Goal: Task Accomplishment & Management: Use online tool/utility

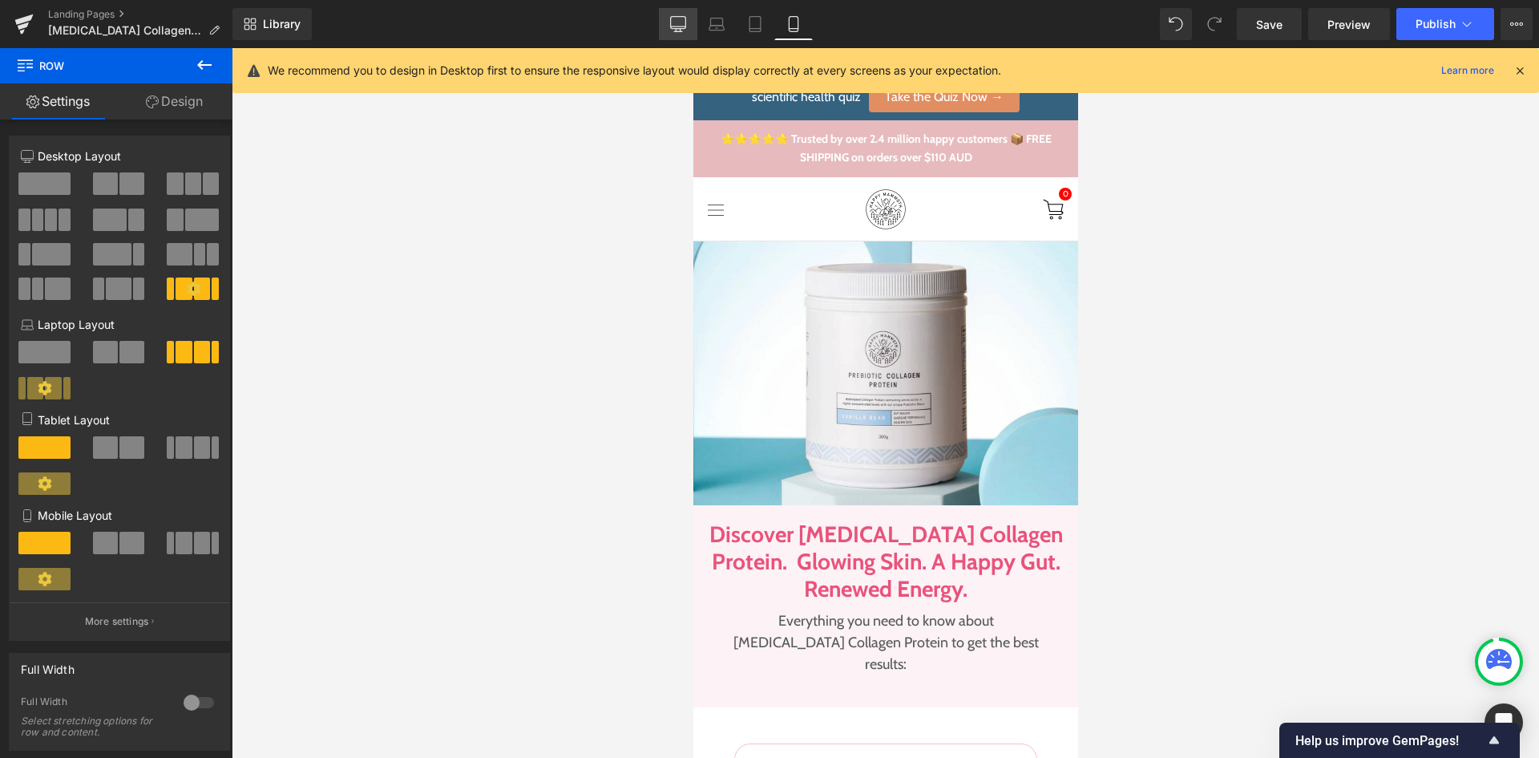
click at [677, 12] on link "Desktop" at bounding box center [678, 24] width 38 height 32
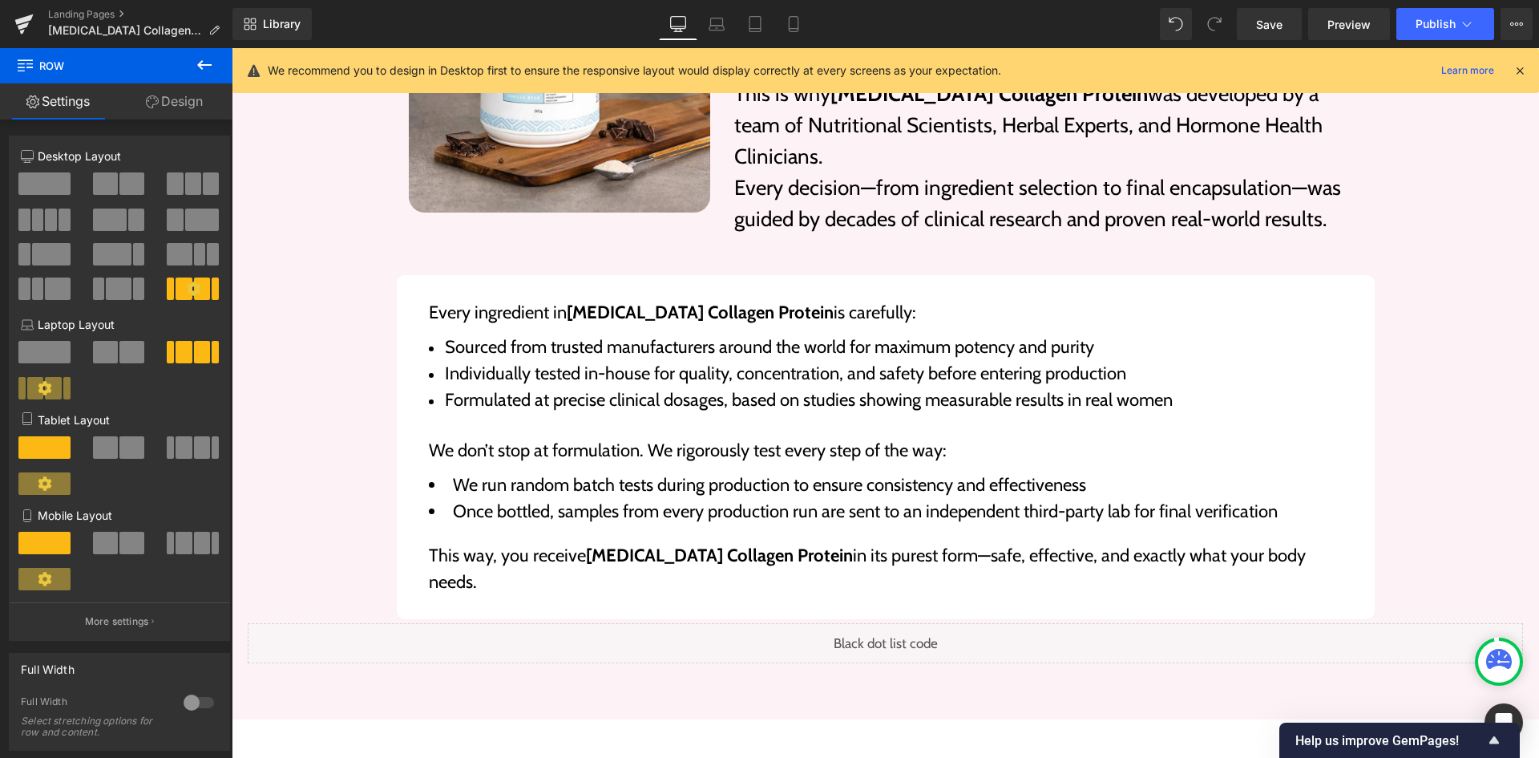
scroll to position [4329, 0]
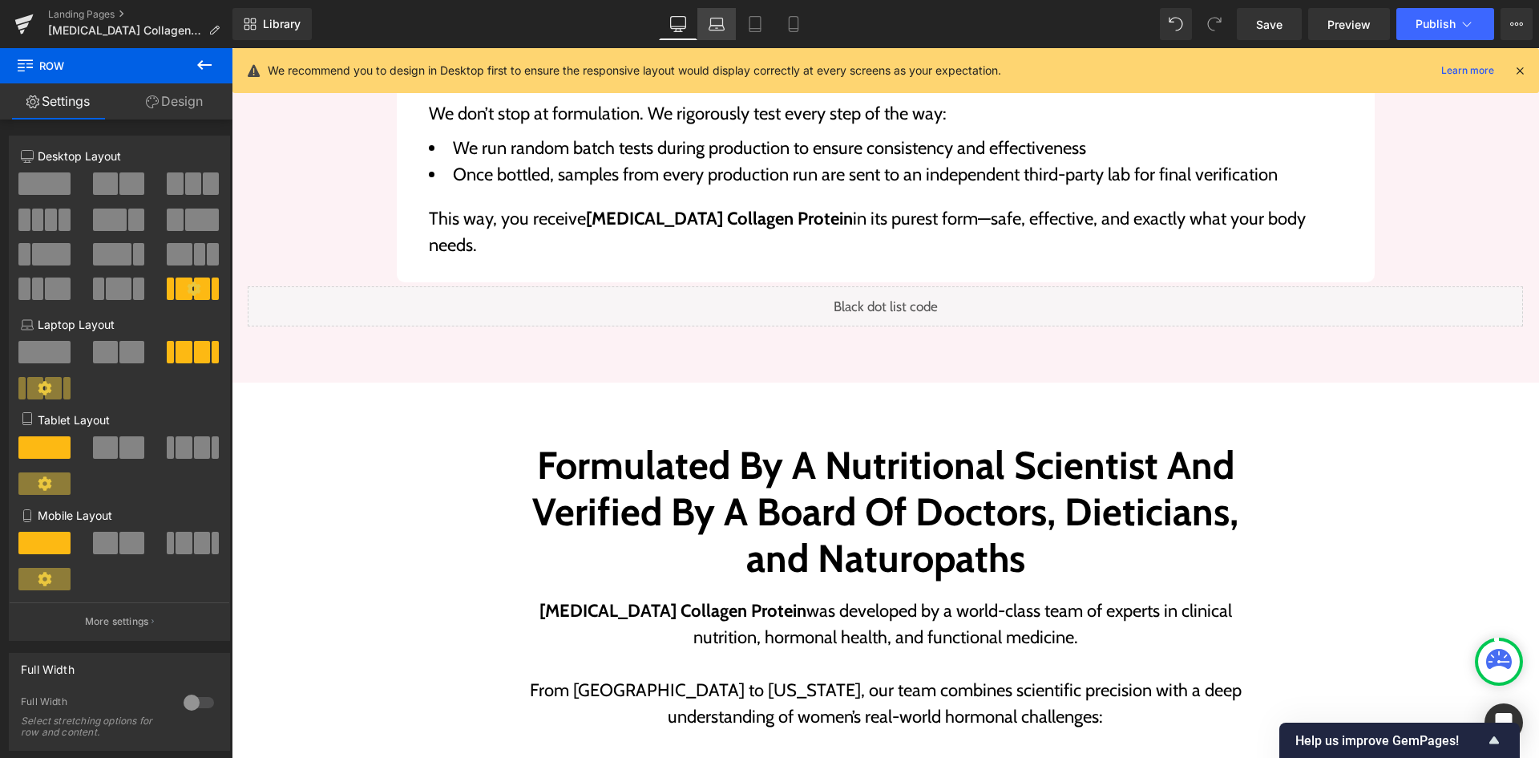
click at [723, 36] on link "Laptop" at bounding box center [716, 24] width 38 height 32
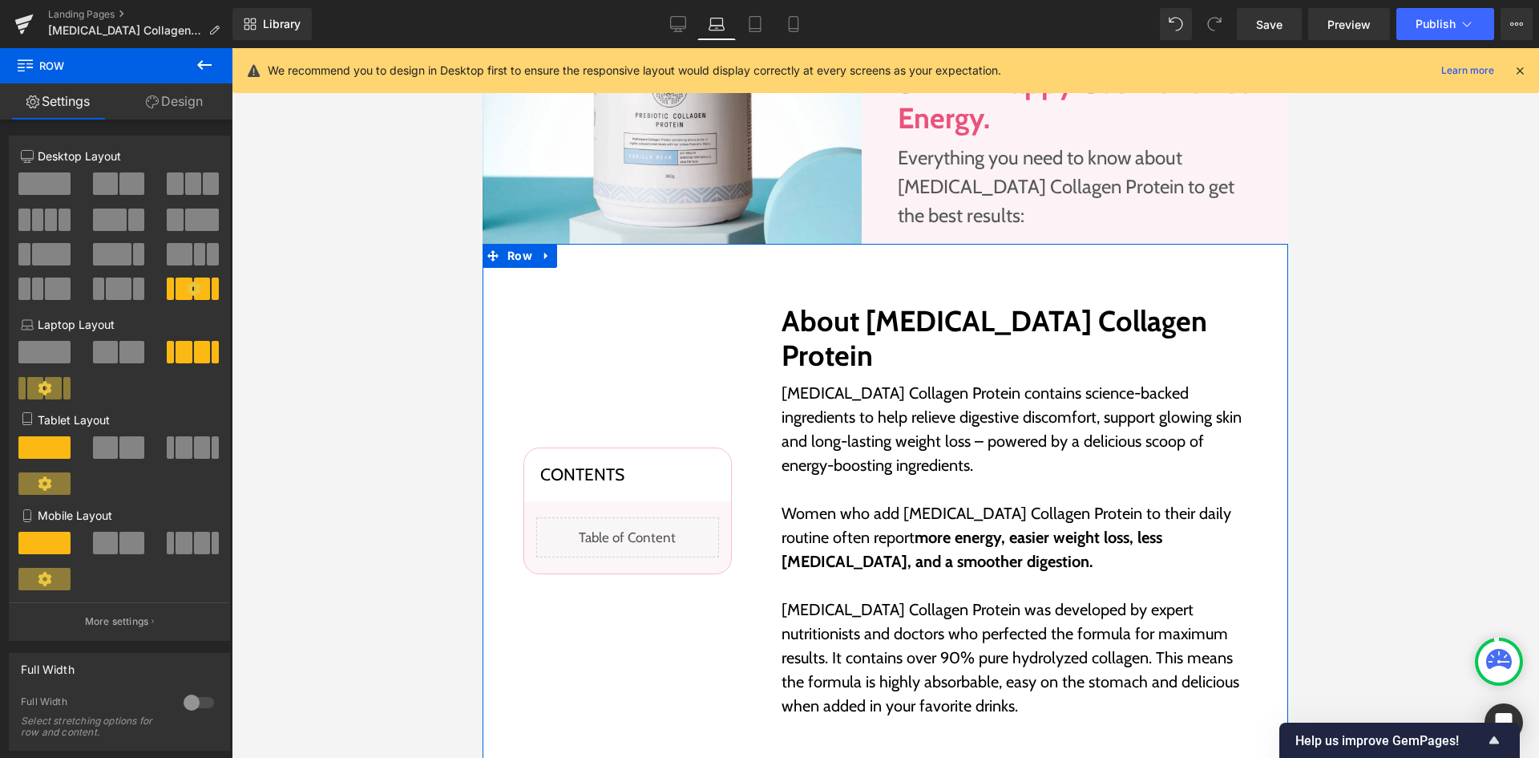
scroll to position [240, 0]
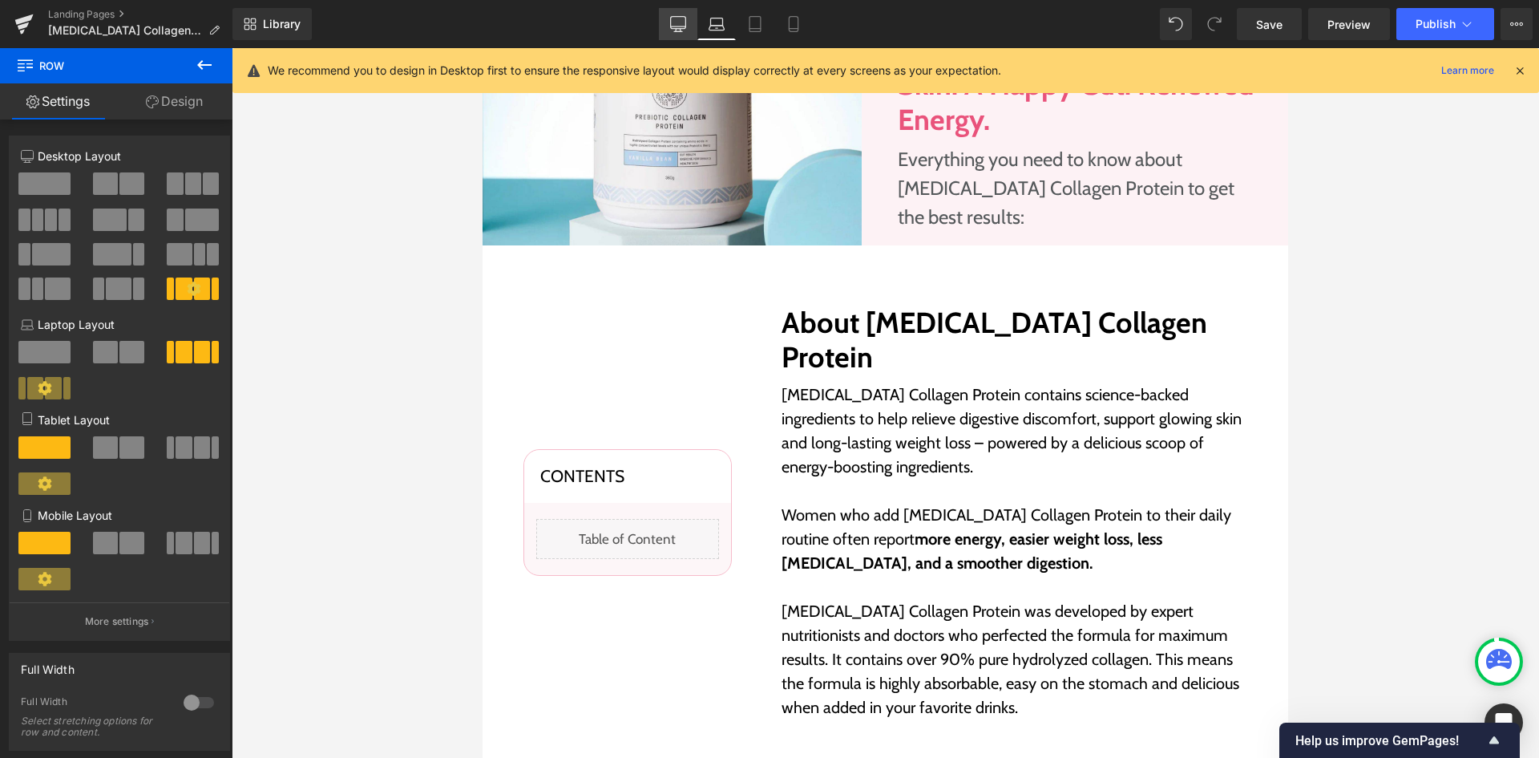
click at [670, 31] on icon at bounding box center [678, 24] width 16 height 16
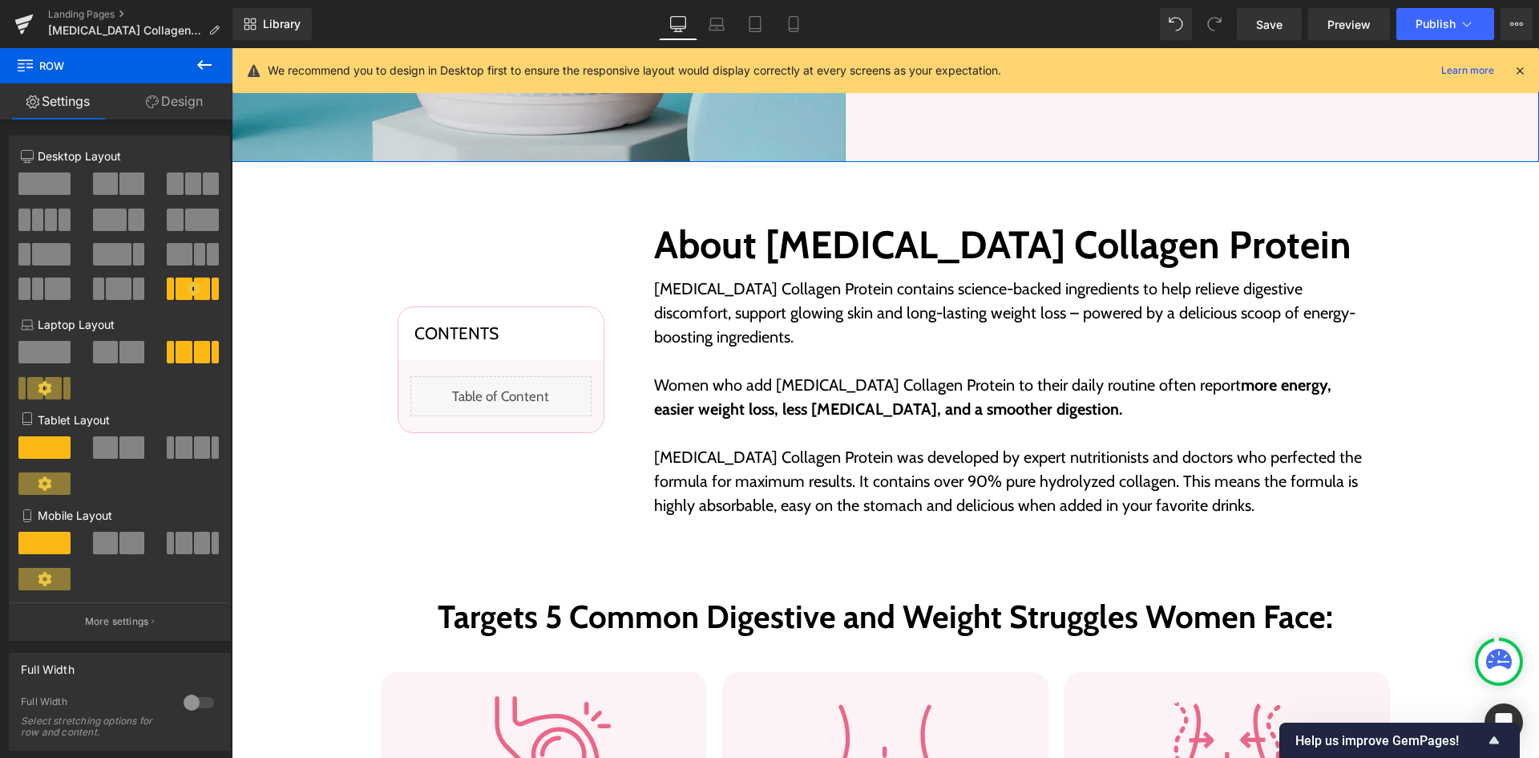
scroll to position [536, 0]
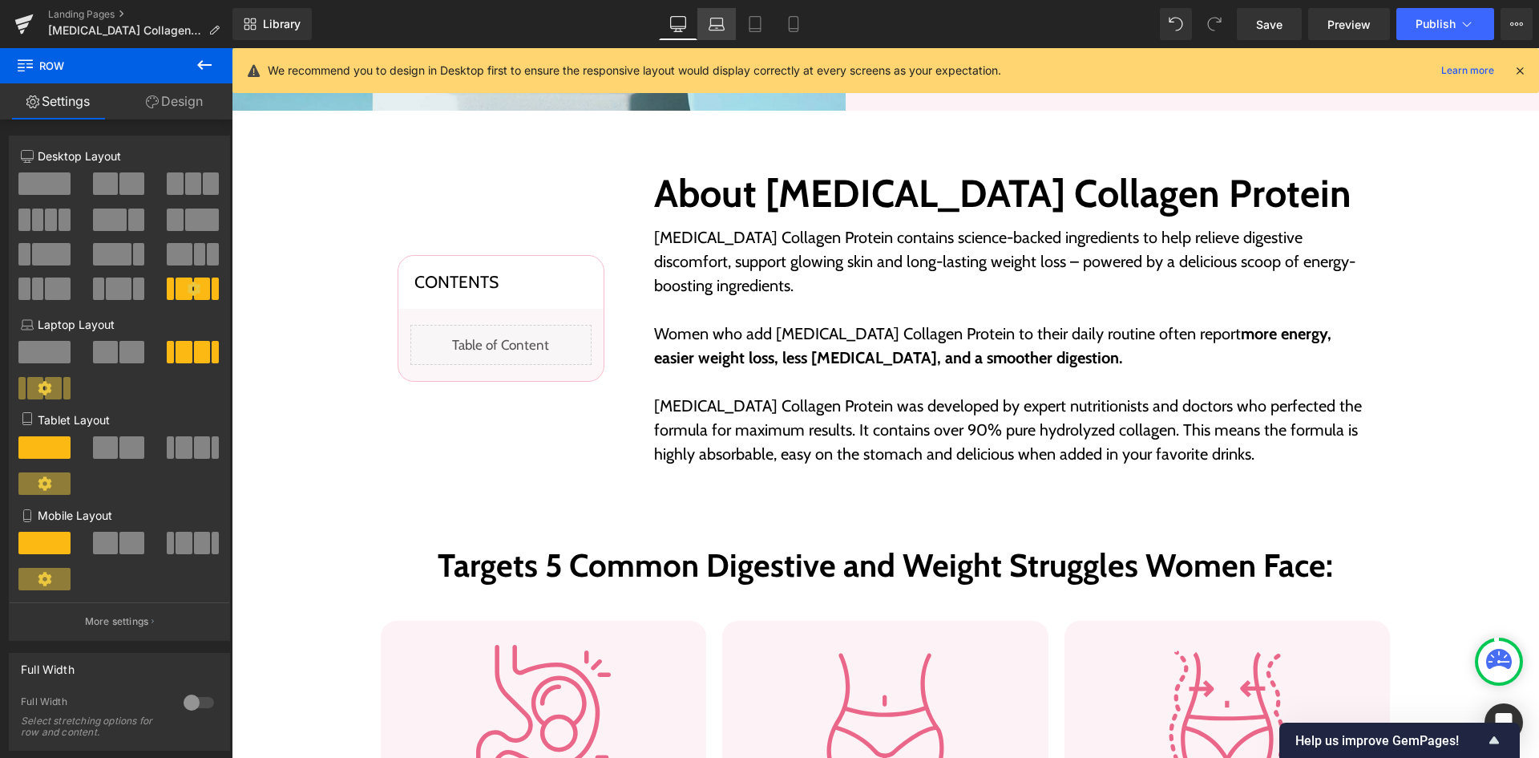
click at [701, 17] on link "Laptop" at bounding box center [716, 24] width 38 height 32
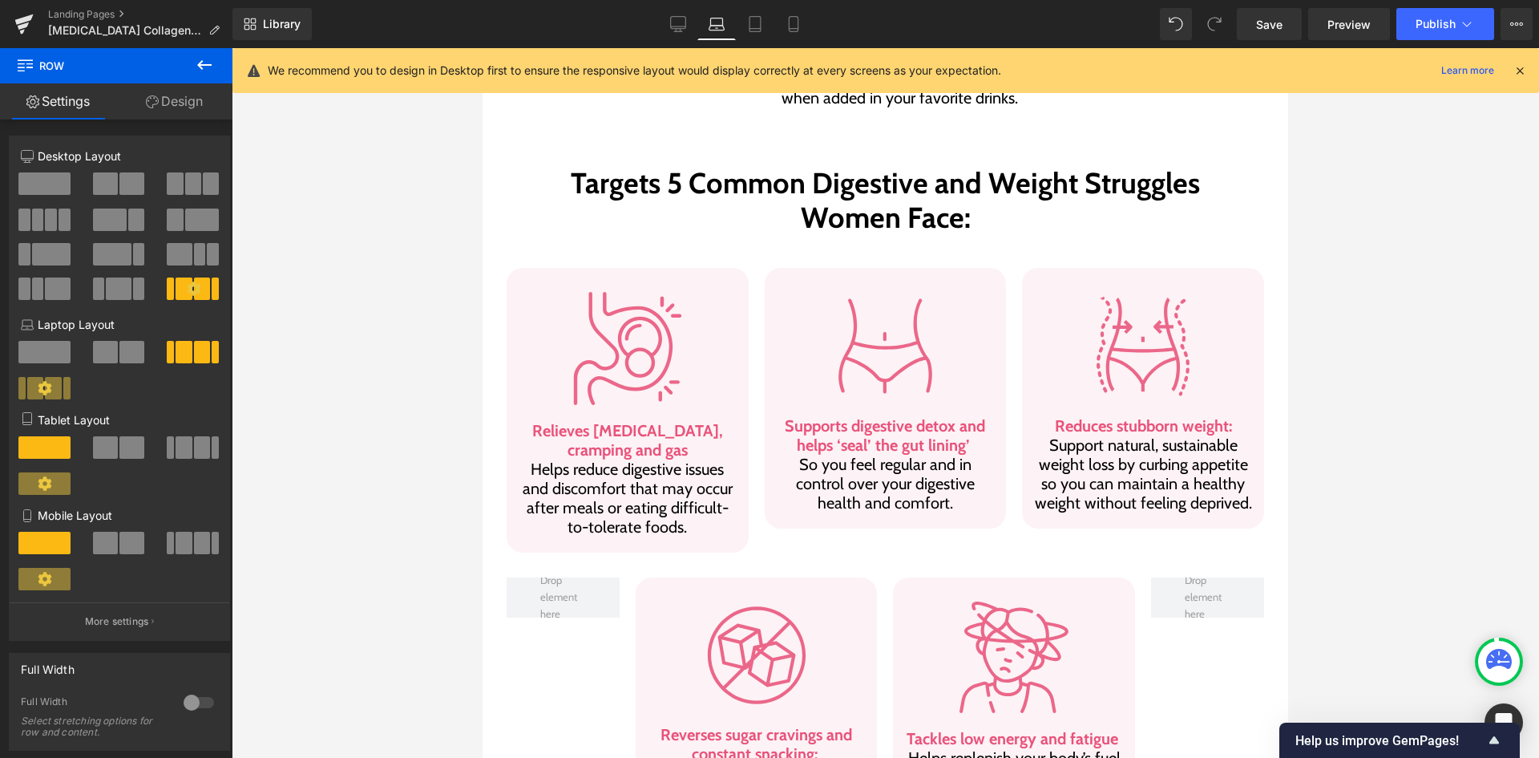
scroll to position [887, 0]
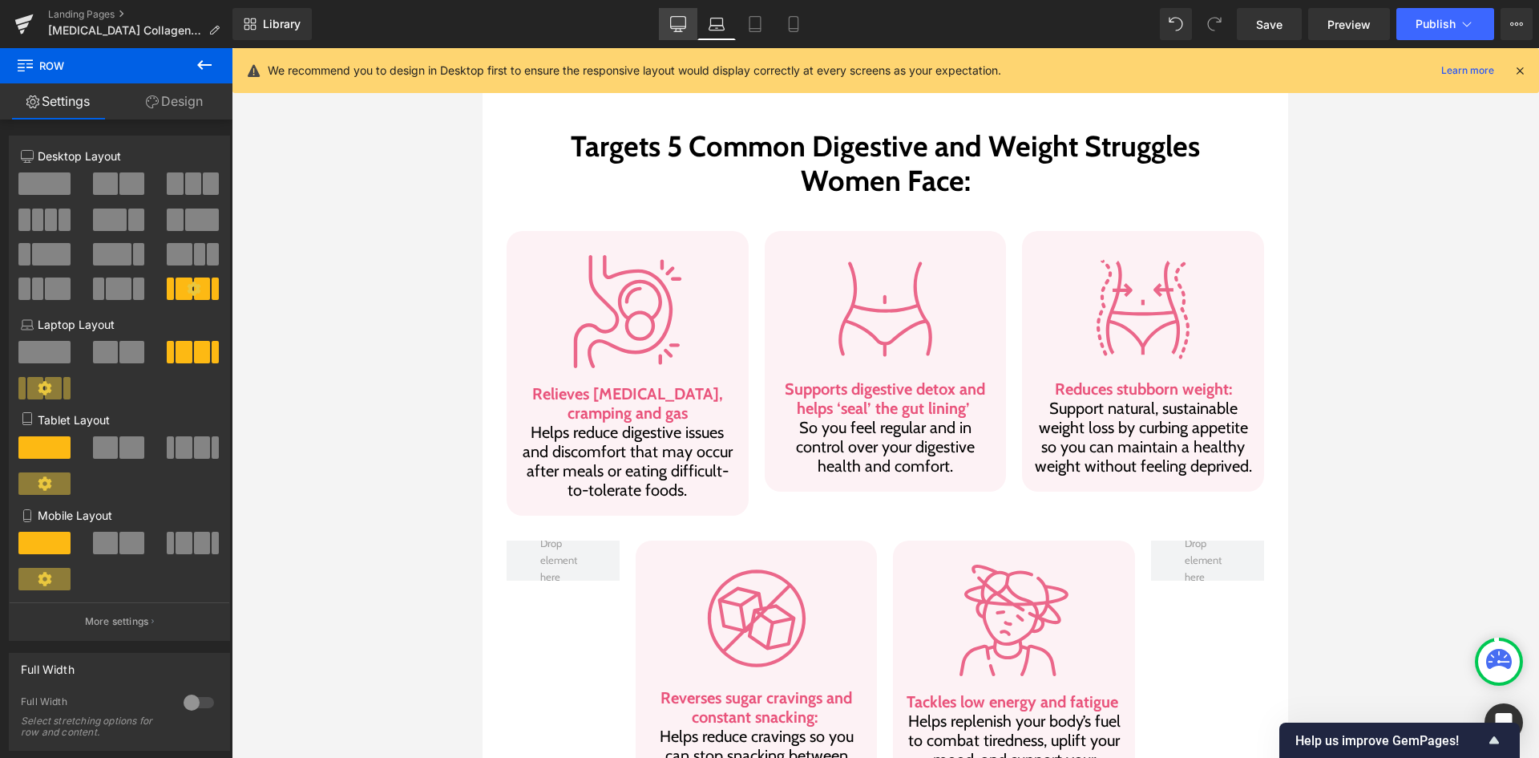
click at [661, 19] on link "Desktop" at bounding box center [678, 24] width 38 height 32
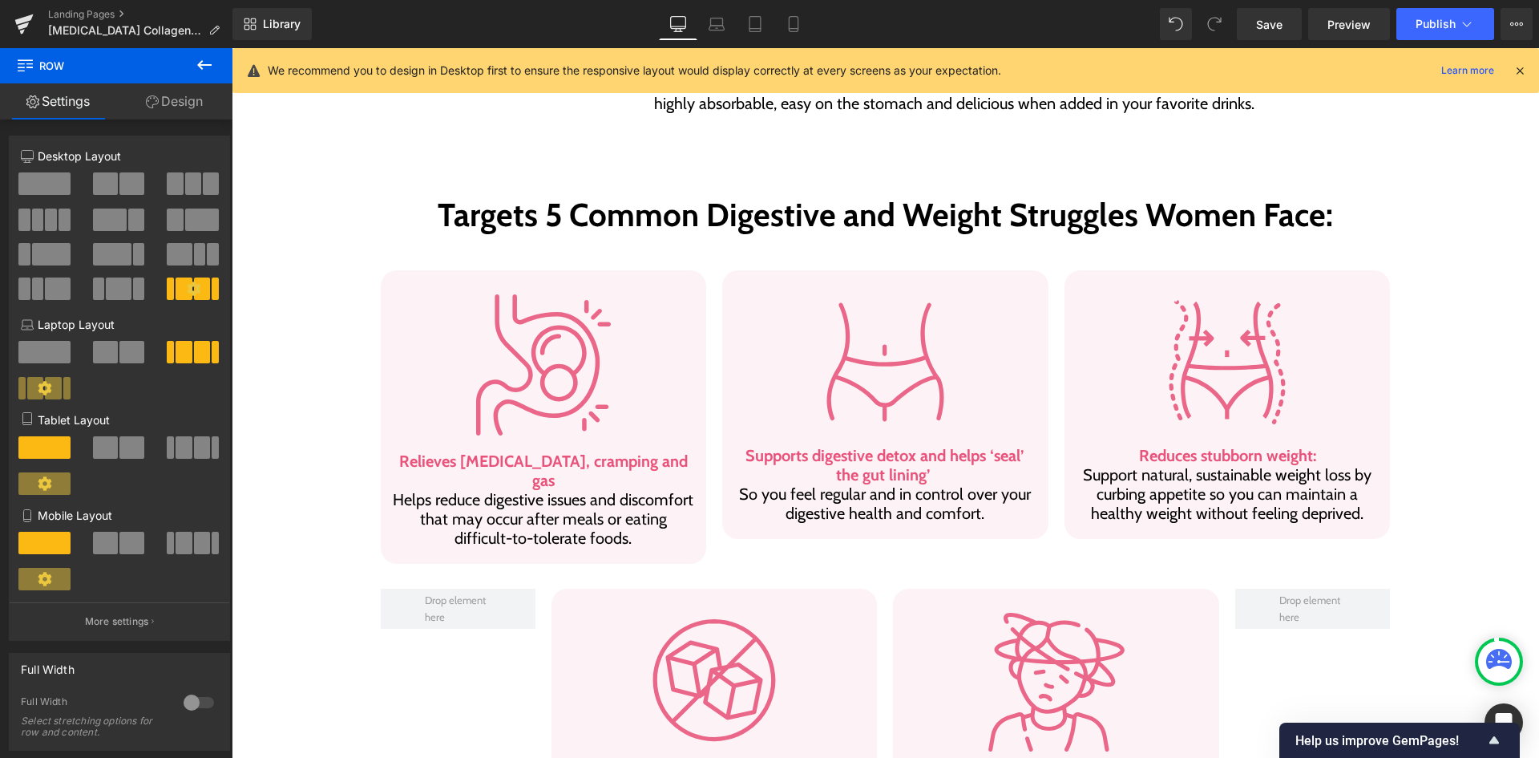
scroll to position [942, 0]
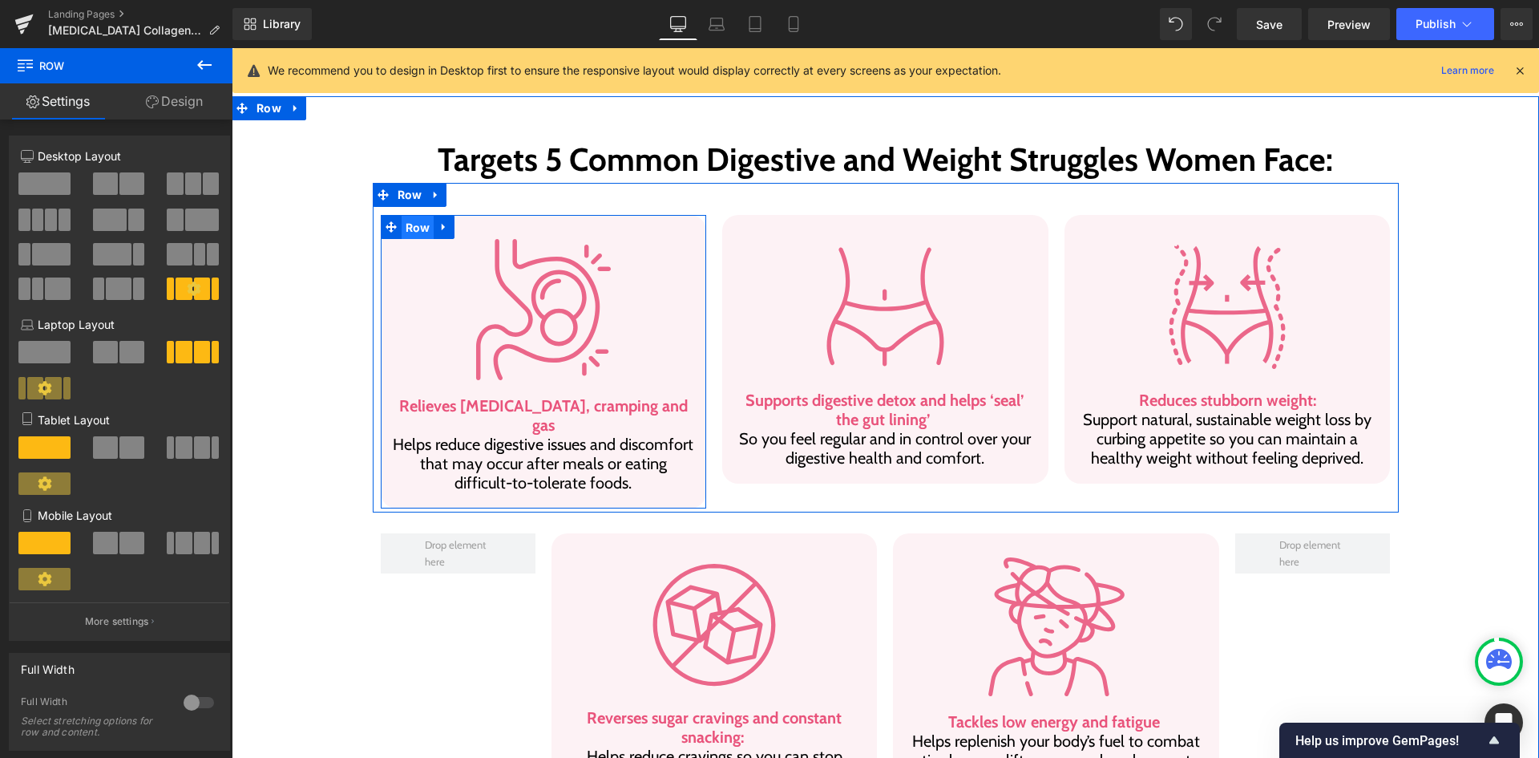
click at [415, 216] on span "Row" at bounding box center [418, 228] width 33 height 24
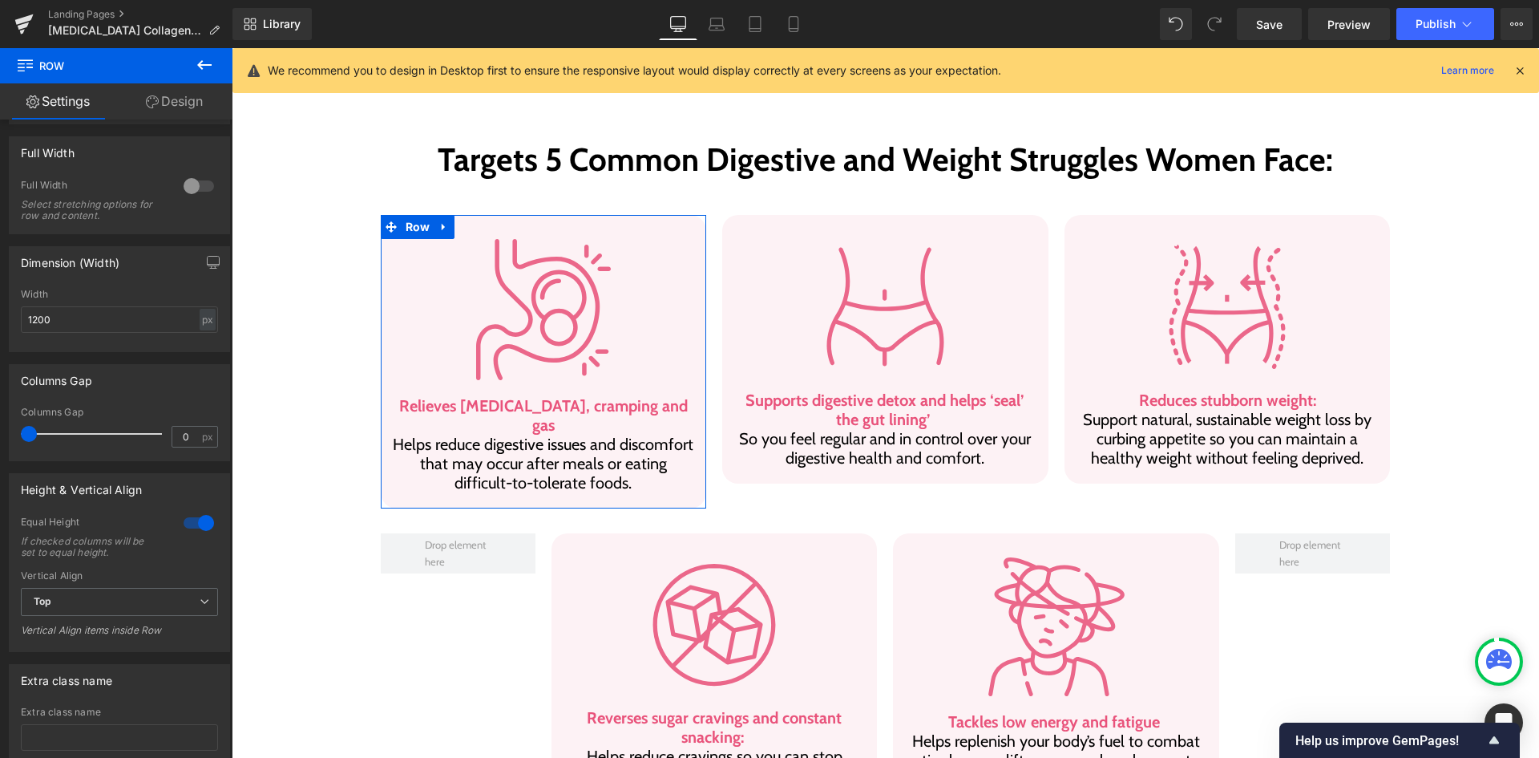
scroll to position [240, 0]
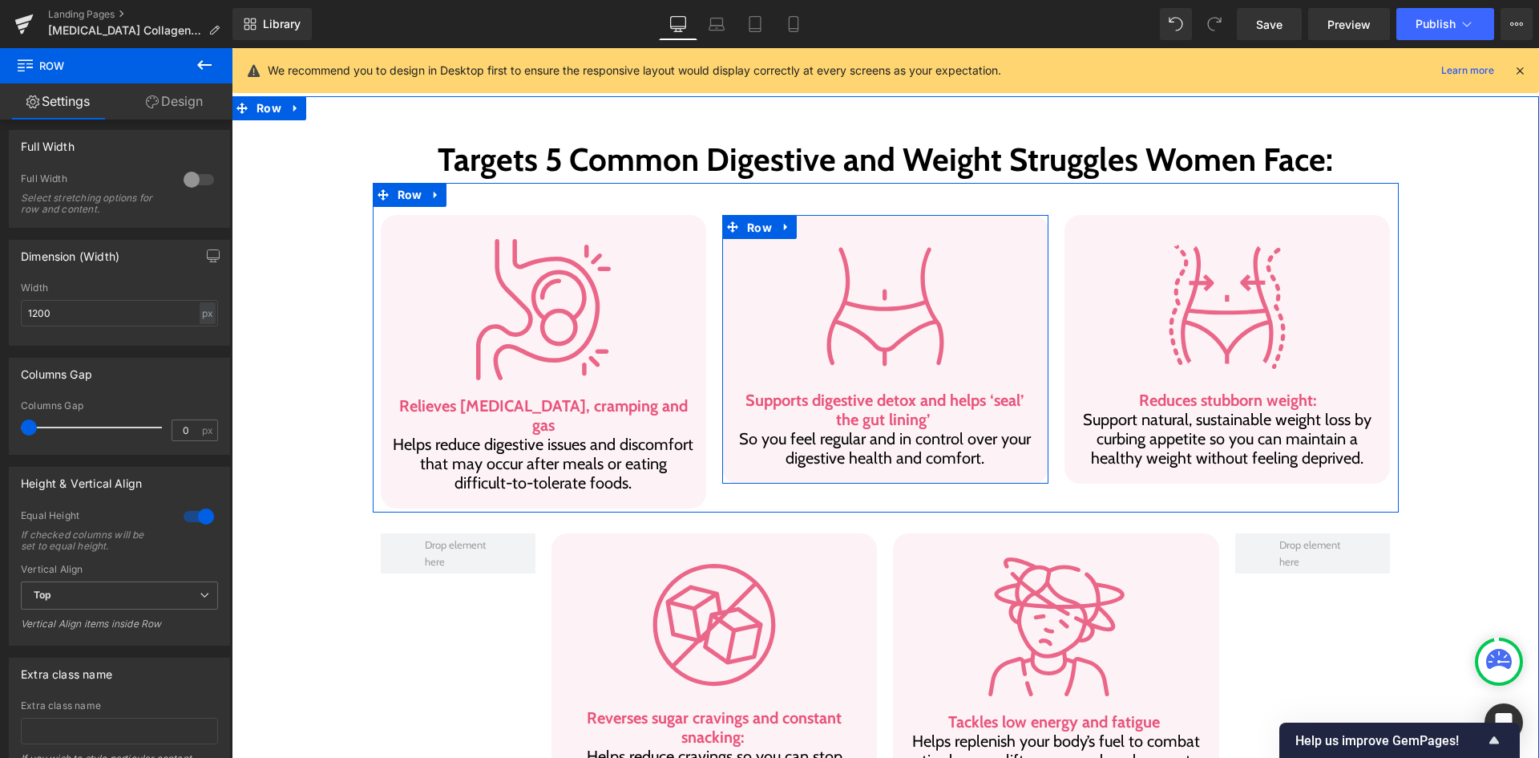
click at [759, 216] on span "Row" at bounding box center [759, 228] width 33 height 24
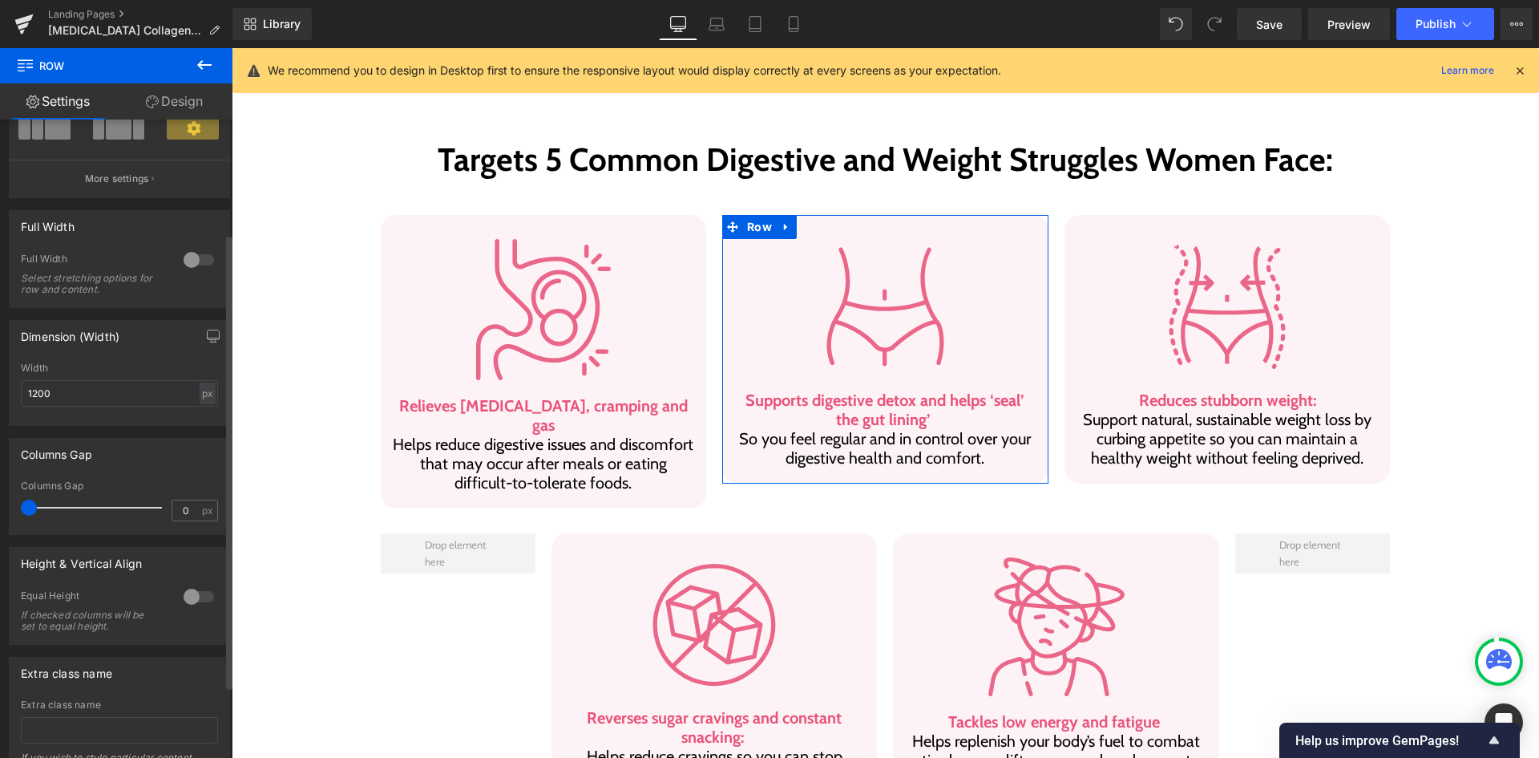
scroll to position [1, 0]
click at [192, 594] on div at bounding box center [199, 597] width 38 height 26
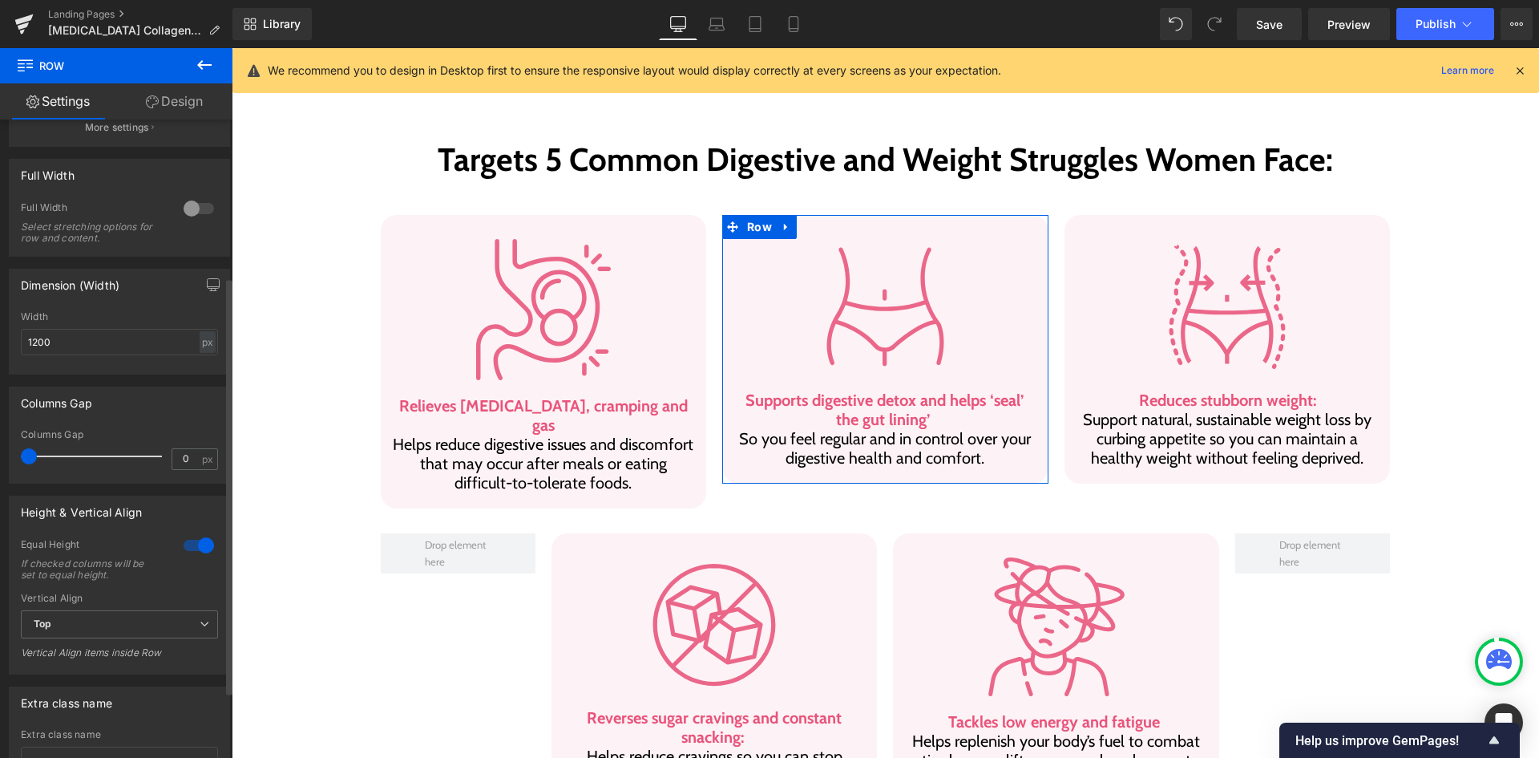
scroll to position [240, 0]
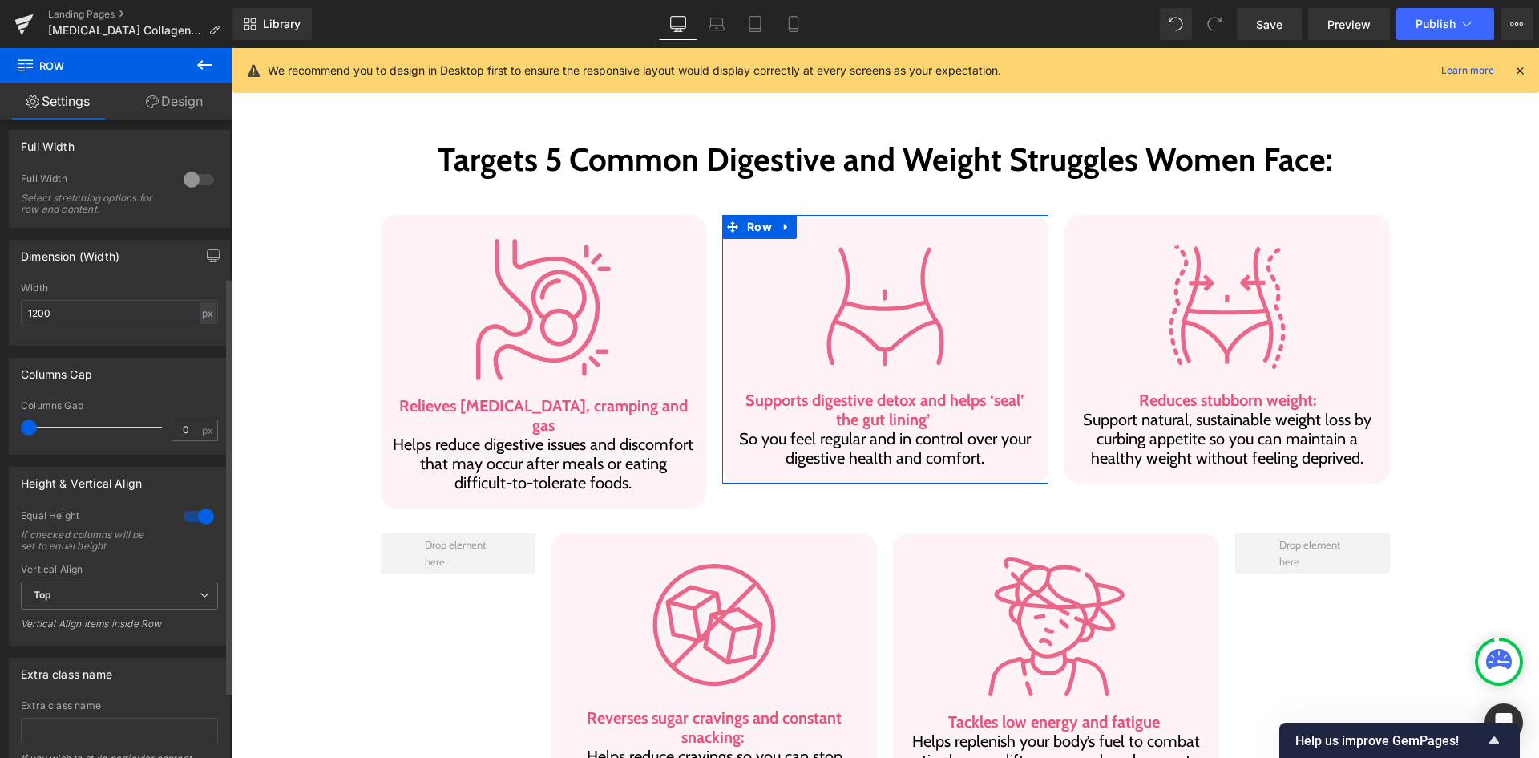
click at [196, 510] on div at bounding box center [199, 516] width 38 height 26
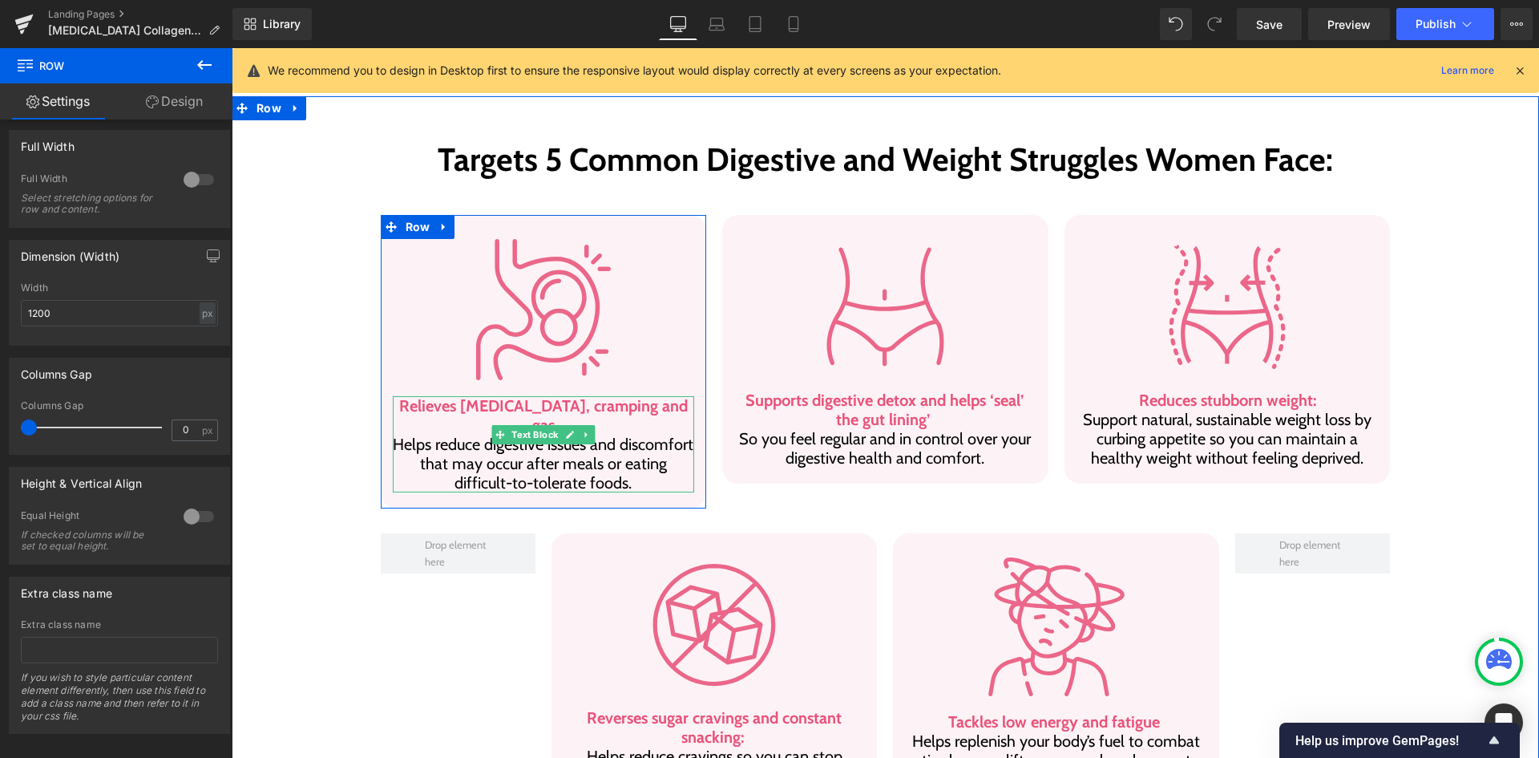
click at [620, 414] on p "Relieves [MEDICAL_DATA], cramping and gas Helps reduce digestive issues and dis…" at bounding box center [544, 444] width 302 height 96
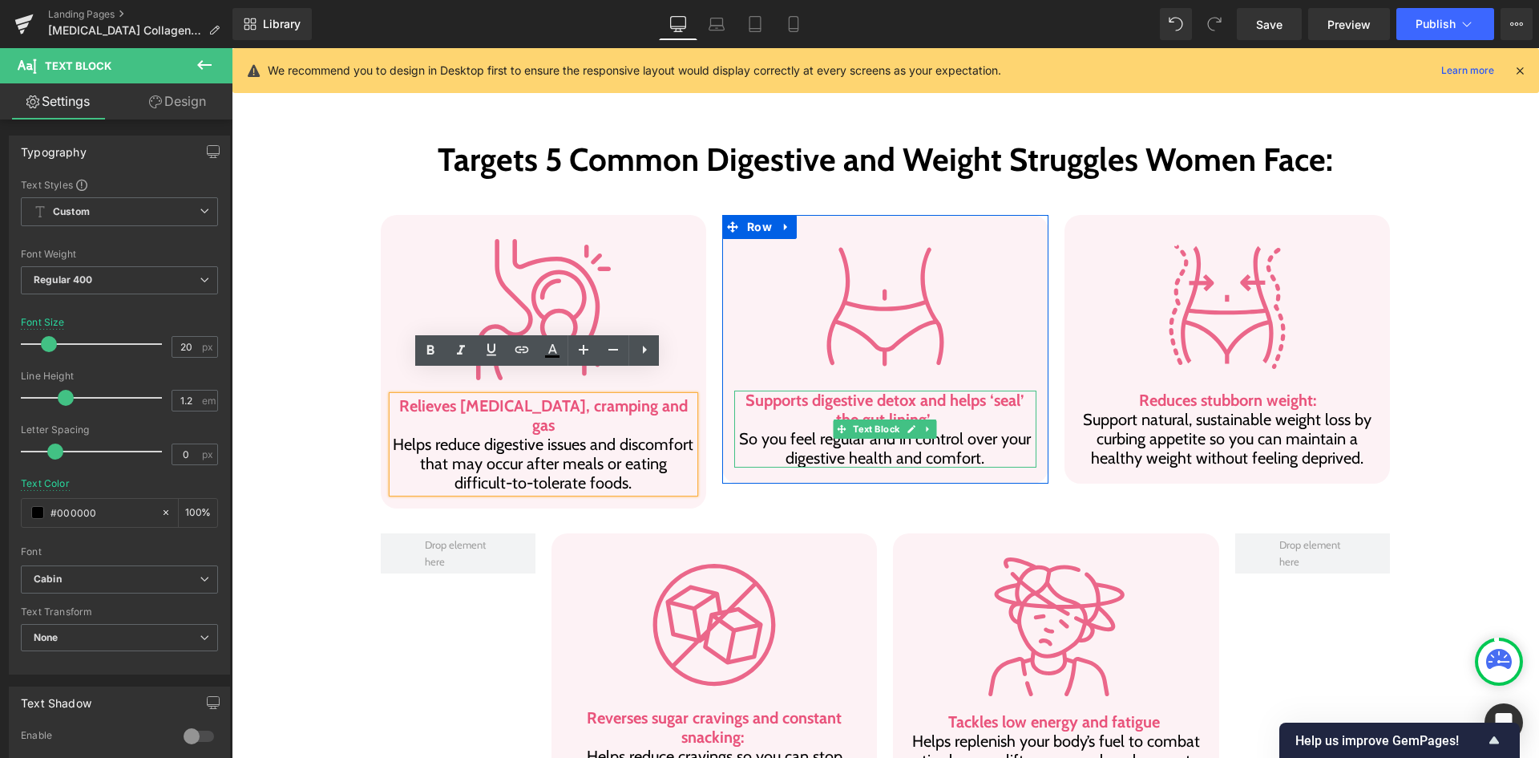
click at [935, 421] on p "Supports digestive detox and helps ‘seal’ the gut lining’ So you feel regular a…" at bounding box center [885, 428] width 302 height 77
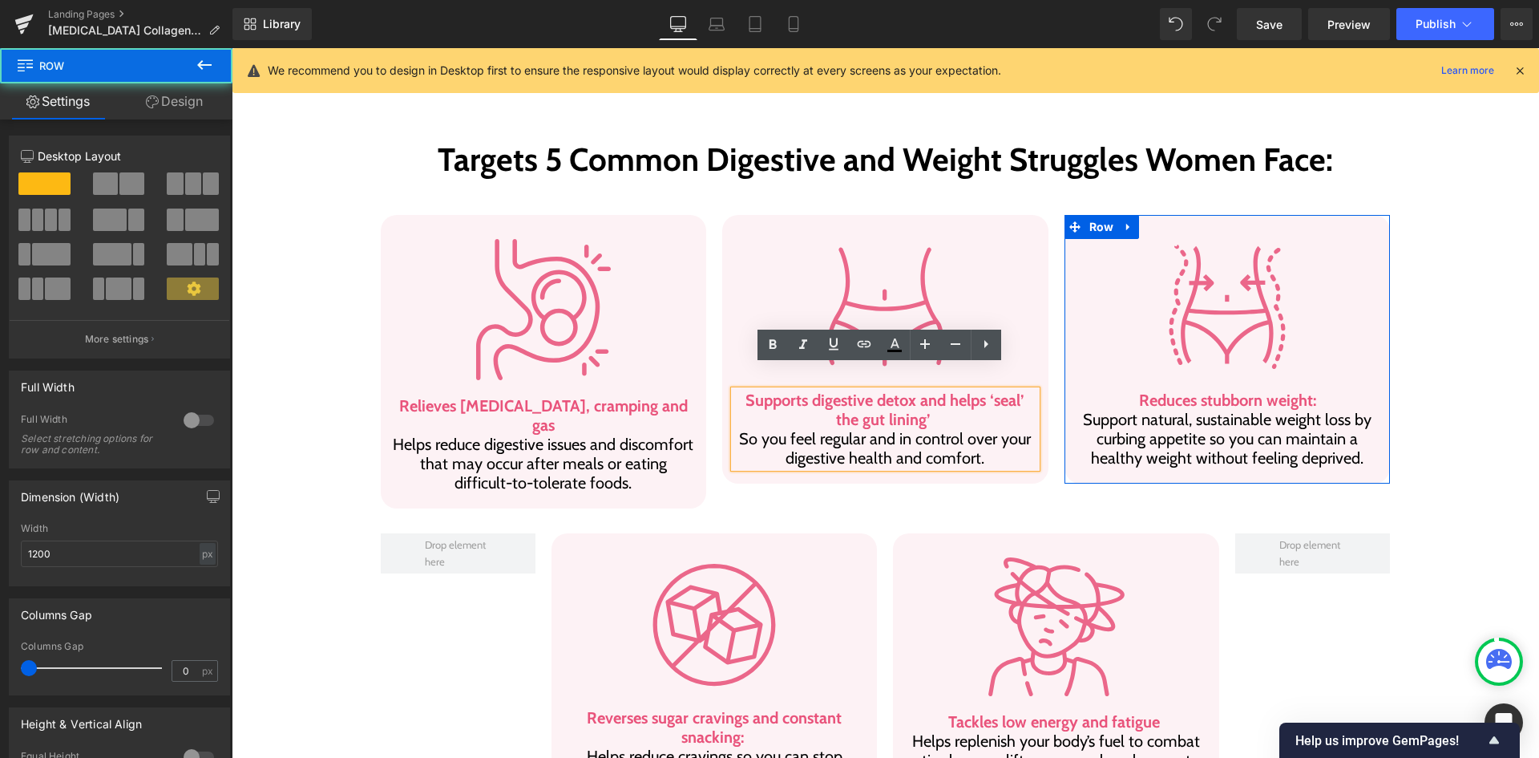
click at [1235, 450] on div "Image Reduces stubborn weight: Support natural, sustainable weight loss by curb…" at bounding box center [1228, 349] width 326 height 269
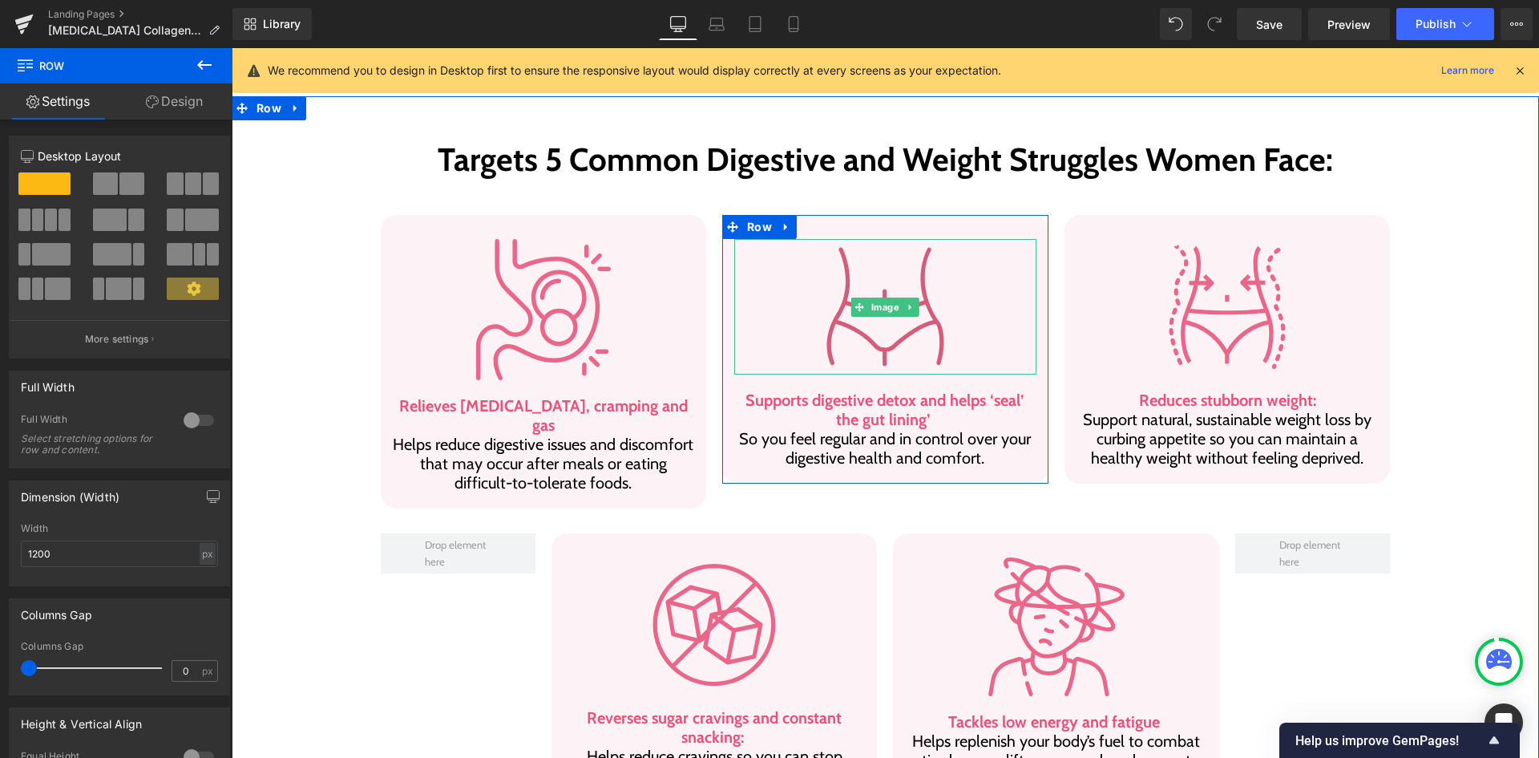
click at [855, 243] on img at bounding box center [885, 306] width 135 height 135
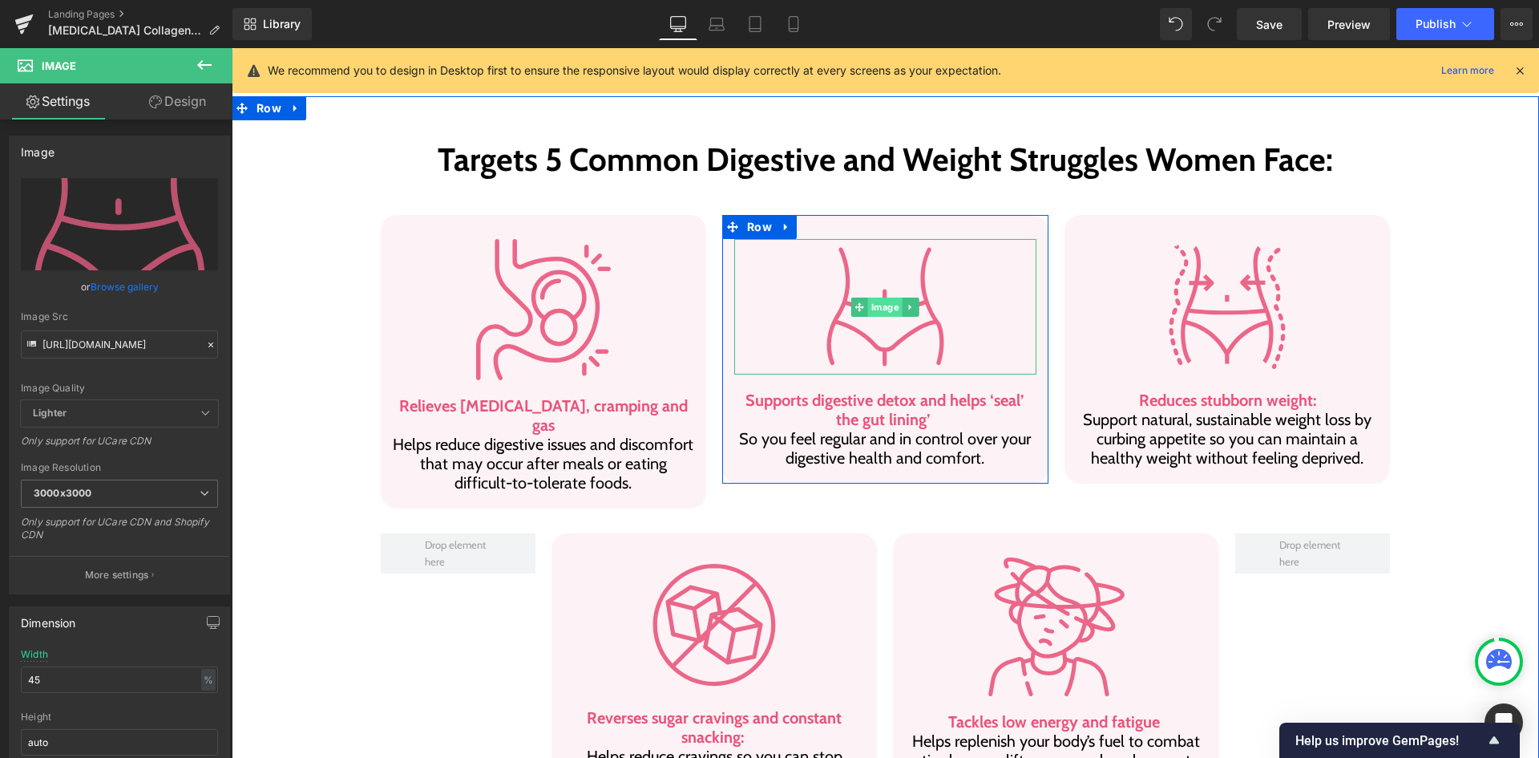
click at [879, 297] on span "Image" at bounding box center [885, 306] width 34 height 19
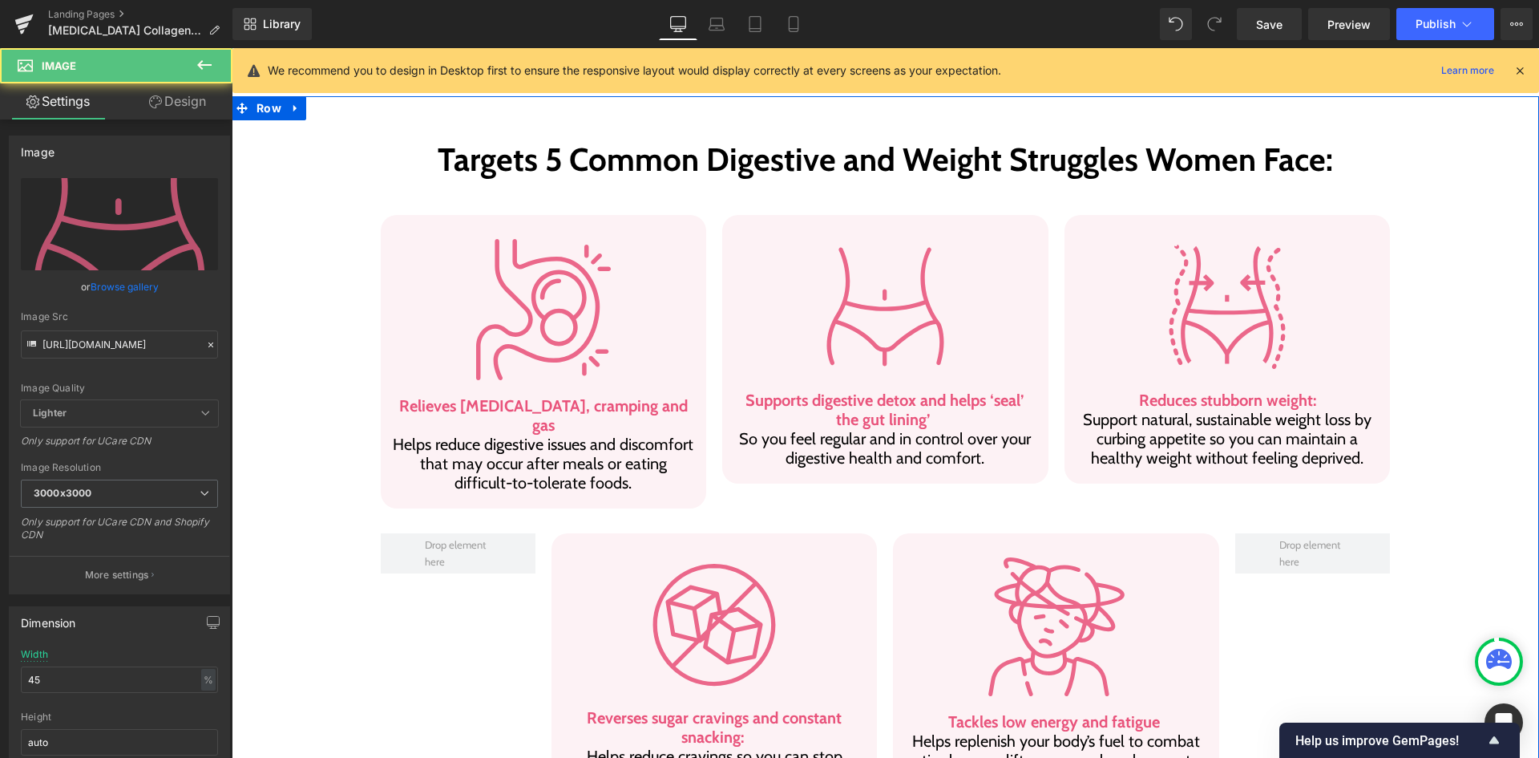
click at [627, 289] on div at bounding box center [544, 309] width 302 height 141
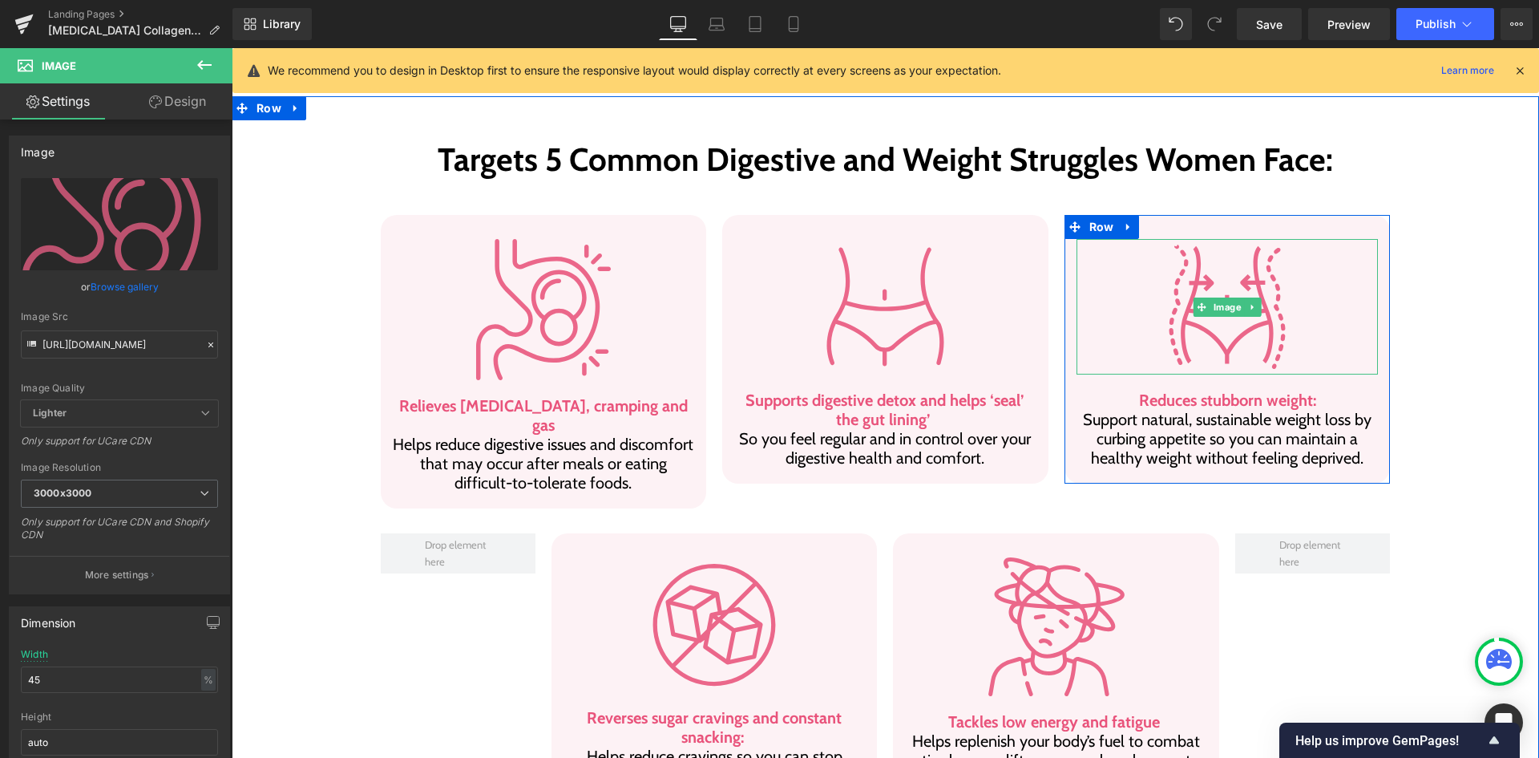
click at [1105, 298] on div at bounding box center [1228, 306] width 302 height 135
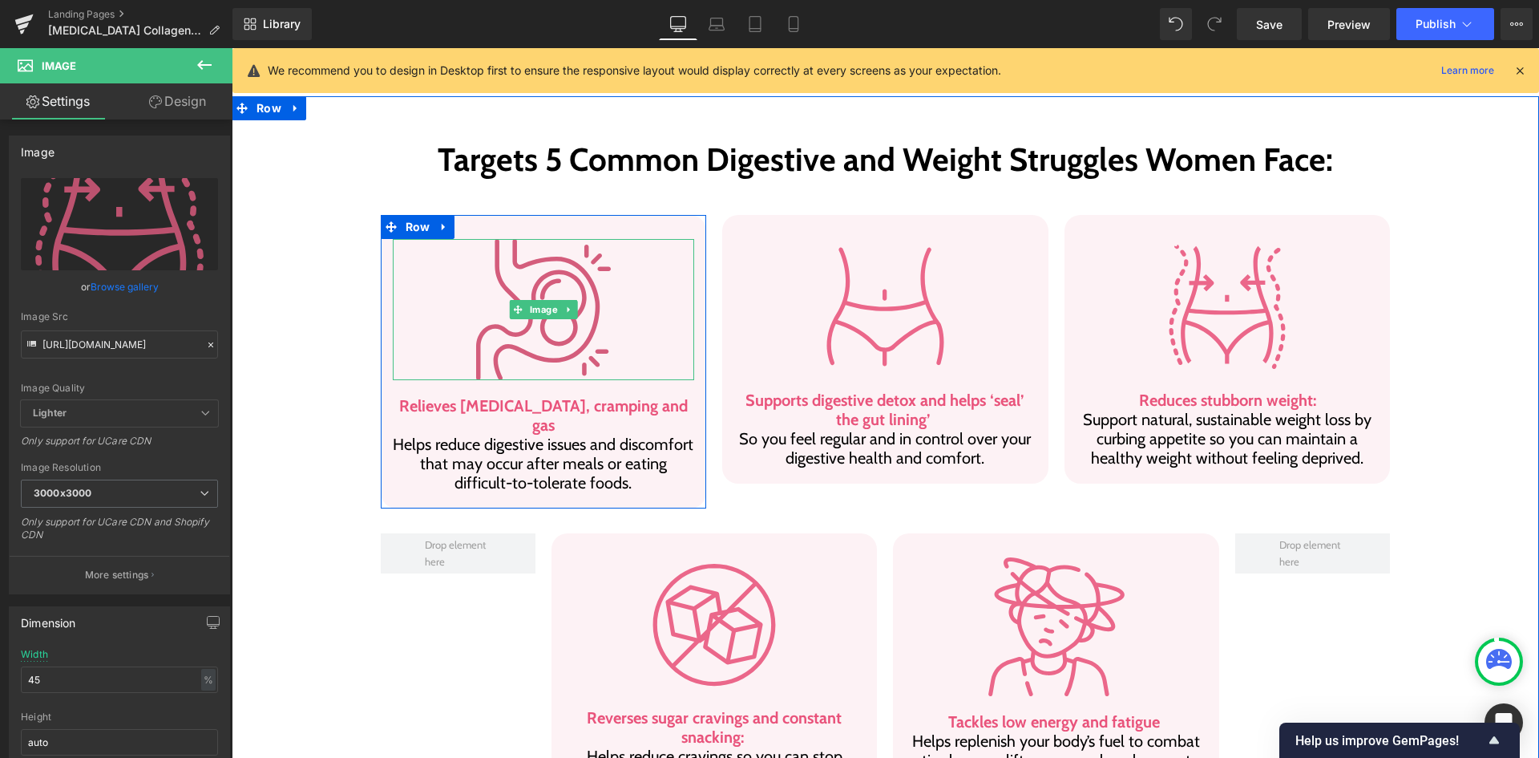
click at [572, 279] on img at bounding box center [542, 309] width 135 height 141
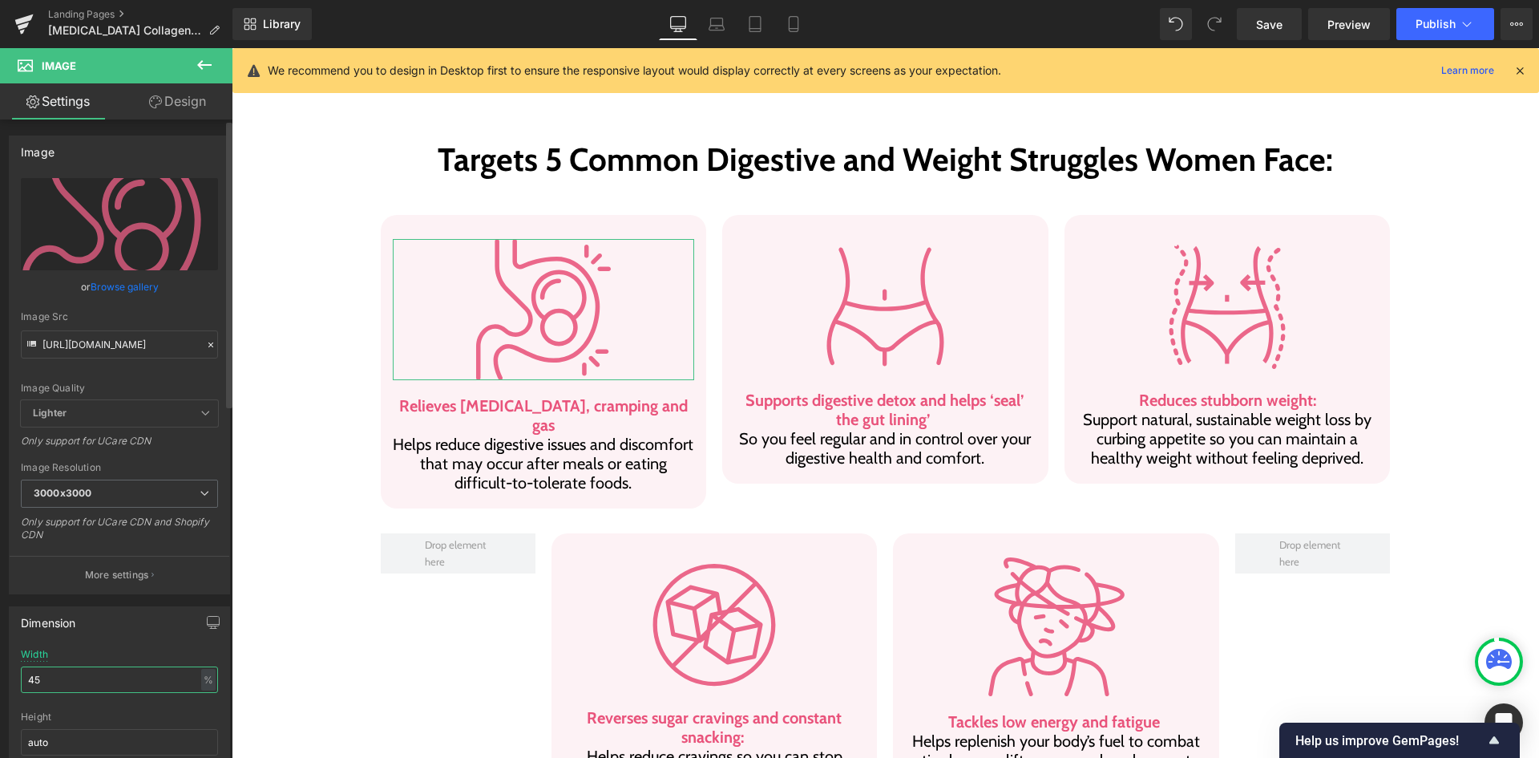
click at [148, 688] on input "45" at bounding box center [119, 679] width 197 height 26
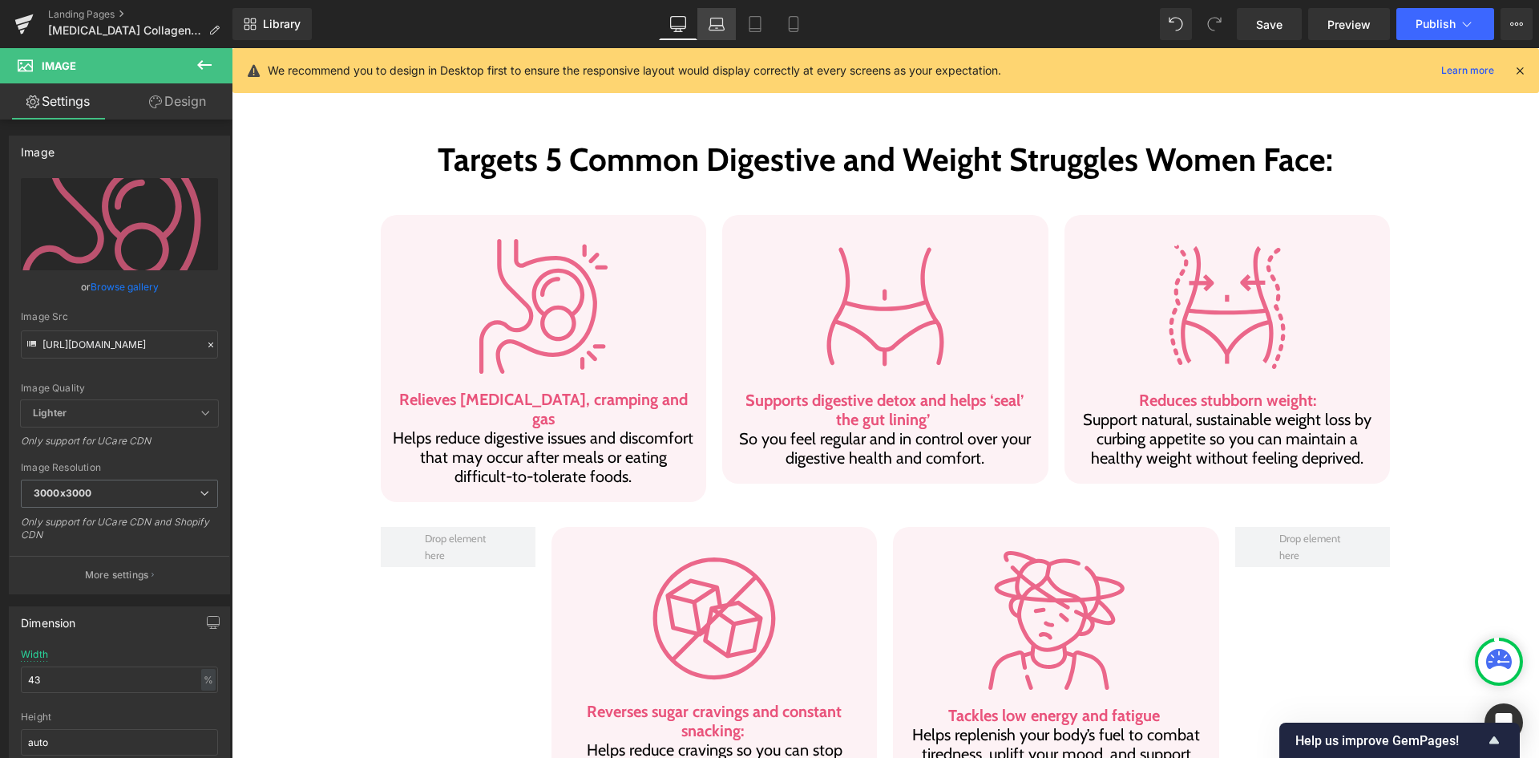
click at [723, 26] on icon at bounding box center [717, 24] width 16 height 16
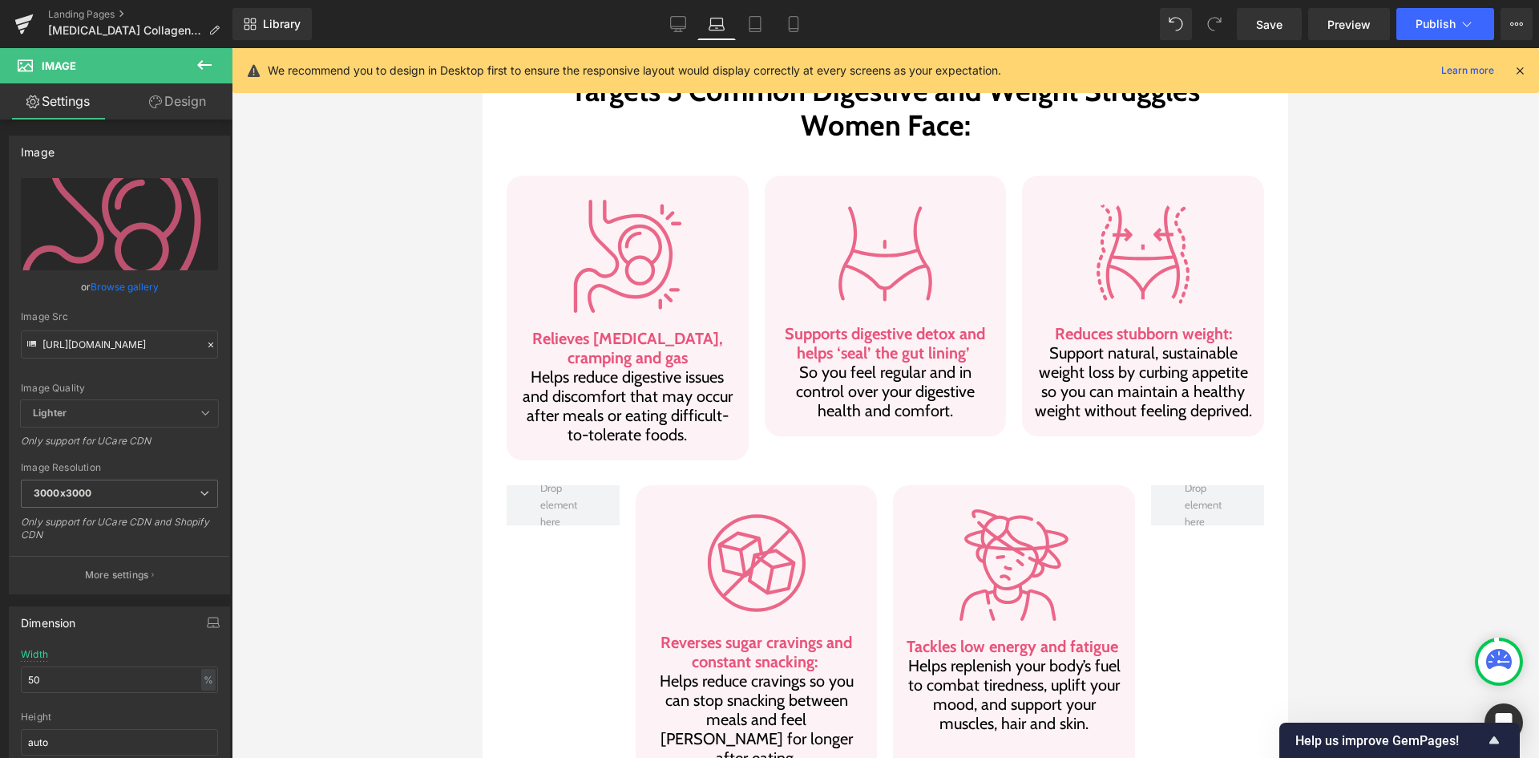
scroll to position [892, 0]
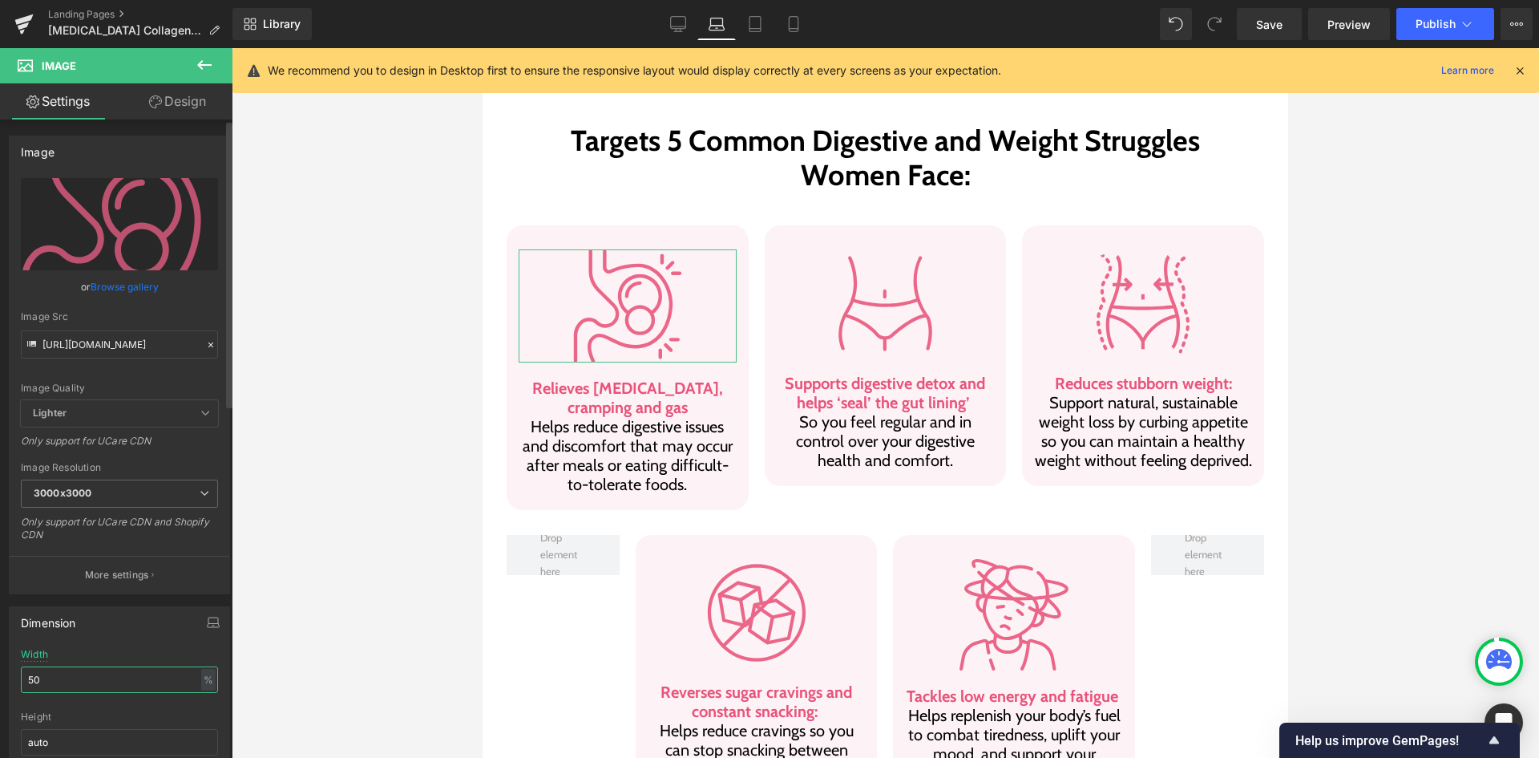
click at [158, 676] on input "50" at bounding box center [119, 679] width 197 height 26
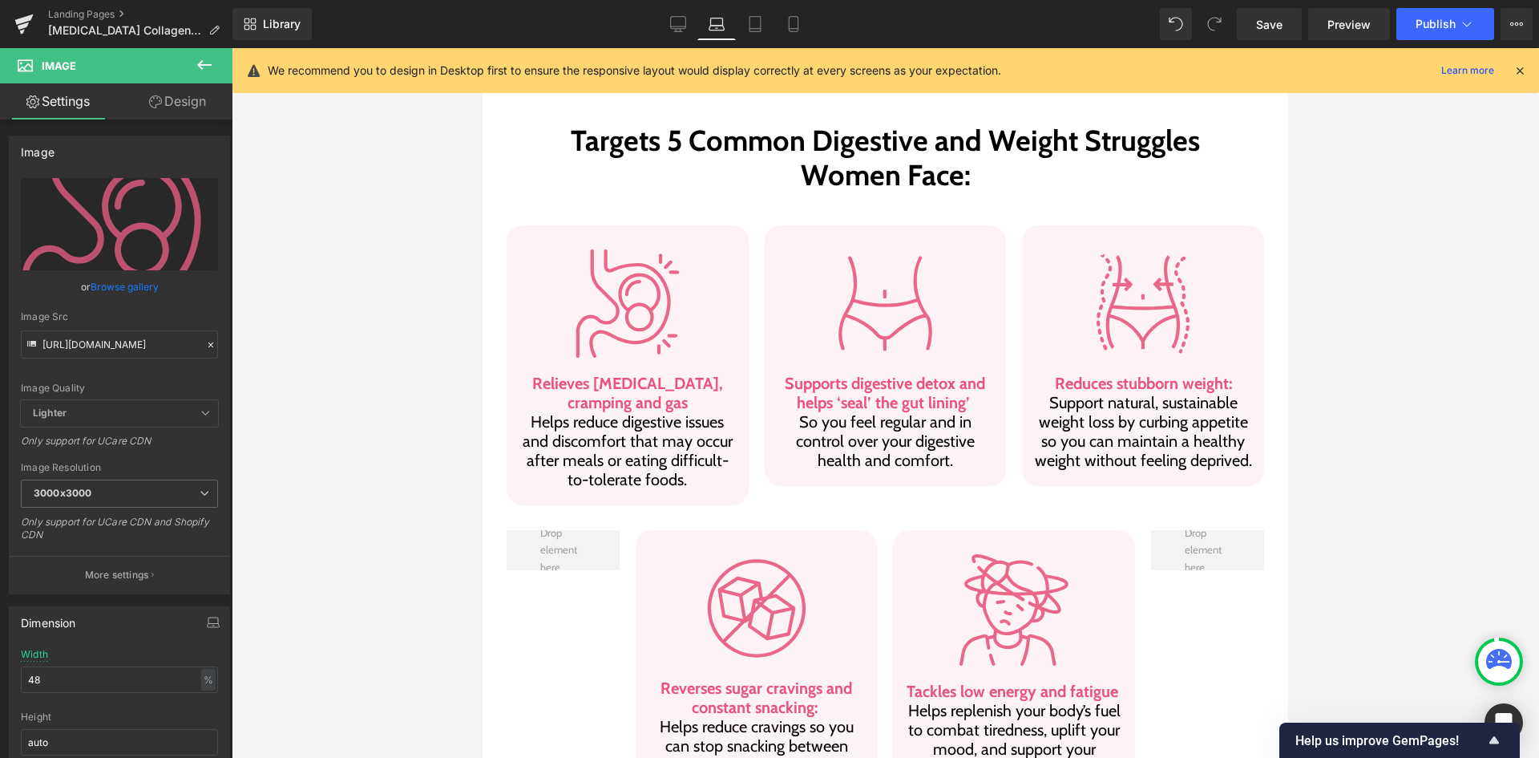
click at [757, 41] on div "Library Laptop Desktop Laptop Tablet Mobile Save Preview Publish Scheduled View…" at bounding box center [885, 24] width 1307 height 48
click at [757, 19] on icon at bounding box center [755, 24] width 16 height 16
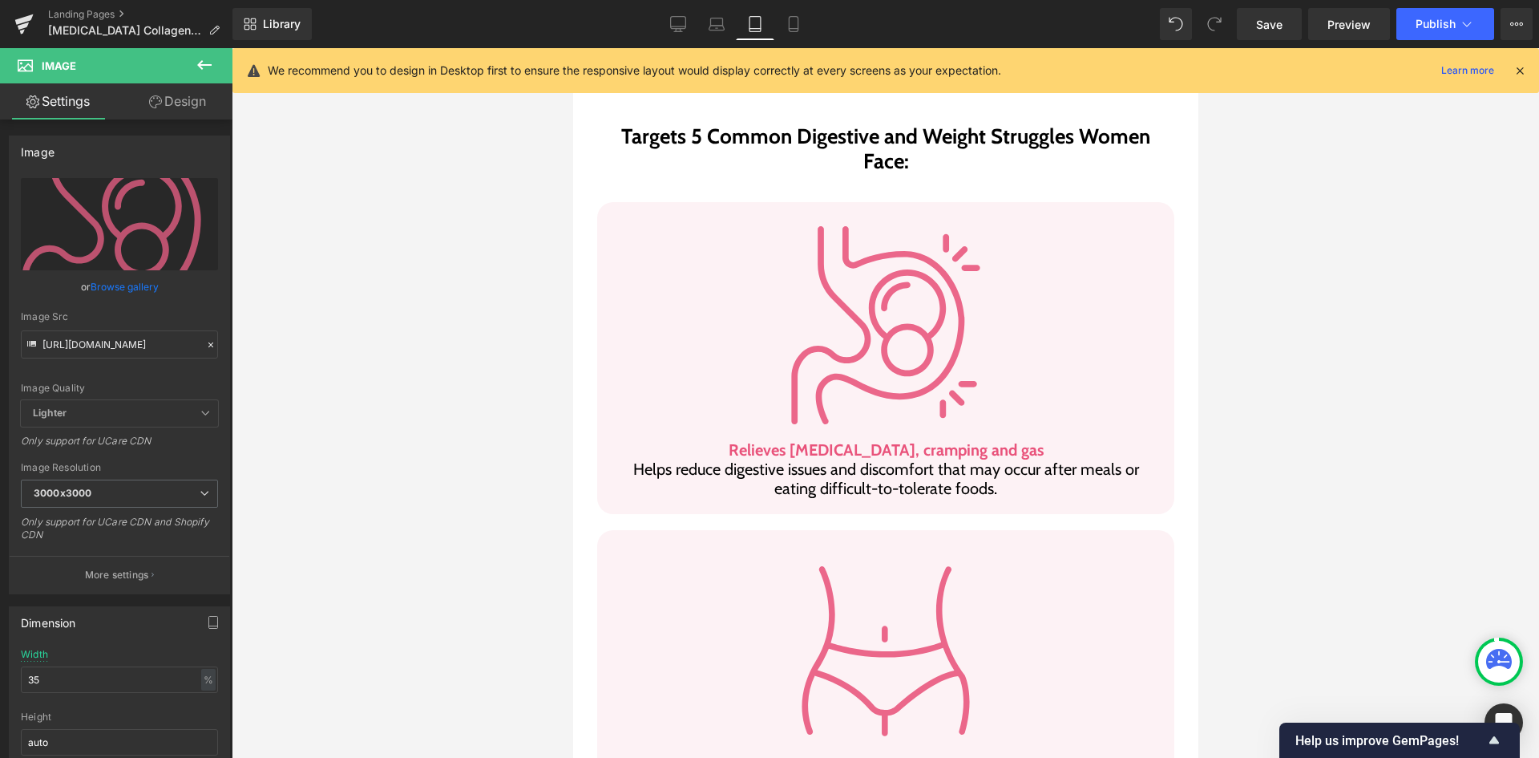
scroll to position [856, 0]
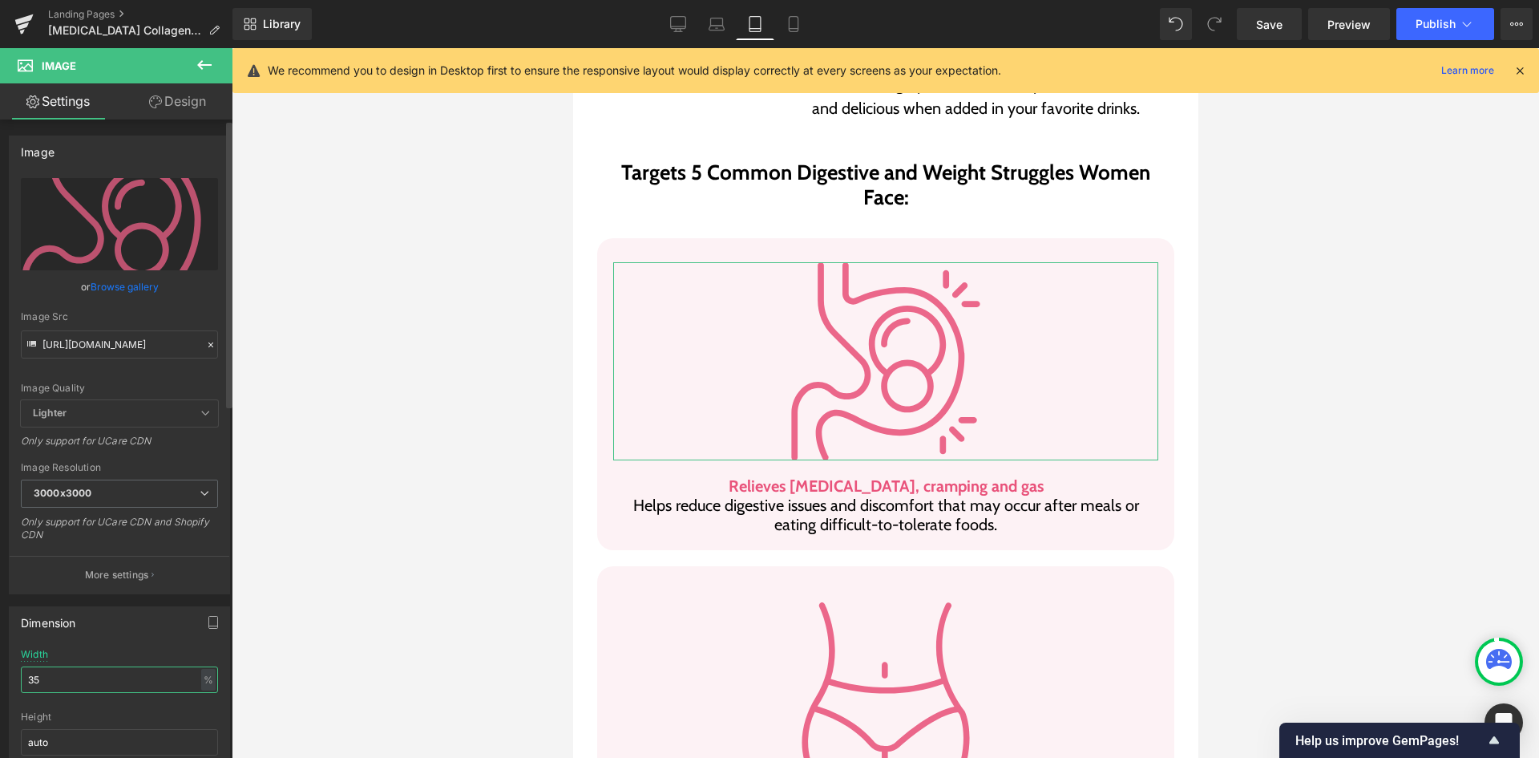
click at [107, 683] on input "35" at bounding box center [119, 679] width 197 height 26
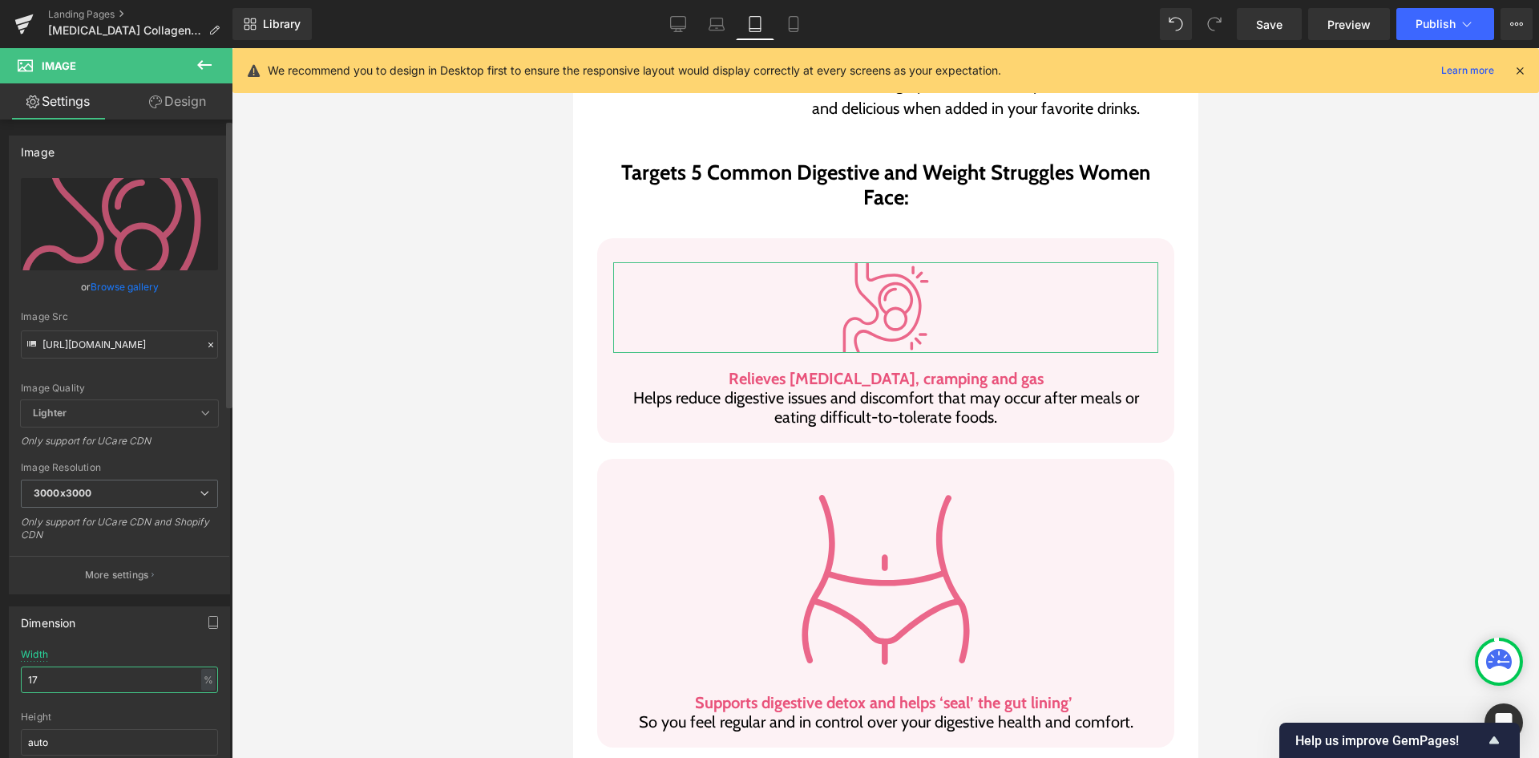
type input "18"
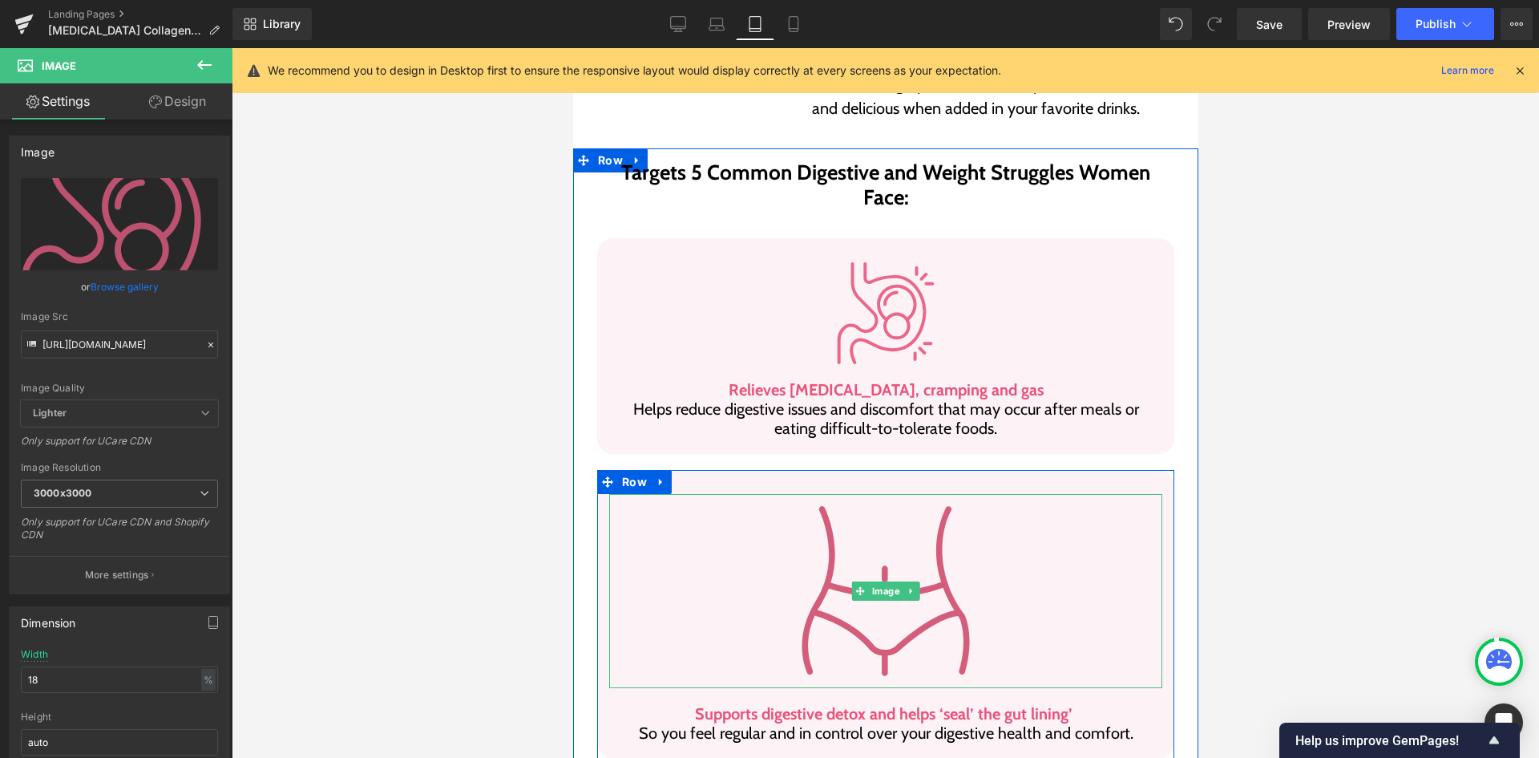
click at [857, 606] on img at bounding box center [885, 591] width 194 height 194
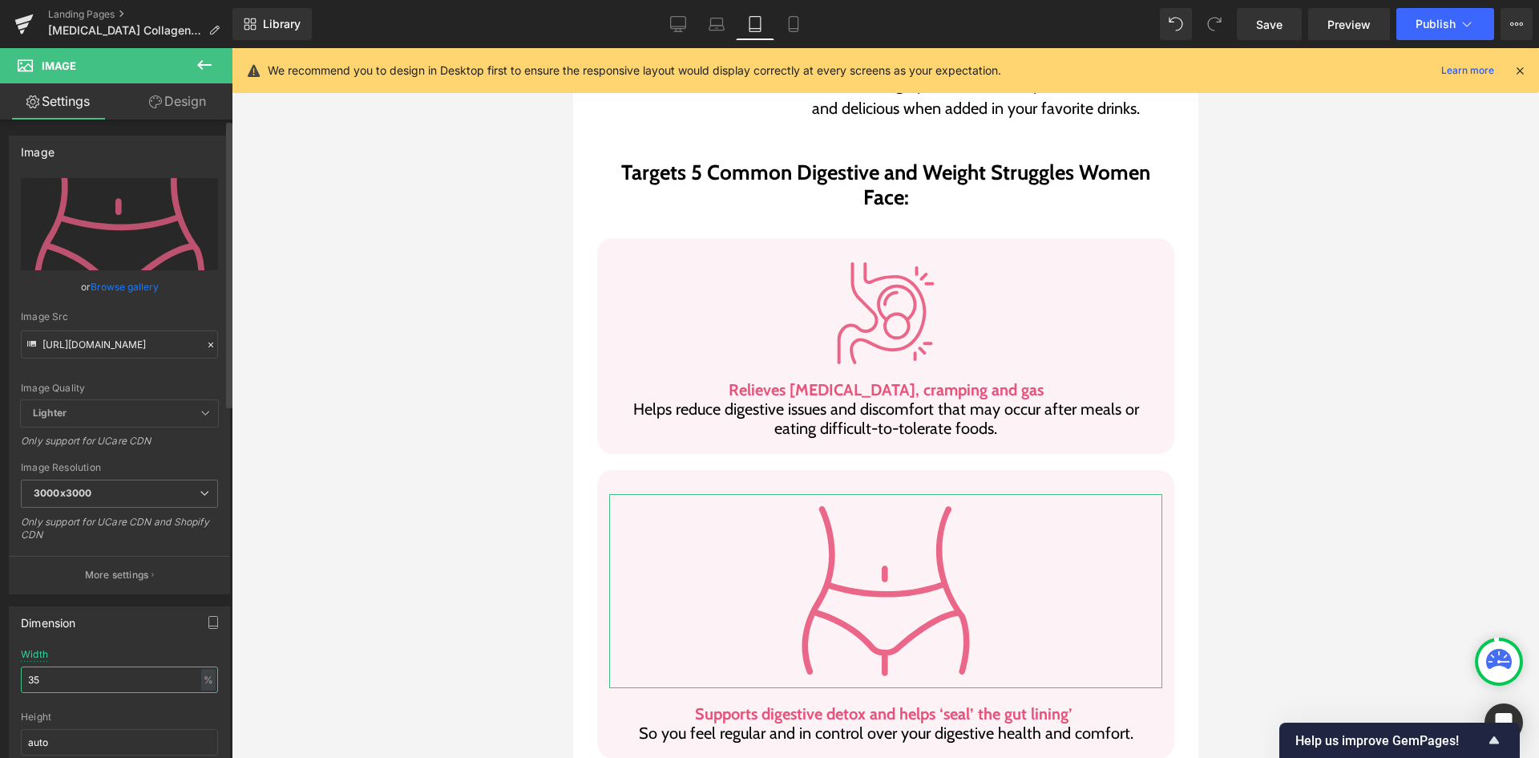
click at [95, 678] on input "35" at bounding box center [119, 679] width 197 height 26
type input "18"
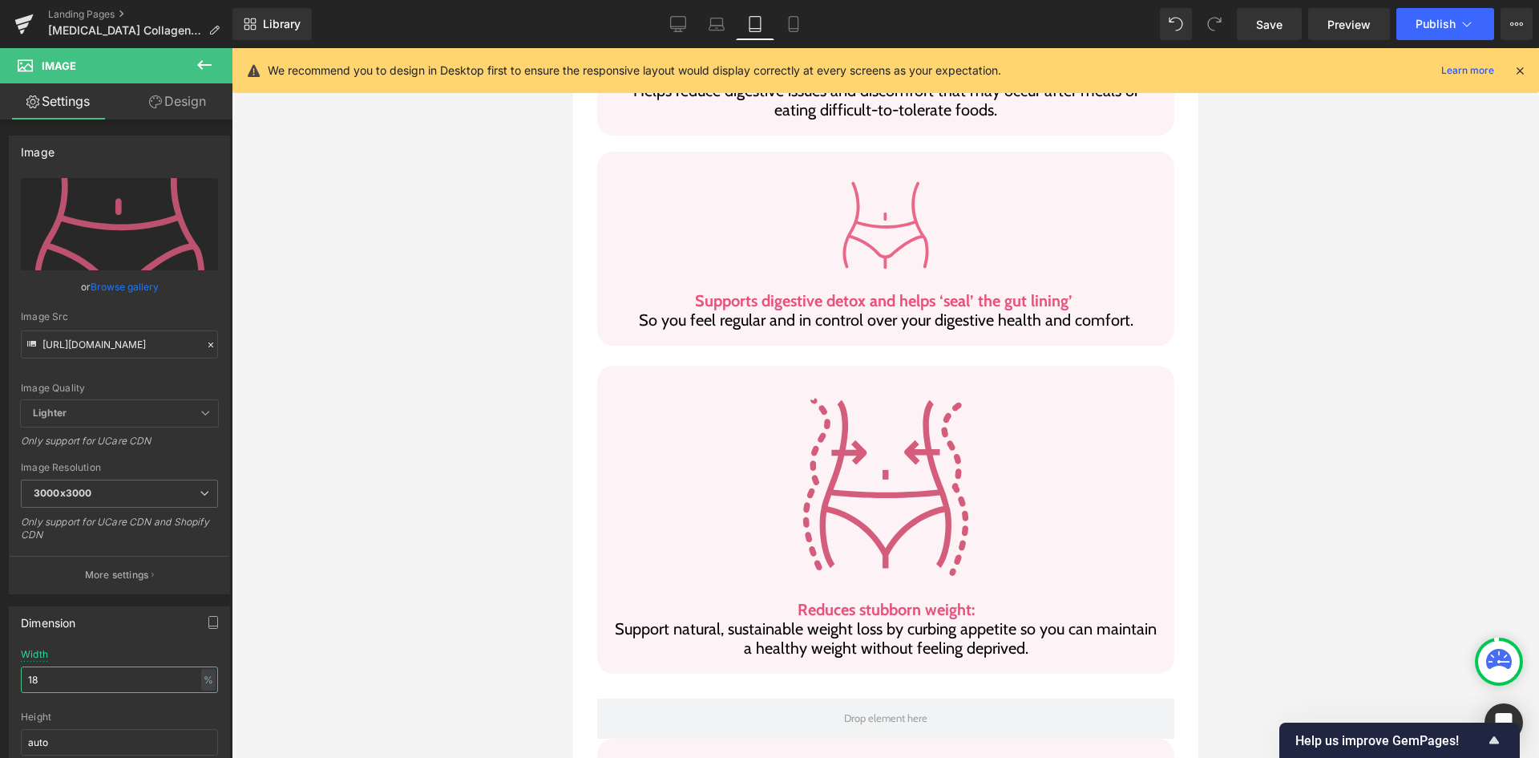
scroll to position [1177, 0]
click at [879, 387] on img at bounding box center [885, 484] width 194 height 194
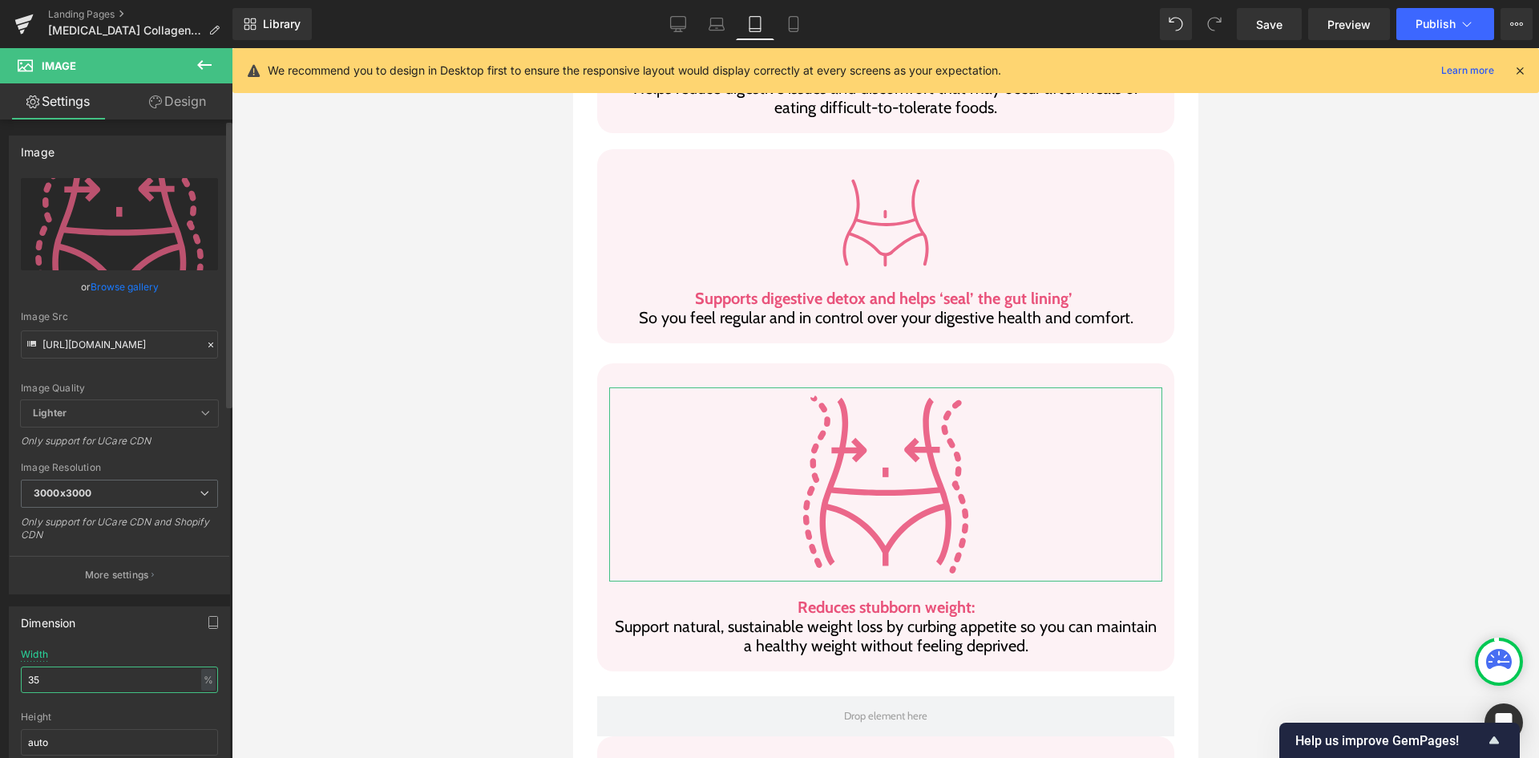
click at [103, 685] on input "35" at bounding box center [119, 679] width 197 height 26
click at [103, 685] on input "1" at bounding box center [119, 679] width 197 height 26
type input "18"
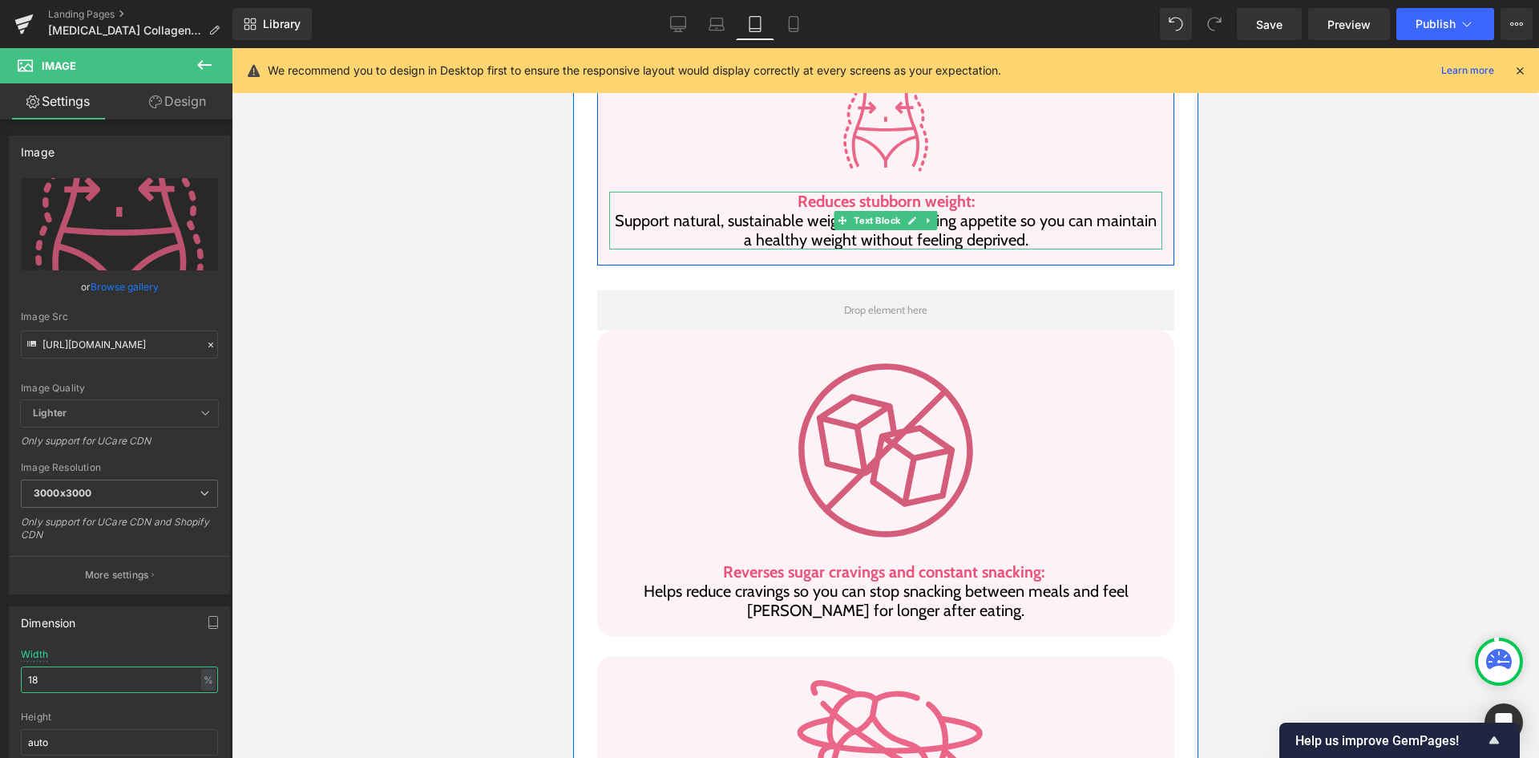
scroll to position [1497, 0]
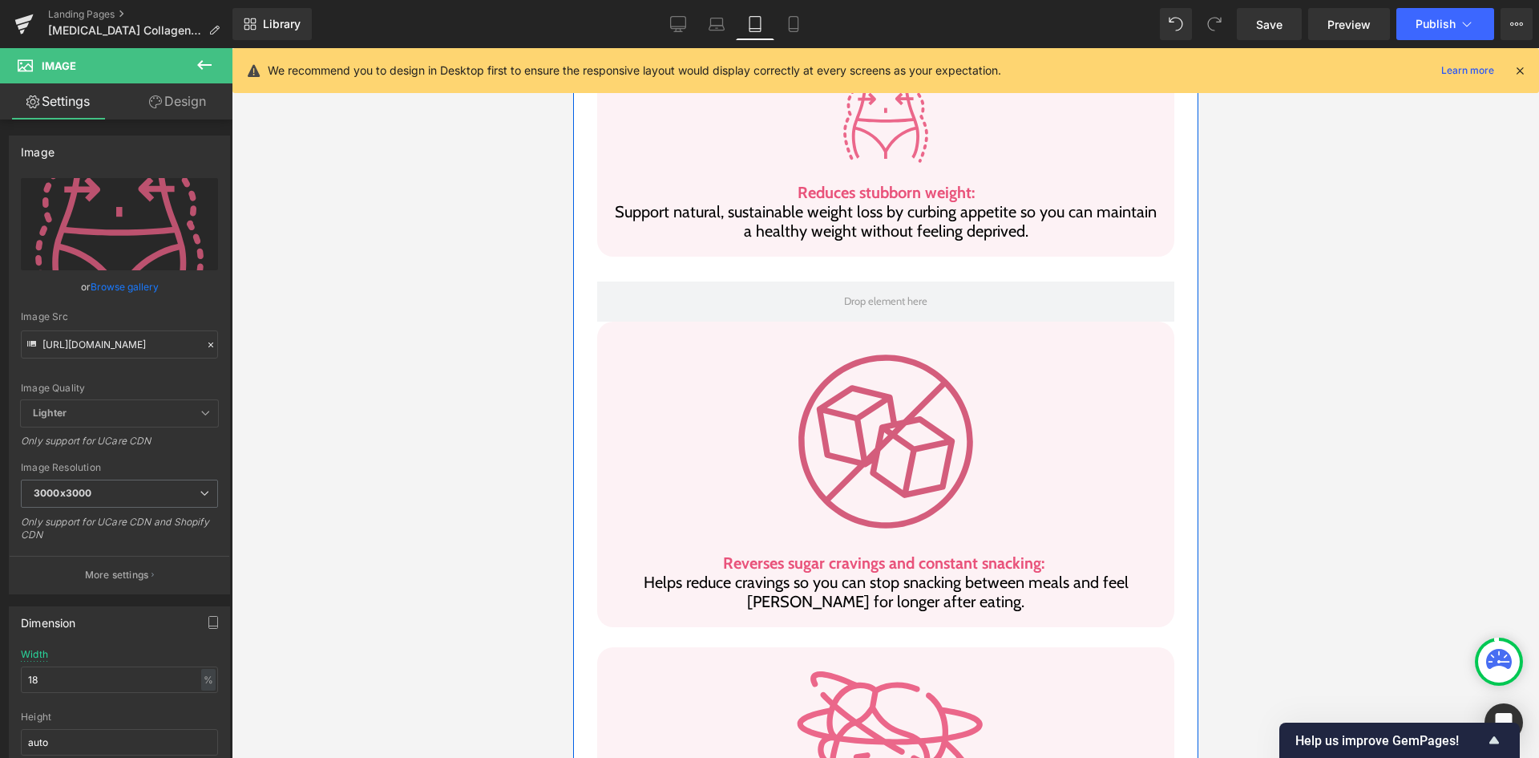
click at [893, 385] on div "Image" at bounding box center [884, 442] width 553 height 192
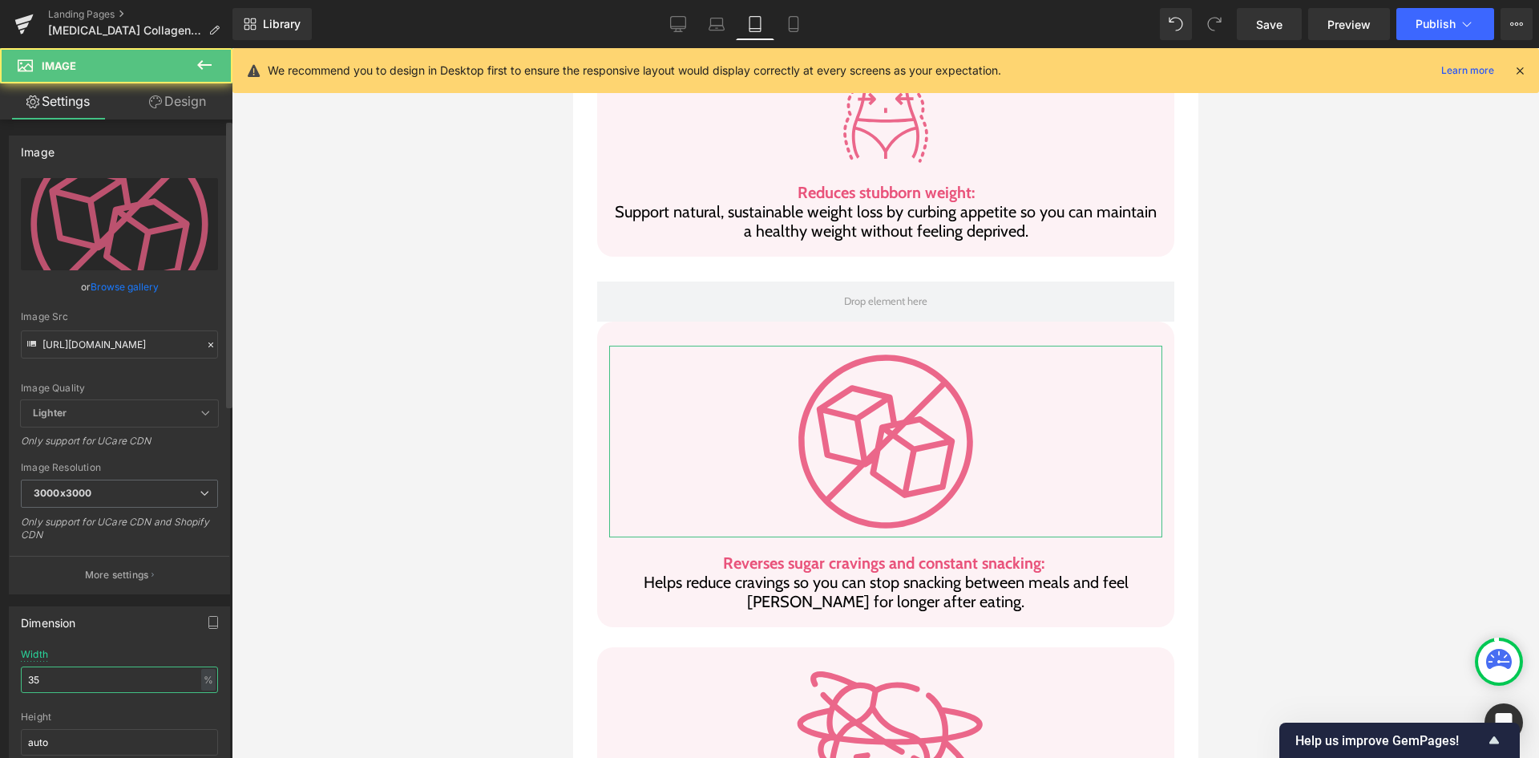
click at [69, 683] on input "35" at bounding box center [119, 679] width 197 height 26
type input "18"
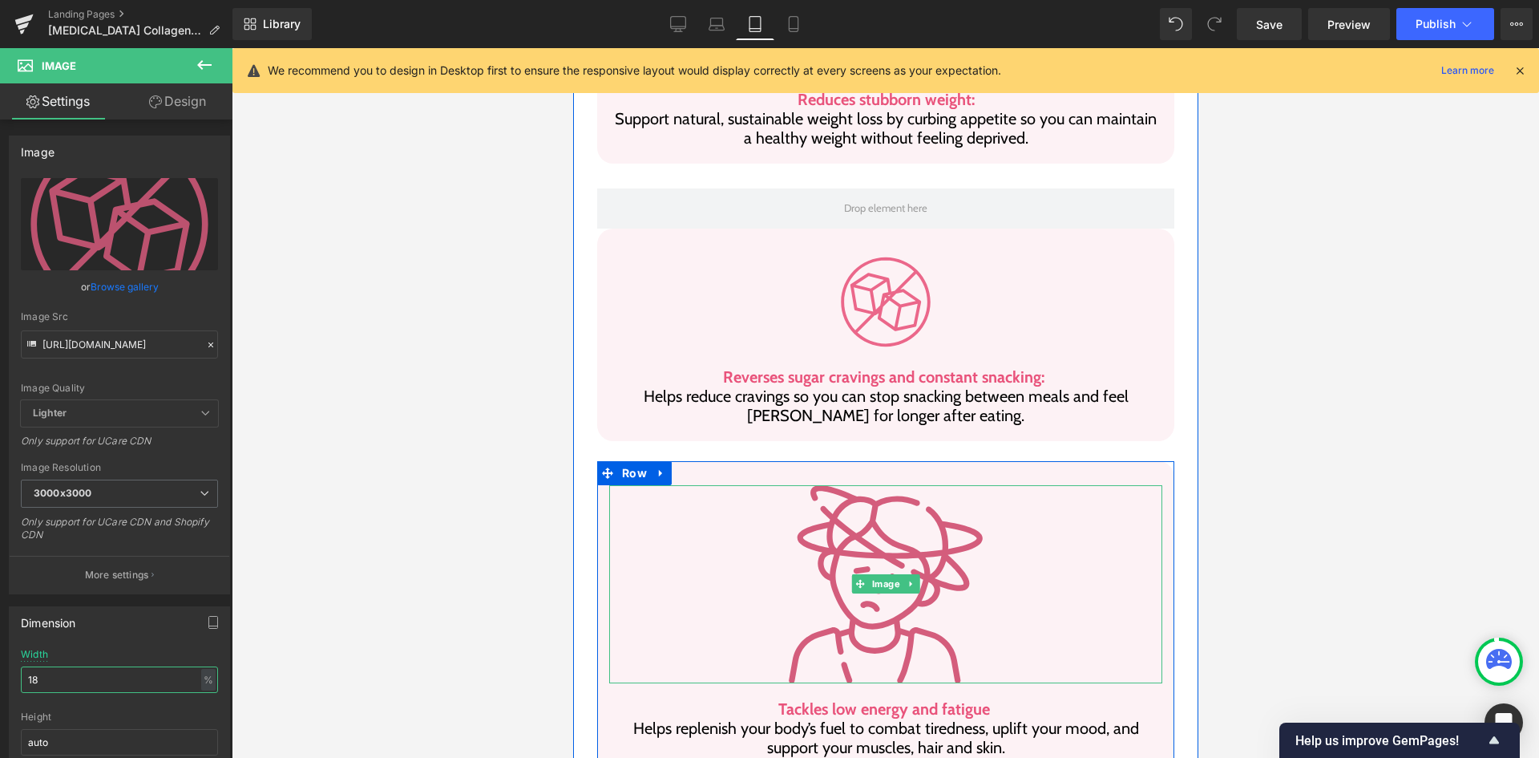
scroll to position [1738, 0]
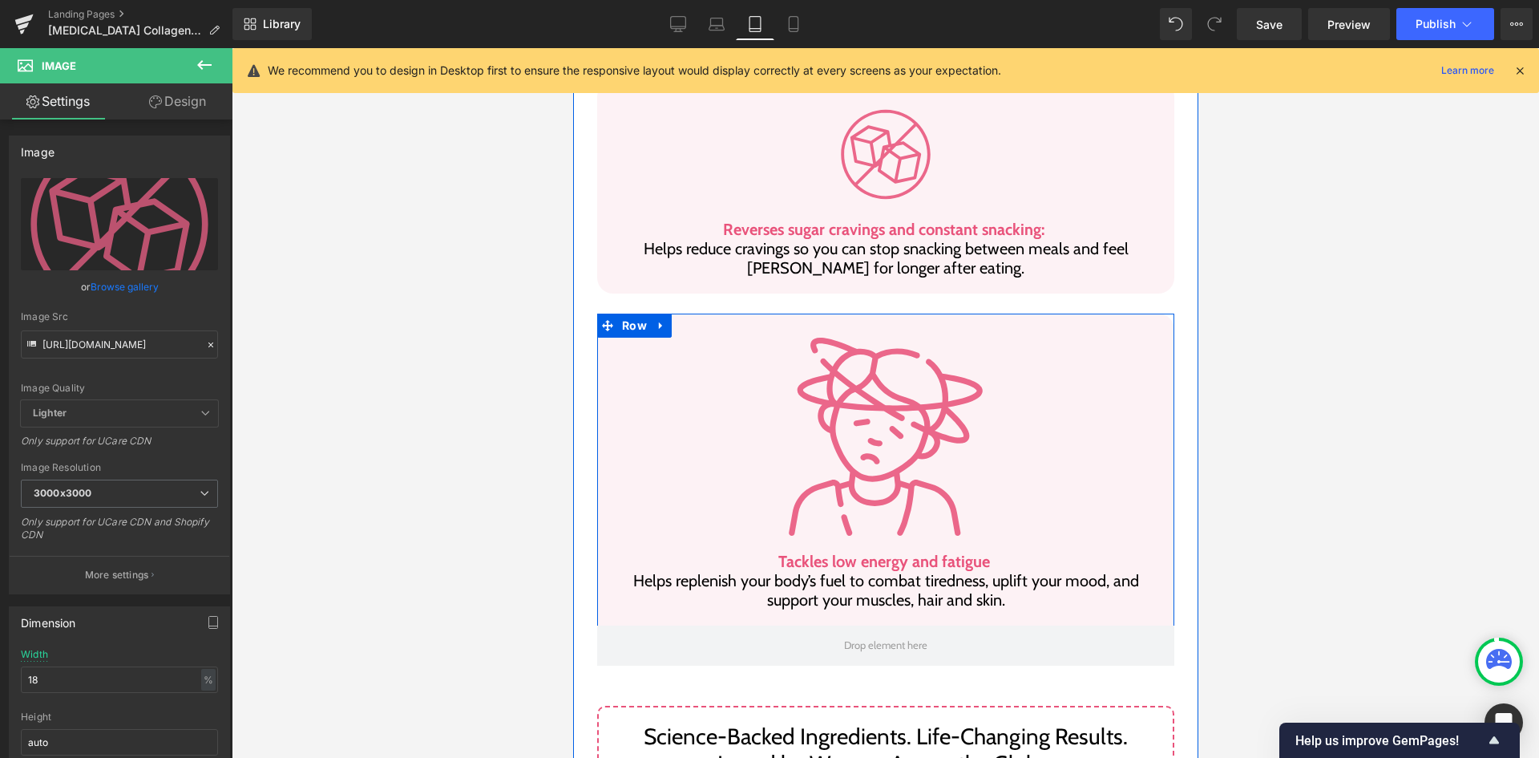
click at [855, 390] on div "Image" at bounding box center [884, 436] width 553 height 198
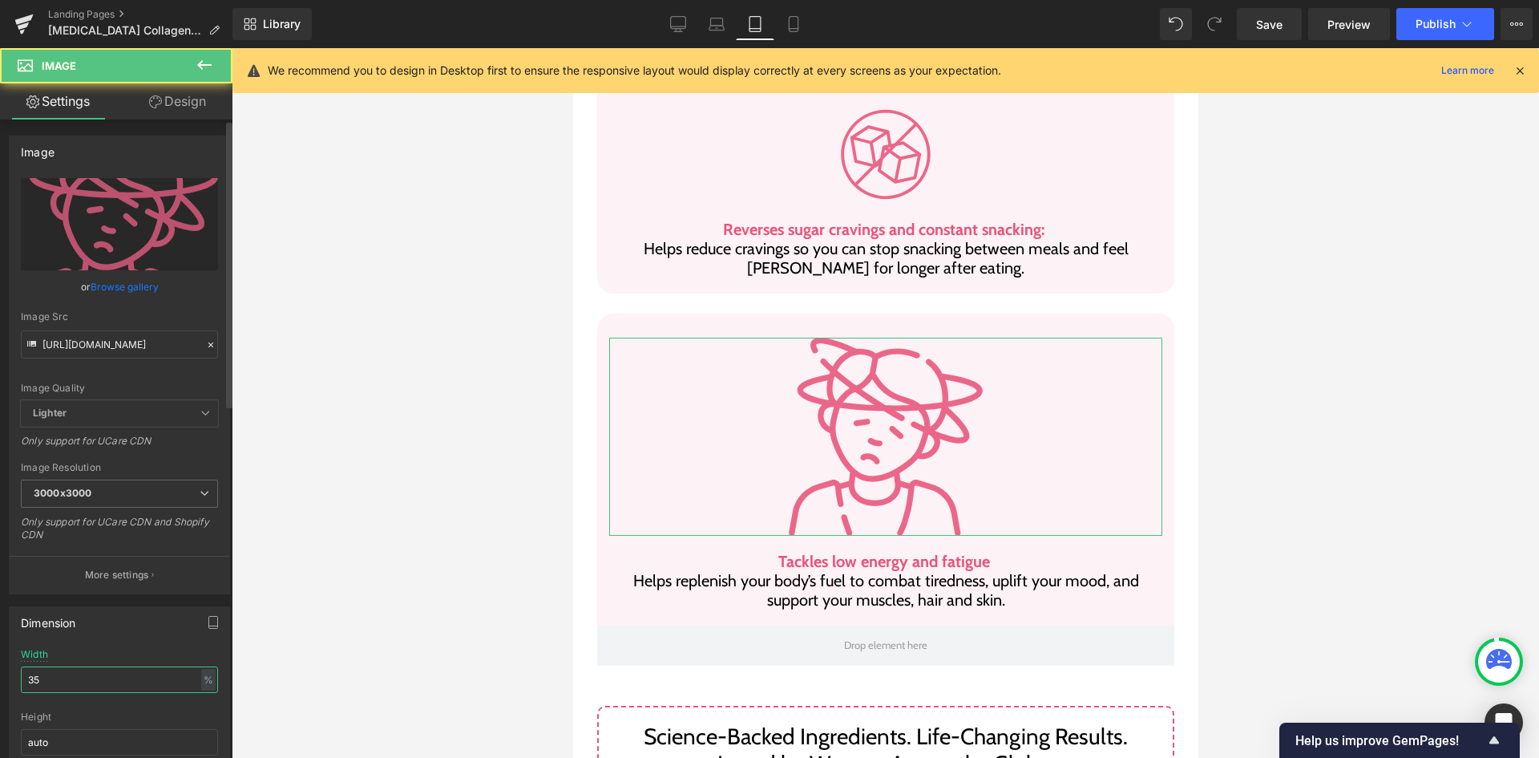
click at [91, 678] on input "35" at bounding box center [119, 679] width 197 height 26
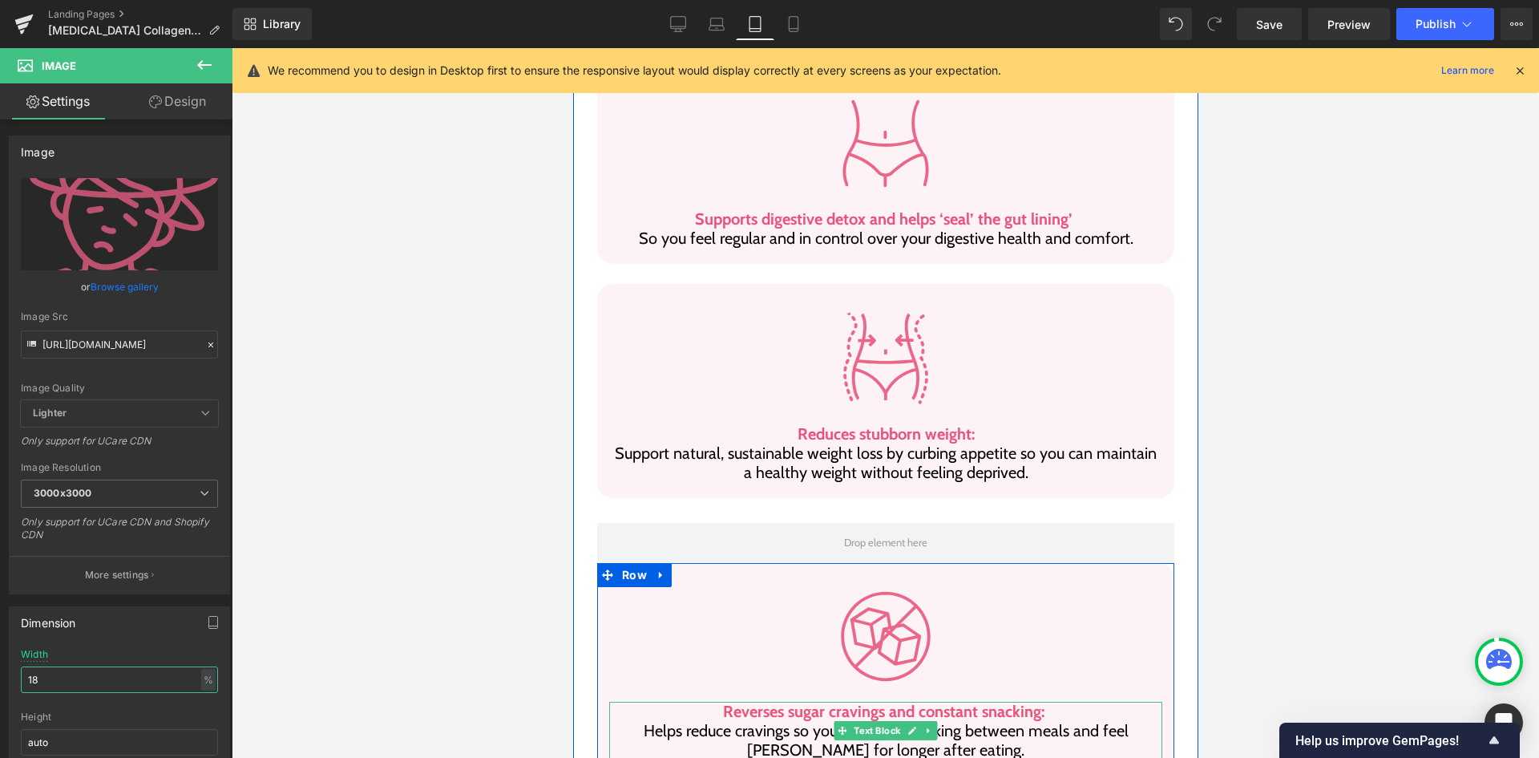
scroll to position [1097, 0]
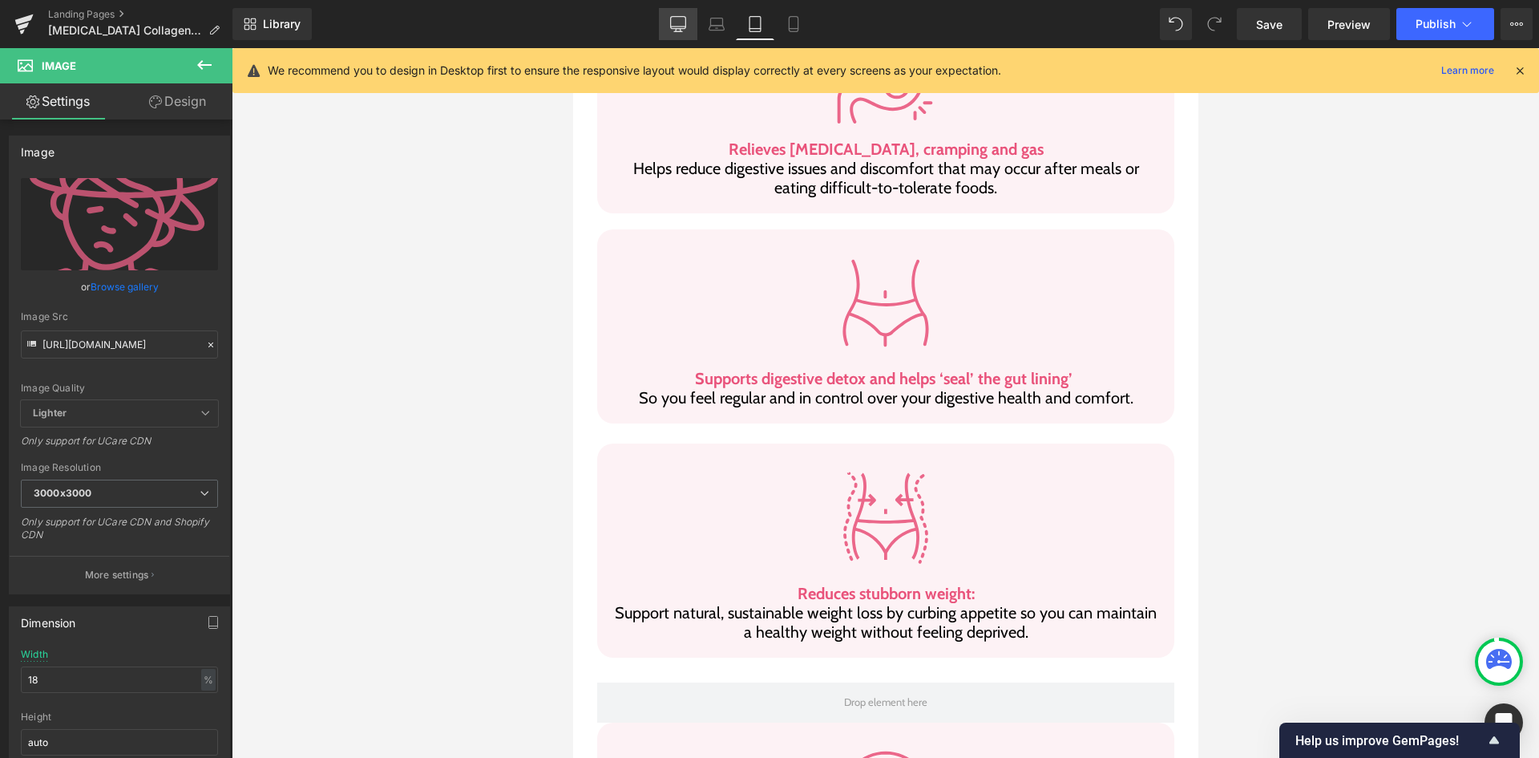
click at [680, 31] on link "Desktop" at bounding box center [678, 24] width 38 height 32
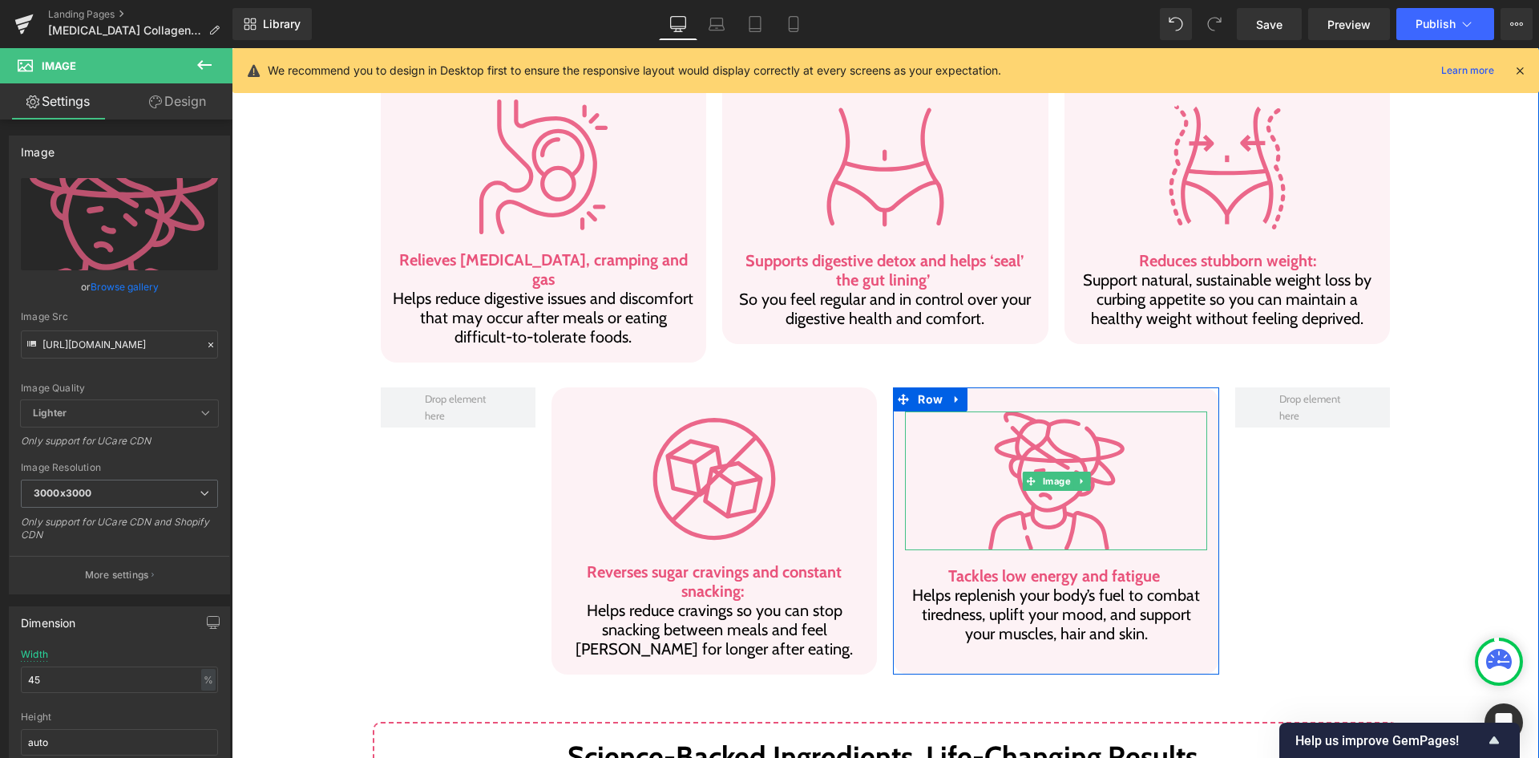
scroll to position [1162, 0]
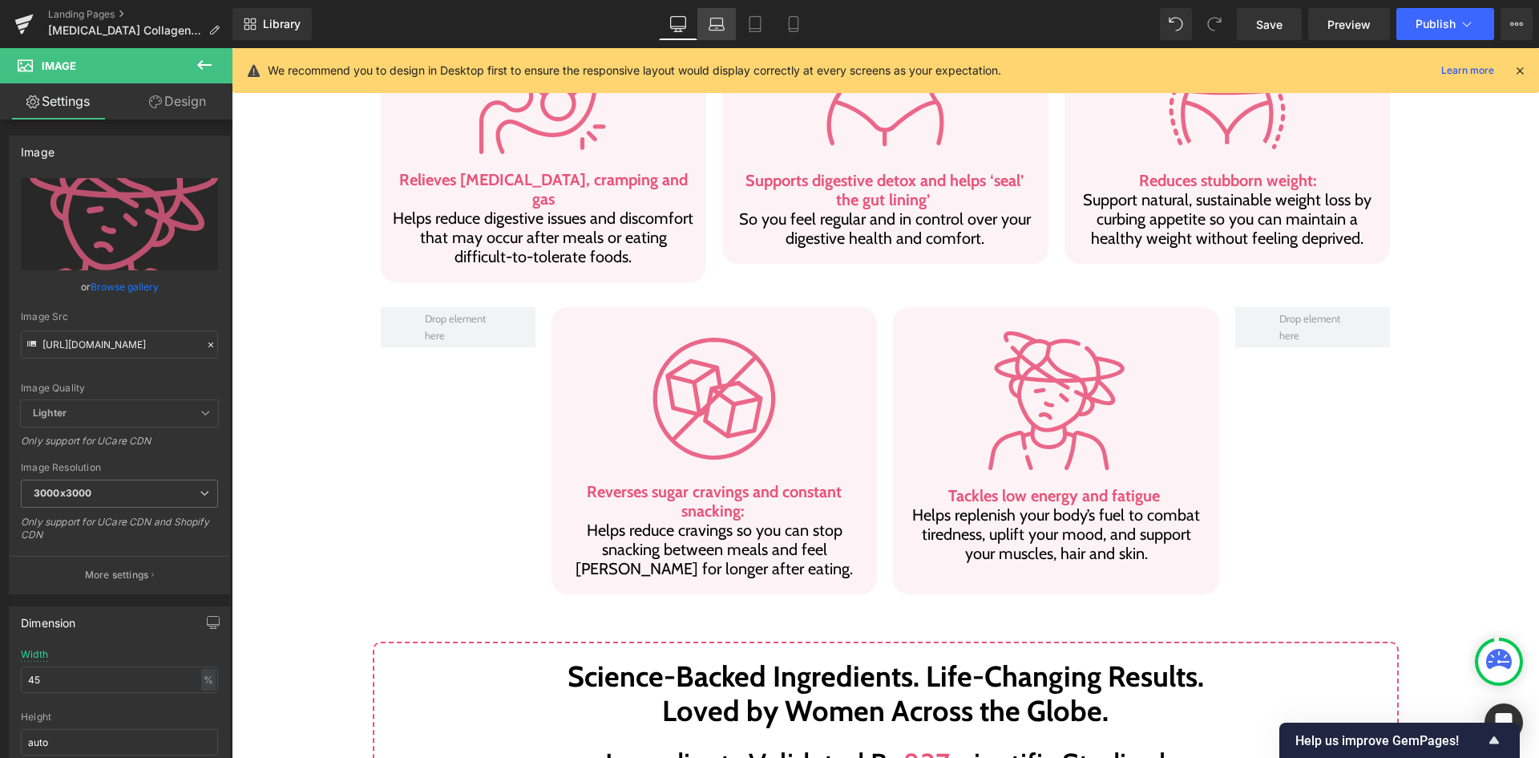
click at [709, 36] on link "Laptop" at bounding box center [716, 24] width 38 height 32
type input "50"
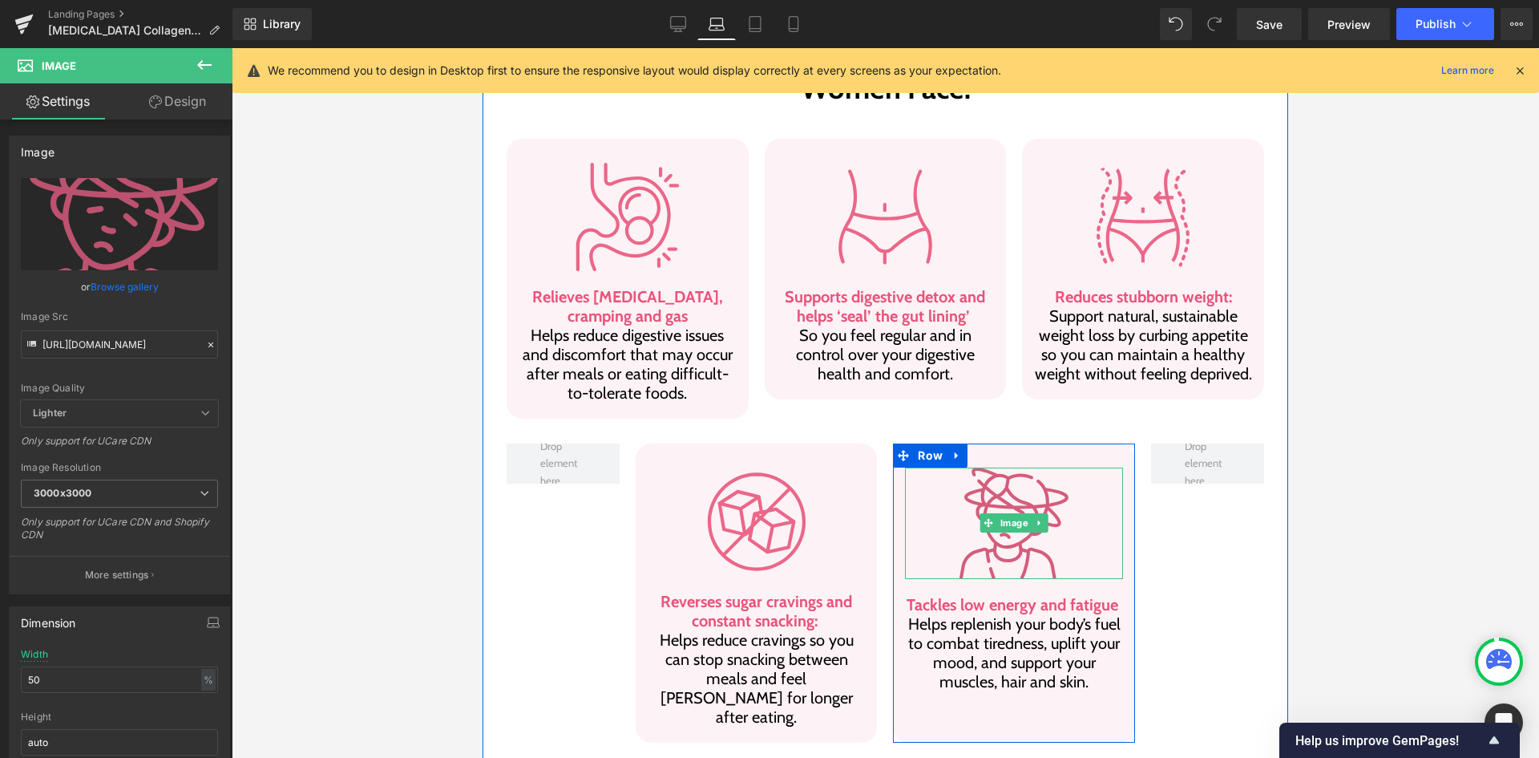
scroll to position [951, 0]
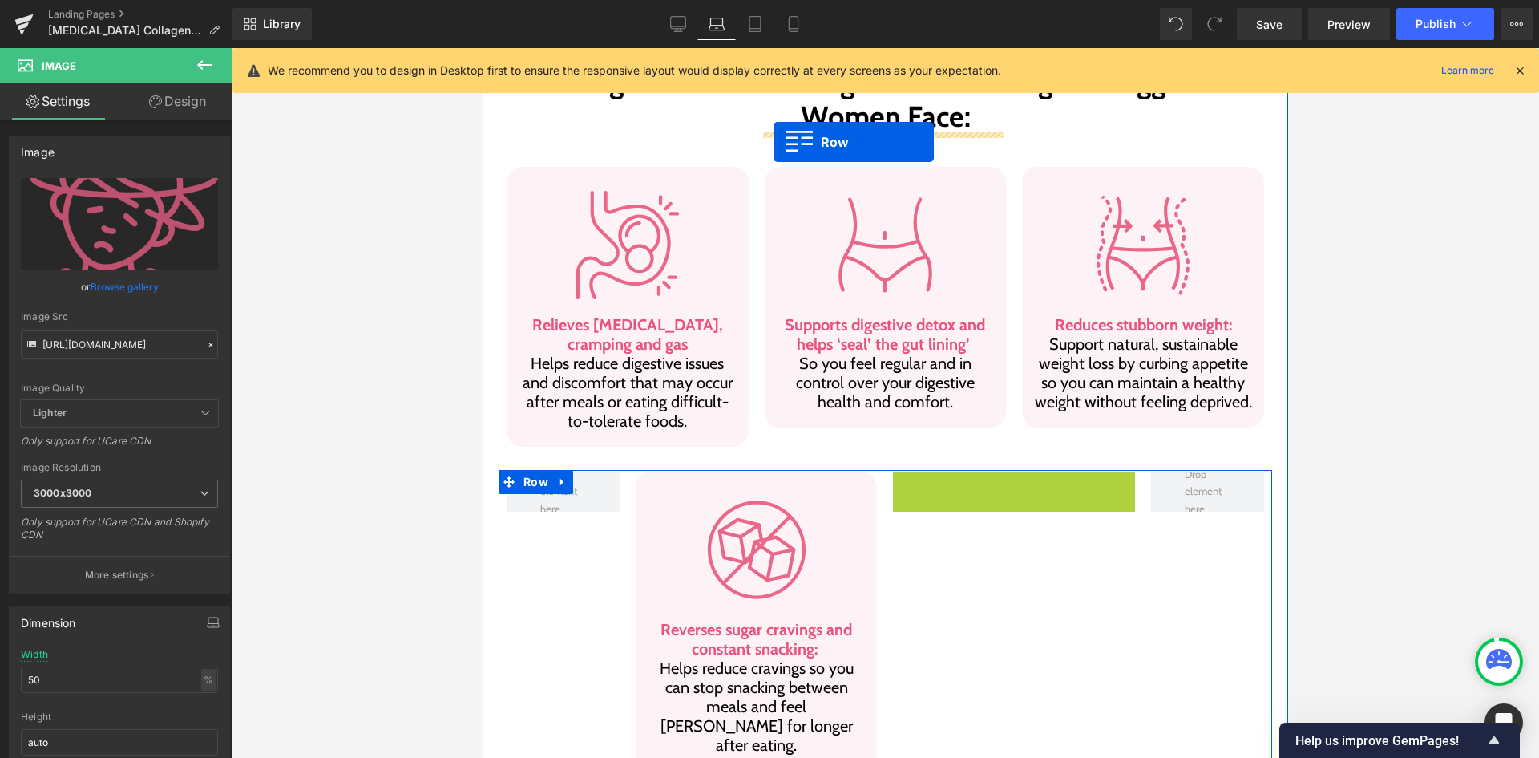
drag, startPoint x: 896, startPoint y: 450, endPoint x: 774, endPoint y: 142, distance: 331.4
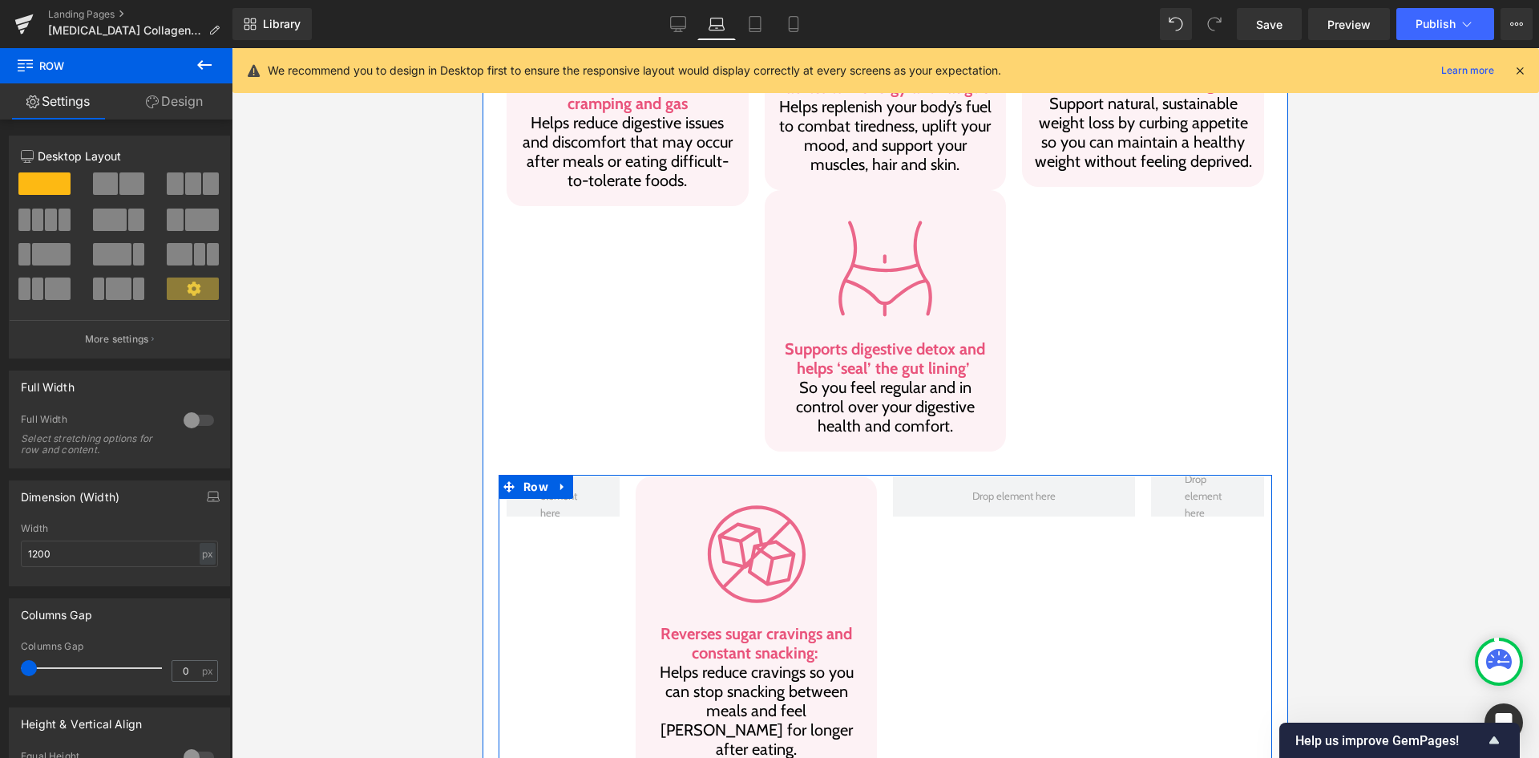
scroll to position [1031, 0]
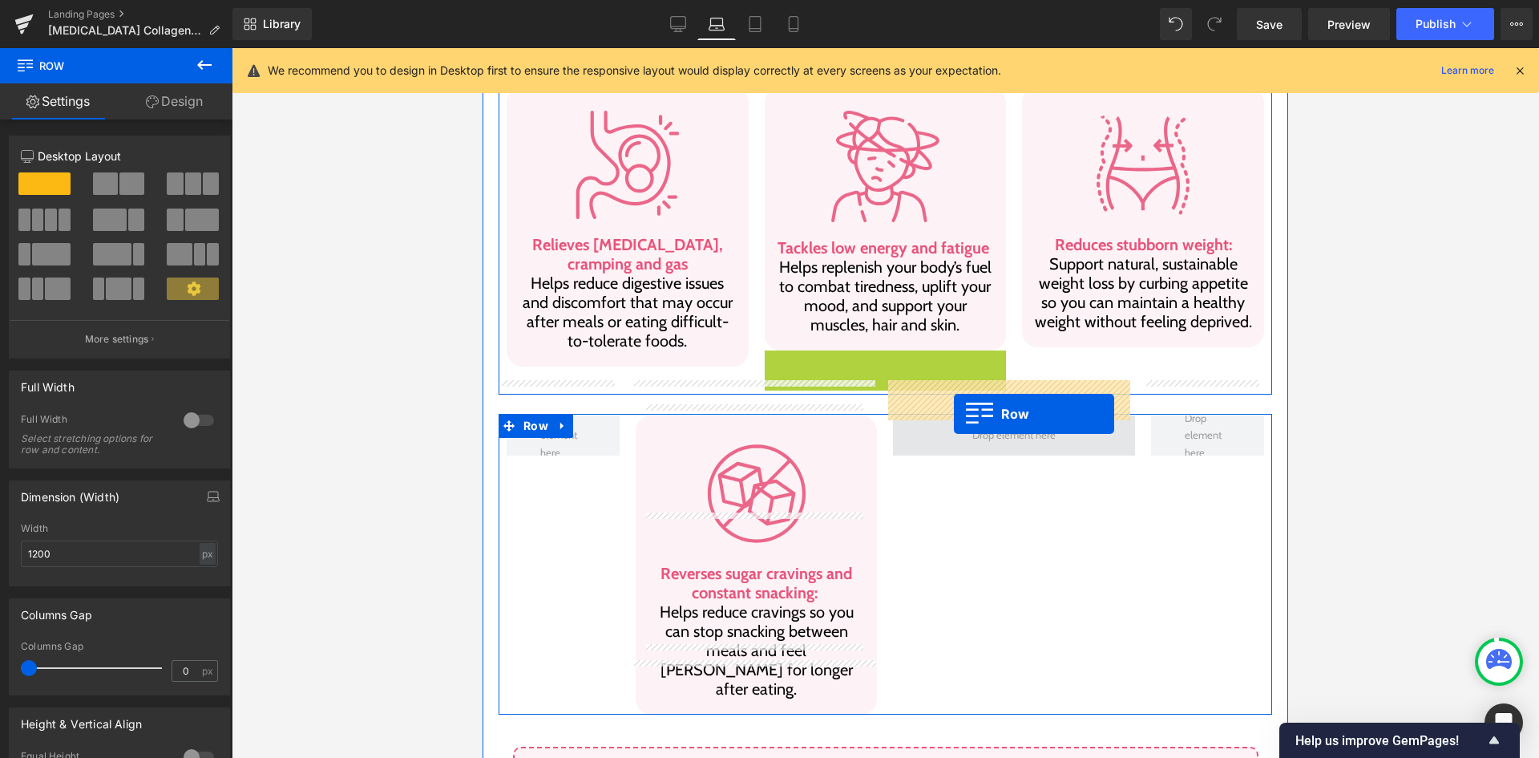
drag, startPoint x: 769, startPoint y: 329, endPoint x: 954, endPoint y: 406, distance: 200.5
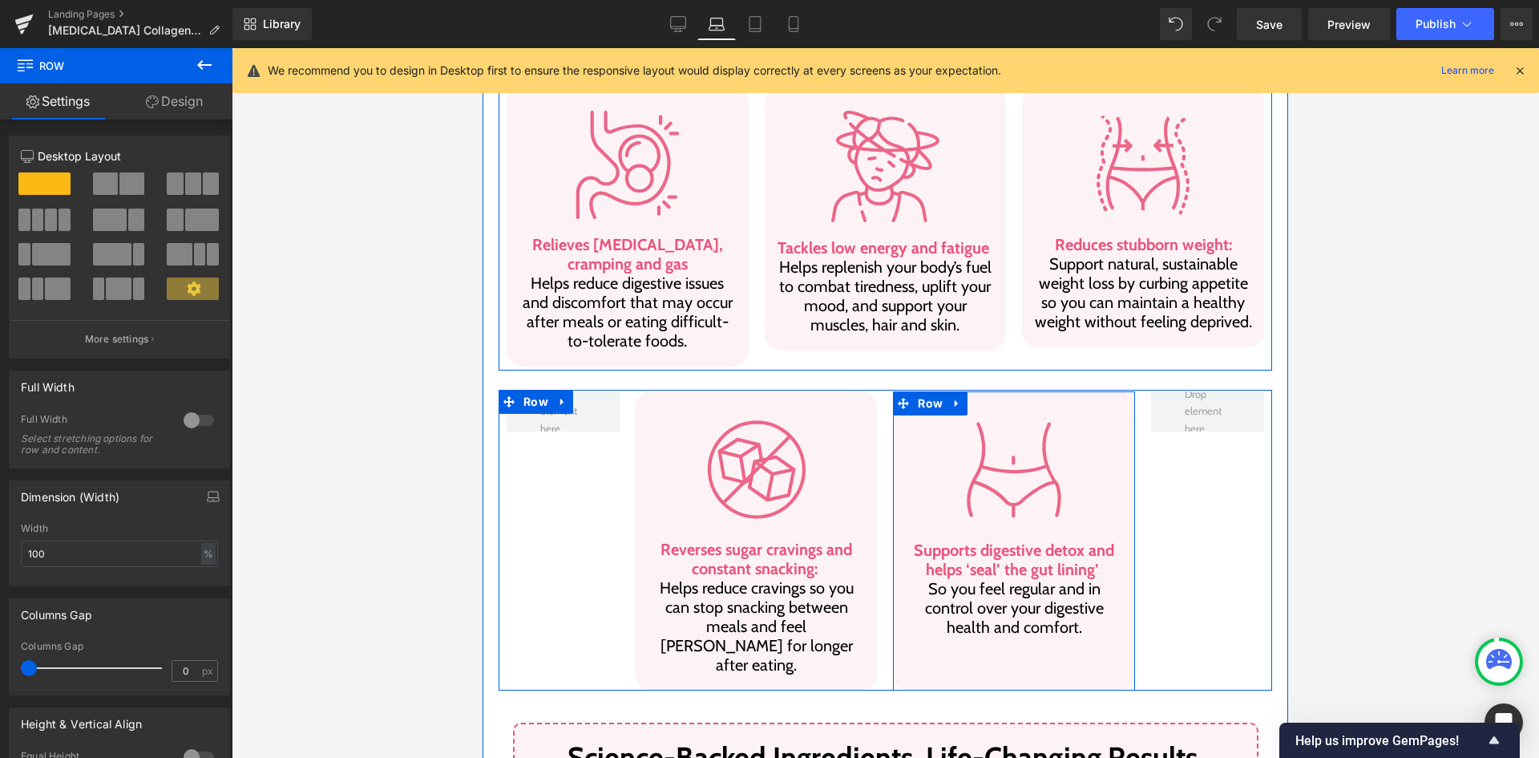
scroll to position [951, 0]
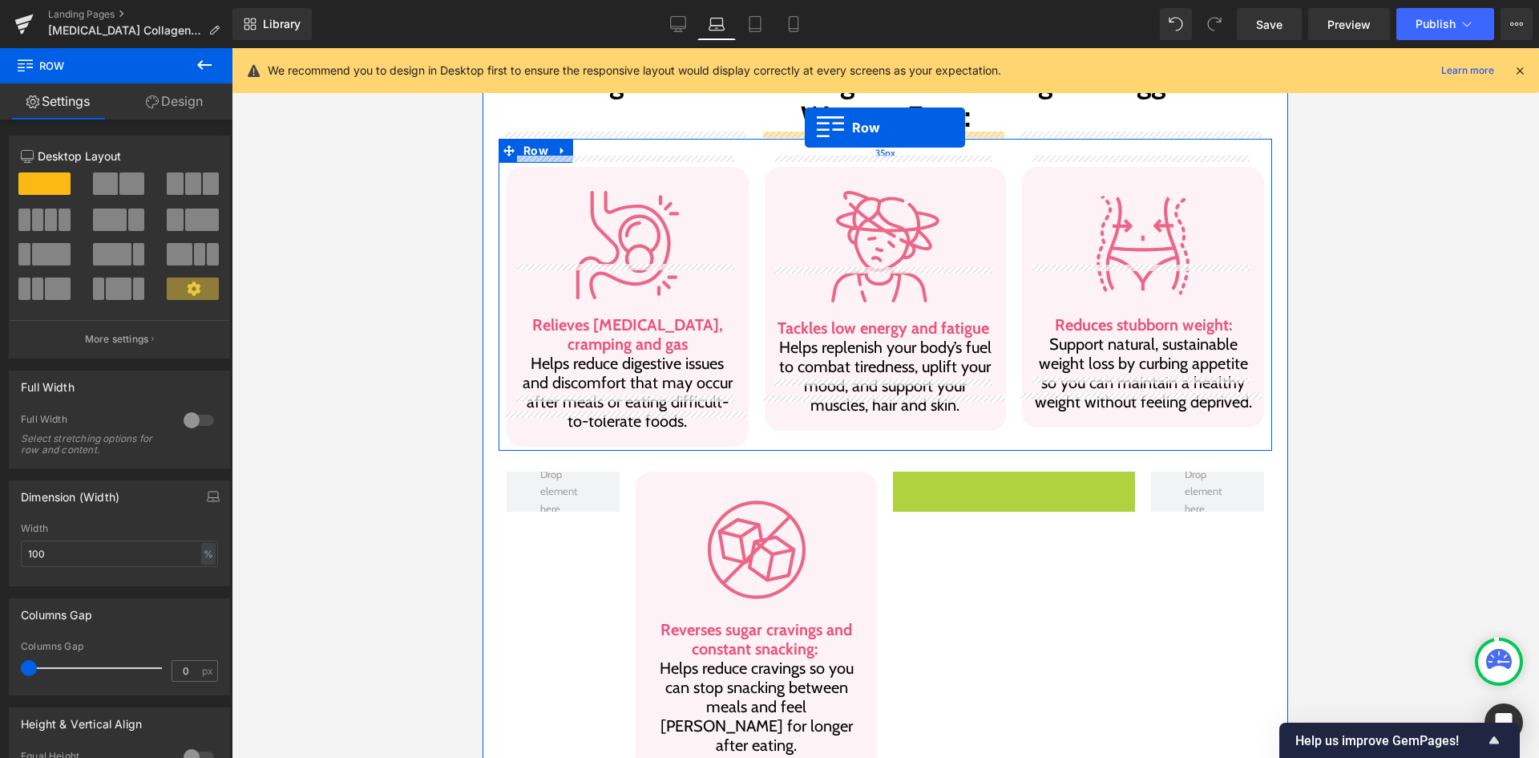
drag, startPoint x: 891, startPoint y: 452, endPoint x: 805, endPoint y: 127, distance: 336.0
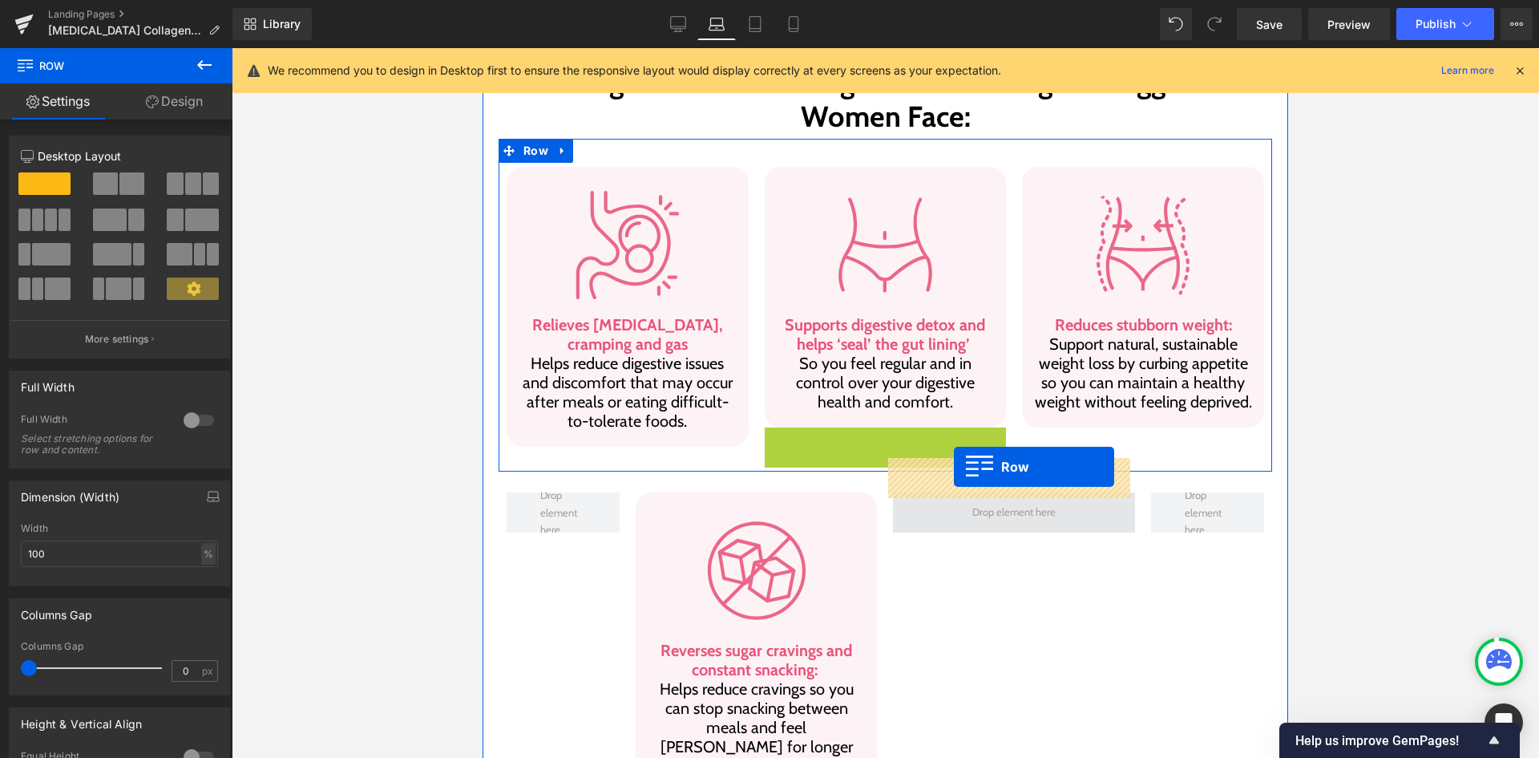
drag, startPoint x: 774, startPoint y: 402, endPoint x: 954, endPoint y: 467, distance: 191.7
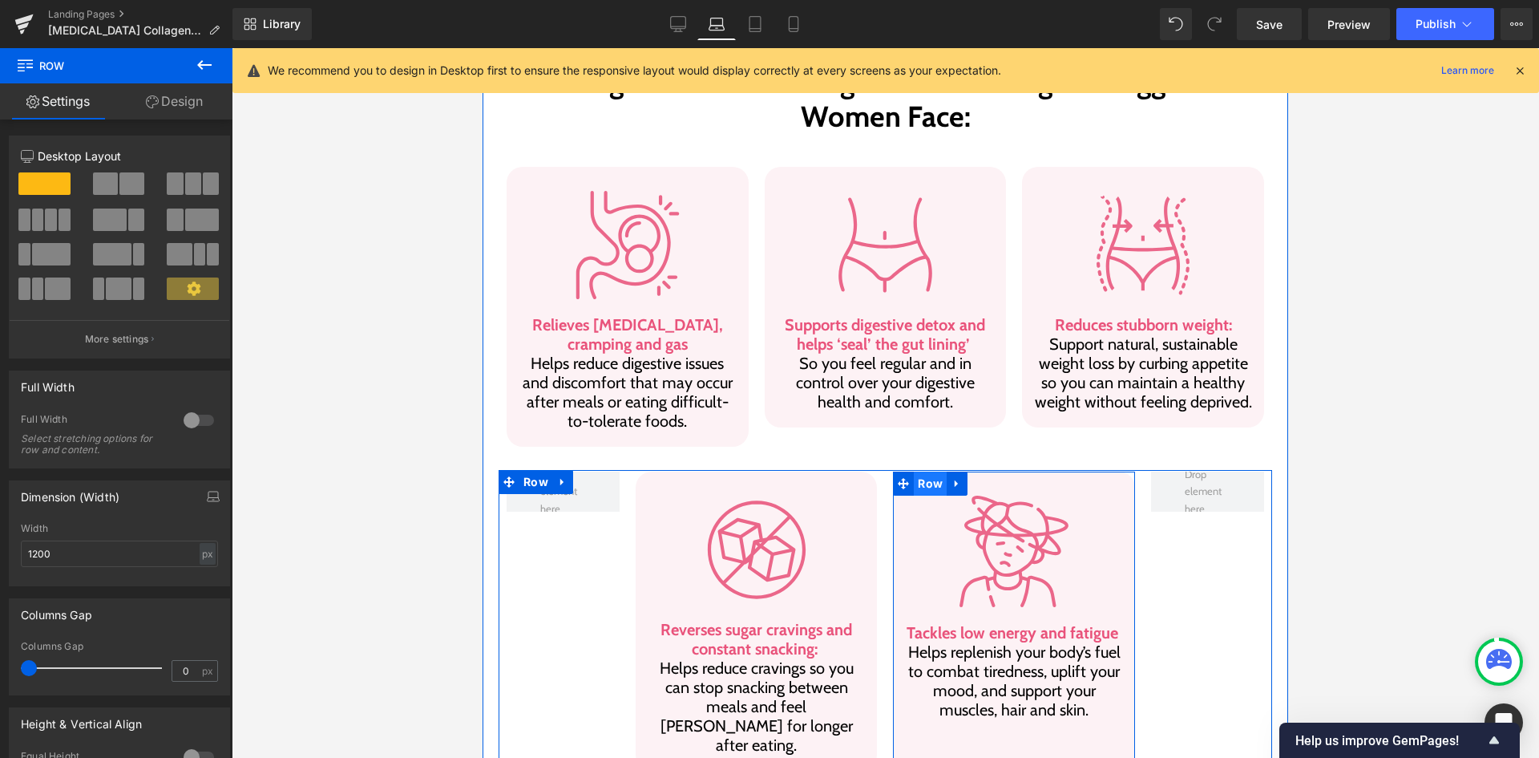
click at [925, 471] on span "Row" at bounding box center [930, 483] width 33 height 24
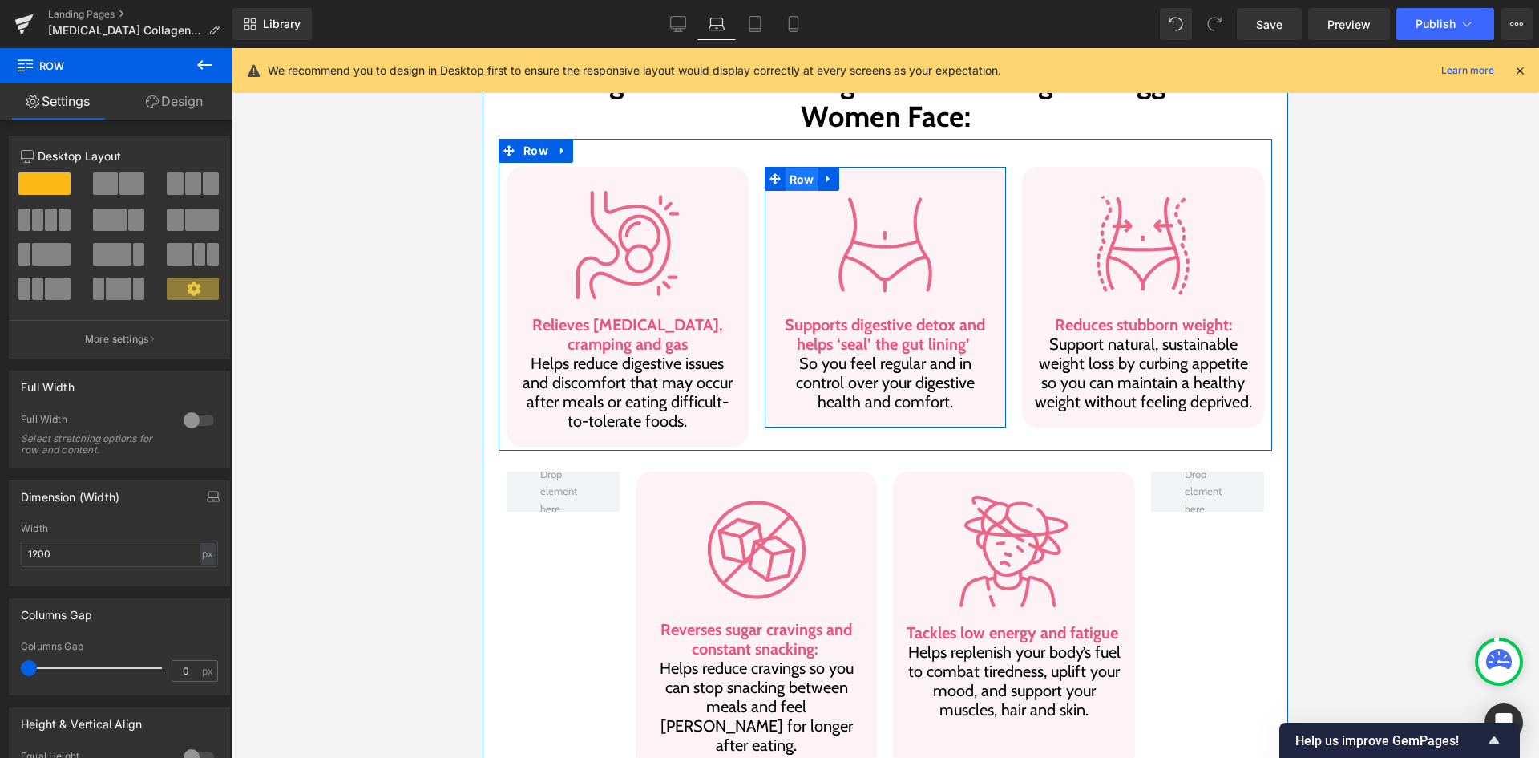
click at [793, 168] on span "Row" at bounding box center [802, 180] width 33 height 24
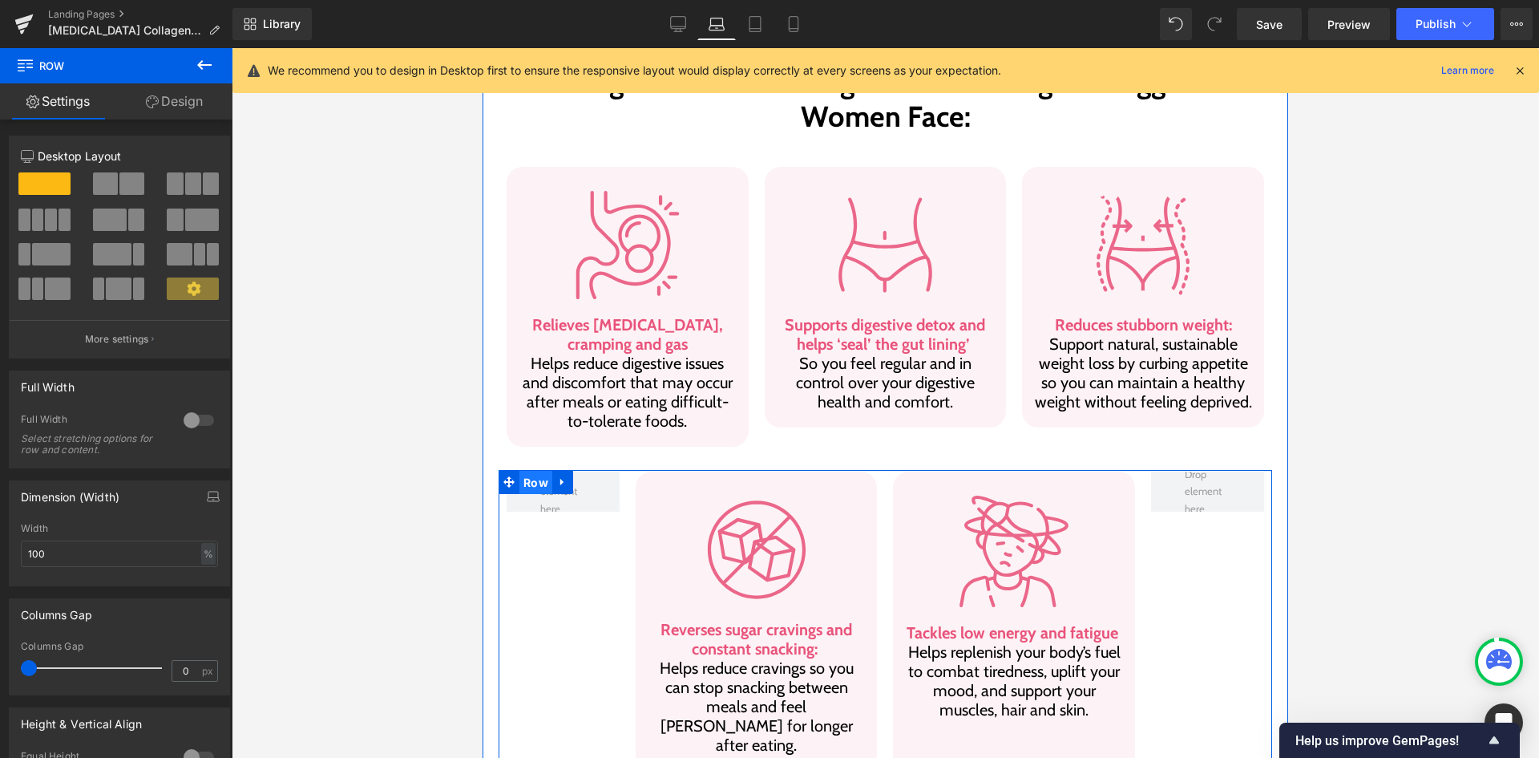
click at [535, 471] on span "Row" at bounding box center [535, 483] width 33 height 24
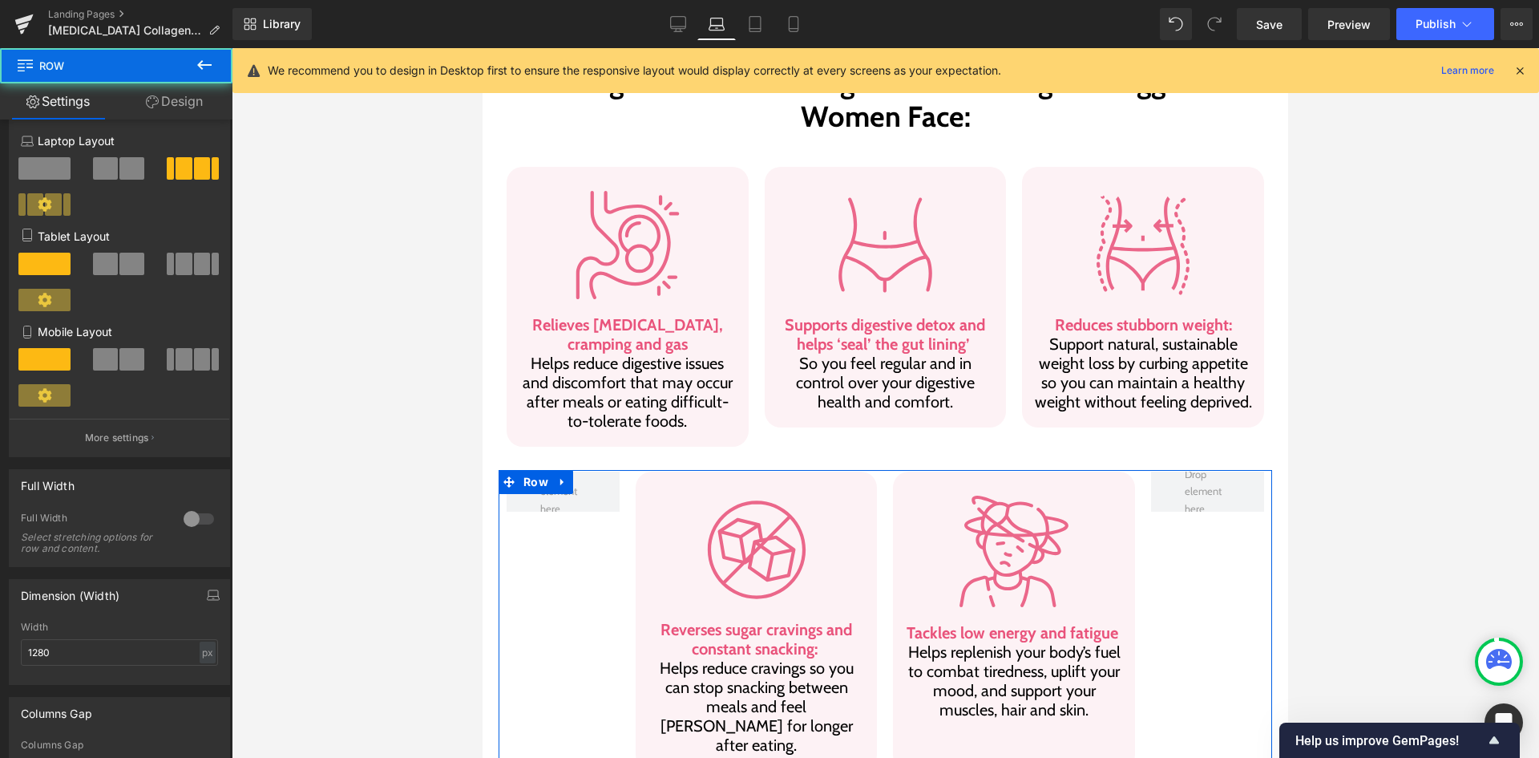
scroll to position [401, 0]
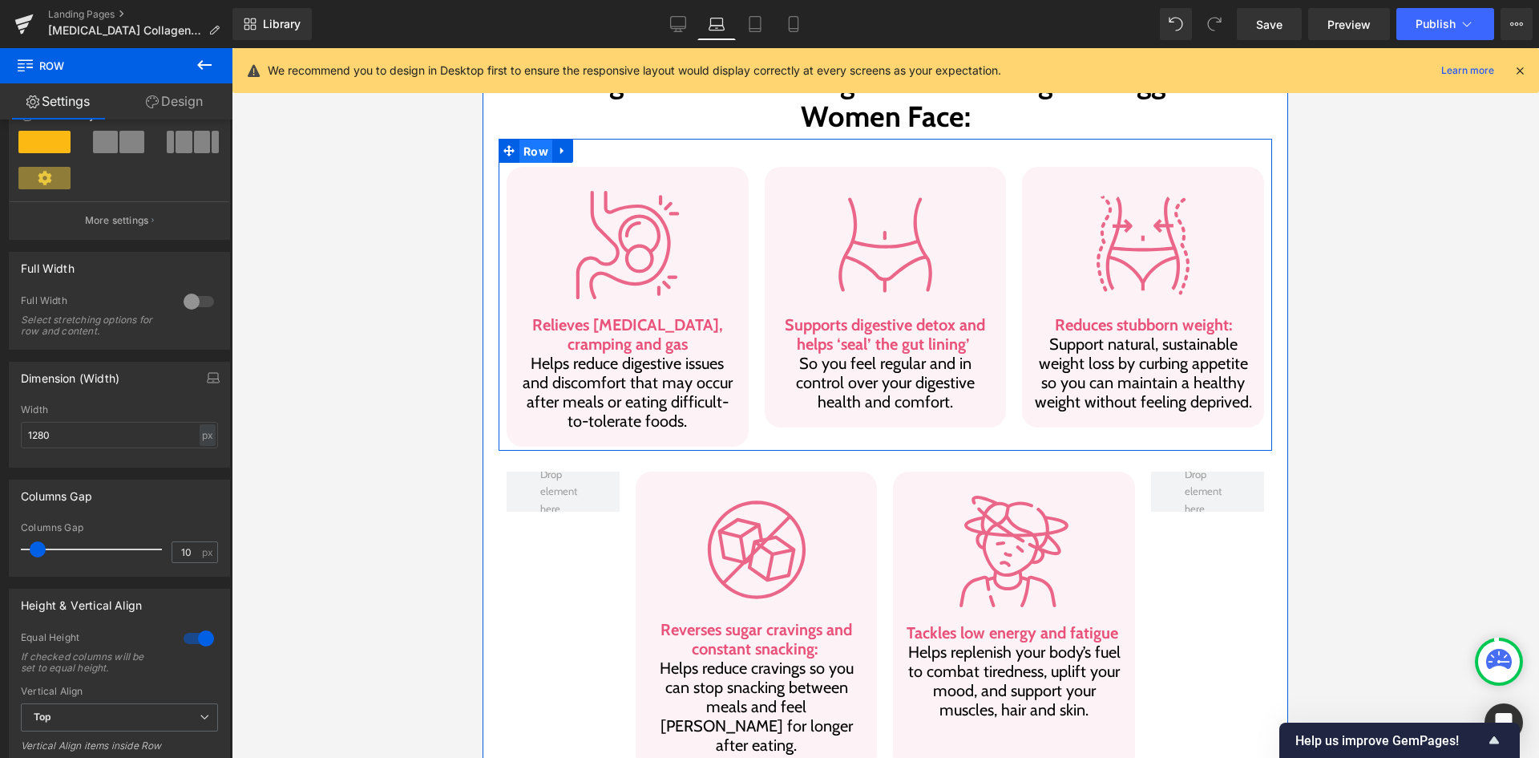
click at [535, 139] on span "Row" at bounding box center [535, 151] width 33 height 24
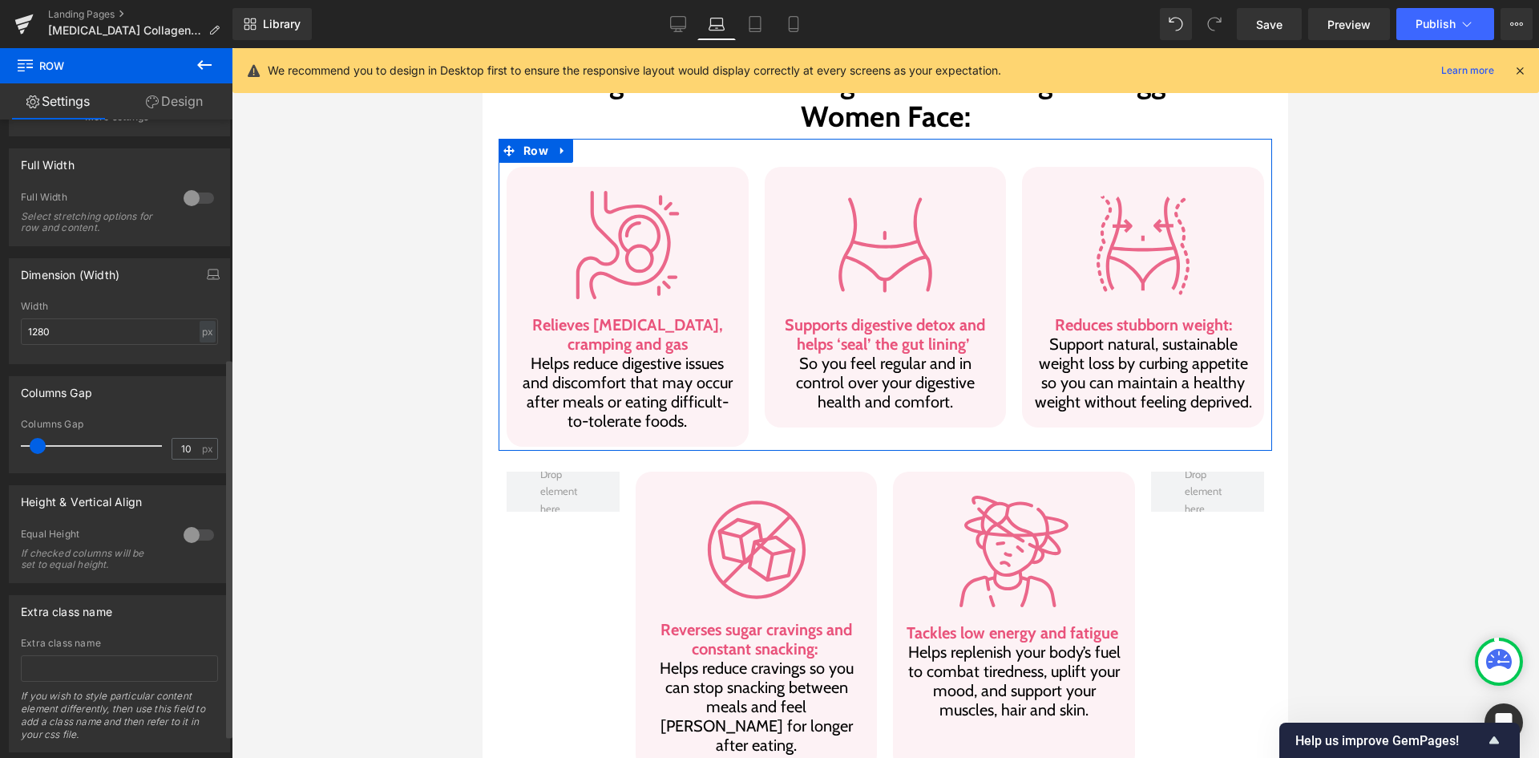
click at [192, 539] on div at bounding box center [199, 535] width 38 height 26
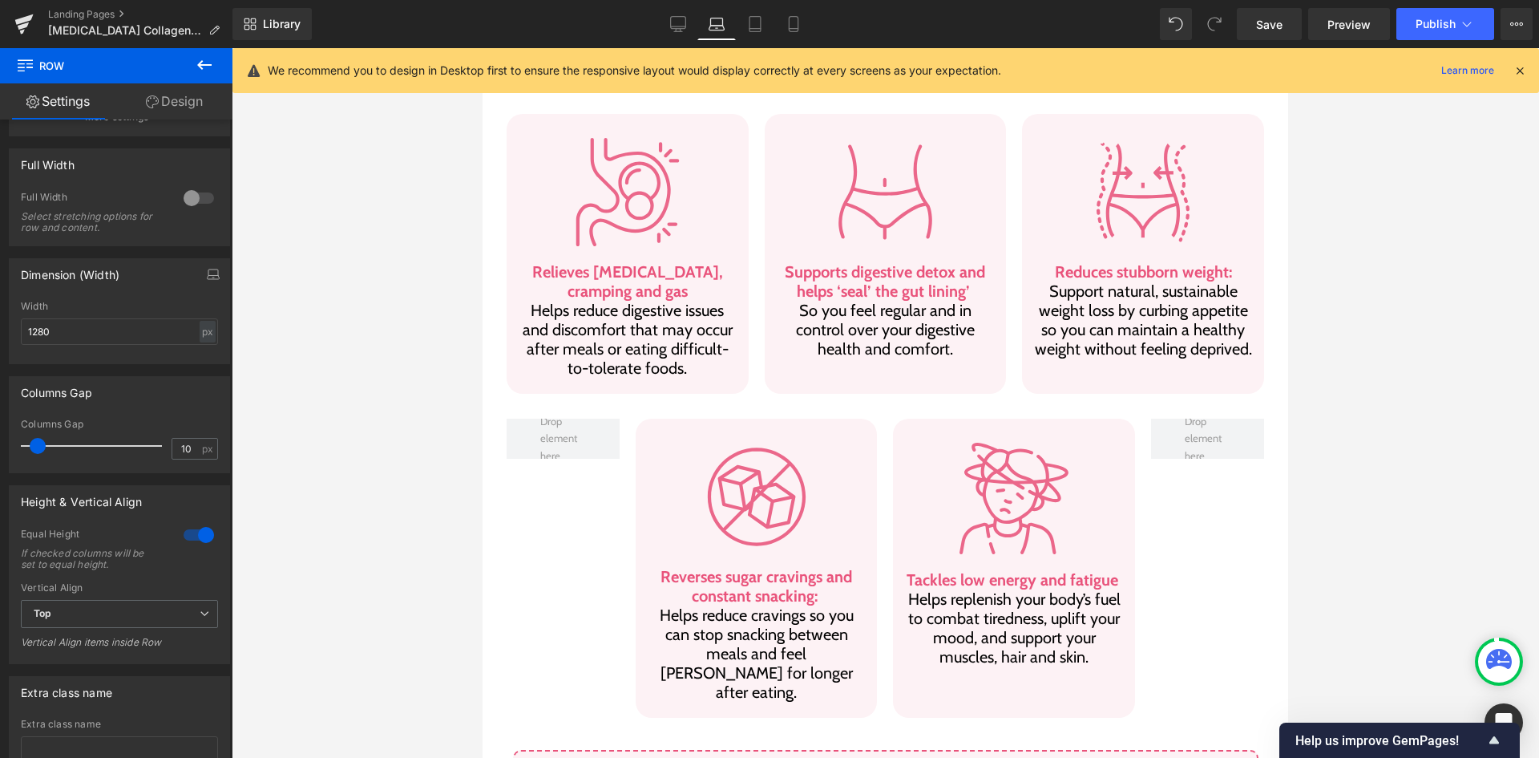
scroll to position [951, 0]
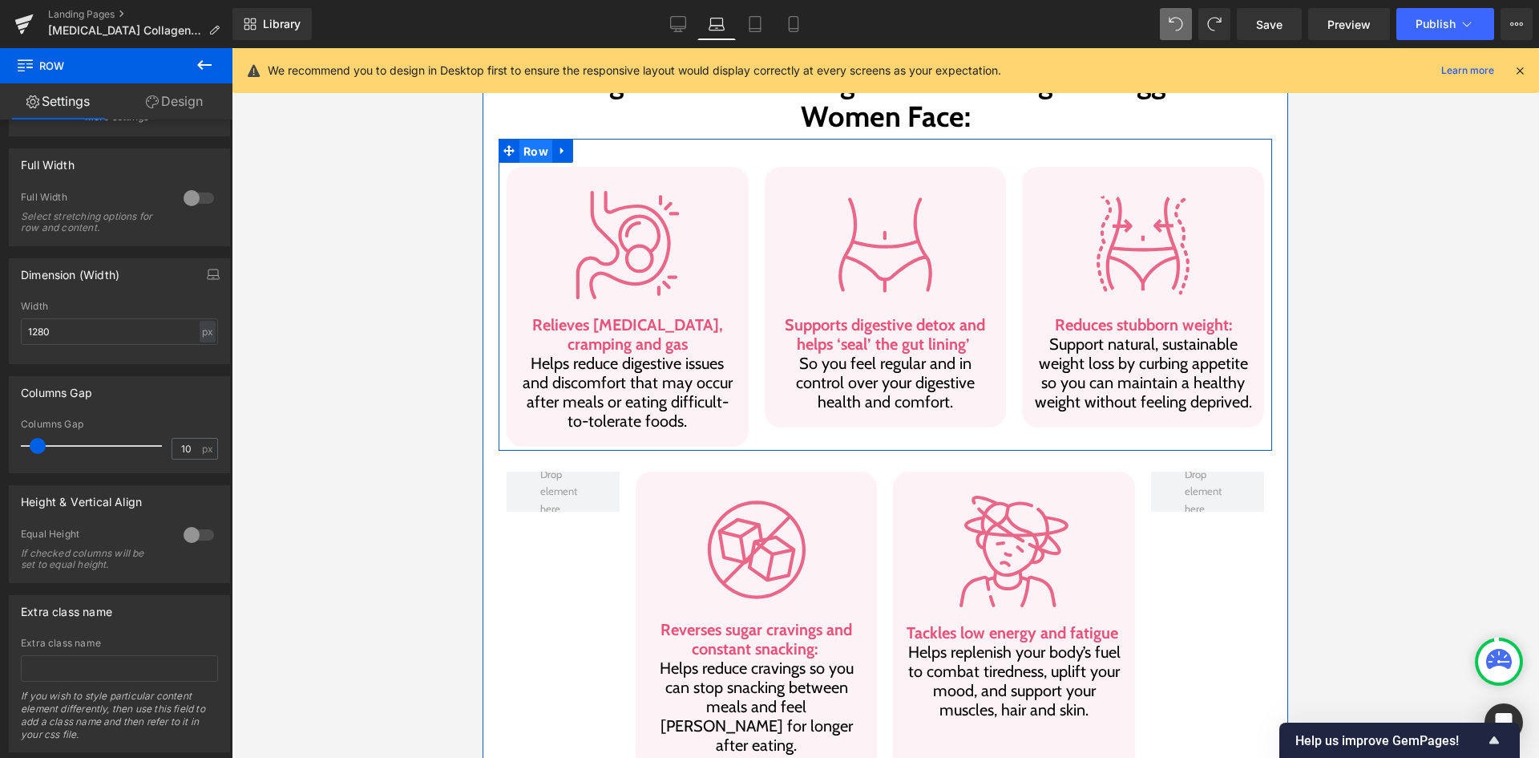
click at [528, 139] on span "Row" at bounding box center [535, 151] width 33 height 24
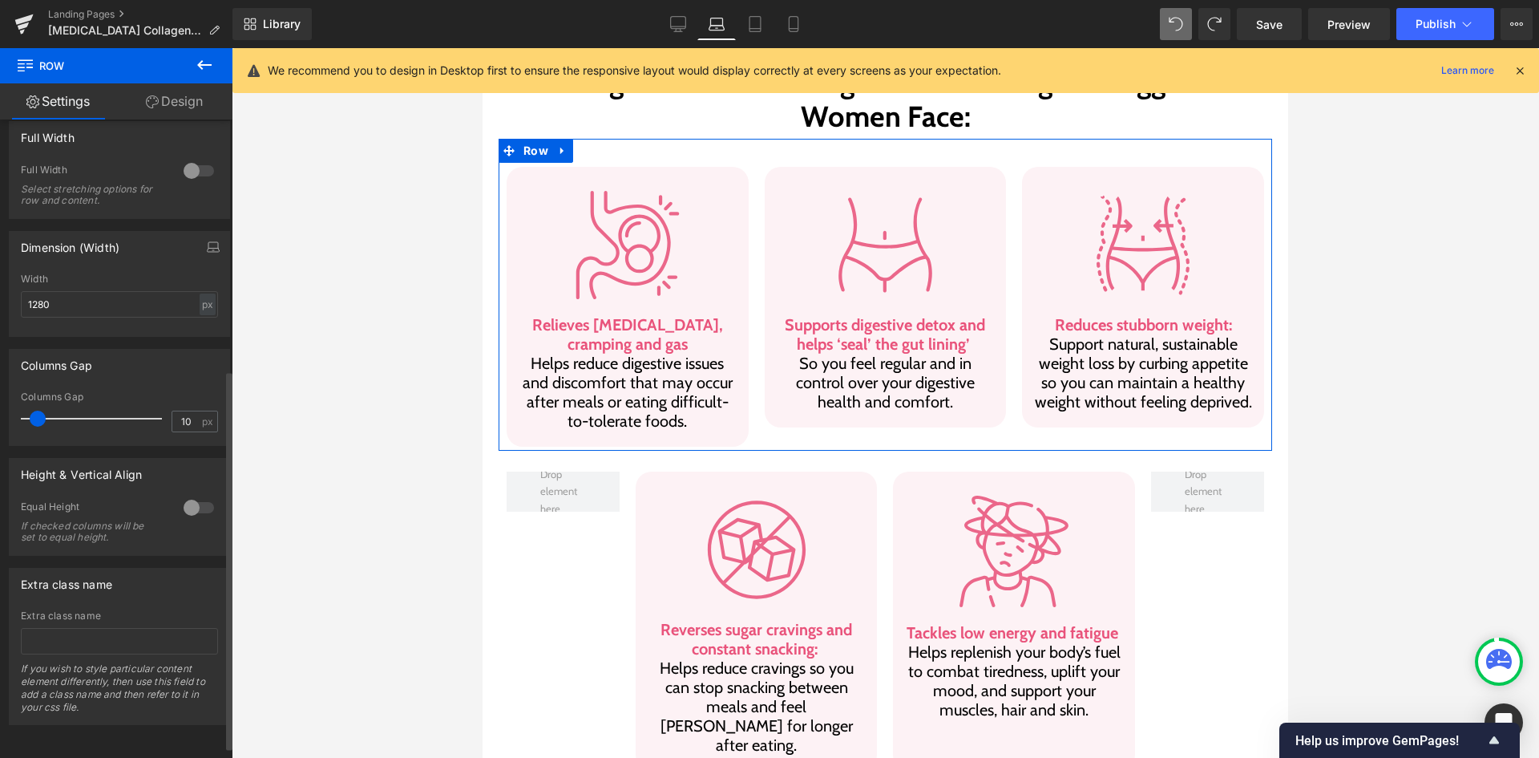
scroll to position [360, 0]
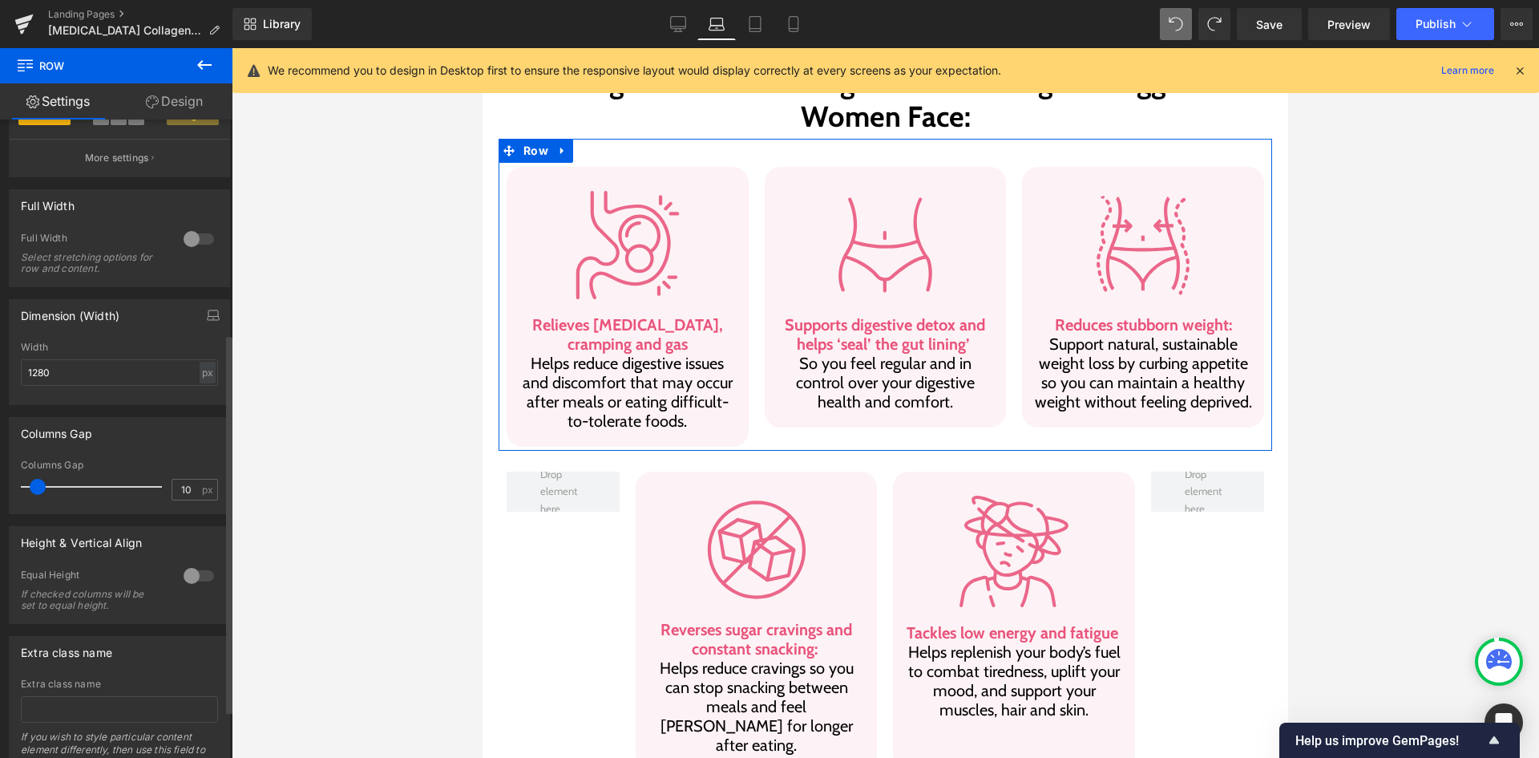
click at [194, 563] on div at bounding box center [199, 576] width 38 height 26
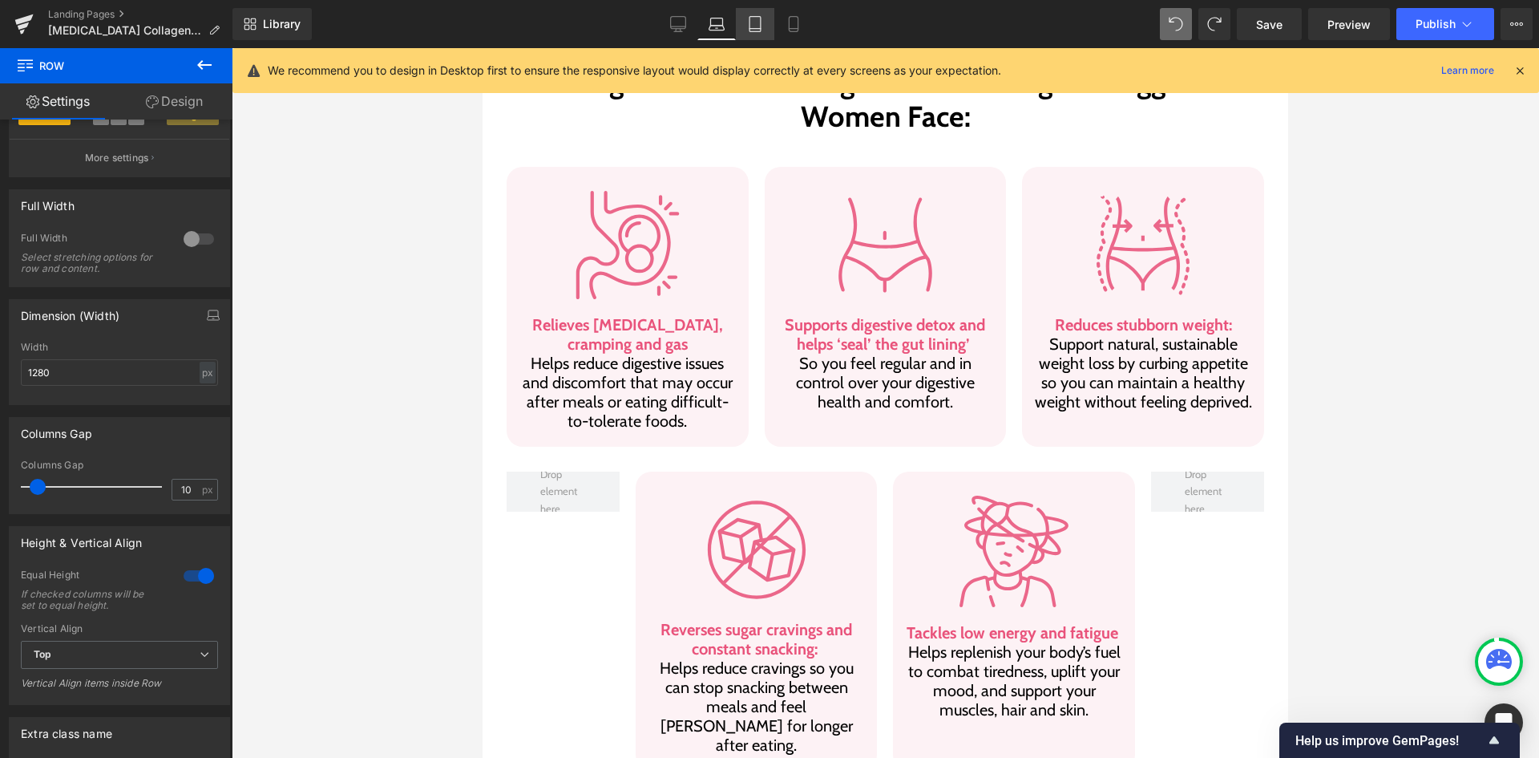
click at [762, 36] on link "Tablet" at bounding box center [755, 24] width 38 height 32
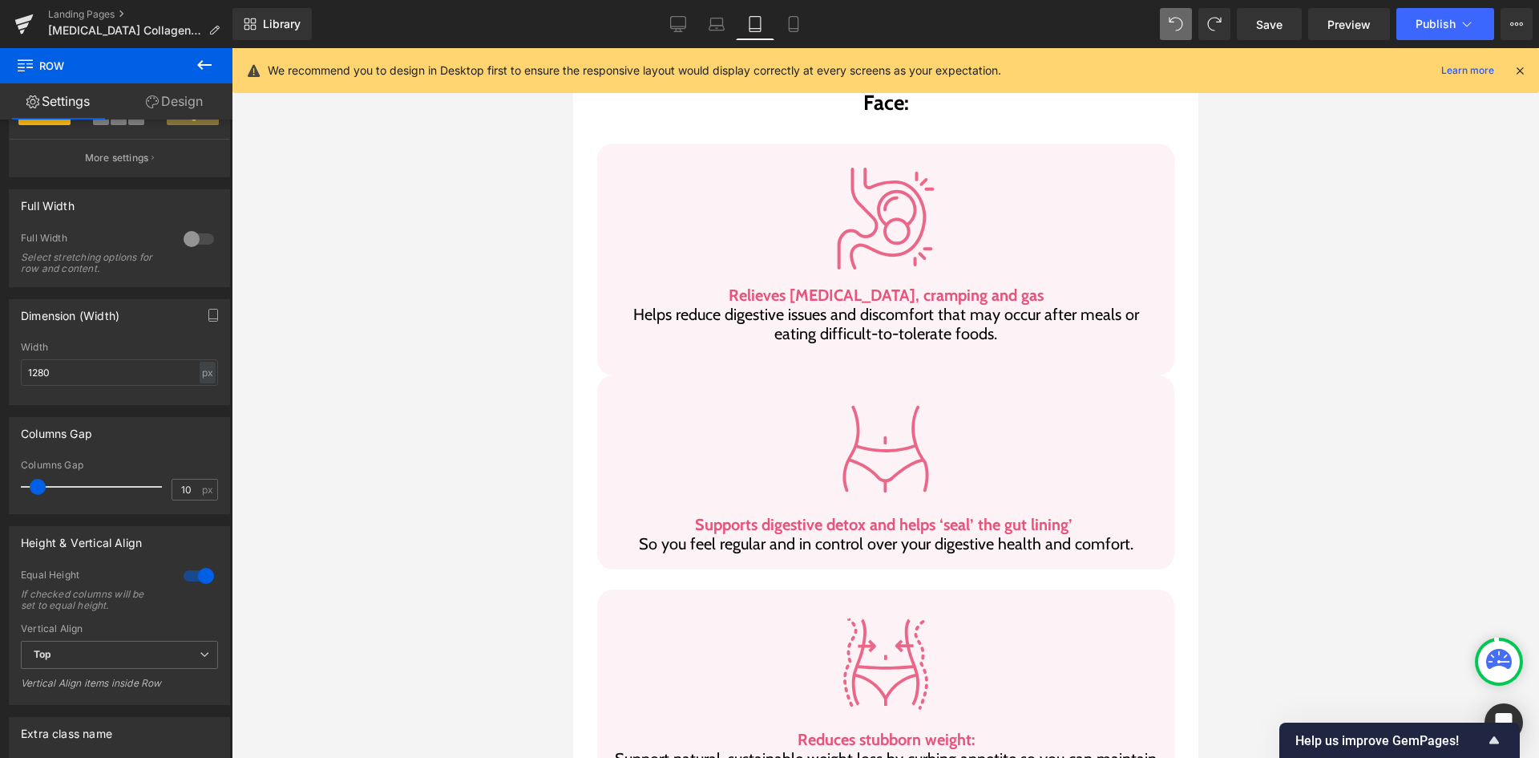
scroll to position [919, 0]
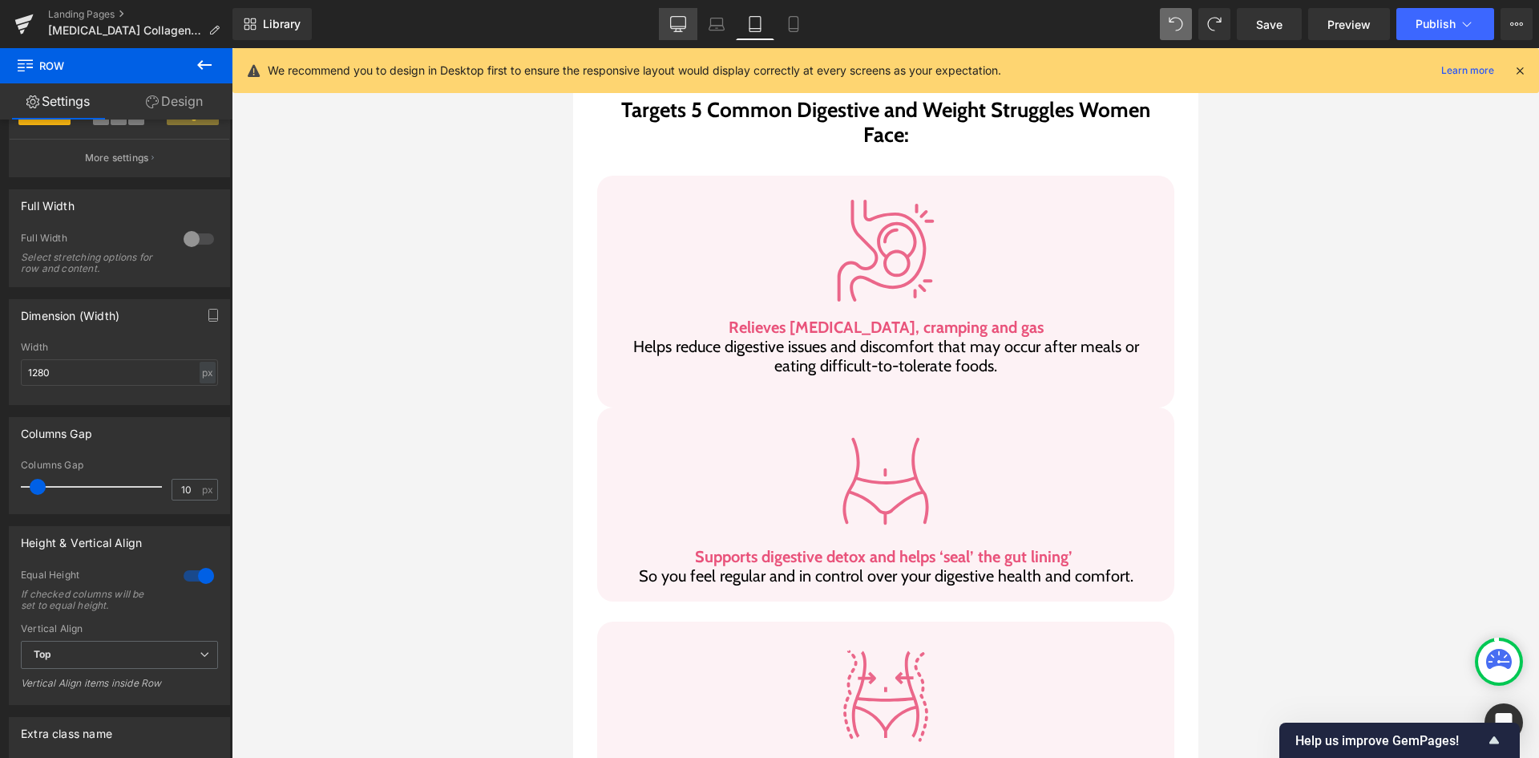
click at [677, 24] on icon at bounding box center [678, 24] width 16 height 16
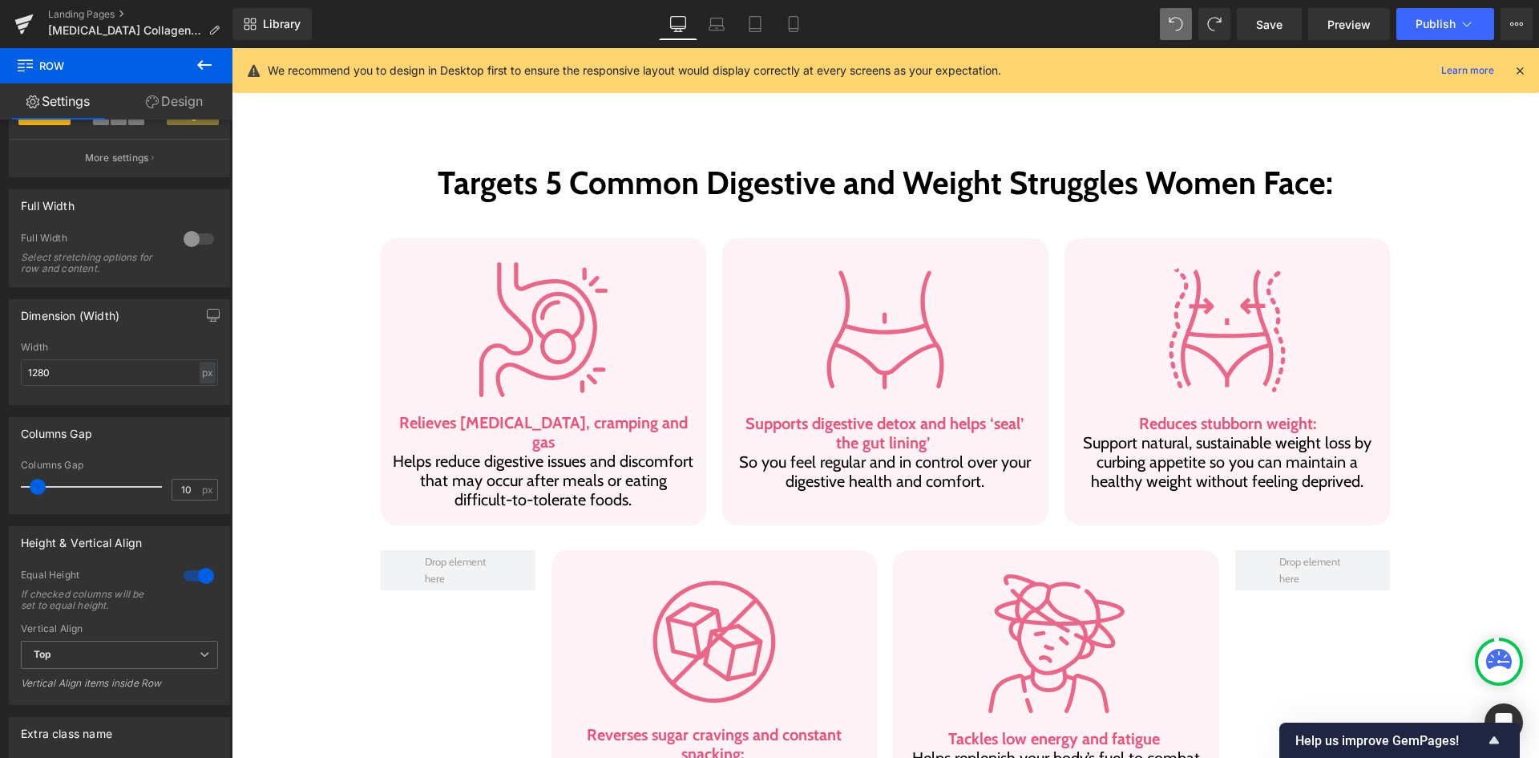
scroll to position [996, 0]
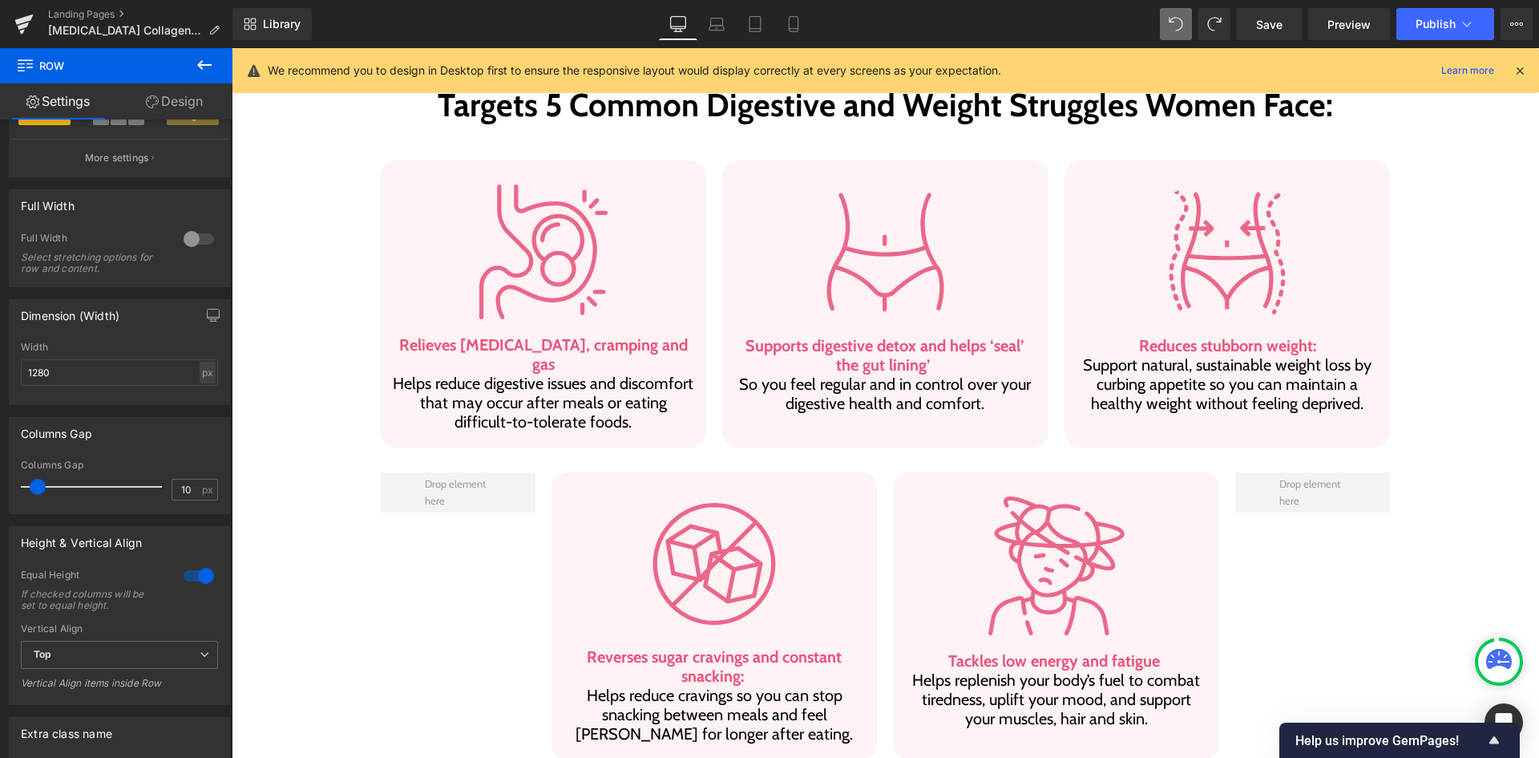
click at [697, 38] on link "Desktop" at bounding box center [678, 24] width 38 height 32
click at [718, 14] on link "Laptop" at bounding box center [716, 24] width 38 height 32
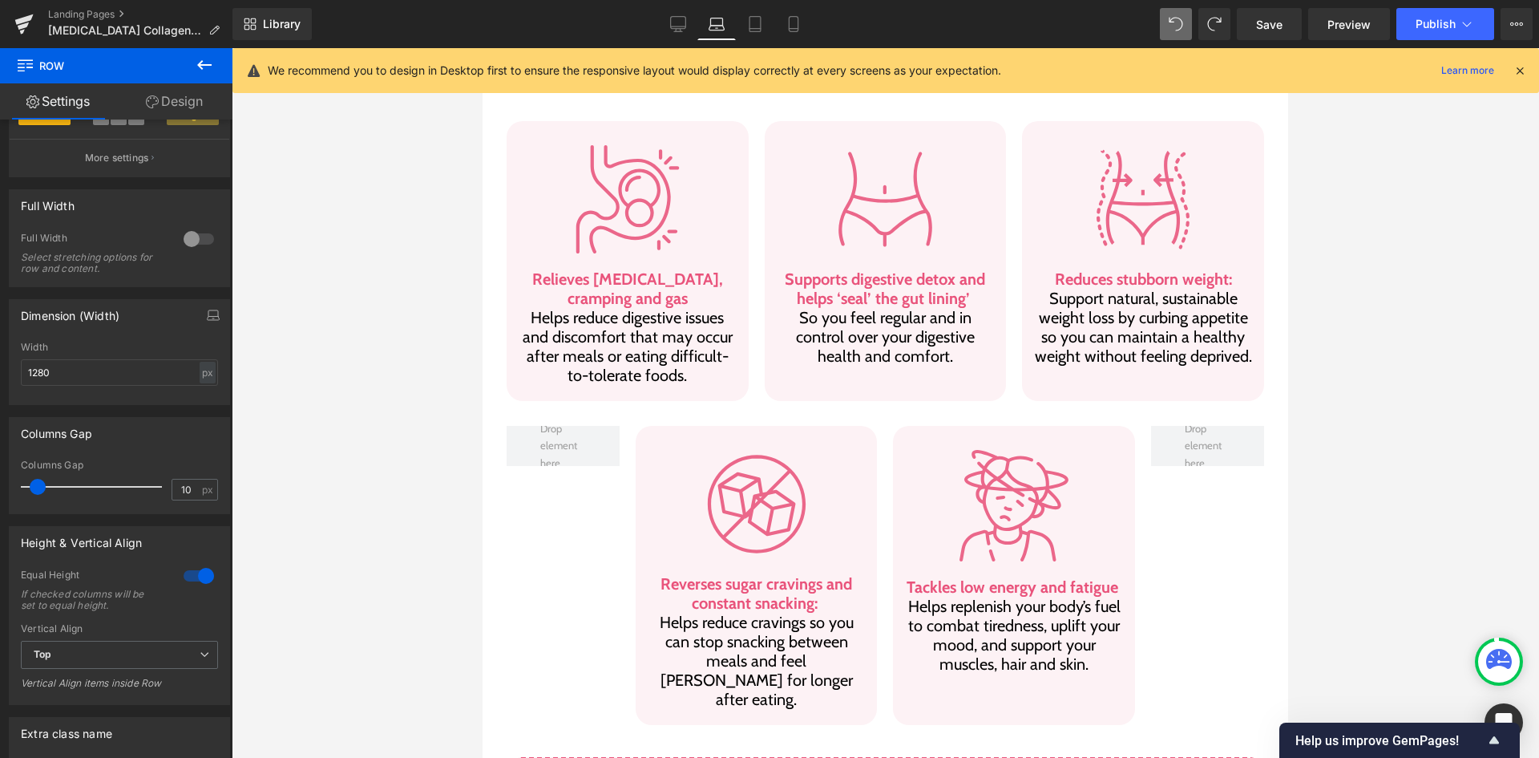
scroll to position [951, 0]
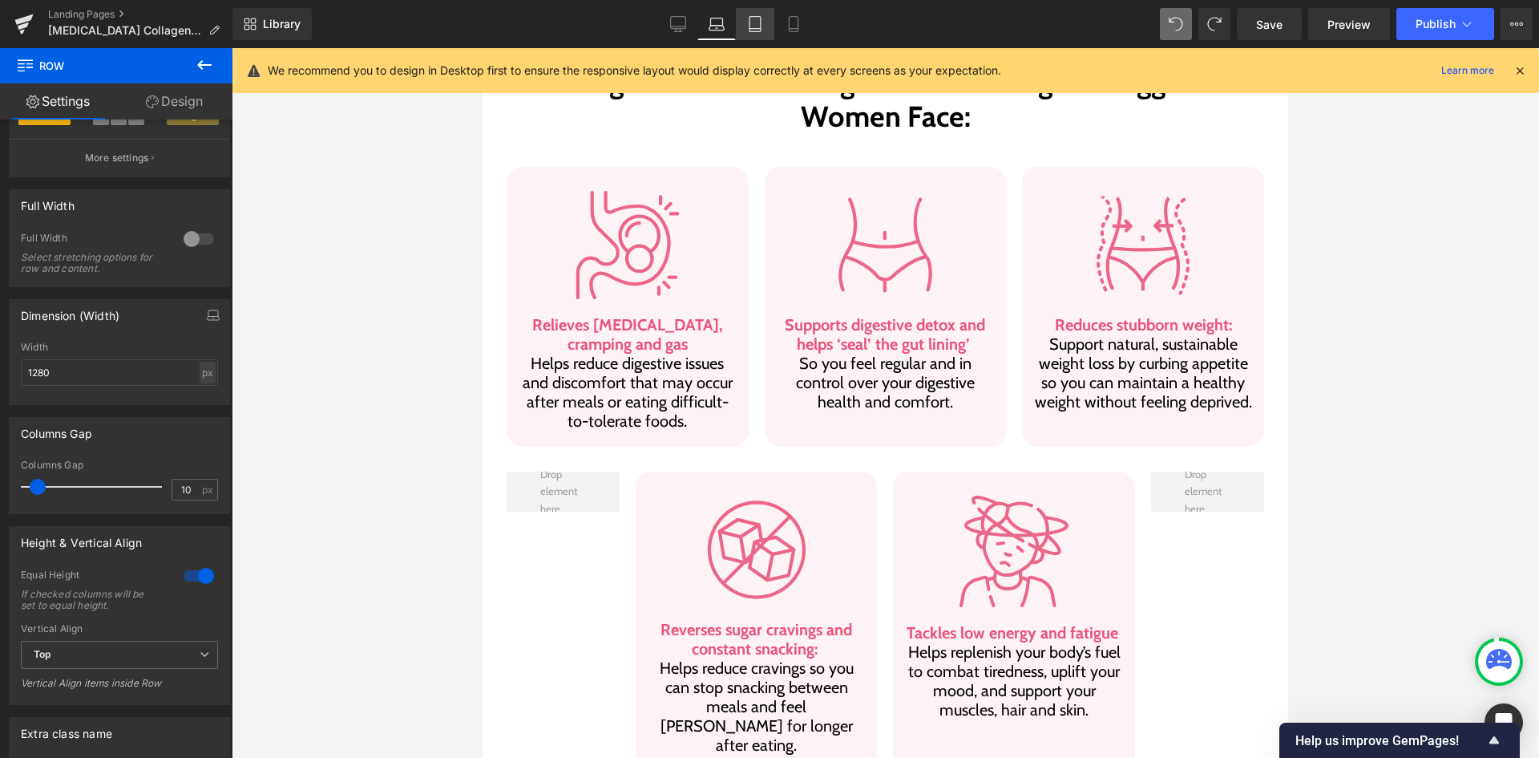
click at [766, 24] on link "Tablet" at bounding box center [755, 24] width 38 height 32
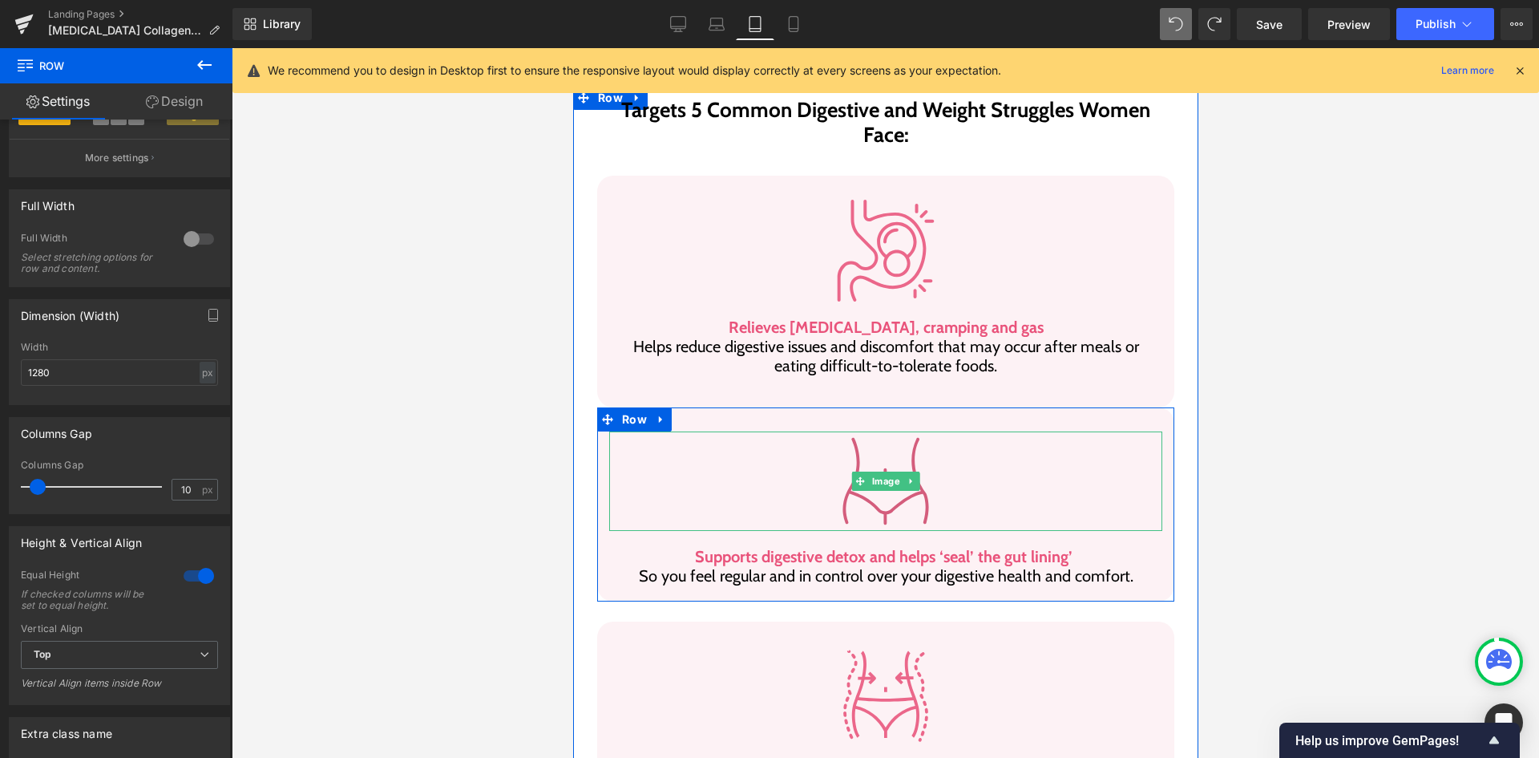
scroll to position [1159, 0]
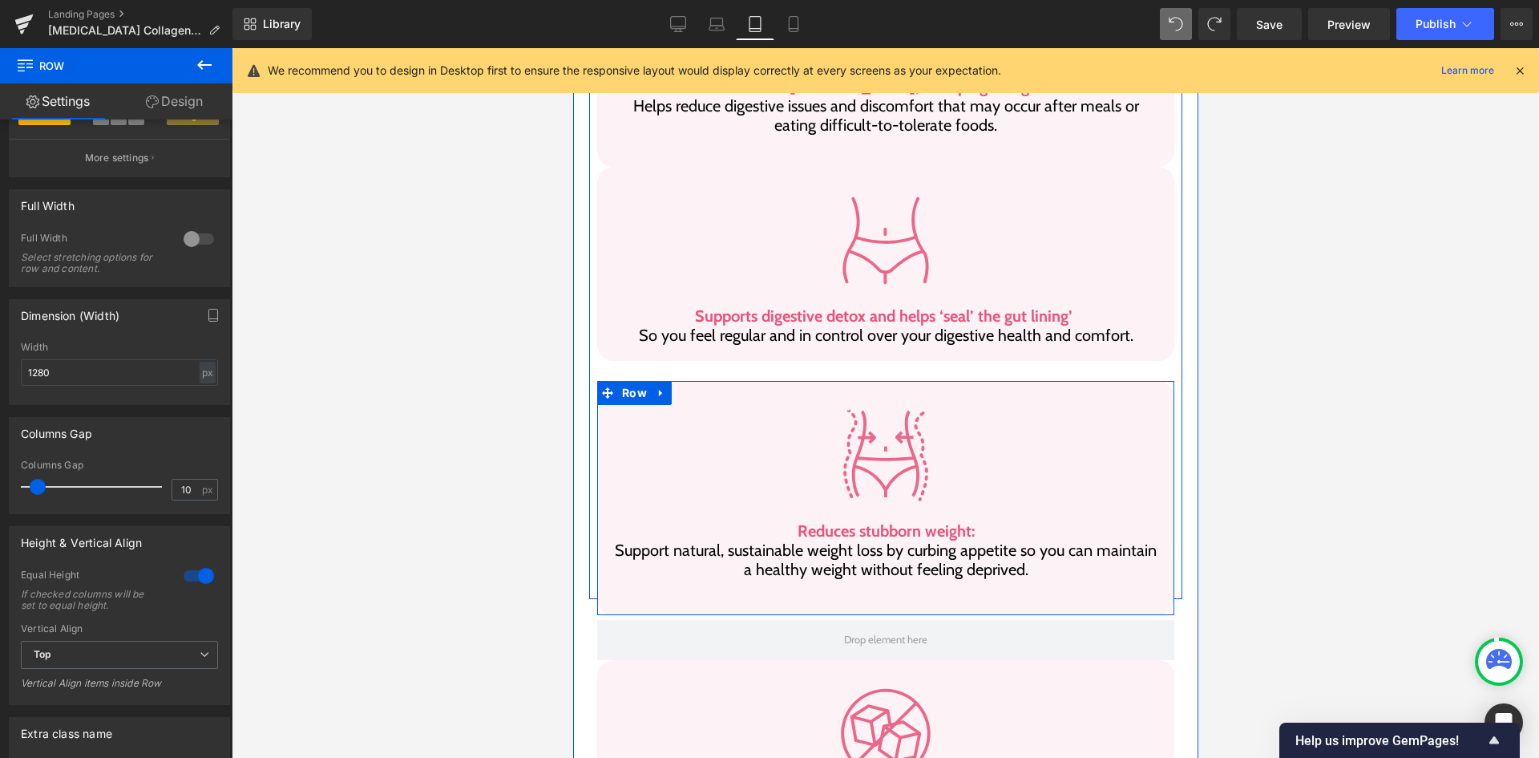
click at [722, 381] on div "Image Reduces stubborn weight: Support natural, sustainable weight loss by curb…" at bounding box center [884, 497] width 577 height 233
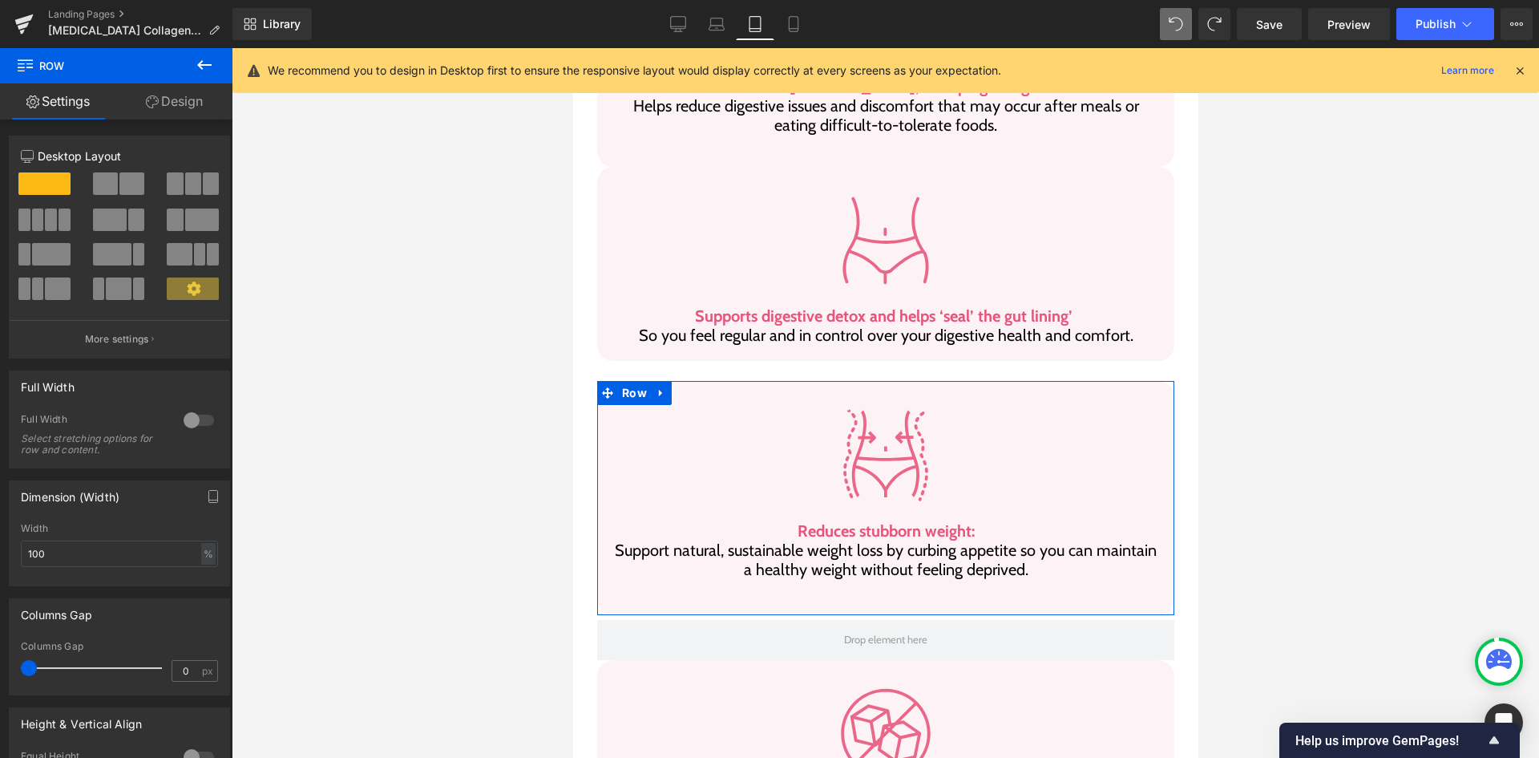
click at [182, 106] on link "Design" at bounding box center [174, 101] width 116 height 36
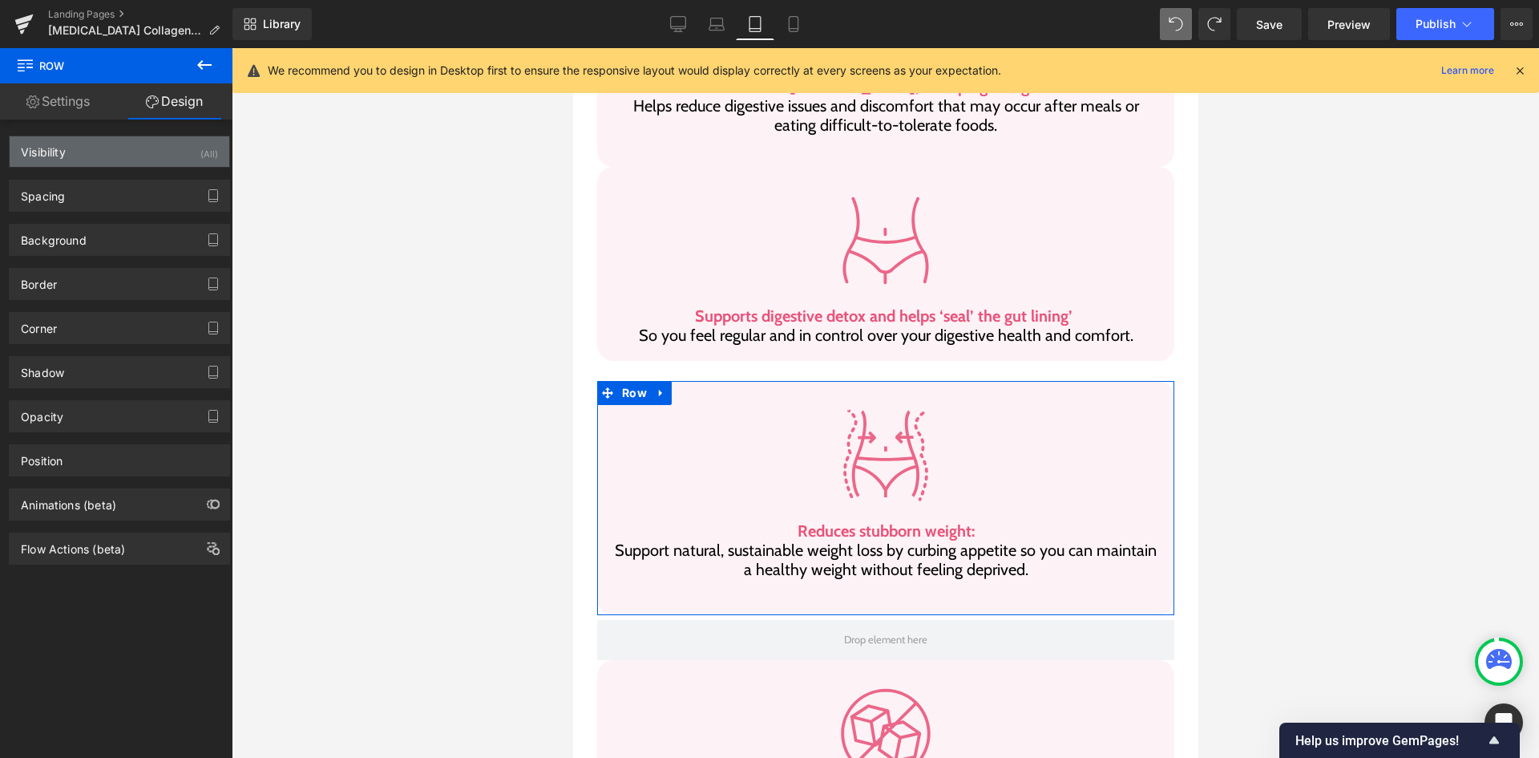
click at [129, 161] on div "Visibility (All)" at bounding box center [120, 151] width 220 height 30
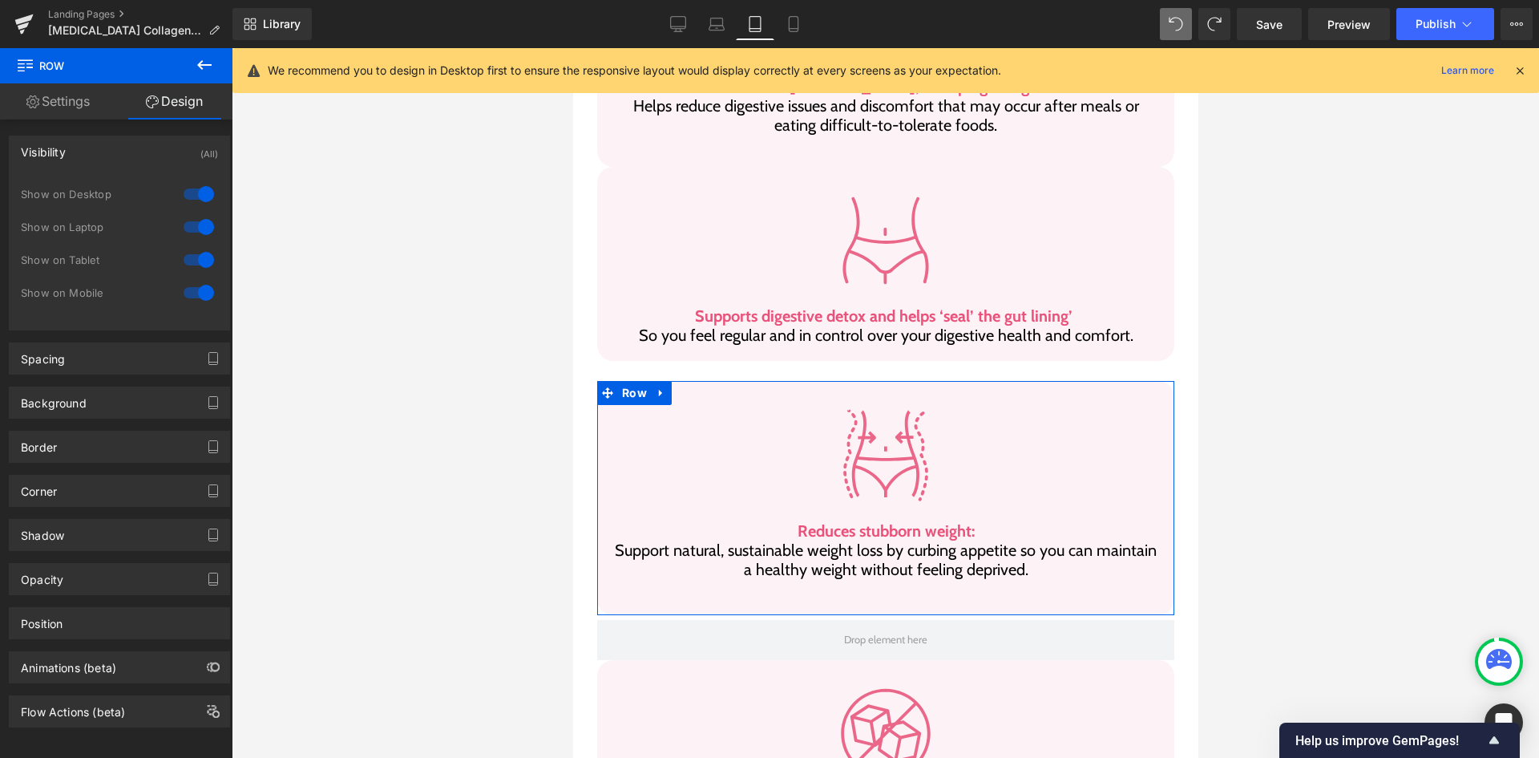
click at [129, 161] on div "Visibility (All)" at bounding box center [120, 151] width 220 height 30
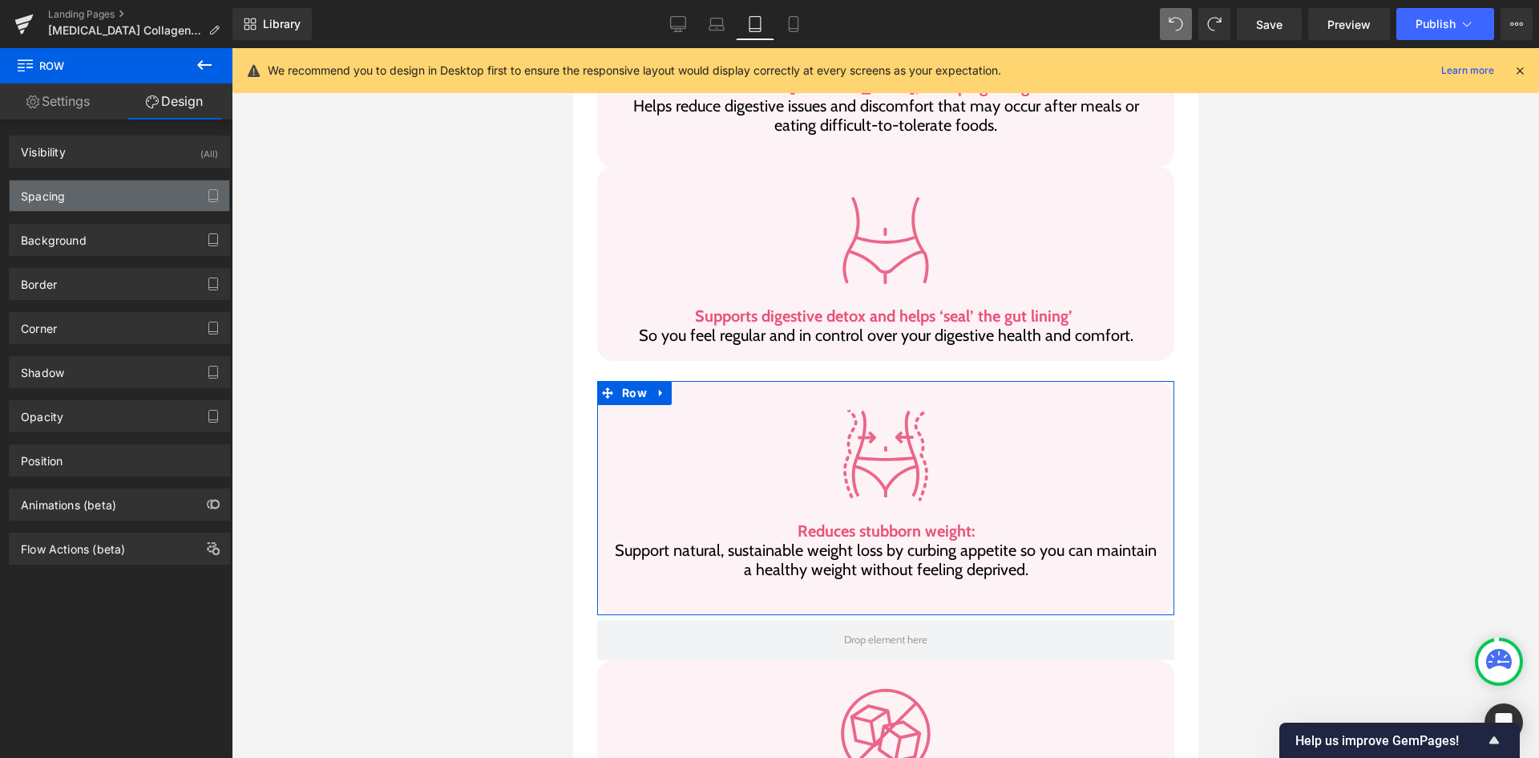
click at [124, 197] on div "Spacing" at bounding box center [120, 195] width 220 height 30
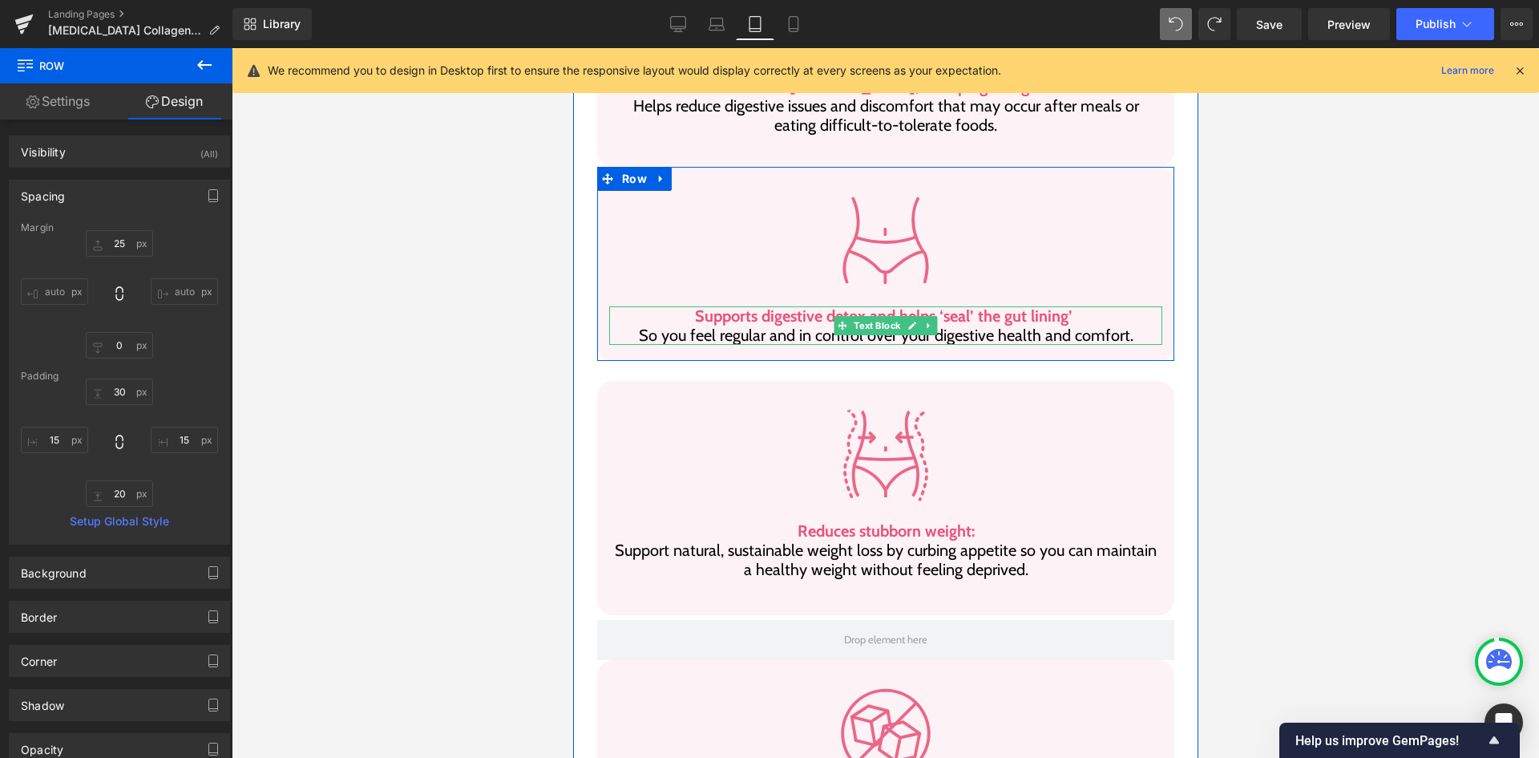
scroll to position [999, 0]
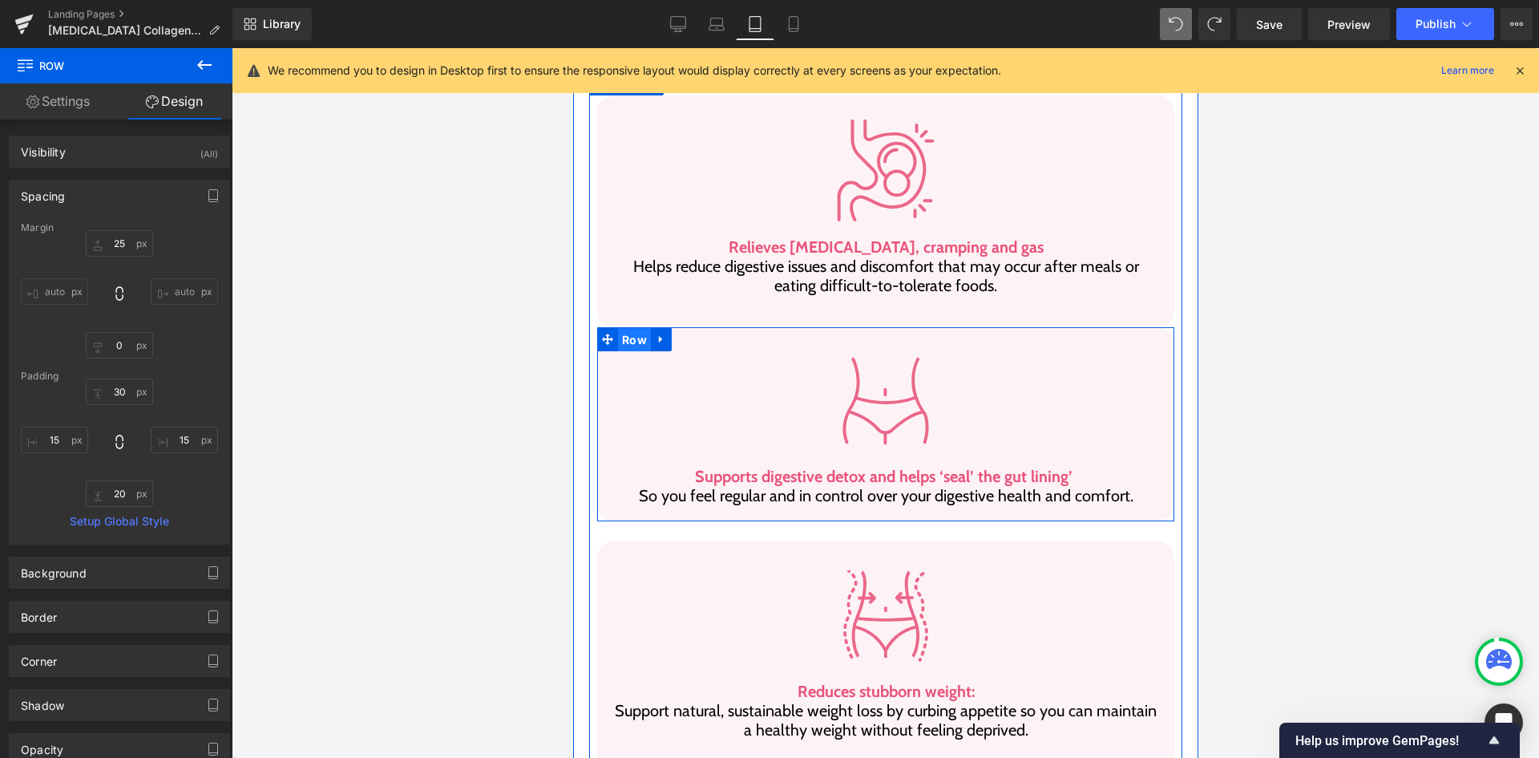
click at [621, 328] on span "Row" at bounding box center [633, 340] width 33 height 24
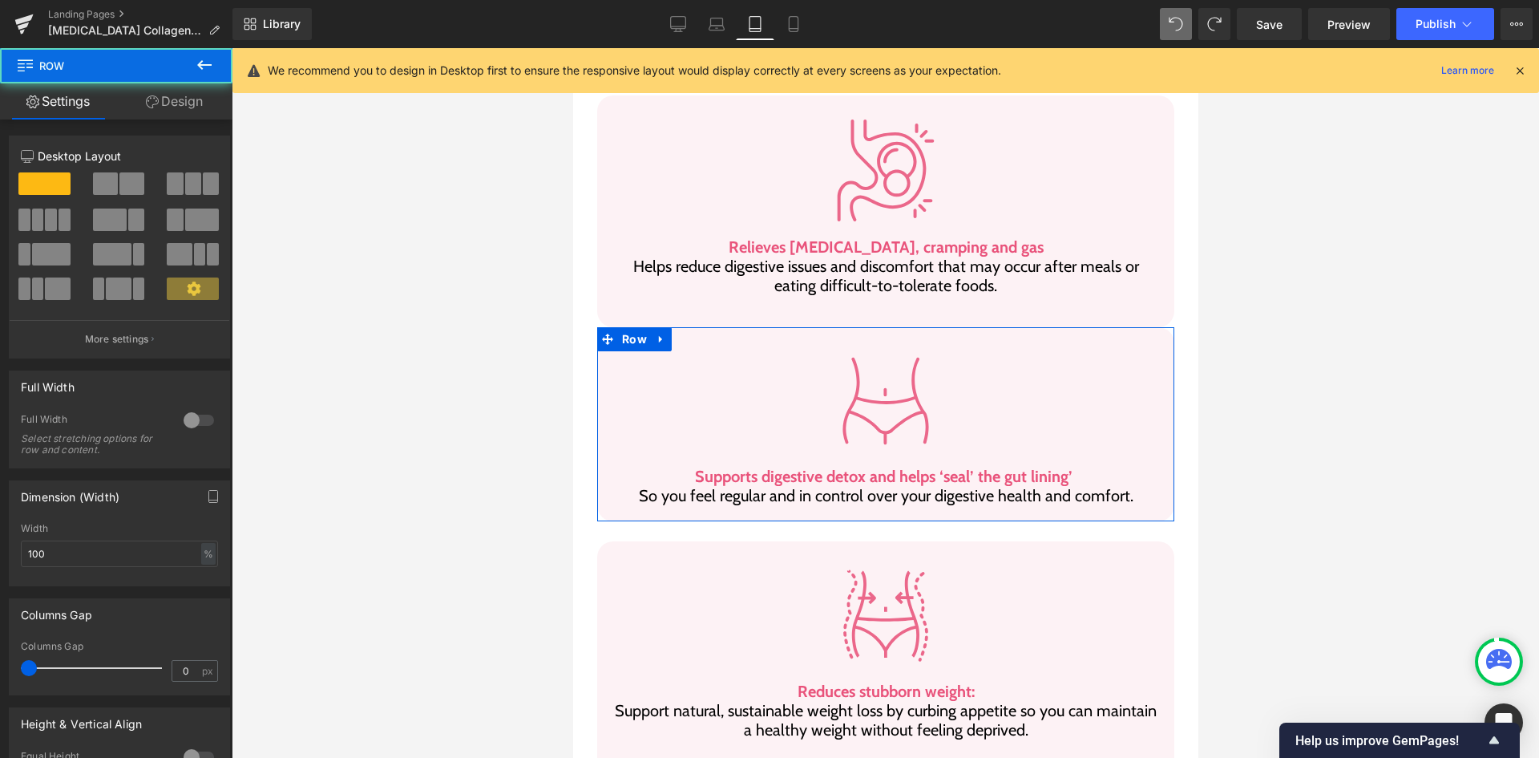
click at [158, 91] on link "Design" at bounding box center [174, 101] width 116 height 36
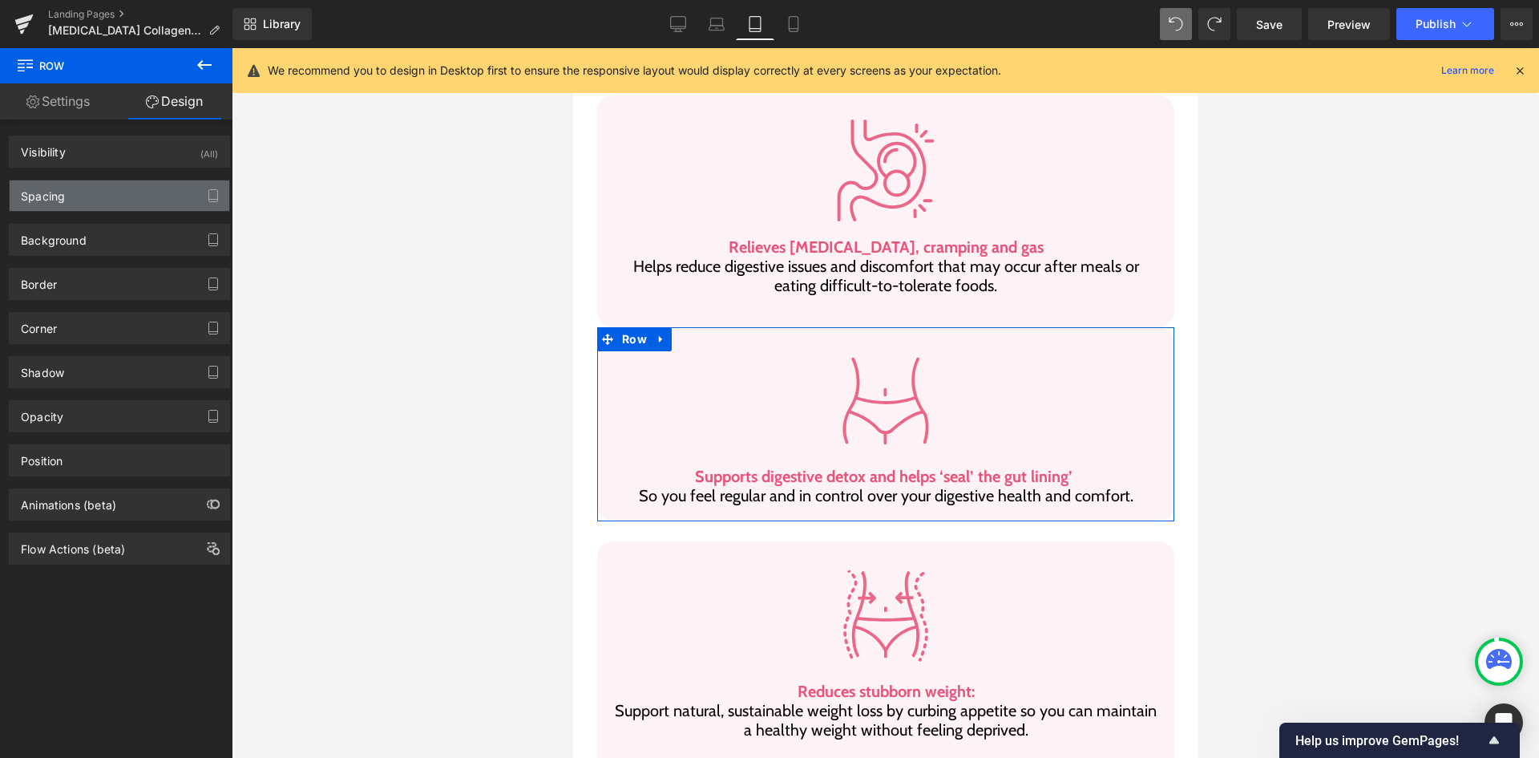
click at [148, 185] on div "Spacing" at bounding box center [120, 195] width 220 height 30
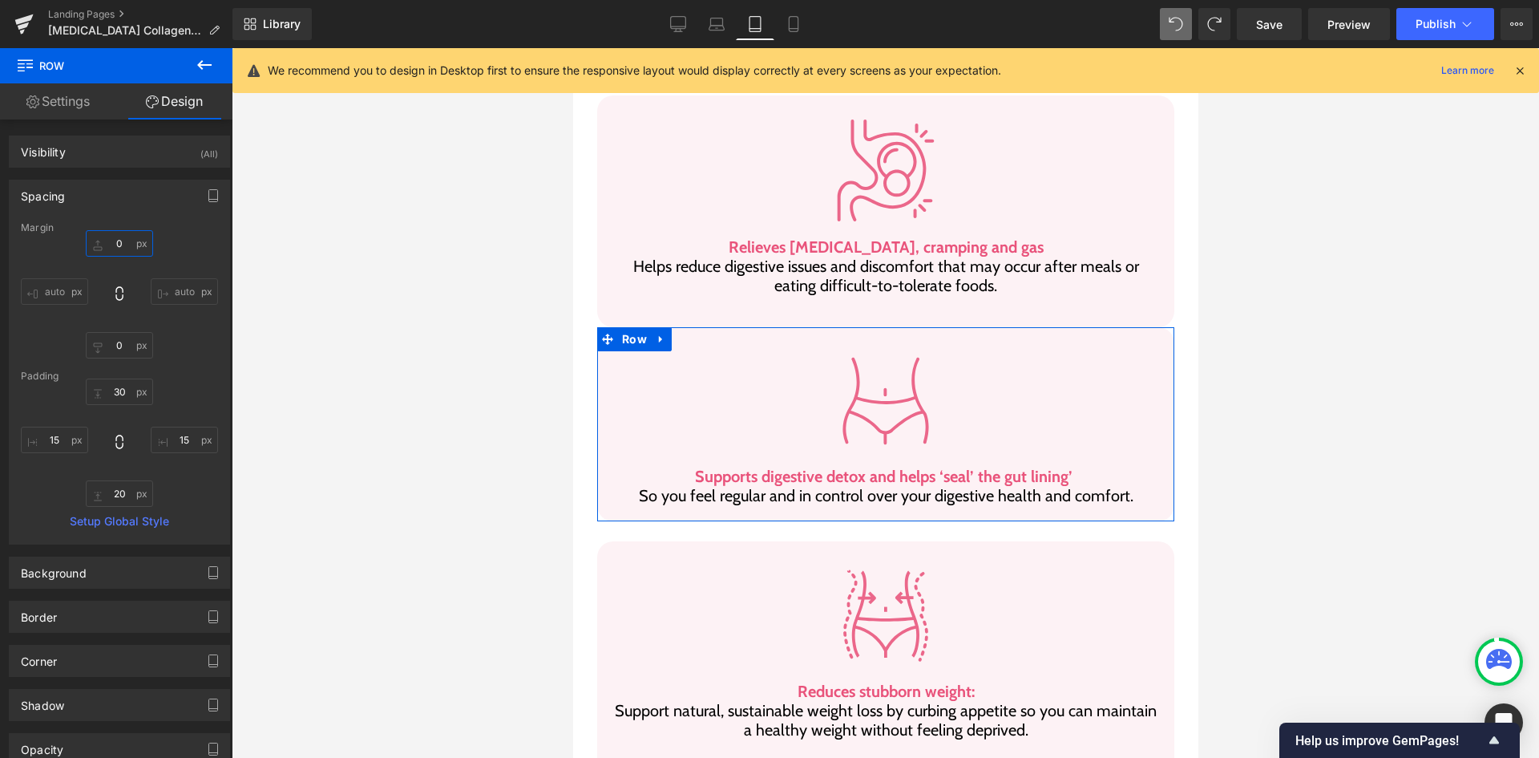
click at [134, 243] on input "0" at bounding box center [119, 243] width 67 height 26
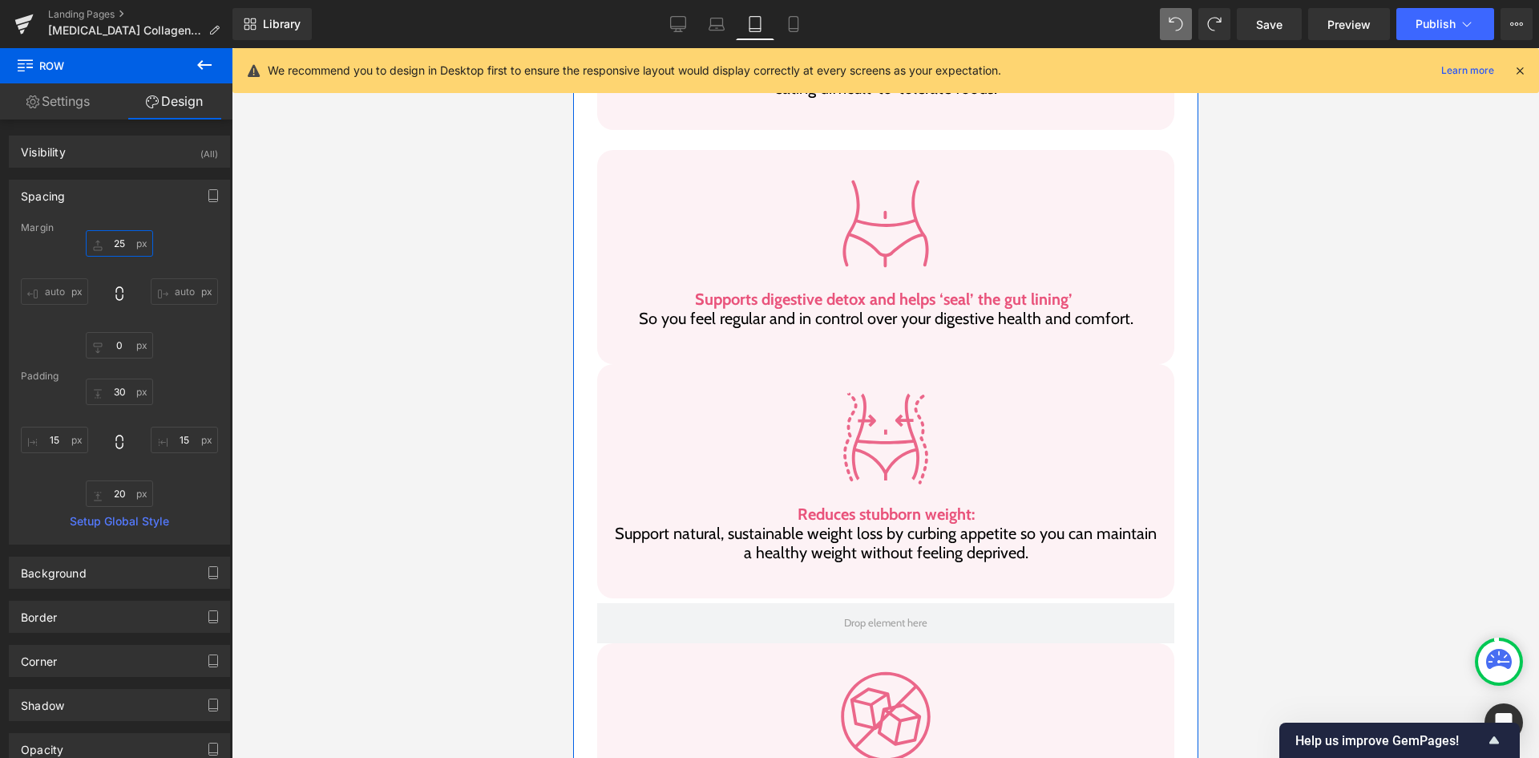
scroll to position [1159, 0]
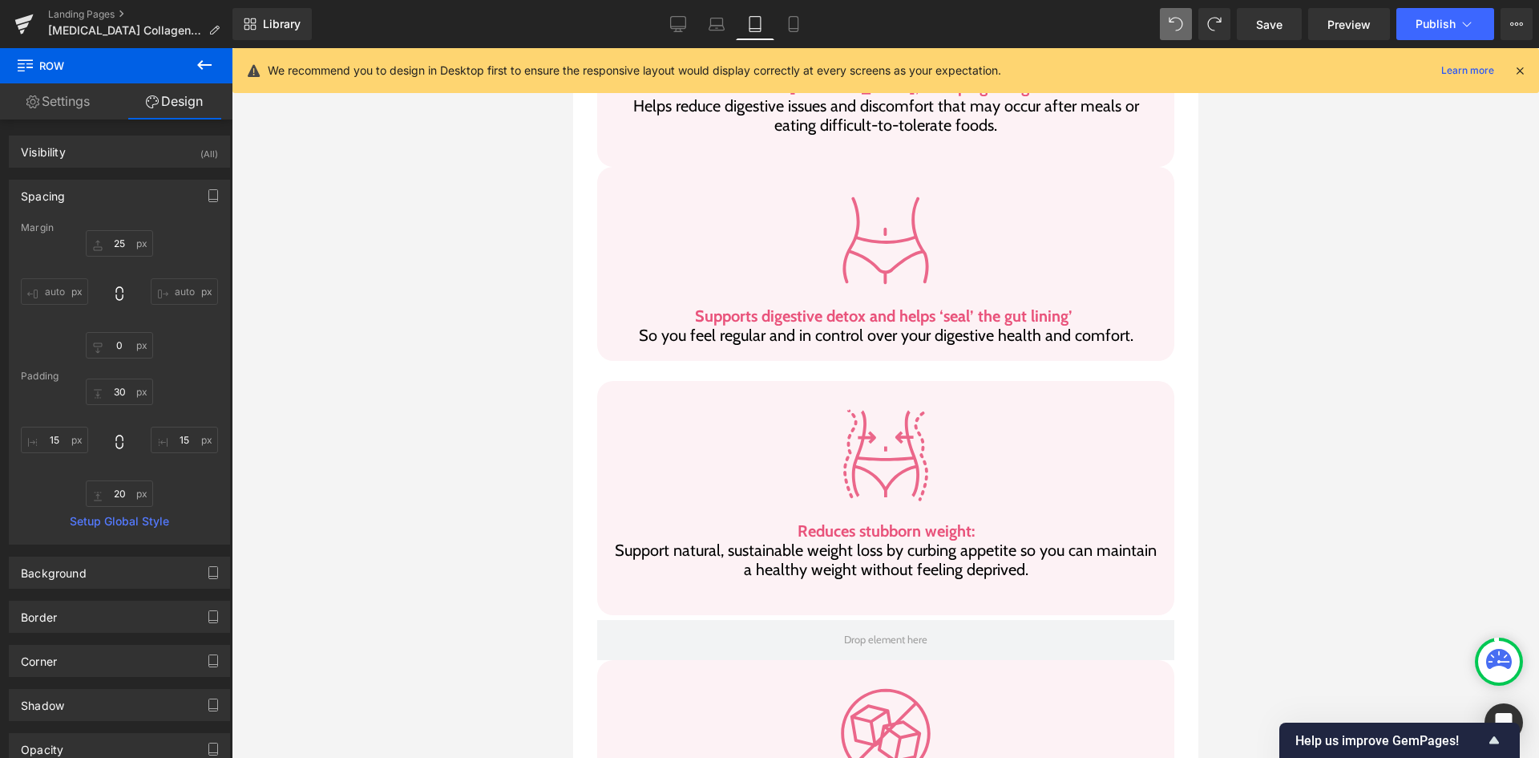
type input "0"
type input "30"
type input "15"
type input "20"
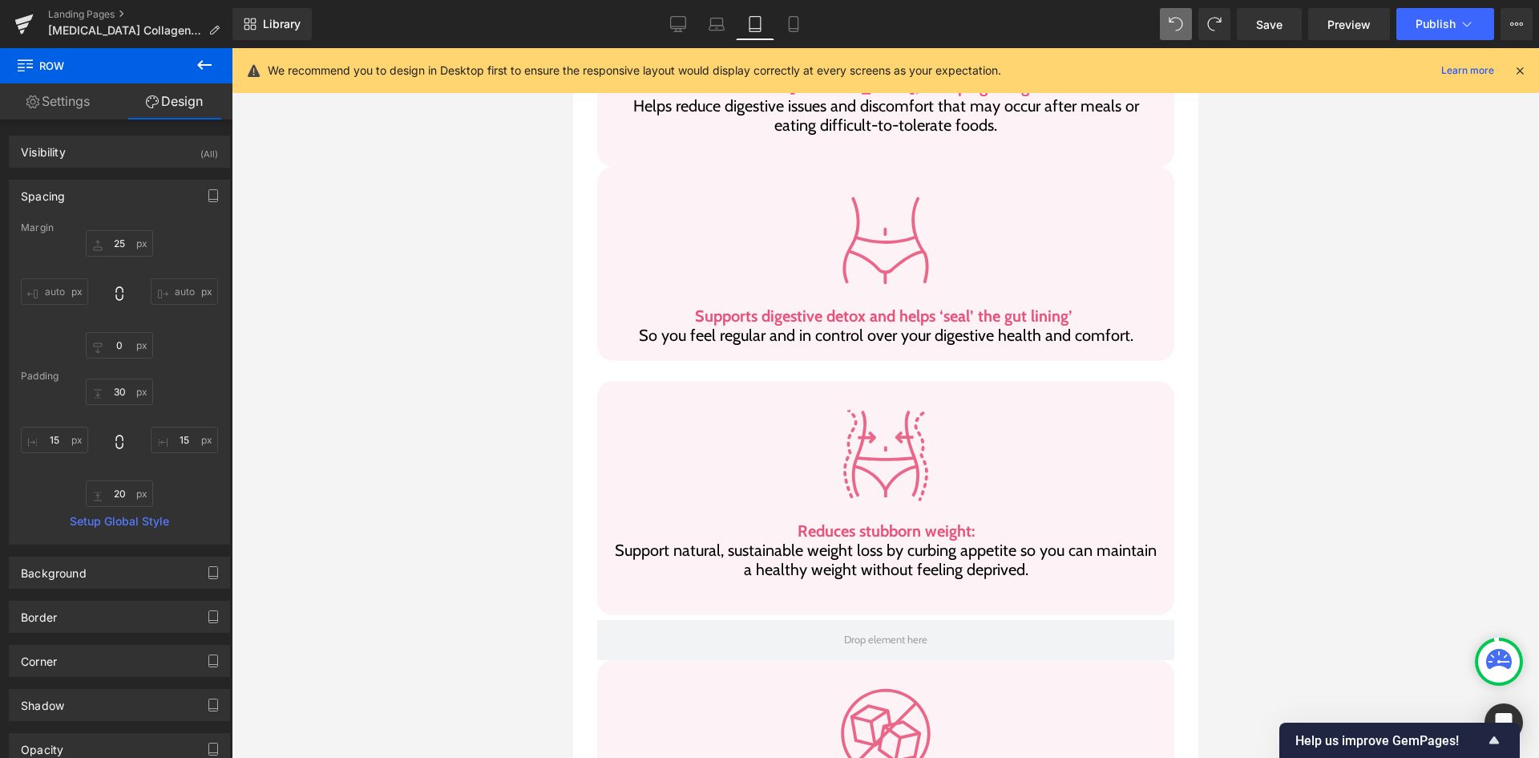
type input "15"
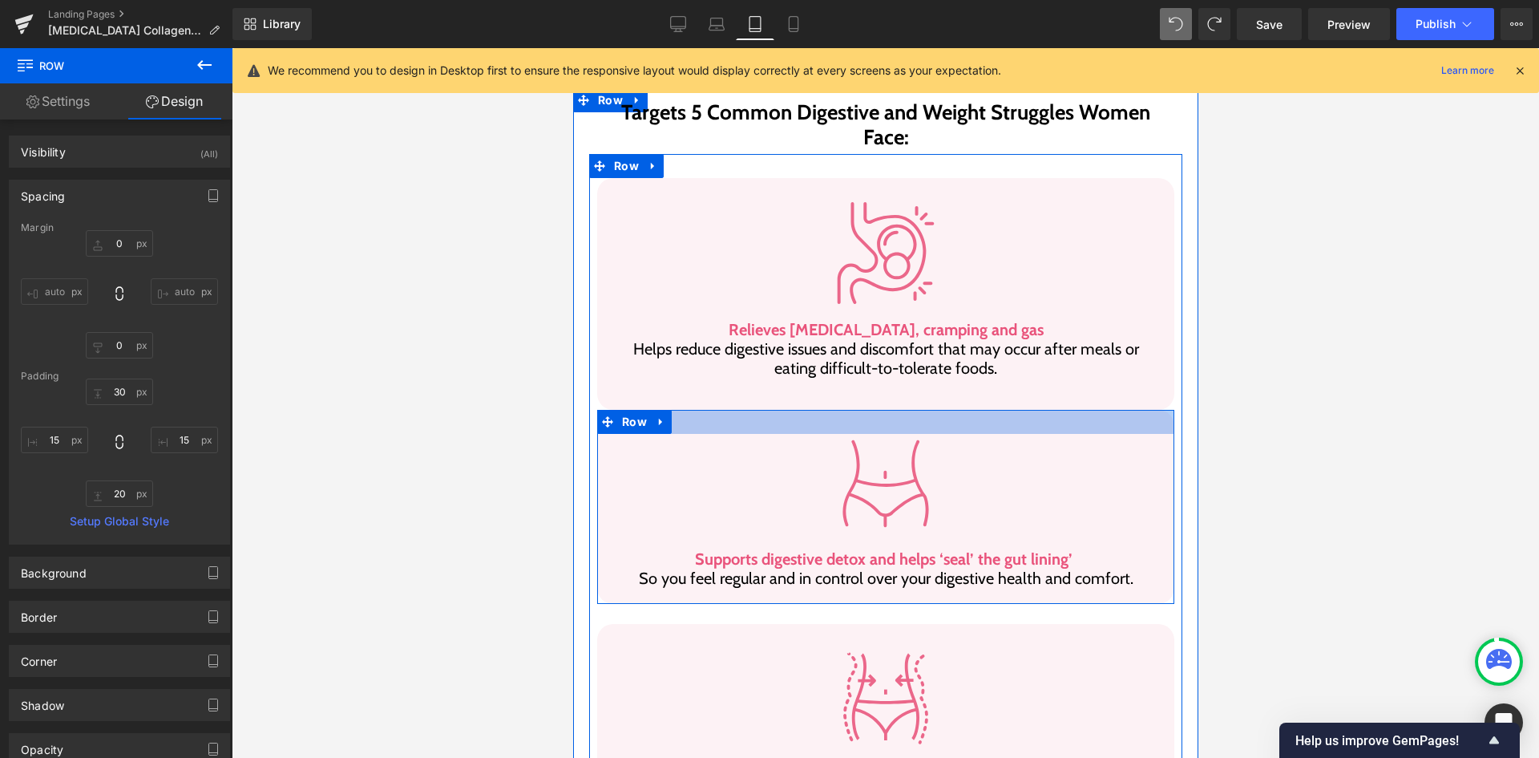
scroll to position [839, 0]
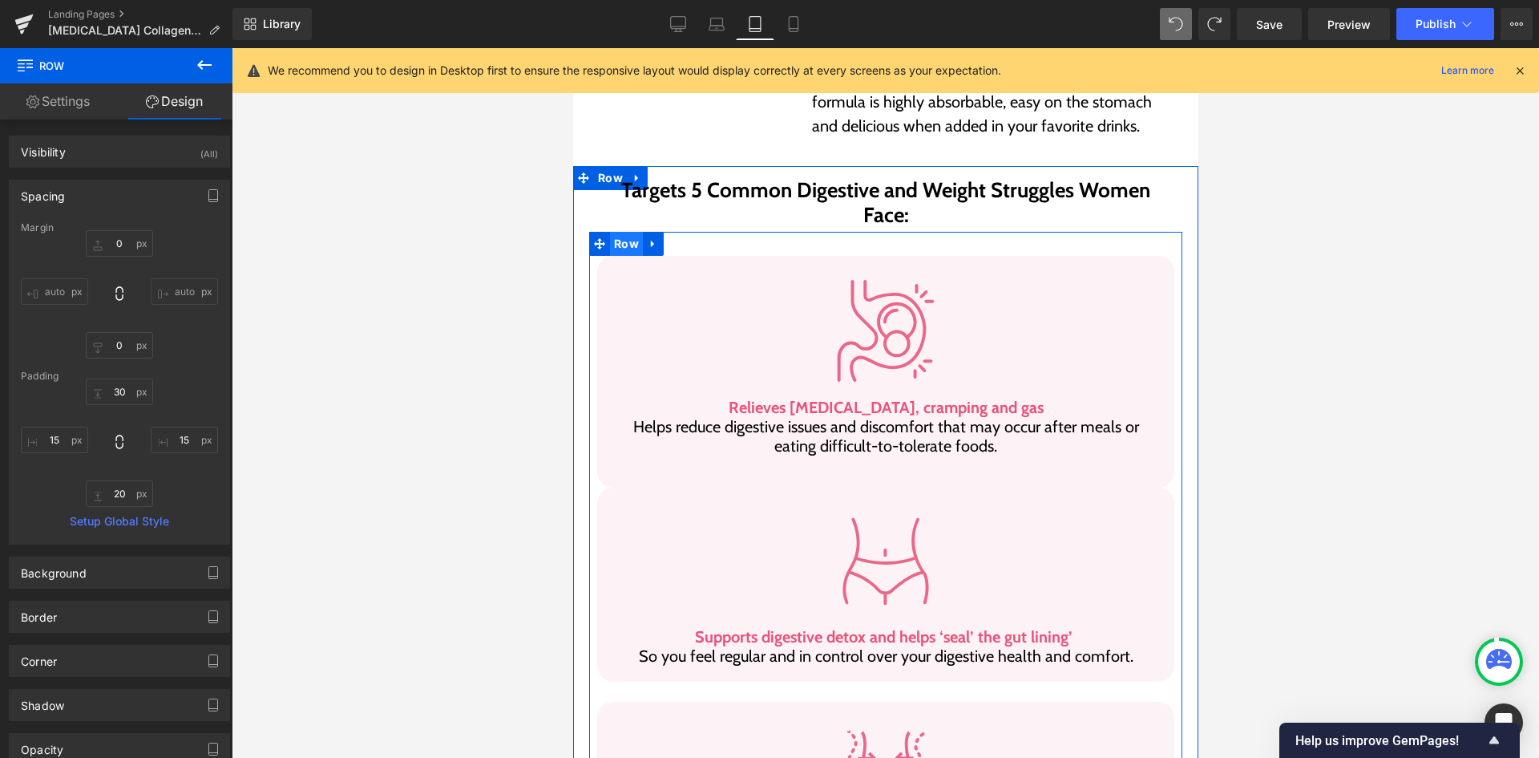
click at [624, 232] on span "Row" at bounding box center [625, 244] width 33 height 24
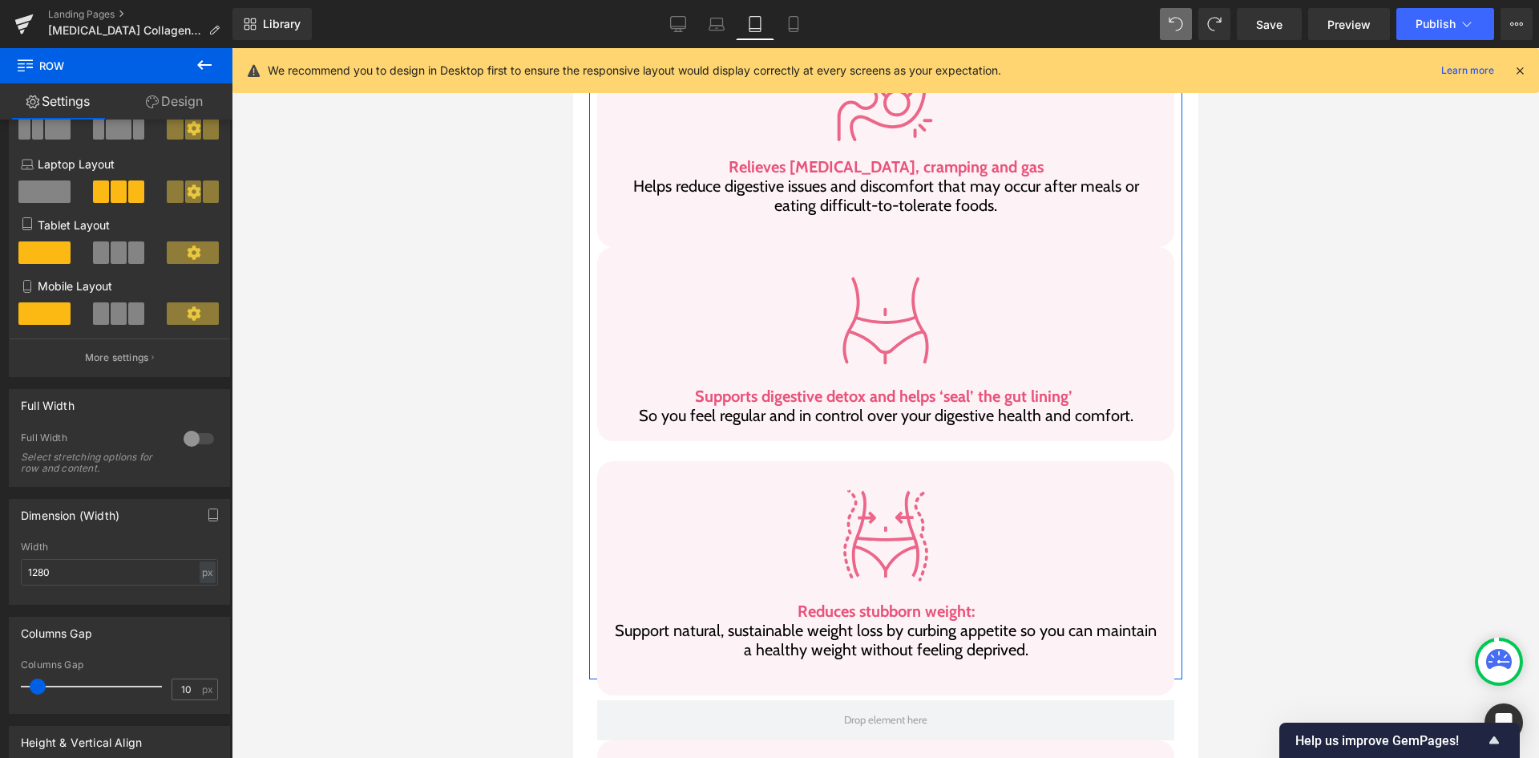
scroll to position [240, 0]
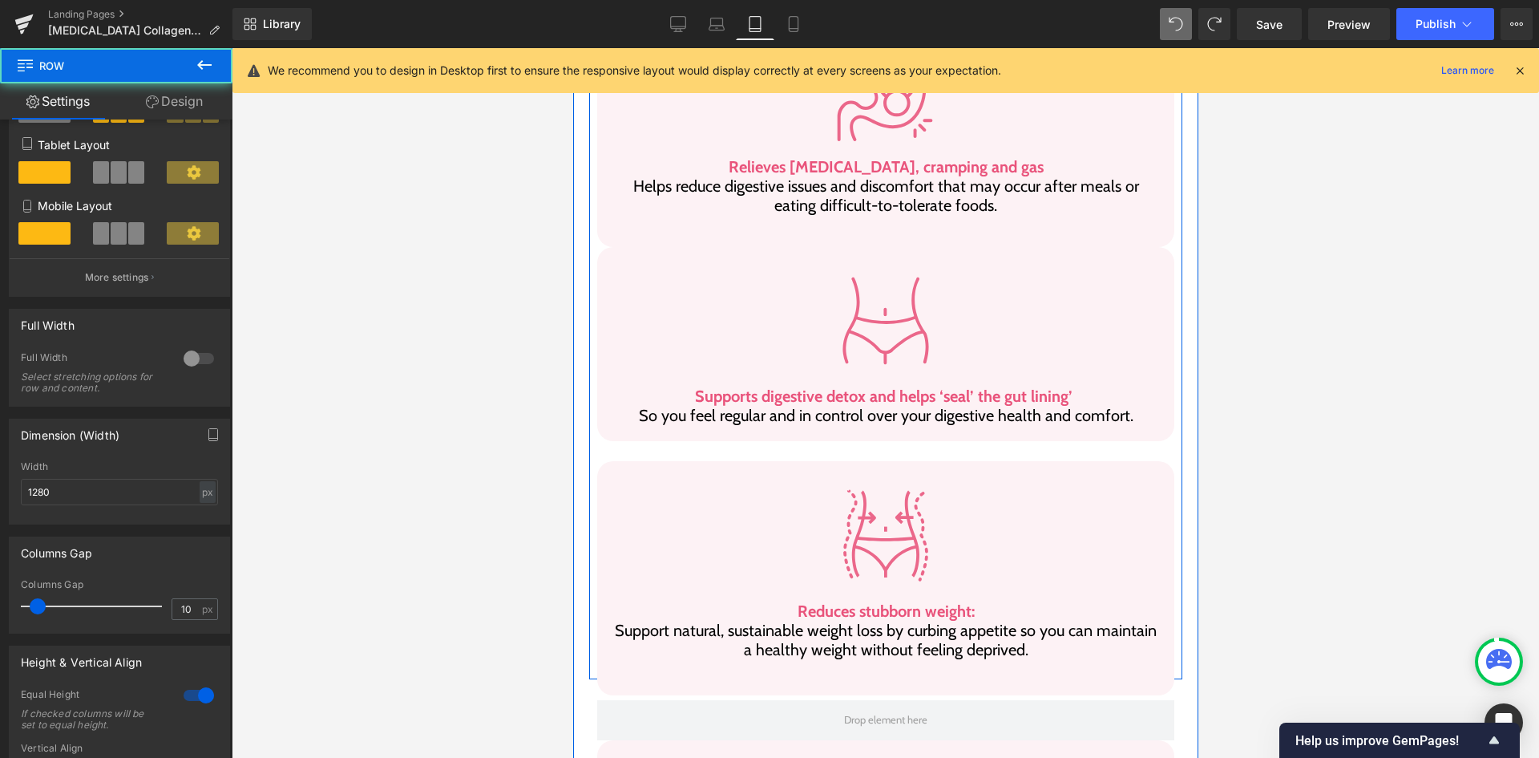
click at [588, 495] on div "Image Reduces stubborn weight: Support natural, sustainable weight loss by curb…" at bounding box center [884, 557] width 593 height 233
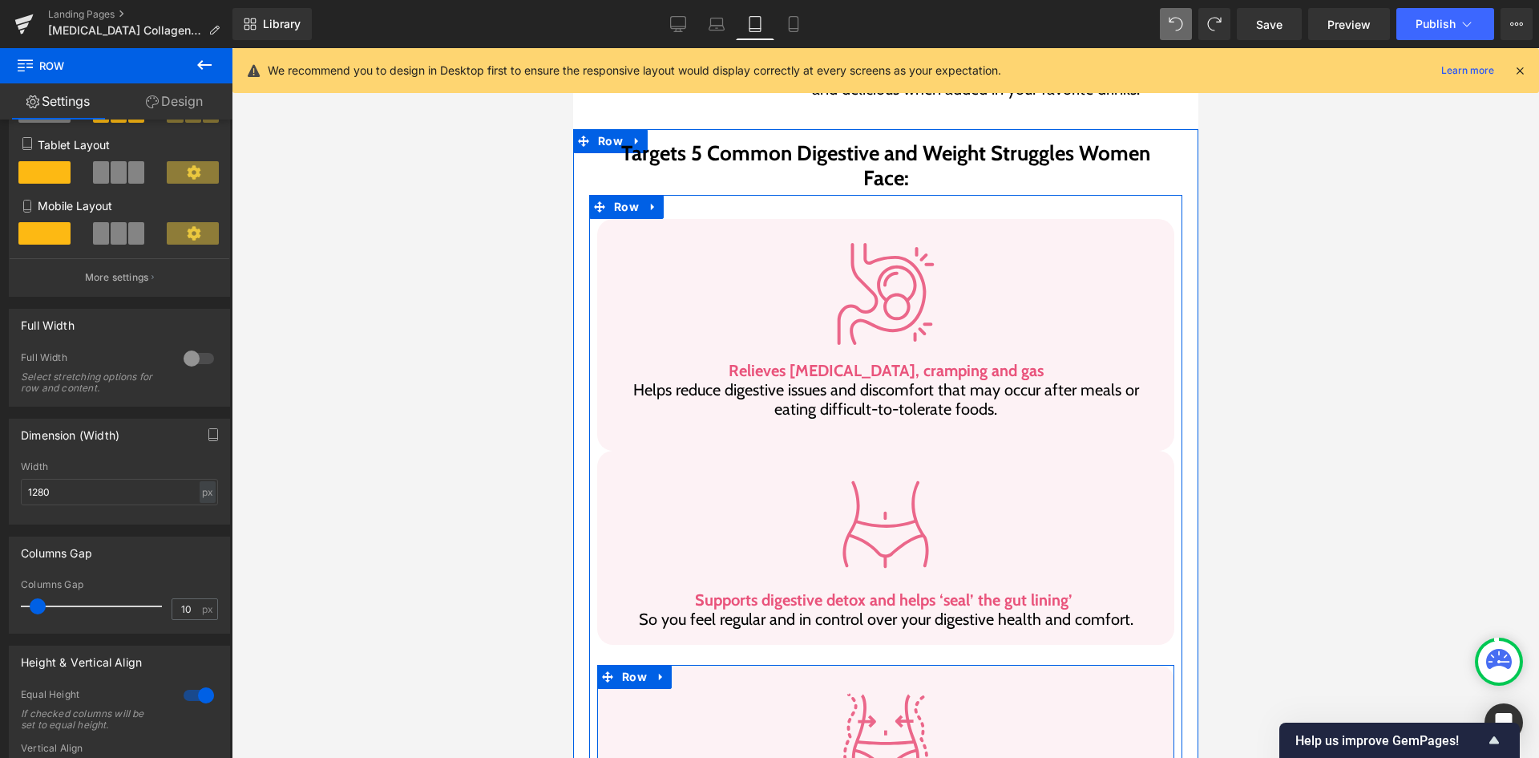
scroll to position [839, 0]
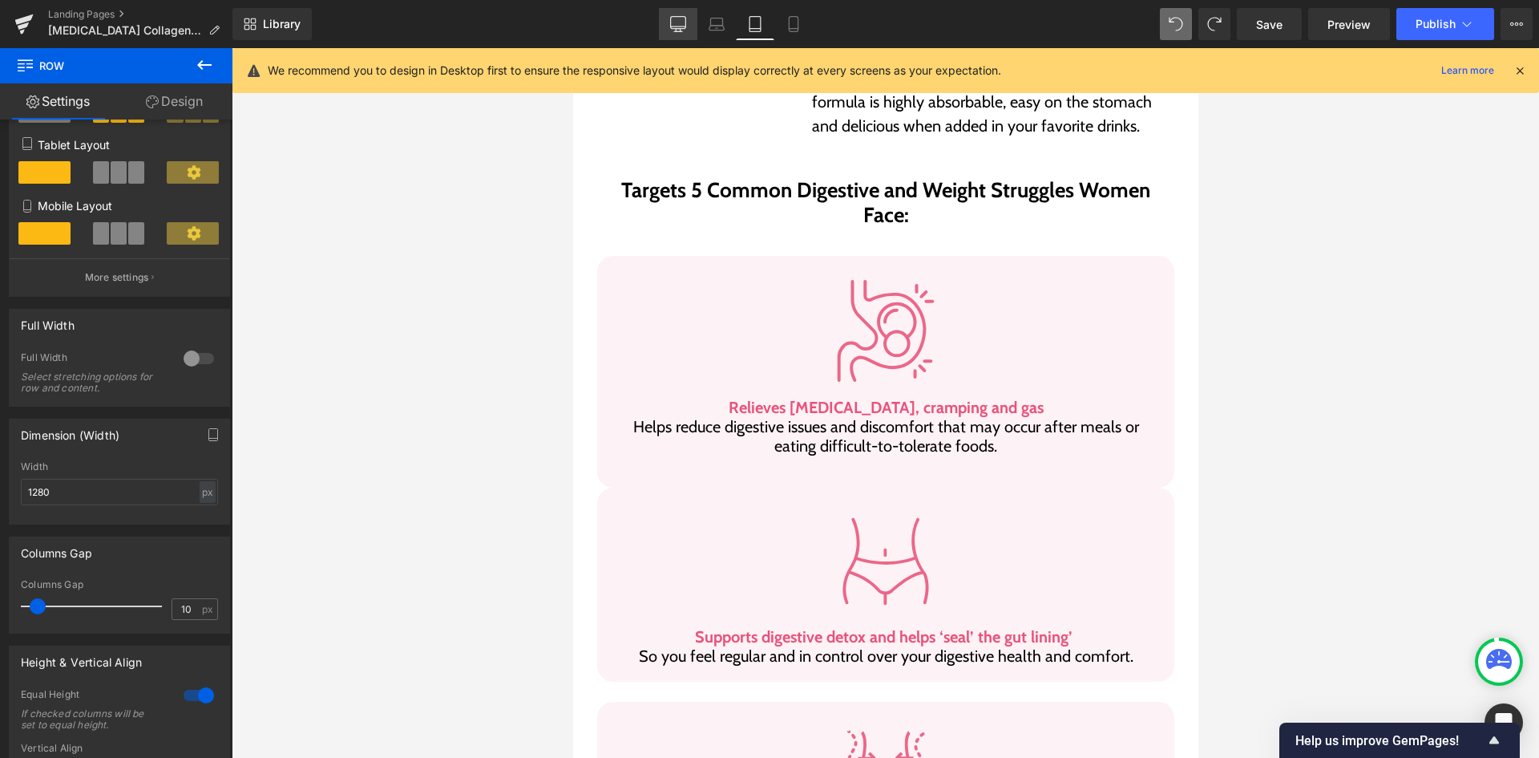
click at [682, 22] on icon at bounding box center [678, 24] width 16 height 16
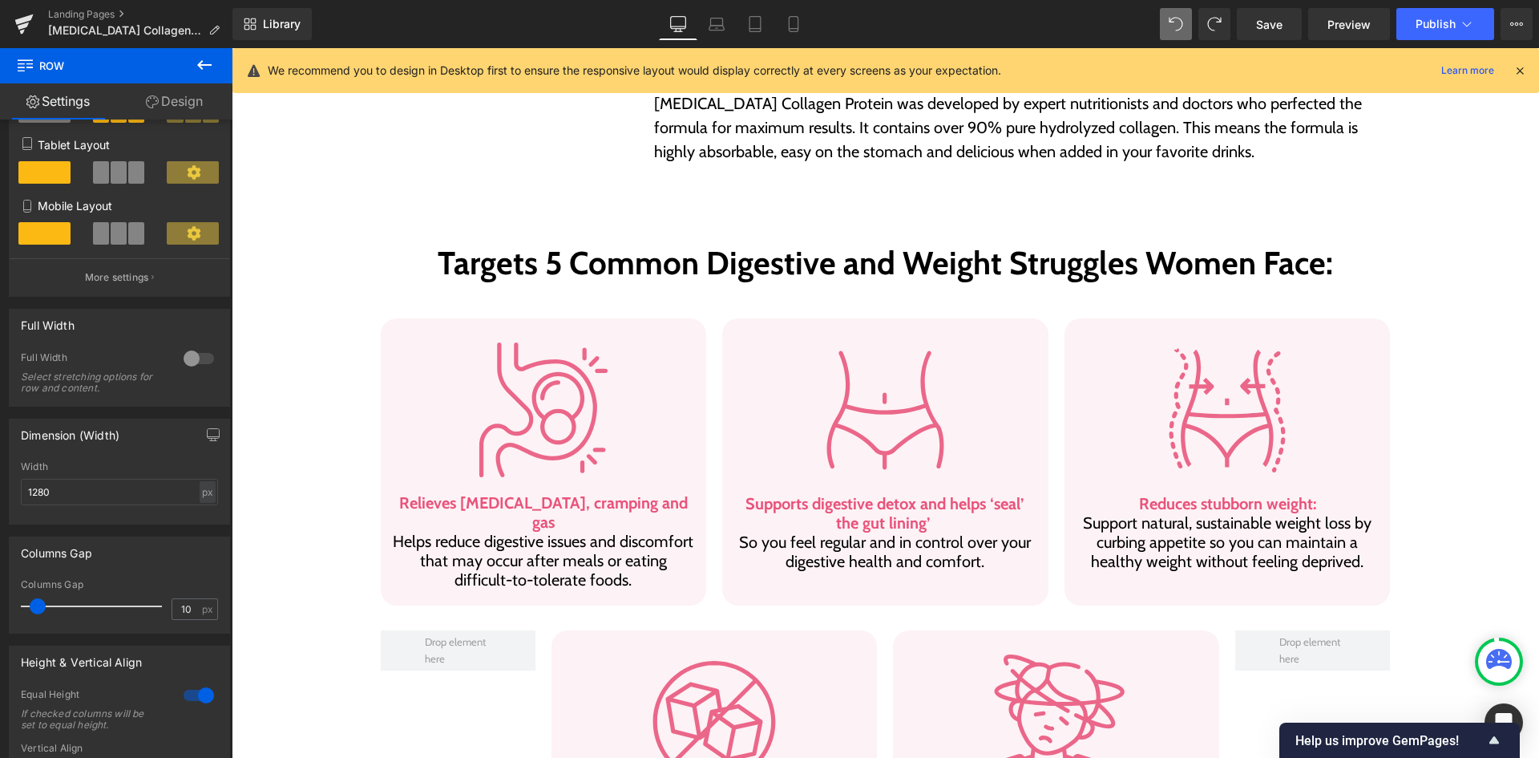
scroll to position [916, 0]
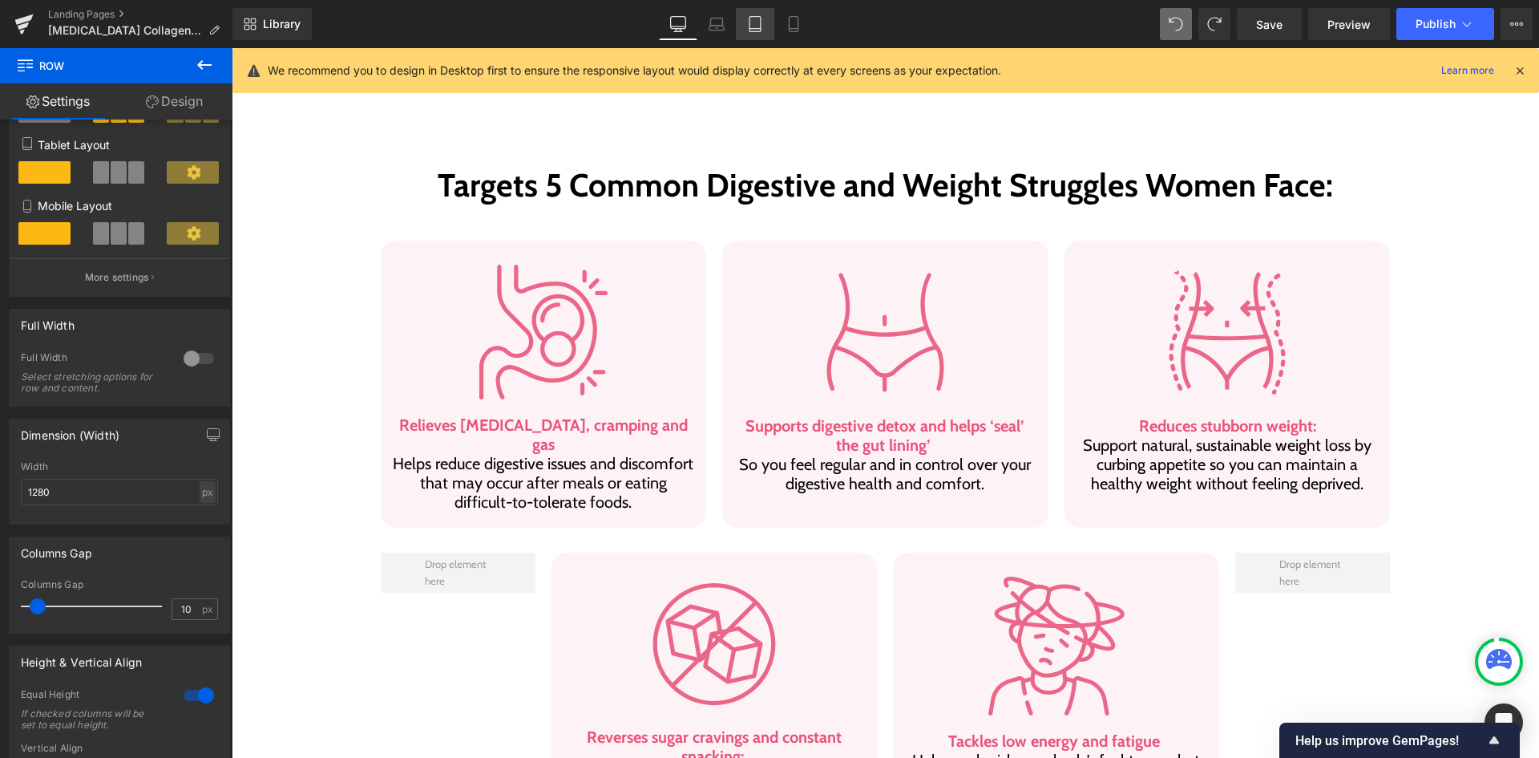
click at [721, 22] on icon at bounding box center [717, 24] width 16 height 16
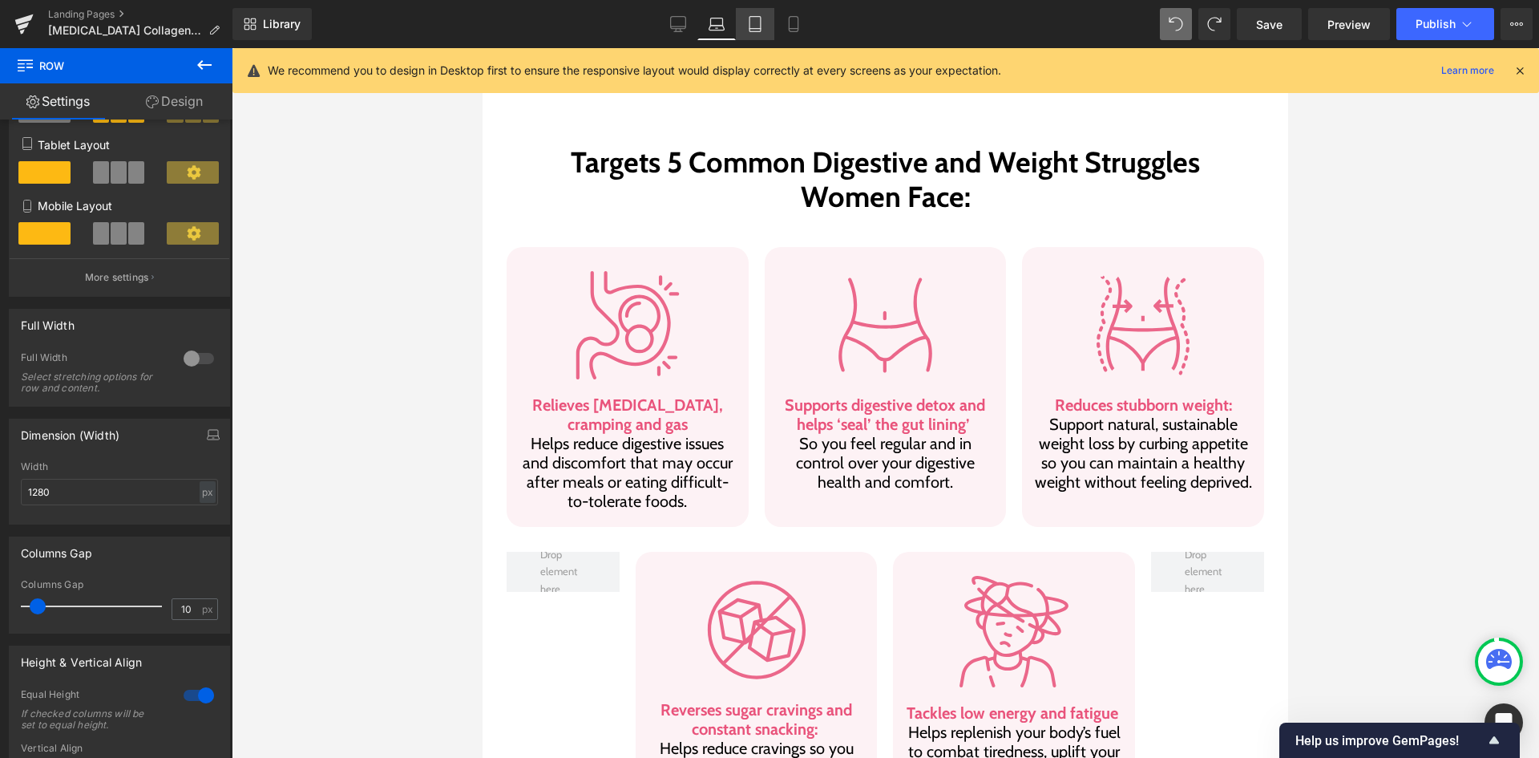
click at [759, 31] on icon at bounding box center [755, 24] width 11 height 15
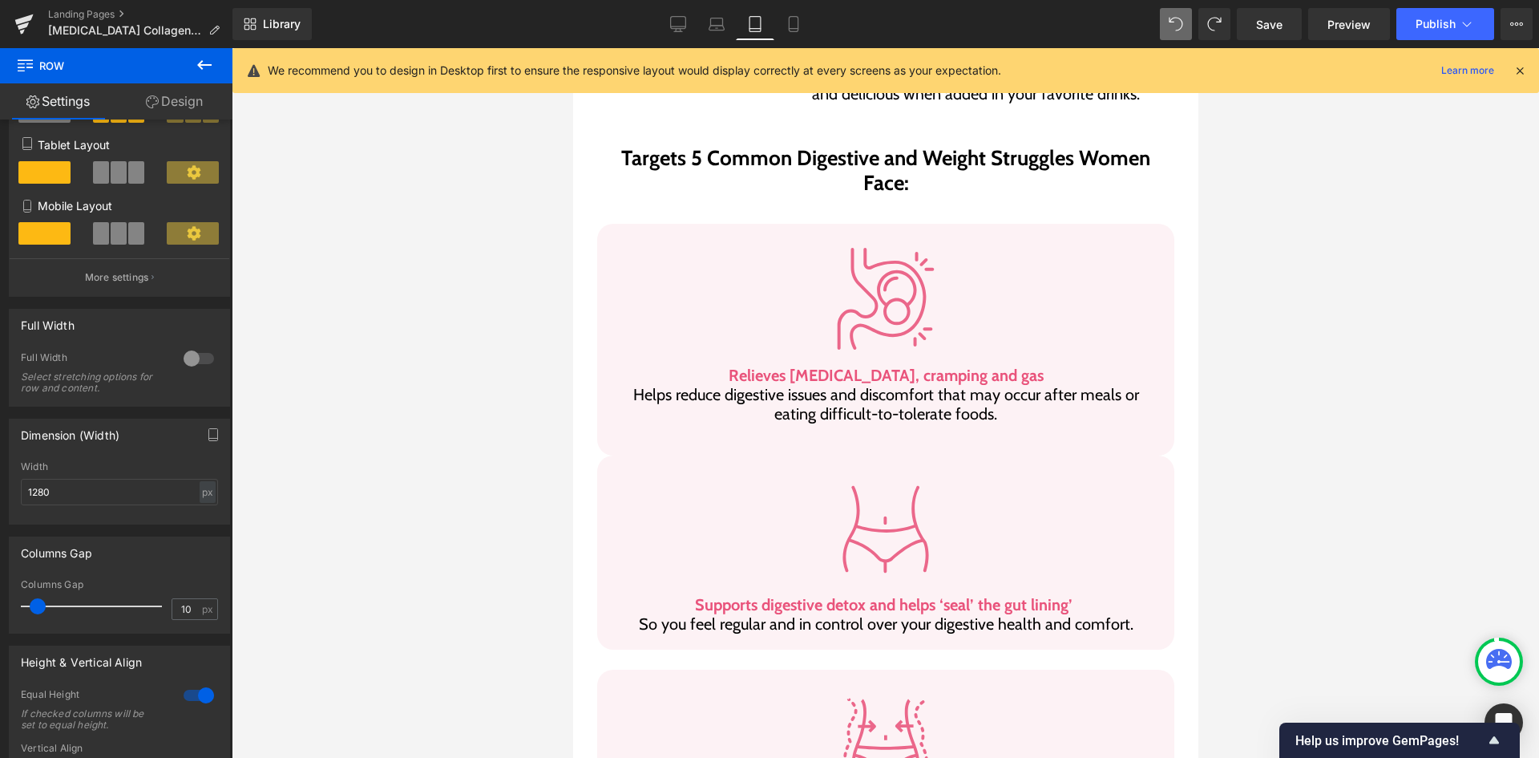
scroll to position [839, 0]
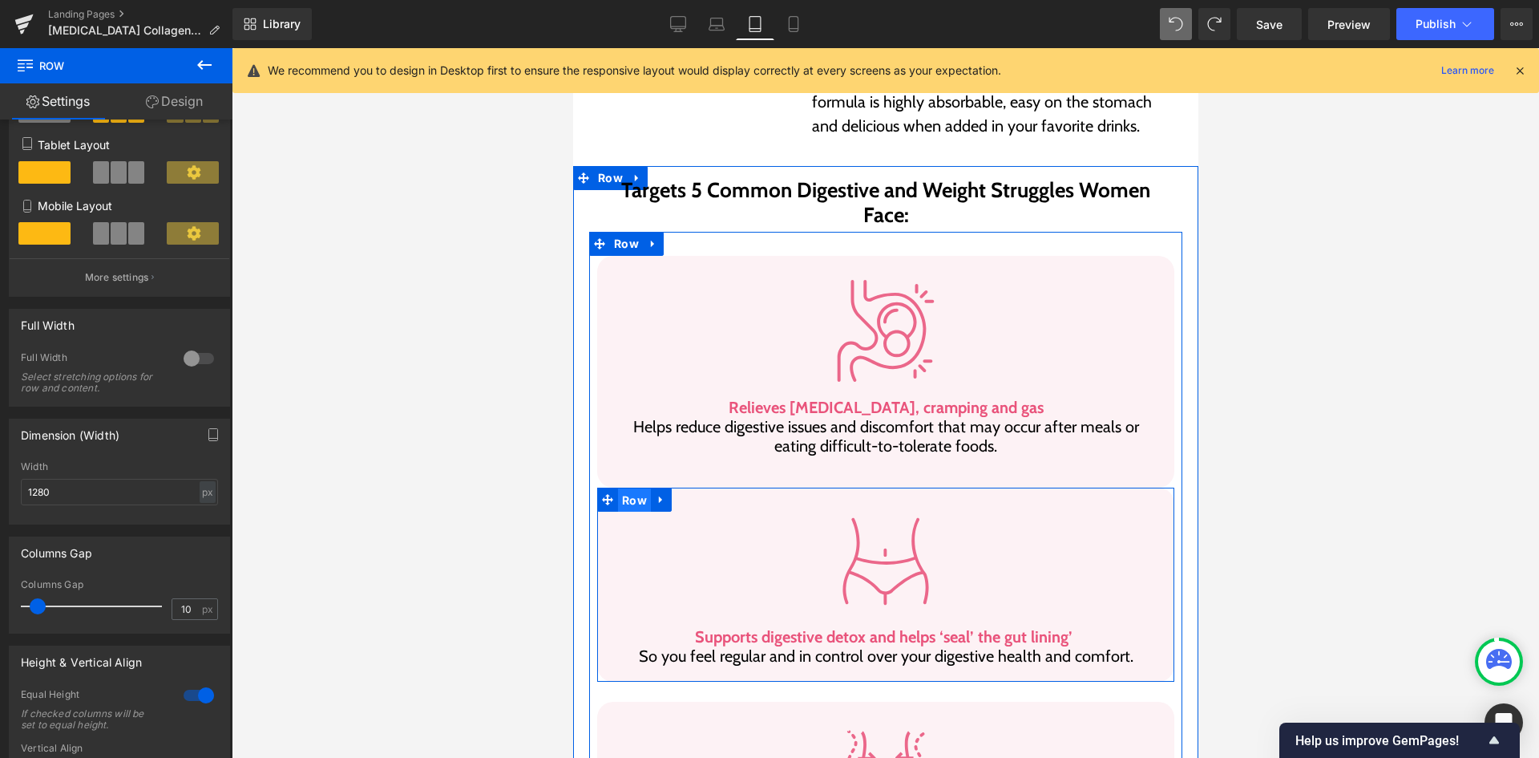
click at [631, 488] on span "Row" at bounding box center [633, 500] width 33 height 24
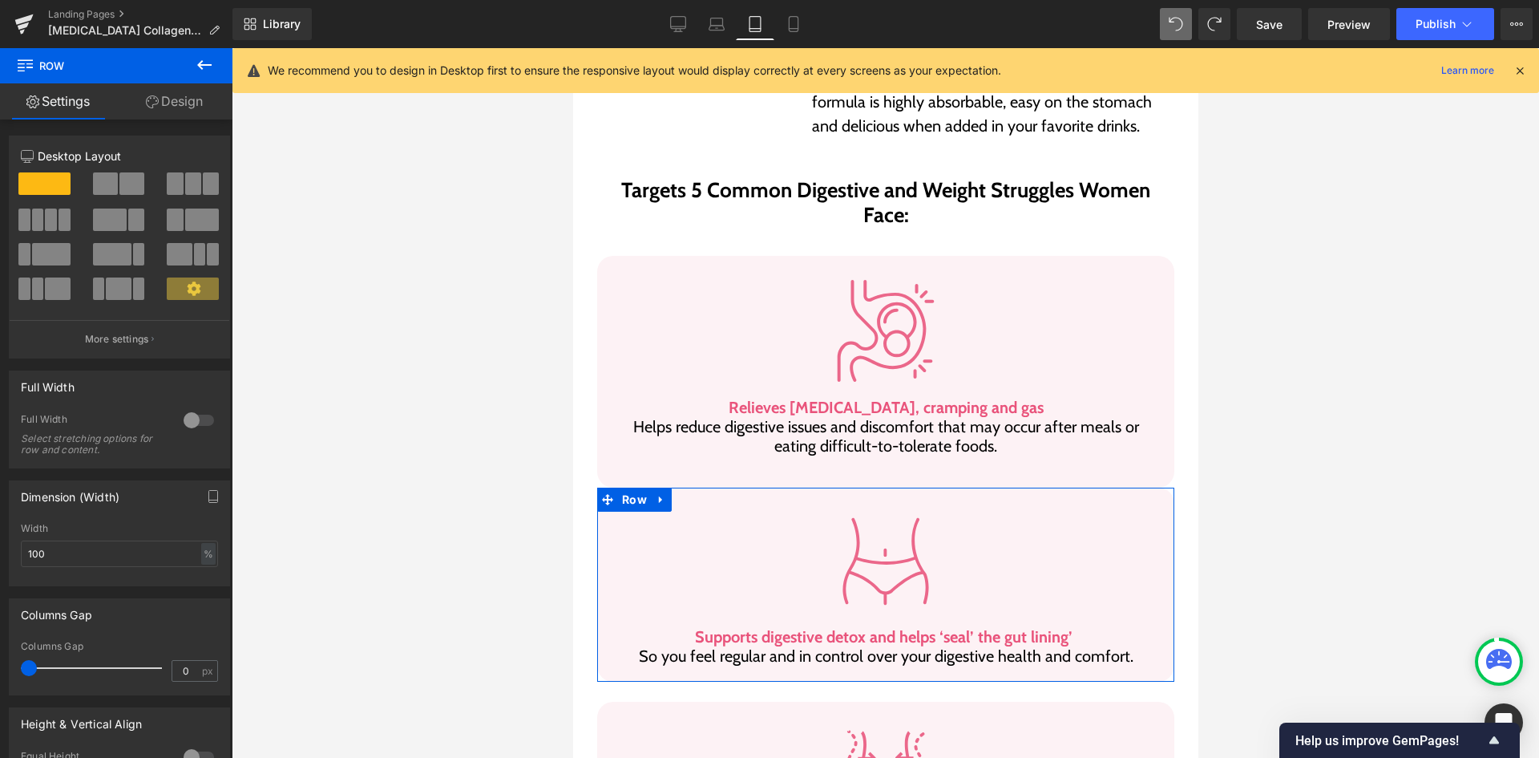
click at [160, 106] on link "Design" at bounding box center [174, 101] width 116 height 36
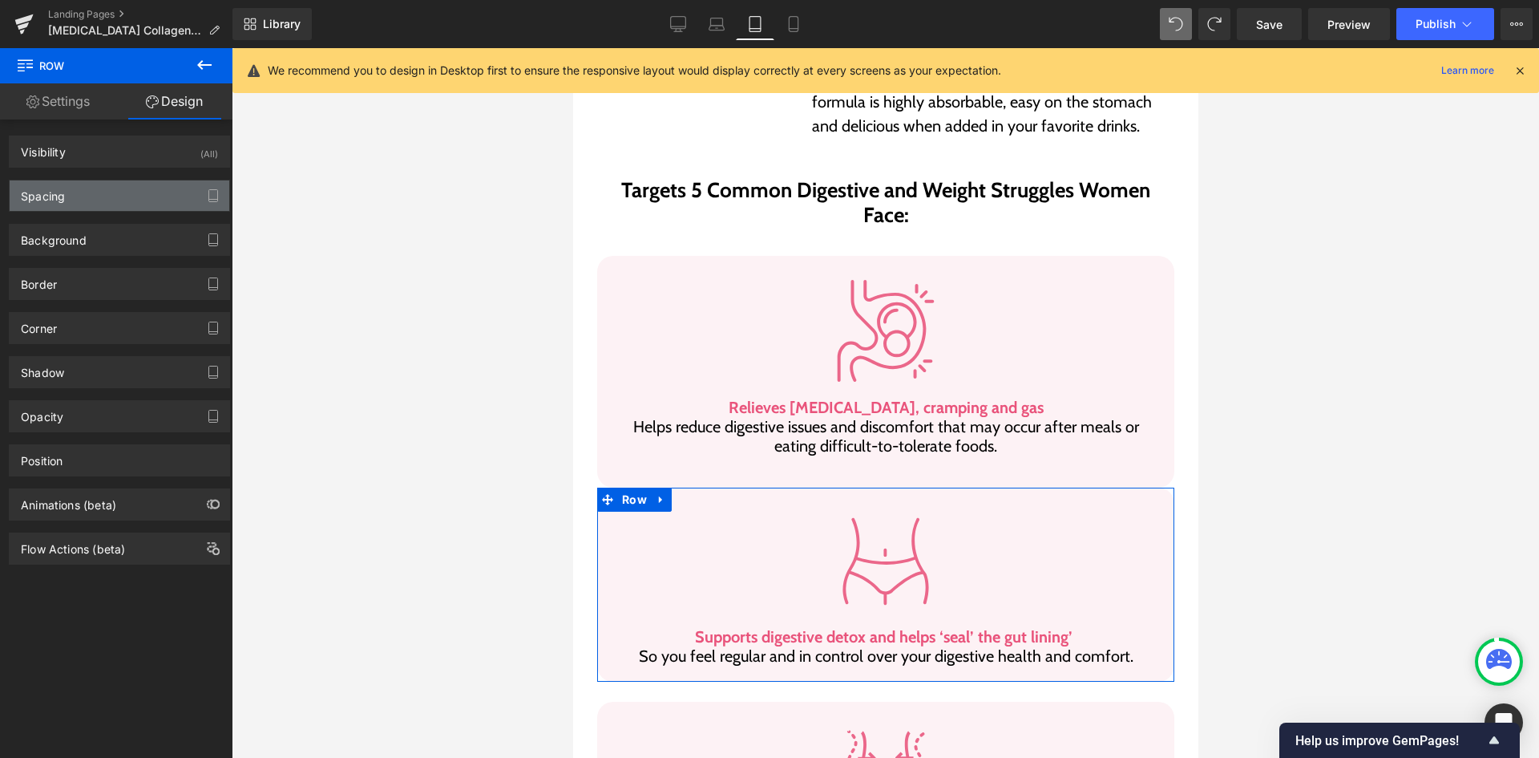
click at [129, 204] on div "Spacing" at bounding box center [120, 195] width 220 height 30
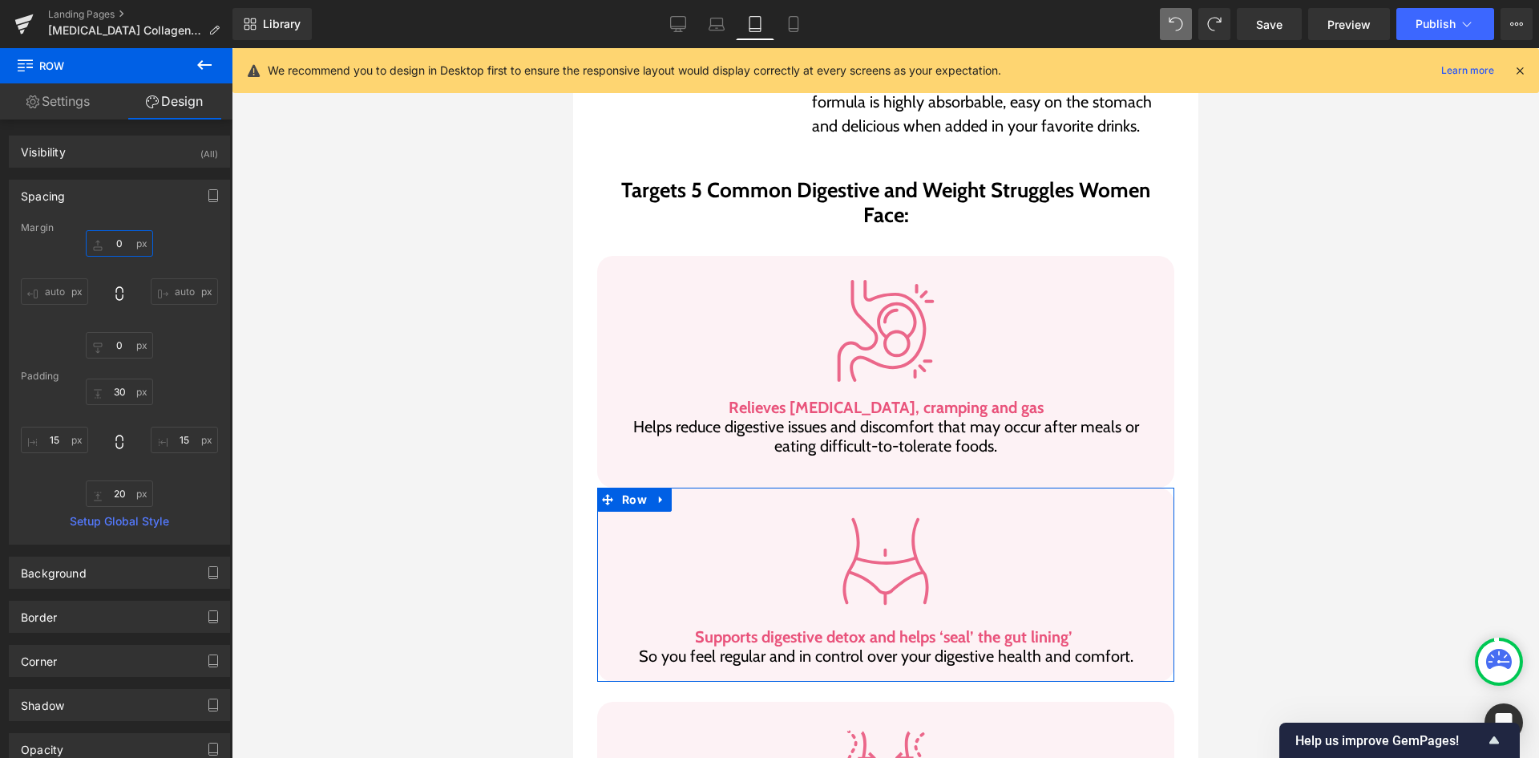
click at [117, 240] on input "0" at bounding box center [119, 243] width 67 height 26
type input "25"
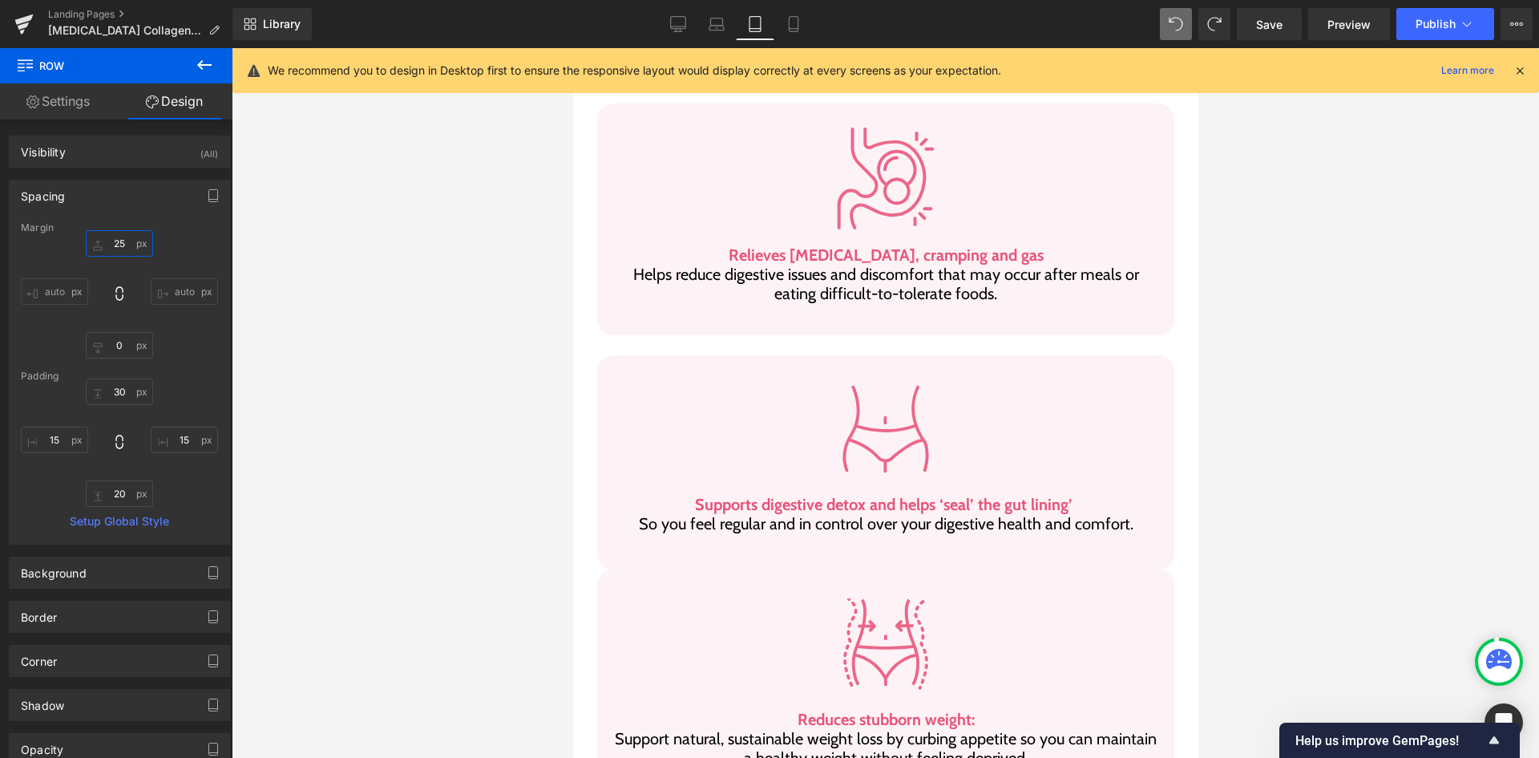
scroll to position [1239, 0]
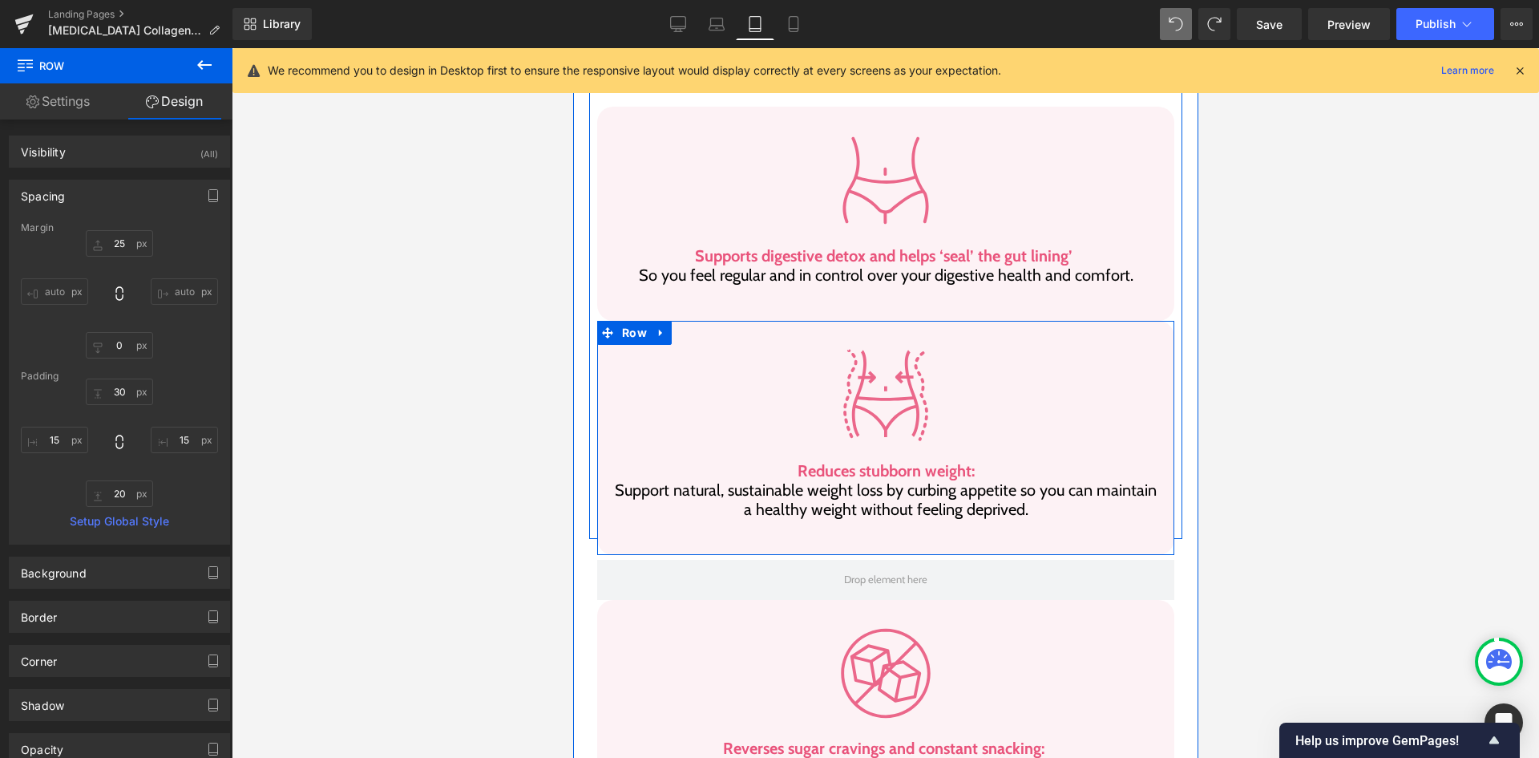
click at [636, 321] on span "Row" at bounding box center [633, 333] width 33 height 24
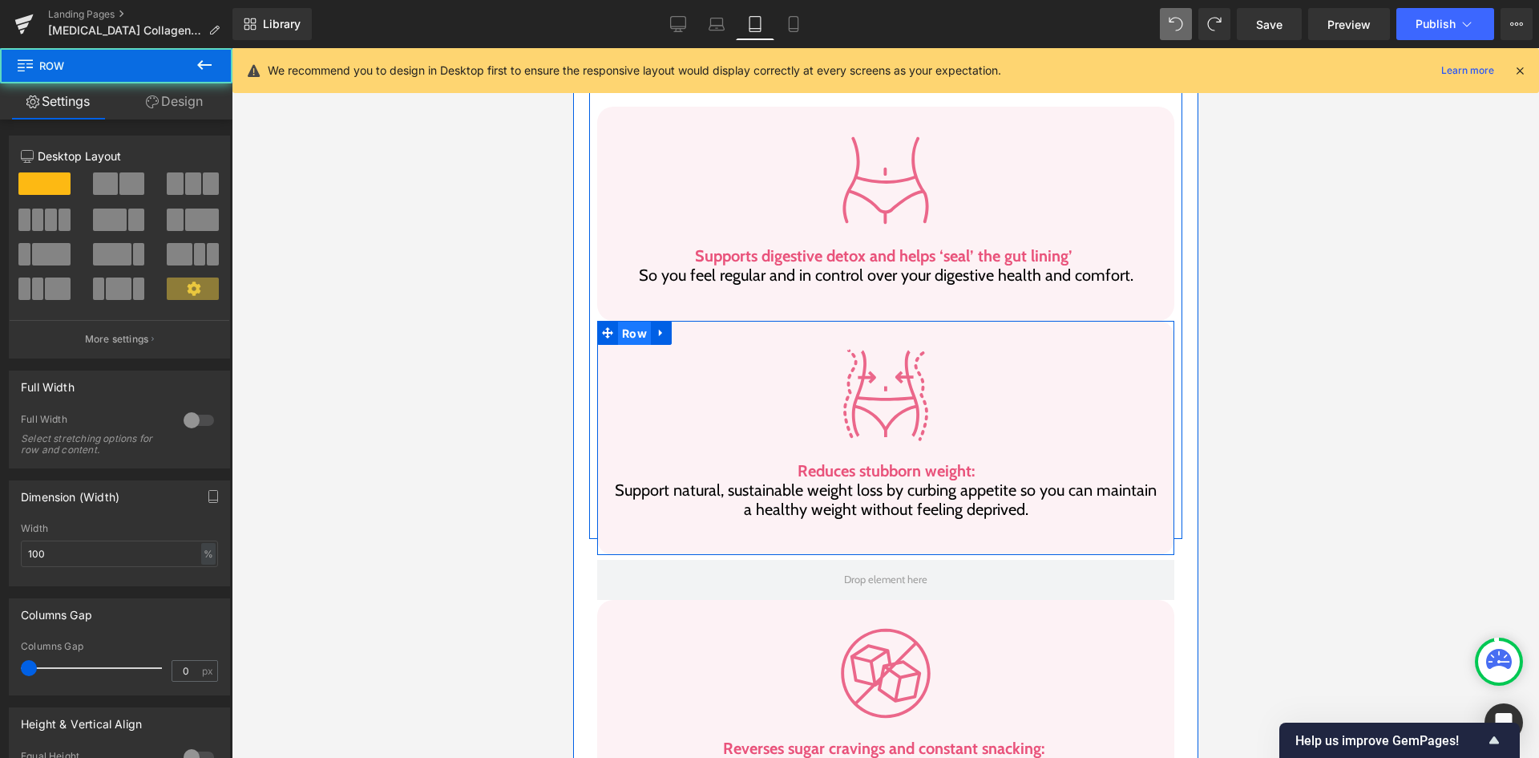
click at [631, 321] on span "Row" at bounding box center [633, 333] width 33 height 24
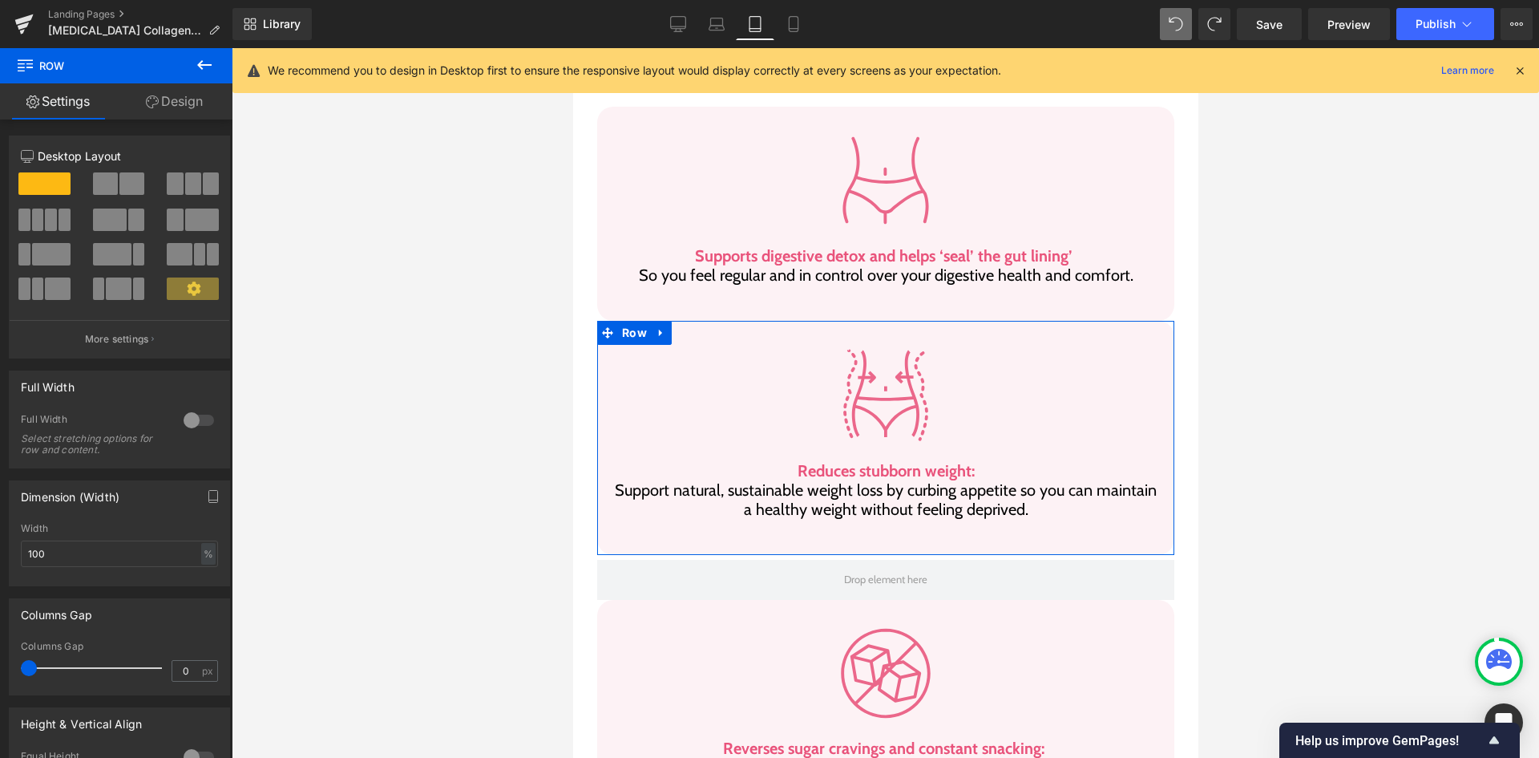
click at [153, 96] on icon at bounding box center [152, 101] width 13 height 13
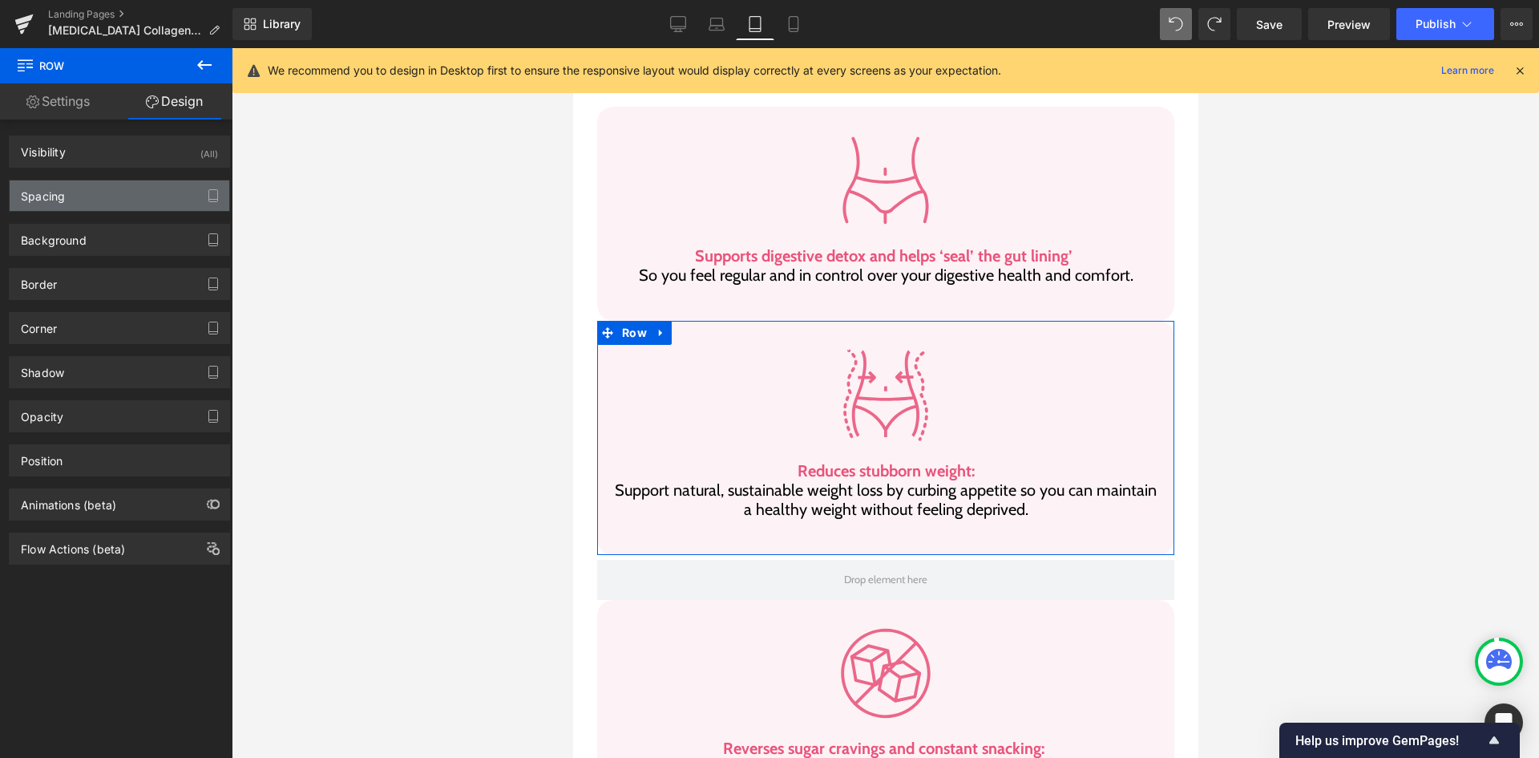
type input "25"
type input "0"
type input "30"
type input "15"
type input "20"
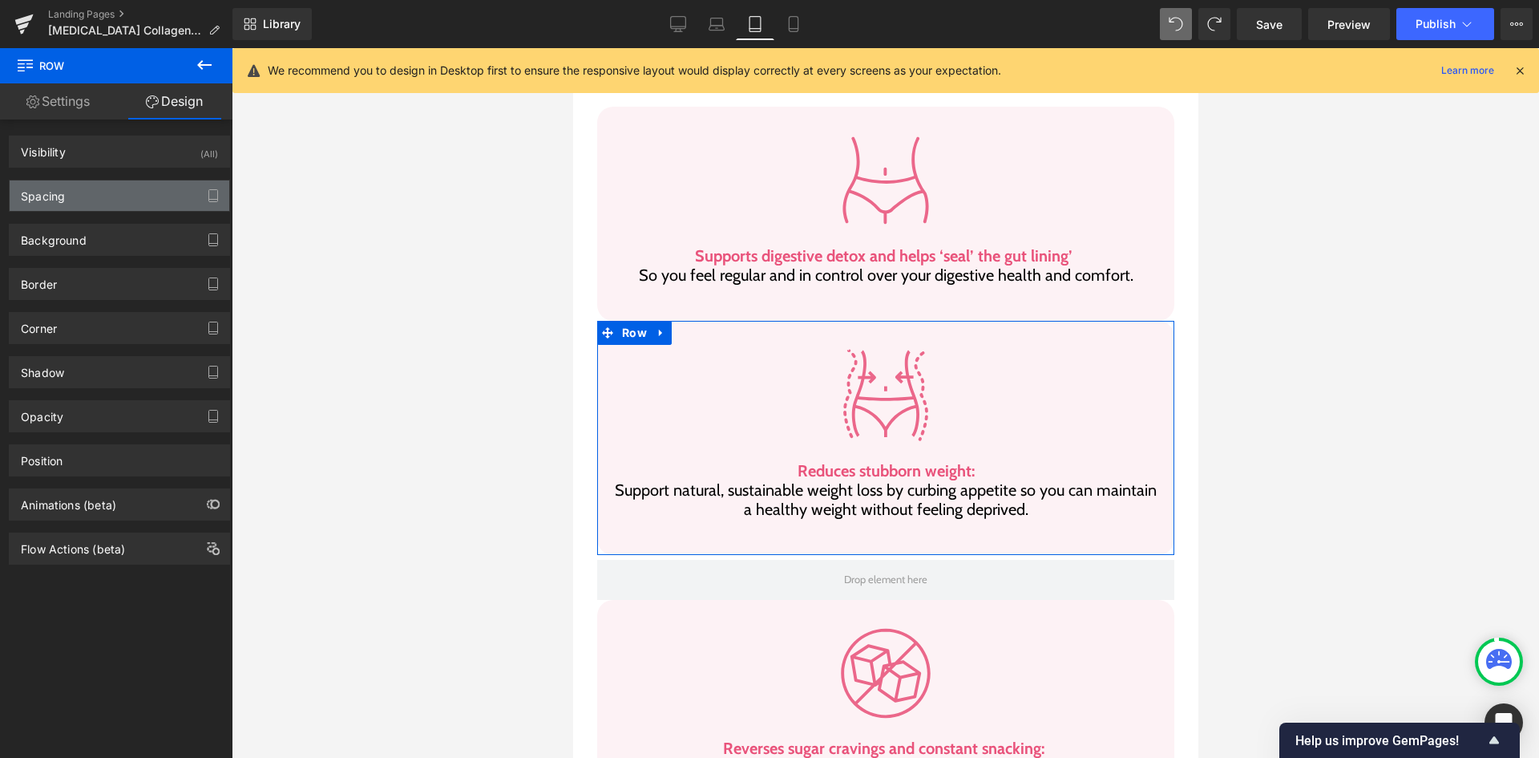
type input "15"
click at [131, 183] on div "Spacing" at bounding box center [120, 195] width 220 height 30
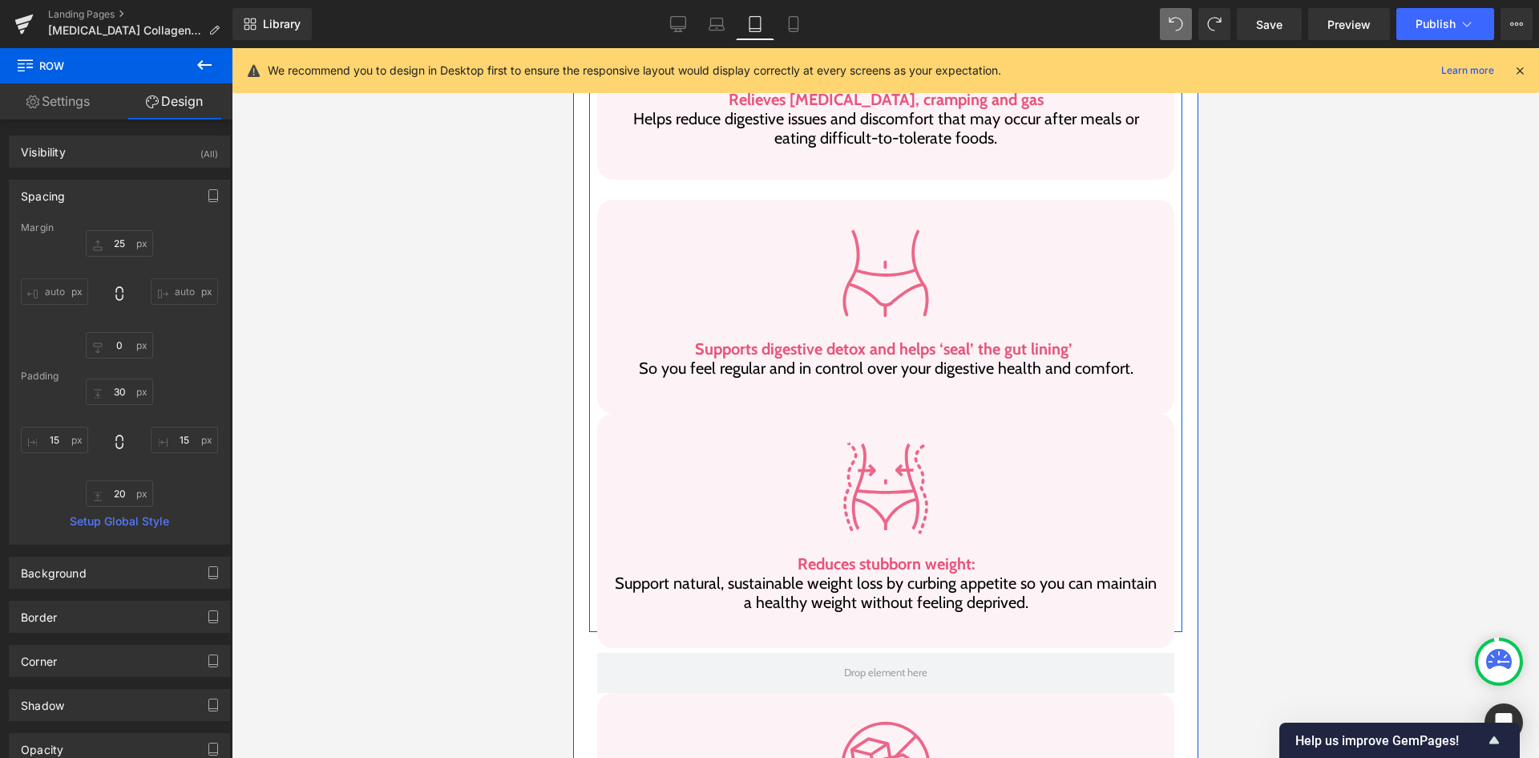
scroll to position [919, 0]
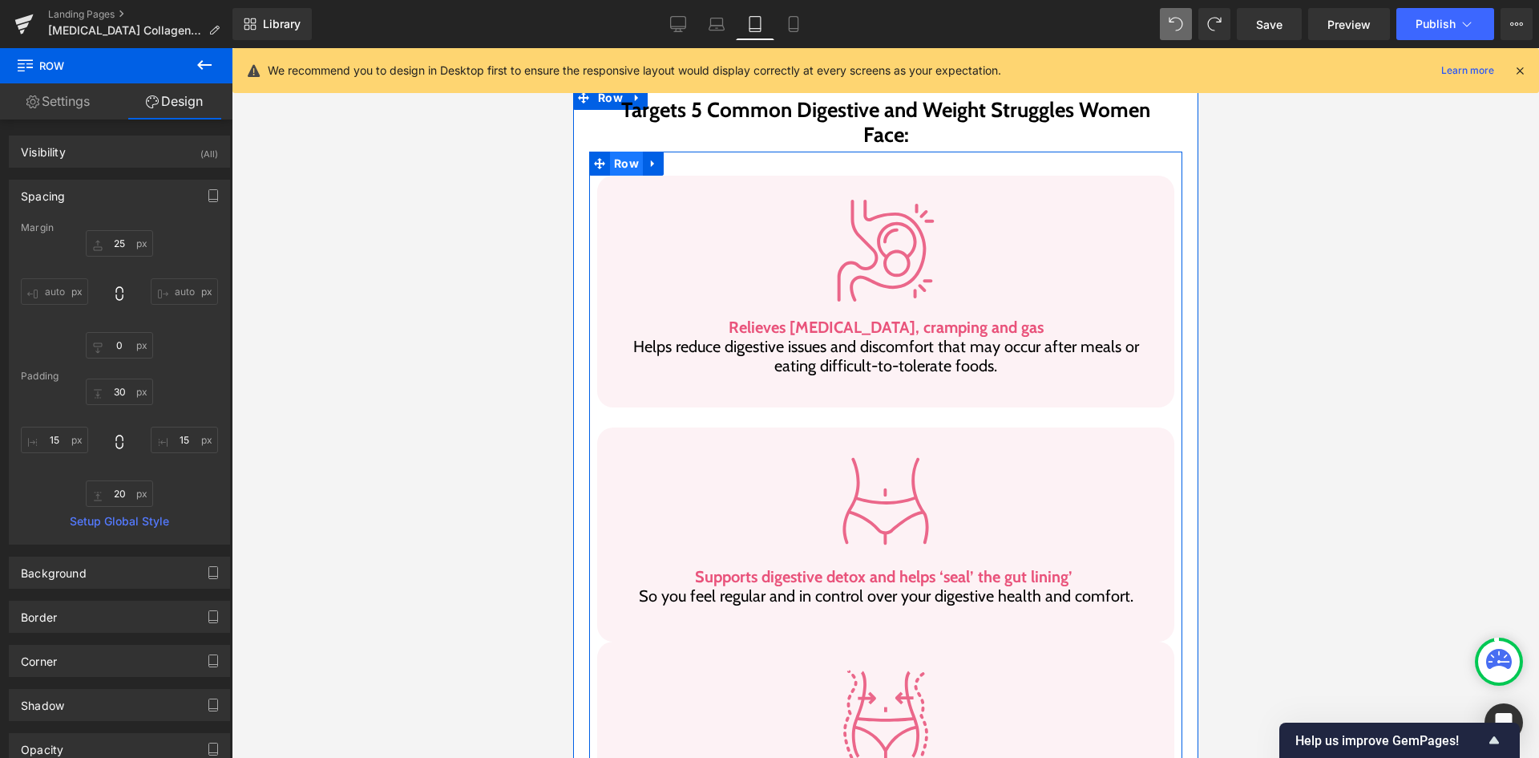
click at [626, 152] on span "Row" at bounding box center [625, 164] width 33 height 24
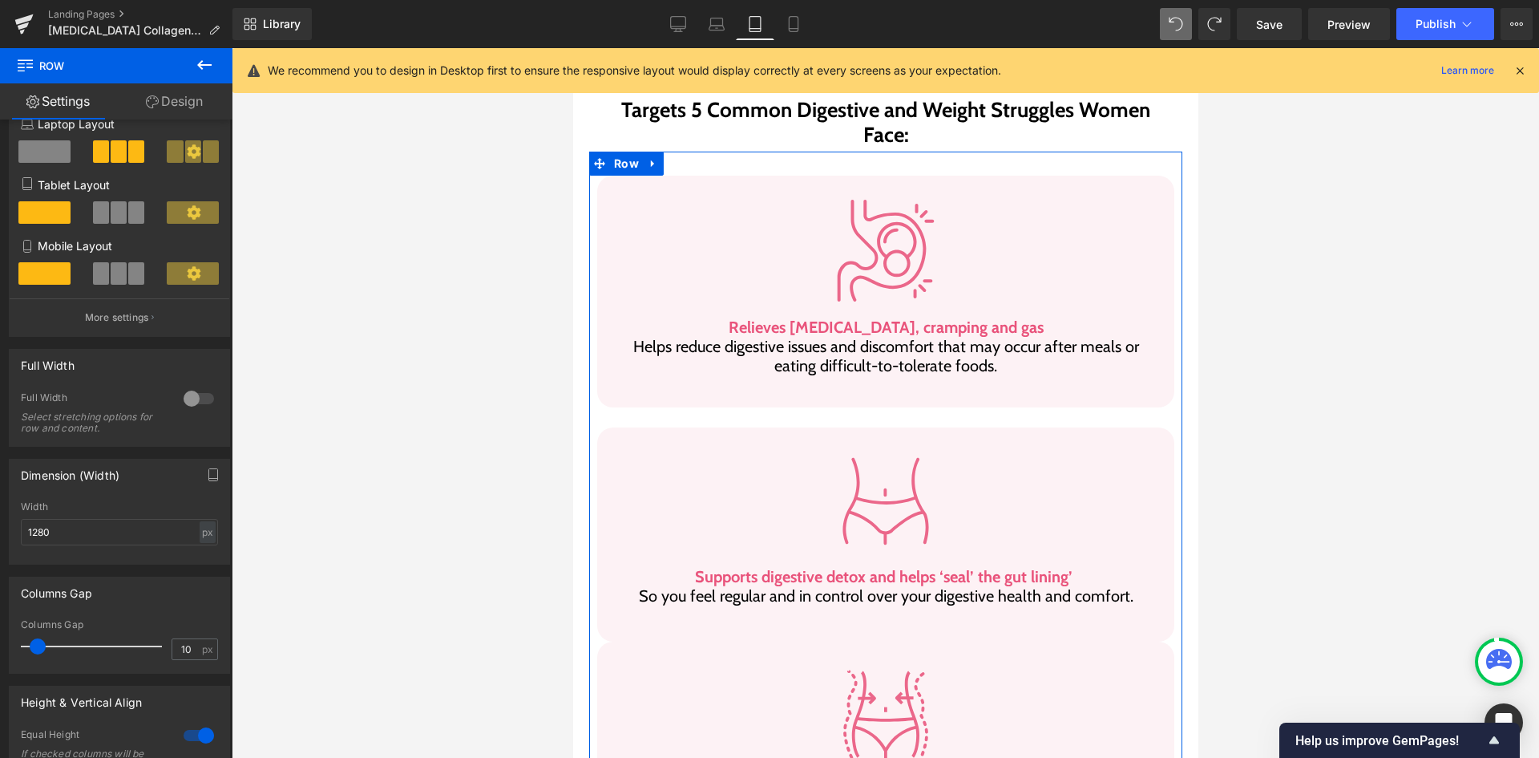
scroll to position [240, 0]
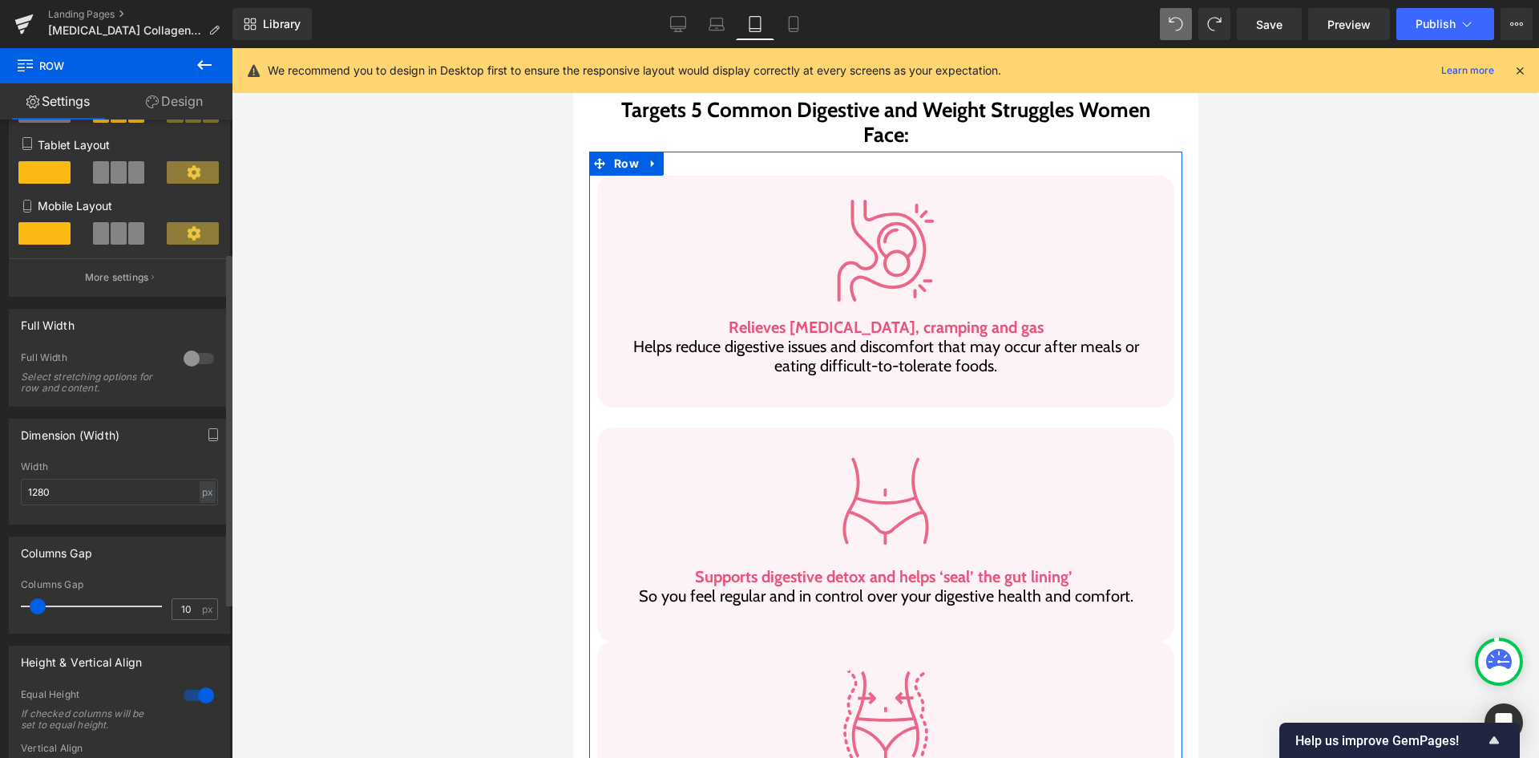
click at [189, 695] on div at bounding box center [199, 695] width 38 height 26
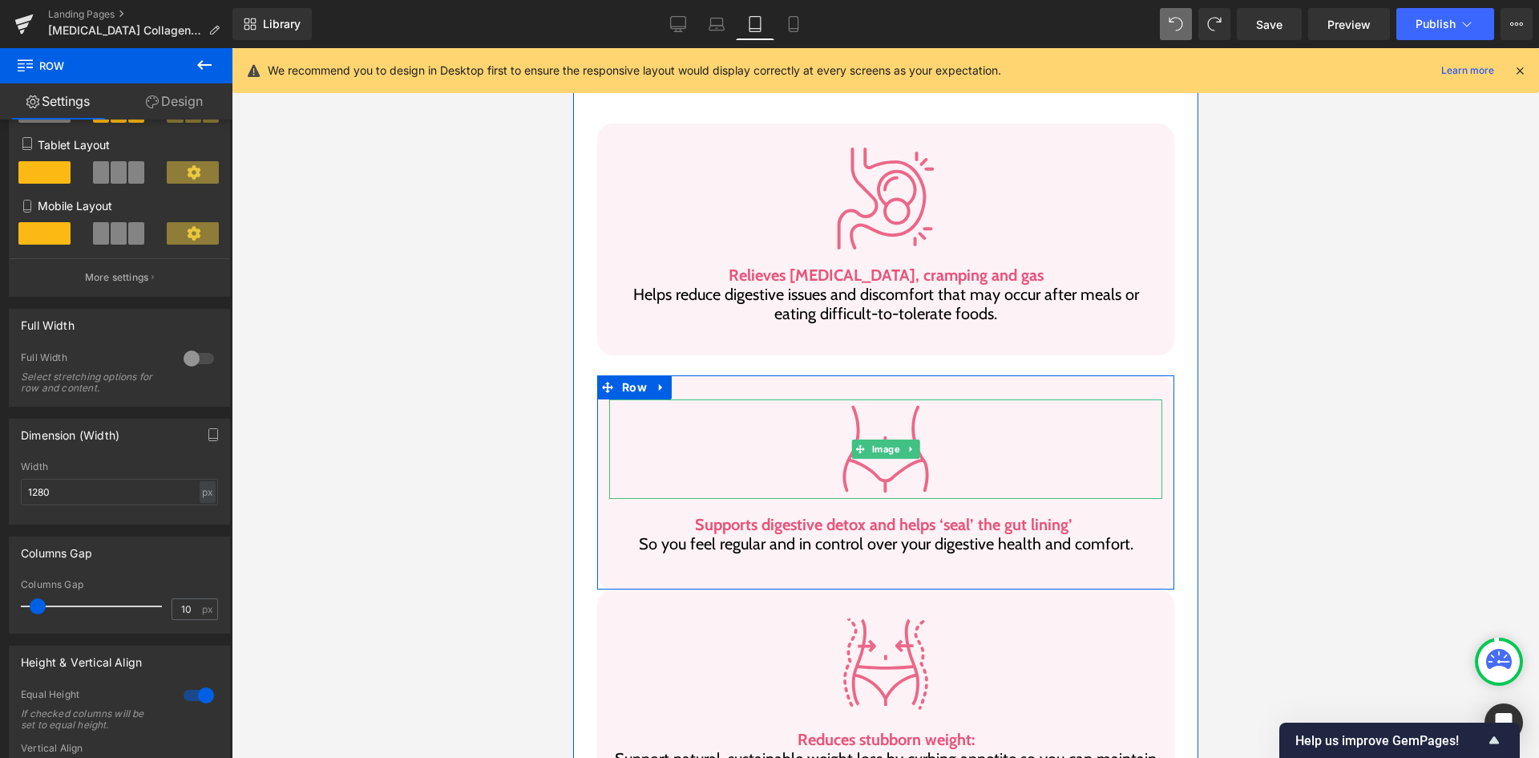
scroll to position [999, 0]
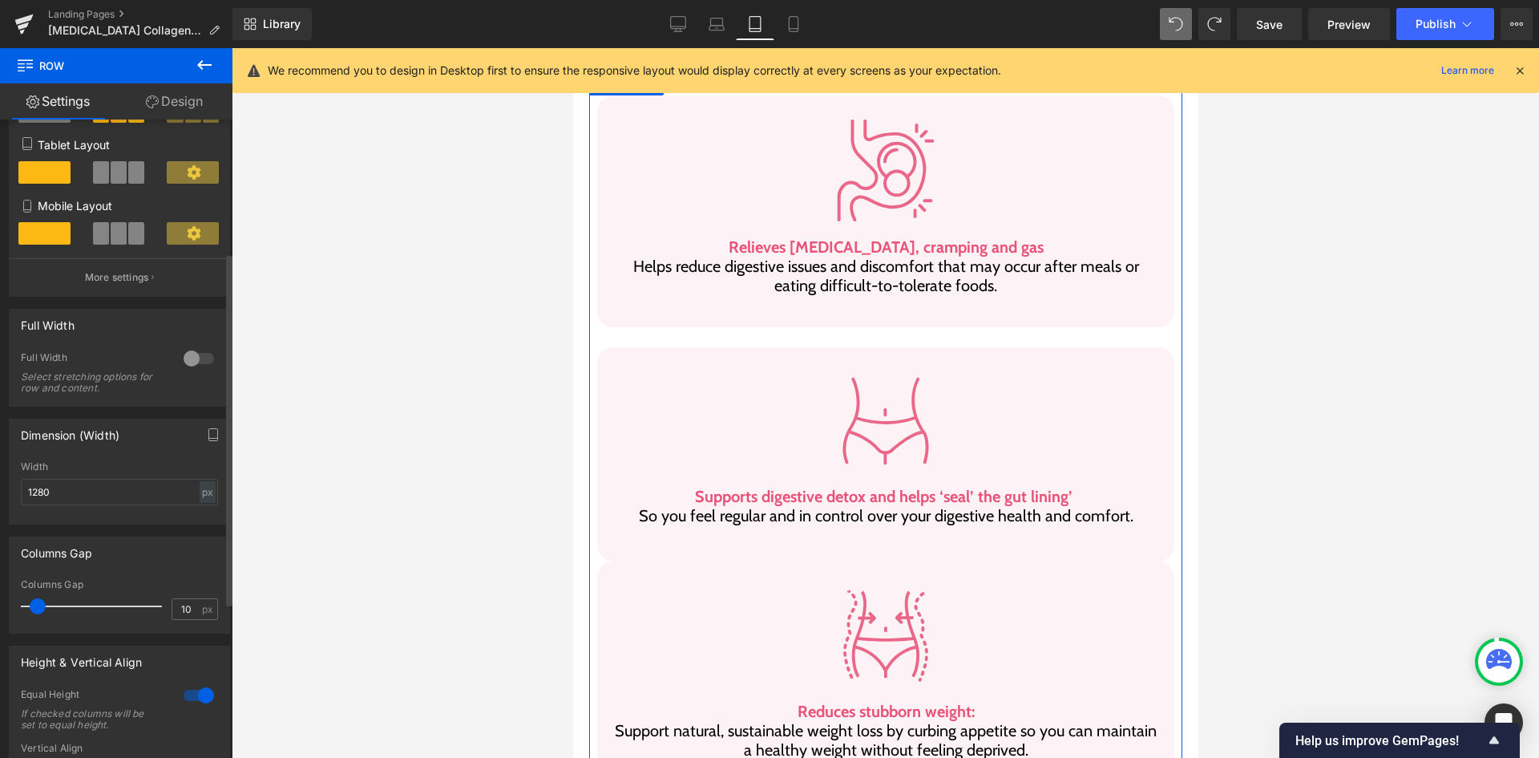
click at [189, 697] on div at bounding box center [199, 695] width 38 height 26
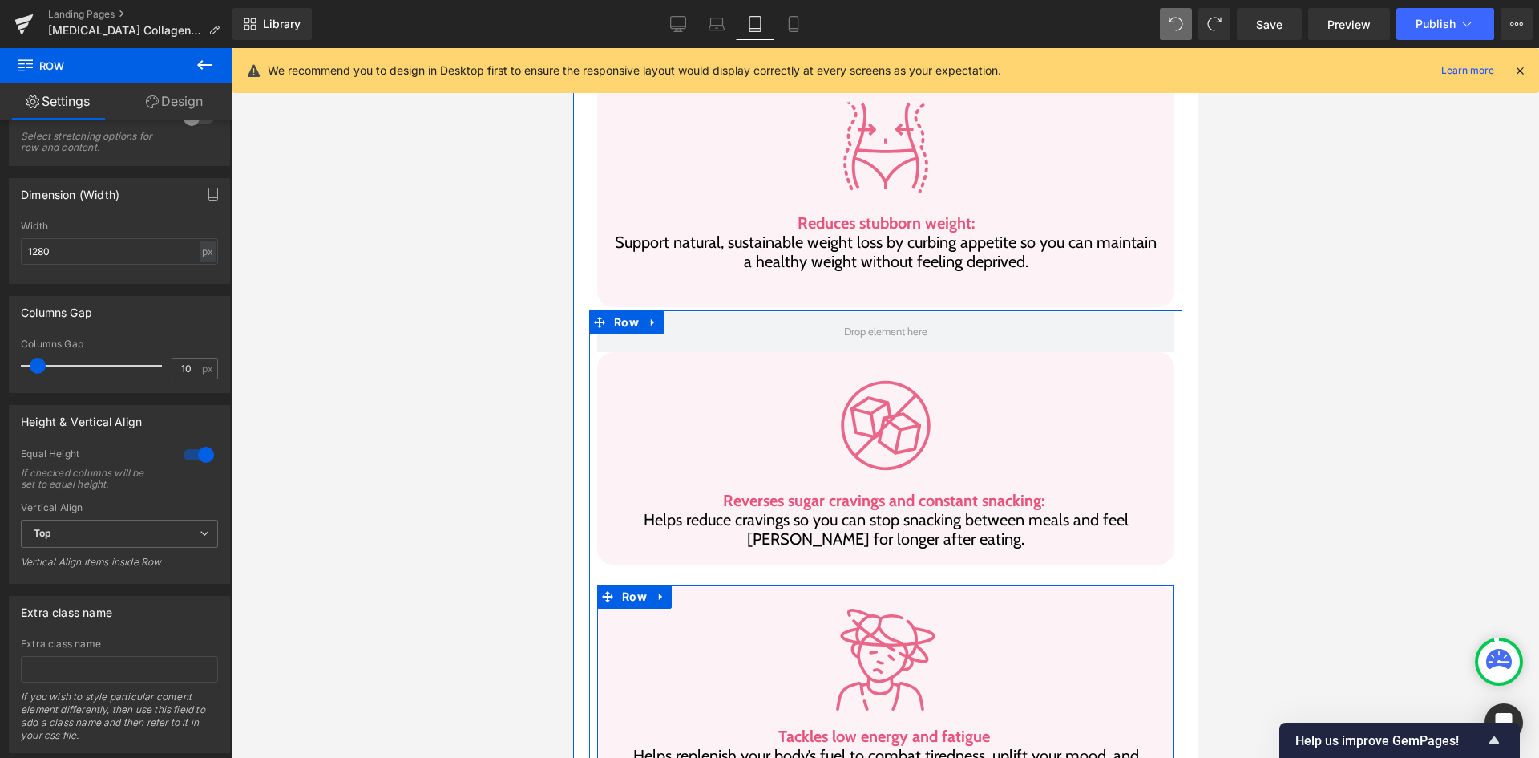
scroll to position [1480, 0]
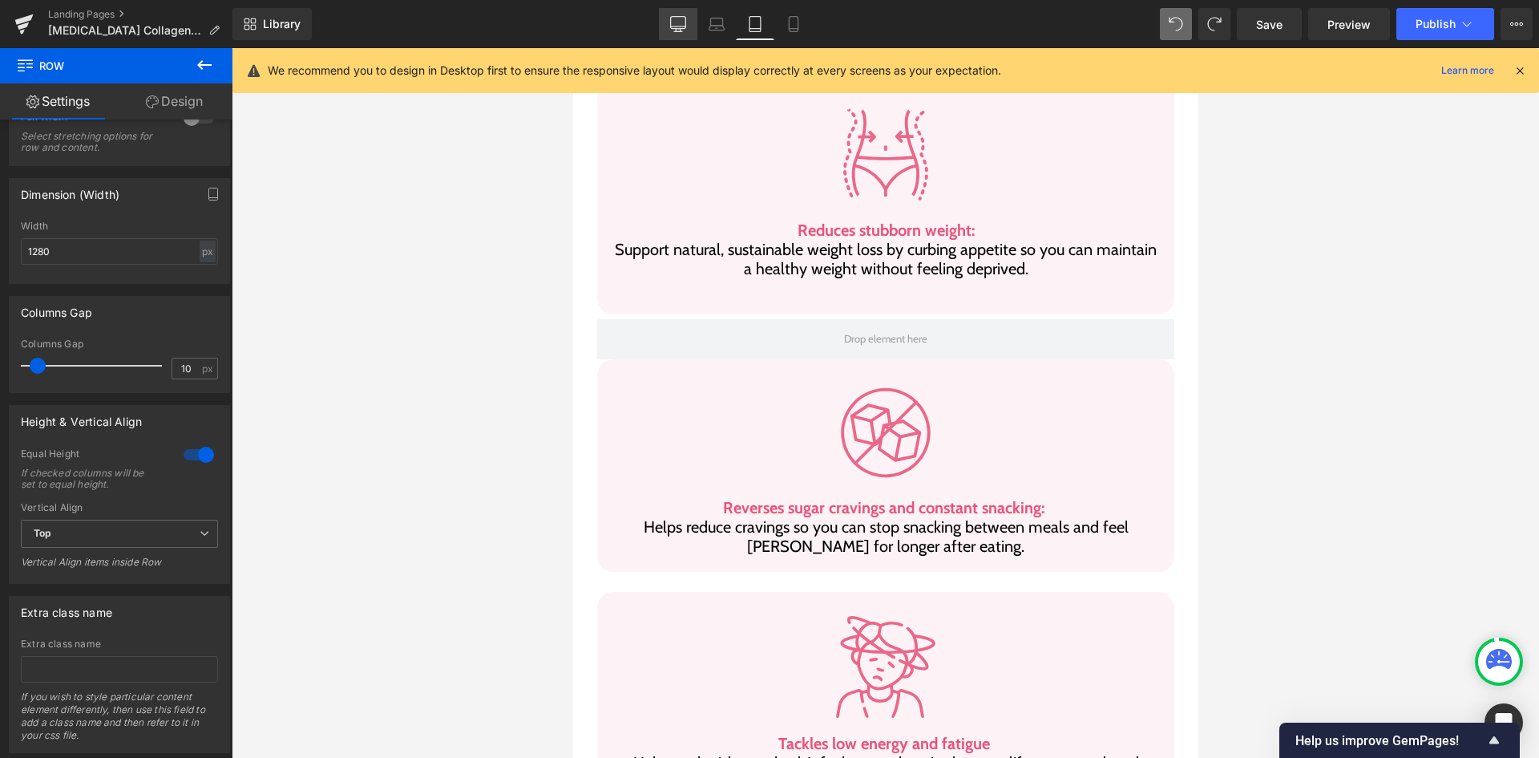
click at [668, 24] on link "Desktop" at bounding box center [678, 24] width 38 height 32
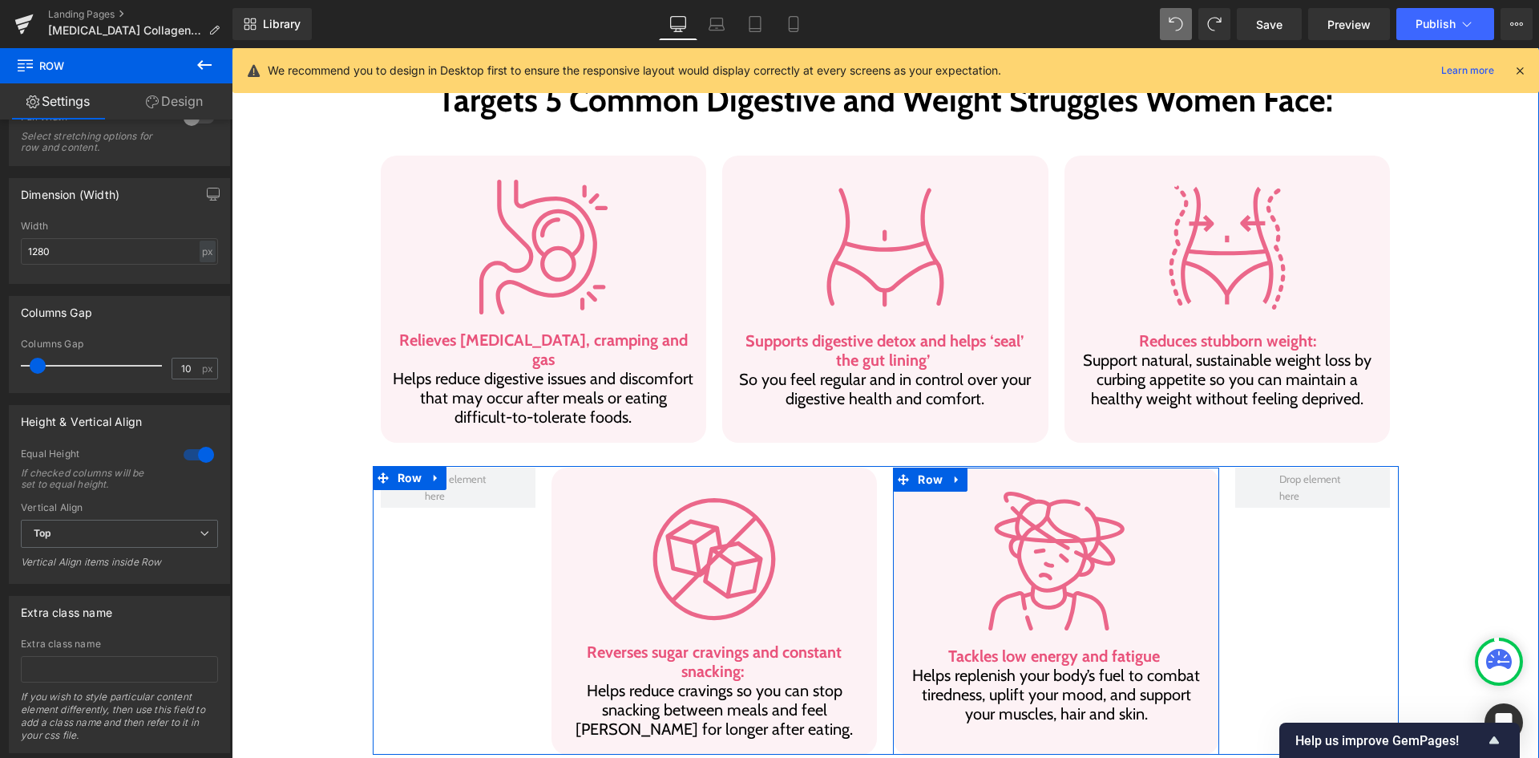
scroll to position [893, 0]
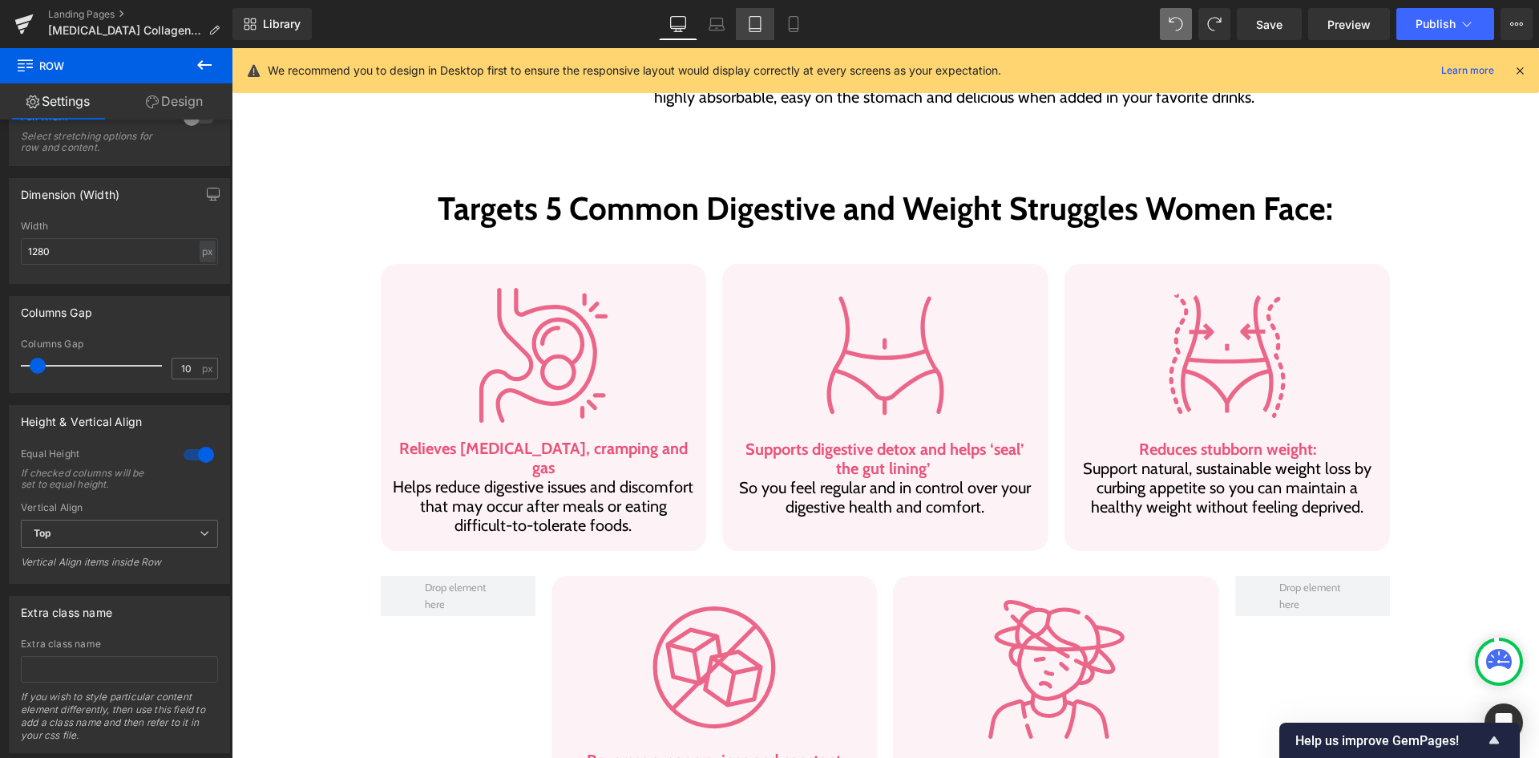
click at [752, 29] on icon at bounding box center [755, 29] width 11 height 0
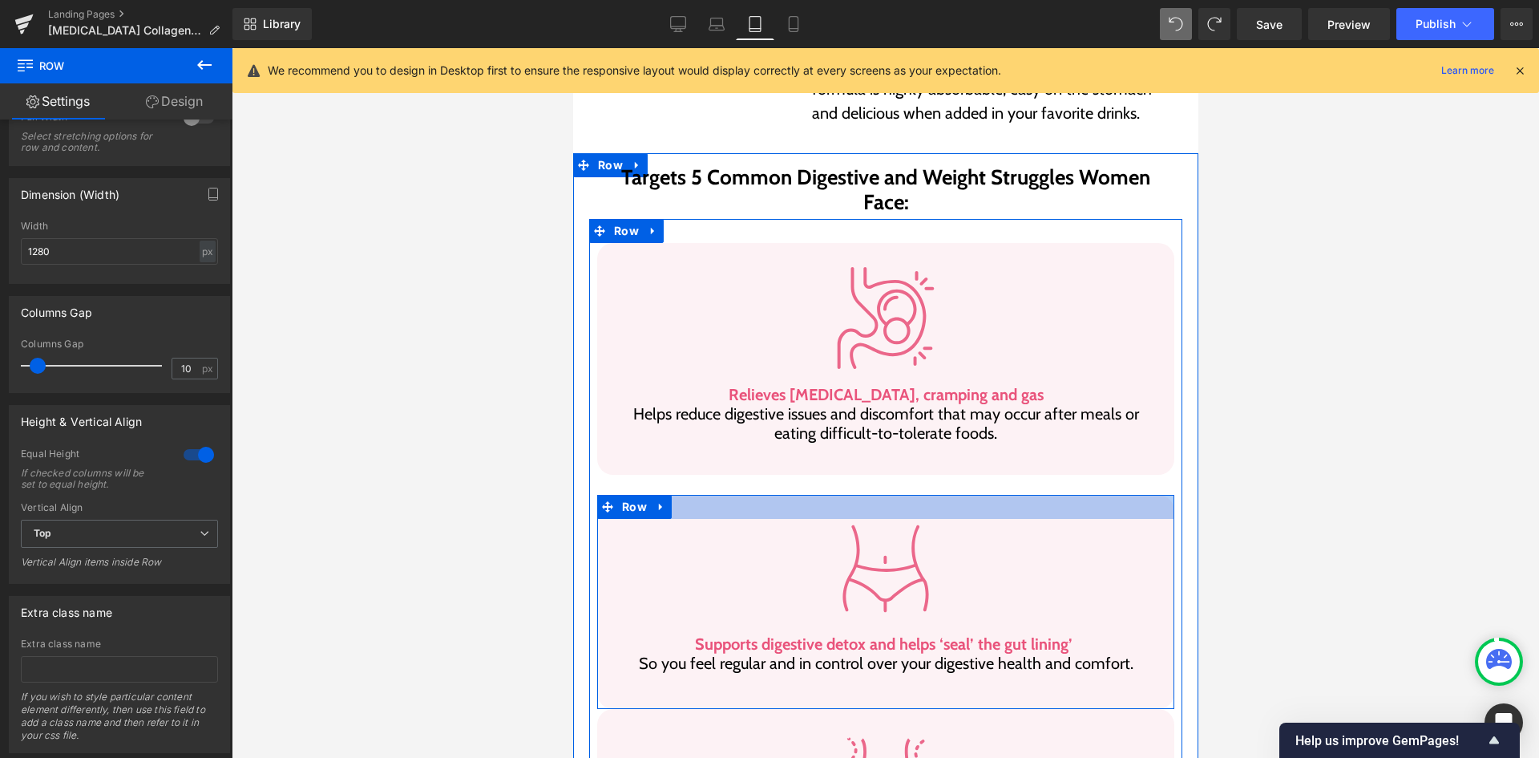
scroll to position [815, 0]
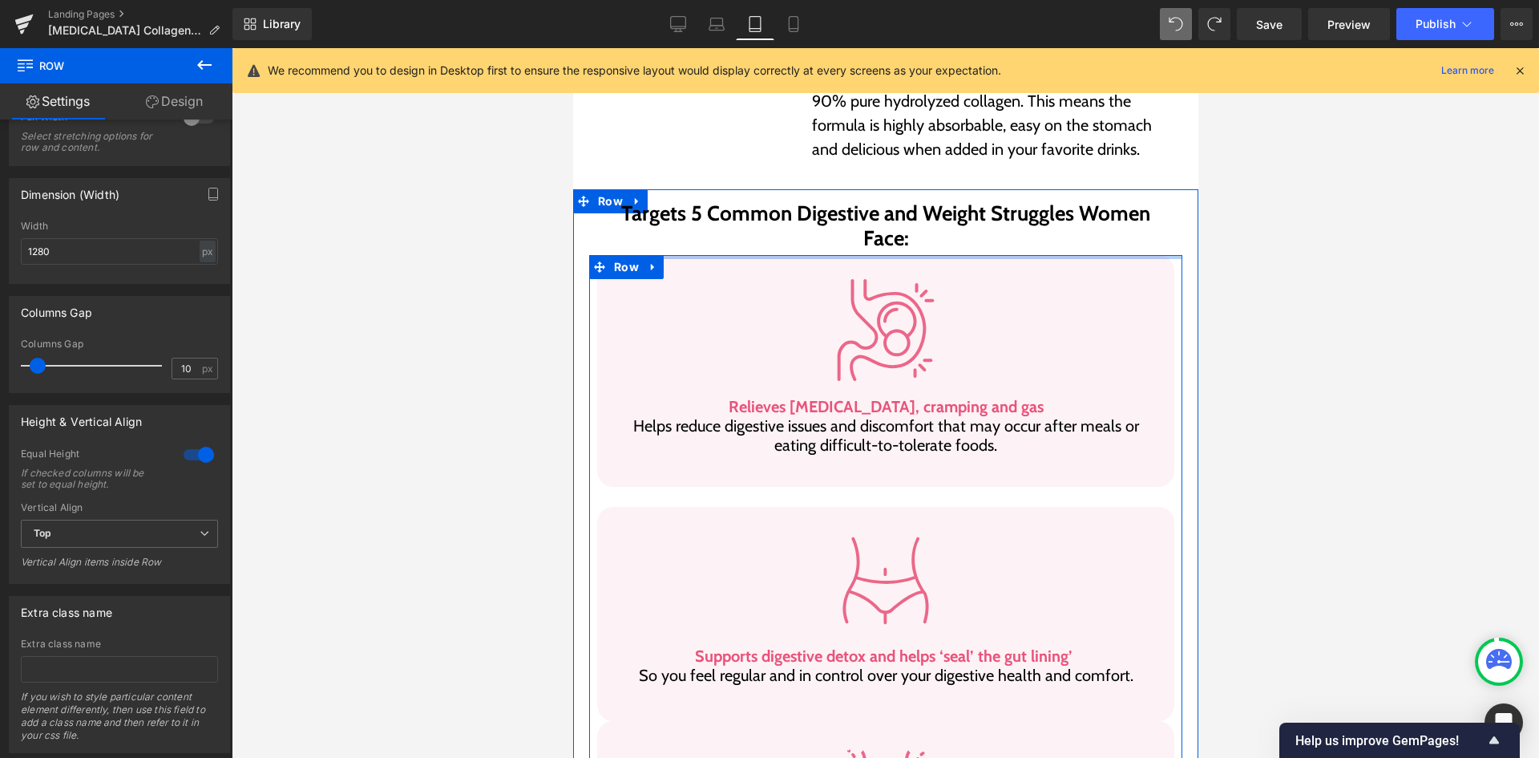
drag, startPoint x: 802, startPoint y: 224, endPoint x: 809, endPoint y: 185, distance: 39.1
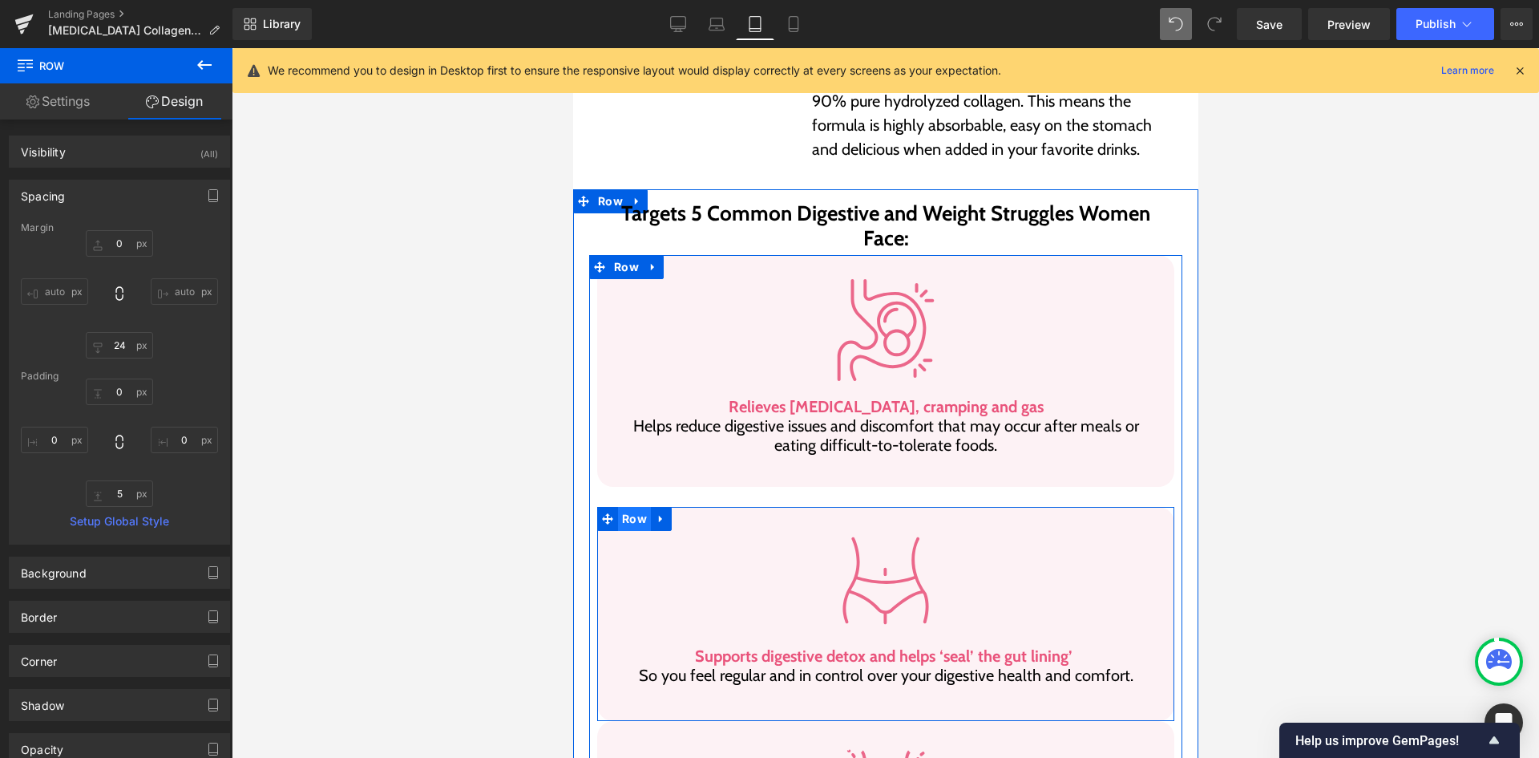
click at [621, 507] on span "Row" at bounding box center [633, 519] width 33 height 24
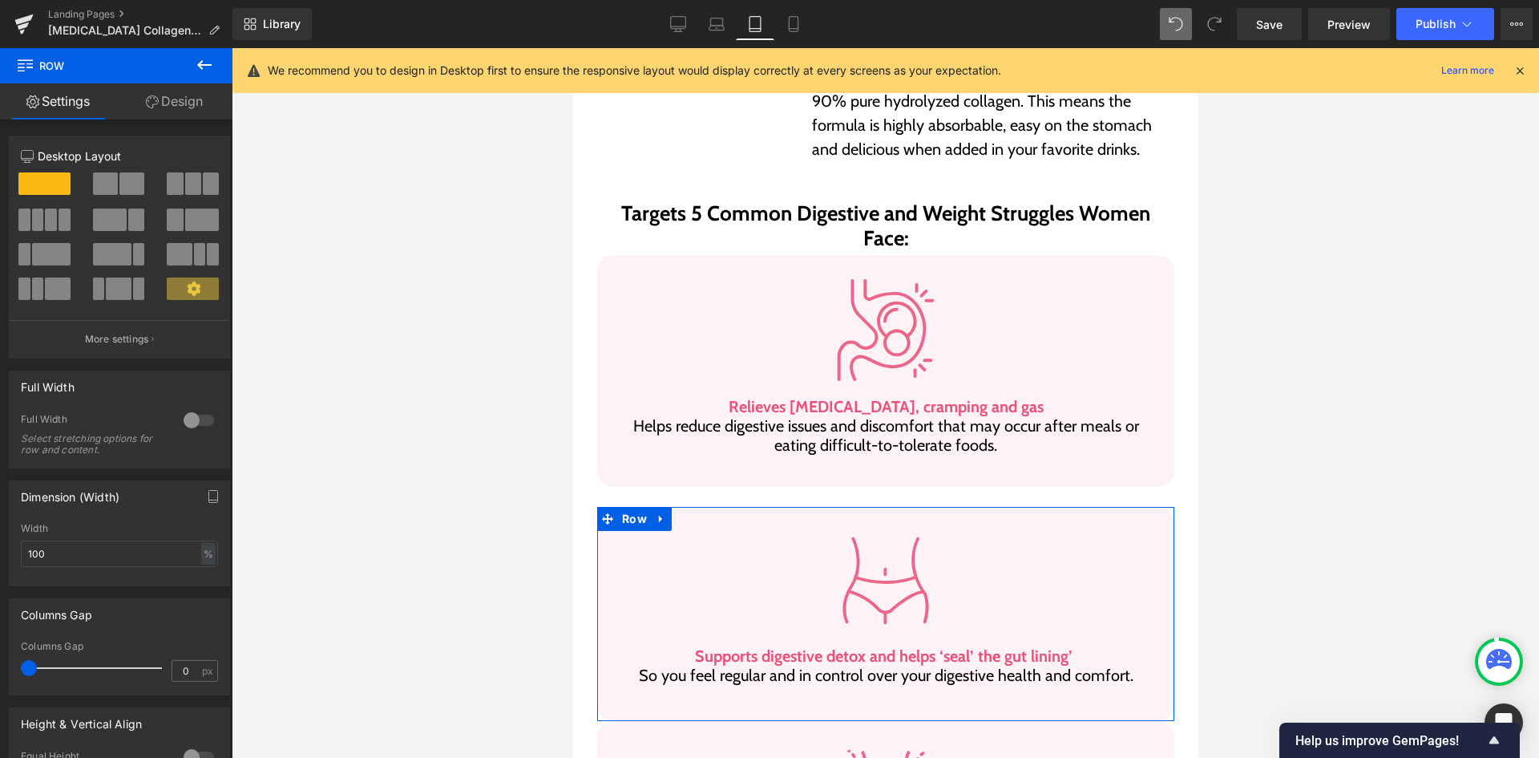
click at [177, 91] on link "Design" at bounding box center [174, 101] width 116 height 36
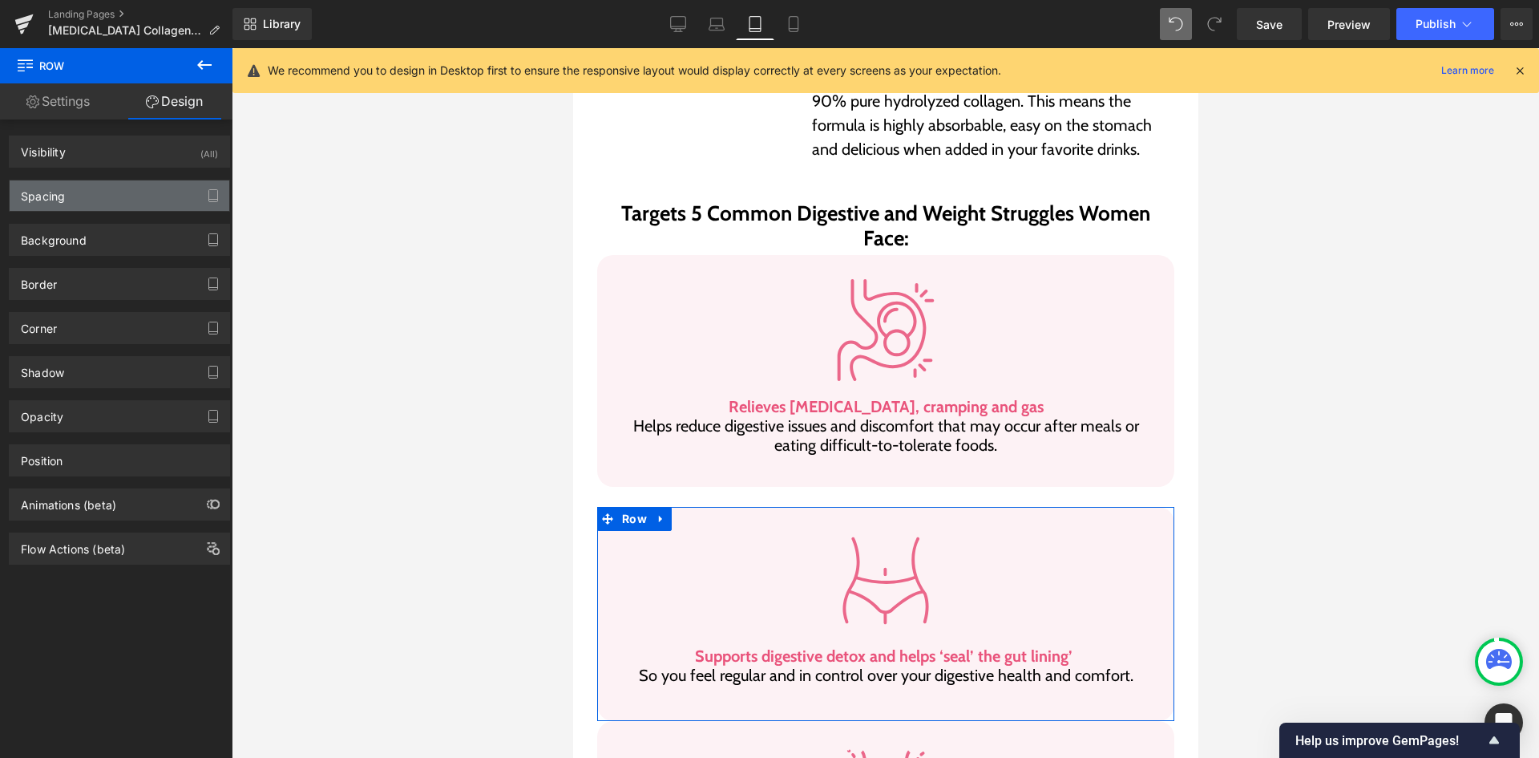
type input "25"
type input "0"
type input "30"
type input "15"
type input "20"
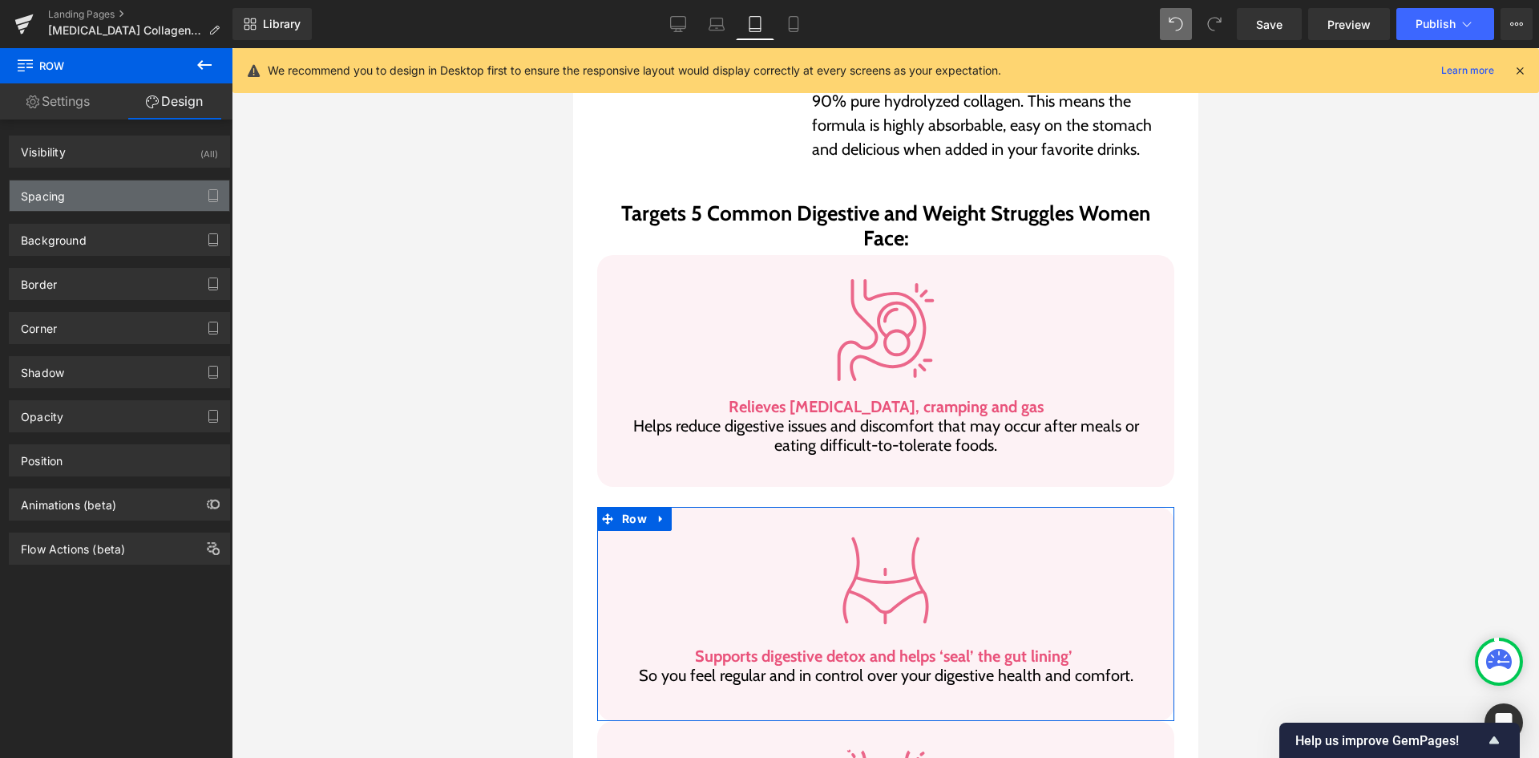
type input "15"
click at [115, 204] on div "Spacing" at bounding box center [120, 195] width 220 height 30
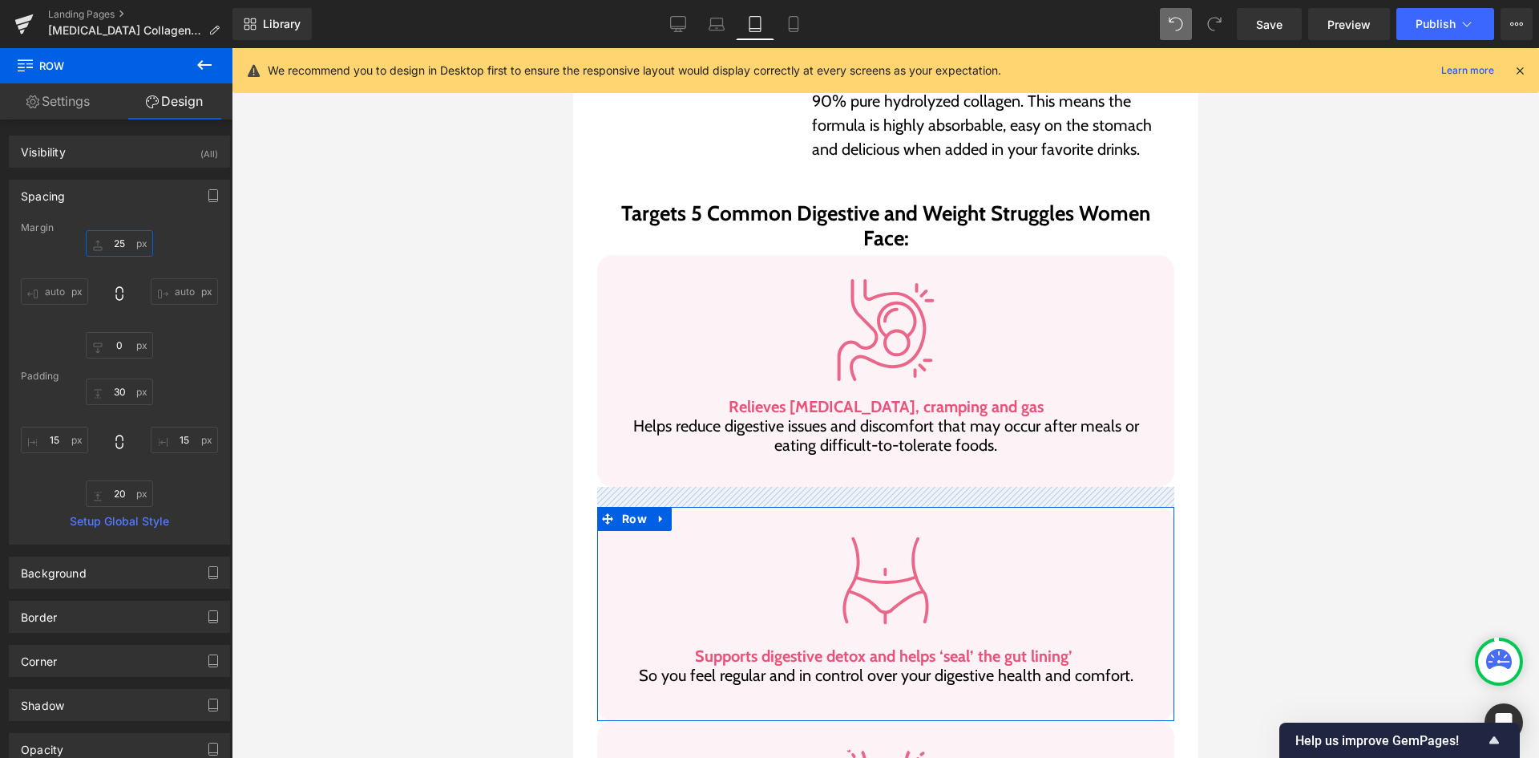
click at [115, 245] on input "25" at bounding box center [119, 243] width 67 height 26
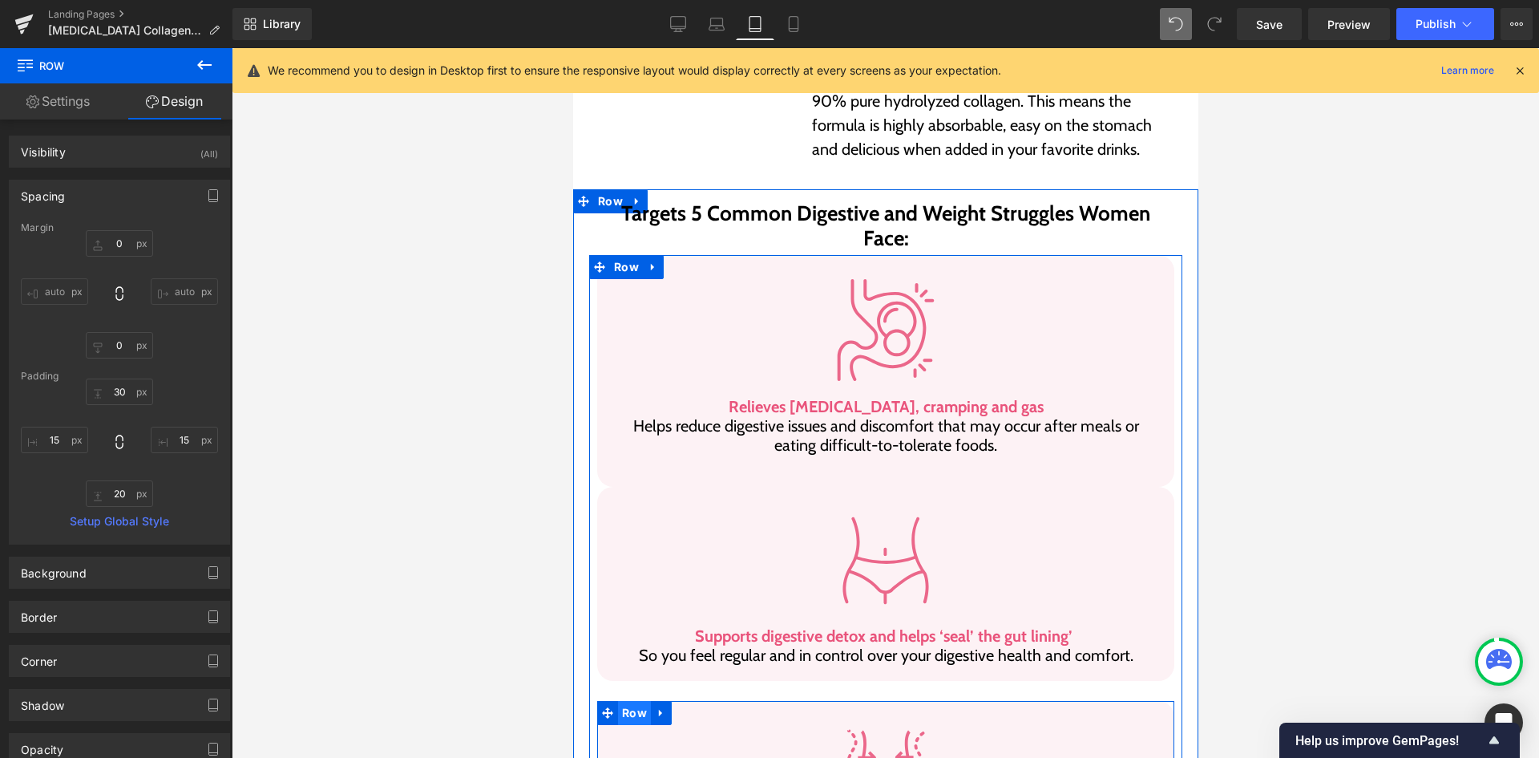
click at [619, 701] on span "Row" at bounding box center [633, 713] width 33 height 24
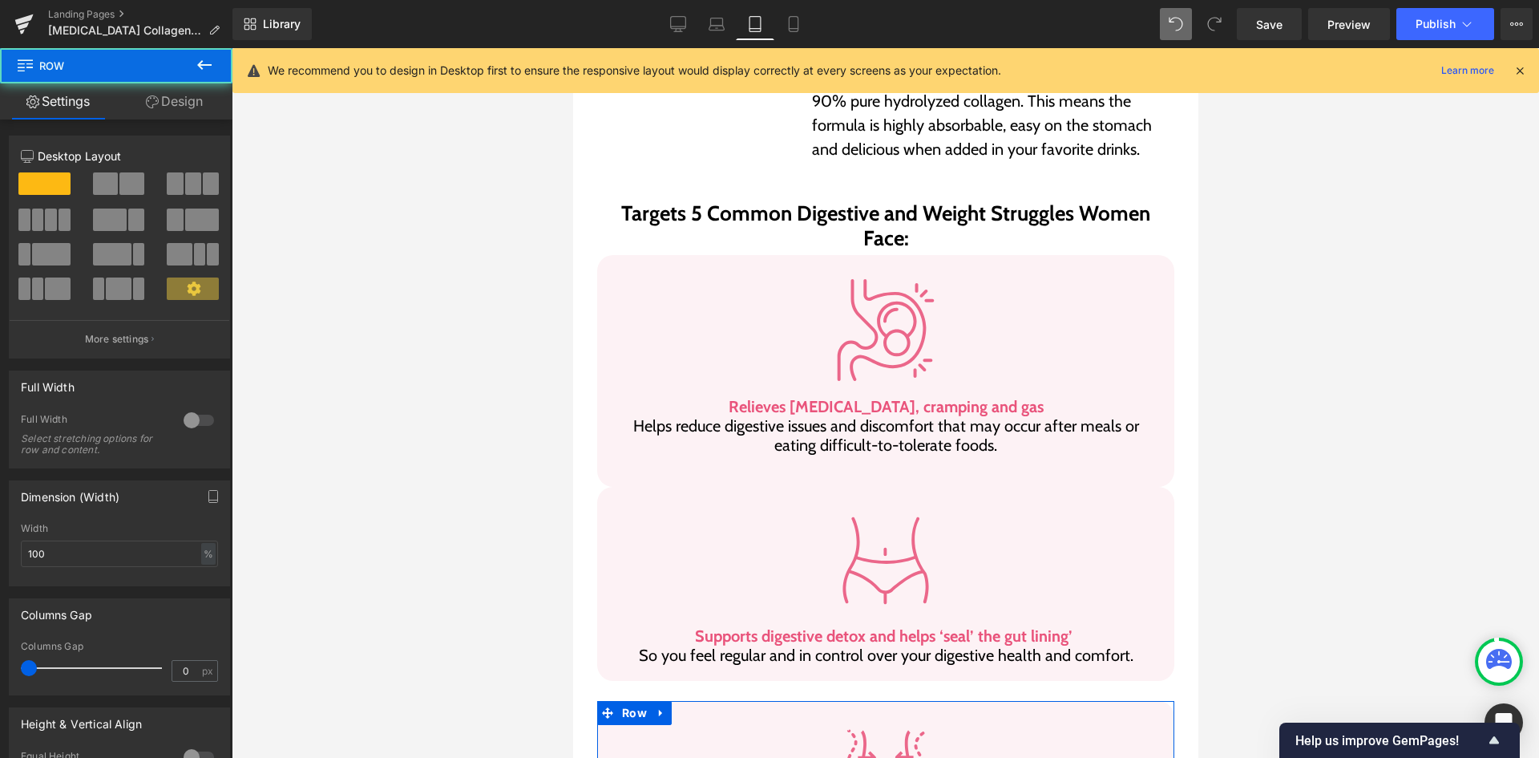
click at [172, 94] on link "Design" at bounding box center [174, 101] width 116 height 36
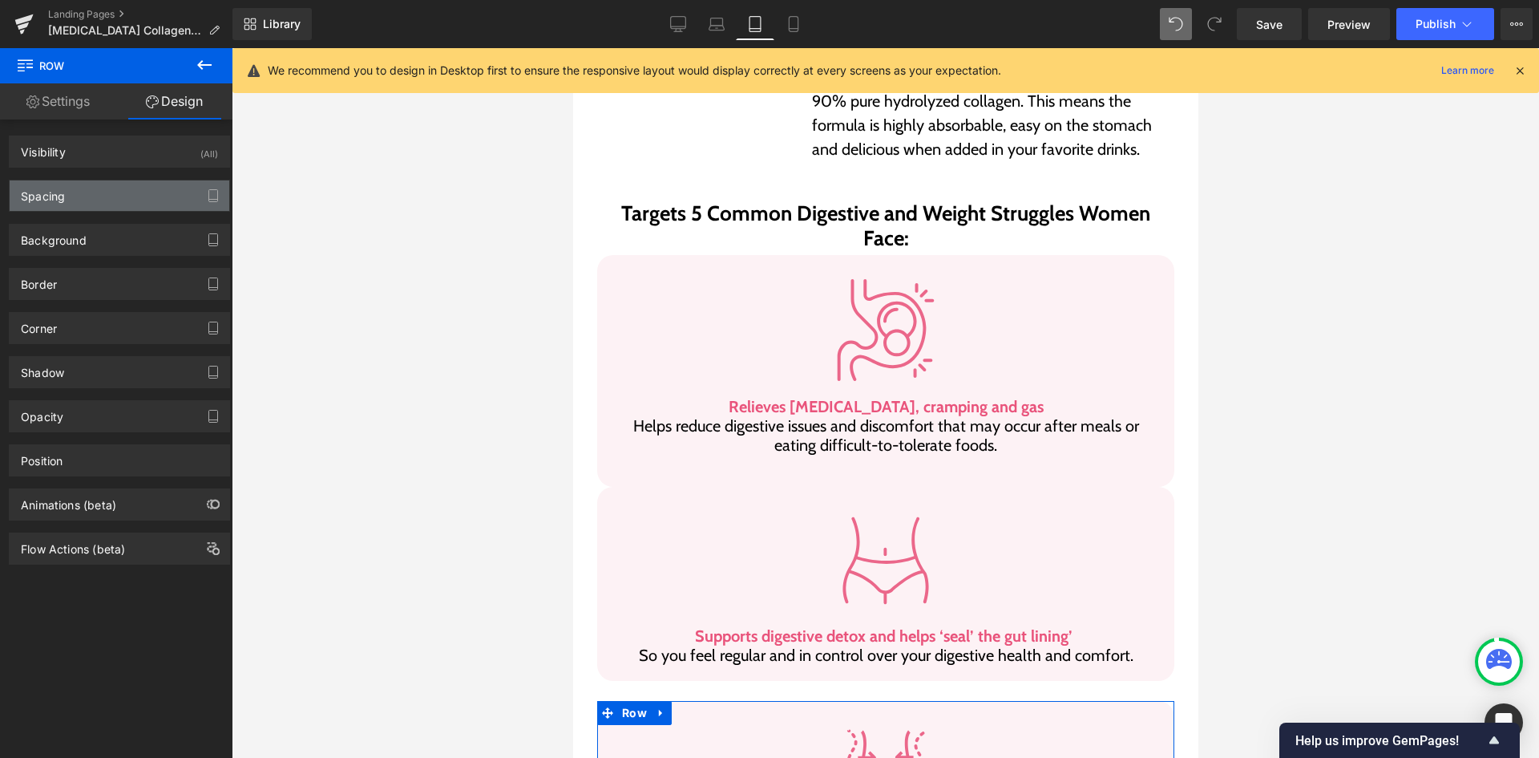
click at [115, 192] on div "Spacing" at bounding box center [120, 195] width 220 height 30
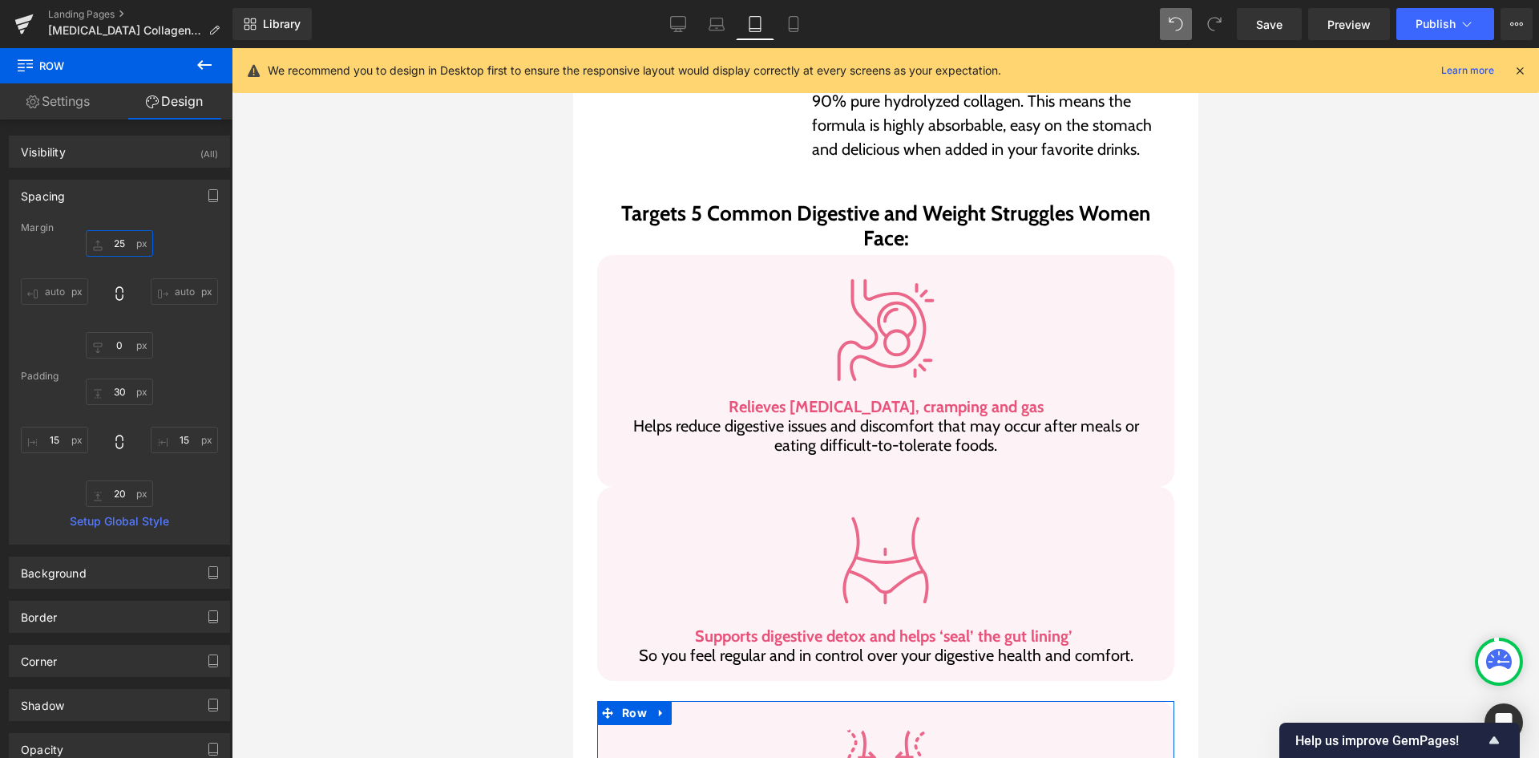
click at [131, 238] on input "25" at bounding box center [119, 243] width 67 height 26
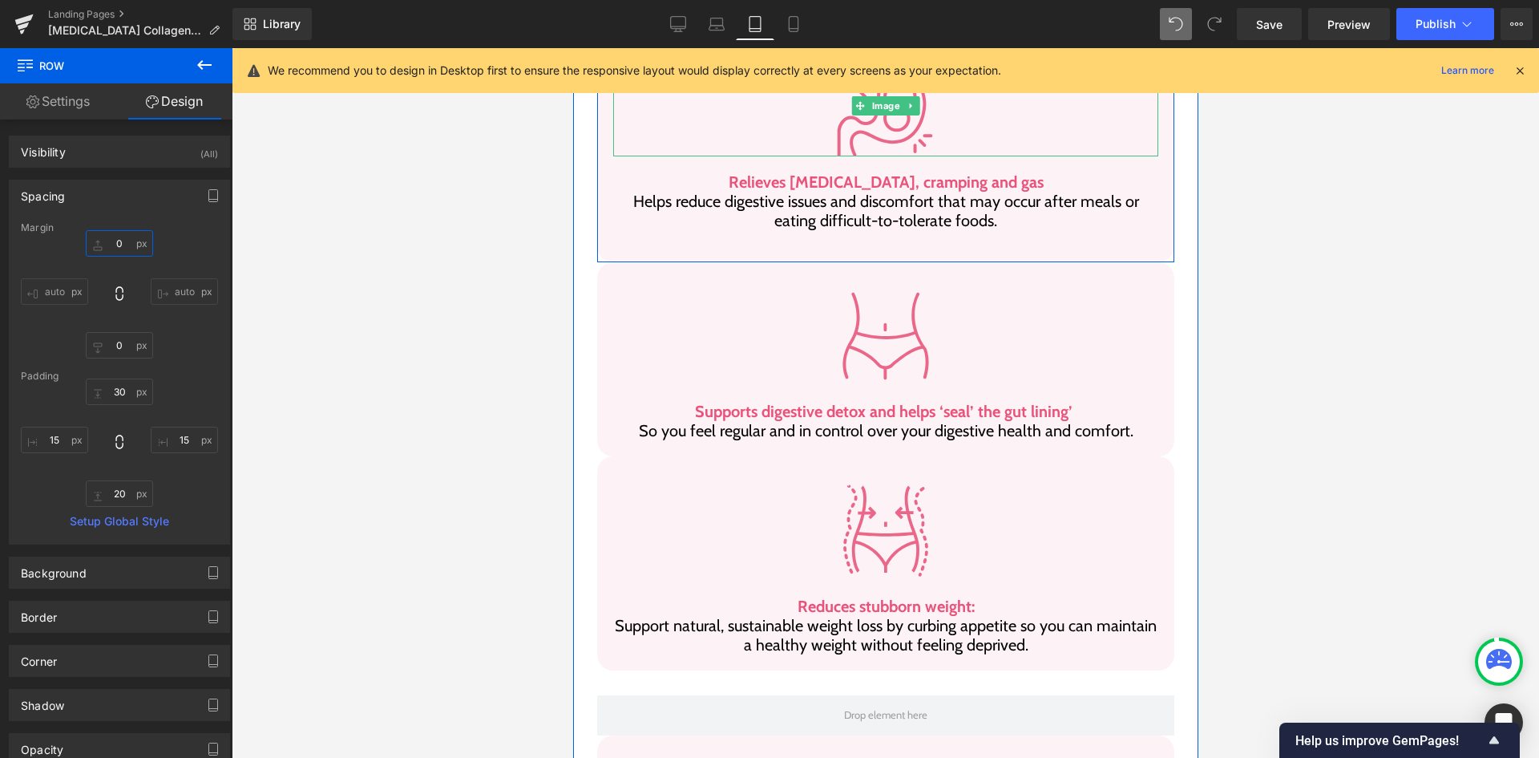
scroll to position [1056, 0]
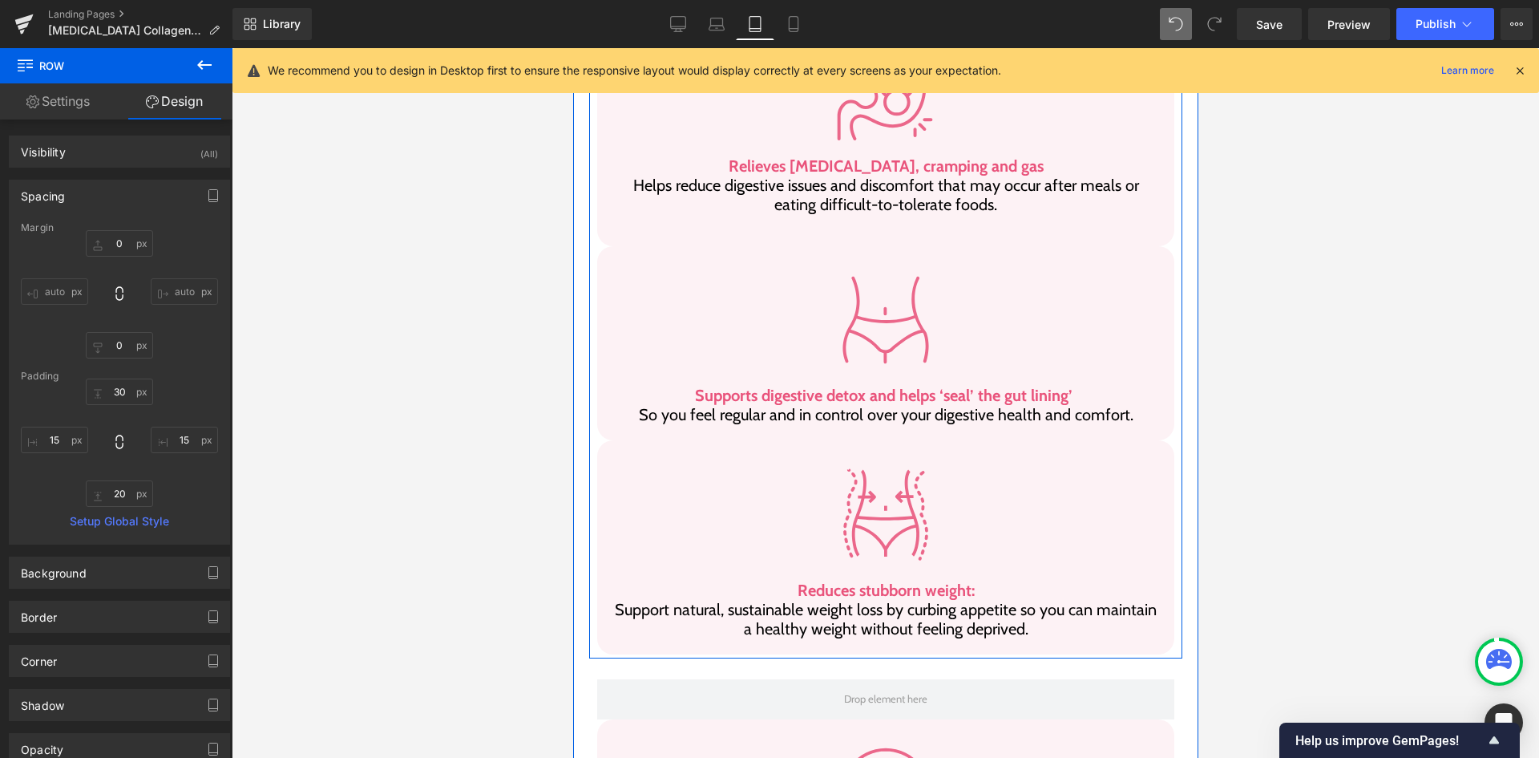
click at [588, 584] on div "Image Reduces stubborn weight: Support natural, sustainable weight loss by curb…" at bounding box center [884, 546] width 593 height 213
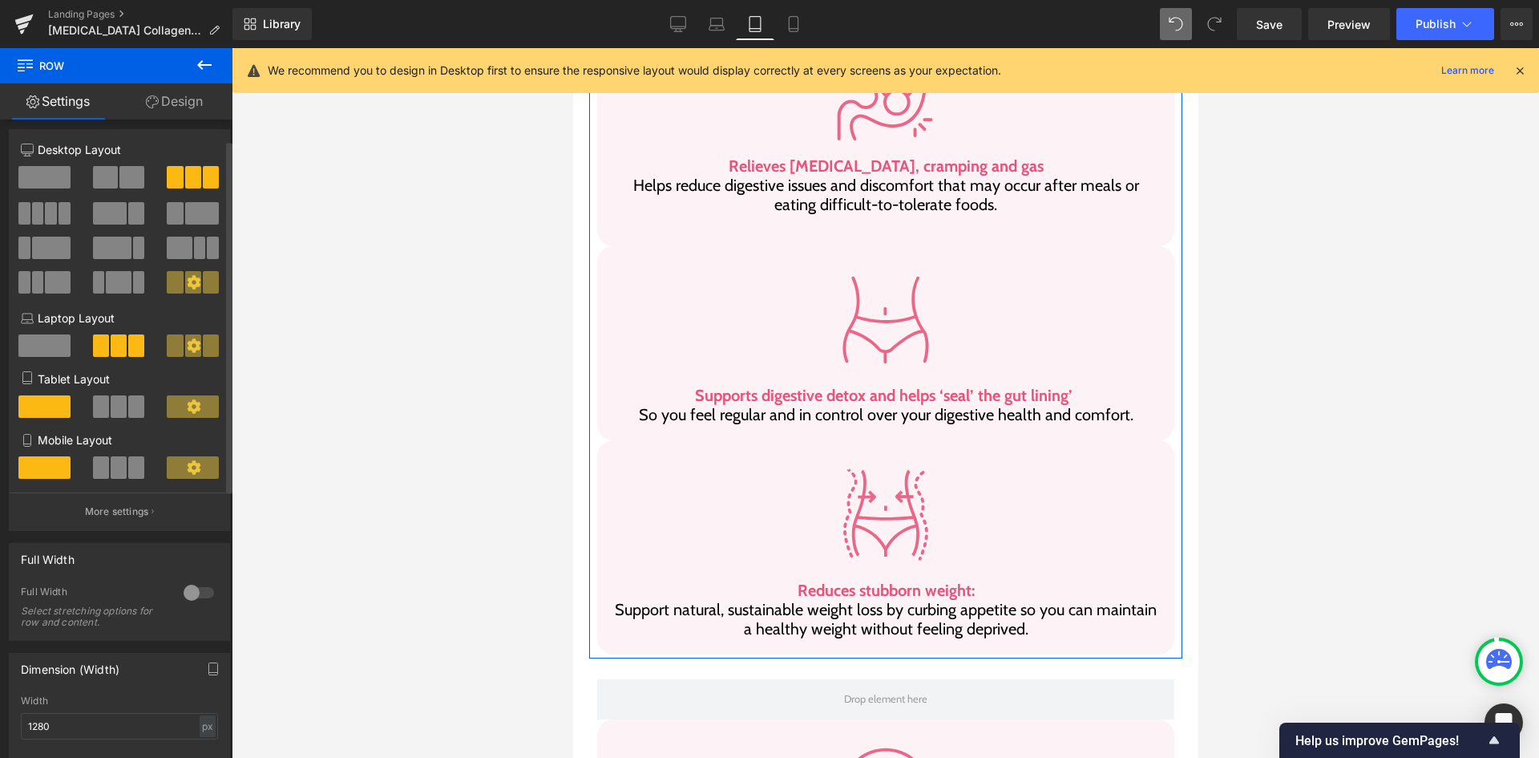
scroll to position [0, 0]
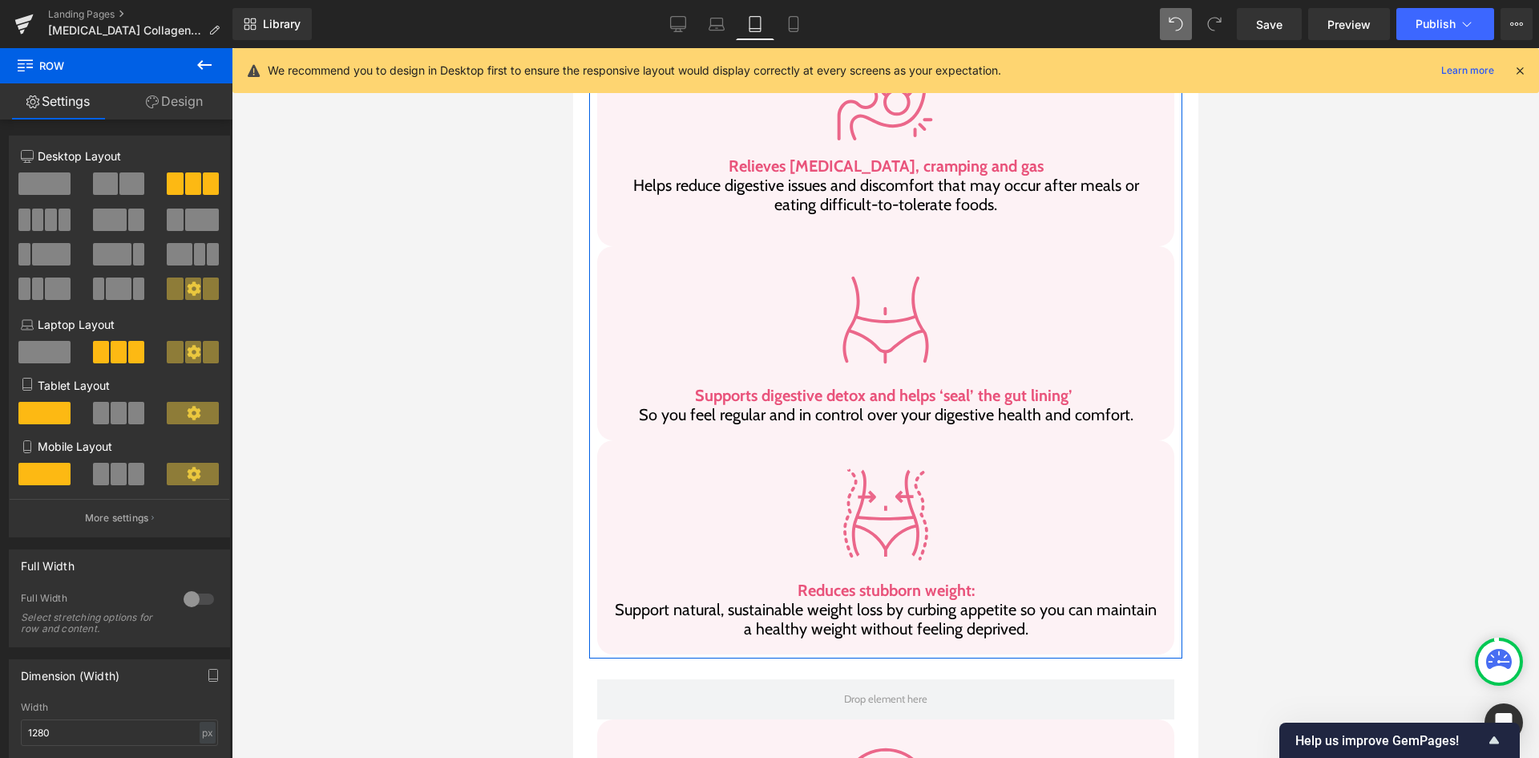
click at [184, 101] on link "Design" at bounding box center [174, 101] width 116 height 36
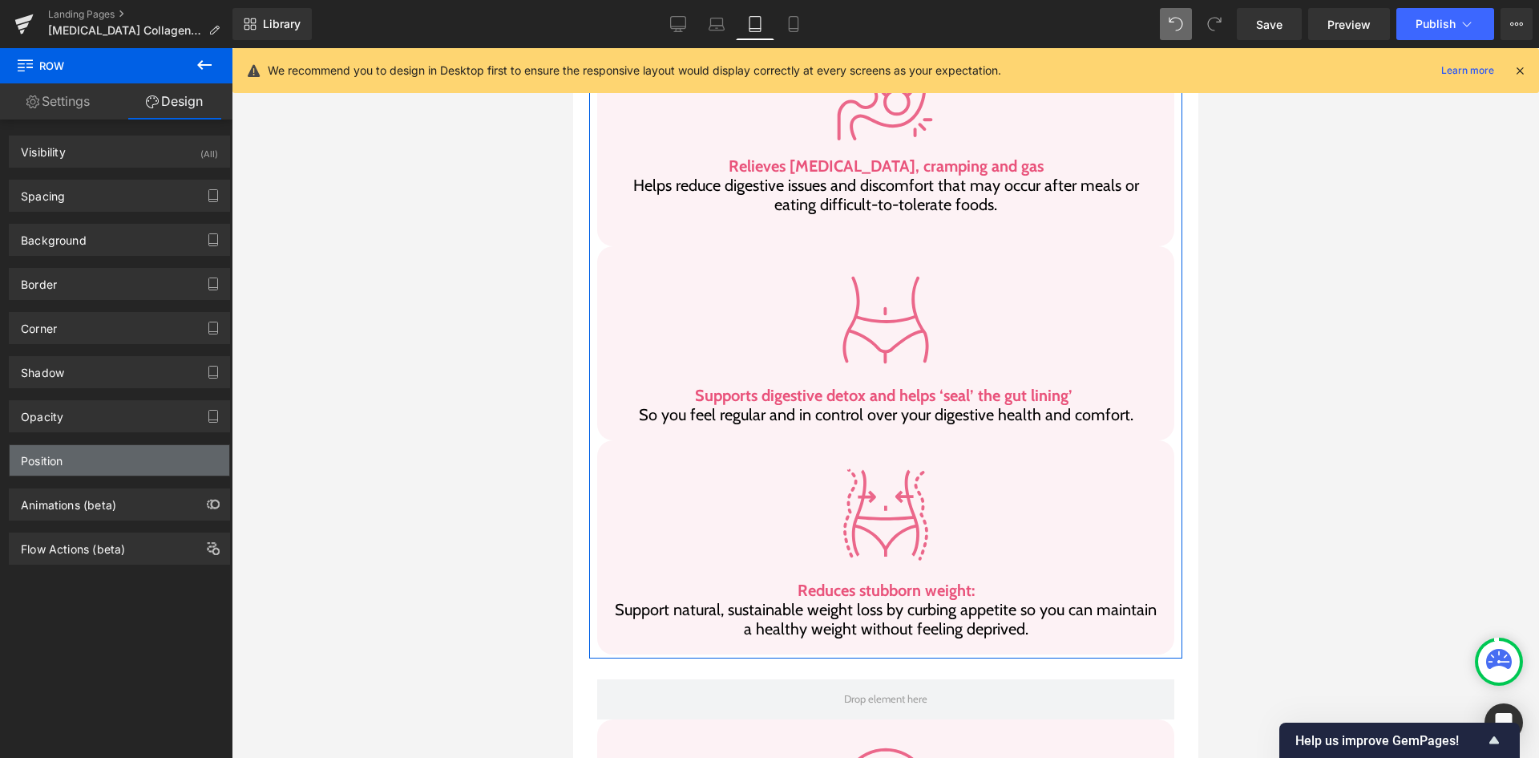
click at [131, 452] on div "Position" at bounding box center [120, 460] width 220 height 30
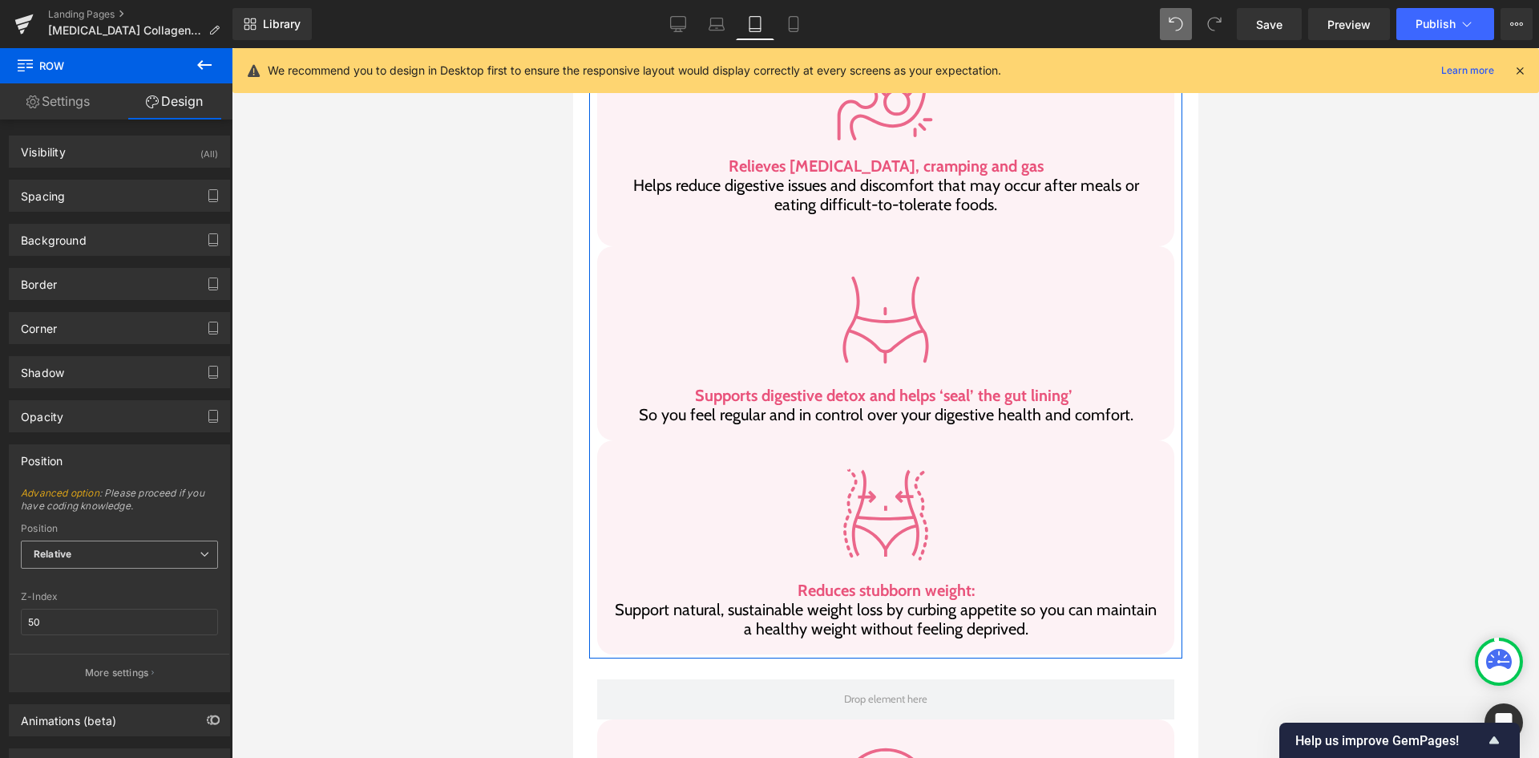
click at [158, 553] on span "Relative" at bounding box center [119, 554] width 197 height 28
click at [112, 628] on li "Static" at bounding box center [119, 631] width 197 height 24
click at [115, 544] on span "Static" at bounding box center [119, 554] width 197 height 28
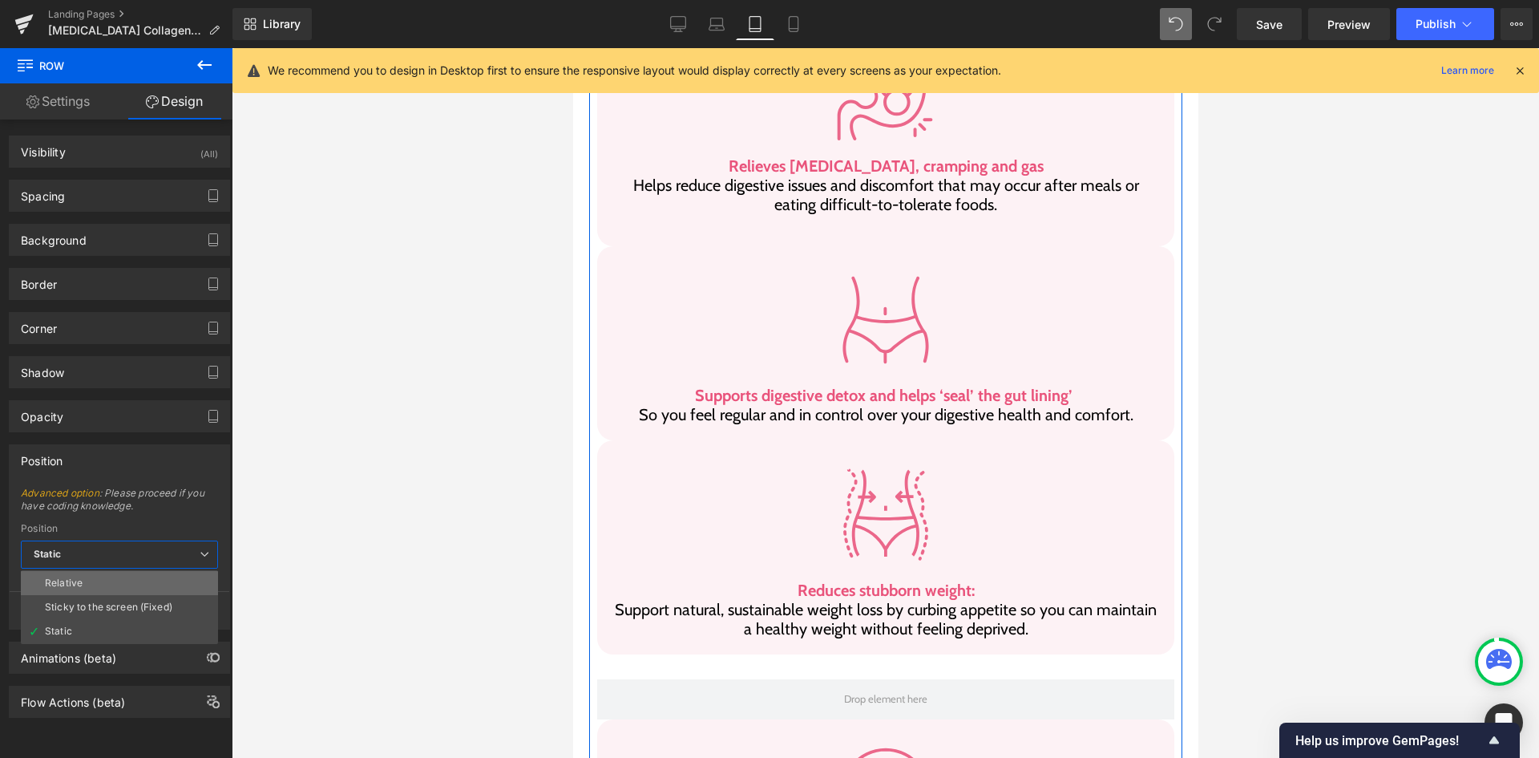
click at [110, 575] on li "Relative" at bounding box center [119, 583] width 197 height 24
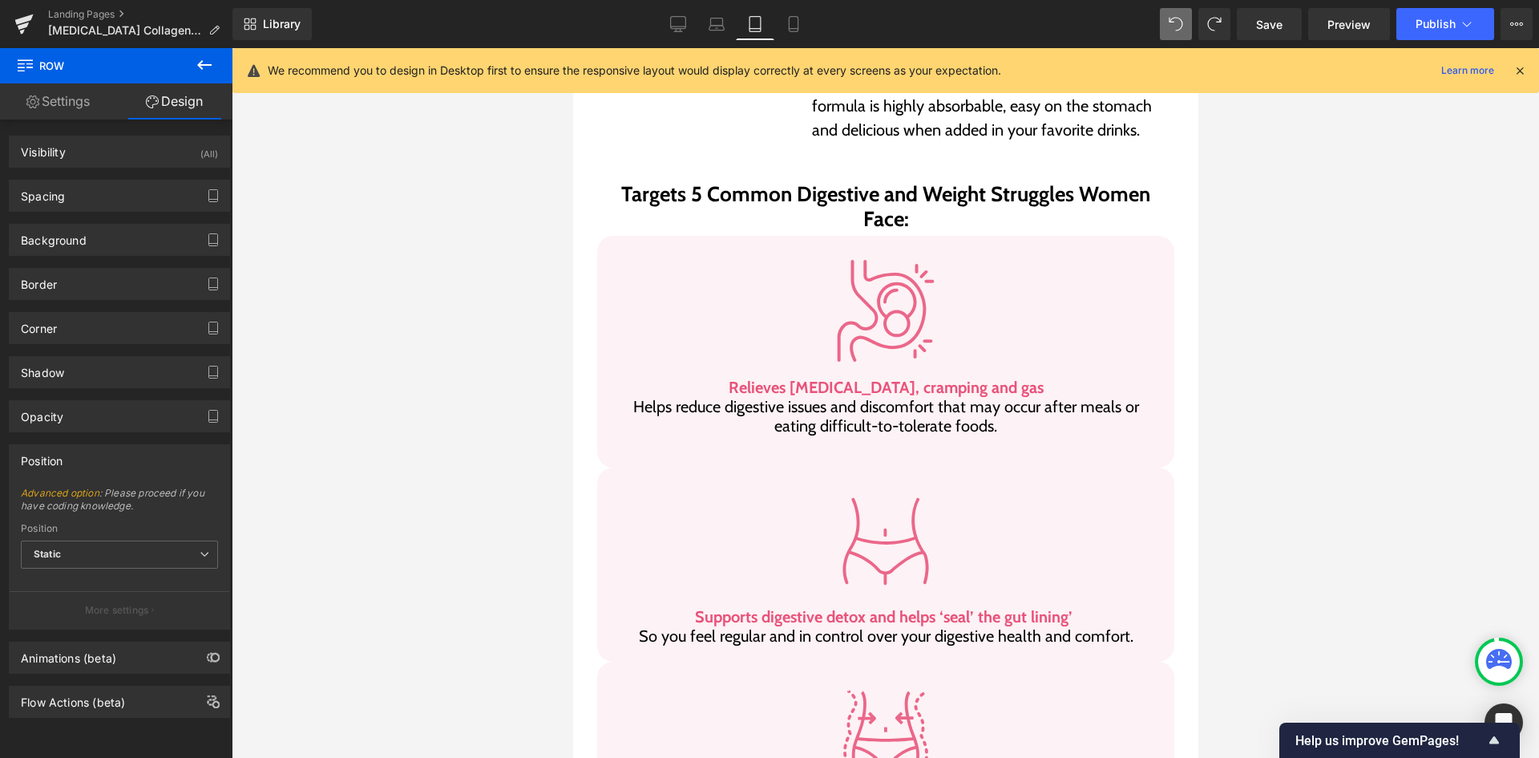
scroll to position [735, 0]
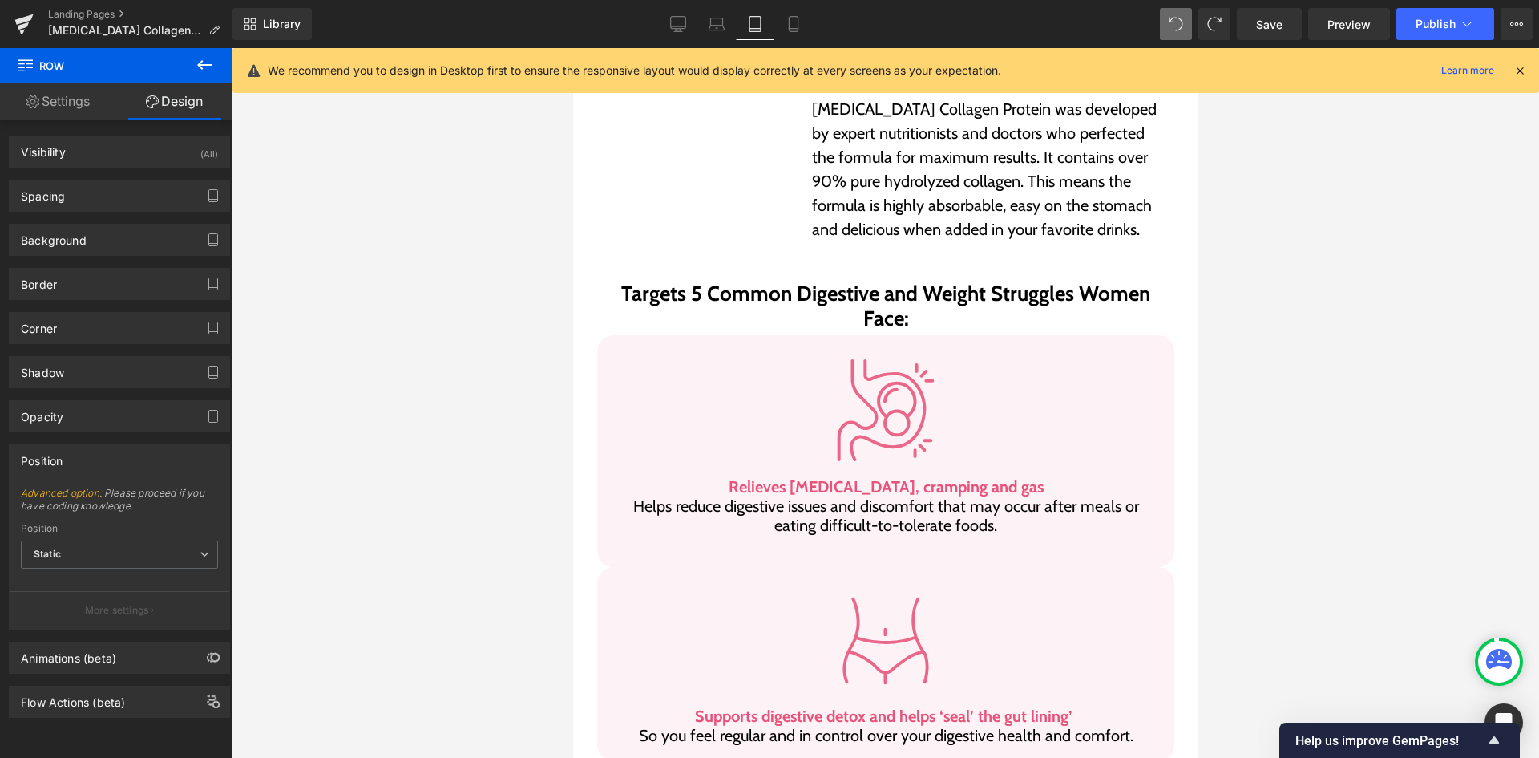
type input "50"
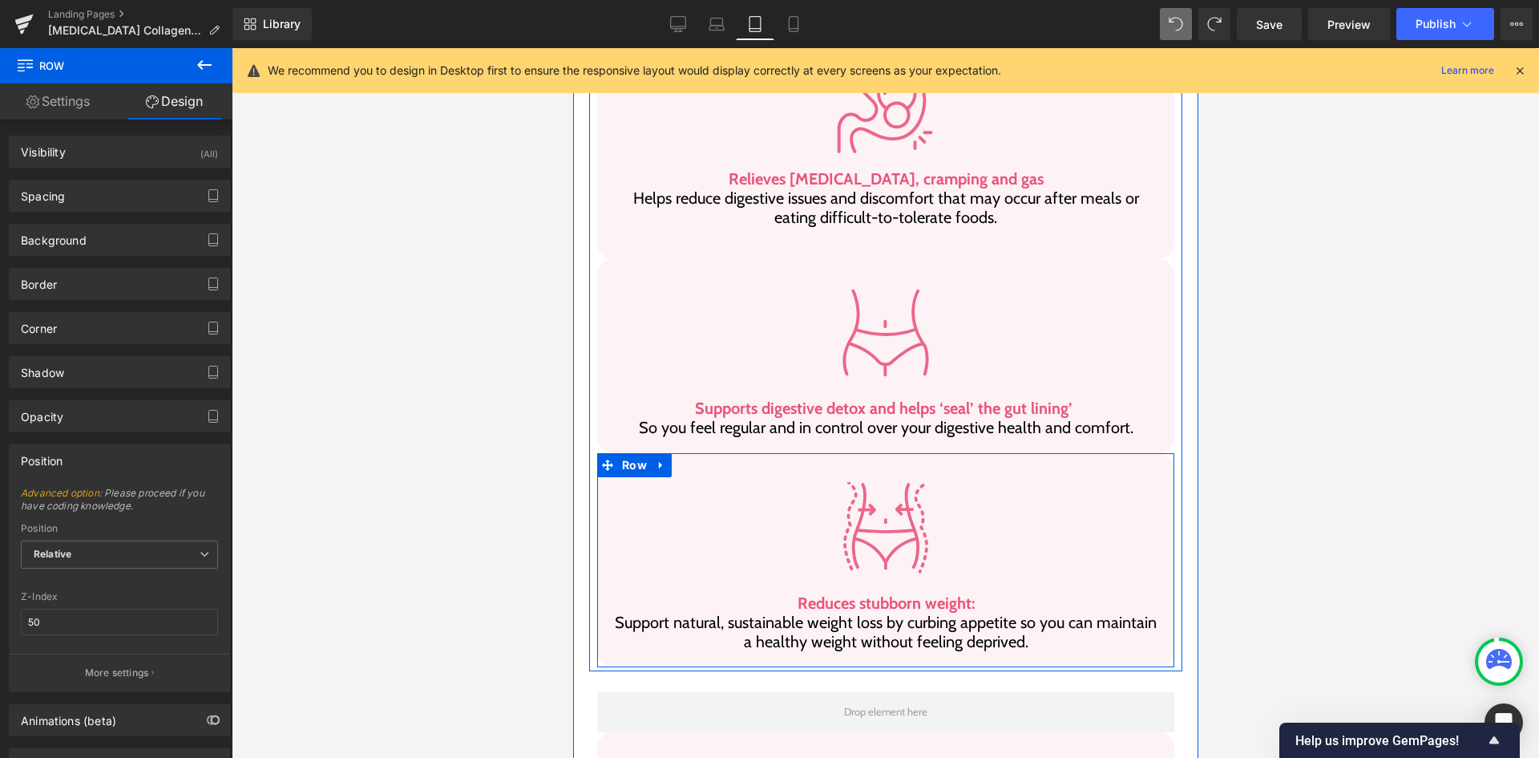
scroll to position [1056, 0]
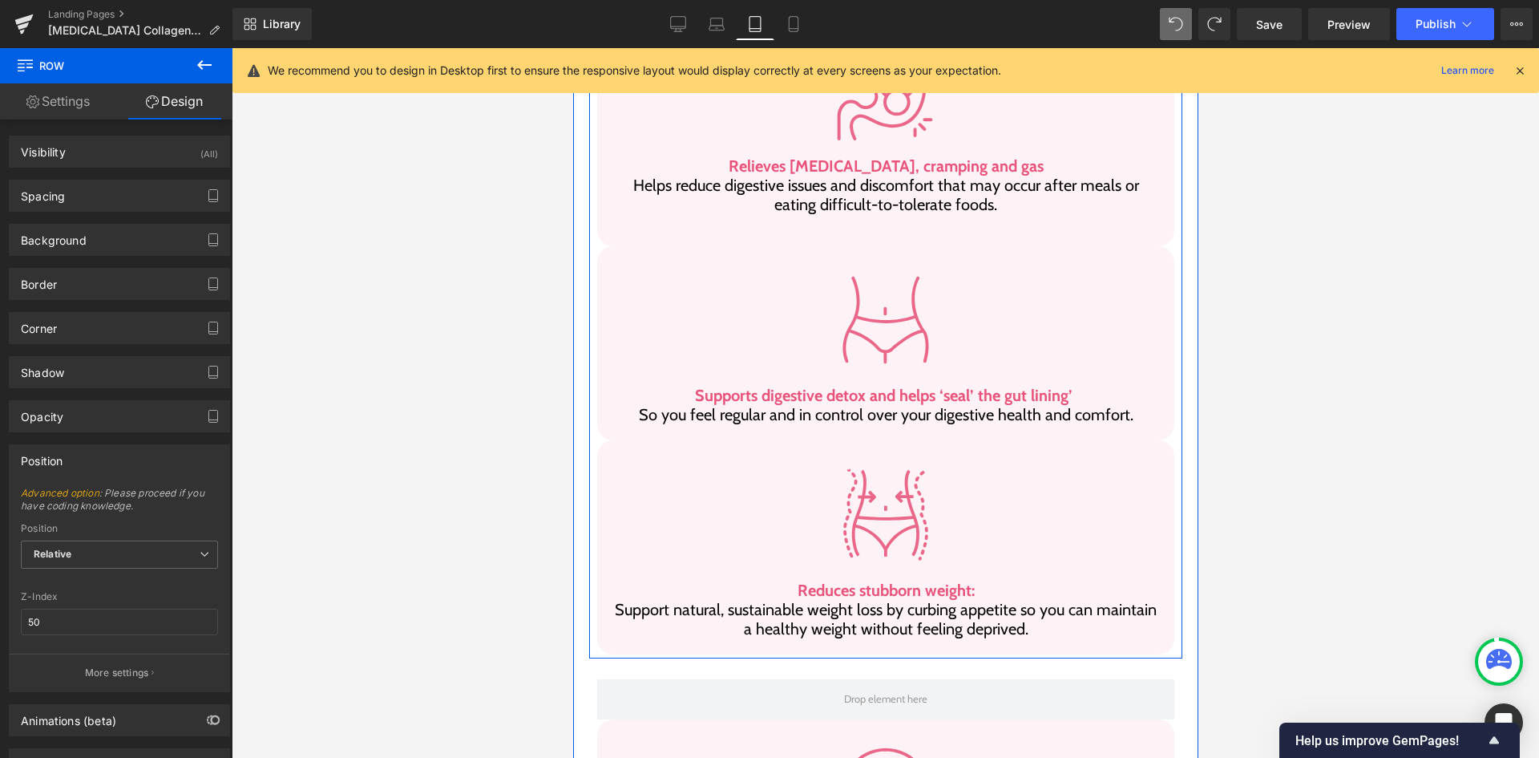
click at [588, 505] on div "Image Reduces stubborn weight: Support natural, sustainable weight loss by curb…" at bounding box center [884, 546] width 593 height 213
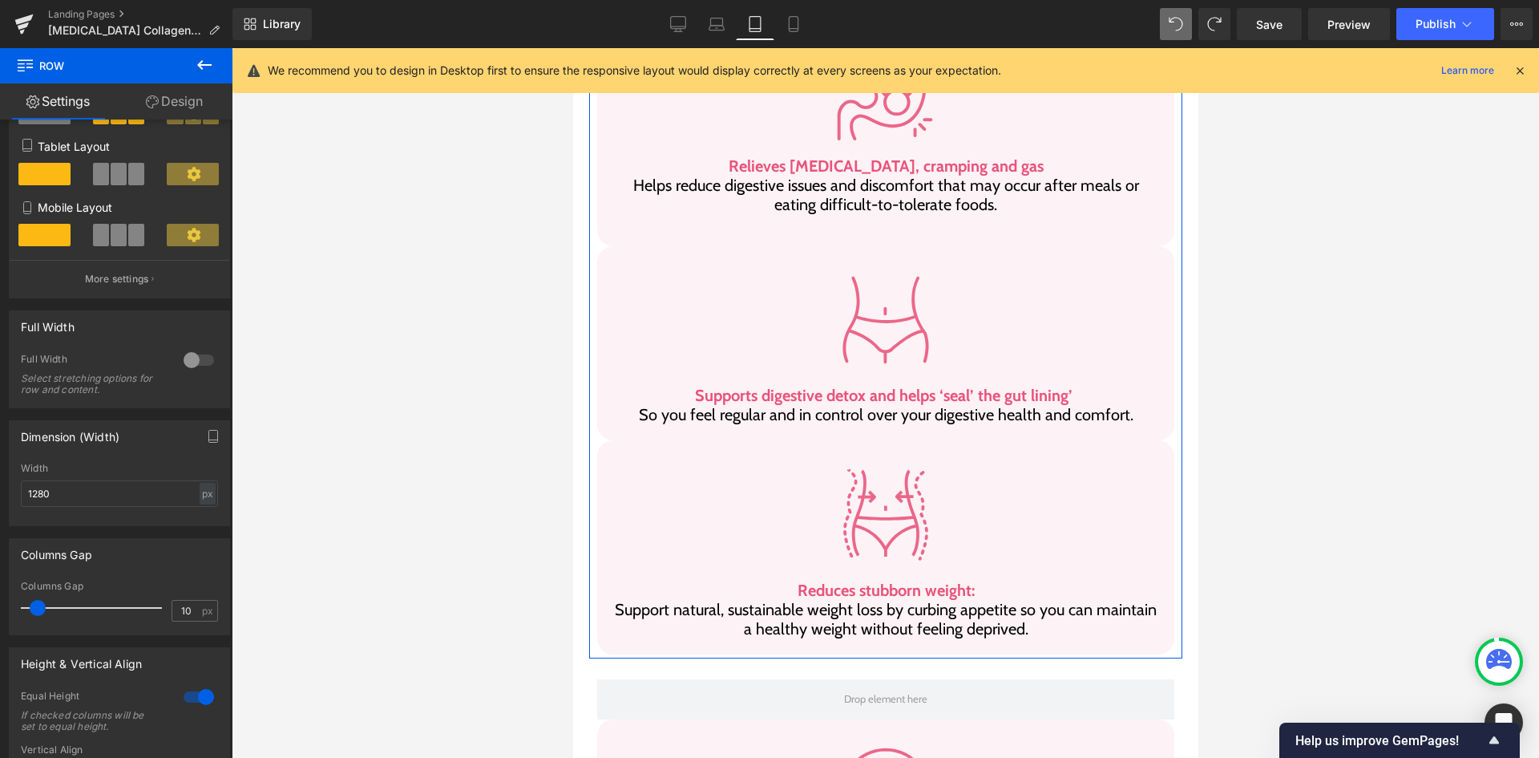
scroll to position [240, 0]
type input "10"
click at [40, 608] on span at bounding box center [38, 606] width 16 height 16
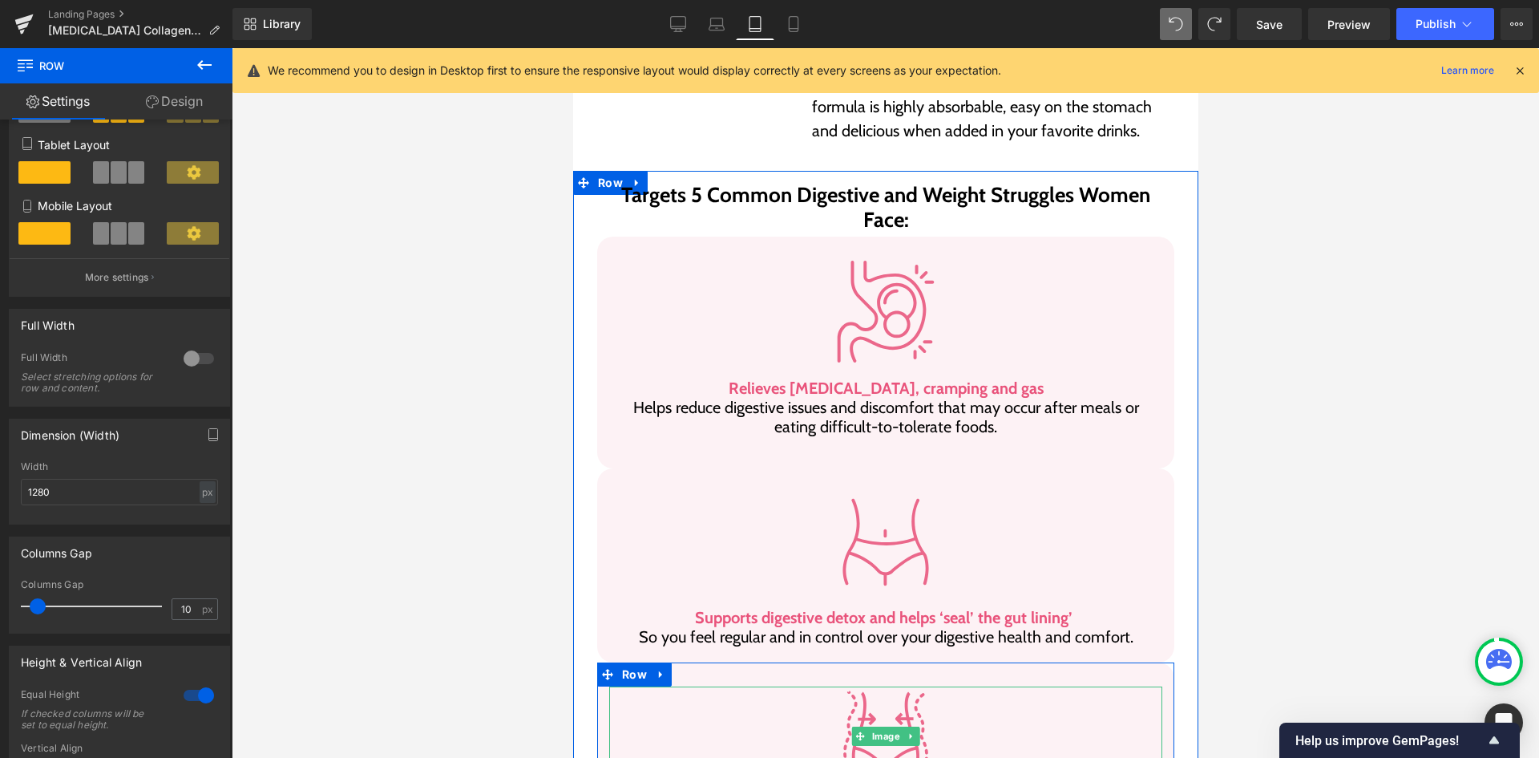
scroll to position [815, 0]
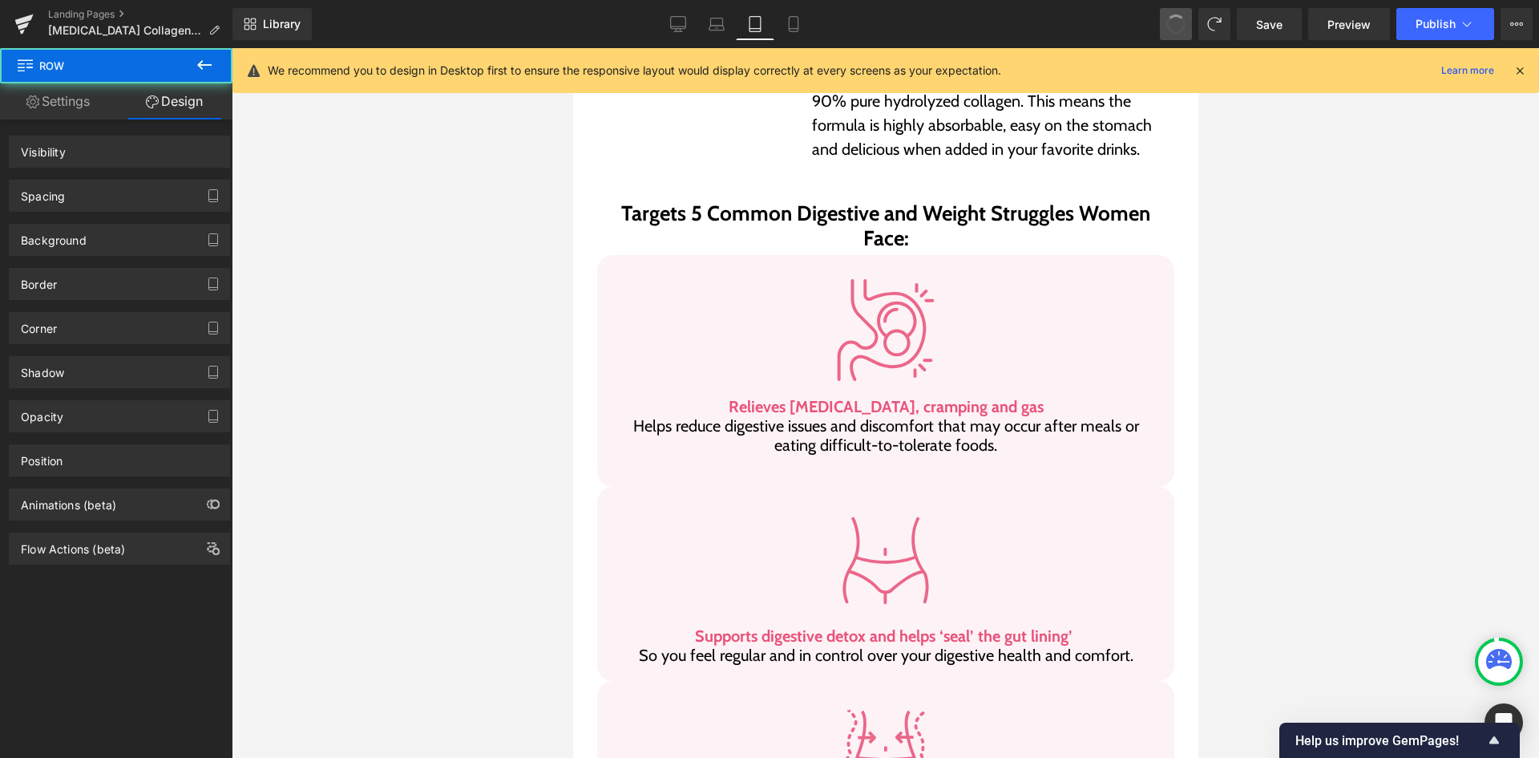
click at [1178, 17] on span at bounding box center [1176, 24] width 21 height 21
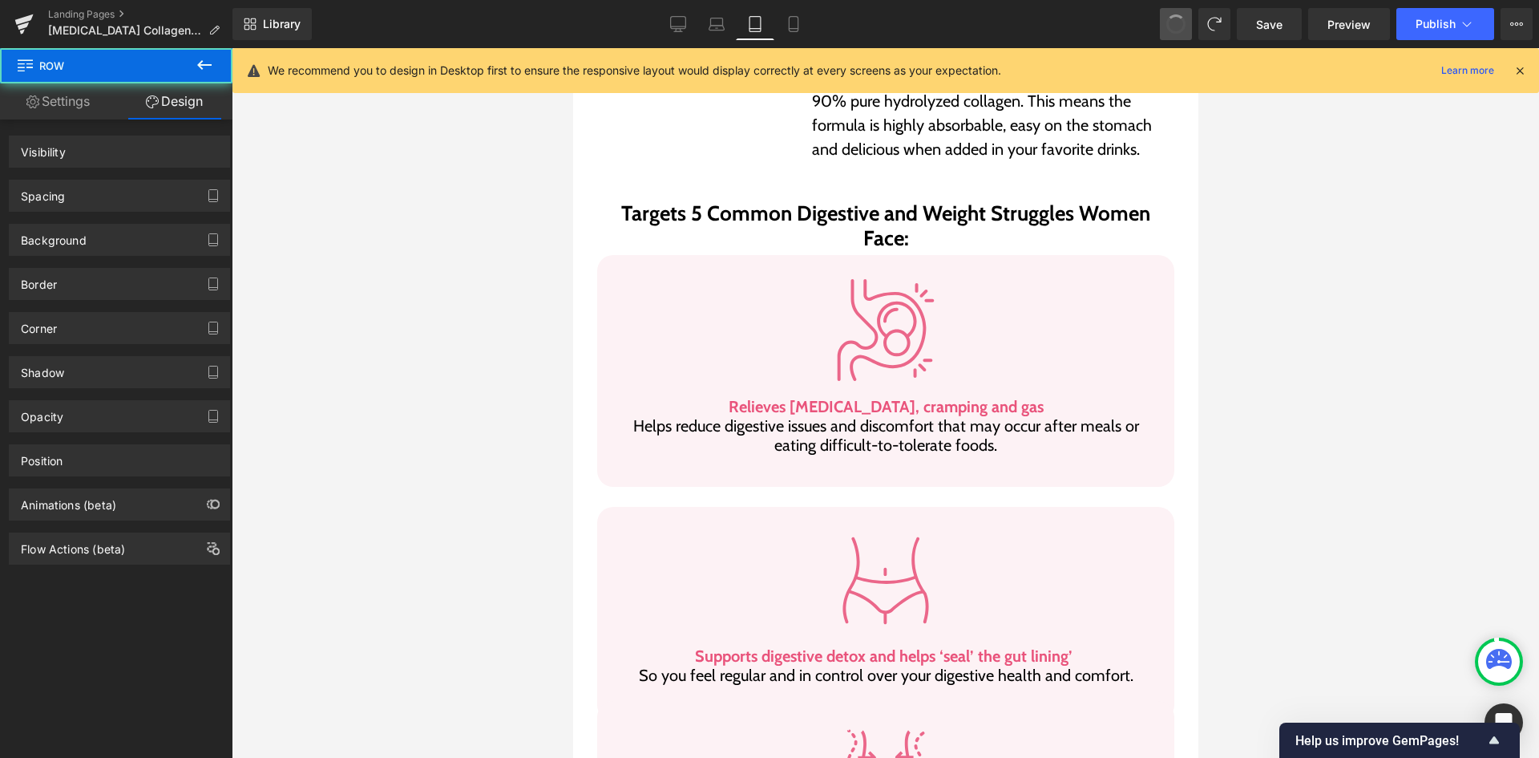
click at [1178, 17] on span at bounding box center [1176, 24] width 21 height 21
click at [1175, 17] on span at bounding box center [1176, 24] width 21 height 21
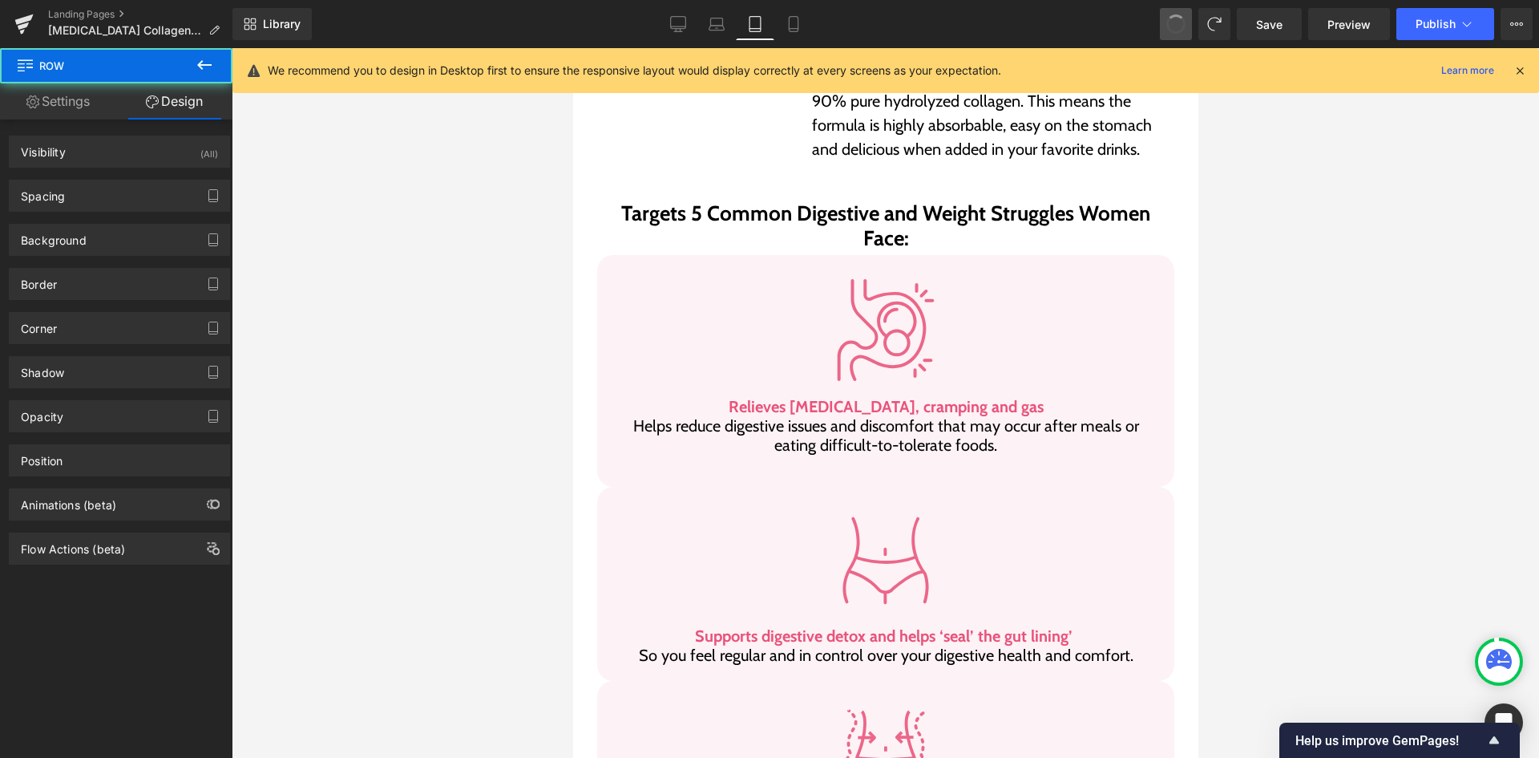
scroll to position [847, 0]
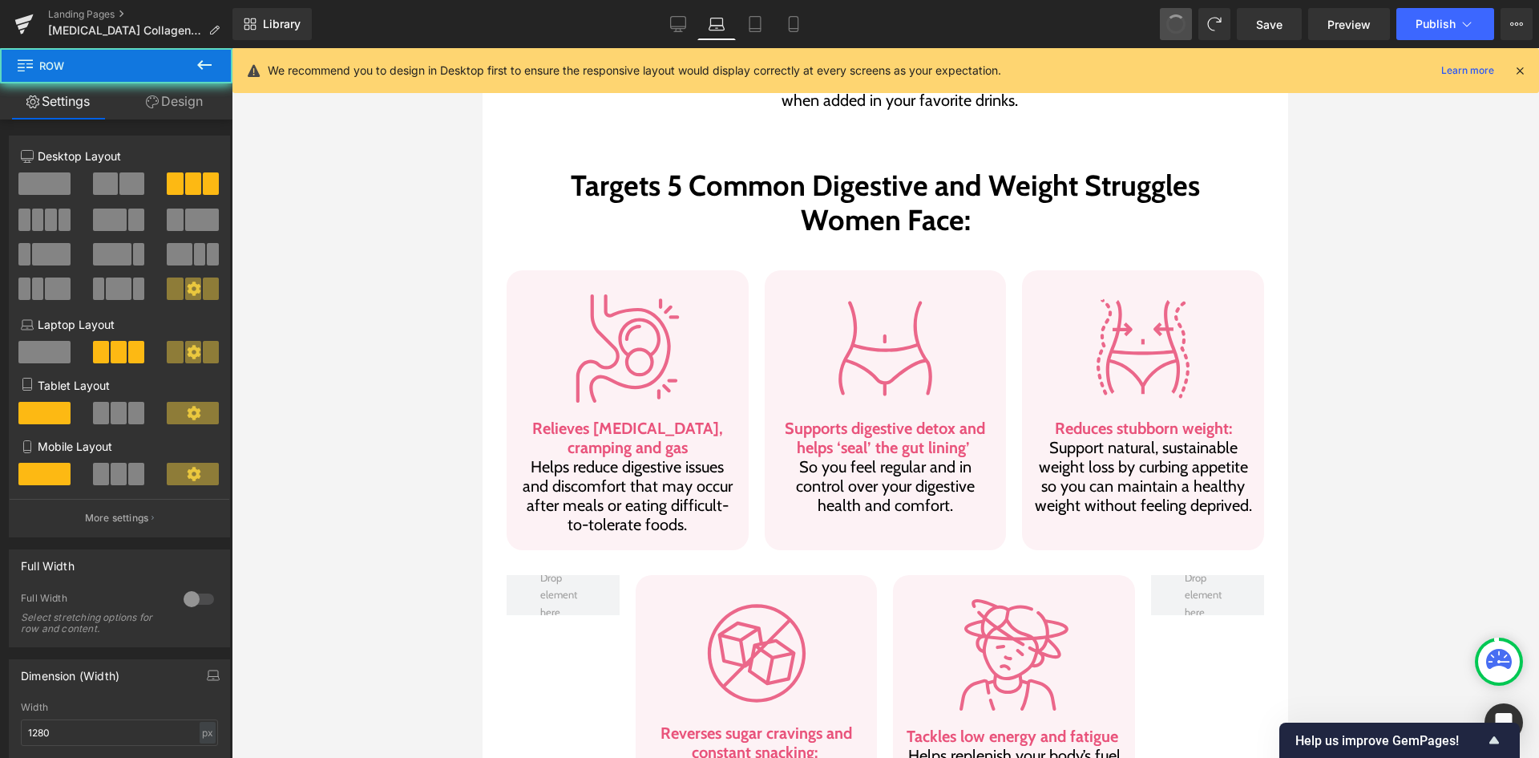
click at [1175, 17] on span at bounding box center [1175, 23] width 27 height 27
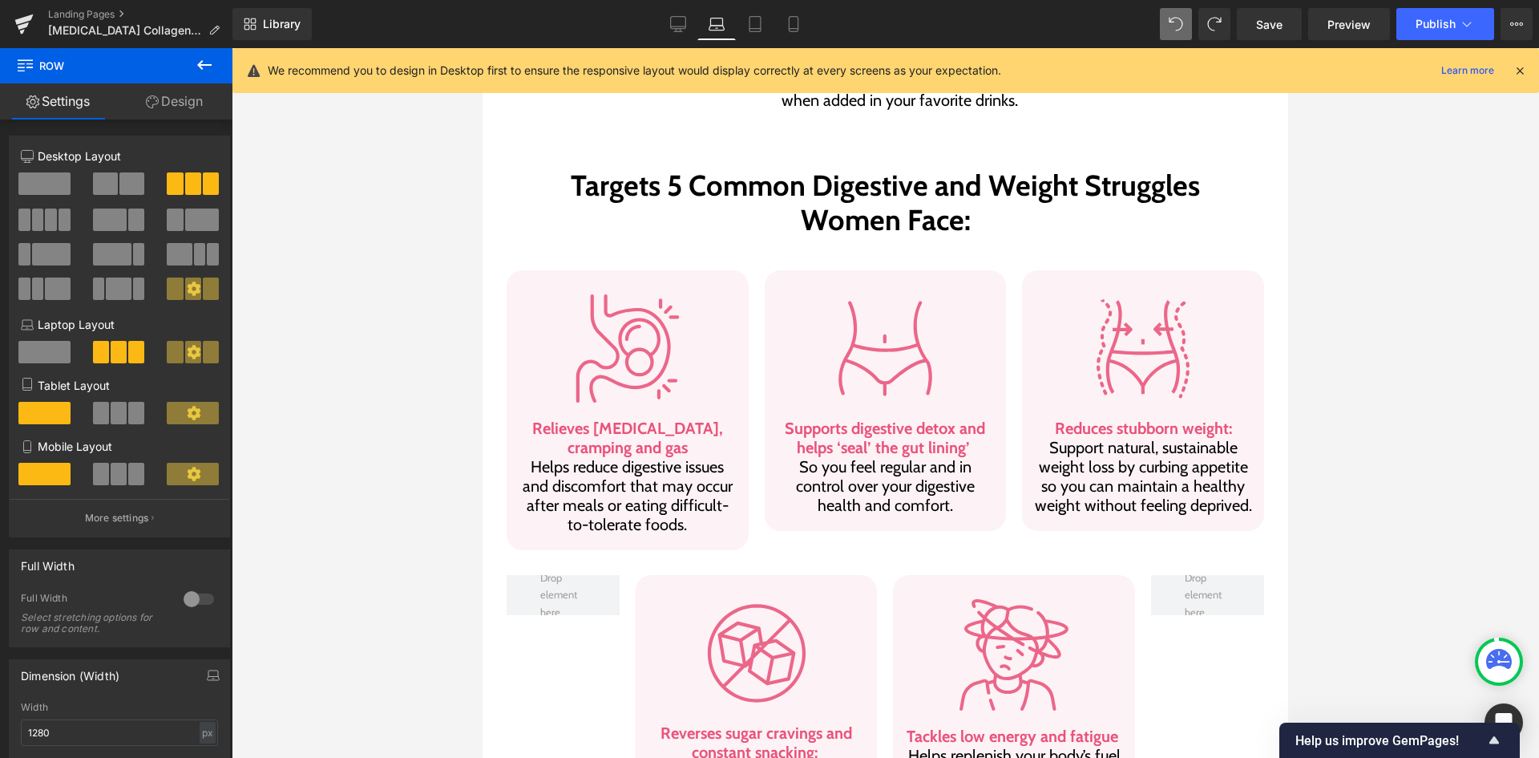
click at [735, 29] on link "Laptop" at bounding box center [716, 24] width 38 height 32
click at [750, 29] on icon at bounding box center [755, 24] width 16 height 16
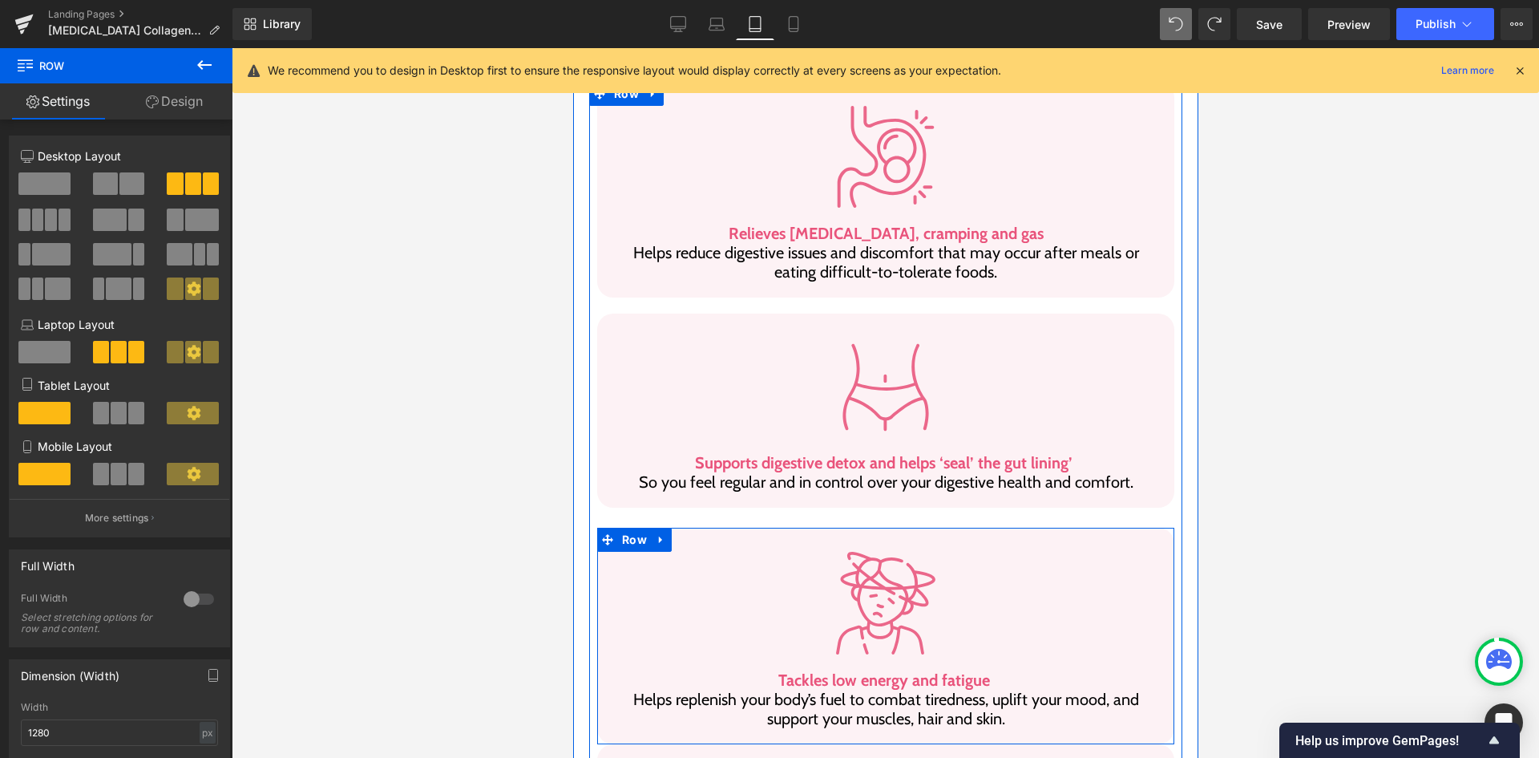
scroll to position [895, 0]
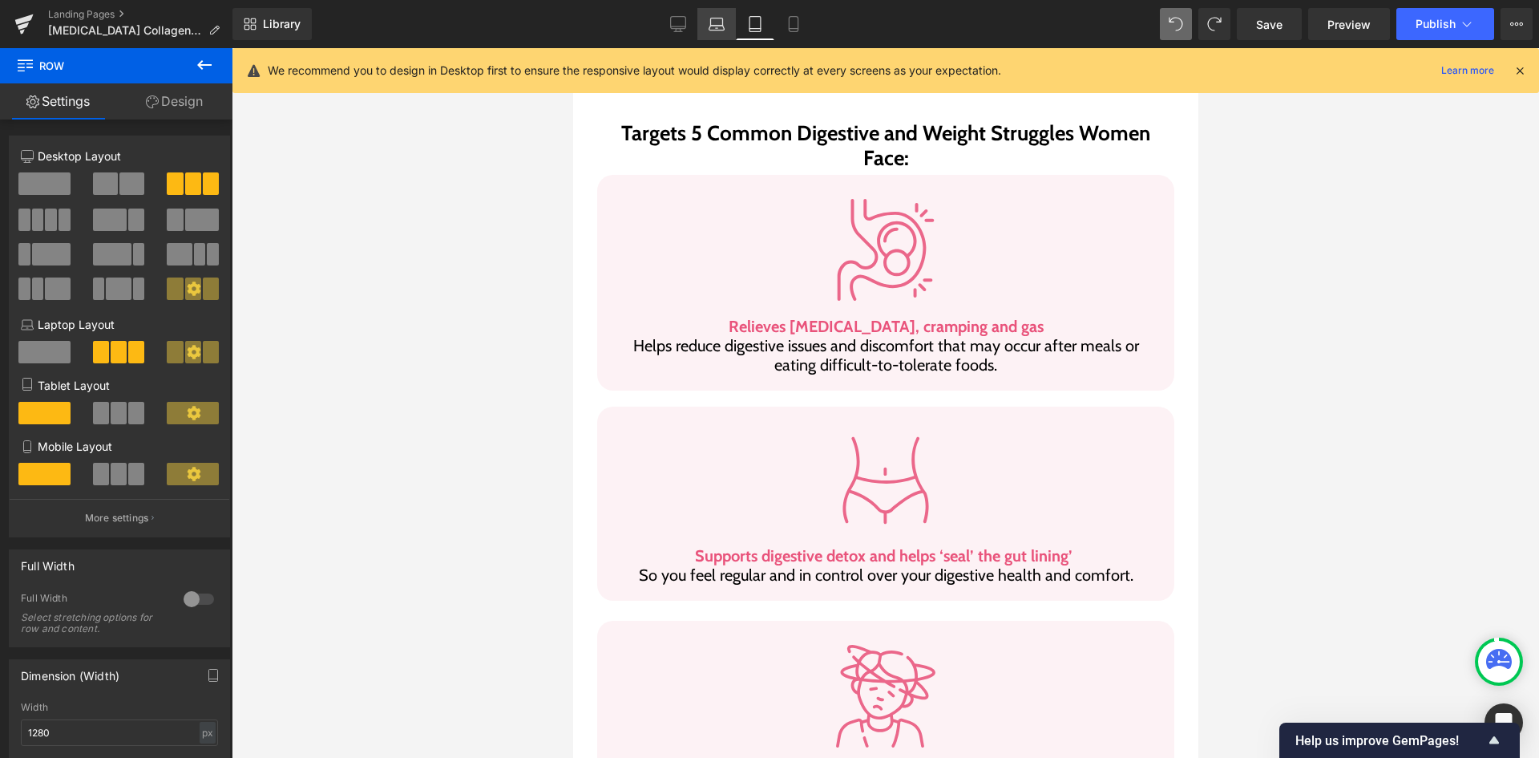
click at [706, 34] on link "Laptop" at bounding box center [716, 24] width 38 height 32
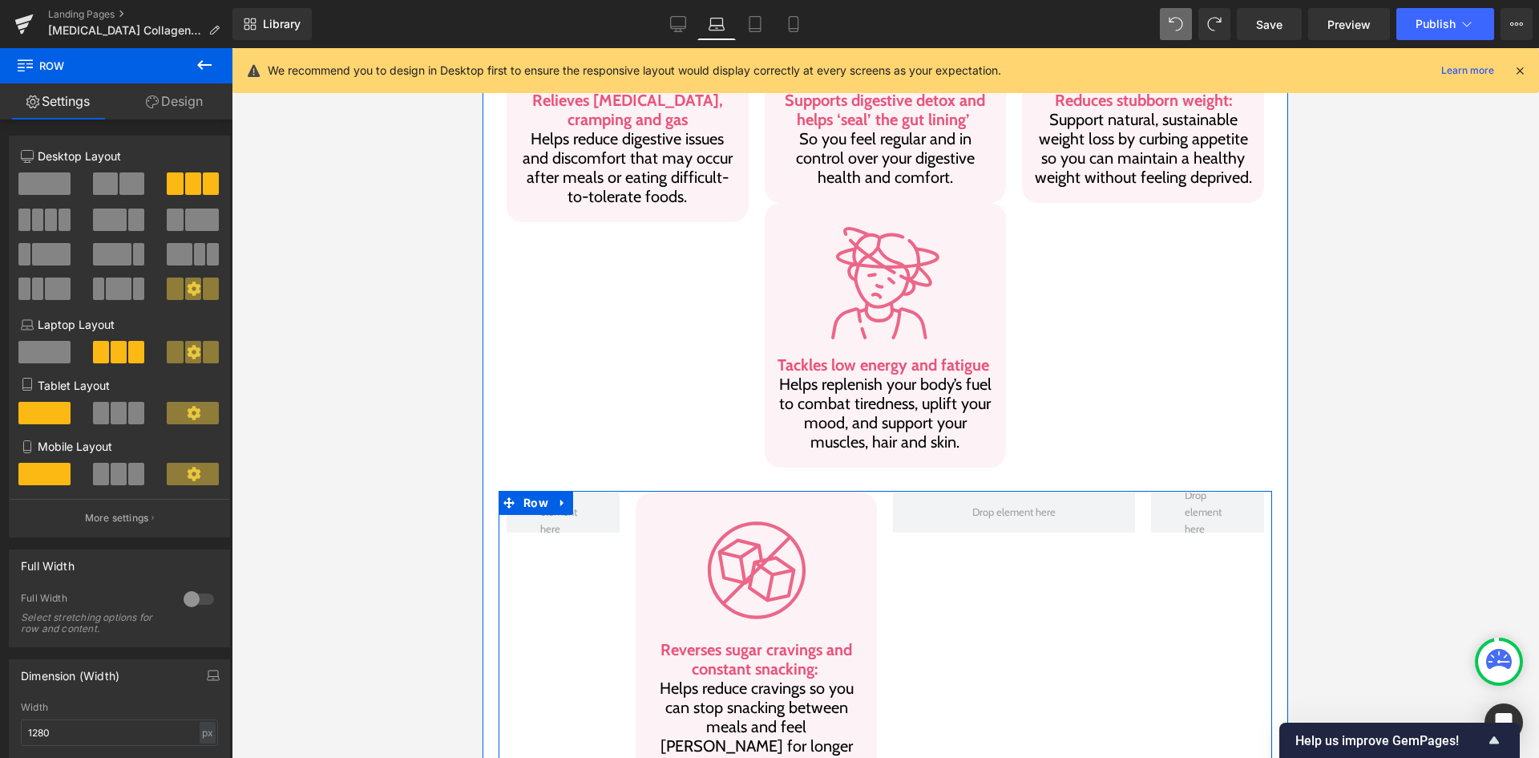
scroll to position [1088, 0]
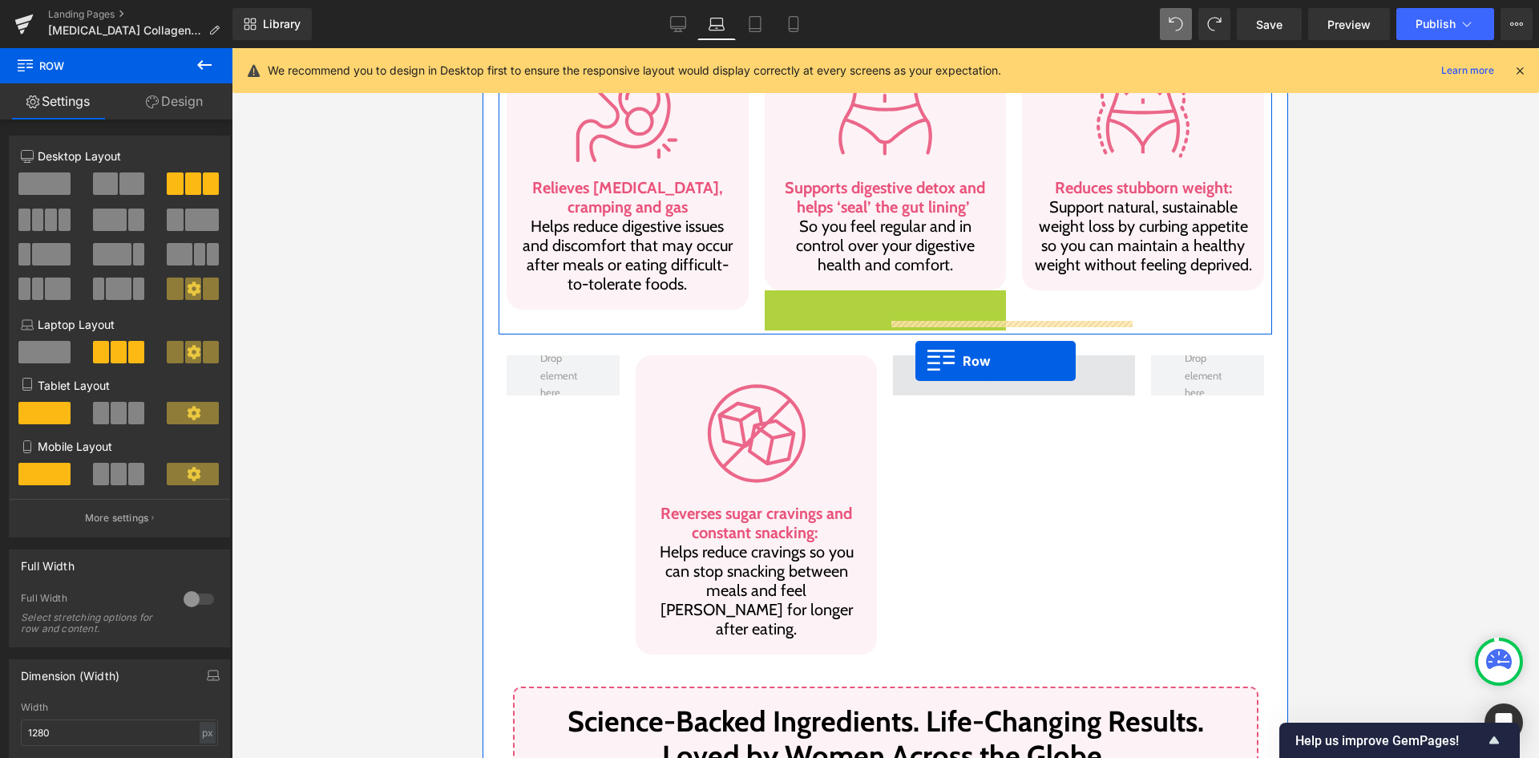
drag, startPoint x: 766, startPoint y: 269, endPoint x: 915, endPoint y: 361, distance: 174.9
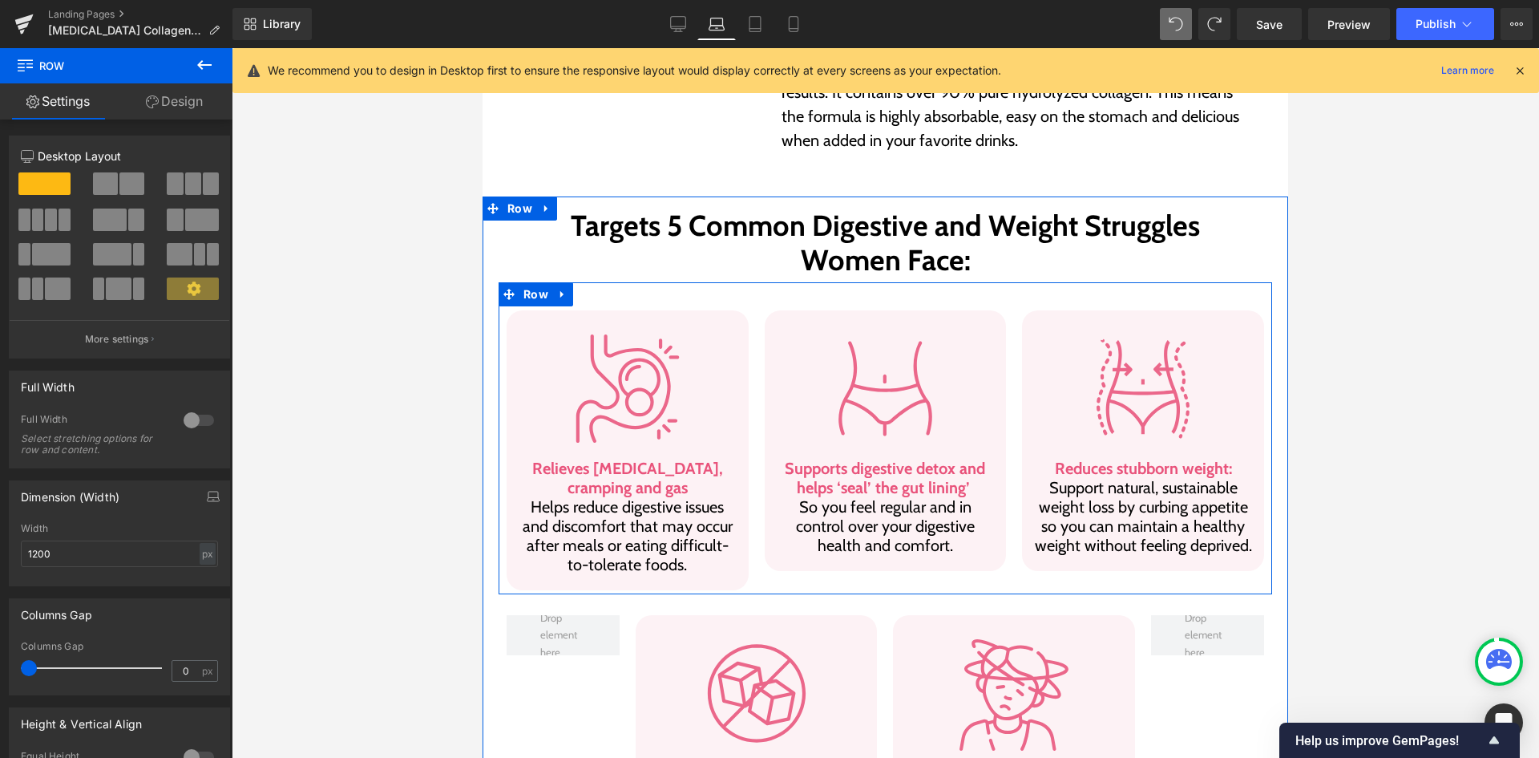
scroll to position [767, 0]
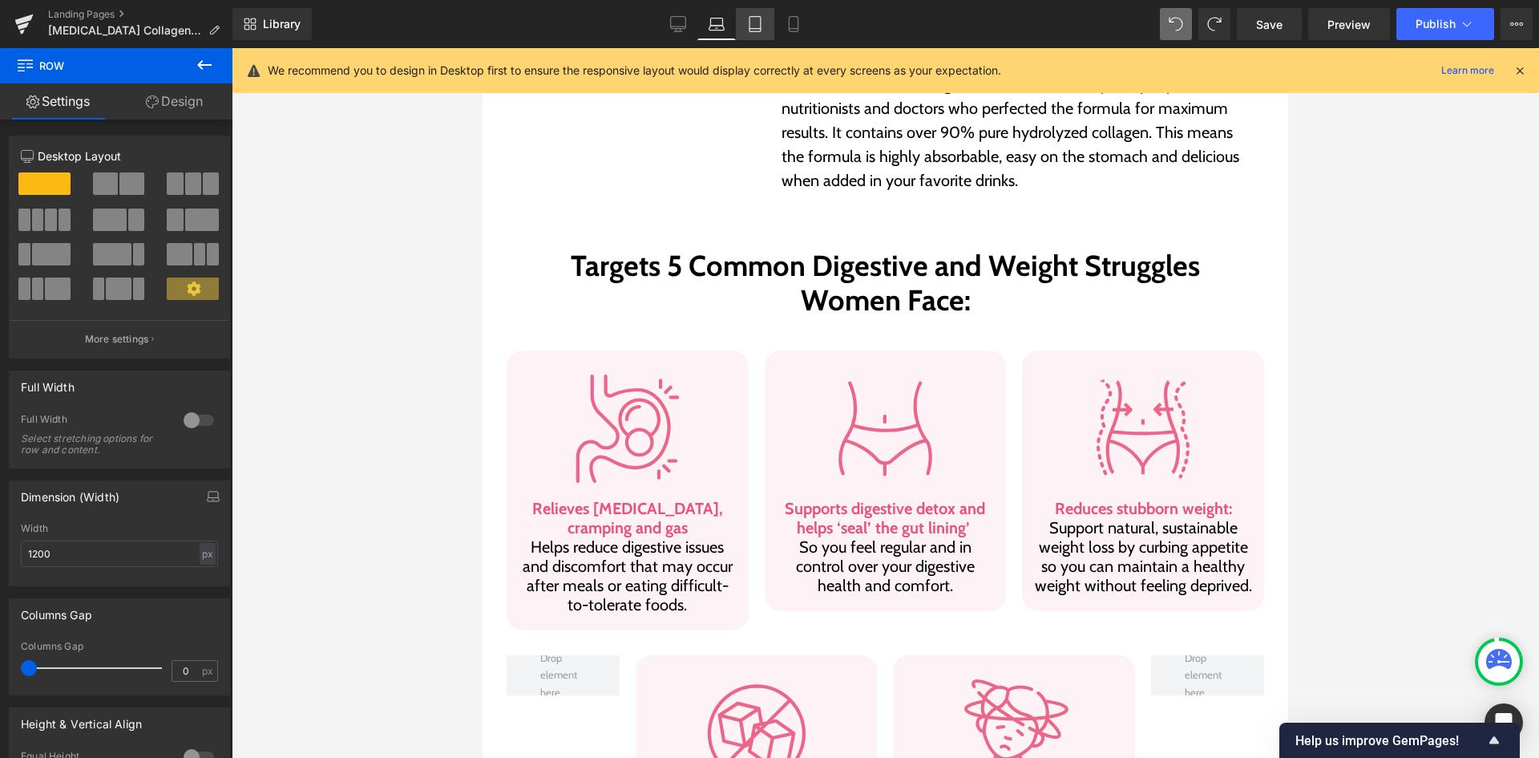
click at [754, 26] on icon at bounding box center [755, 24] width 16 height 16
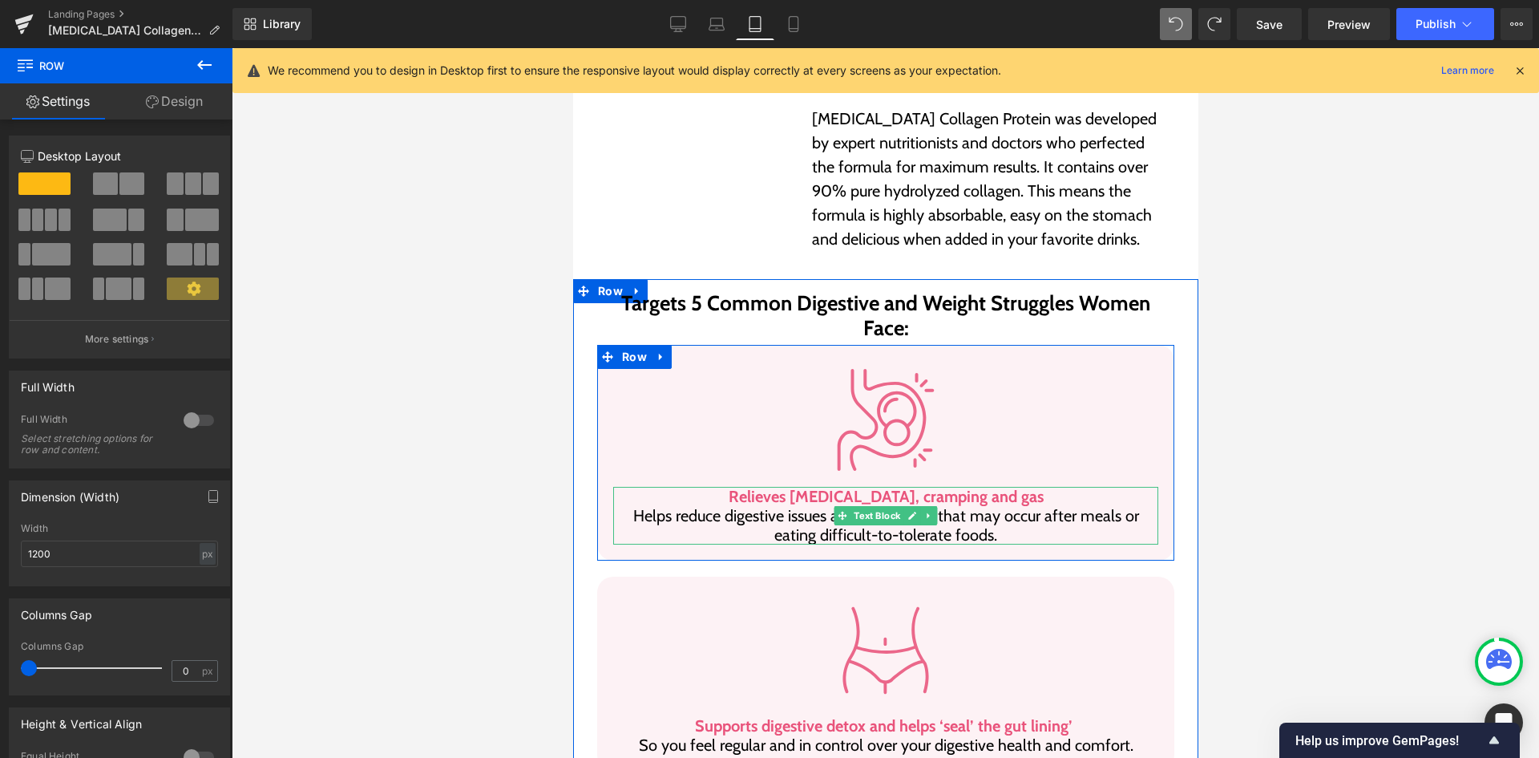
scroll to position [693, 0]
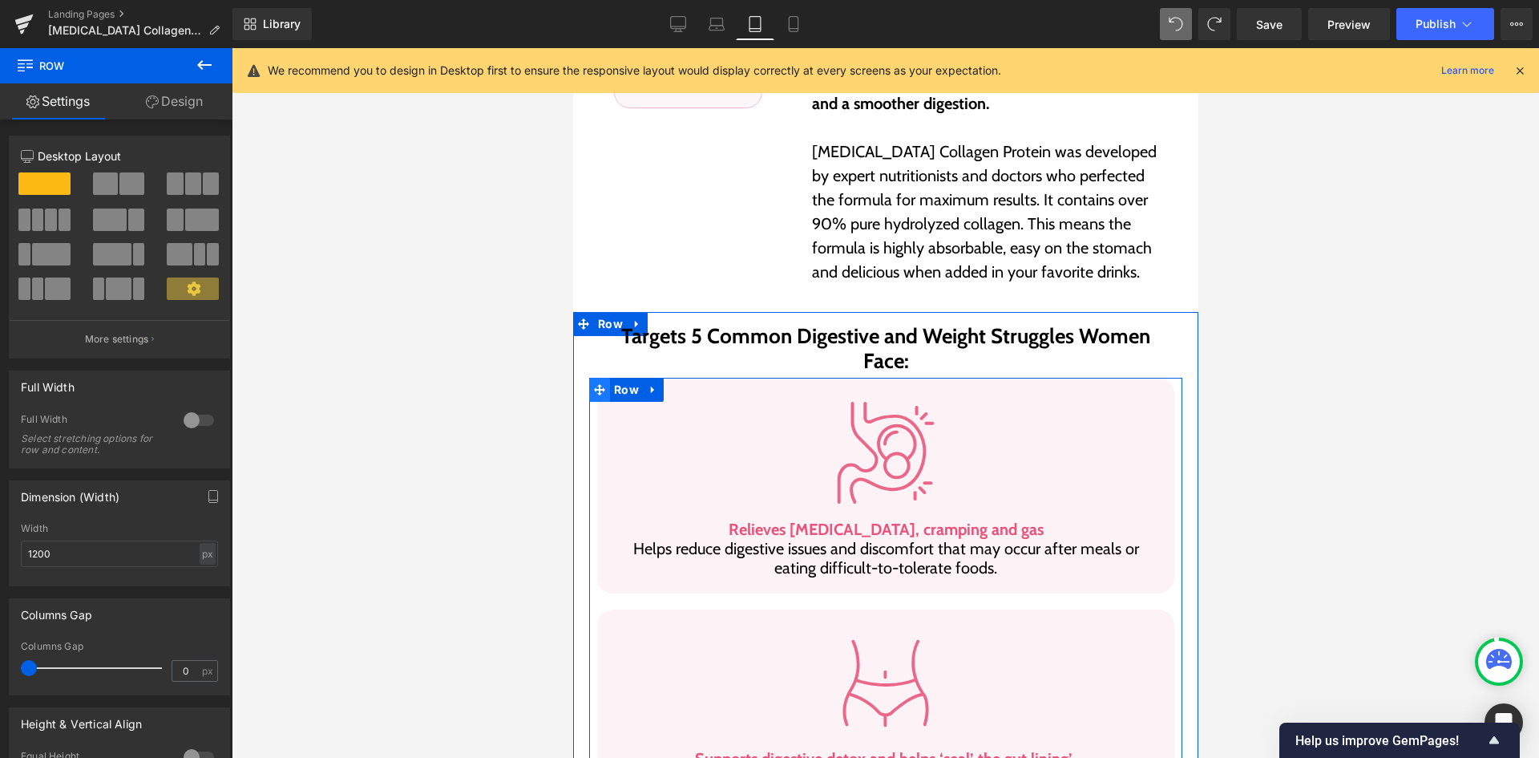
click at [597, 384] on icon at bounding box center [598, 390] width 11 height 12
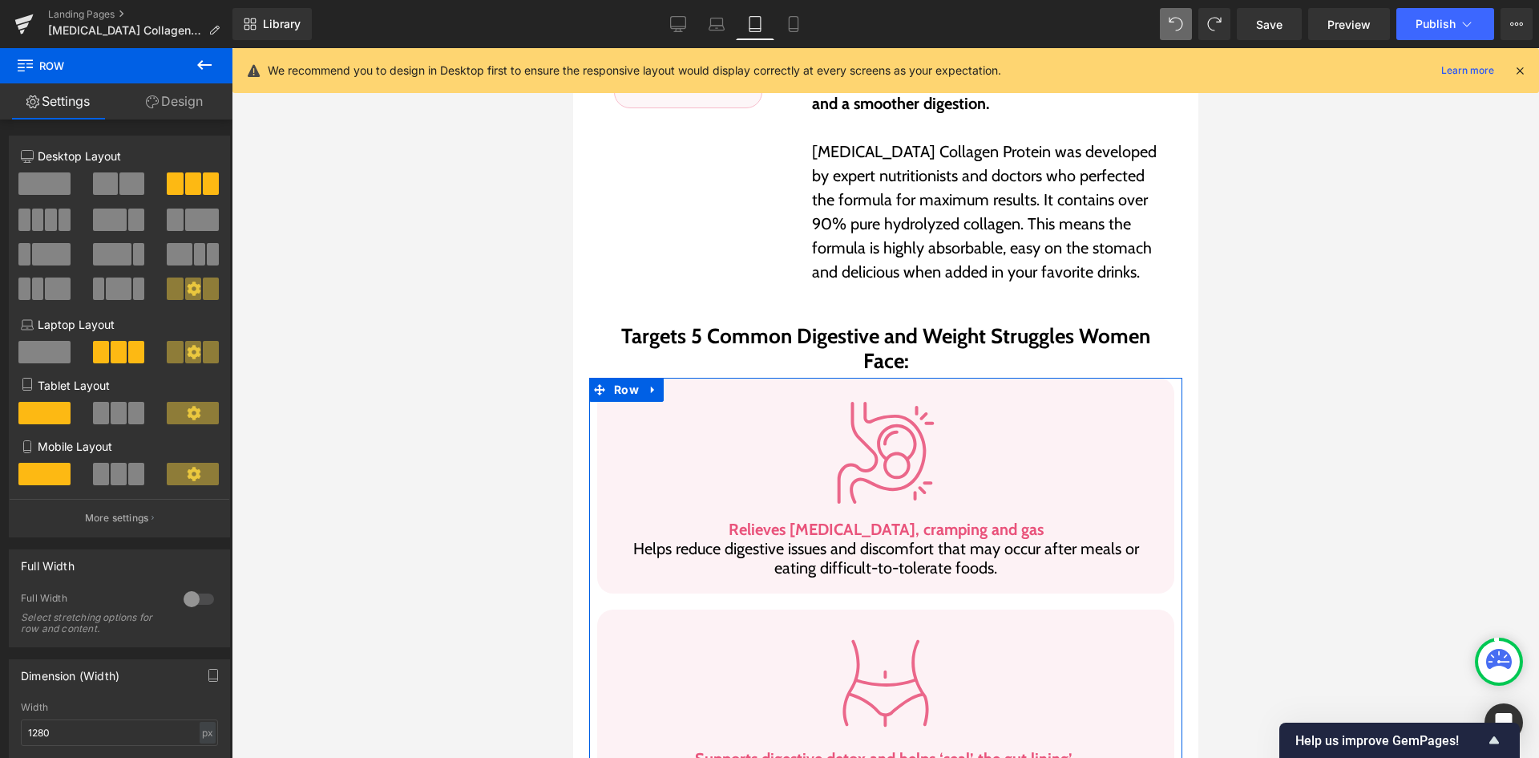
click at [163, 103] on link "Design" at bounding box center [174, 101] width 116 height 36
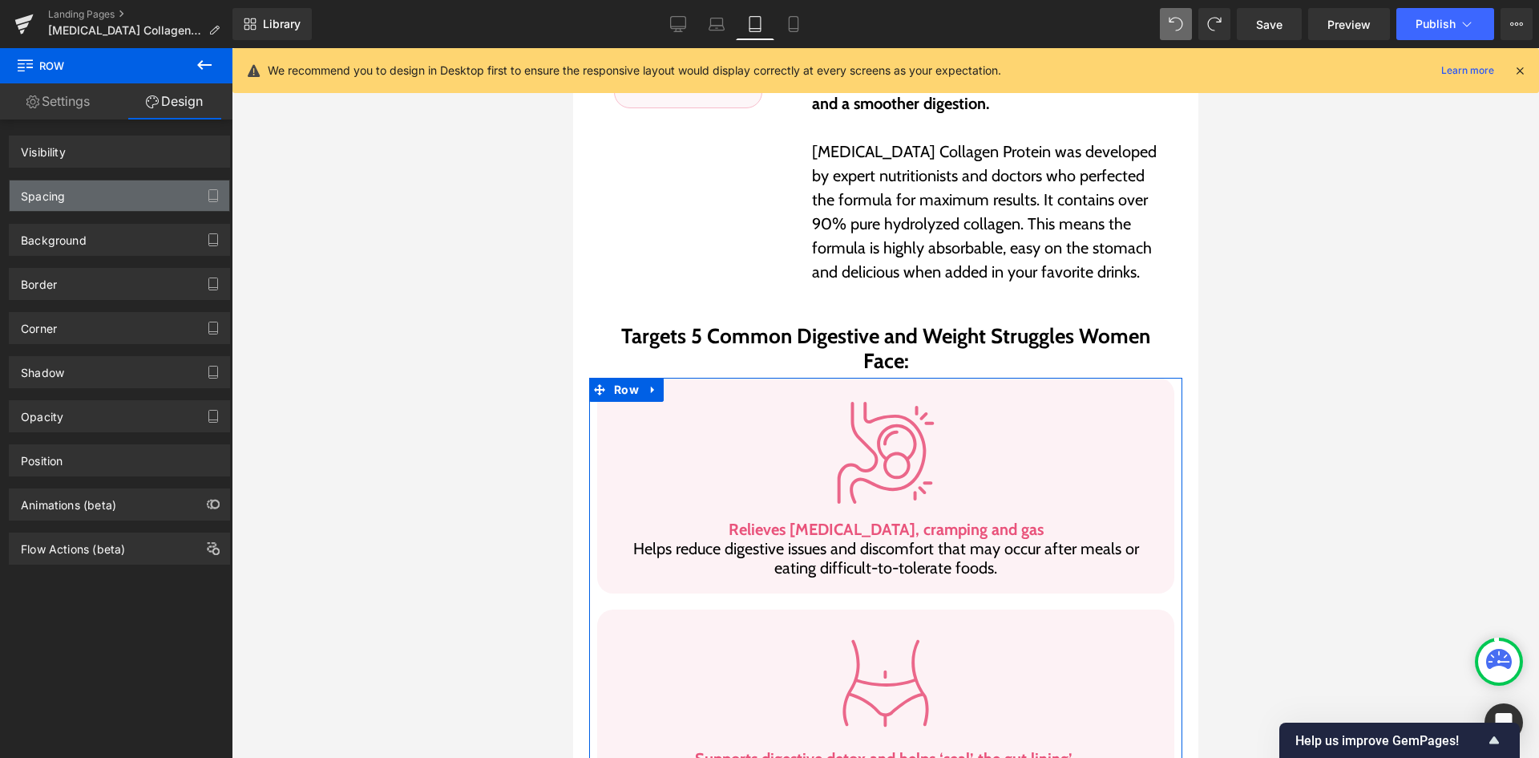
click at [122, 190] on div "Spacing" at bounding box center [120, 195] width 220 height 30
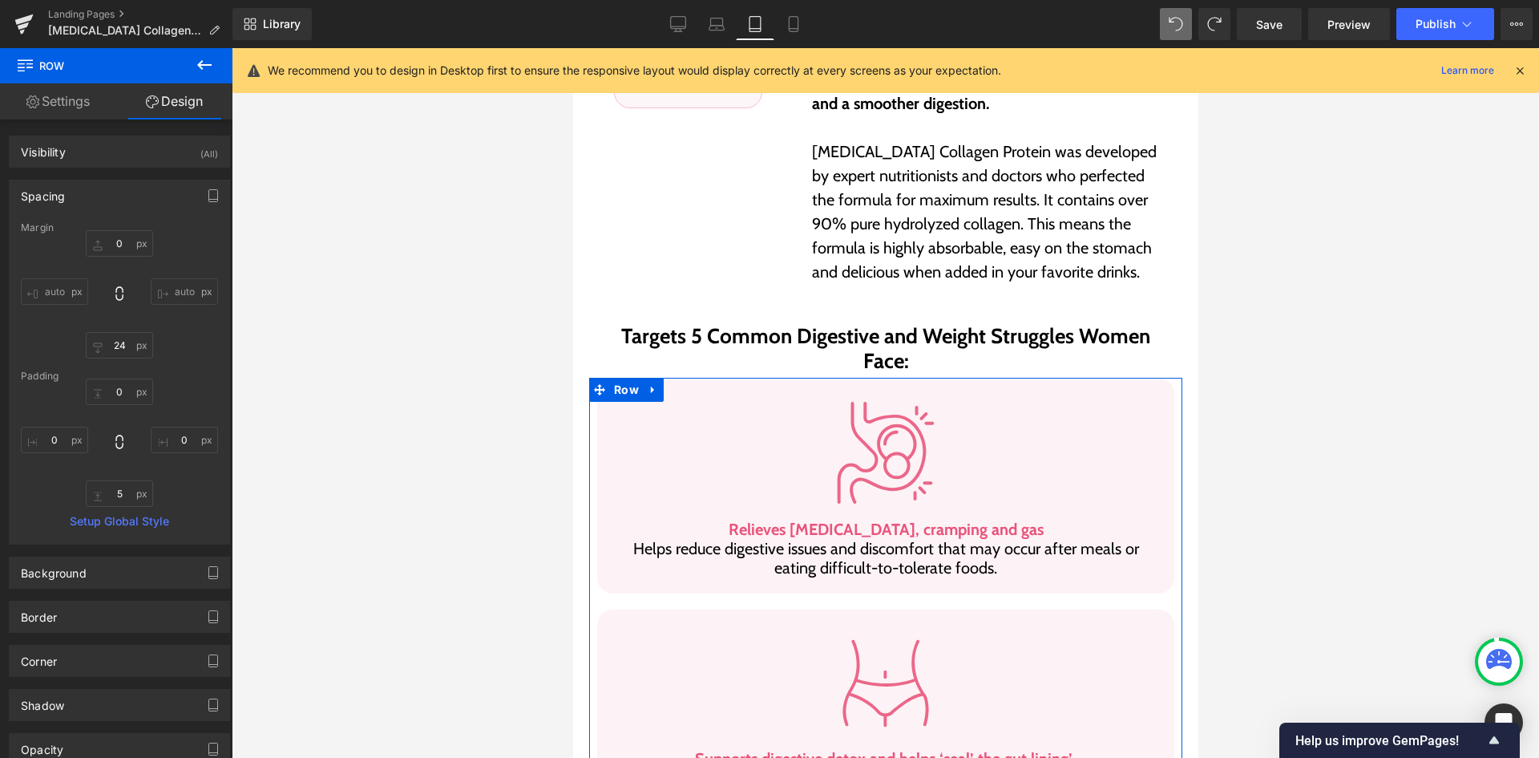
type input "0"
type input "24"
type input "0"
type input "5"
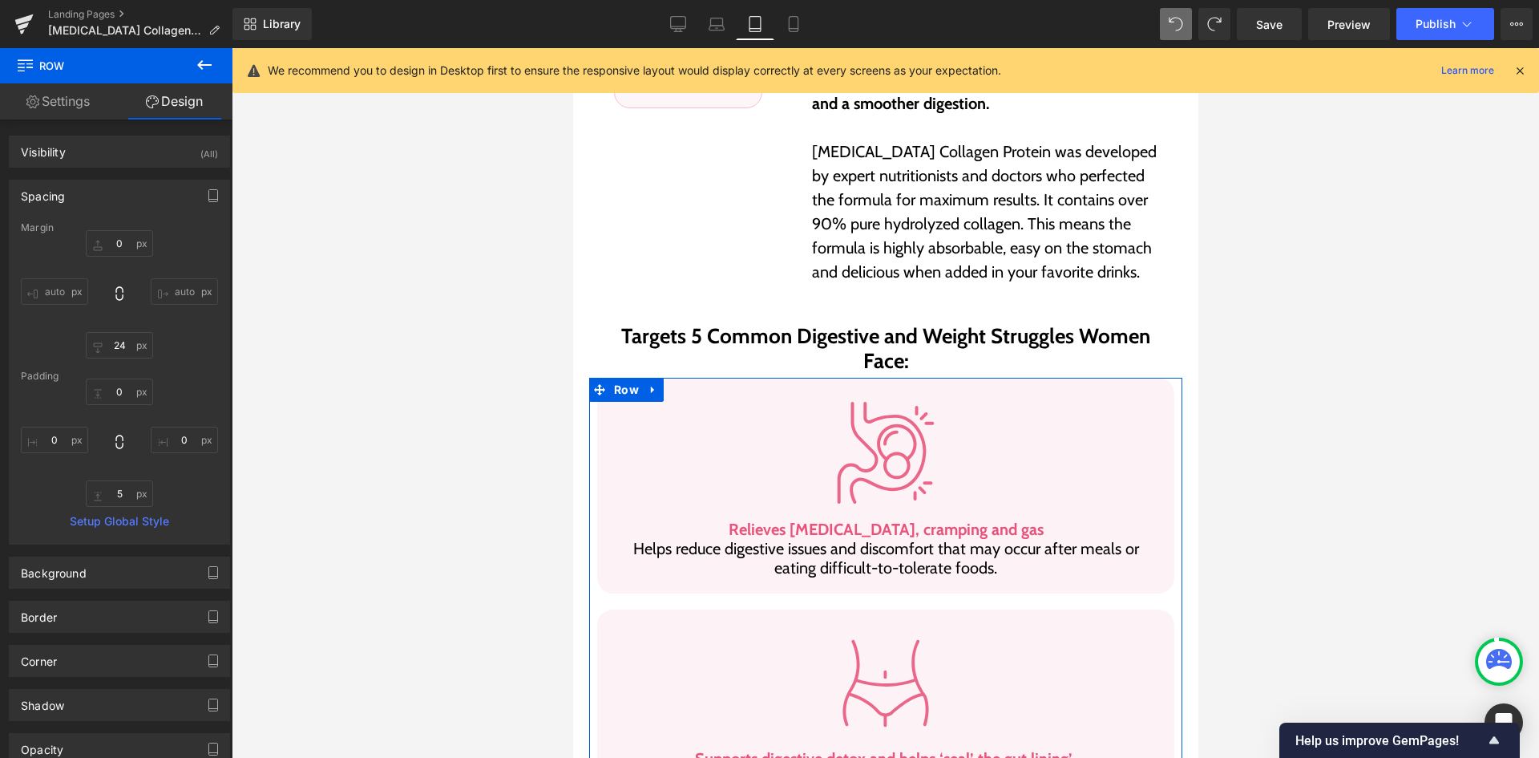
type input "0"
click at [95, 253] on input "0" at bounding box center [119, 243] width 67 height 26
type input "24"
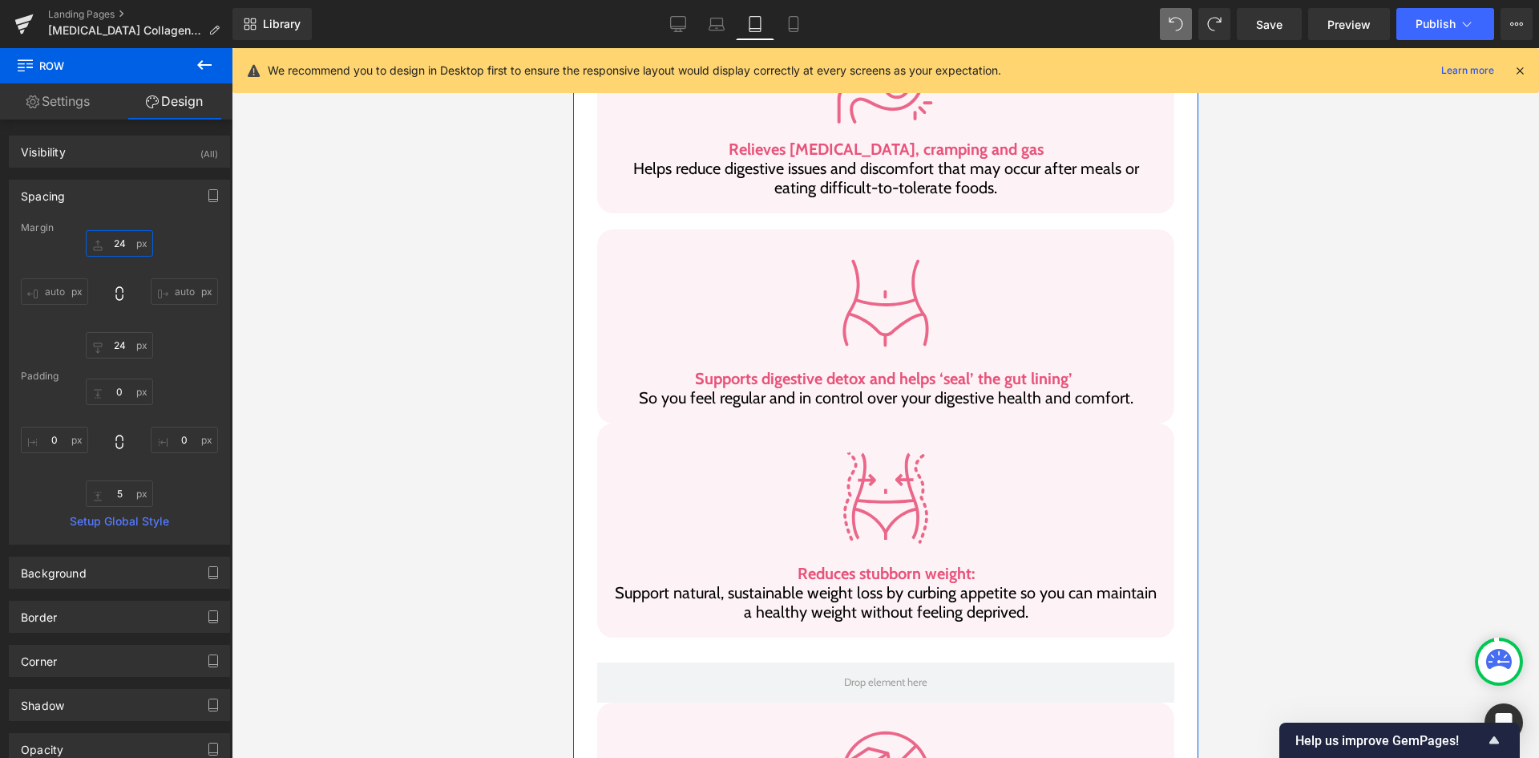
scroll to position [1093, 0]
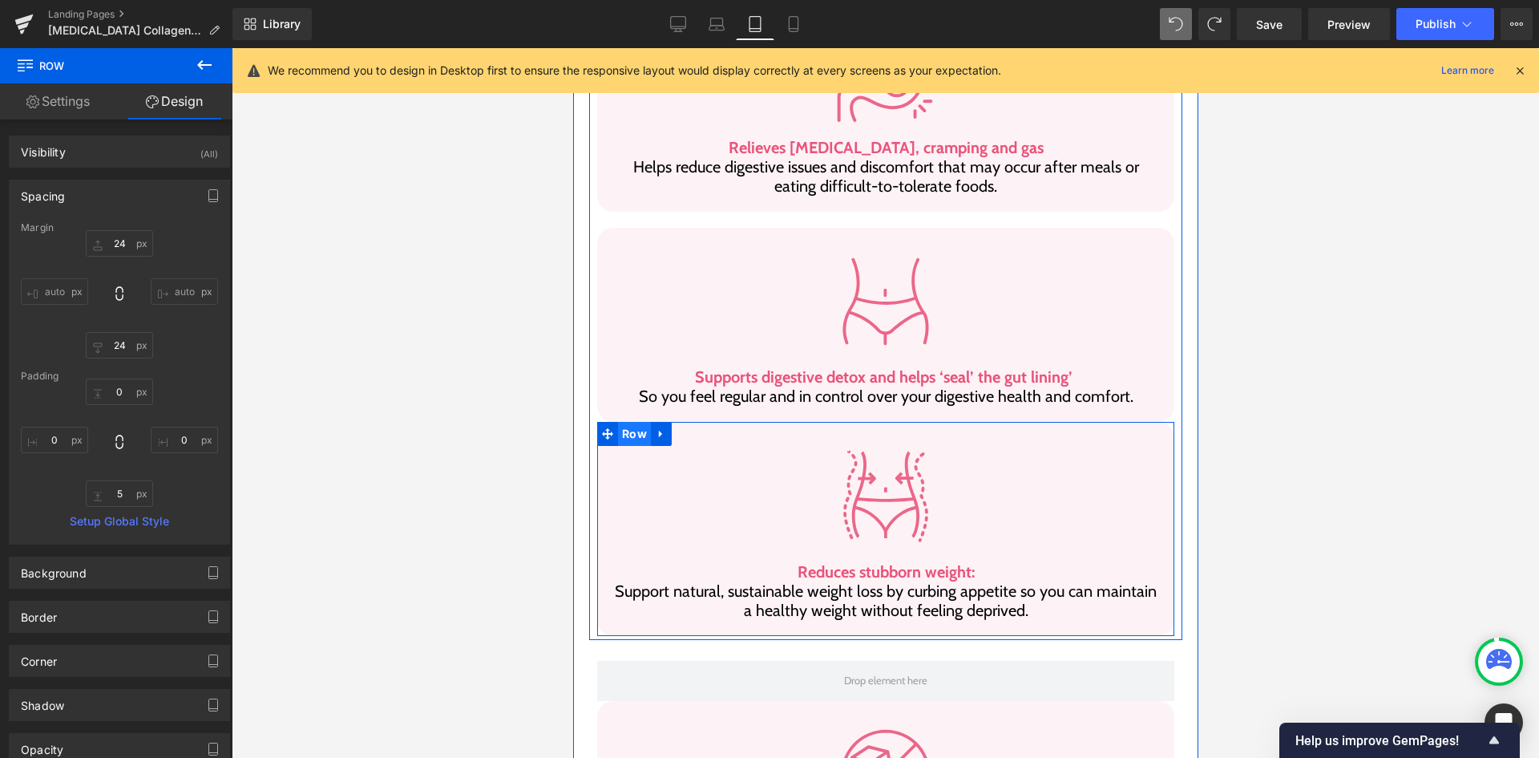
click at [628, 422] on span "Row" at bounding box center [633, 434] width 33 height 24
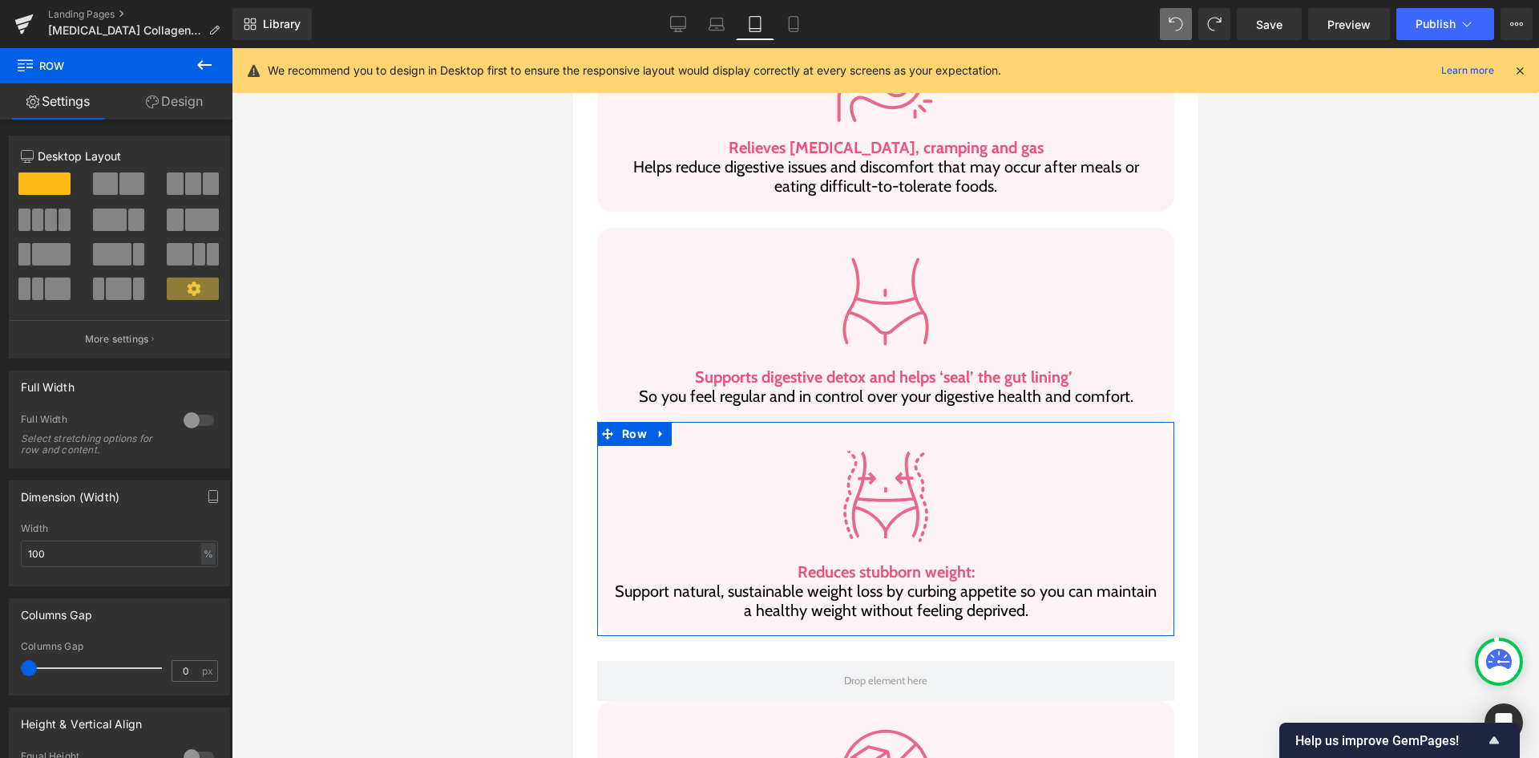
click at [151, 99] on icon at bounding box center [152, 101] width 13 height 13
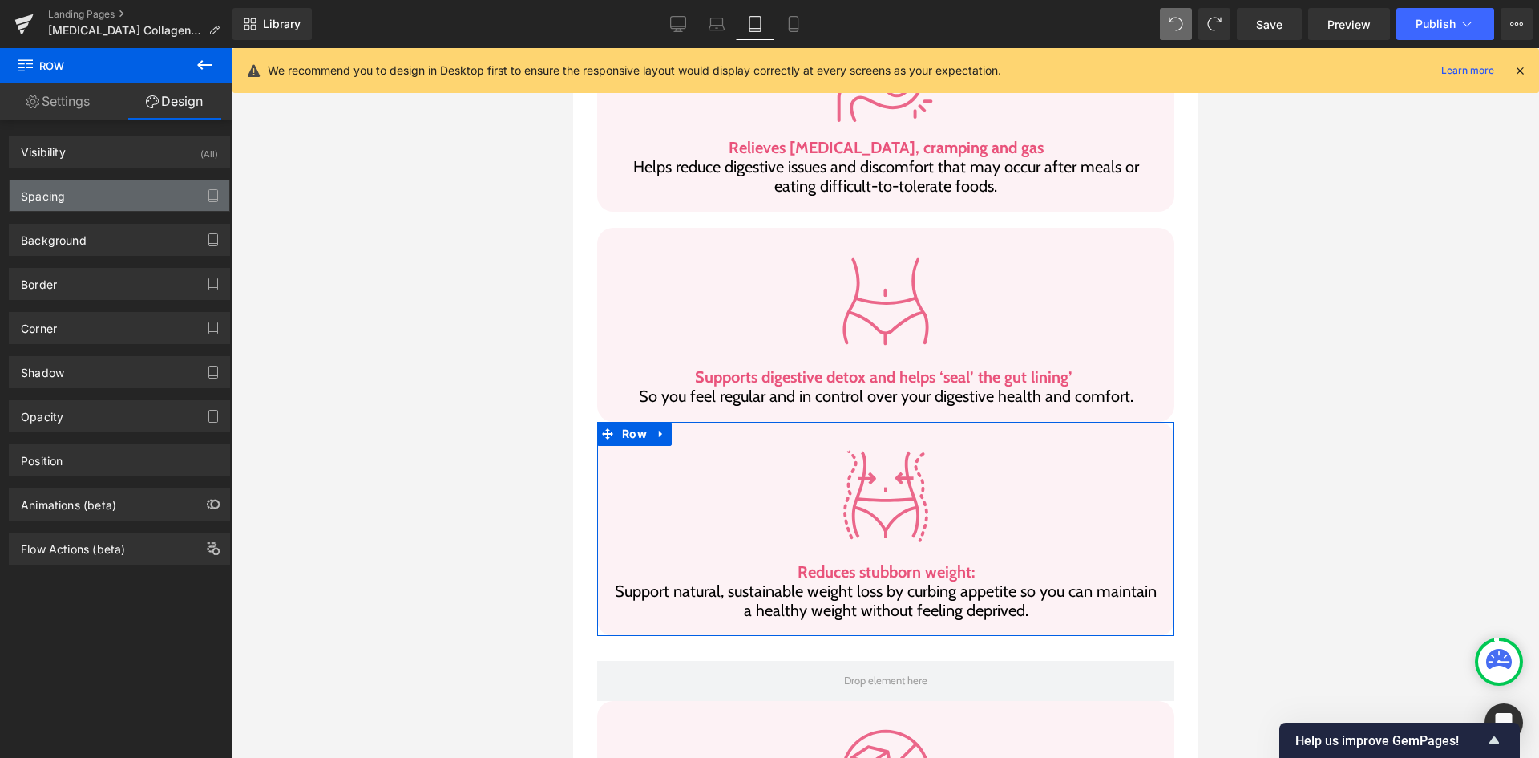
click at [131, 209] on div "Spacing" at bounding box center [120, 195] width 220 height 30
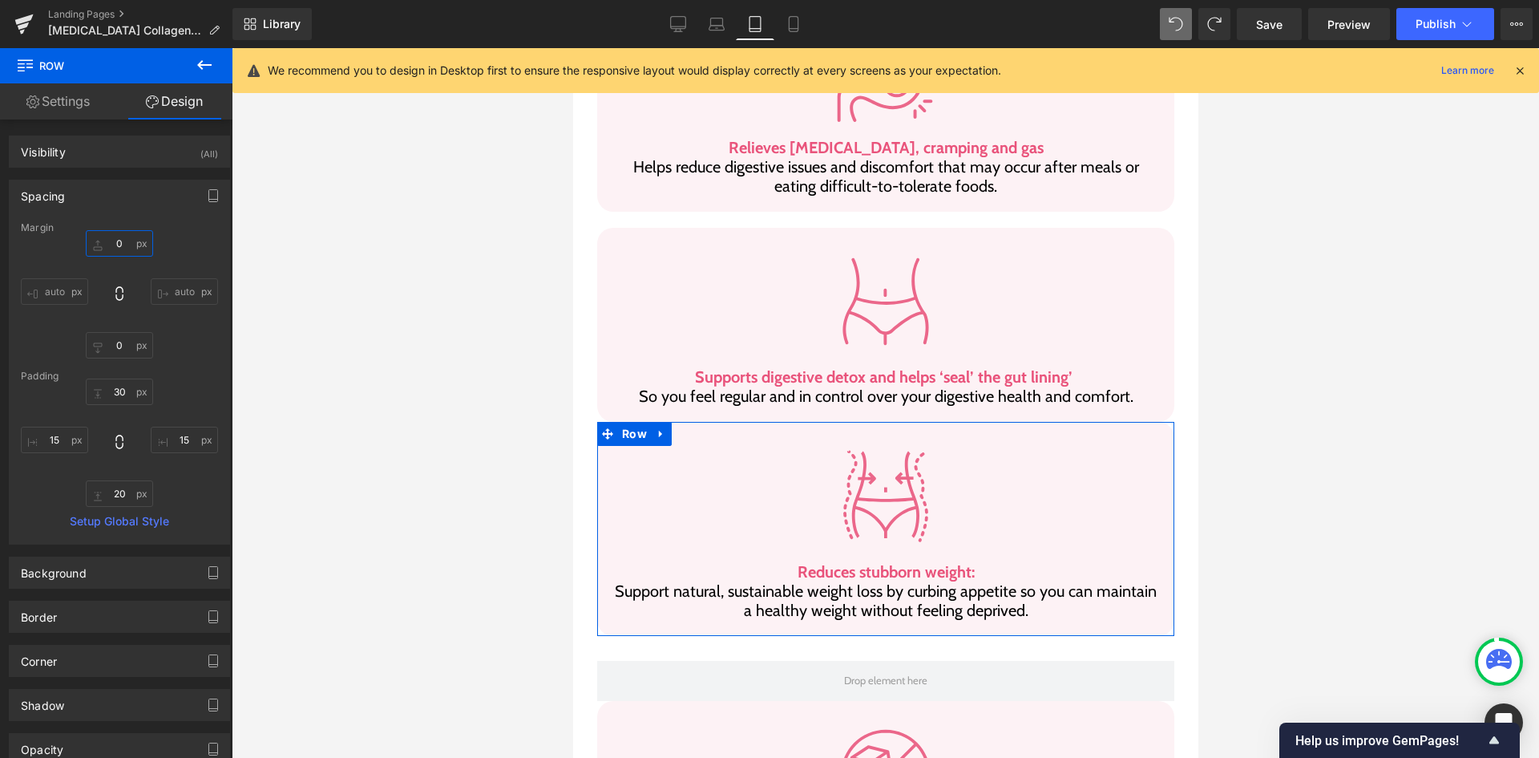
click at [119, 238] on input "0" at bounding box center [119, 243] width 67 height 26
type input "25"
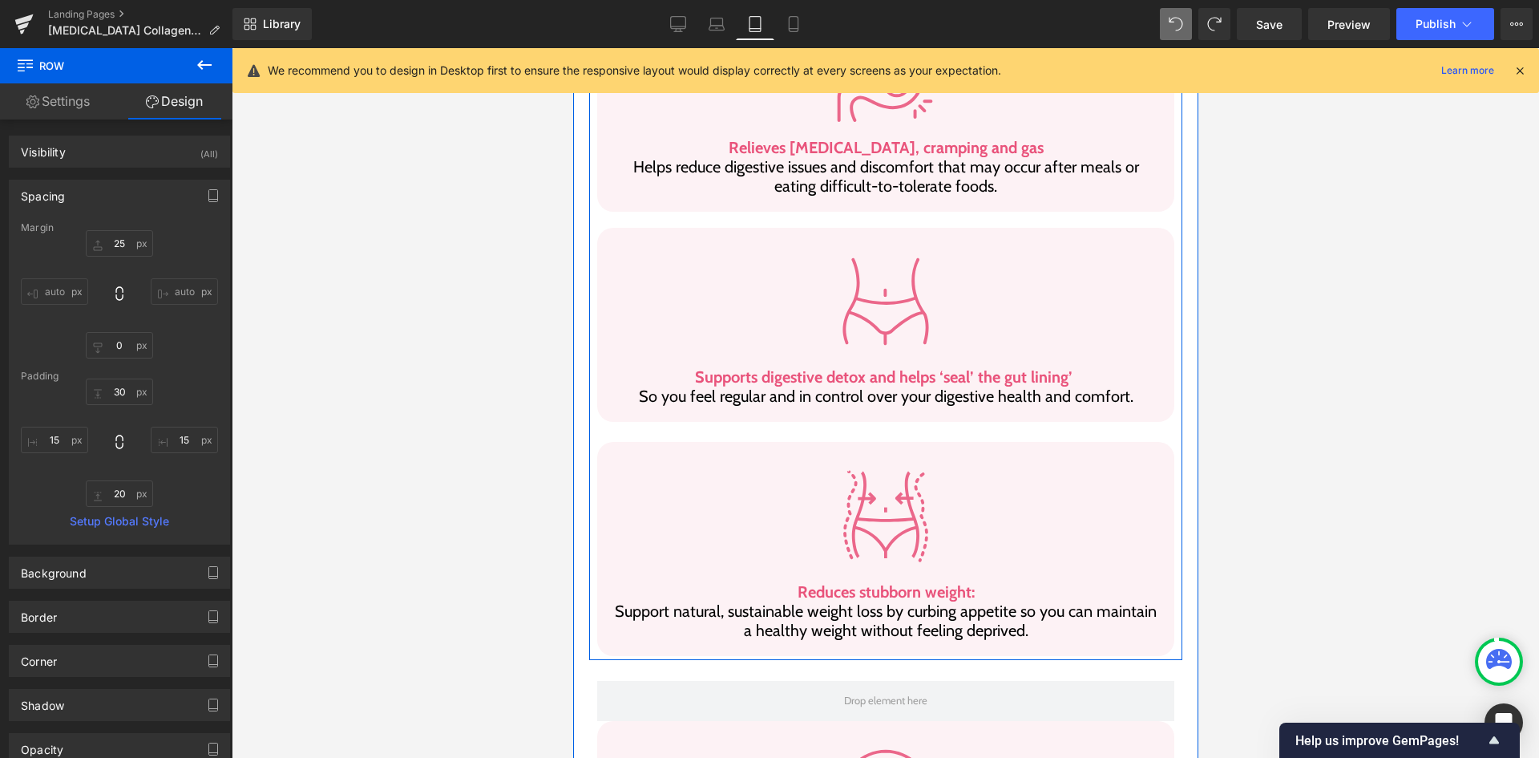
click at [592, 228] on div "Image Supports digestive detox and helps ‘seal’ the gut lining’ So you feel reg…" at bounding box center [884, 325] width 593 height 194
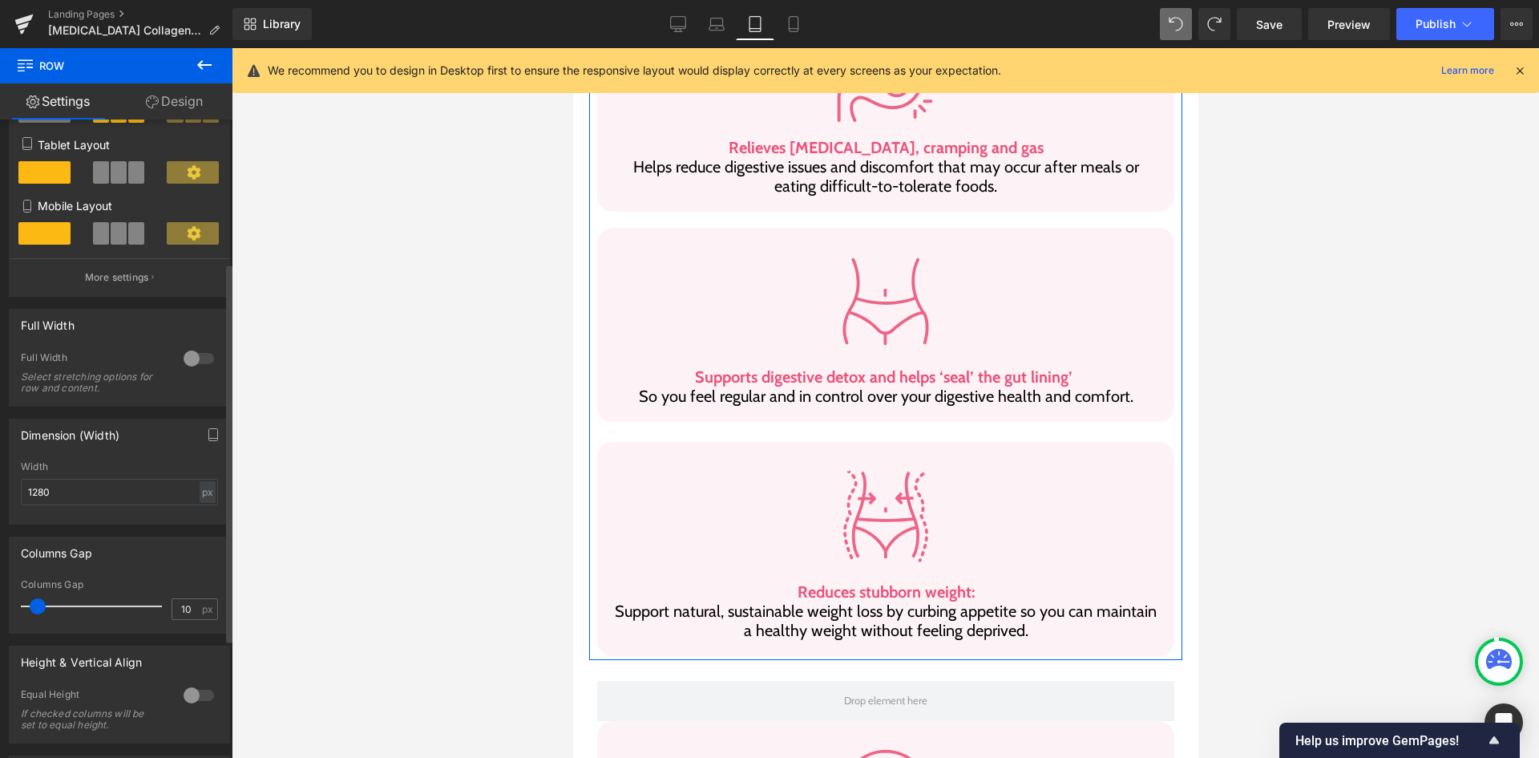
scroll to position [1, 0]
click at [194, 683] on div at bounding box center [199, 695] width 38 height 26
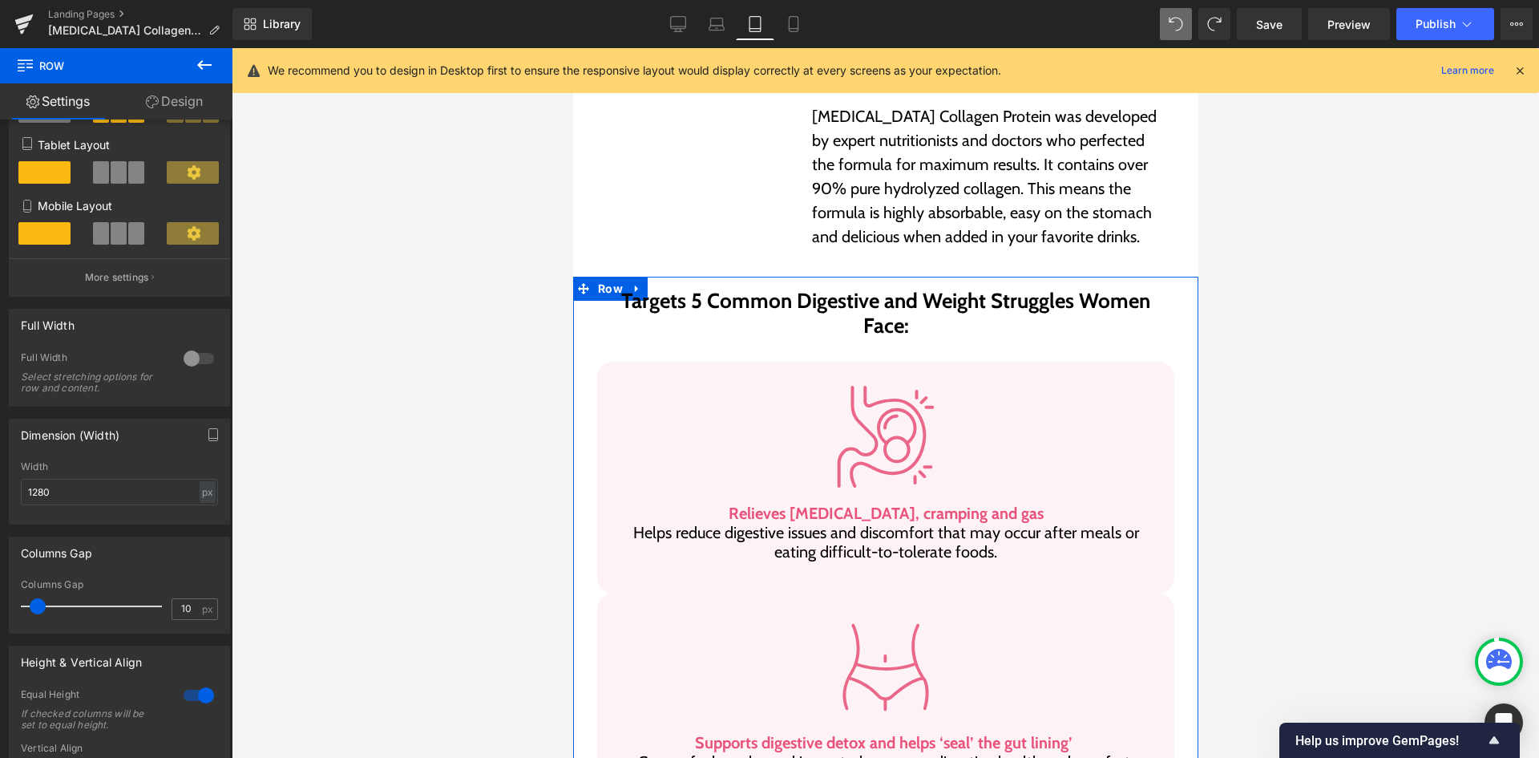
scroll to position [693, 0]
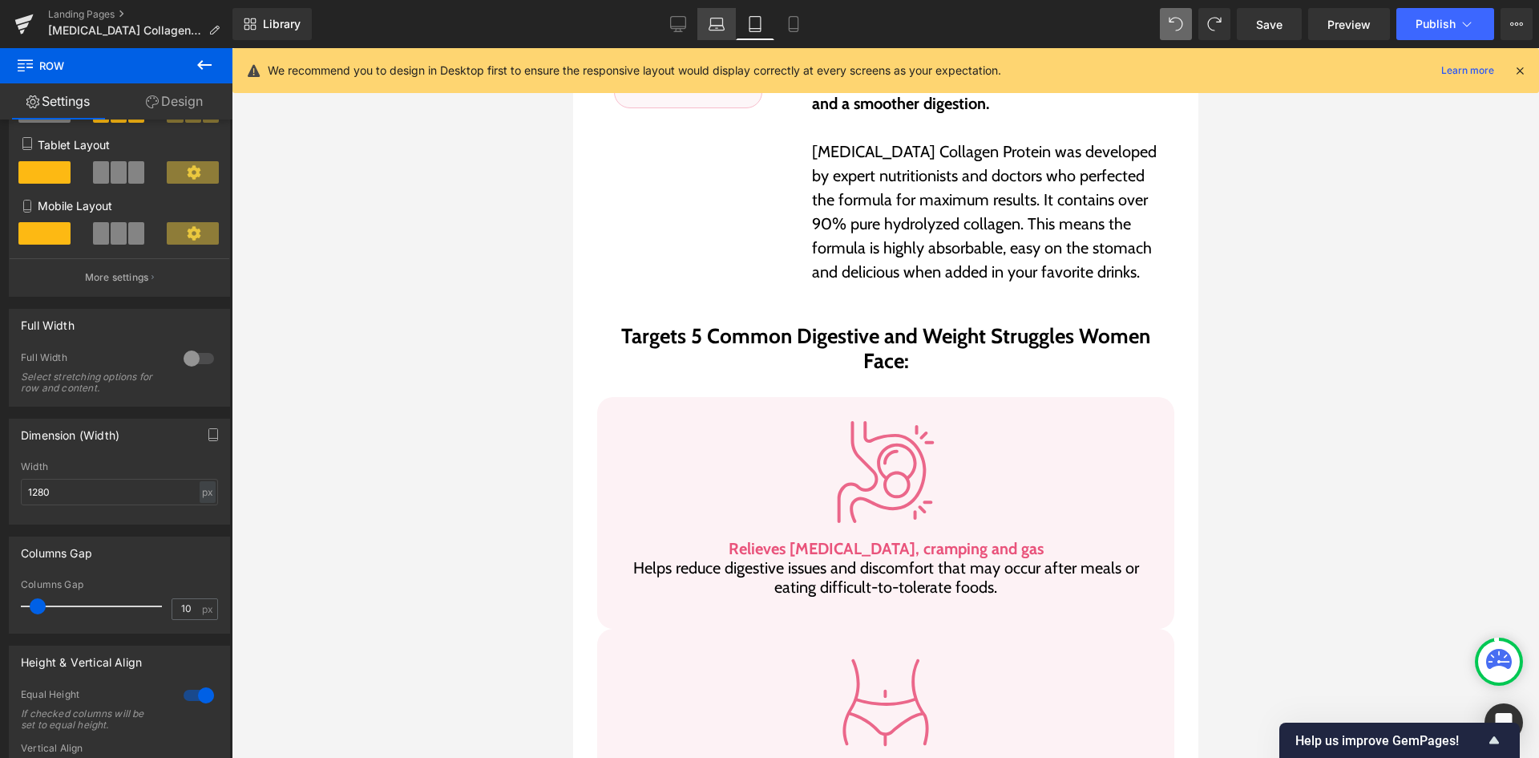
click at [711, 29] on icon at bounding box center [717, 24] width 16 height 16
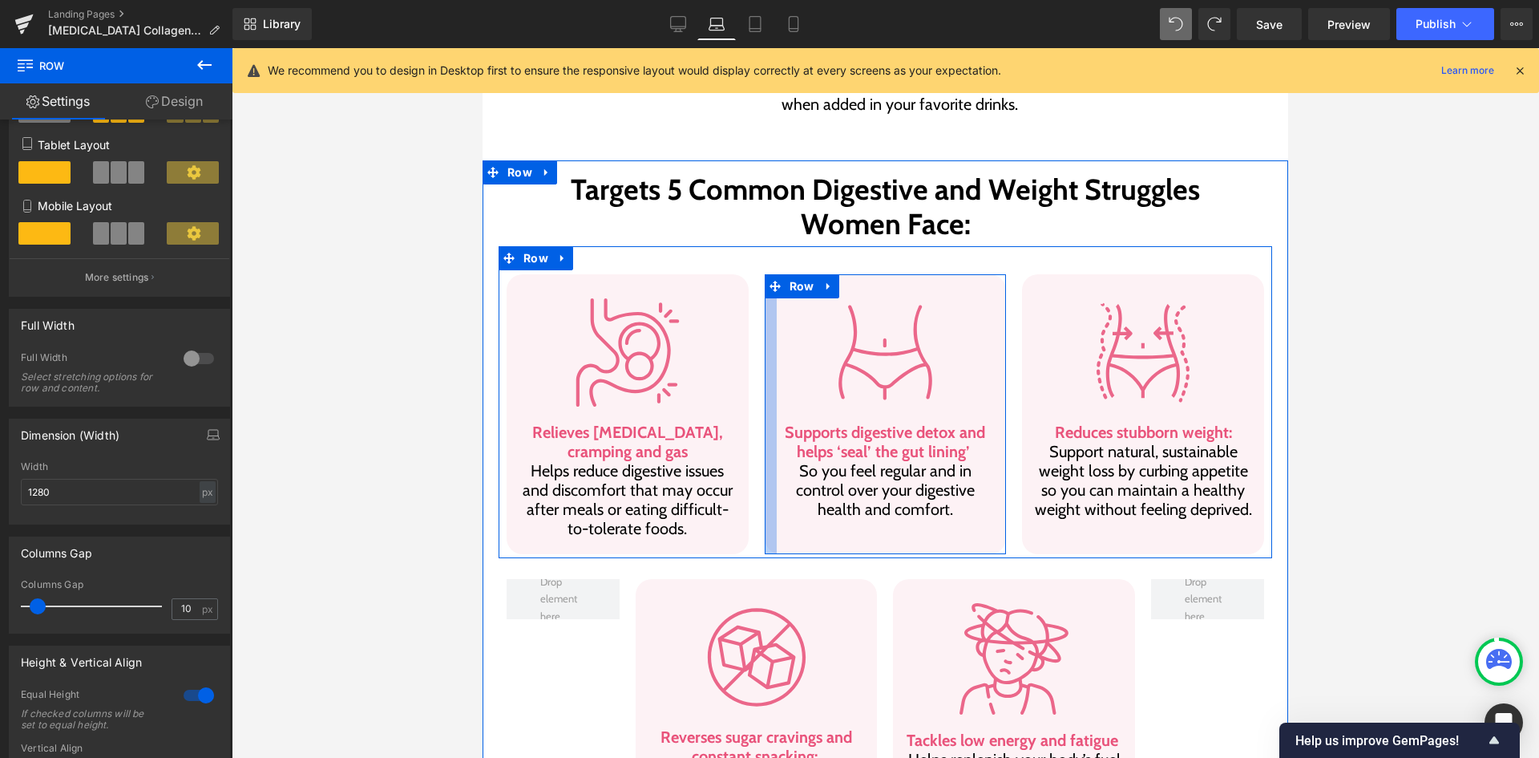
scroll to position [866, 0]
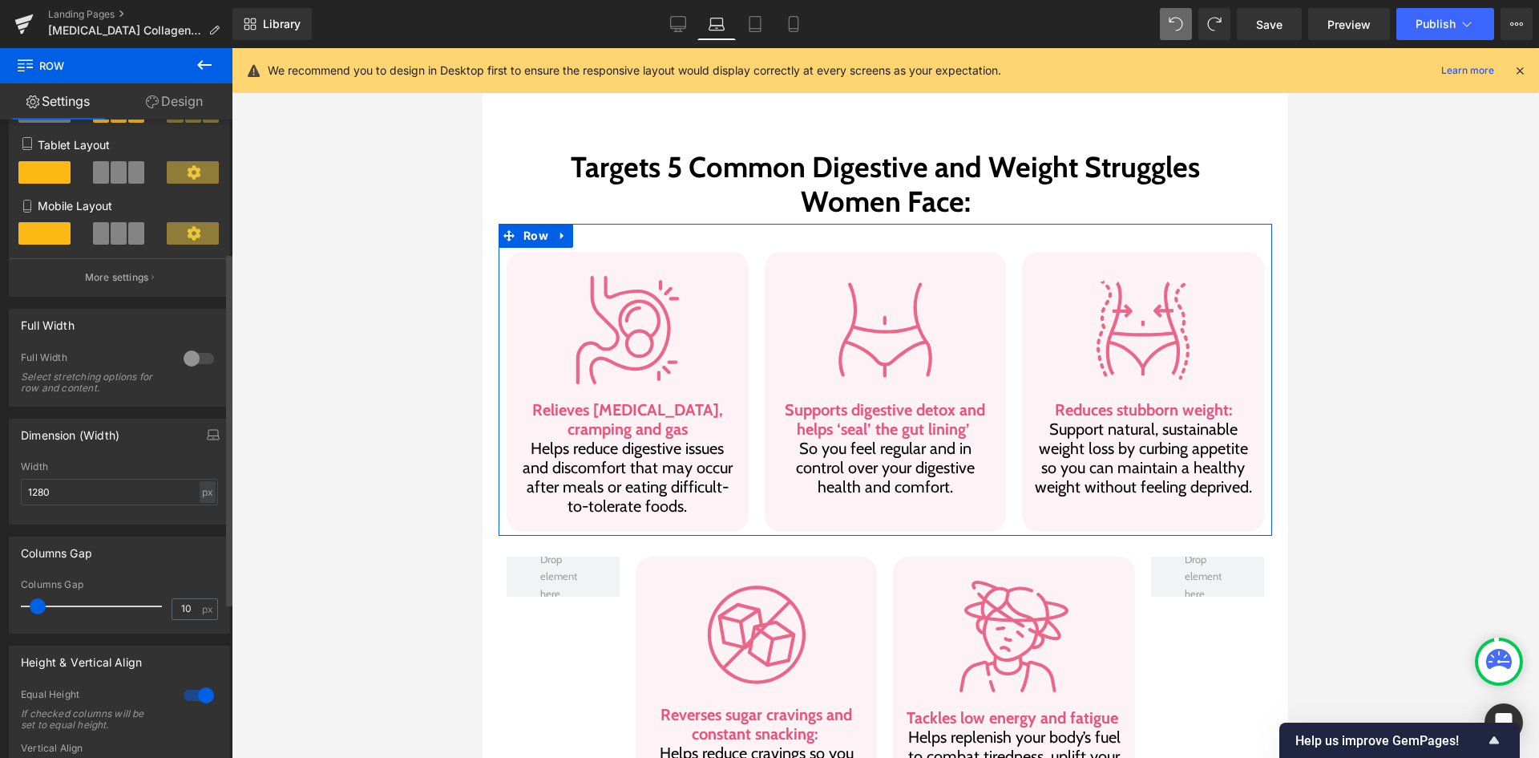
click at [204, 688] on div at bounding box center [199, 695] width 38 height 26
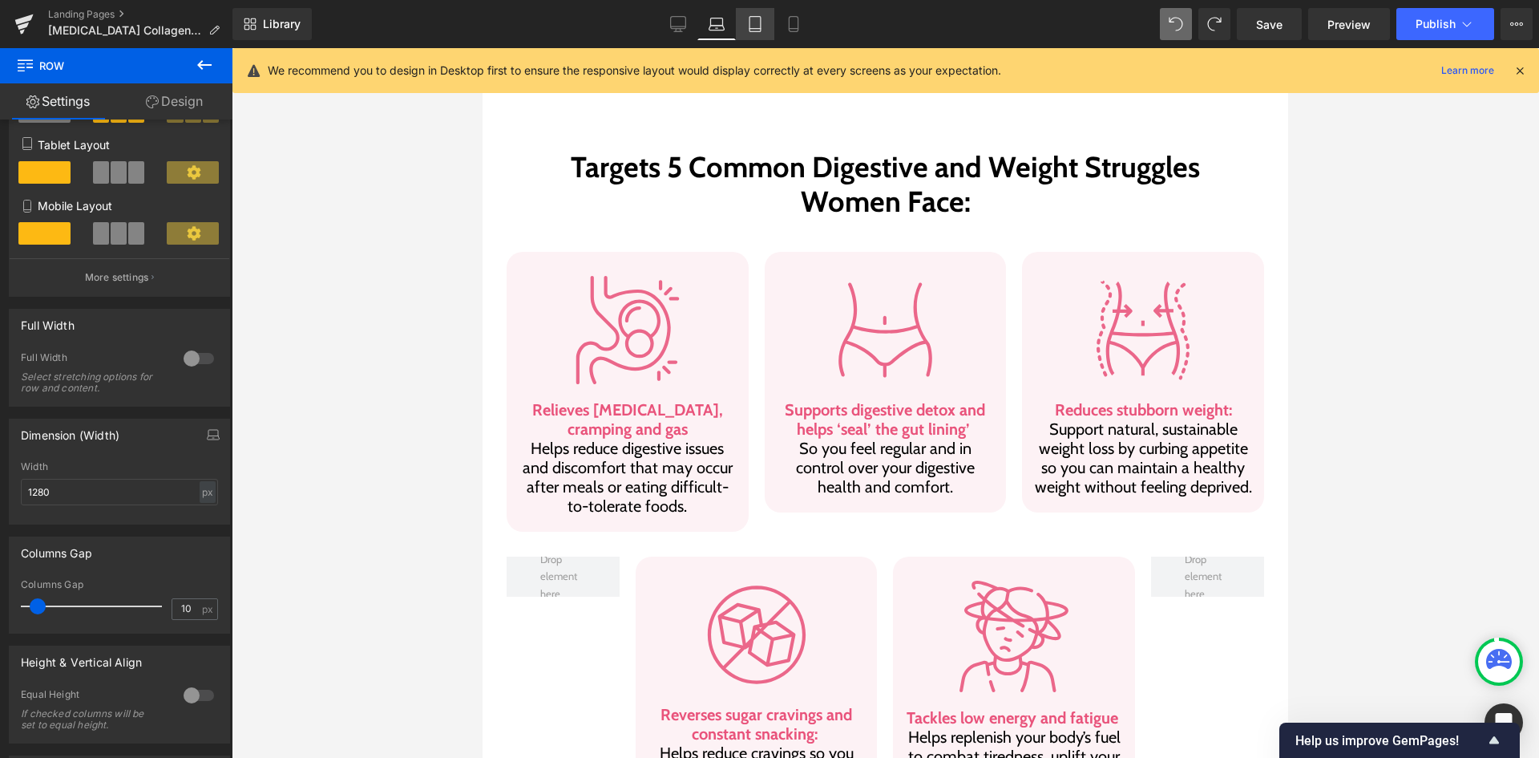
click at [738, 19] on link "Tablet" at bounding box center [755, 24] width 38 height 32
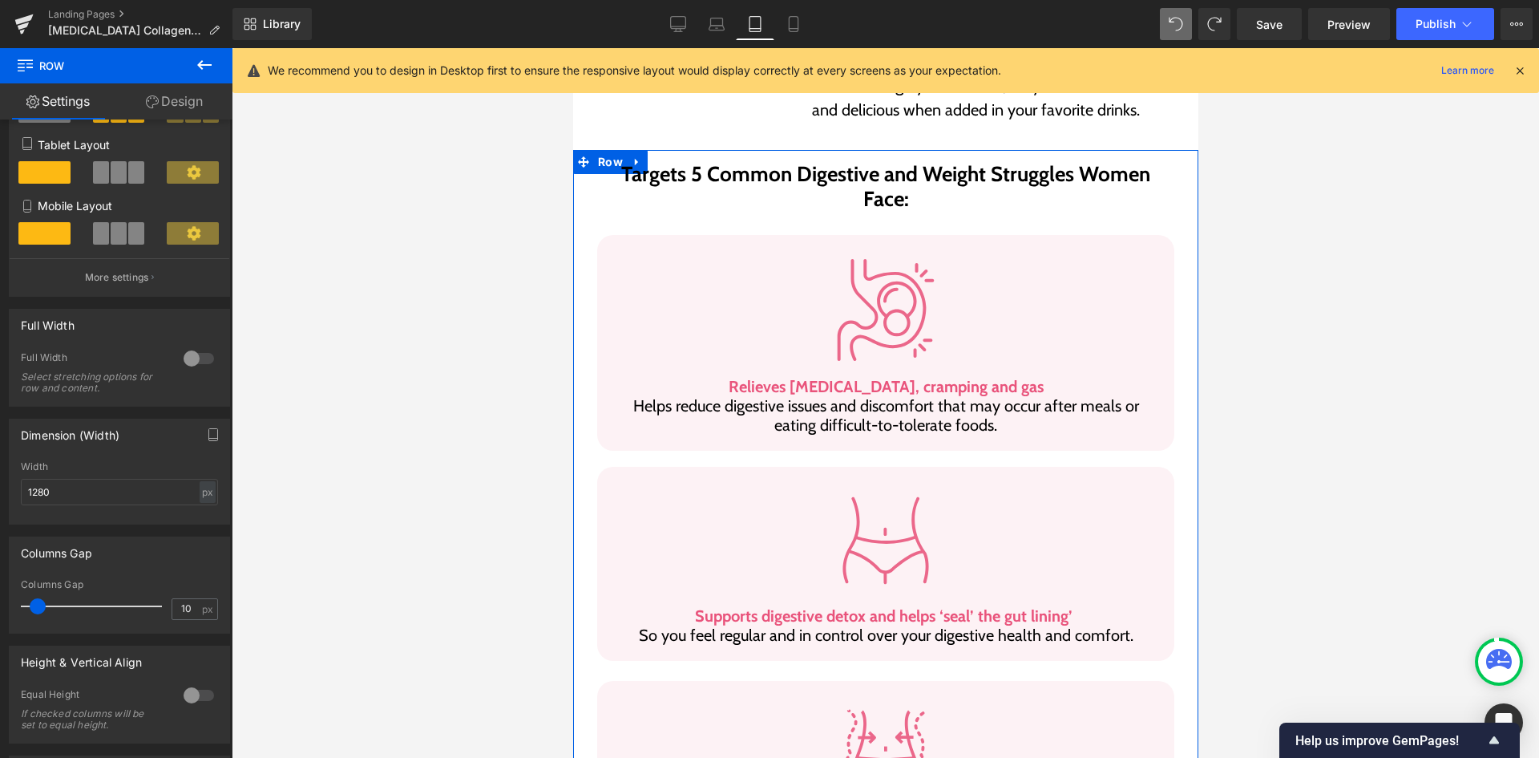
scroll to position [612, 0]
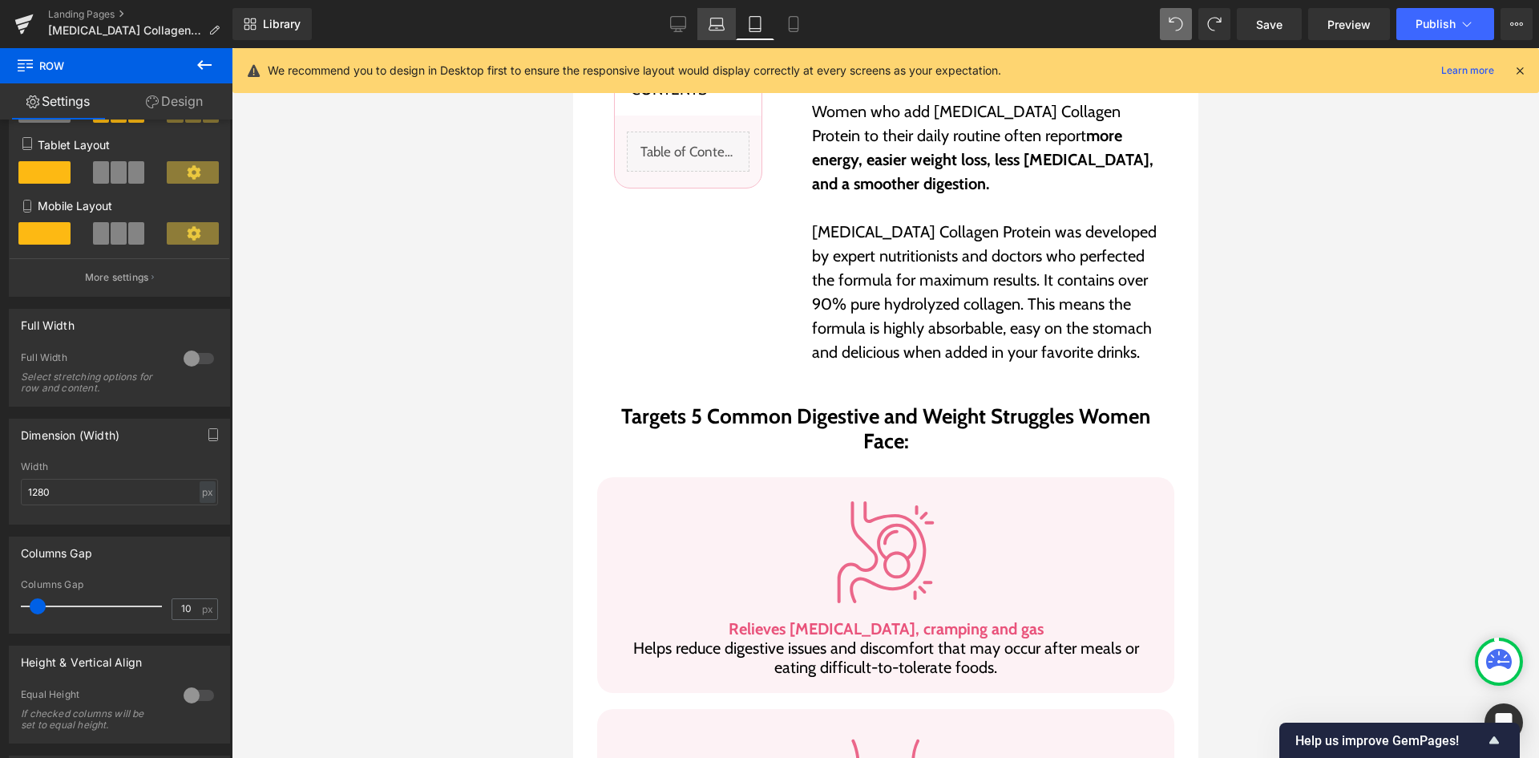
click at [716, 24] on icon at bounding box center [717, 24] width 16 height 16
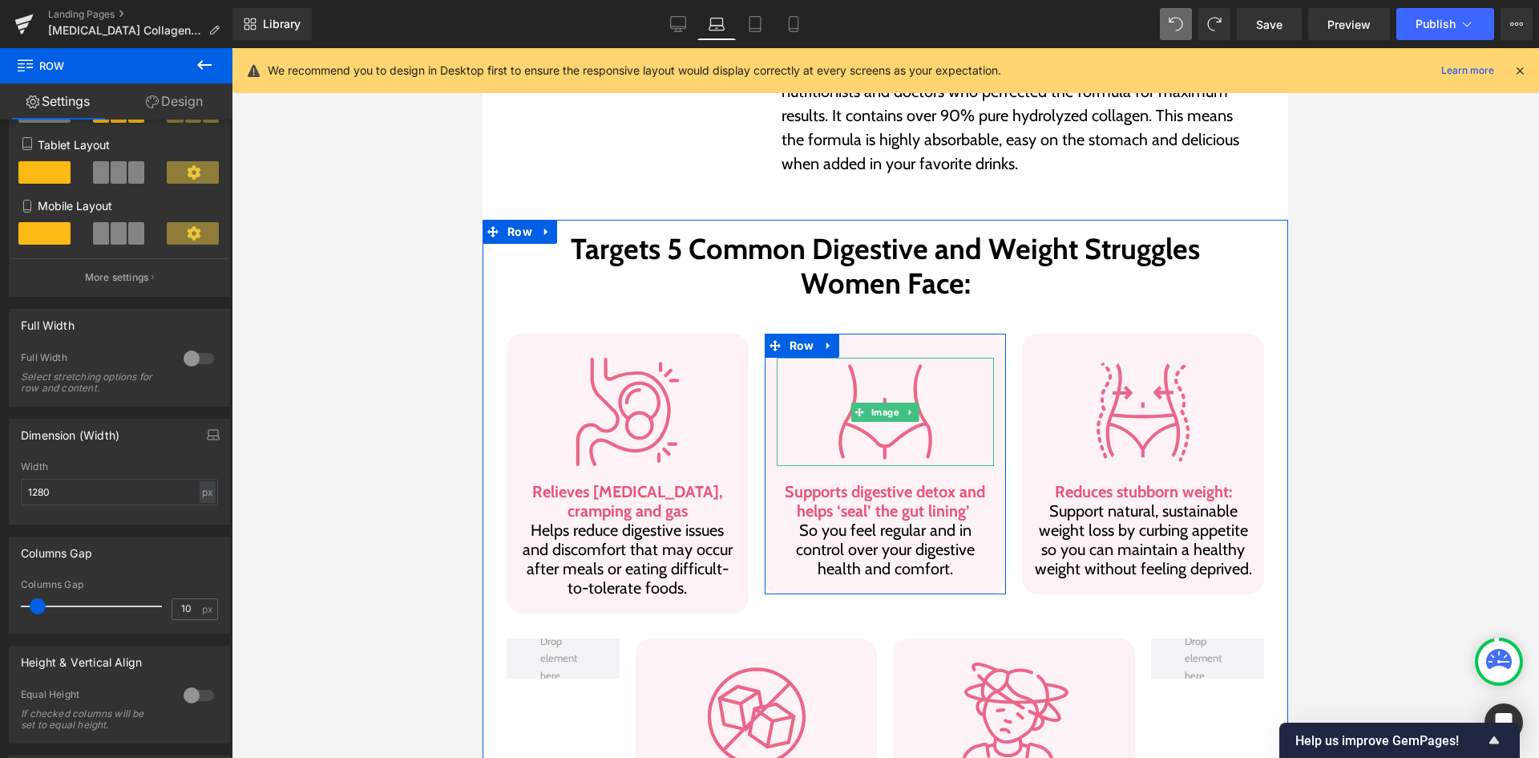
scroll to position [786, 0]
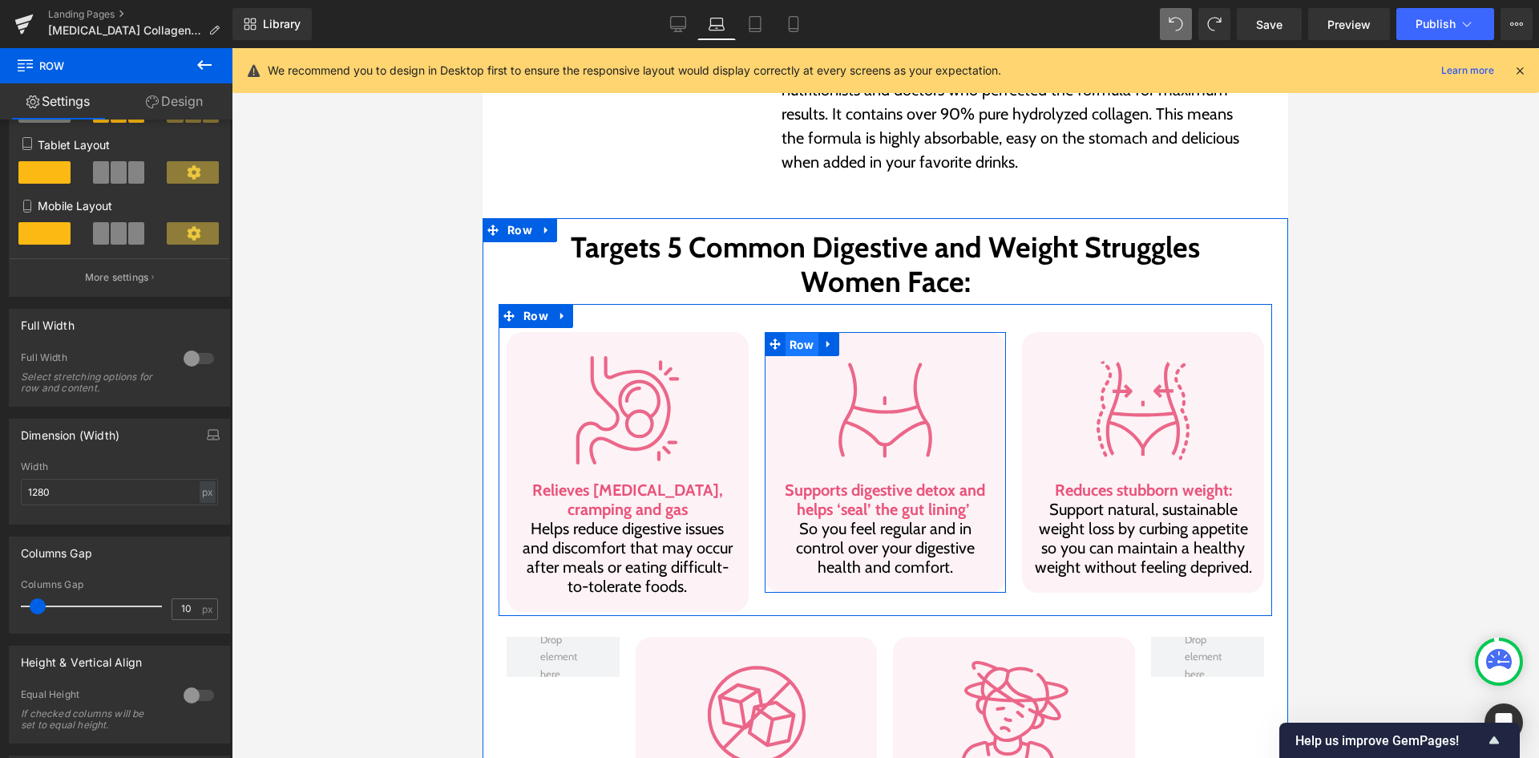
click at [793, 333] on span "Row" at bounding box center [802, 345] width 33 height 24
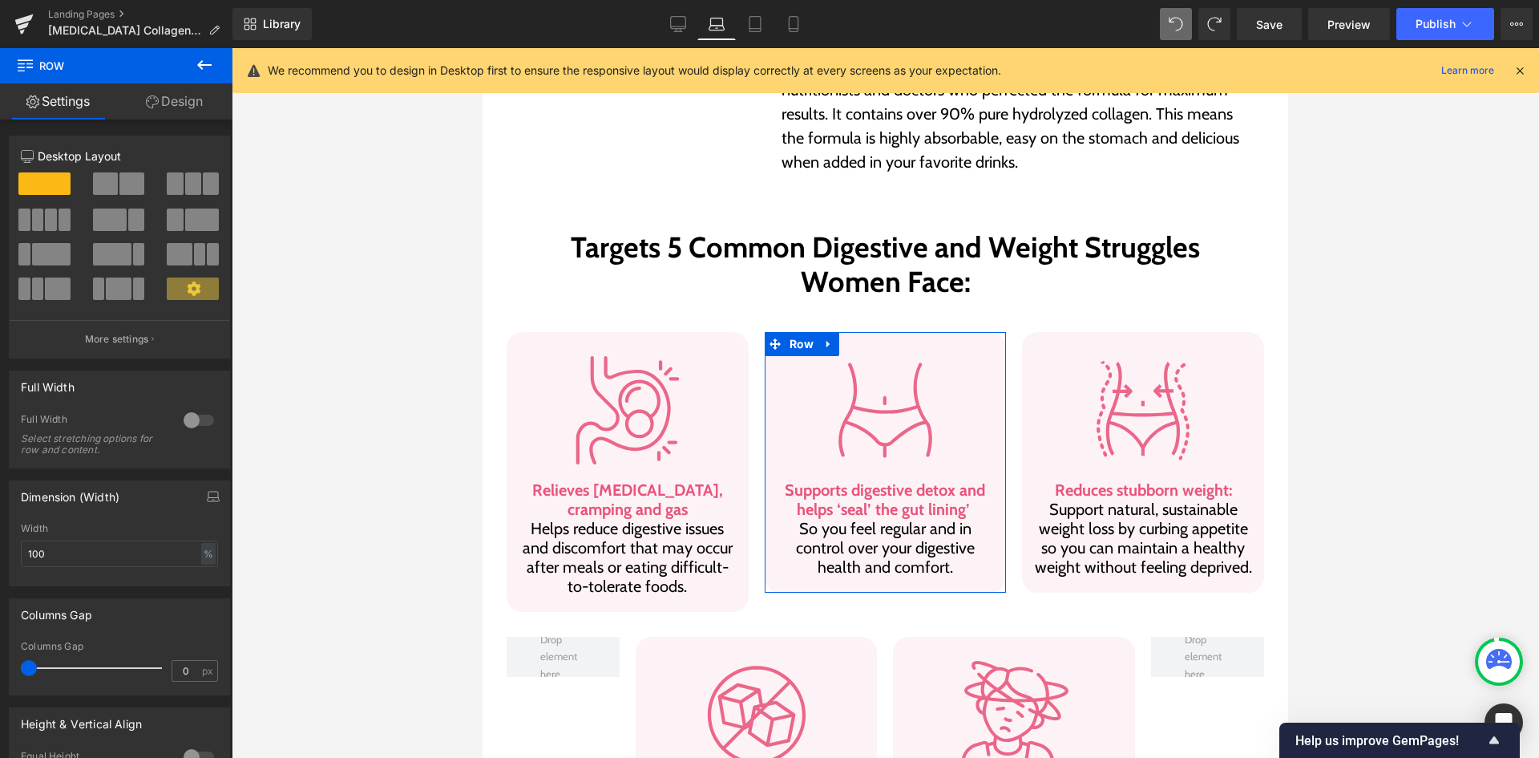
click at [184, 101] on link "Design" at bounding box center [174, 101] width 116 height 36
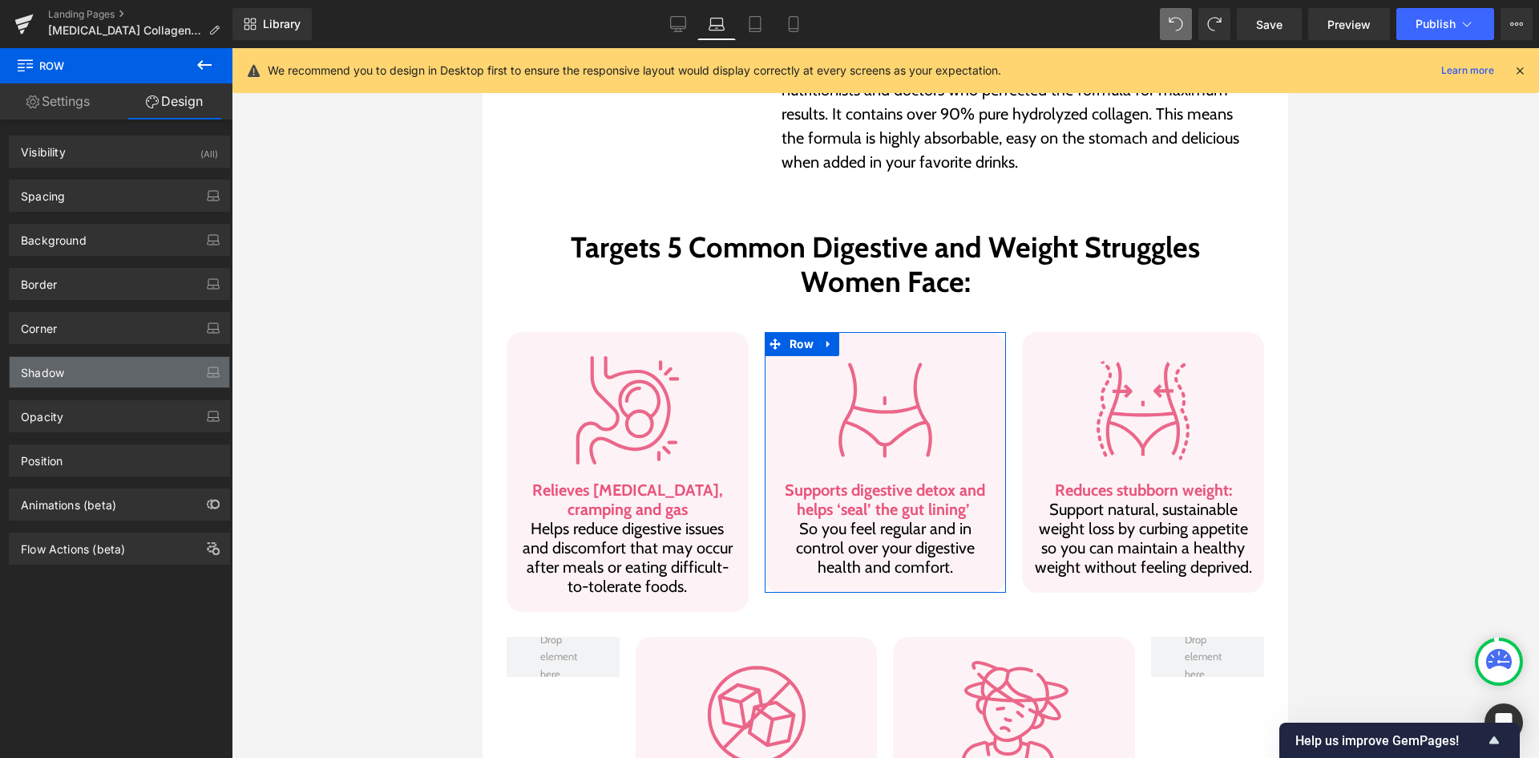
type input "0"
type input "30"
type input "15"
type input "20"
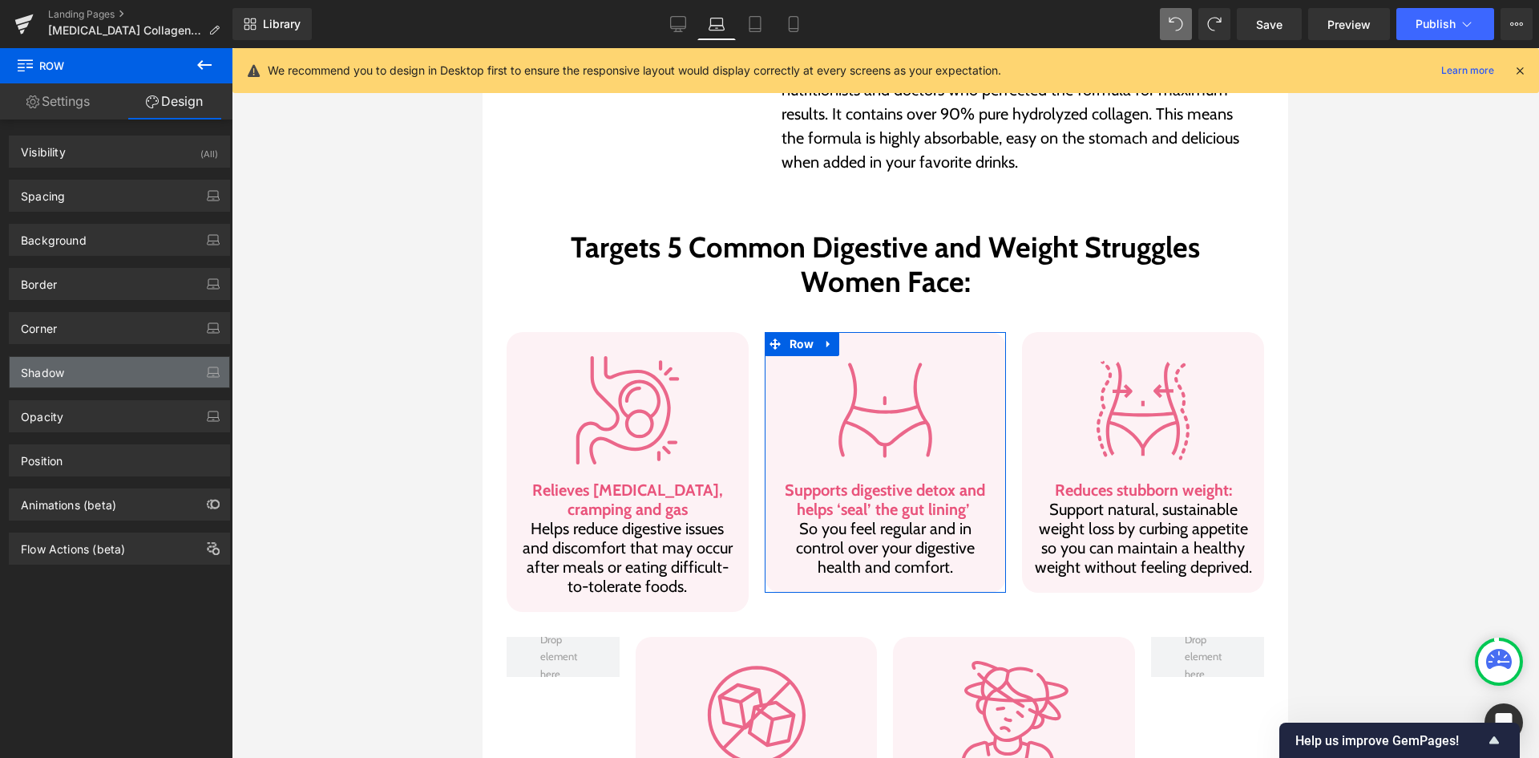
type input "15"
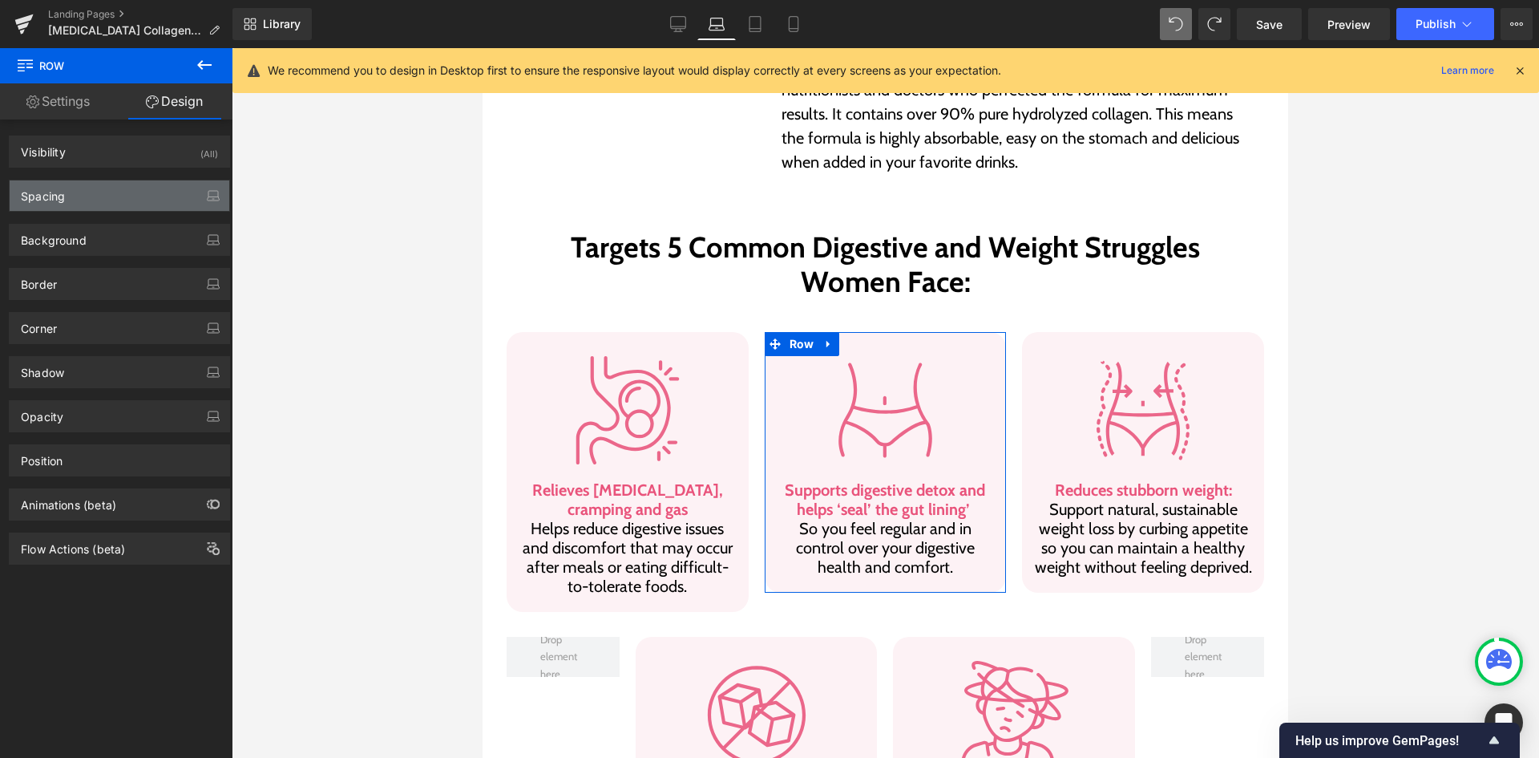
click at [110, 188] on div "Spacing" at bounding box center [120, 195] width 220 height 30
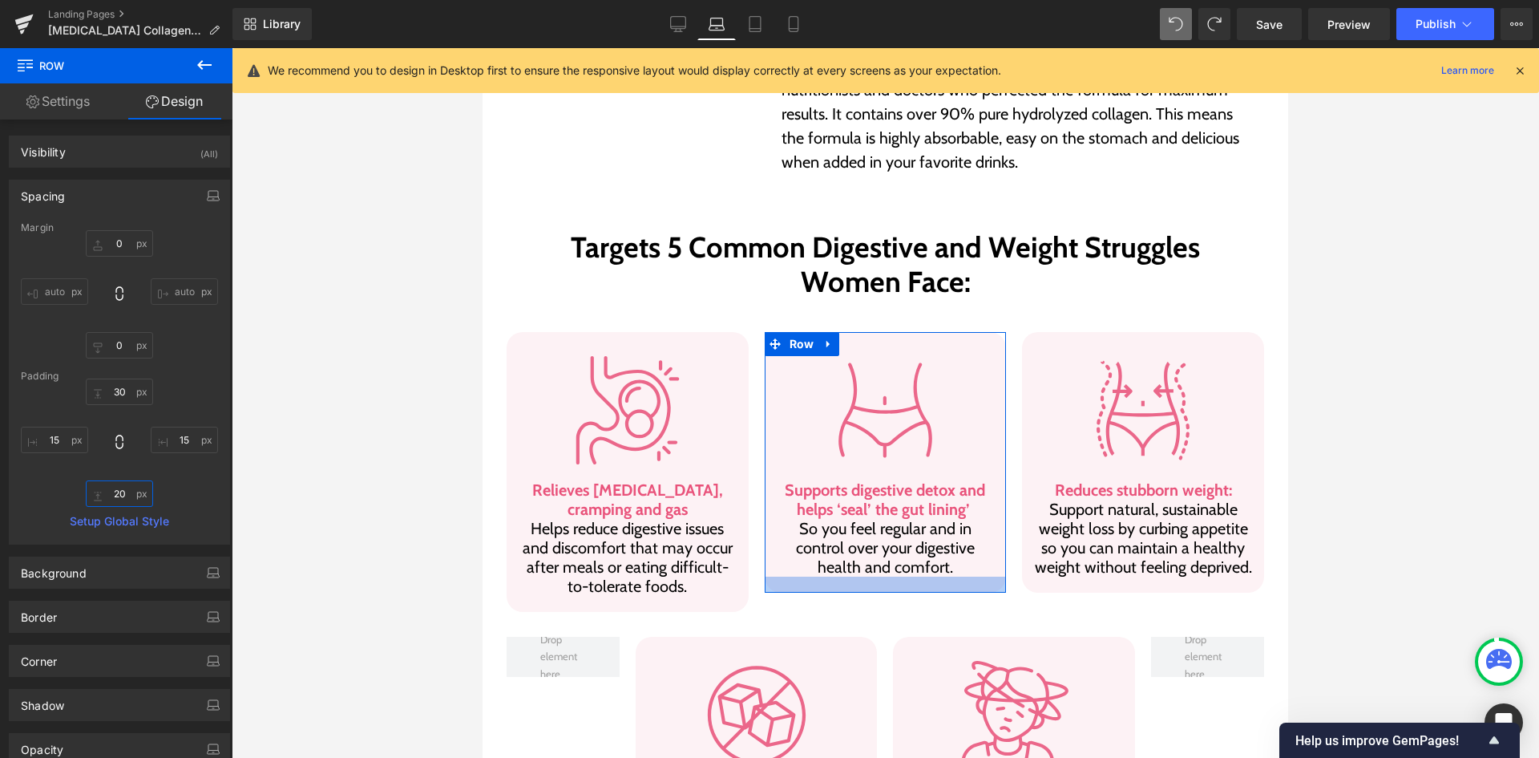
click at [127, 503] on input "20" at bounding box center [119, 493] width 67 height 26
type input "40"
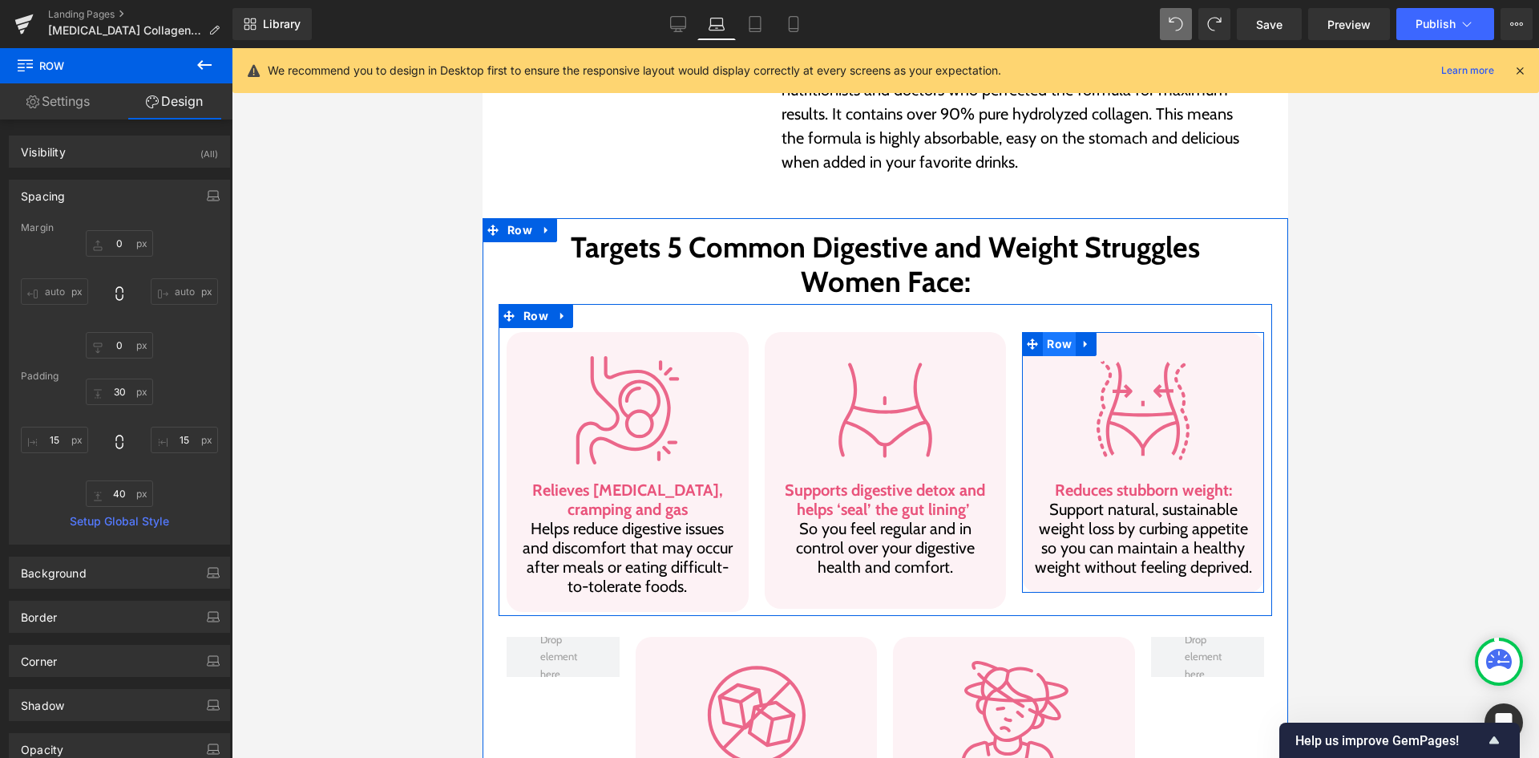
click at [1055, 332] on span "Row" at bounding box center [1059, 344] width 33 height 24
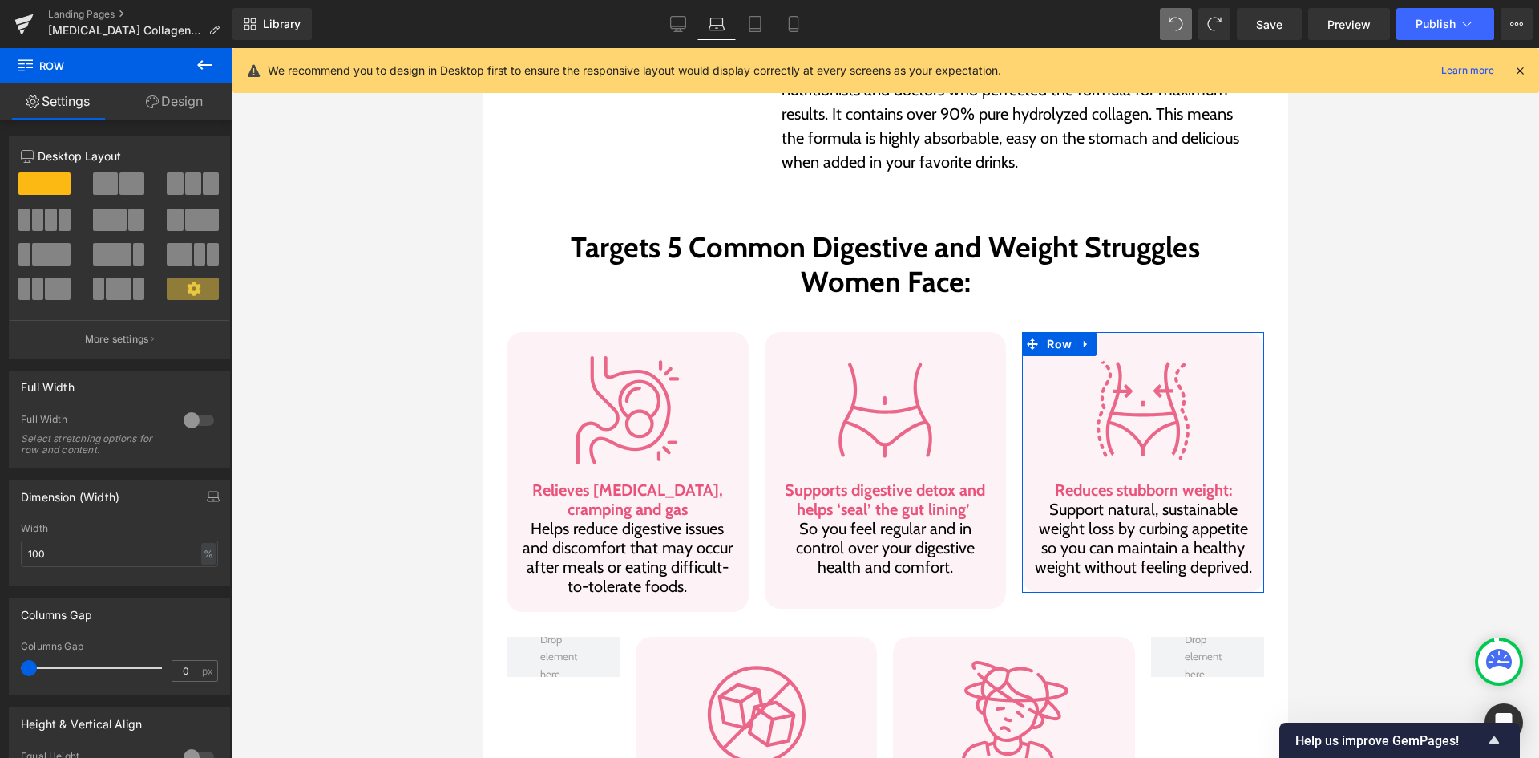
click at [170, 113] on link "Design" at bounding box center [174, 101] width 116 height 36
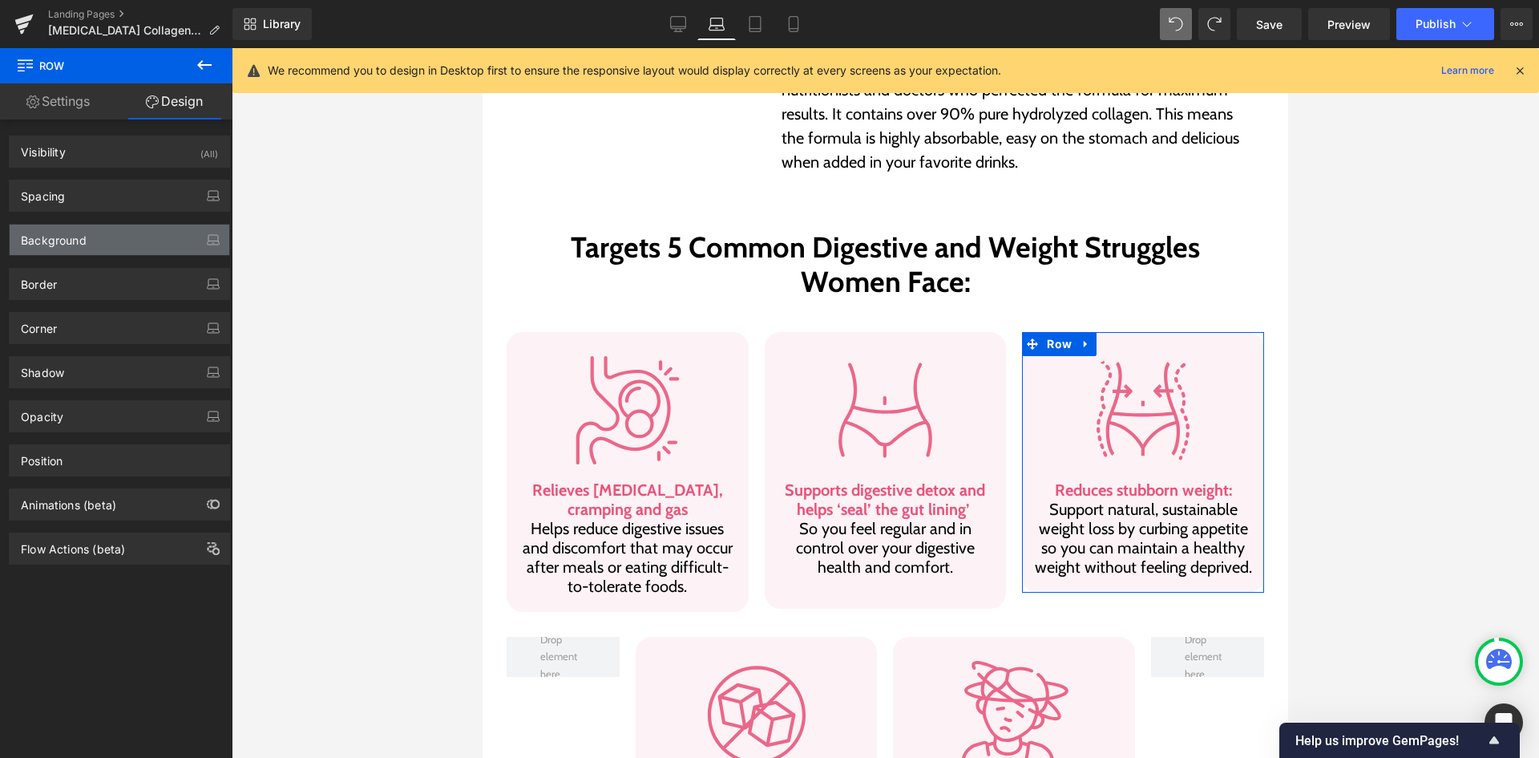
type input "0"
type input "30"
type input "15"
type input "20"
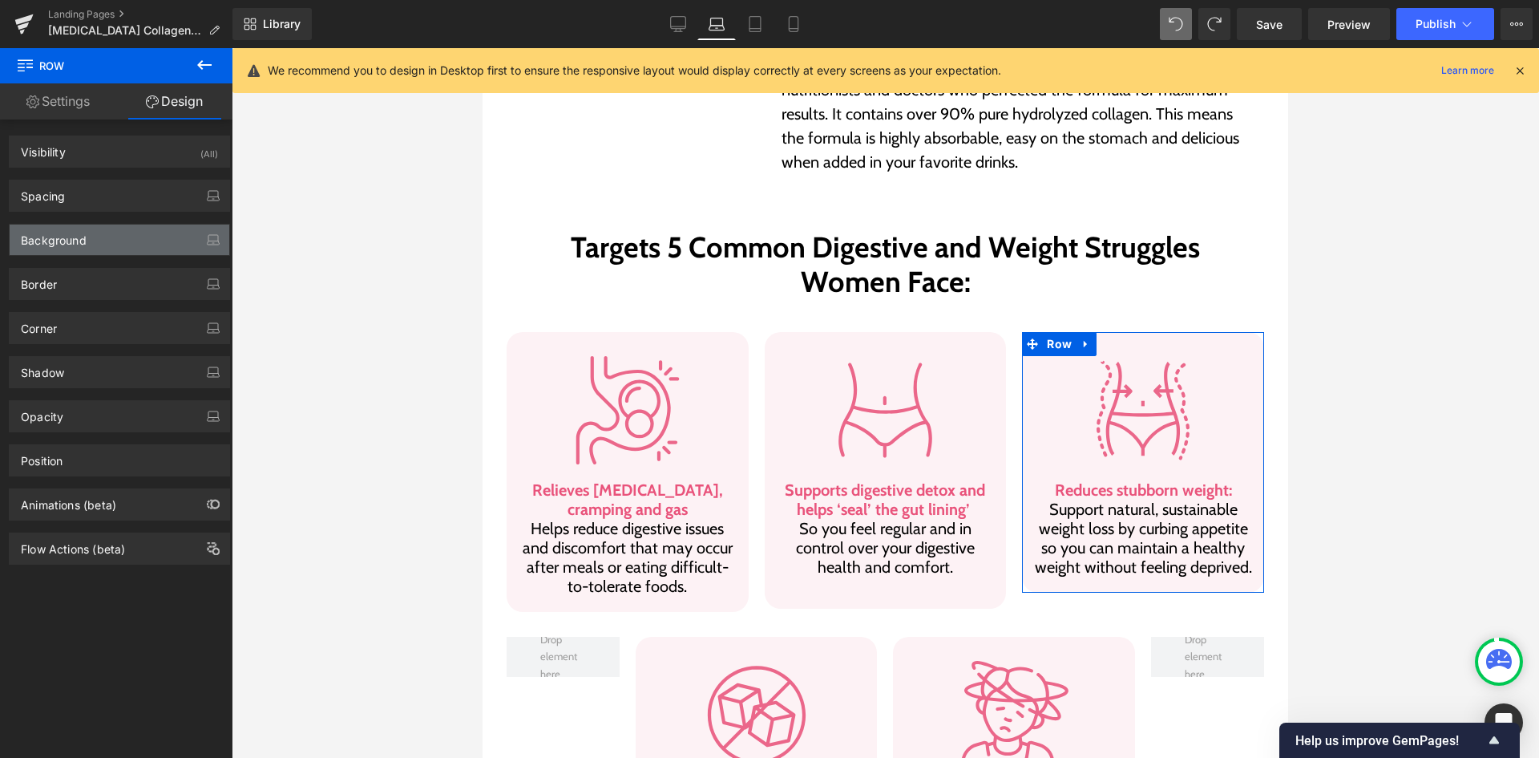
type input "15"
click at [105, 204] on div "Spacing" at bounding box center [120, 195] width 220 height 30
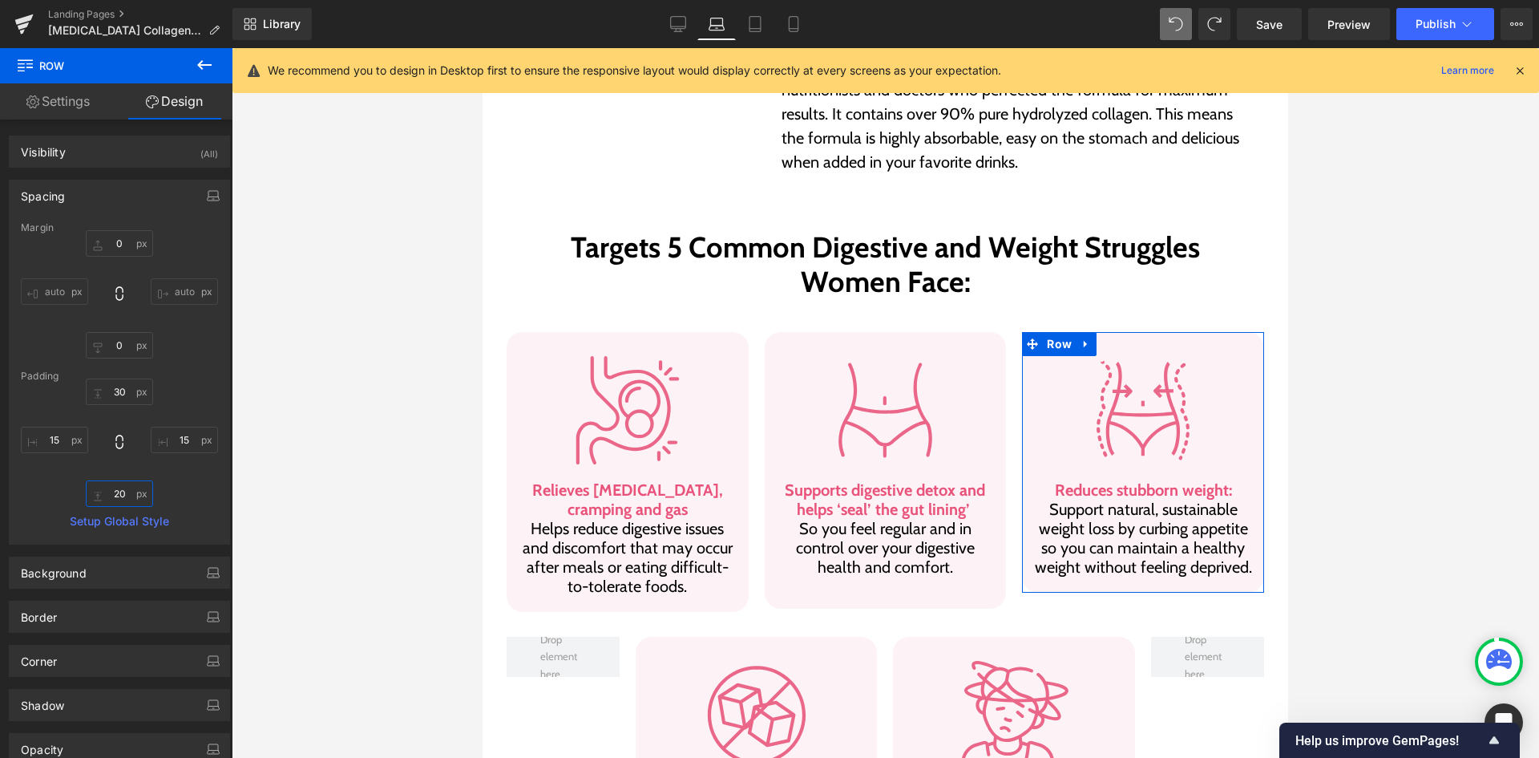
click at [129, 491] on input "20" at bounding box center [119, 493] width 67 height 26
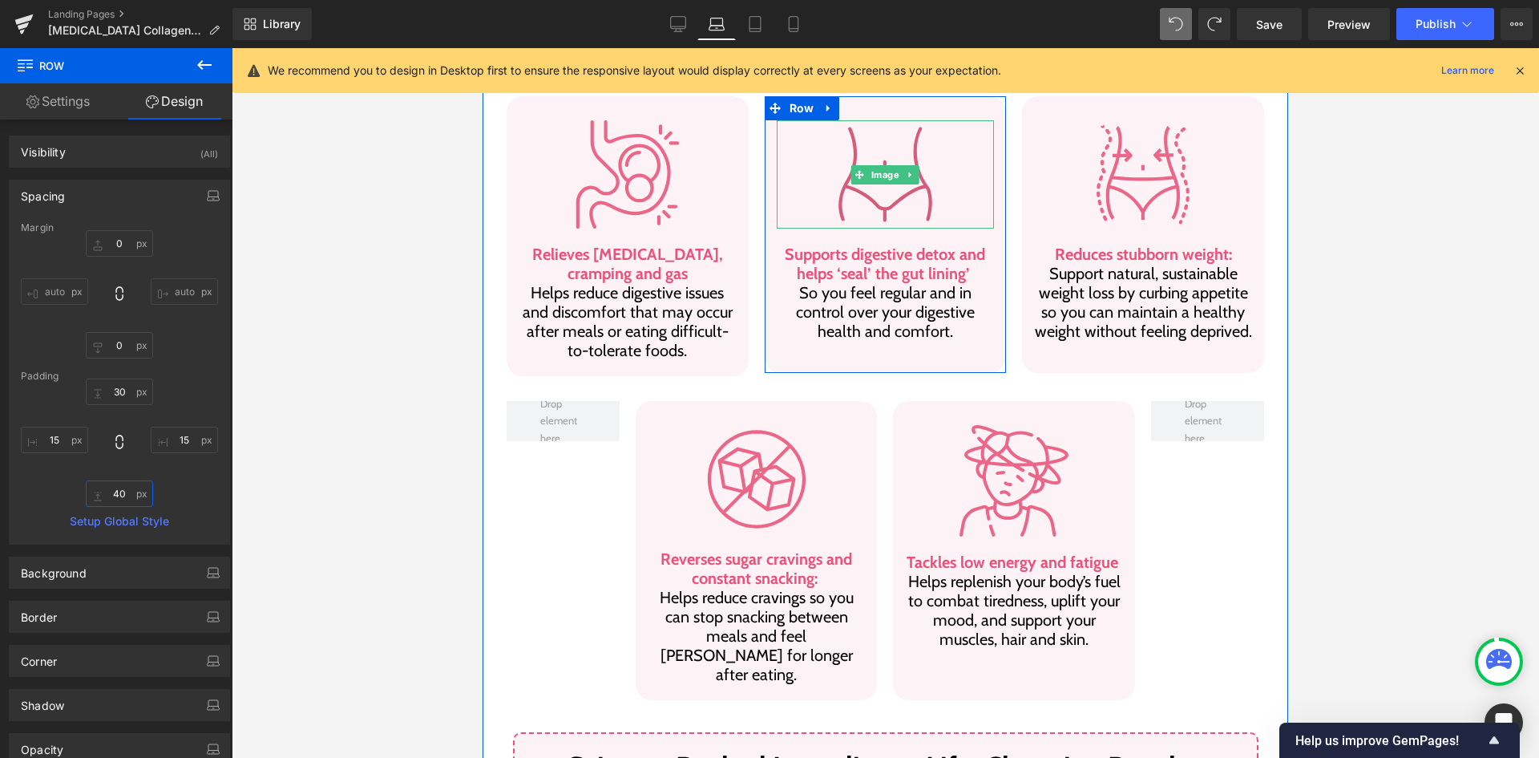
scroll to position [1026, 0]
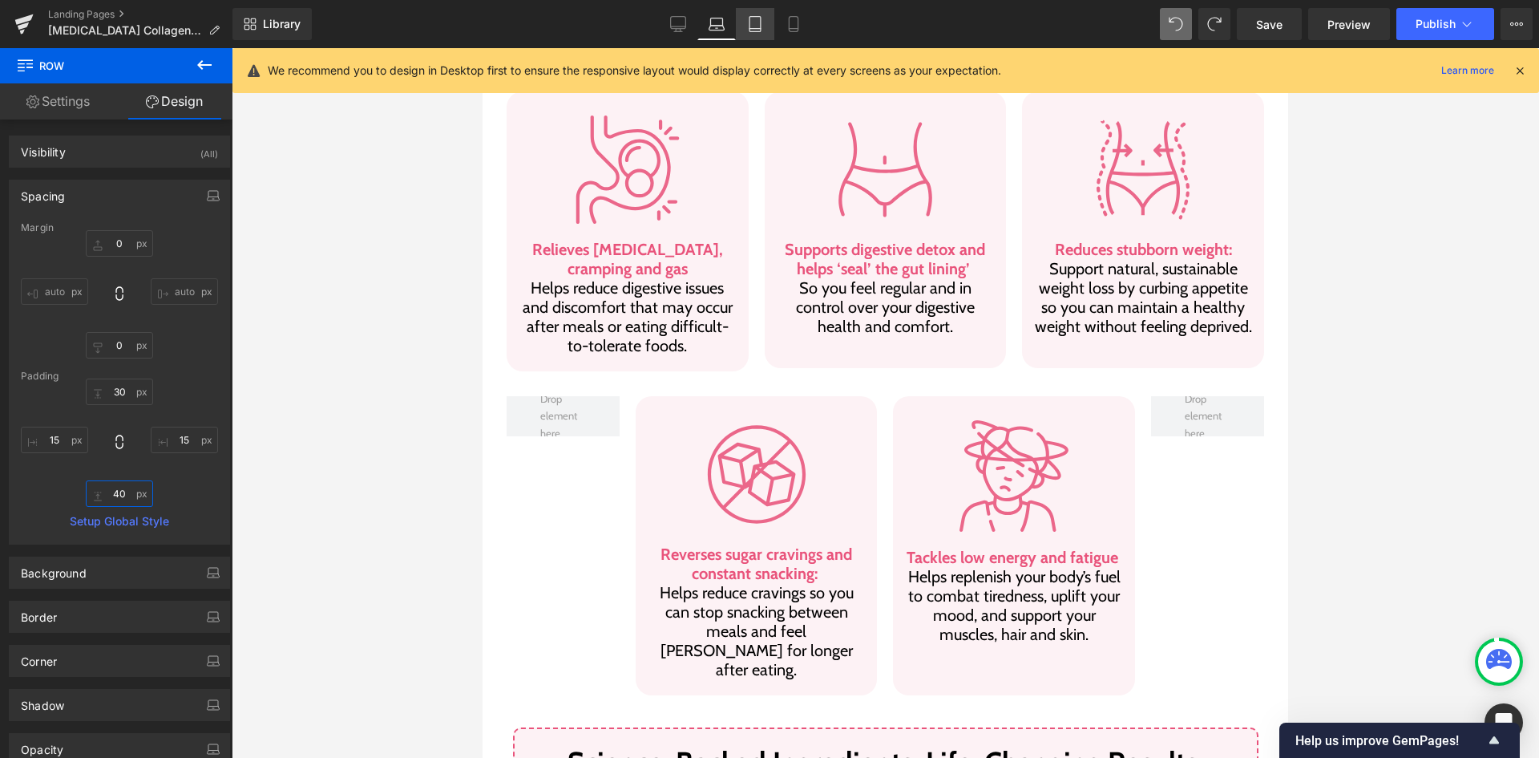
type input "40"
click at [766, 36] on link "Tablet" at bounding box center [755, 24] width 38 height 32
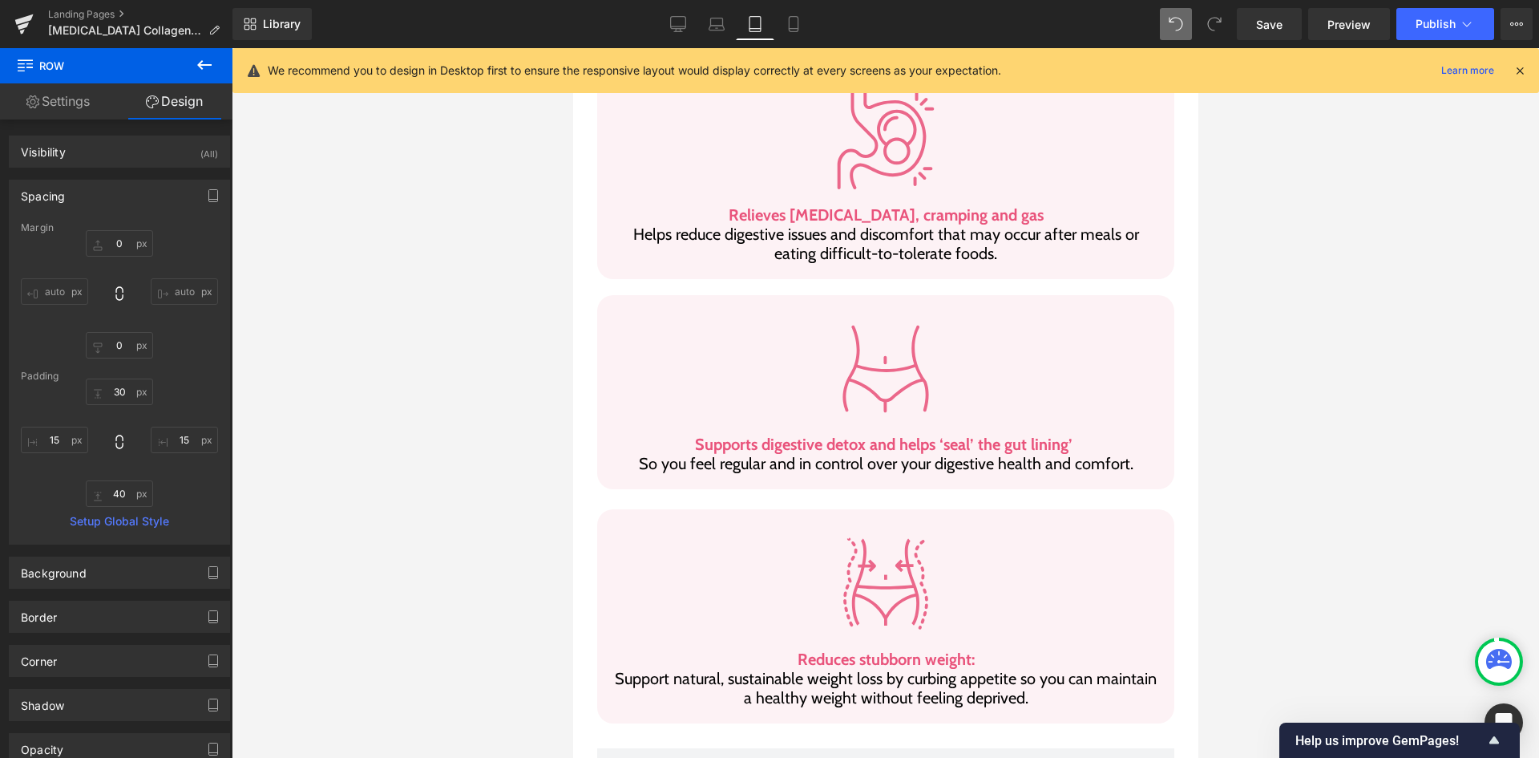
type input "25"
type input "0"
type input "30"
type input "15"
type input "20"
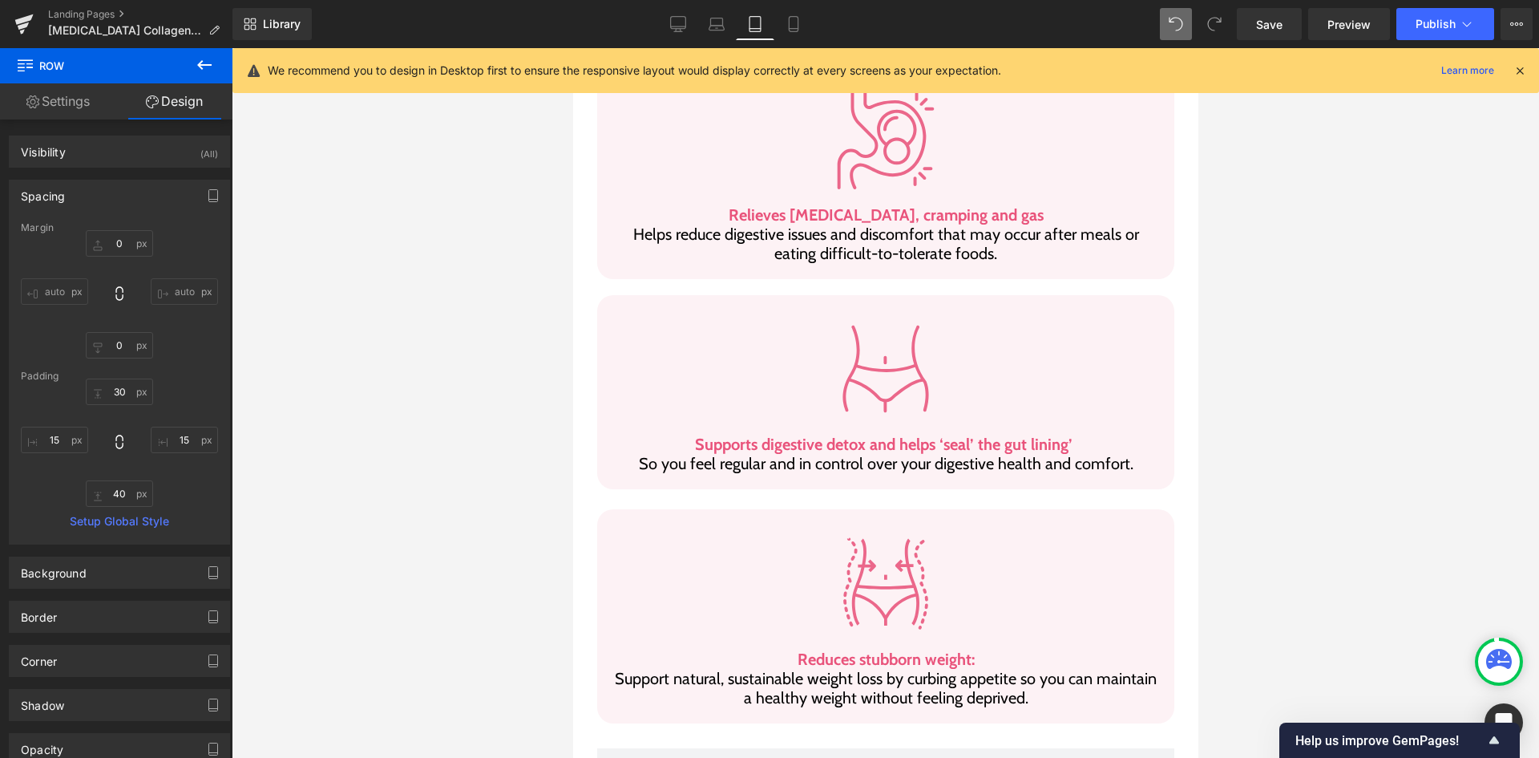
type input "15"
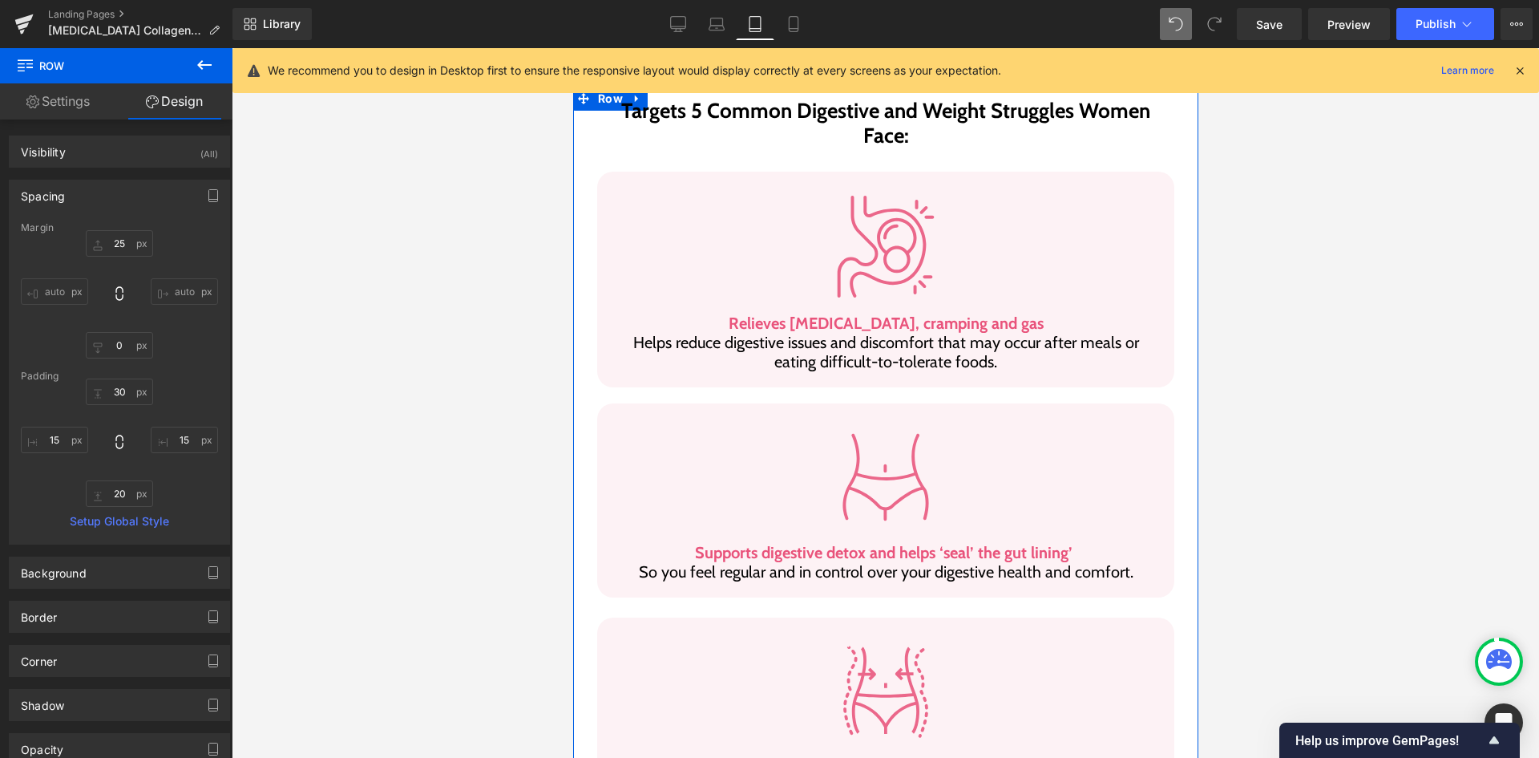
scroll to position [870, 0]
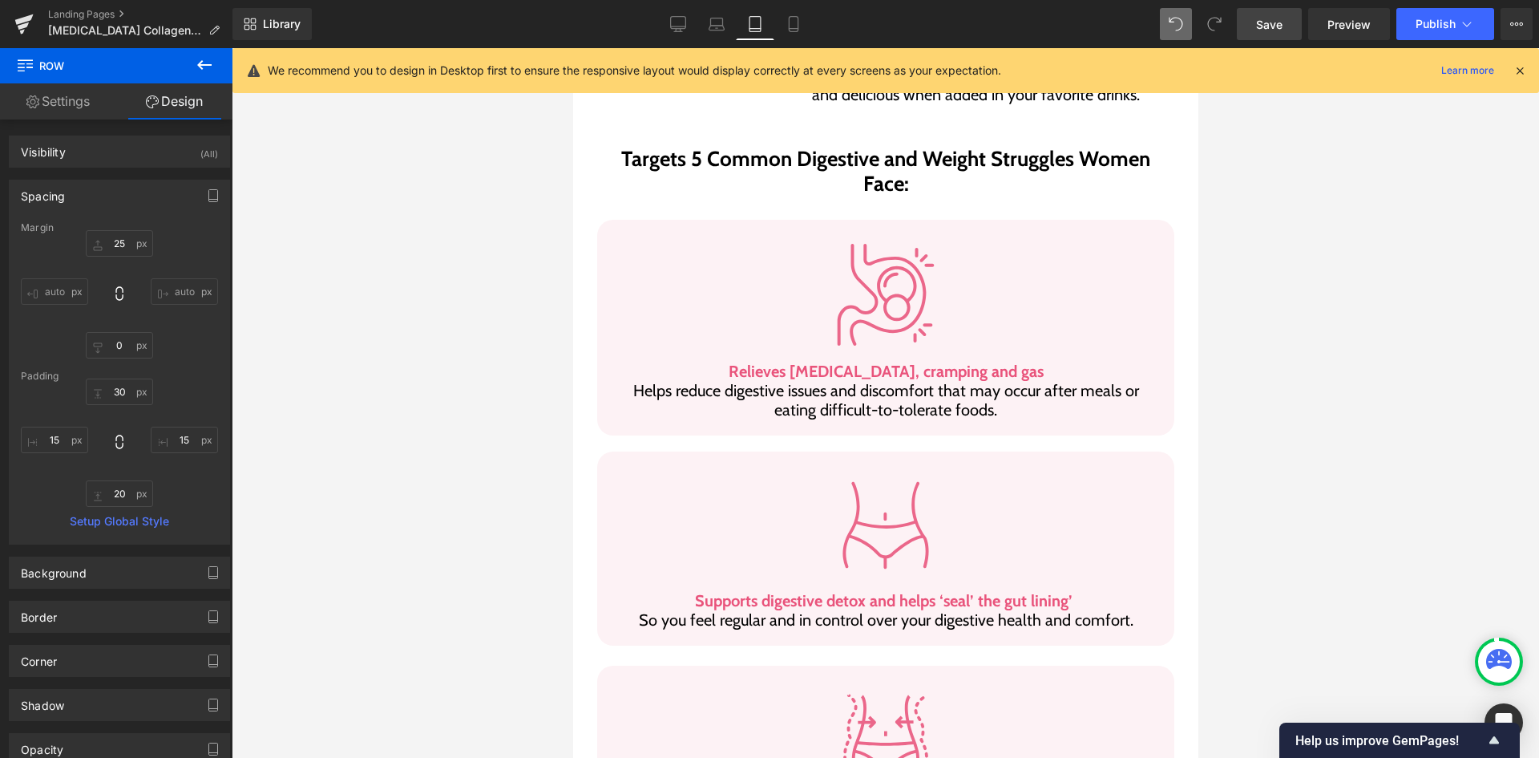
click at [1295, 34] on link "Save" at bounding box center [1269, 24] width 65 height 32
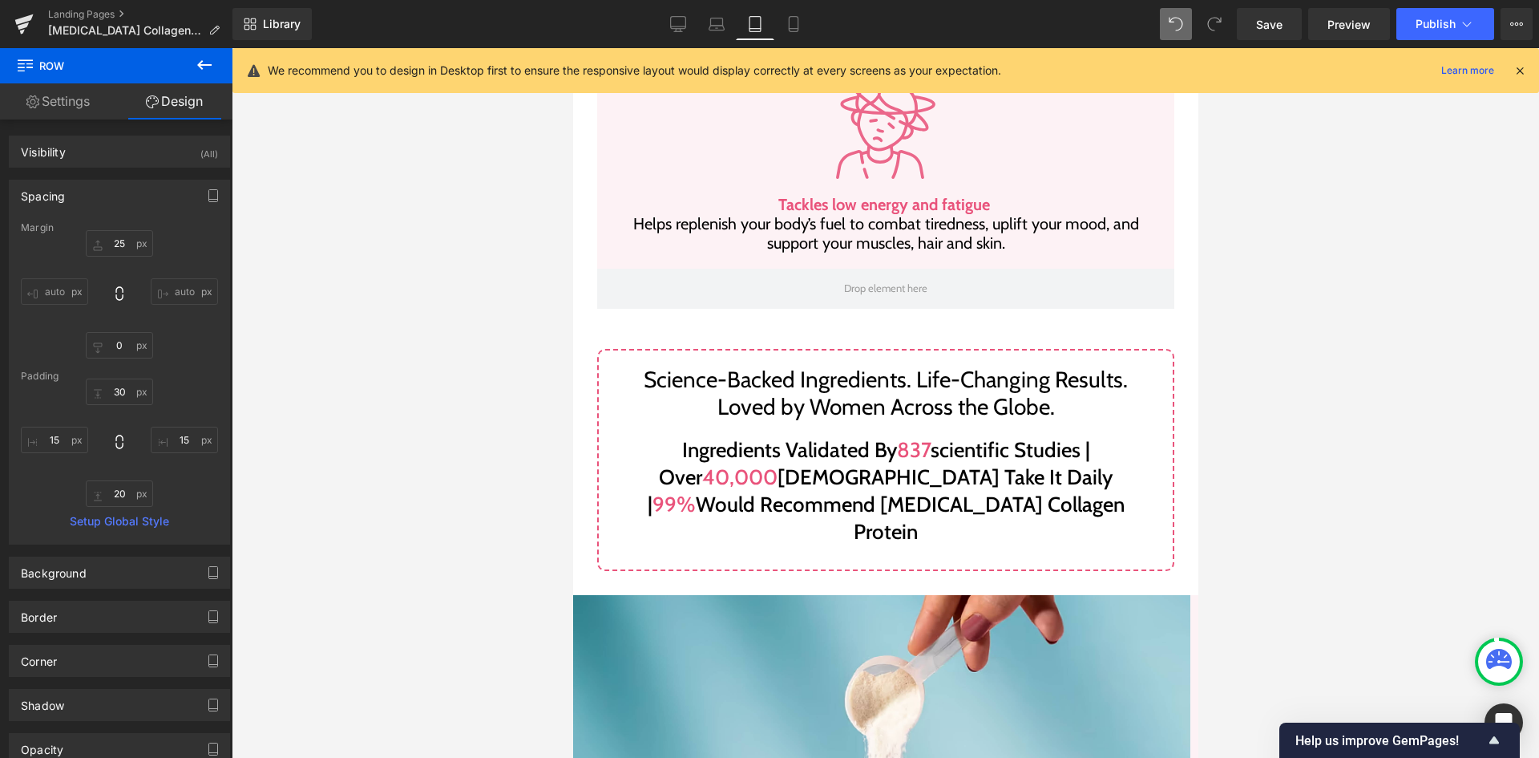
scroll to position [1992, 0]
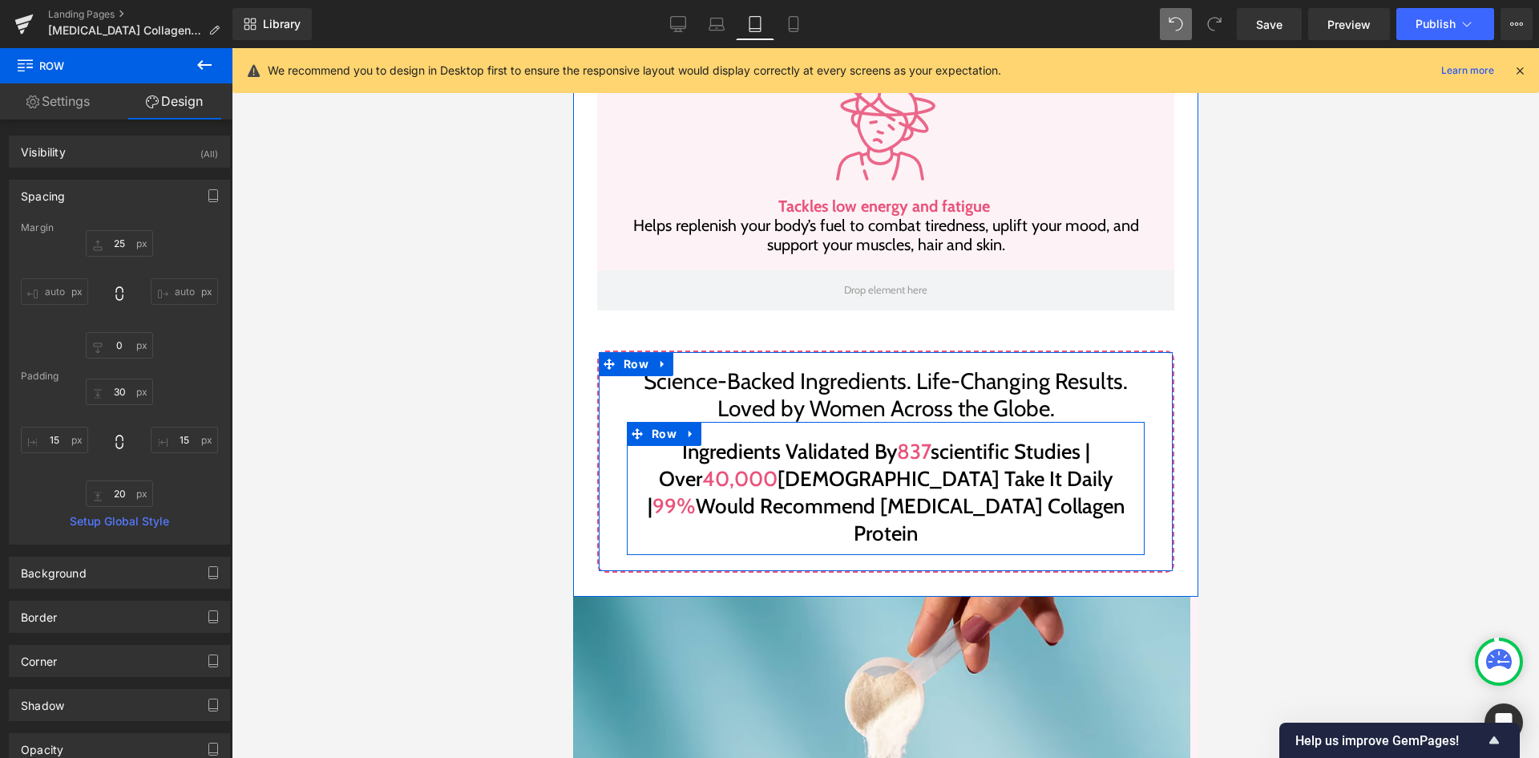
click at [768, 368] on p "Science-Backed Ingredients. Life-Changing Results. Loved by Women Across the Gl…" at bounding box center [885, 395] width 518 height 54
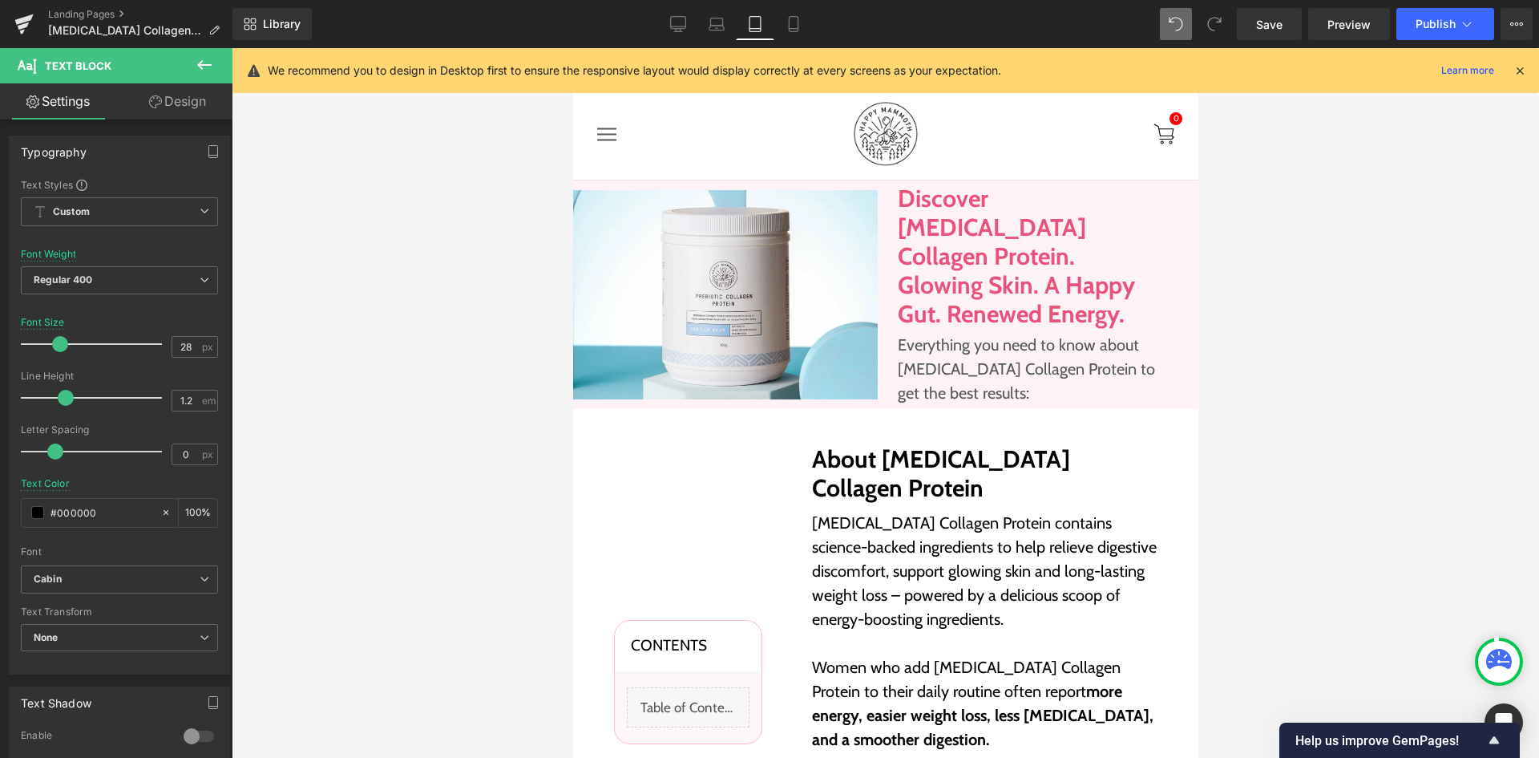
scroll to position [0, 0]
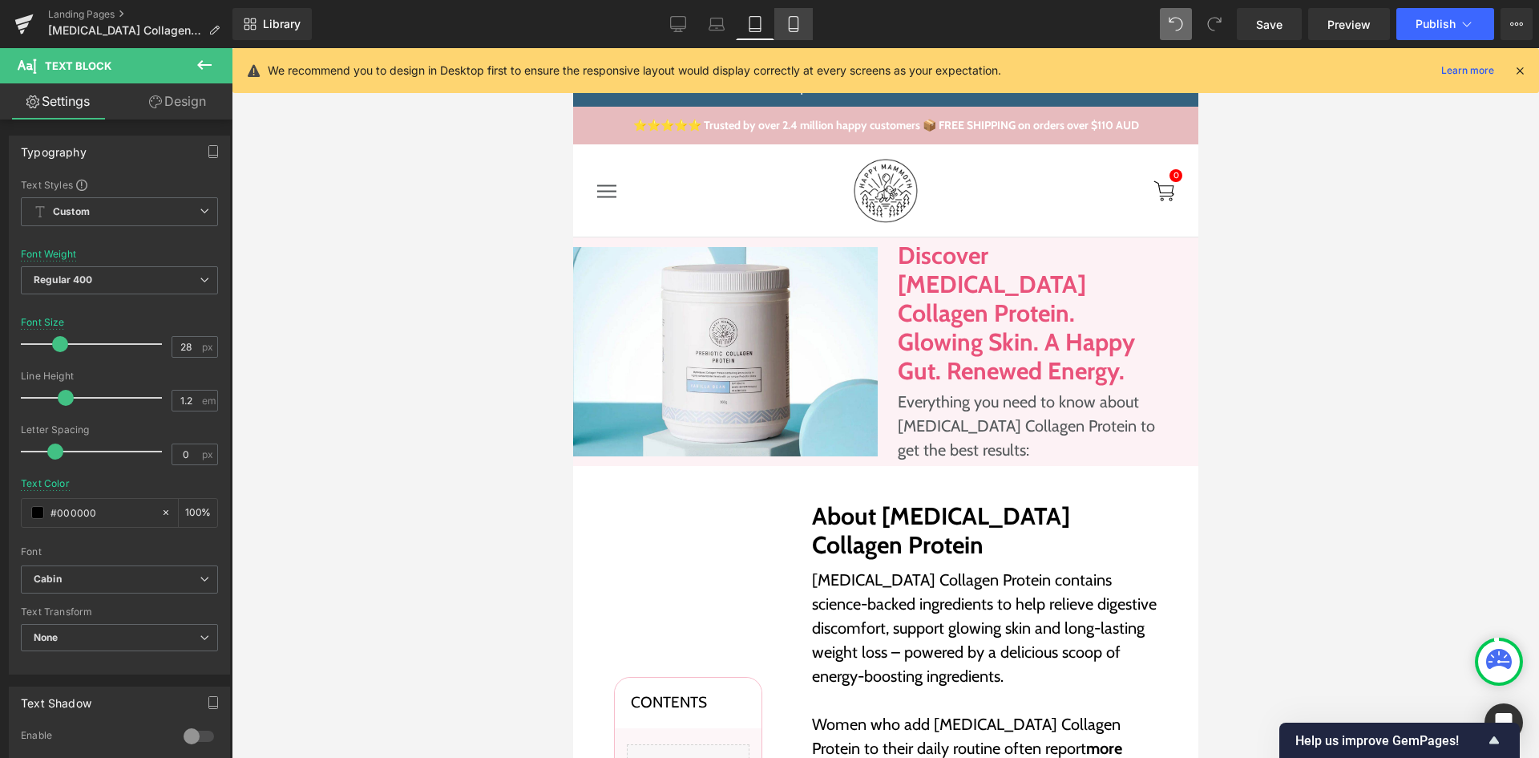
click at [793, 21] on icon at bounding box center [794, 24] width 16 height 16
type input "18"
type input "100"
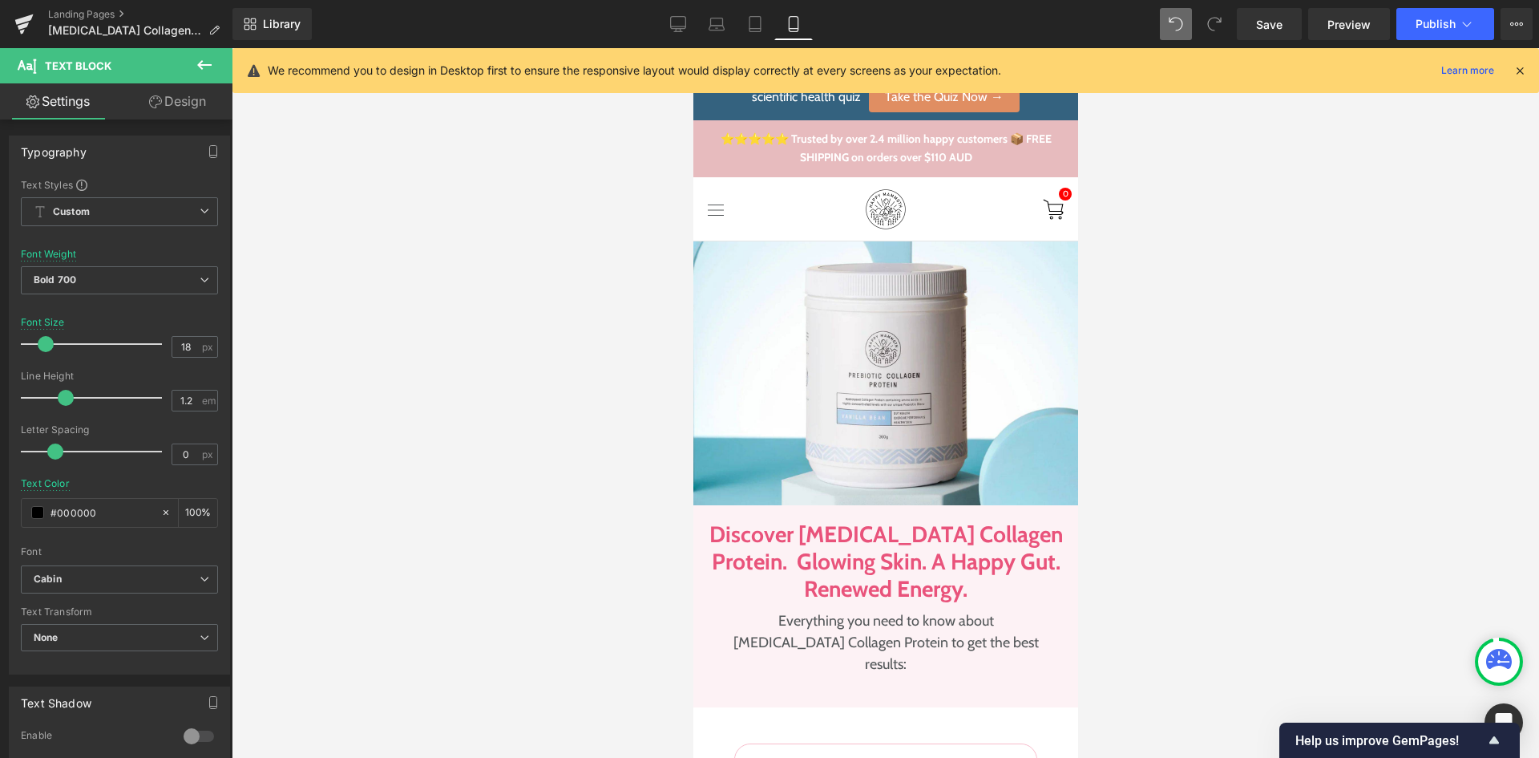
scroll to position [186, 0]
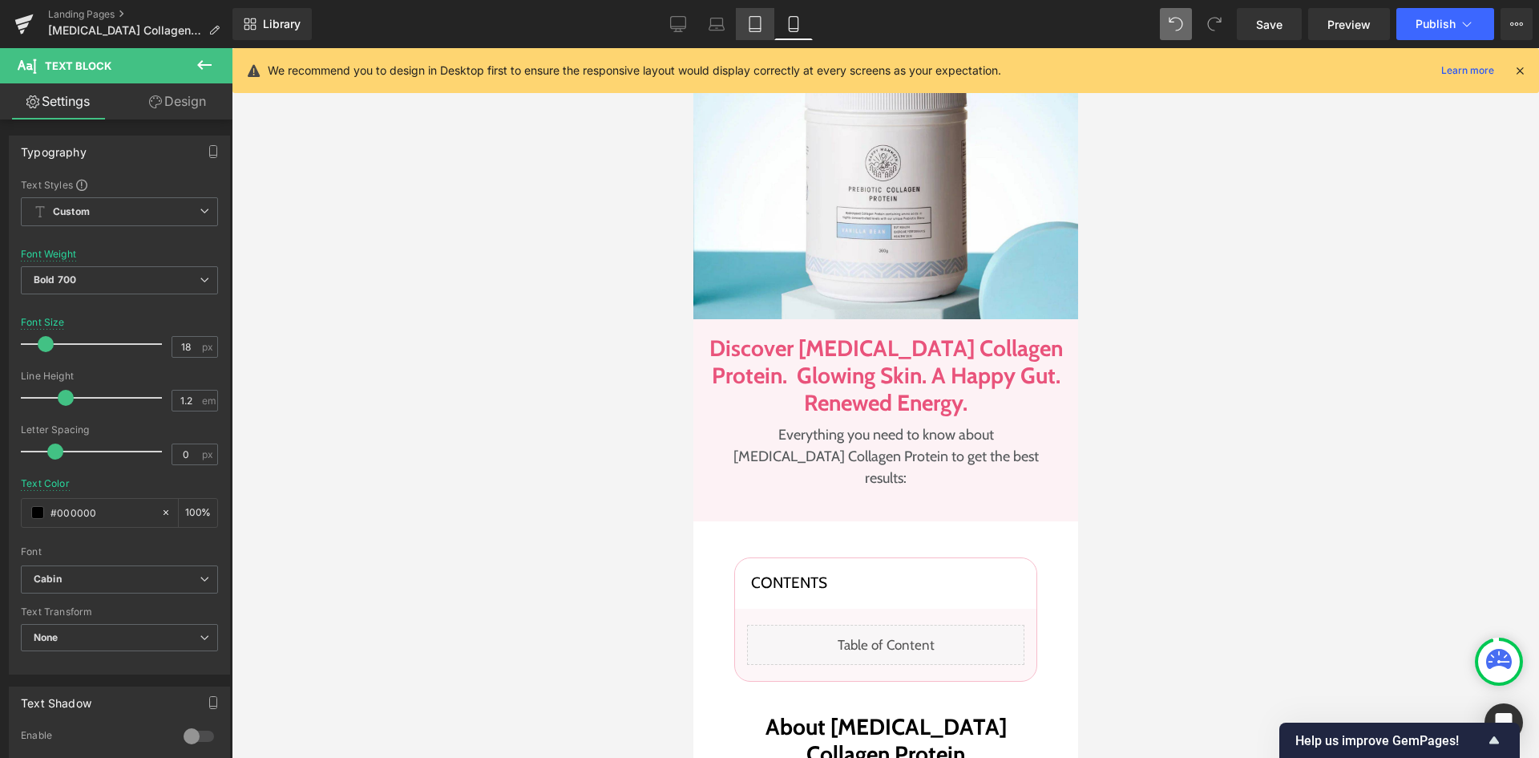
click at [745, 30] on link "Tablet" at bounding box center [755, 24] width 38 height 32
type input "28"
type input "100"
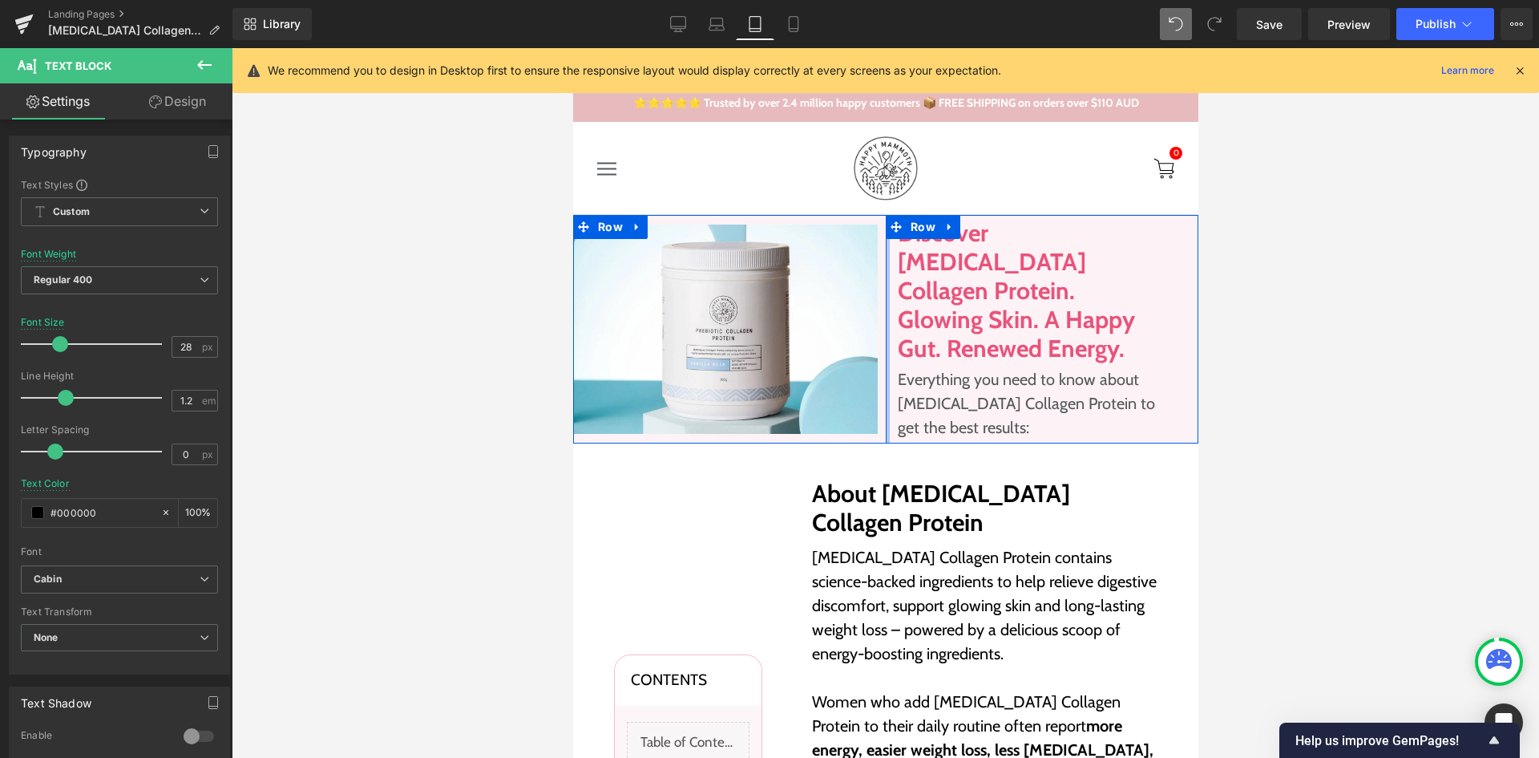
scroll to position [263, 0]
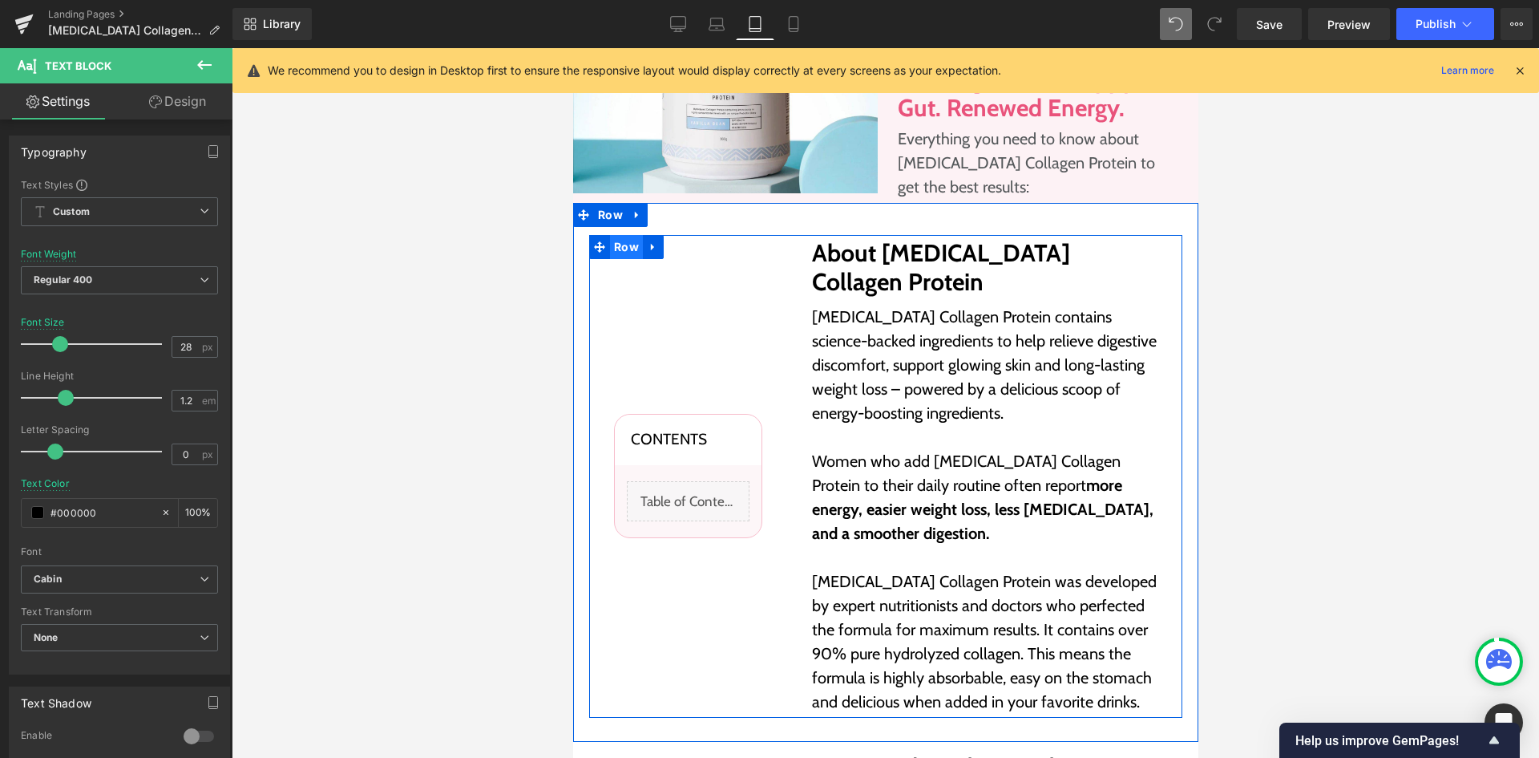
click at [624, 235] on span "Row" at bounding box center [625, 247] width 33 height 24
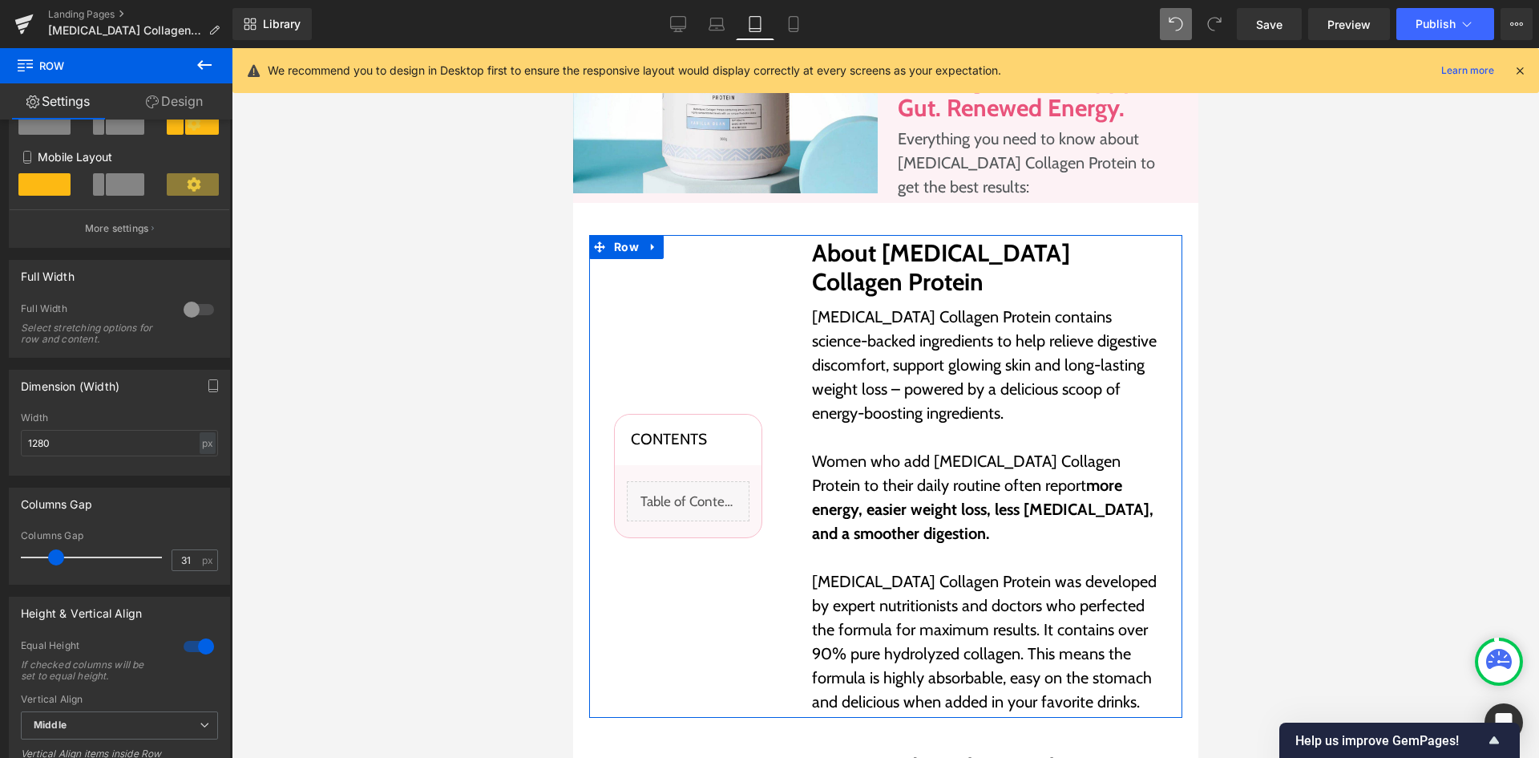
scroll to position [401, 0]
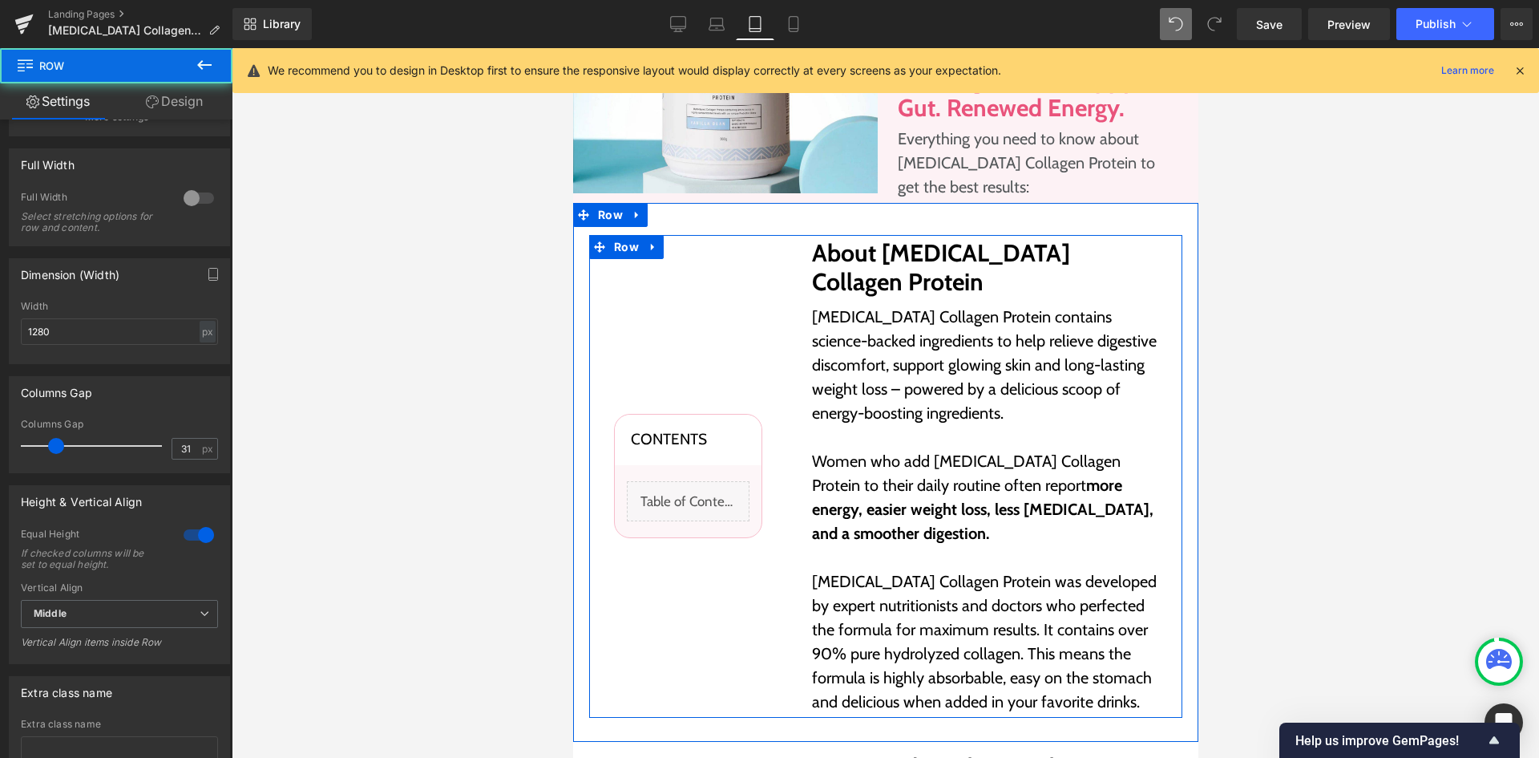
click at [838, 249] on div "About [MEDICAL_DATA] Collagen Protein Heading [MEDICAL_DATA] Collagen Protein c…" at bounding box center [983, 476] width 395 height 475
click at [628, 236] on span "Row" at bounding box center [625, 248] width 33 height 24
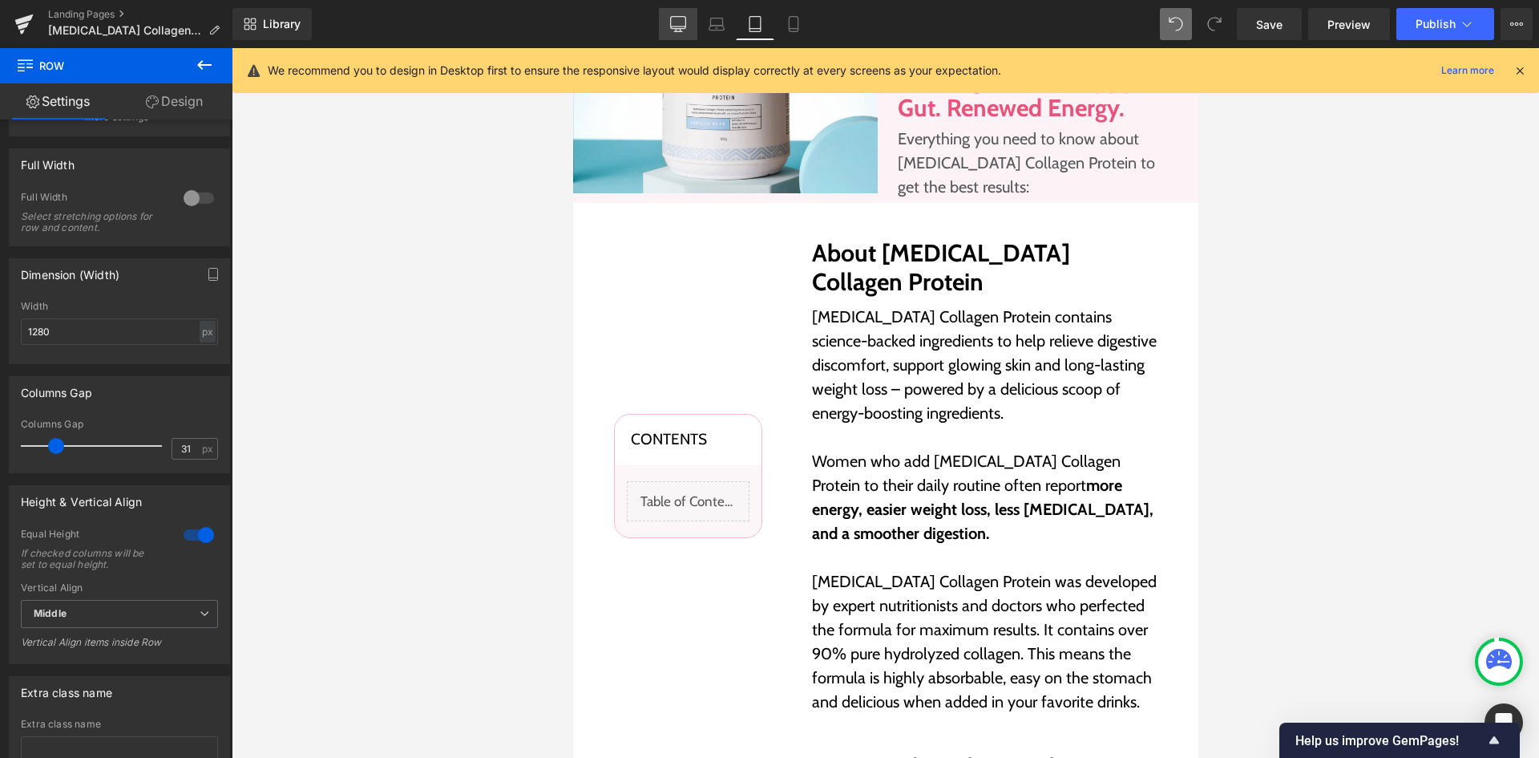
click at [689, 23] on link "Desktop" at bounding box center [678, 24] width 38 height 32
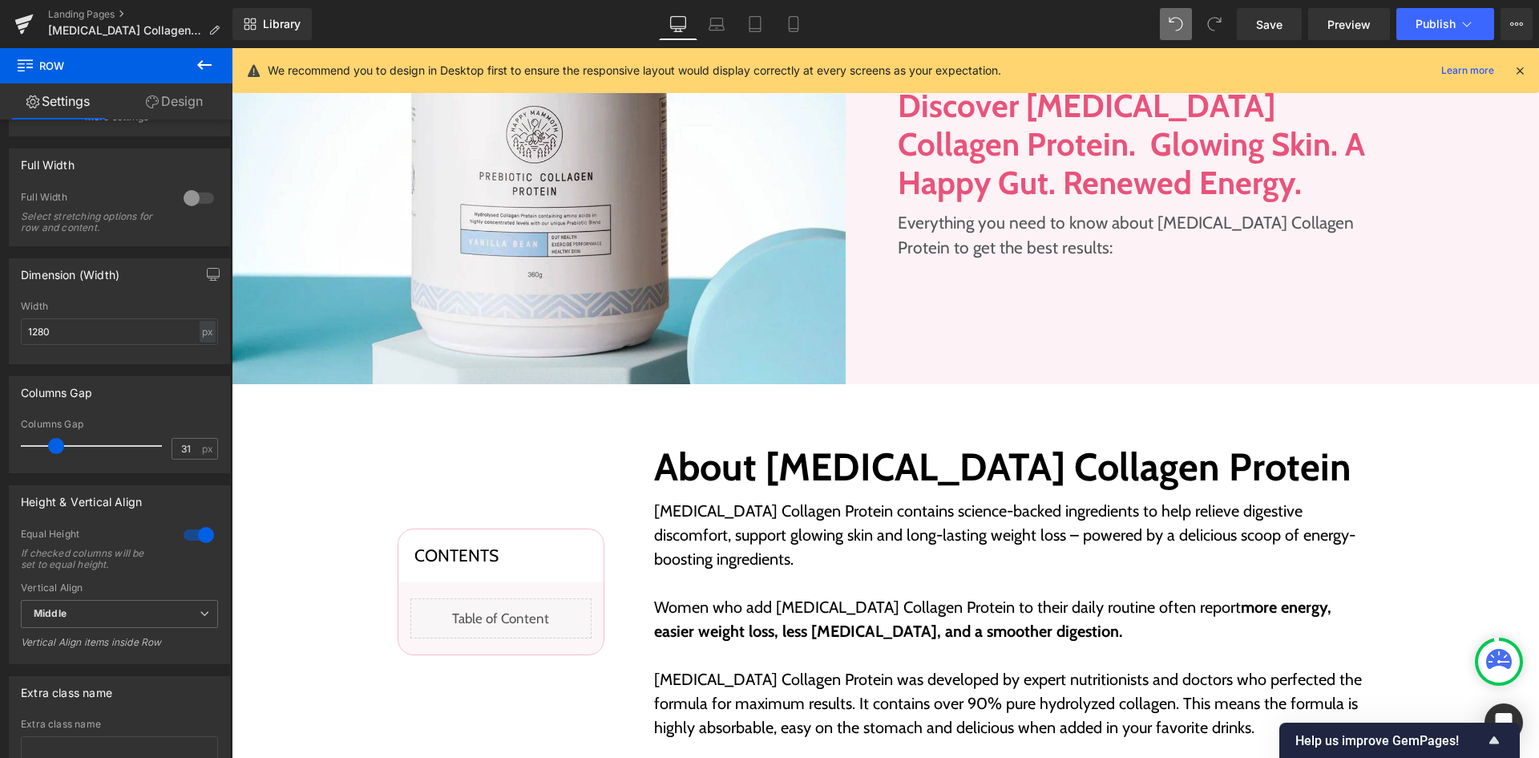
scroll to position [487, 0]
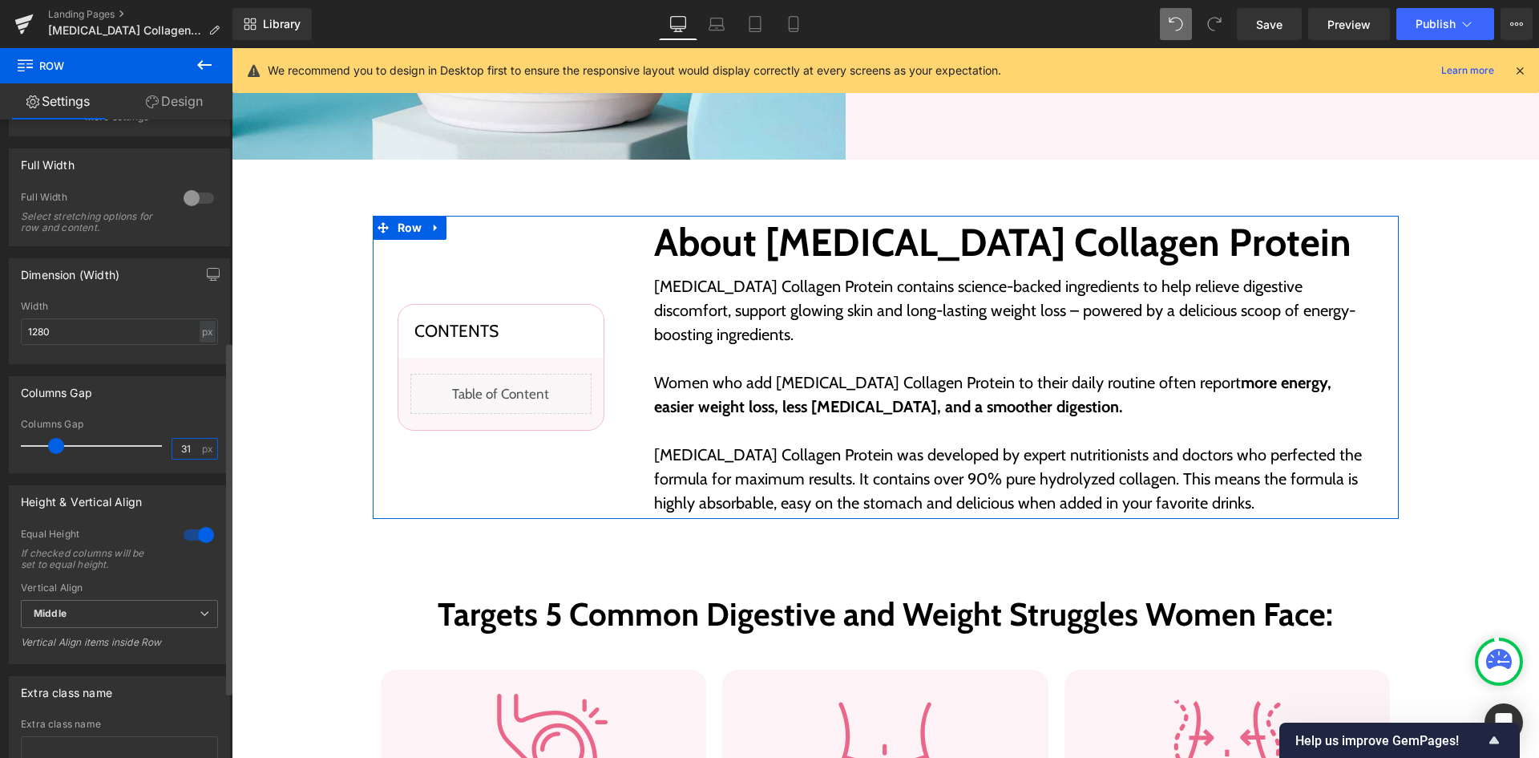
click at [177, 451] on input "31" at bounding box center [186, 448] width 28 height 20
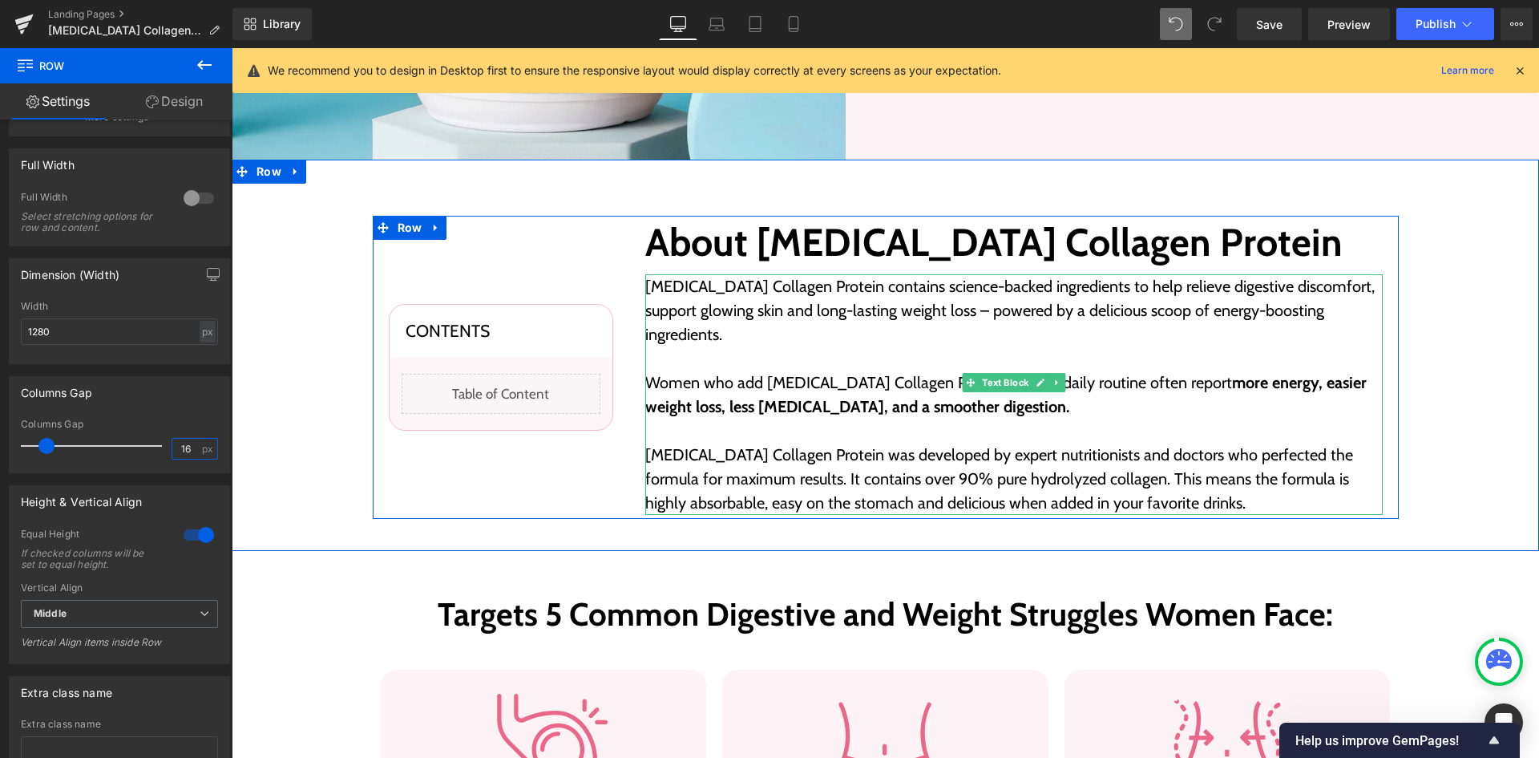
type input "15"
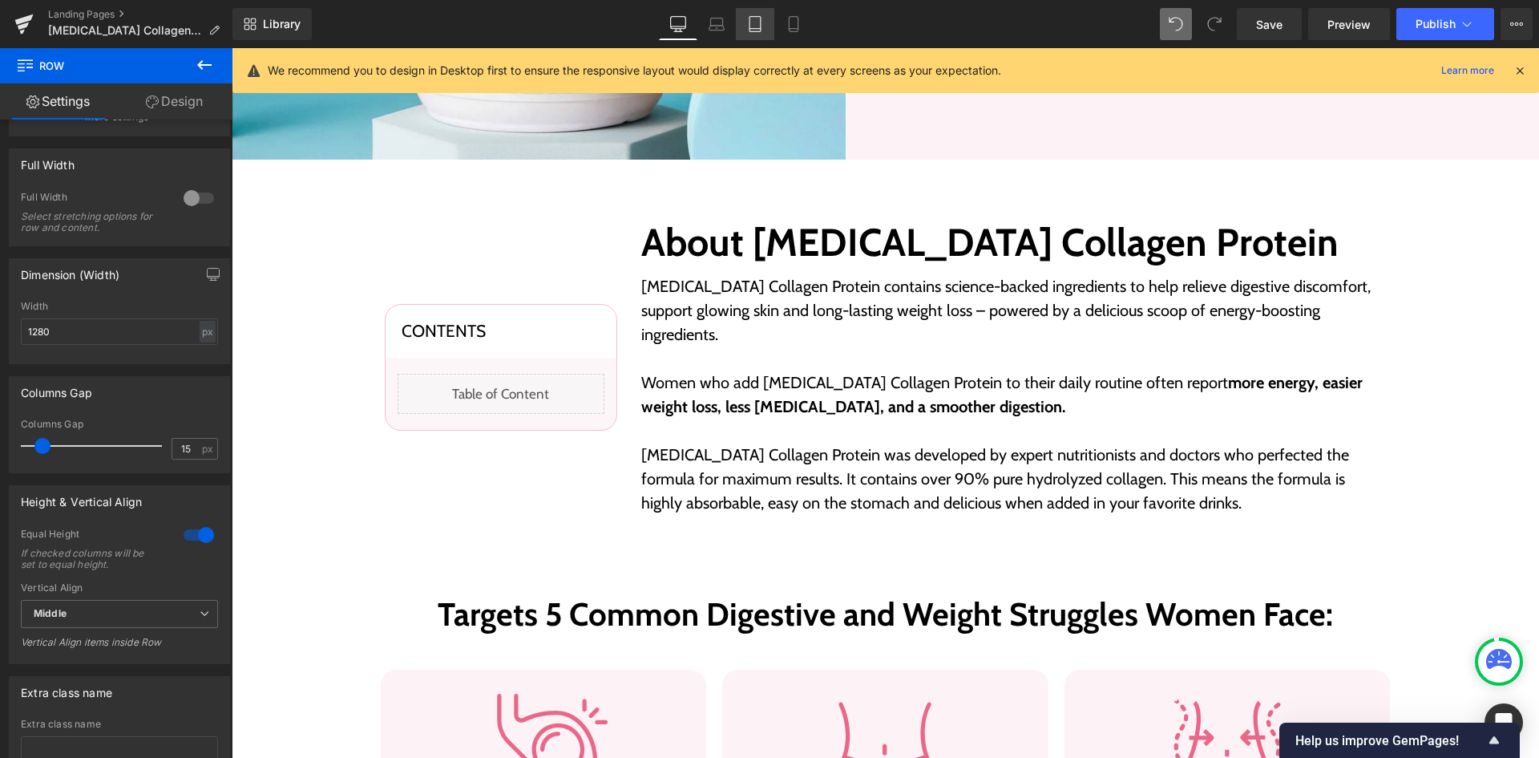
click at [762, 35] on link "Tablet" at bounding box center [755, 24] width 38 height 32
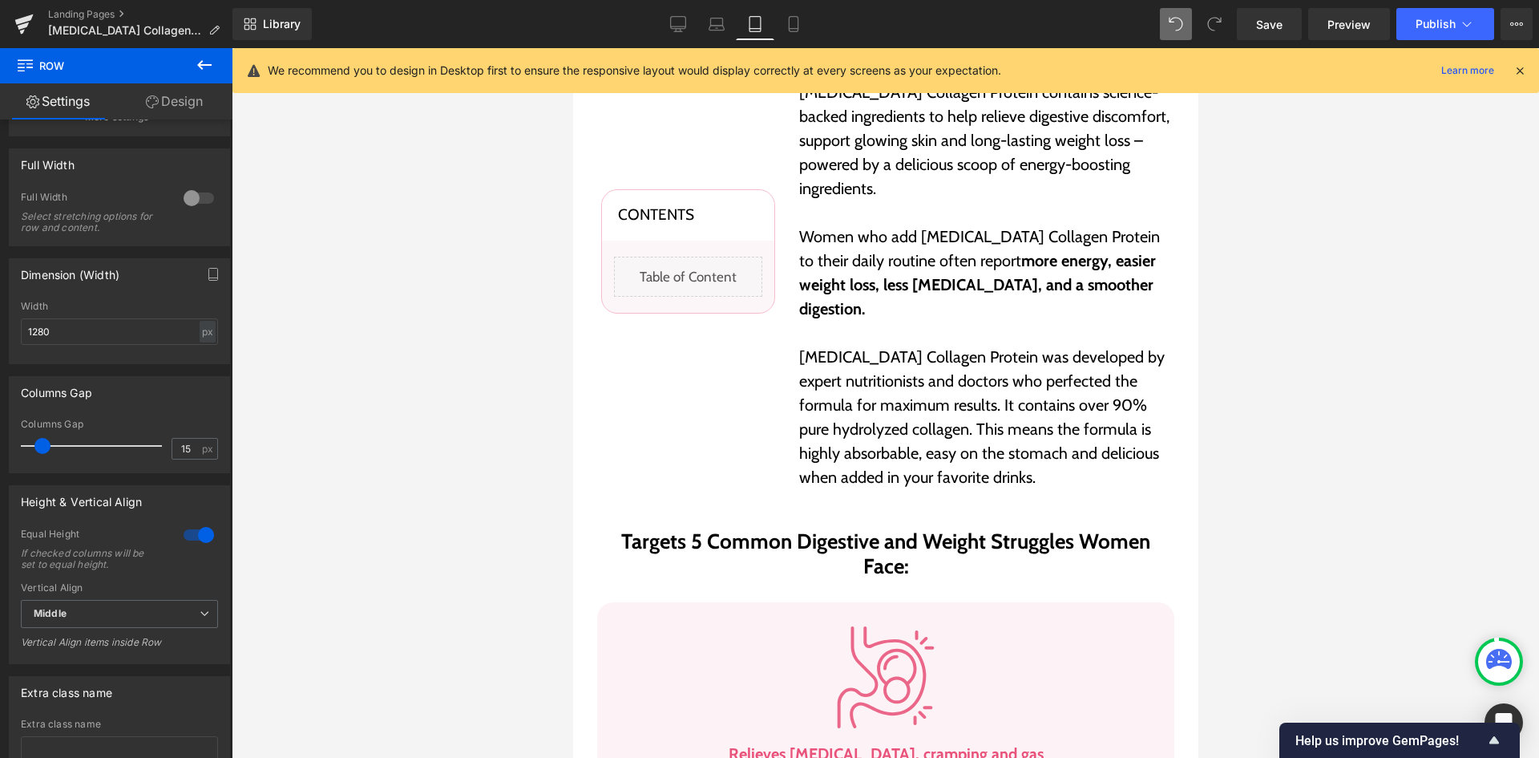
scroll to position [263, 0]
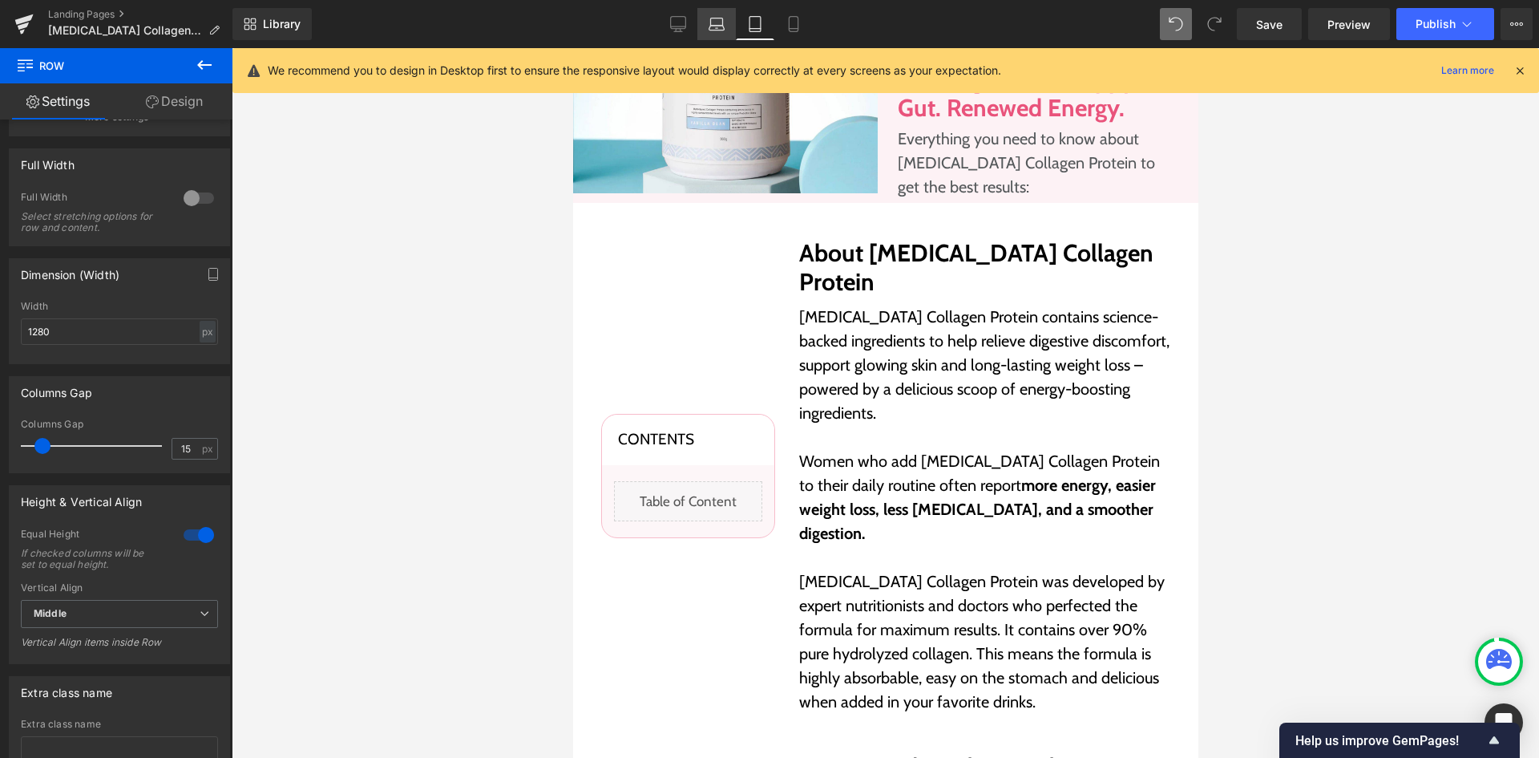
click at [730, 28] on link "Laptop" at bounding box center [716, 24] width 38 height 32
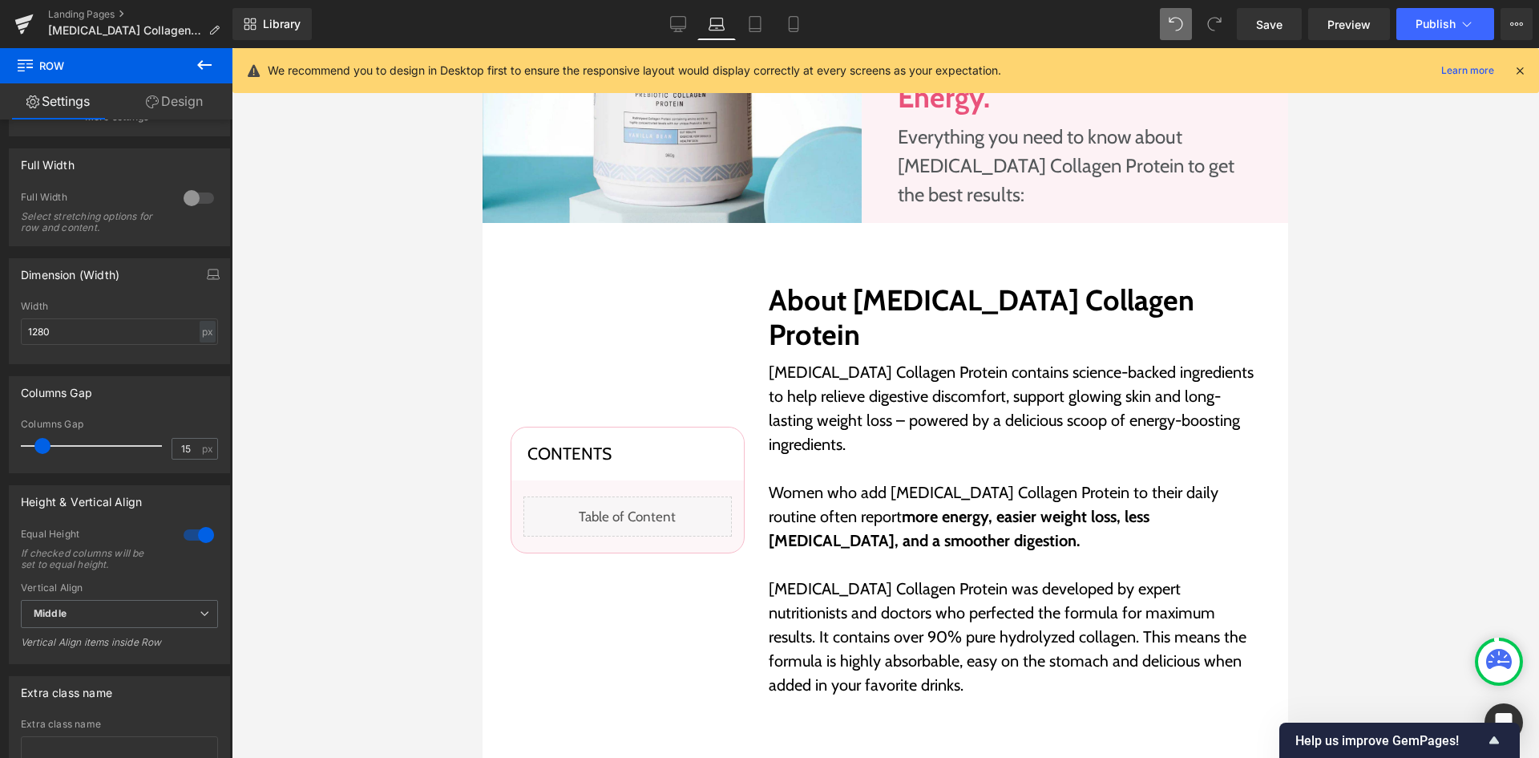
scroll to position [326, 0]
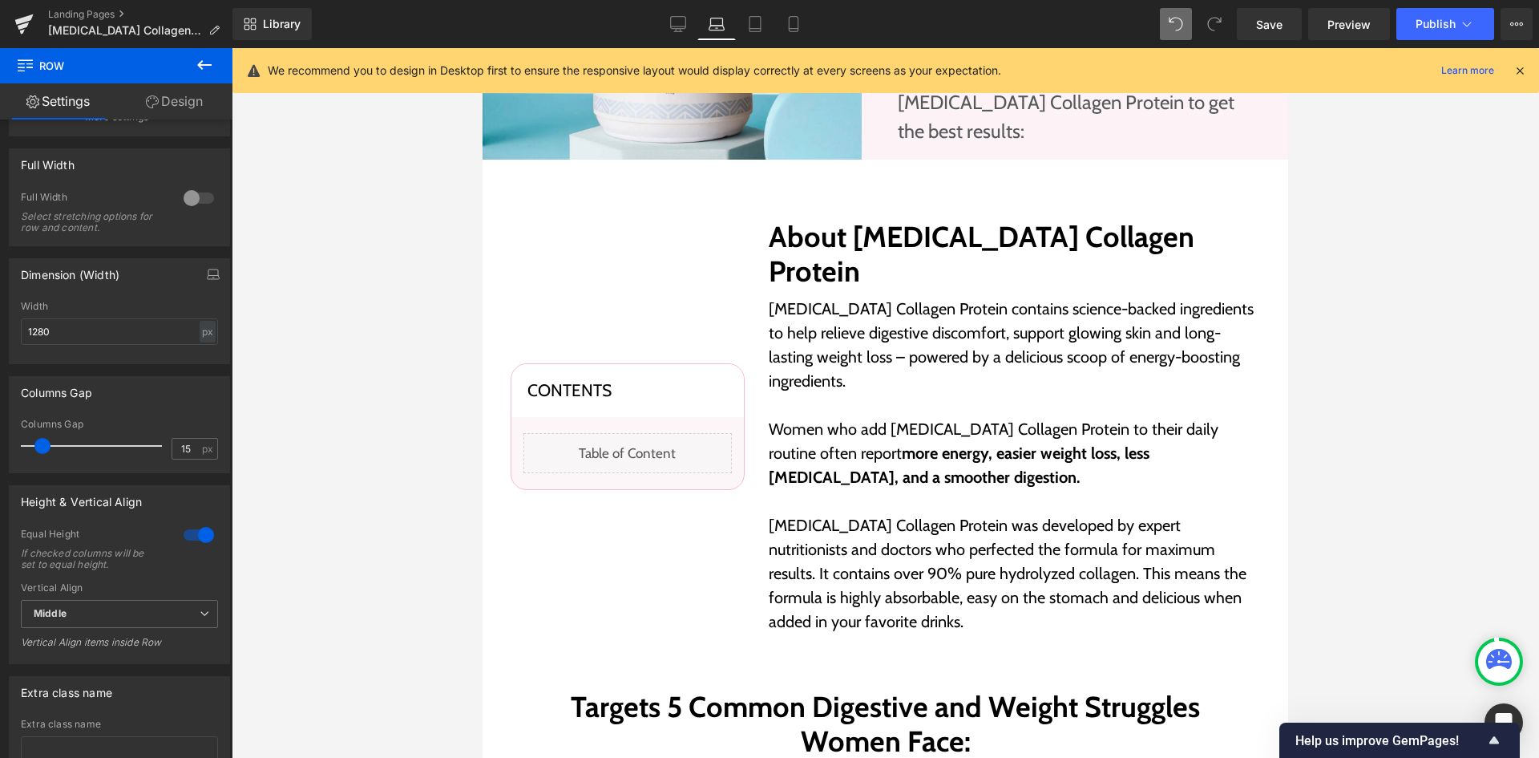
click at [730, 28] on link "Laptop" at bounding box center [716, 24] width 38 height 32
click at [747, 30] on icon at bounding box center [755, 24] width 16 height 16
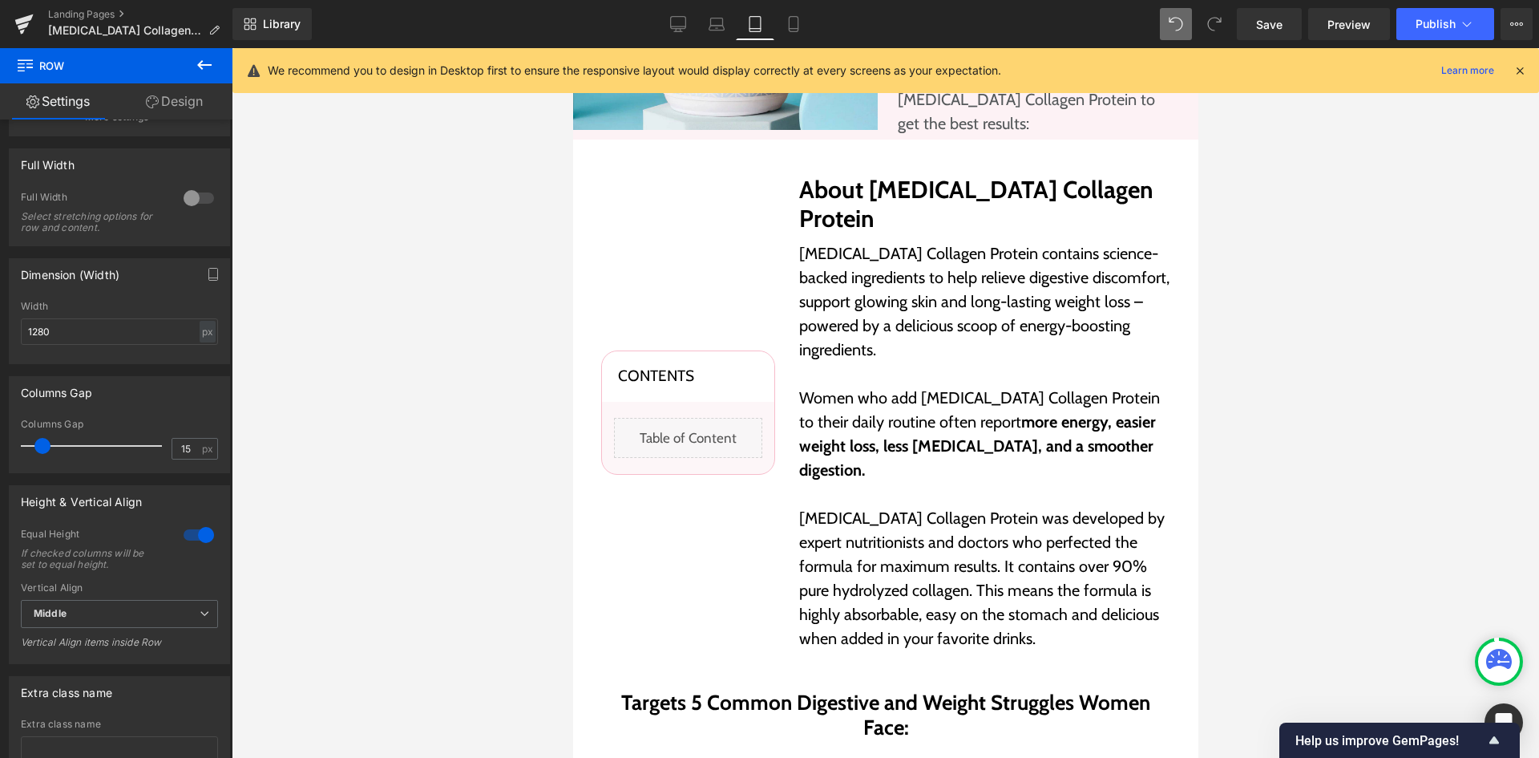
scroll to position [263, 0]
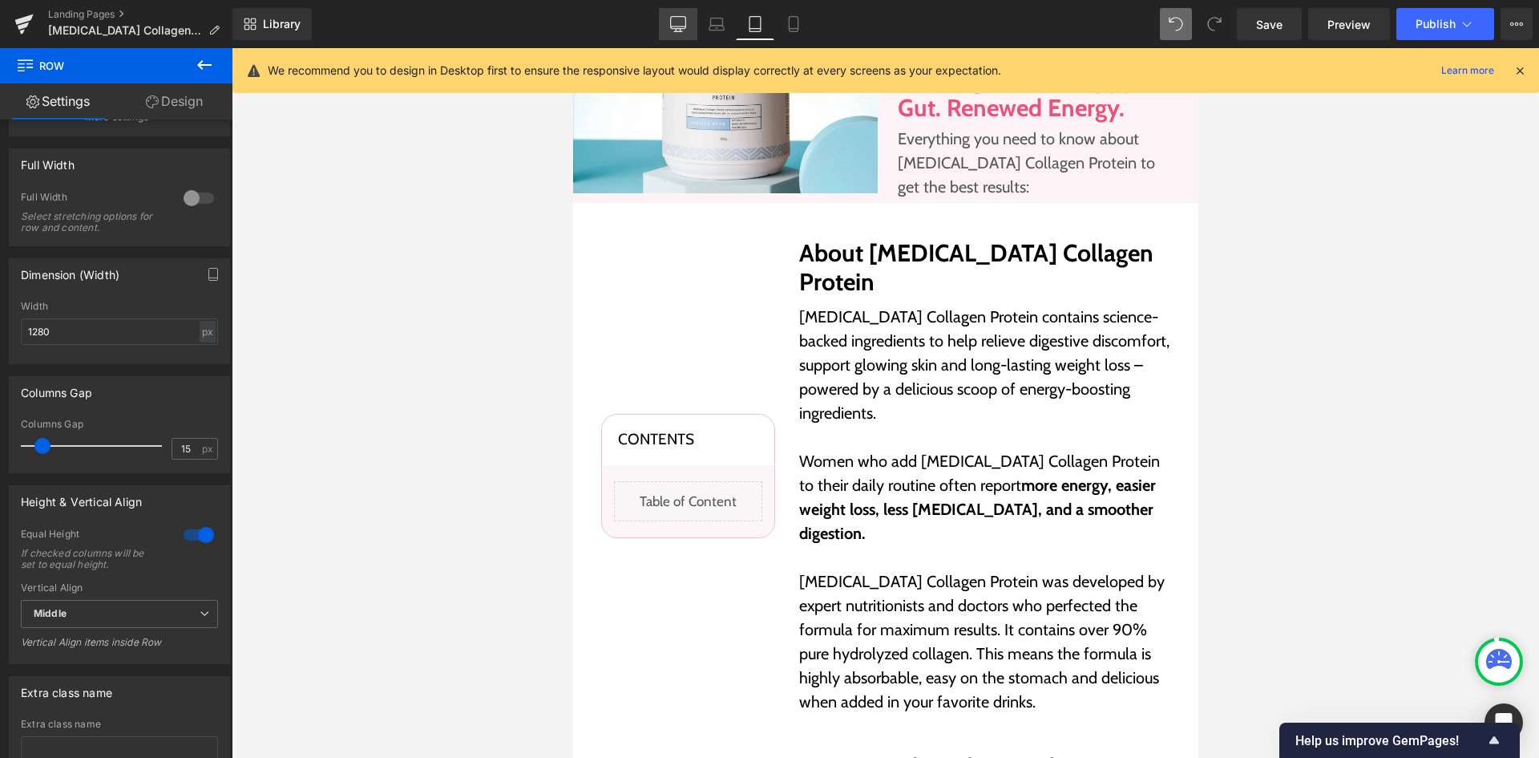
click at [682, 23] on icon at bounding box center [678, 24] width 16 height 16
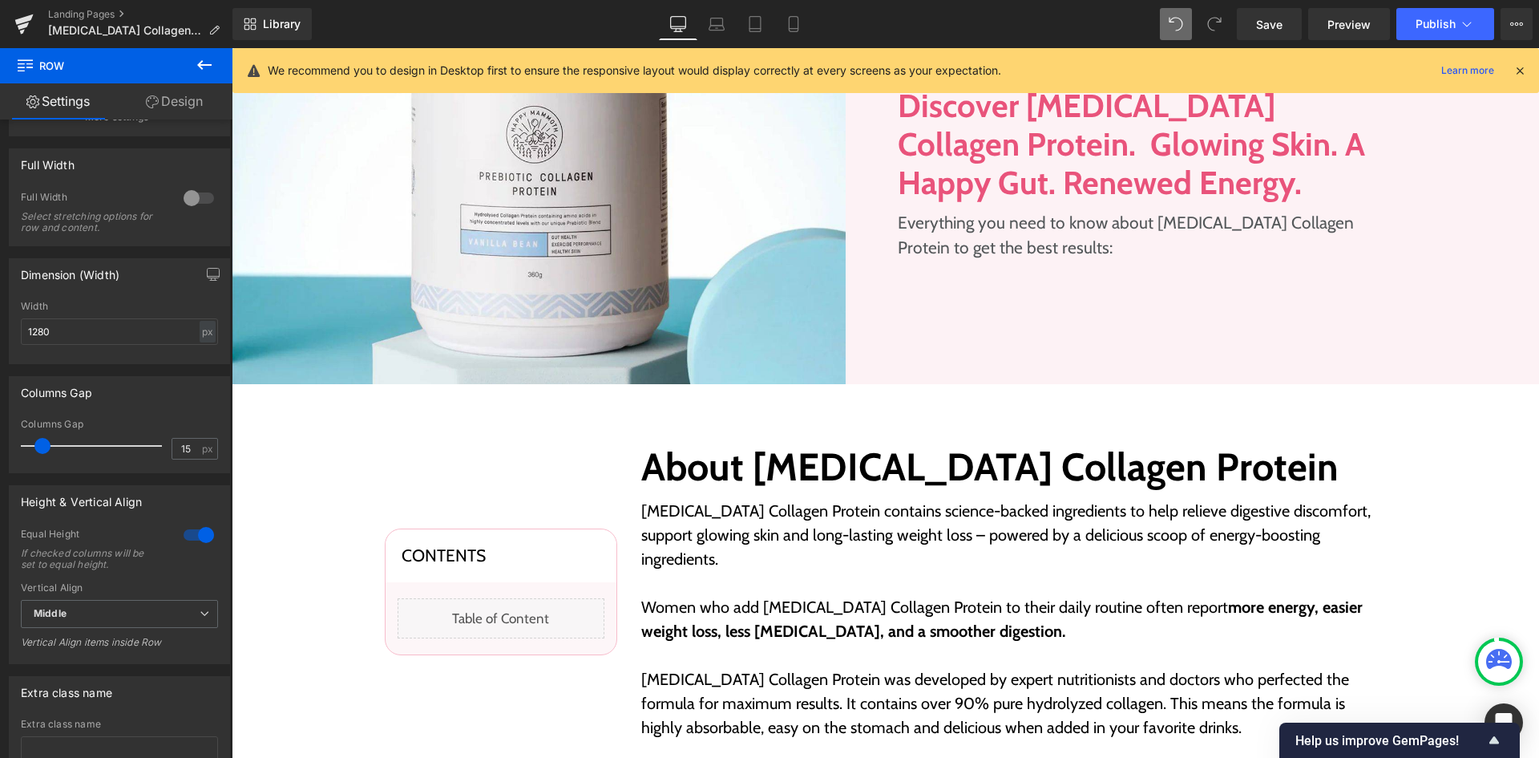
scroll to position [487, 0]
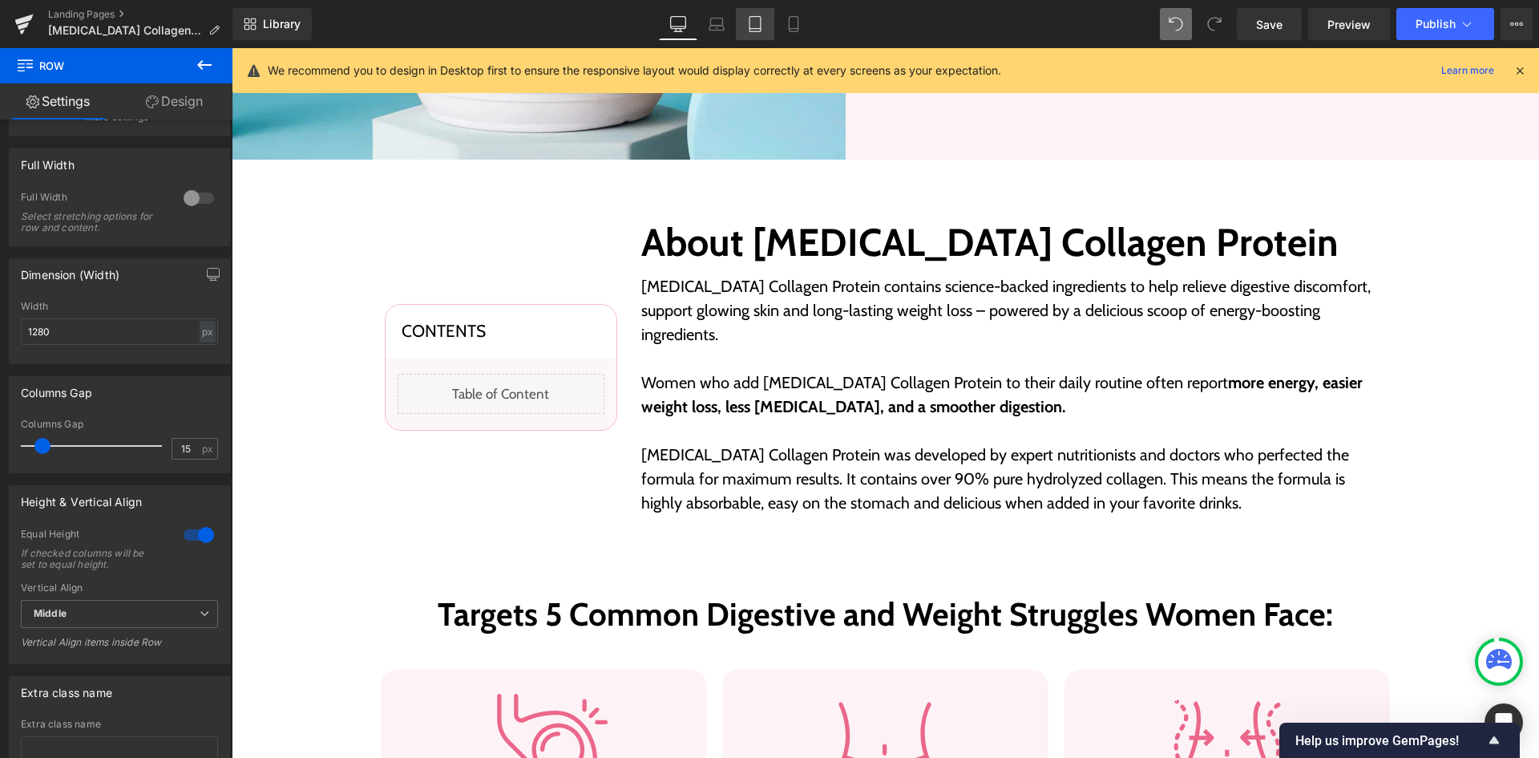
click at [757, 23] on icon at bounding box center [755, 24] width 16 height 16
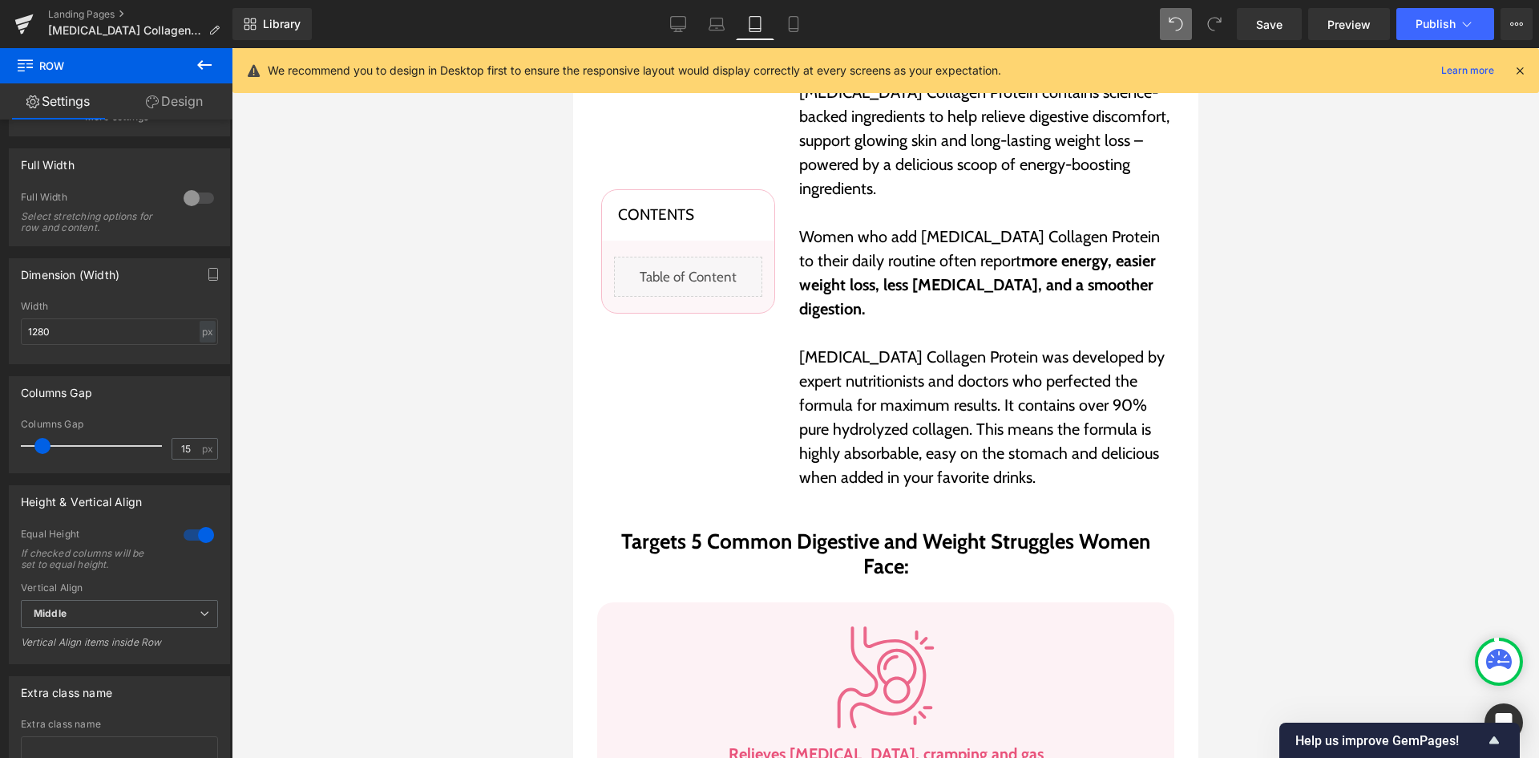
scroll to position [263, 0]
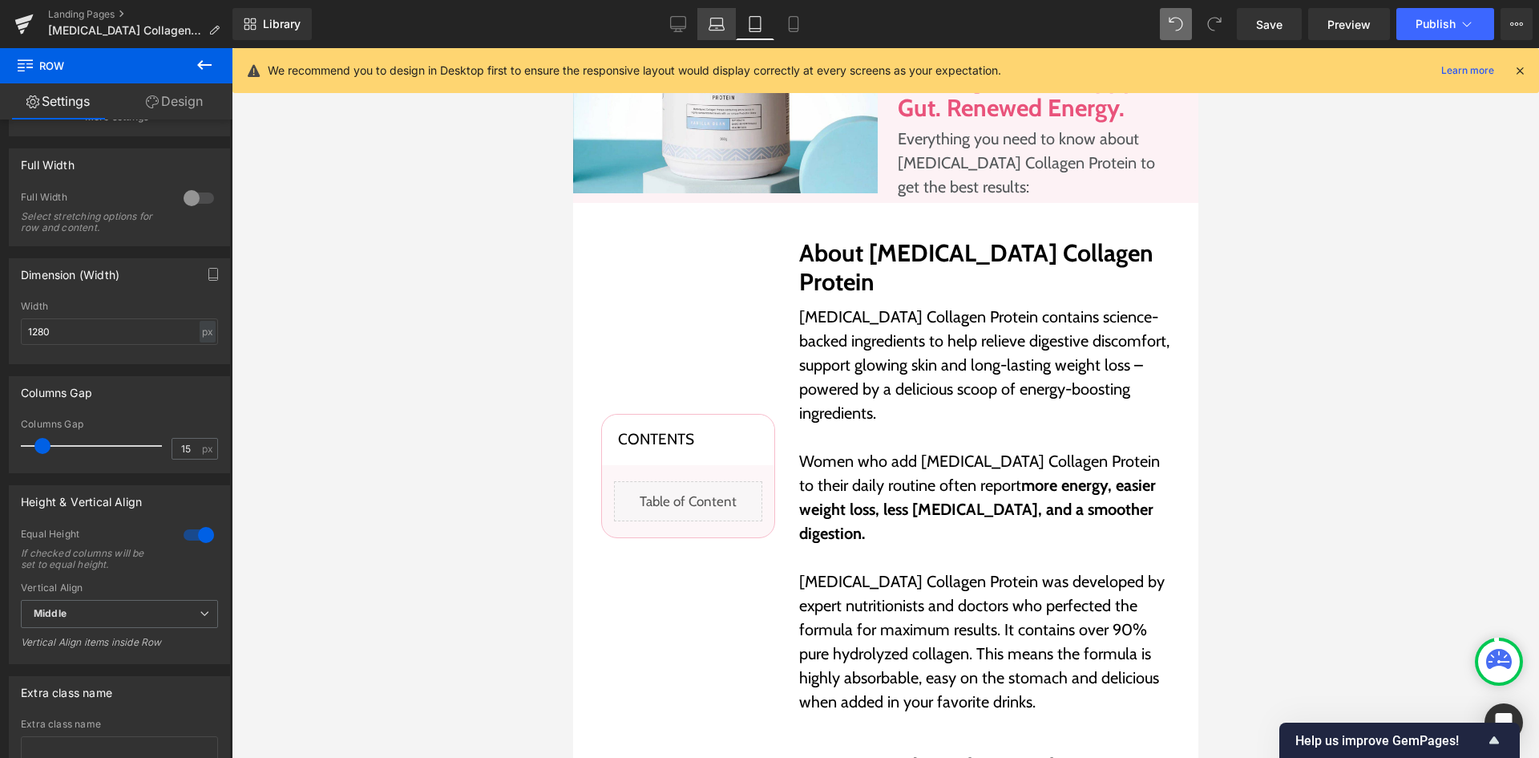
click at [713, 16] on icon at bounding box center [717, 24] width 16 height 16
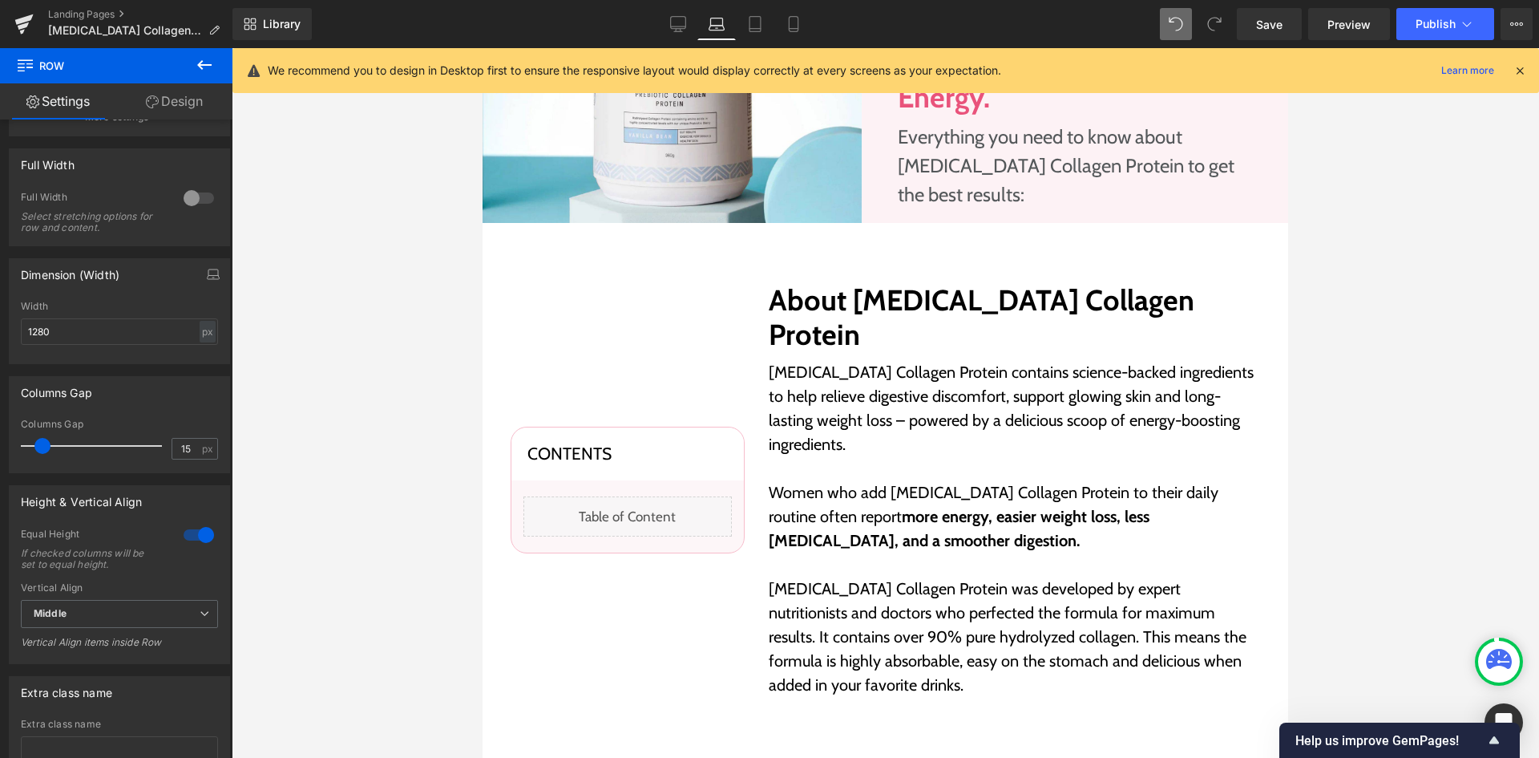
scroll to position [326, 0]
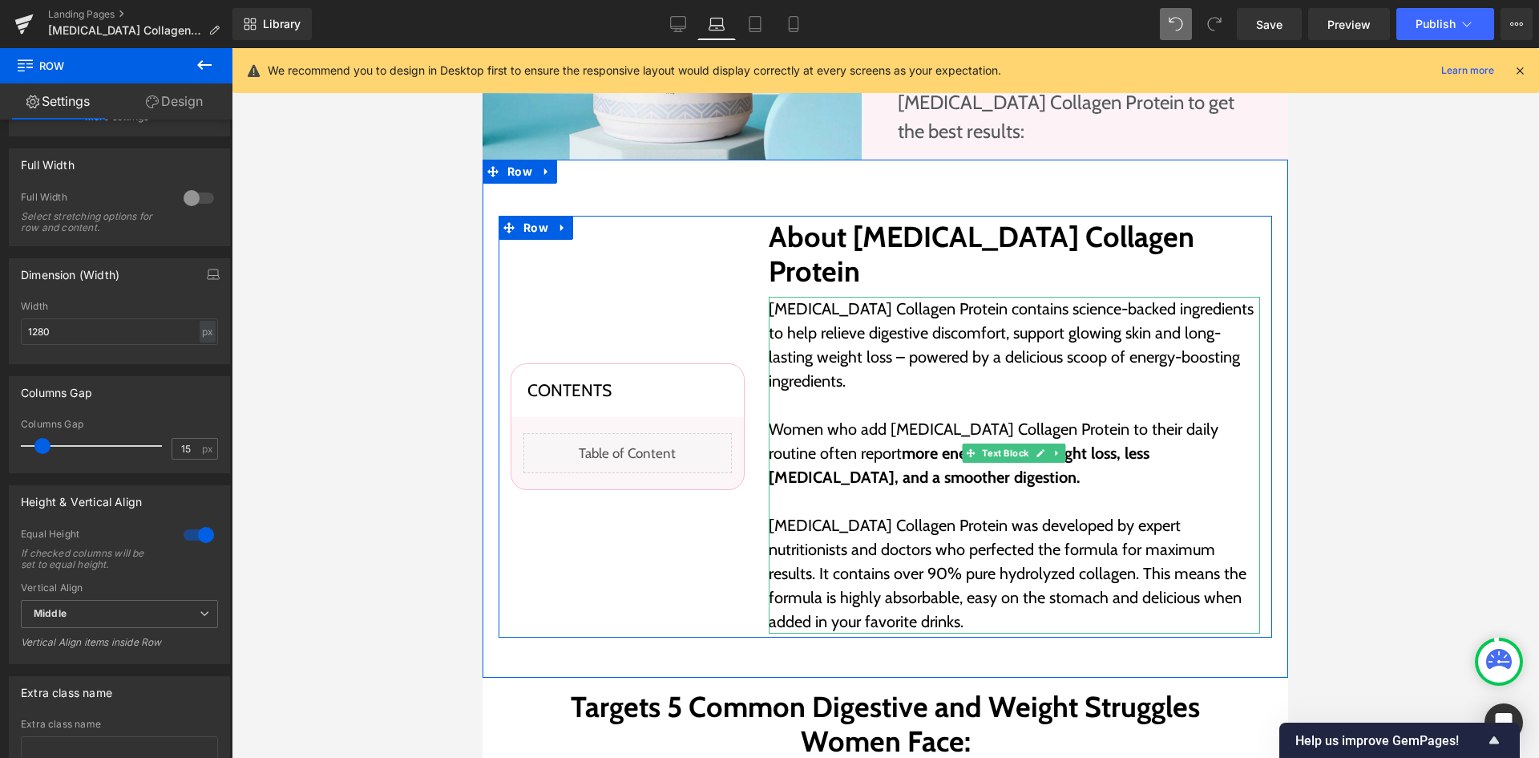
click at [839, 454] on p "Women who add [MEDICAL_DATA] Collagen Protein to their daily routine often repo…" at bounding box center [1014, 465] width 491 height 96
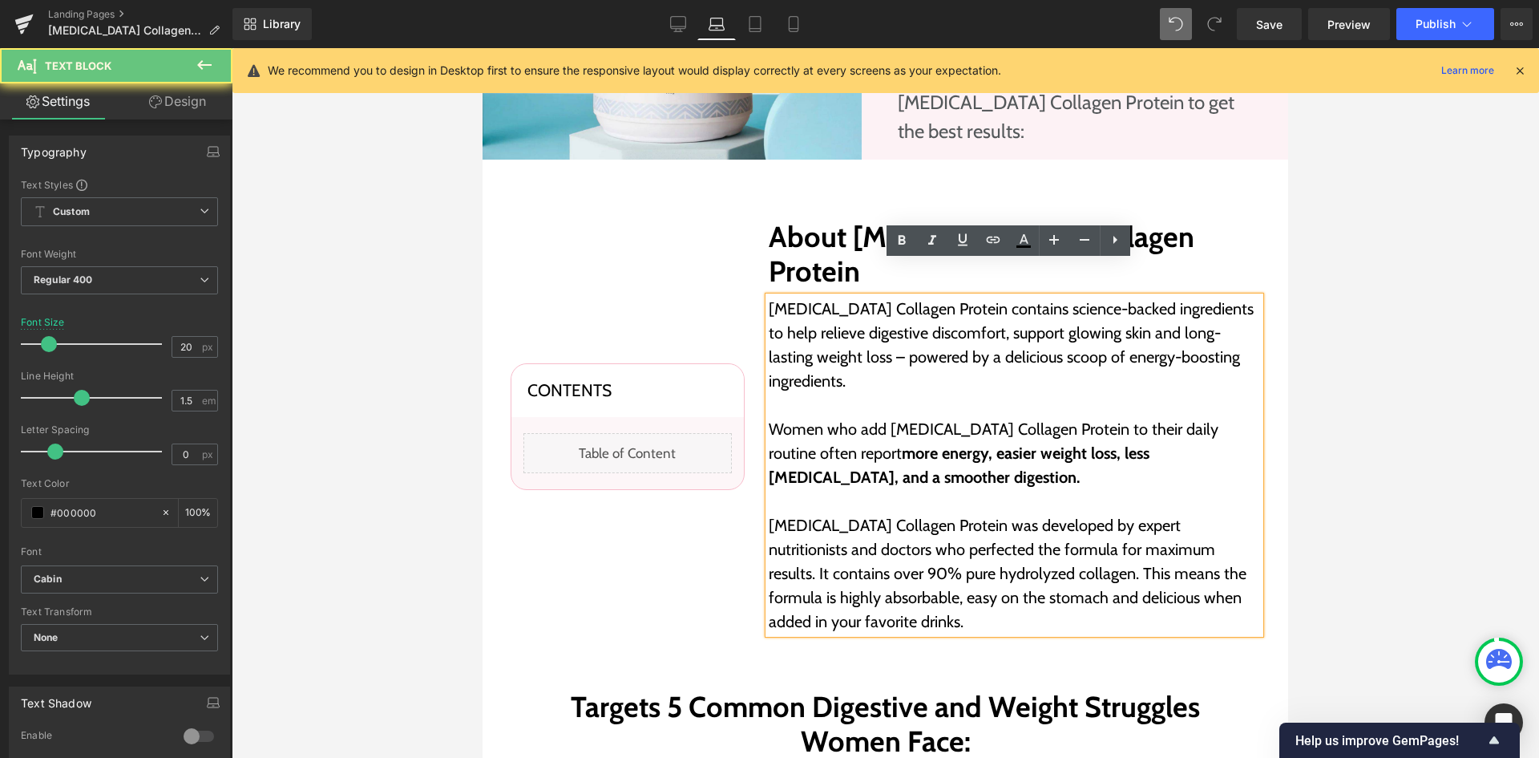
click at [839, 454] on p "Women who add [MEDICAL_DATA] Collagen Protein to their daily routine often repo…" at bounding box center [1014, 465] width 491 height 96
click at [853, 427] on p "Women who add [MEDICAL_DATA] Collagen Protein to their daily routine often repo…" at bounding box center [1014, 465] width 491 height 96
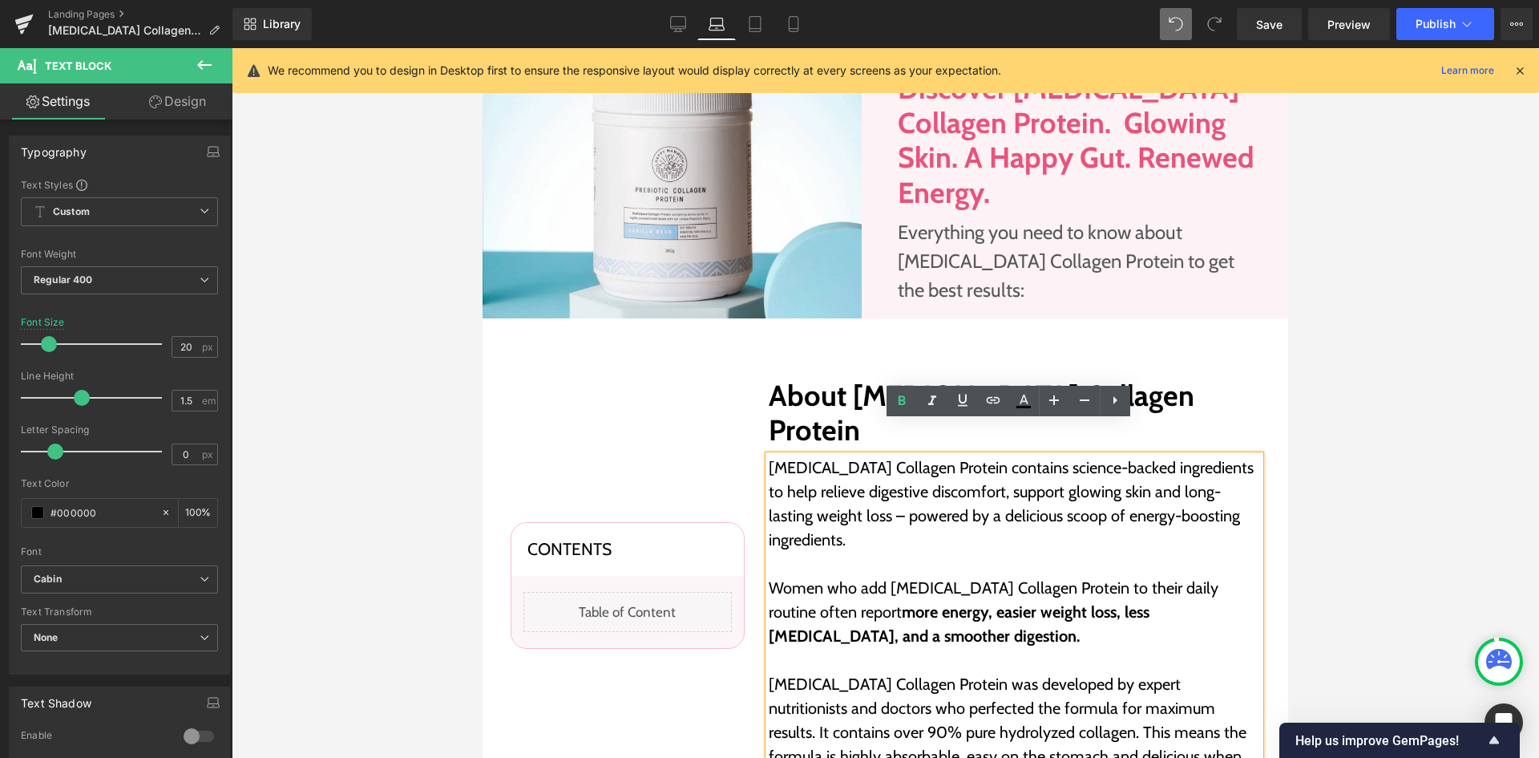
scroll to position [166, 0]
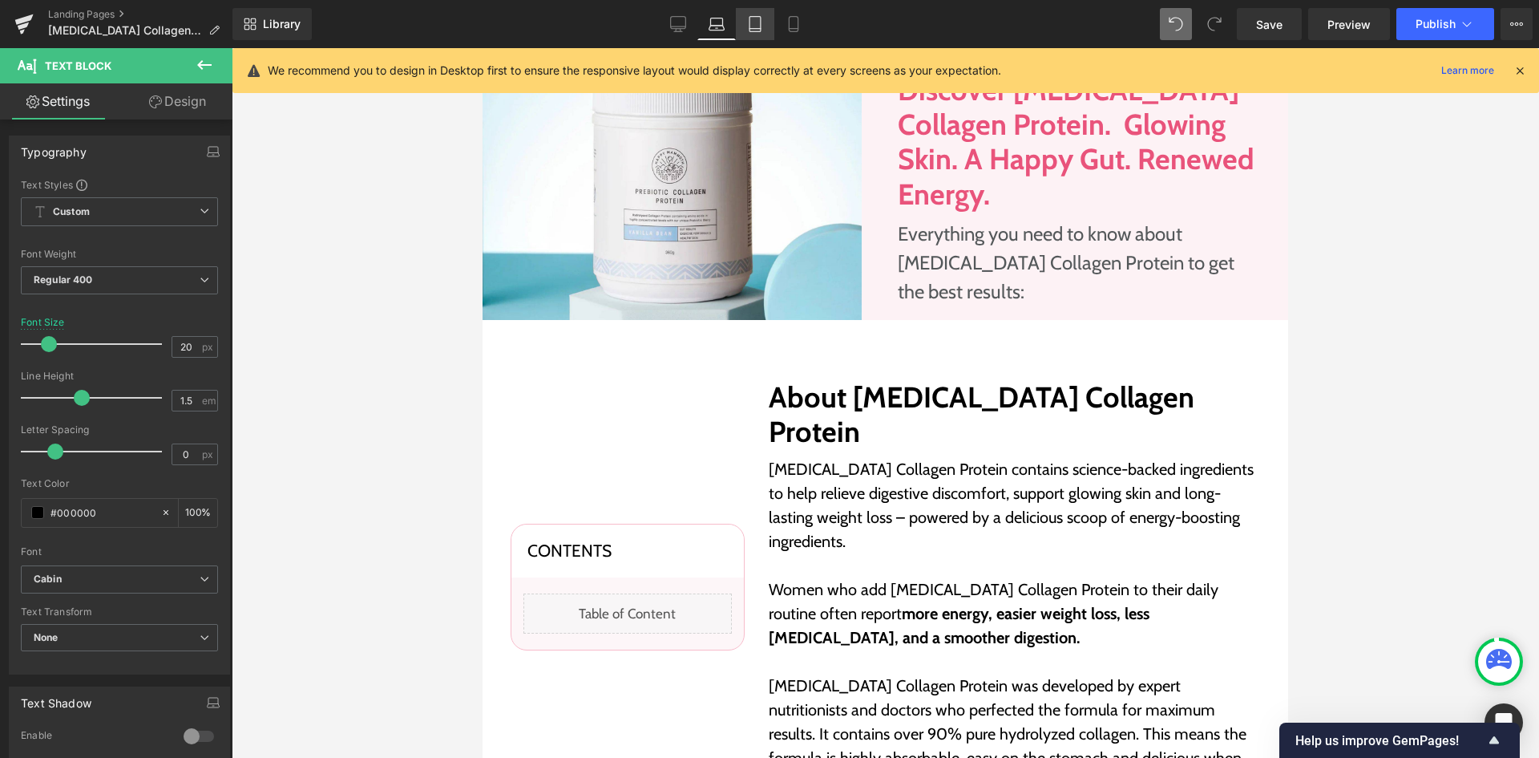
click at [747, 38] on link "Tablet" at bounding box center [755, 24] width 38 height 32
type input "100"
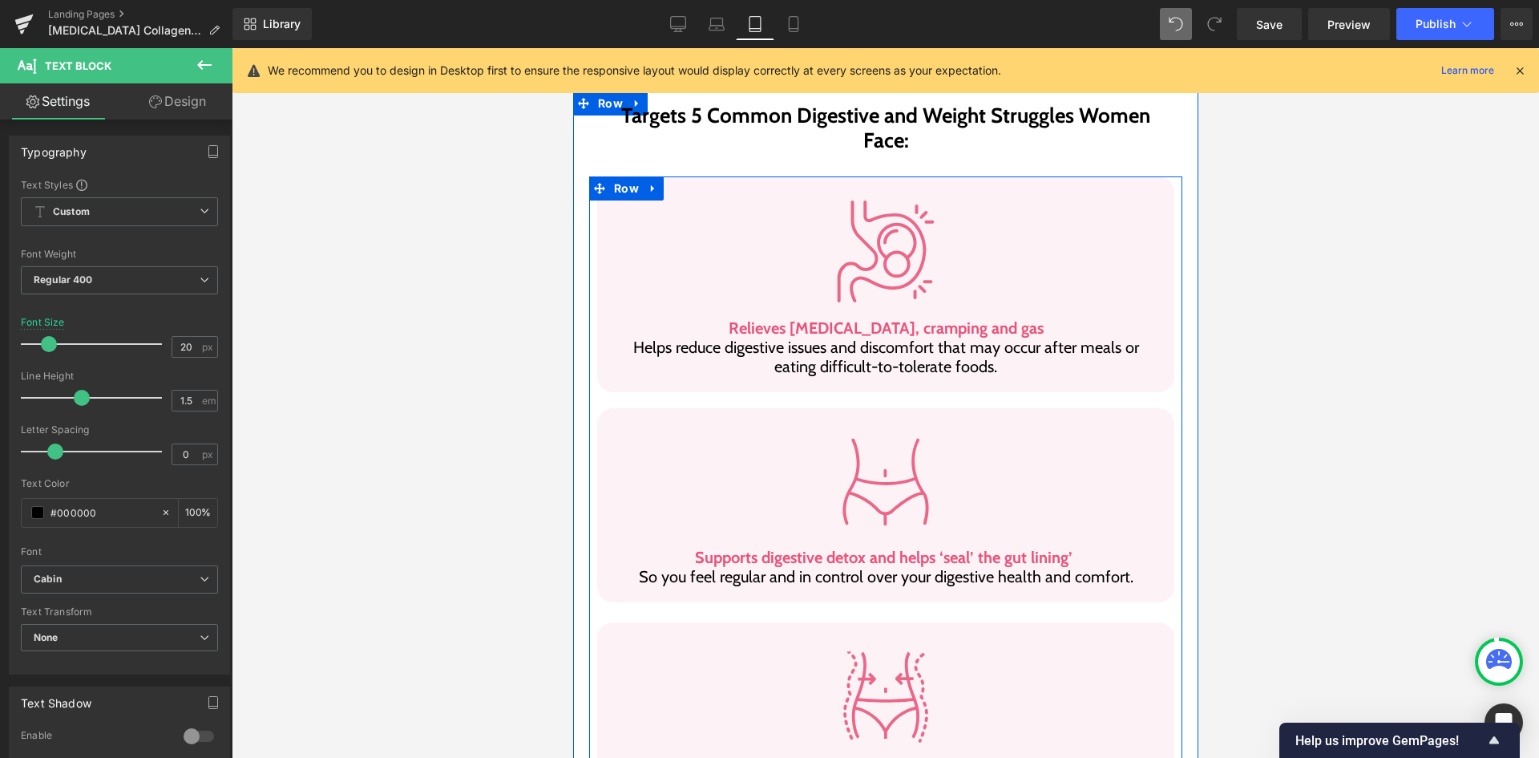
scroll to position [818, 0]
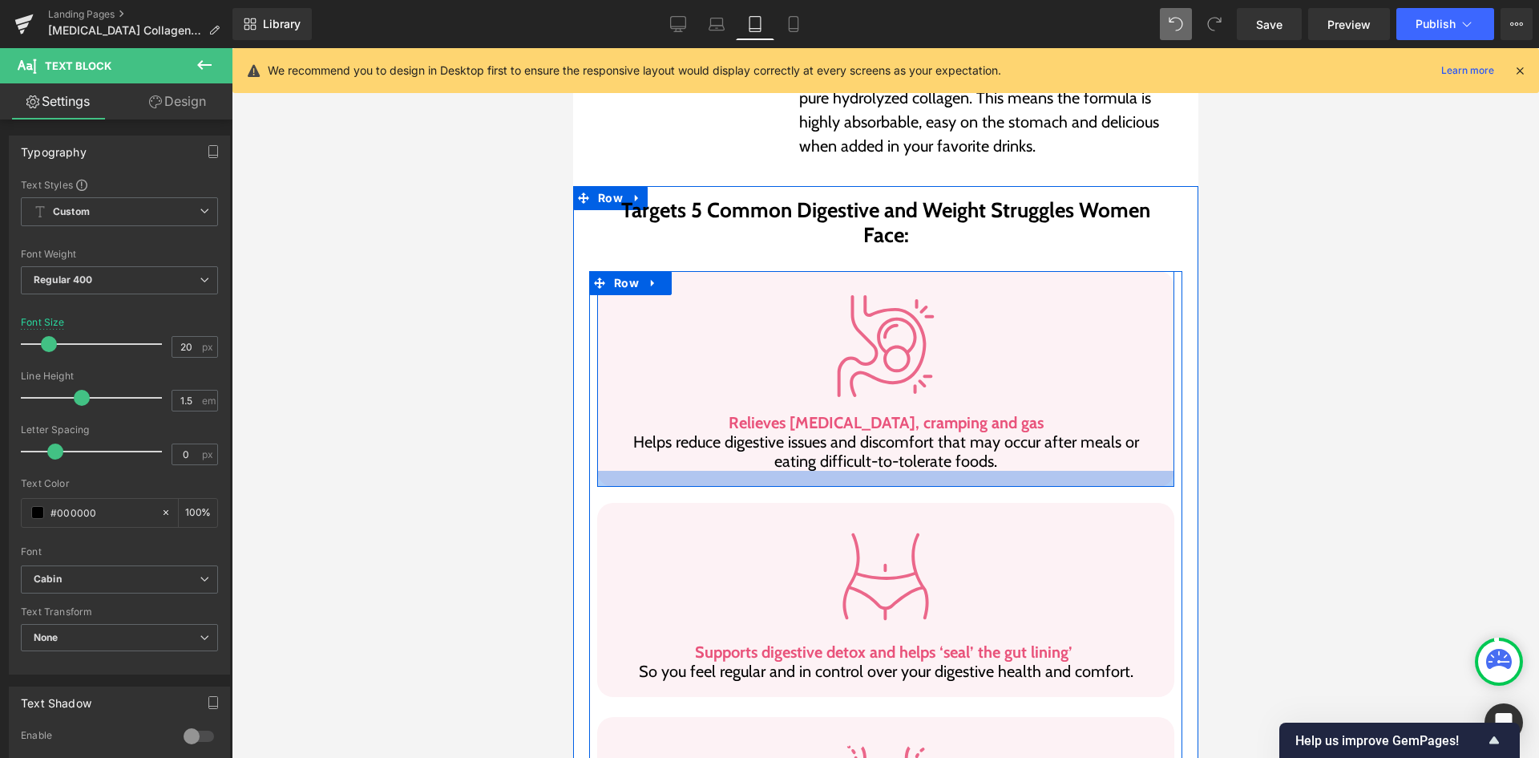
click at [616, 471] on div at bounding box center [884, 479] width 577 height 16
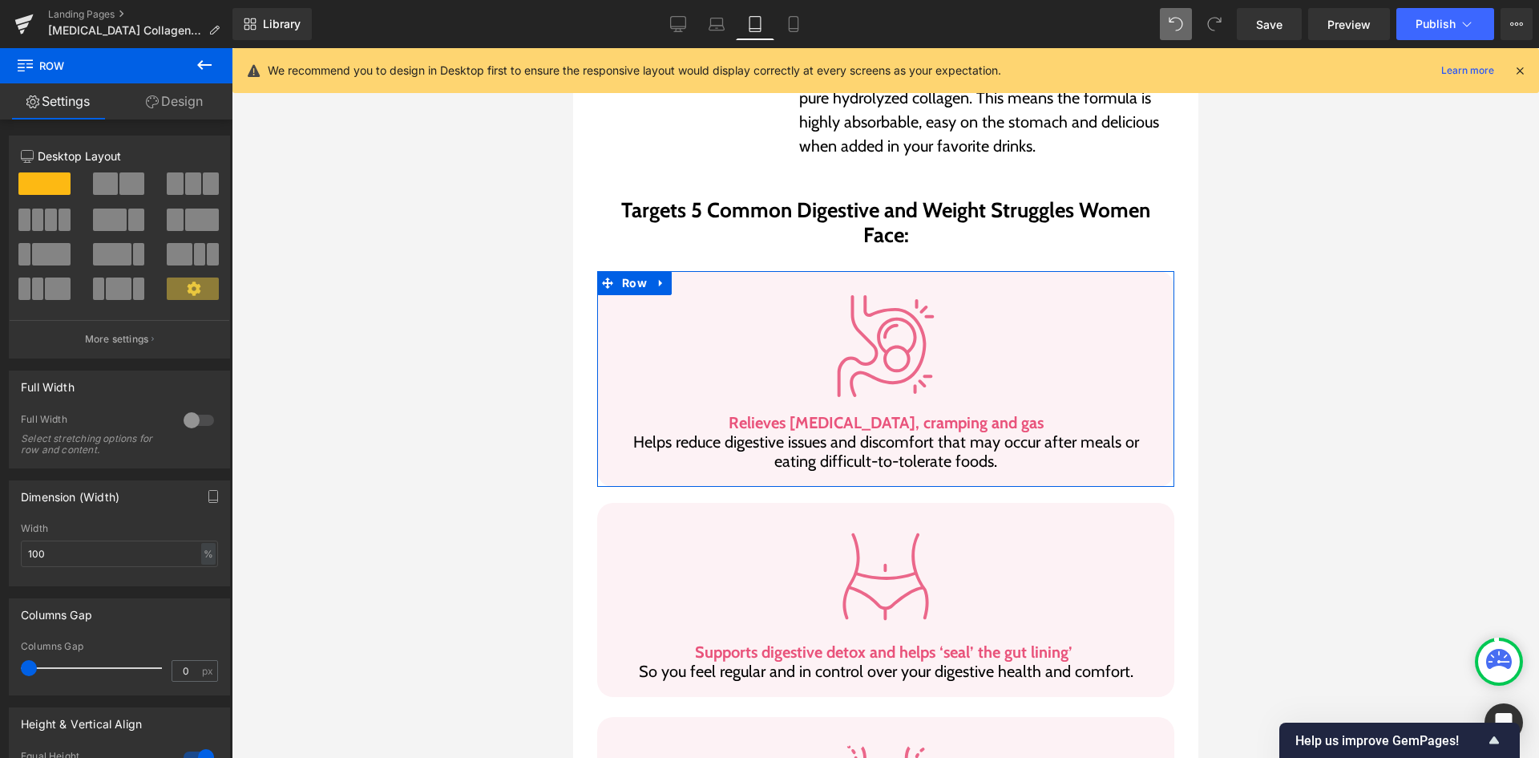
click at [153, 110] on link "Design" at bounding box center [174, 101] width 116 height 36
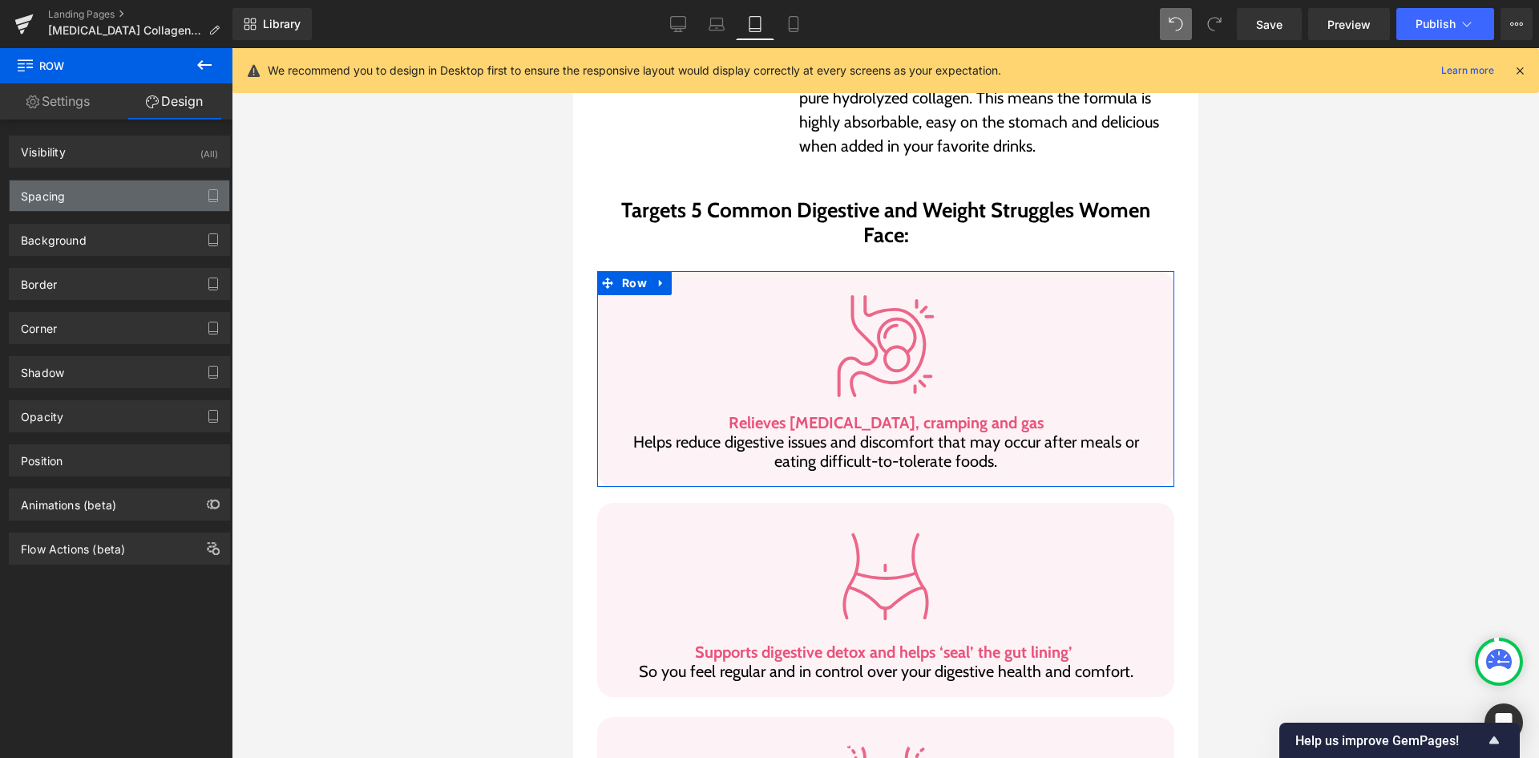
click at [93, 194] on div "Spacing" at bounding box center [120, 195] width 220 height 30
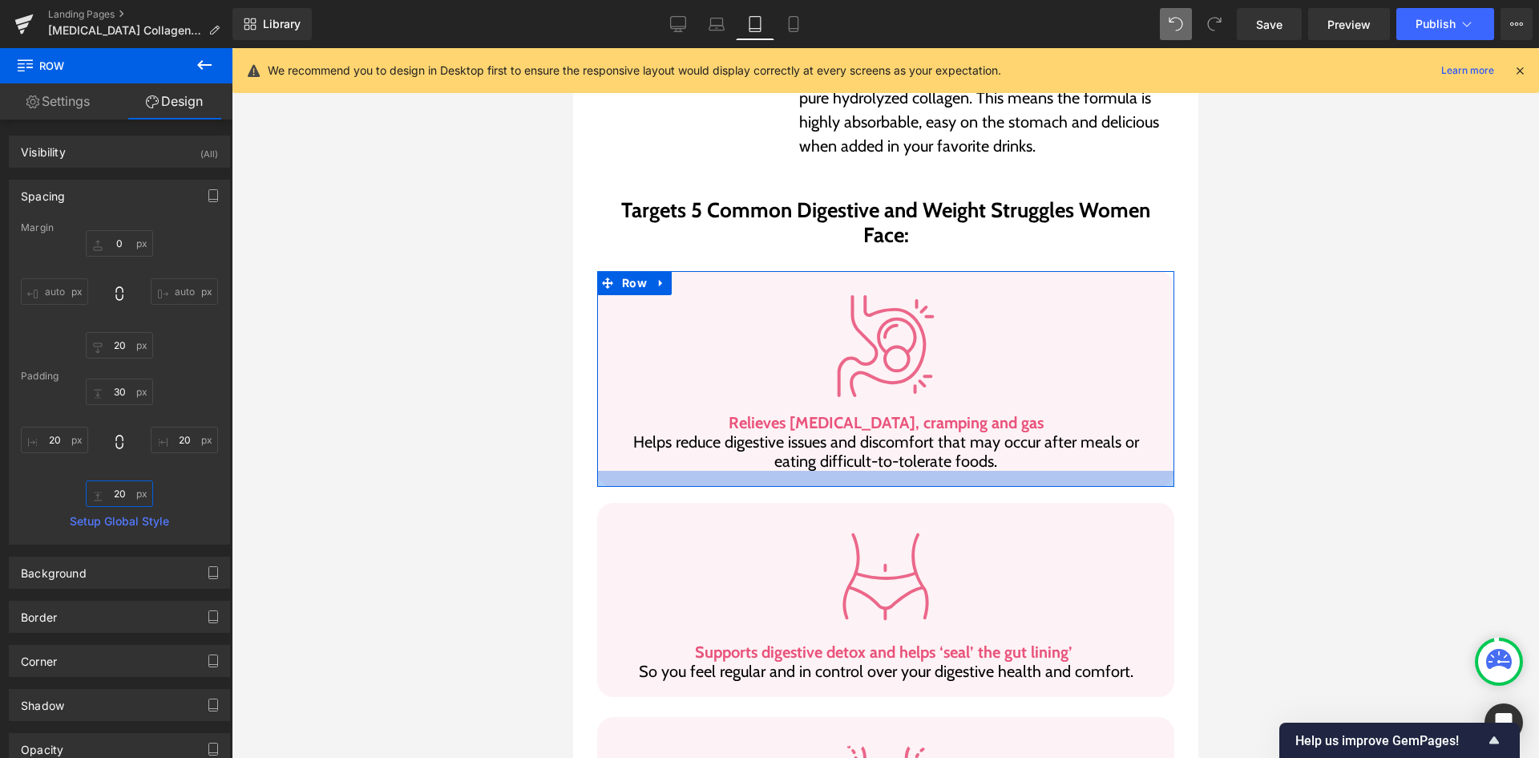
click at [115, 495] on input "20" at bounding box center [119, 493] width 67 height 26
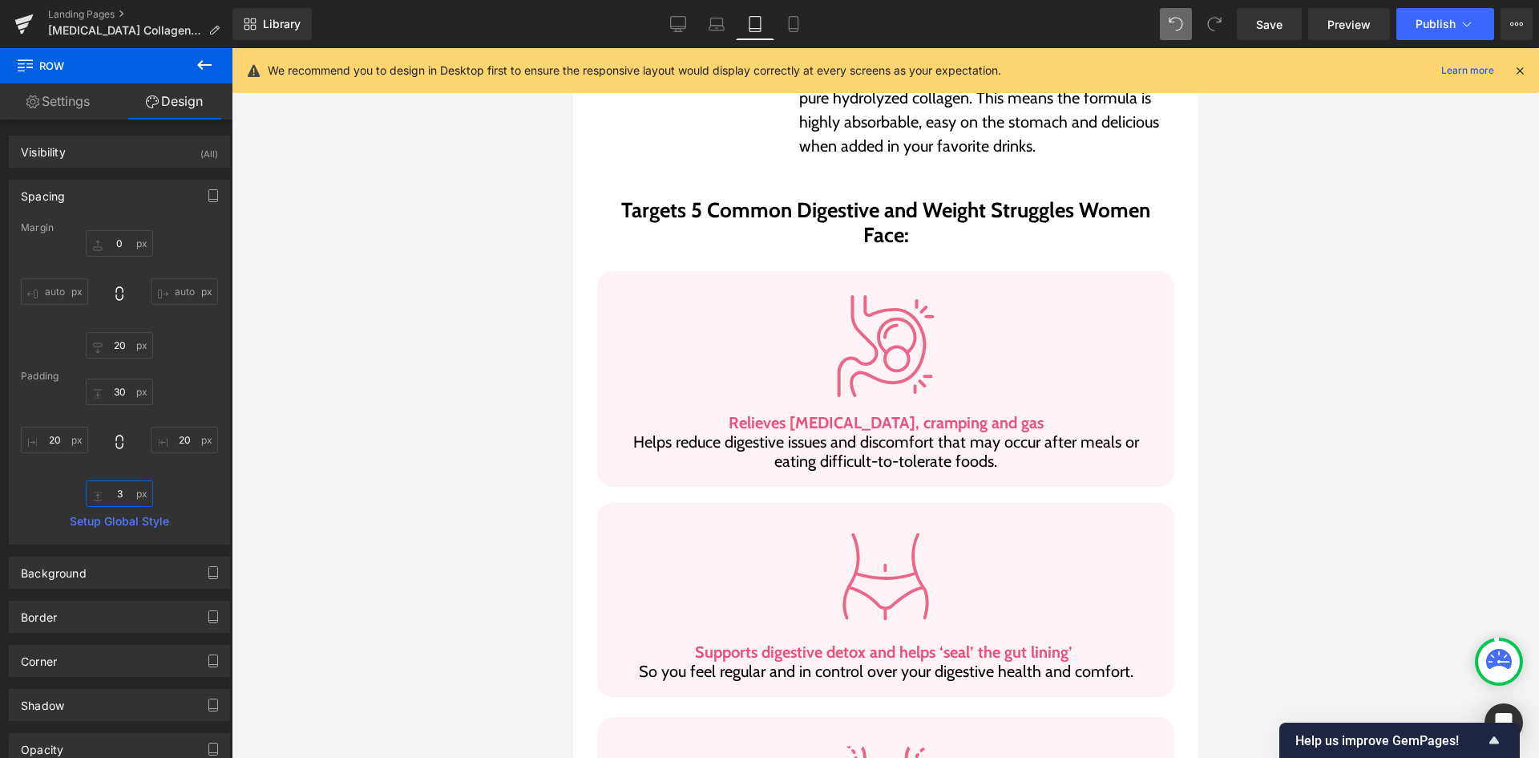
type input "30"
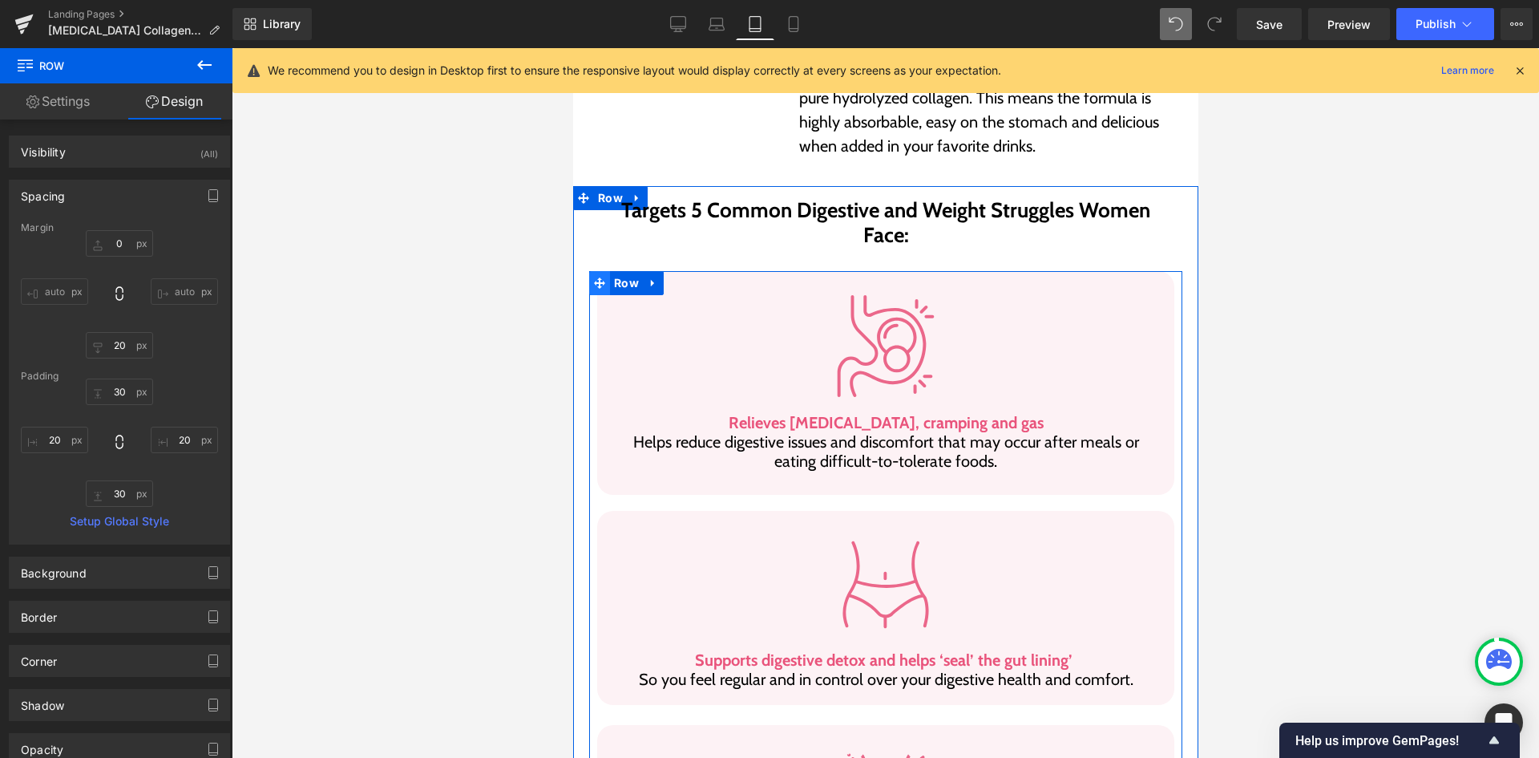
click at [600, 271] on span at bounding box center [598, 283] width 21 height 24
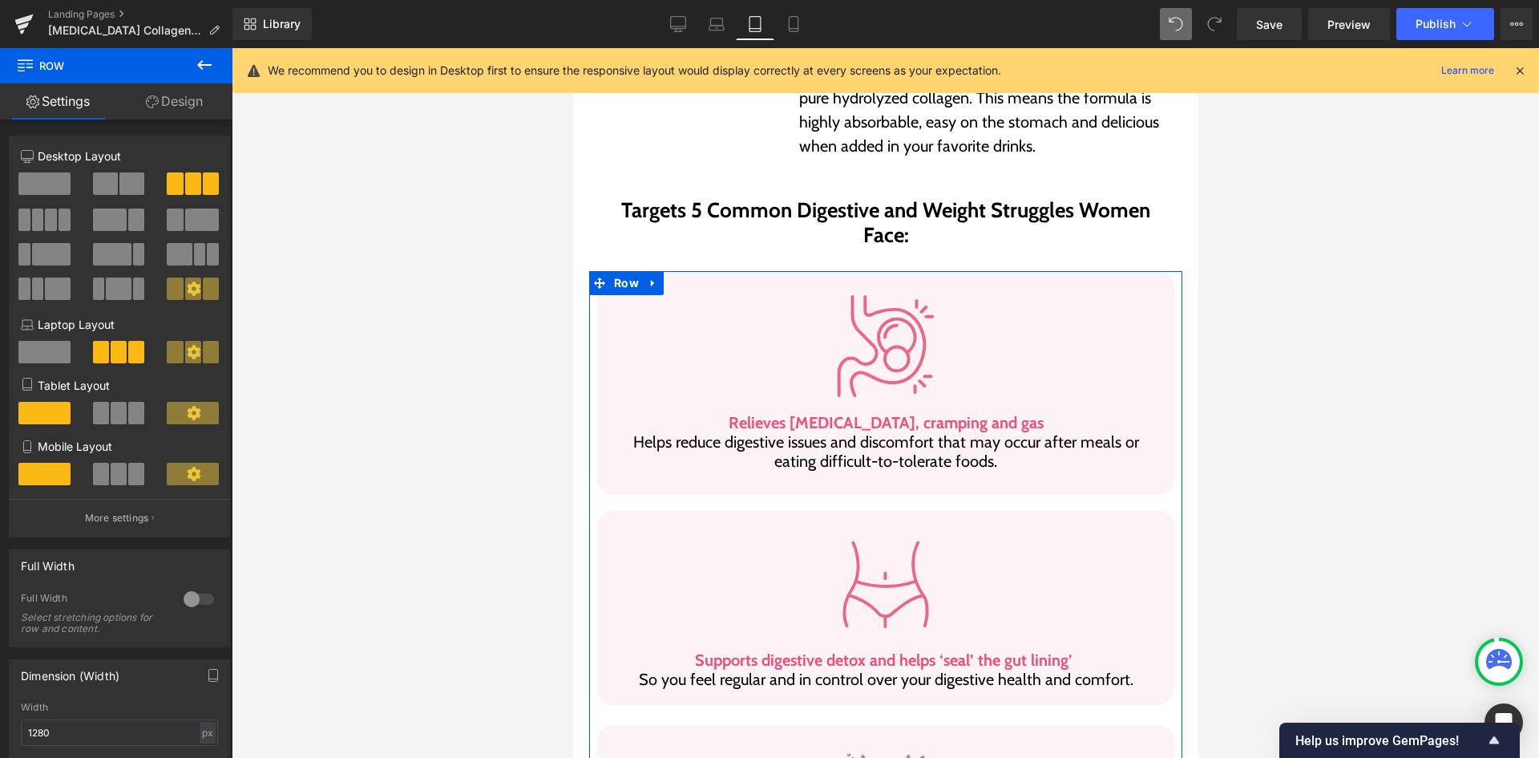
click at [103, 415] on span at bounding box center [101, 413] width 16 height 22
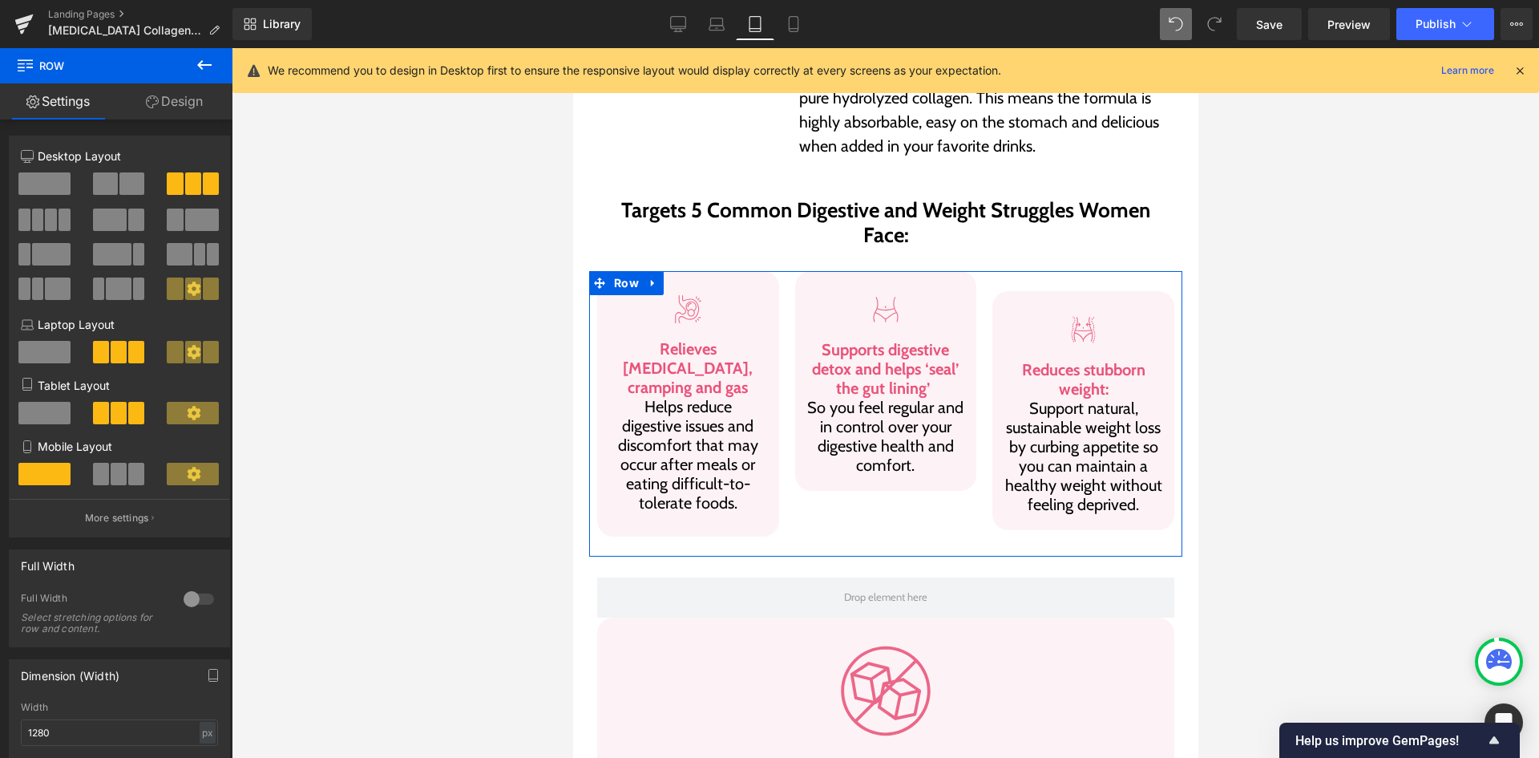
click at [57, 406] on span at bounding box center [44, 413] width 52 height 22
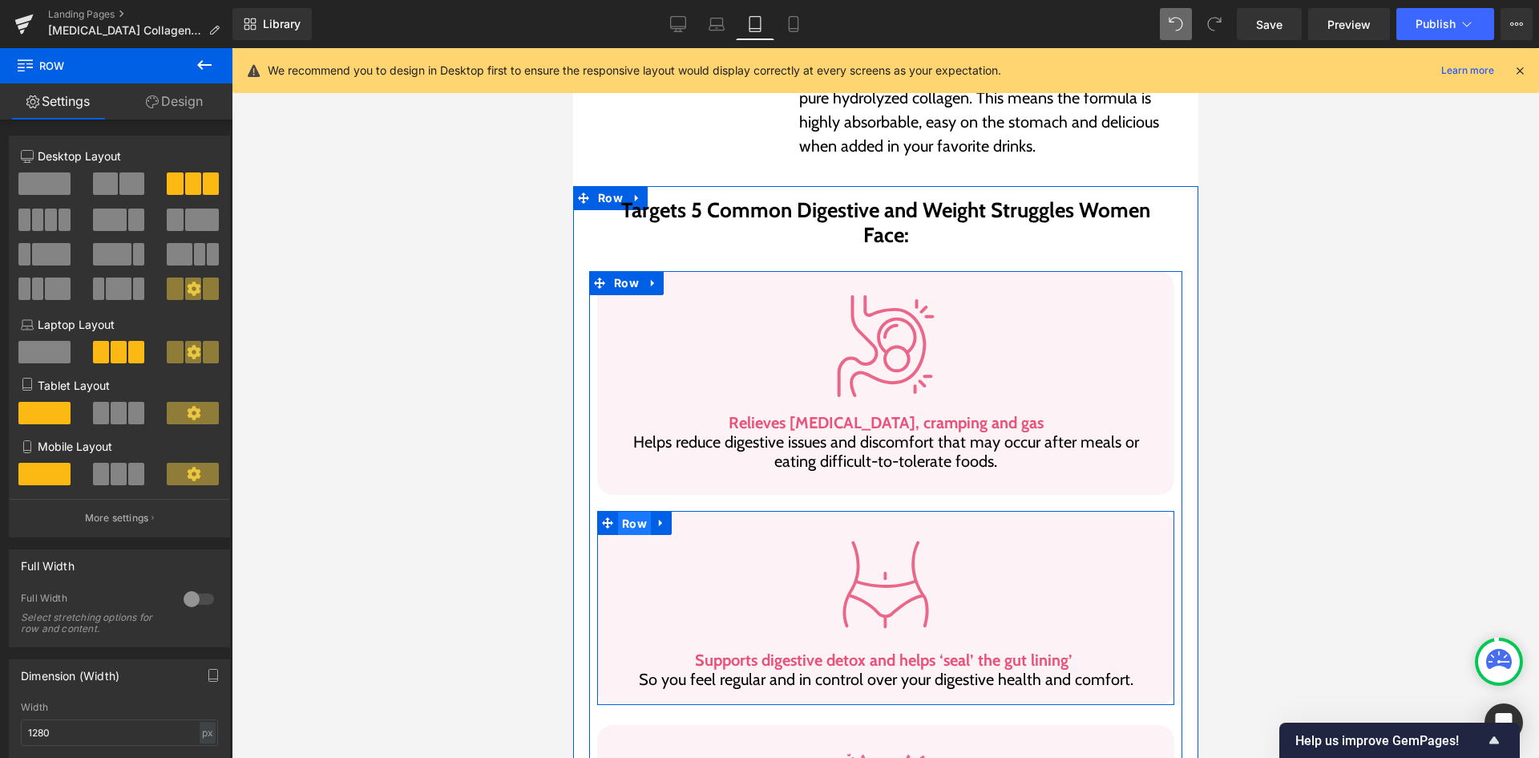
click at [626, 511] on span "Row" at bounding box center [633, 523] width 33 height 24
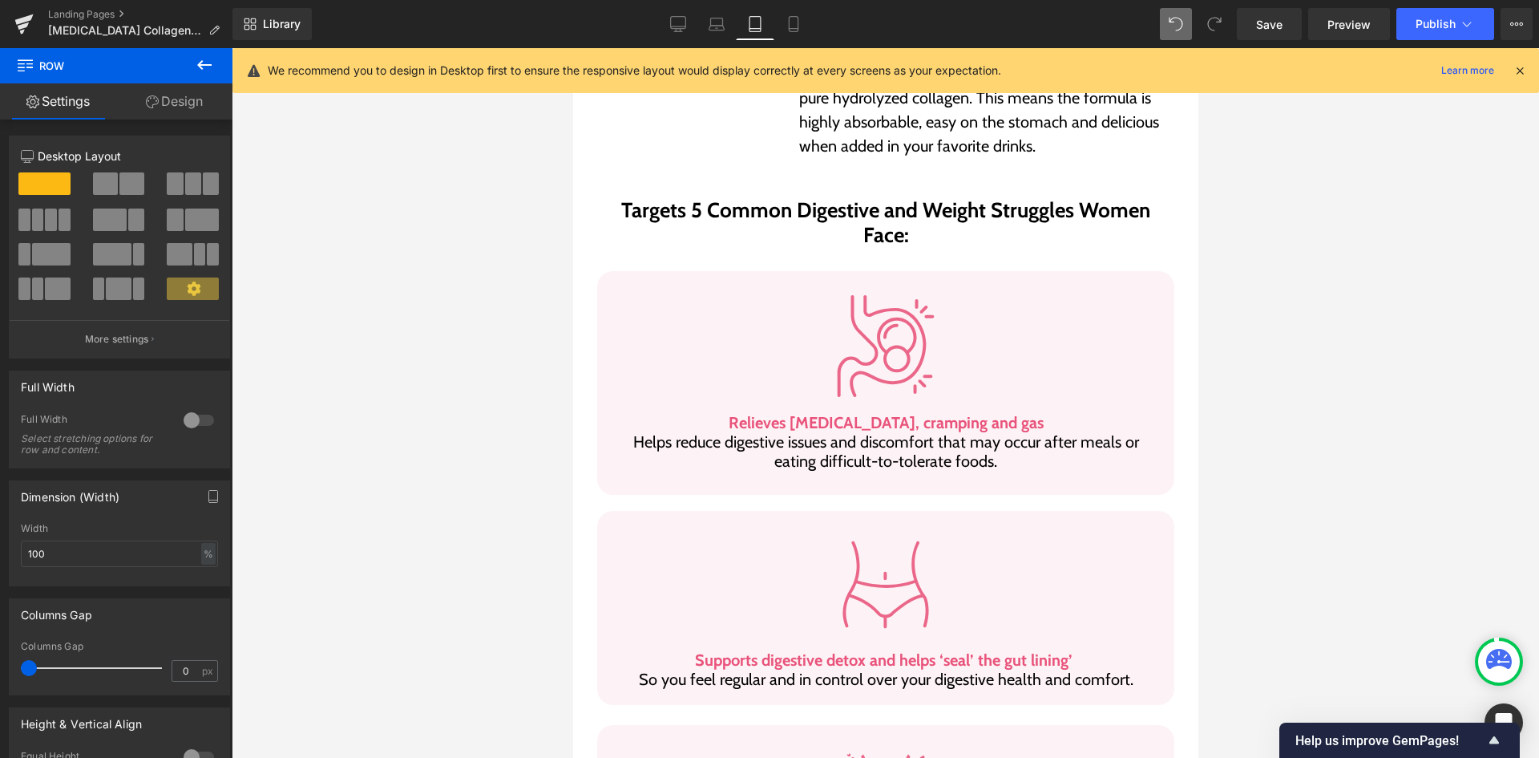
click at [148, 67] on span "Row" at bounding box center [96, 65] width 160 height 35
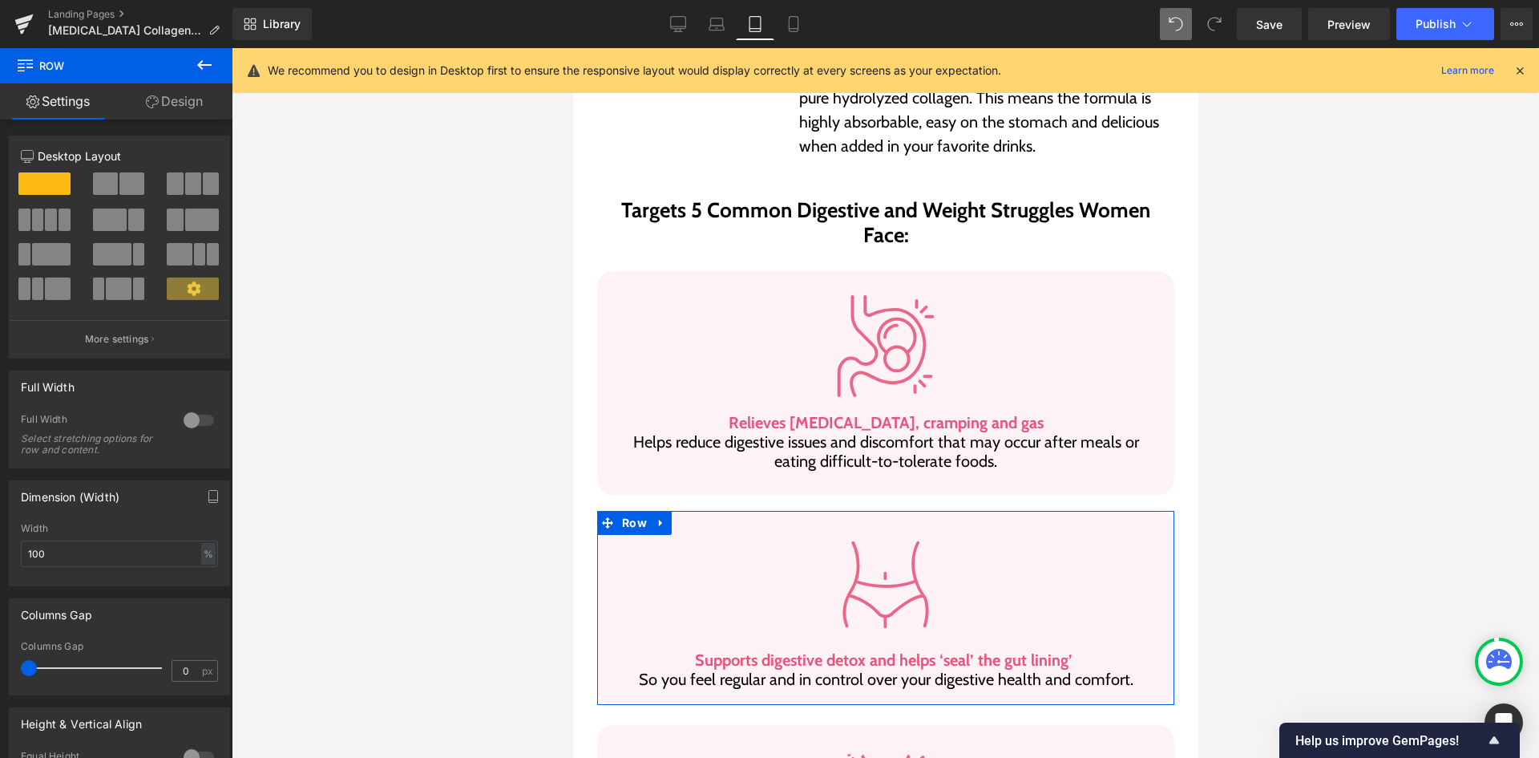
click at [160, 107] on link "Design" at bounding box center [174, 101] width 116 height 36
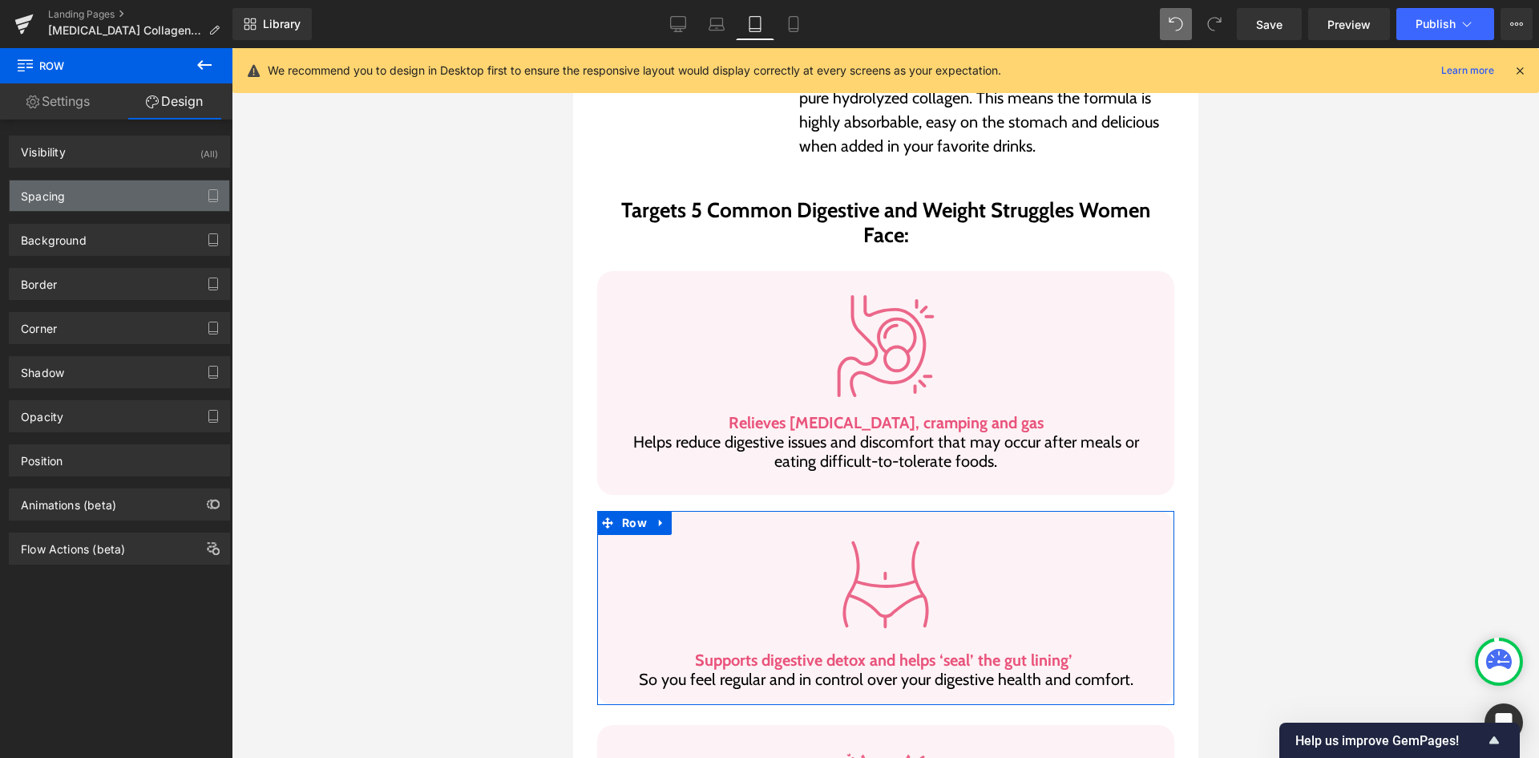
click at [112, 206] on div "Spacing" at bounding box center [120, 195] width 220 height 30
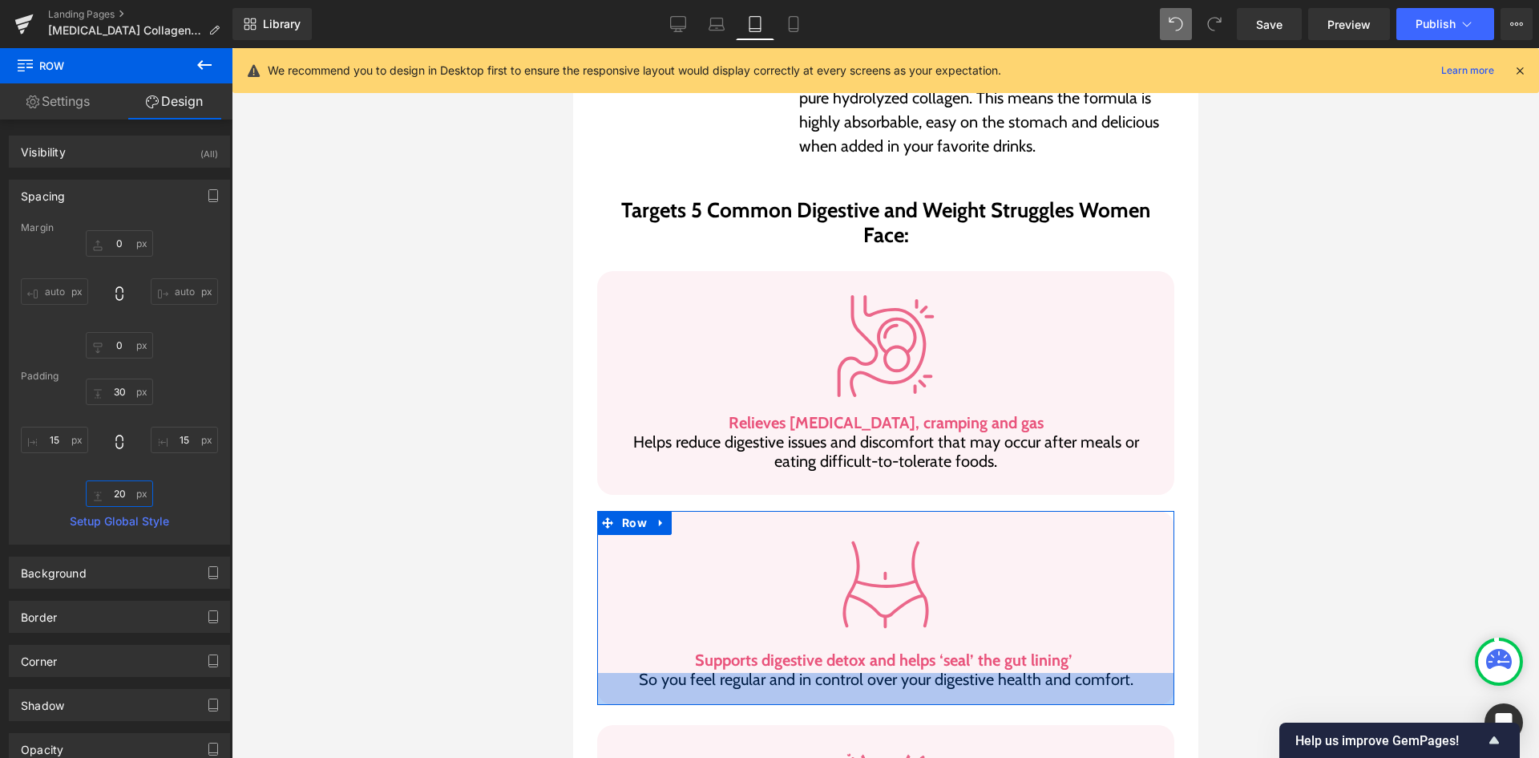
click at [103, 495] on input "20" at bounding box center [119, 493] width 67 height 26
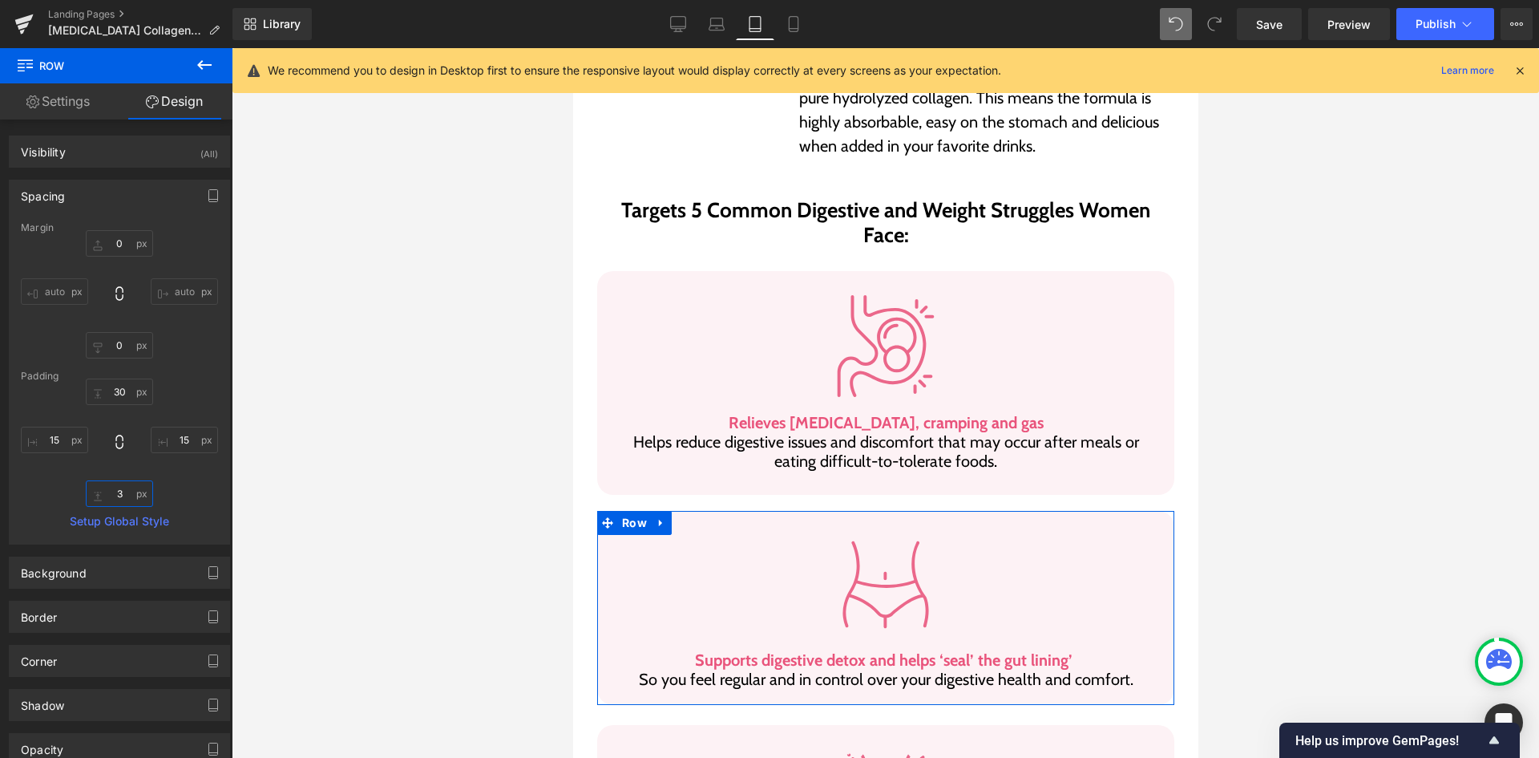
type input "30"
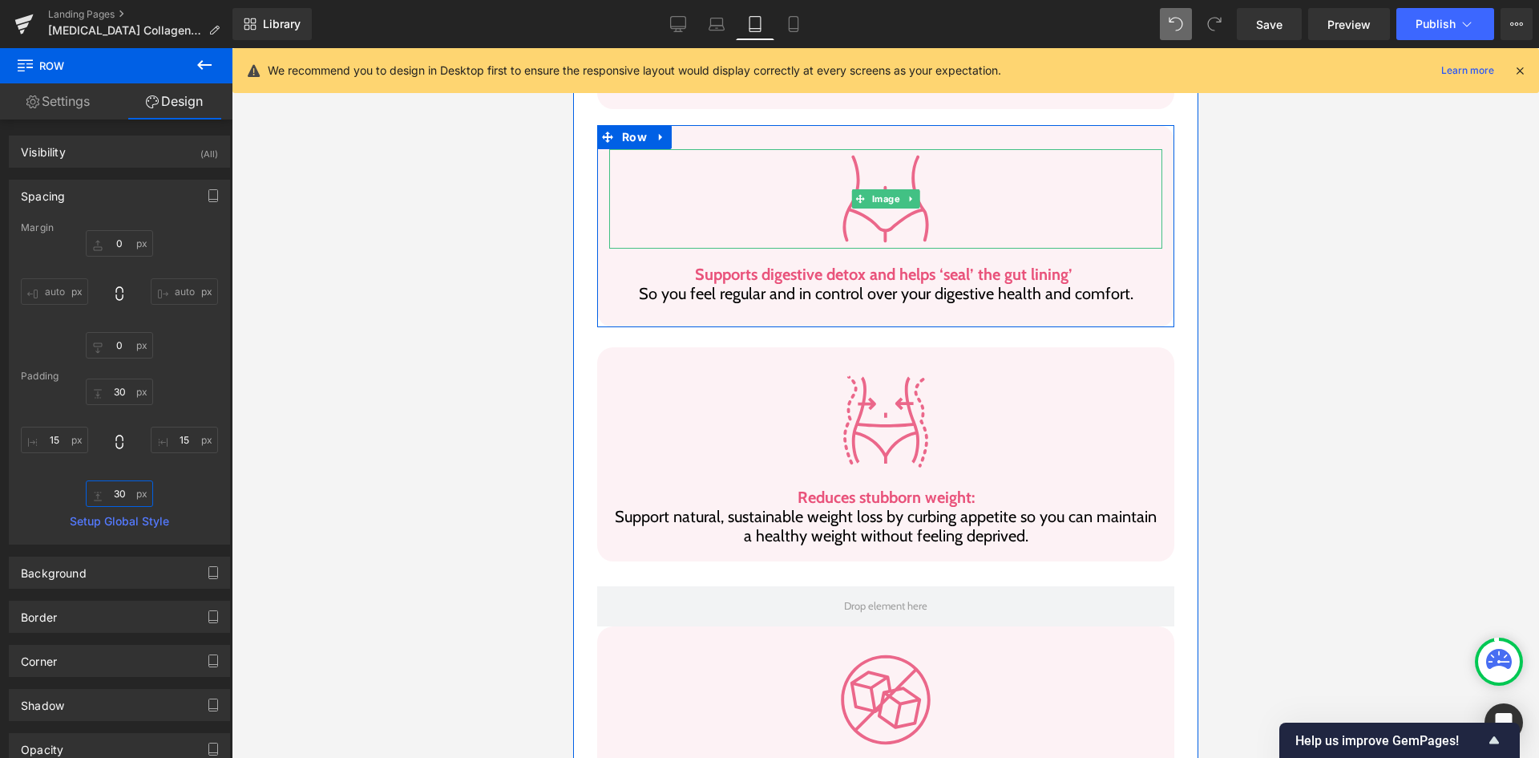
scroll to position [1219, 0]
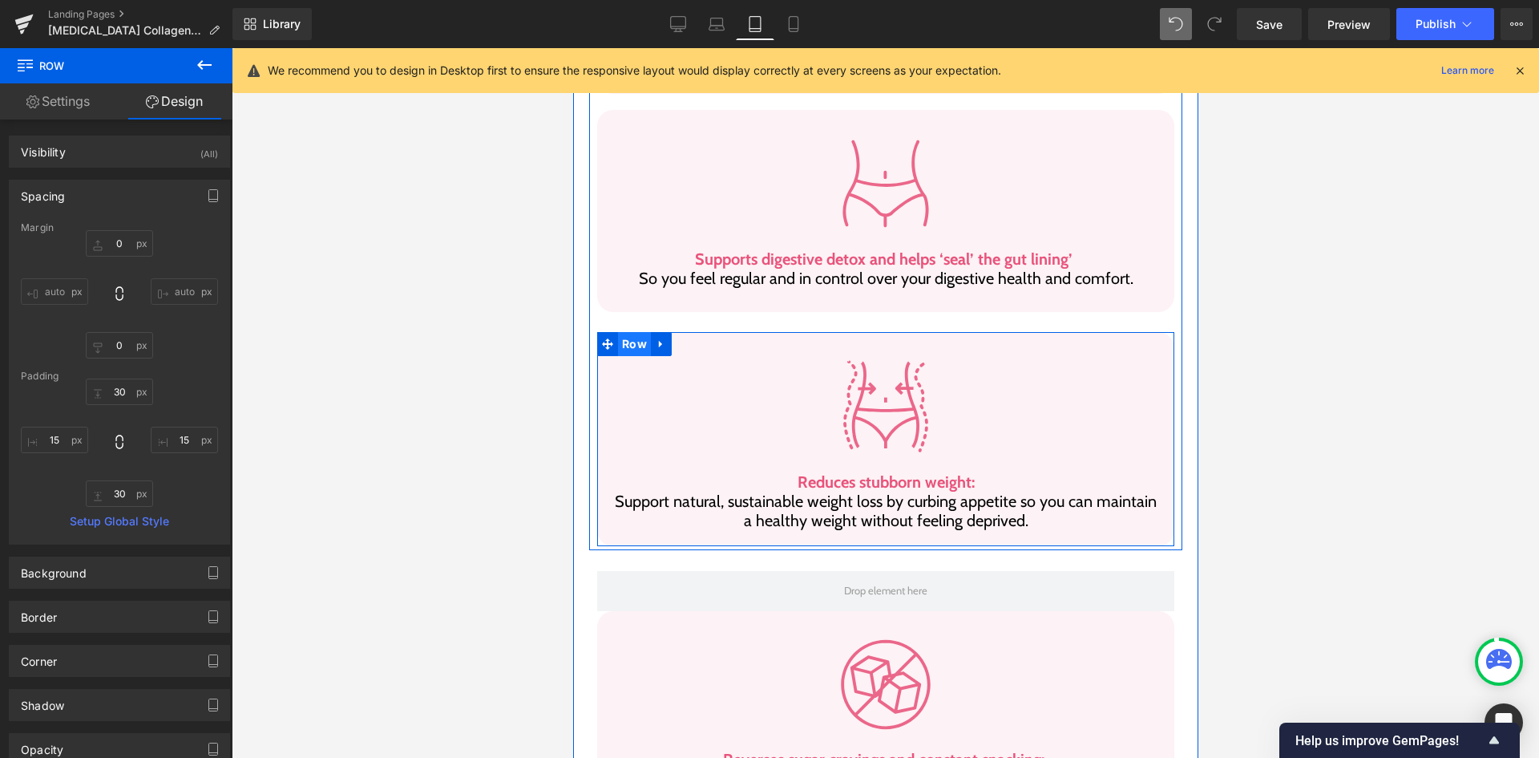
click at [631, 332] on span "Row" at bounding box center [633, 344] width 33 height 24
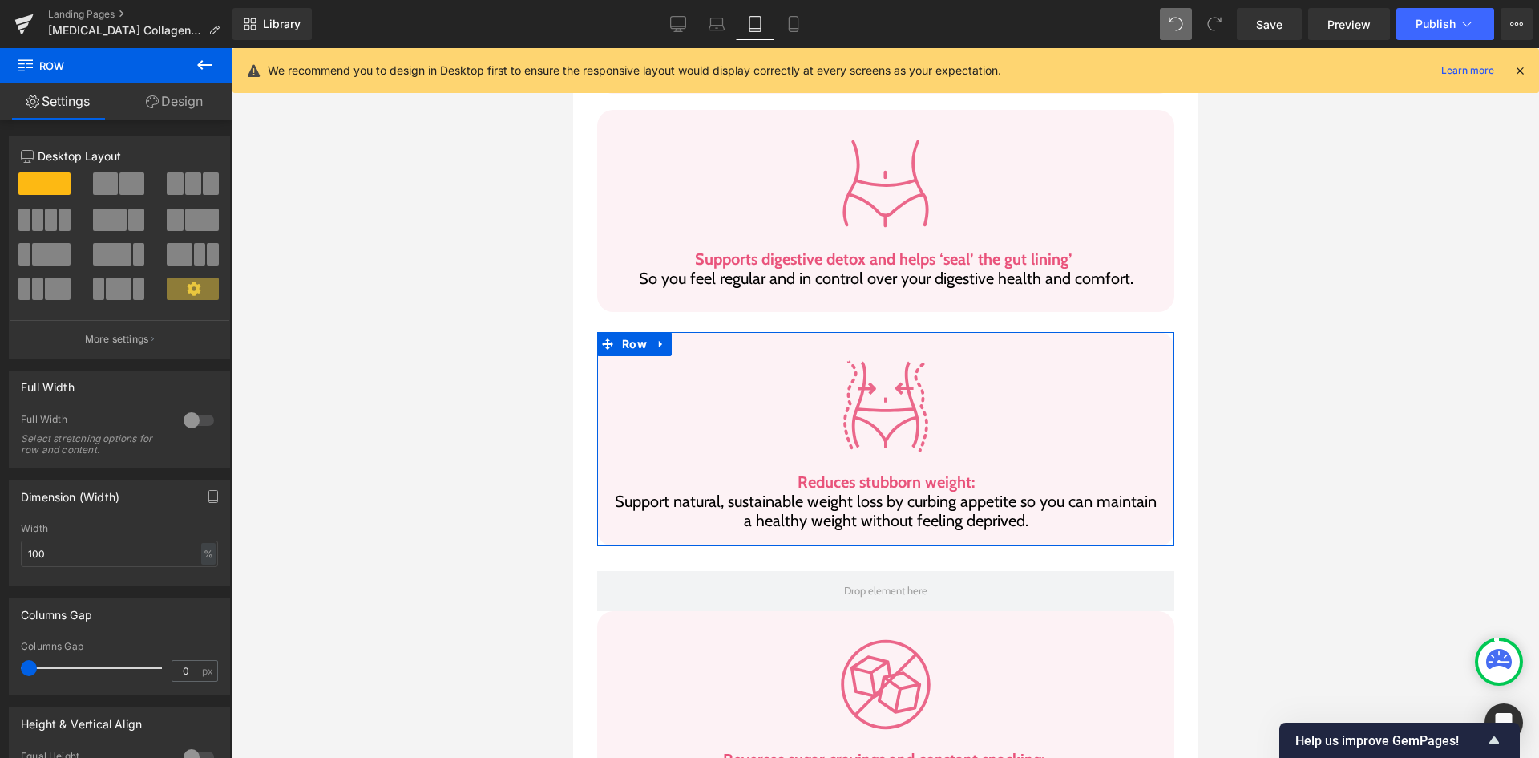
click at [199, 110] on link "Design" at bounding box center [174, 101] width 116 height 36
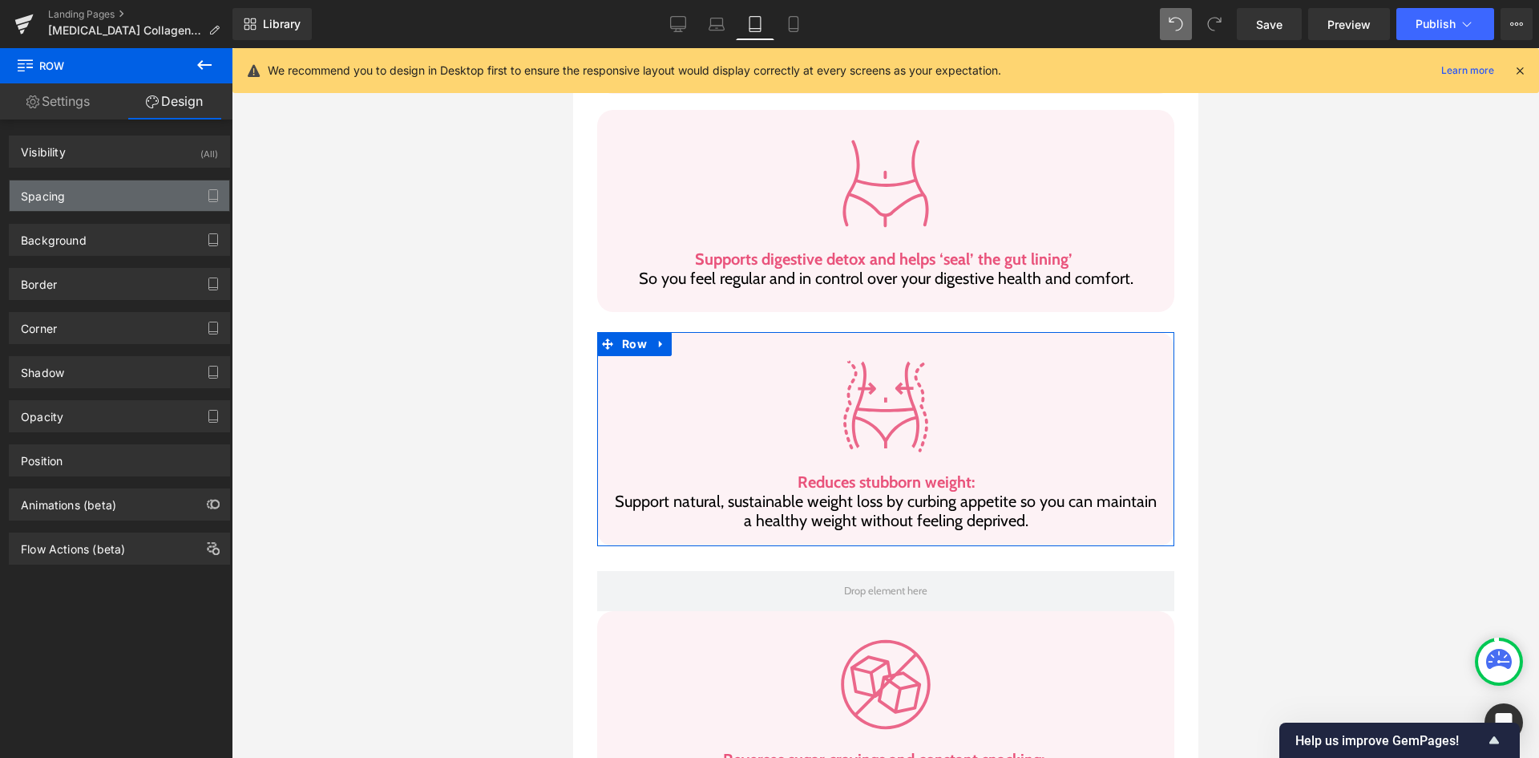
type input "25"
type input "0"
type input "30"
type input "15"
type input "20"
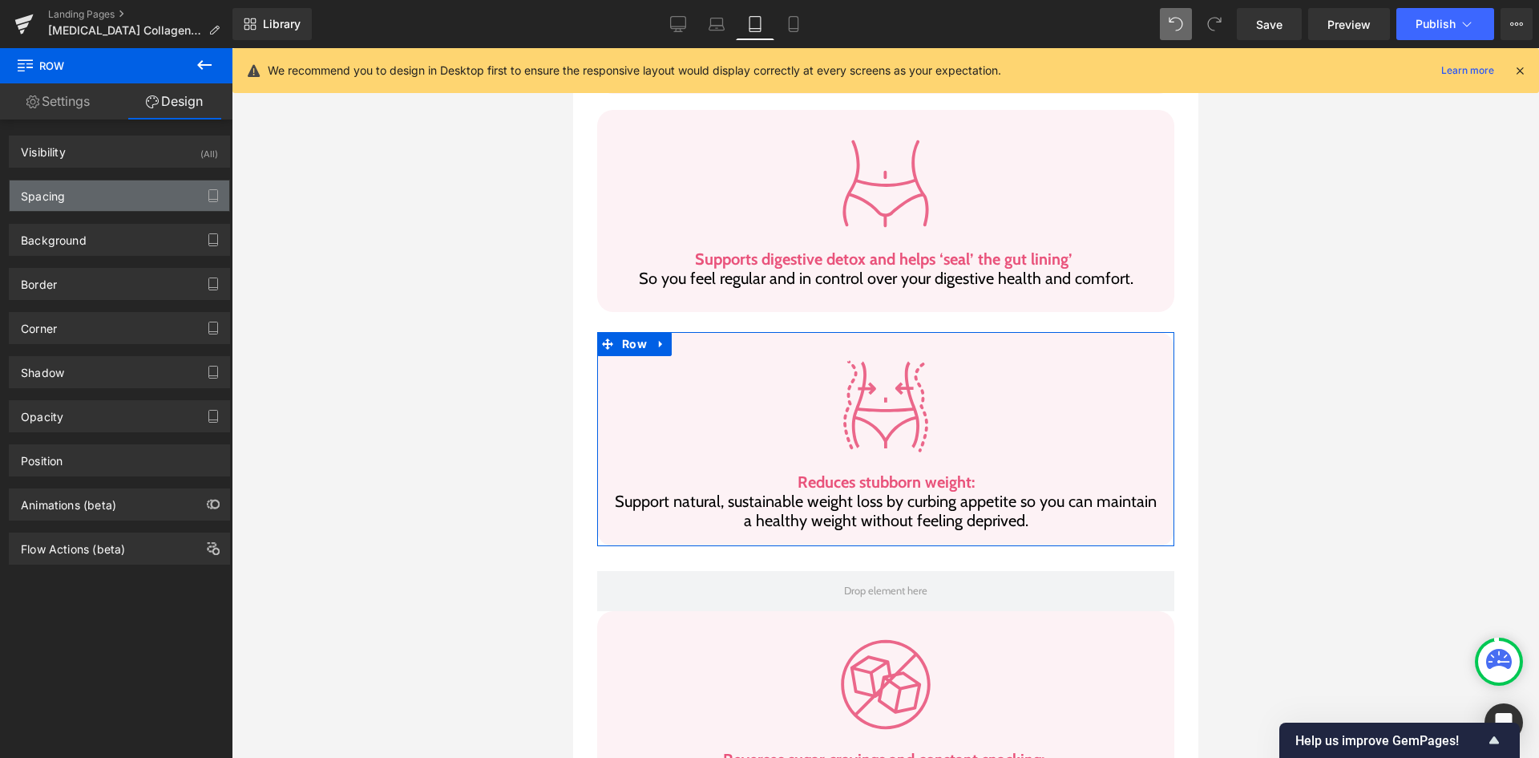
type input "15"
click at [91, 206] on div "Spacing" at bounding box center [120, 195] width 220 height 30
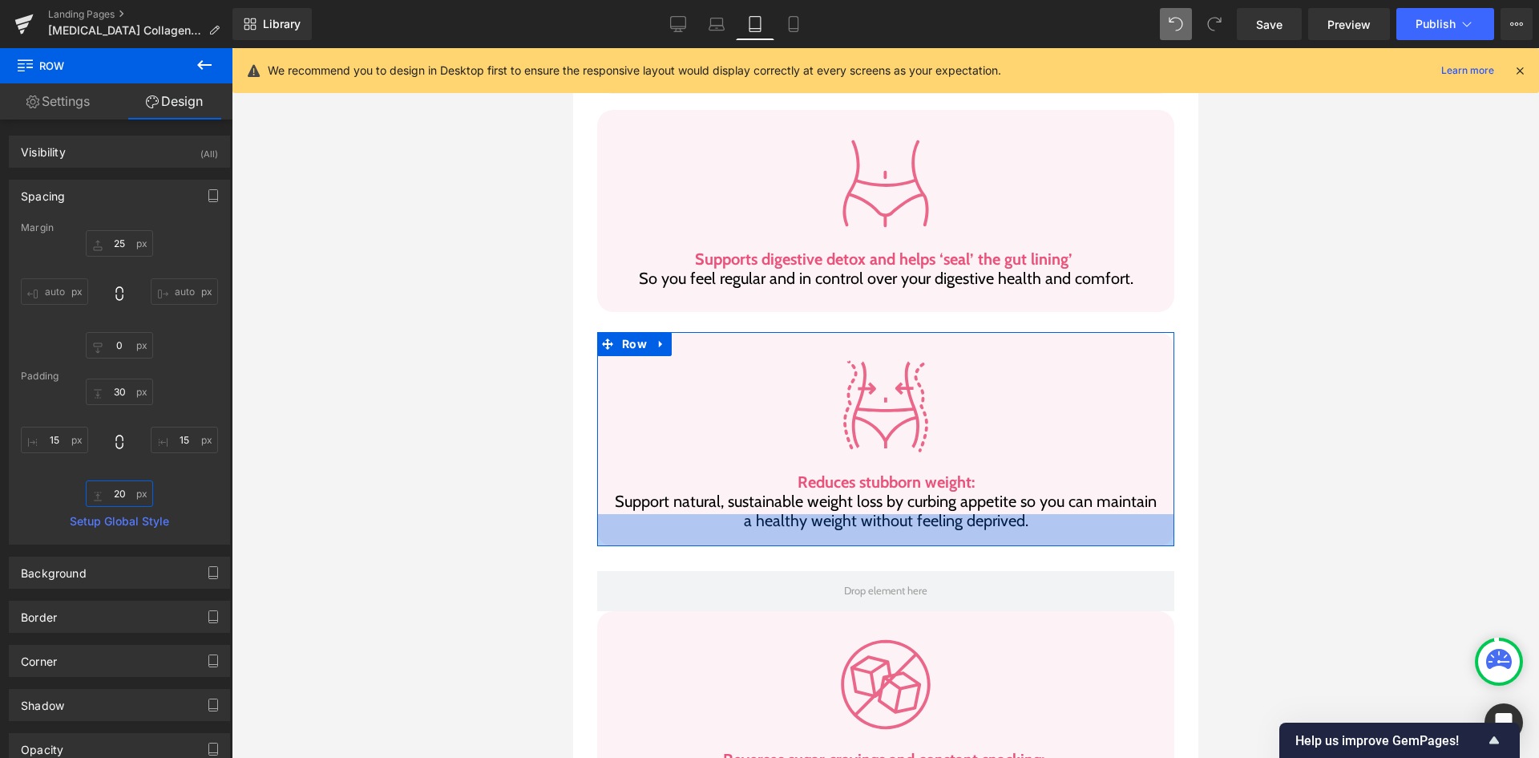
click at [131, 495] on input "20" at bounding box center [119, 493] width 67 height 26
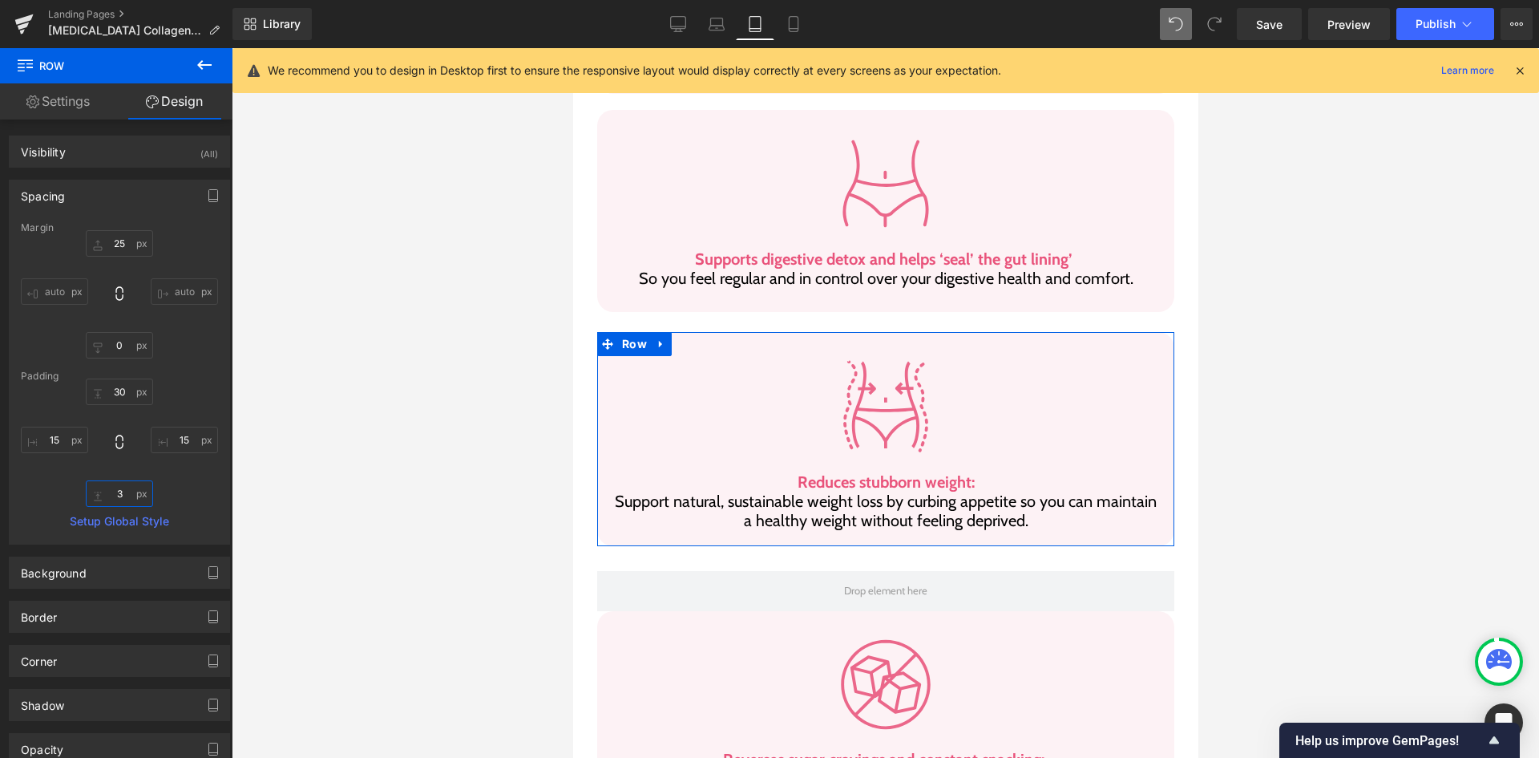
type input "30"
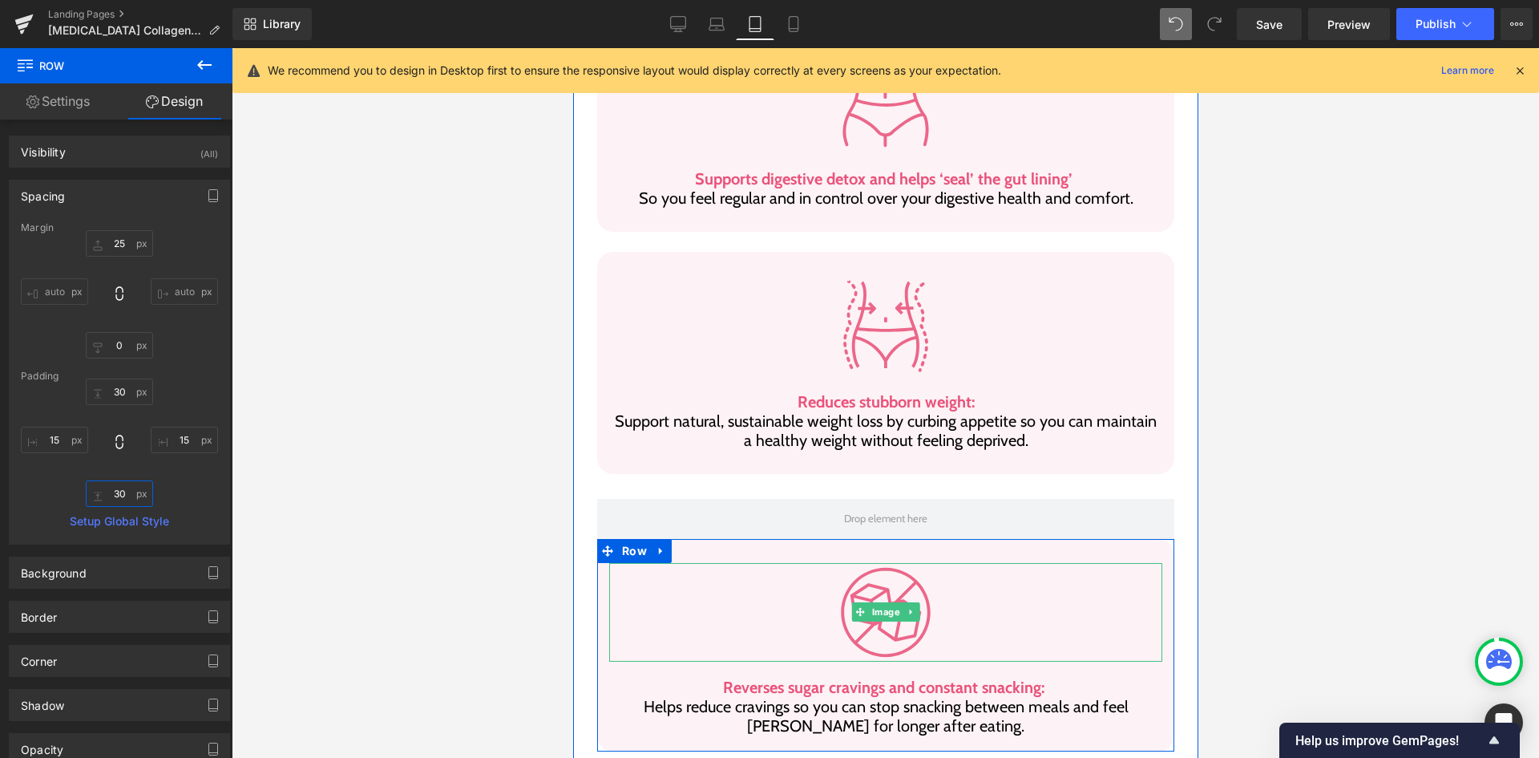
scroll to position [1540, 0]
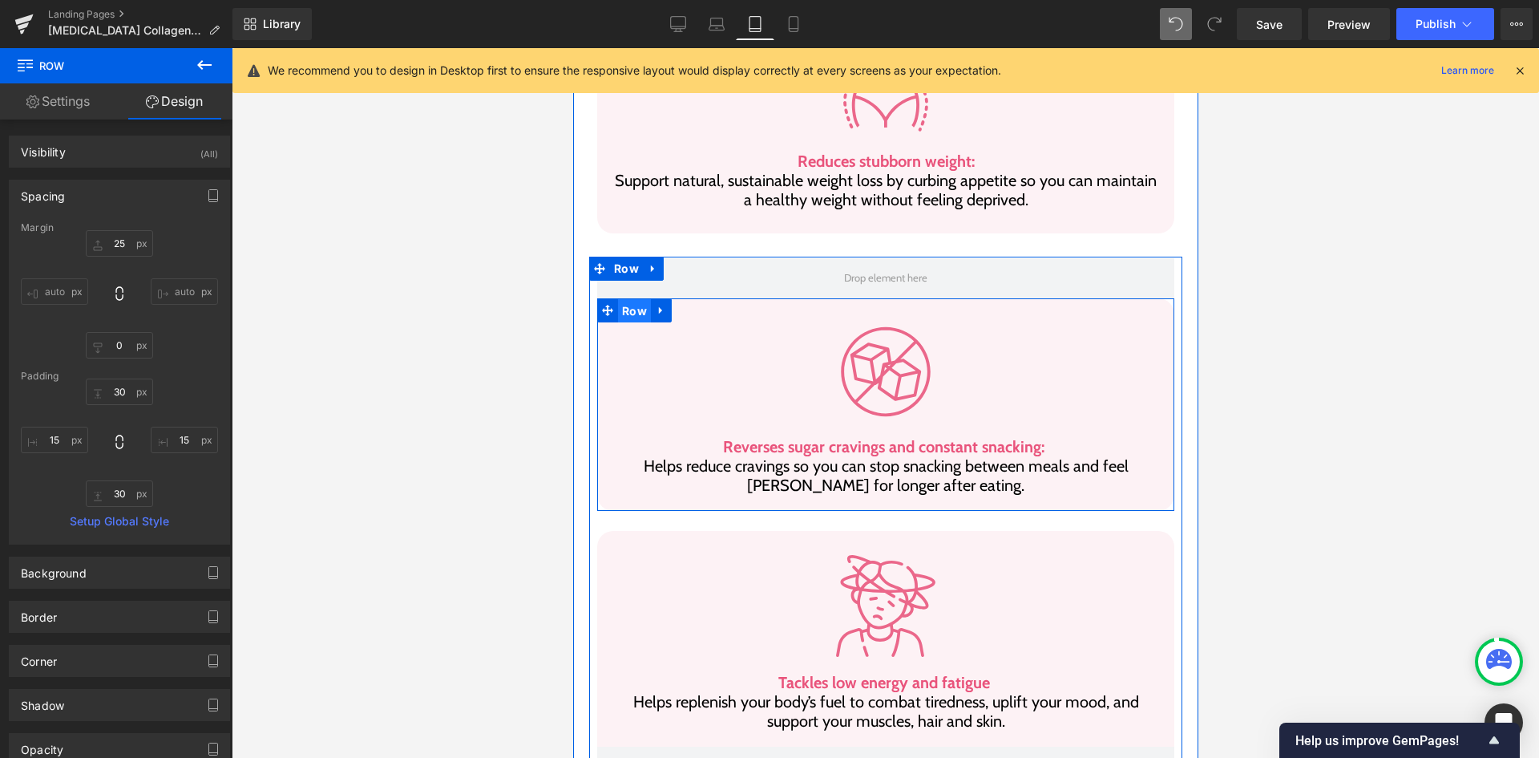
click at [628, 299] on span "Row" at bounding box center [633, 311] width 33 height 24
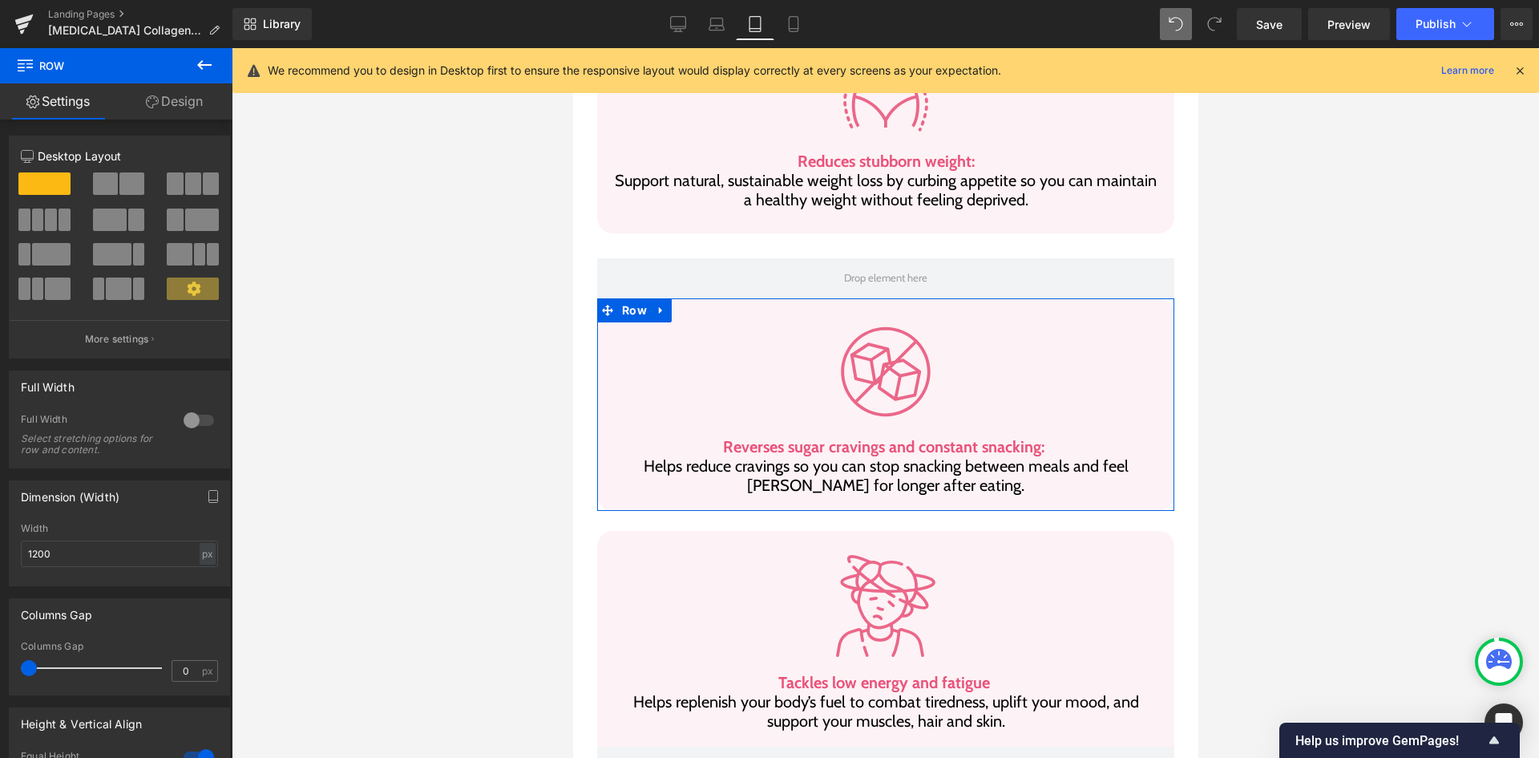
click at [165, 98] on link "Design" at bounding box center [174, 101] width 116 height 36
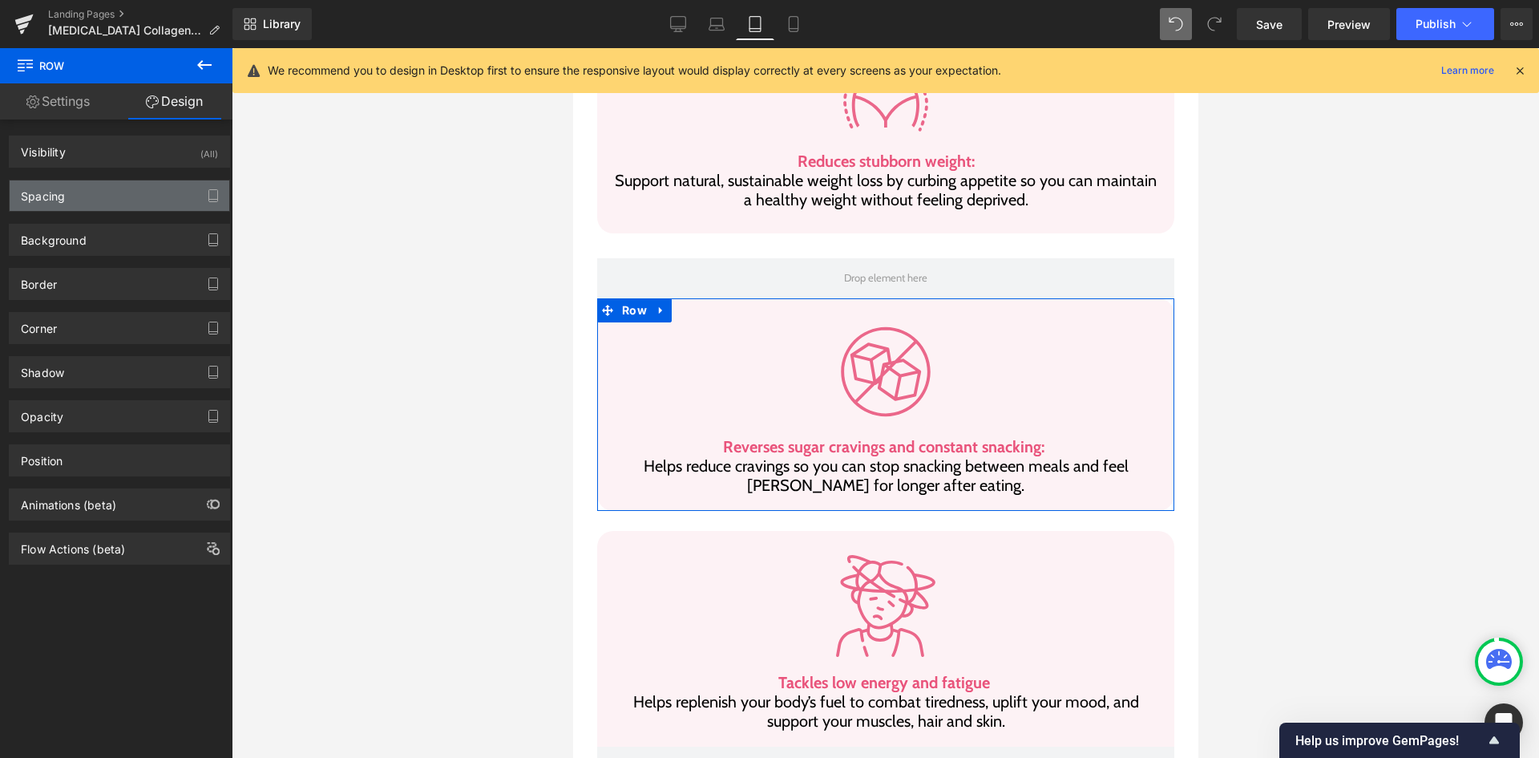
click at [129, 196] on div "Spacing" at bounding box center [120, 195] width 220 height 30
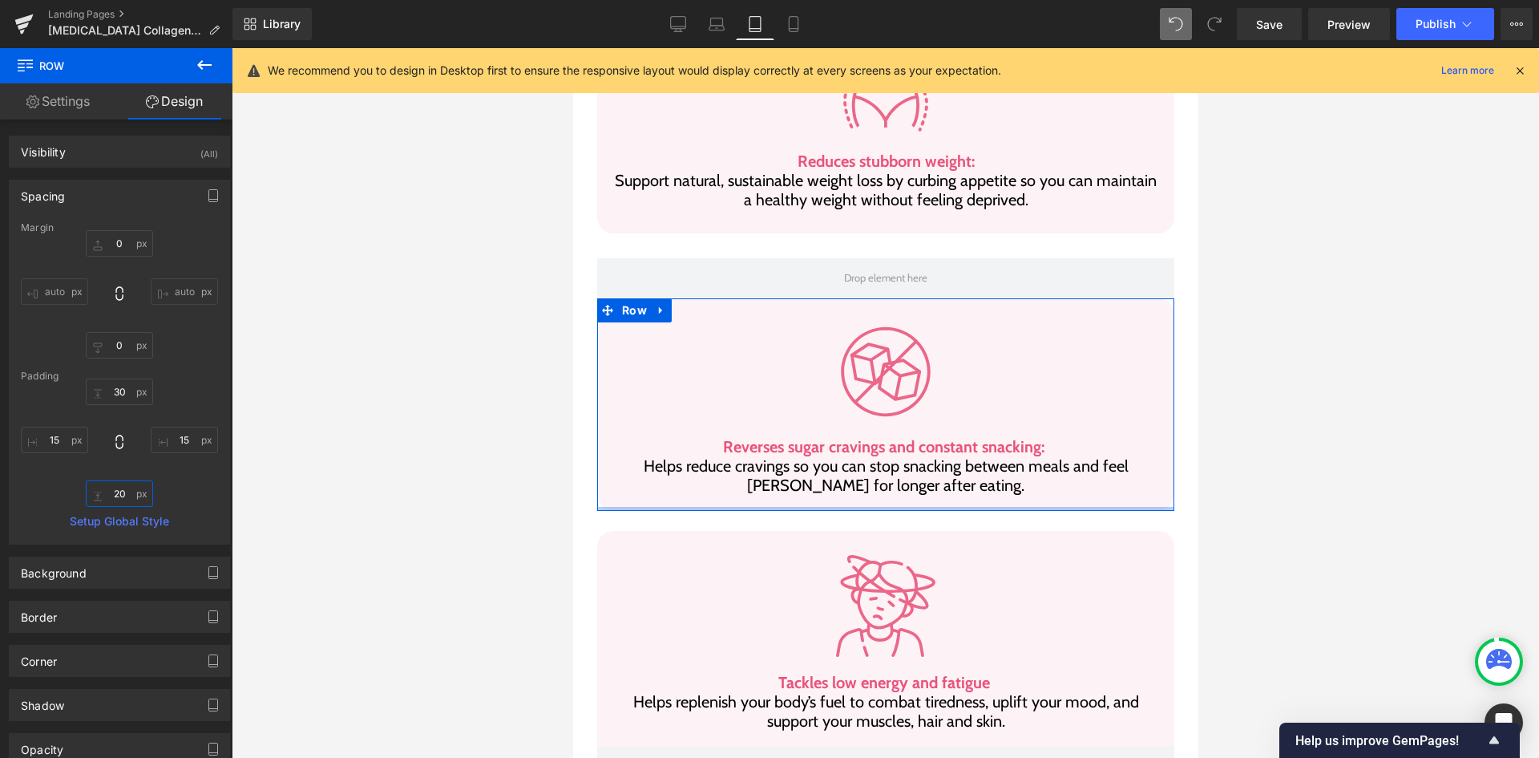
click at [131, 485] on input "20" at bounding box center [119, 493] width 67 height 26
type input "30"
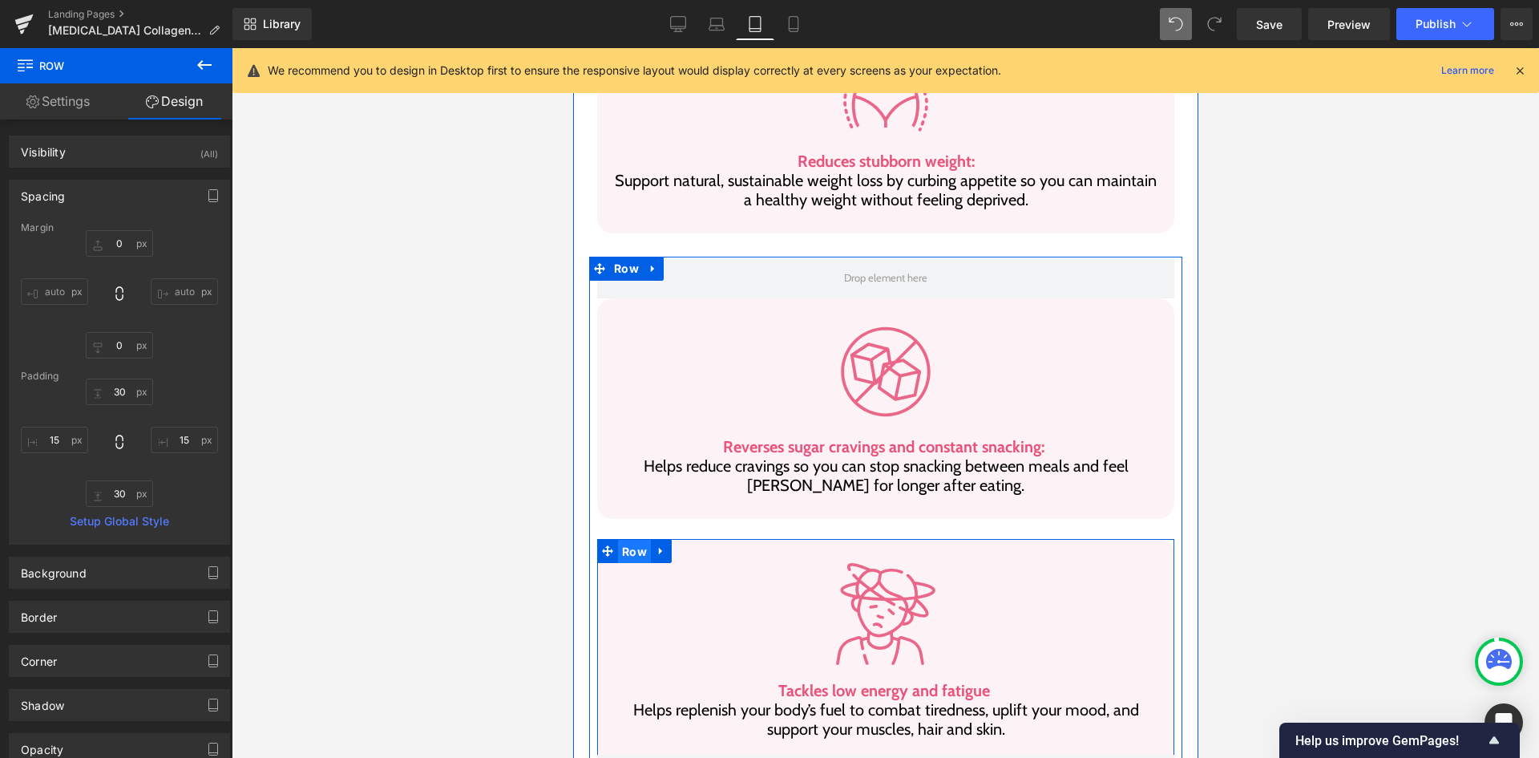
click at [617, 540] on span "Row" at bounding box center [633, 552] width 33 height 24
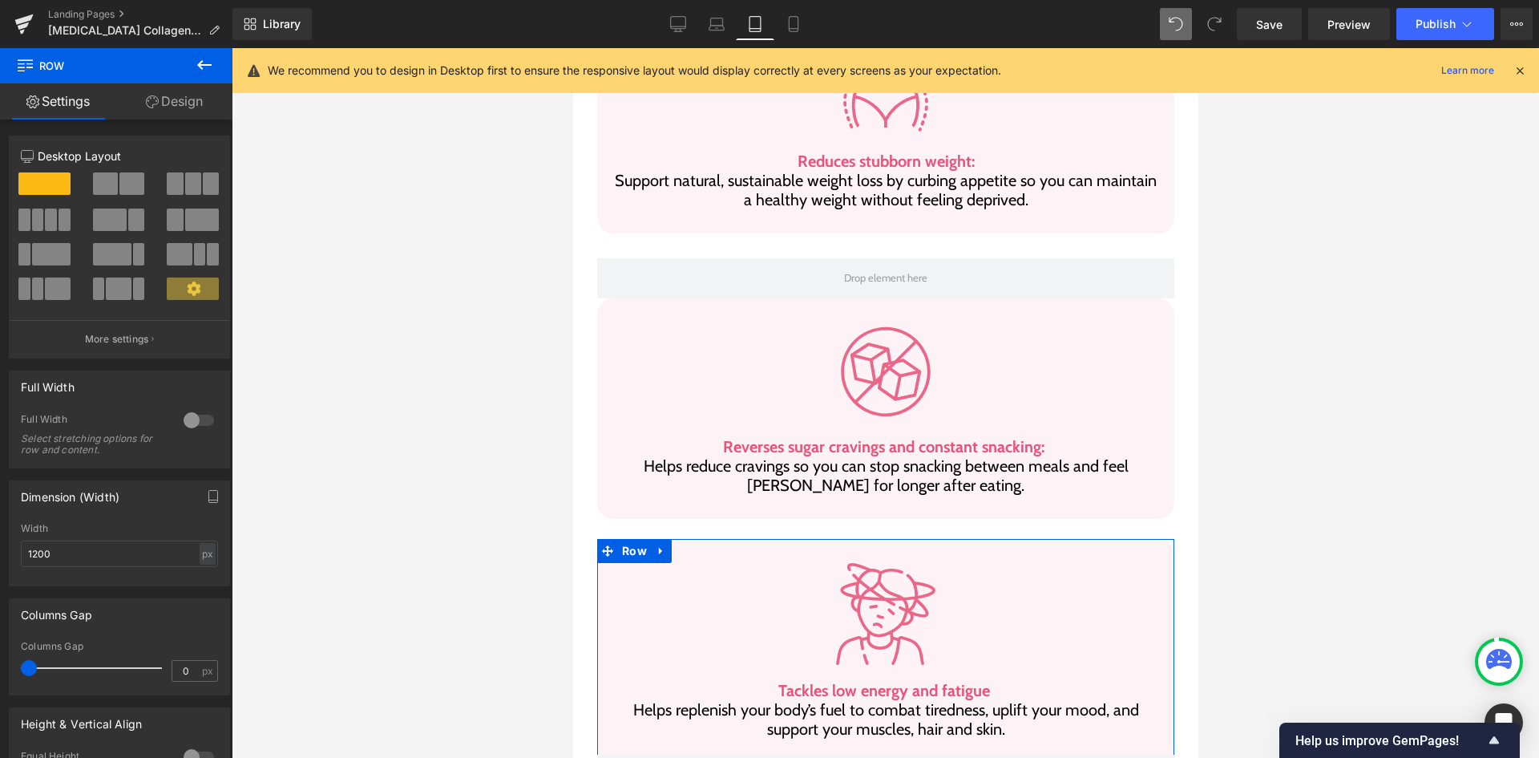
click at [160, 98] on link "Design" at bounding box center [174, 101] width 116 height 36
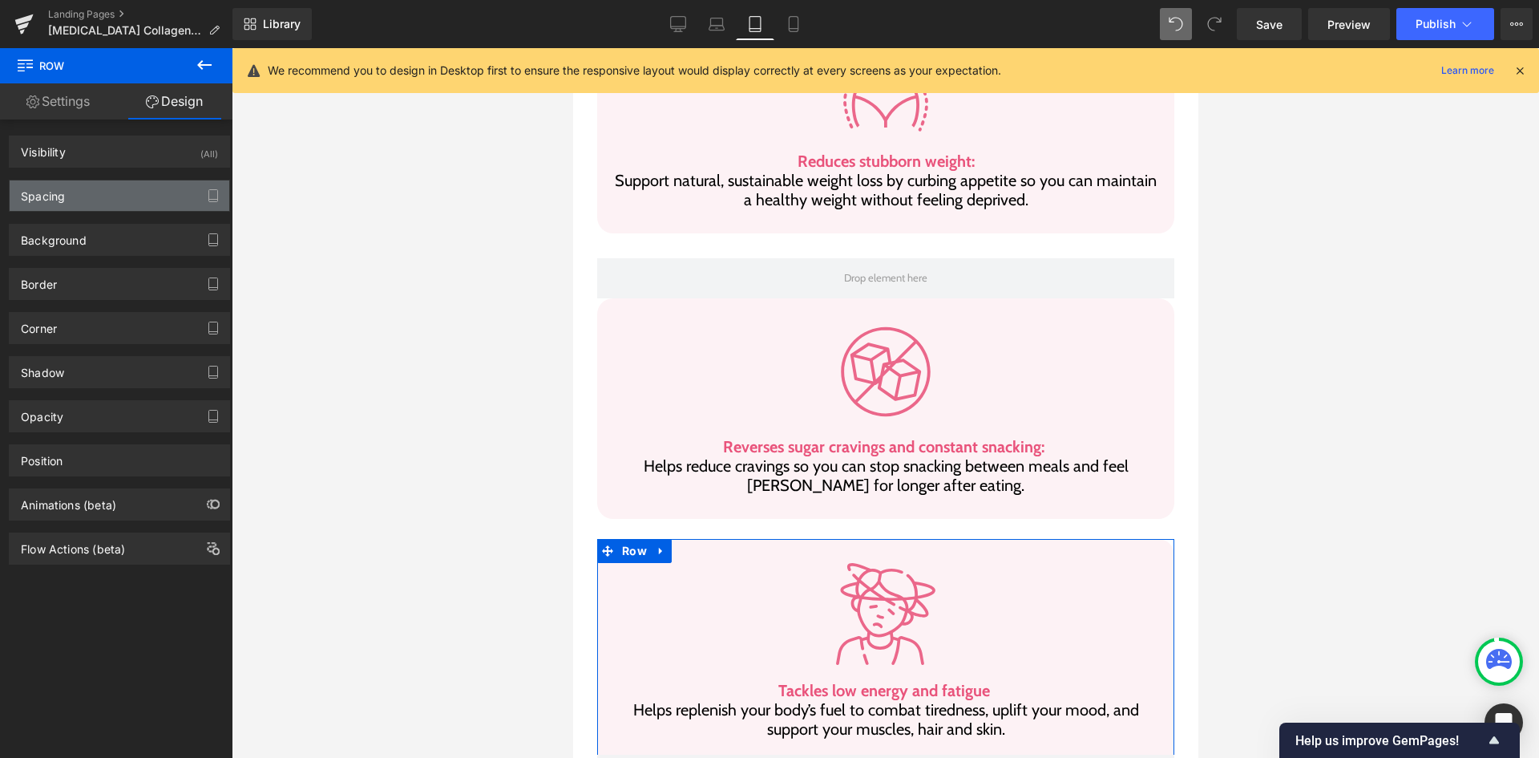
click at [105, 201] on div "Spacing" at bounding box center [120, 195] width 220 height 30
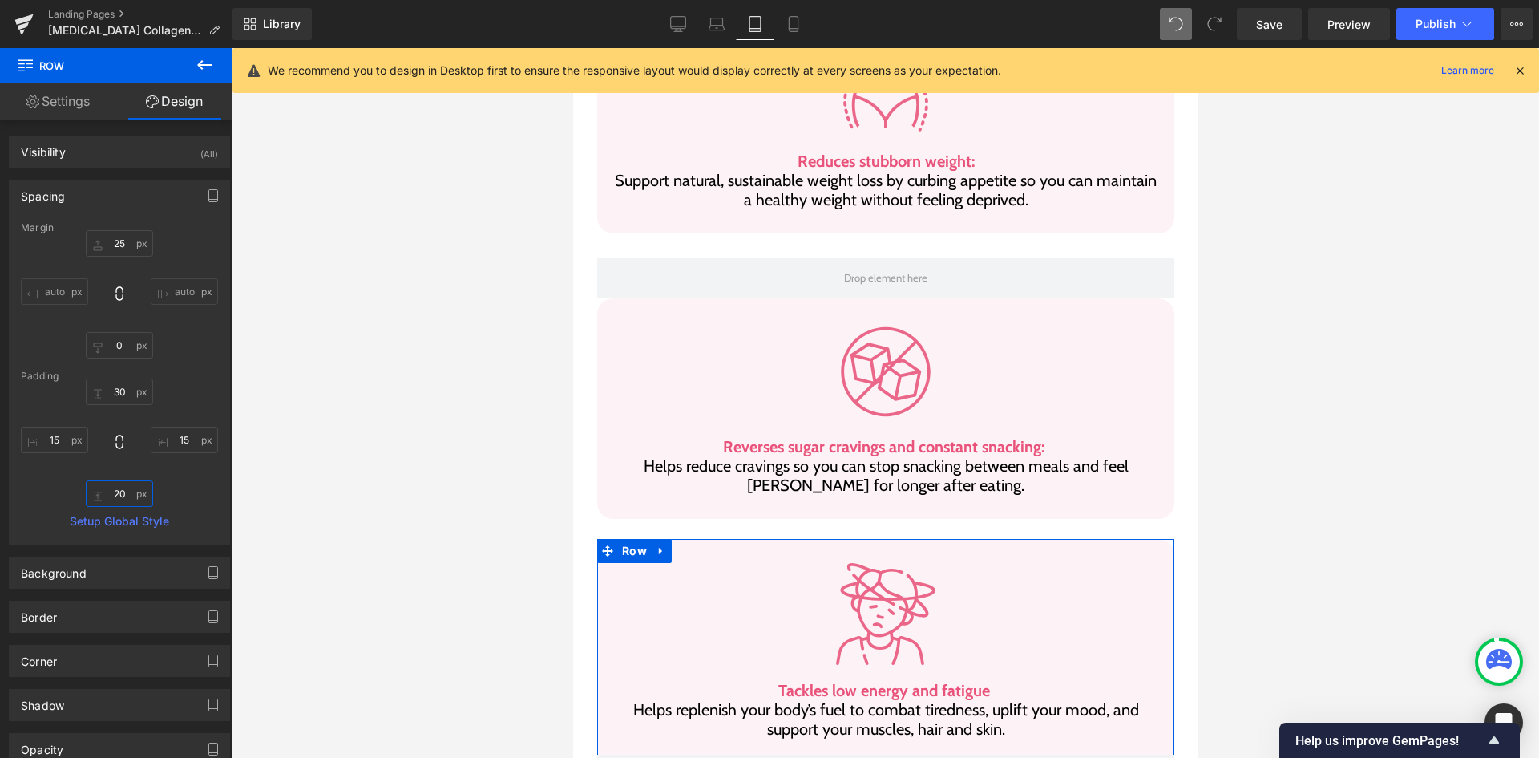
click at [112, 490] on input "20" at bounding box center [119, 493] width 67 height 26
type input "30"
click at [192, 504] on div "30px 30 15px 15 30 30 15px 15" at bounding box center [119, 442] width 197 height 128
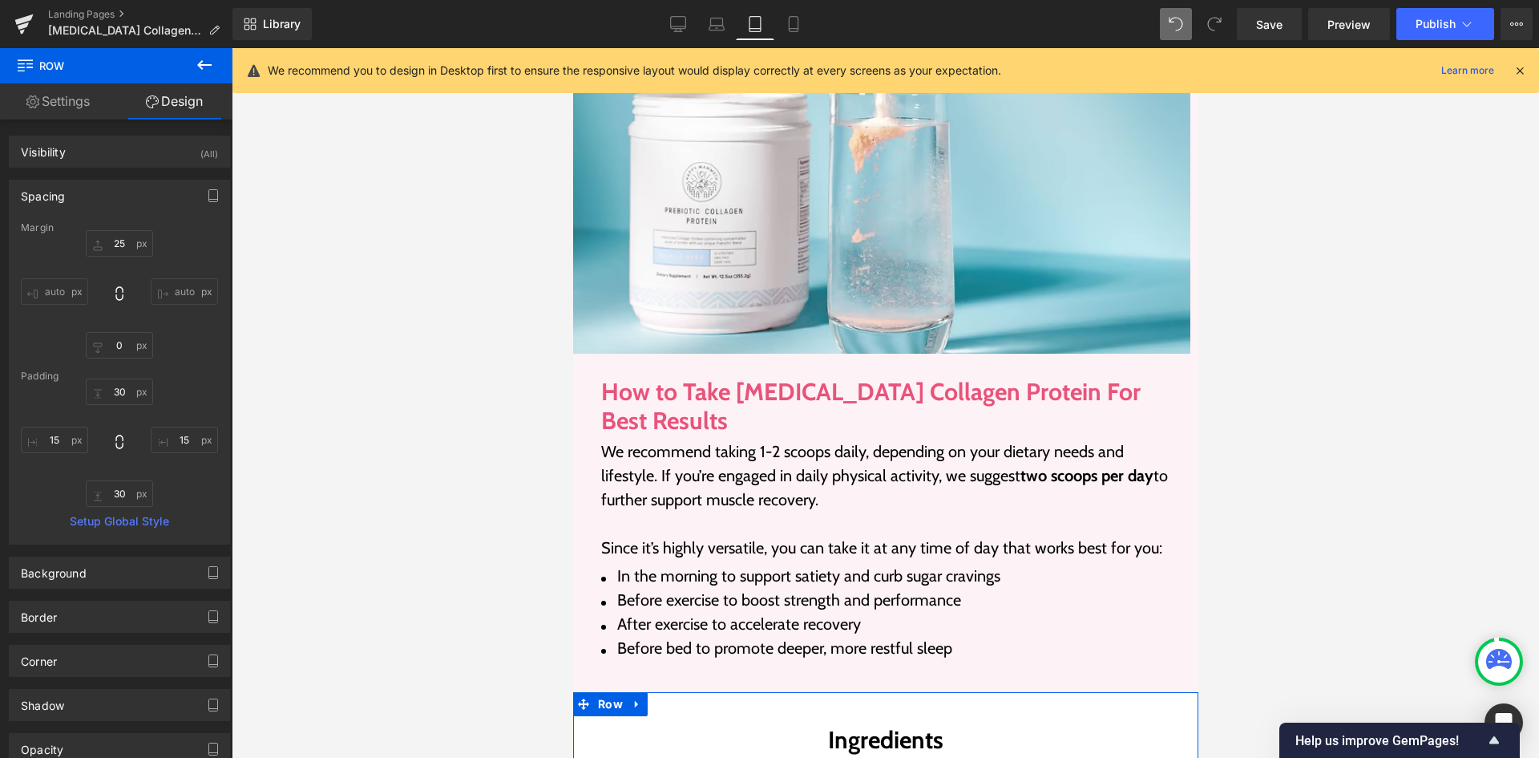
scroll to position [2582, 0]
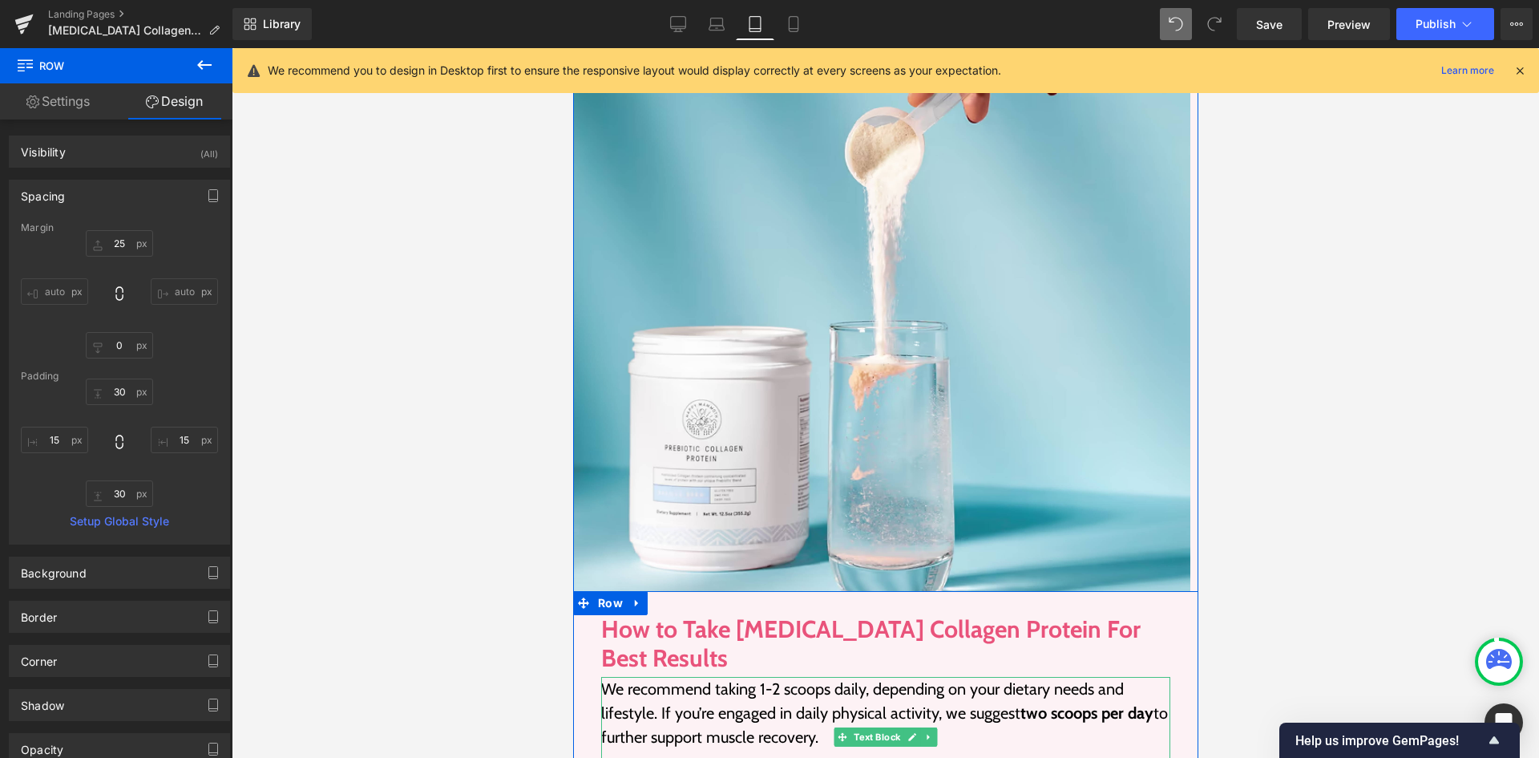
click at [859, 677] on p "We recommend taking 1-2 scoops daily, depending on your dietary needs and lifes…" at bounding box center [884, 725] width 569 height 96
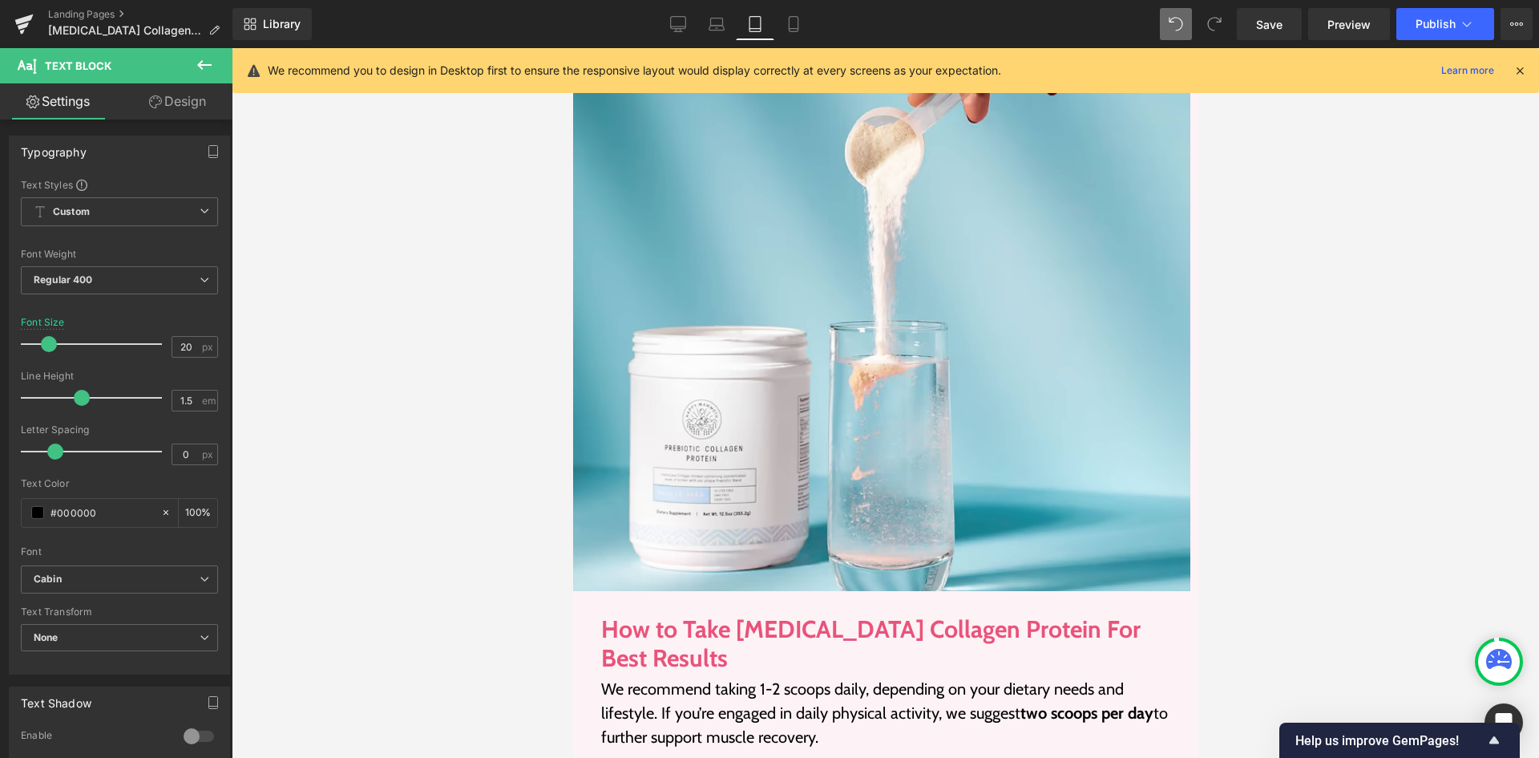
click at [182, 103] on link "Design" at bounding box center [177, 101] width 116 height 36
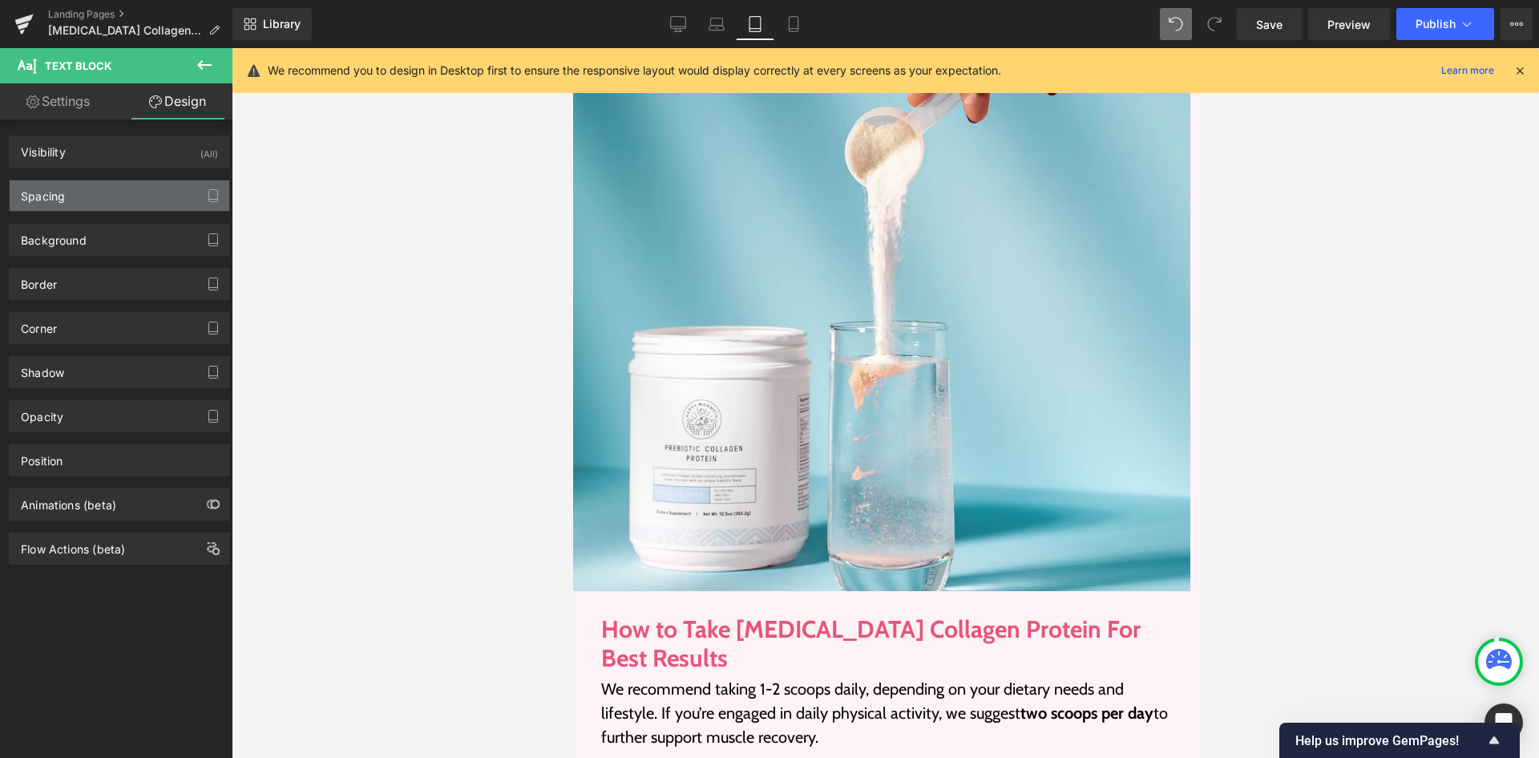
type input "5"
type input "0"
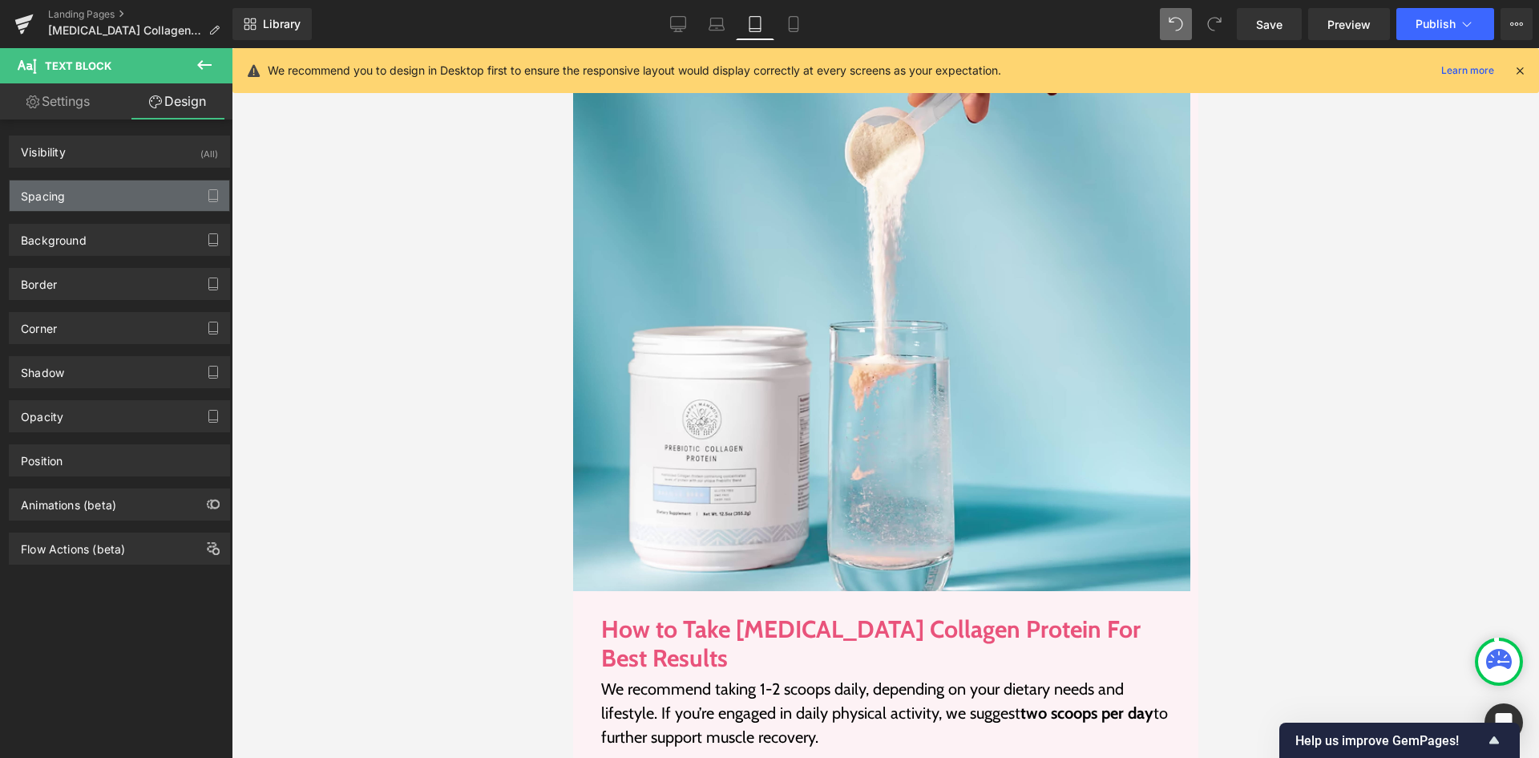
type input "0"
click at [110, 194] on div "Spacing" at bounding box center [120, 195] width 220 height 30
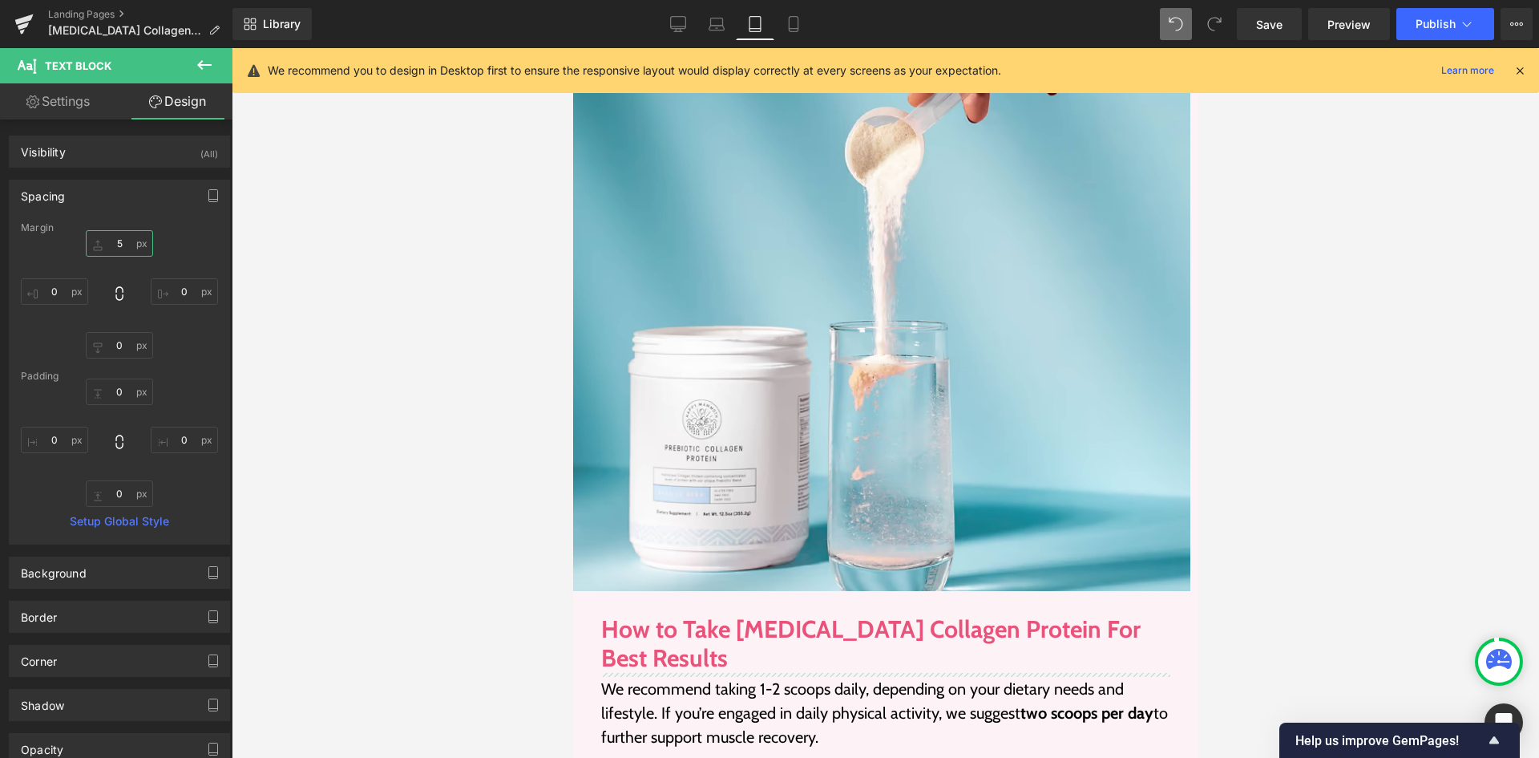
click at [112, 249] on input "5" at bounding box center [119, 243] width 67 height 26
type input "10"
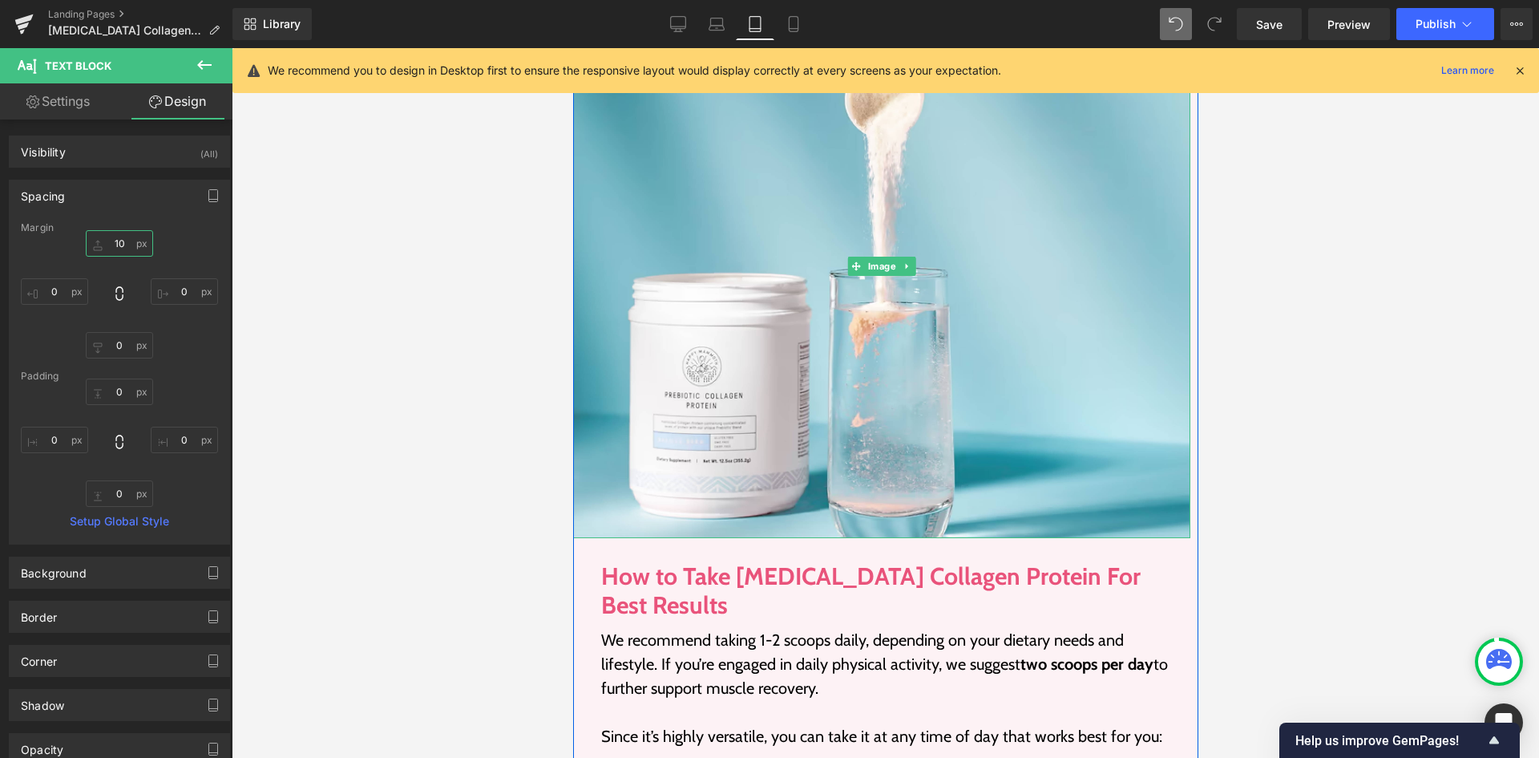
scroll to position [2823, 0]
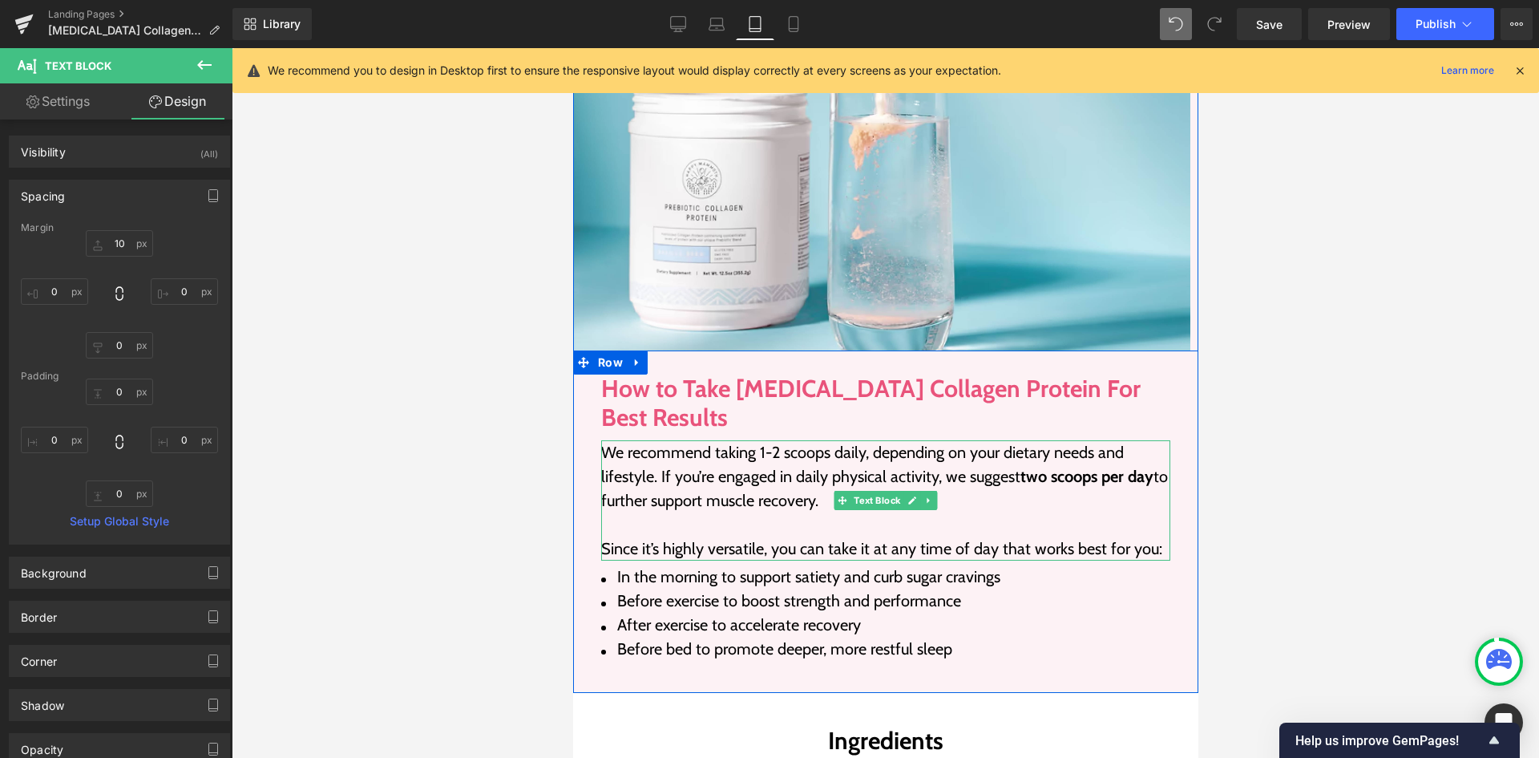
click at [862, 440] on p "We recommend taking 1-2 scoops daily, depending on your dietary needs and lifes…" at bounding box center [884, 488] width 569 height 96
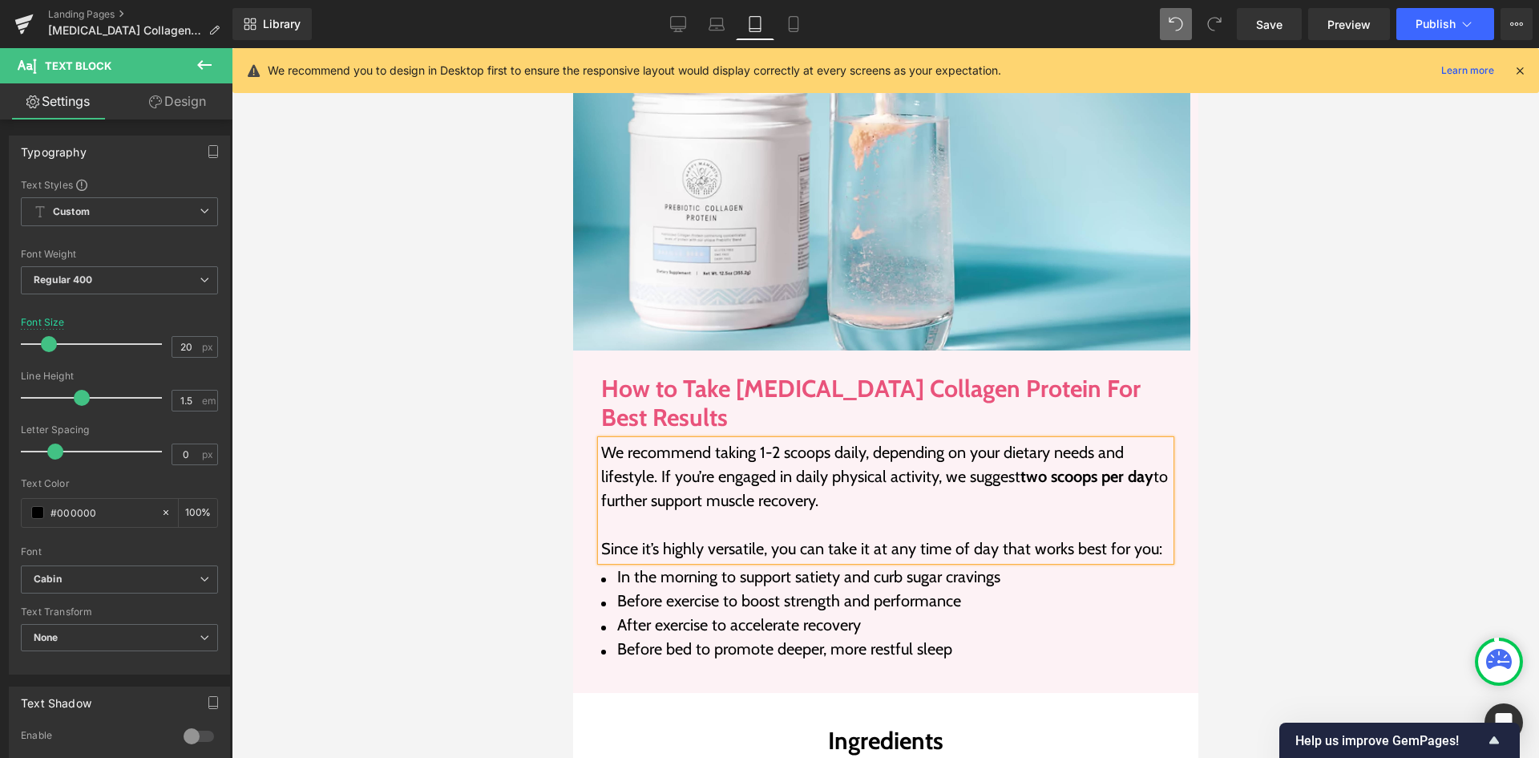
click at [826, 440] on p "We recommend taking 1-2 scoops daily, depending on your dietary needs and lifes…" at bounding box center [884, 476] width 569 height 72
click at [1247, 451] on div at bounding box center [885, 402] width 1307 height 709
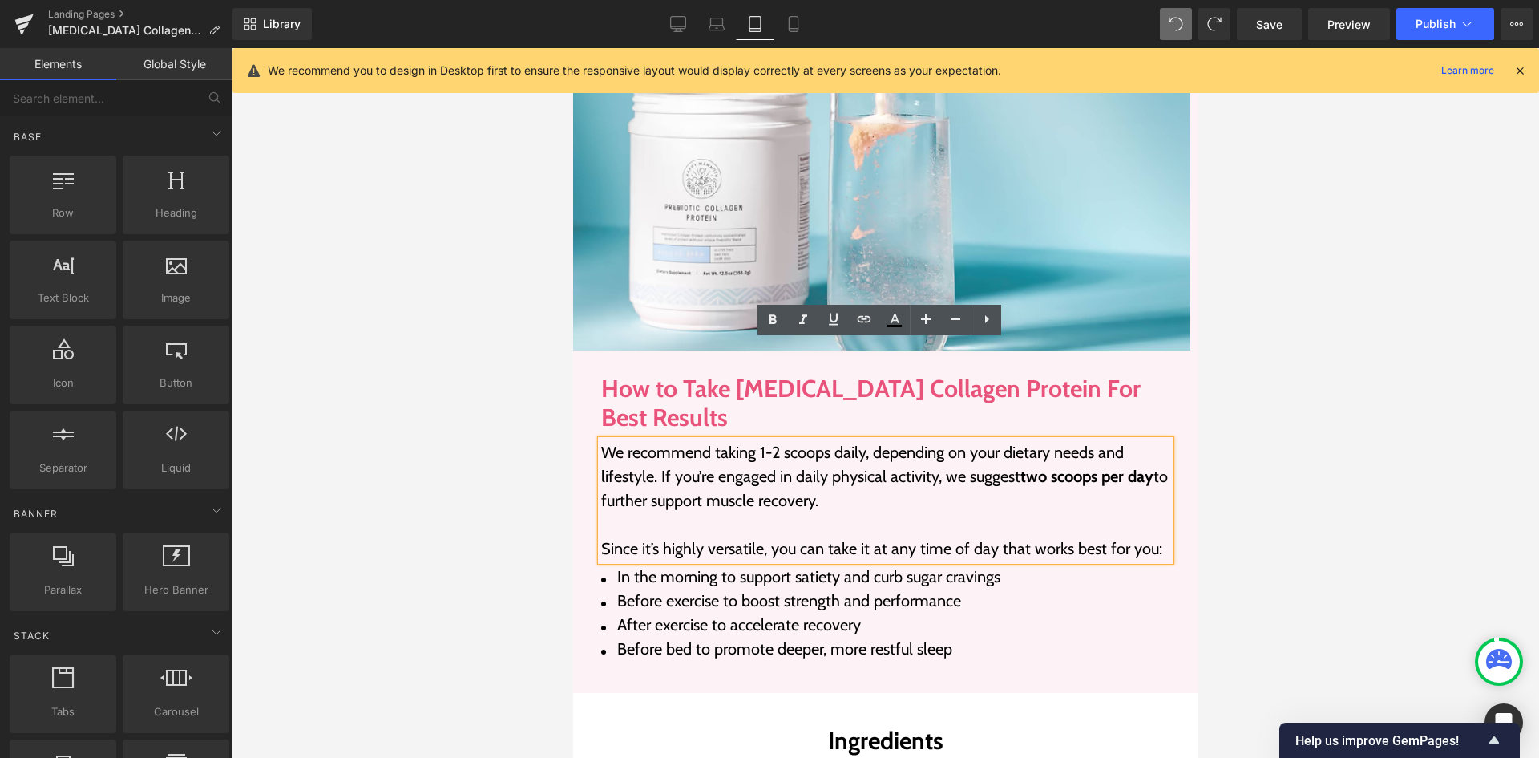
click at [592, 581] on div "How to Take [MEDICAL_DATA] Collagen Protein For Best Results Heading We recomme…" at bounding box center [884, 521] width 625 height 342
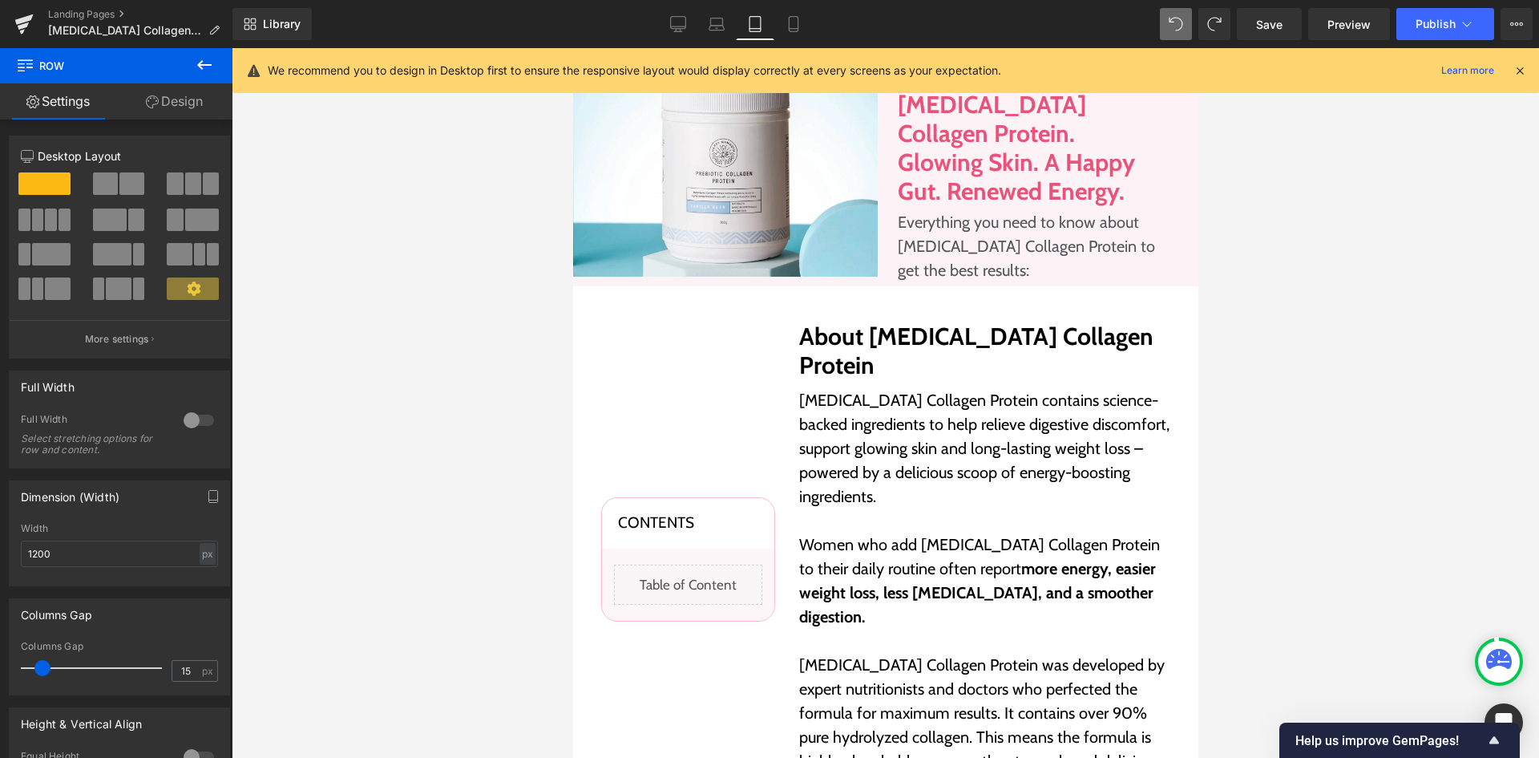
scroll to position [160, 0]
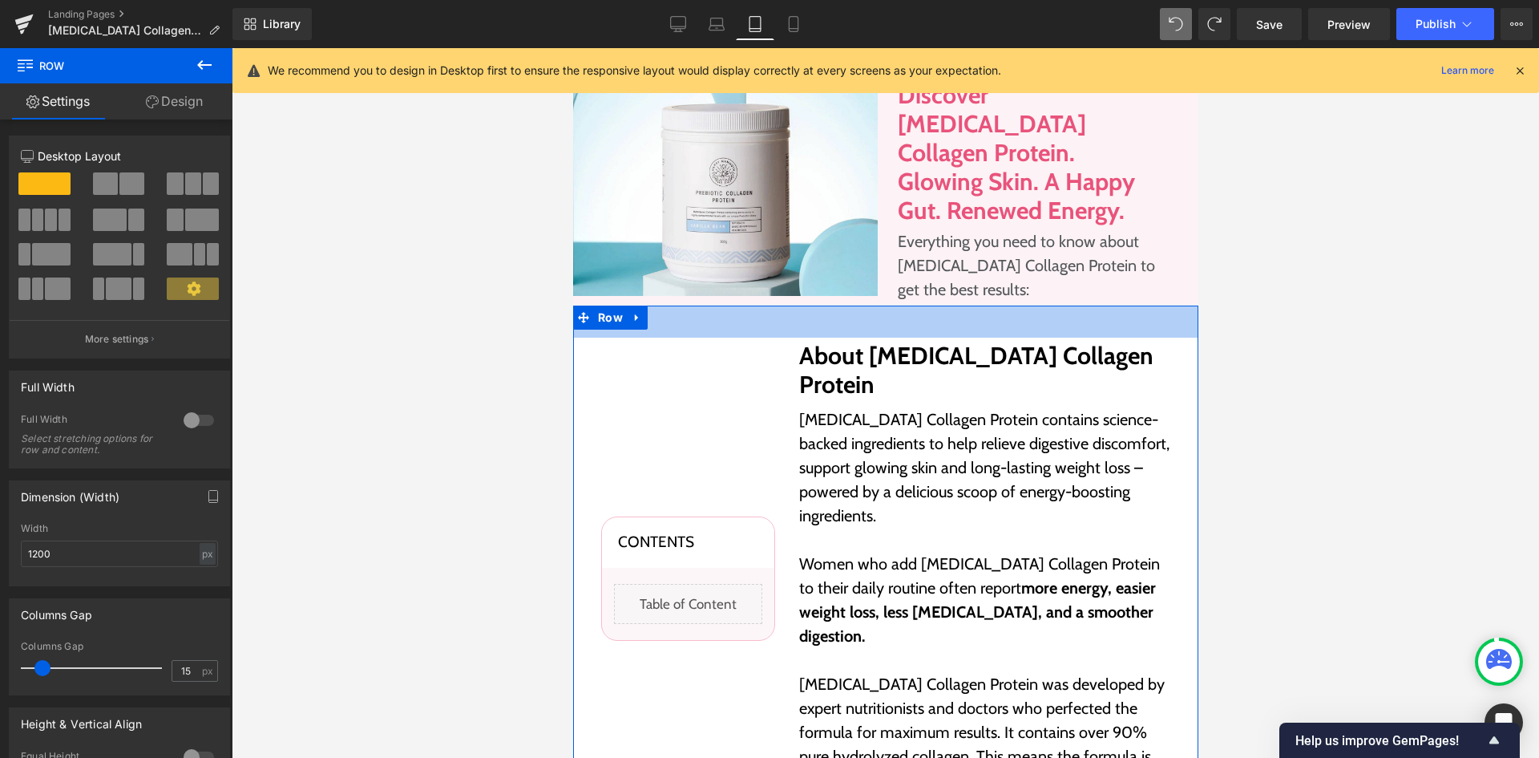
click at [1018, 314] on div "40px" at bounding box center [884, 321] width 625 height 32
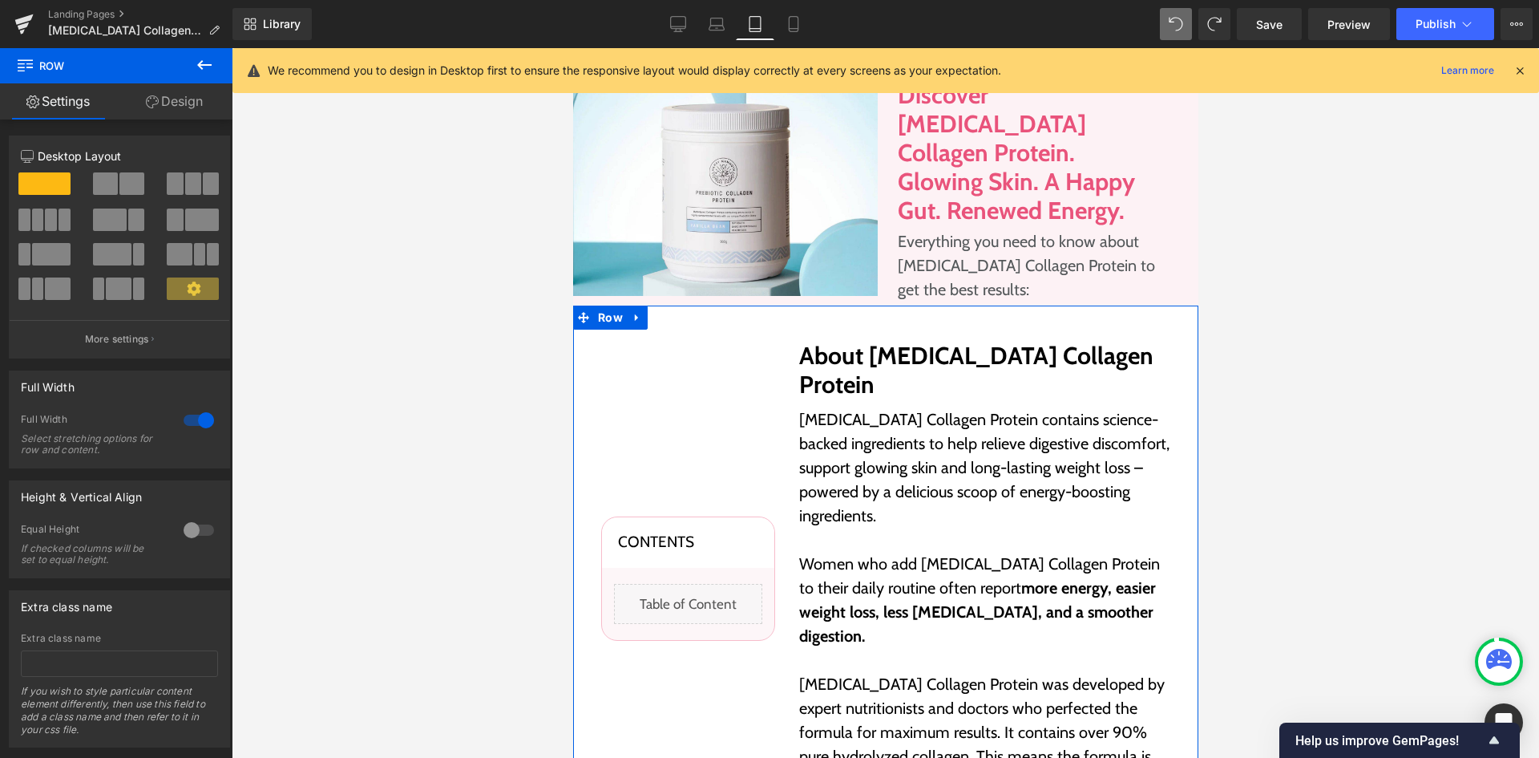
drag, startPoint x: 151, startPoint y: 88, endPoint x: 136, endPoint y: 297, distance: 209.7
click at [151, 88] on link "Design" at bounding box center [174, 101] width 116 height 36
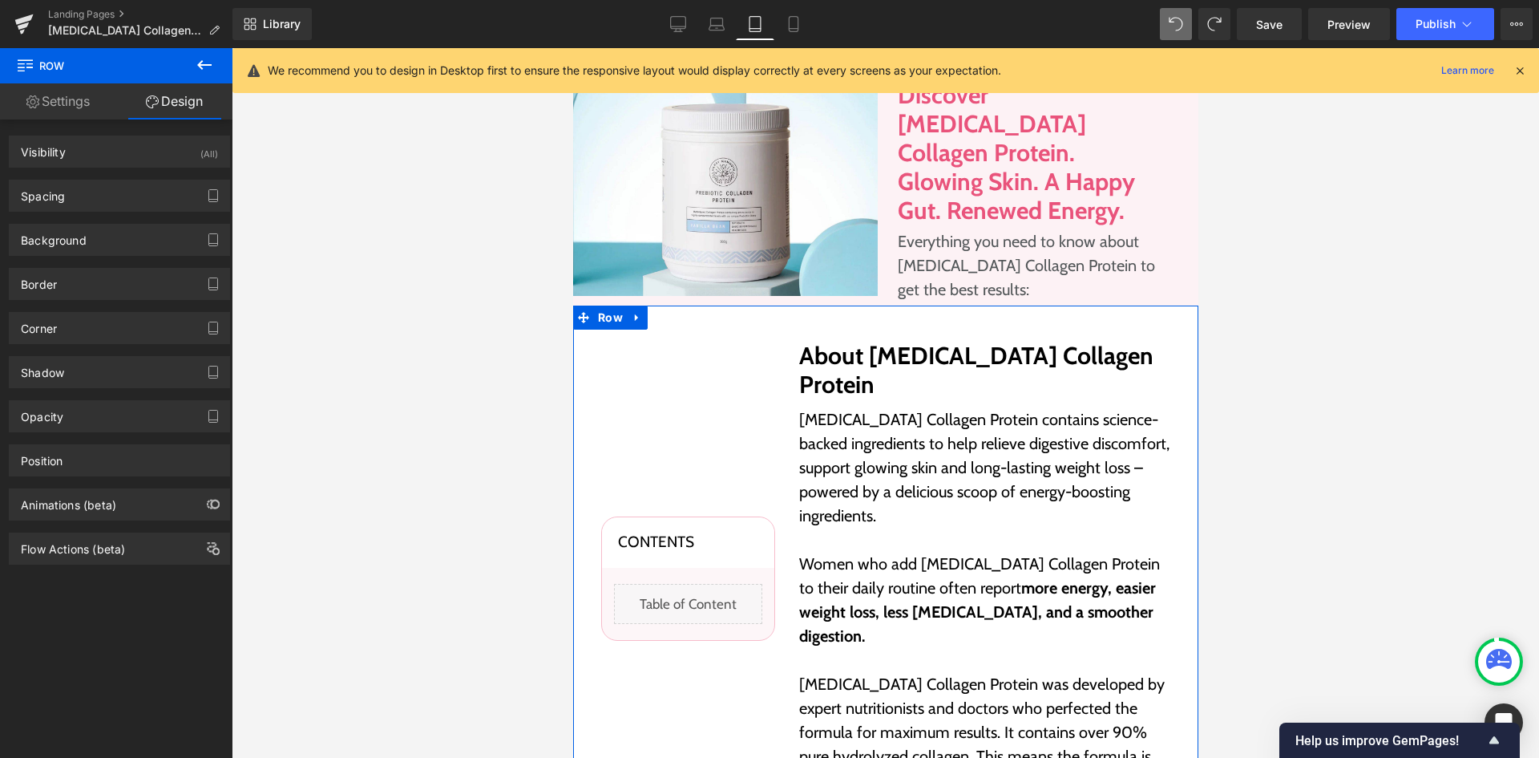
type input "0"
type input "40"
type input "20"
type input "30"
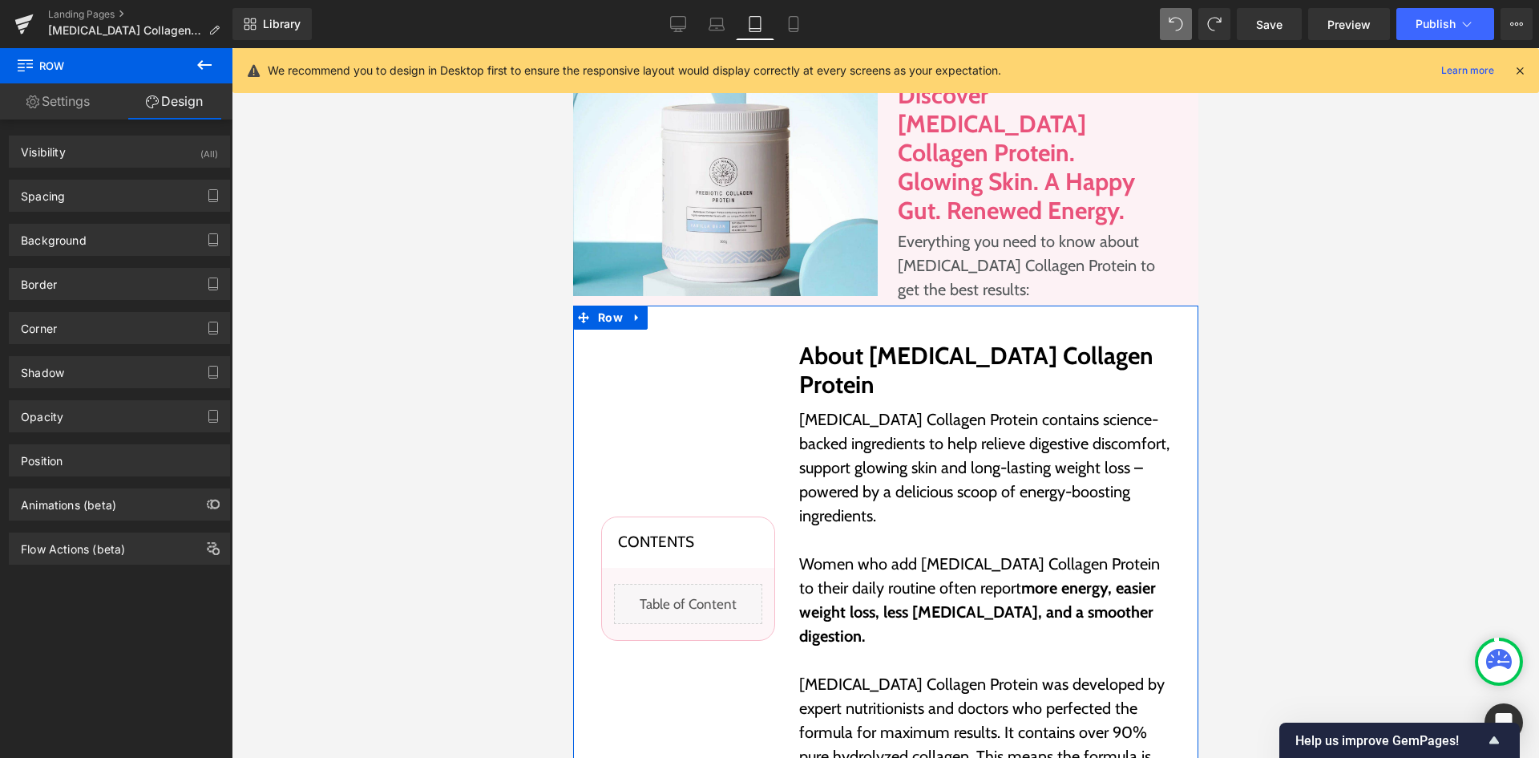
type input "20"
click at [81, 189] on div "Spacing" at bounding box center [120, 195] width 220 height 30
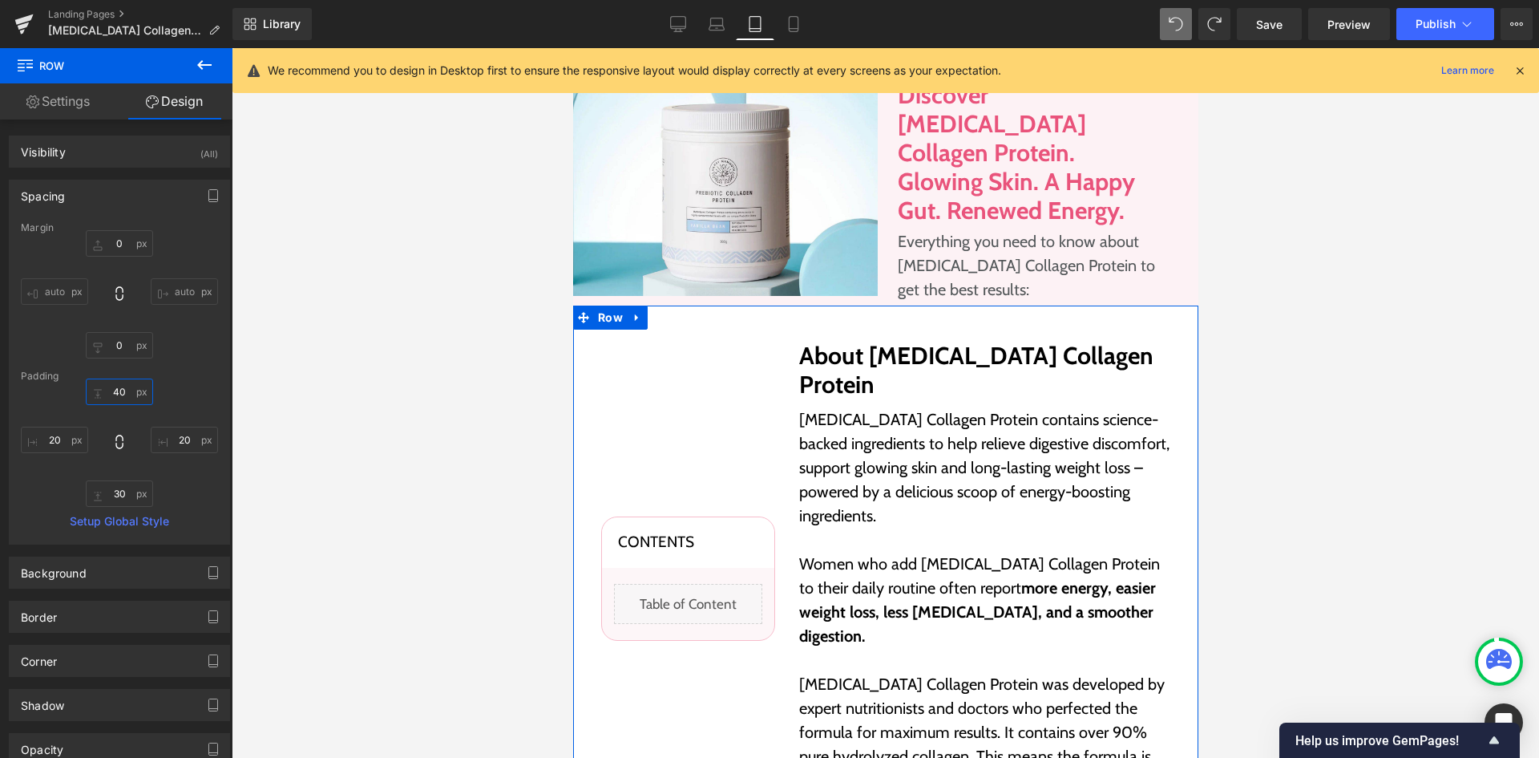
click at [107, 391] on input "40" at bounding box center [119, 391] width 67 height 26
type input "30"
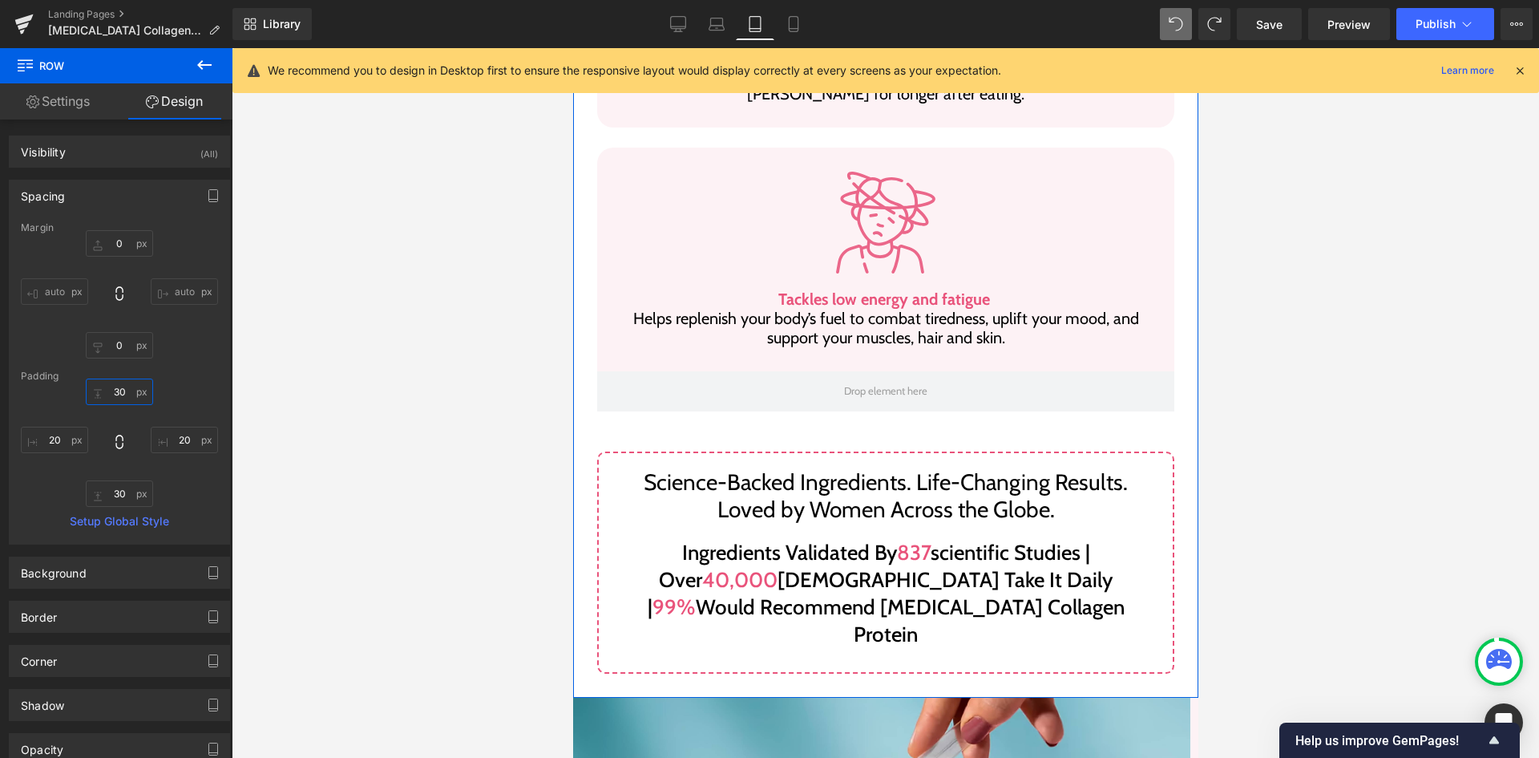
scroll to position [1924, 0]
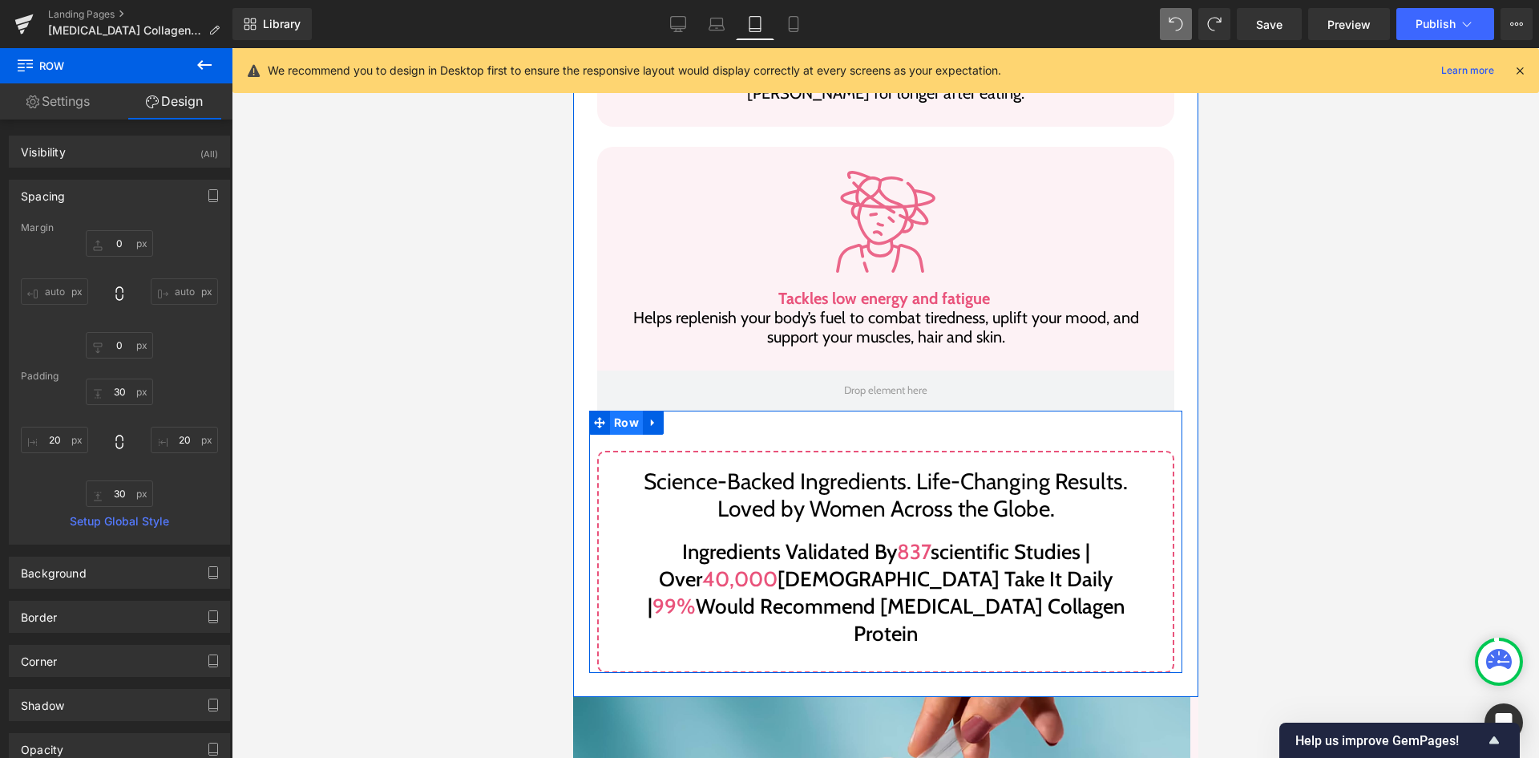
click at [609, 410] on span "Row" at bounding box center [625, 422] width 33 height 24
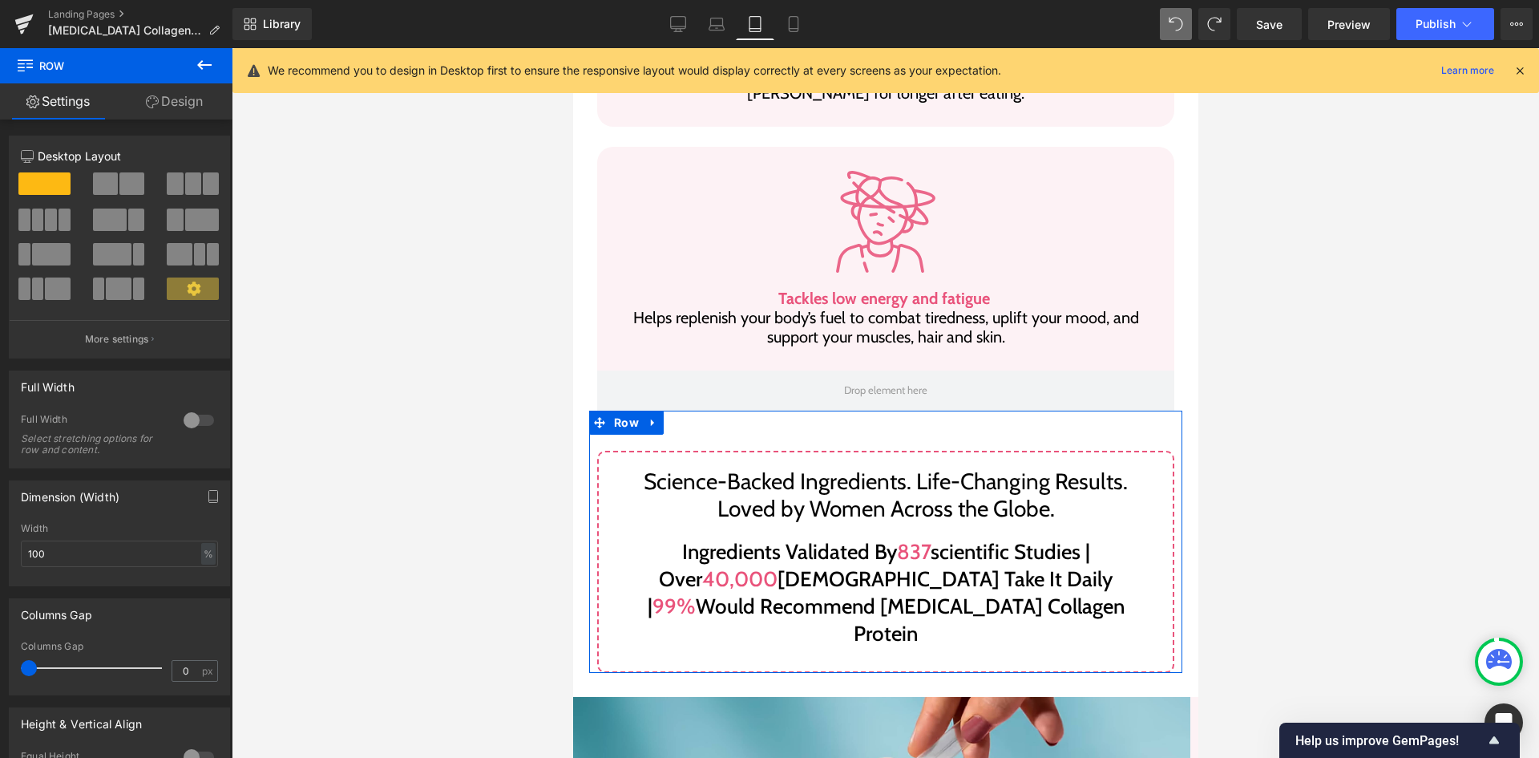
drag, startPoint x: 165, startPoint y: 115, endPoint x: 107, endPoint y: 211, distance: 112.2
click at [165, 115] on link "Design" at bounding box center [174, 101] width 116 height 36
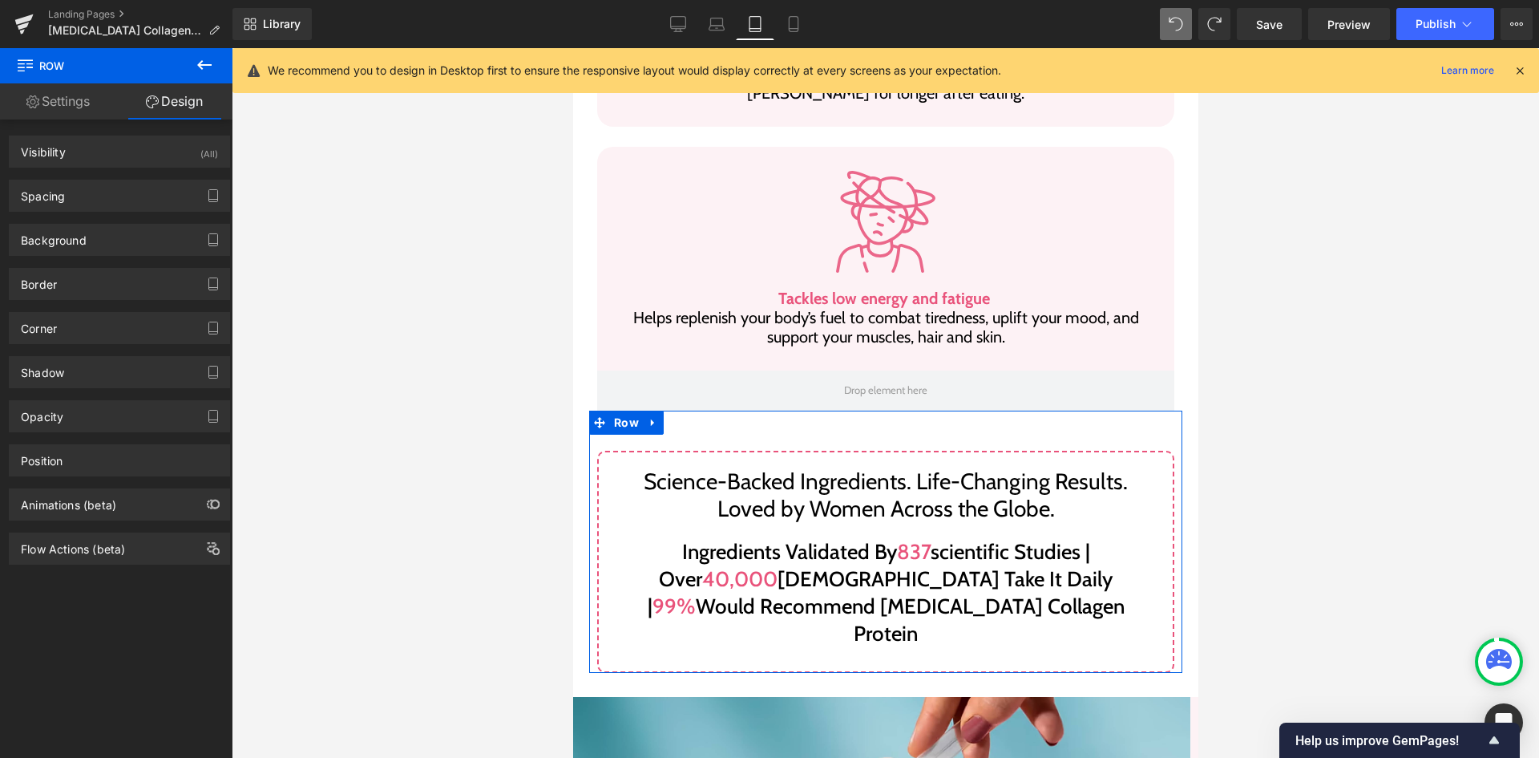
click at [107, 211] on div "Spacing [GEOGRAPHIC_DATA] 0px 0 auto auto 0px 0 auto auto [GEOGRAPHIC_DATA] 30p…" at bounding box center [119, 196] width 221 height 32
click at [88, 204] on div "Spacing" at bounding box center [120, 195] width 220 height 30
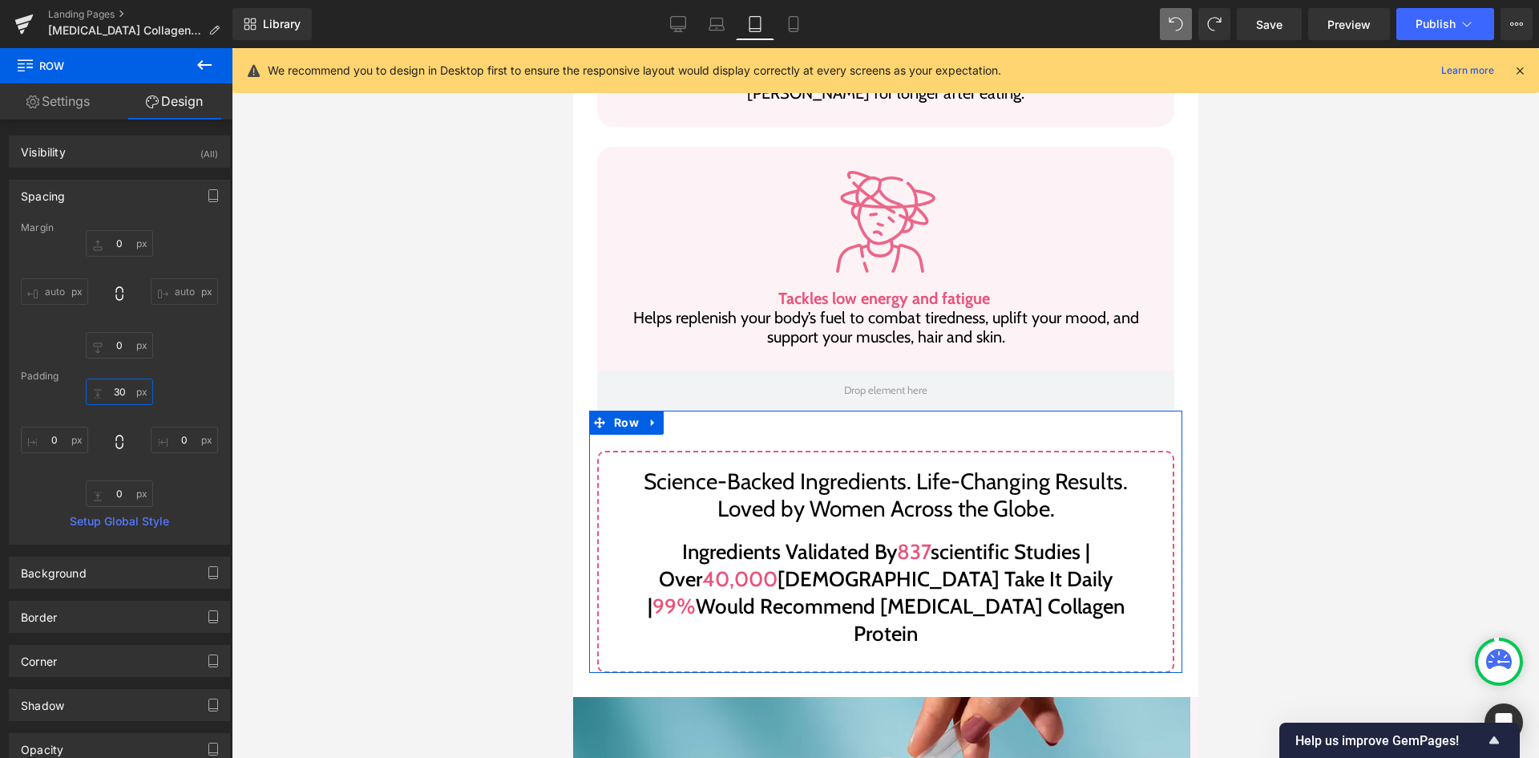
click at [119, 389] on input "30" at bounding box center [119, 391] width 67 height 26
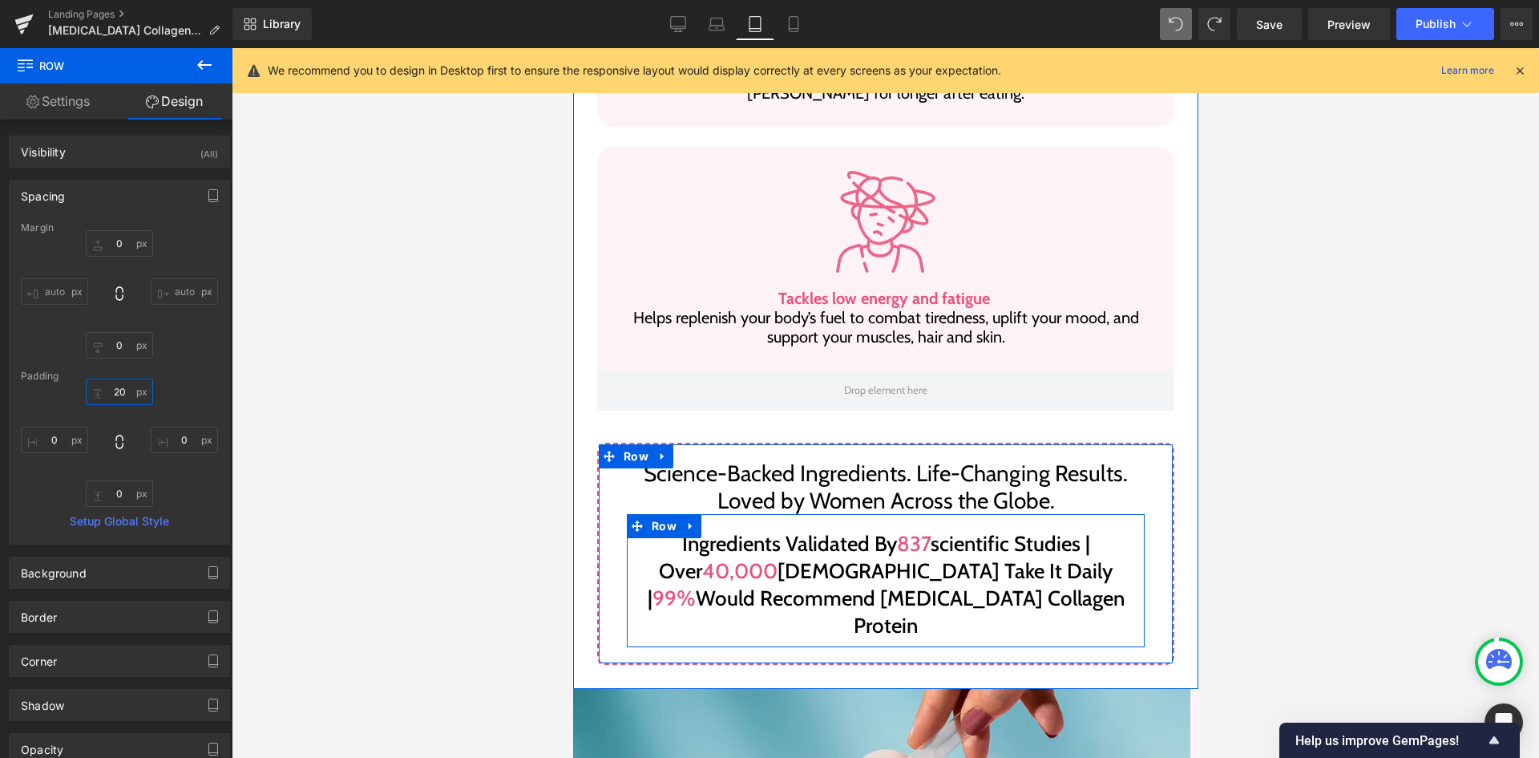
type input "20"
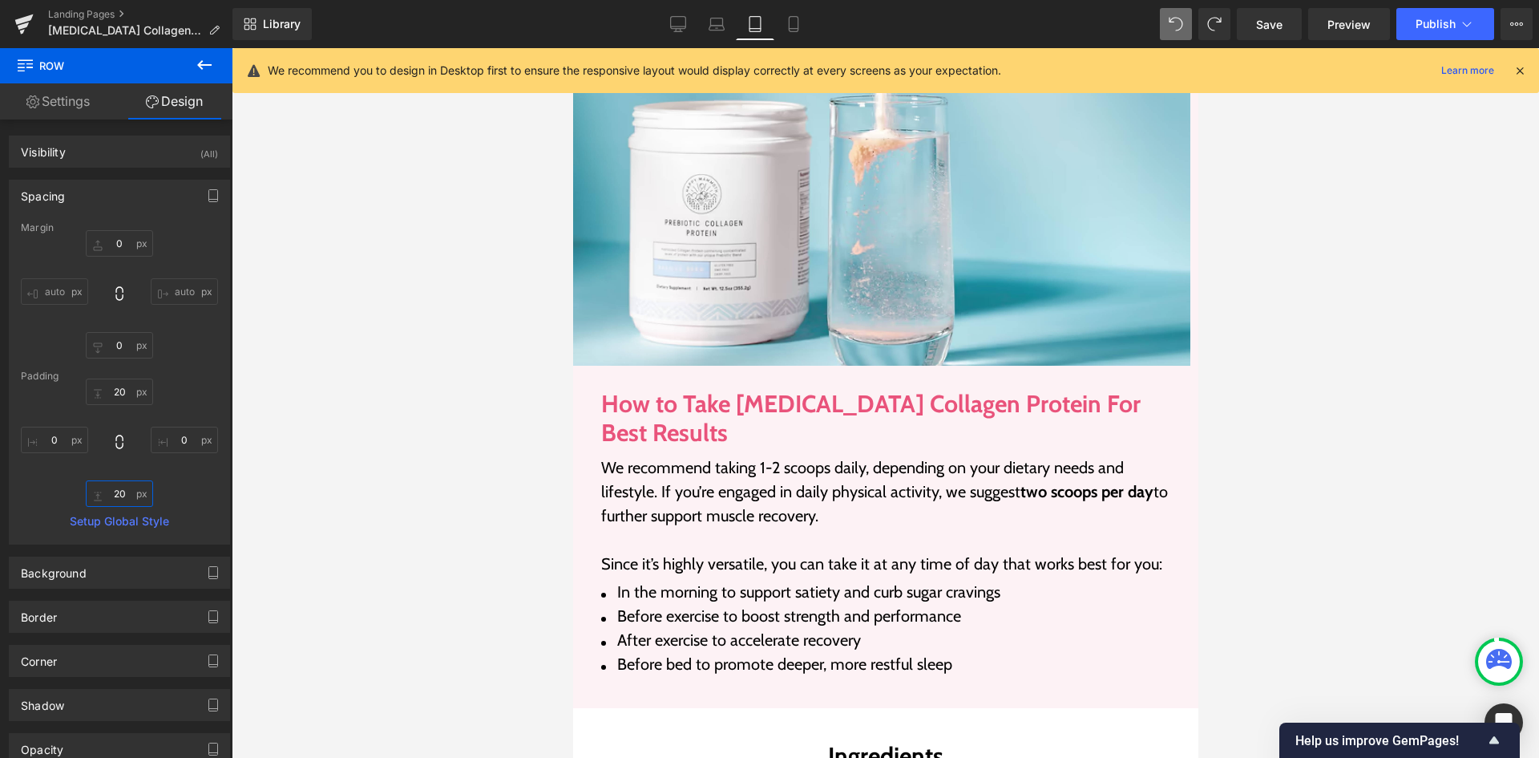
scroll to position [2806, 0]
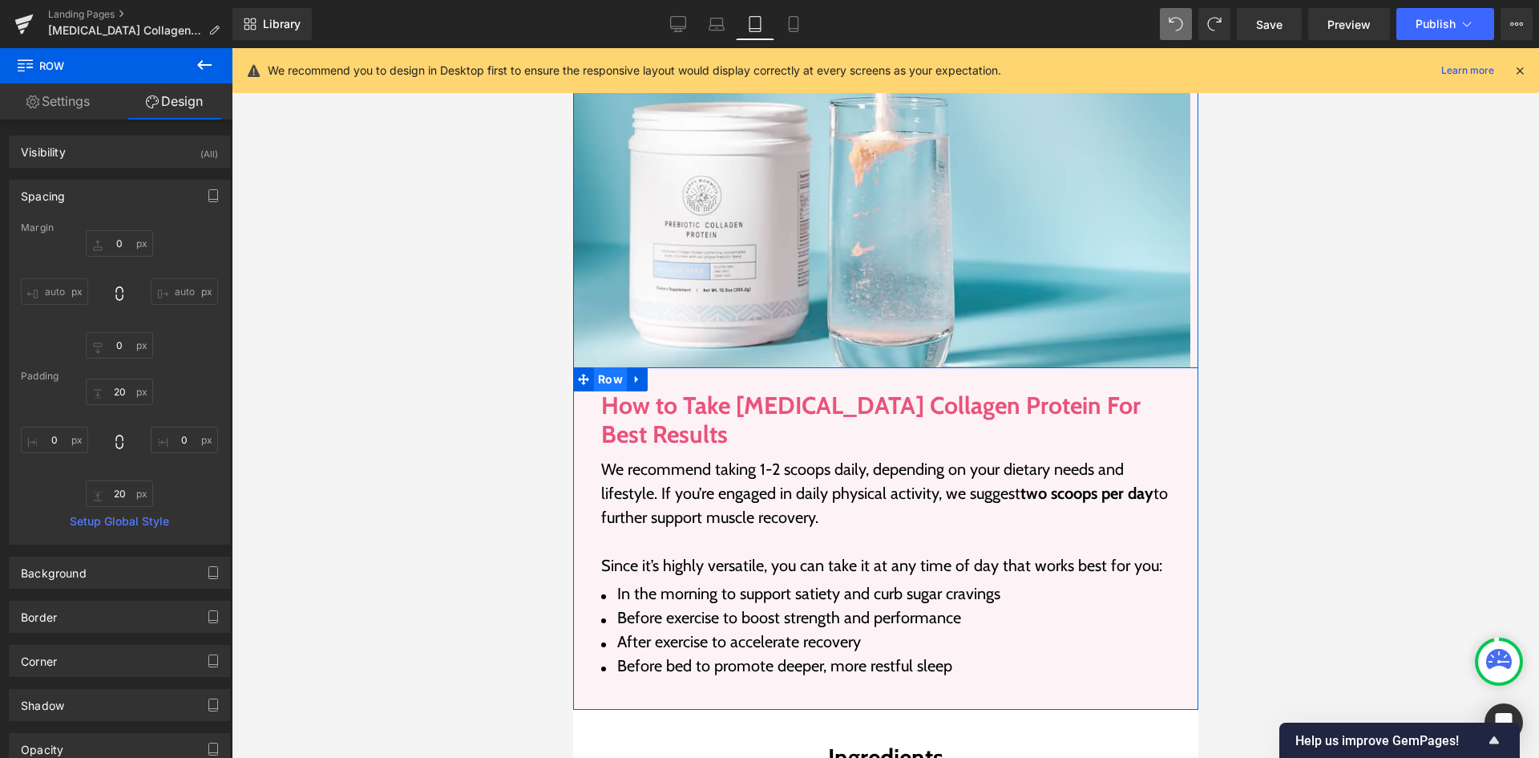
click at [604, 367] on span "Row" at bounding box center [609, 379] width 33 height 24
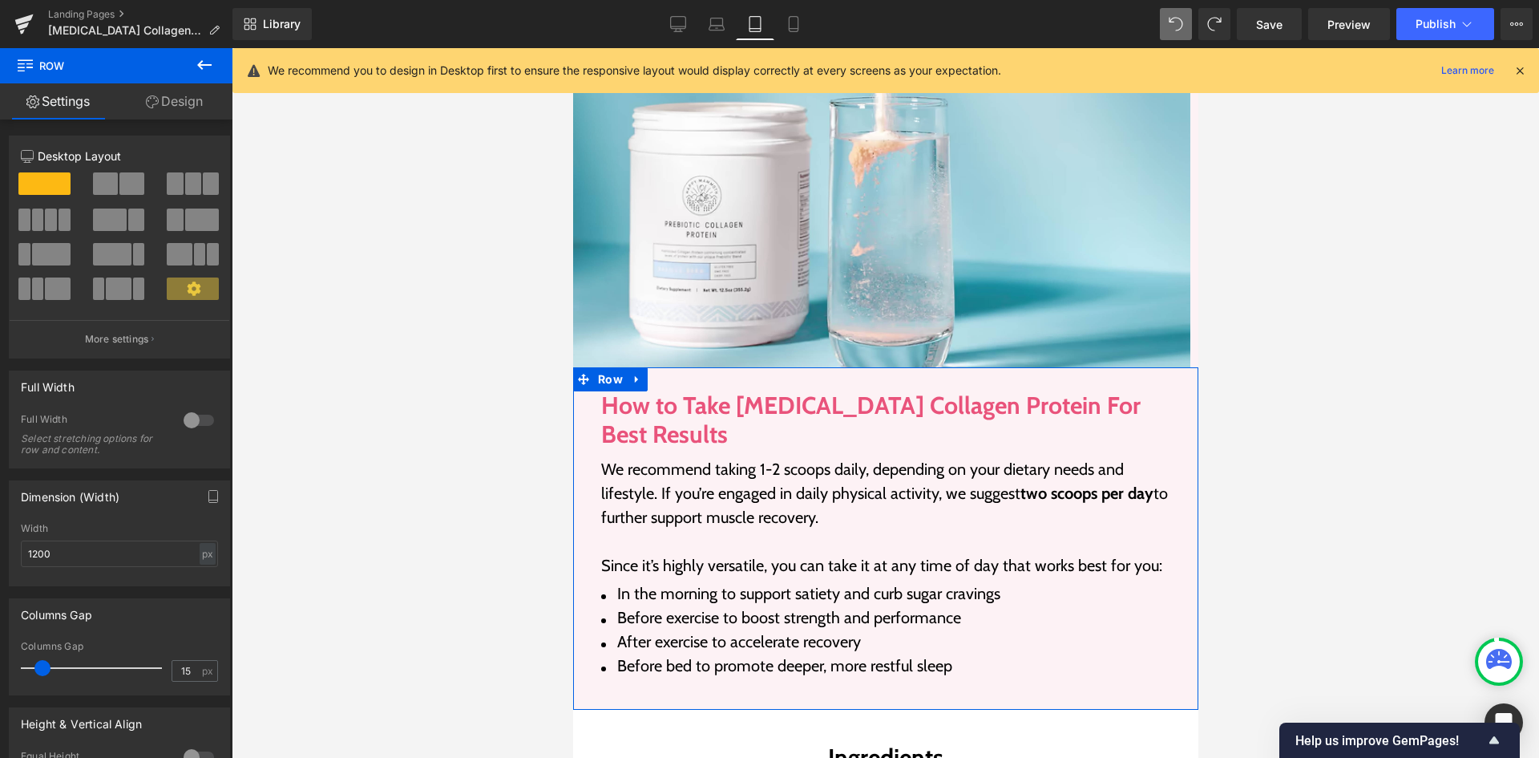
drag, startPoint x: 170, startPoint y: 93, endPoint x: 100, endPoint y: 170, distance: 103.9
click at [170, 93] on link "Design" at bounding box center [174, 101] width 116 height 36
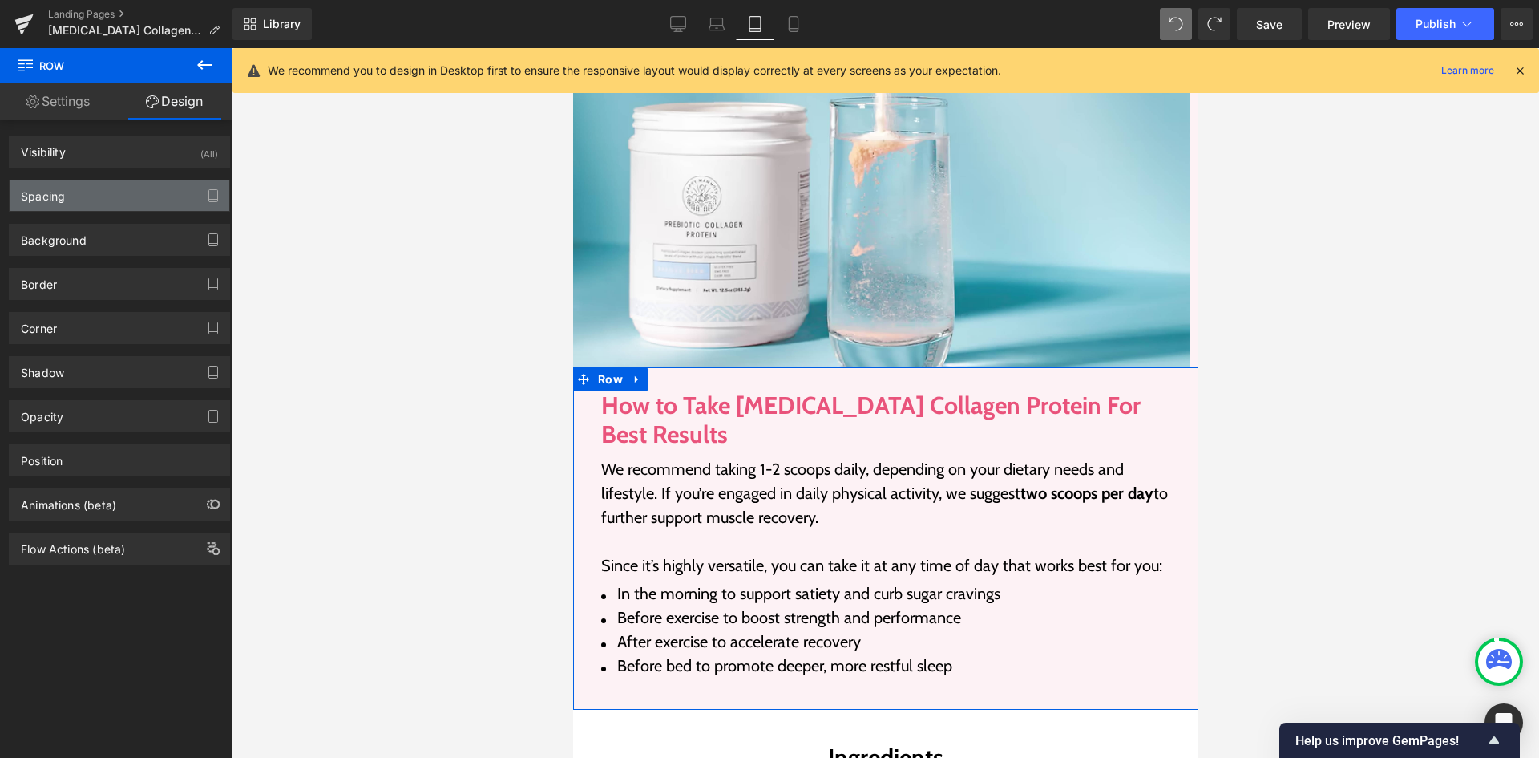
click at [115, 194] on div "Spacing" at bounding box center [120, 195] width 220 height 30
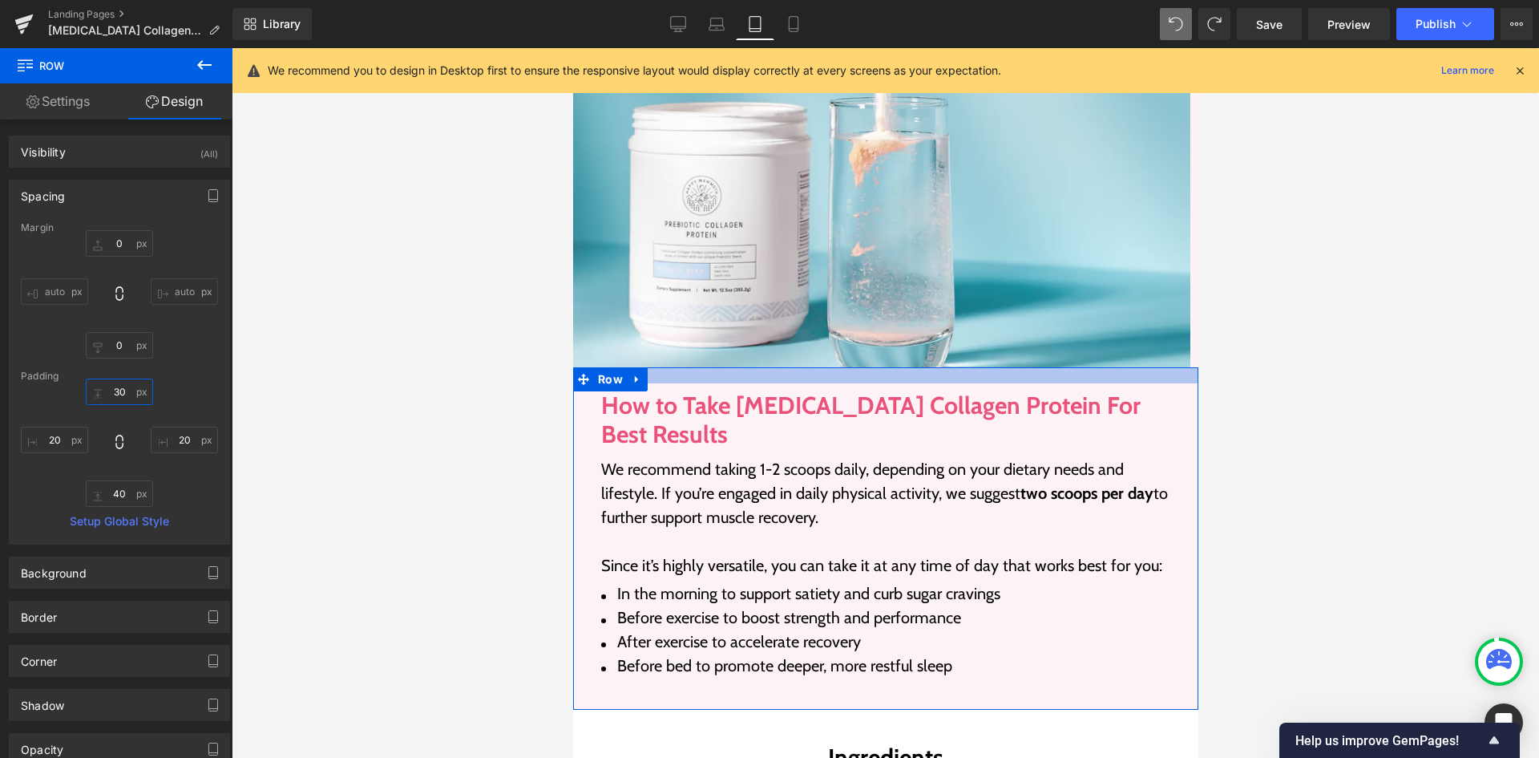
click at [112, 391] on input "30" at bounding box center [119, 391] width 67 height 26
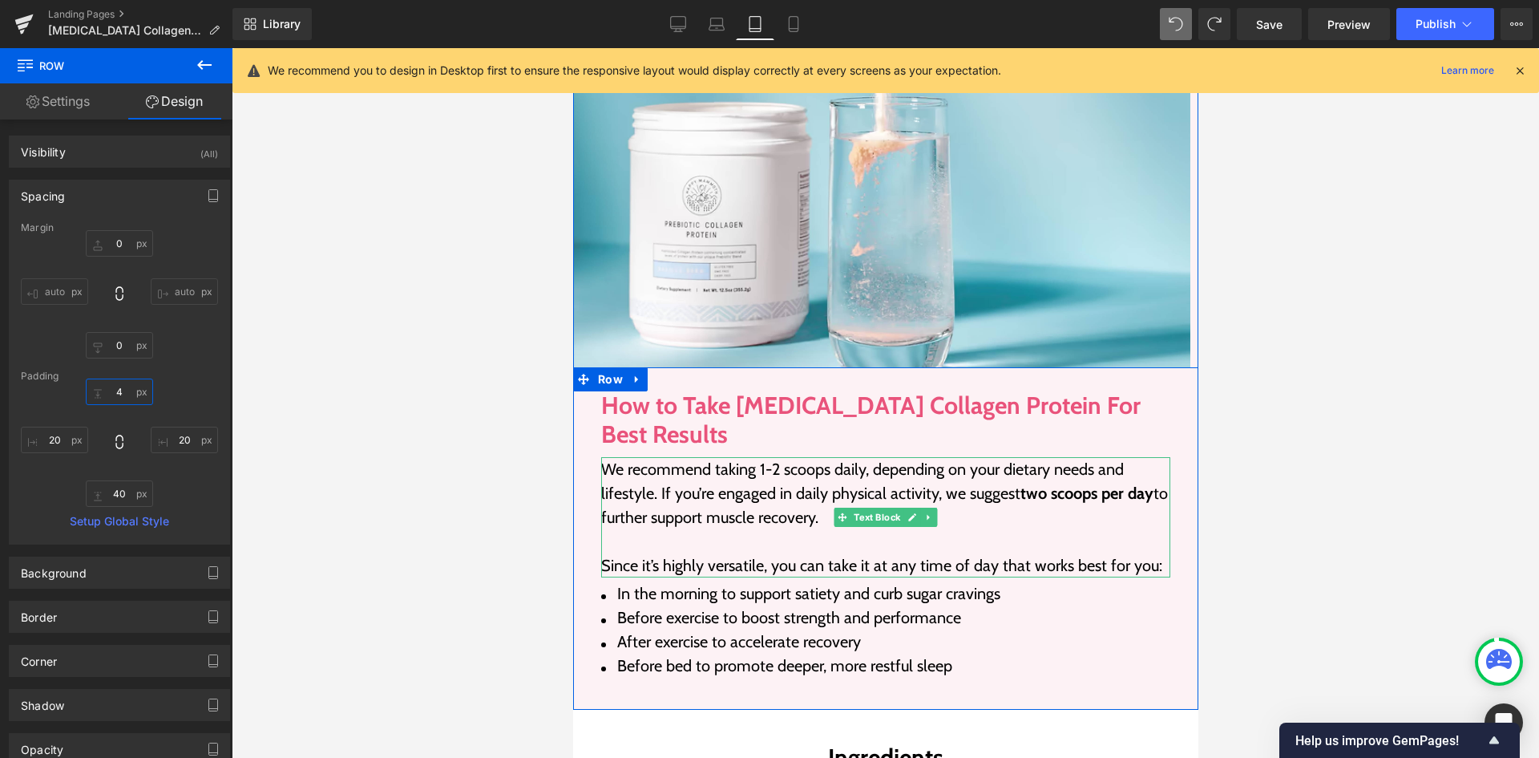
type input "40"
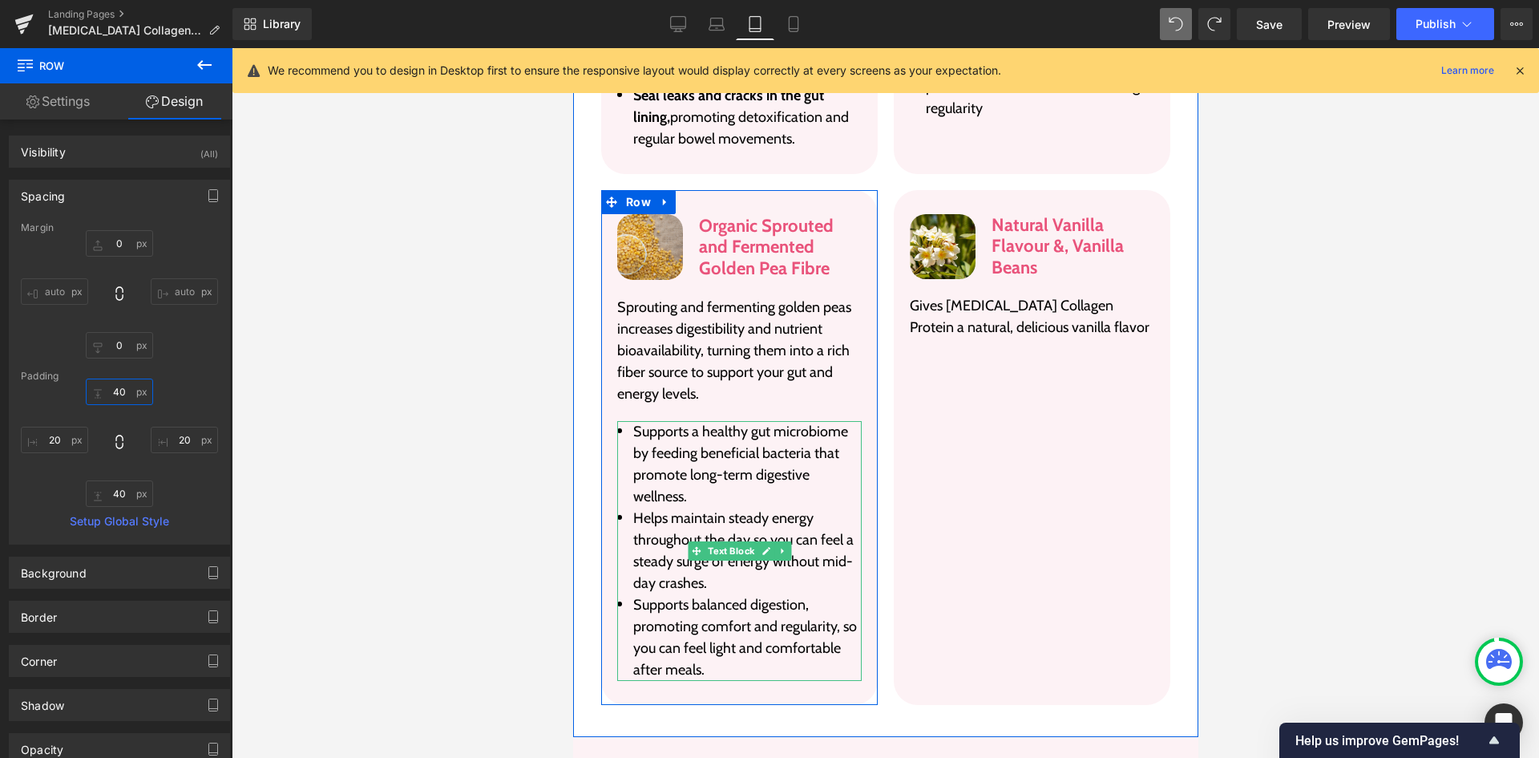
scroll to position [4169, 0]
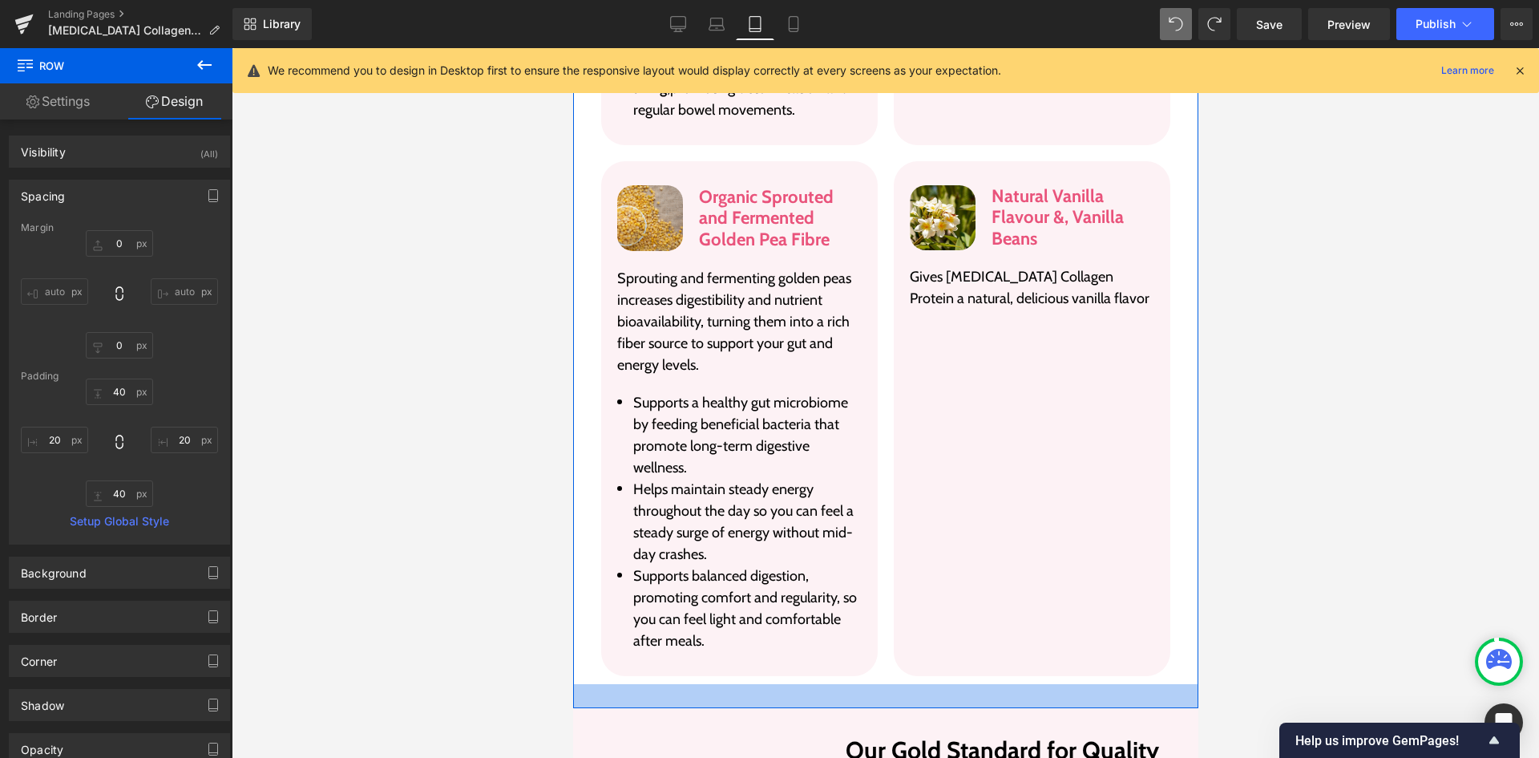
click at [672, 684] on div at bounding box center [884, 696] width 625 height 24
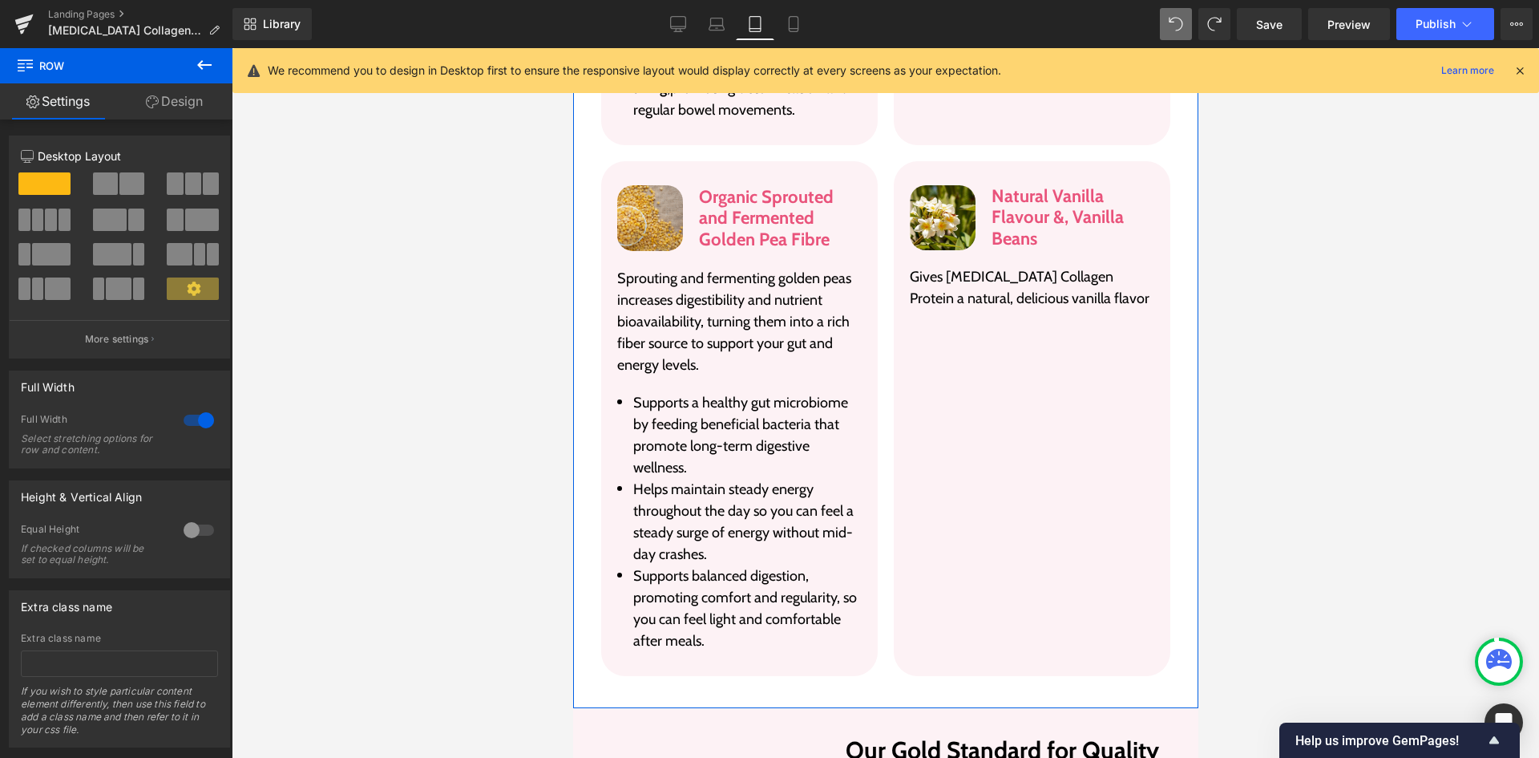
click at [194, 100] on link "Design" at bounding box center [174, 101] width 116 height 36
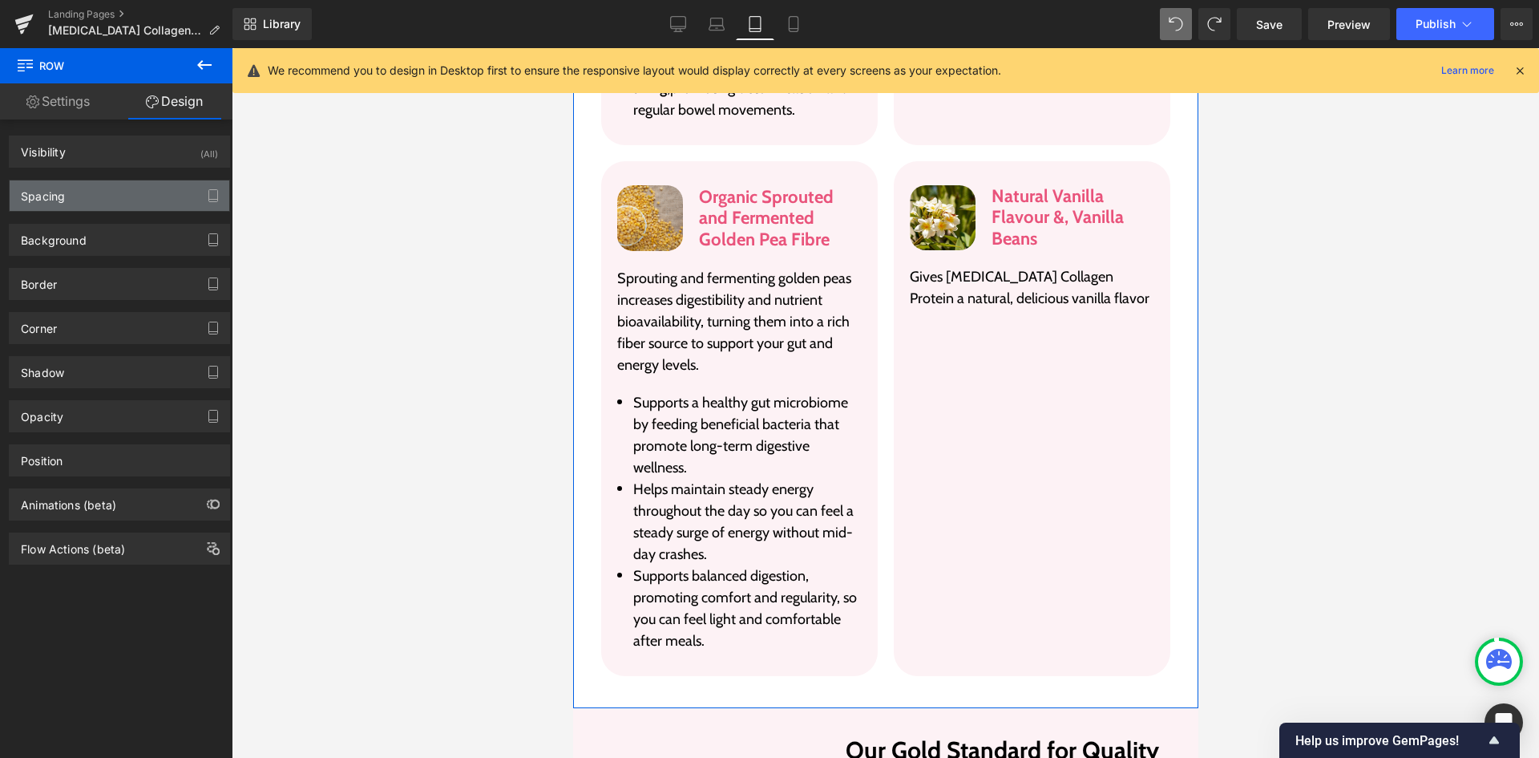
type input "0"
type input "40"
type input "20"
type input "30"
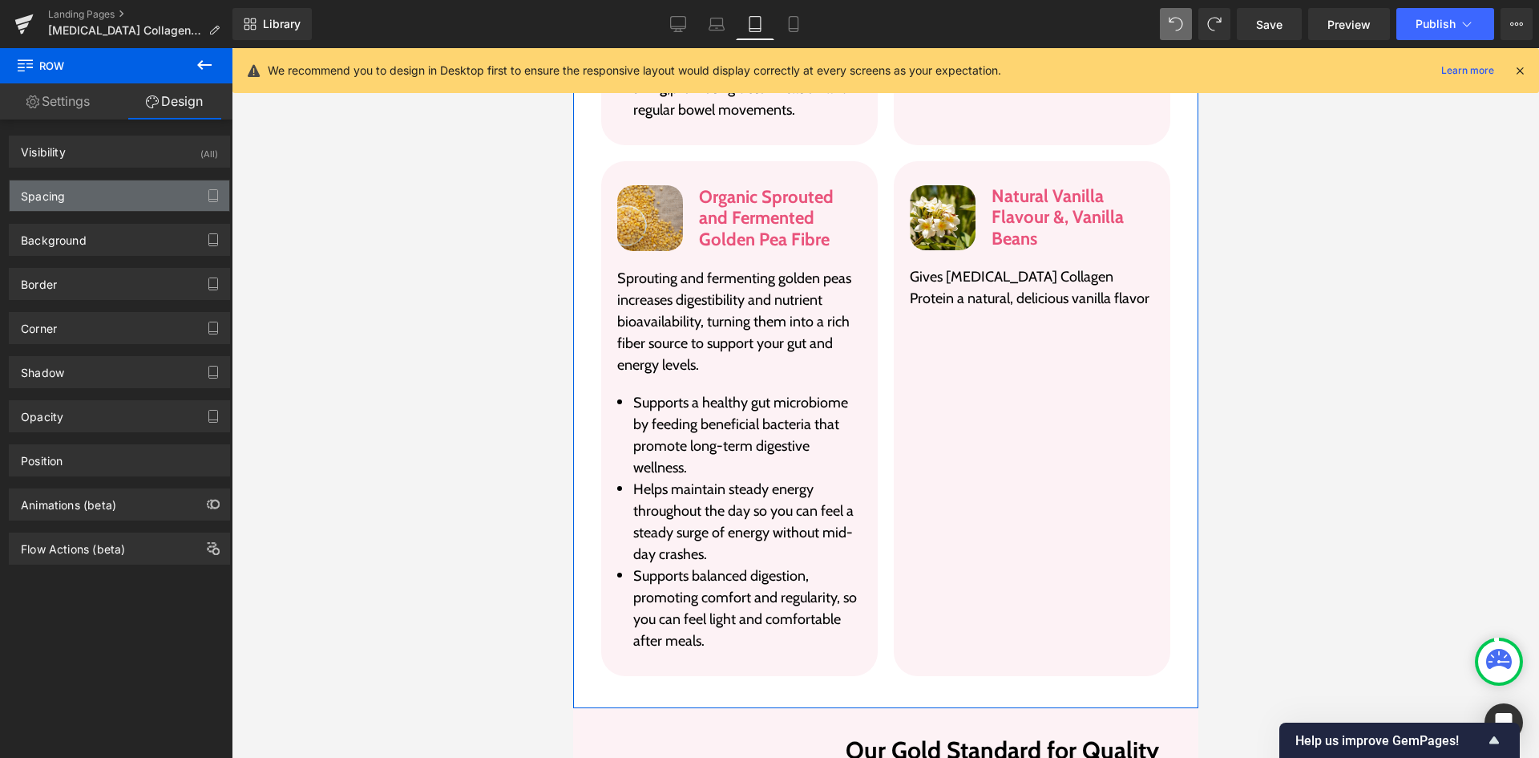
type input "20"
click at [146, 204] on div "Spacing" at bounding box center [120, 195] width 220 height 30
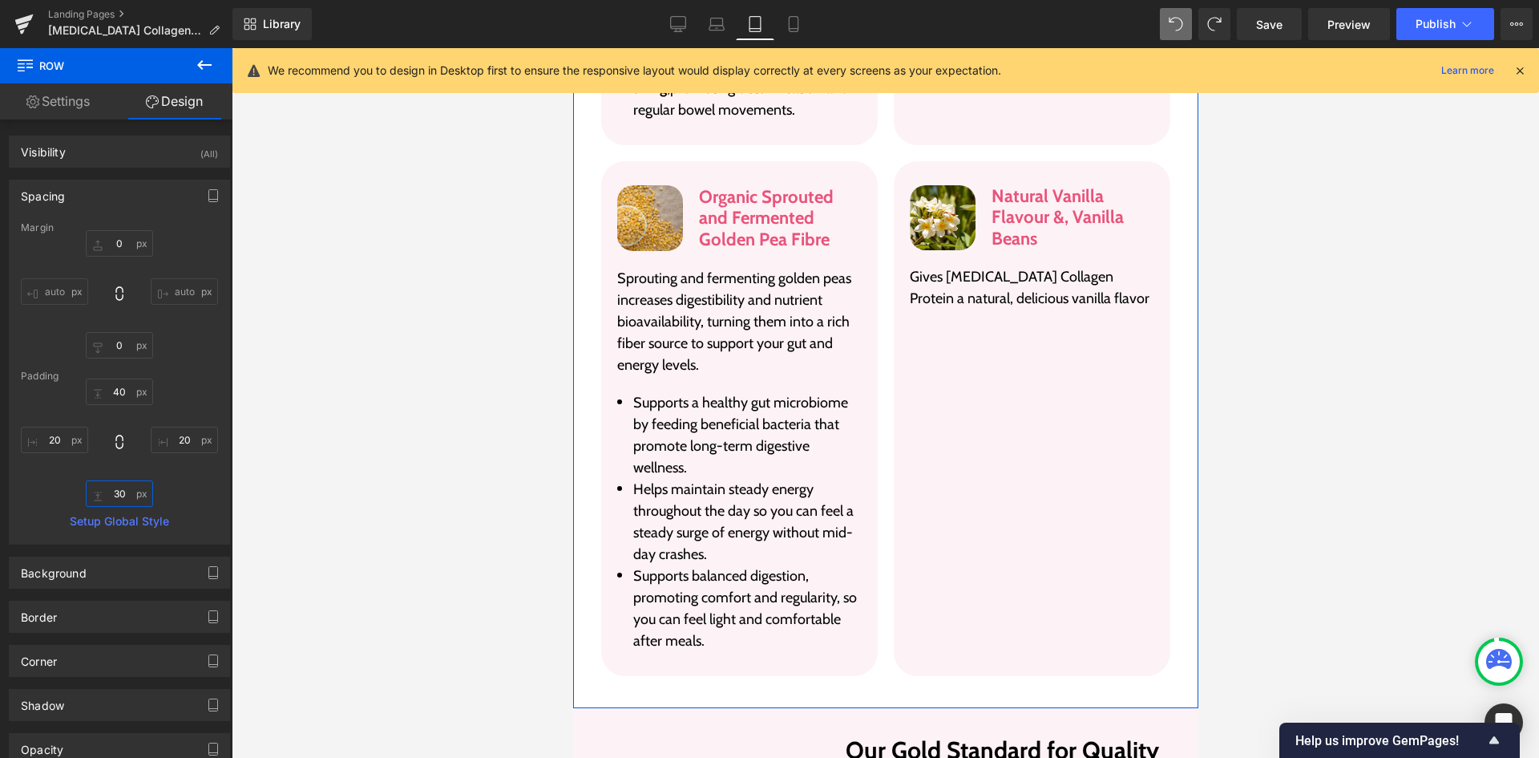
click at [115, 487] on input "30" at bounding box center [119, 493] width 67 height 26
type input "40"
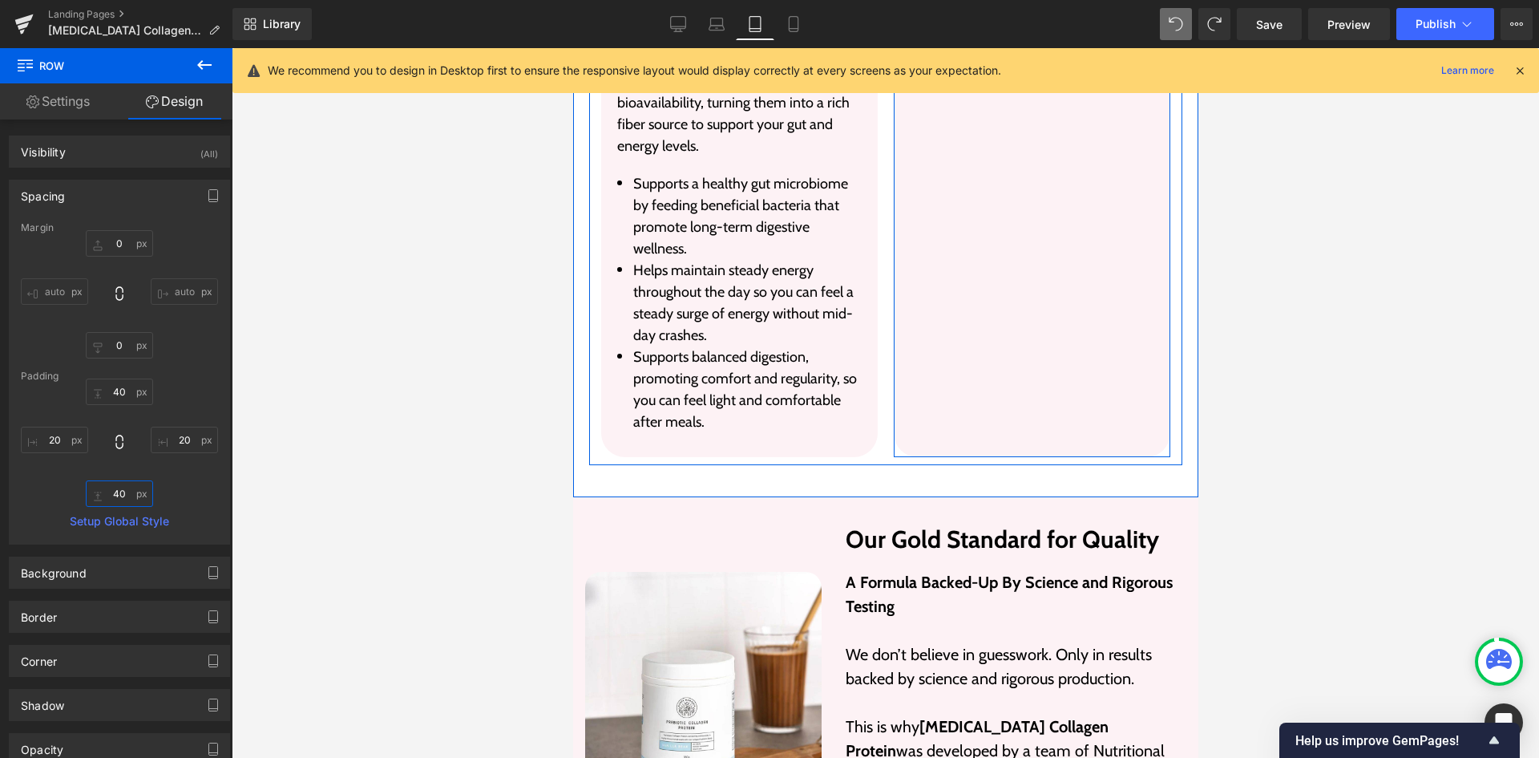
scroll to position [4409, 0]
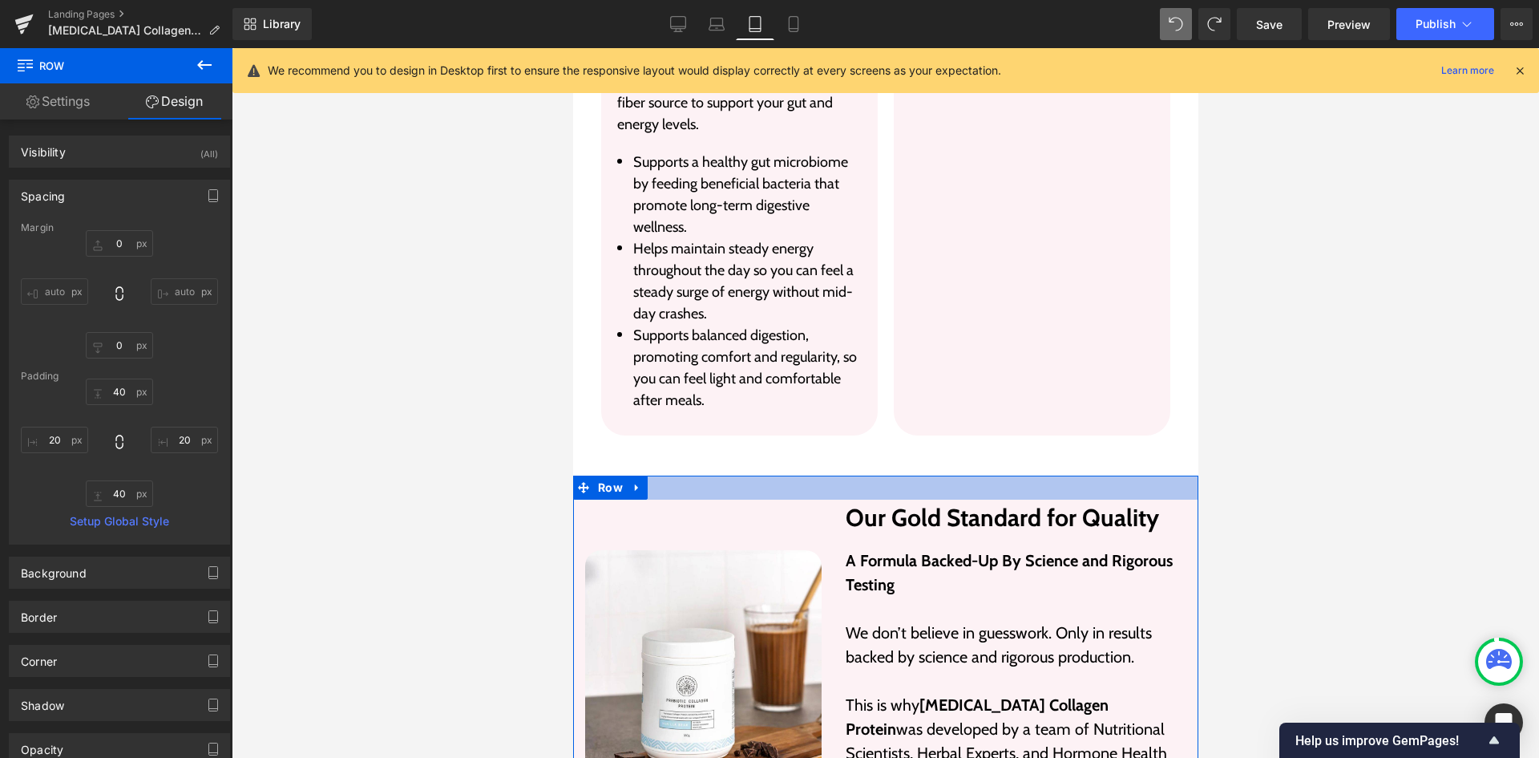
click at [761, 475] on div at bounding box center [884, 487] width 625 height 24
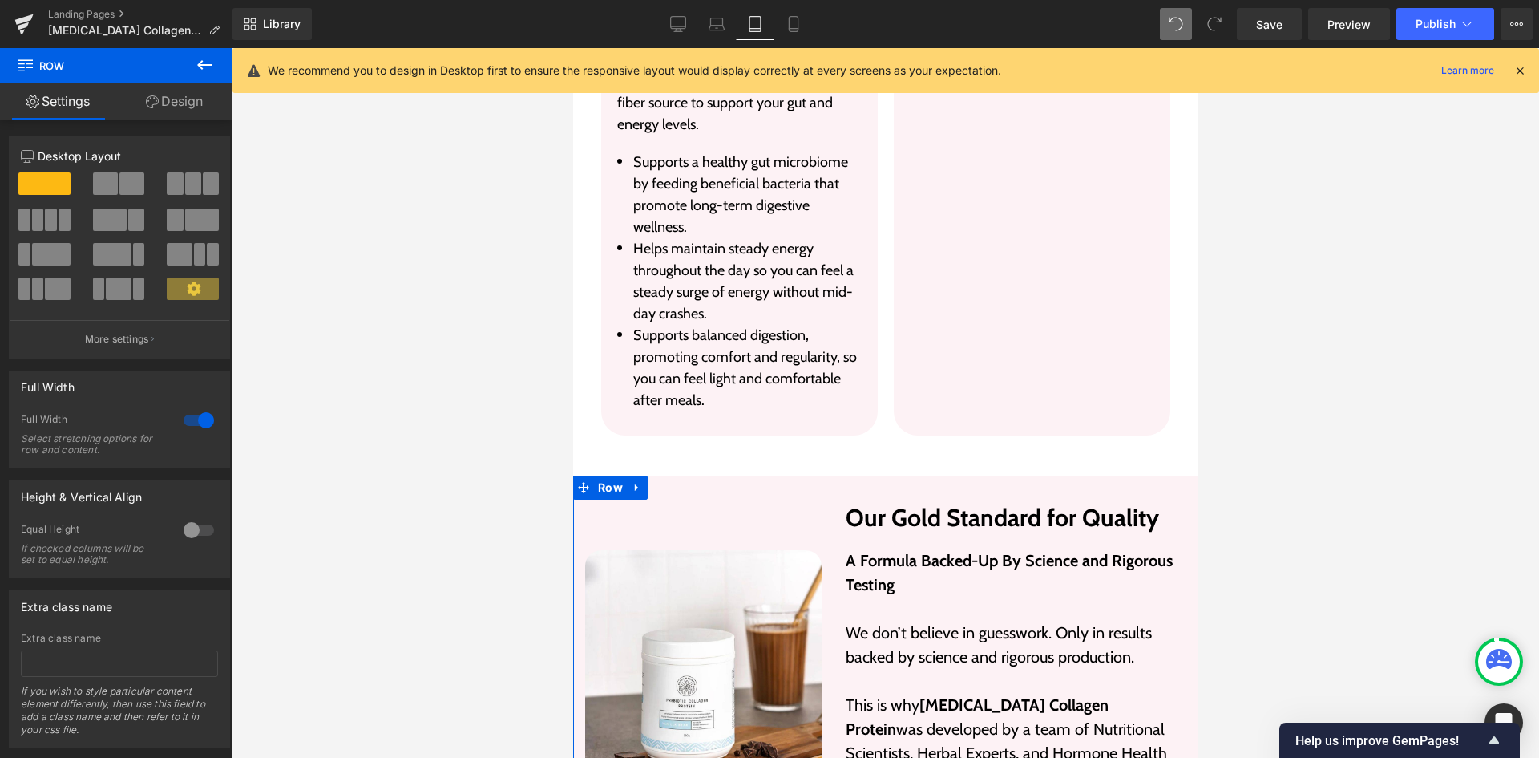
click at [160, 95] on link "Design" at bounding box center [174, 101] width 116 height 36
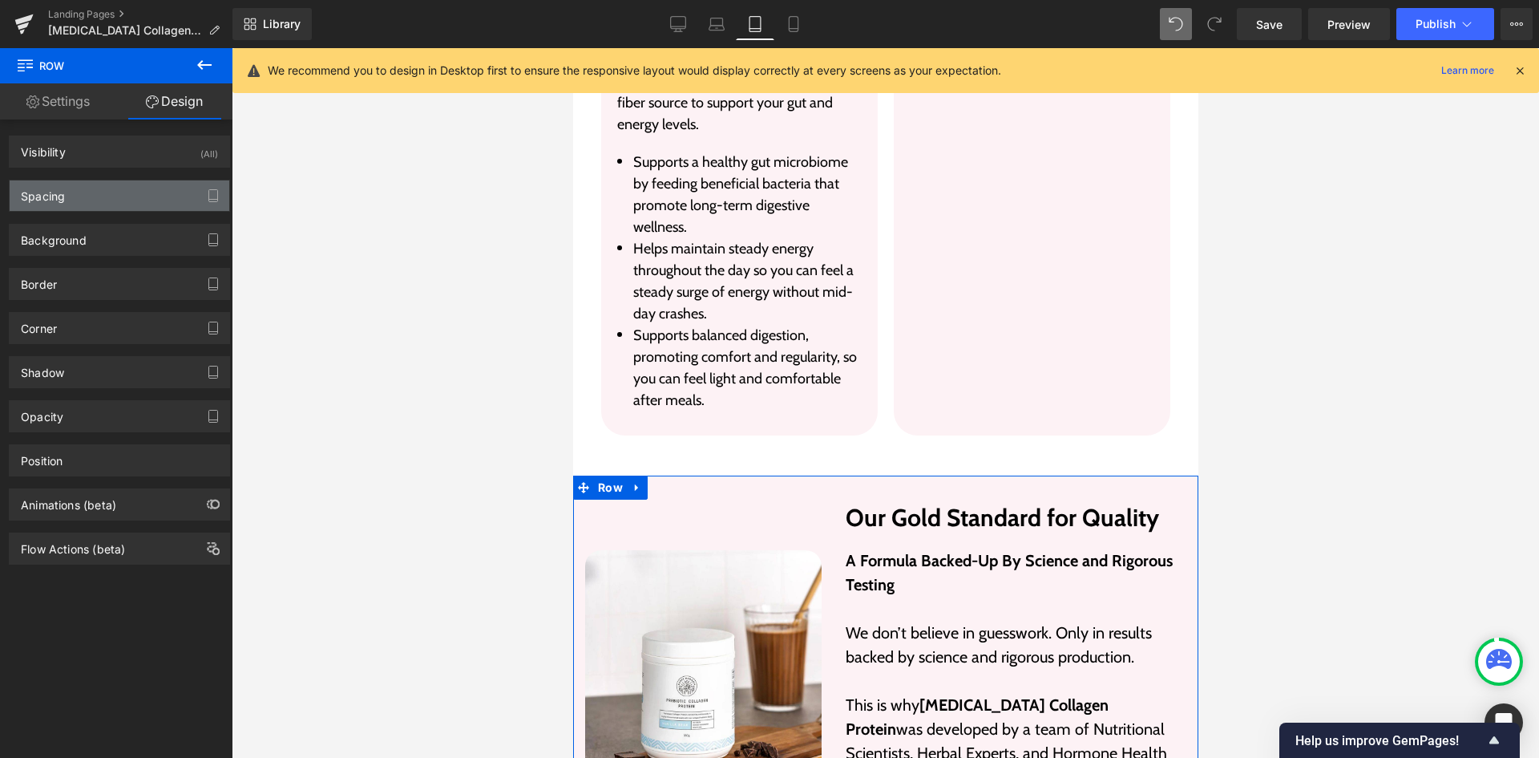
click at [112, 194] on div "Spacing" at bounding box center [120, 195] width 220 height 30
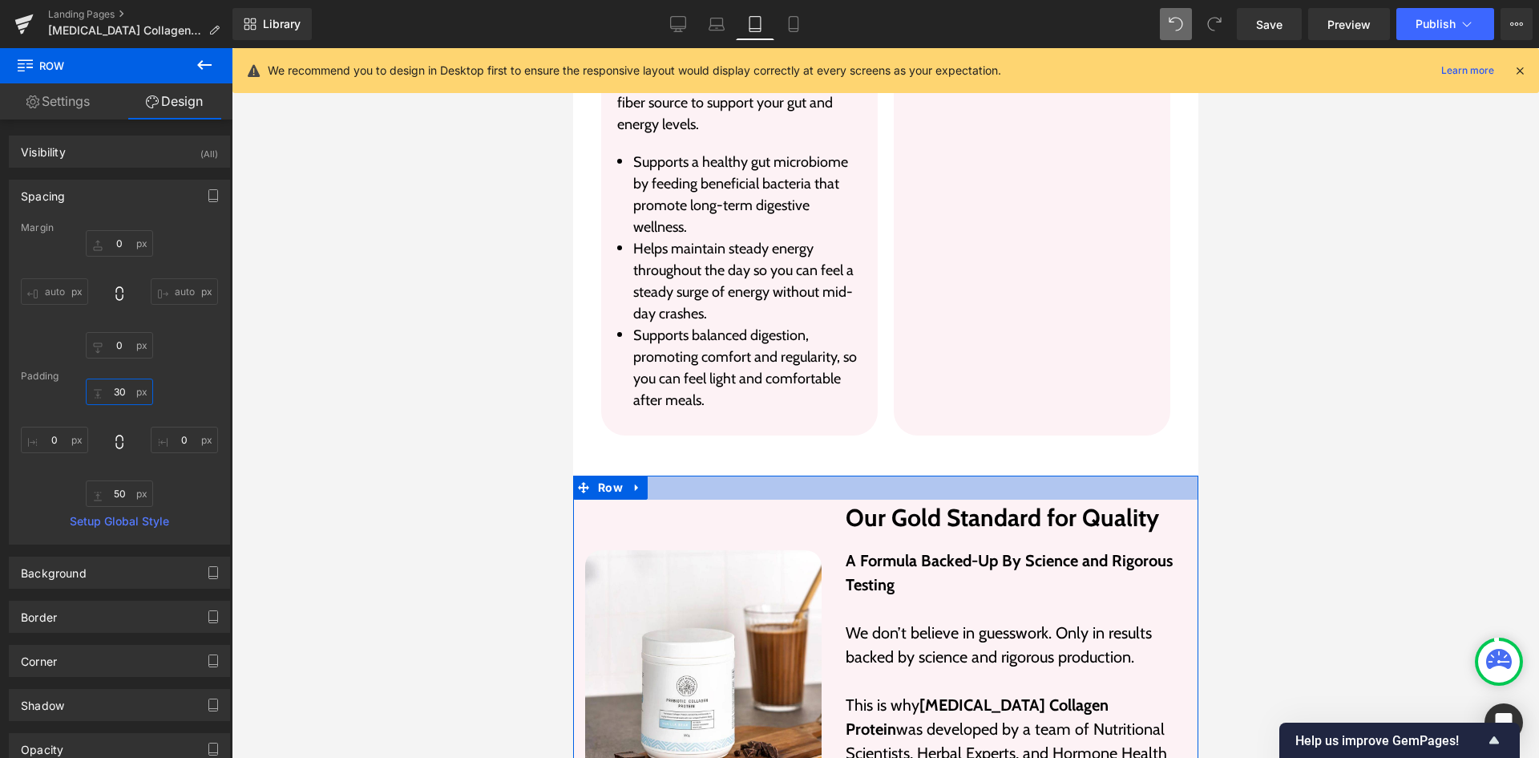
click at [131, 391] on input "30" at bounding box center [119, 391] width 67 height 26
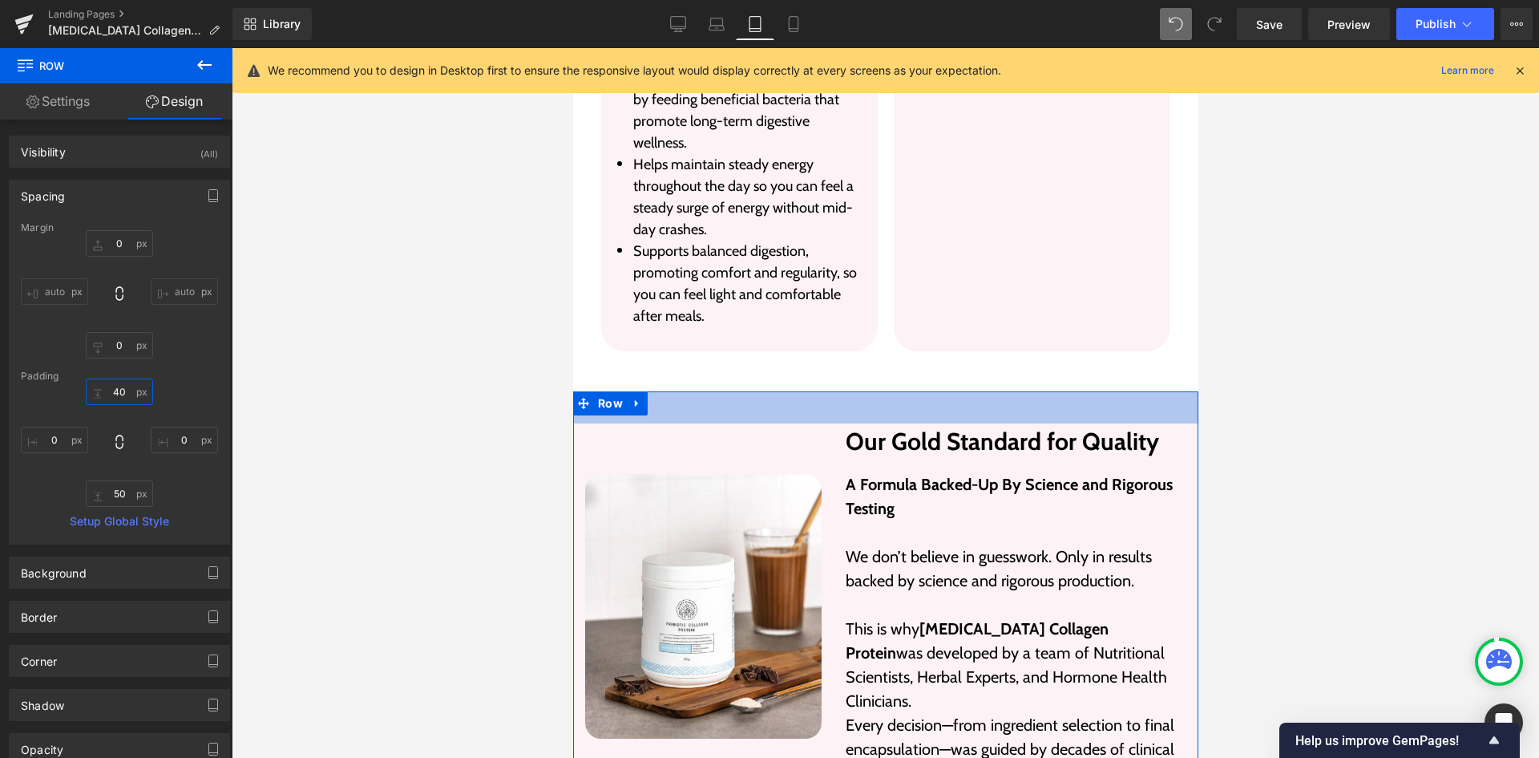
scroll to position [4650, 0]
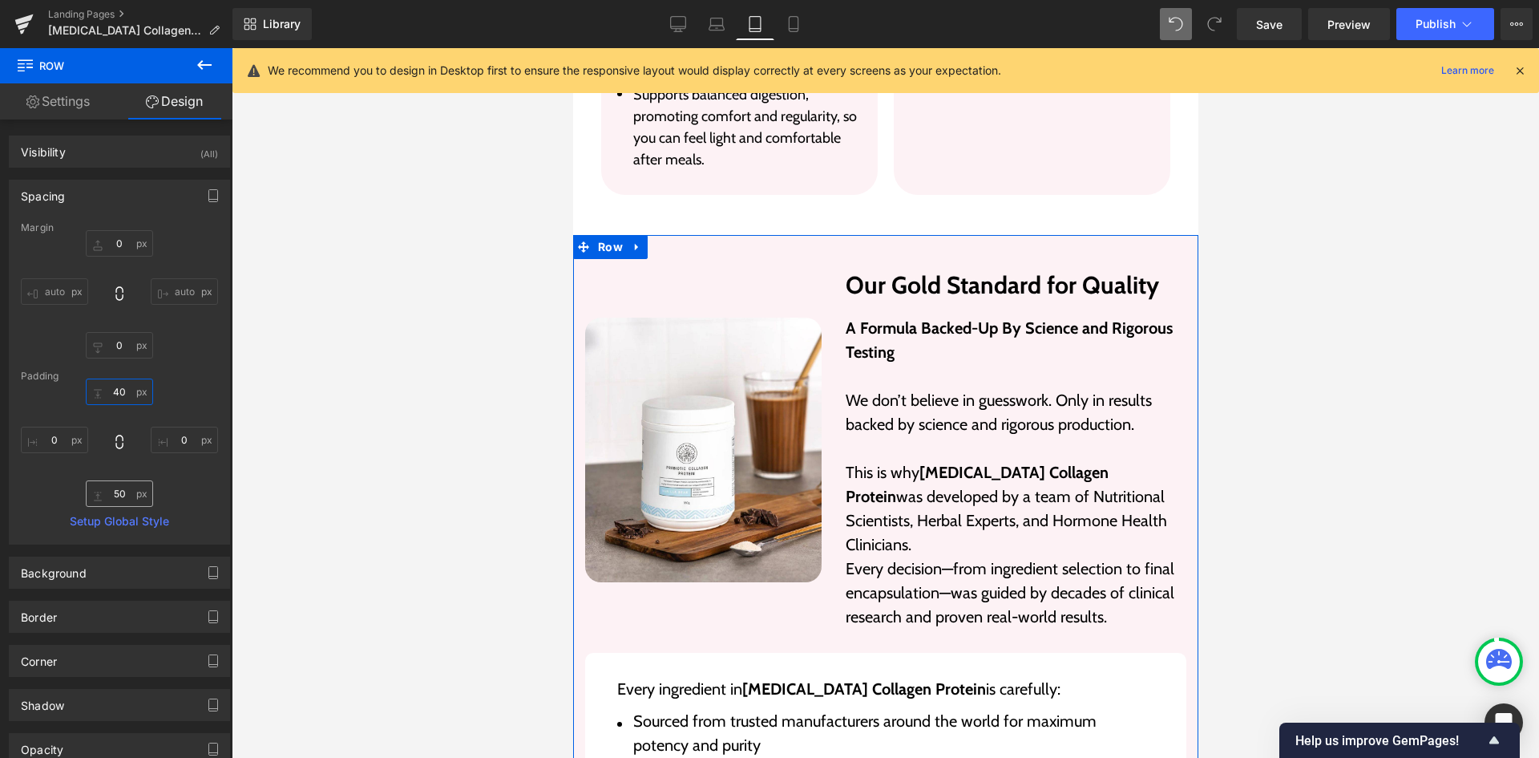
type input "40"
click at [115, 495] on input "50" at bounding box center [119, 493] width 67 height 26
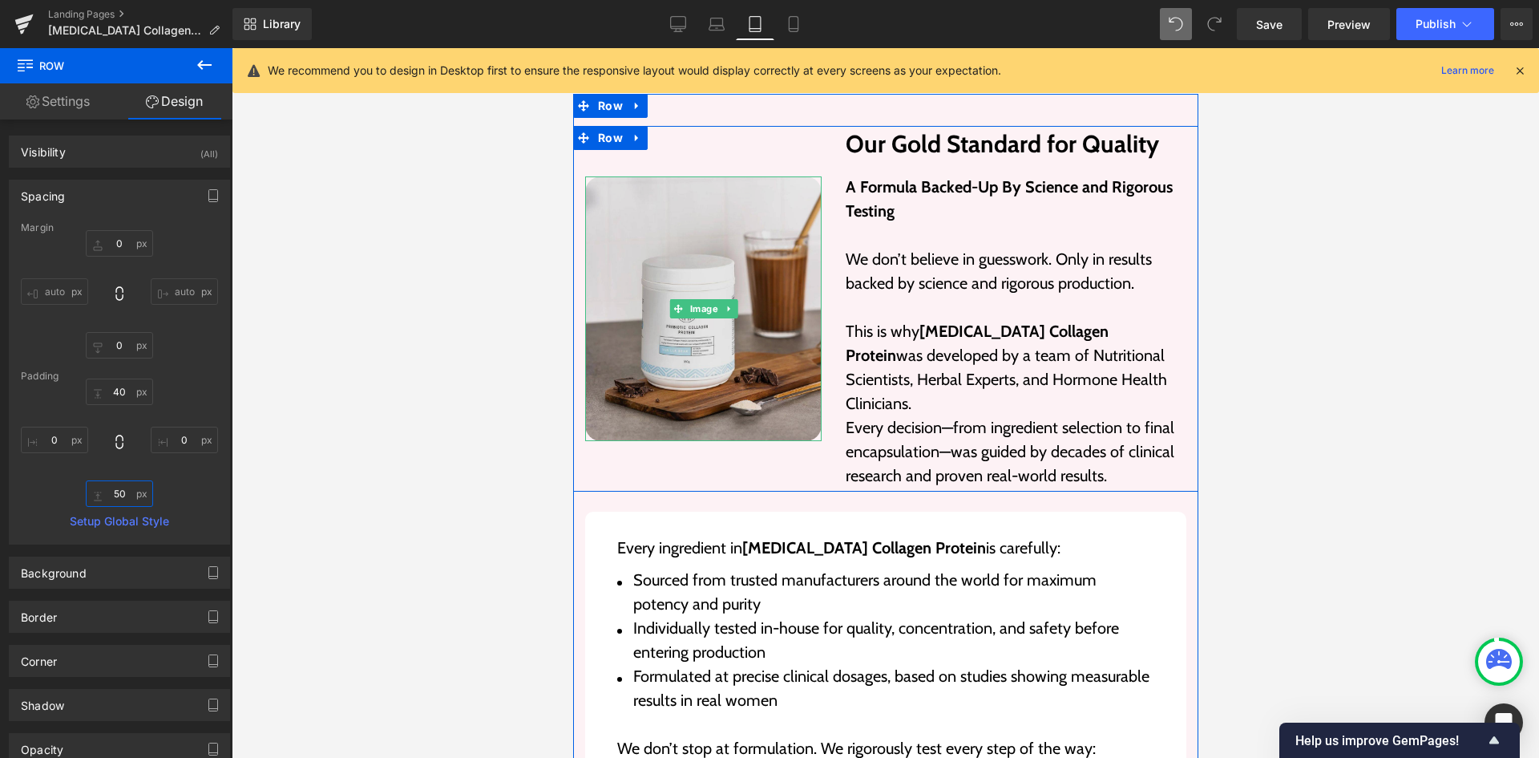
scroll to position [4810, 0]
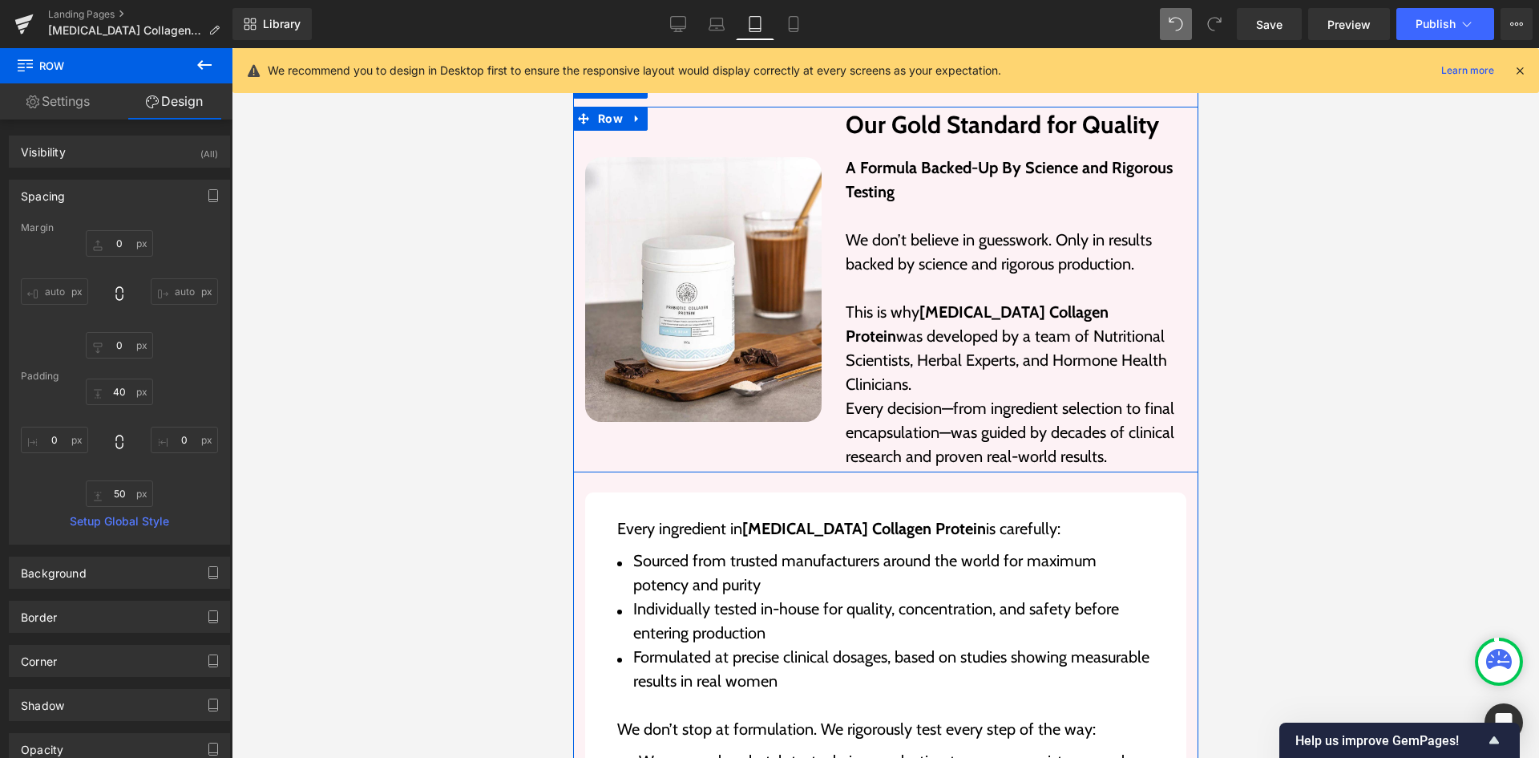
click at [799, 365] on div "Image" at bounding box center [702, 290] width 261 height 358
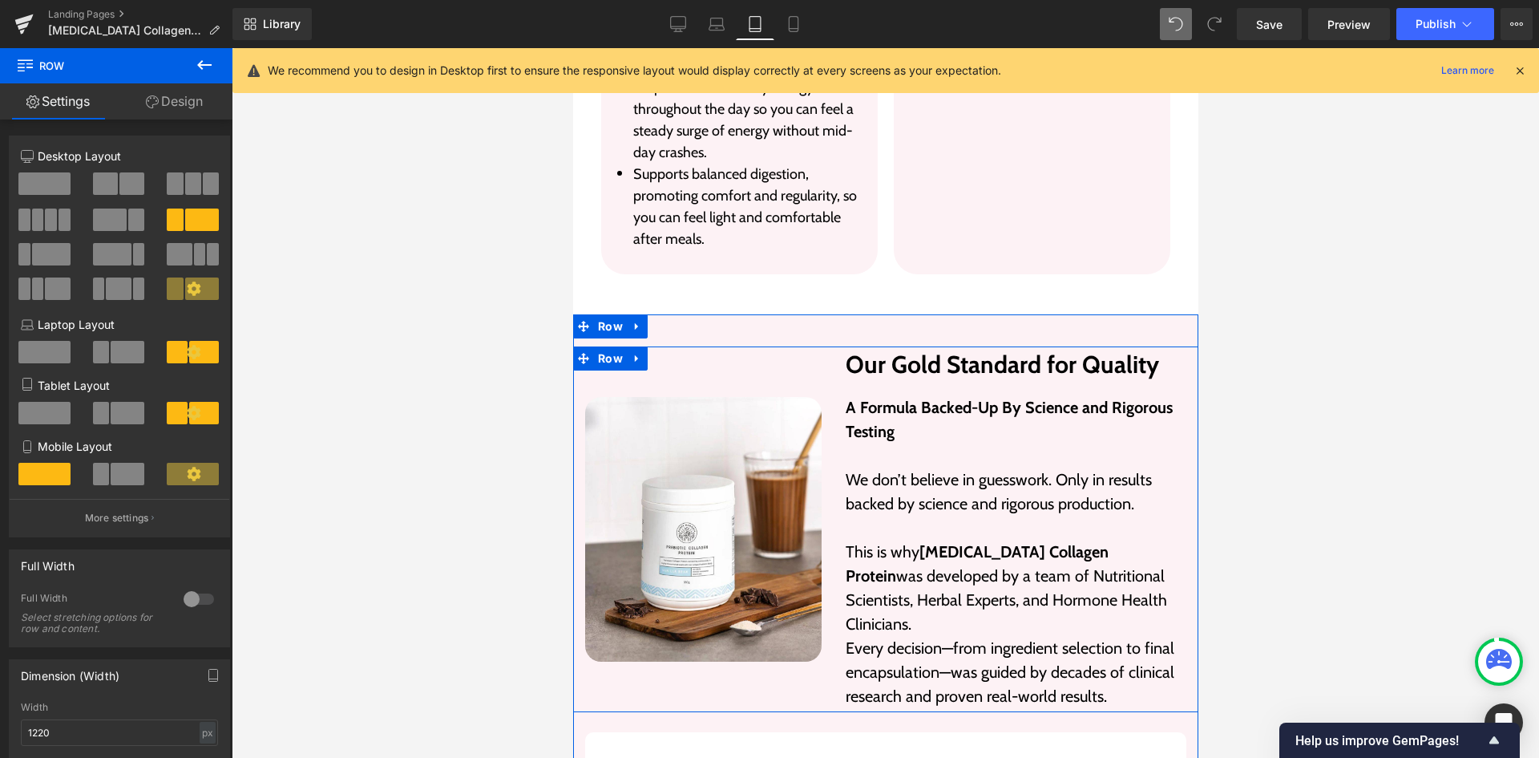
scroll to position [4569, 0]
click at [612, 713] on span "Row" at bounding box center [609, 725] width 33 height 24
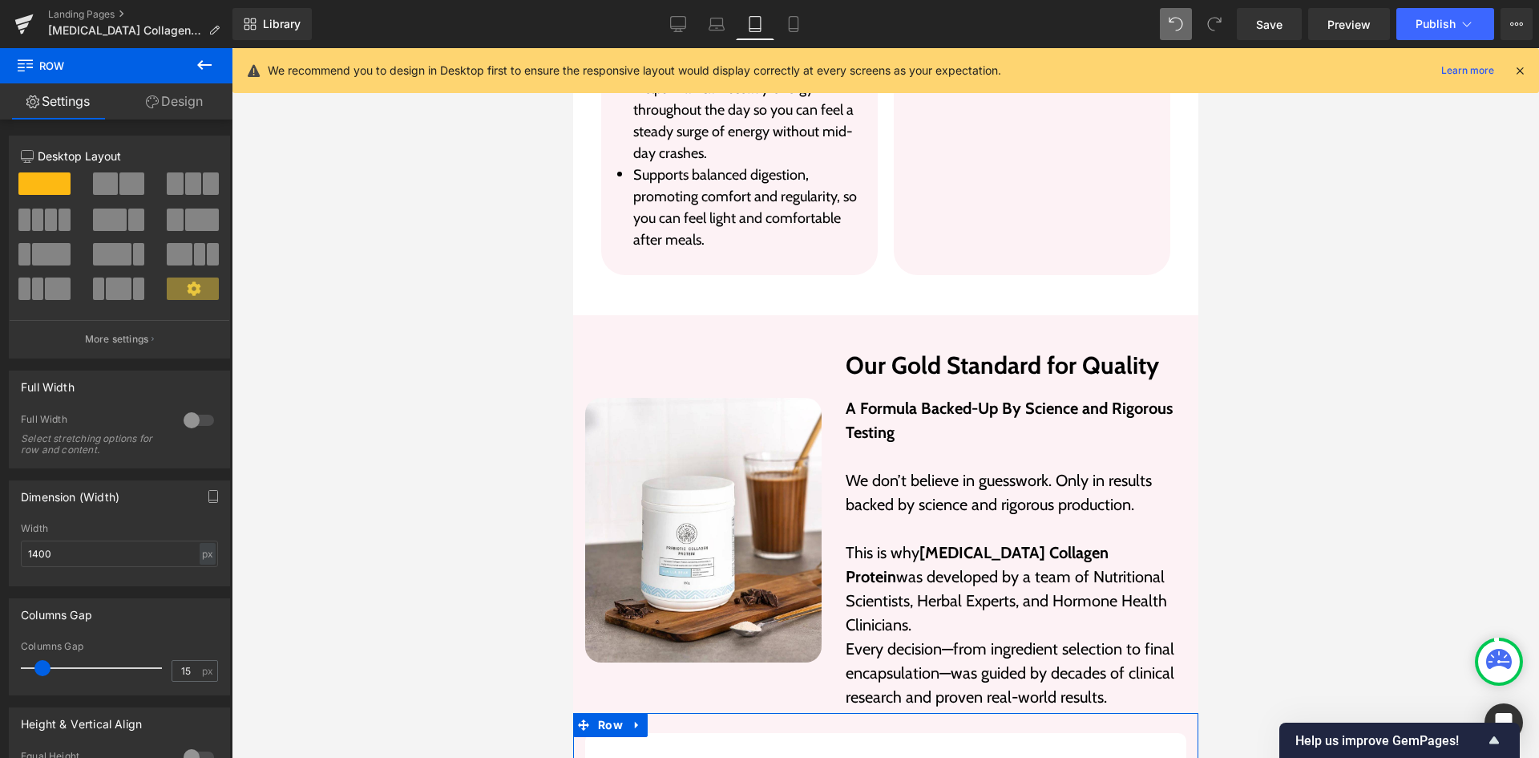
click at [151, 107] on icon at bounding box center [152, 101] width 13 height 13
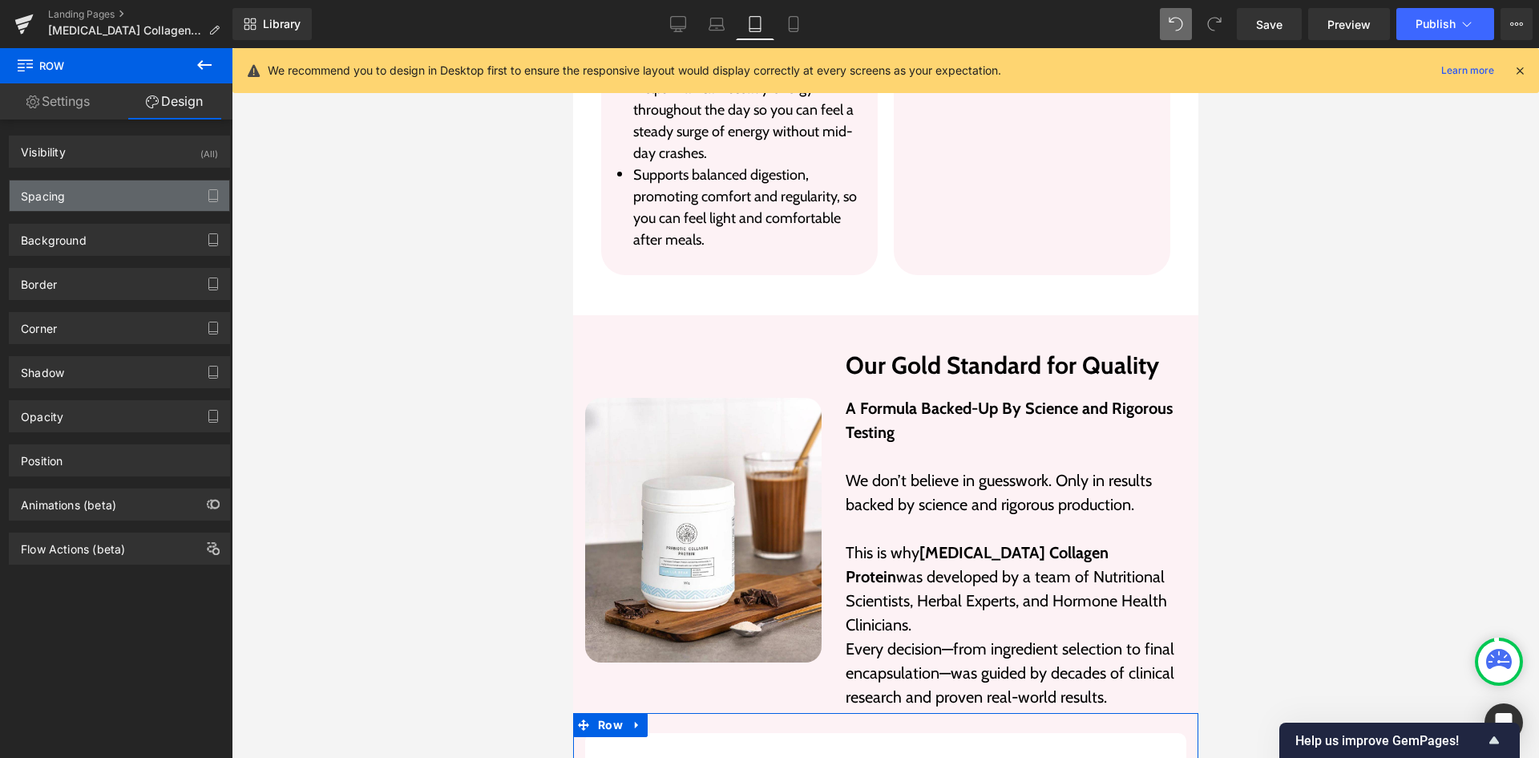
click at [83, 194] on div "Spacing" at bounding box center [120, 195] width 220 height 30
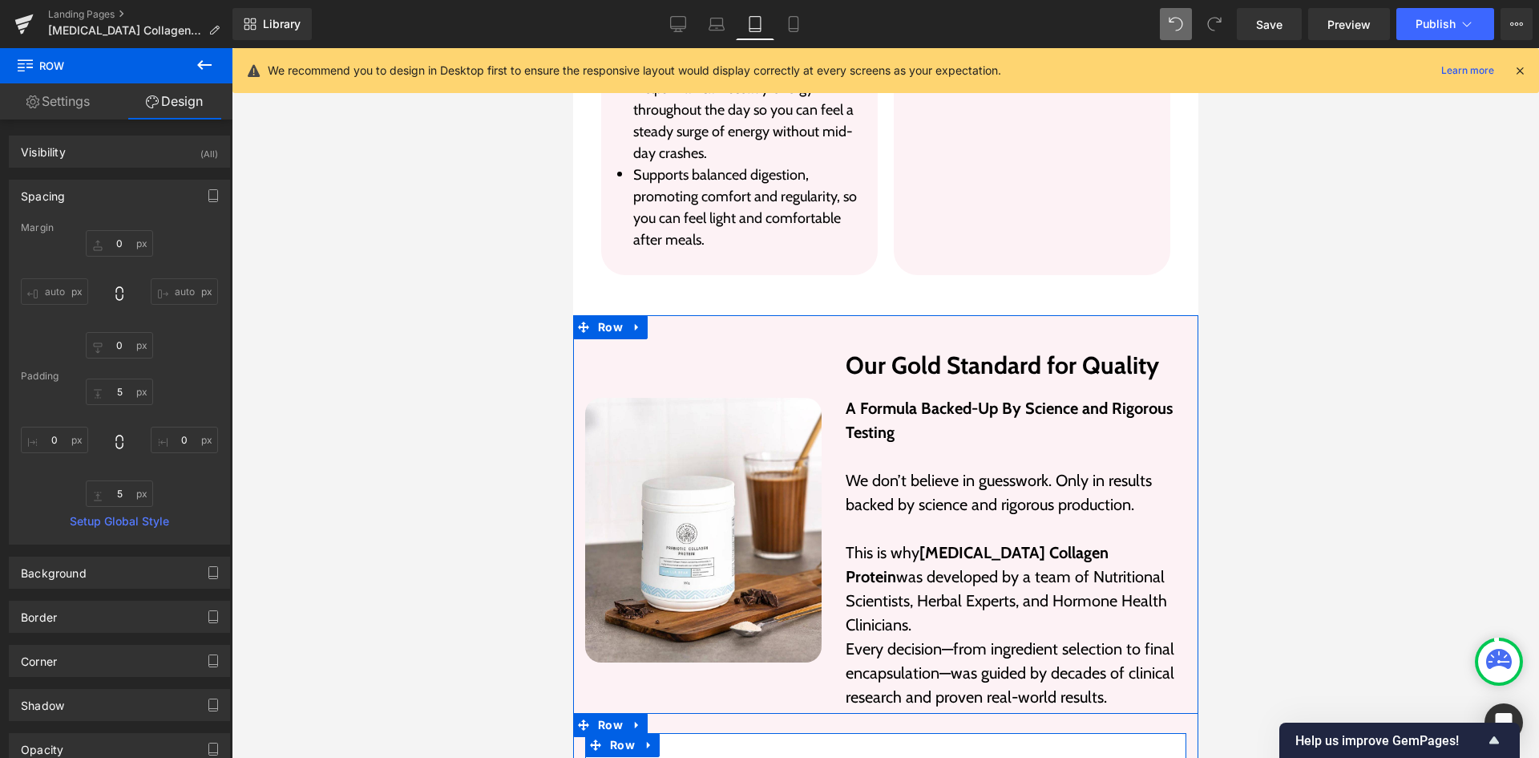
click at [612, 733] on span "Row" at bounding box center [621, 745] width 33 height 24
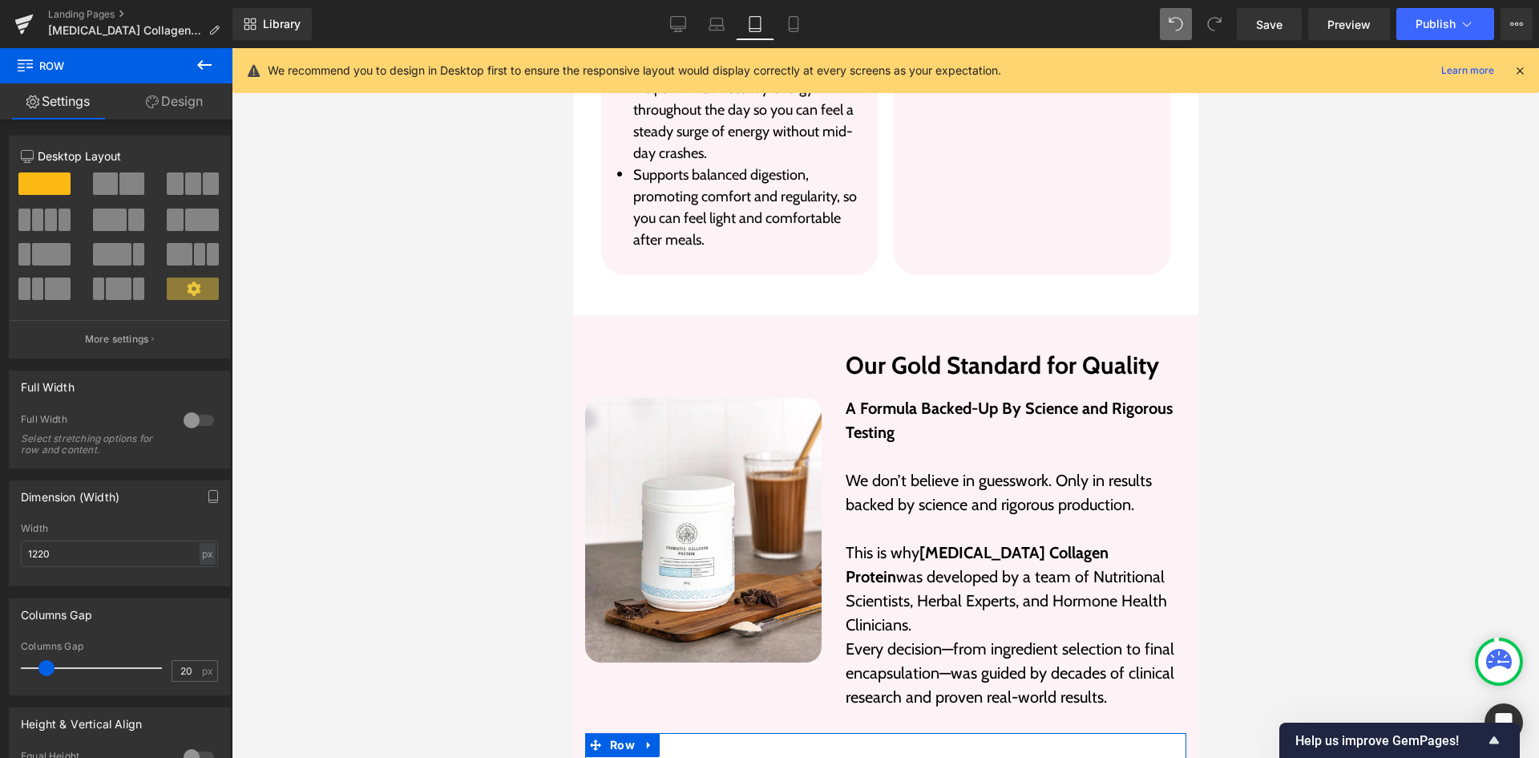
click at [184, 100] on link "Design" at bounding box center [174, 101] width 116 height 36
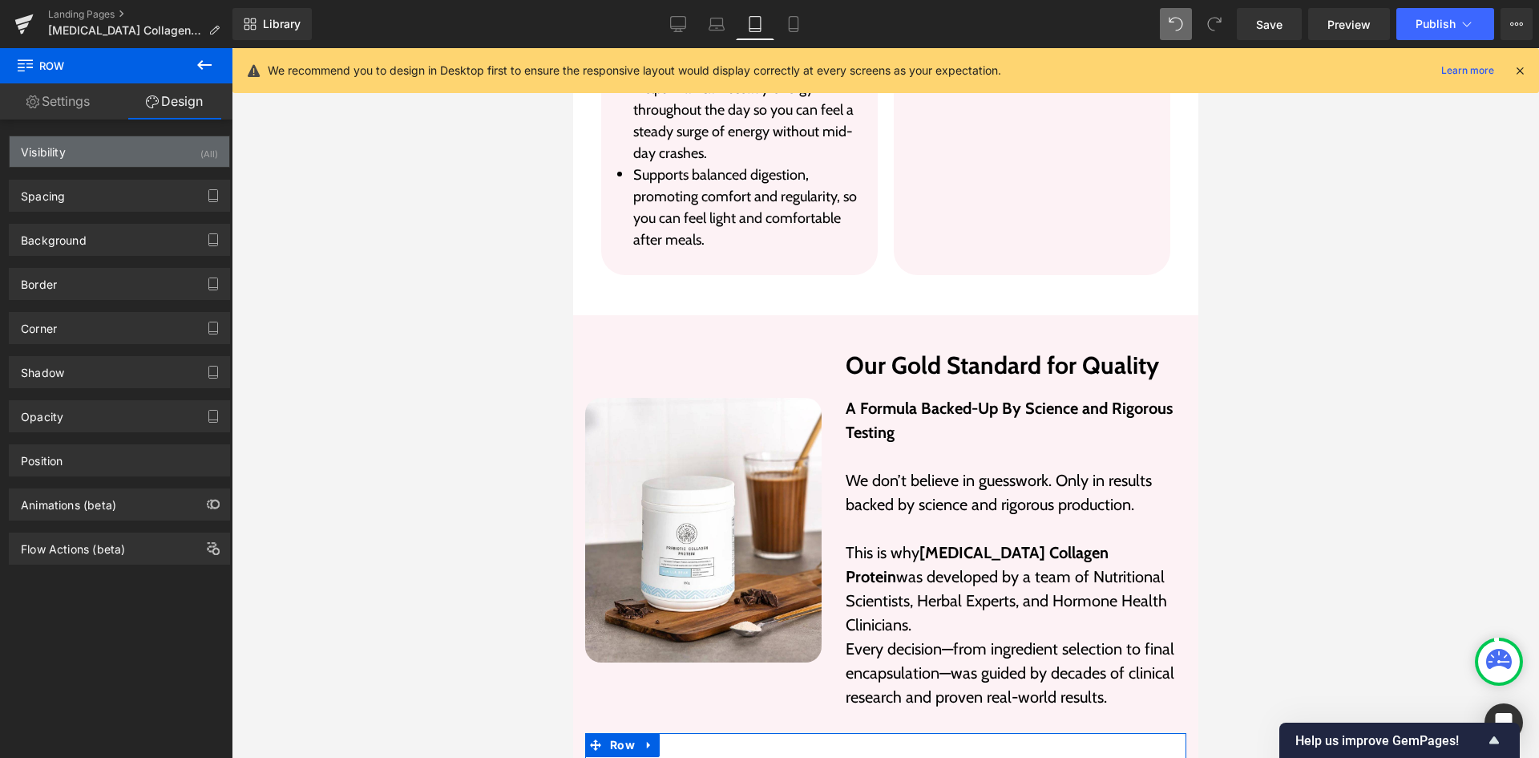
type input "20"
type input "0"
type input "20"
type input "30"
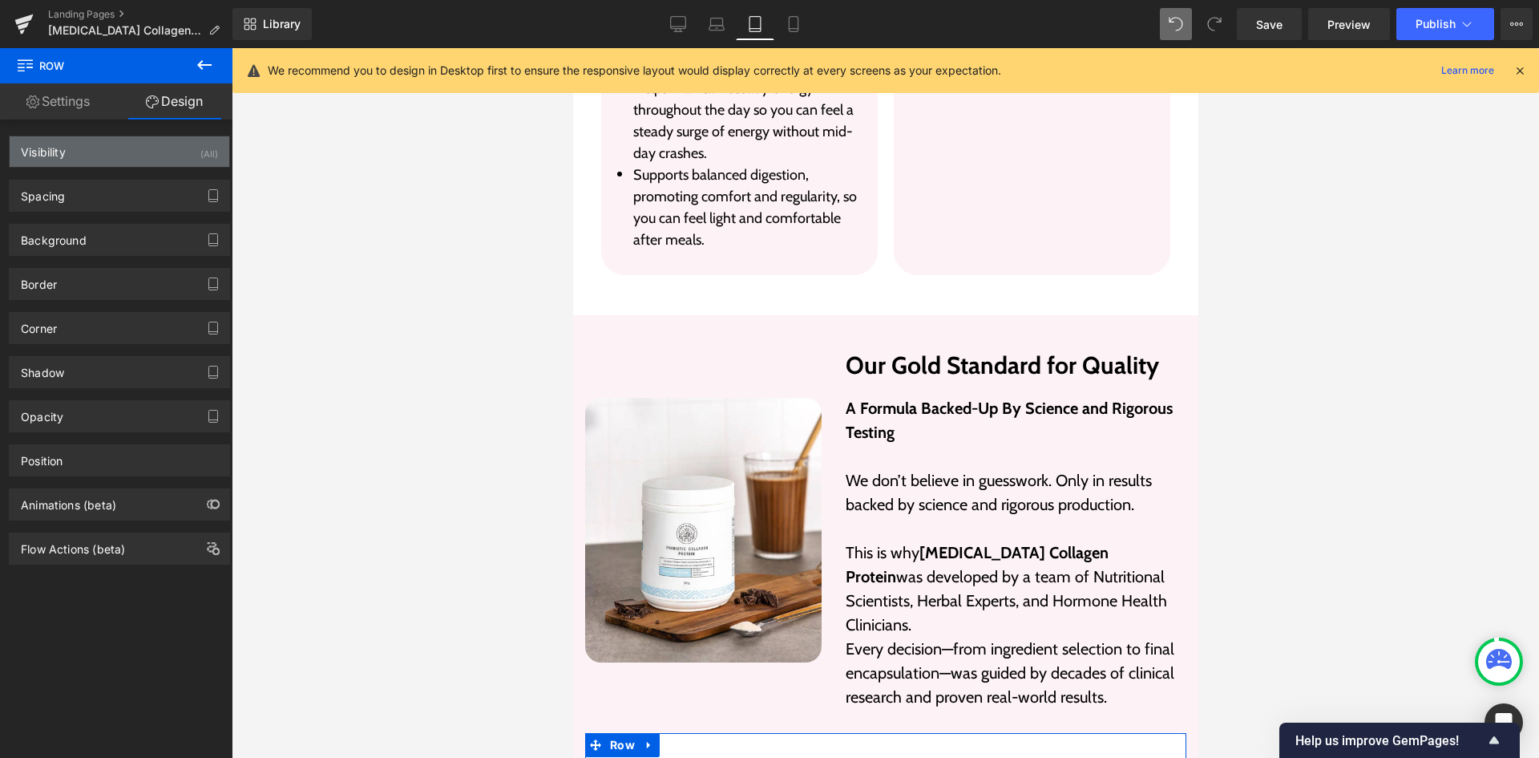
type input "20"
click at [88, 180] on div "Spacing [GEOGRAPHIC_DATA] 20px 20 auto auto 0px 0 auto auto [GEOGRAPHIC_DATA] 2…" at bounding box center [119, 196] width 221 height 32
click at [81, 213] on div "Background Color & Image color rgba(255, 255, 255, 1) Color #ffffff 100 % Image…" at bounding box center [120, 234] width 240 height 44
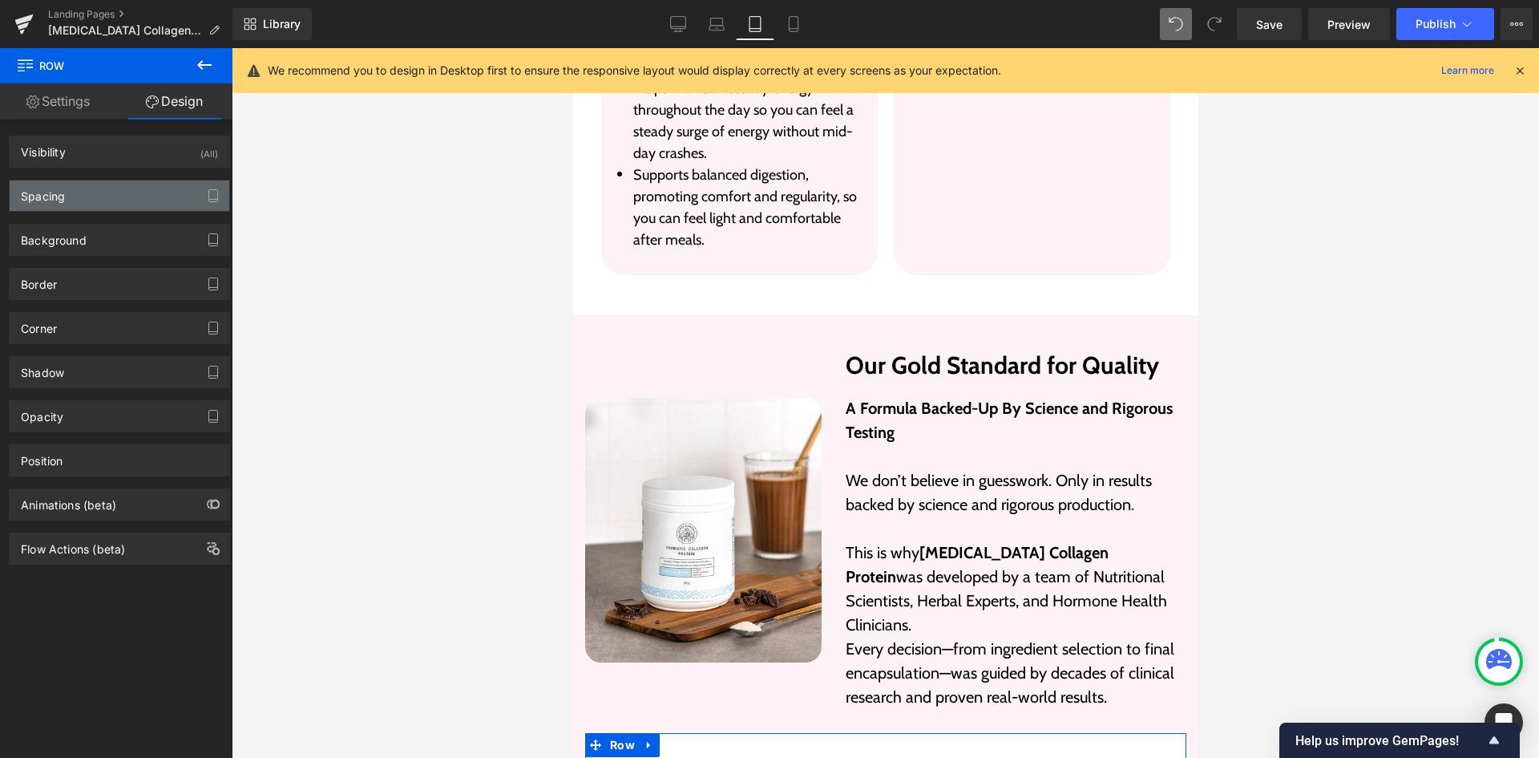
click at [91, 208] on div "Spacing" at bounding box center [120, 195] width 220 height 30
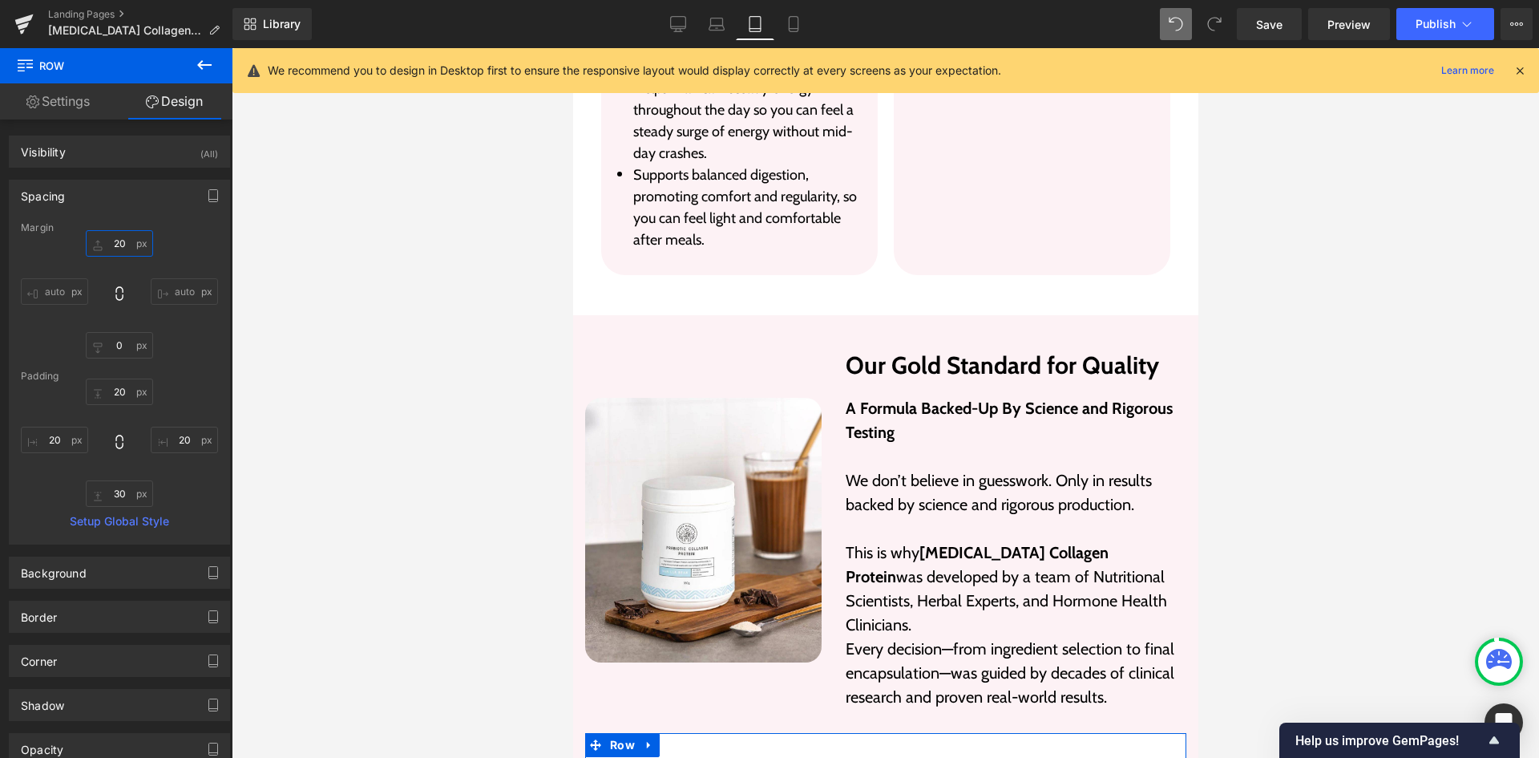
click at [115, 247] on input "20" at bounding box center [119, 243] width 67 height 26
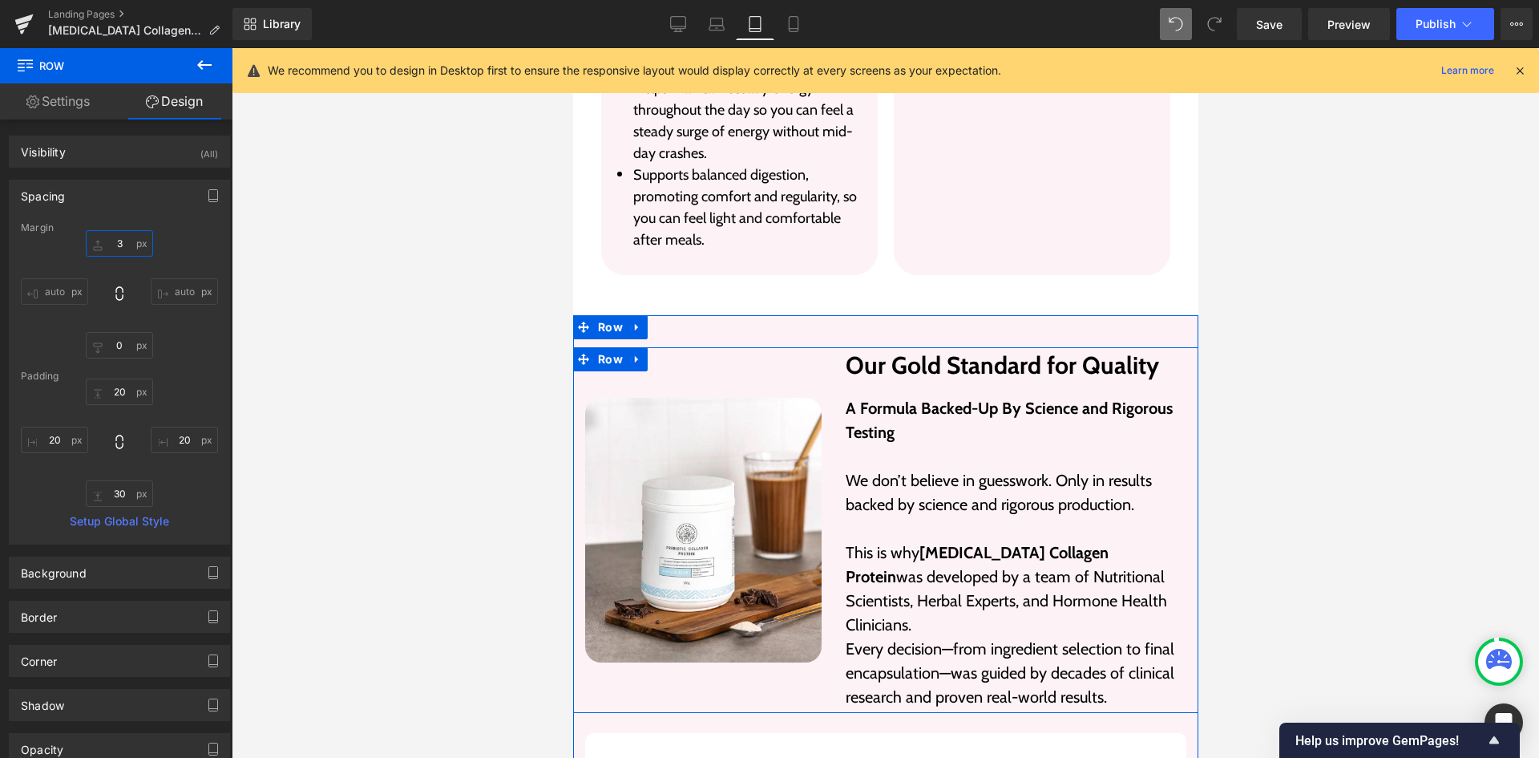
type input "30"
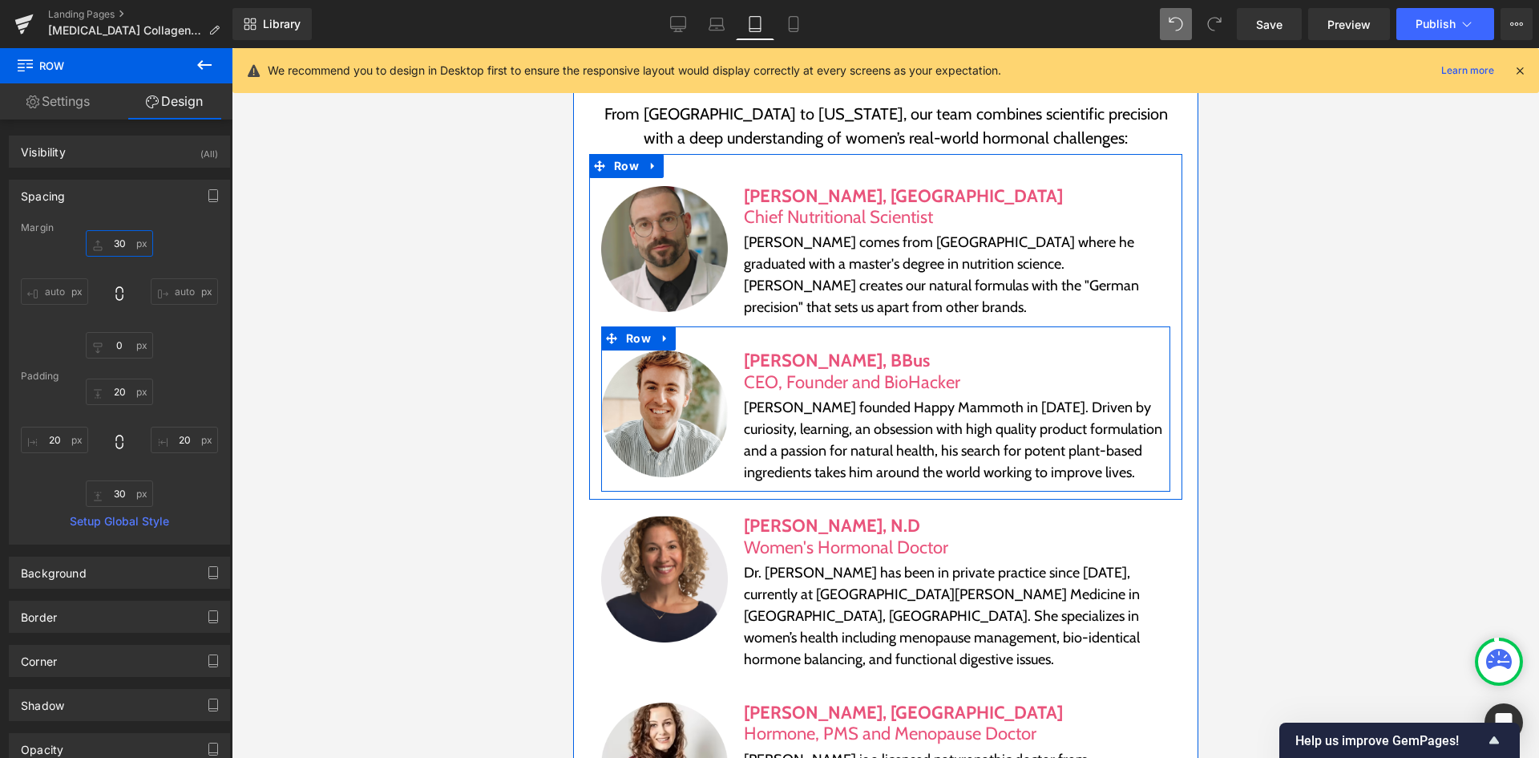
scroll to position [6092, 0]
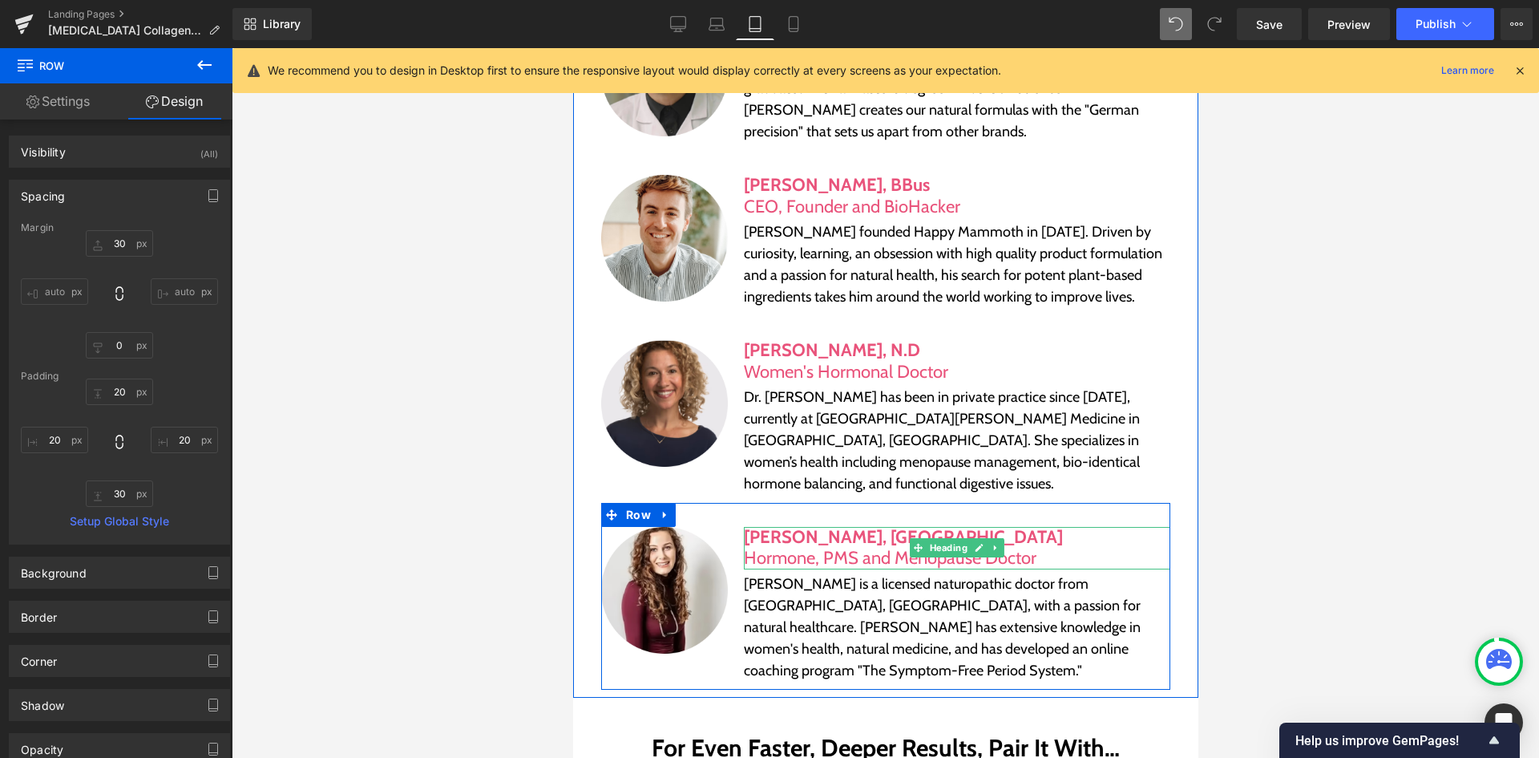
click at [847, 526] on b "[PERSON_NAME], [GEOGRAPHIC_DATA]" at bounding box center [902, 537] width 319 height 22
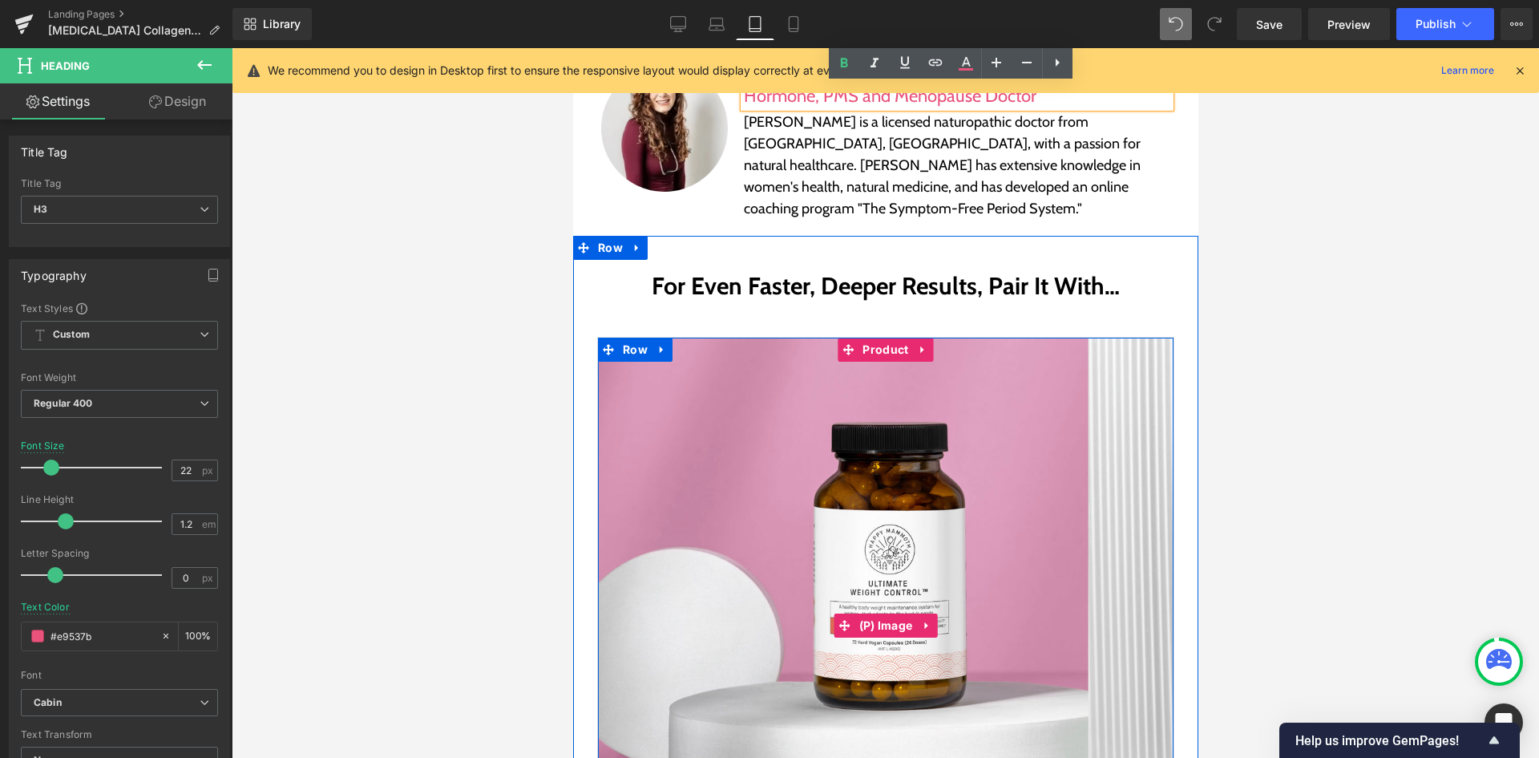
scroll to position [6654, 0]
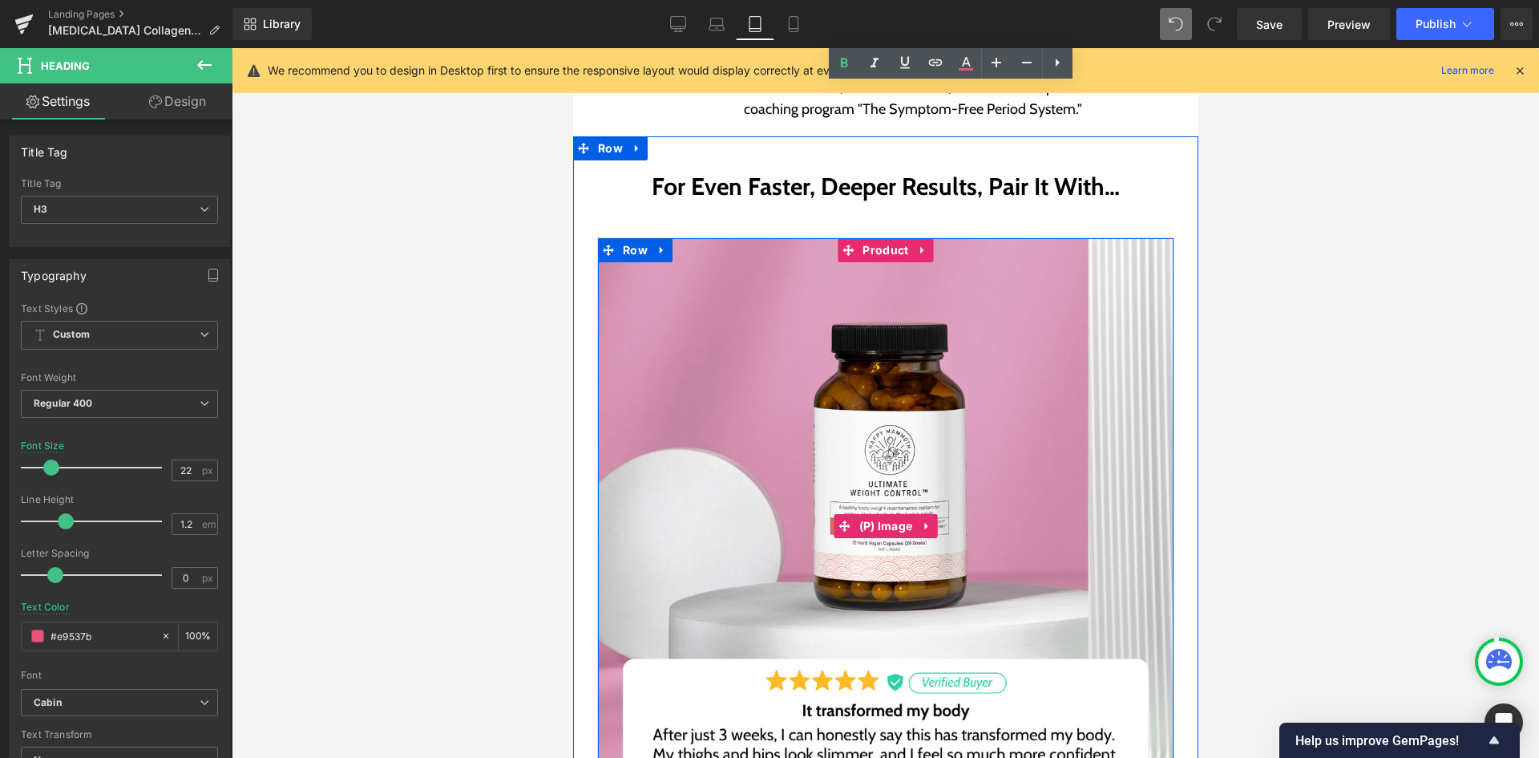
click at [847, 531] on img at bounding box center [885, 526] width 576 height 576
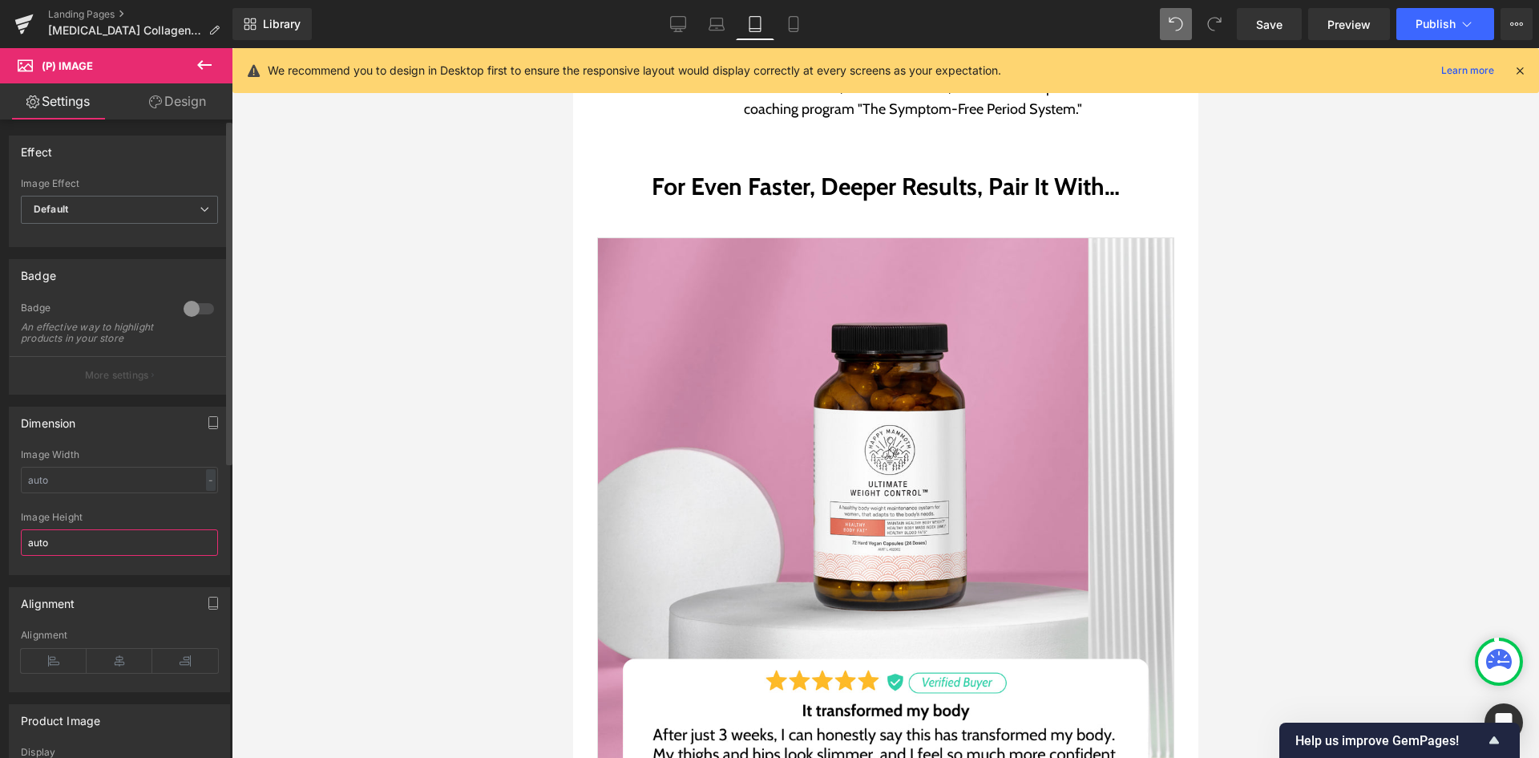
click at [115, 550] on input "auto" at bounding box center [119, 542] width 197 height 26
click at [112, 220] on span "Default" at bounding box center [119, 210] width 197 height 28
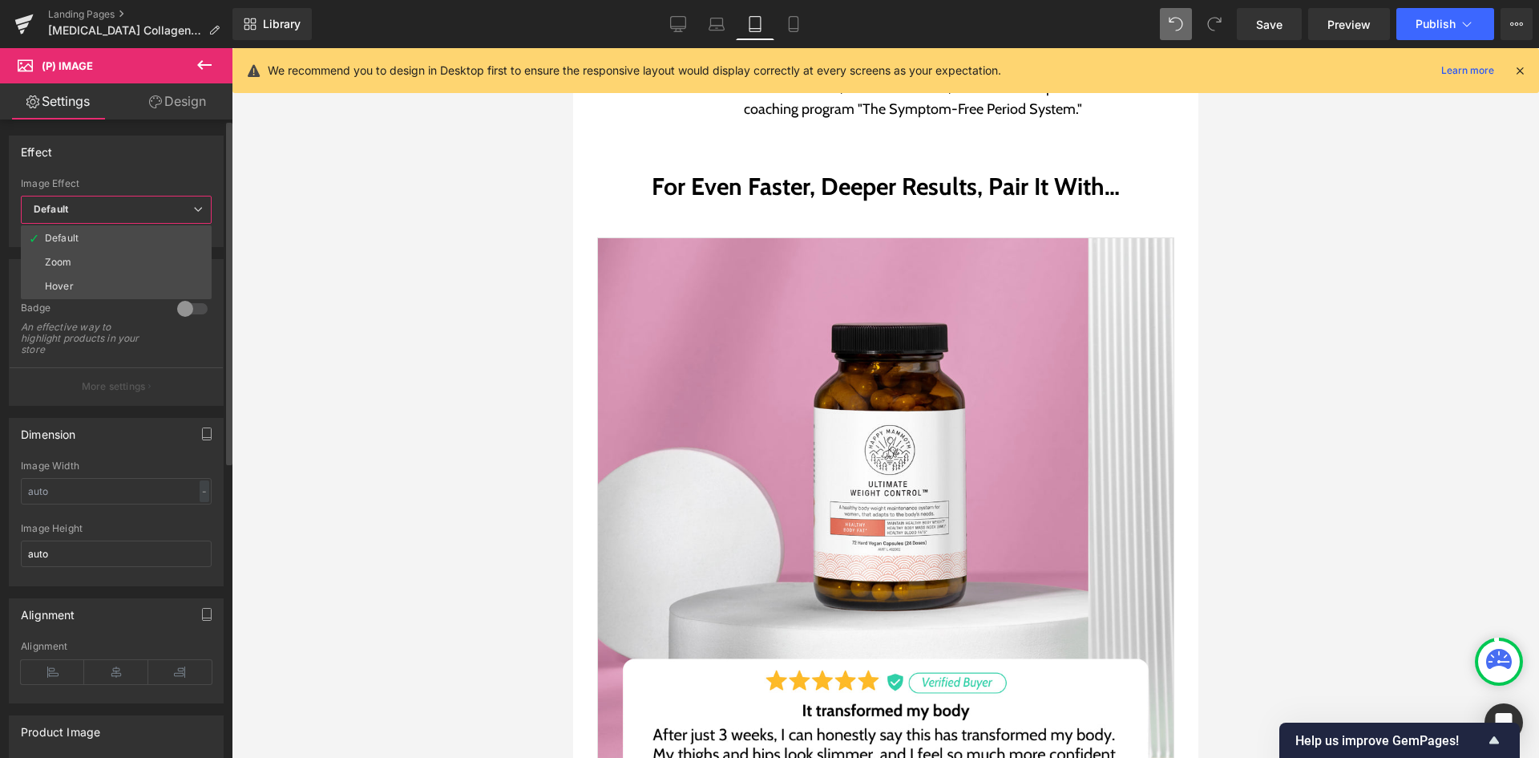
click at [112, 220] on span "Default" at bounding box center [116, 210] width 191 height 28
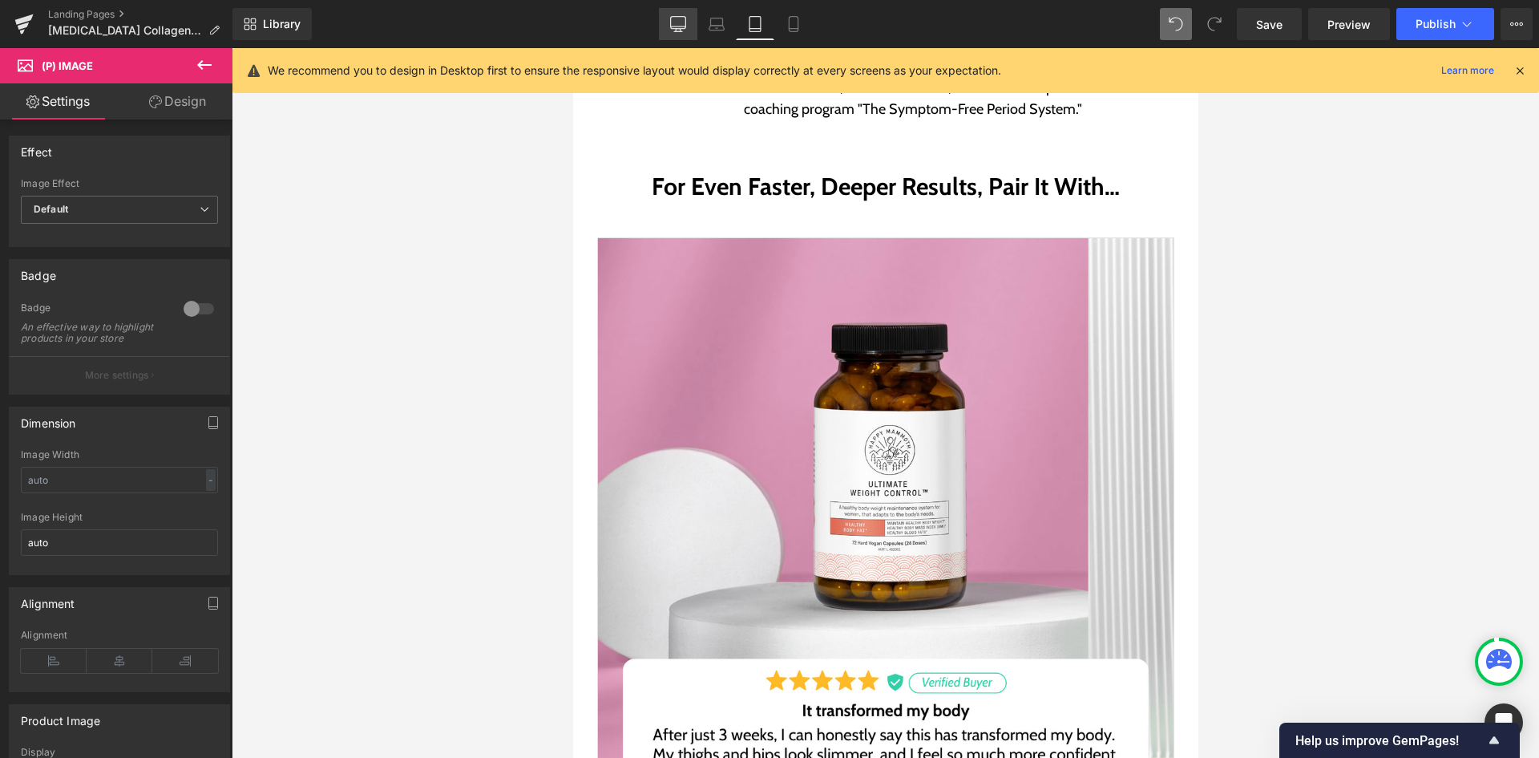
click at [685, 21] on icon at bounding box center [678, 24] width 16 height 16
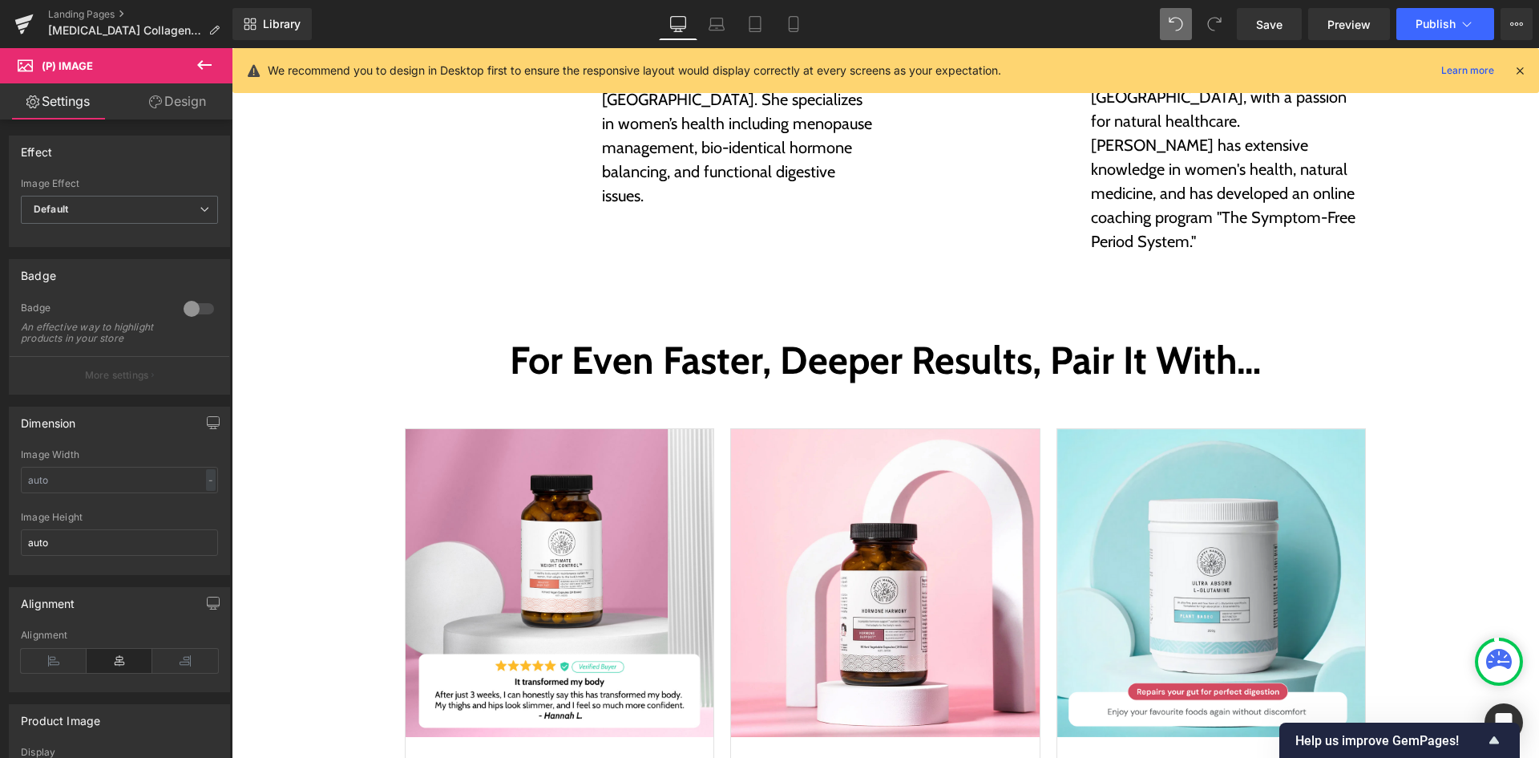
scroll to position [5476, 0]
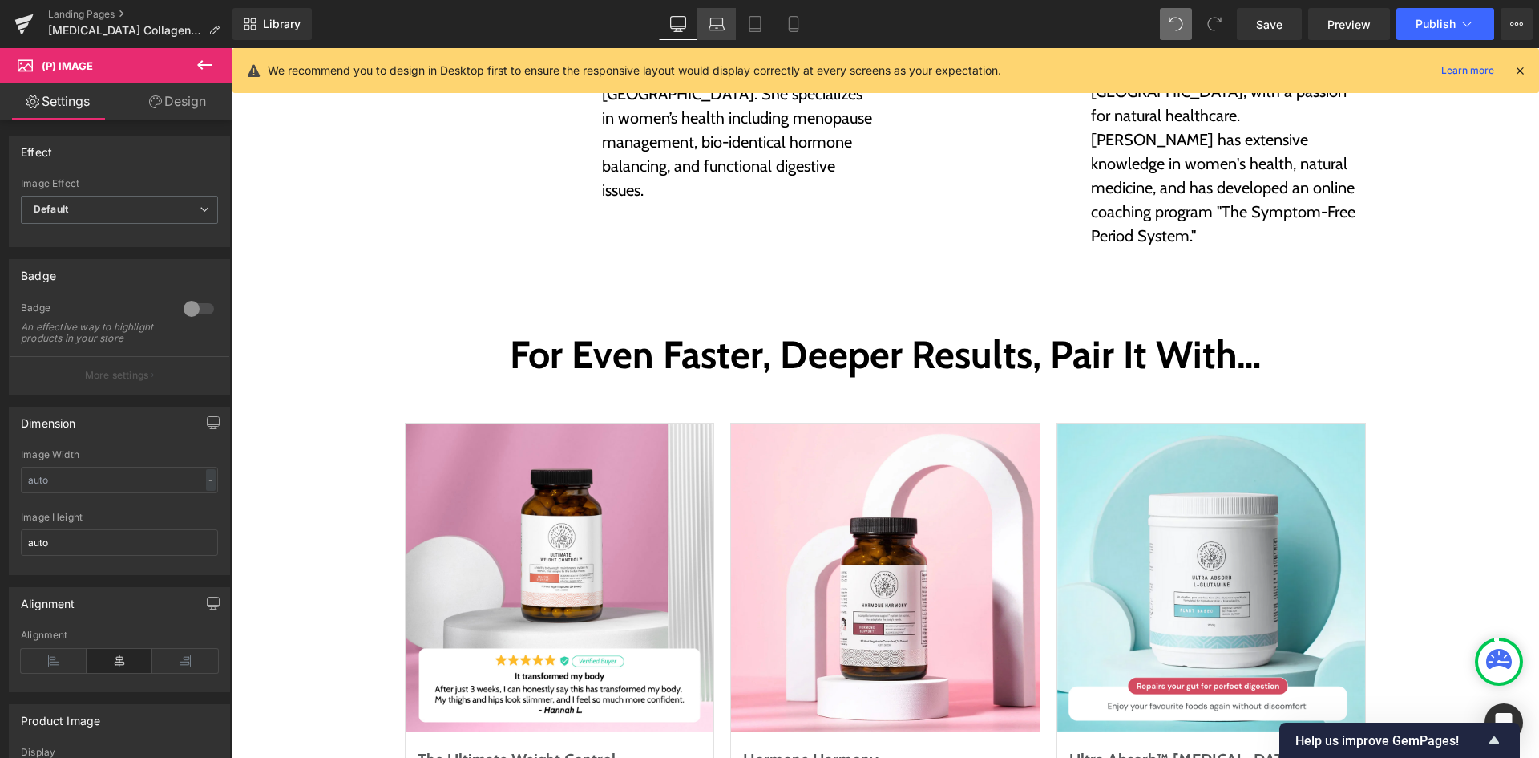
click at [725, 18] on link "Laptop" at bounding box center [716, 24] width 38 height 32
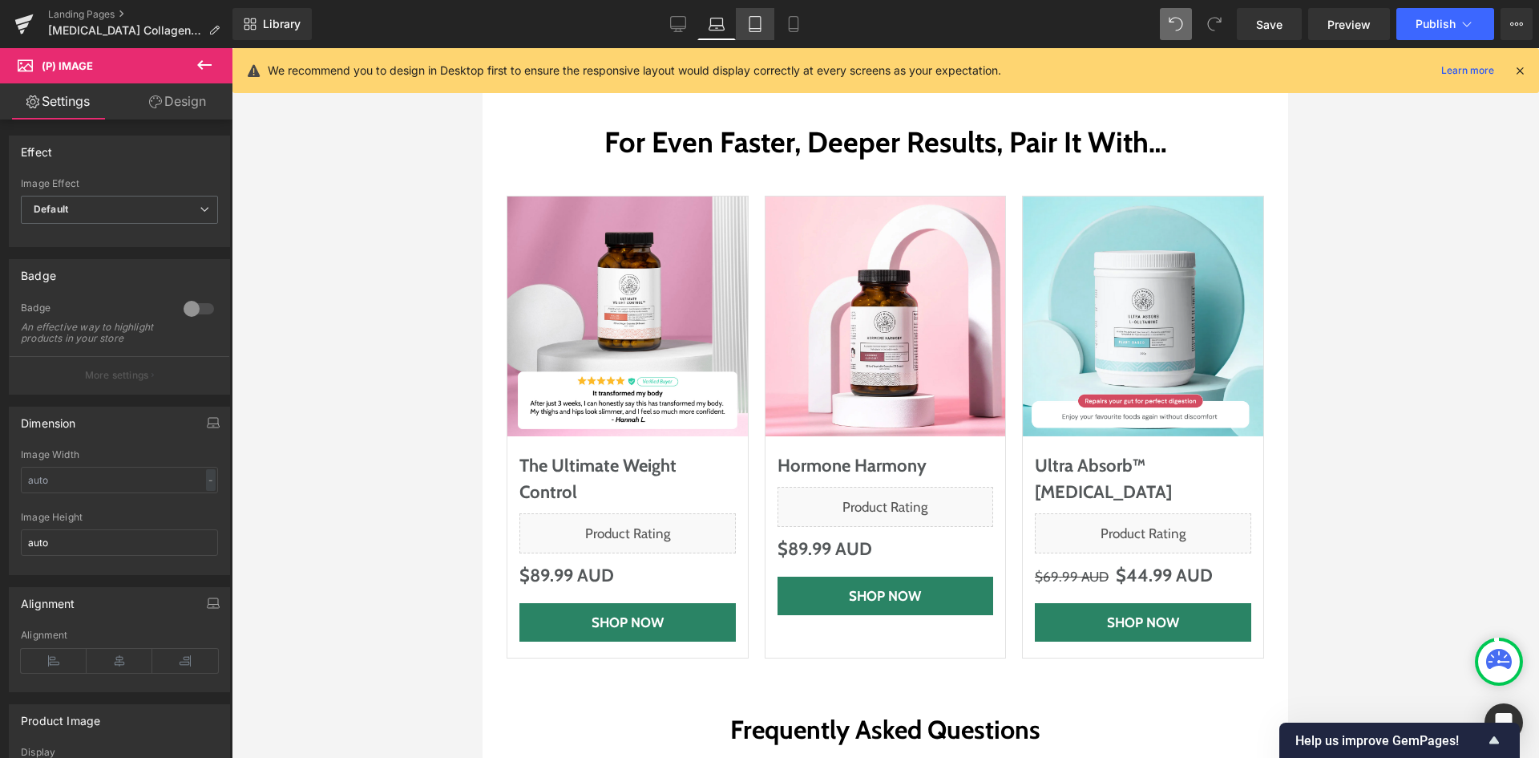
scroll to position [5263, 0]
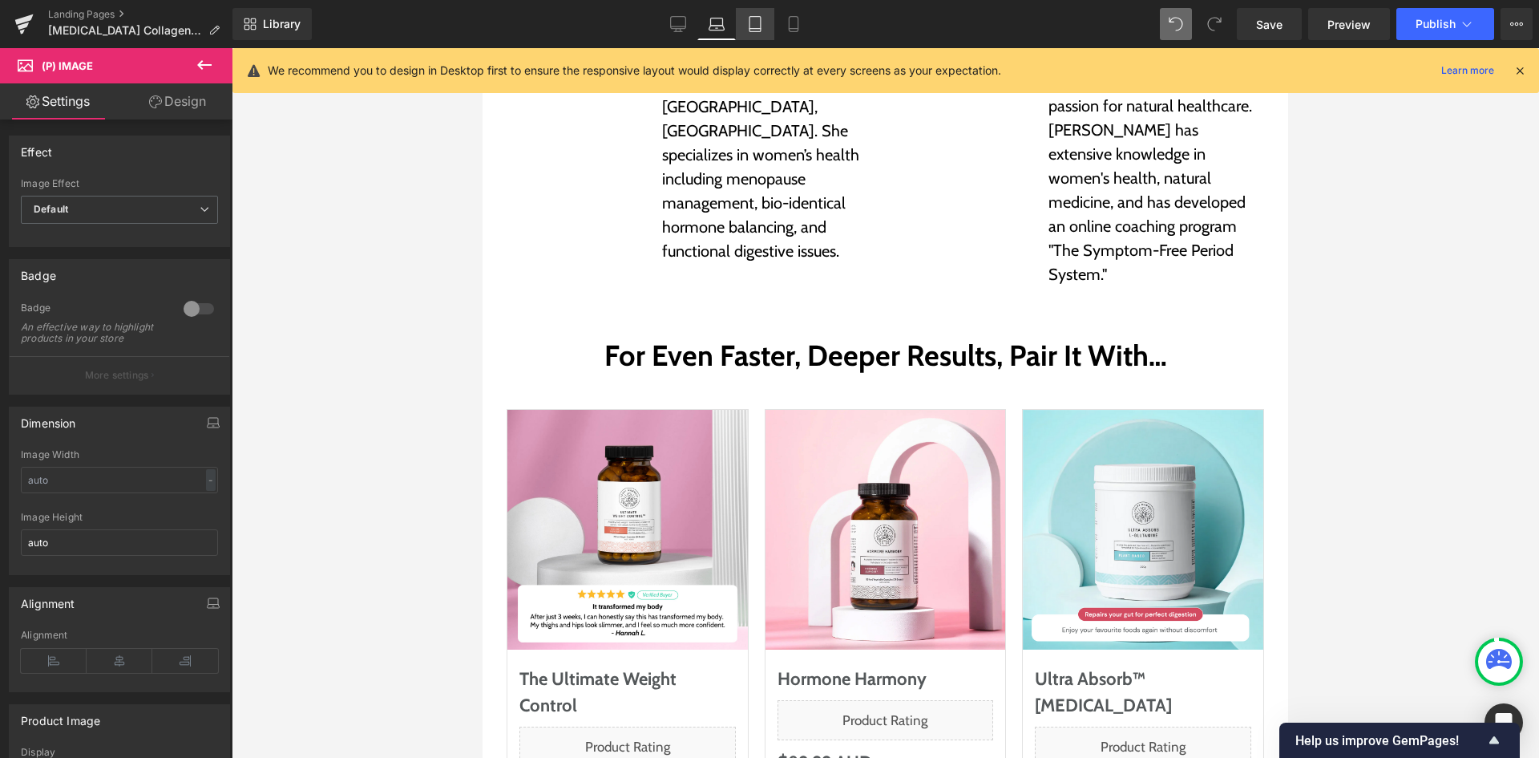
click at [745, 26] on link "Tablet" at bounding box center [755, 24] width 38 height 32
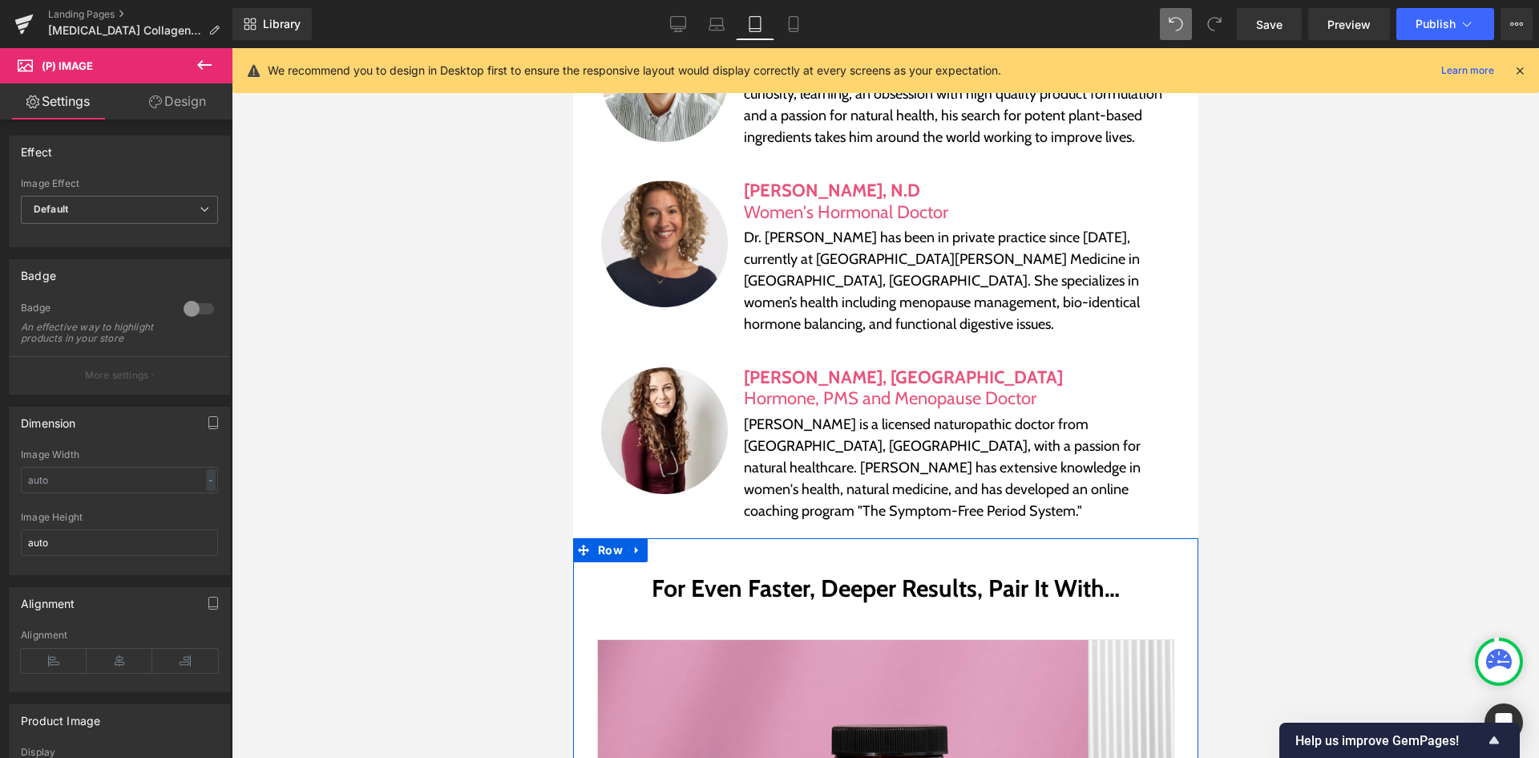
scroll to position [6092, 0]
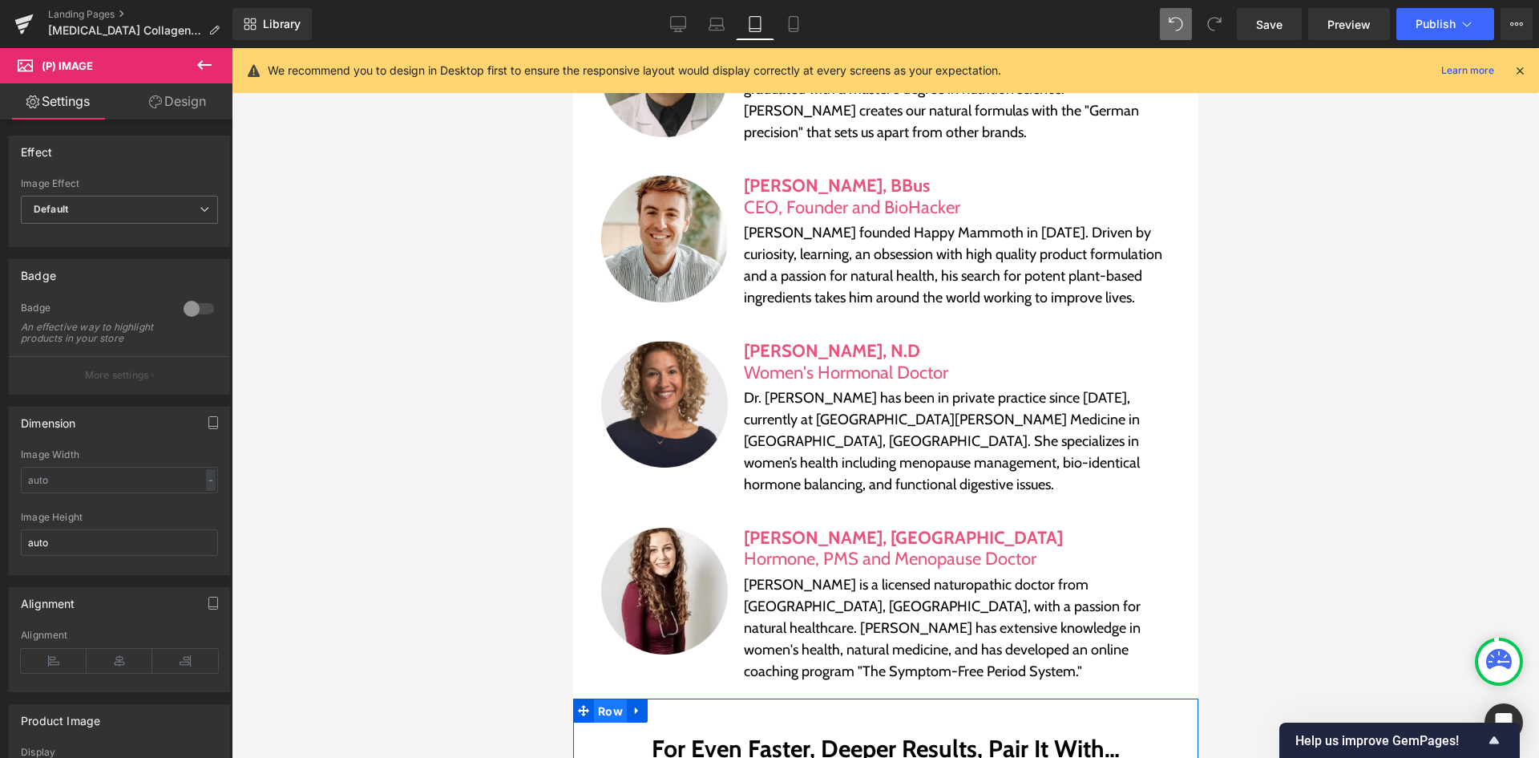
click at [612, 699] on span "Row" at bounding box center [609, 711] width 33 height 24
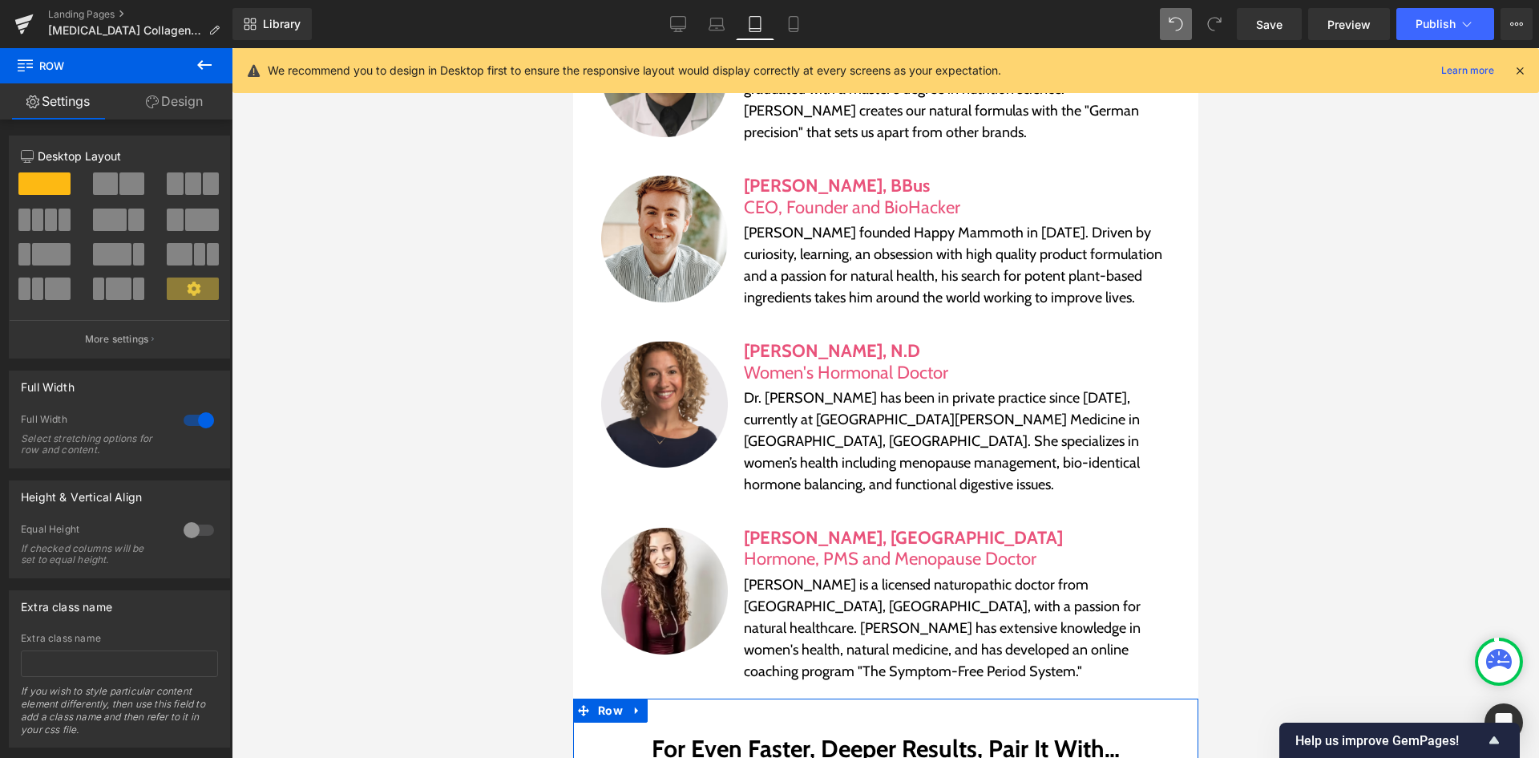
scroll to position [6412, 0]
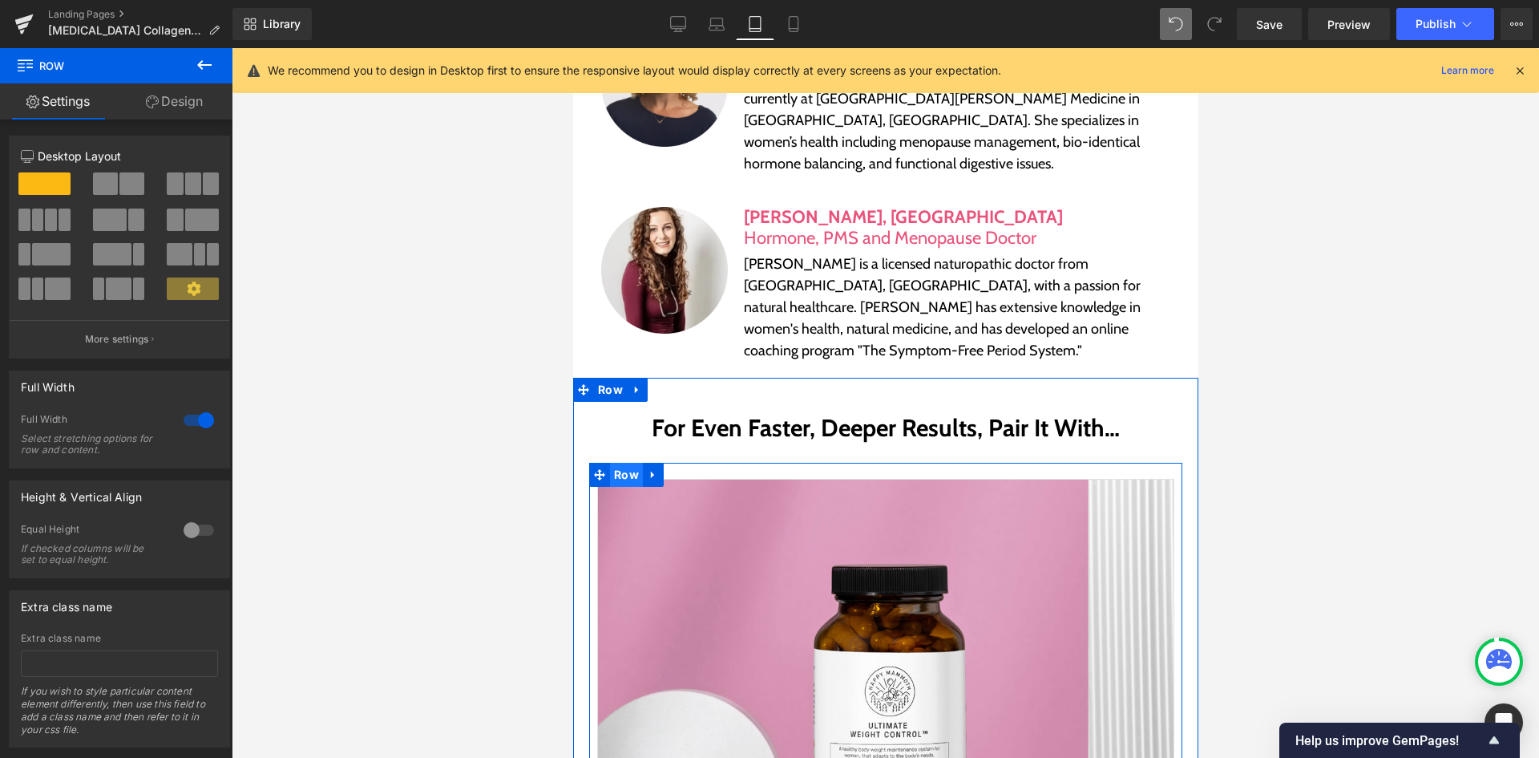
click at [624, 463] on span "Row" at bounding box center [625, 475] width 33 height 24
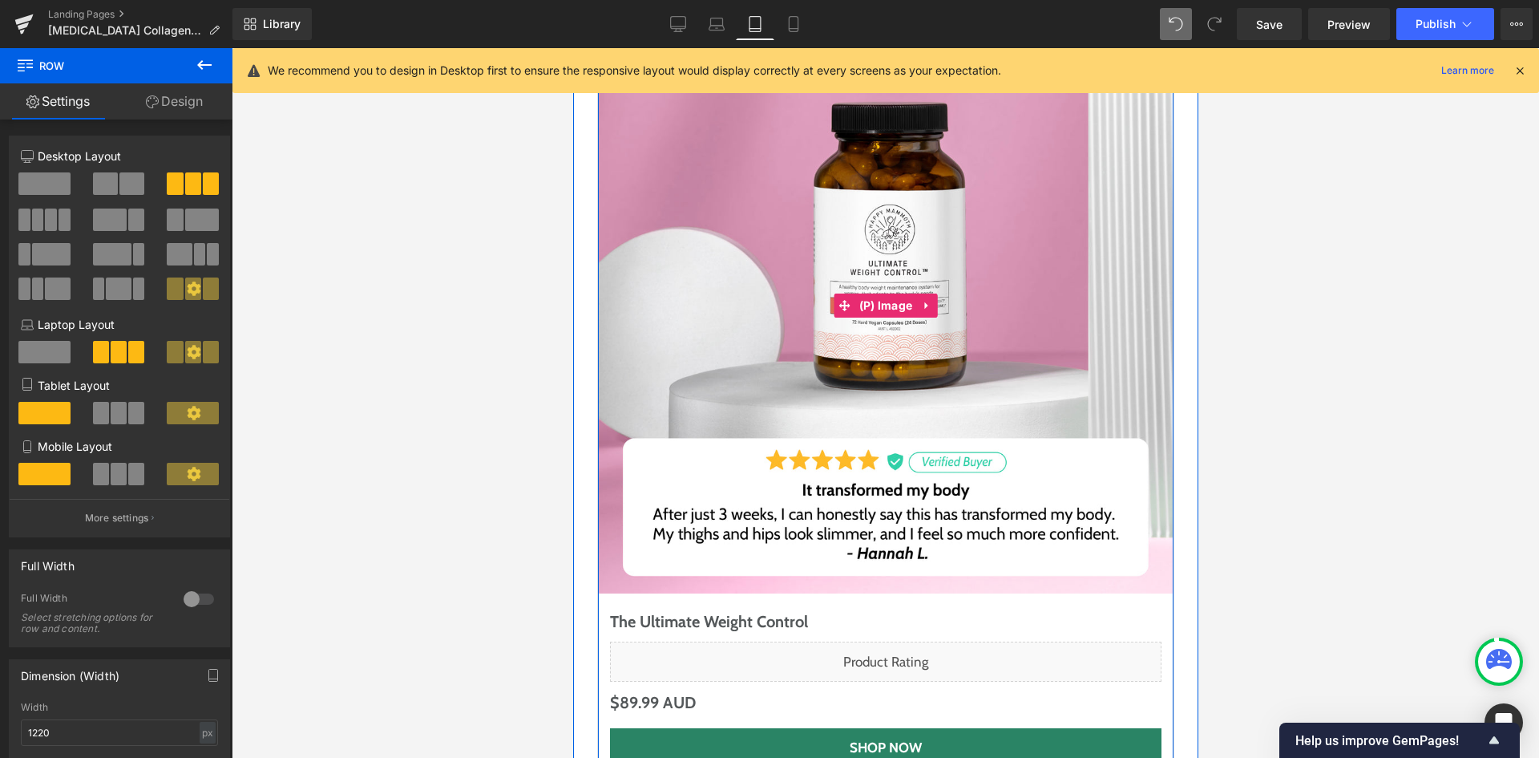
scroll to position [7134, 0]
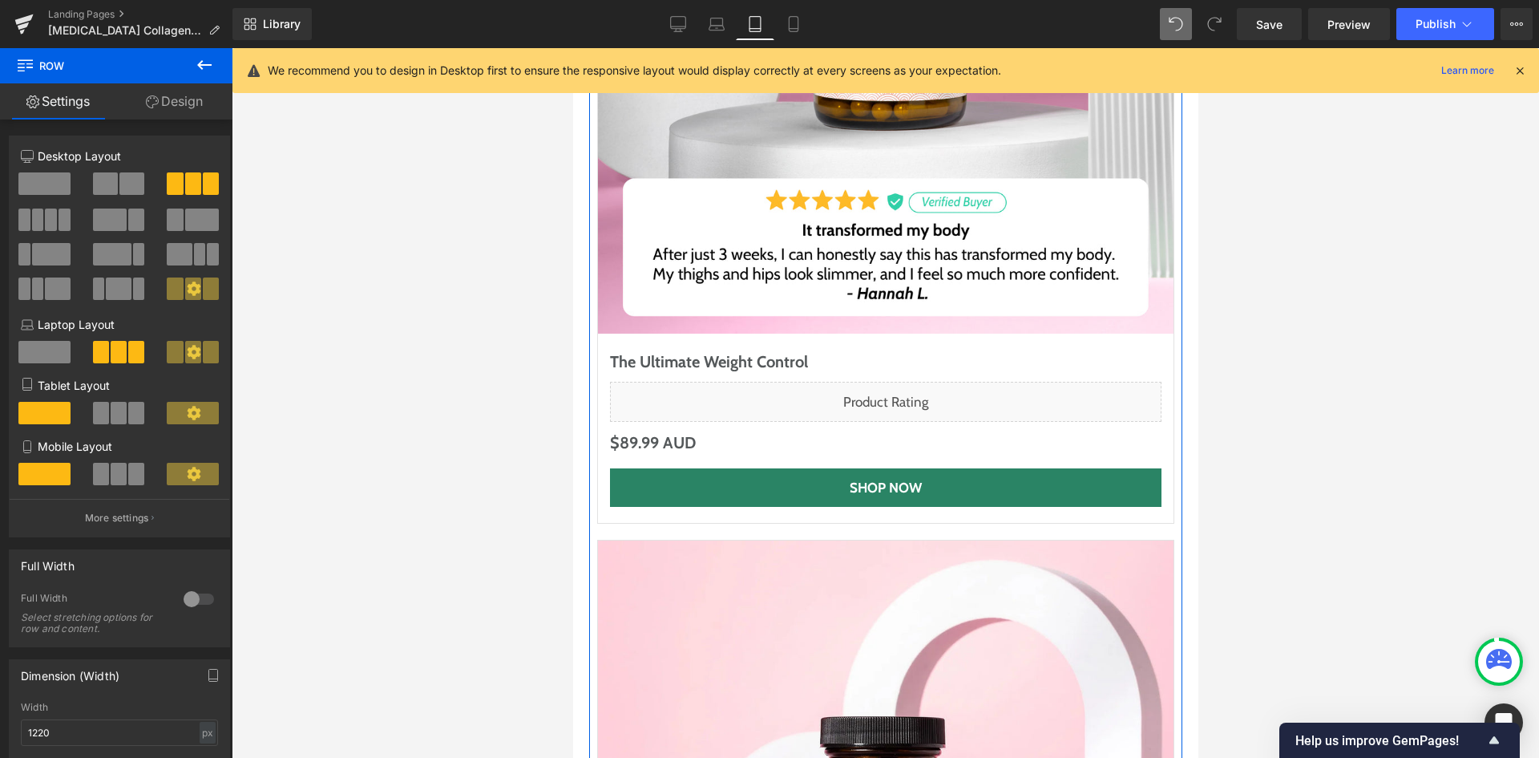
click at [131, 415] on span at bounding box center [136, 413] width 16 height 22
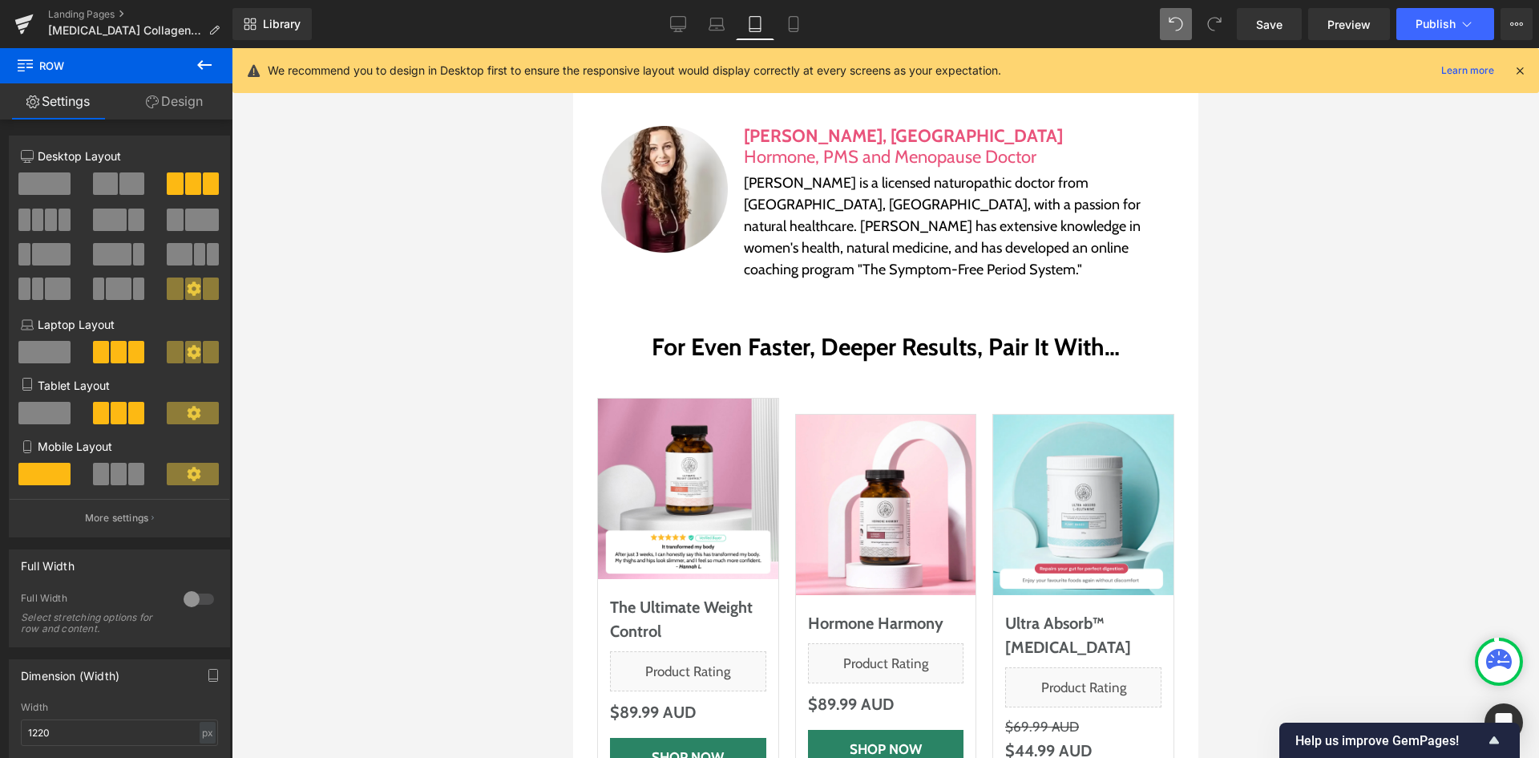
scroll to position [6493, 0]
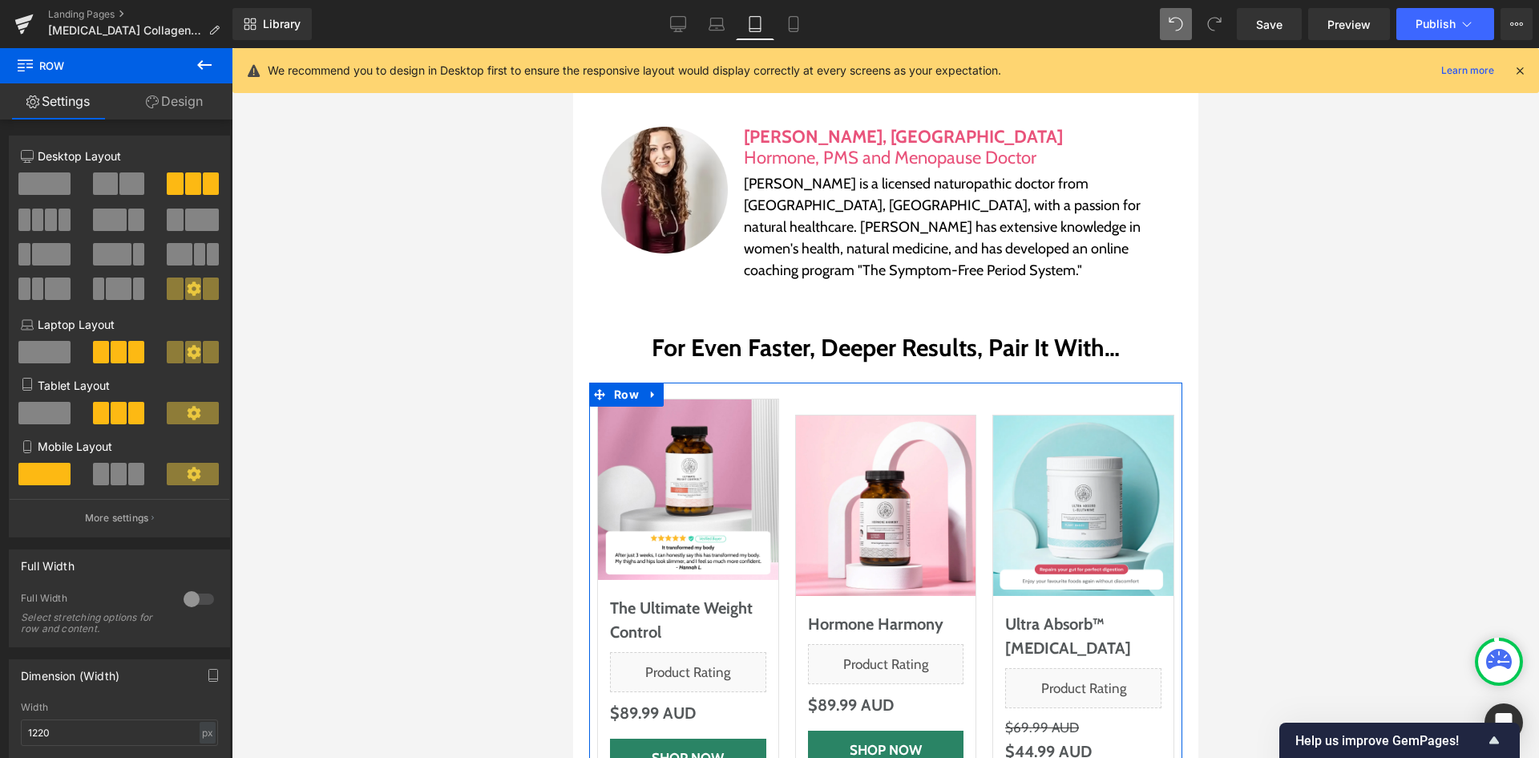
click at [62, 413] on span at bounding box center [44, 413] width 52 height 22
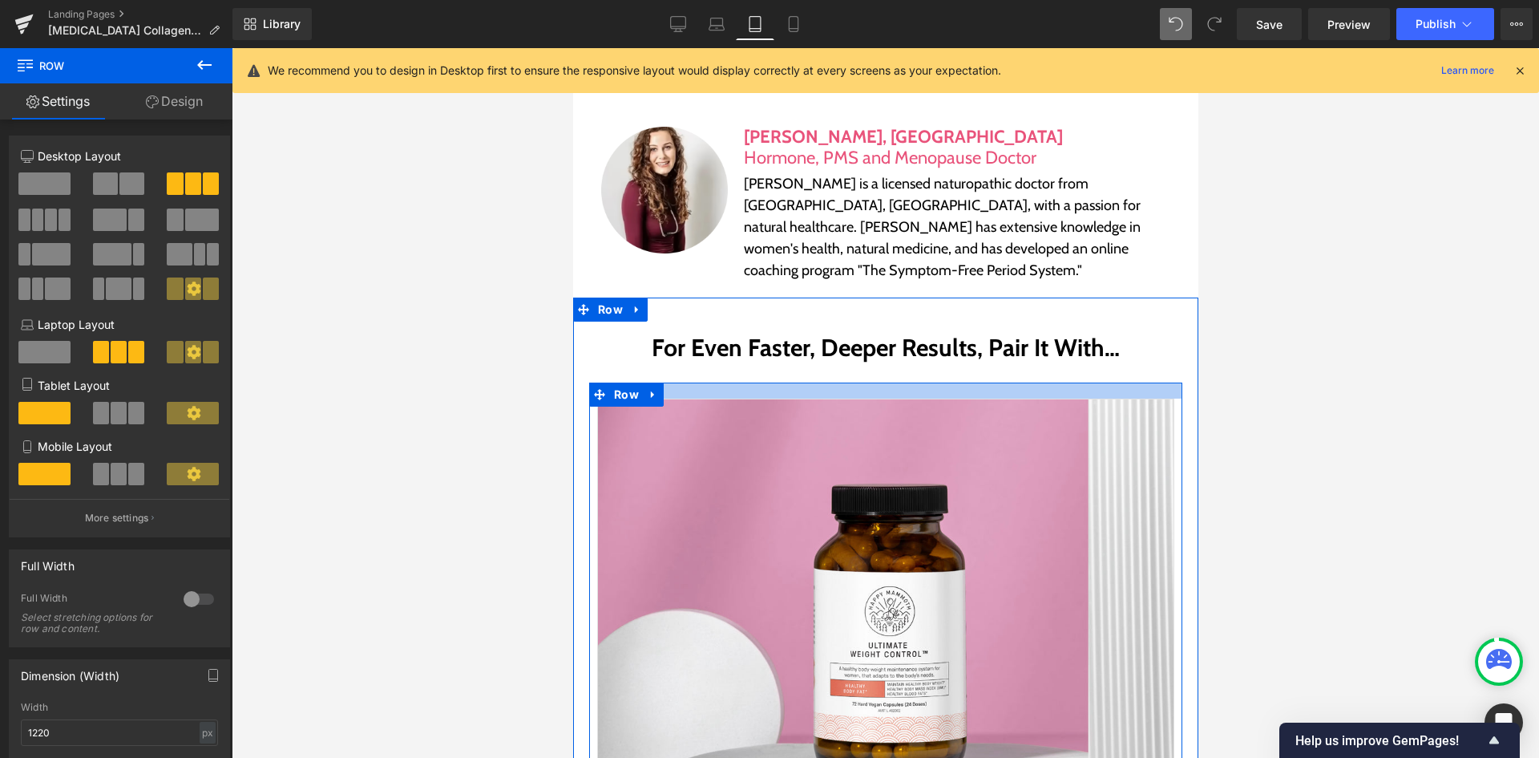
click at [672, 382] on div at bounding box center [884, 390] width 593 height 16
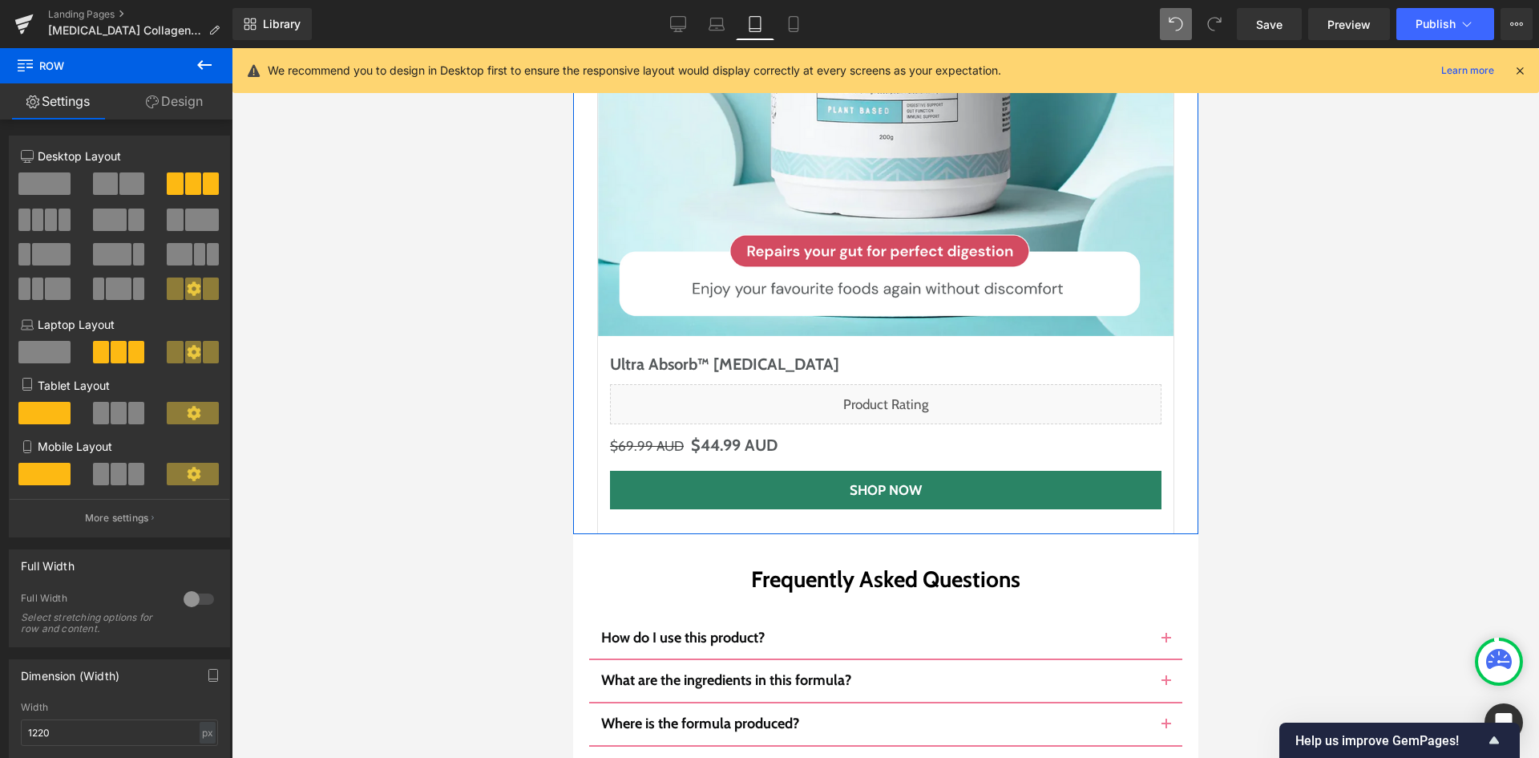
scroll to position [8817, 0]
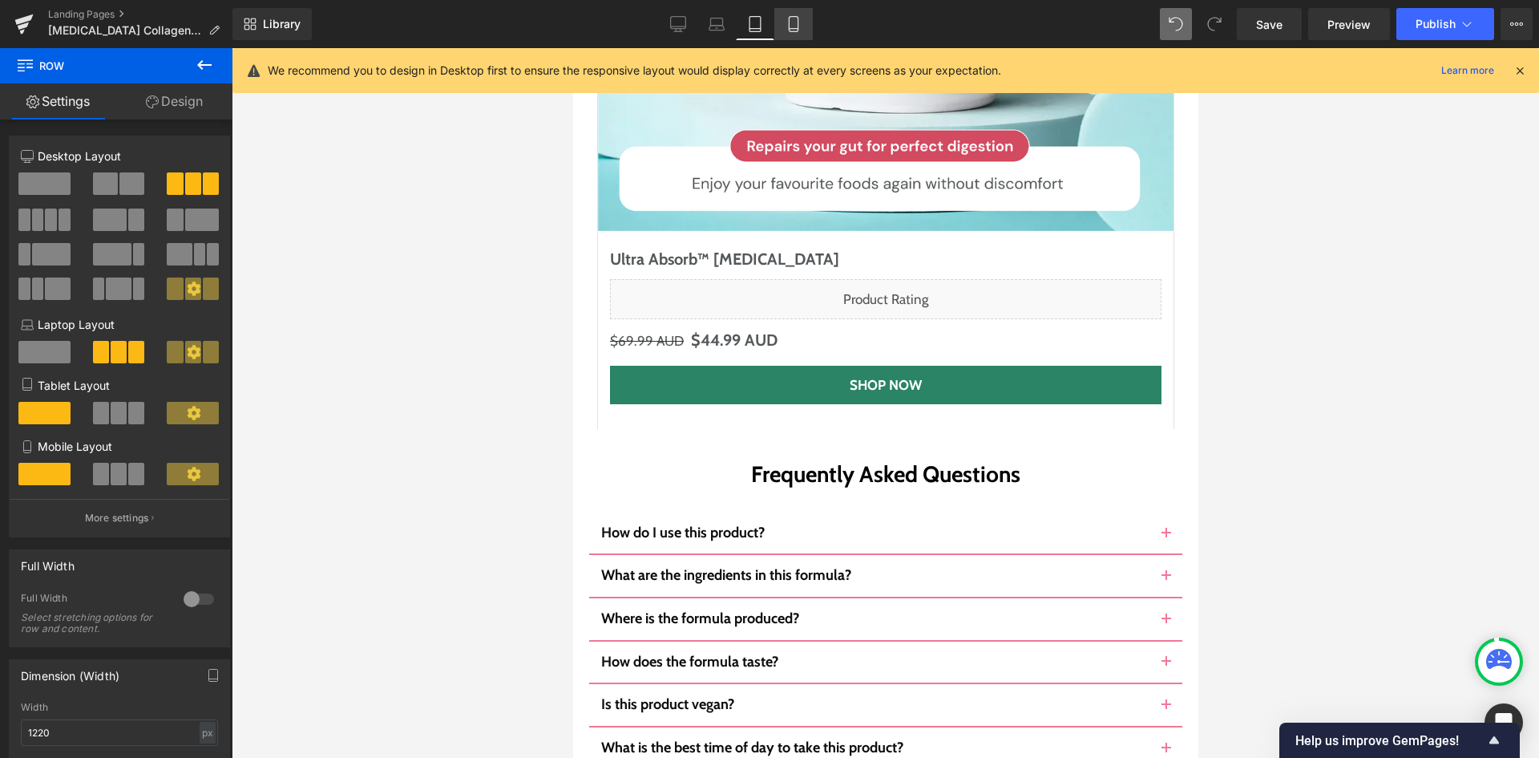
click at [778, 14] on link "Mobile" at bounding box center [793, 24] width 38 height 32
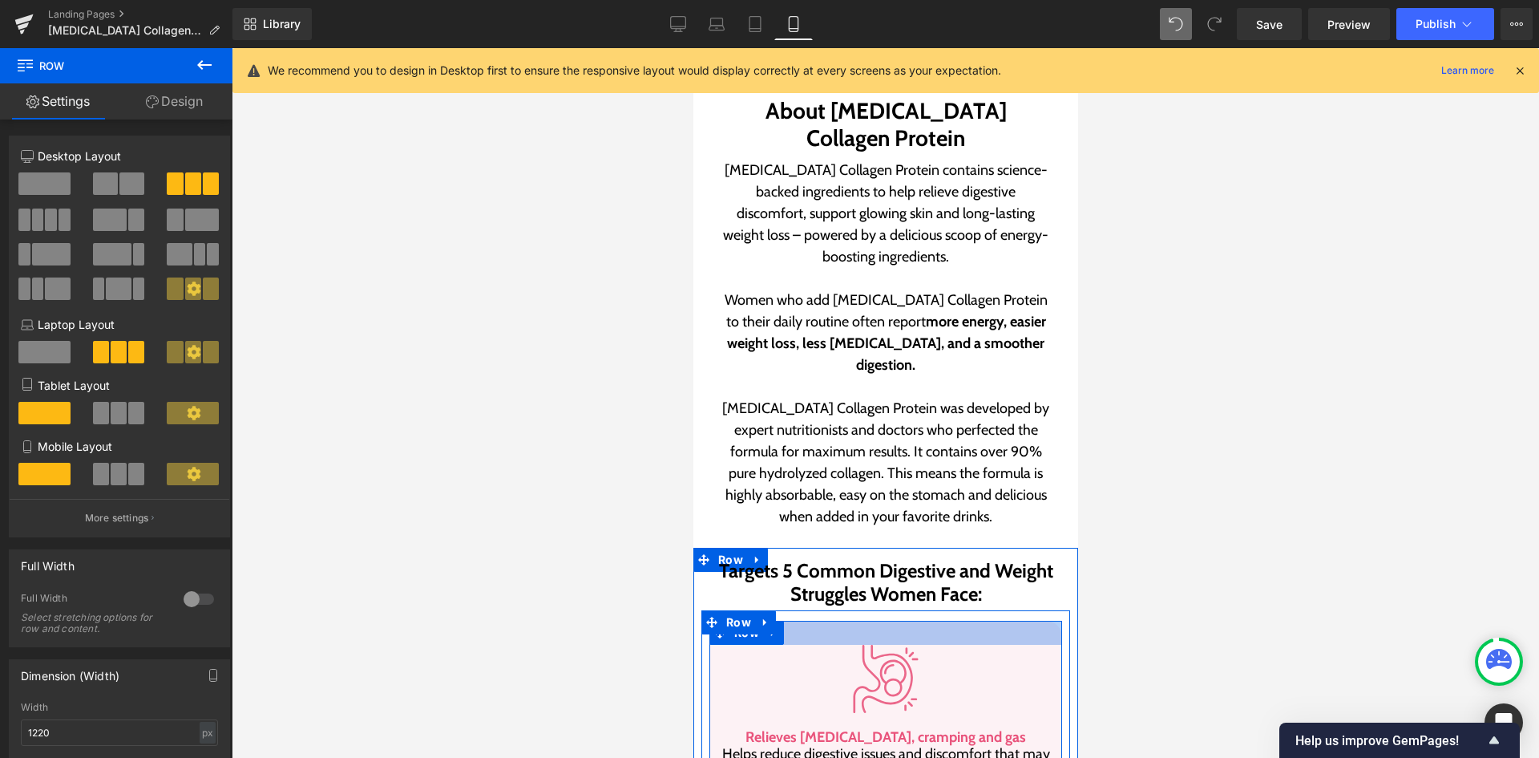
scroll to position [882, 0]
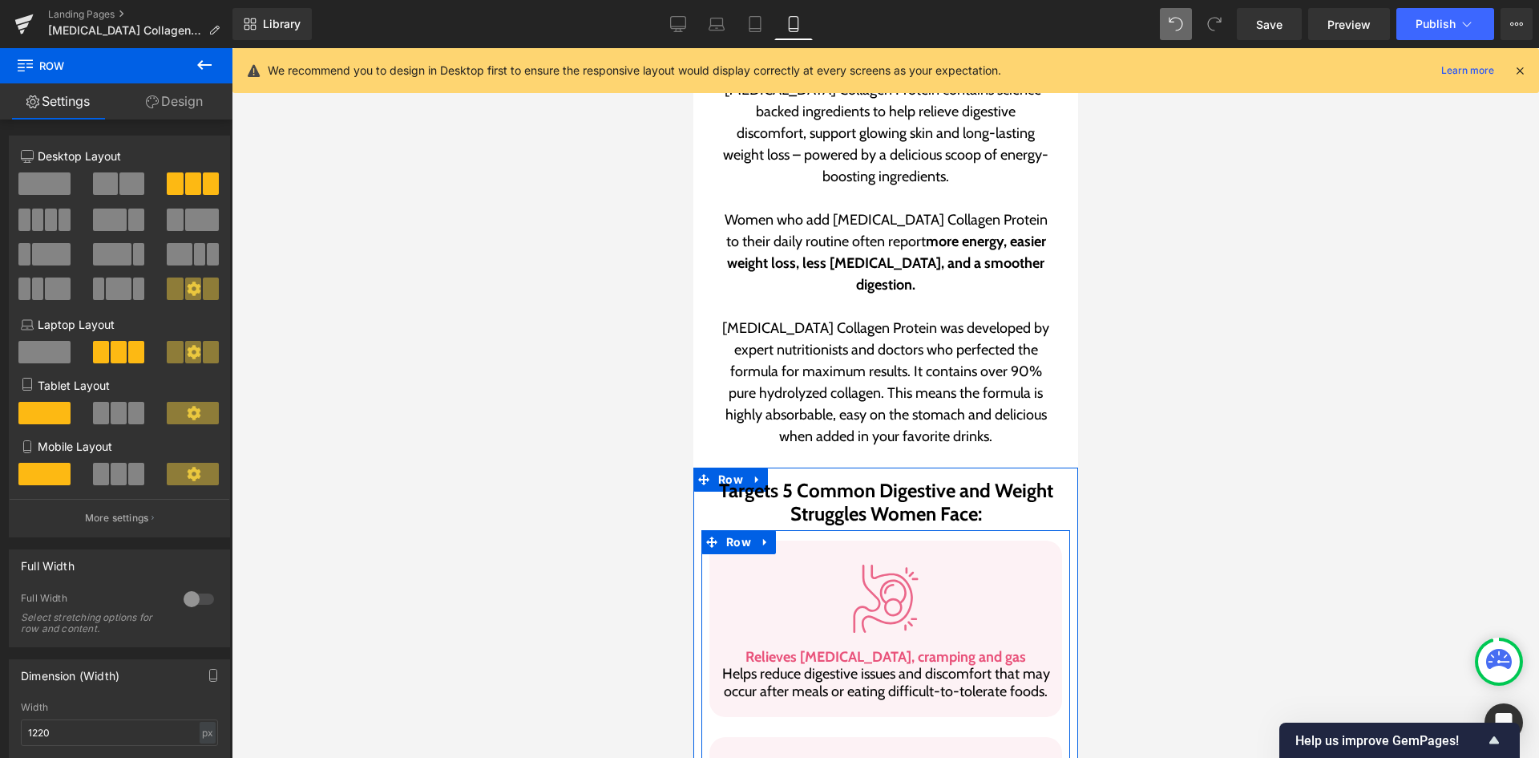
click at [737, 530] on span "Row" at bounding box center [737, 542] width 33 height 24
click at [184, 107] on link "Design" at bounding box center [174, 101] width 116 height 36
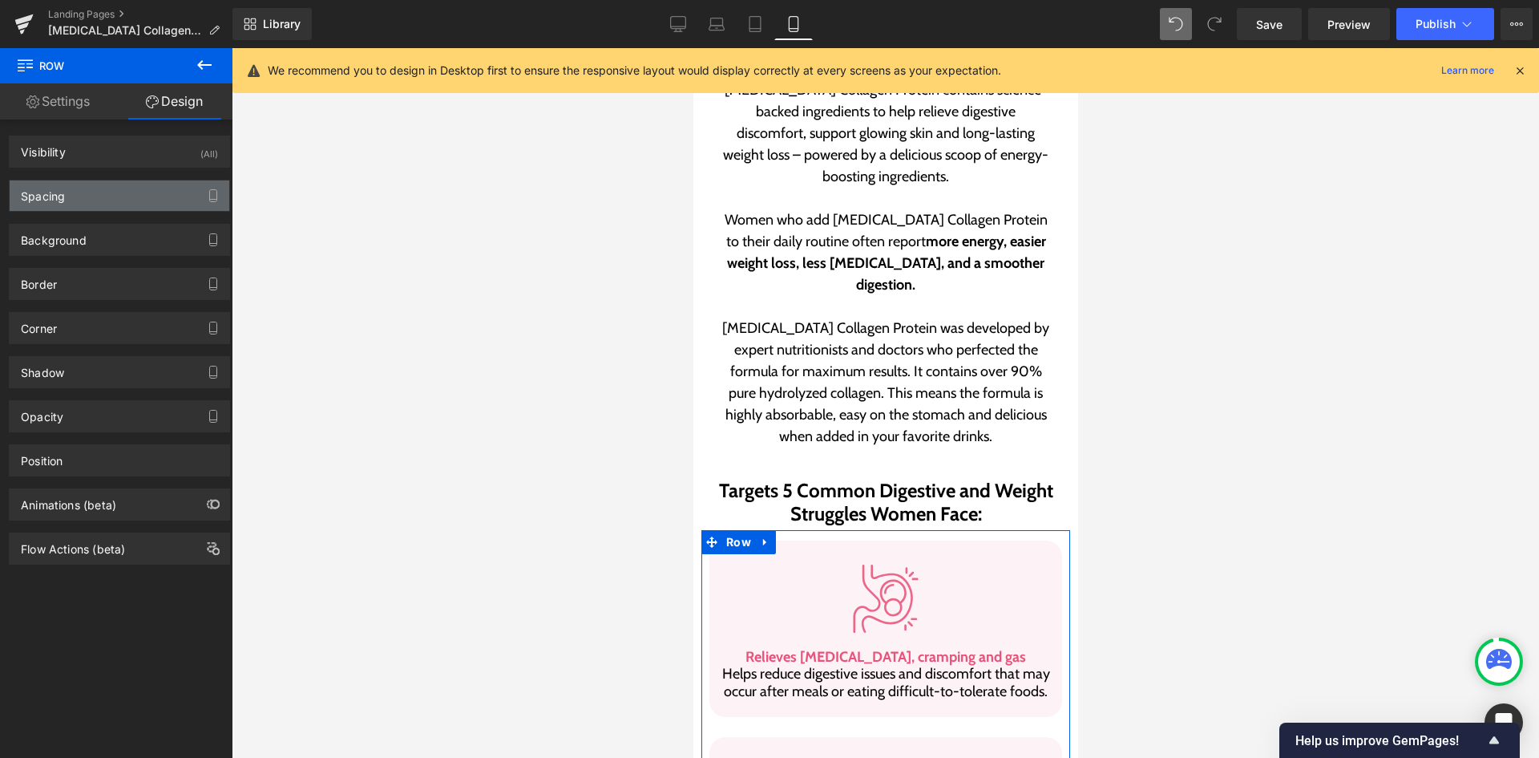
type input "0"
type input "24"
type input "13"
type input "0"
type input "5"
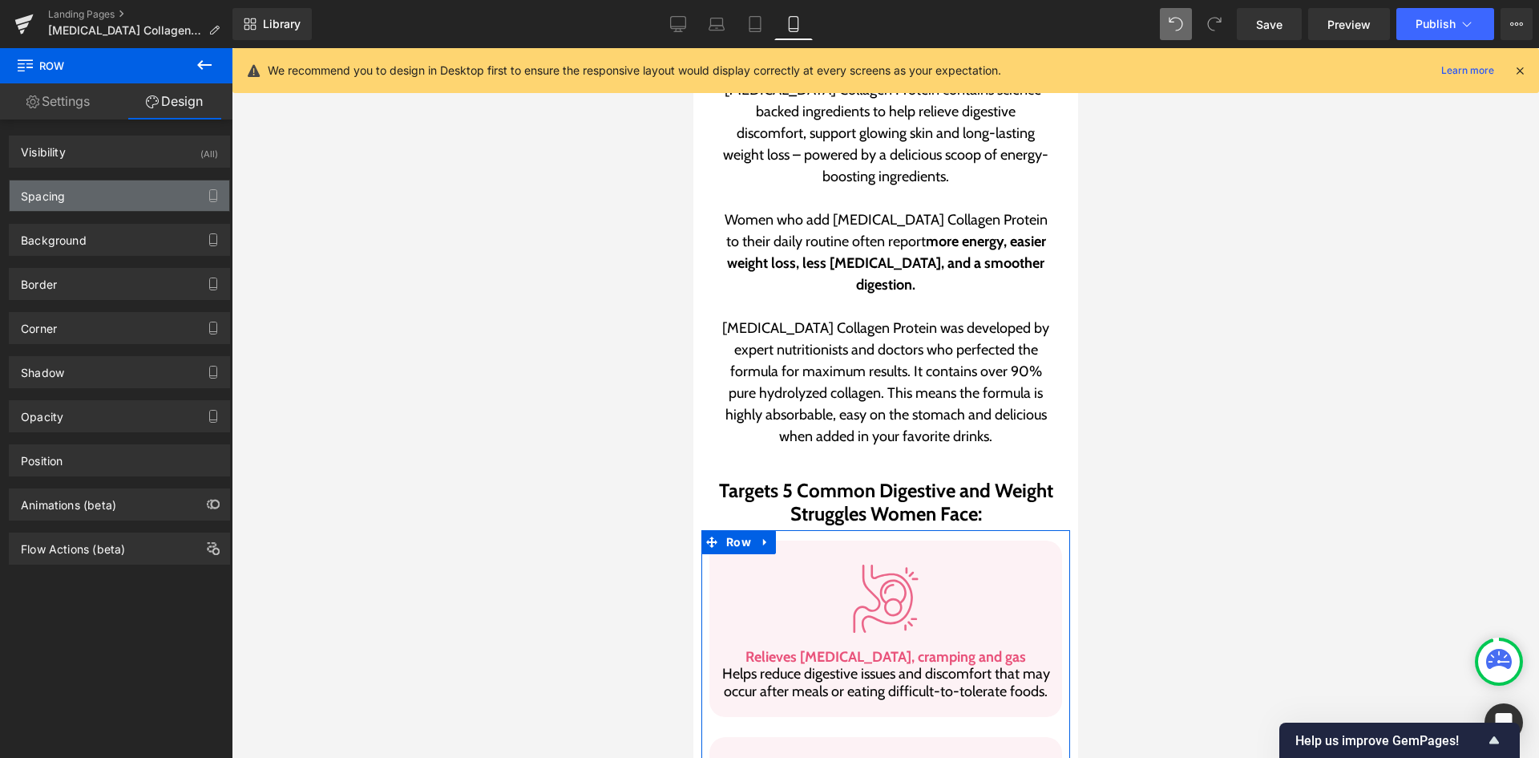
type input "0"
click at [119, 192] on div "Spacing" at bounding box center [120, 195] width 220 height 30
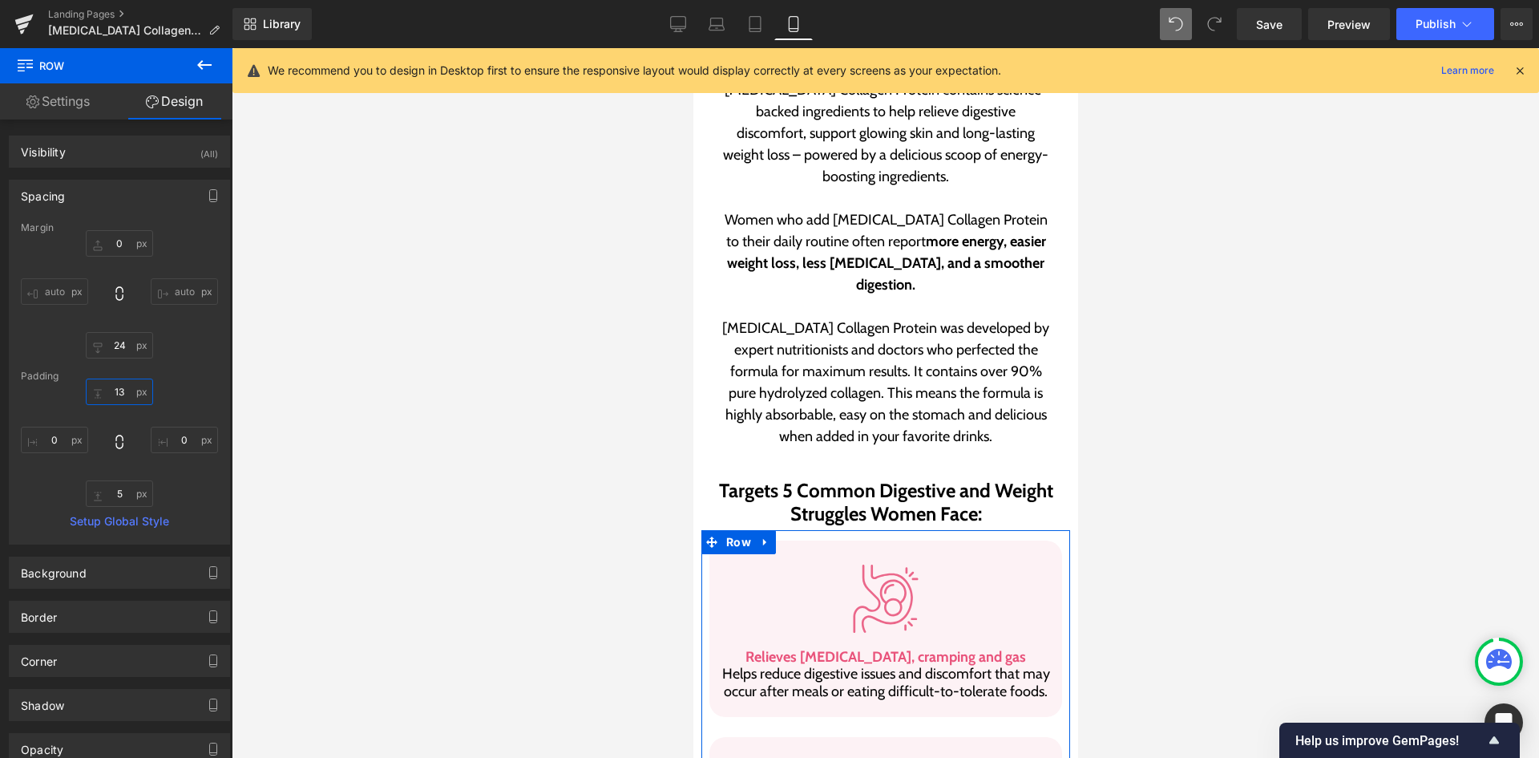
click at [115, 391] on input "13" at bounding box center [119, 391] width 67 height 26
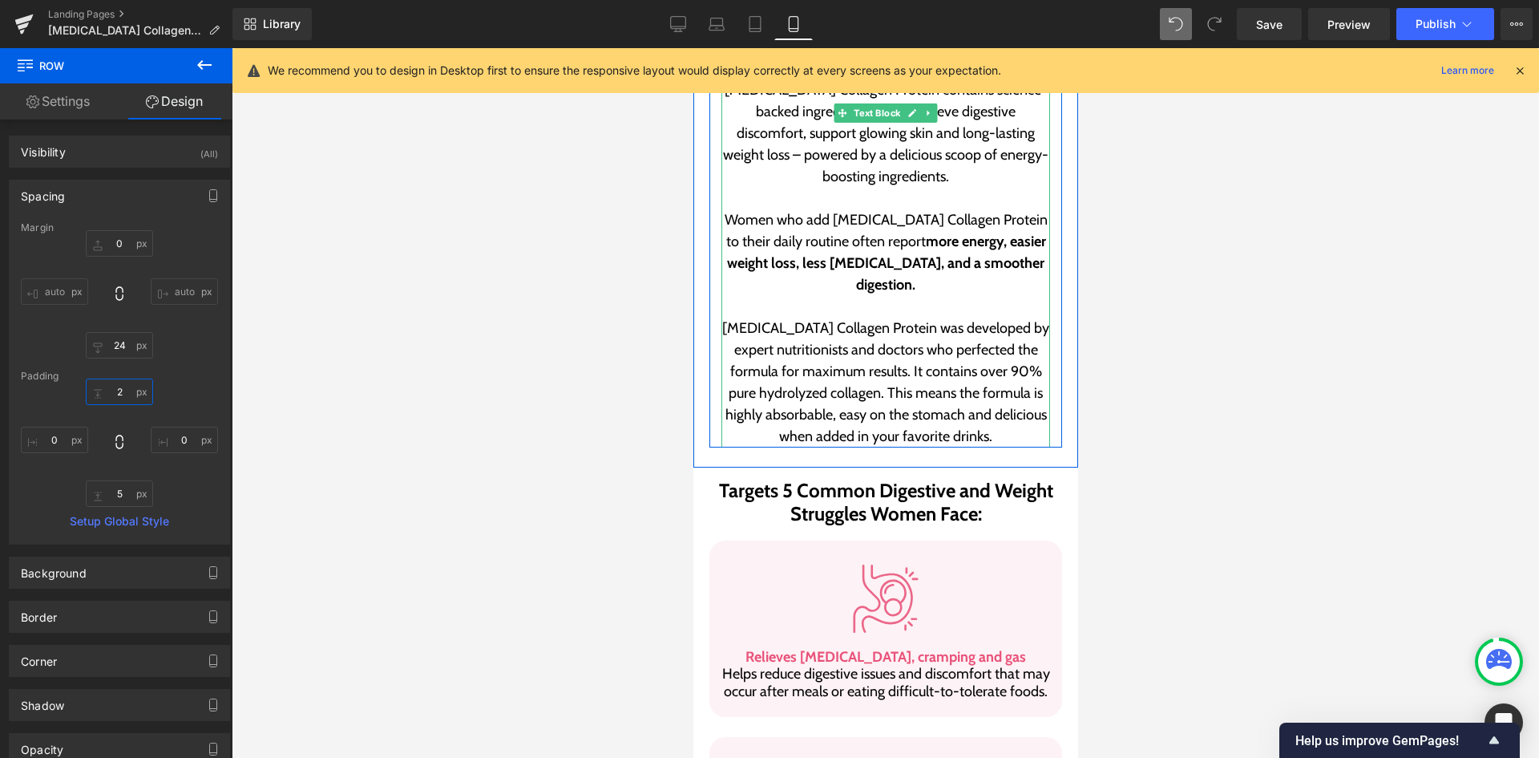
type input "20"
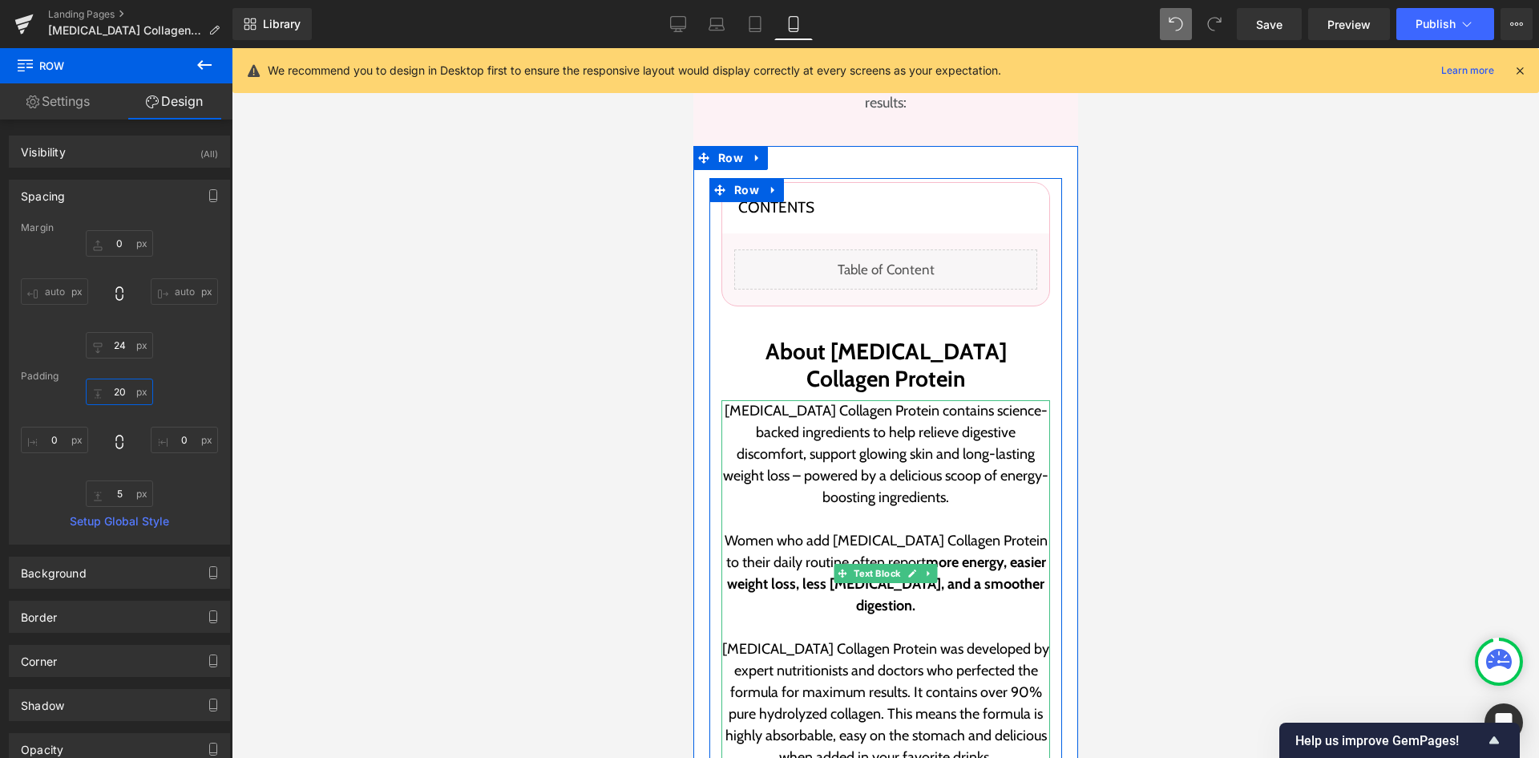
scroll to position [481, 0]
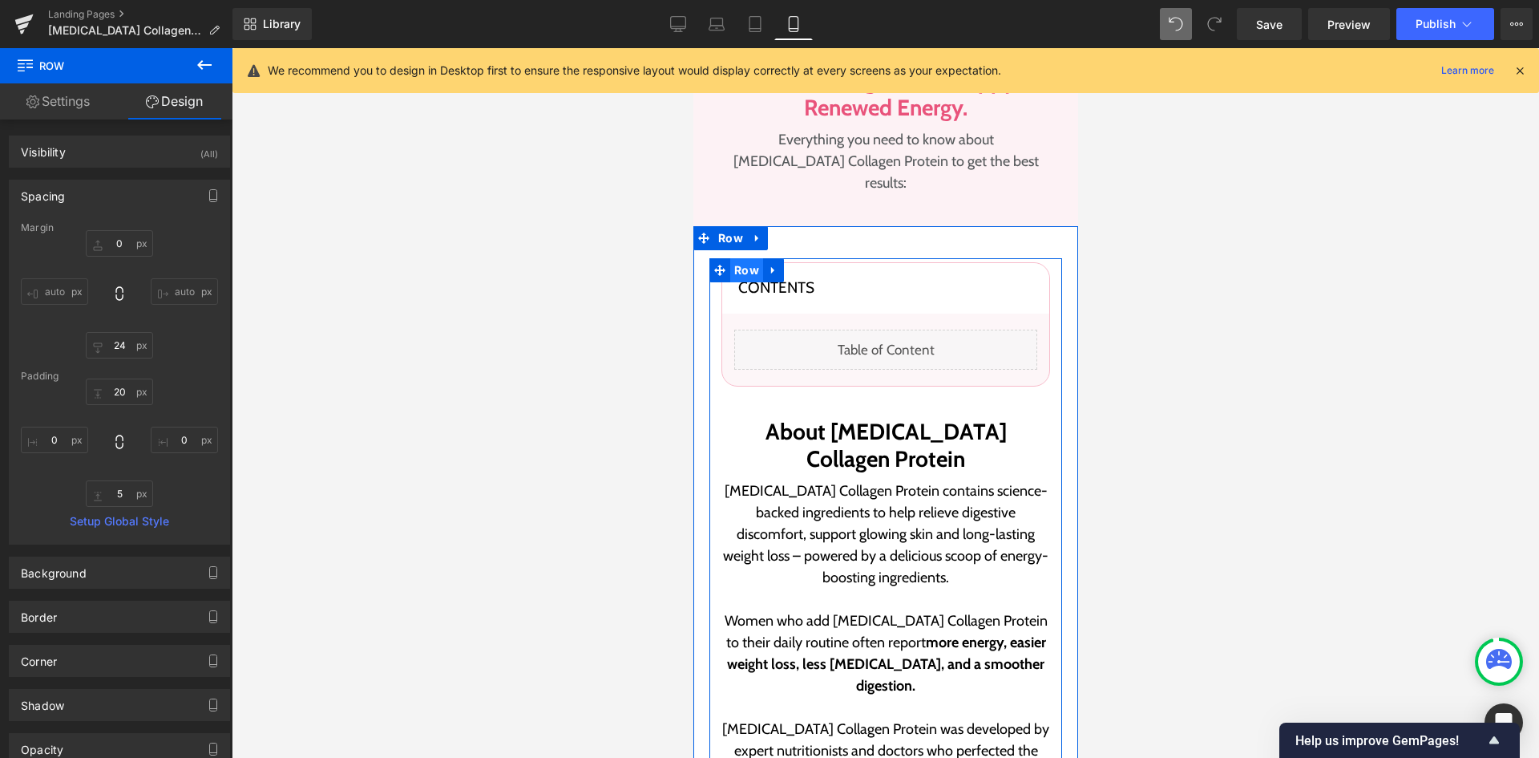
click at [737, 258] on span "Row" at bounding box center [745, 270] width 33 height 24
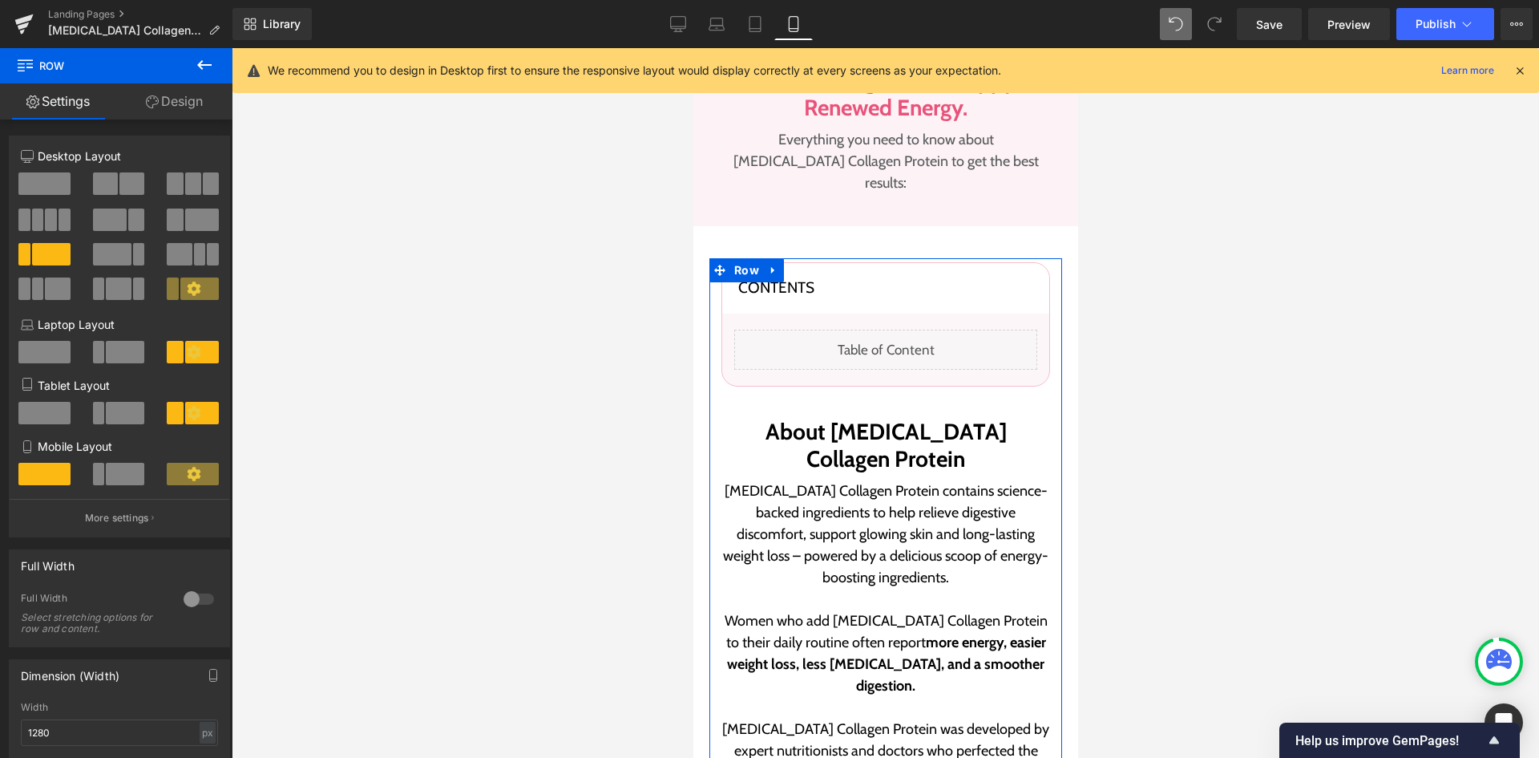
drag, startPoint x: 156, startPoint y: 112, endPoint x: 105, endPoint y: 223, distance: 121.6
click at [156, 112] on link "Design" at bounding box center [174, 101] width 116 height 36
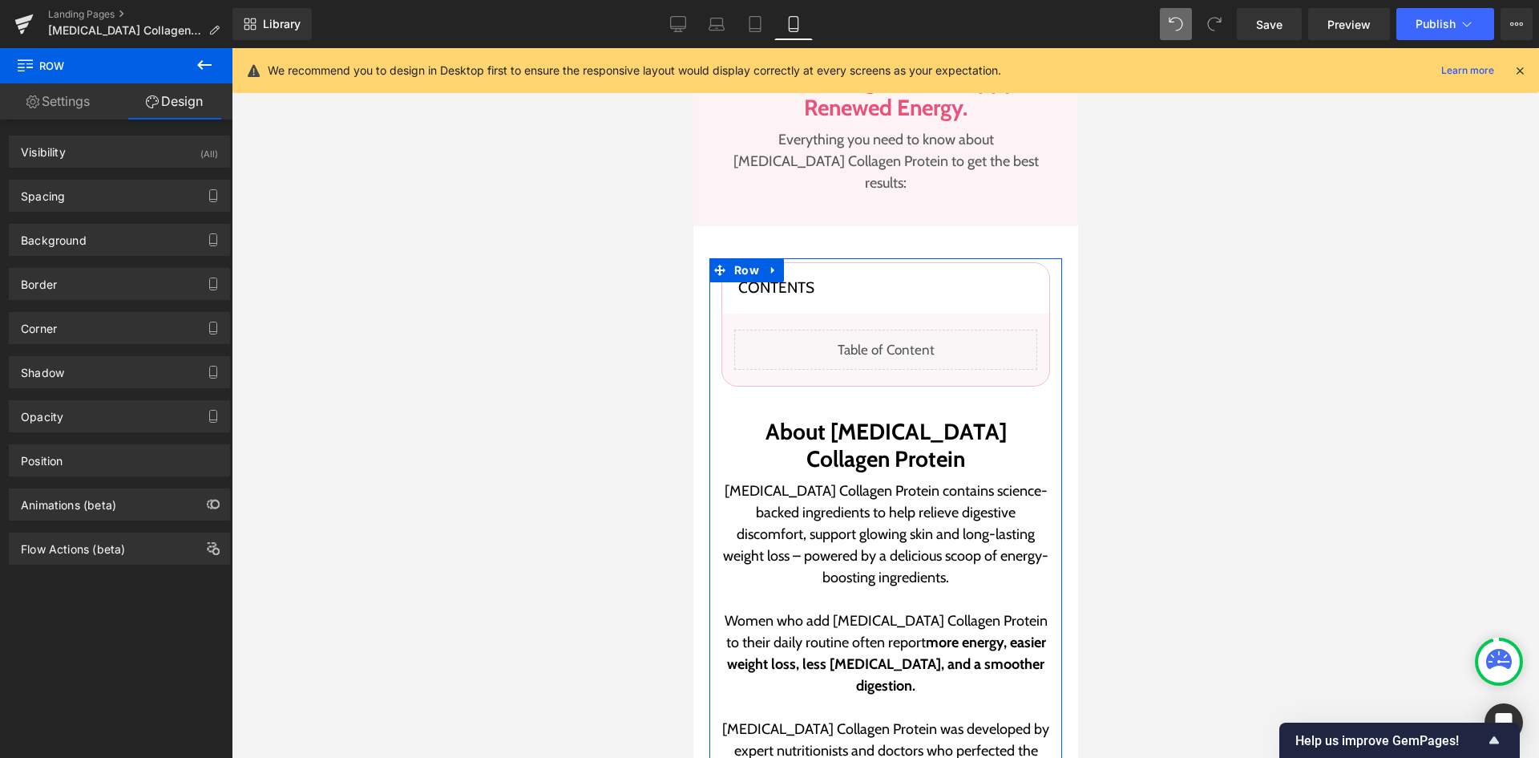
type input "0"
type input "5"
type input "0"
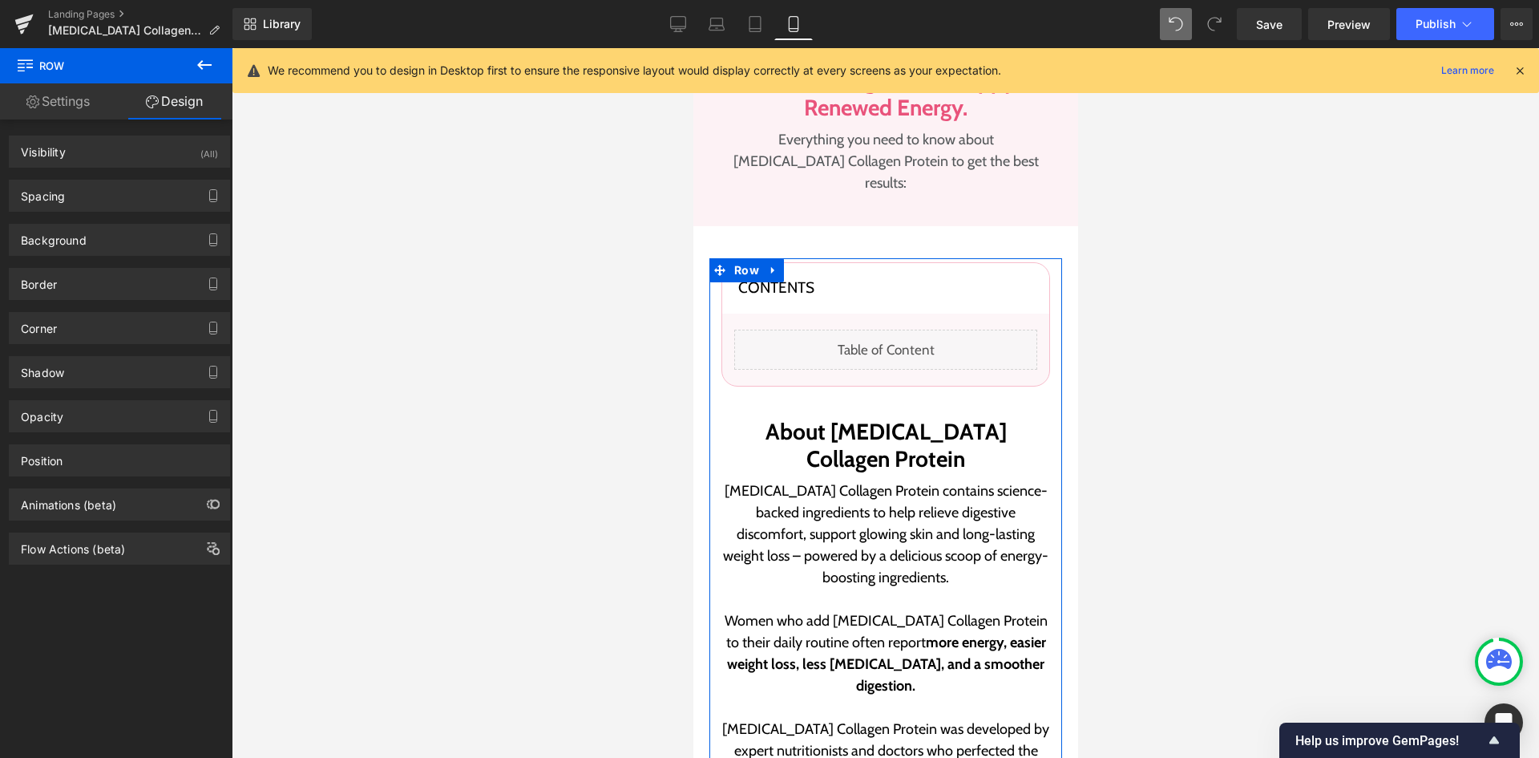
type input "0"
click at [105, 206] on div "Spacing" at bounding box center [120, 195] width 220 height 30
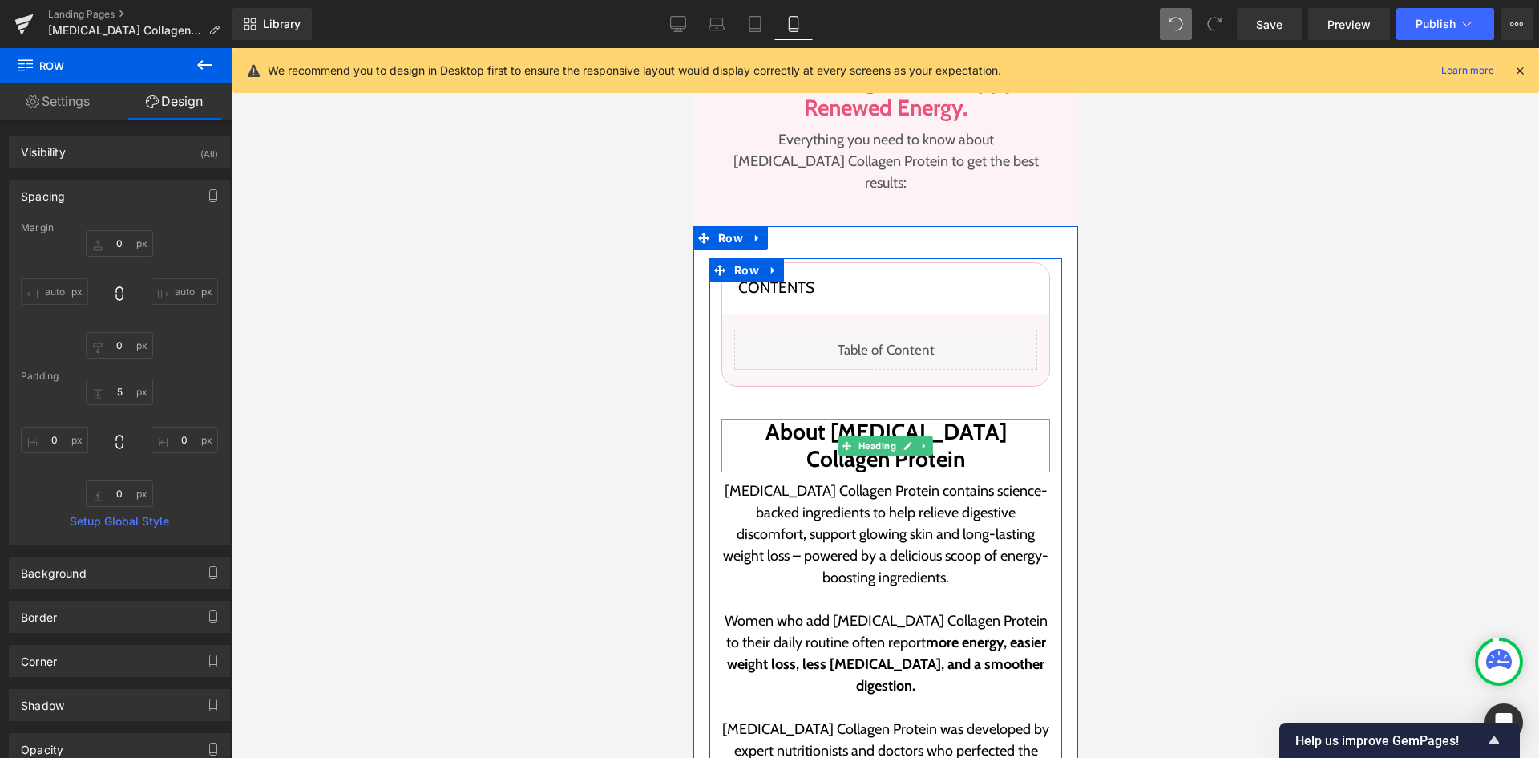
click at [811, 418] on h2 "About [MEDICAL_DATA] Collagen Protein" at bounding box center [885, 445] width 329 height 54
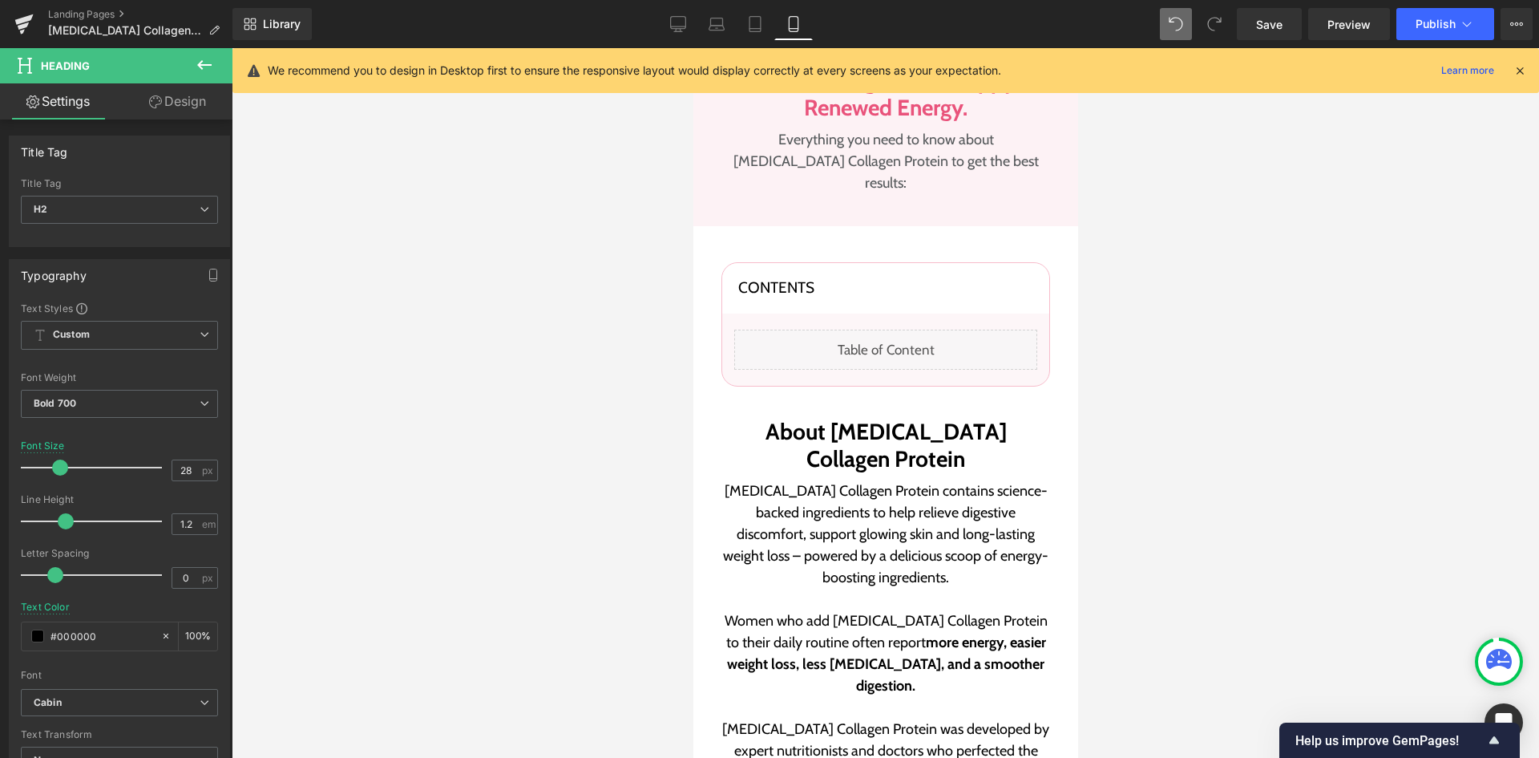
click at [153, 100] on icon at bounding box center [155, 101] width 13 height 13
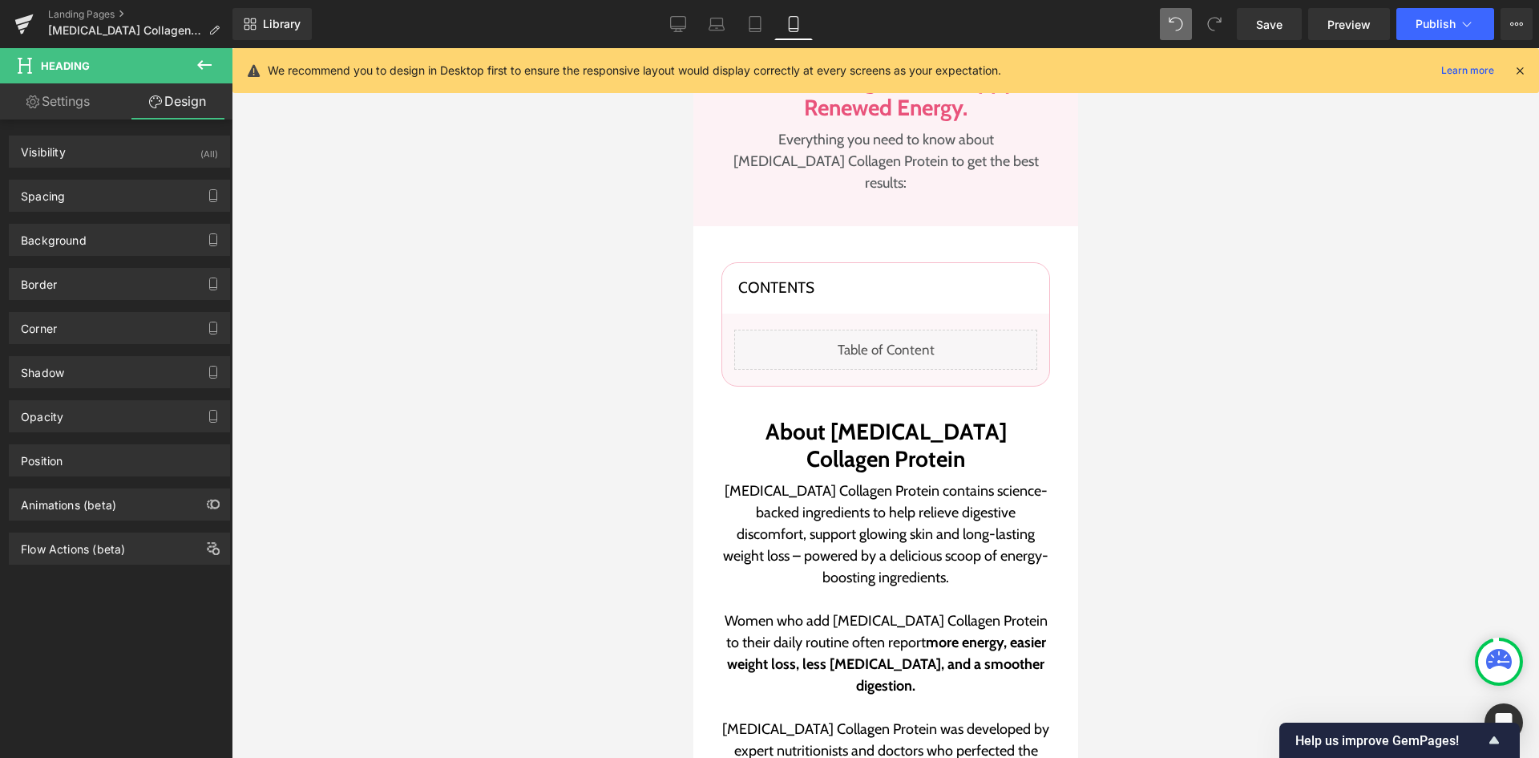
click at [122, 180] on div "Spacing [GEOGRAPHIC_DATA] 40px 40 0px 0 0px 0 0px 0 [GEOGRAPHIC_DATA] 0px 0 0px…" at bounding box center [119, 196] width 221 height 32
click at [115, 184] on div "Spacing" at bounding box center [120, 195] width 220 height 30
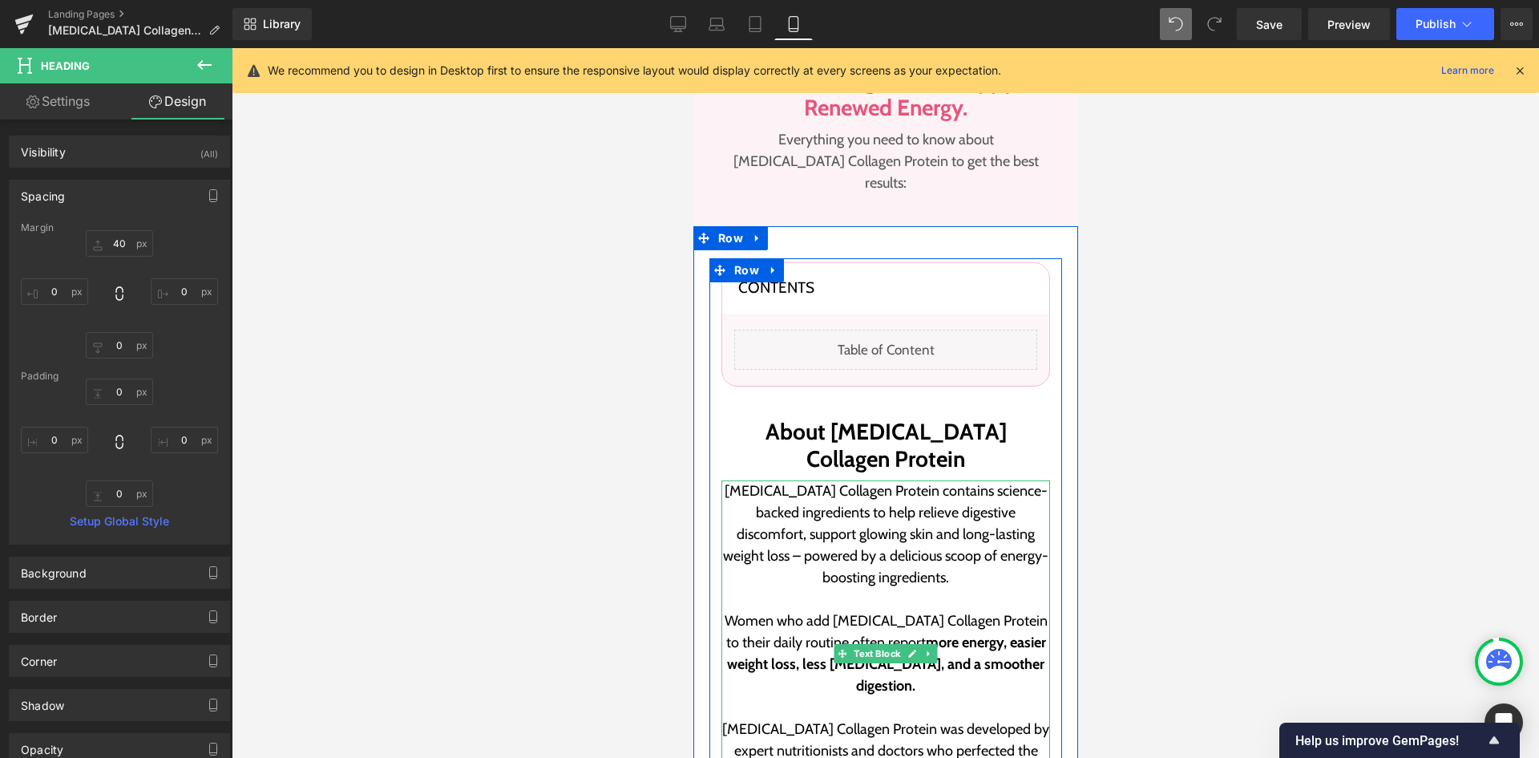
click at [869, 480] on p "[MEDICAL_DATA] Collagen Protein contains science-backed ingredients to help rel…" at bounding box center [885, 545] width 329 height 130
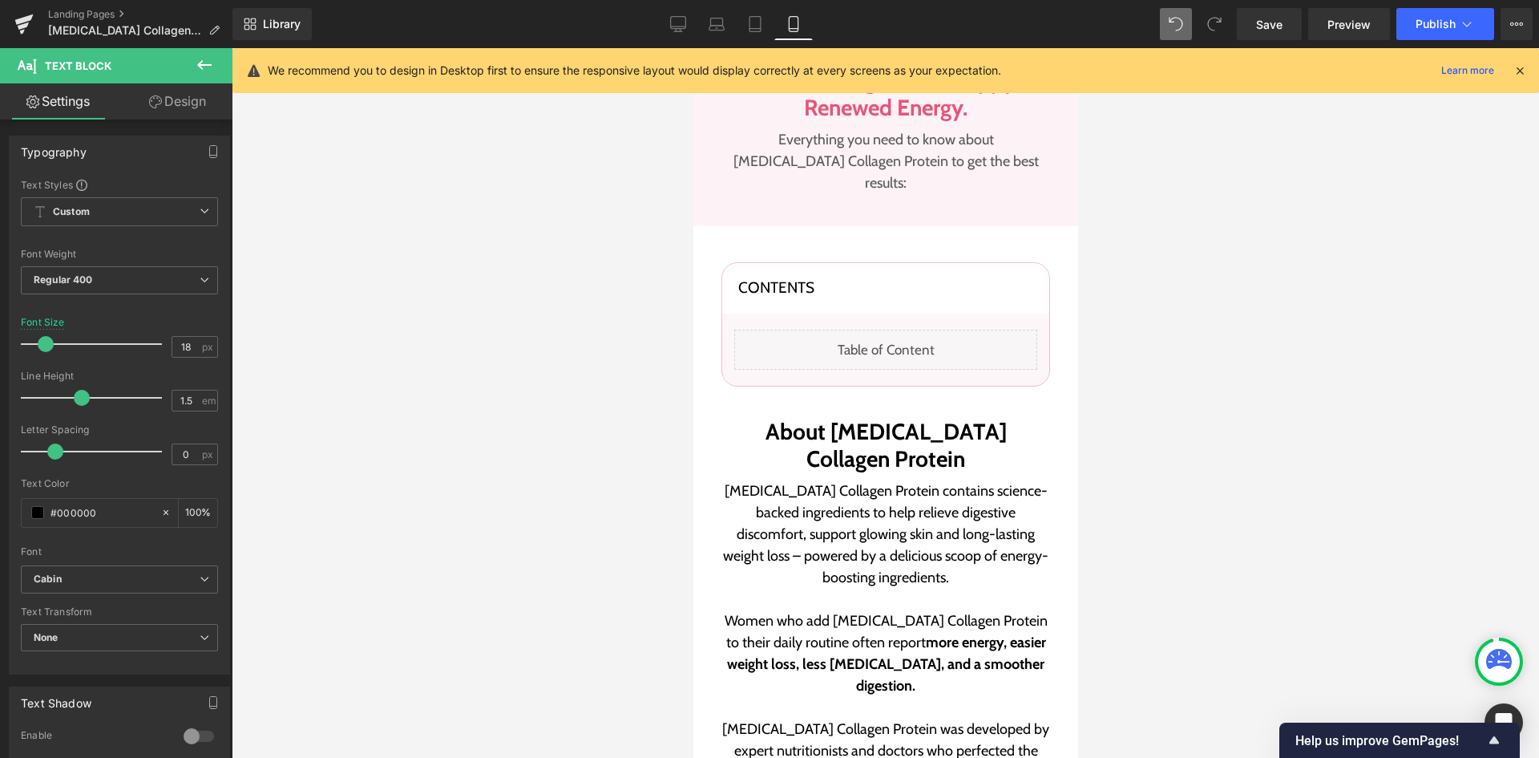
click at [105, 98] on link "Settings" at bounding box center [58, 101] width 116 height 36
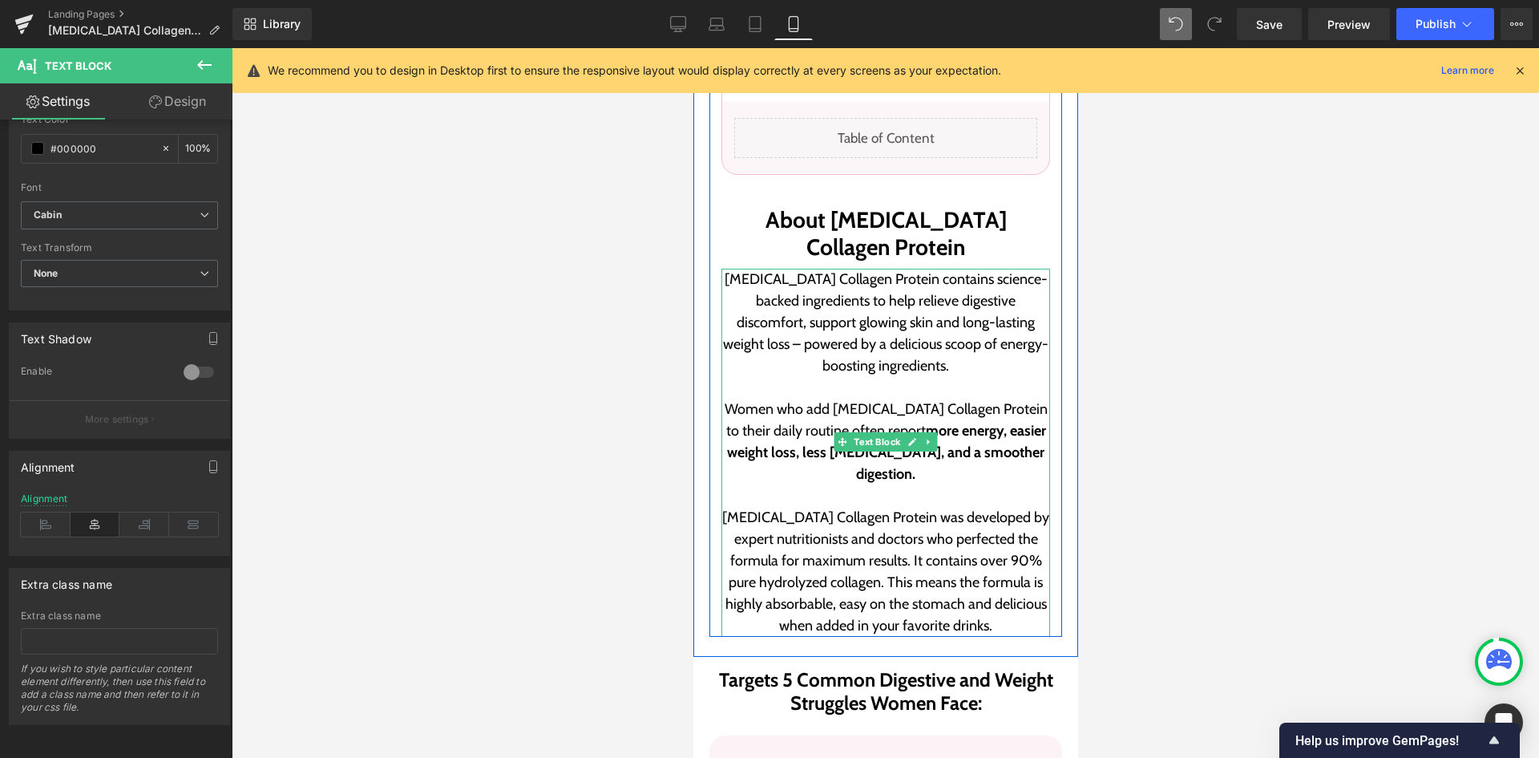
scroll to position [721, 0]
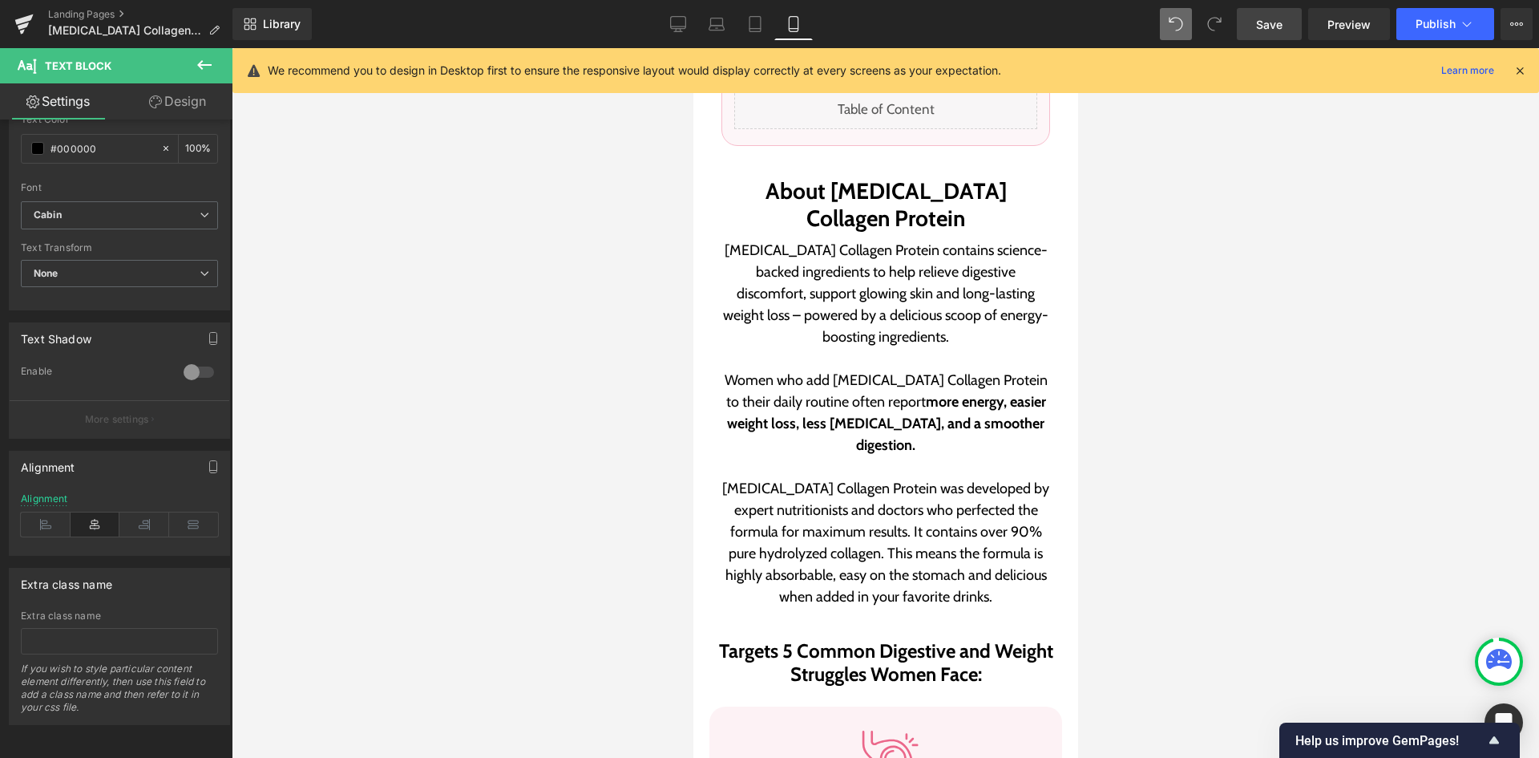
click at [1276, 19] on span "Save" at bounding box center [1269, 24] width 26 height 17
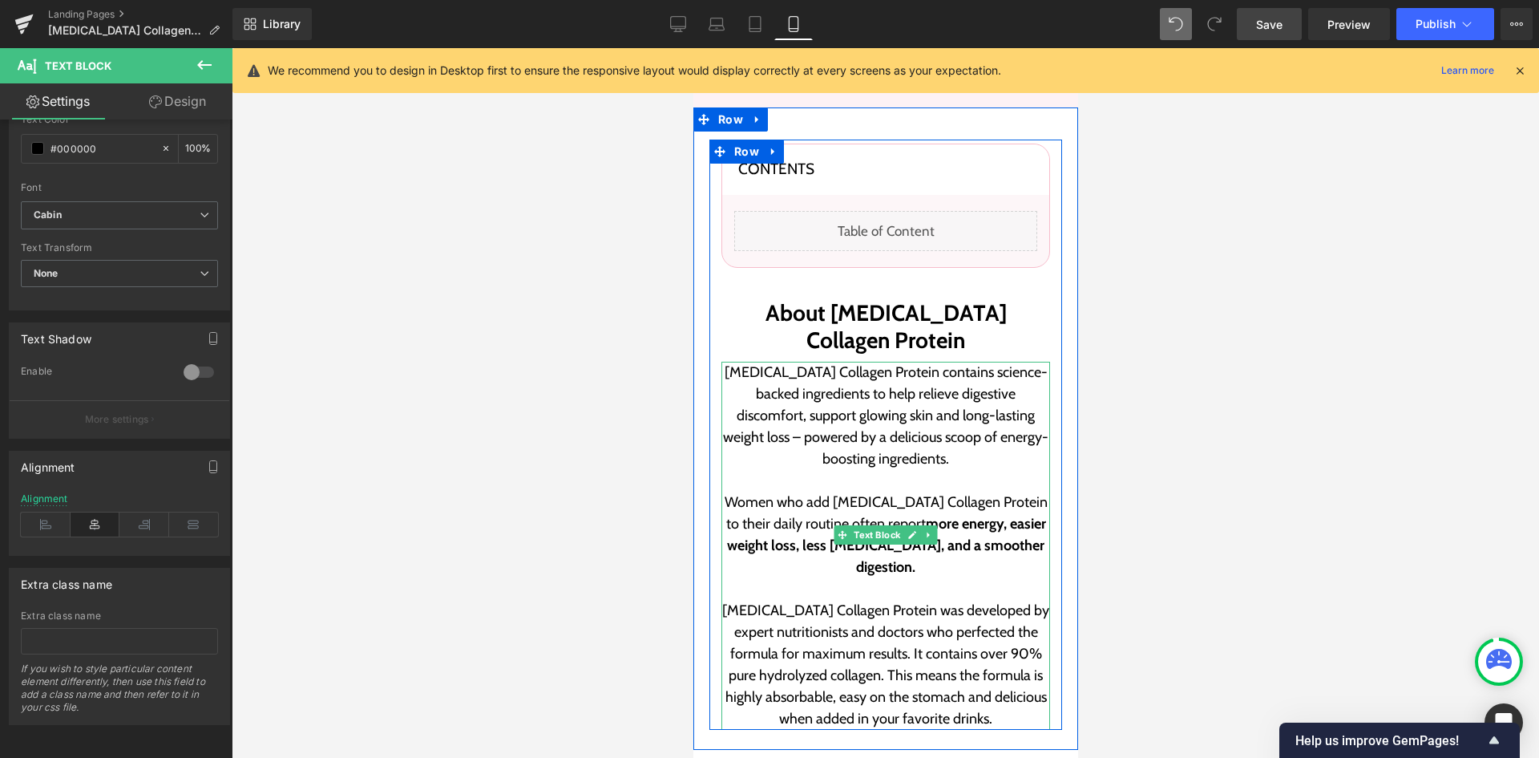
scroll to position [401, 0]
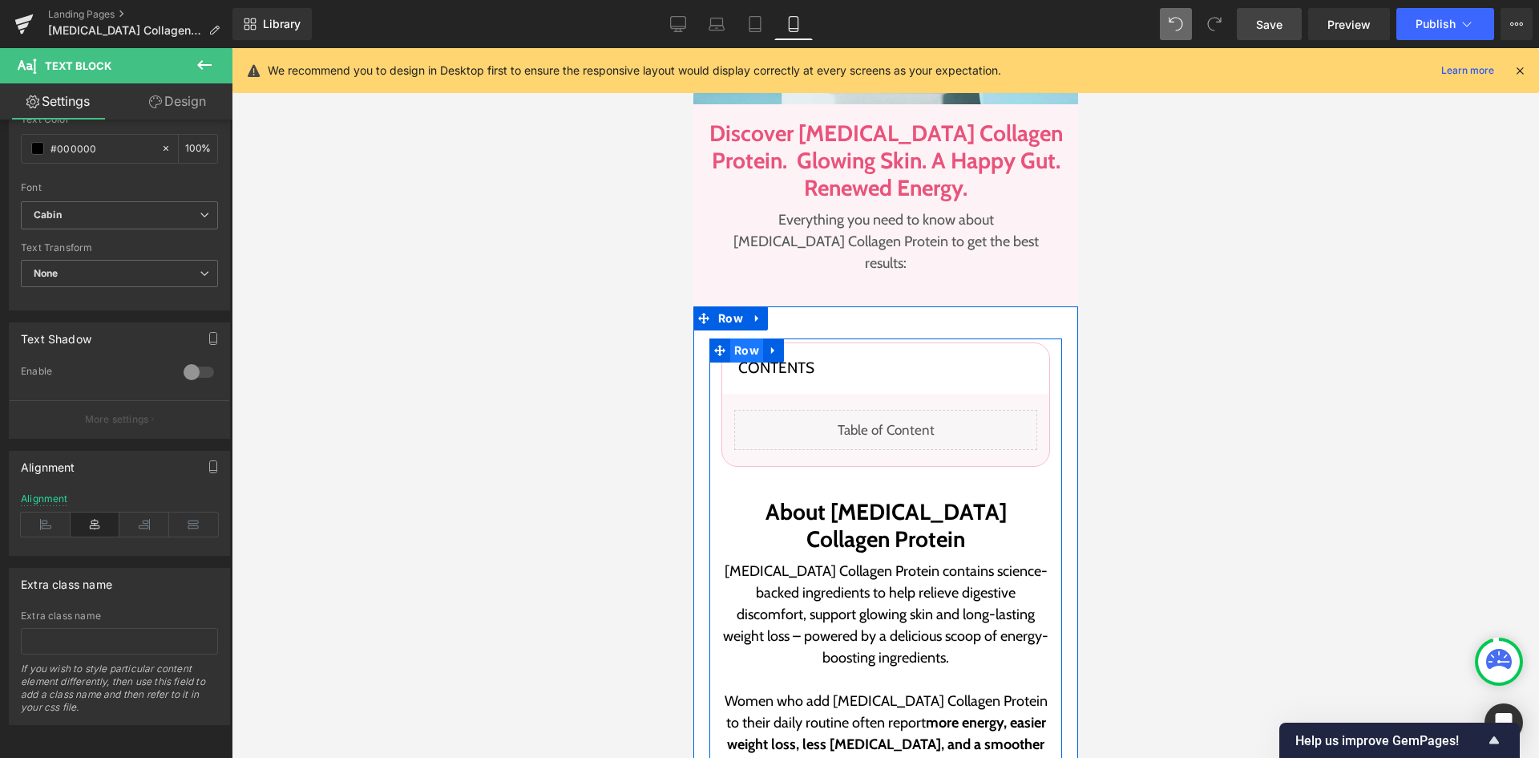
click at [737, 338] on span "Row" at bounding box center [745, 350] width 33 height 24
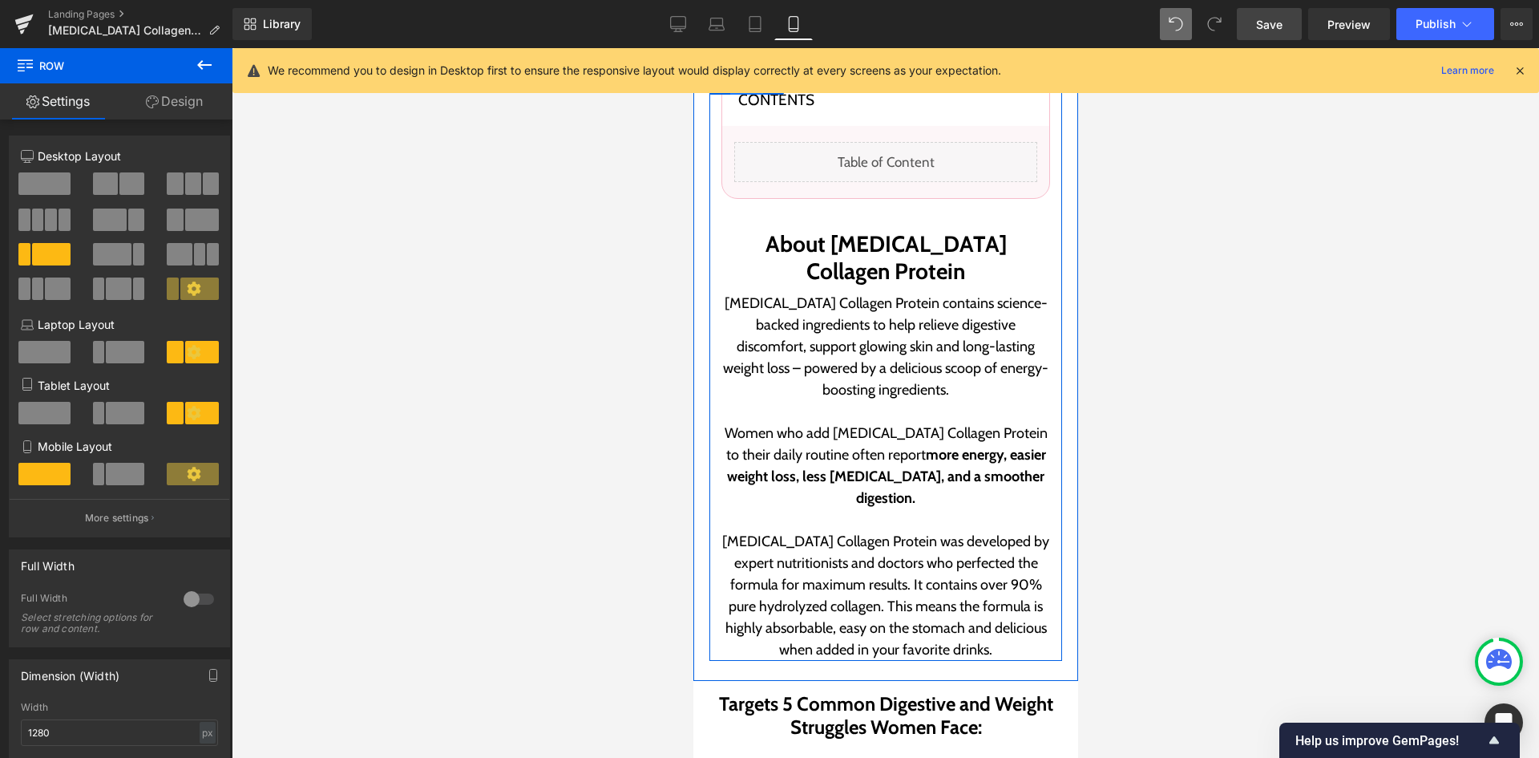
scroll to position [721, 0]
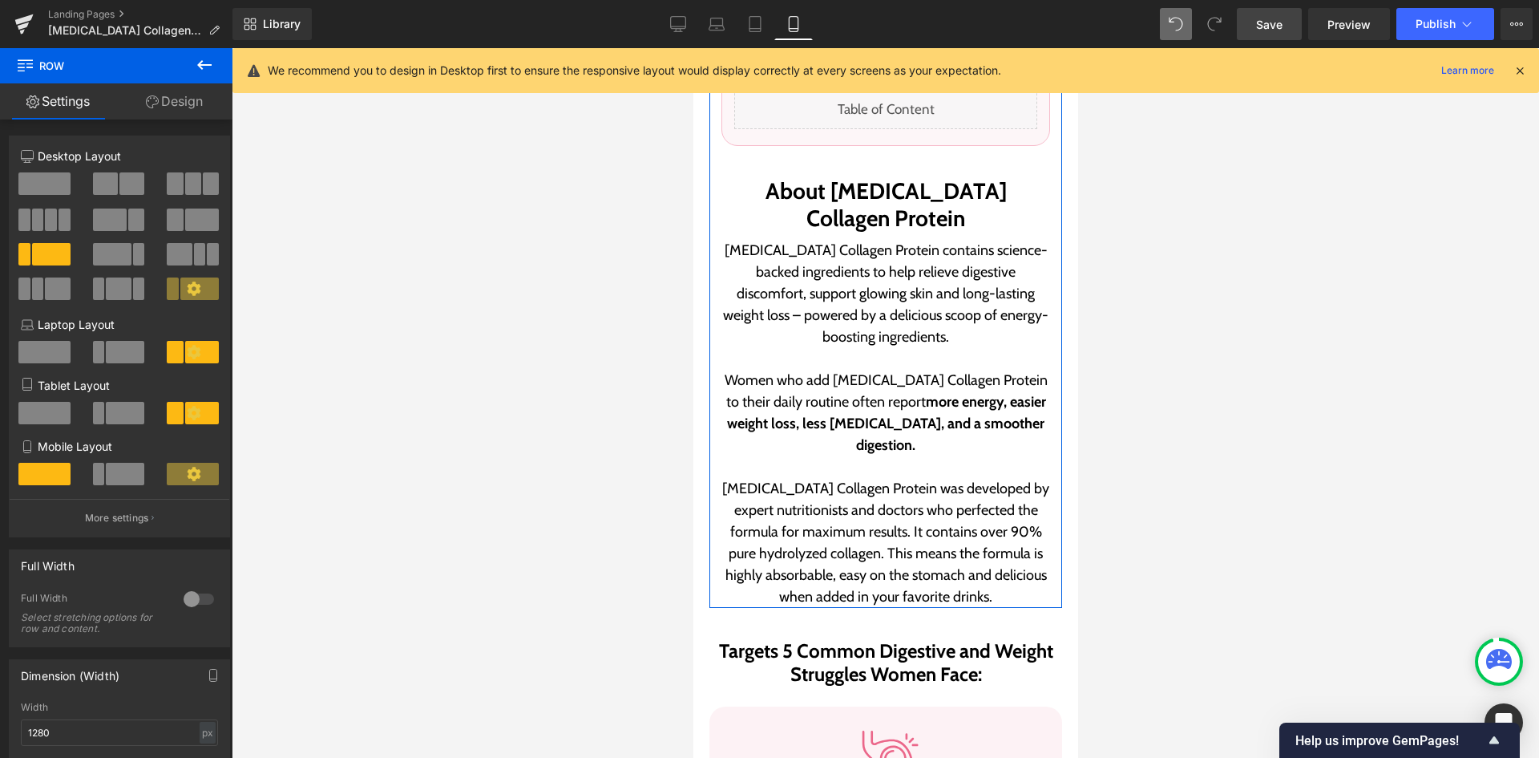
click at [201, 113] on link "Design" at bounding box center [174, 101] width 116 height 36
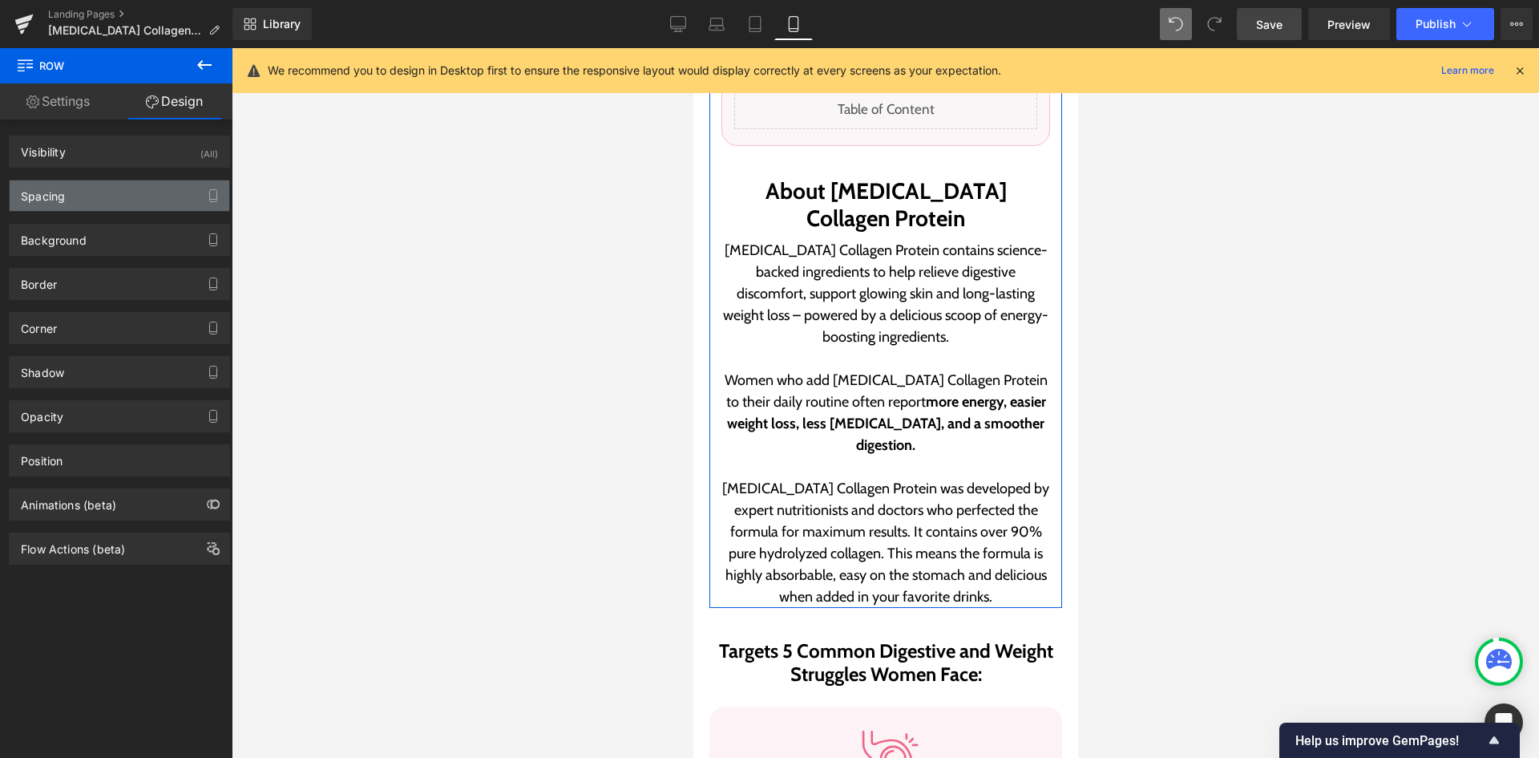
click at [143, 204] on div "Spacing" at bounding box center [120, 195] width 220 height 30
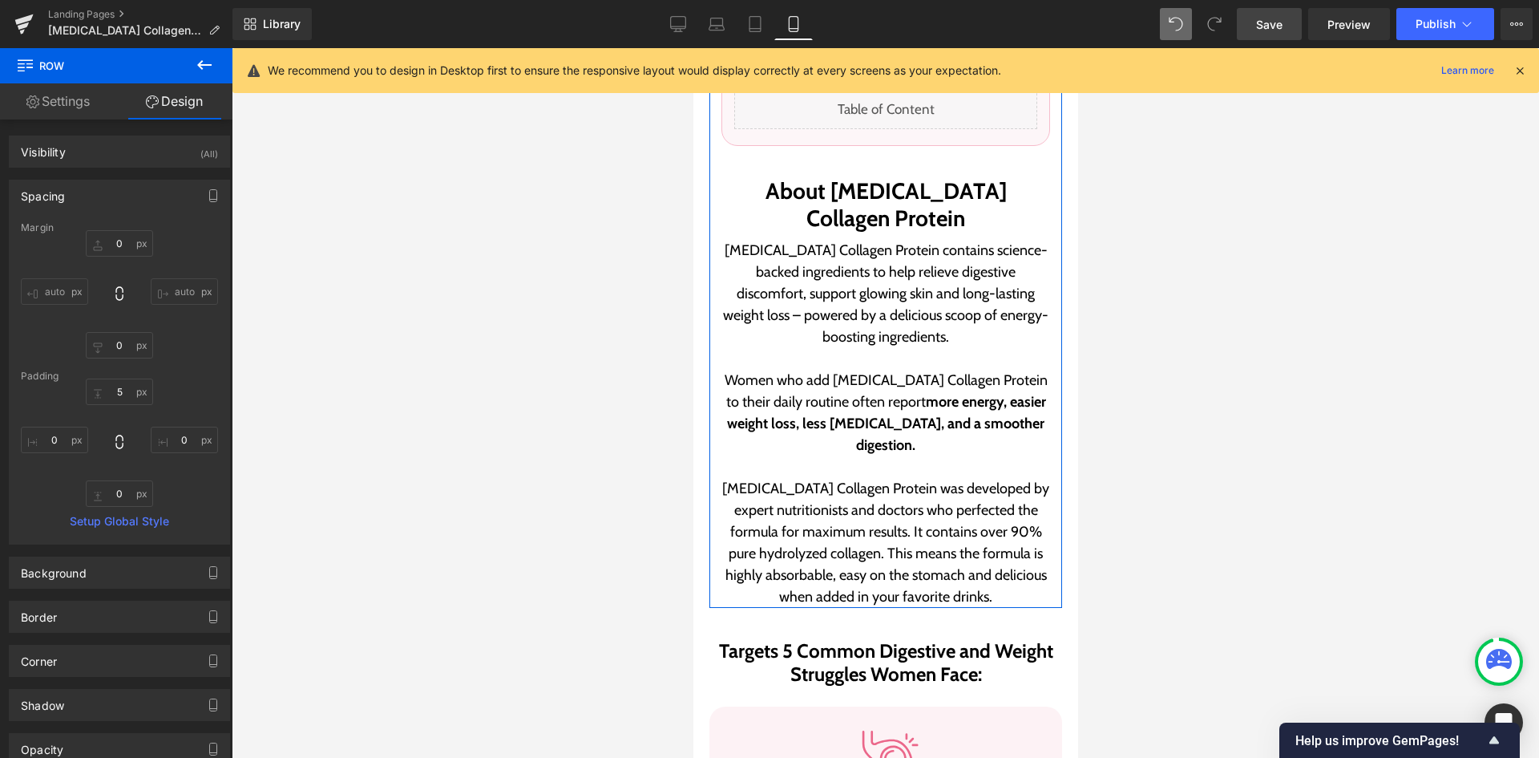
click at [88, 99] on link "Settings" at bounding box center [58, 101] width 116 height 36
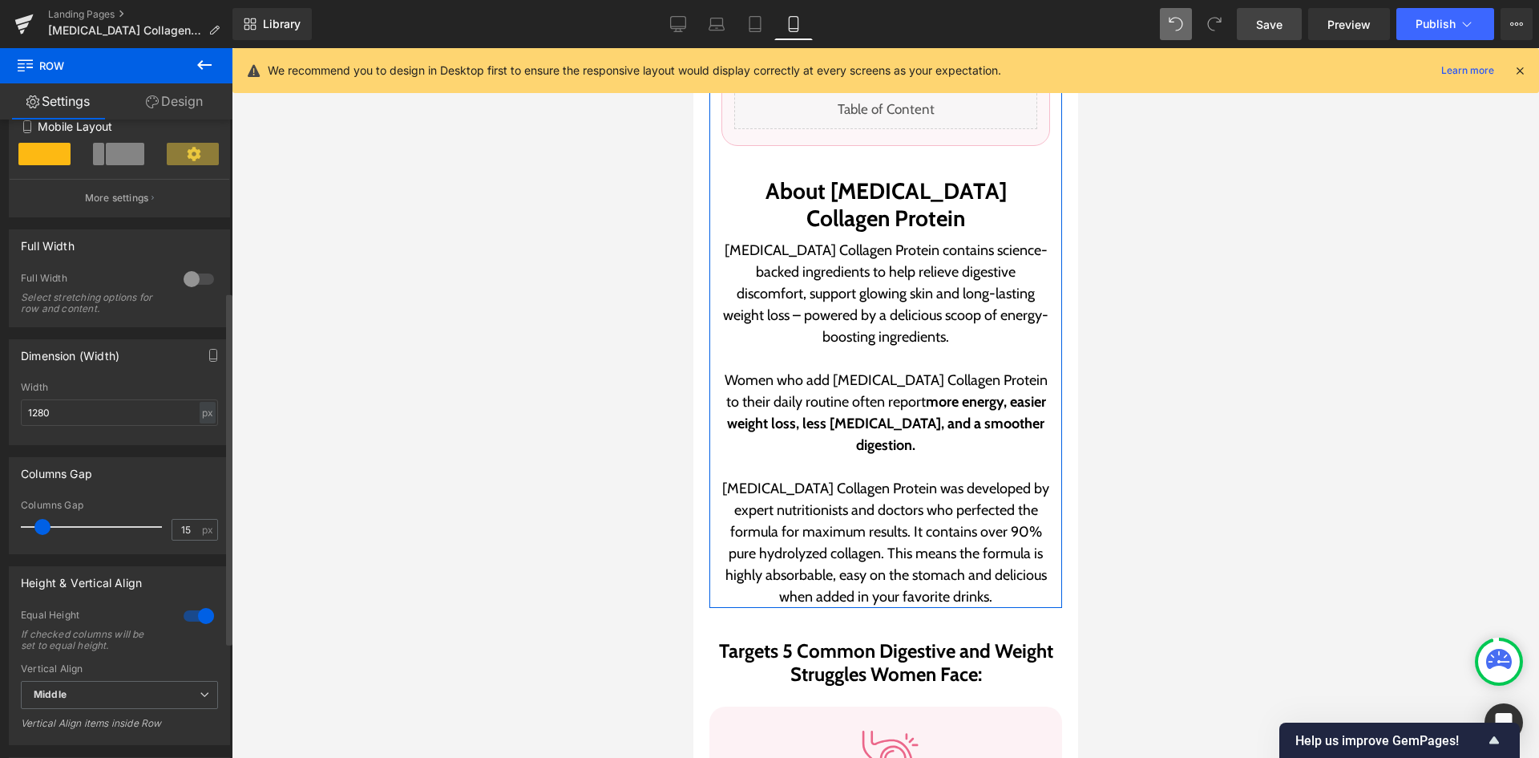
scroll to position [321, 0]
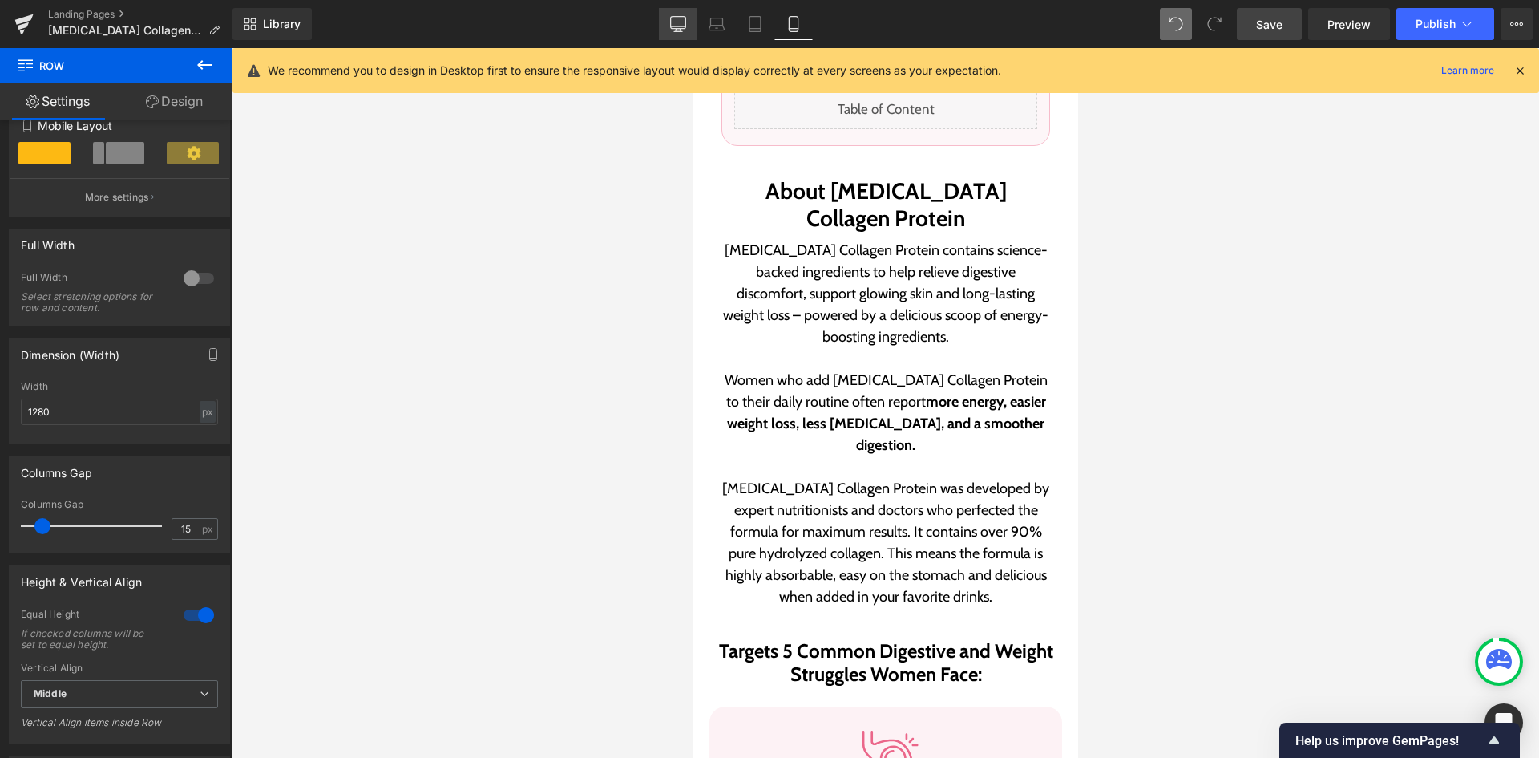
click at [665, 31] on link "Desktop" at bounding box center [678, 24] width 38 height 32
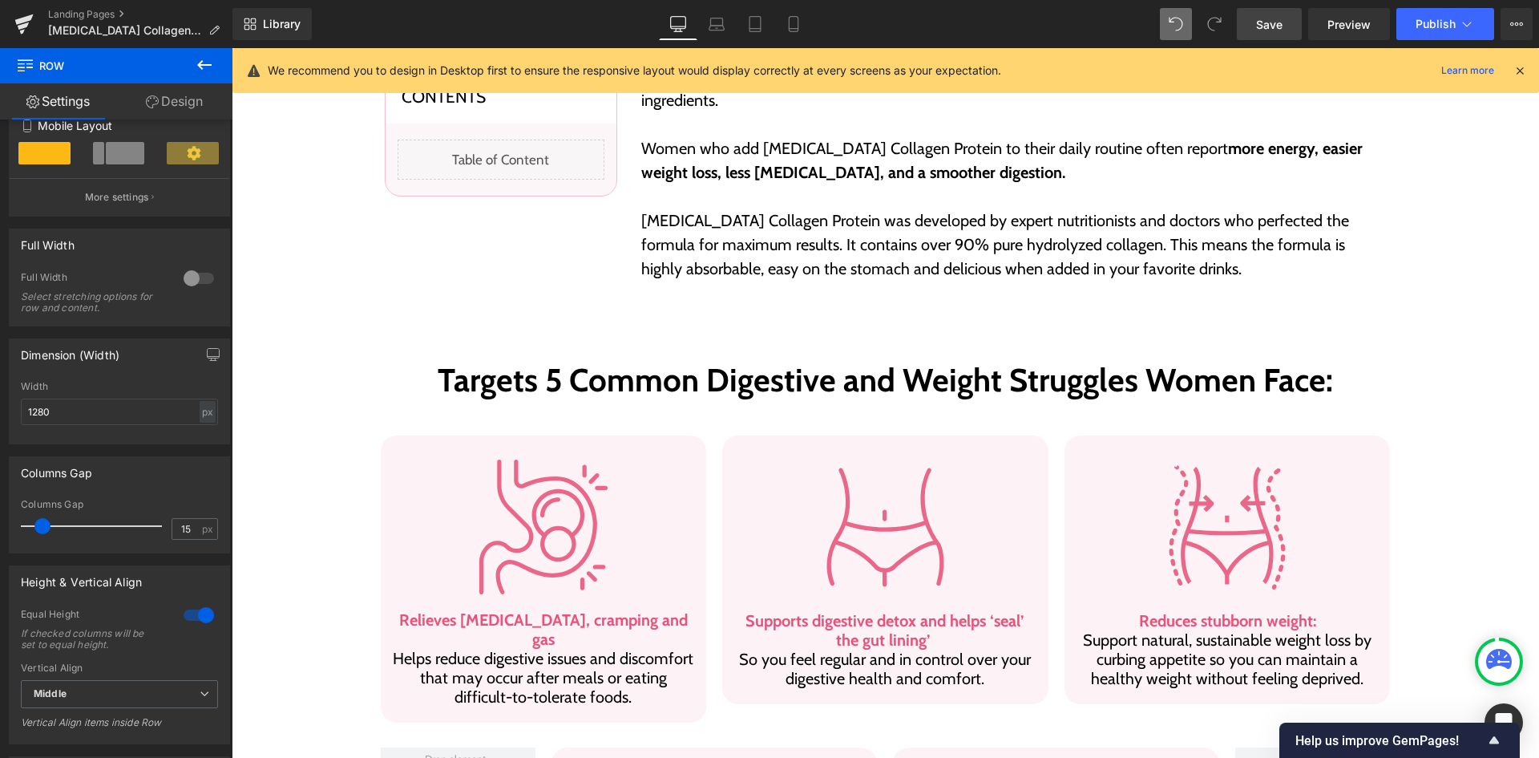
scroll to position [416, 0]
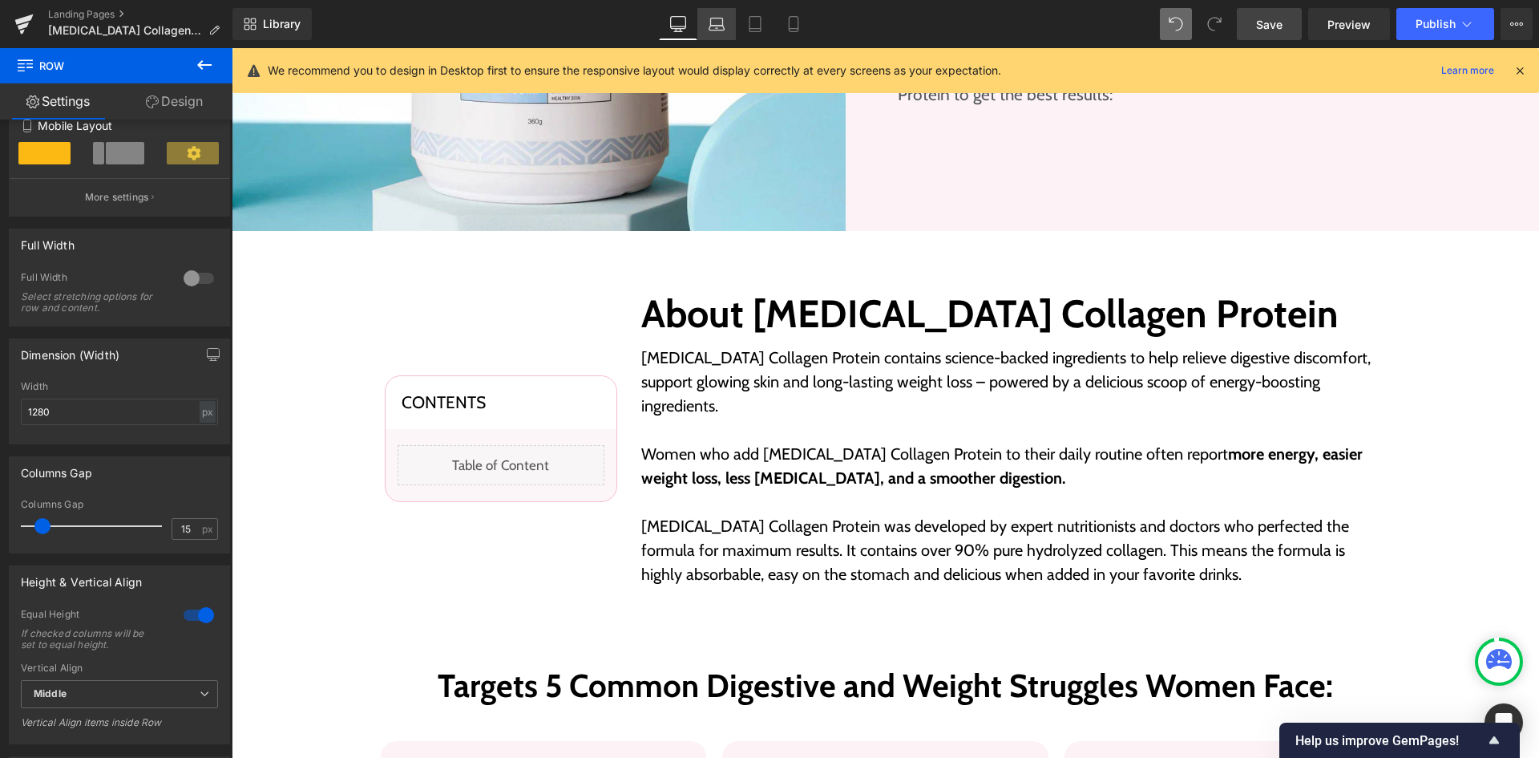
click at [723, 36] on link "Laptop" at bounding box center [716, 24] width 38 height 32
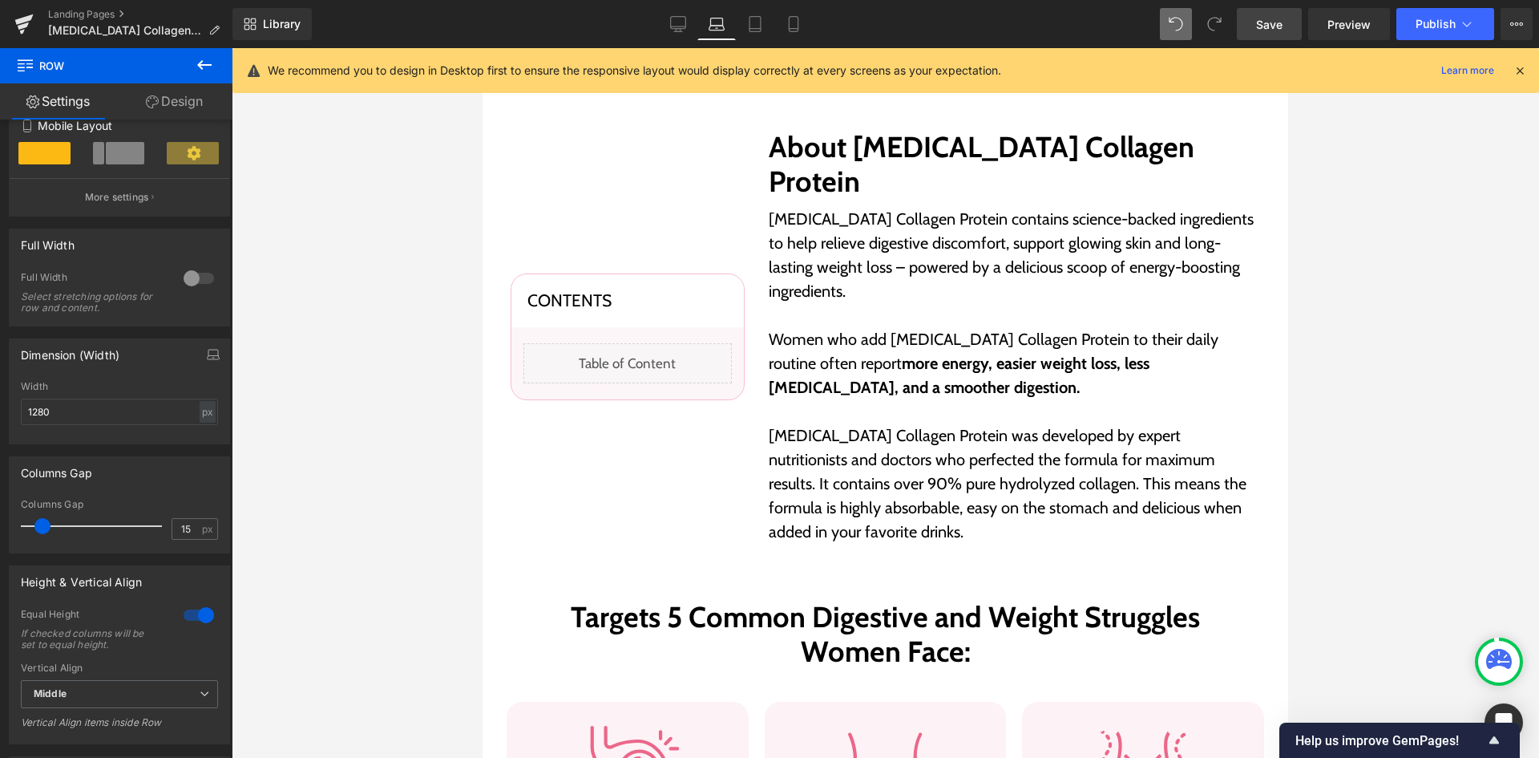
scroll to position [255, 0]
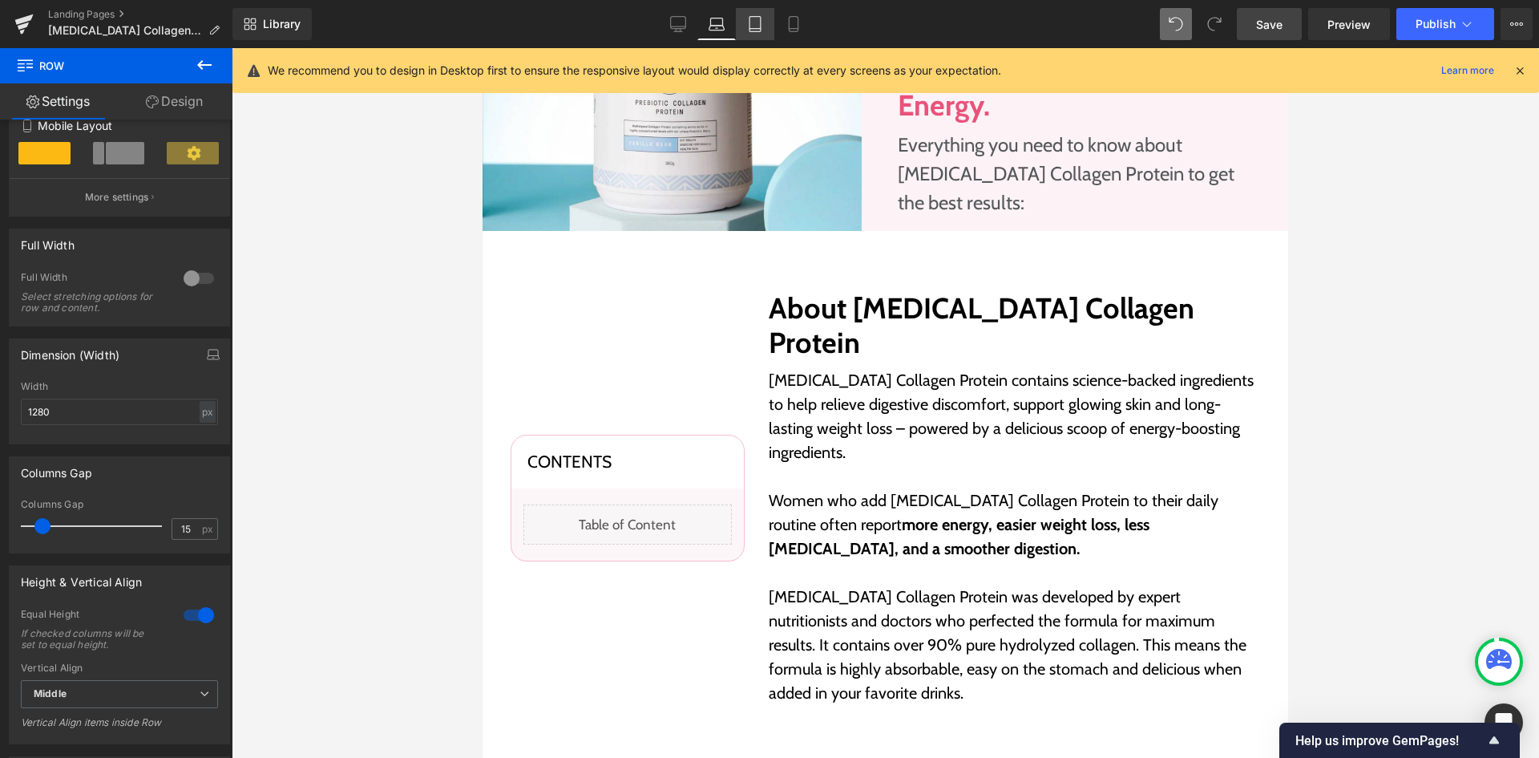
click at [754, 12] on link "Tablet" at bounding box center [755, 24] width 38 height 32
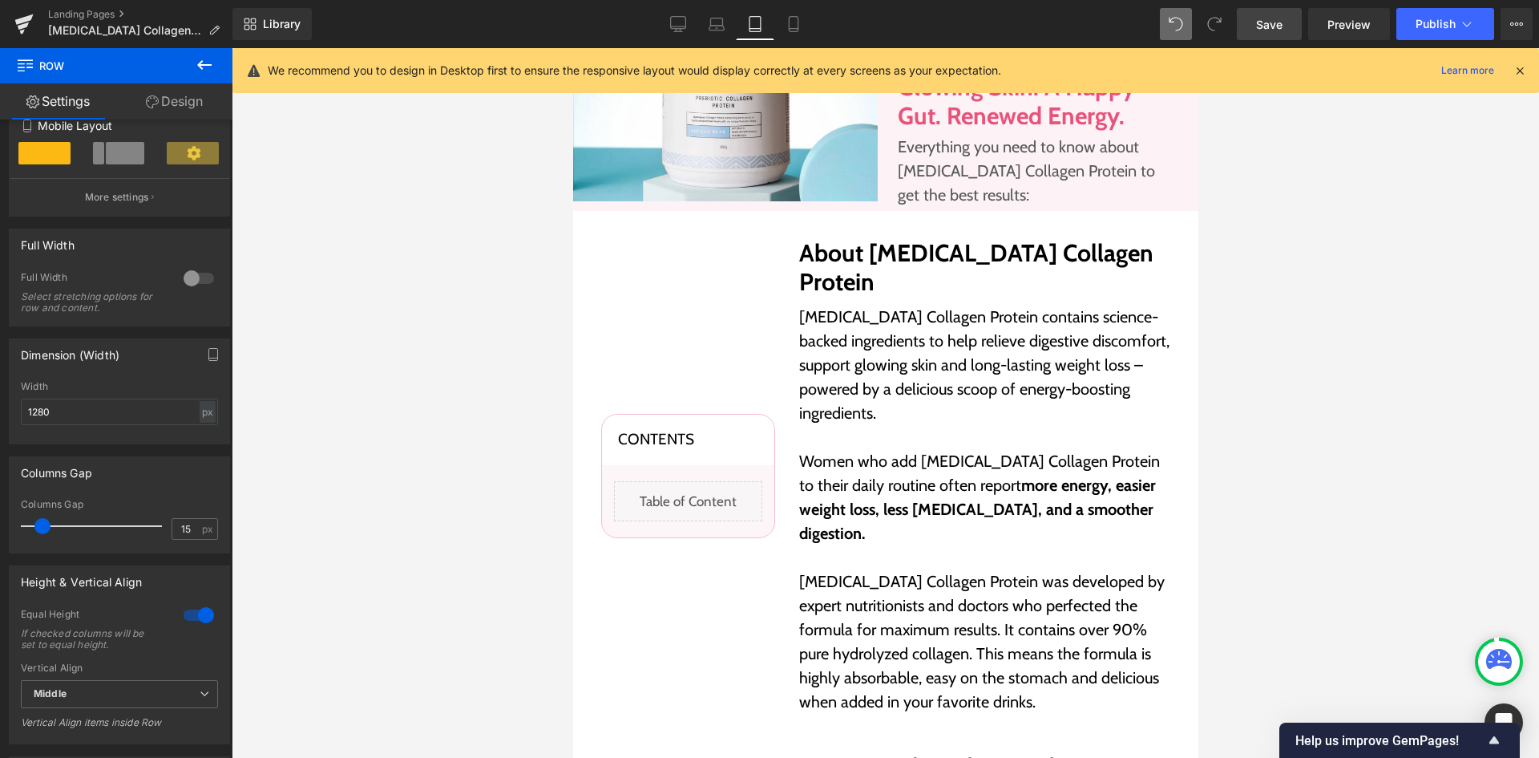
scroll to position [184, 0]
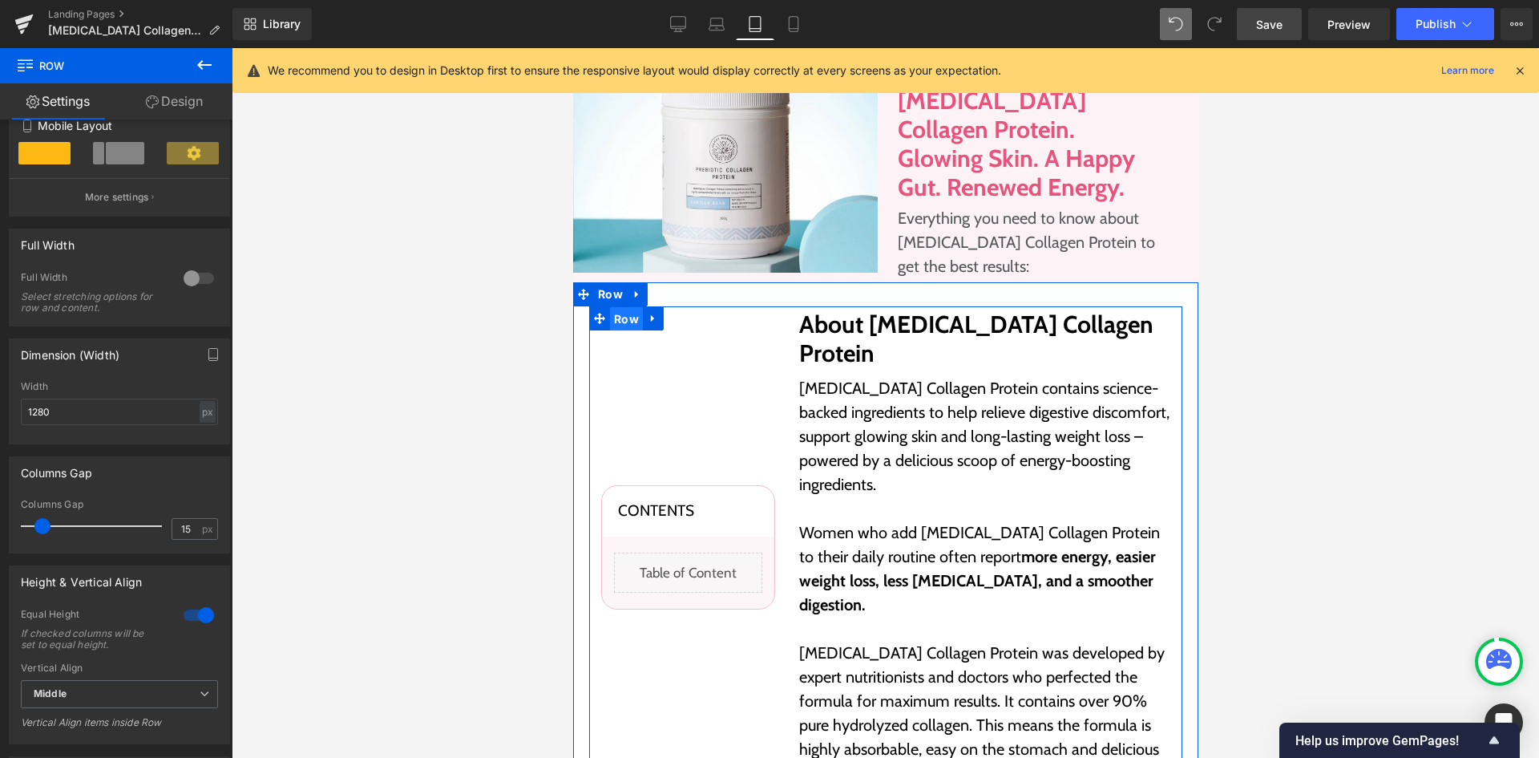
click at [619, 307] on span "Row" at bounding box center [625, 319] width 33 height 24
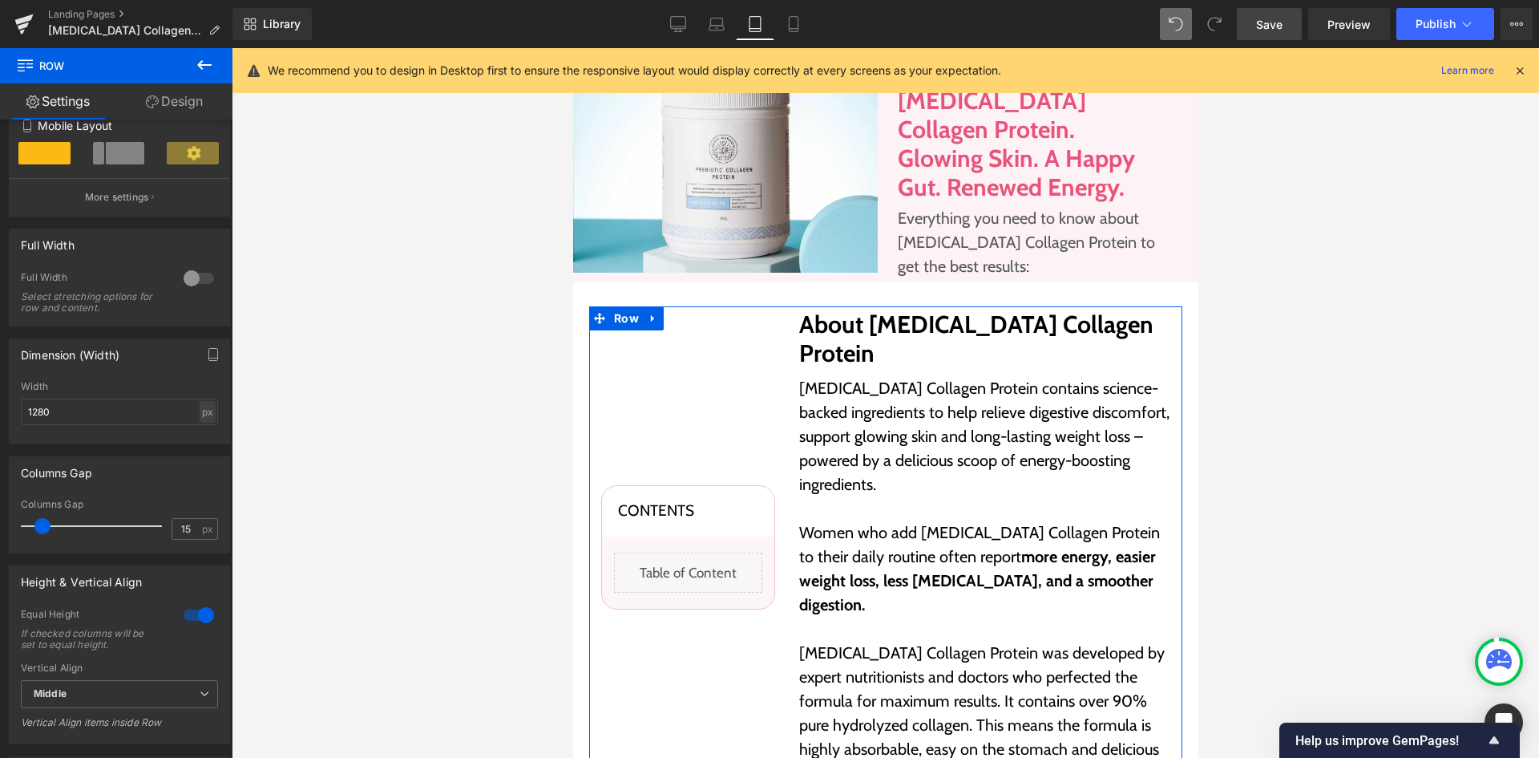
click at [175, 101] on link "Design" at bounding box center [174, 101] width 116 height 36
type input "0"
type input "5"
type input "0"
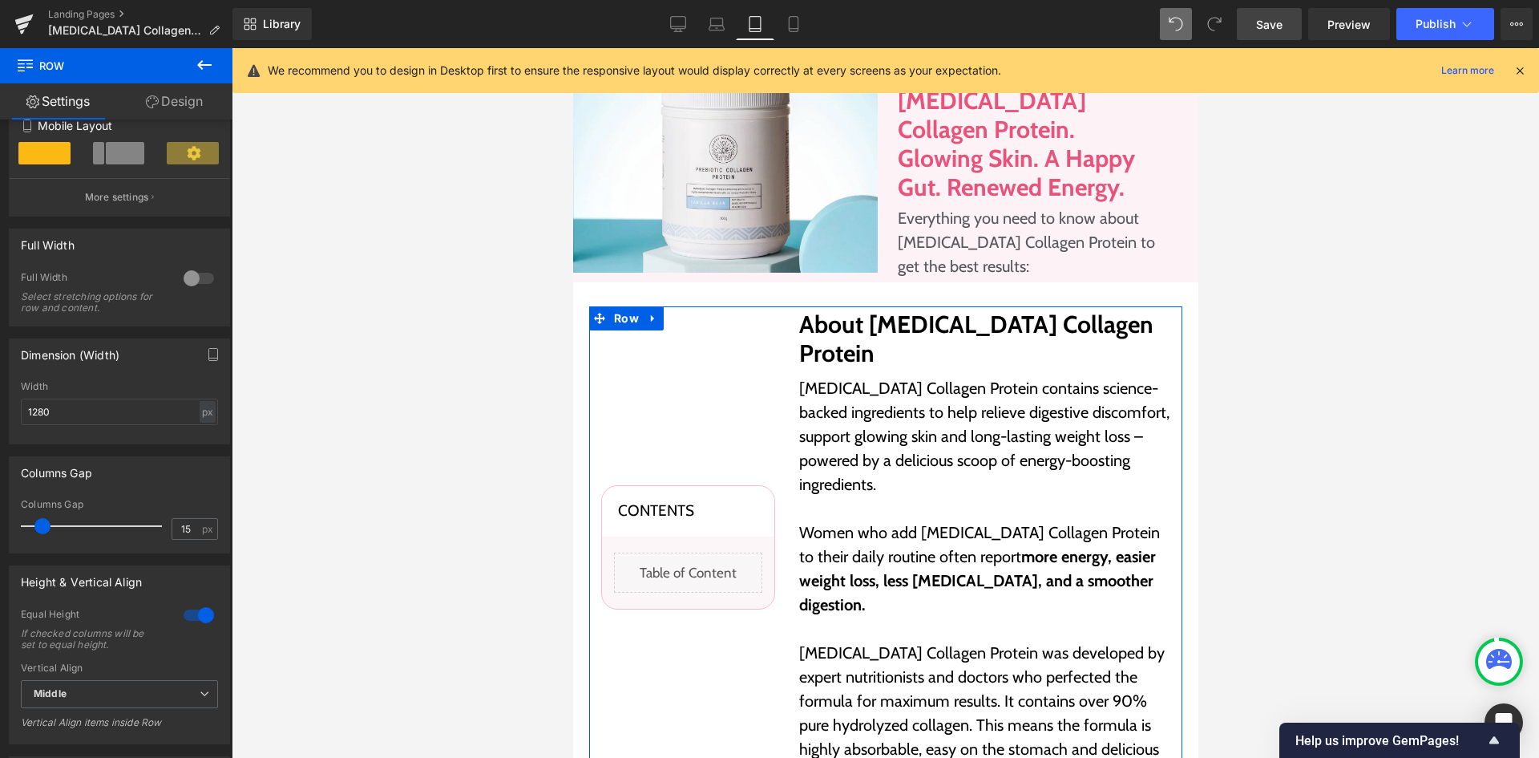
type input "5"
type input "0"
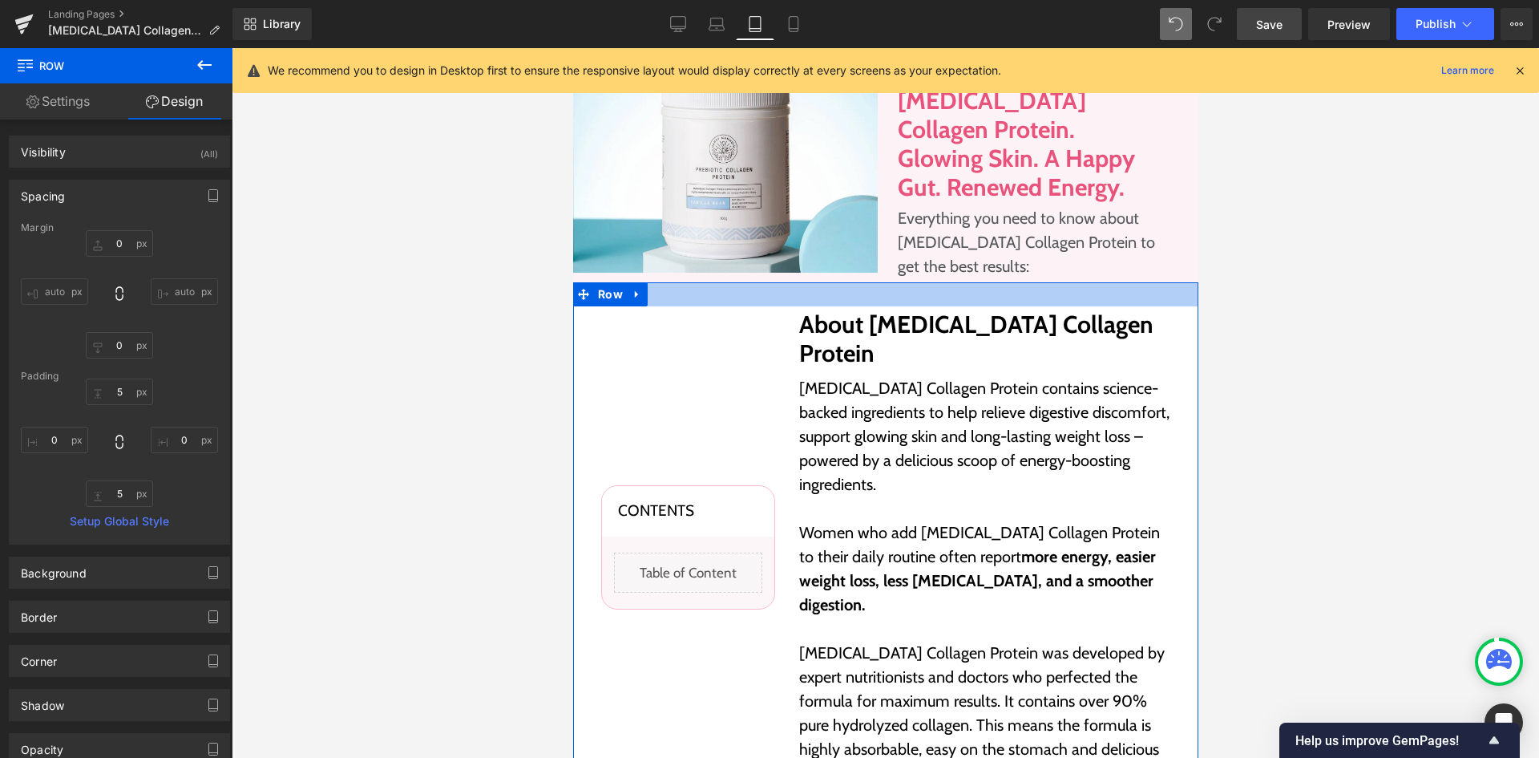
click at [686, 282] on div at bounding box center [884, 294] width 625 height 24
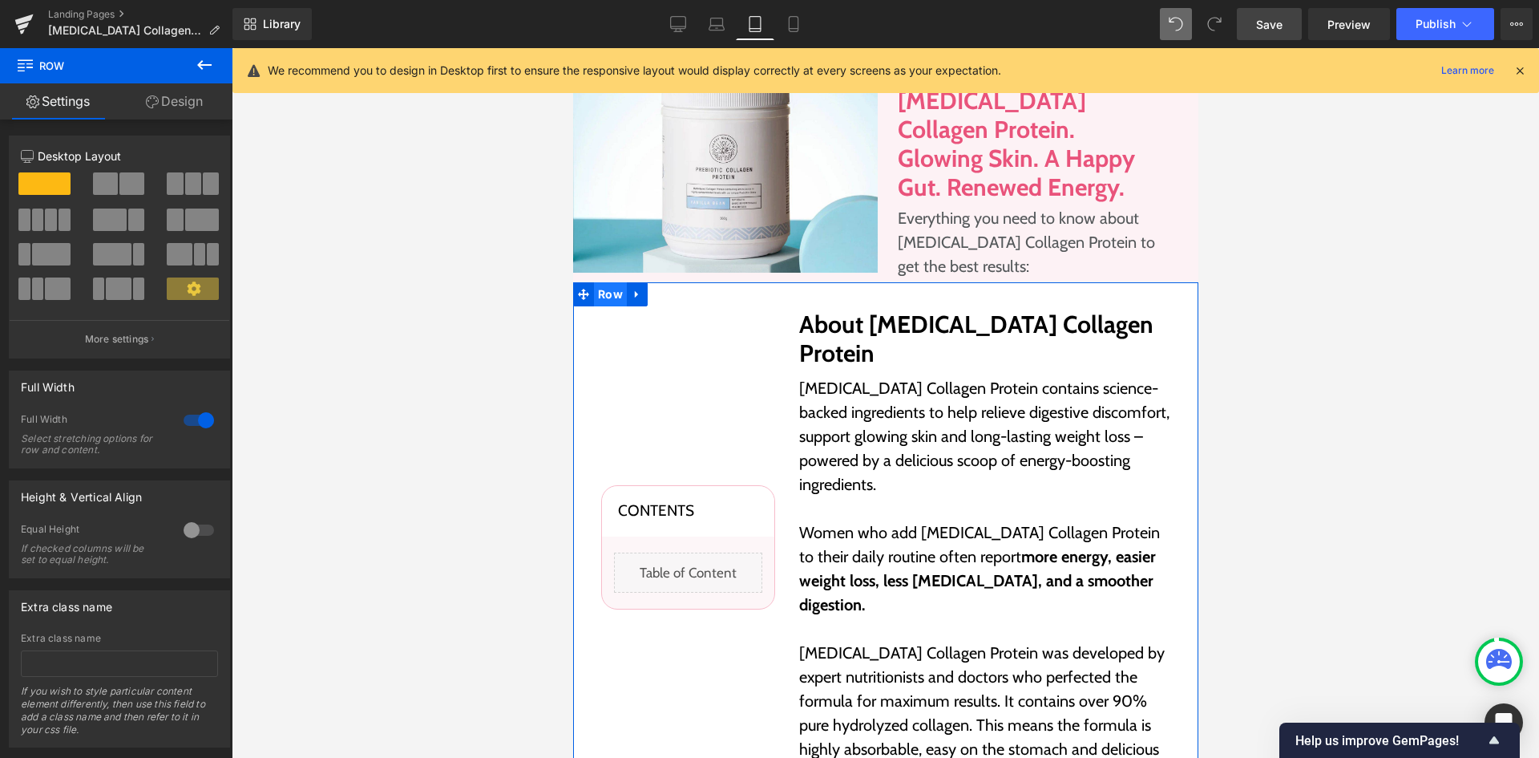
click at [609, 282] on span "Row" at bounding box center [609, 294] width 33 height 24
click at [177, 96] on link "Design" at bounding box center [174, 101] width 116 height 36
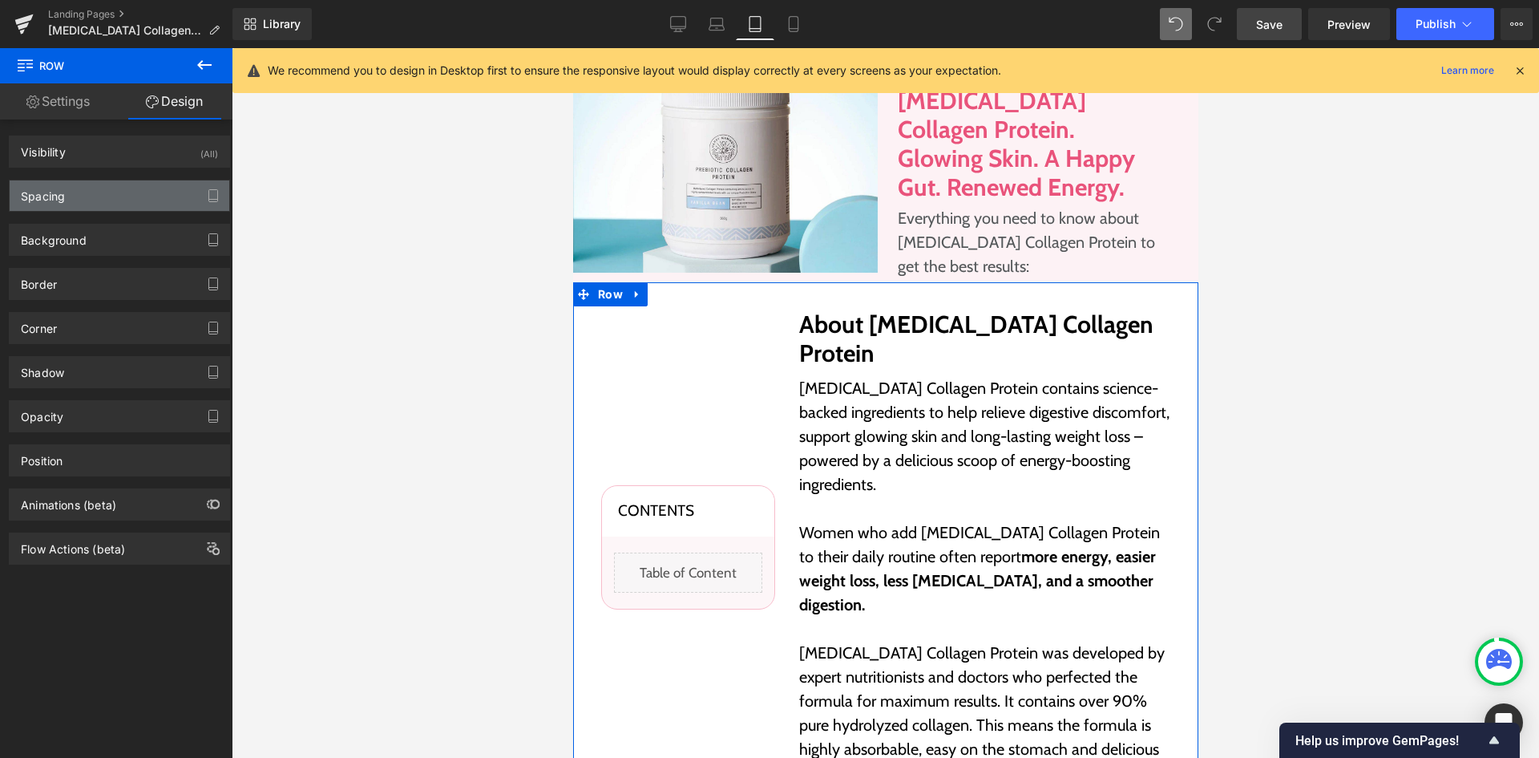
type input "0"
type input "30"
type input "20"
type input "30"
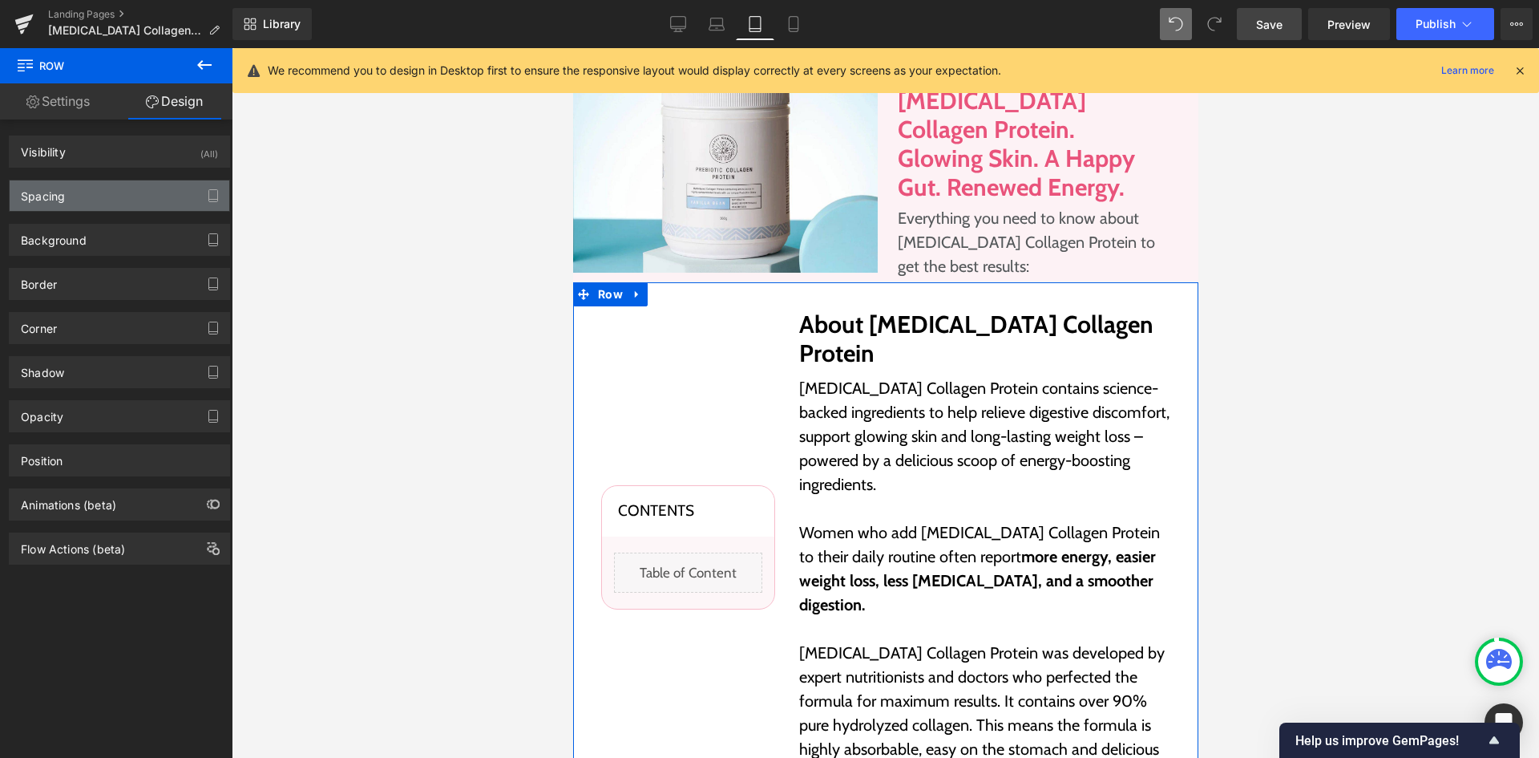
type input "20"
click at [129, 202] on div "Spacing" at bounding box center [120, 195] width 220 height 30
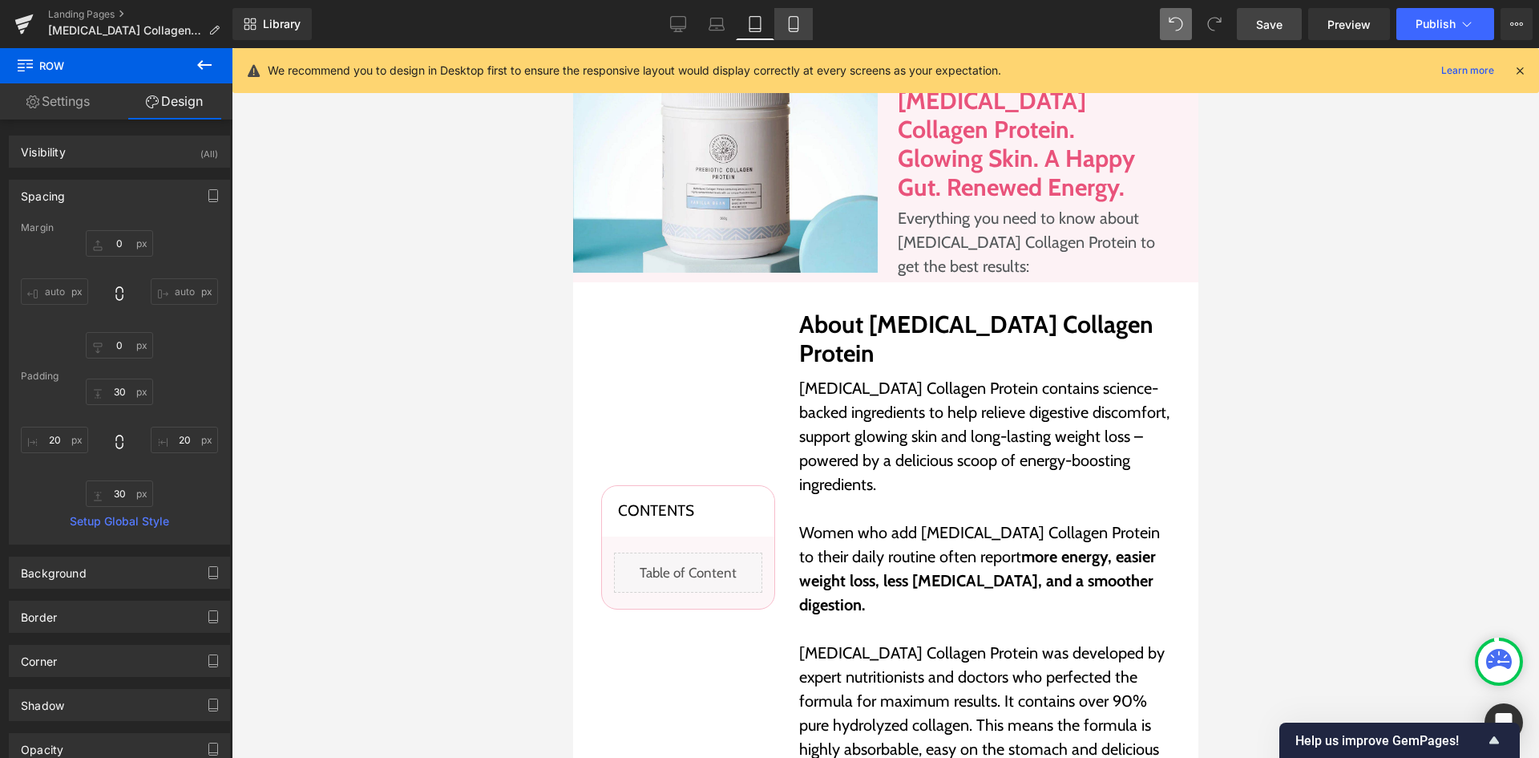
click at [793, 26] on icon at bounding box center [794, 24] width 16 height 16
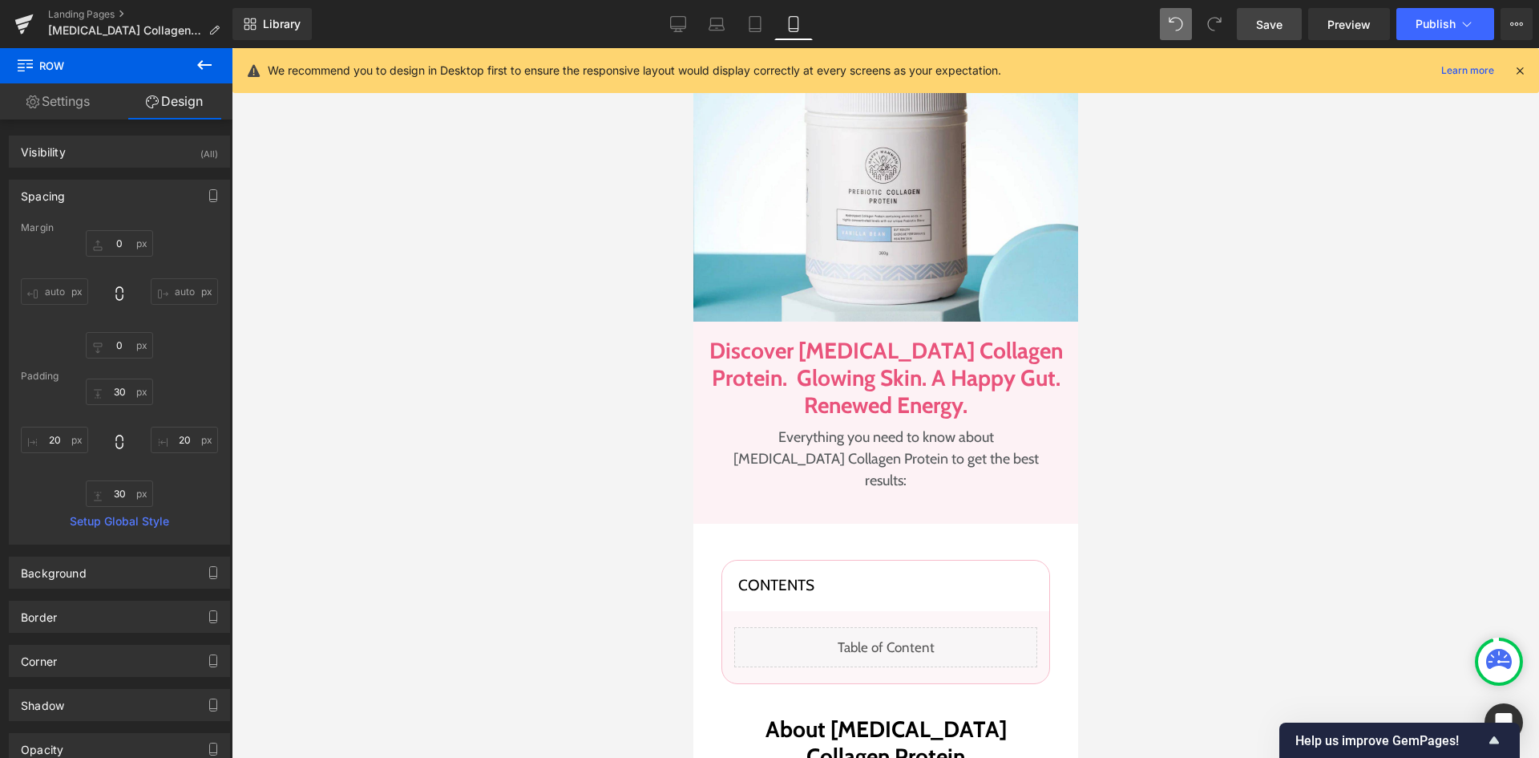
type input "0"
type input "40"
type input "20"
type input "25"
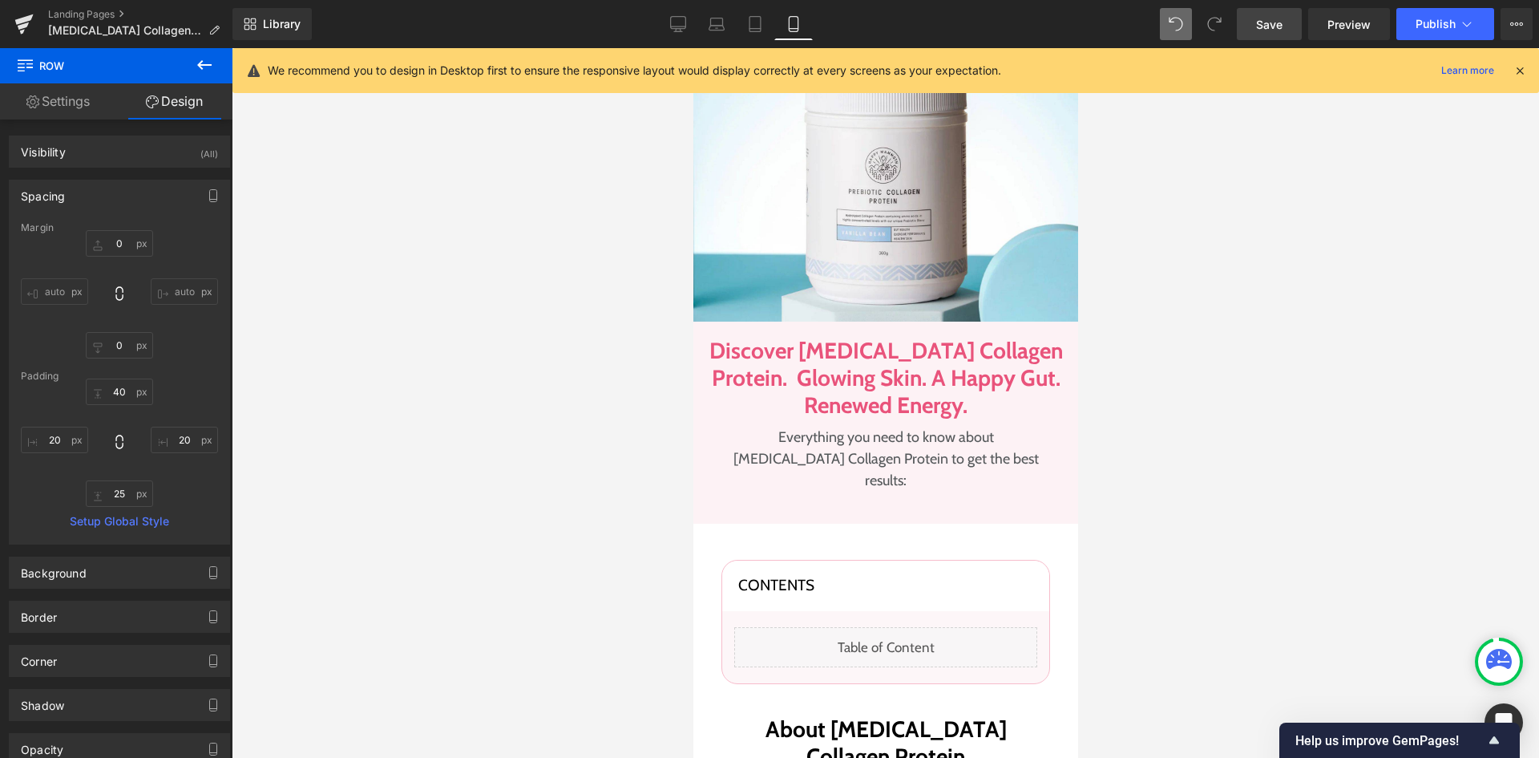
scroll to position [422, 0]
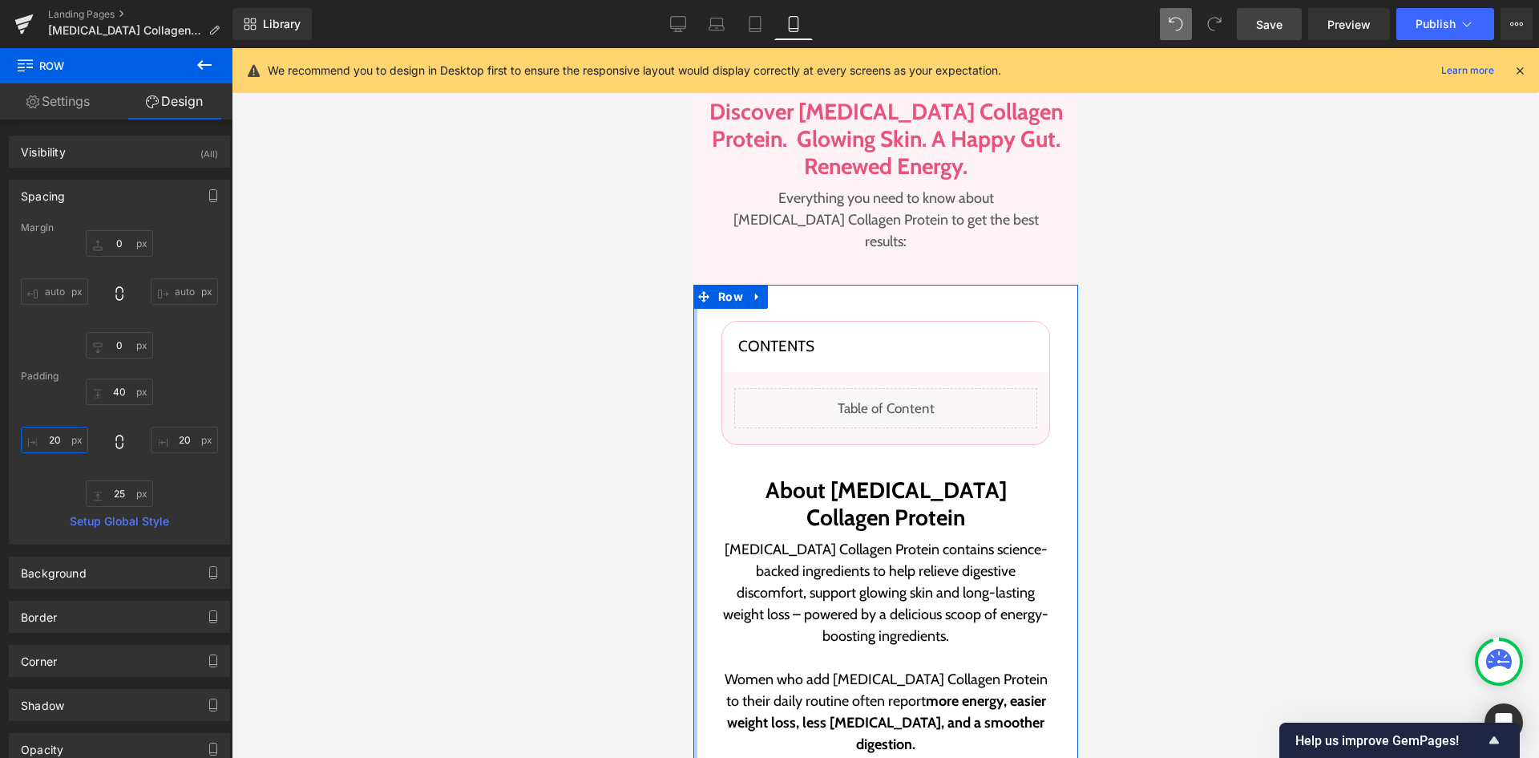
type input "0"
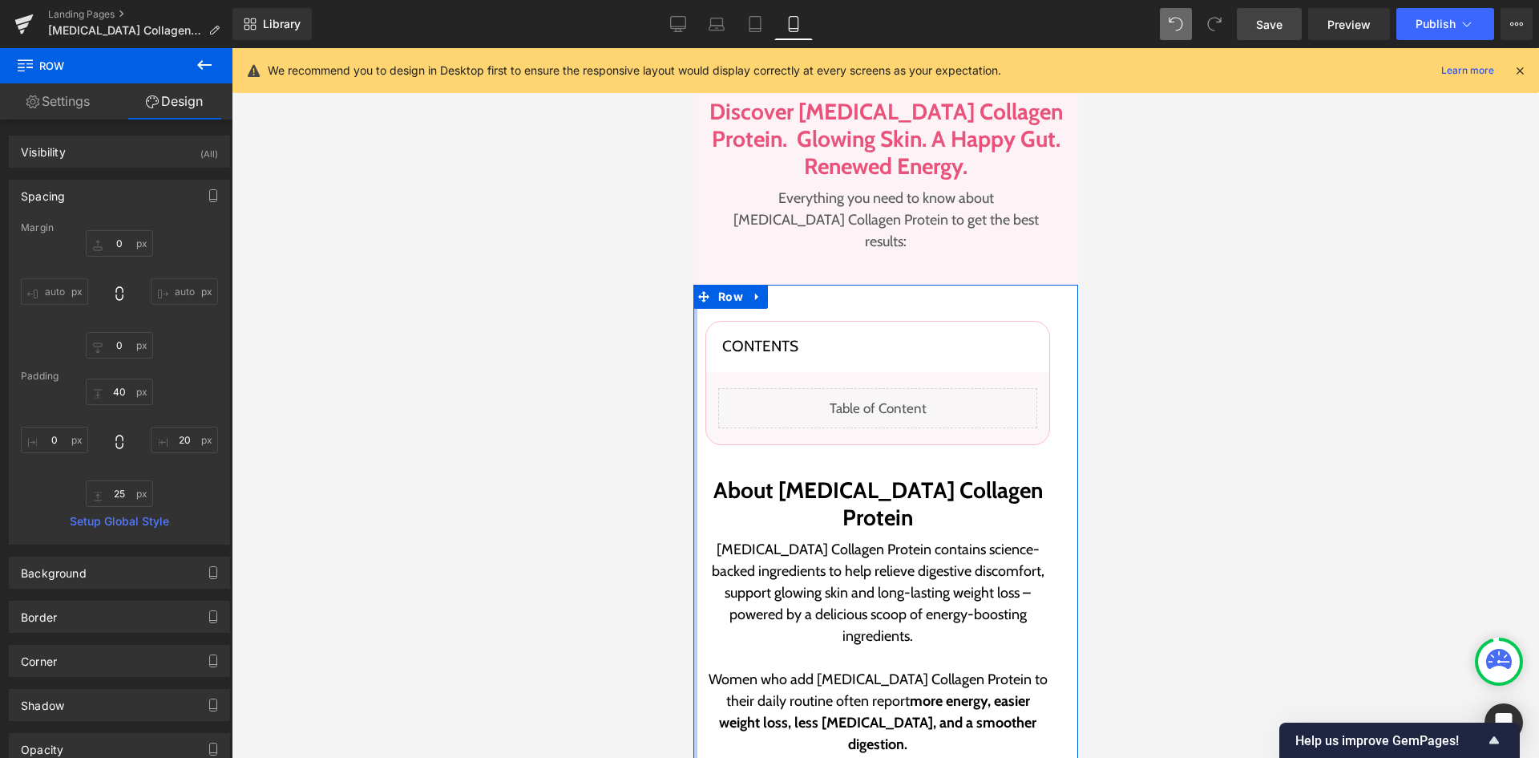
type input "0"
click at [175, 447] on input "20" at bounding box center [184, 439] width 67 height 26
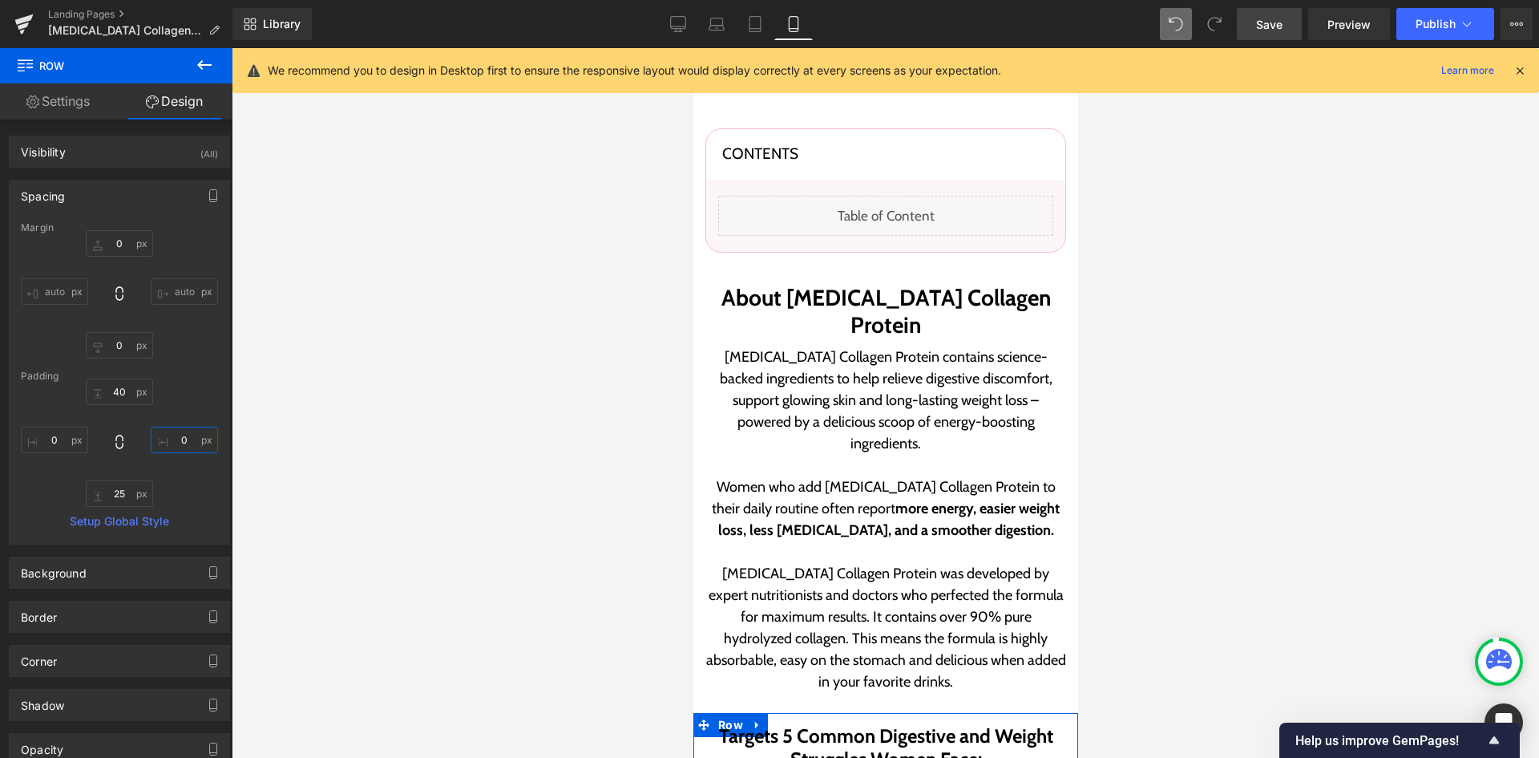
scroll to position [583, 0]
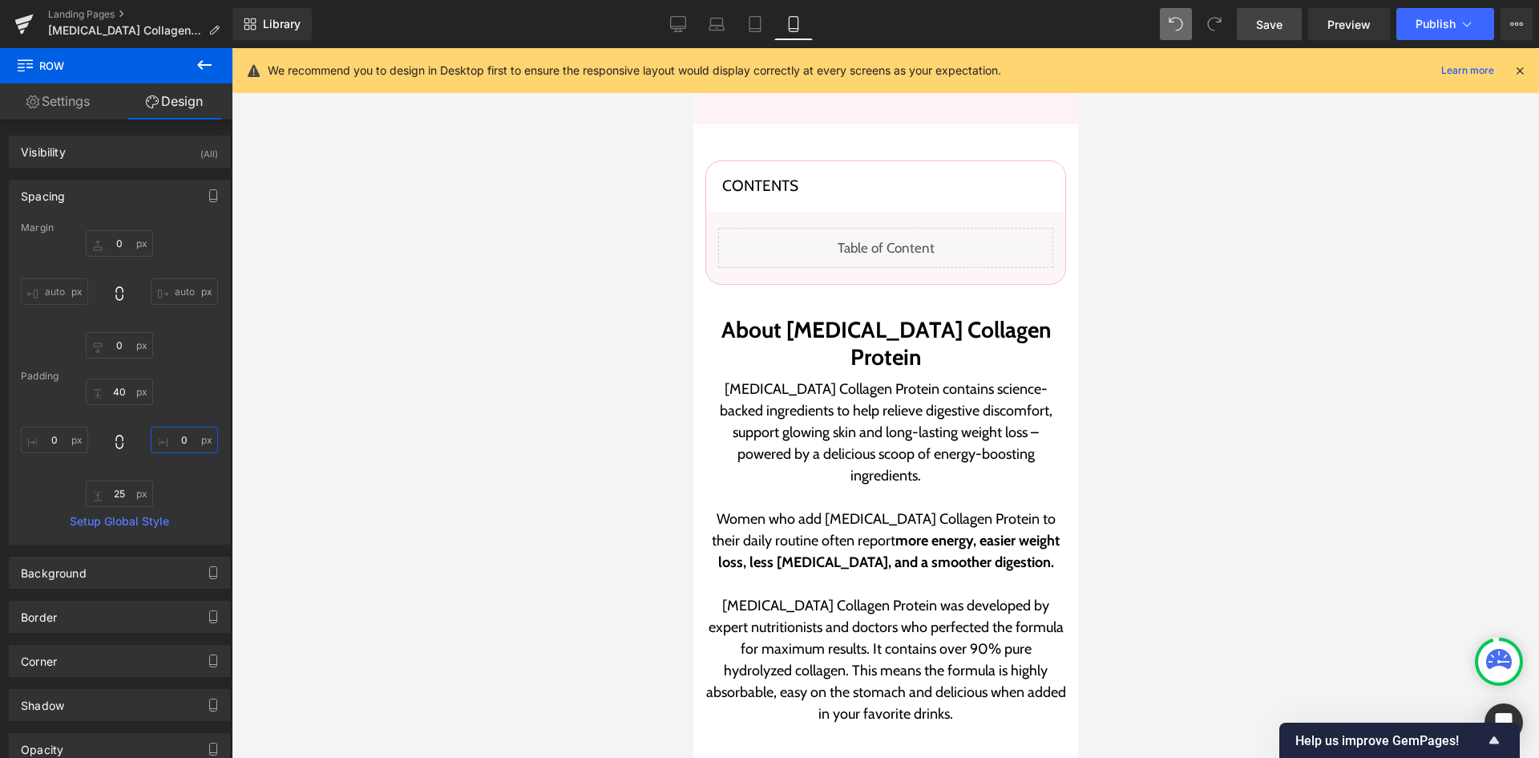
type input "0"
click at [1269, 41] on div "Library Mobile Desktop Laptop Tablet Mobile Save Preview Publish Scheduled View…" at bounding box center [885, 24] width 1307 height 48
click at [1269, 29] on span "Save" at bounding box center [1269, 24] width 26 height 17
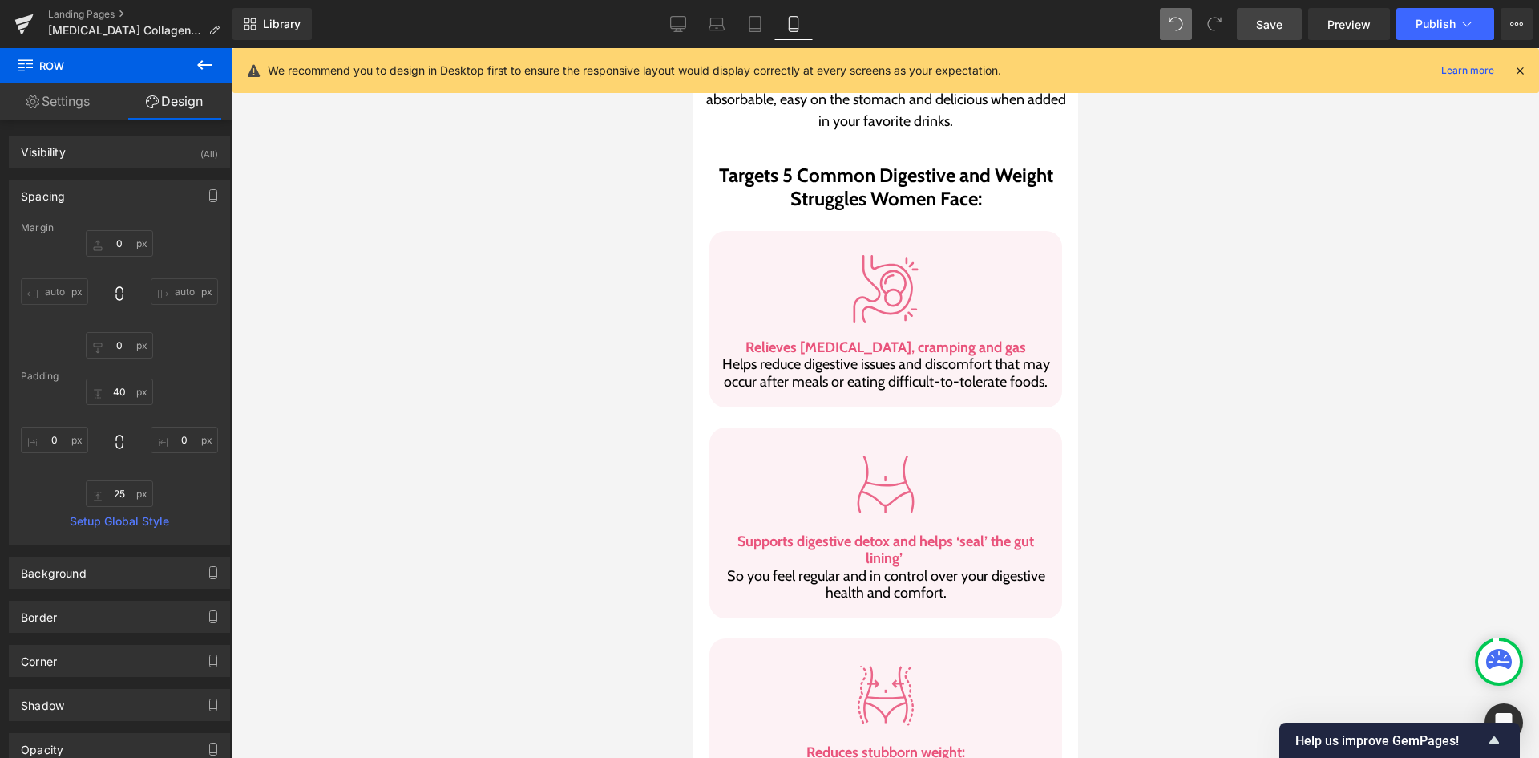
scroll to position [984, 0]
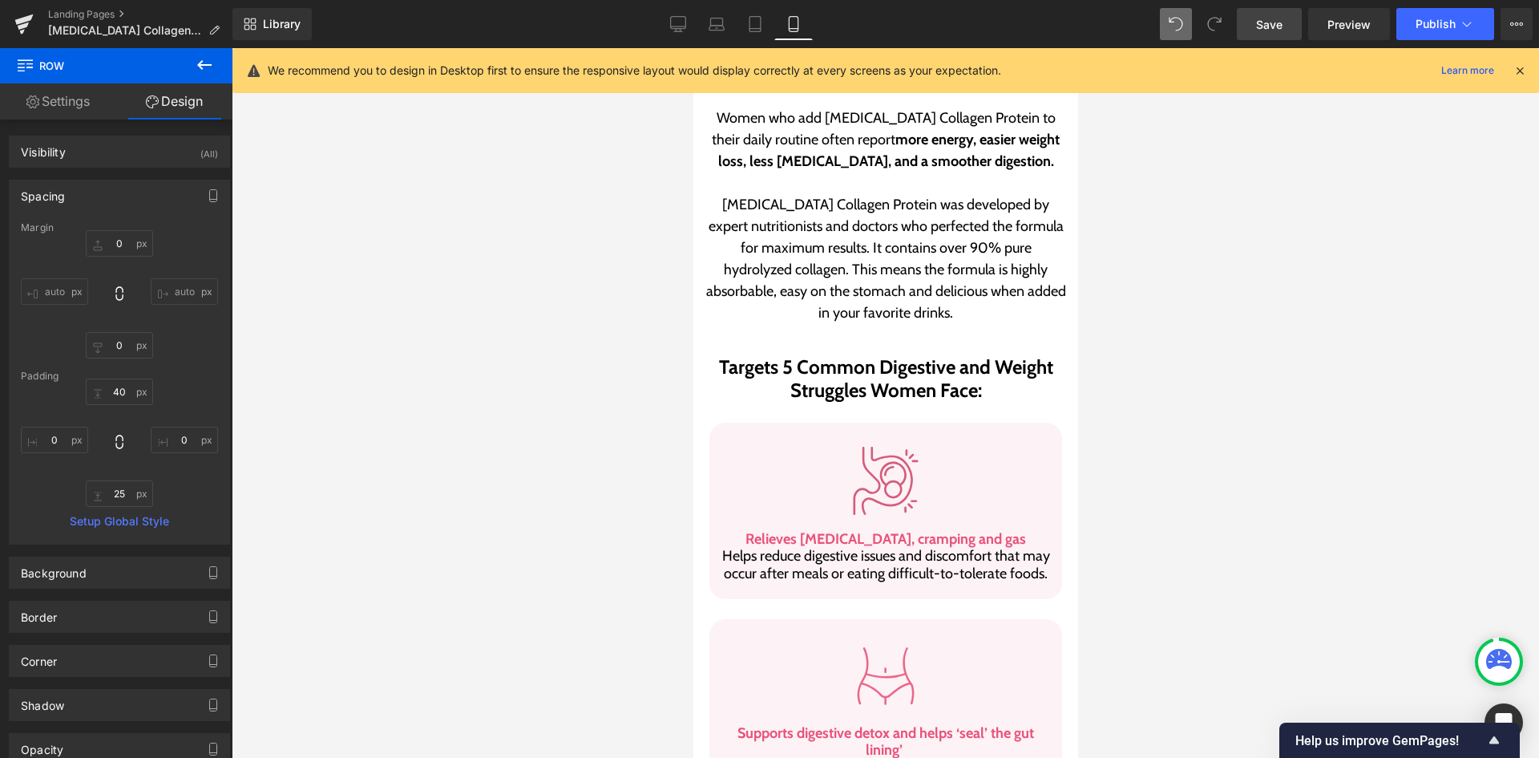
click at [891, 447] on div "Image" at bounding box center [885, 481] width 329 height 68
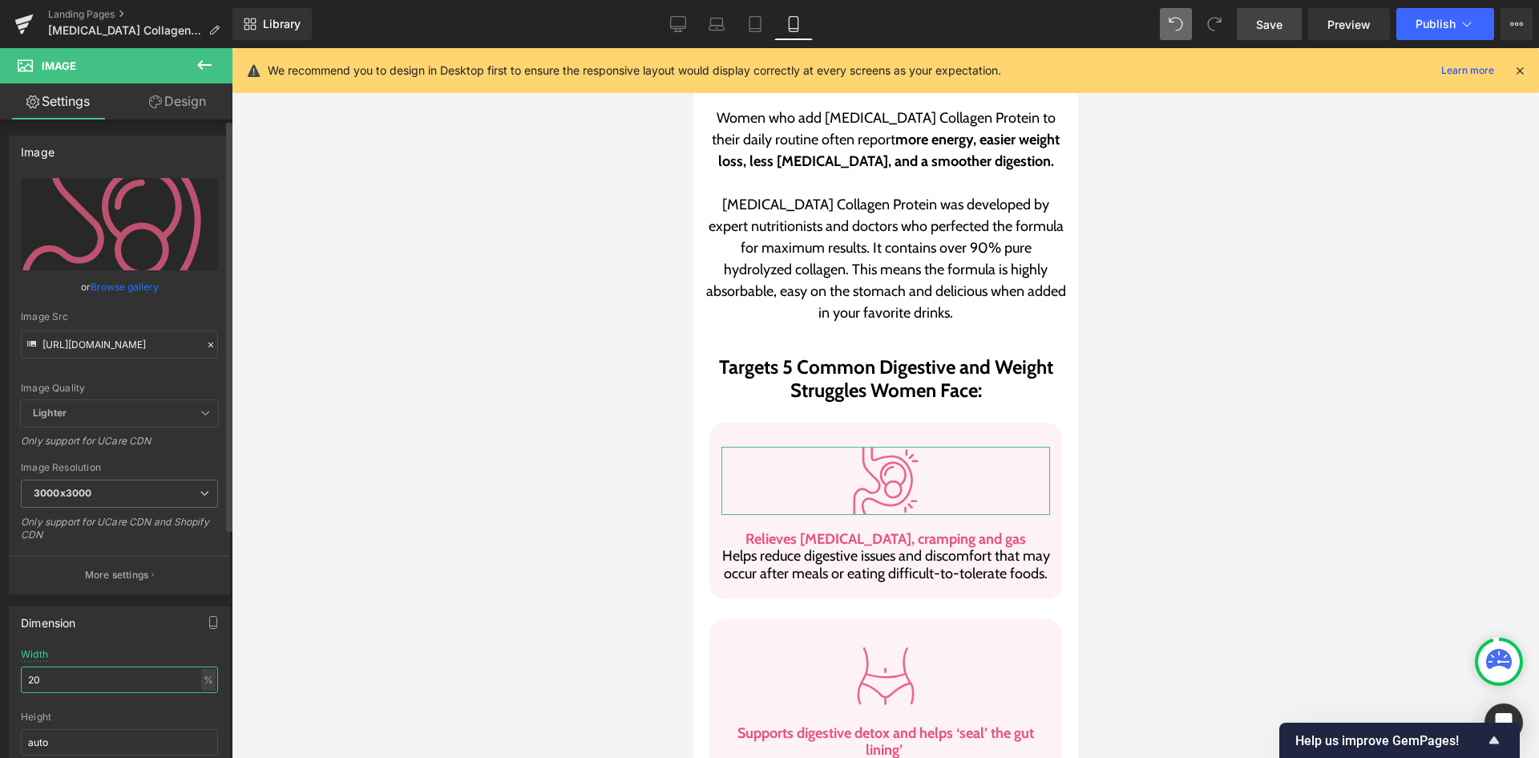
click at [74, 673] on input "20" at bounding box center [119, 679] width 197 height 26
click at [79, 673] on input "20" at bounding box center [119, 679] width 197 height 26
type input "24"
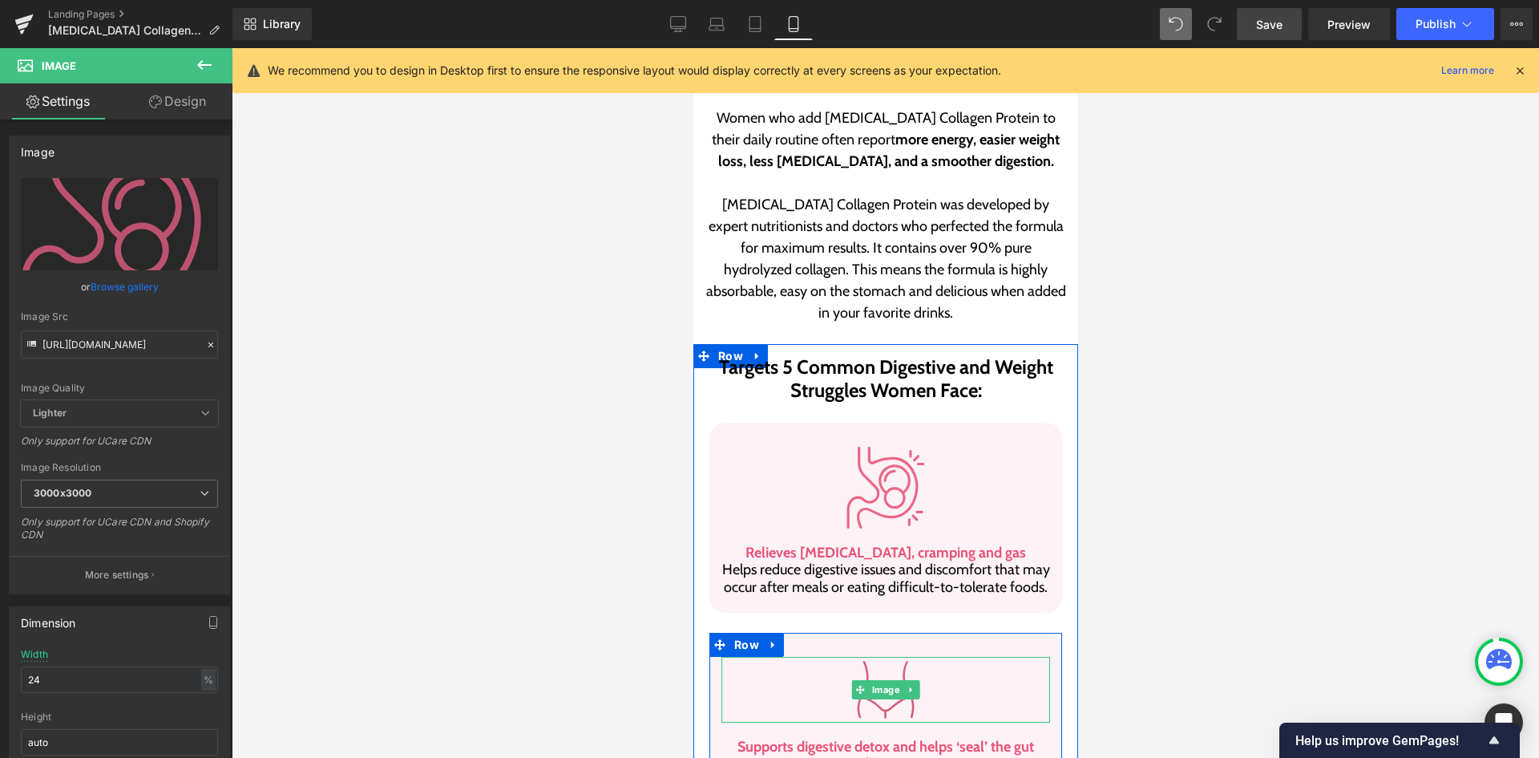
click at [859, 657] on img at bounding box center [885, 690] width 66 height 66
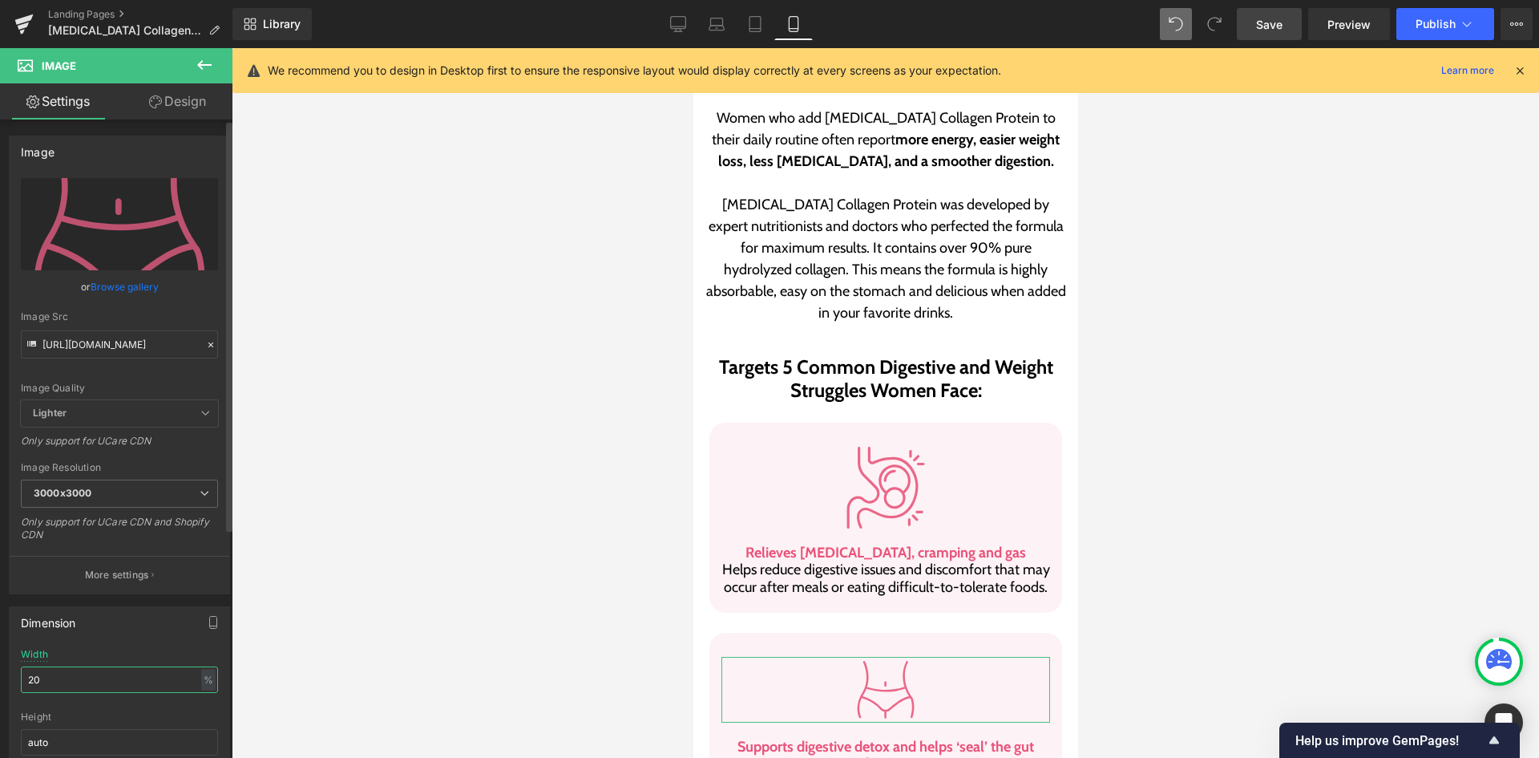
click at [76, 666] on input "20" at bounding box center [119, 679] width 197 height 26
type input "24"
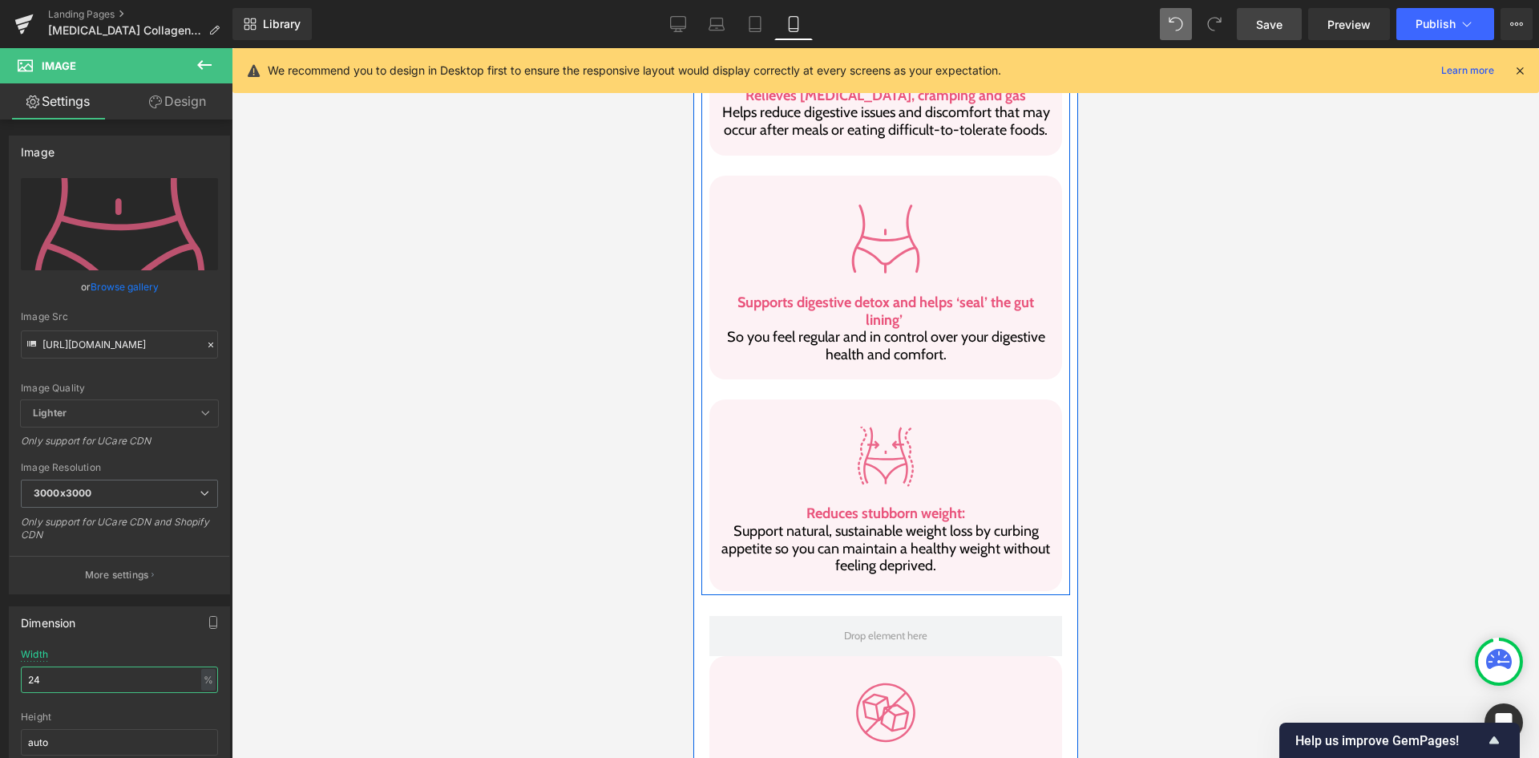
scroll to position [1465, 0]
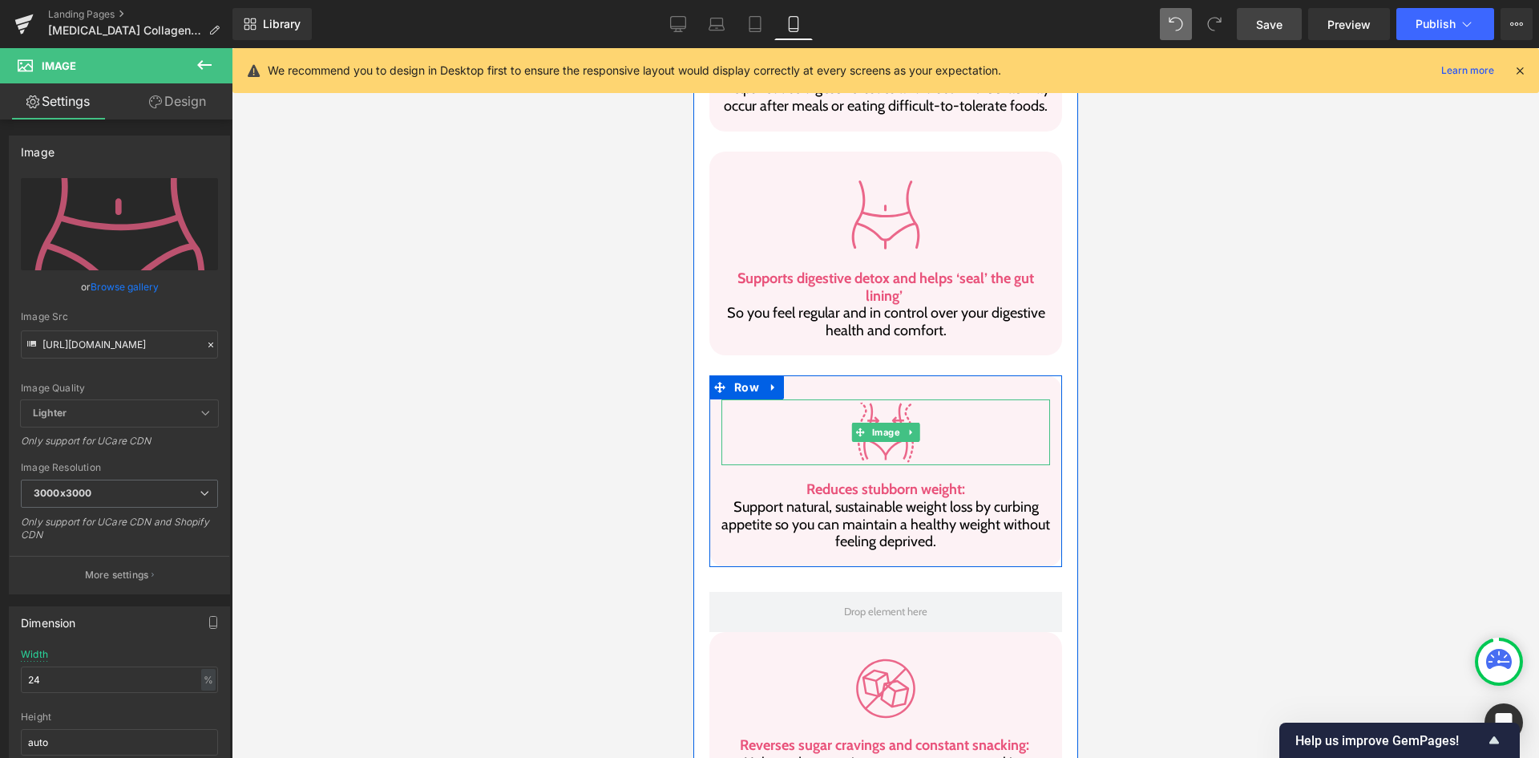
click at [917, 399] on div at bounding box center [885, 432] width 329 height 66
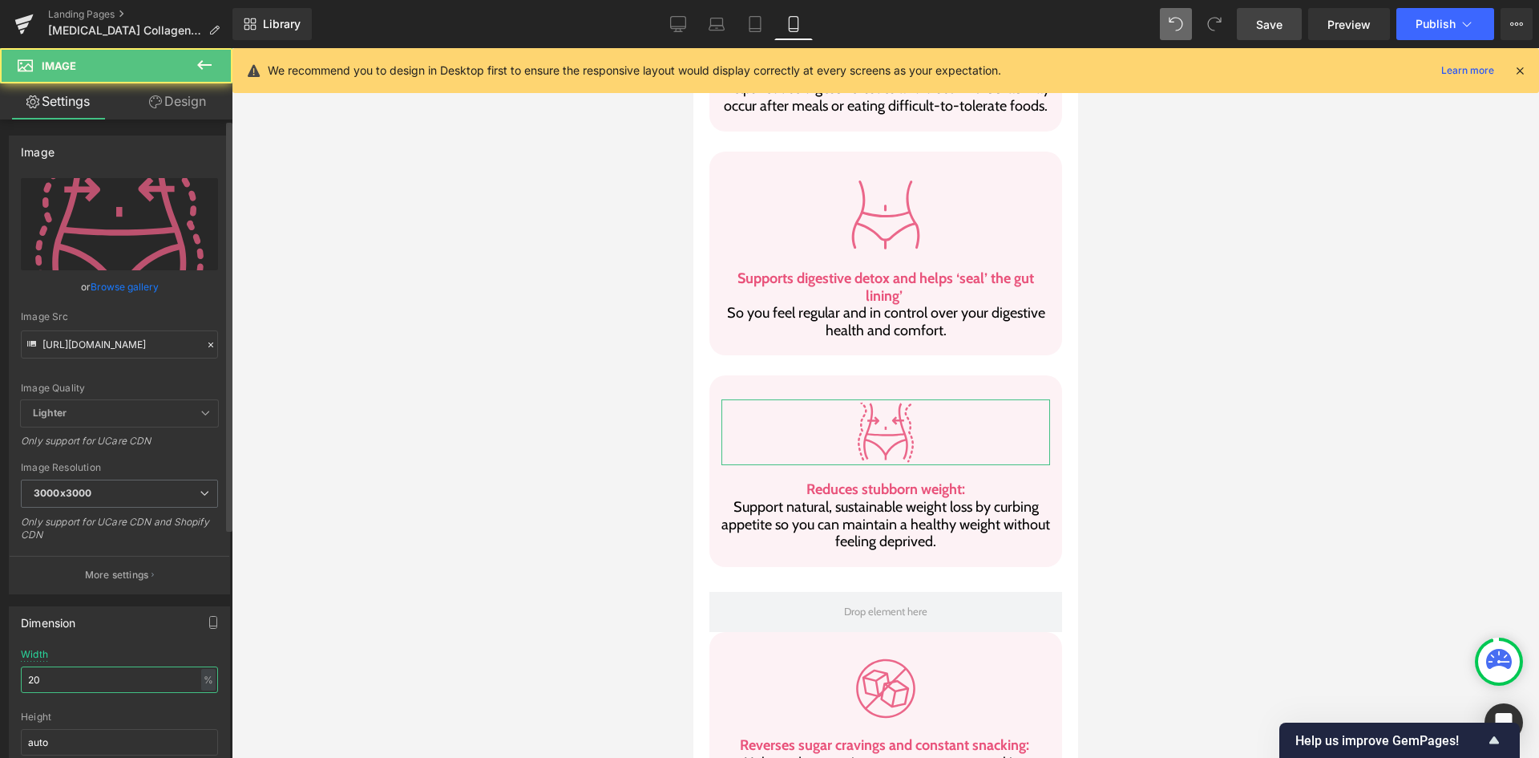
click at [69, 683] on input "20" at bounding box center [119, 679] width 197 height 26
type input "24"
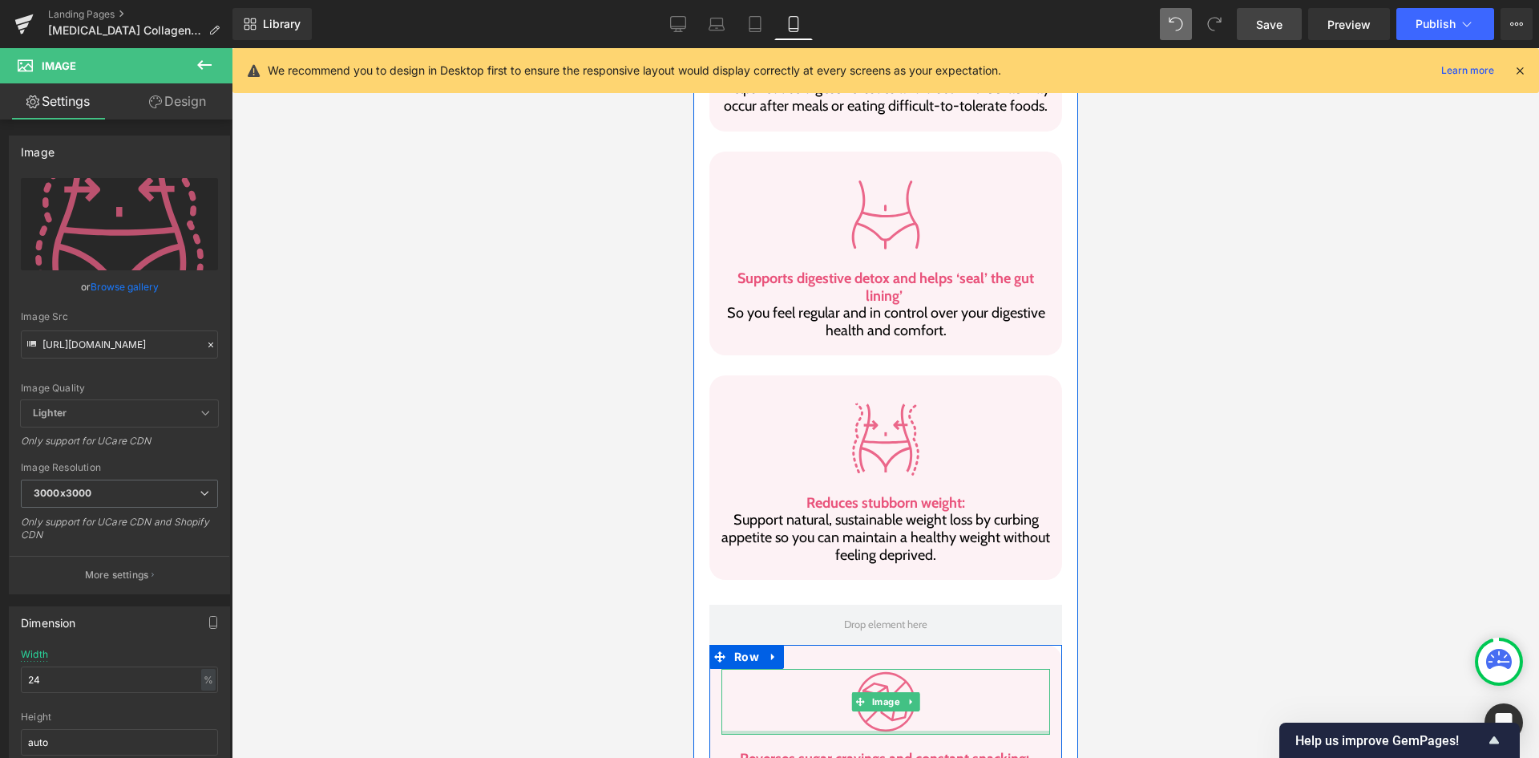
click at [919, 730] on div at bounding box center [885, 732] width 329 height 4
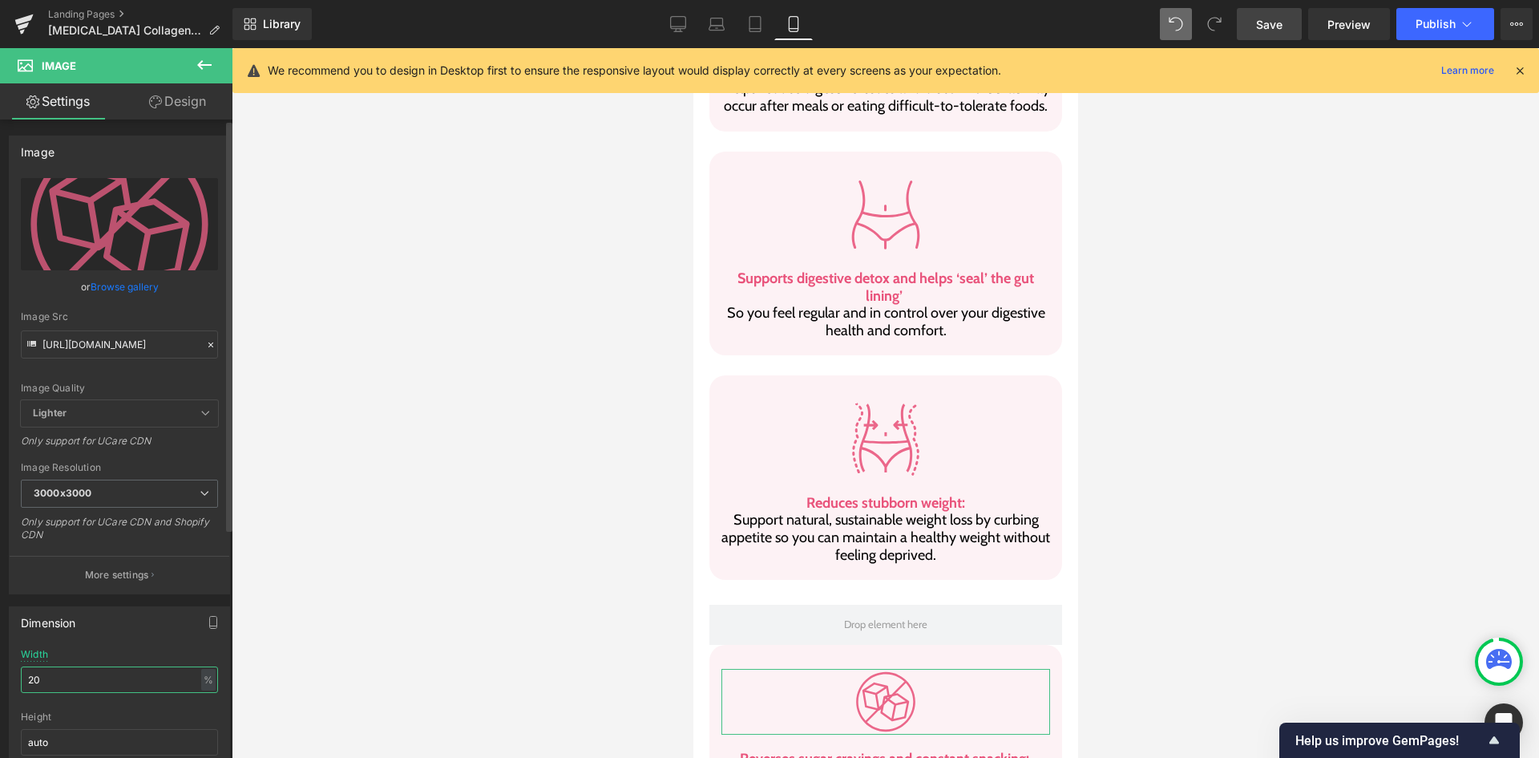
click at [110, 681] on input "20" at bounding box center [119, 679] width 197 height 26
type input "24"
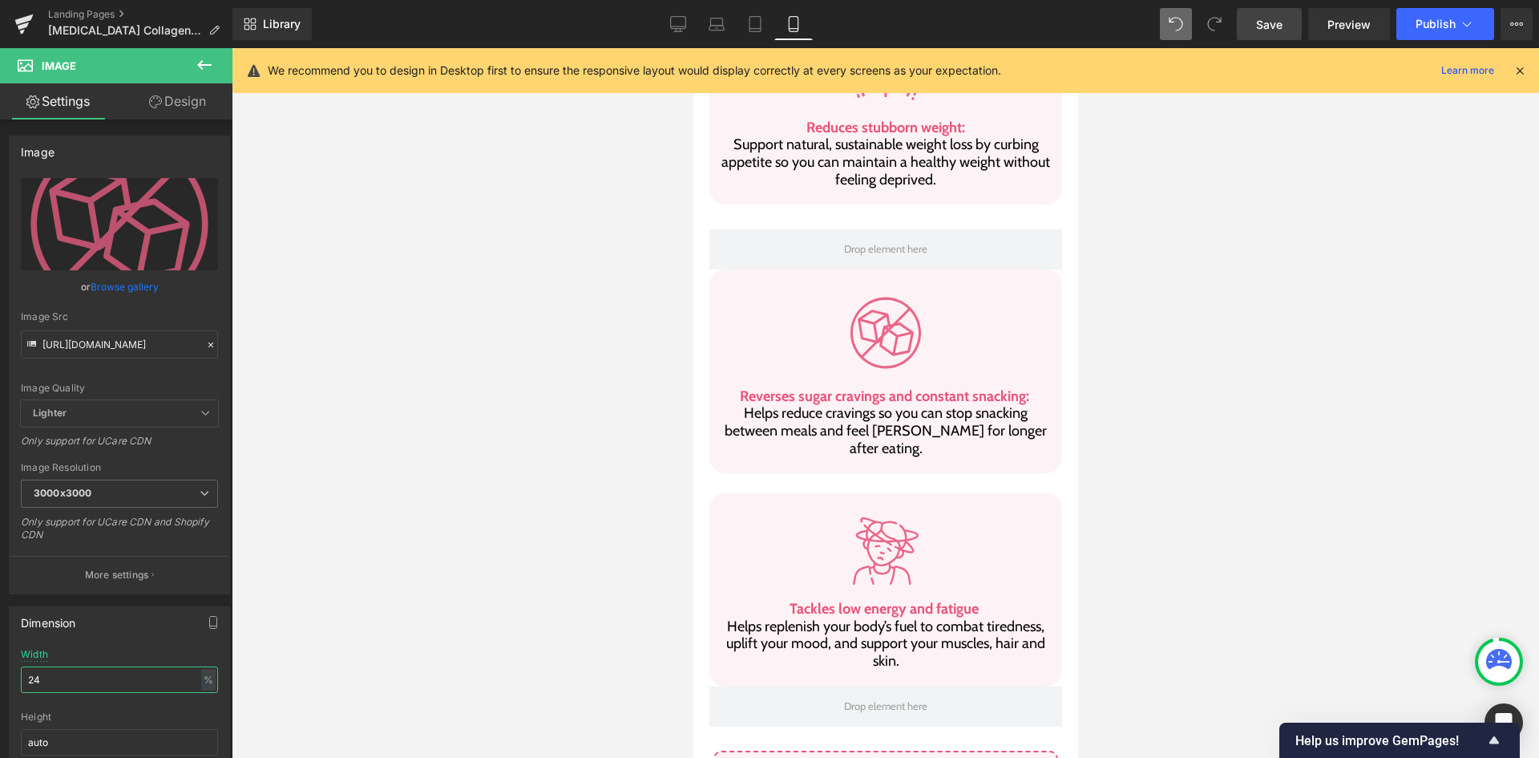
scroll to position [1865, 0]
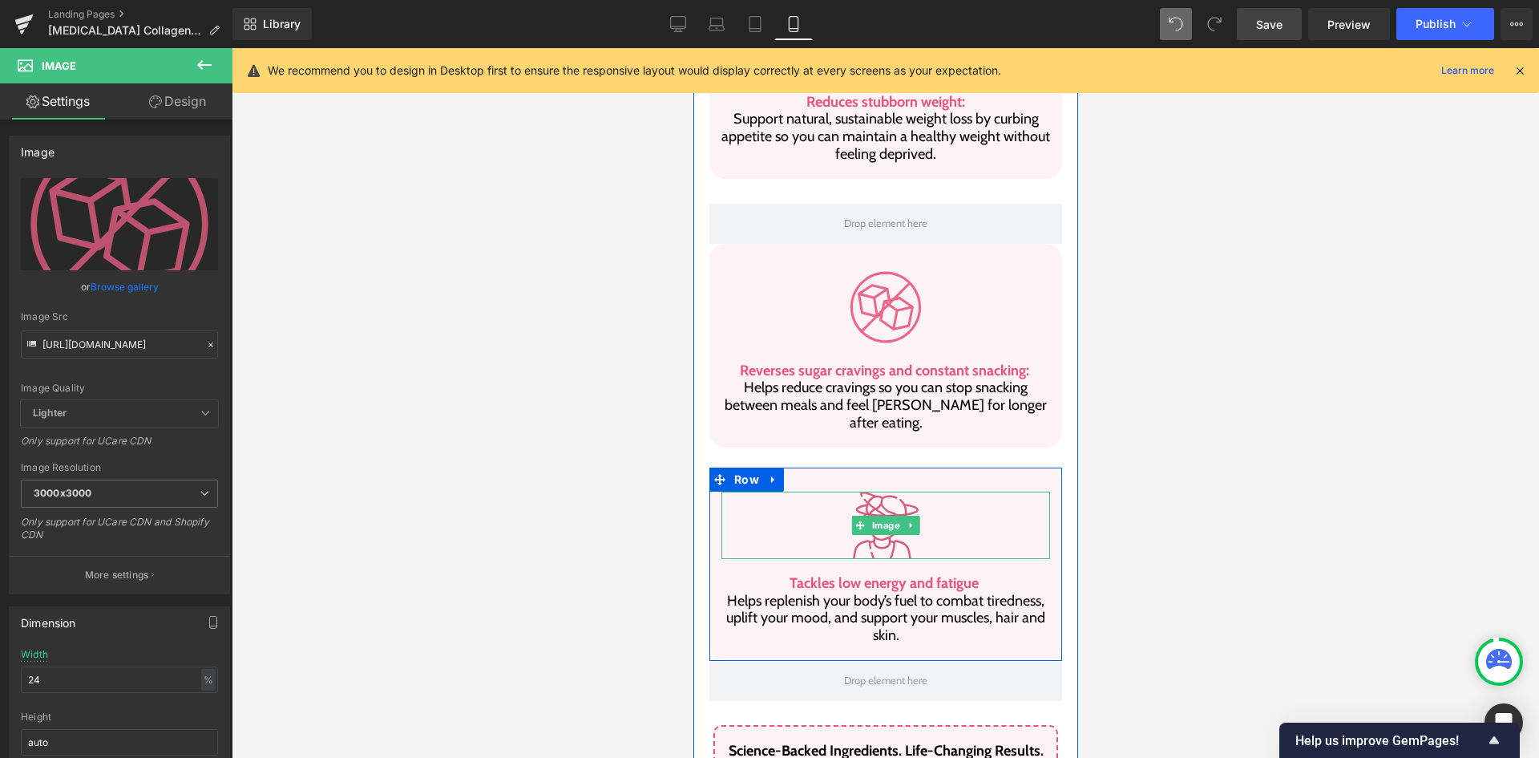
click at [867, 491] on img at bounding box center [885, 524] width 66 height 67
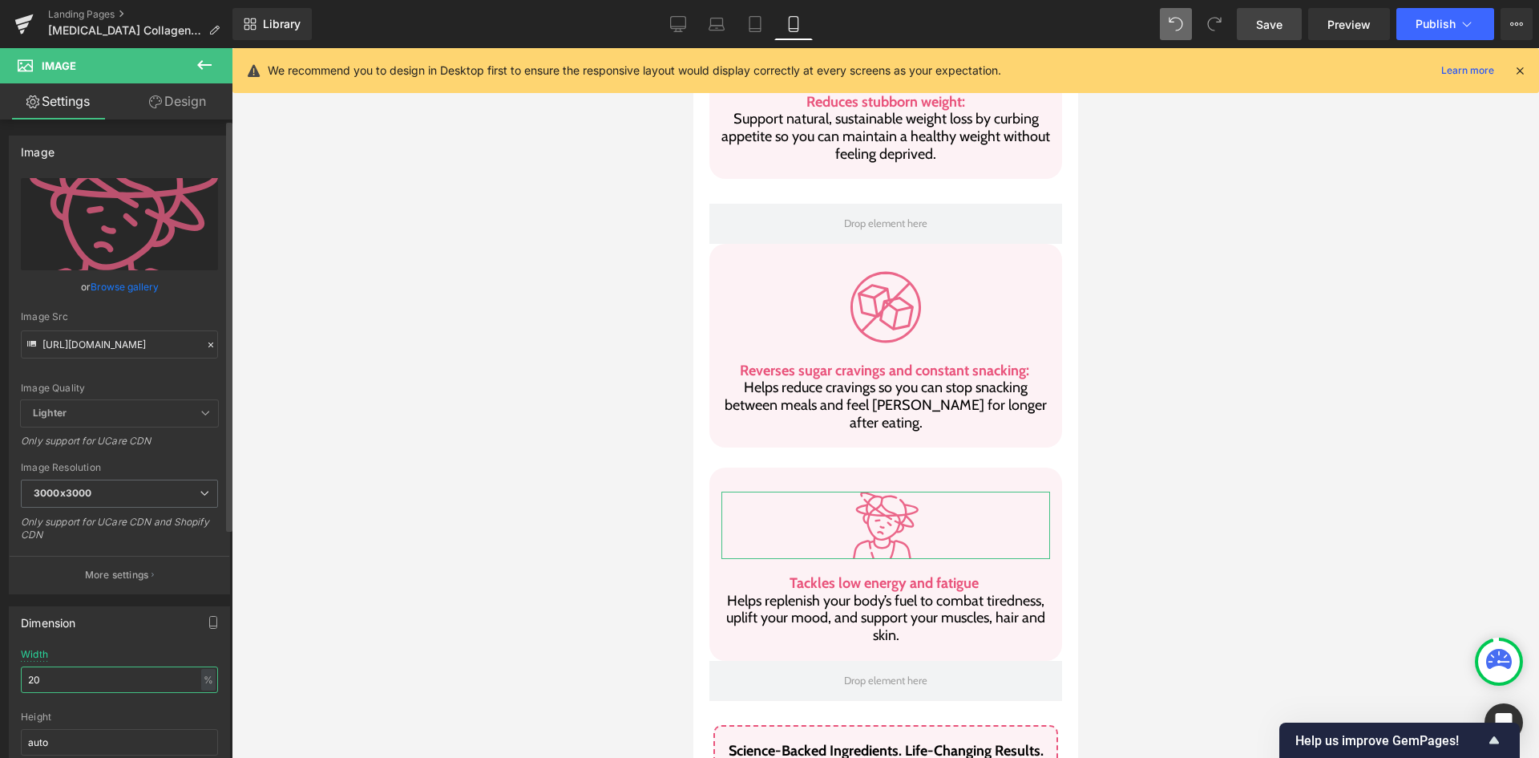
click at [127, 685] on input "20" at bounding box center [119, 679] width 197 height 26
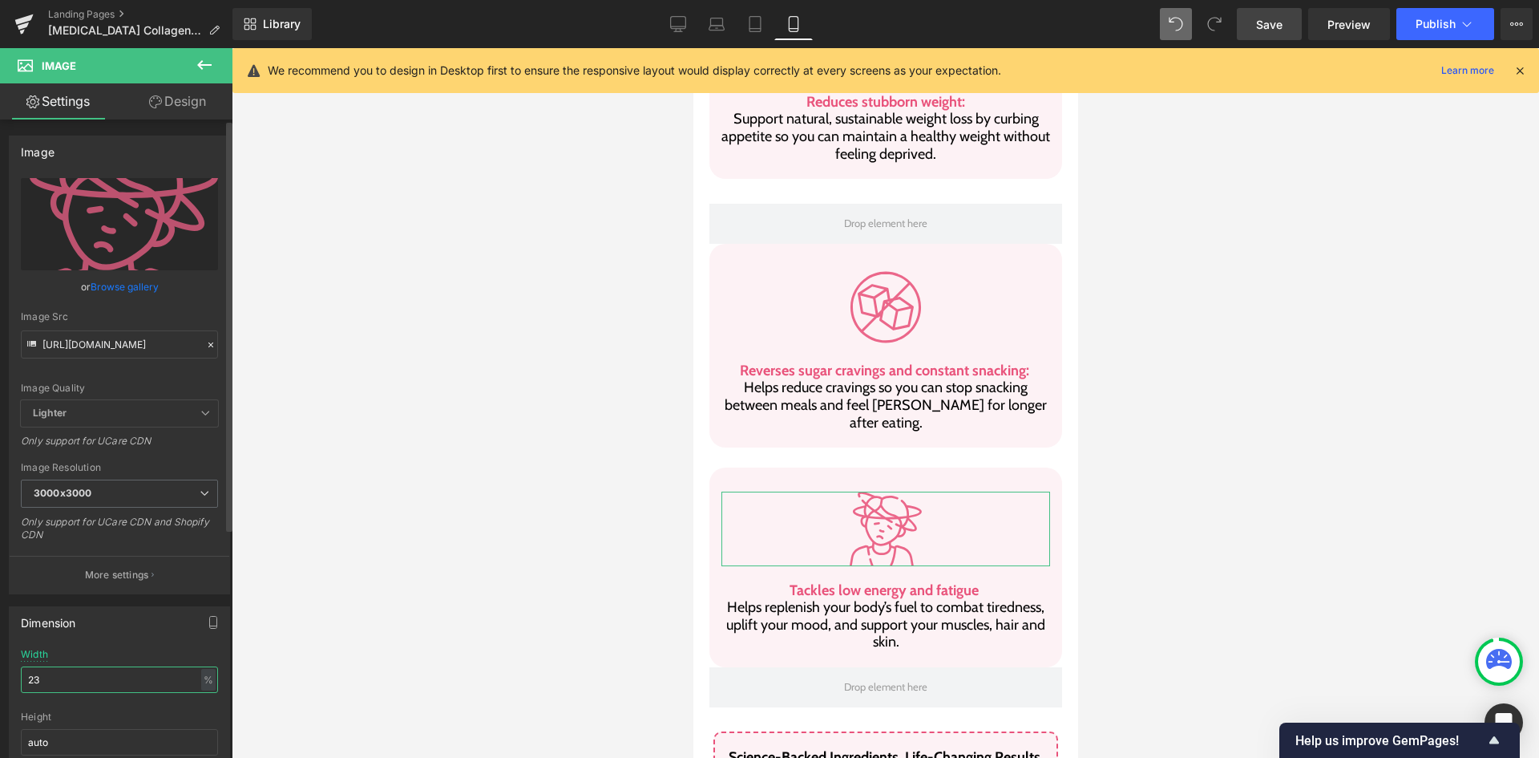
type input "24"
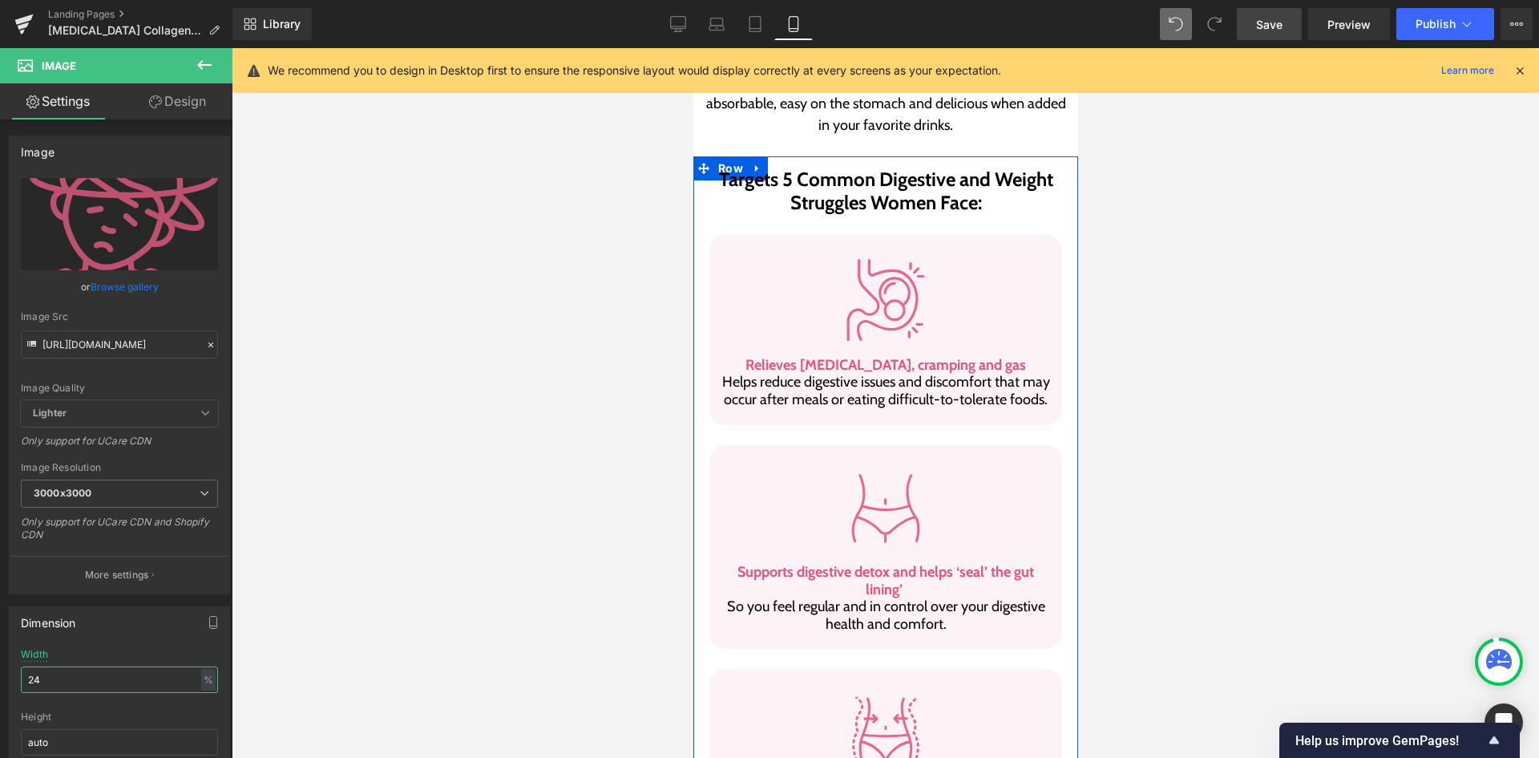
scroll to position [1144, 0]
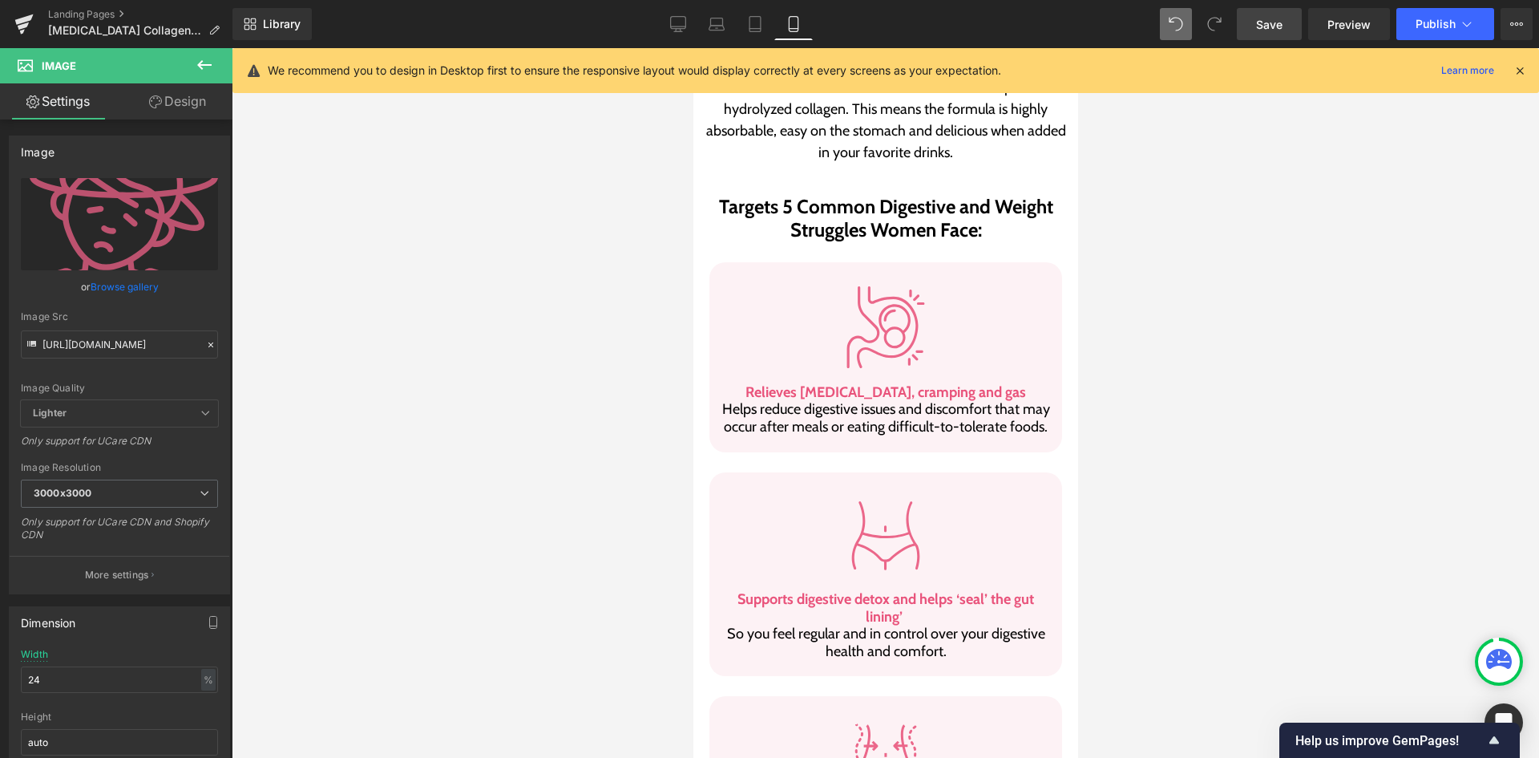
click at [1300, 29] on link "Save" at bounding box center [1269, 24] width 65 height 32
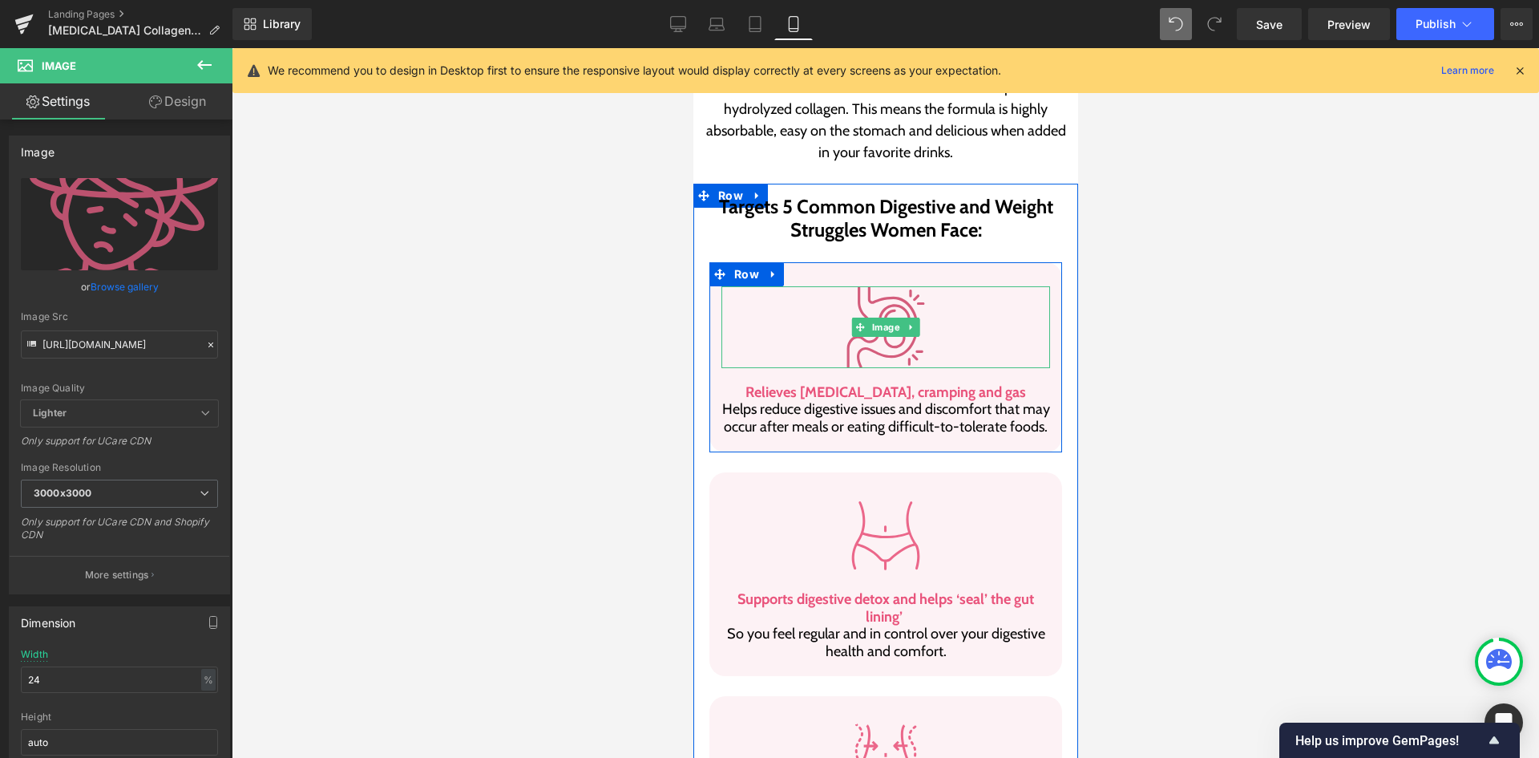
click at [871, 286] on img at bounding box center [885, 327] width 79 height 82
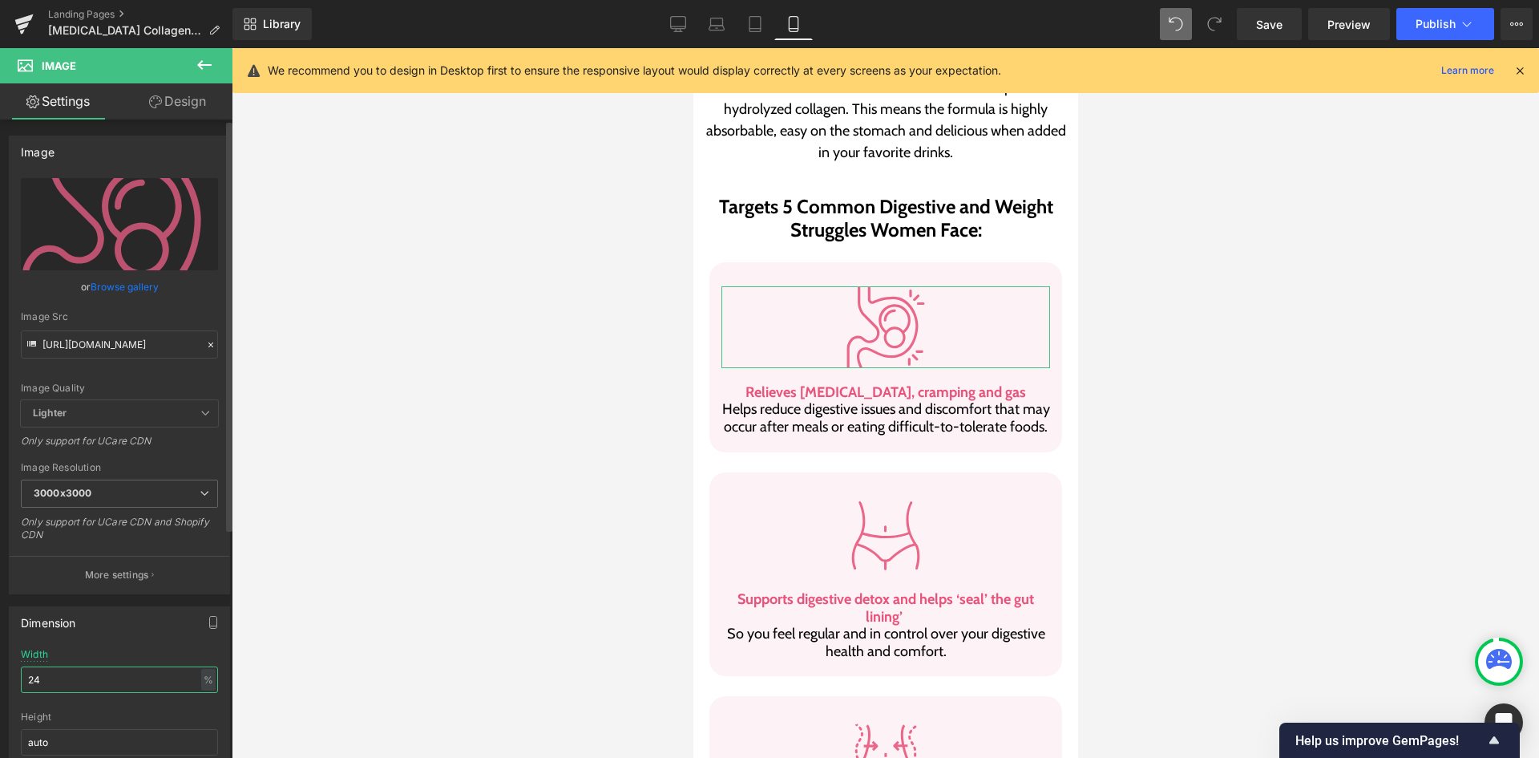
click at [55, 681] on input "24" at bounding box center [119, 679] width 197 height 26
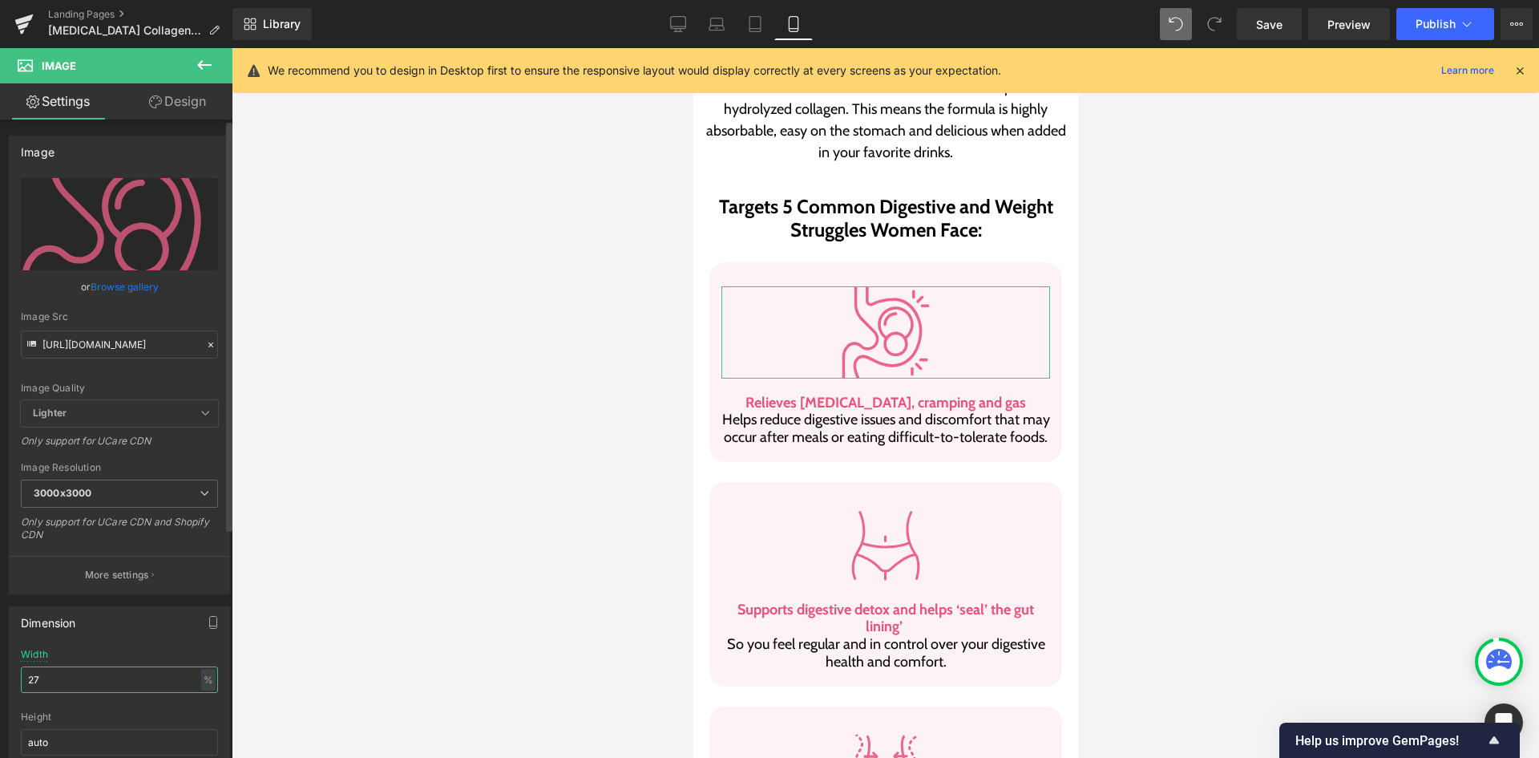
type input "28"
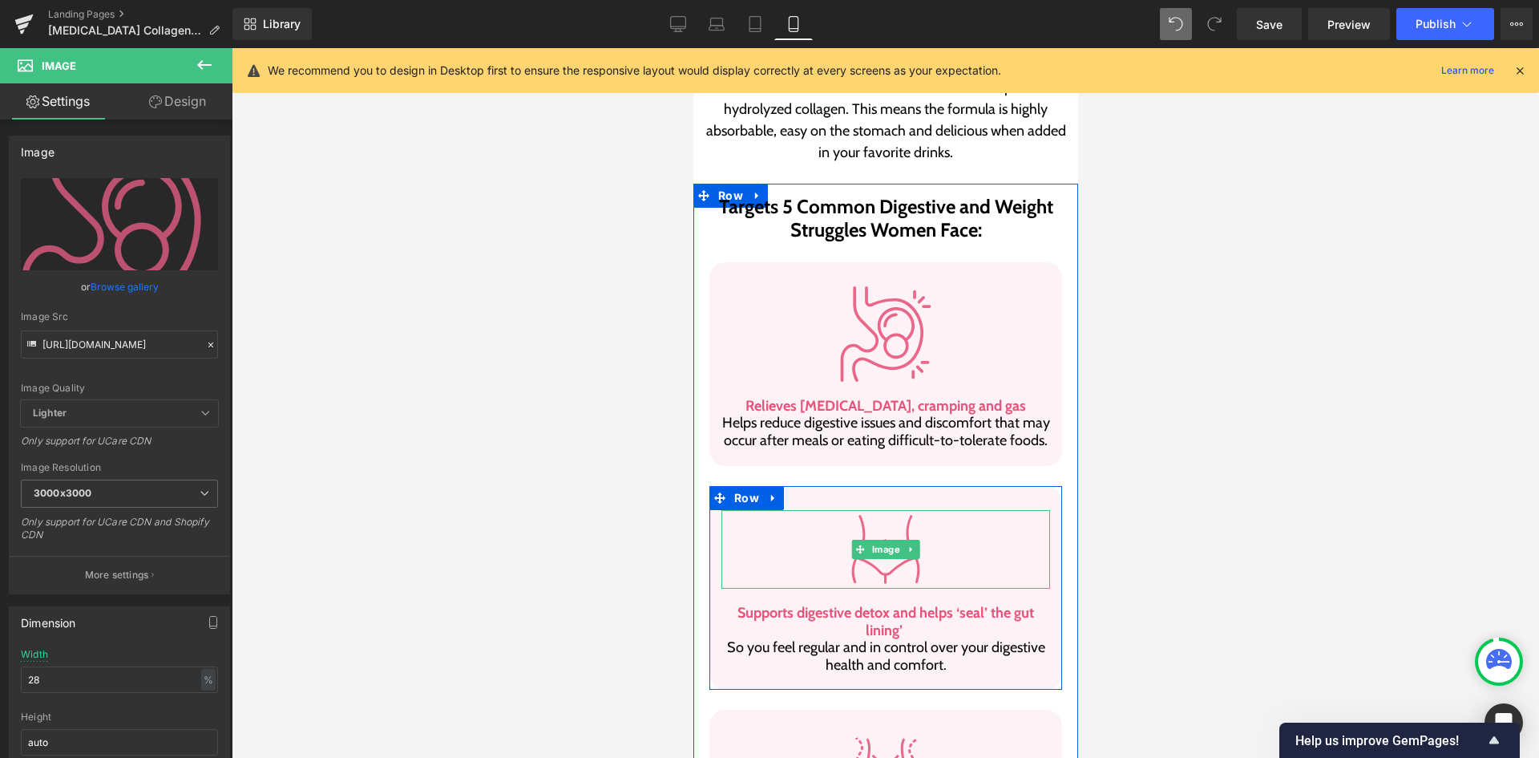
click at [826, 512] on div at bounding box center [885, 549] width 329 height 79
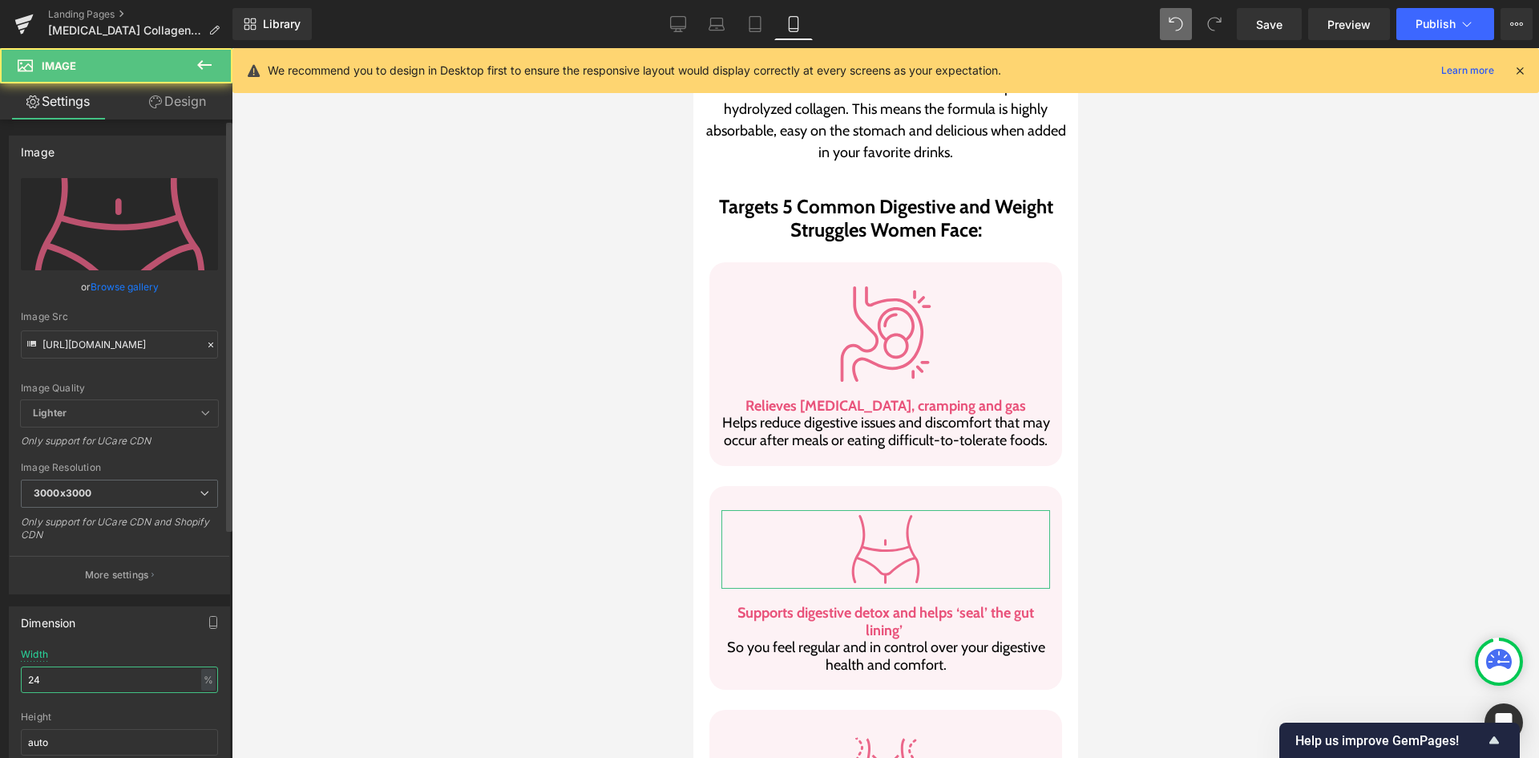
click at [143, 683] on input "24" at bounding box center [119, 679] width 197 height 26
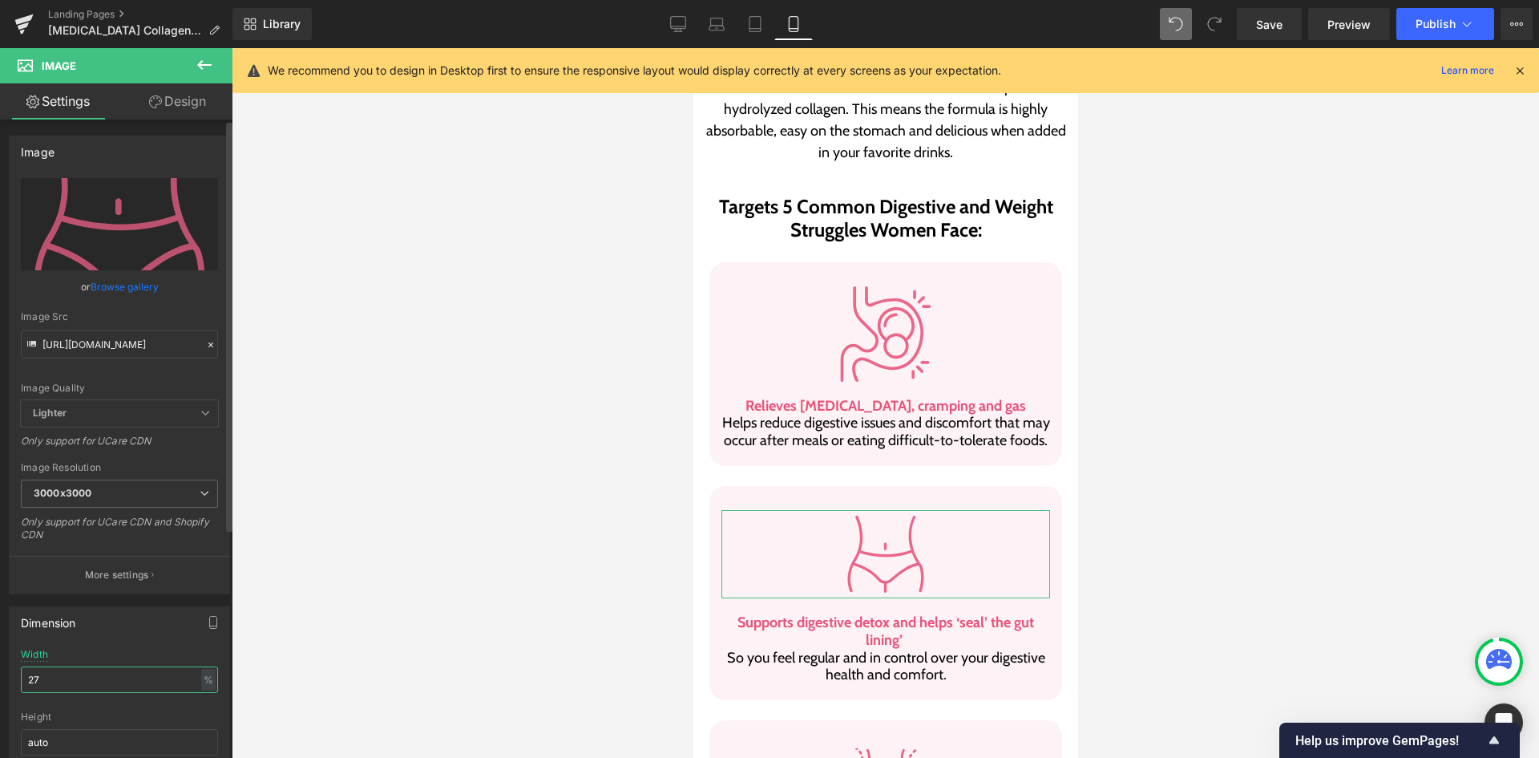
type input "28"
click at [143, 683] on input "28" at bounding box center [119, 679] width 197 height 26
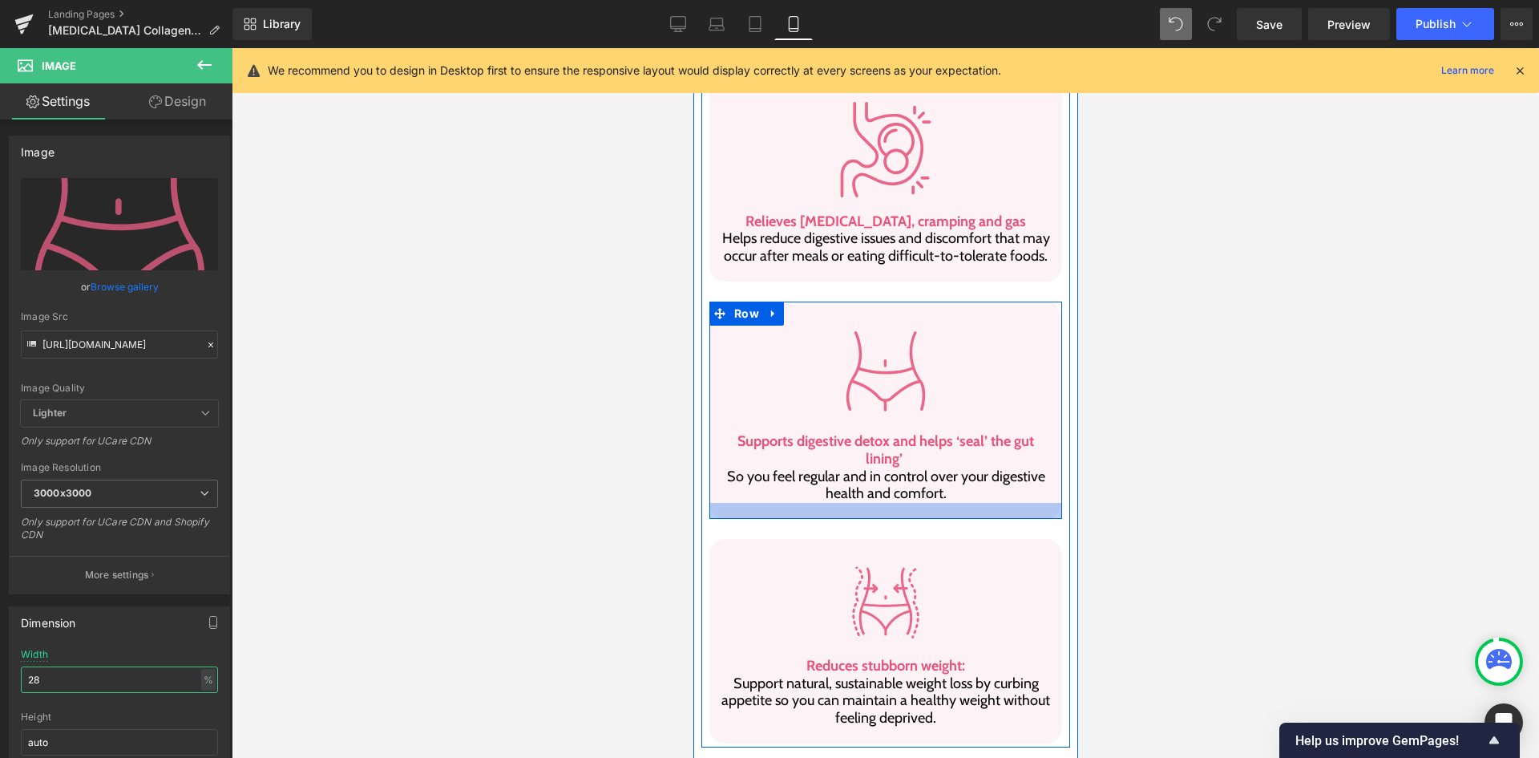
scroll to position [1465, 0]
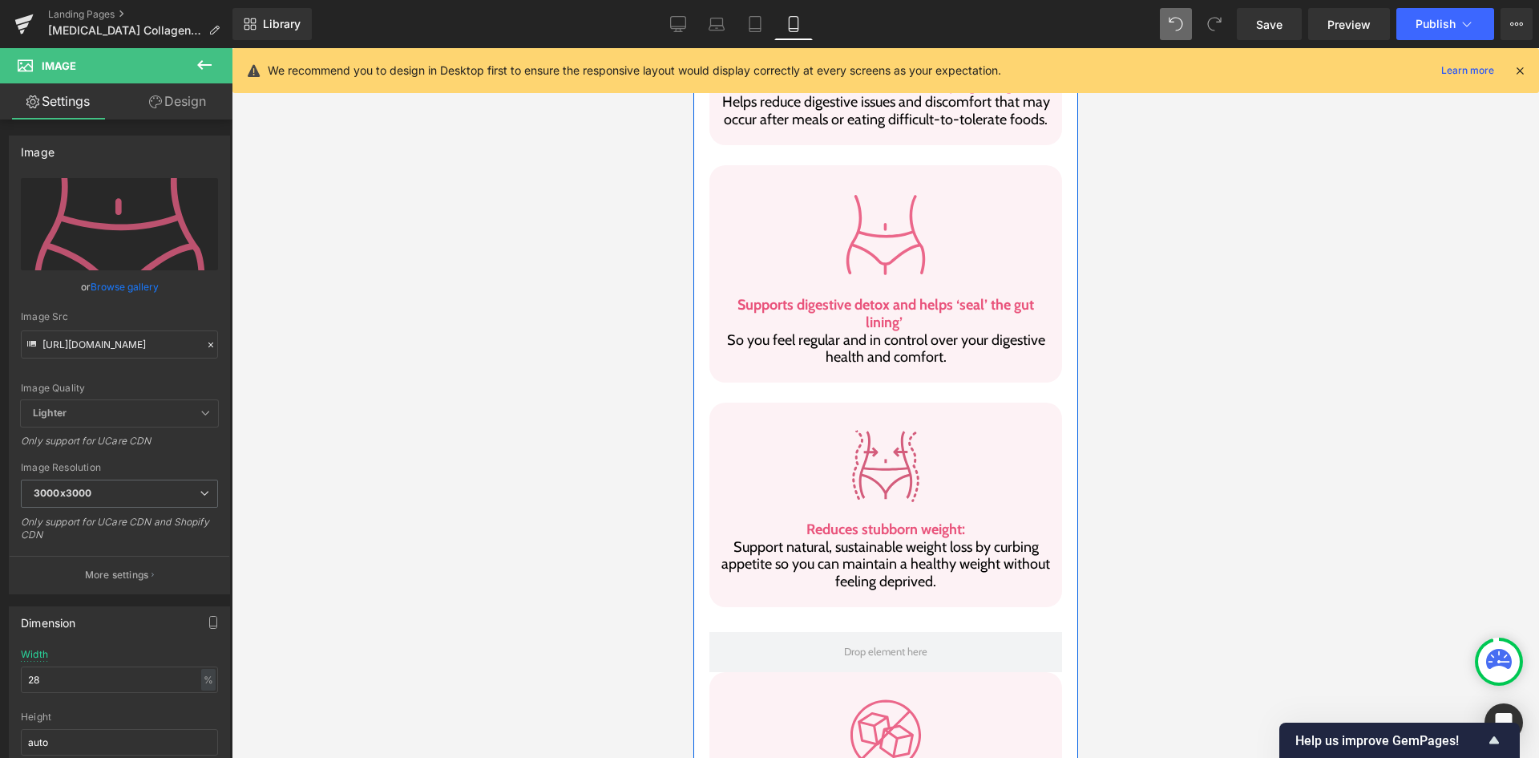
click at [891, 426] on img at bounding box center [885, 465] width 79 height 79
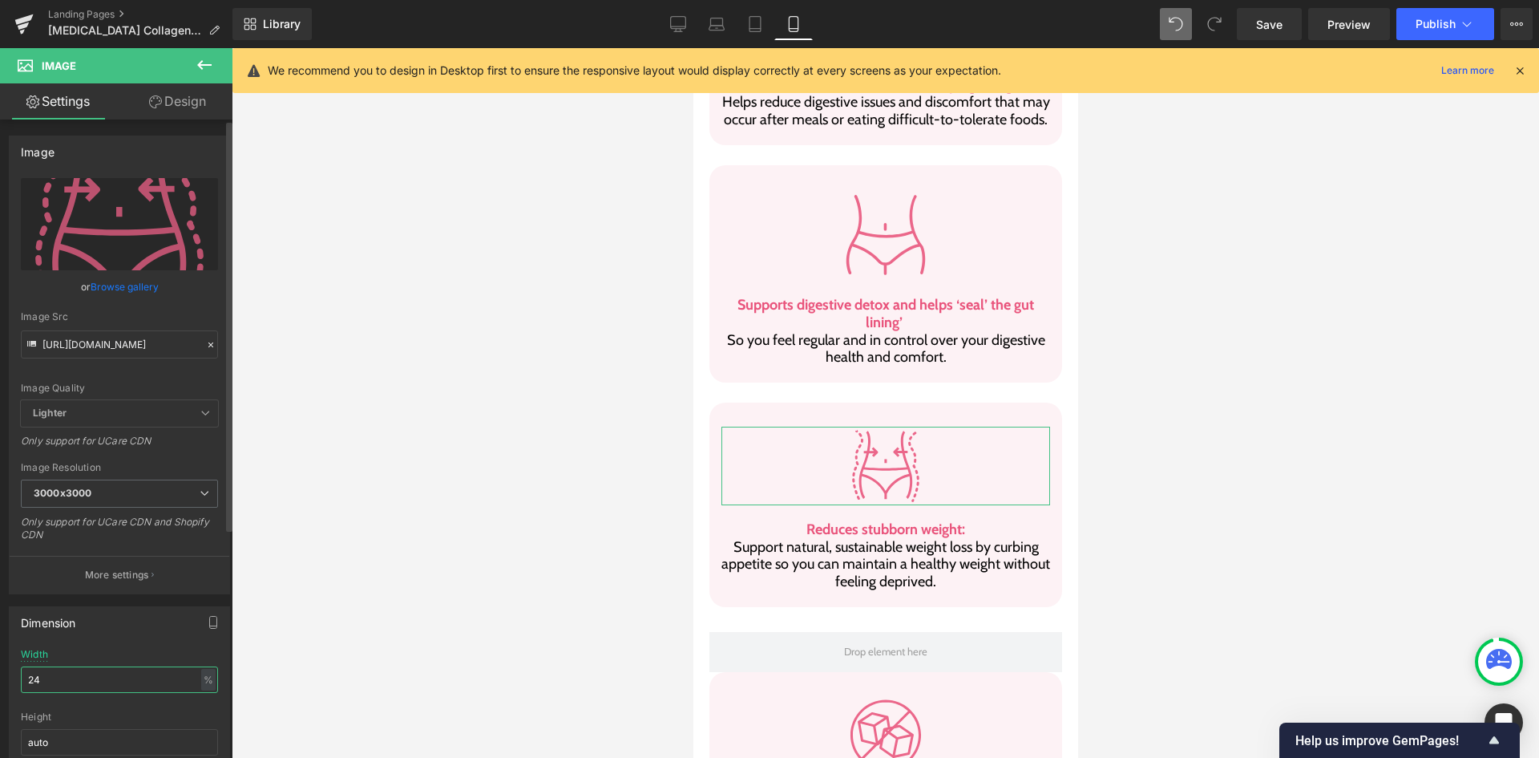
click at [45, 676] on input "24" at bounding box center [119, 679] width 197 height 26
paste input "8"
type input "28"
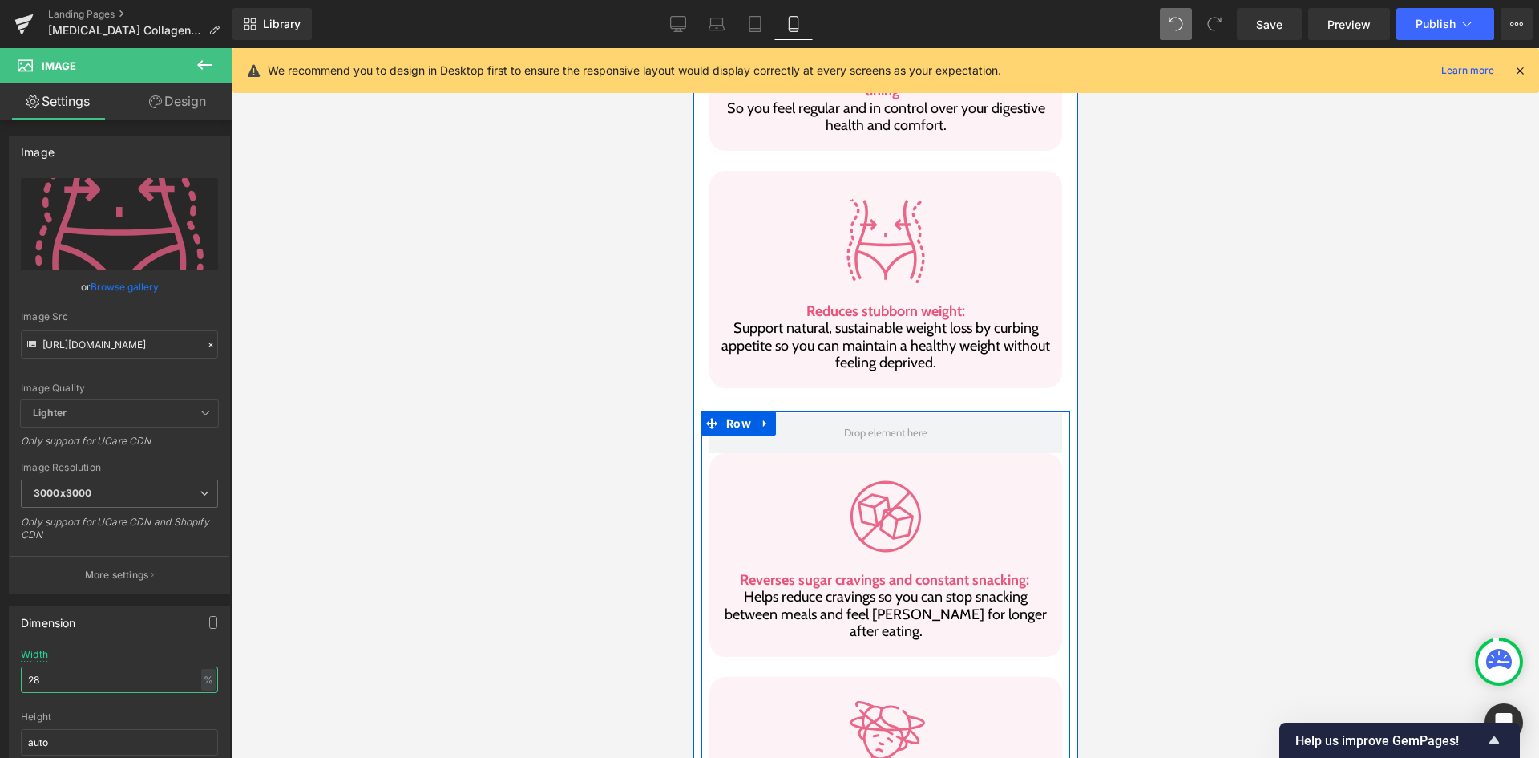
scroll to position [1705, 0]
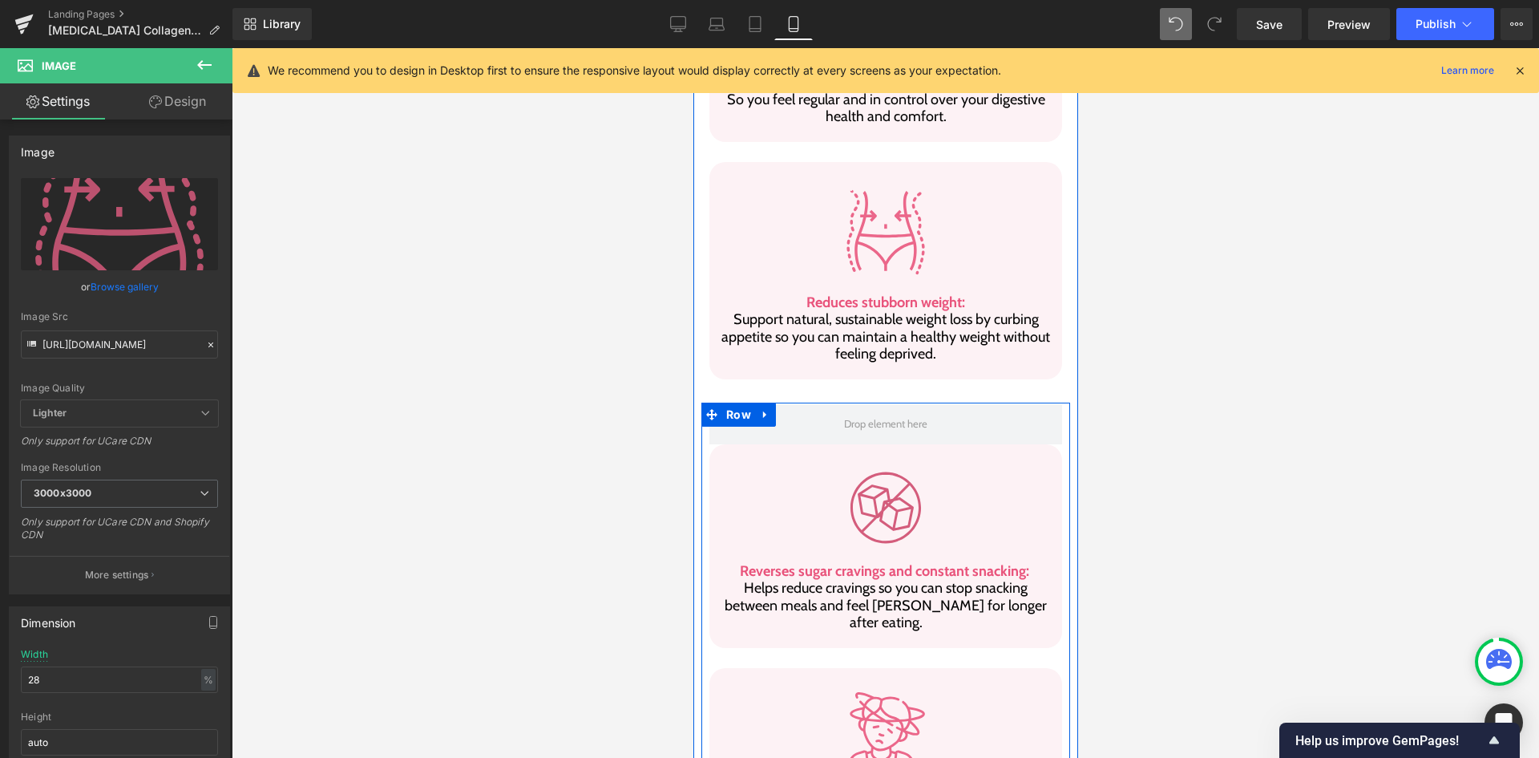
click at [879, 468] on div "Image" at bounding box center [885, 507] width 329 height 79
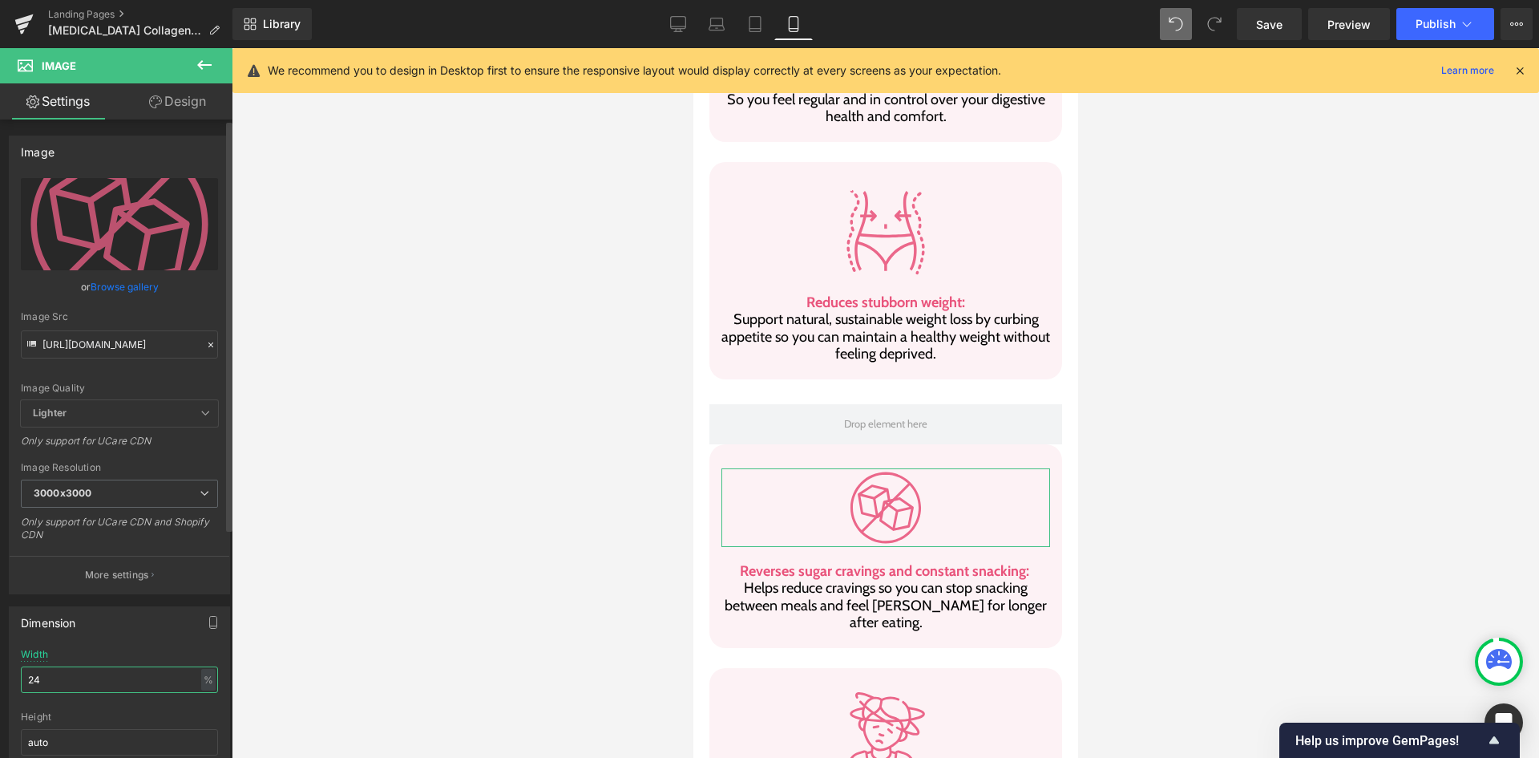
click at [124, 666] on input "24" at bounding box center [119, 679] width 197 height 26
paste input "8"
type input "28"
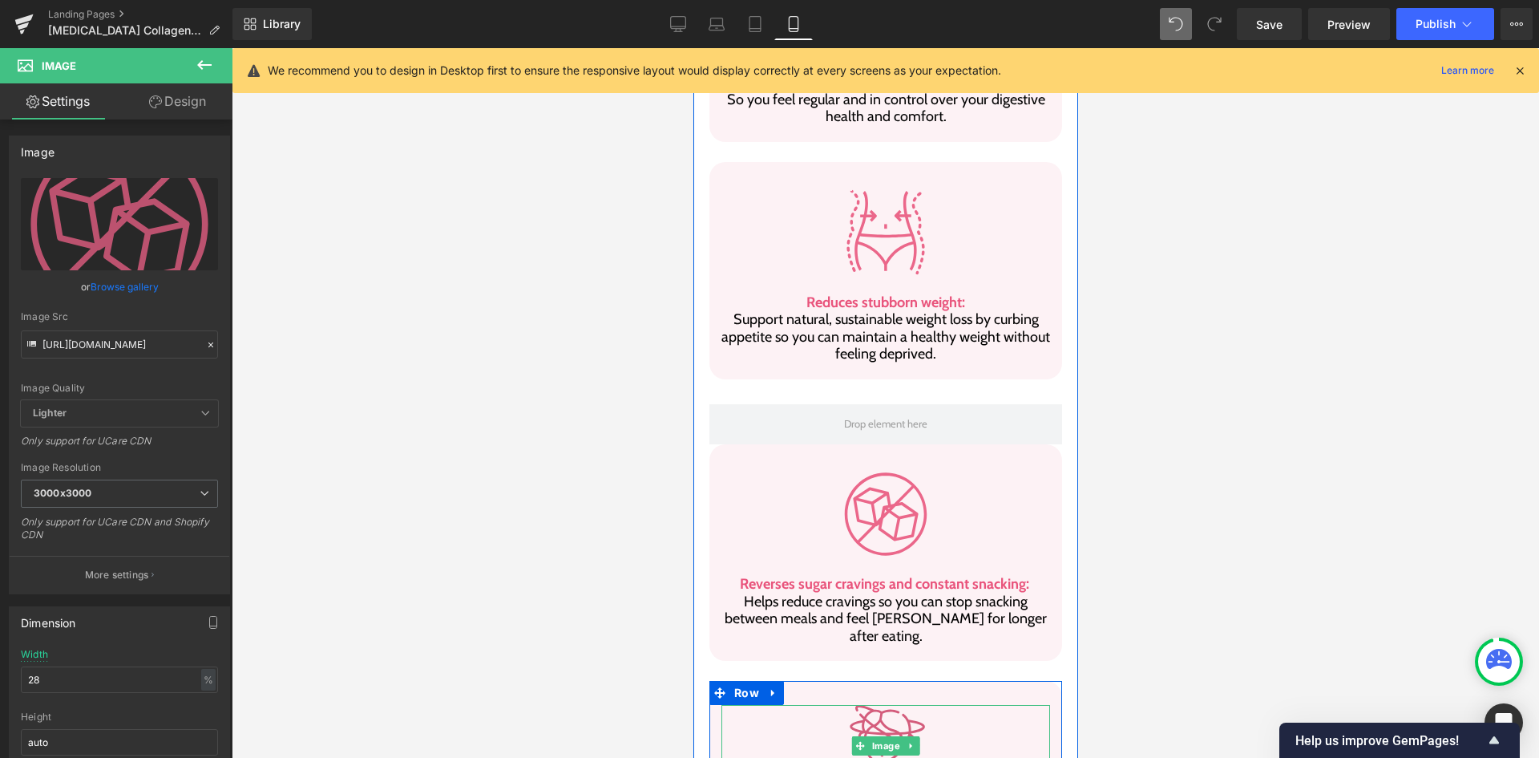
click at [905, 705] on img at bounding box center [885, 745] width 79 height 81
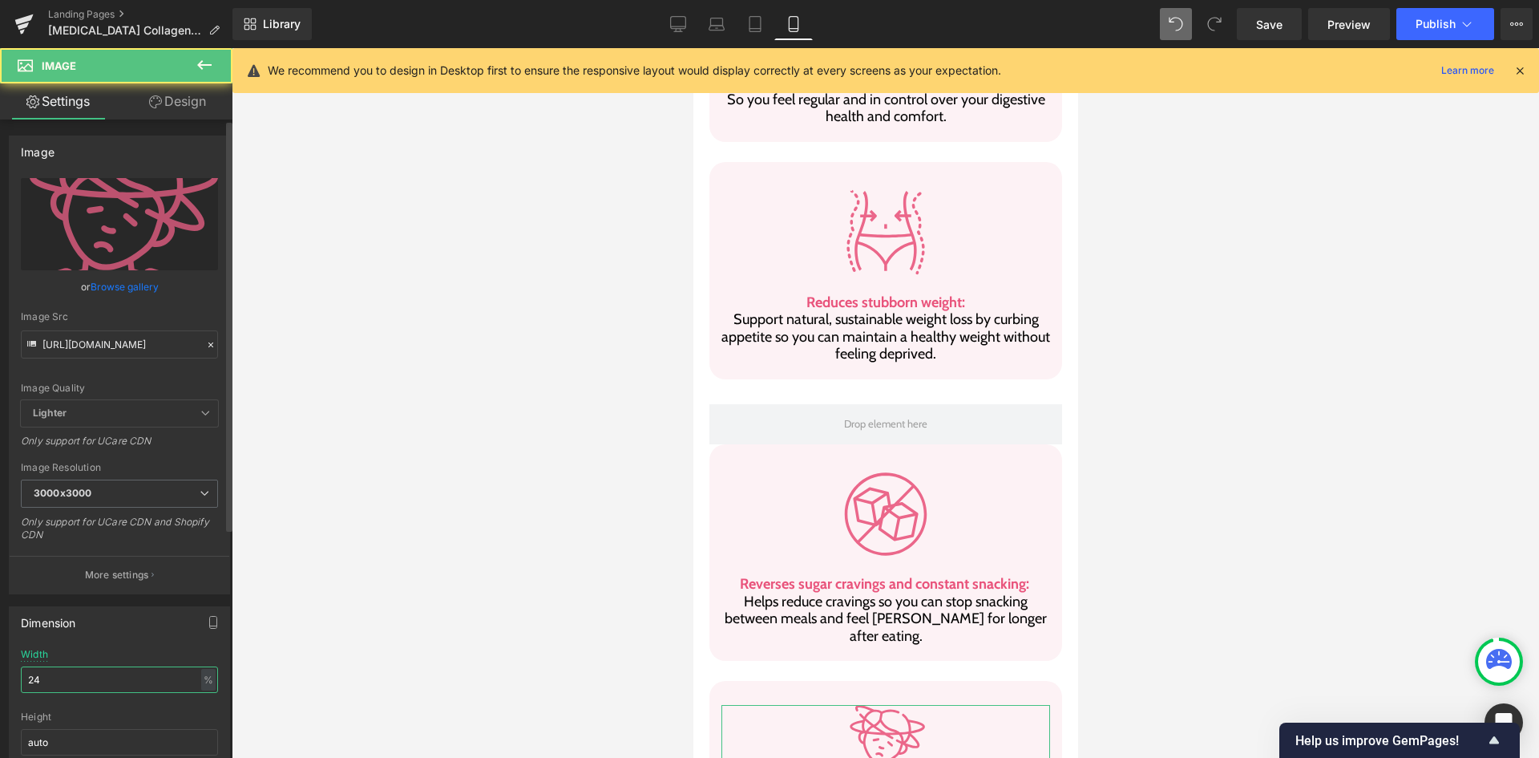
click at [124, 676] on input "24" at bounding box center [119, 679] width 197 height 26
paste input "8"
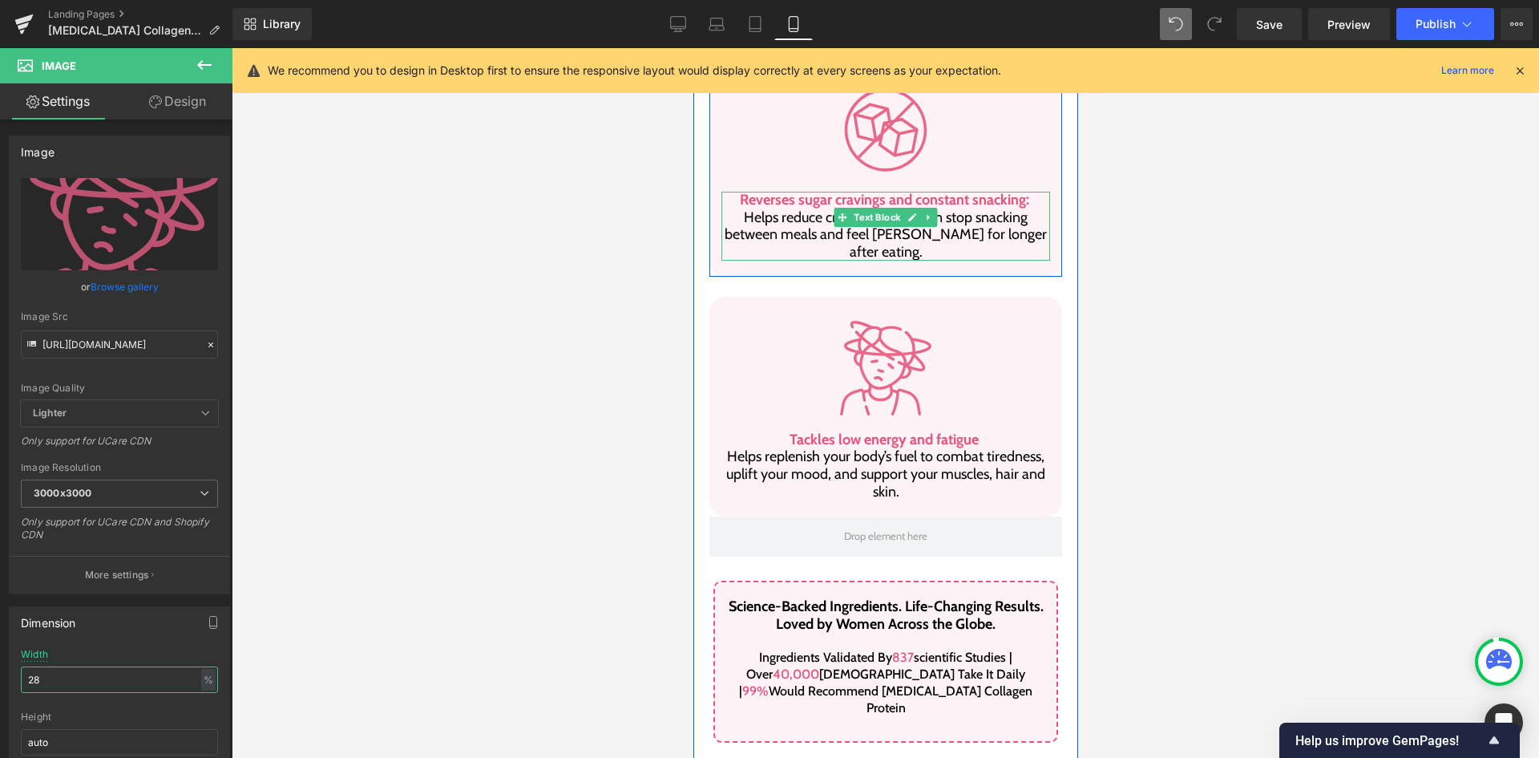
scroll to position [2106, 0]
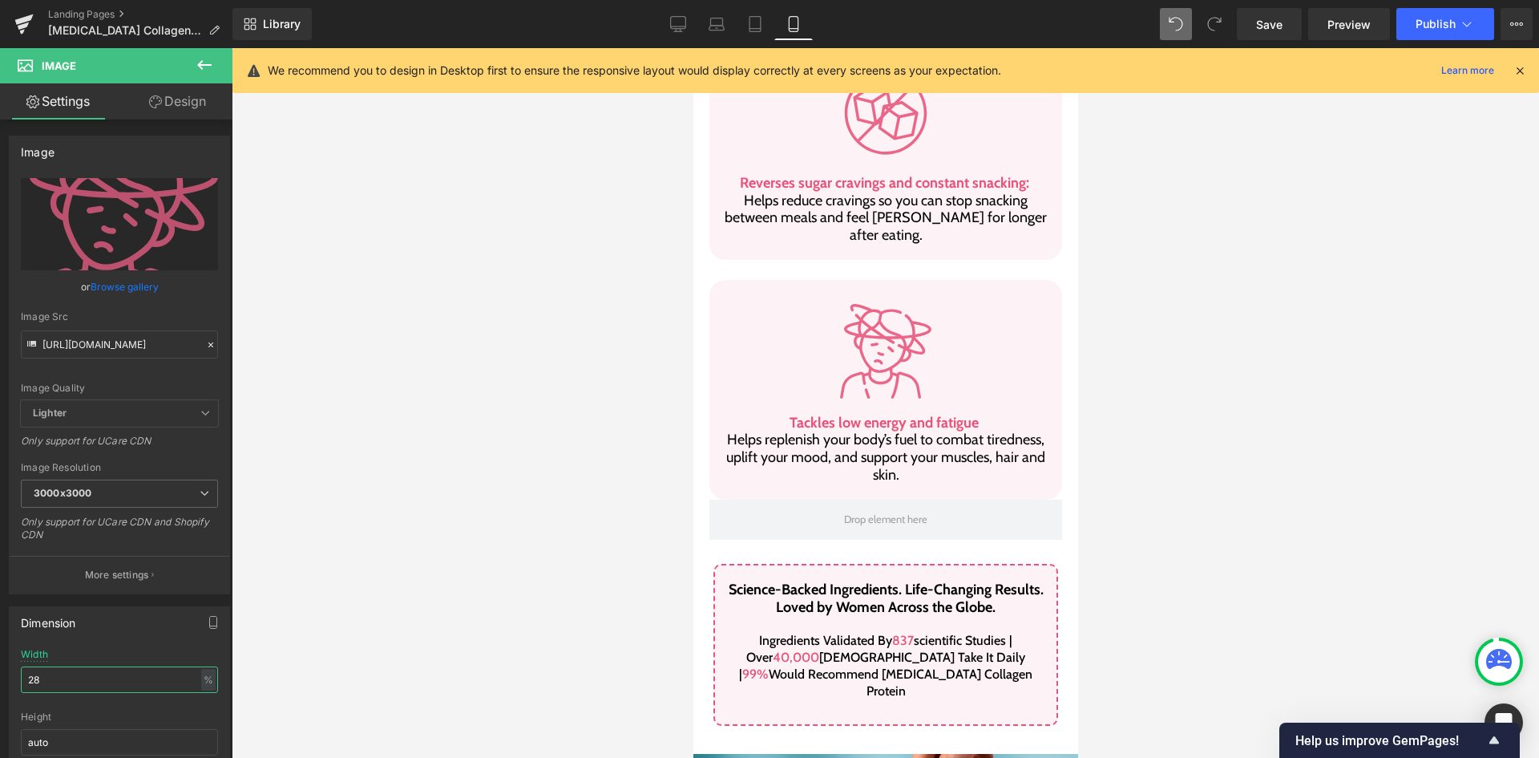
type input "28"
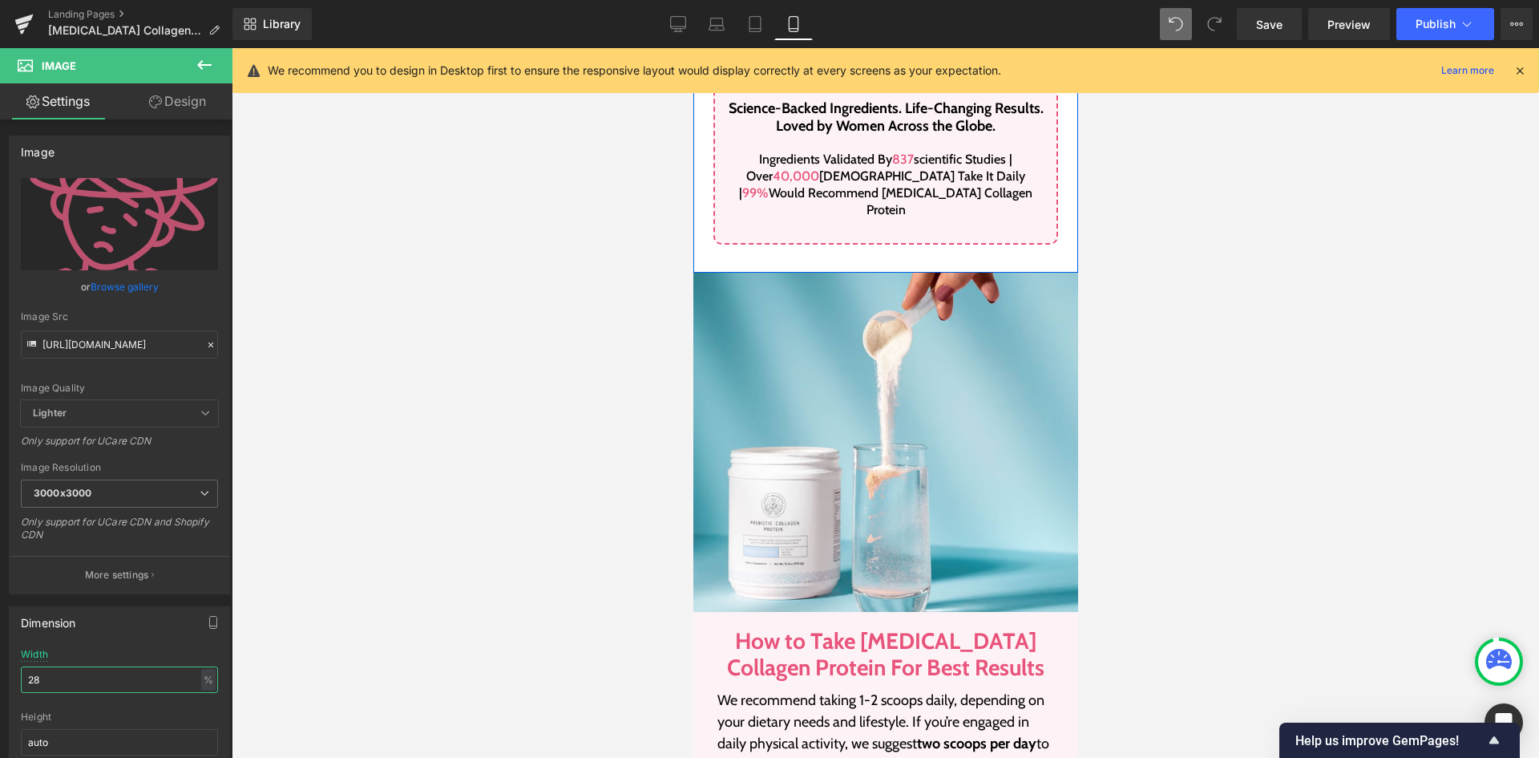
scroll to position [2667, 0]
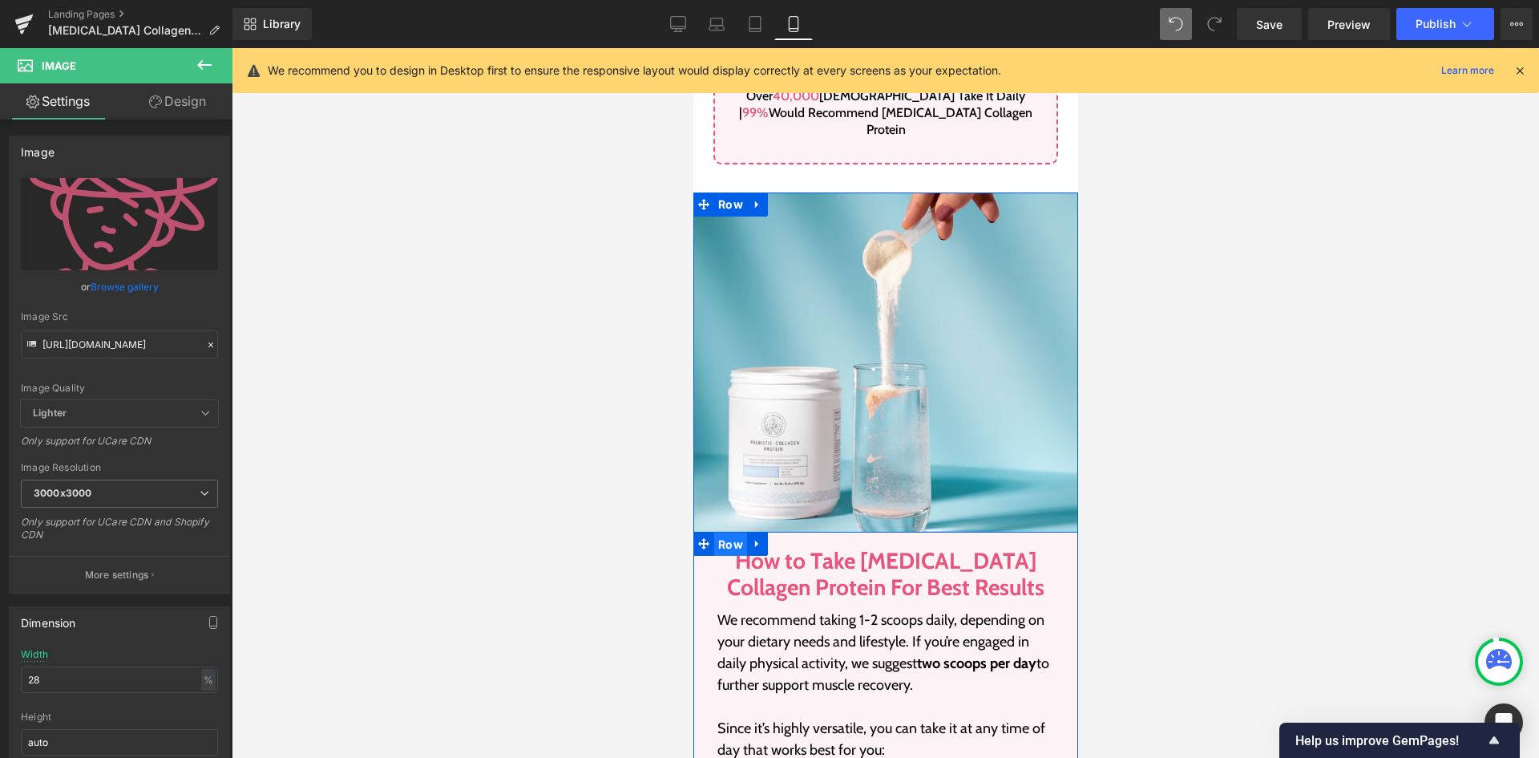
click at [727, 532] on span "Row" at bounding box center [729, 544] width 33 height 24
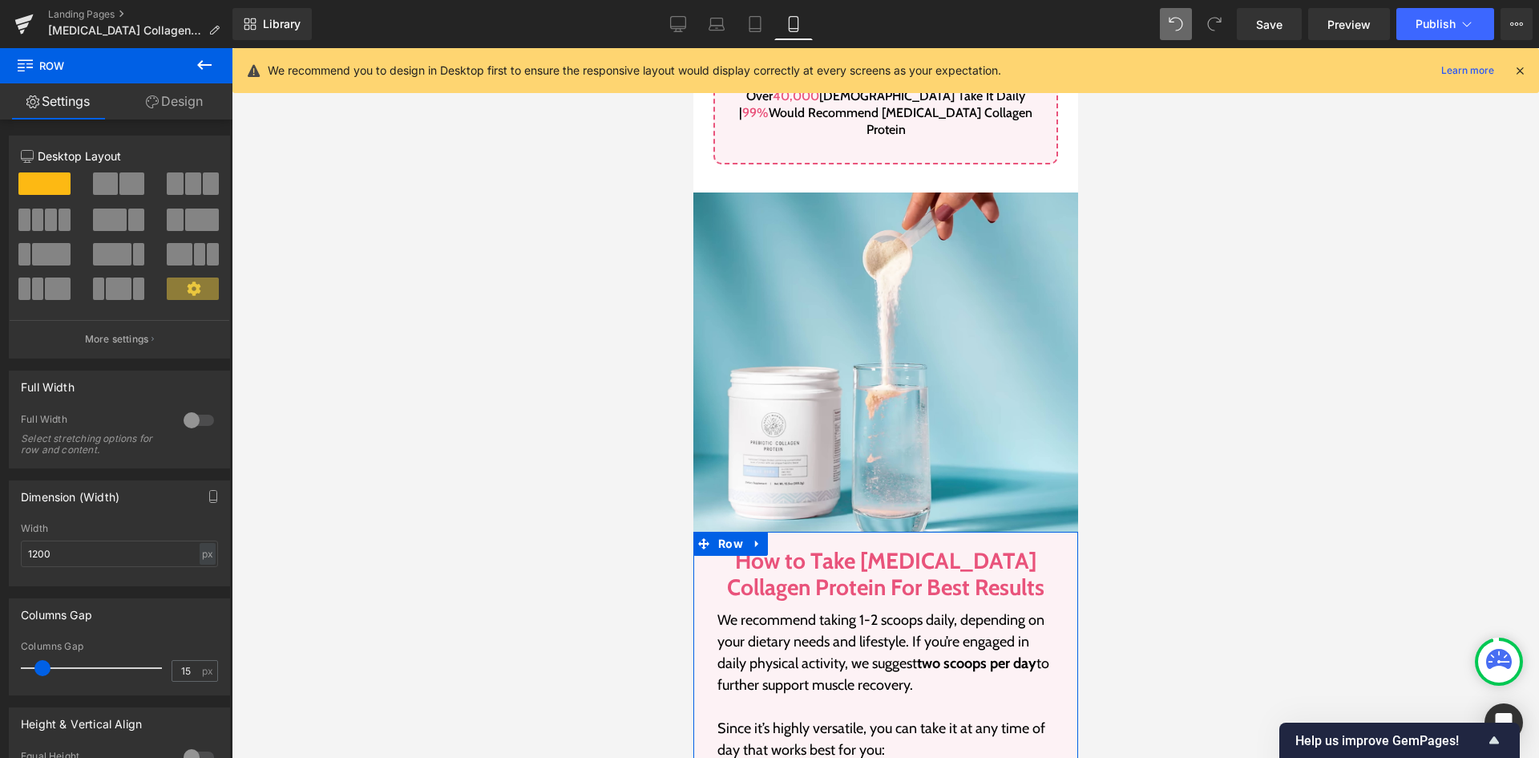
click at [170, 96] on link "Design" at bounding box center [174, 101] width 116 height 36
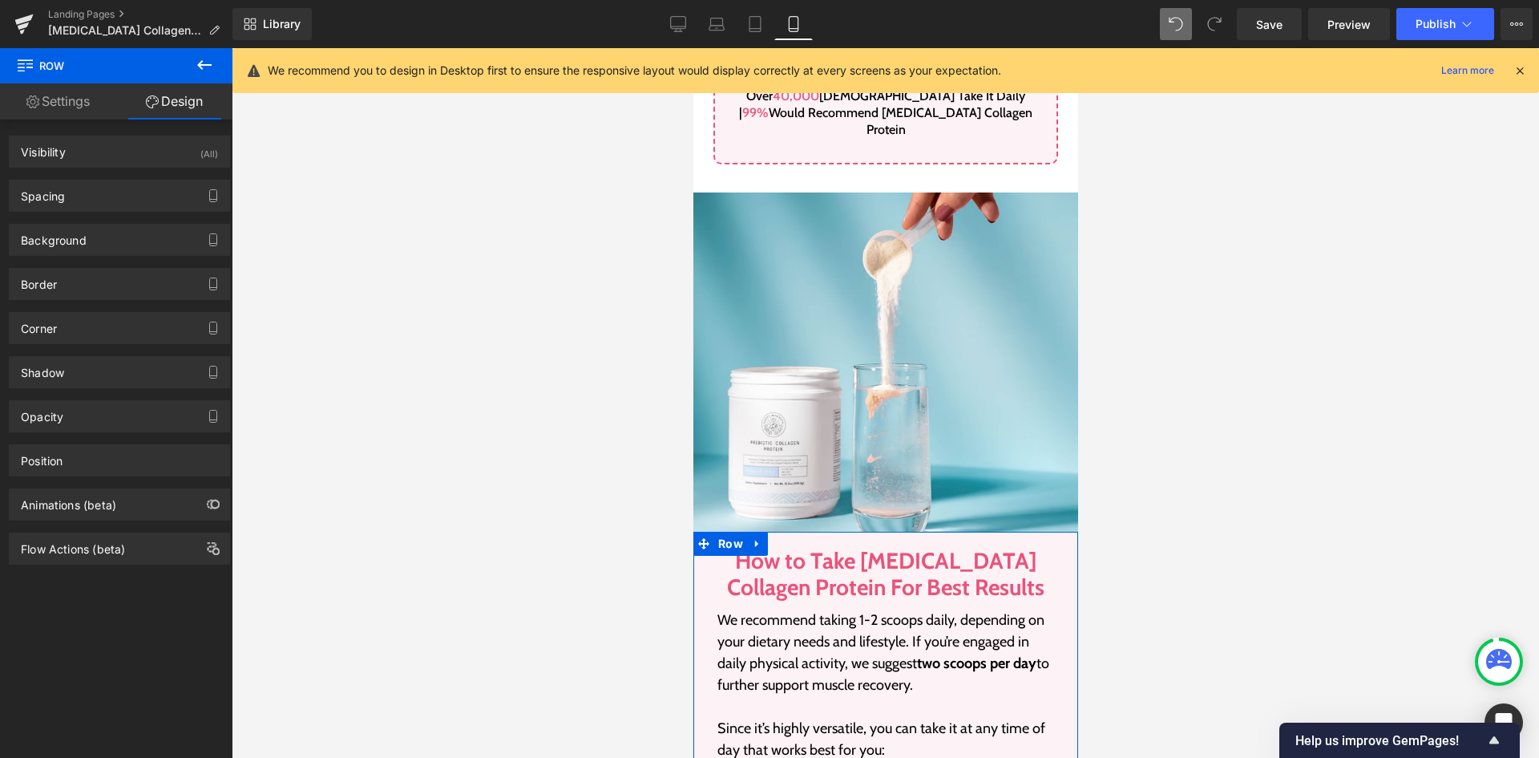
click at [110, 212] on div "Background Color & Image color transparent Color transparent 0 % Image Replace …" at bounding box center [120, 234] width 240 height 44
click at [117, 204] on div "Spacing" at bounding box center [120, 195] width 220 height 30
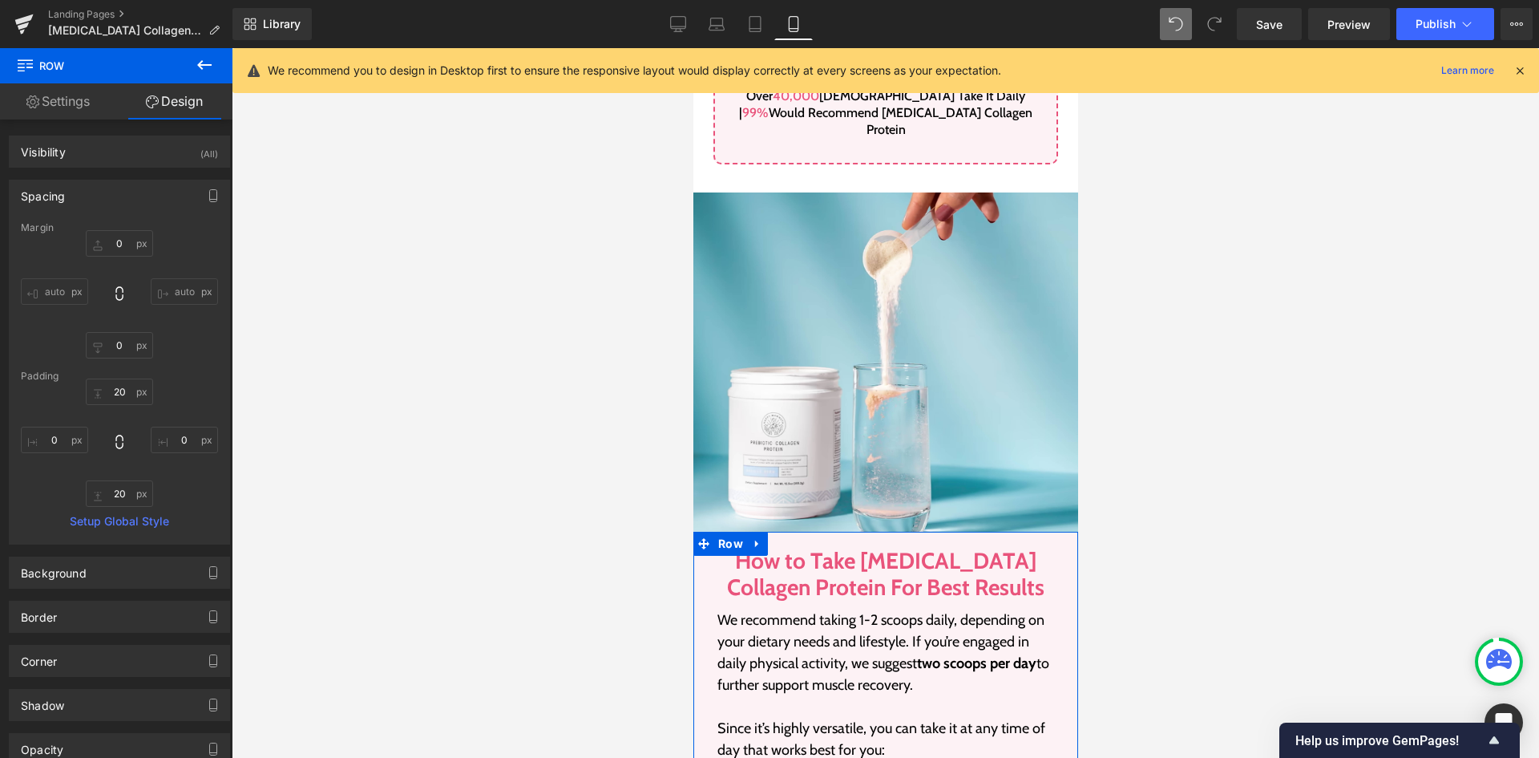
click at [98, 118] on link "Settings" at bounding box center [58, 101] width 116 height 36
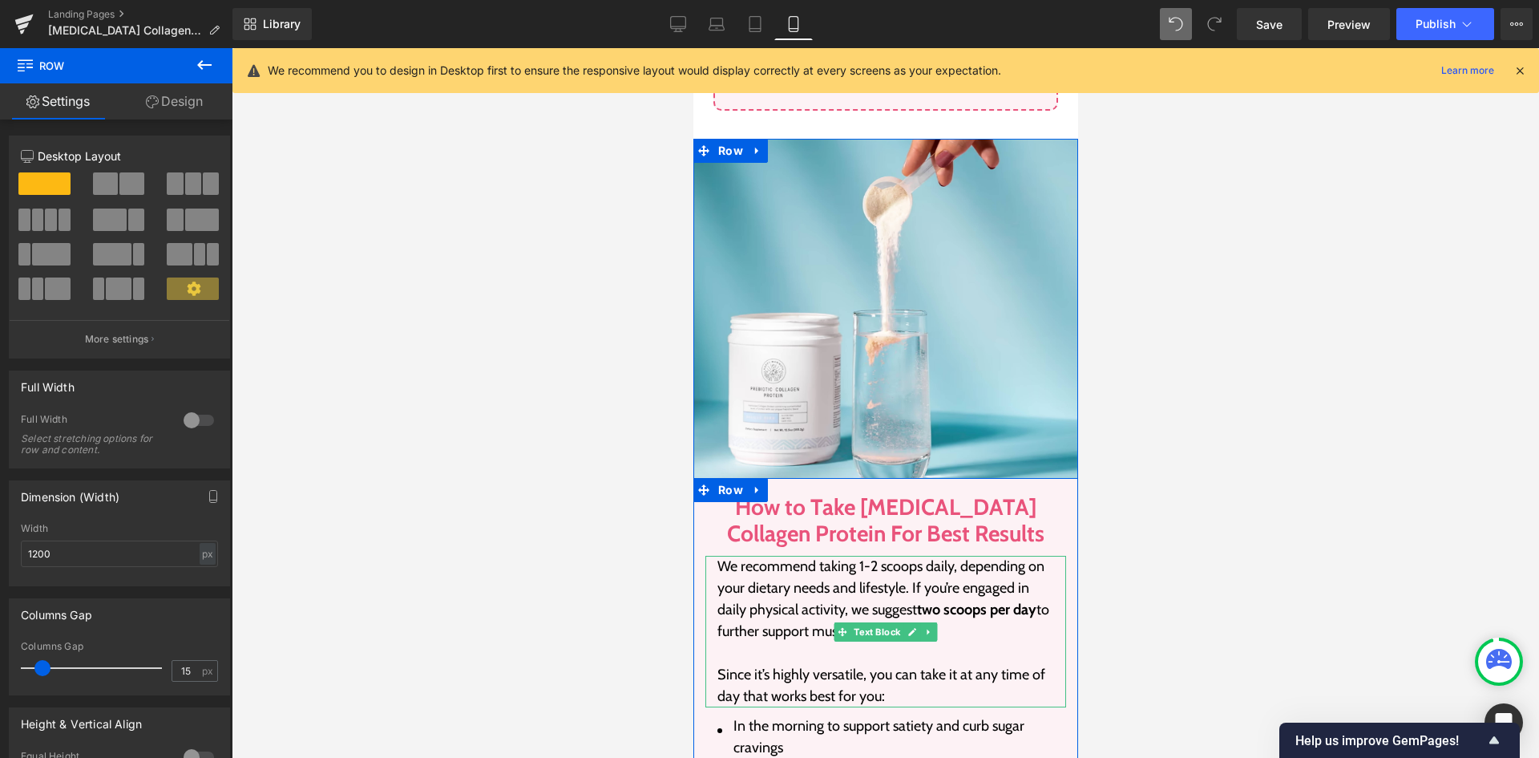
scroll to position [2827, 0]
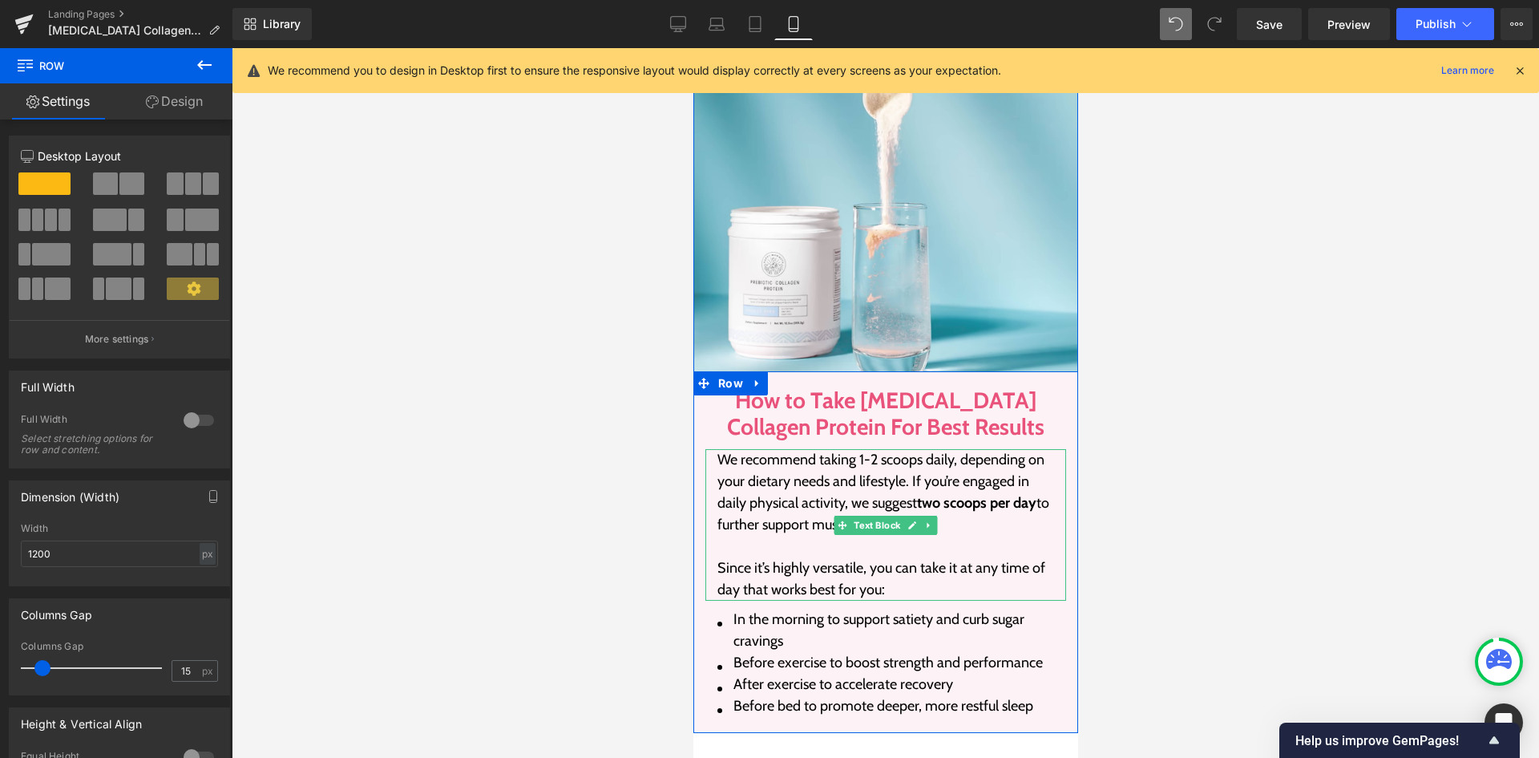
click at [811, 449] on p "We recommend taking 1-2 scoops daily, depending on your dietary needs and lifes…" at bounding box center [885, 492] width 337 height 87
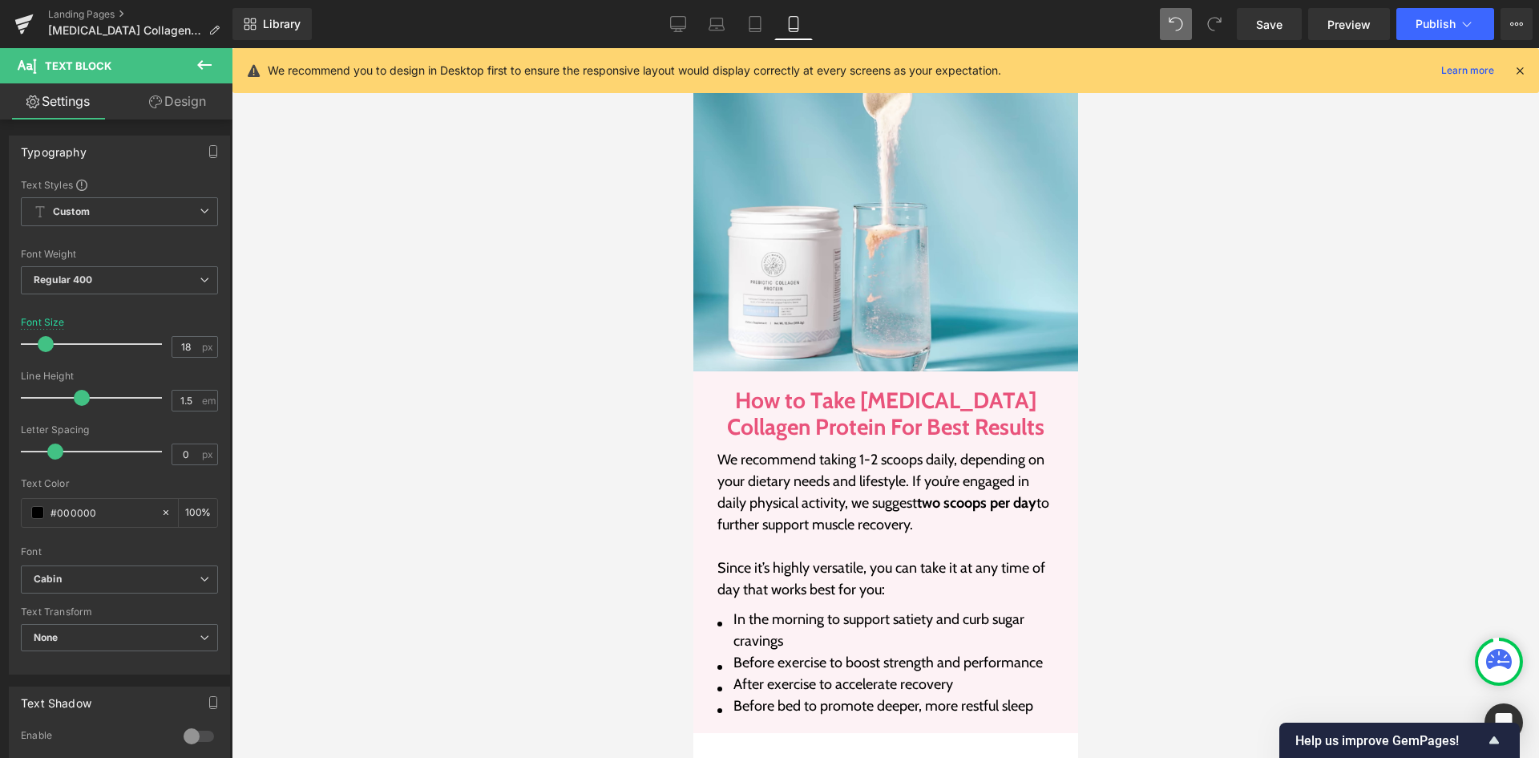
drag, startPoint x: 189, startPoint y: 111, endPoint x: 139, endPoint y: 284, distance: 180.4
click at [189, 111] on link "Design" at bounding box center [177, 101] width 116 height 36
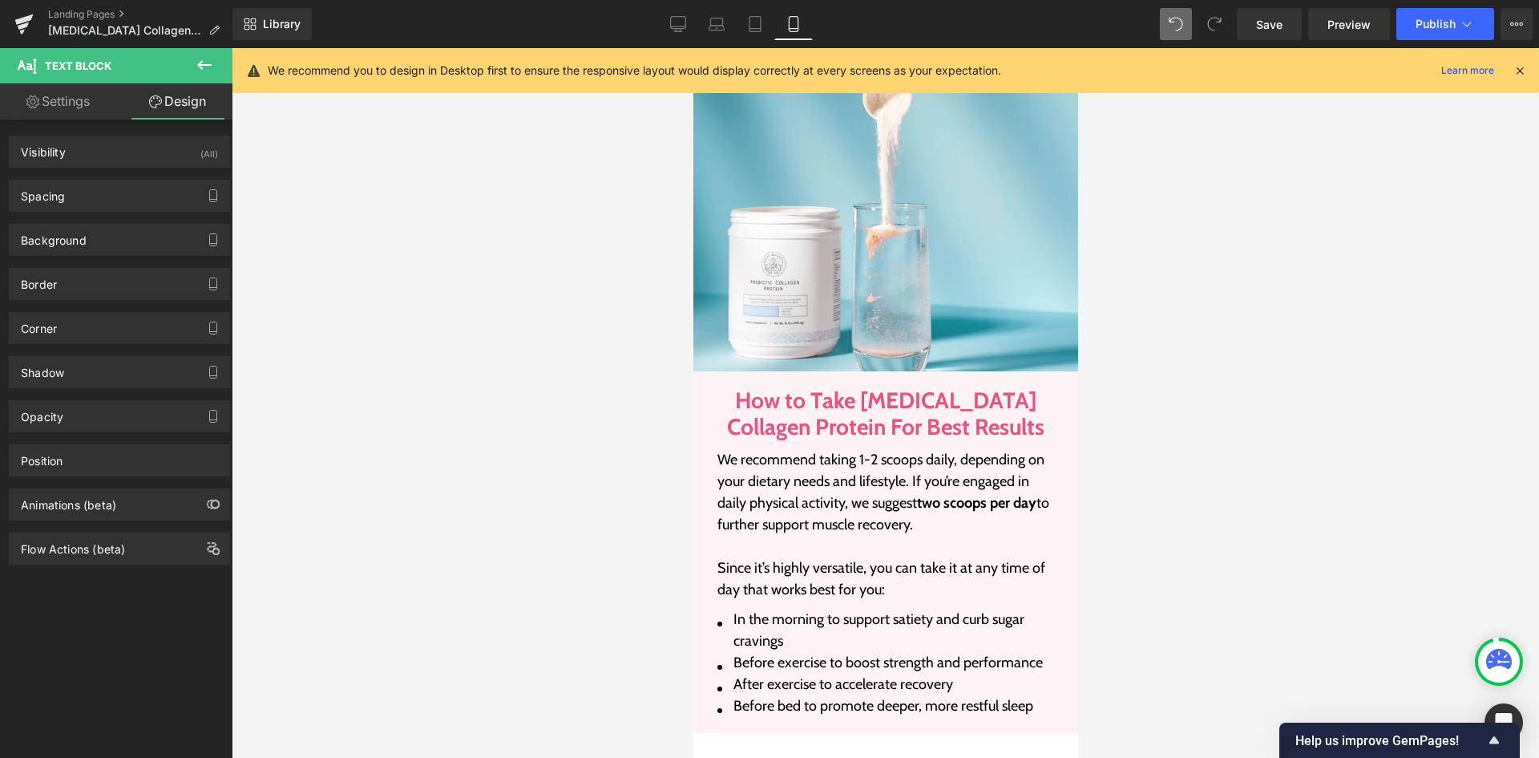
type input "10"
type input "0"
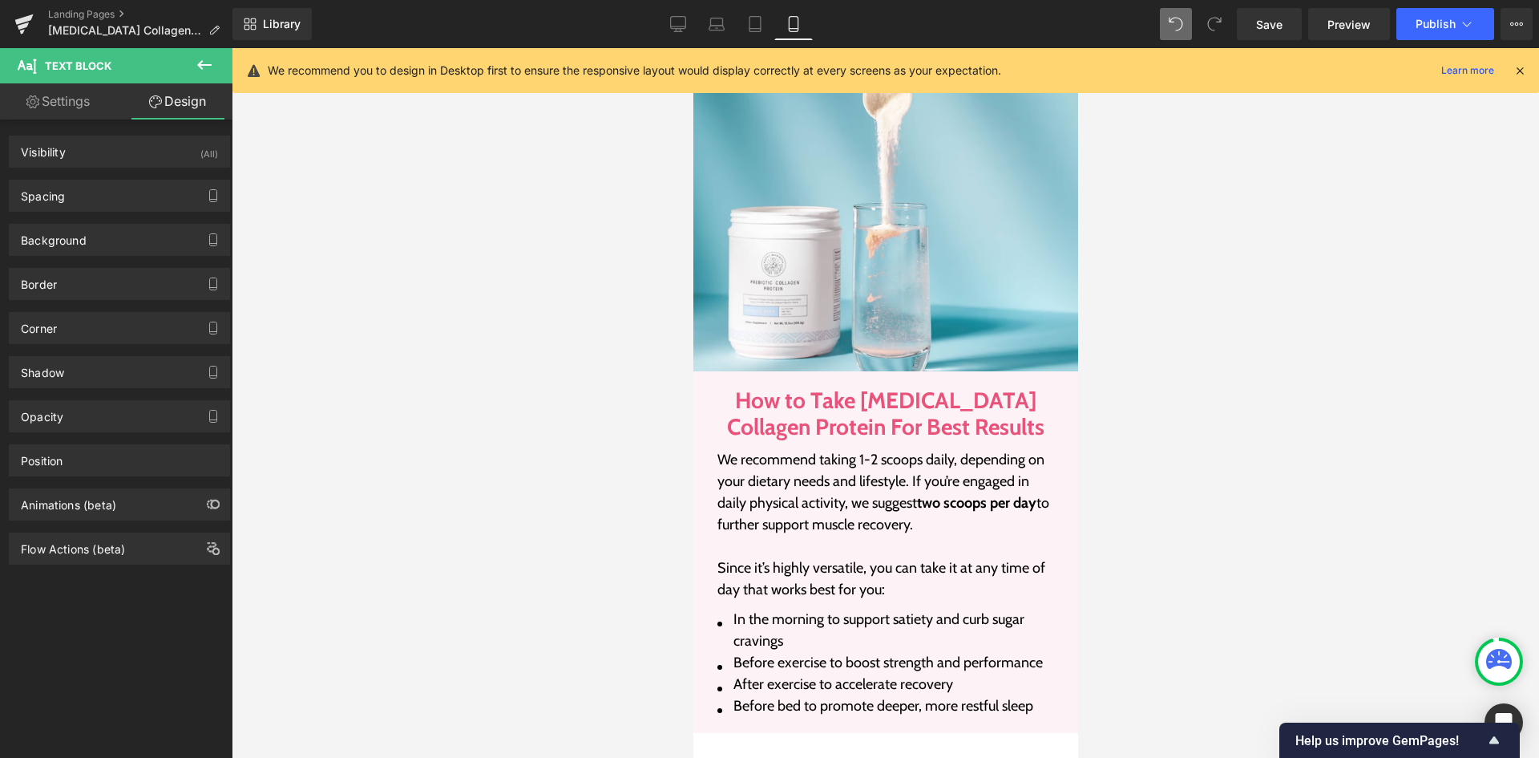
type input "15"
type input "0"
click at [105, 195] on div "Spacing" at bounding box center [120, 195] width 220 height 30
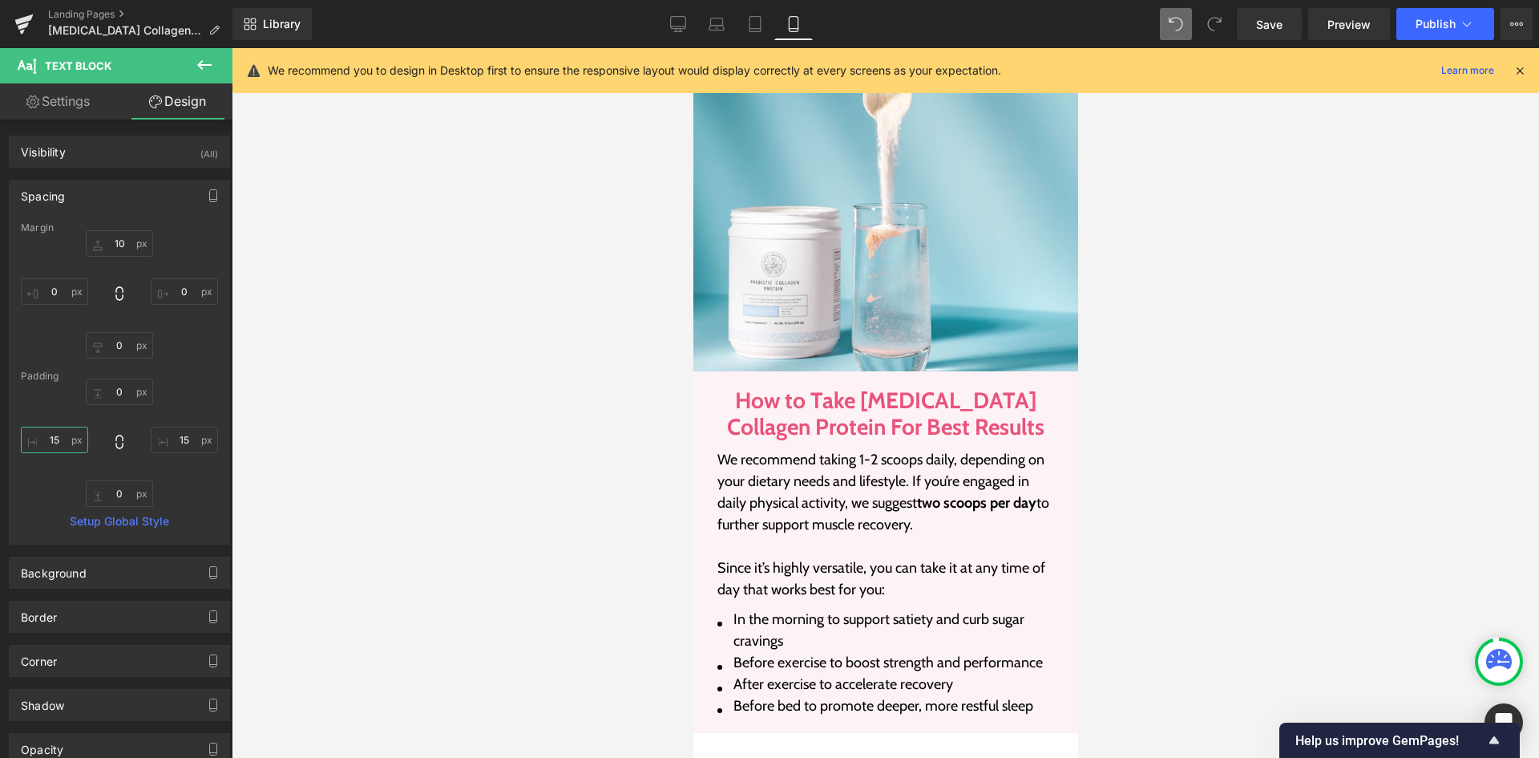
click at [64, 438] on input "15" at bounding box center [54, 439] width 67 height 26
type input "0"
click at [165, 440] on input "15" at bounding box center [184, 439] width 67 height 26
type input "0"
drag, startPoint x: 1286, startPoint y: 29, endPoint x: 148, endPoint y: 430, distance: 1207.1
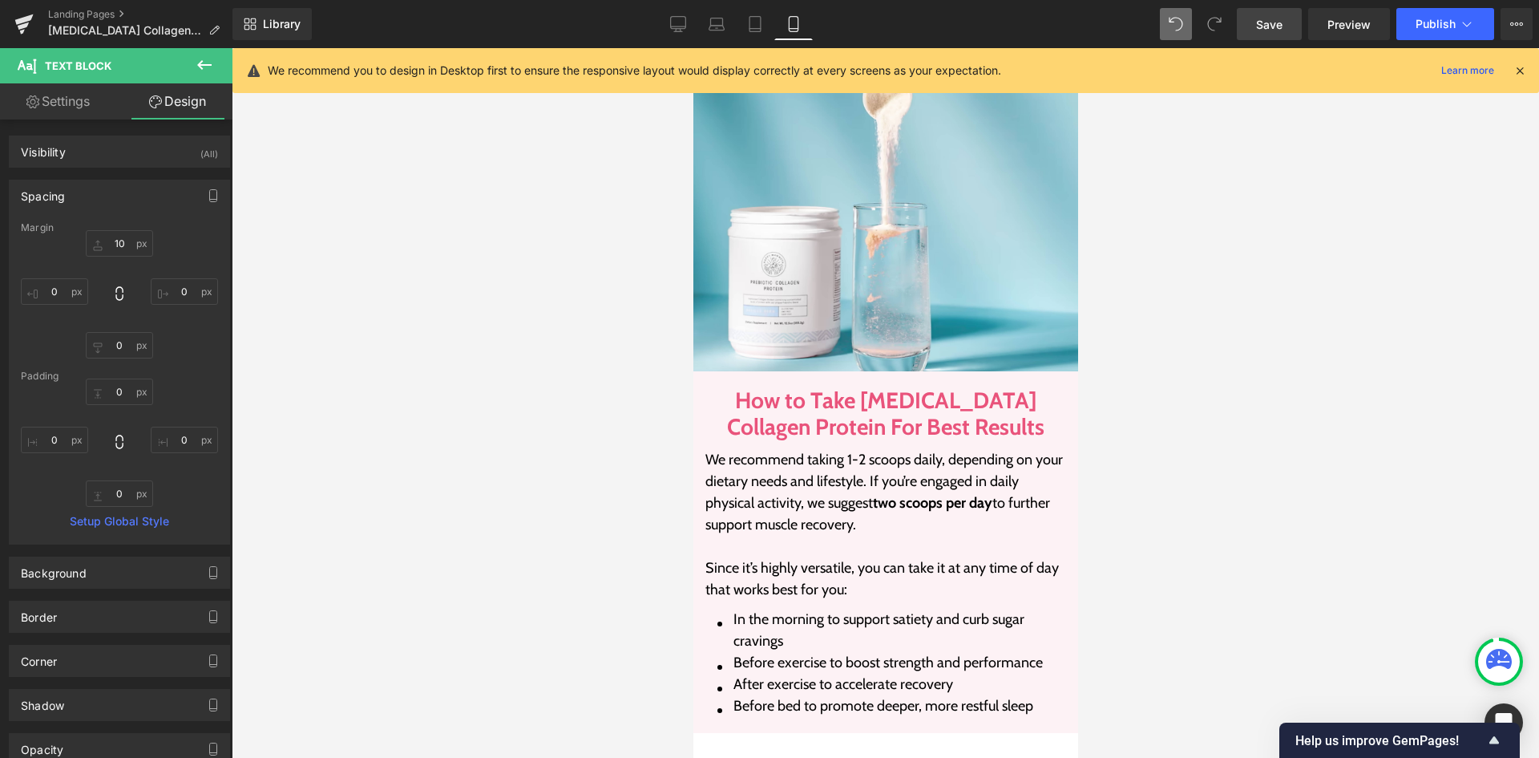
click at [1286, 29] on link "Save" at bounding box center [1269, 24] width 65 height 32
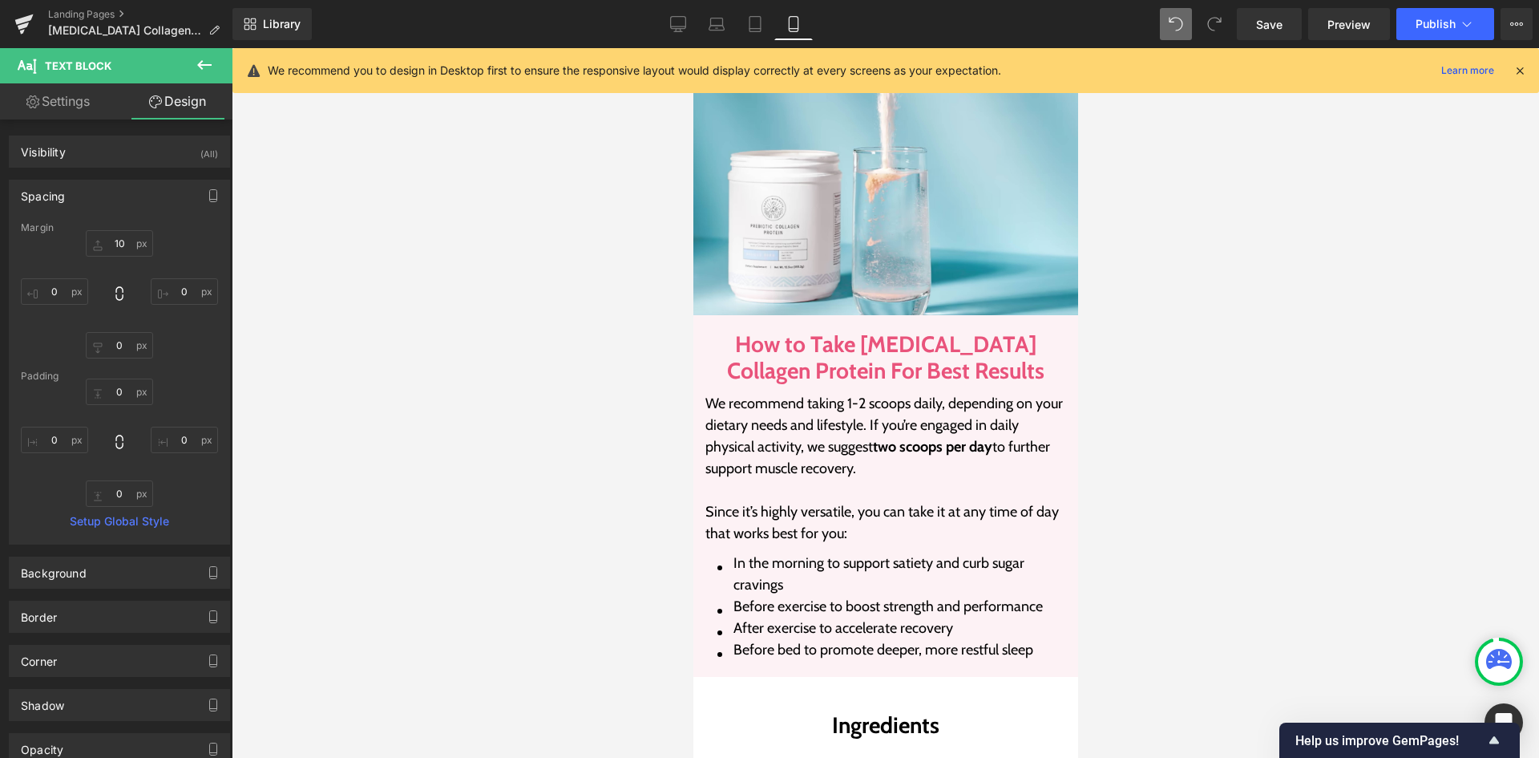
scroll to position [2908, 0]
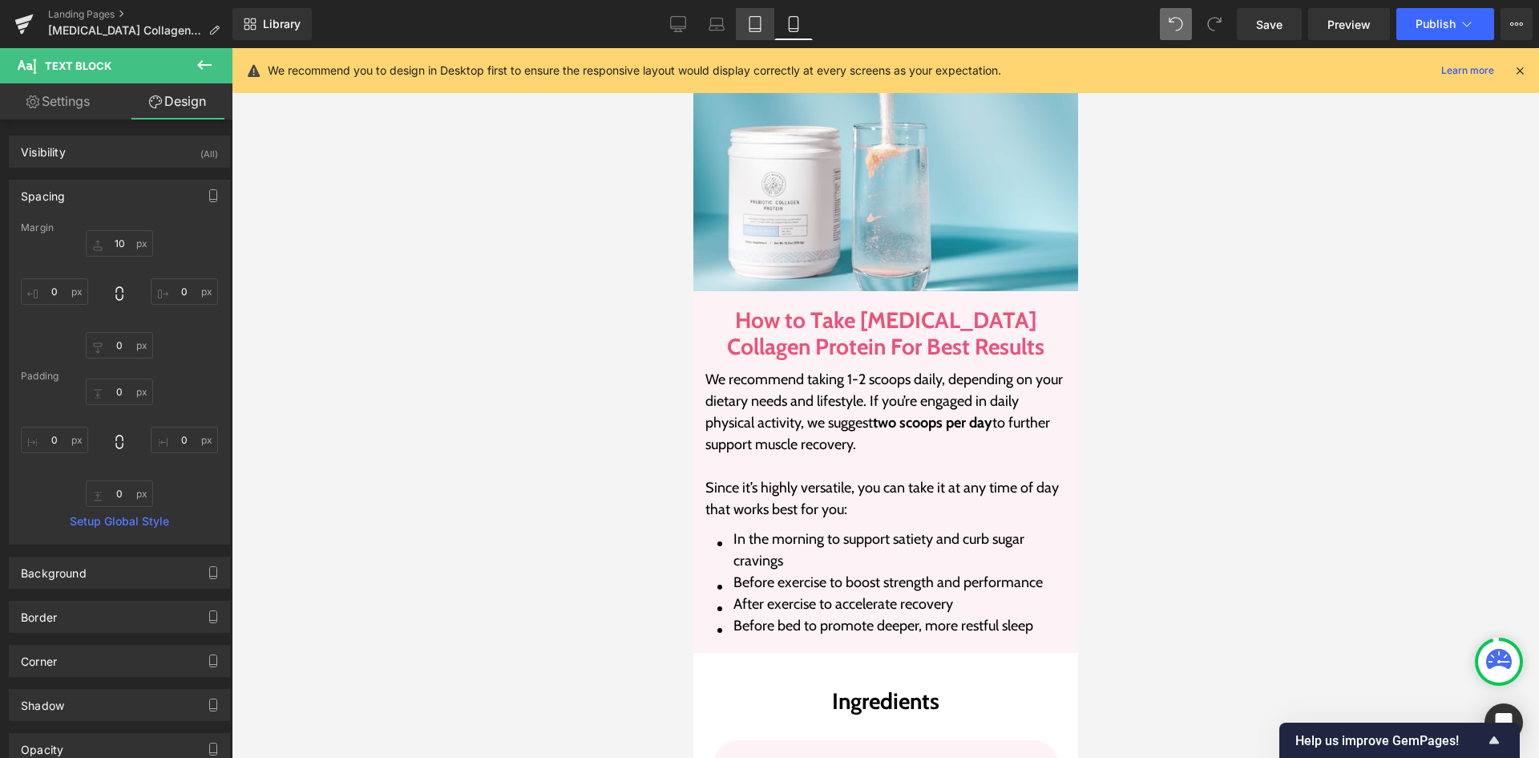
click at [747, 19] on icon at bounding box center [755, 24] width 16 height 16
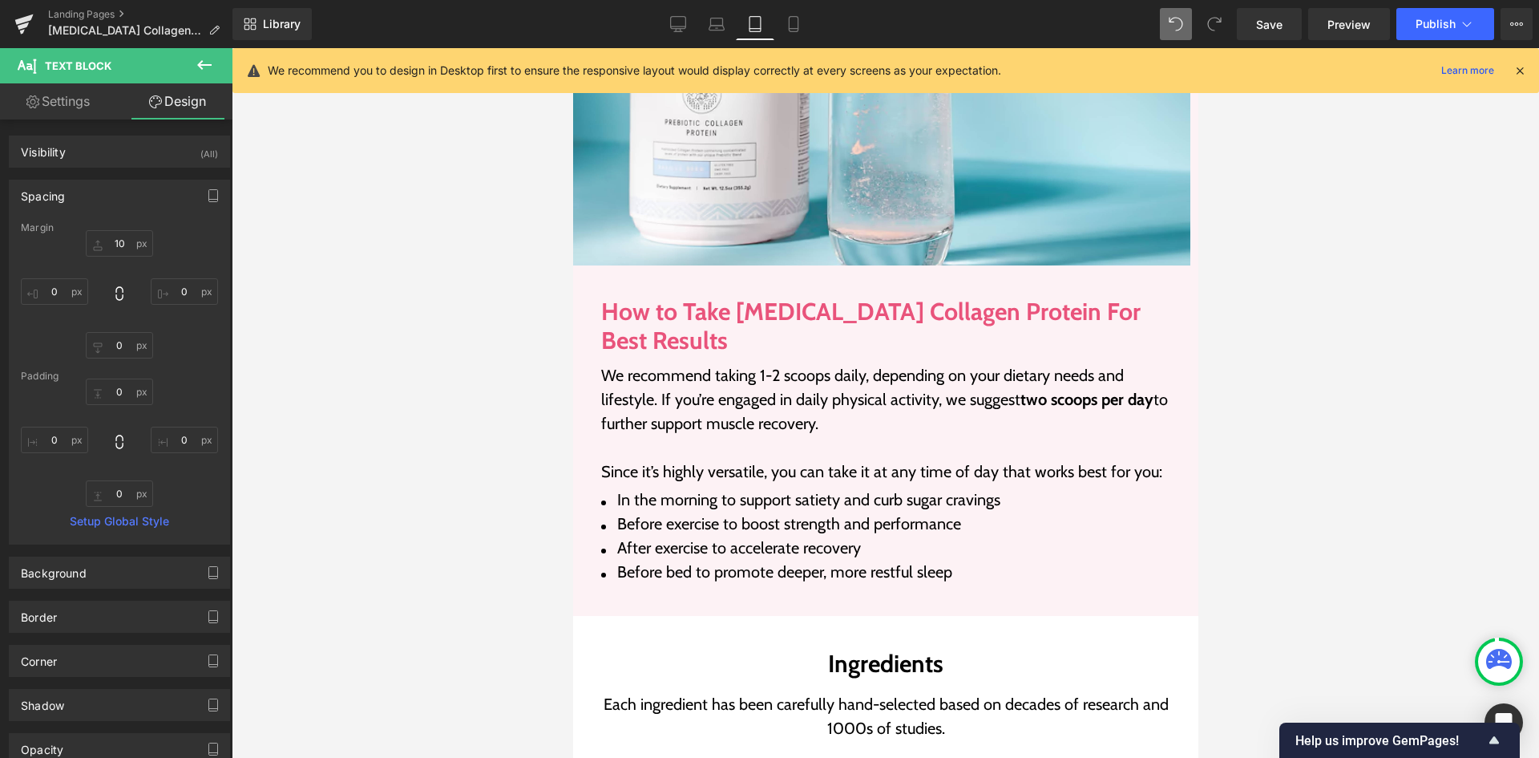
type input "10"
type input "0"
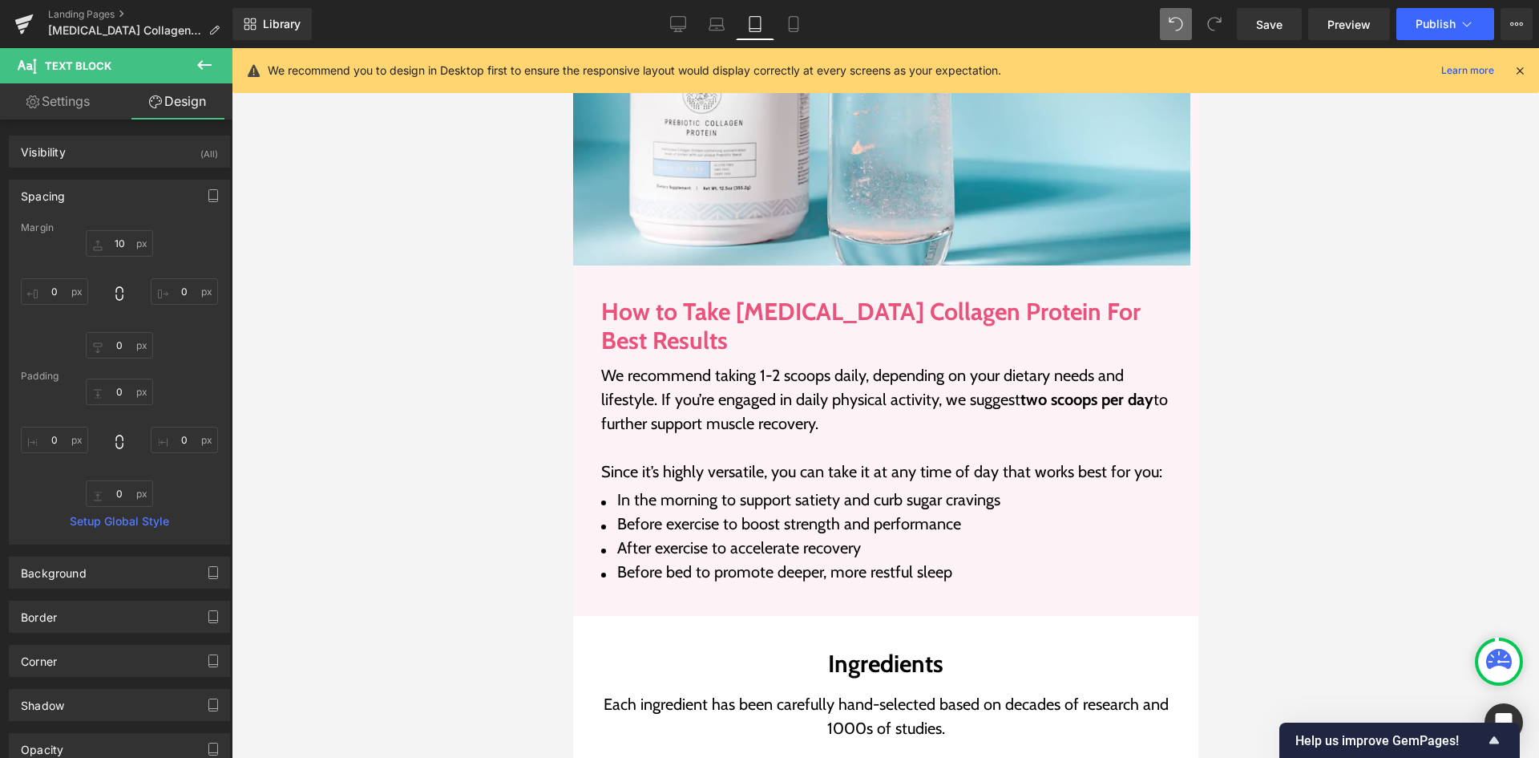
type input "0"
click at [783, 31] on link "Mobile" at bounding box center [793, 24] width 38 height 32
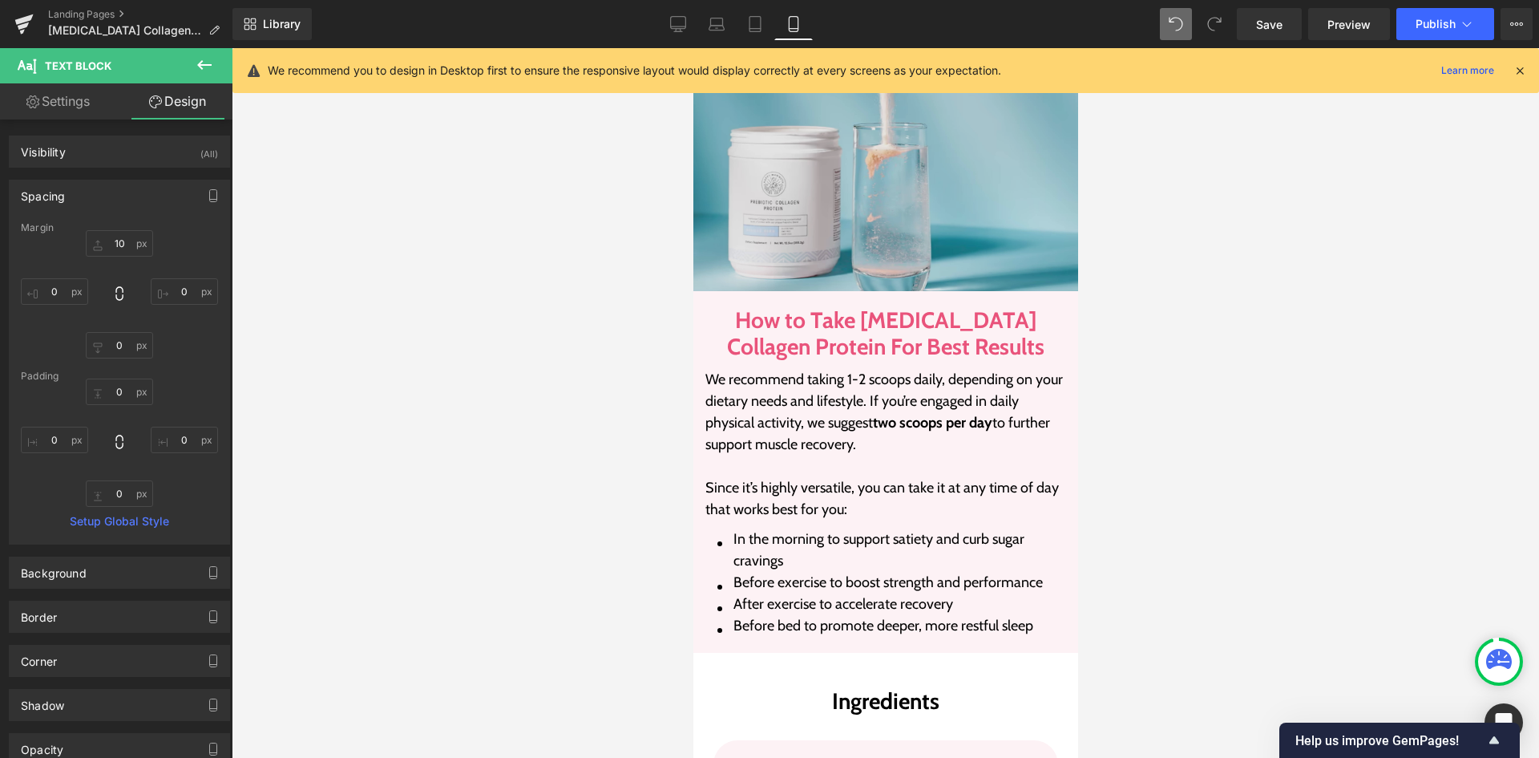
type input "10"
type input "0"
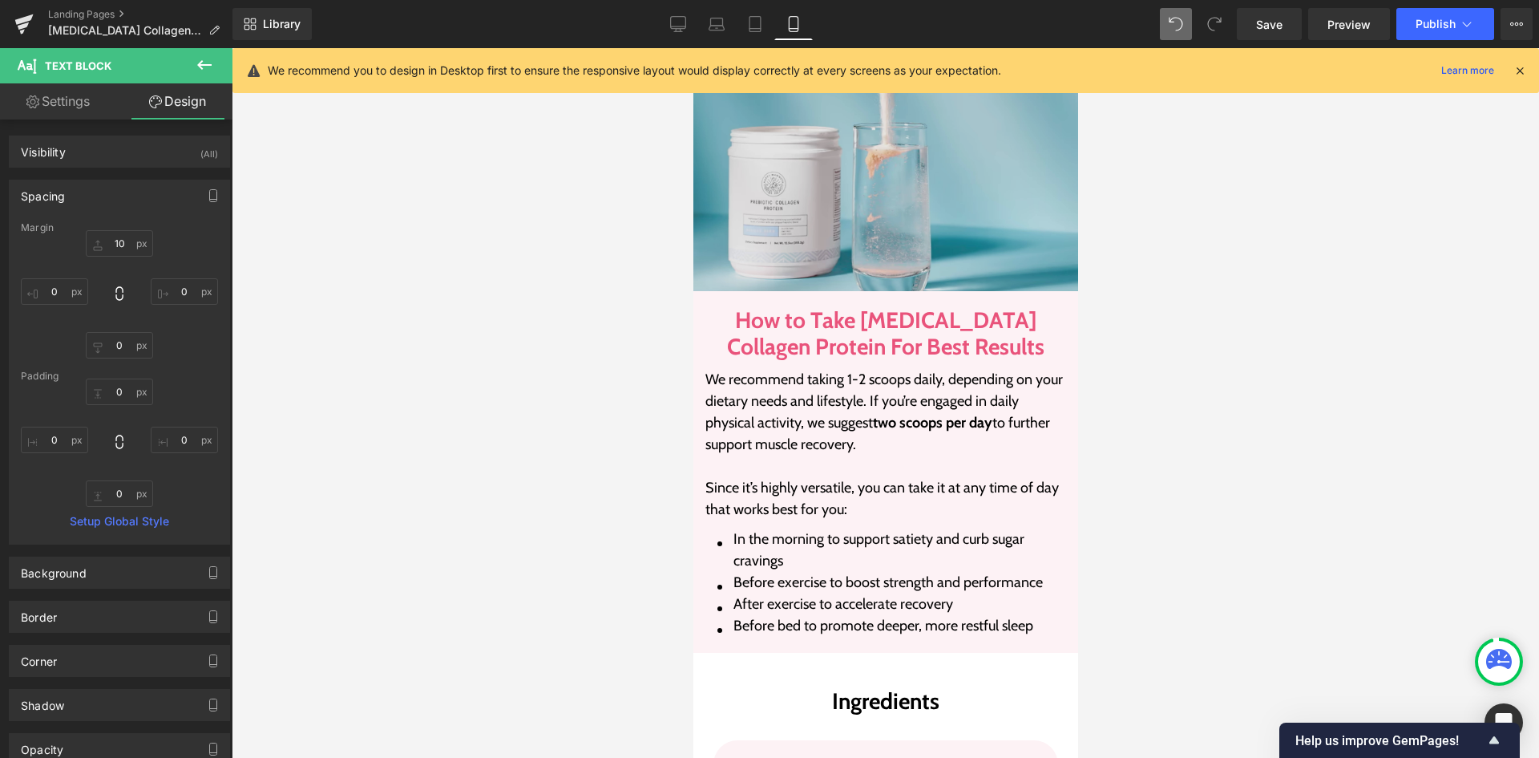
type input "0"
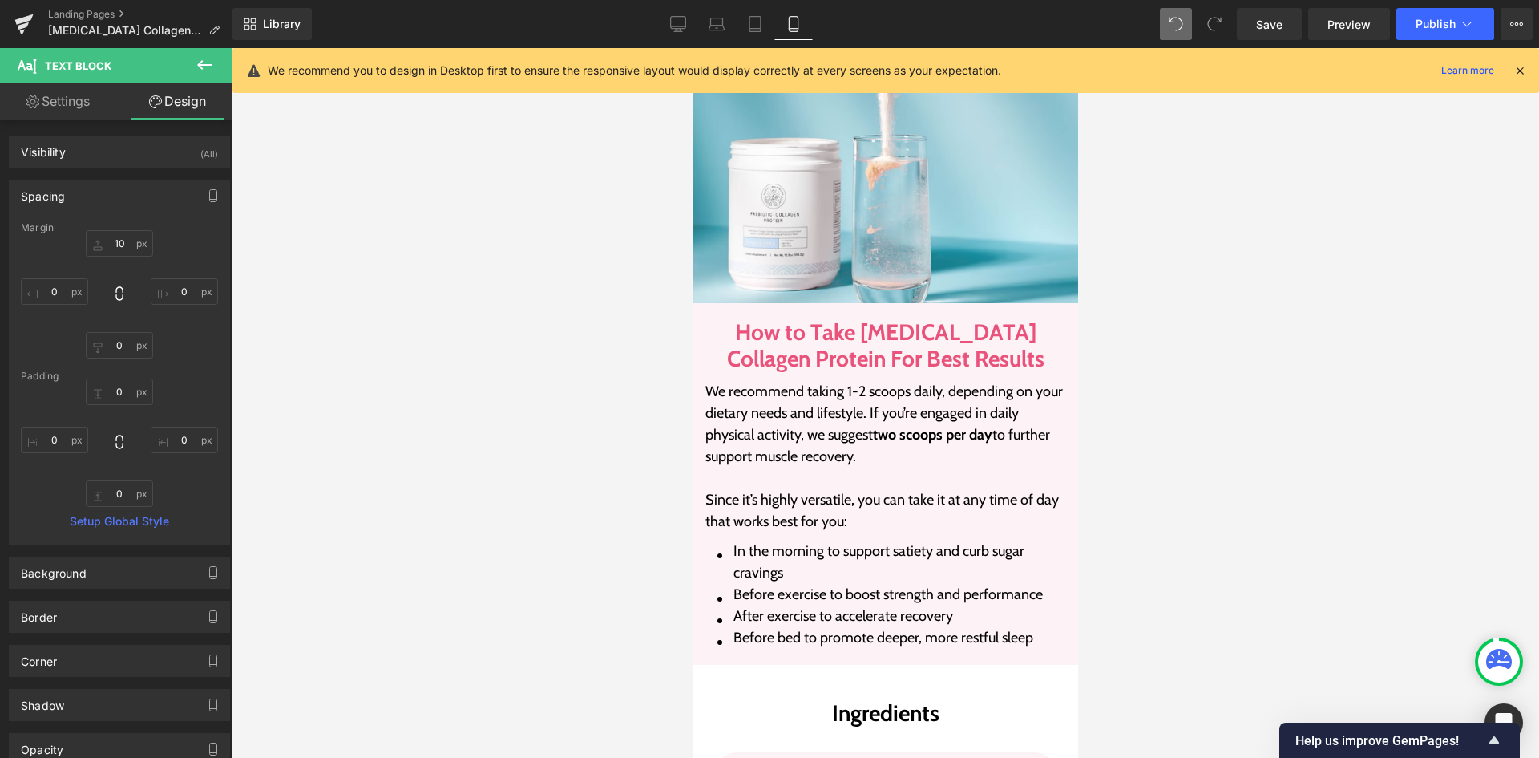
scroll to position [2908, 0]
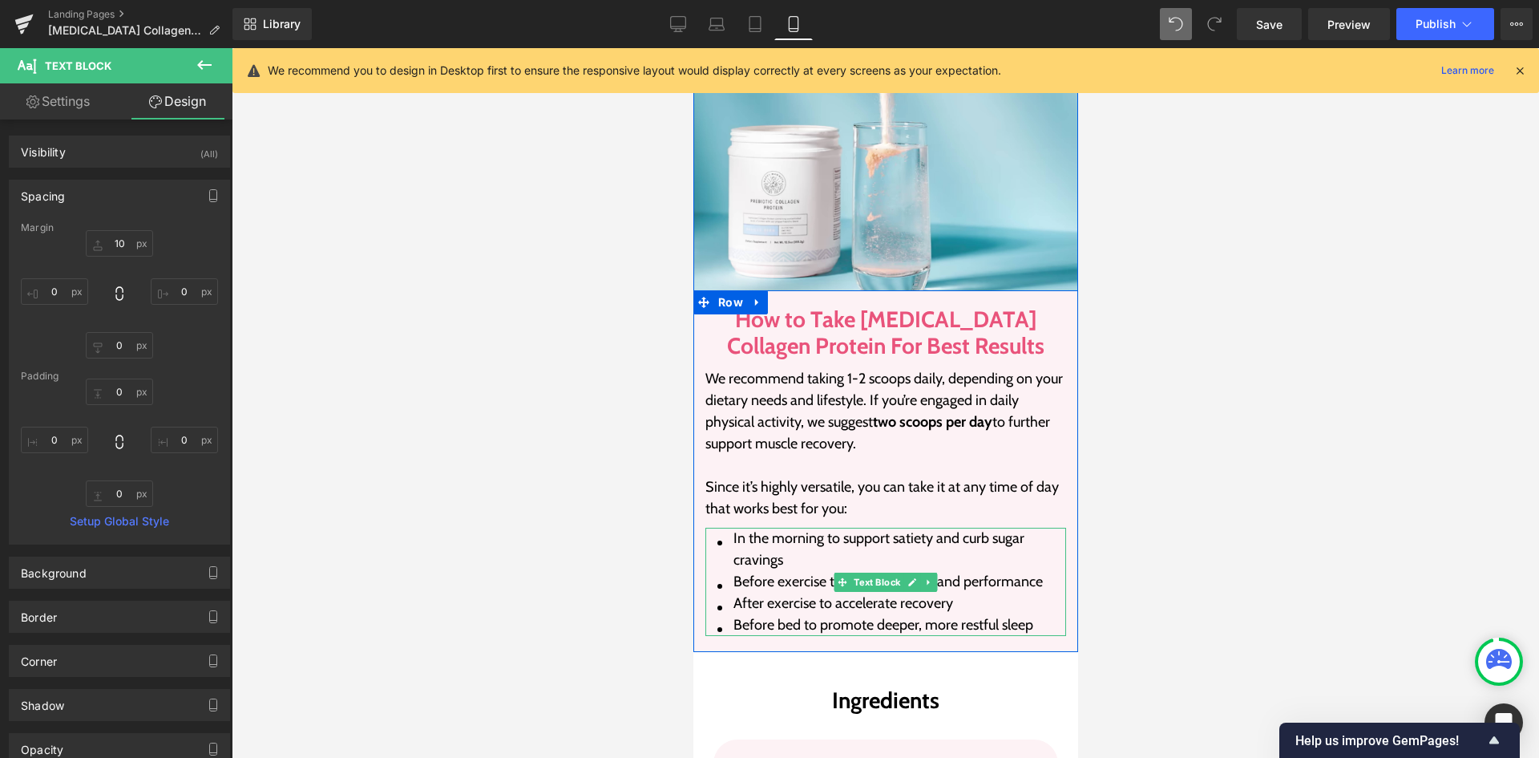
click at [806, 571] on li "Before exercise to boost strength and performance" at bounding box center [885, 582] width 337 height 22
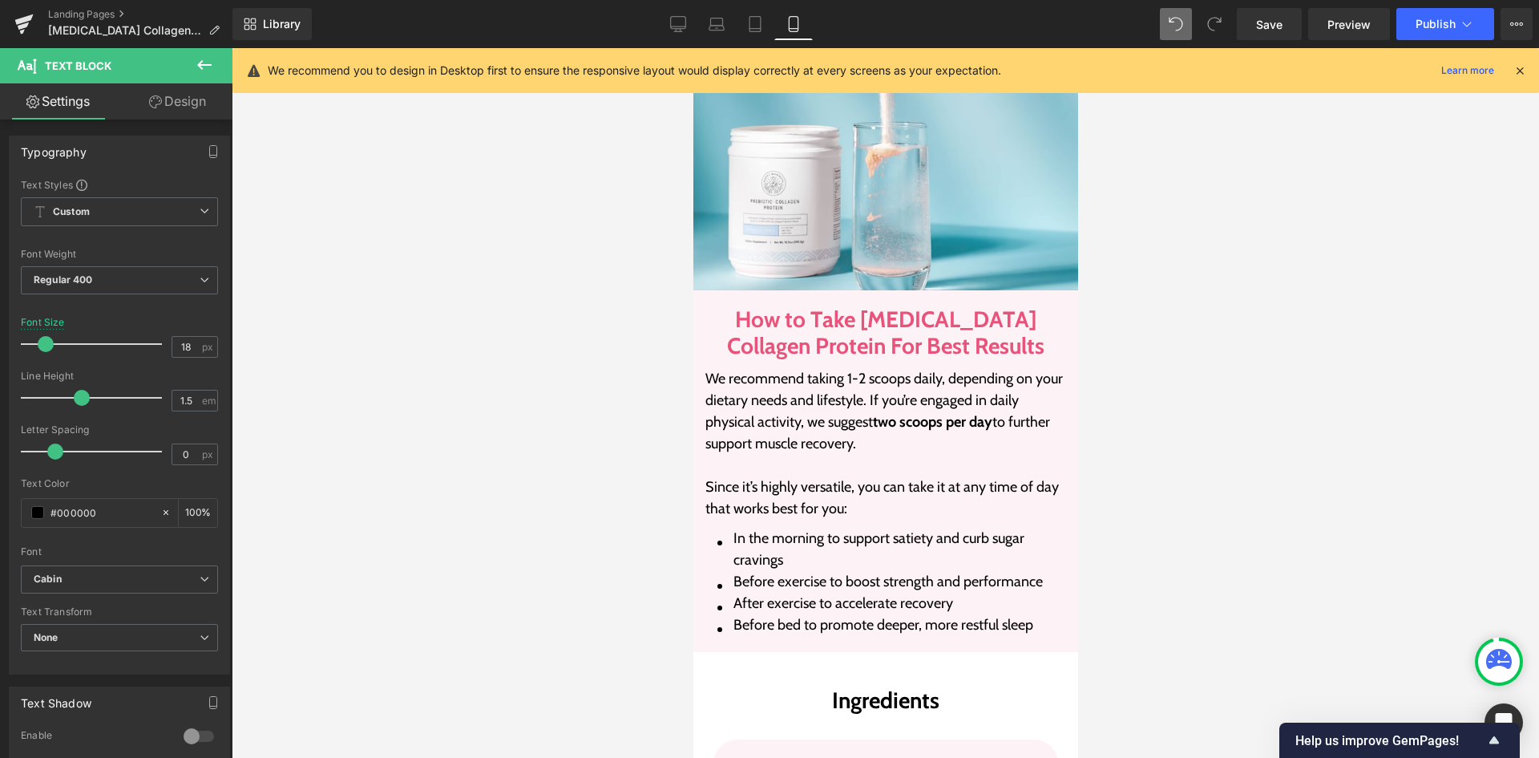
click at [170, 106] on link "Design" at bounding box center [177, 101] width 116 height 36
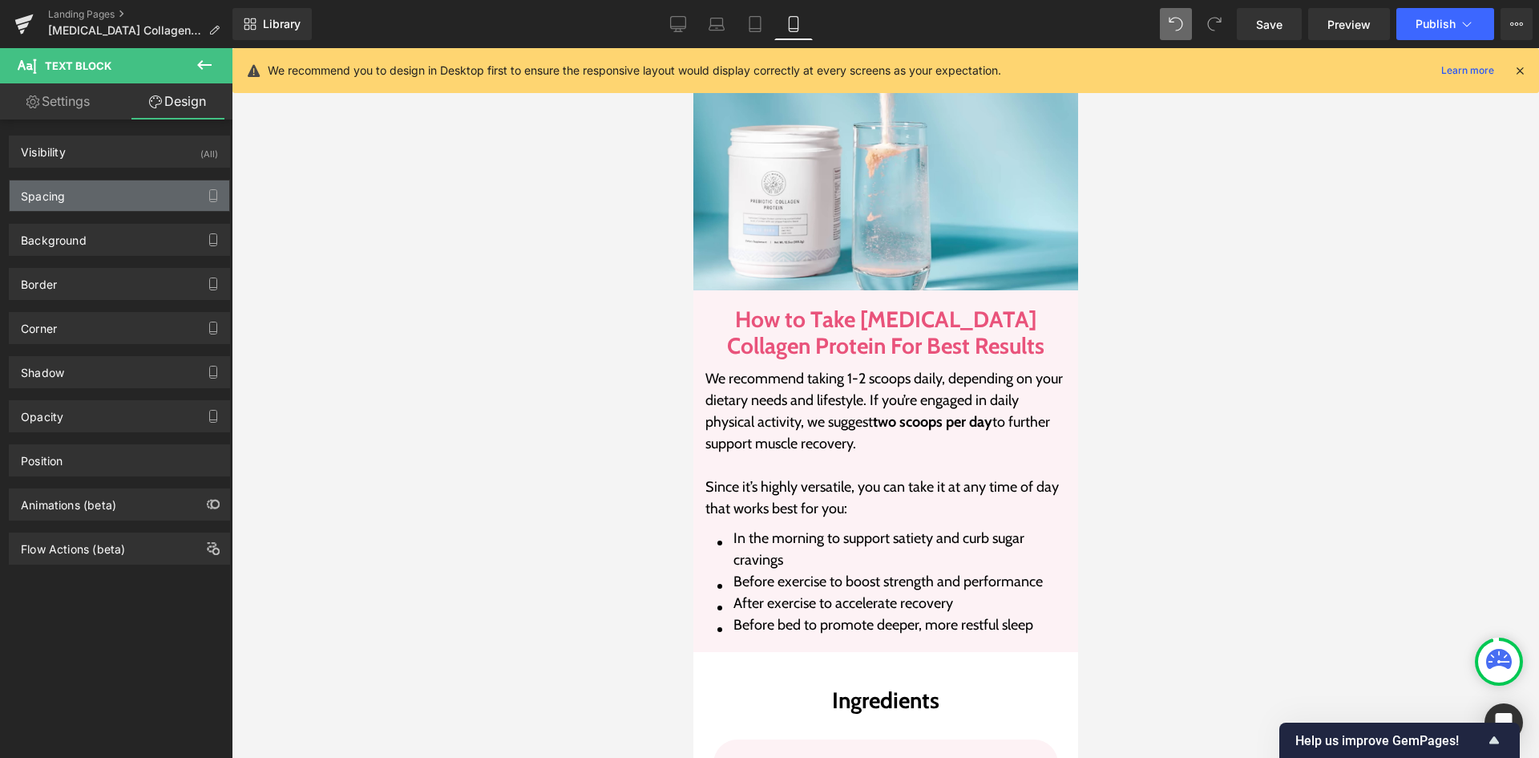
type input "10"
type input "0"
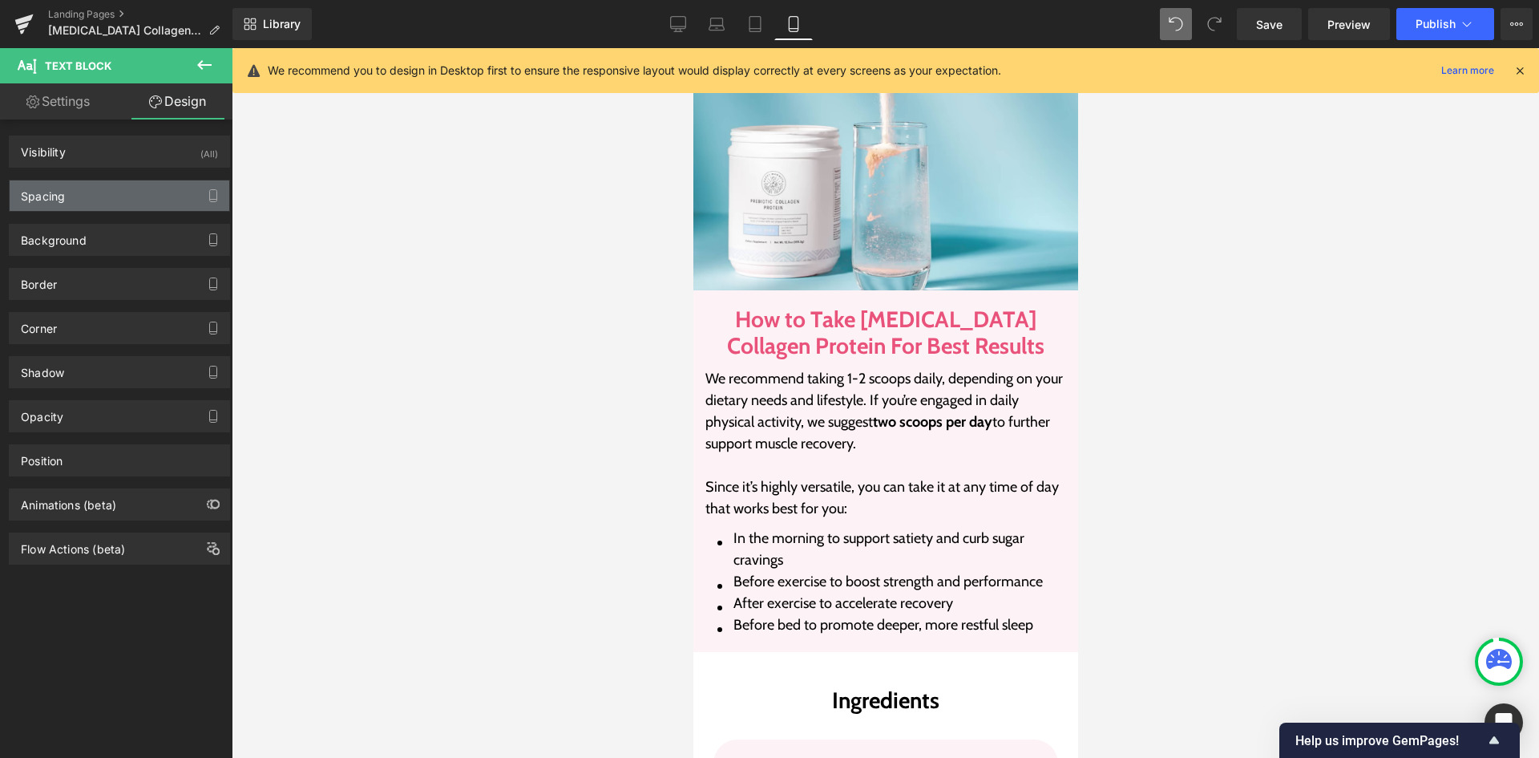
type input "15"
type input "0"
type input "15"
click at [110, 197] on div "Spacing" at bounding box center [120, 195] width 220 height 30
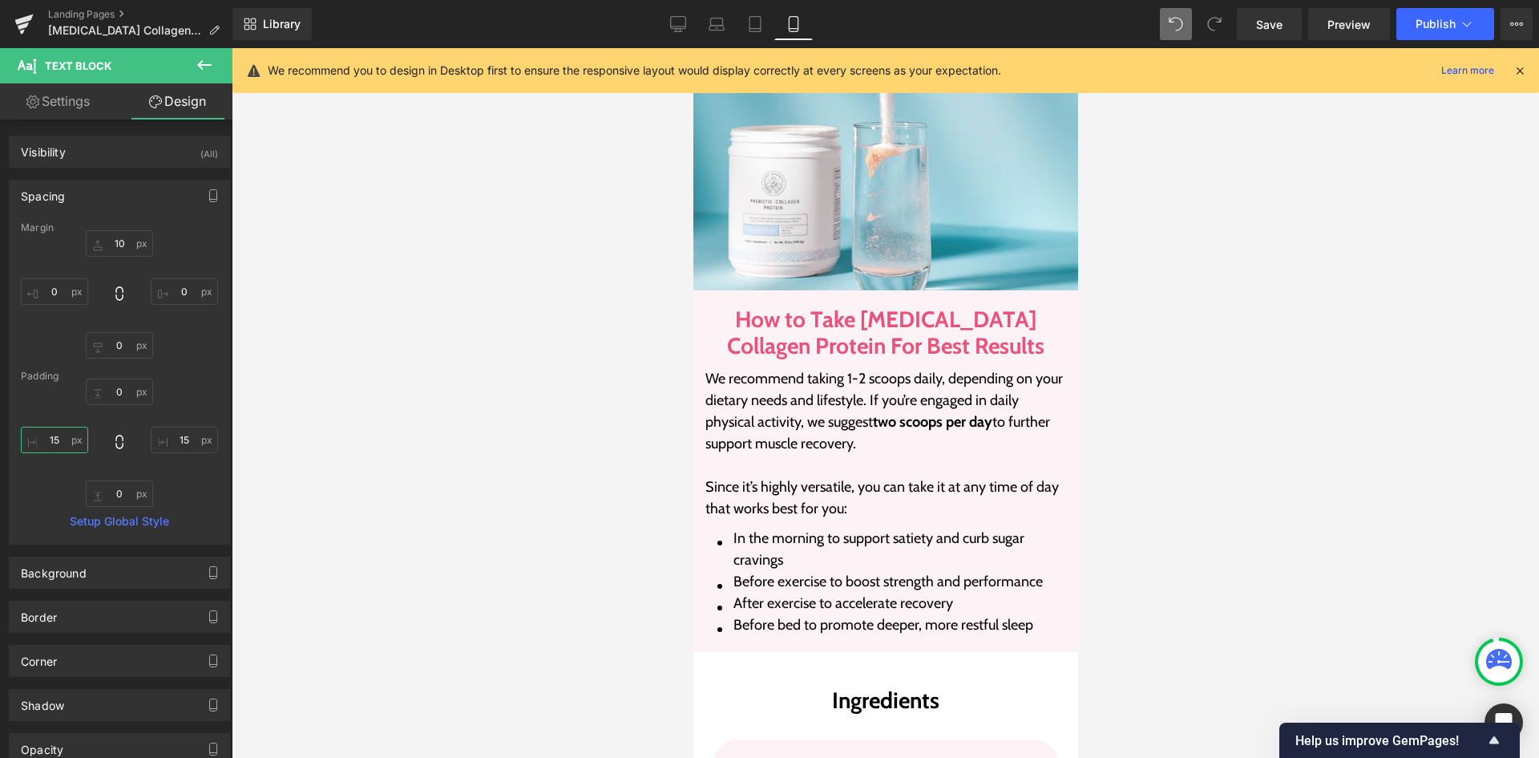
click at [62, 445] on input "15" at bounding box center [54, 439] width 67 height 26
click at [187, 440] on input "15" at bounding box center [184, 439] width 67 height 26
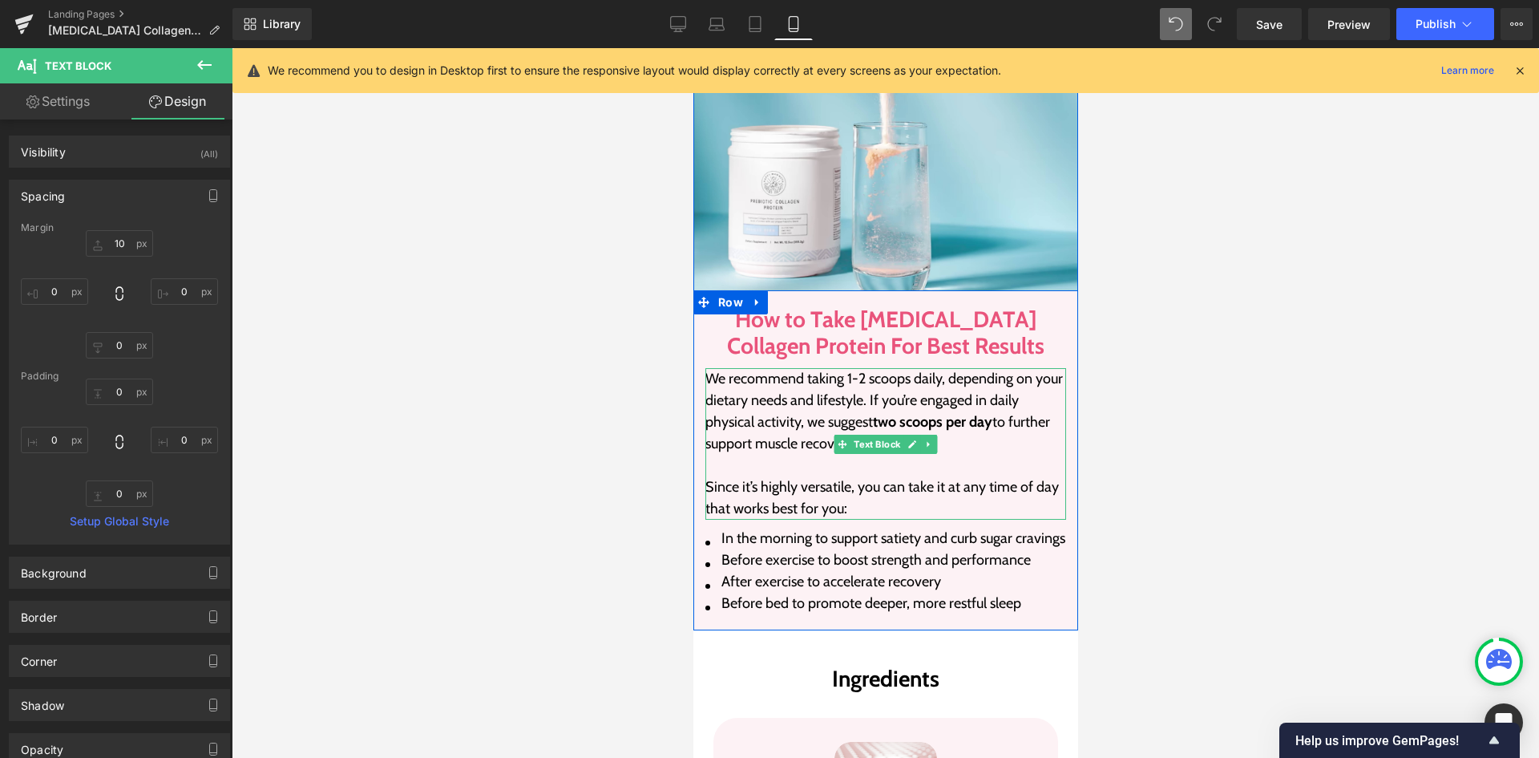
click at [831, 368] on p "We recommend taking 1-2 scoops daily, depending on your dietary needs and lifes…" at bounding box center [885, 411] width 361 height 87
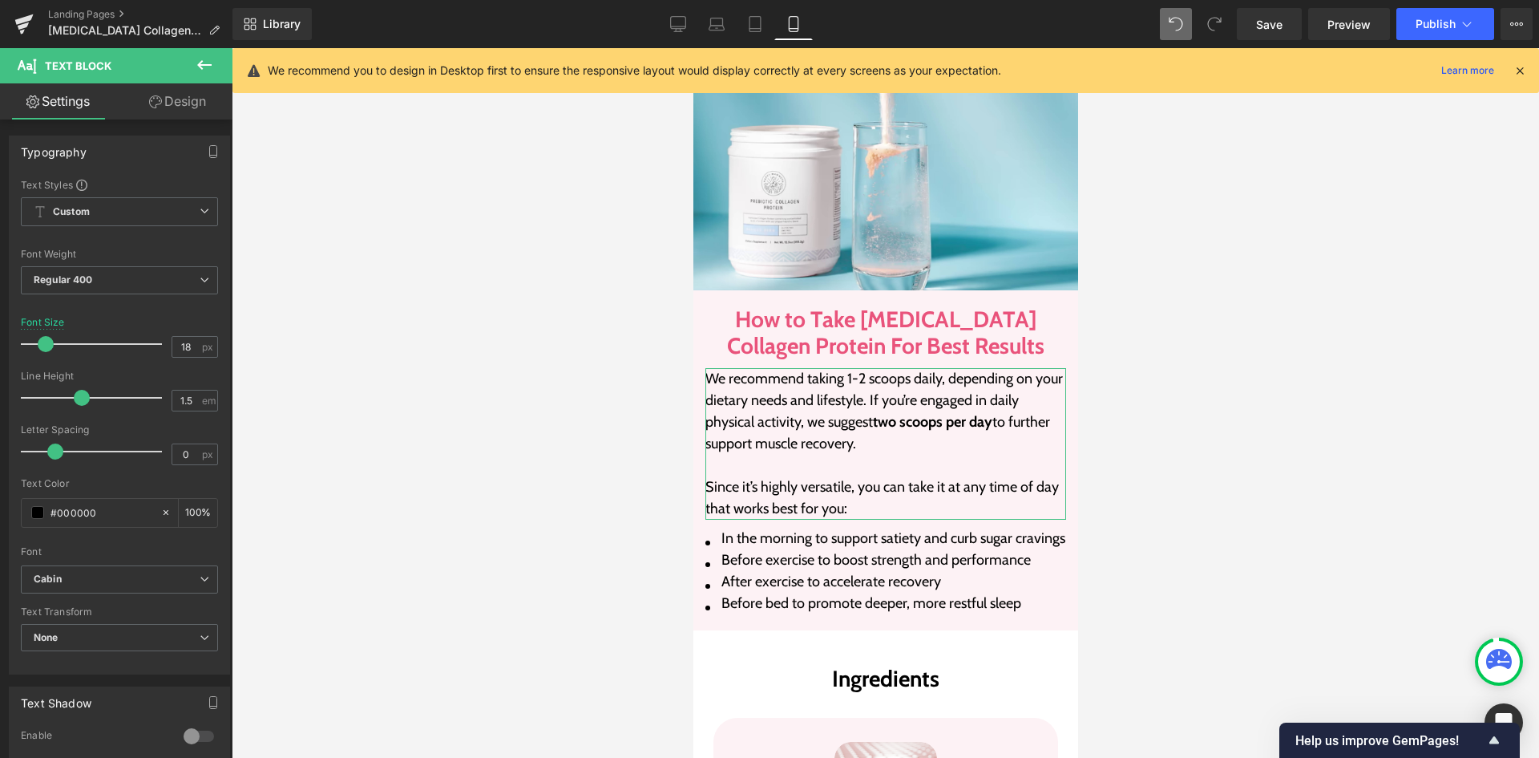
click at [175, 99] on link "Design" at bounding box center [177, 101] width 116 height 36
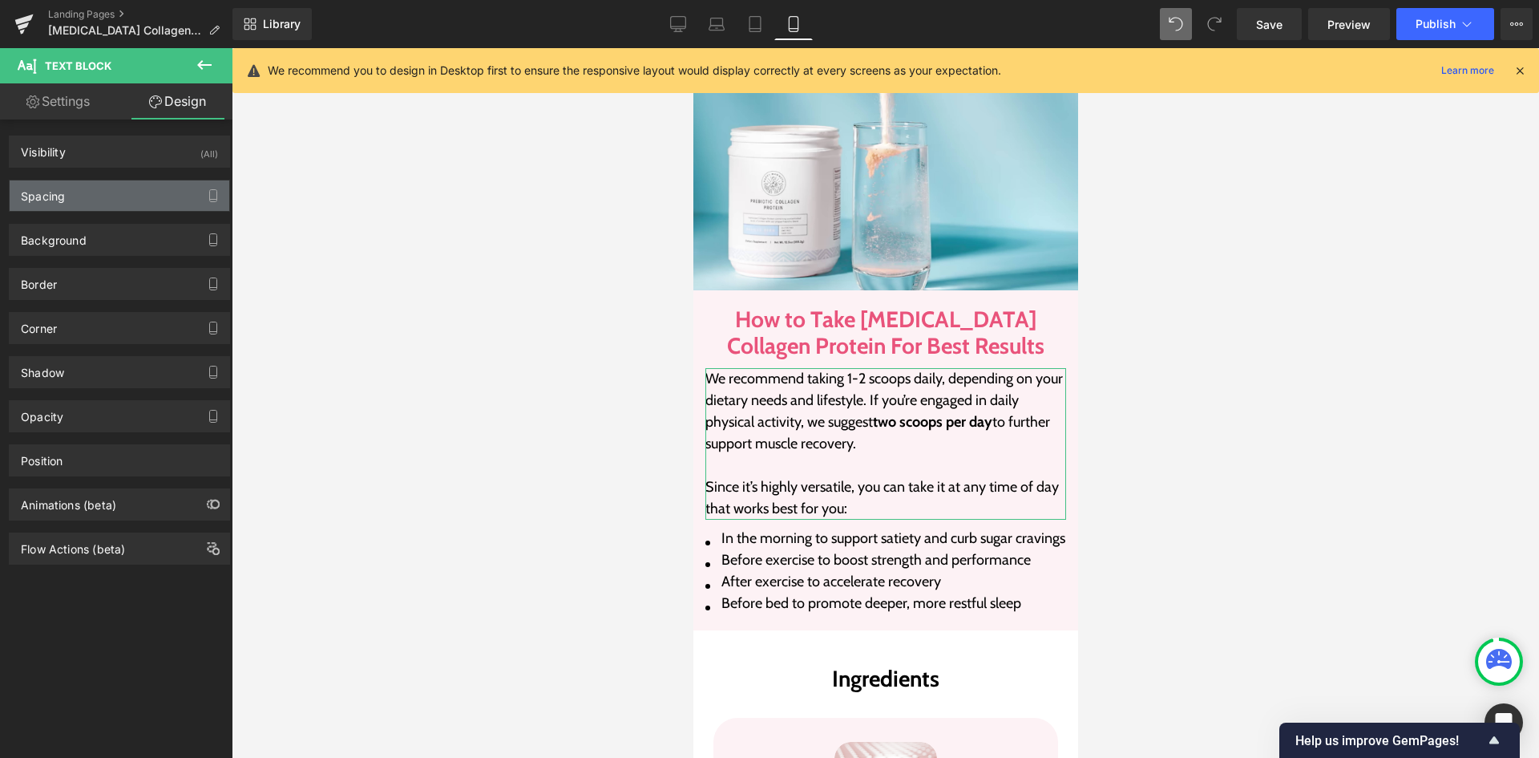
click at [141, 192] on div "Spacing" at bounding box center [120, 195] width 220 height 30
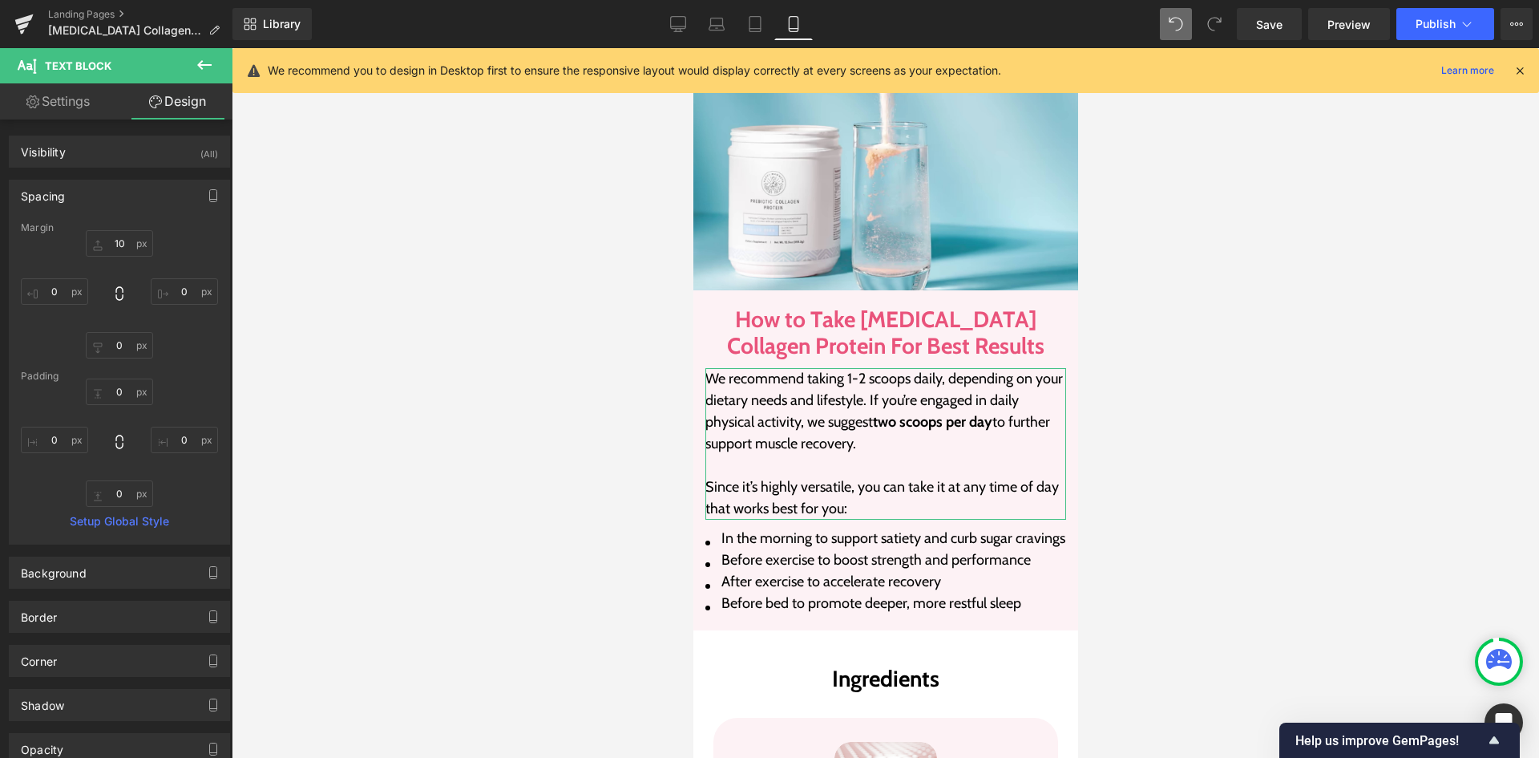
type input "10"
type input "0"
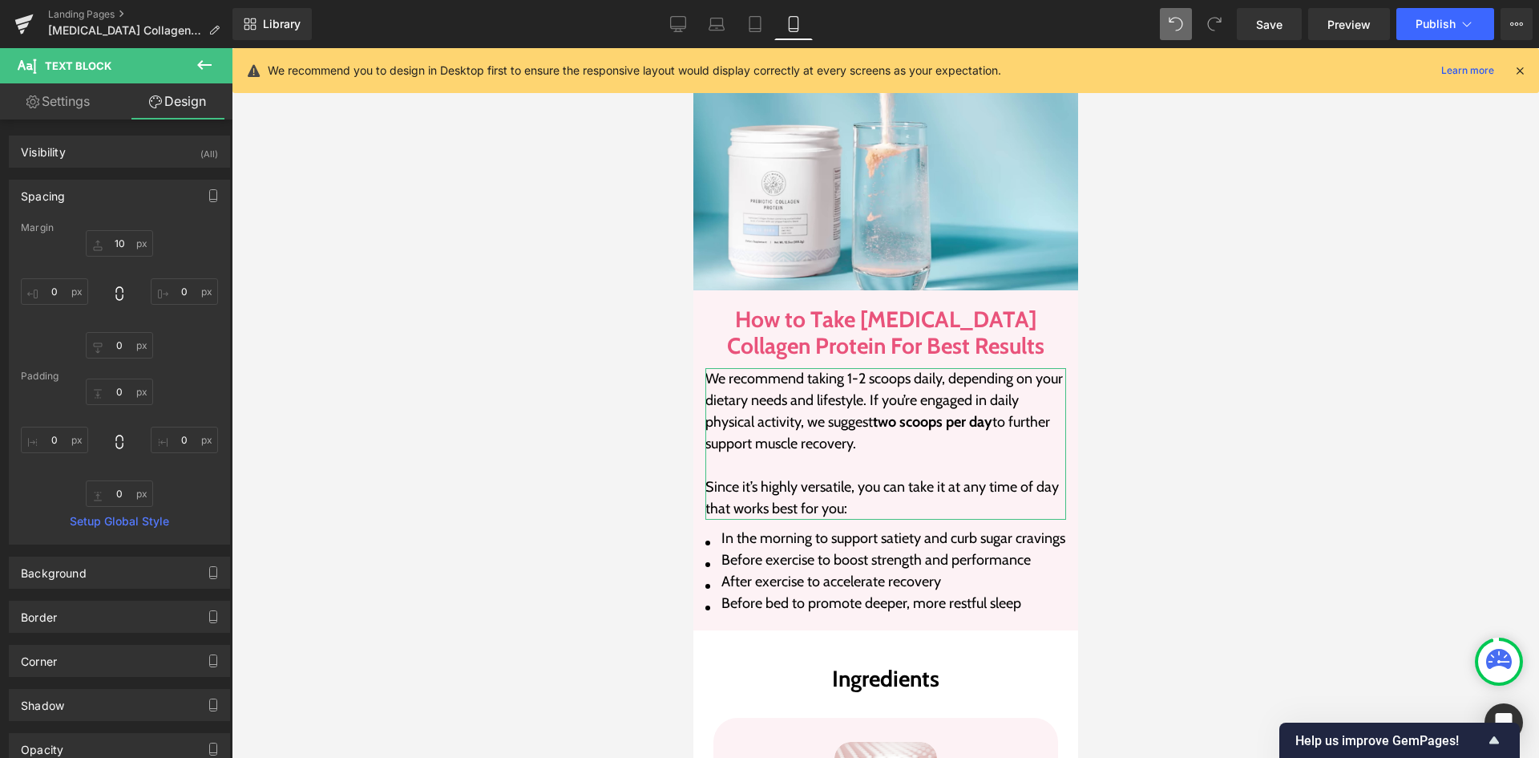
type input "0"
click at [59, 440] on input "0" at bounding box center [54, 439] width 67 height 26
click at [184, 440] on input "0" at bounding box center [184, 439] width 67 height 26
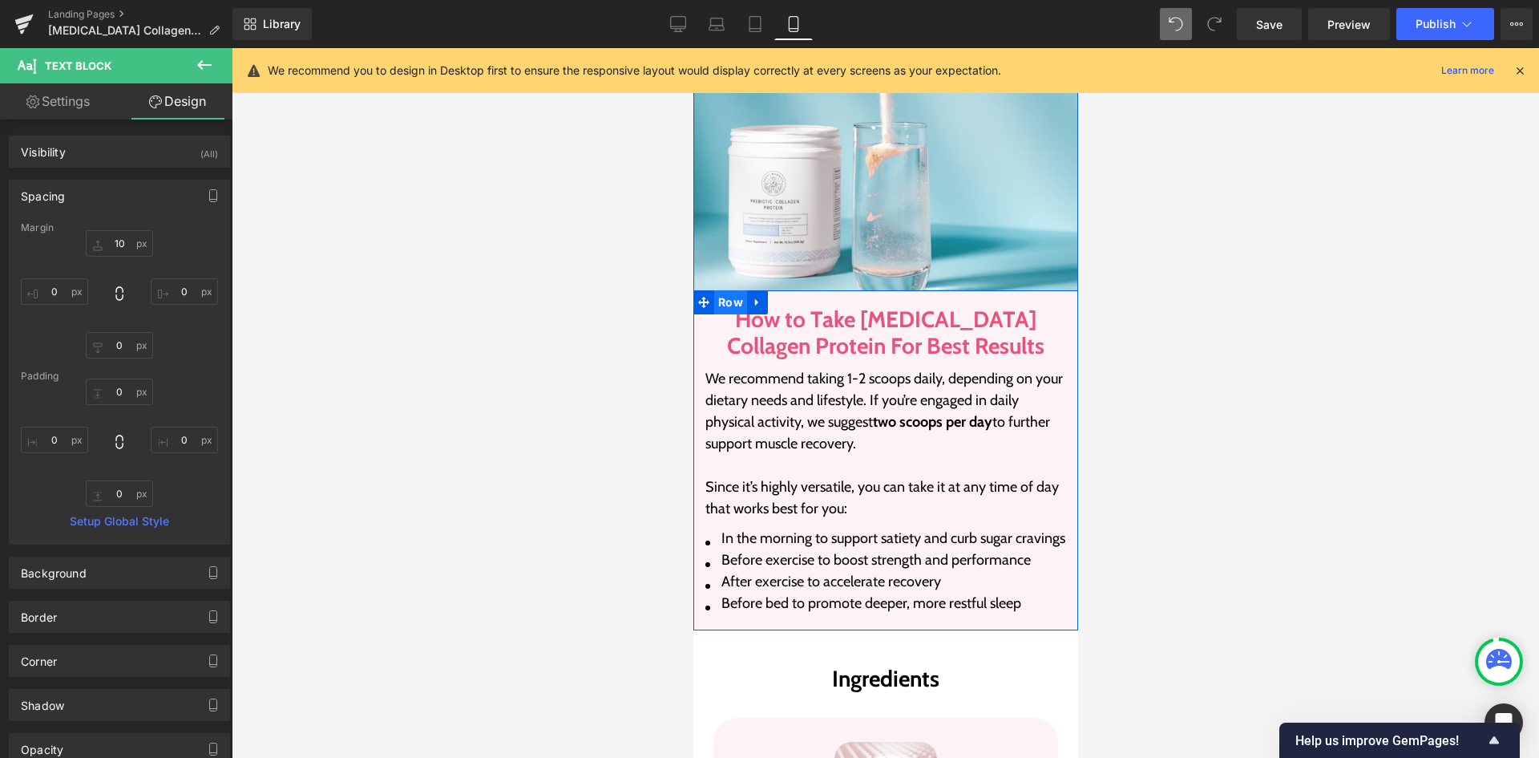
click at [729, 290] on span "Row" at bounding box center [729, 302] width 33 height 24
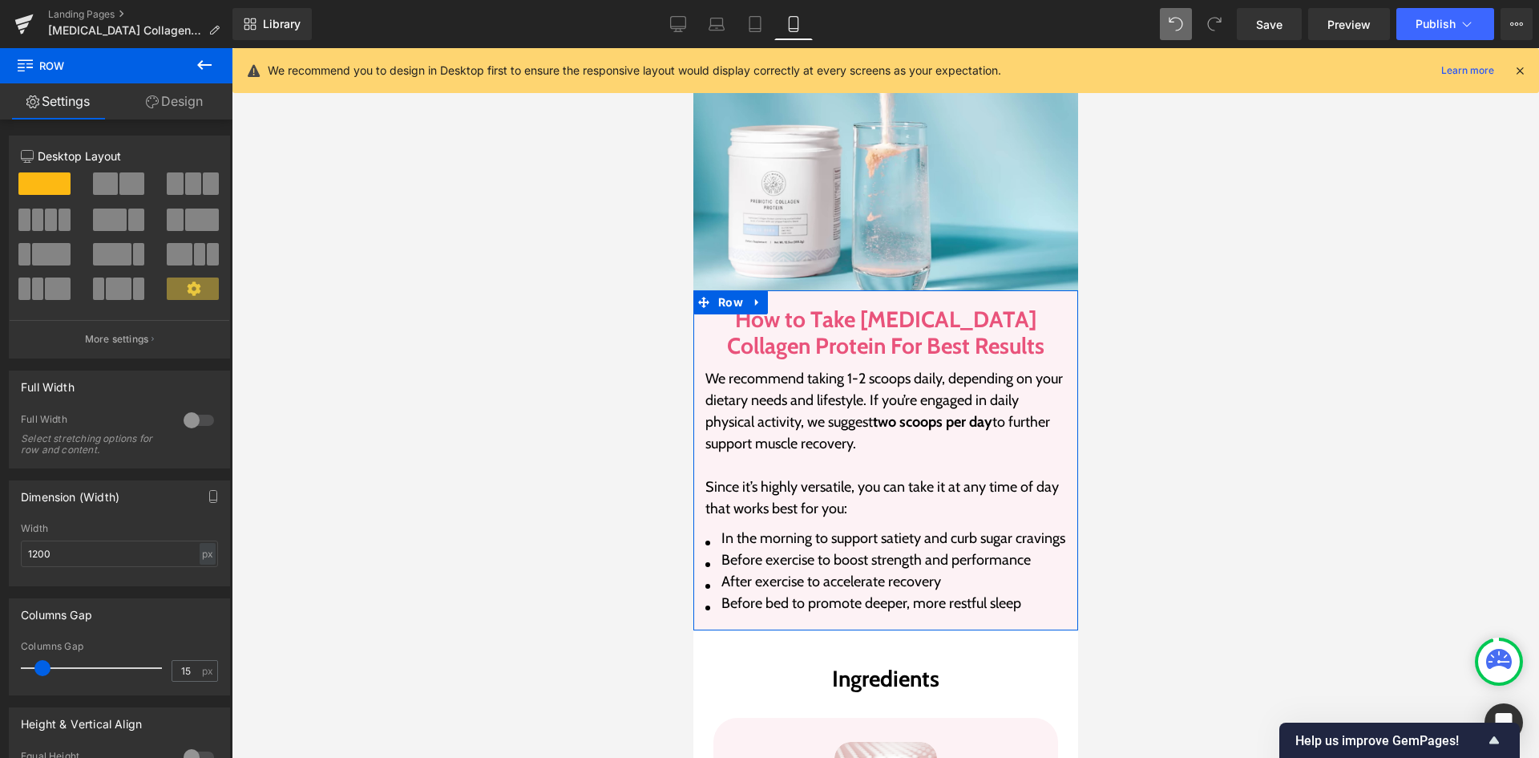
click at [182, 101] on link "Design" at bounding box center [174, 101] width 116 height 36
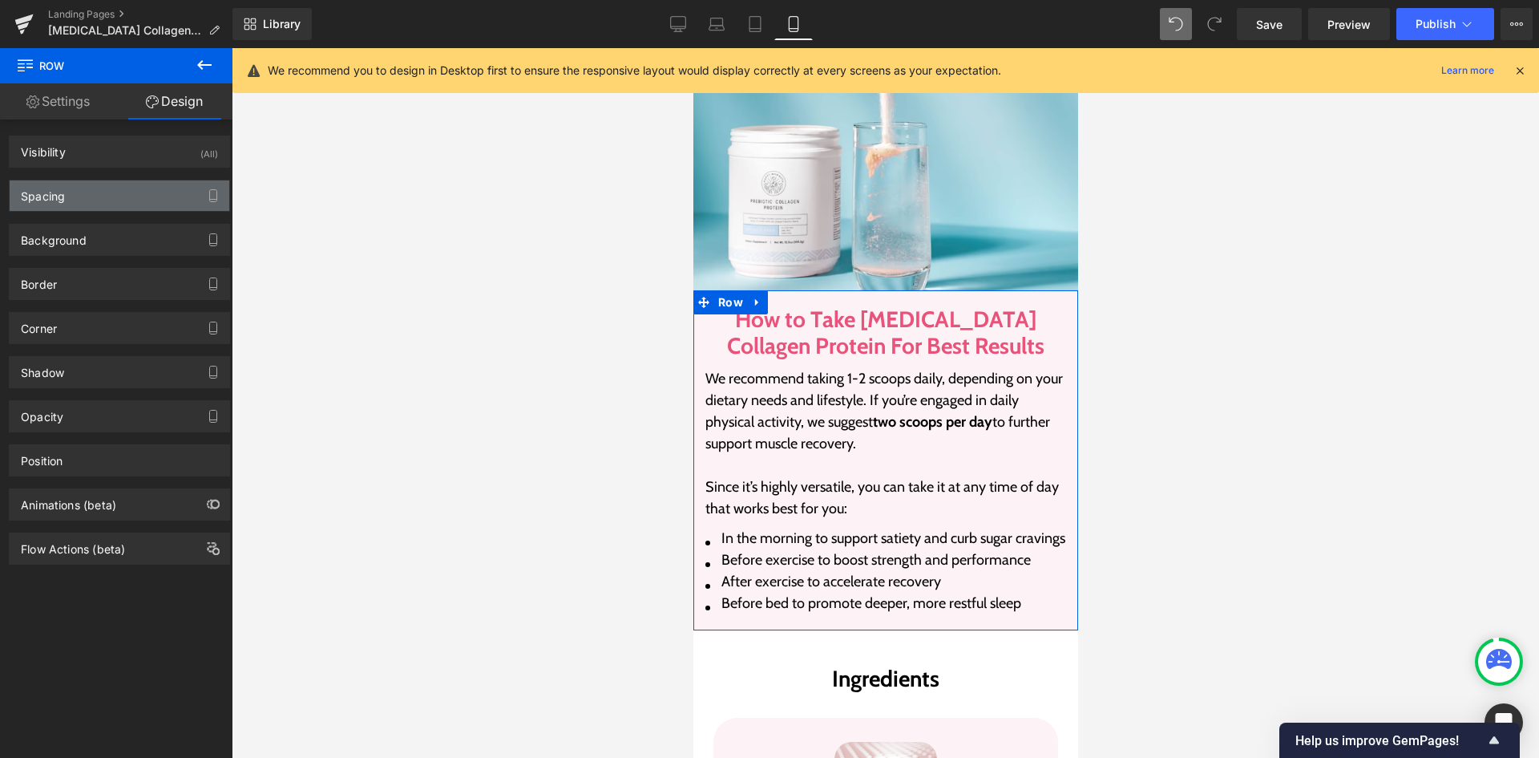
click at [112, 207] on div "Spacing" at bounding box center [120, 195] width 220 height 30
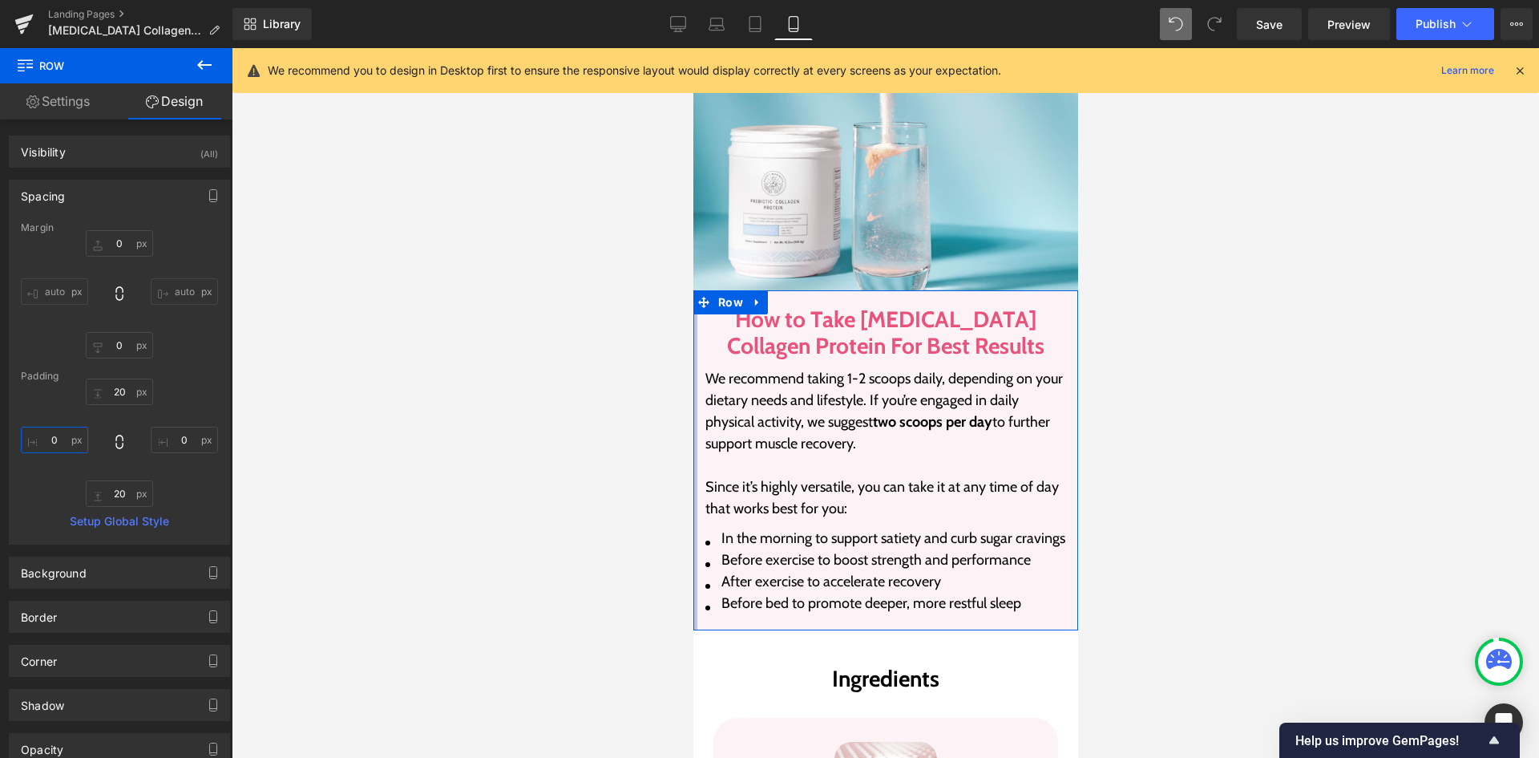
click at [45, 445] on input "0" at bounding box center [54, 439] width 67 height 26
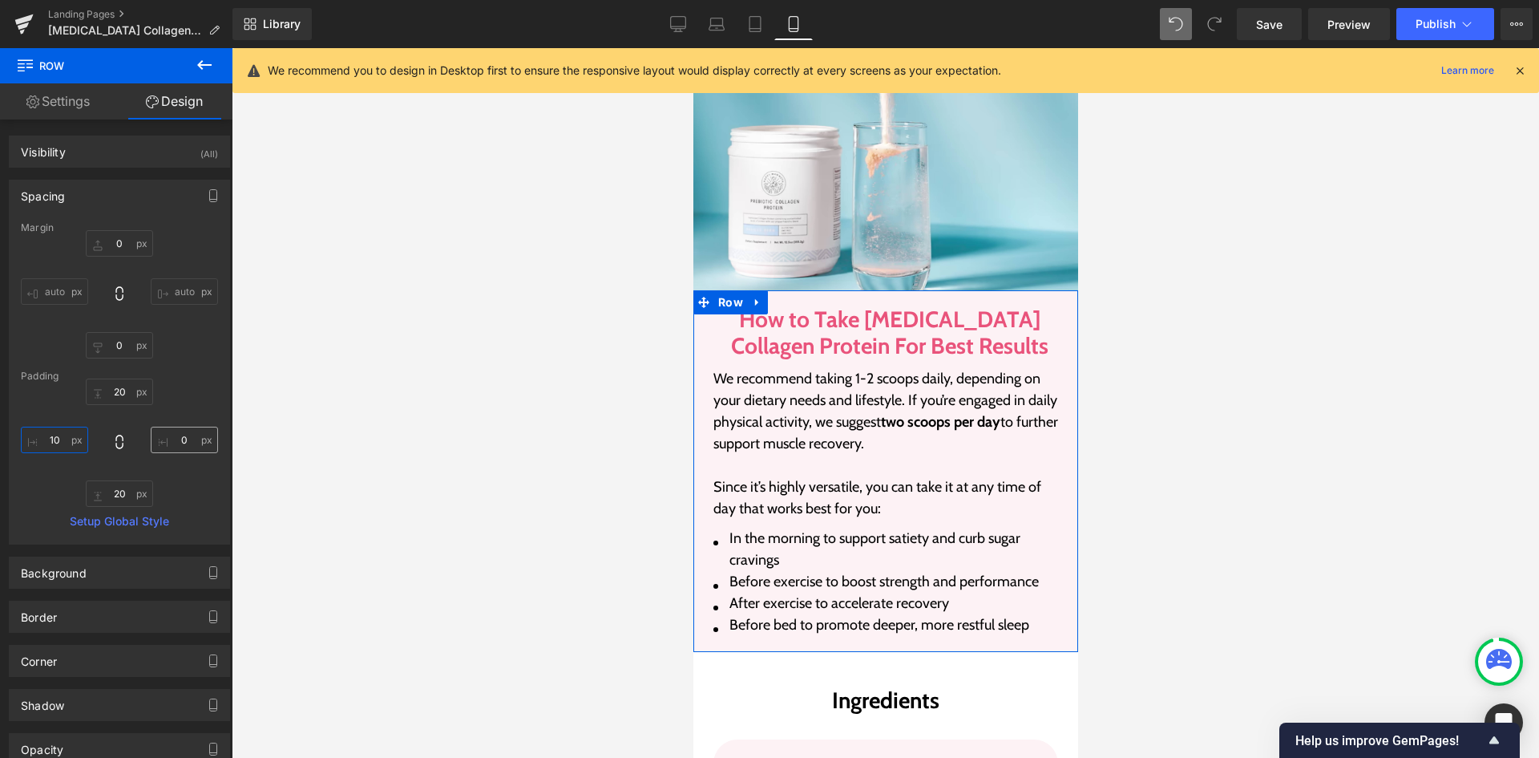
type input "10"
click at [182, 445] on input "0" at bounding box center [184, 439] width 67 height 26
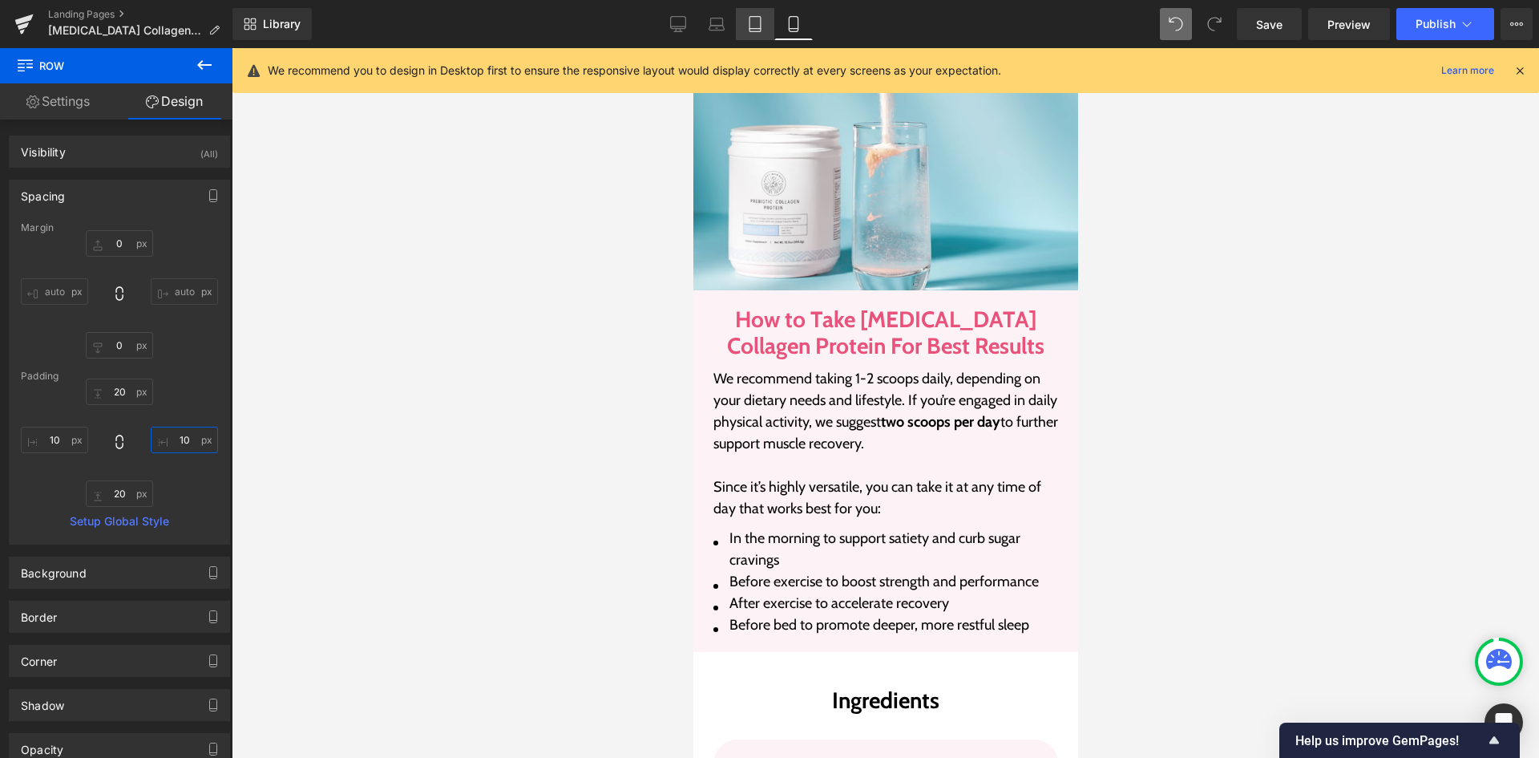
type input "10"
click at [754, 26] on icon at bounding box center [755, 24] width 16 height 16
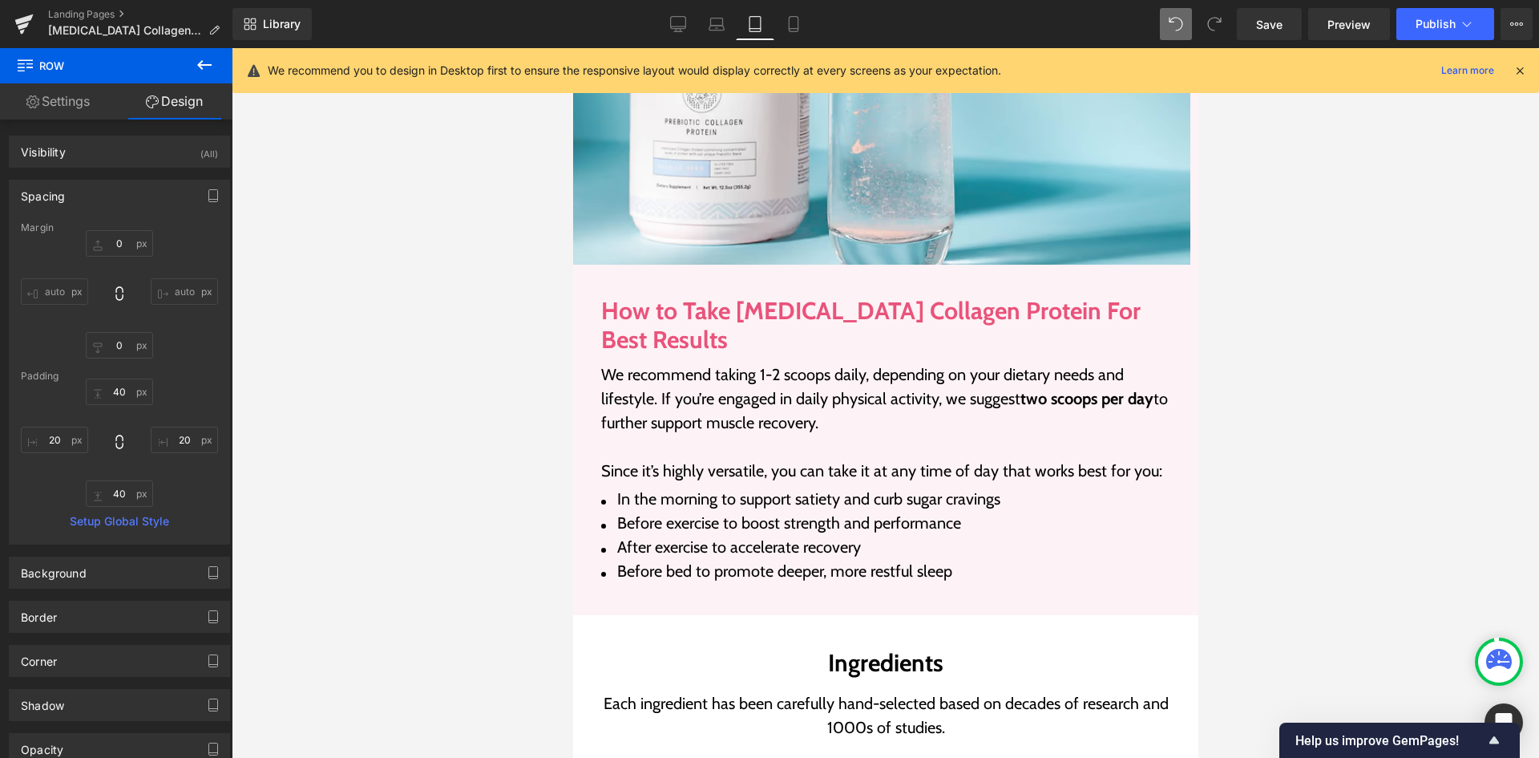
scroll to position [2888, 0]
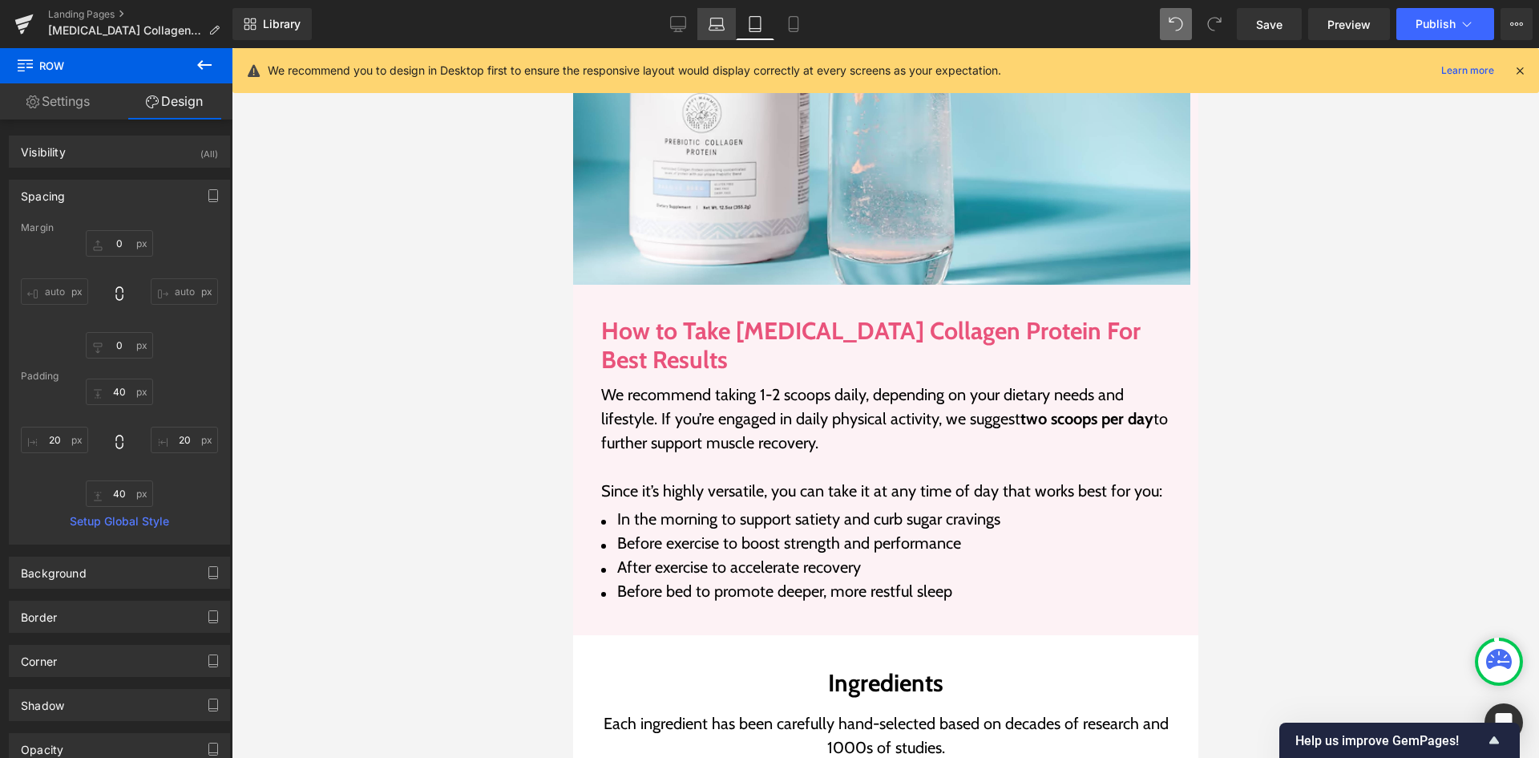
click at [725, 29] on link "Laptop" at bounding box center [716, 24] width 38 height 32
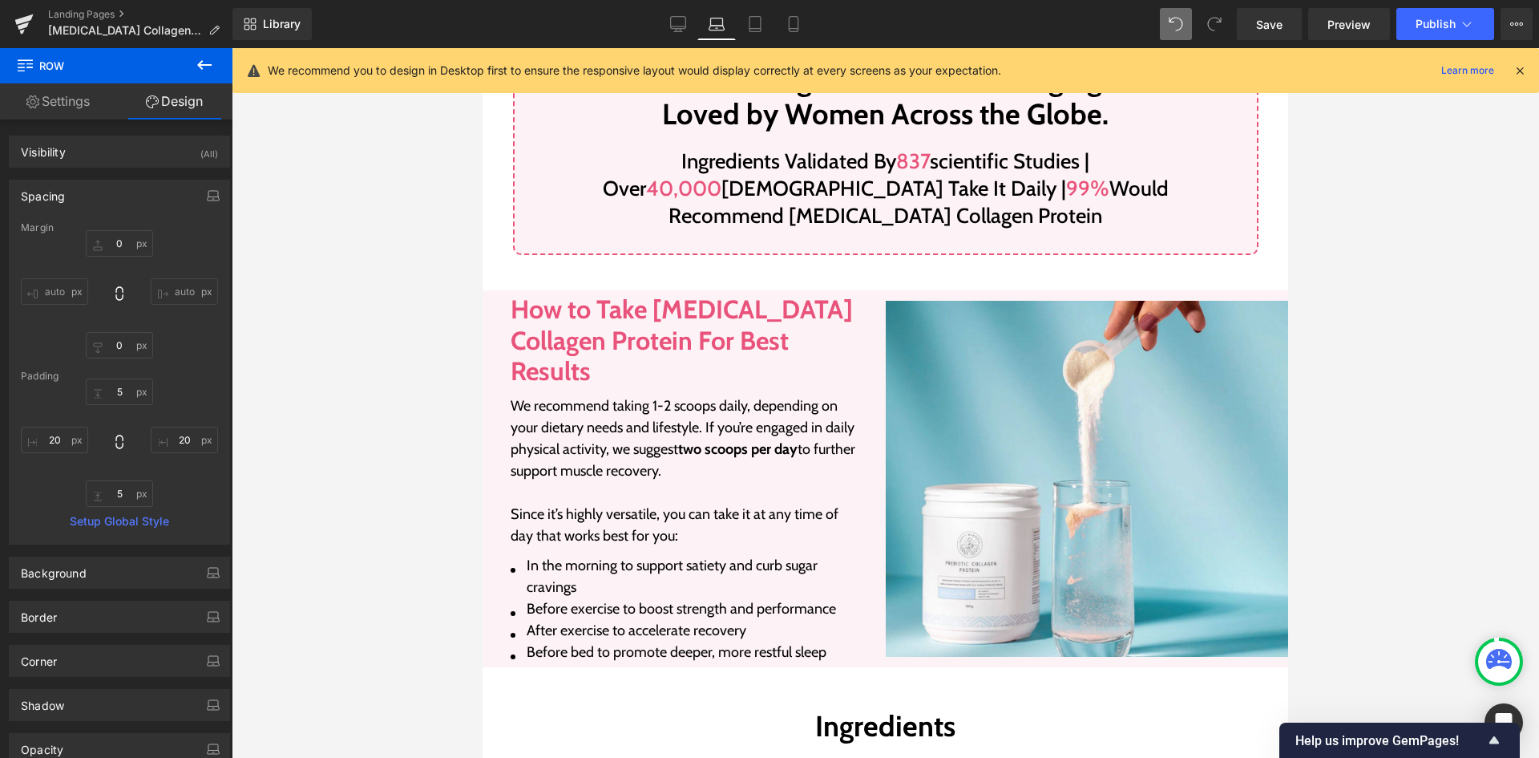
scroll to position [1713, 0]
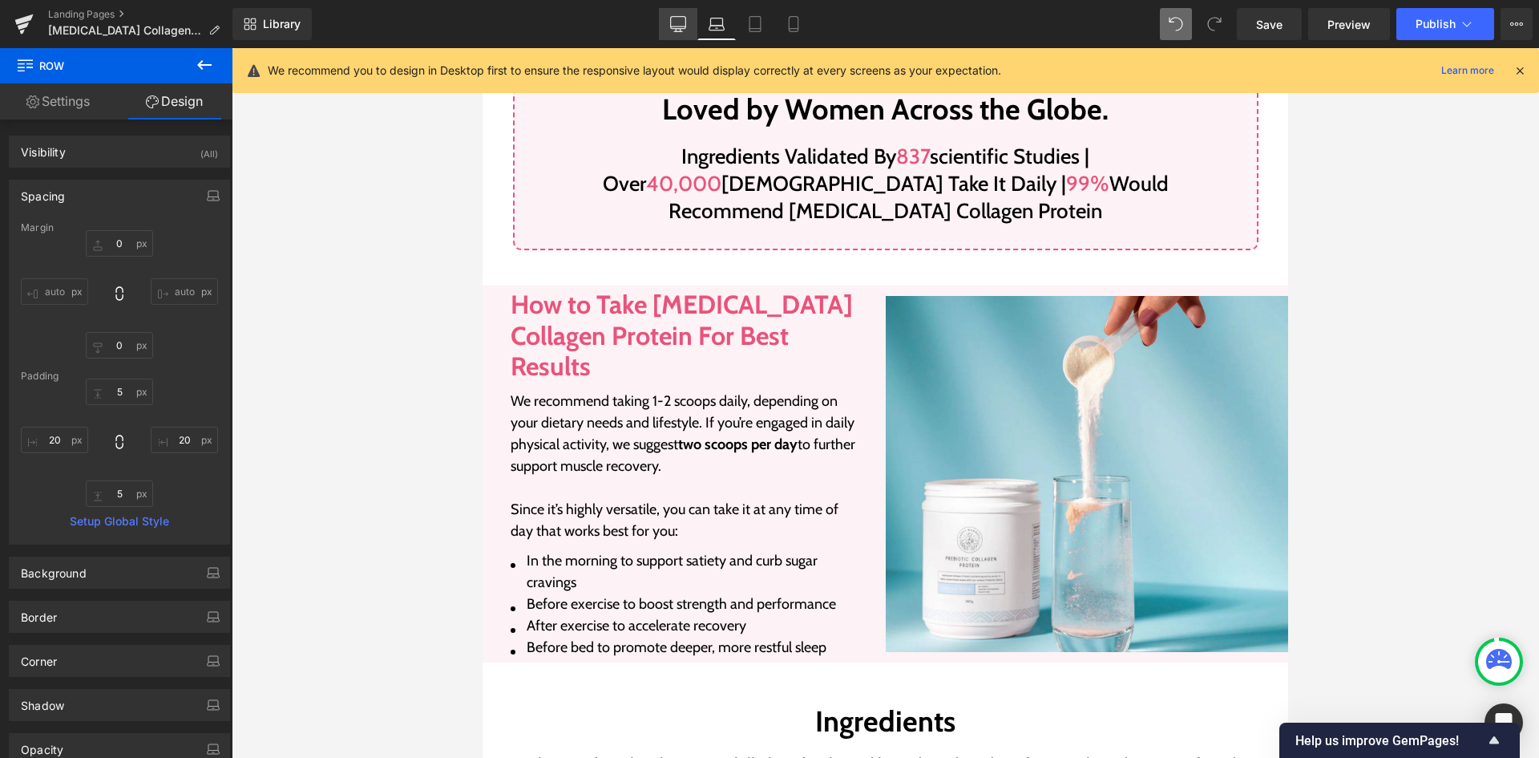
click at [675, 29] on icon at bounding box center [678, 23] width 15 height 12
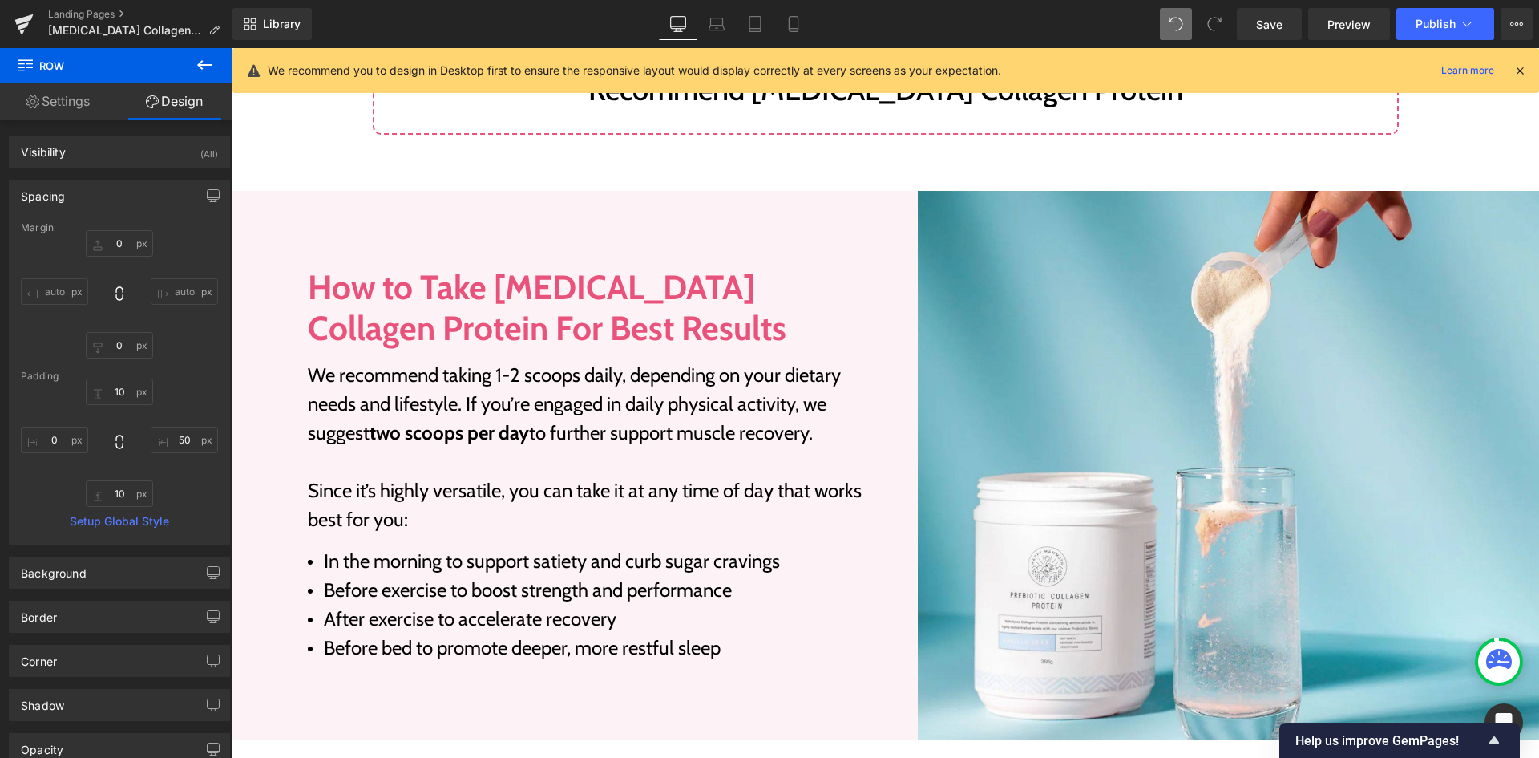
scroll to position [1904, 0]
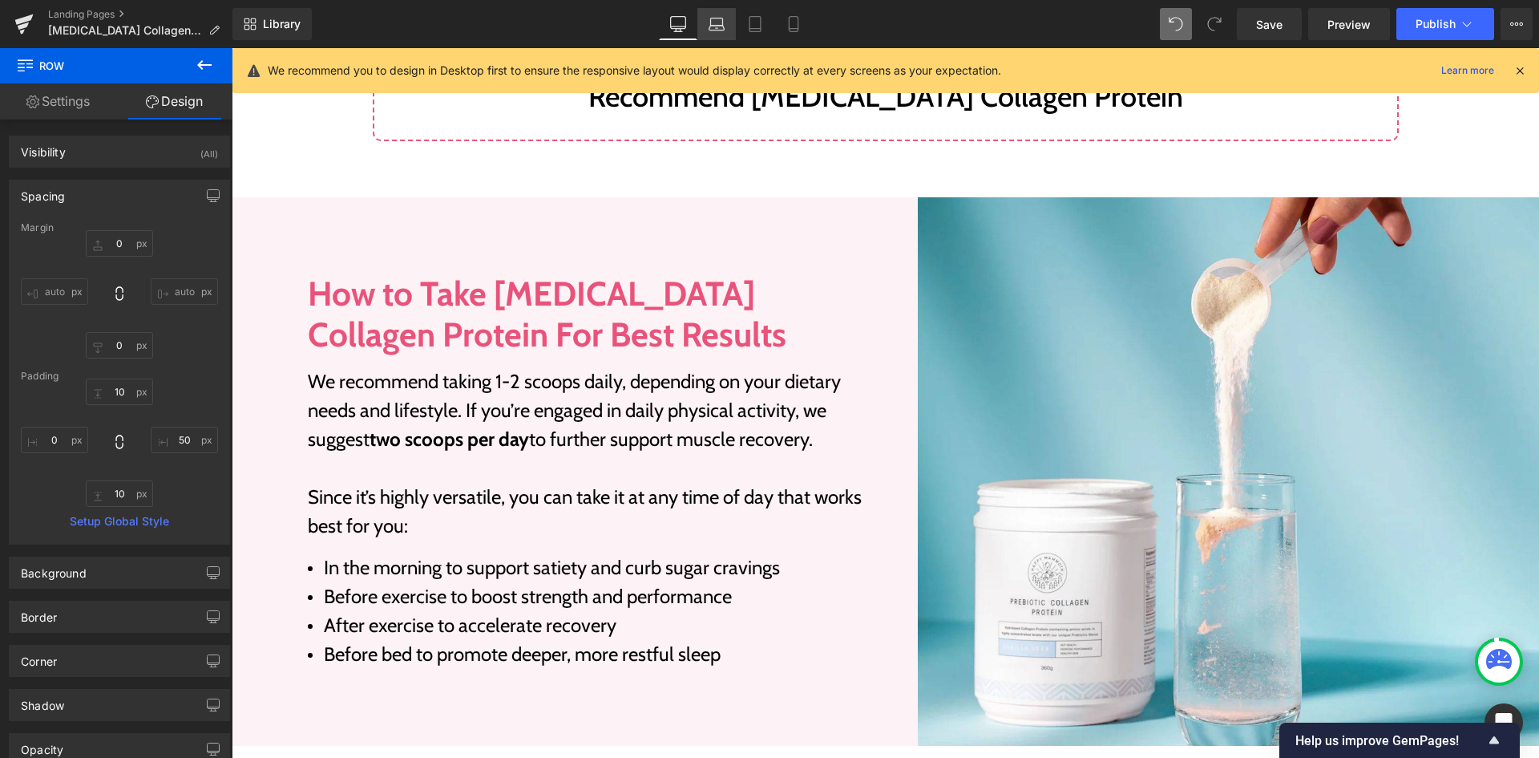
click at [718, 38] on link "Laptop" at bounding box center [716, 24] width 38 height 32
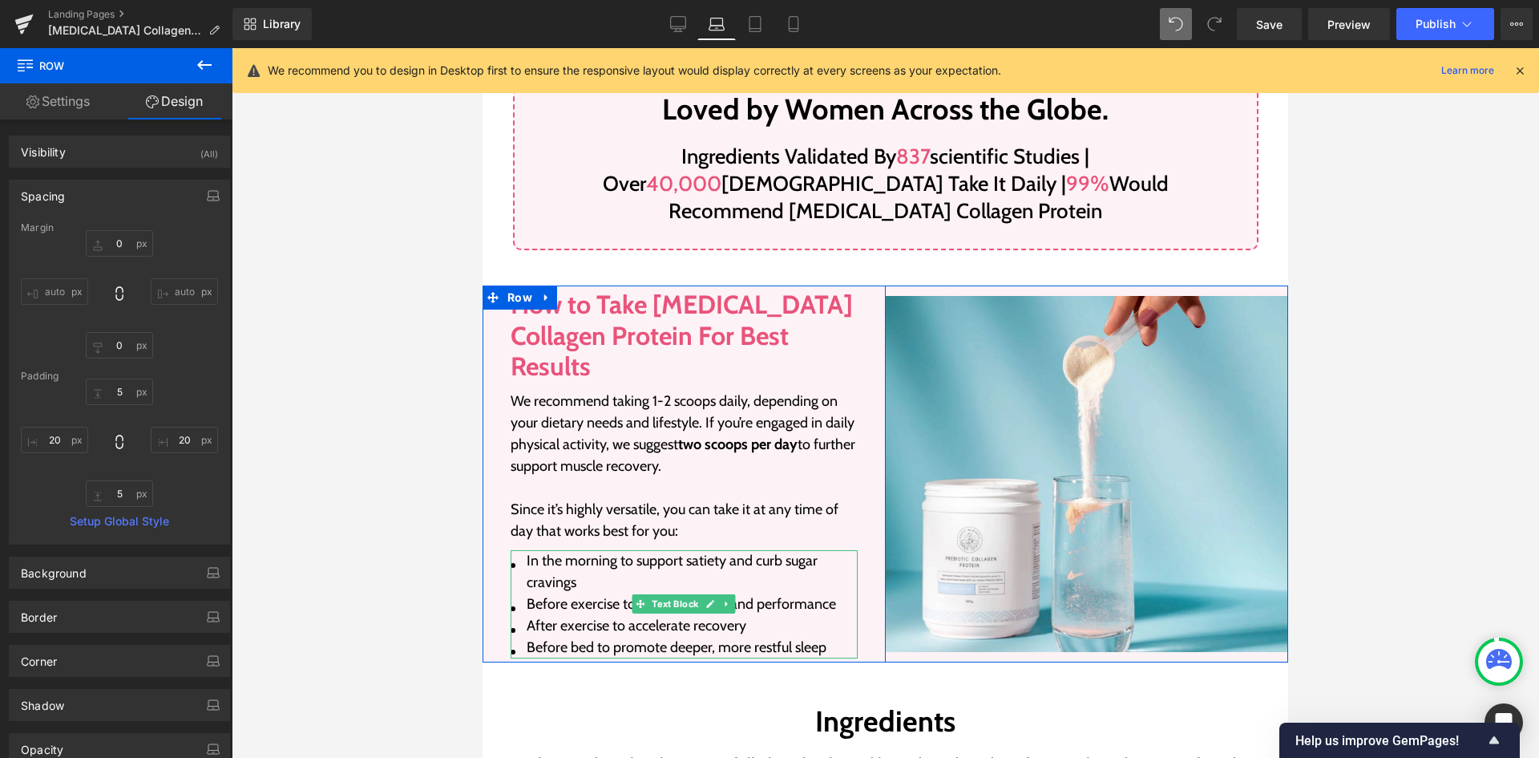
scroll to position [1633, 0]
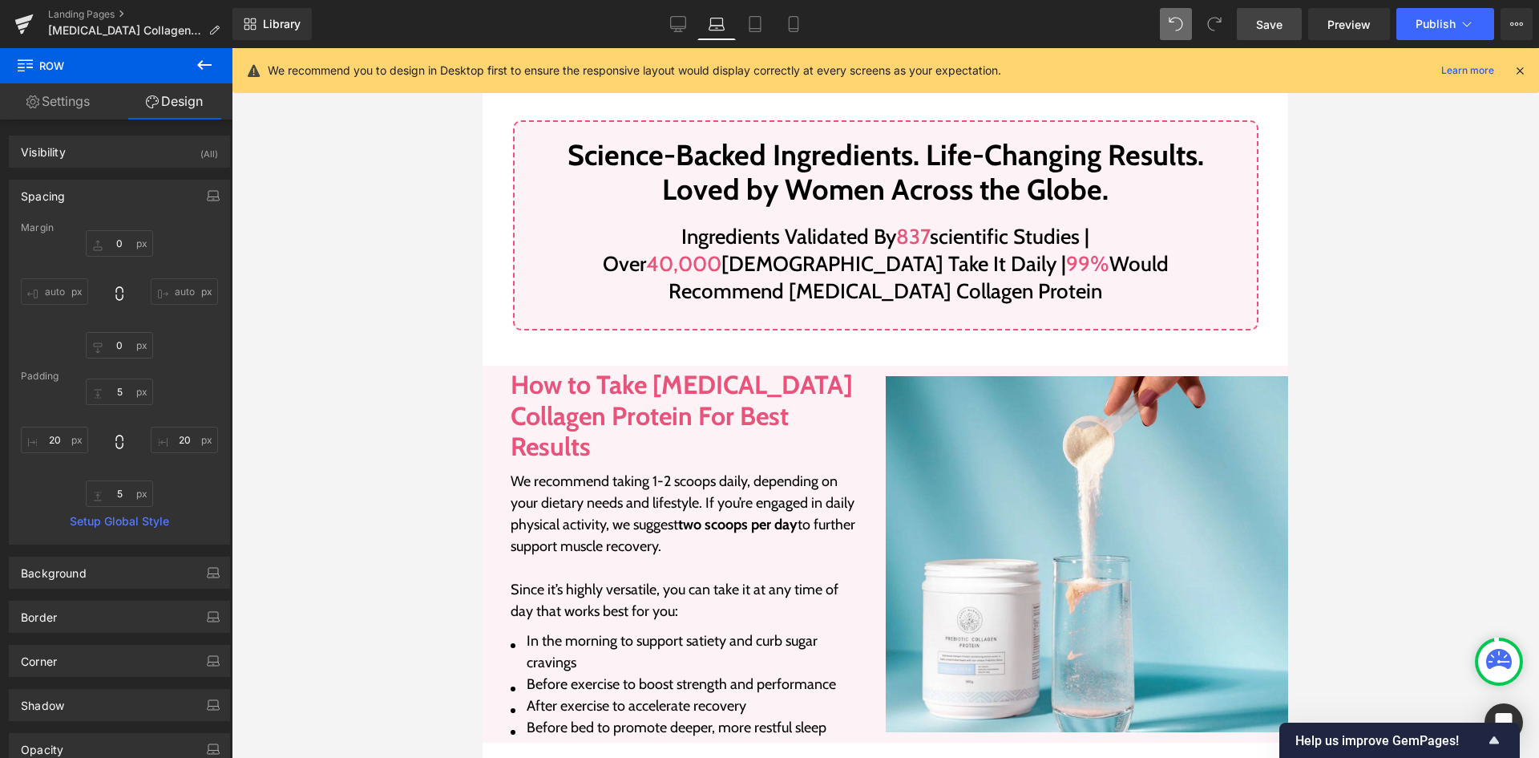
click at [1281, 24] on span "Save" at bounding box center [1269, 24] width 26 height 17
click at [788, 24] on icon at bounding box center [794, 24] width 16 height 16
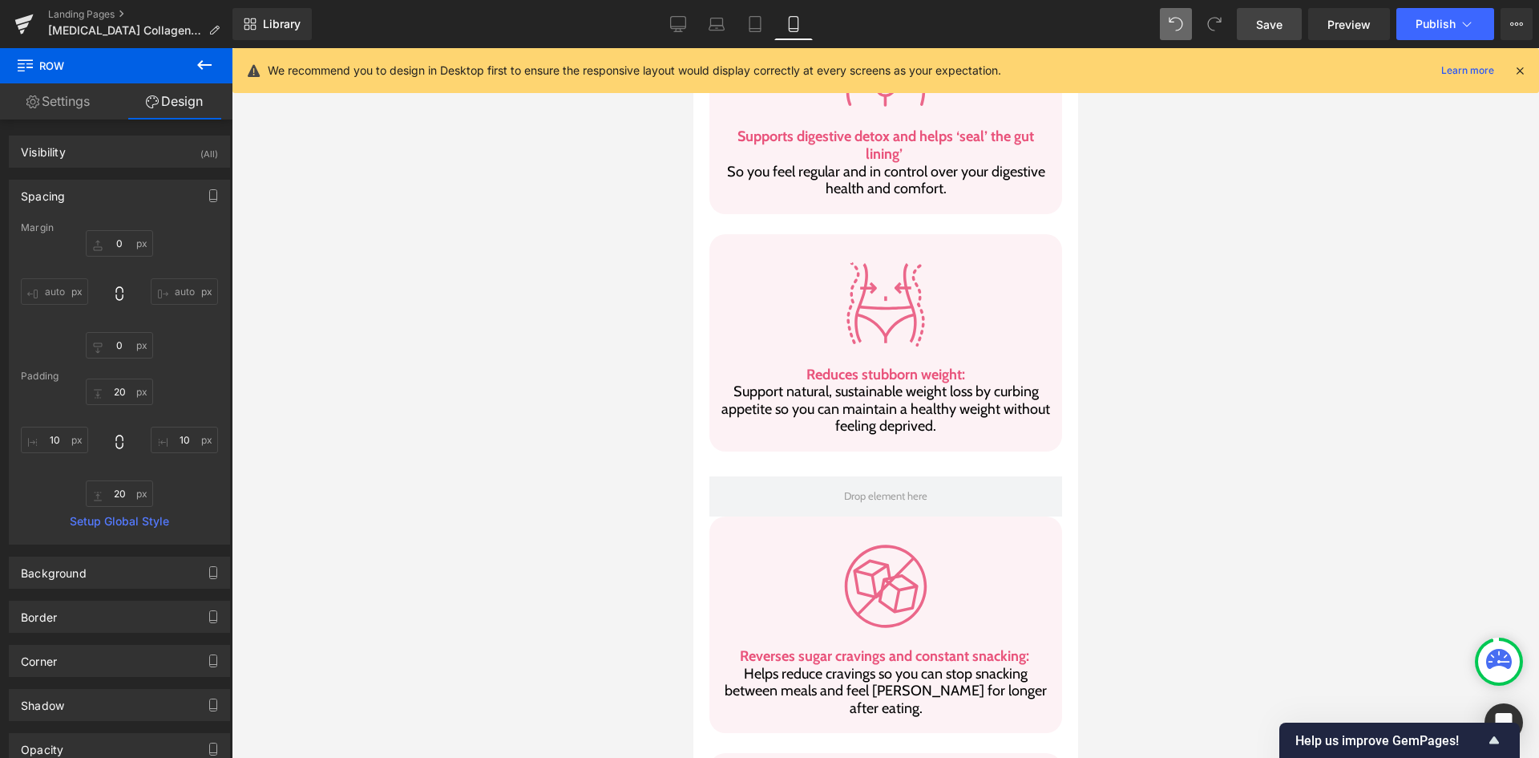
scroll to position [2829, 0]
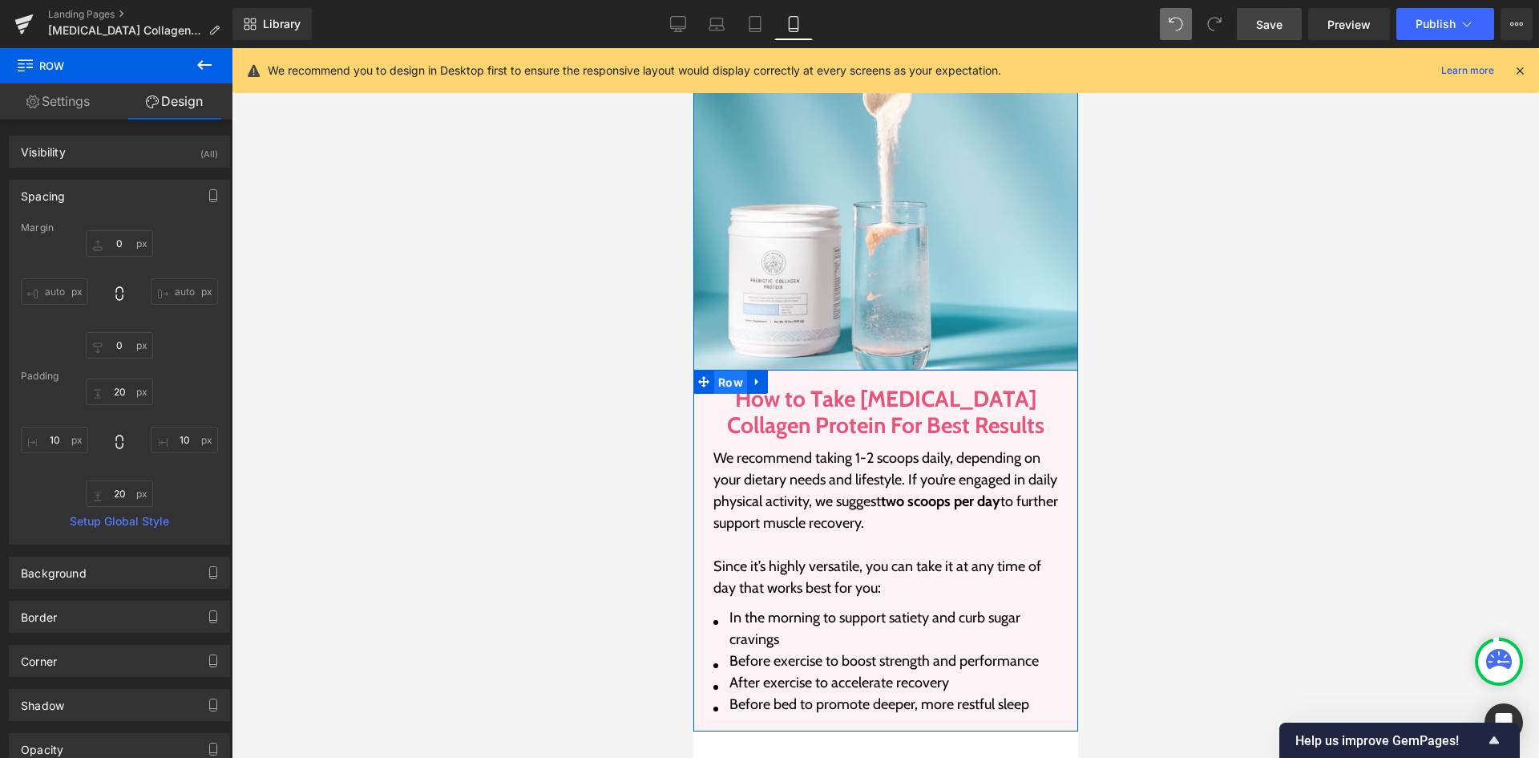
click at [722, 370] on span "Row" at bounding box center [729, 382] width 33 height 24
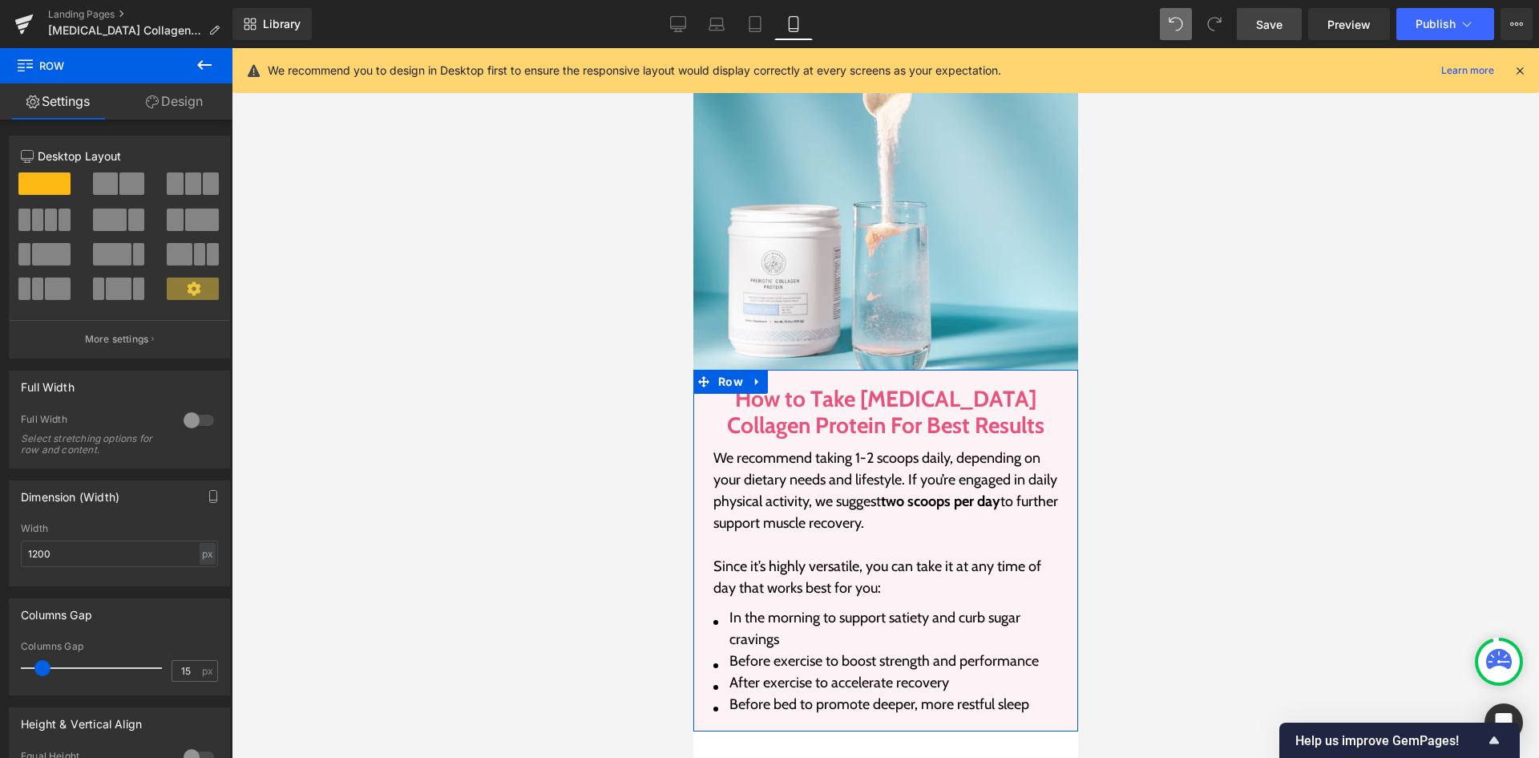
drag, startPoint x: 158, startPoint y: 103, endPoint x: 112, endPoint y: 262, distance: 165.2
click at [158, 103] on link "Design" at bounding box center [174, 101] width 116 height 36
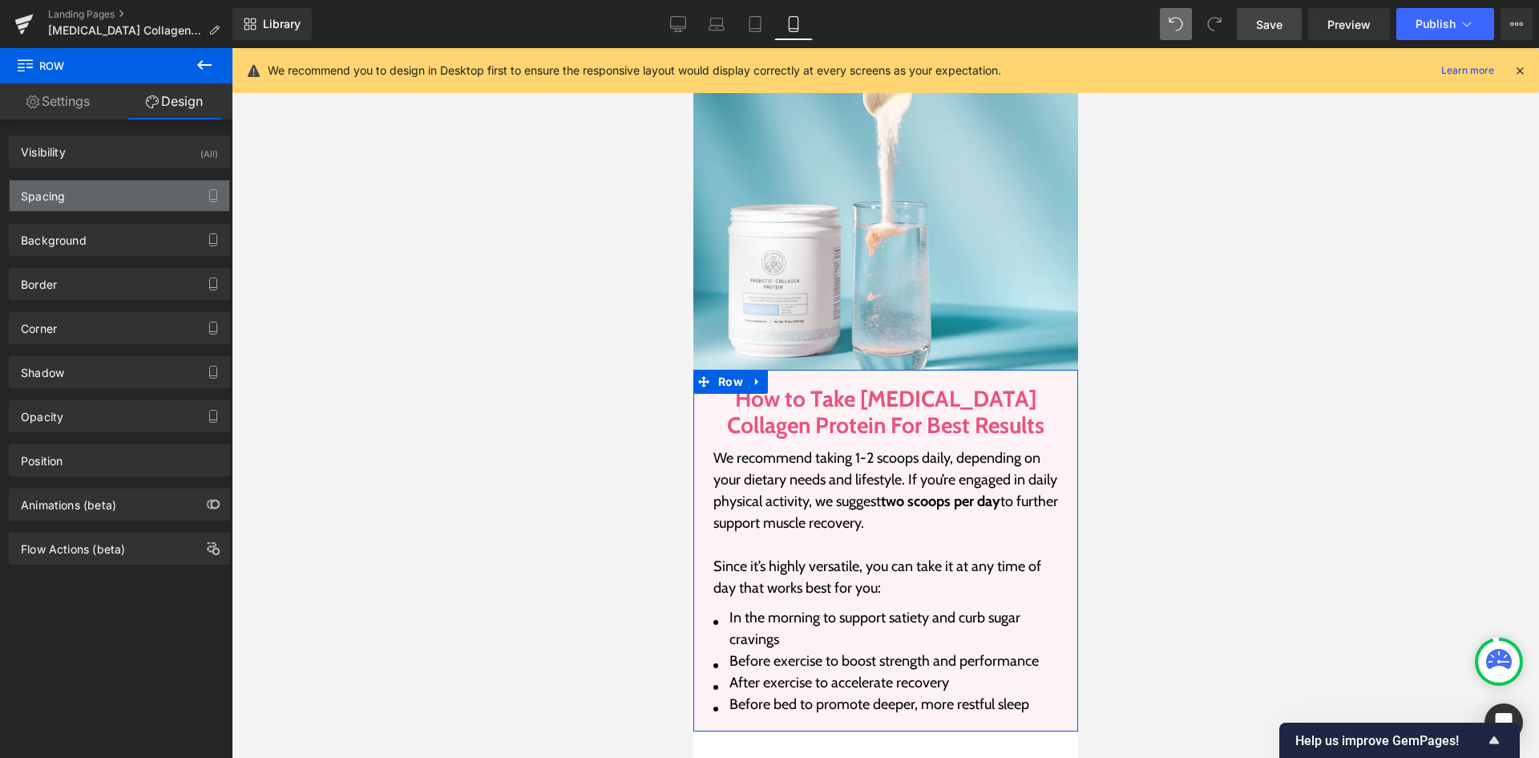
click at [112, 195] on div "Spacing" at bounding box center [120, 195] width 220 height 30
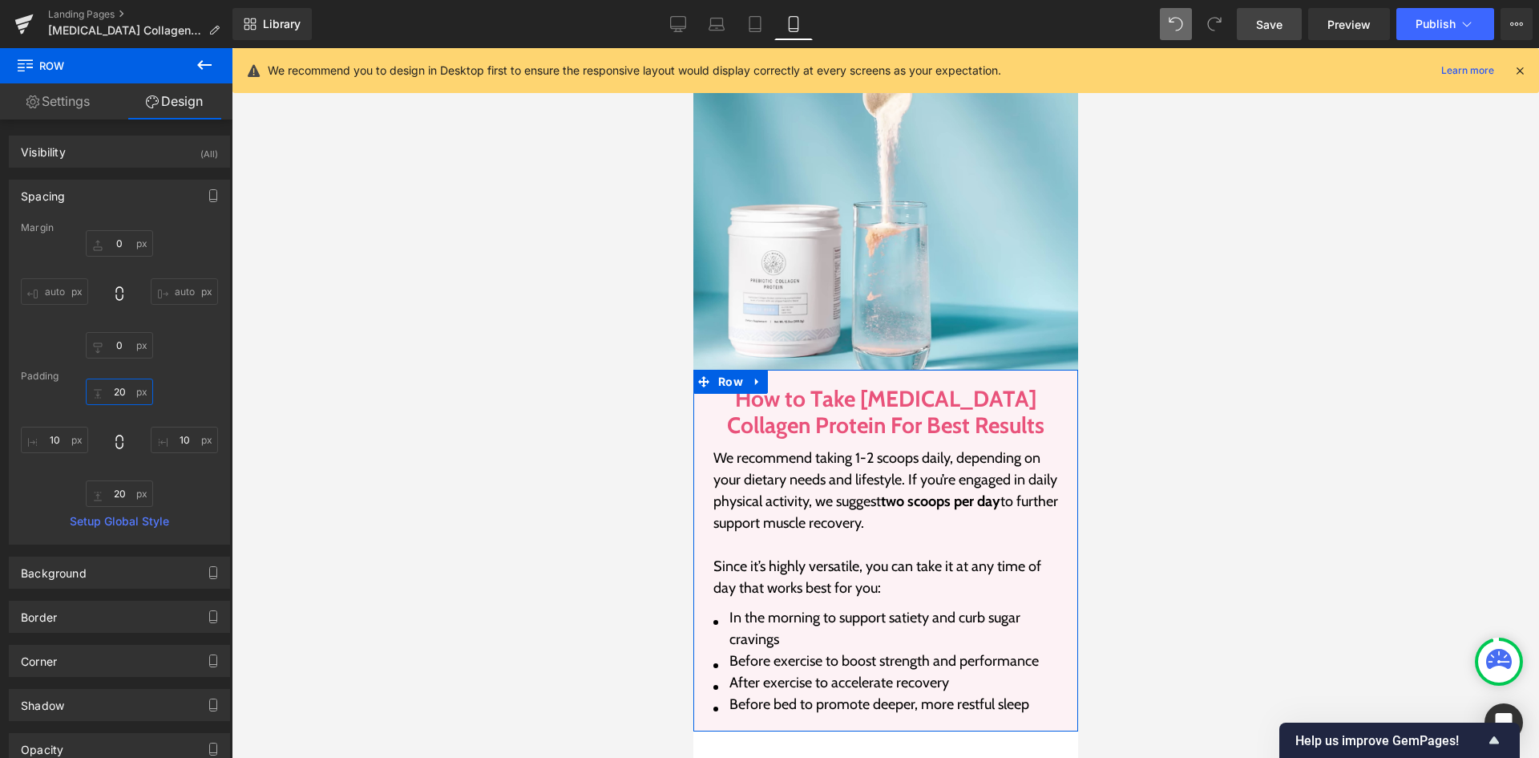
click at [129, 387] on input "20" at bounding box center [119, 391] width 67 height 26
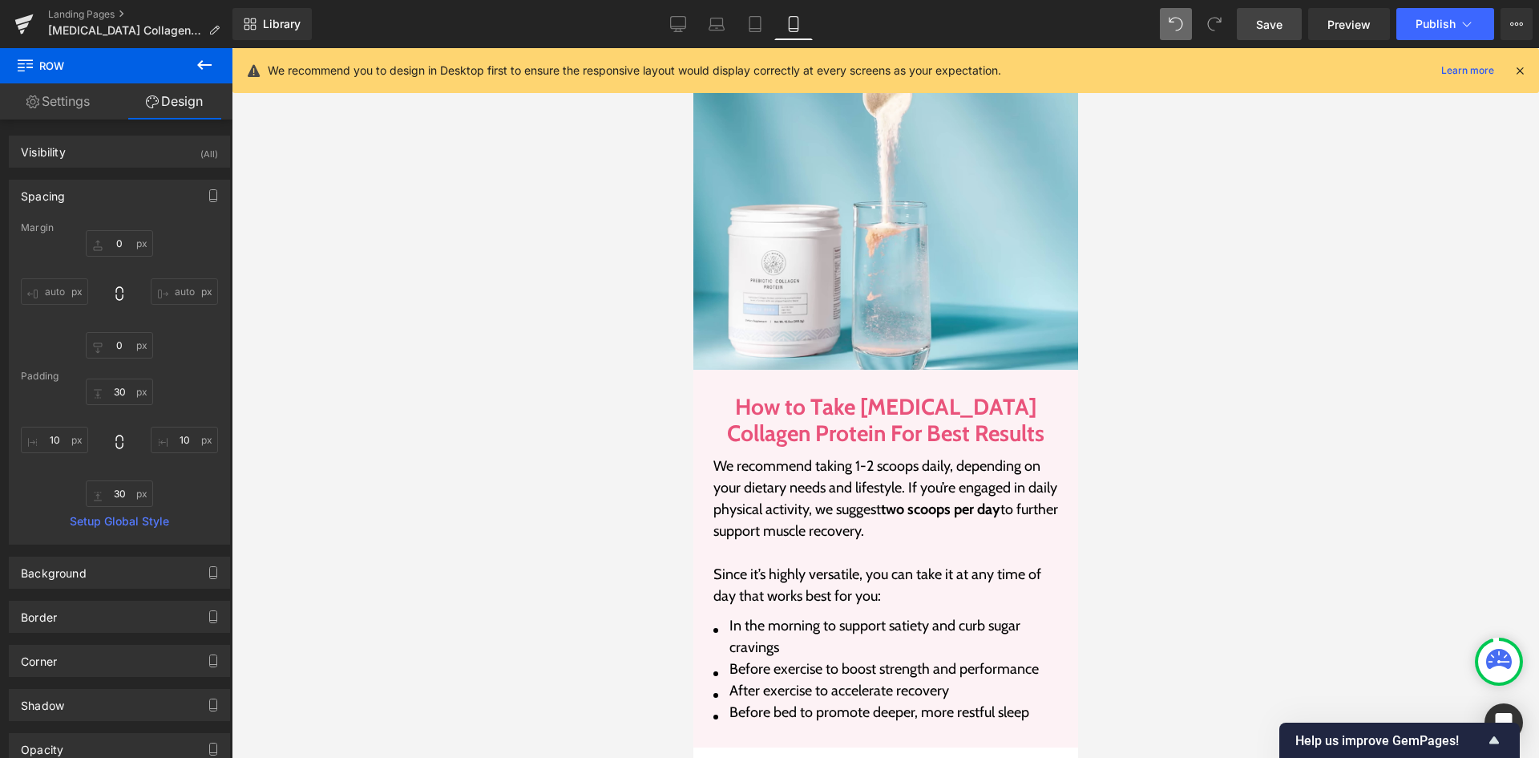
click at [1252, 17] on link "Save" at bounding box center [1269, 24] width 65 height 32
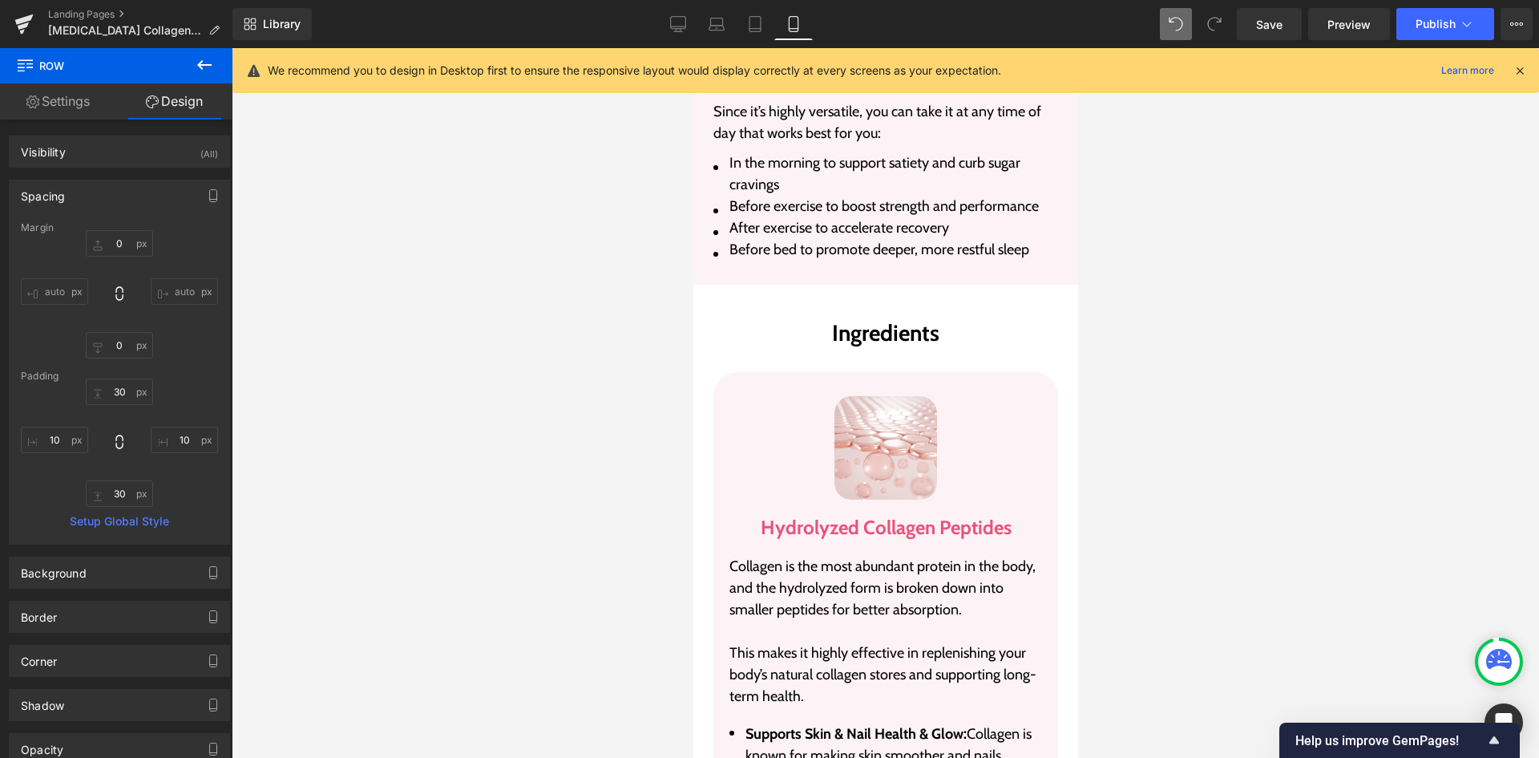
scroll to position [3310, 0]
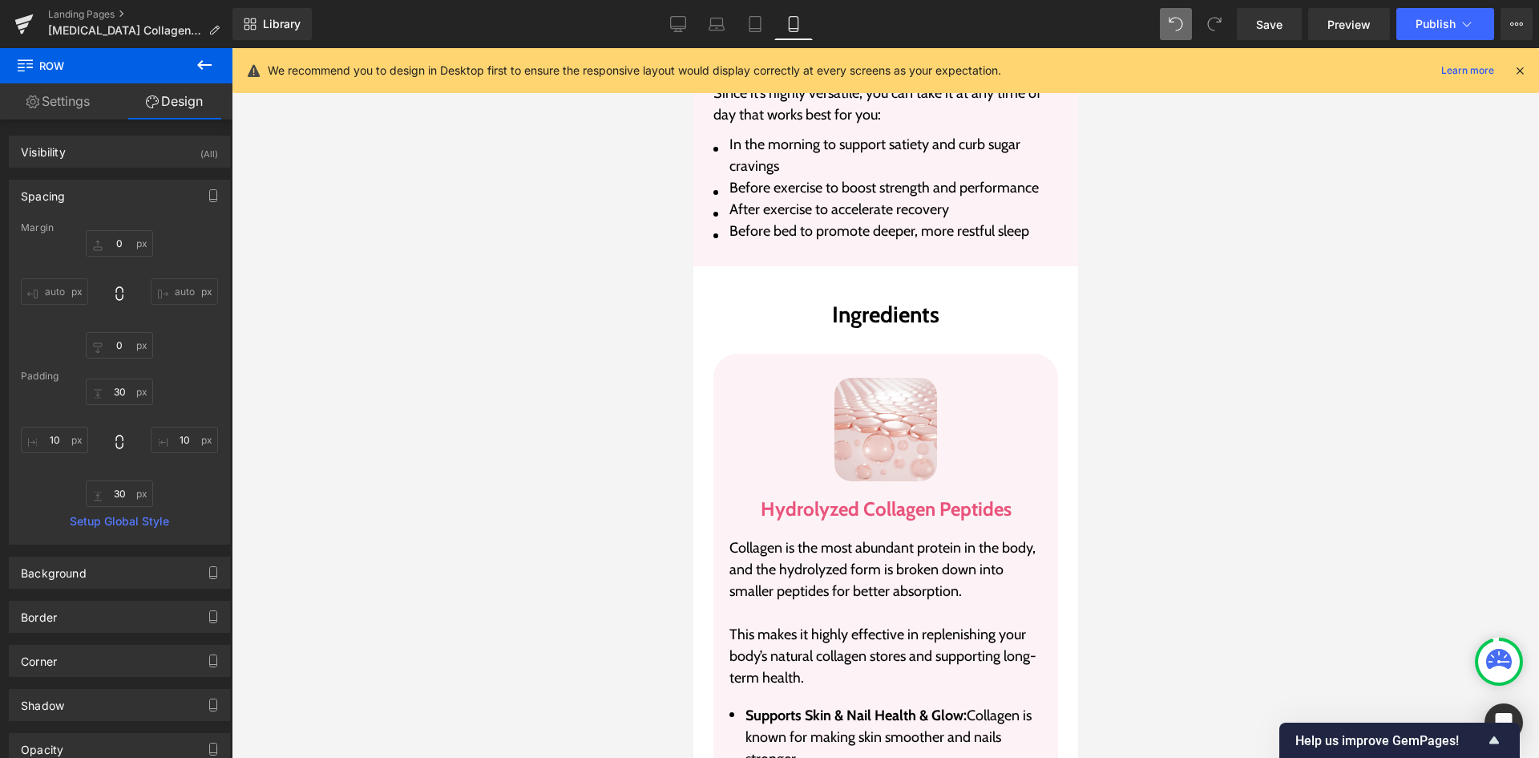
click at [734, 269] on span "Row" at bounding box center [730, 278] width 26 height 19
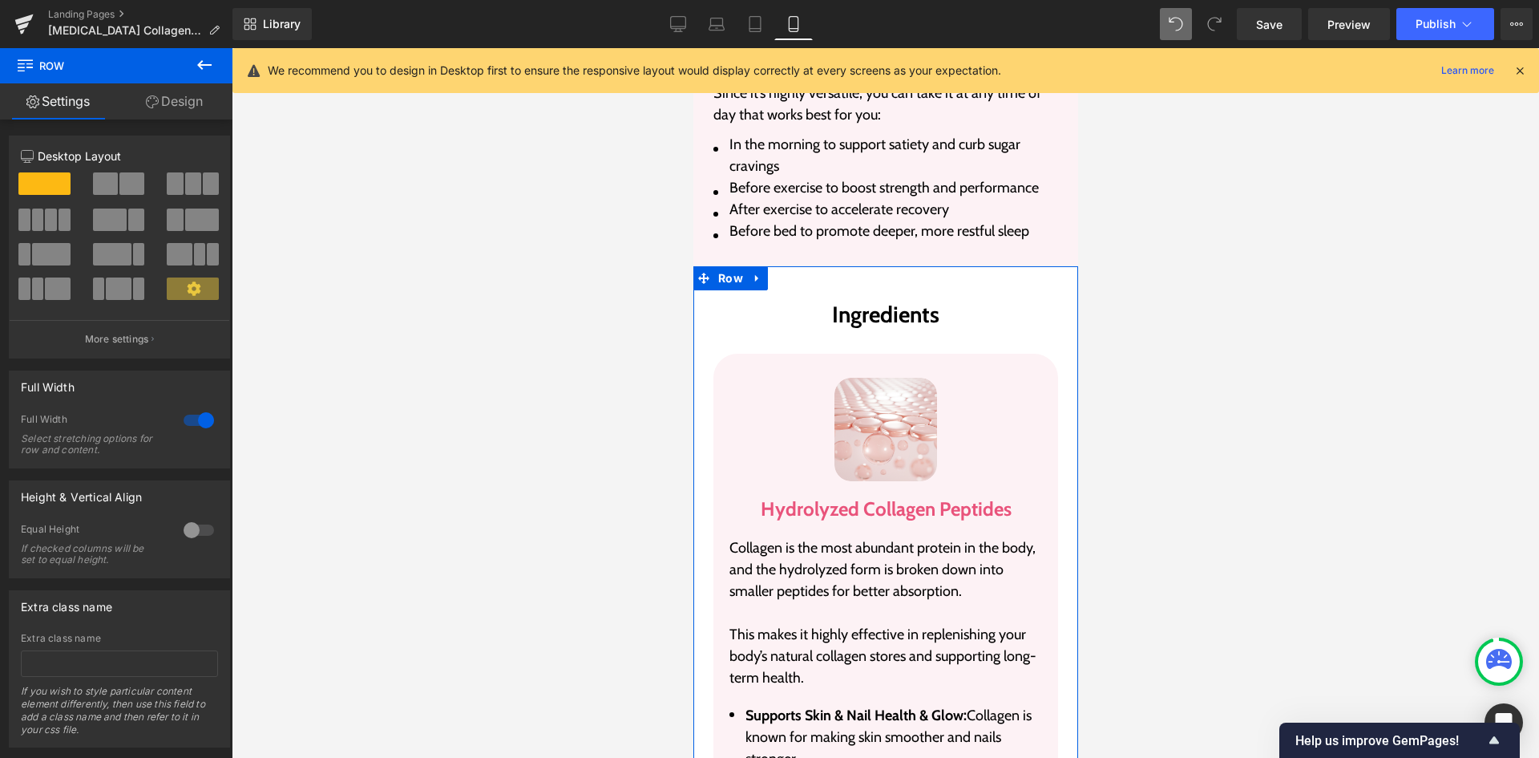
drag, startPoint x: 170, startPoint y: 115, endPoint x: 127, endPoint y: 197, distance: 92.5
click at [170, 115] on link "Design" at bounding box center [174, 101] width 116 height 36
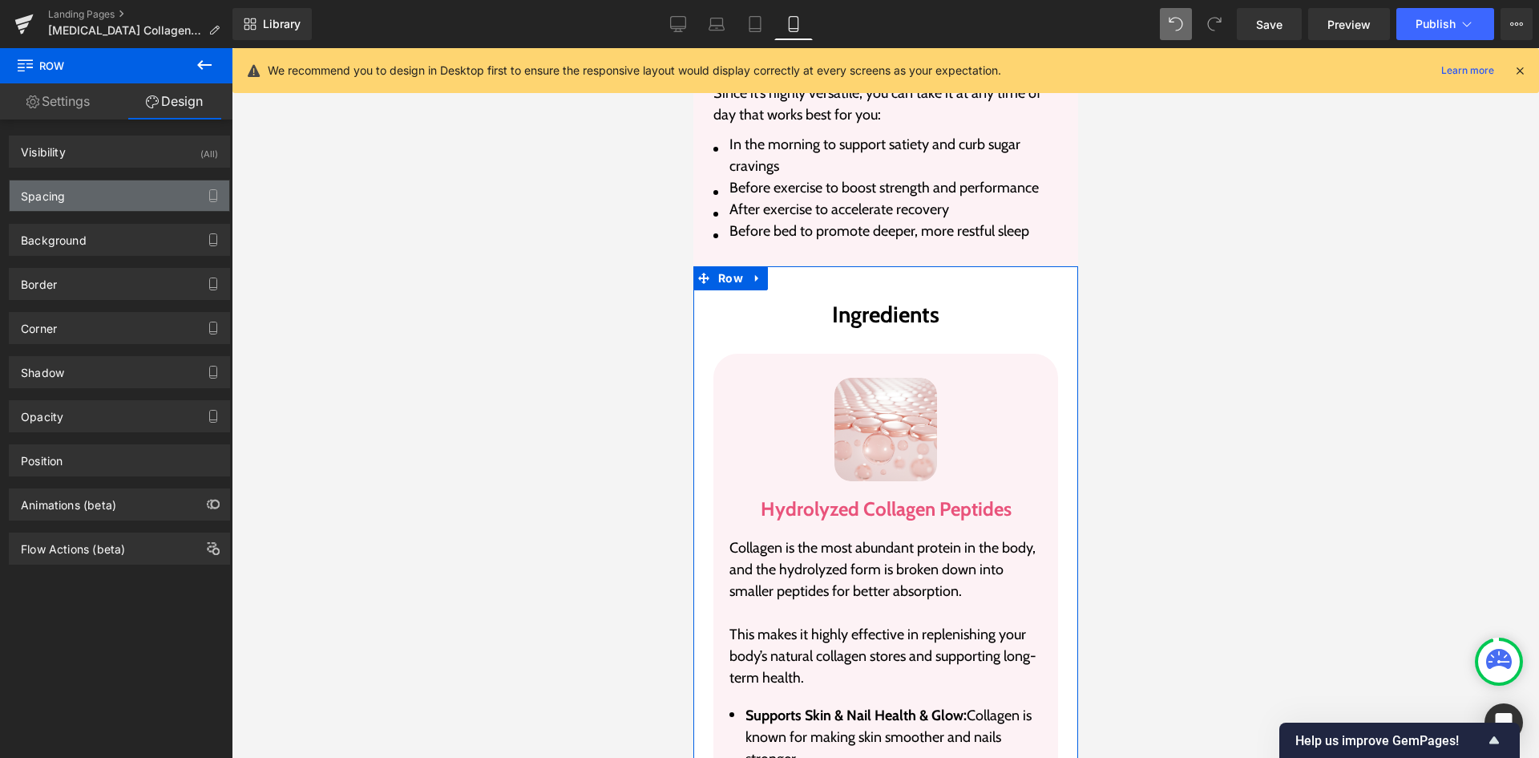
click at [127, 197] on div "Spacing" at bounding box center [120, 195] width 220 height 30
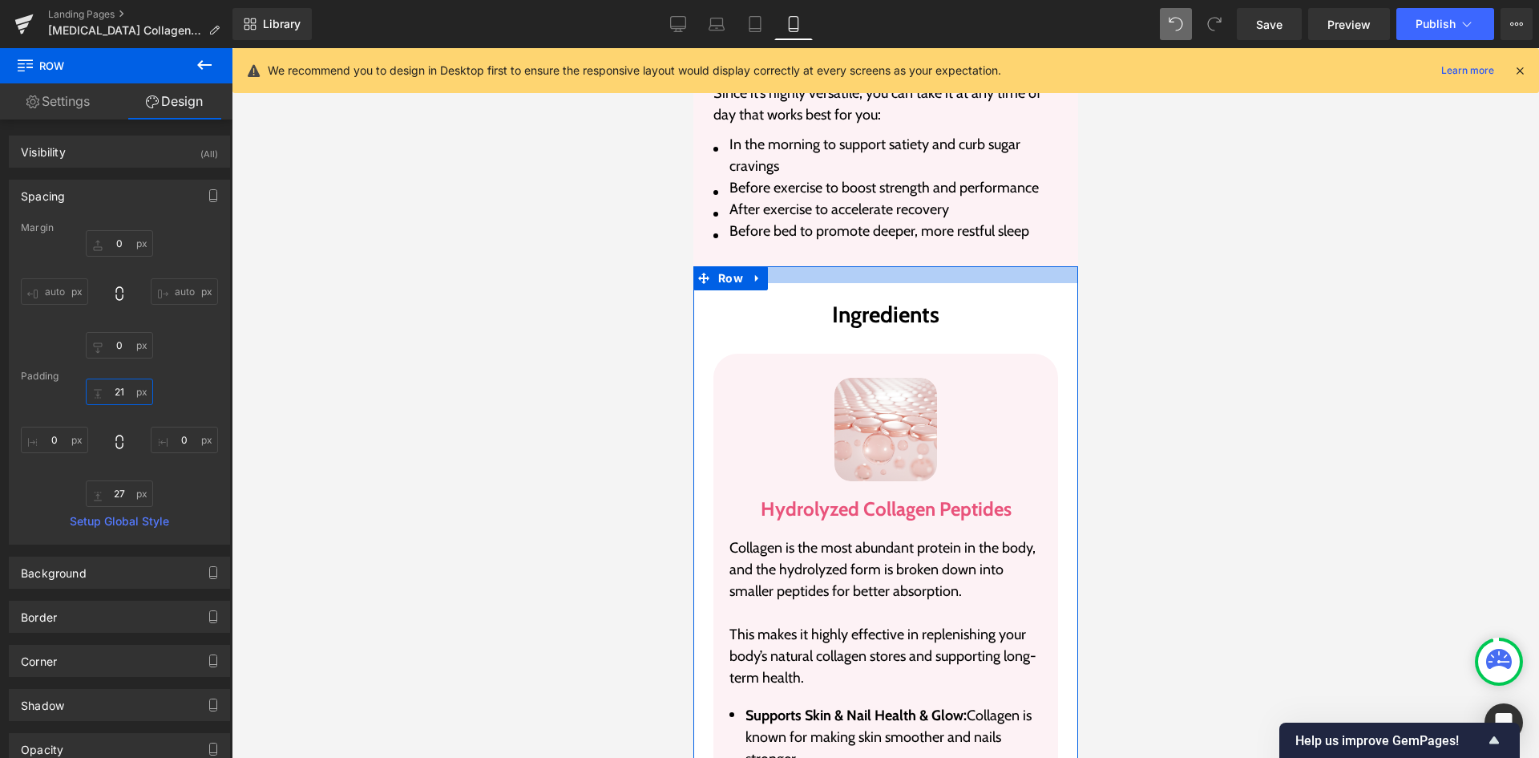
click at [110, 402] on input "21" at bounding box center [119, 391] width 67 height 26
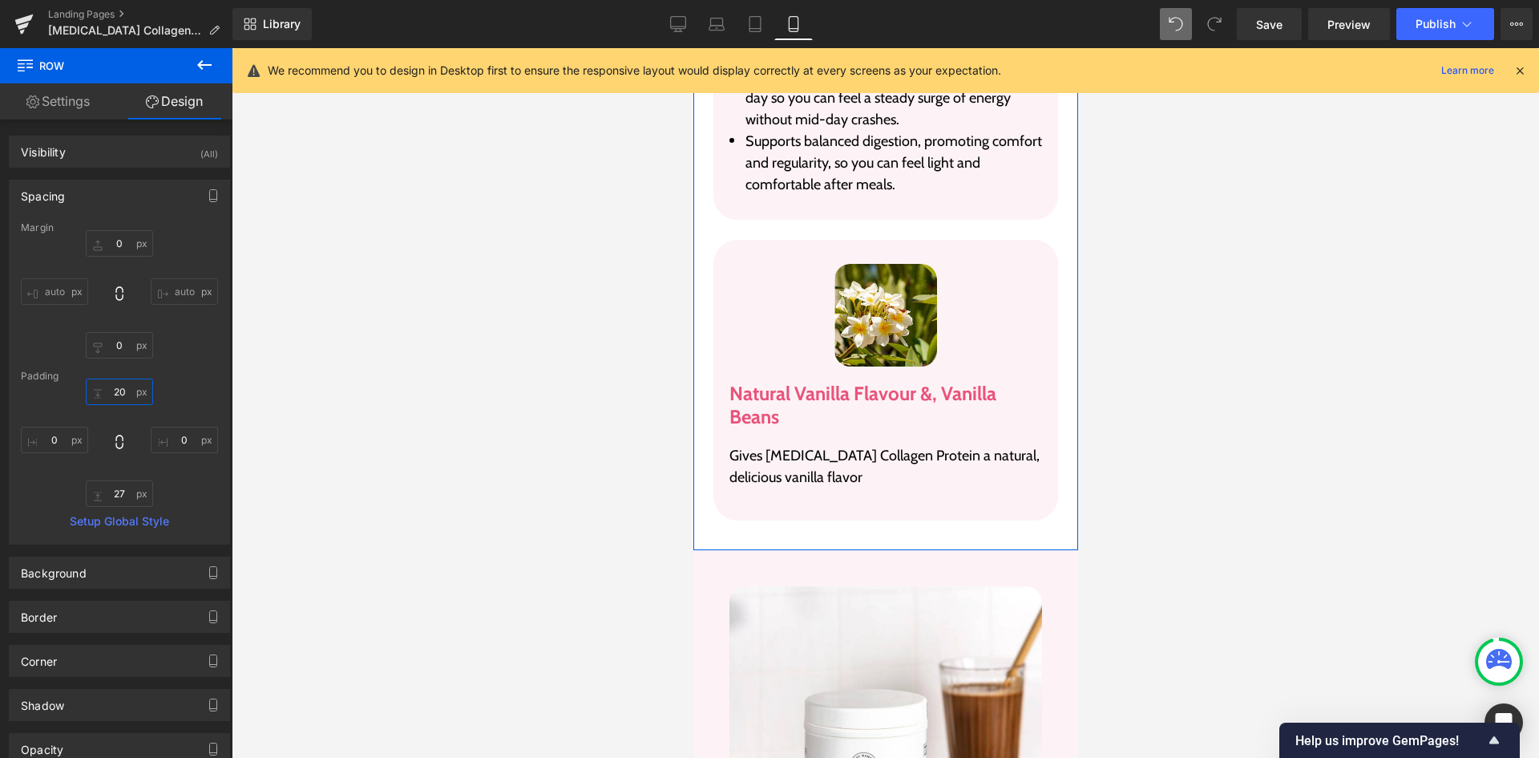
scroll to position [5234, 0]
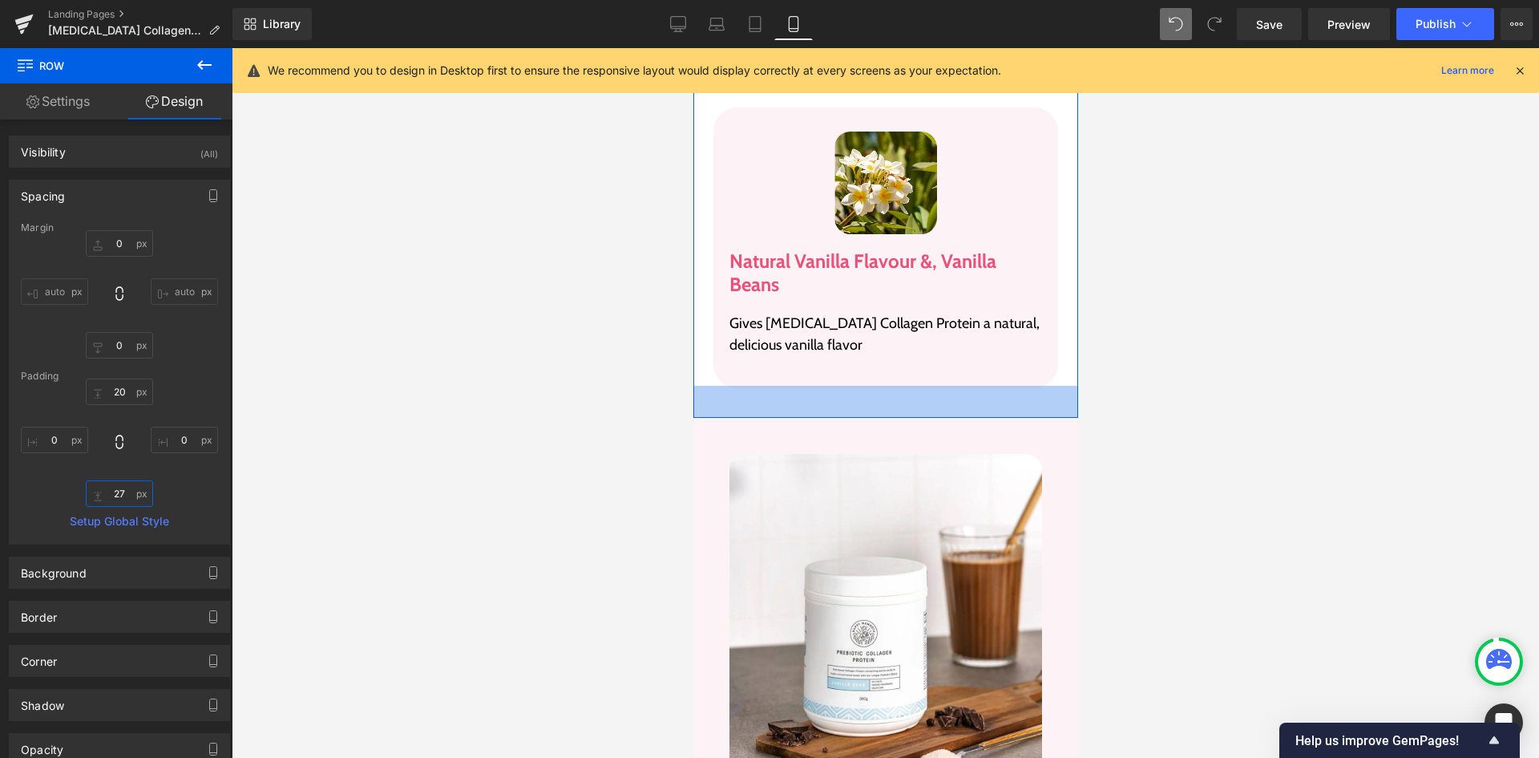
click at [112, 493] on input "27" at bounding box center [119, 493] width 67 height 26
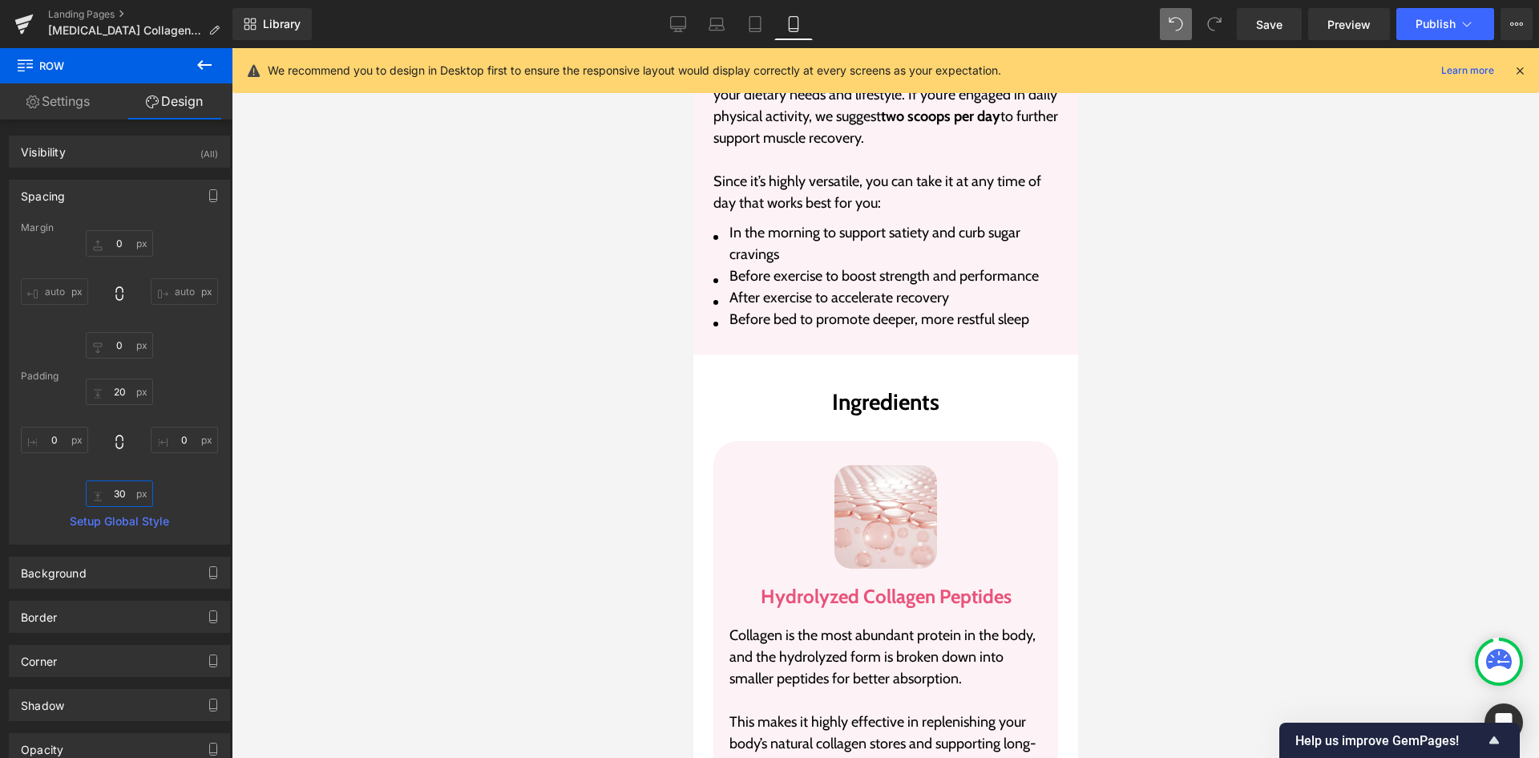
scroll to position [3230, 0]
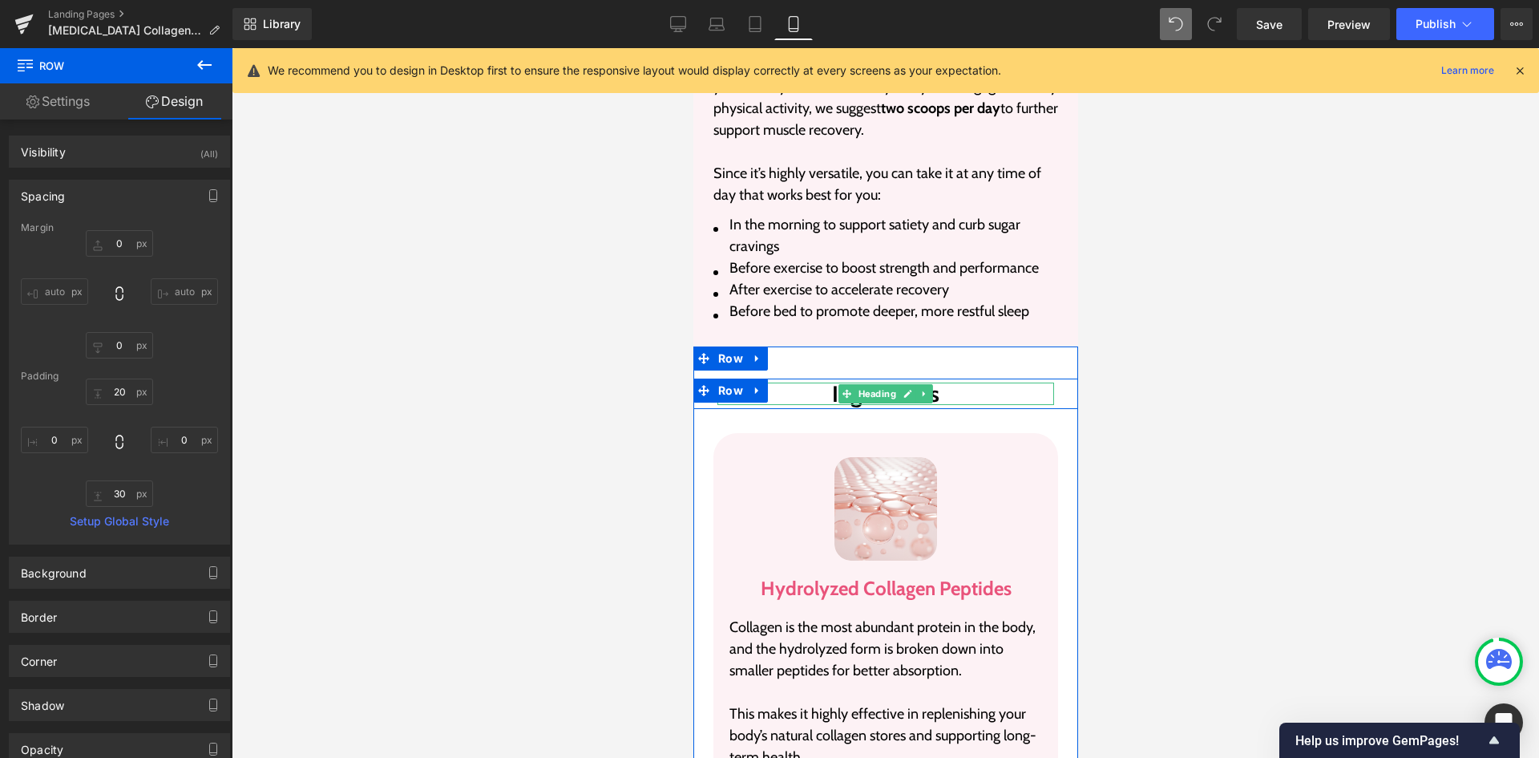
click at [879, 384] on span "Heading" at bounding box center [877, 393] width 44 height 19
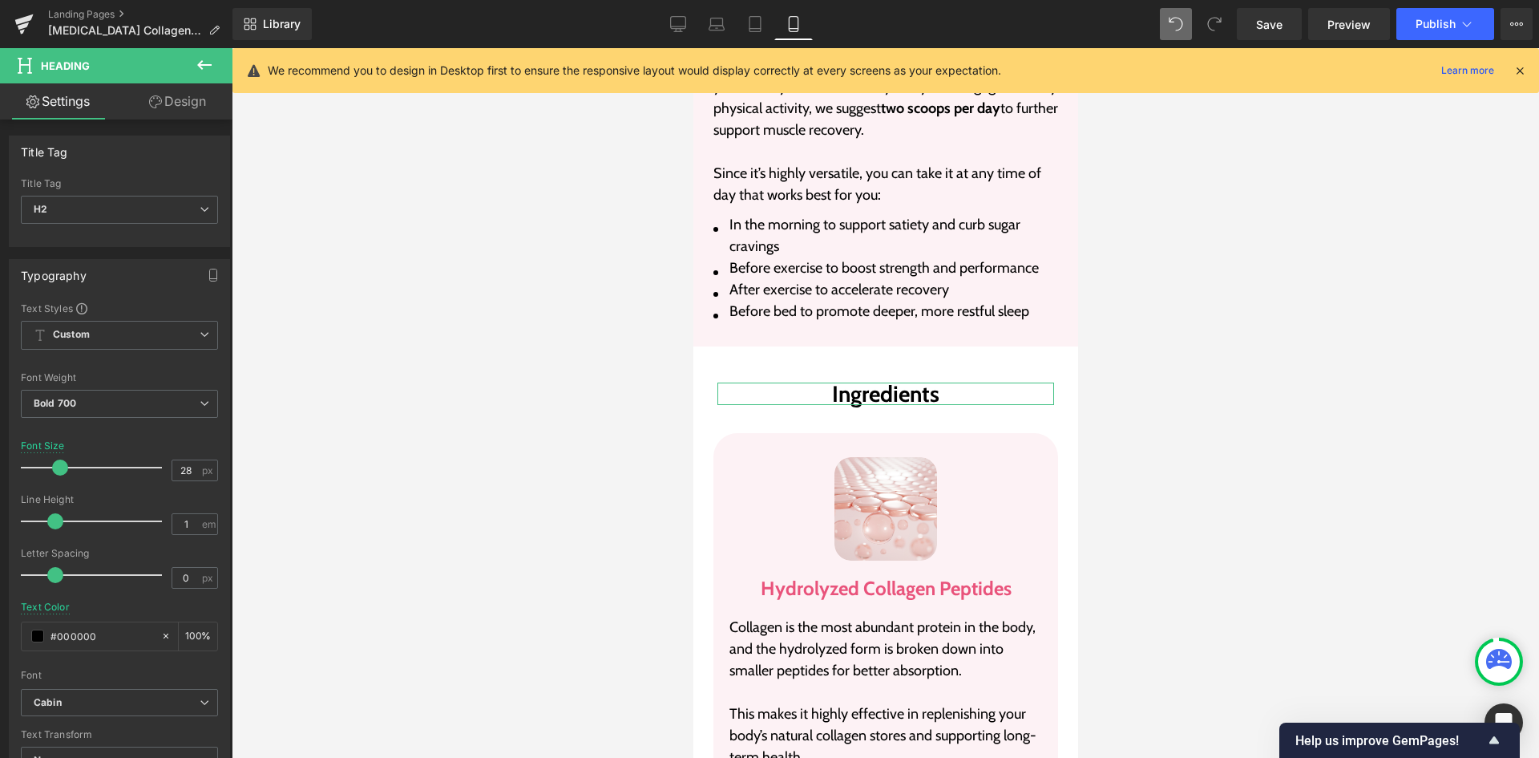
click at [158, 111] on link "Design" at bounding box center [177, 101] width 116 height 36
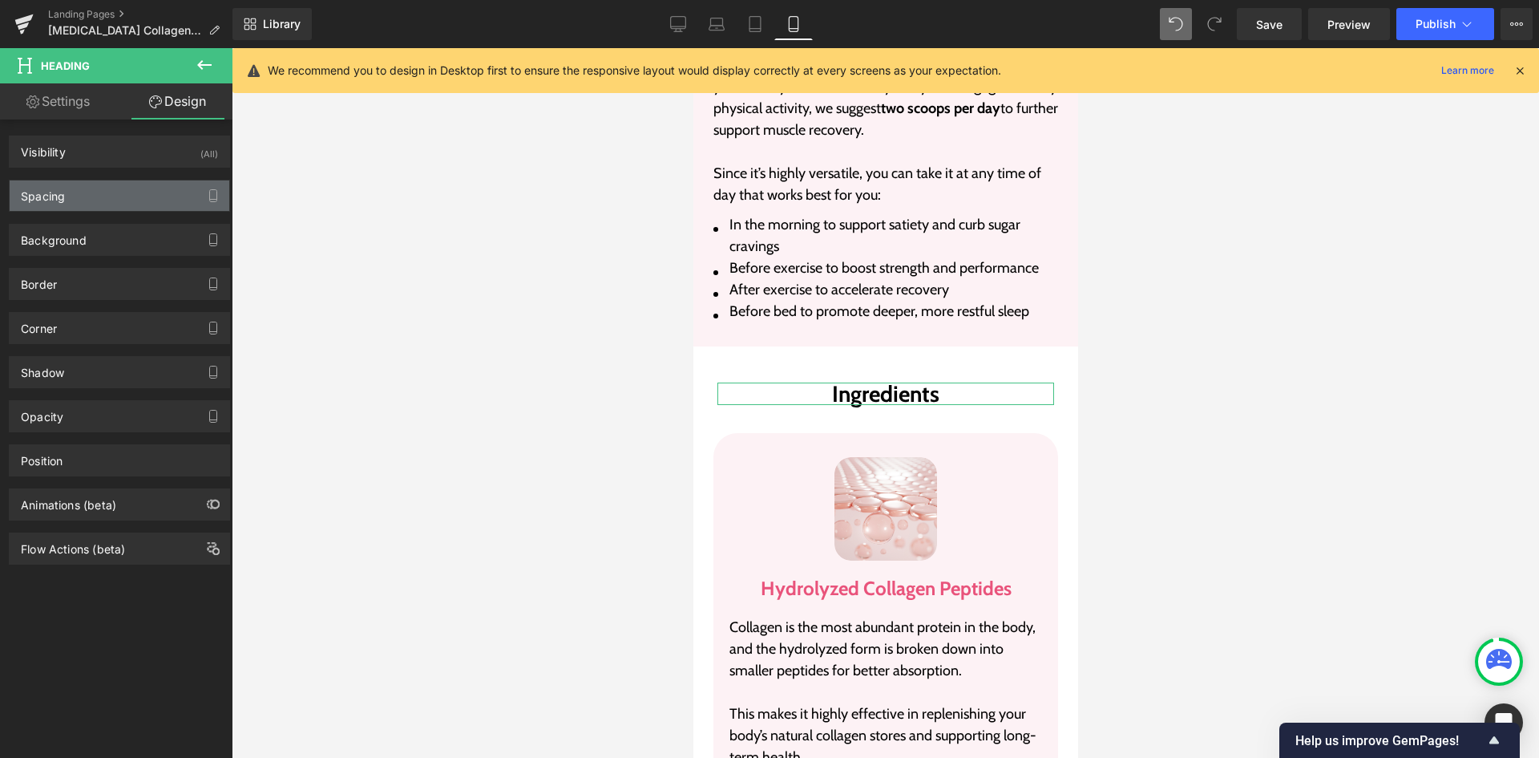
click at [122, 190] on div "Spacing" at bounding box center [120, 195] width 220 height 30
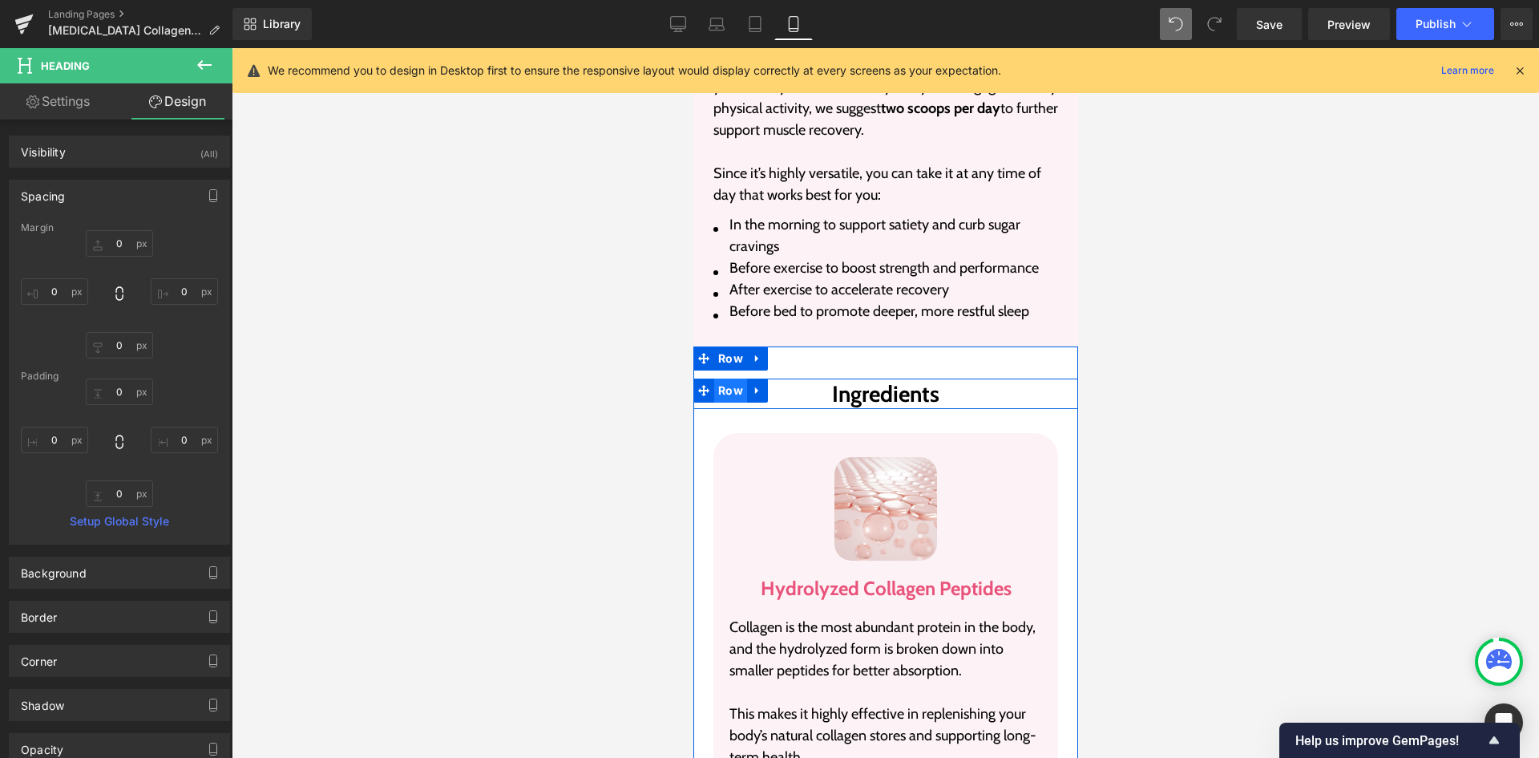
click at [715, 378] on span "Row" at bounding box center [729, 390] width 33 height 24
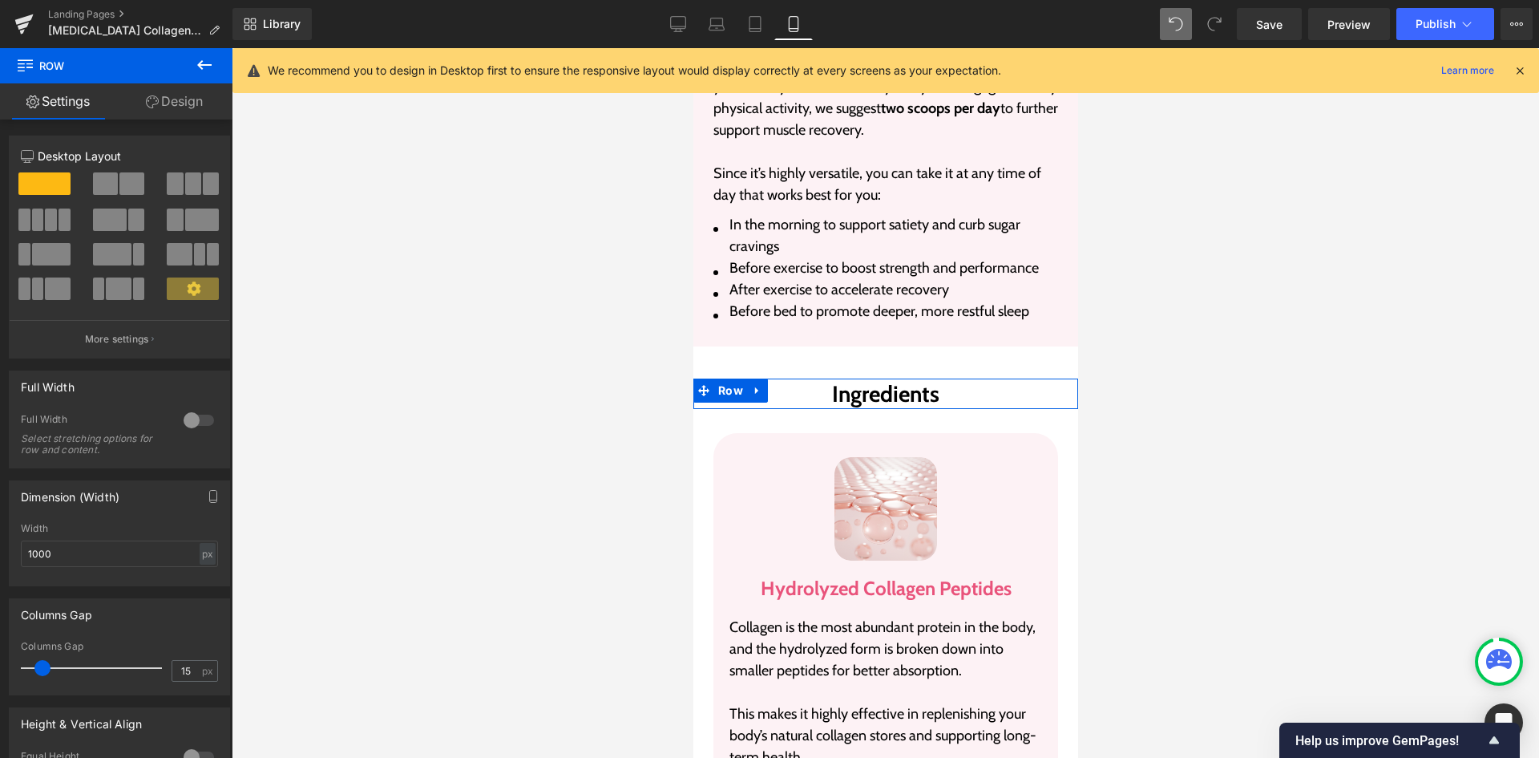
click at [220, 103] on link "Design" at bounding box center [174, 101] width 116 height 36
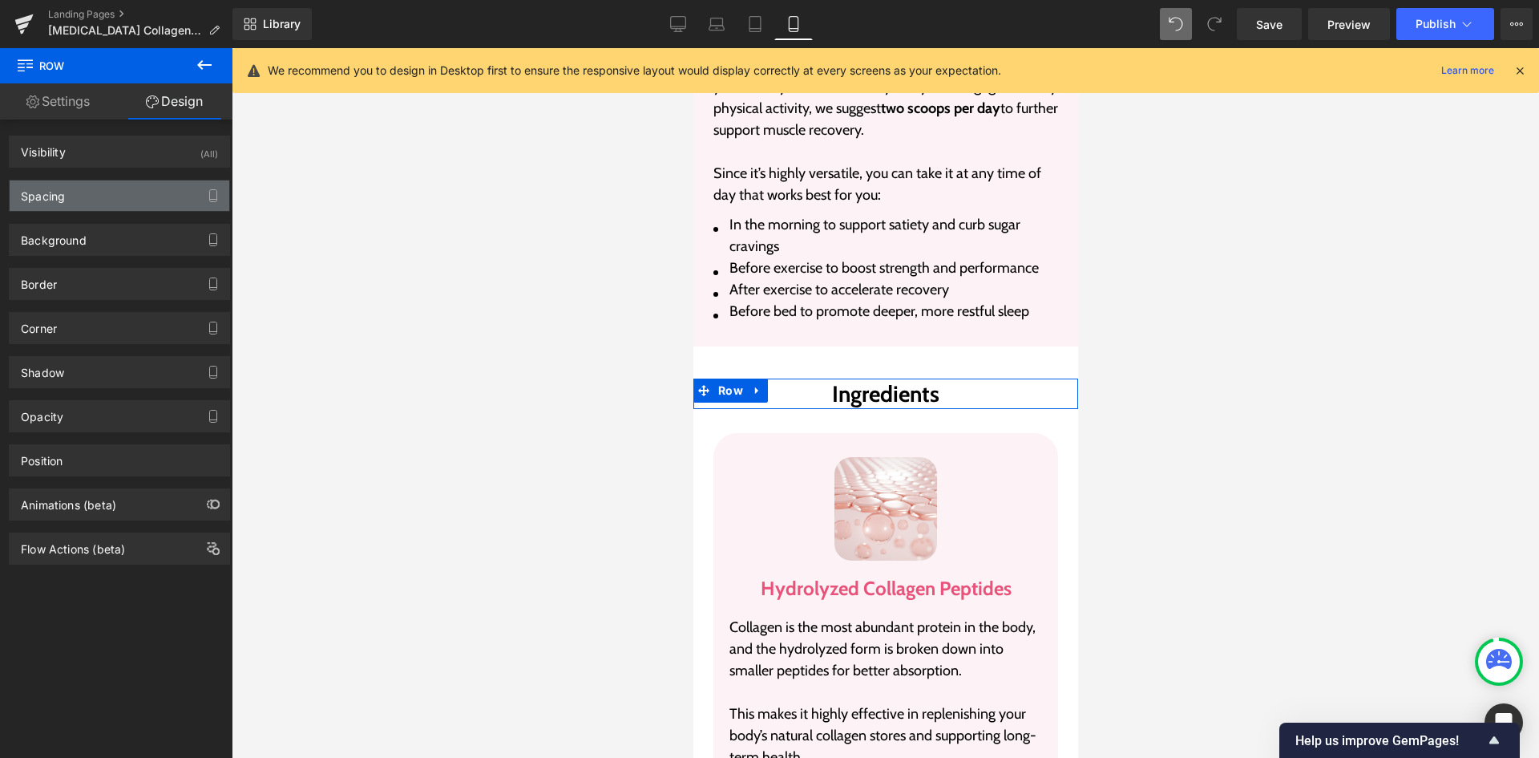
click at [107, 202] on div "Spacing" at bounding box center [120, 195] width 220 height 30
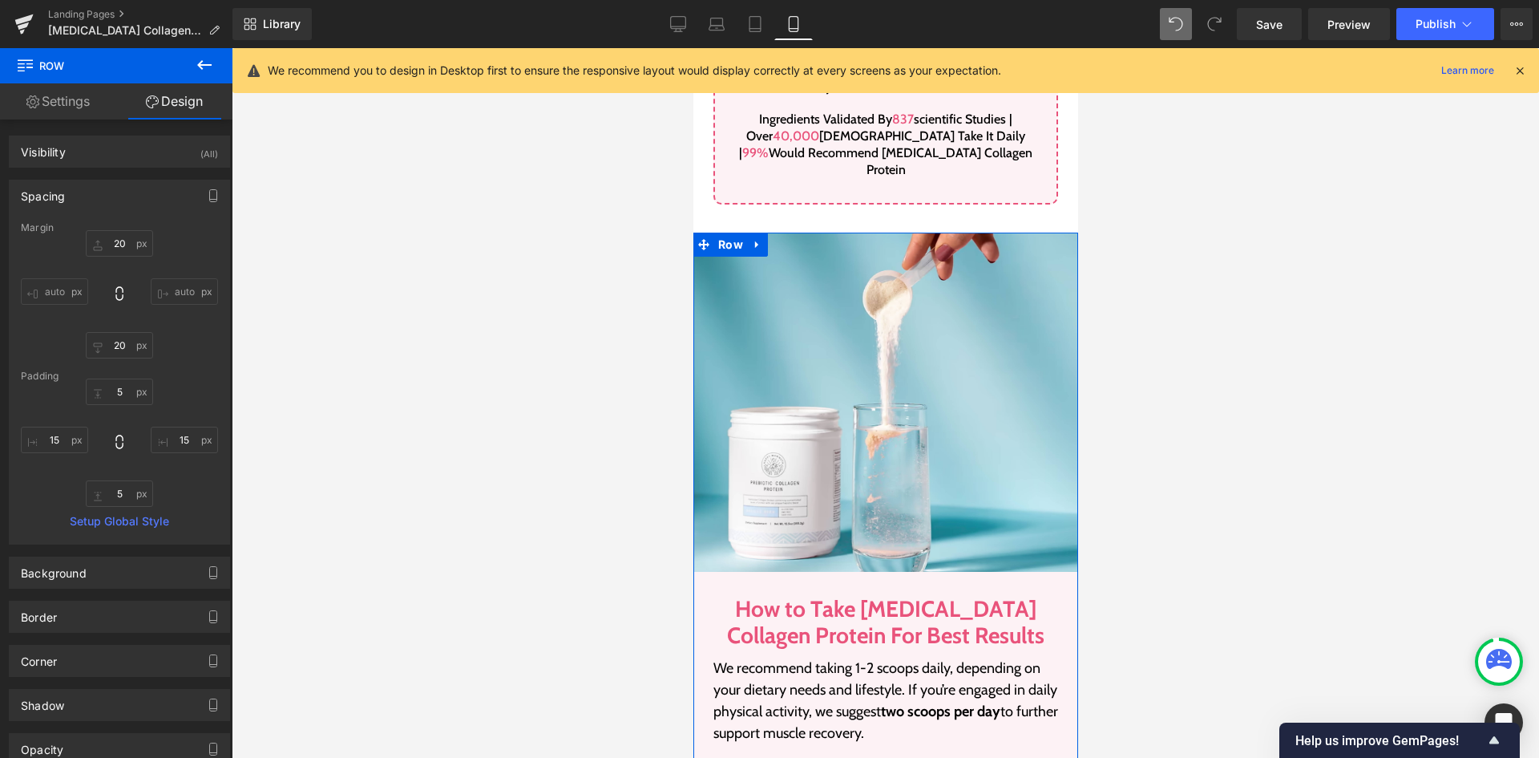
scroll to position [2829, 0]
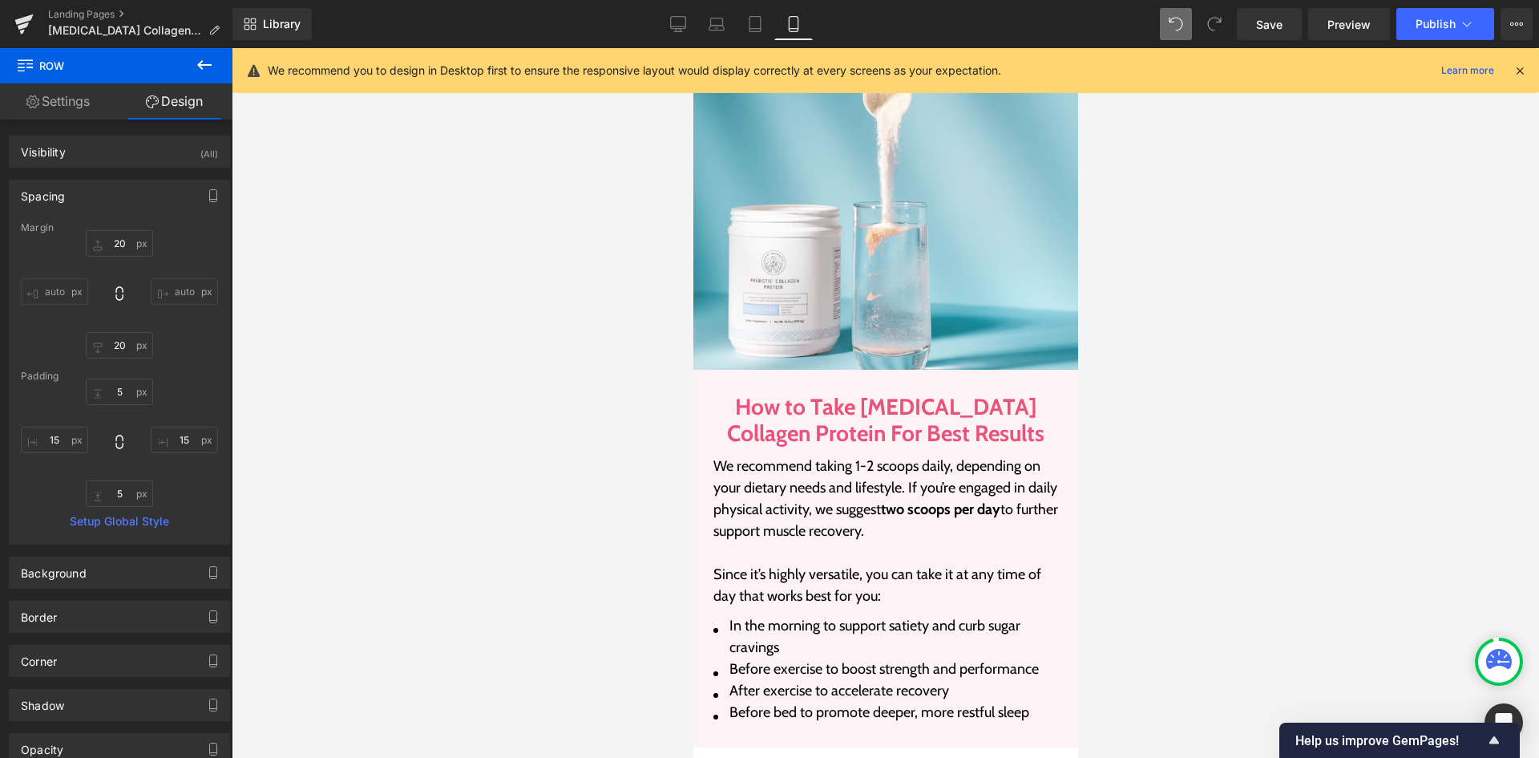
click at [787, 394] on h2 "How to Take [MEDICAL_DATA] Collagen Protein For Best Results" at bounding box center [885, 421] width 321 height 54
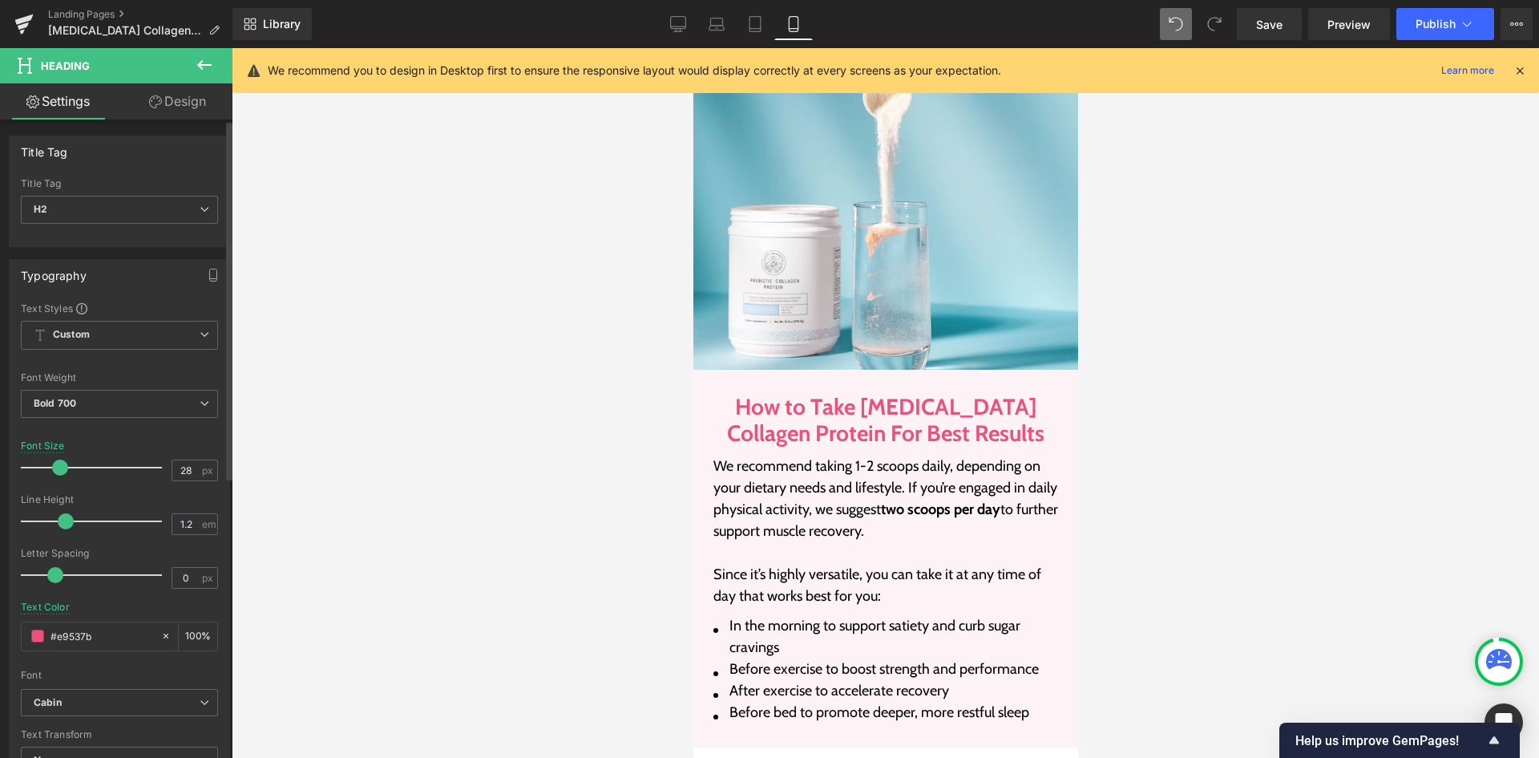
scroll to position [321, 0]
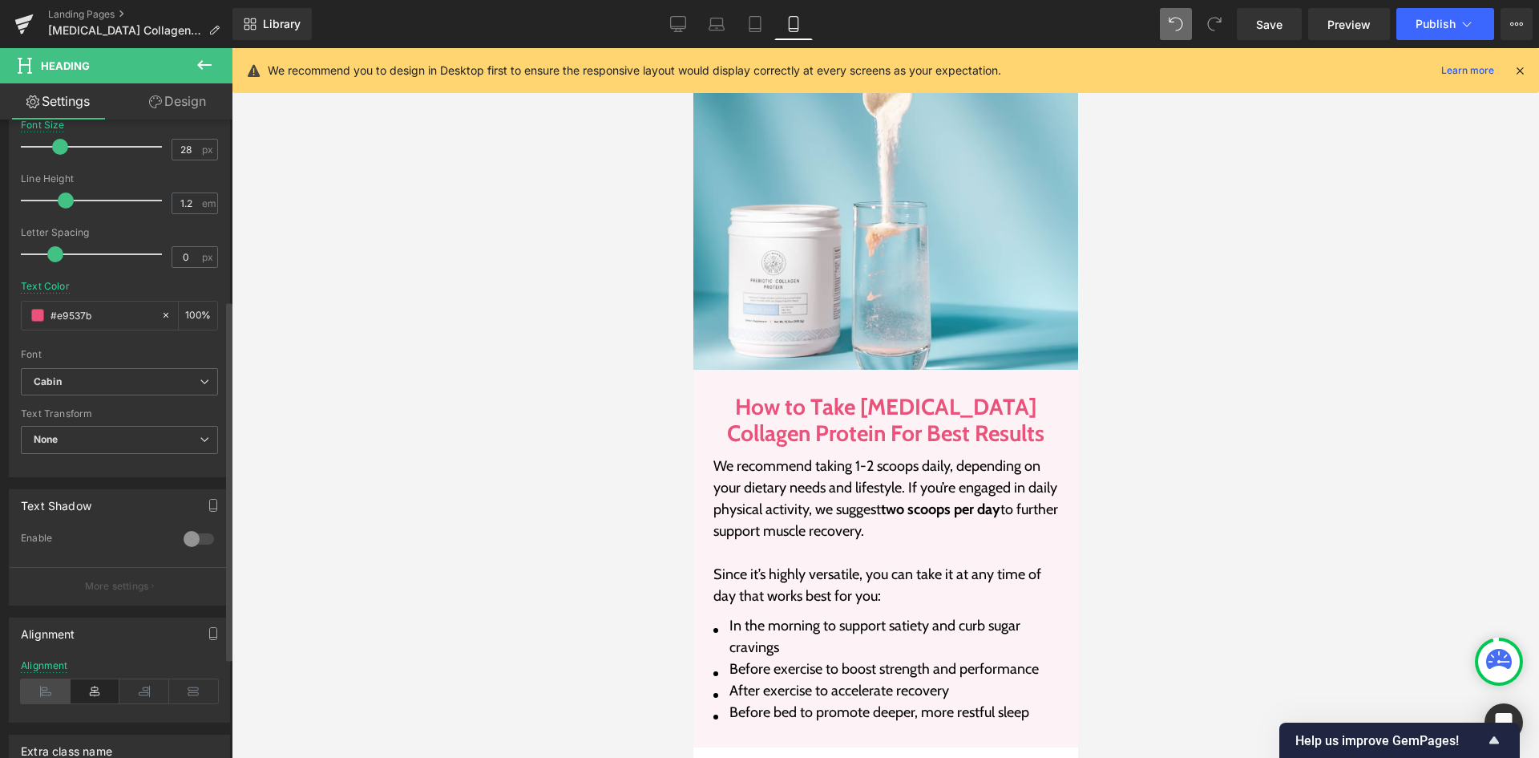
click at [57, 690] on icon at bounding box center [46, 691] width 50 height 24
drag, startPoint x: 1271, startPoint y: 29, endPoint x: 143, endPoint y: 428, distance: 1197.2
click at [1271, 29] on span "Save" at bounding box center [1269, 24] width 26 height 17
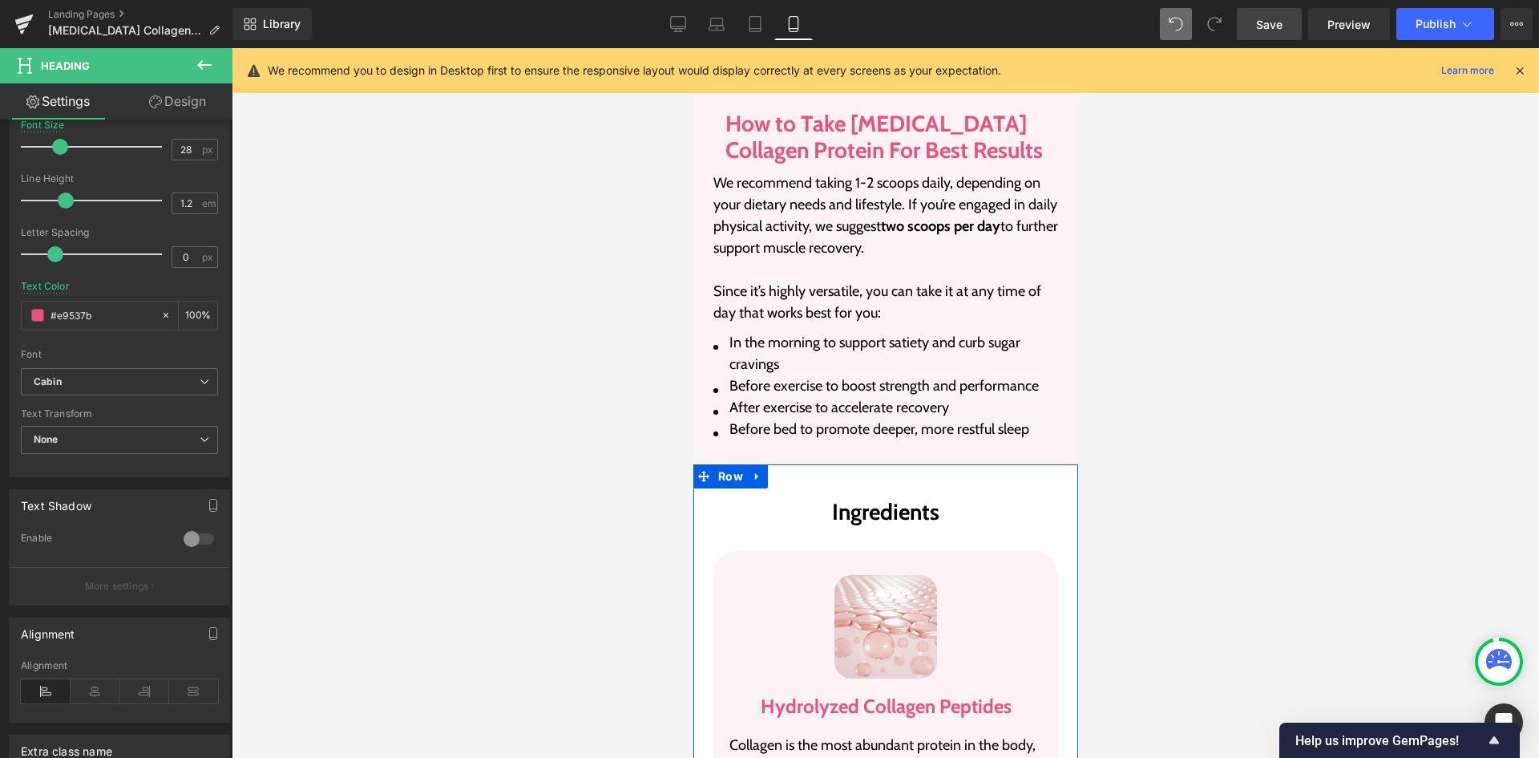
scroll to position [3069, 0]
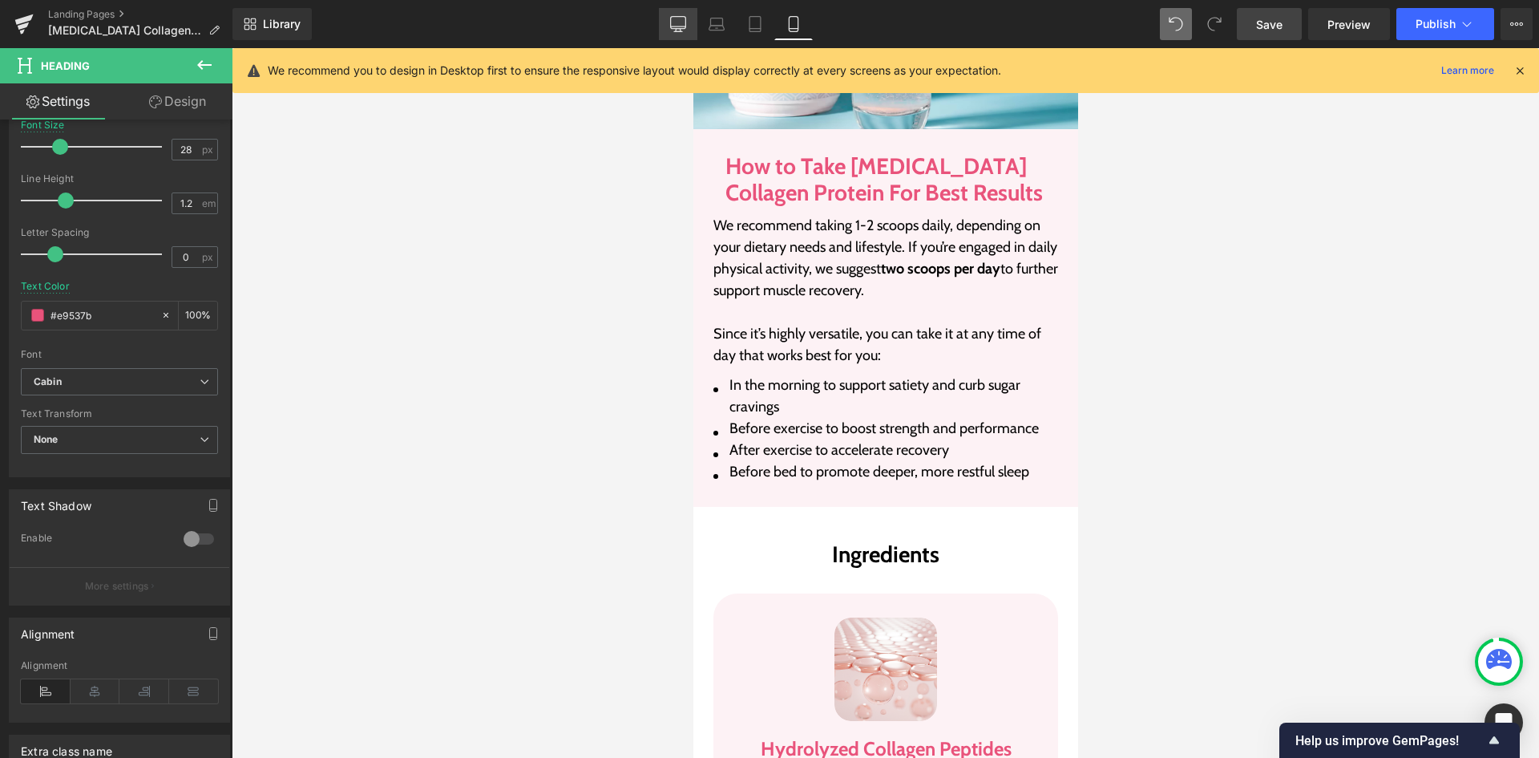
click at [665, 31] on link "Desktop" at bounding box center [678, 24] width 38 height 32
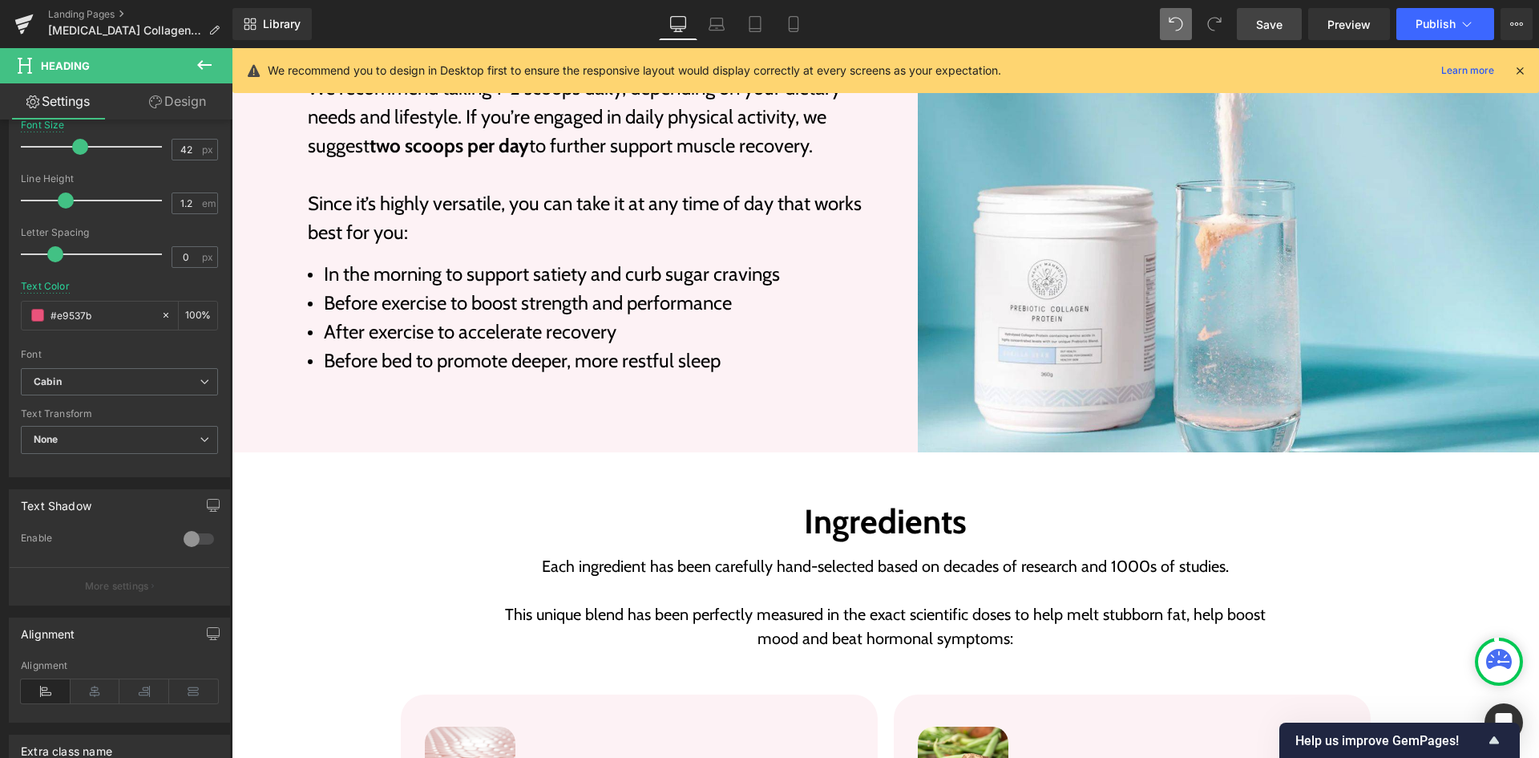
scroll to position [2370, 0]
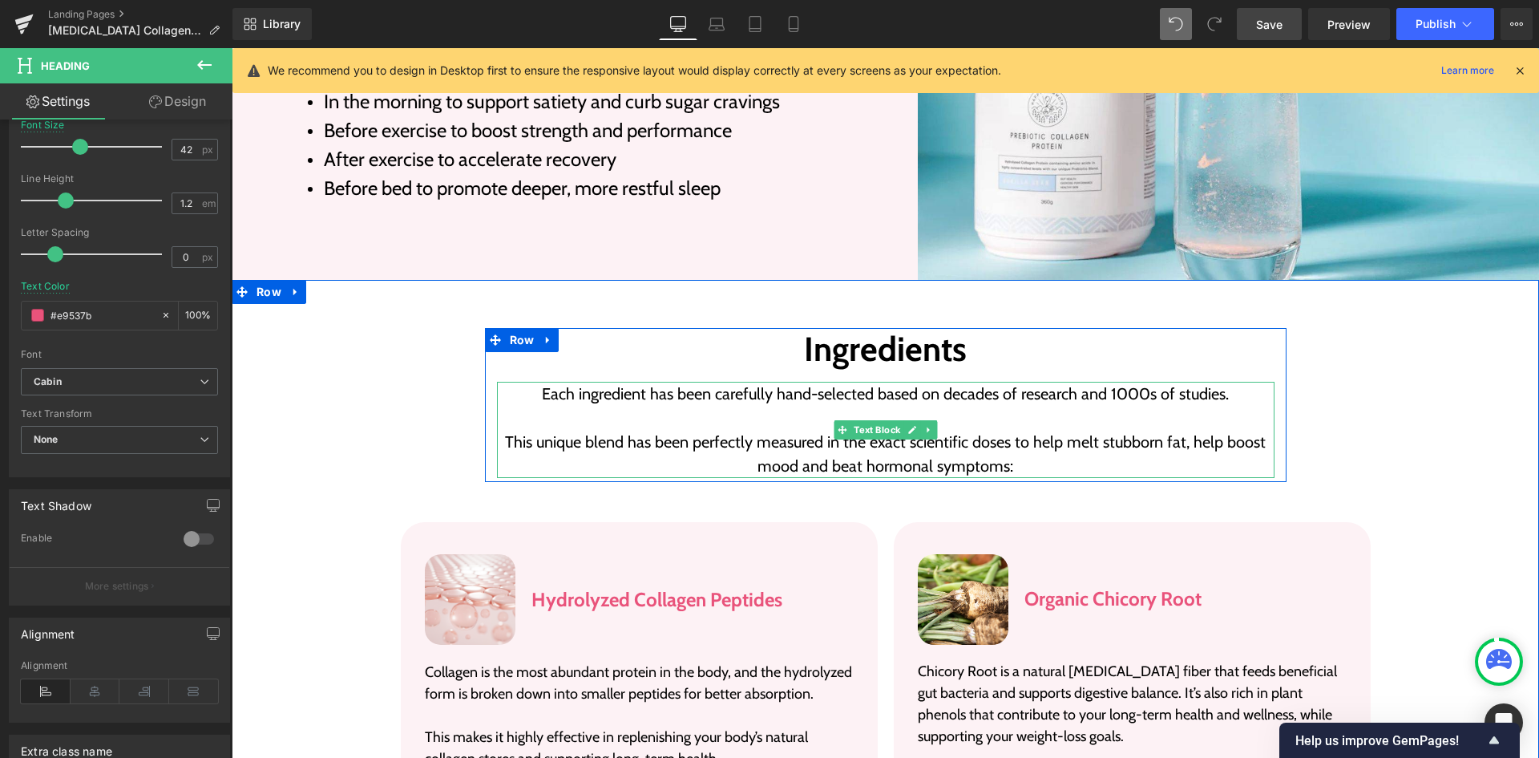
click at [615, 382] on p "Each ingredient has been carefully hand-selected based on decades of research a…" at bounding box center [886, 394] width 778 height 24
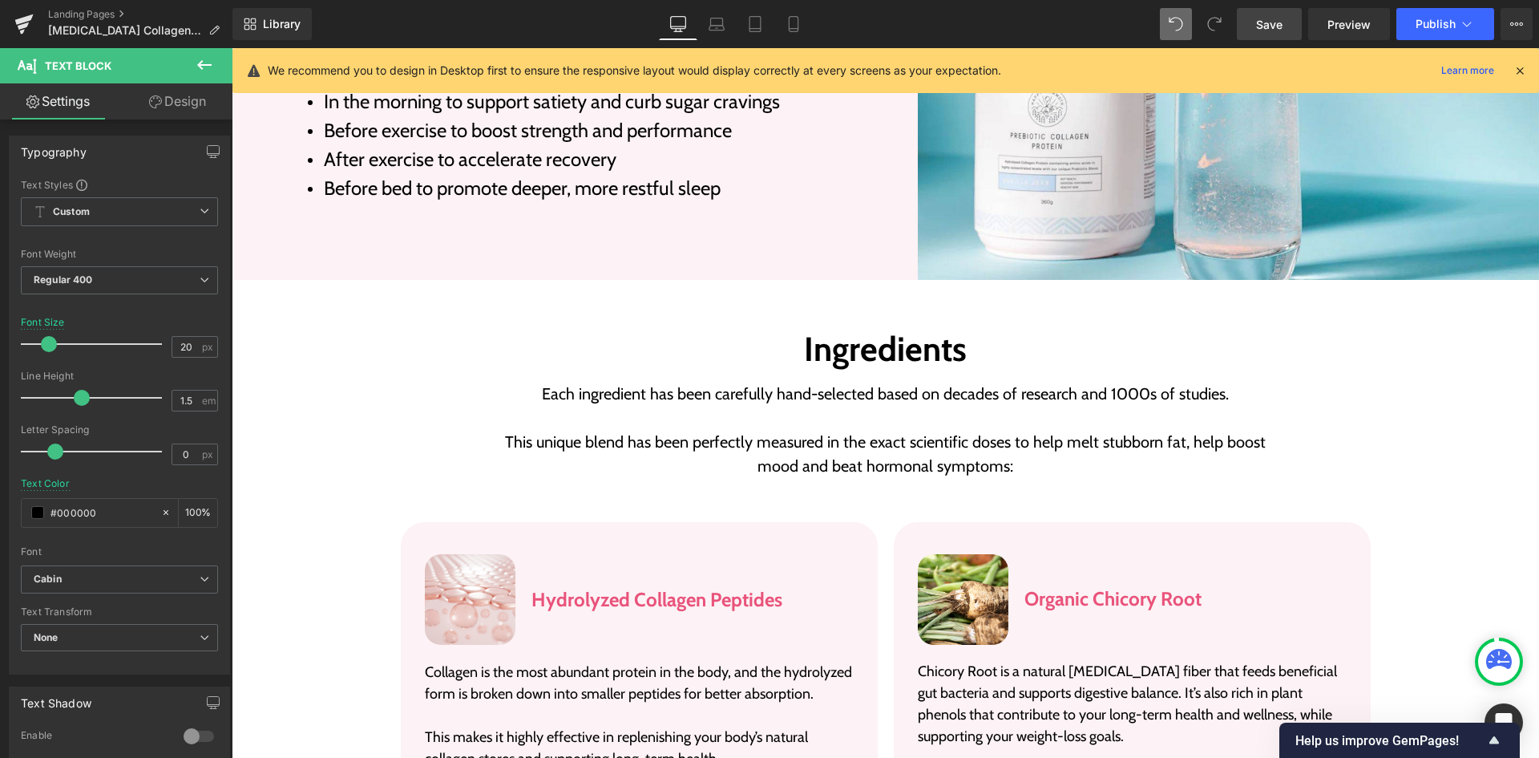
click at [172, 113] on link "Design" at bounding box center [177, 101] width 116 height 36
click at [0, 0] on div "Spacing" at bounding box center [0, 0] width 0 height 0
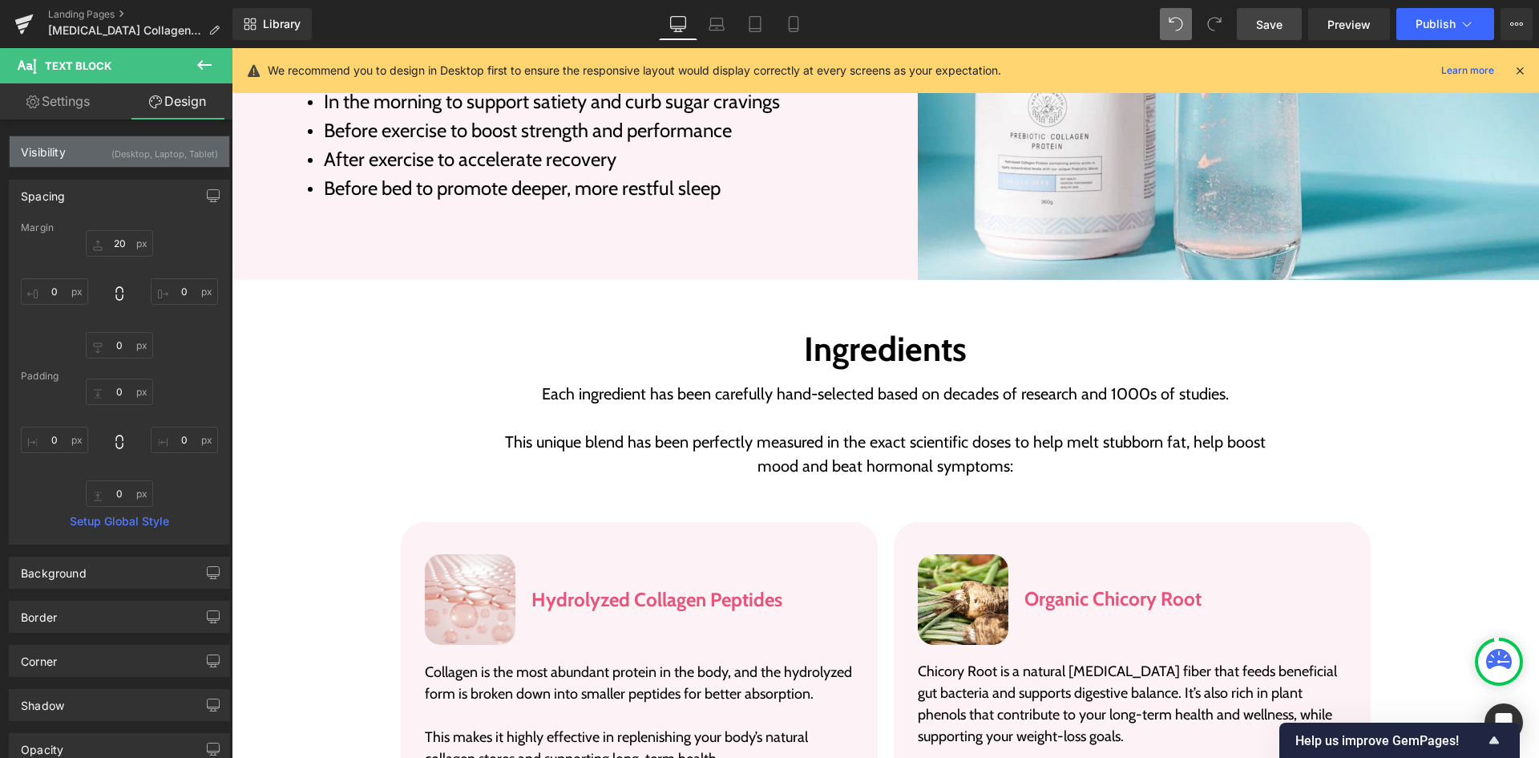
click at [153, 154] on div "(Desktop, Laptop, Tablet)" at bounding box center [164, 149] width 107 height 26
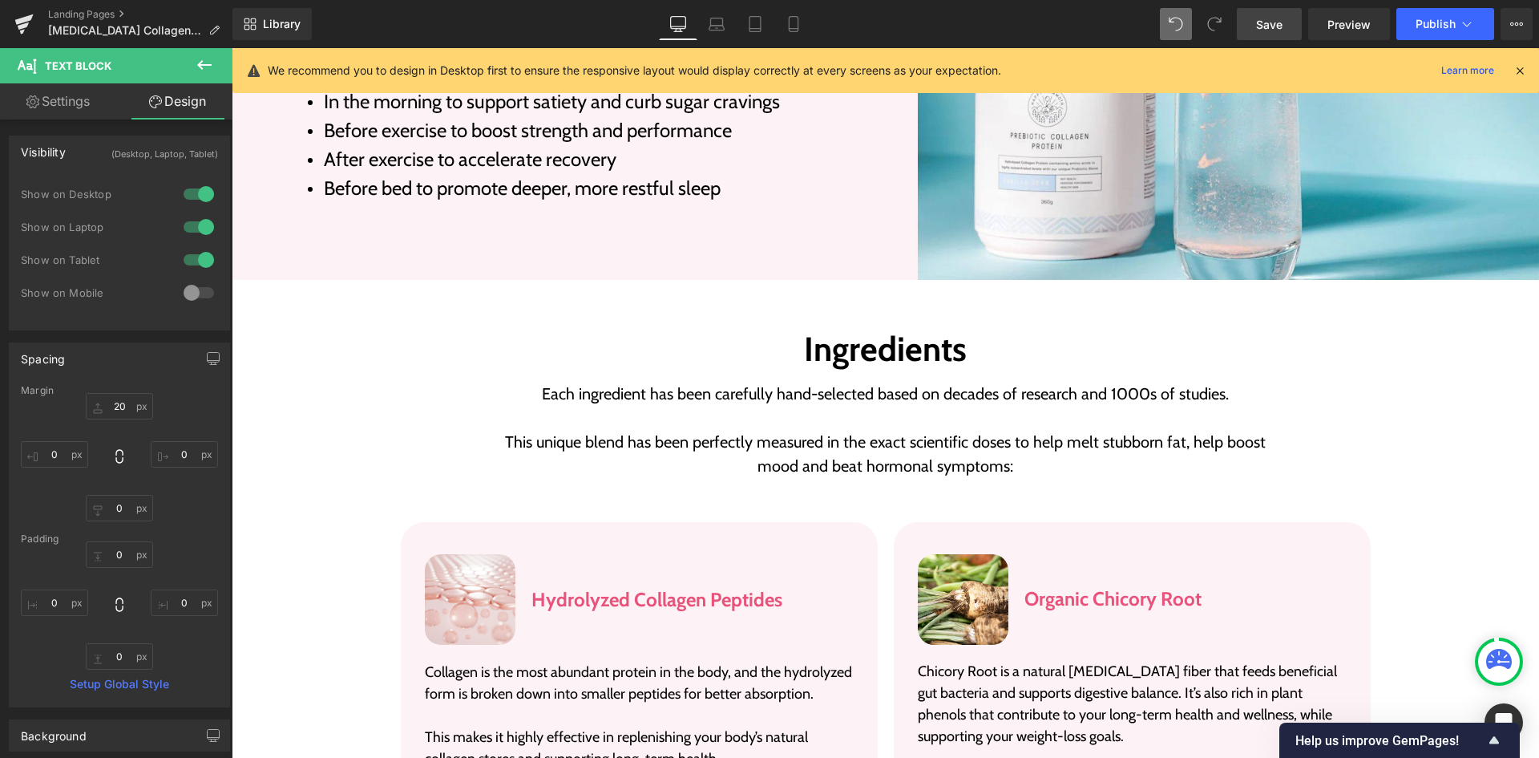
click at [192, 296] on div at bounding box center [199, 293] width 38 height 26
drag, startPoint x: 790, startPoint y: 26, endPoint x: 51, endPoint y: 245, distance: 770.8
click at [790, 26] on icon at bounding box center [794, 24] width 16 height 16
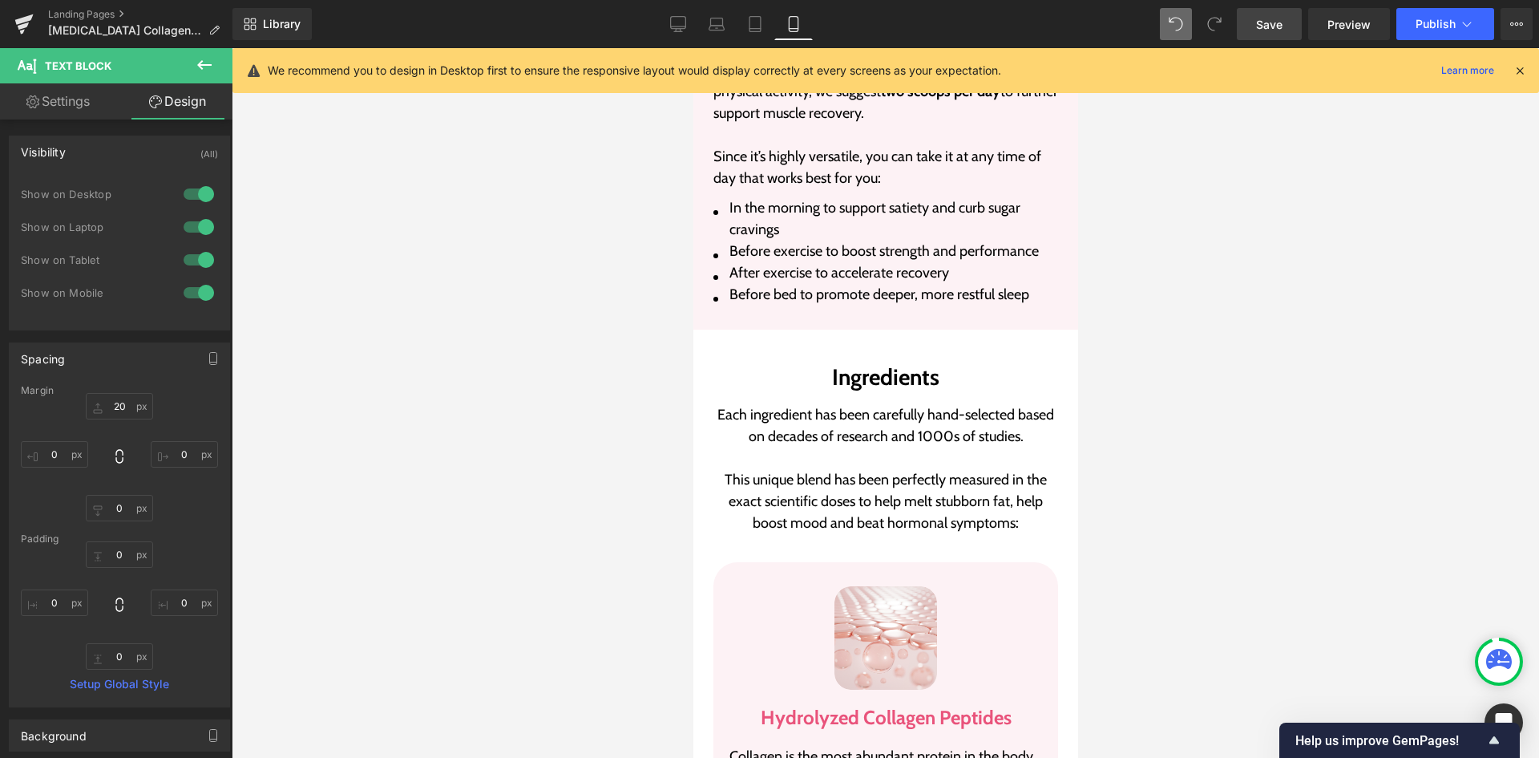
scroll to position [3244, 0]
click at [1291, 34] on link "Save" at bounding box center [1269, 24] width 65 height 32
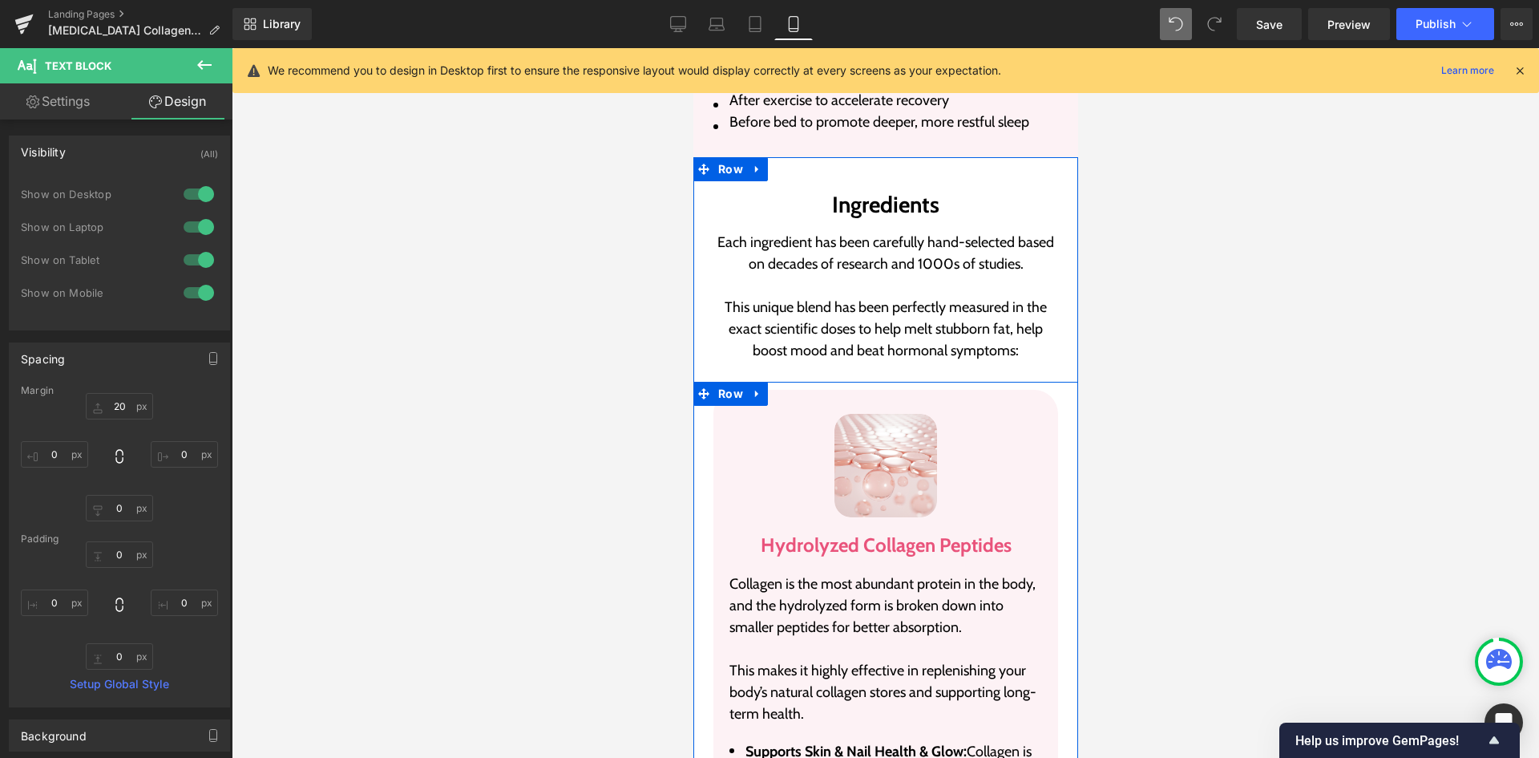
scroll to position [3405, 0]
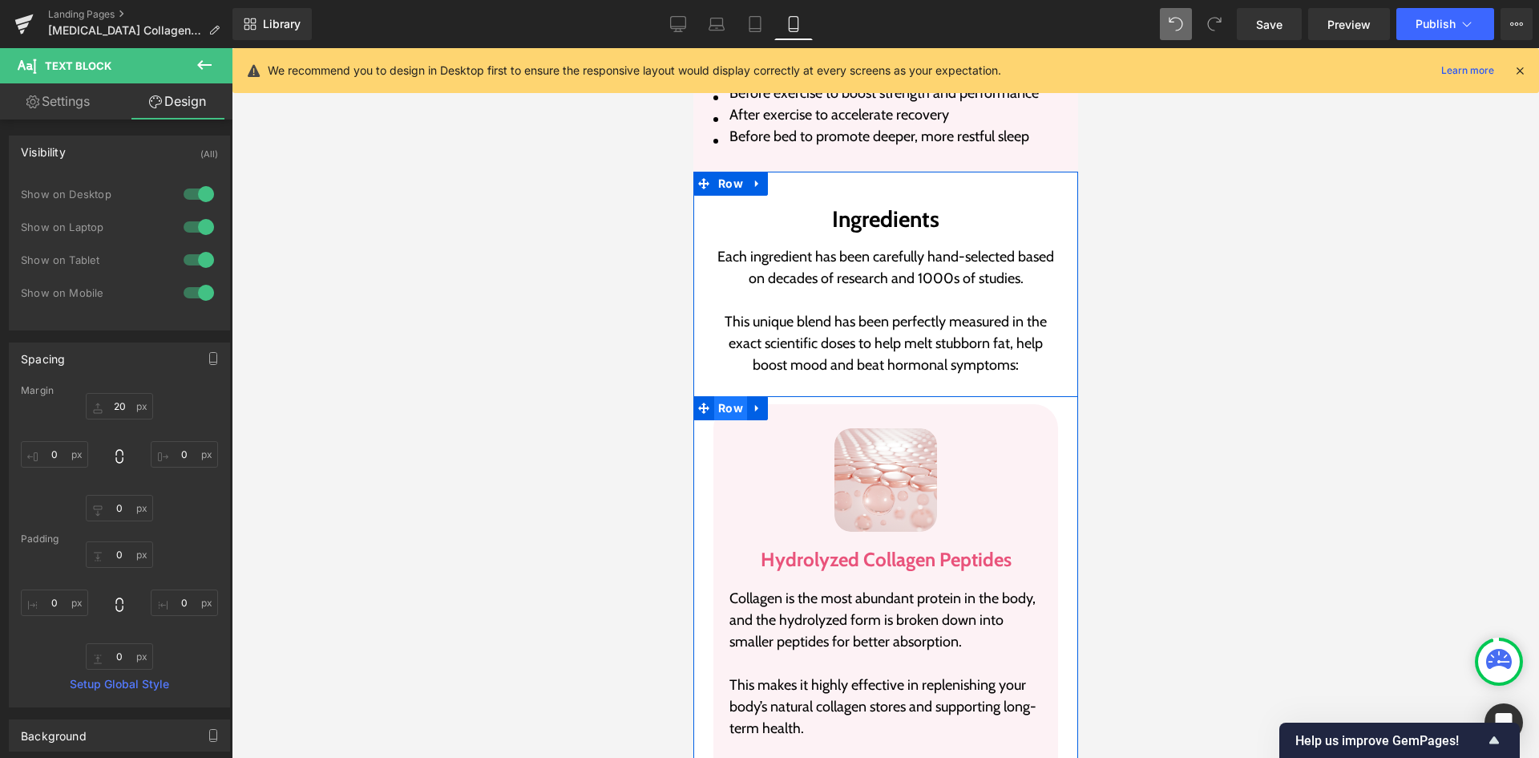
click at [713, 396] on span "Row" at bounding box center [729, 408] width 33 height 24
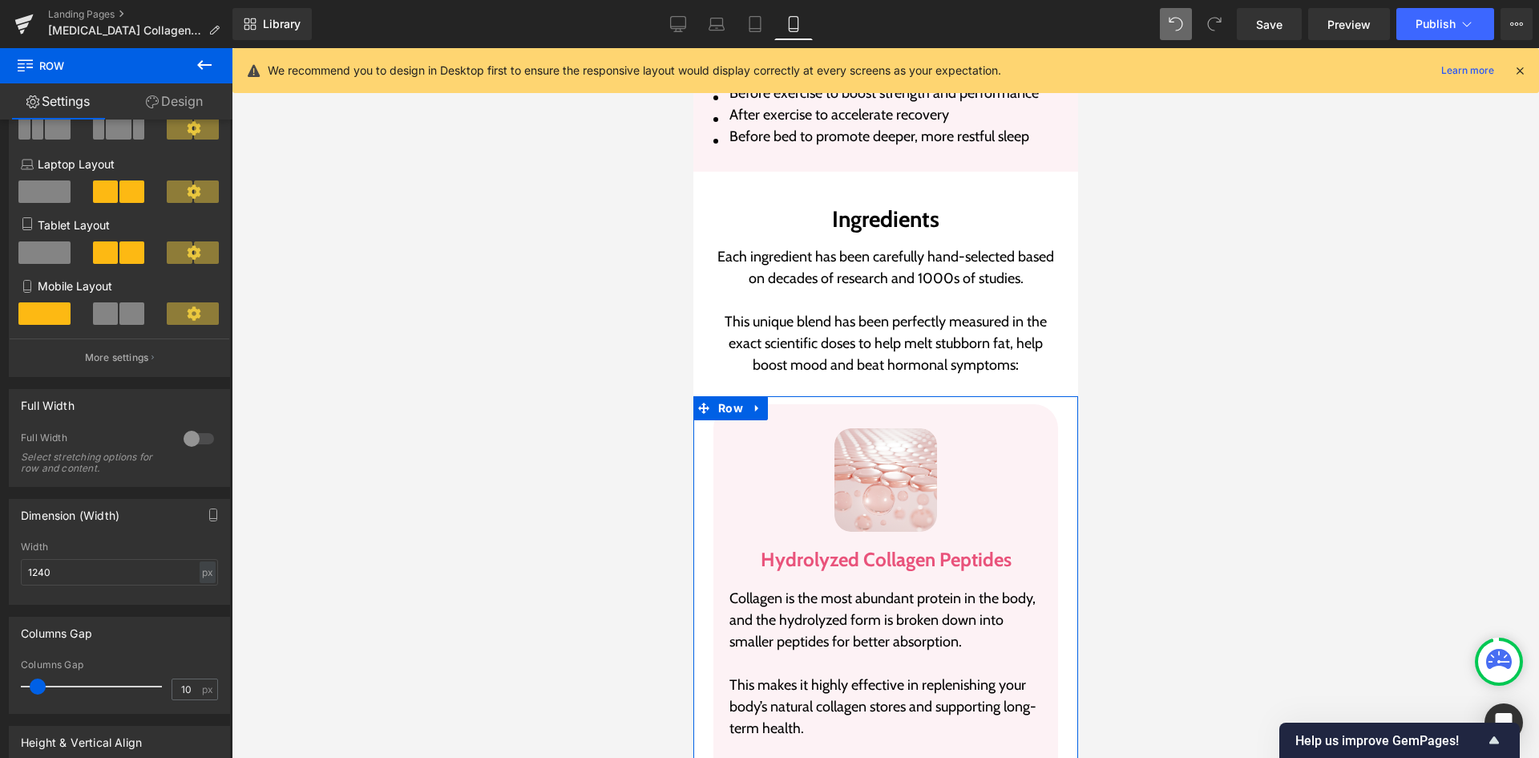
scroll to position [240, 0]
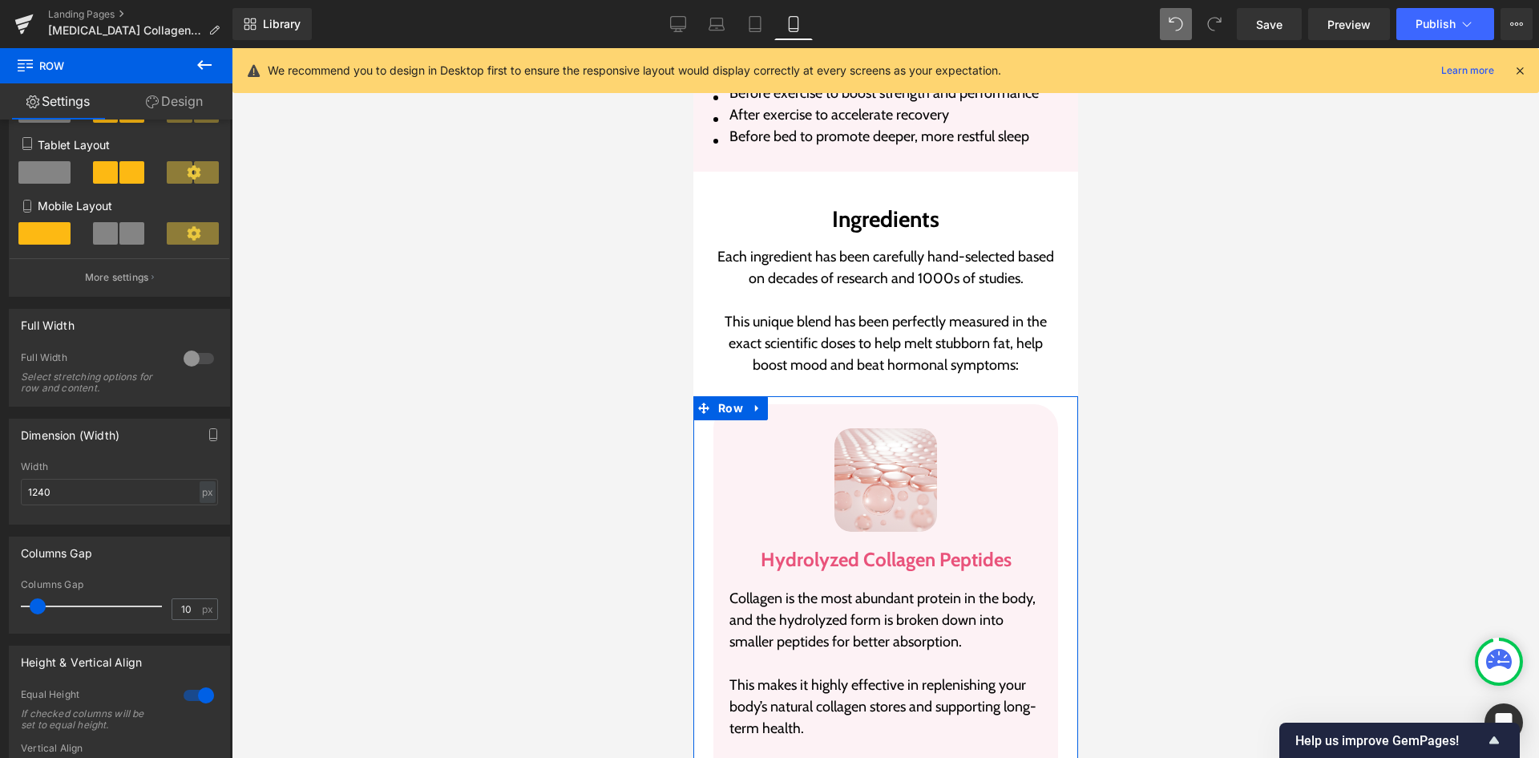
click at [189, 111] on link "Design" at bounding box center [174, 101] width 116 height 36
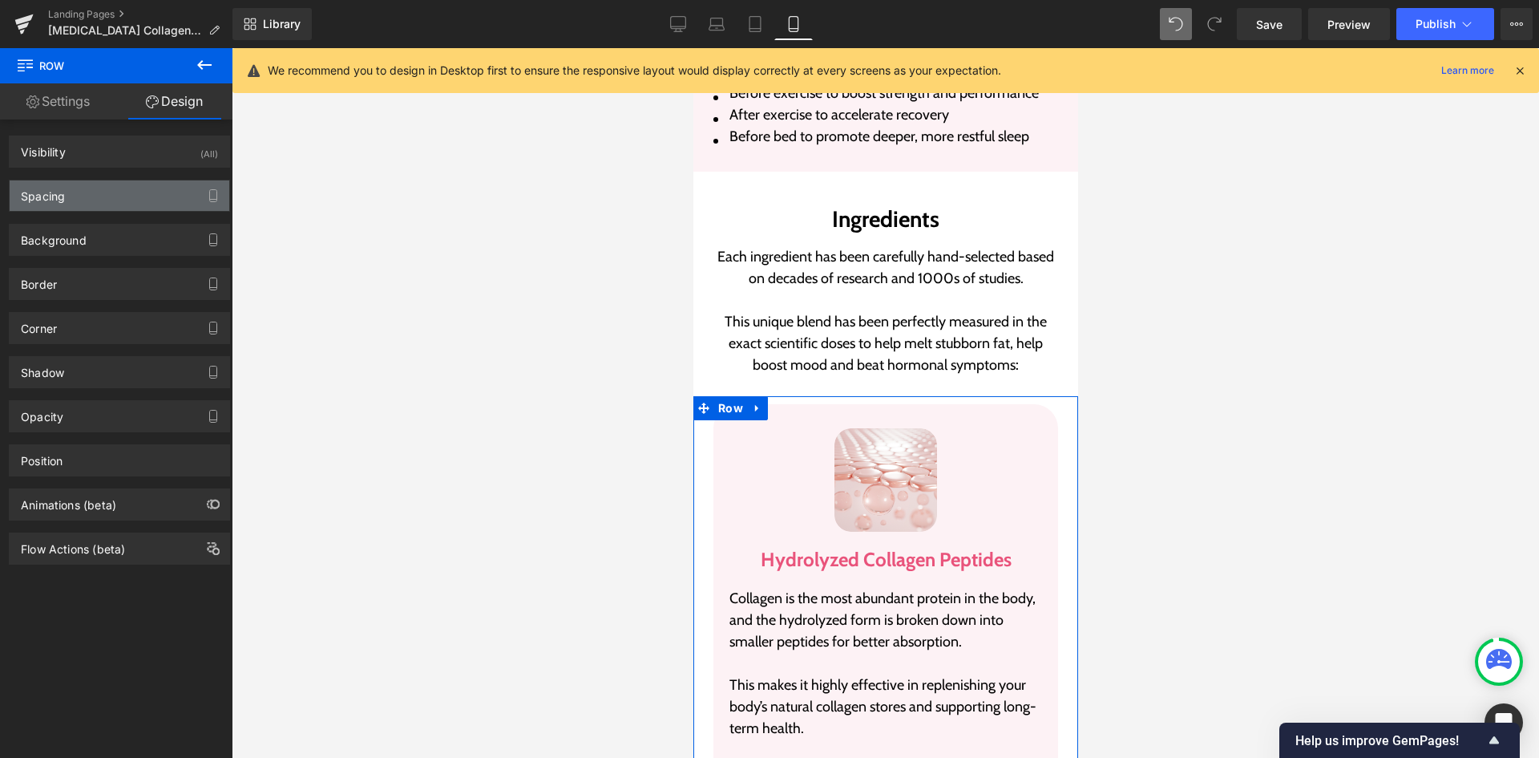
click at [76, 192] on div "Spacing" at bounding box center [120, 195] width 220 height 30
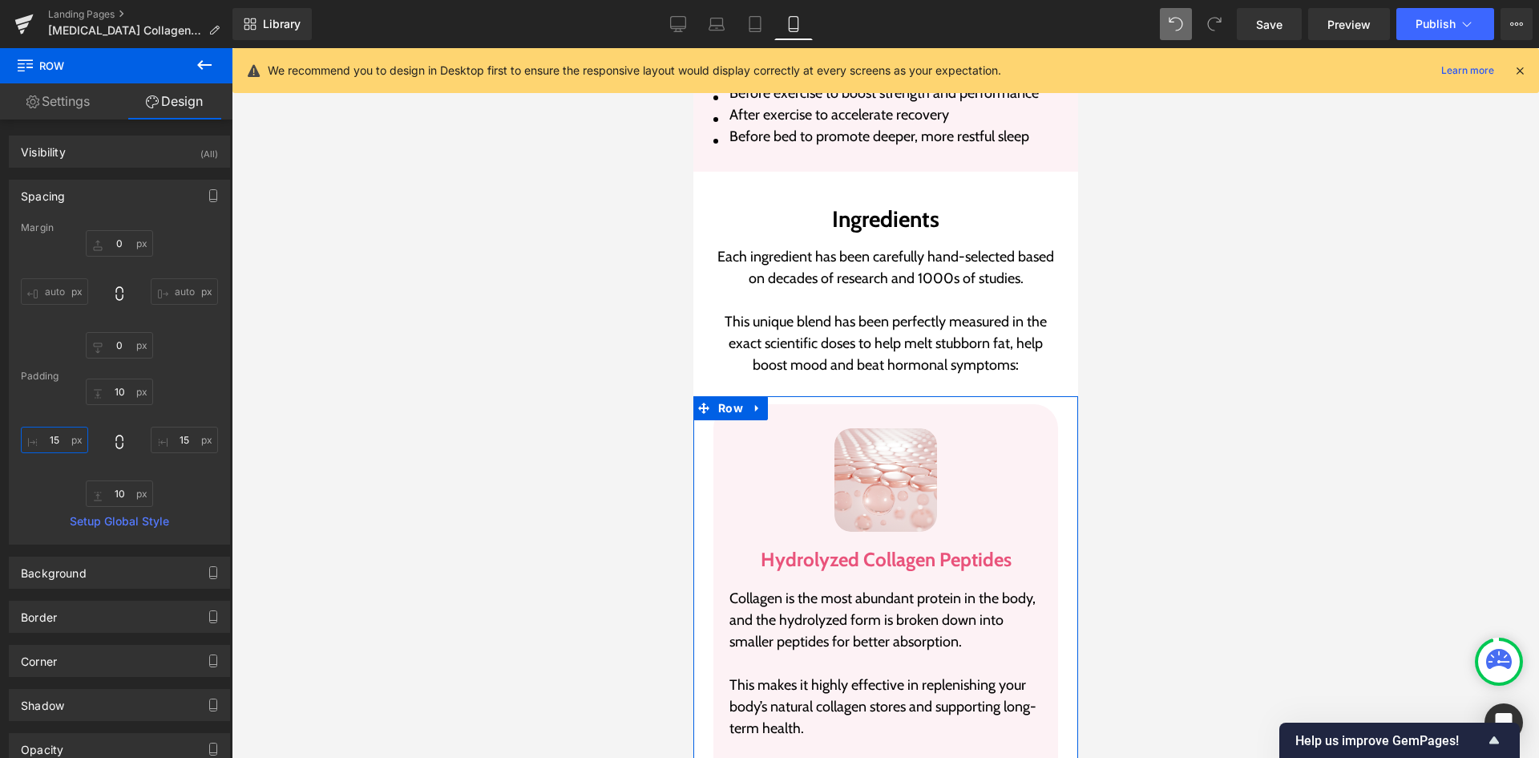
click at [52, 447] on input "15" at bounding box center [54, 439] width 67 height 26
click at [196, 452] on input "15" at bounding box center [184, 439] width 67 height 26
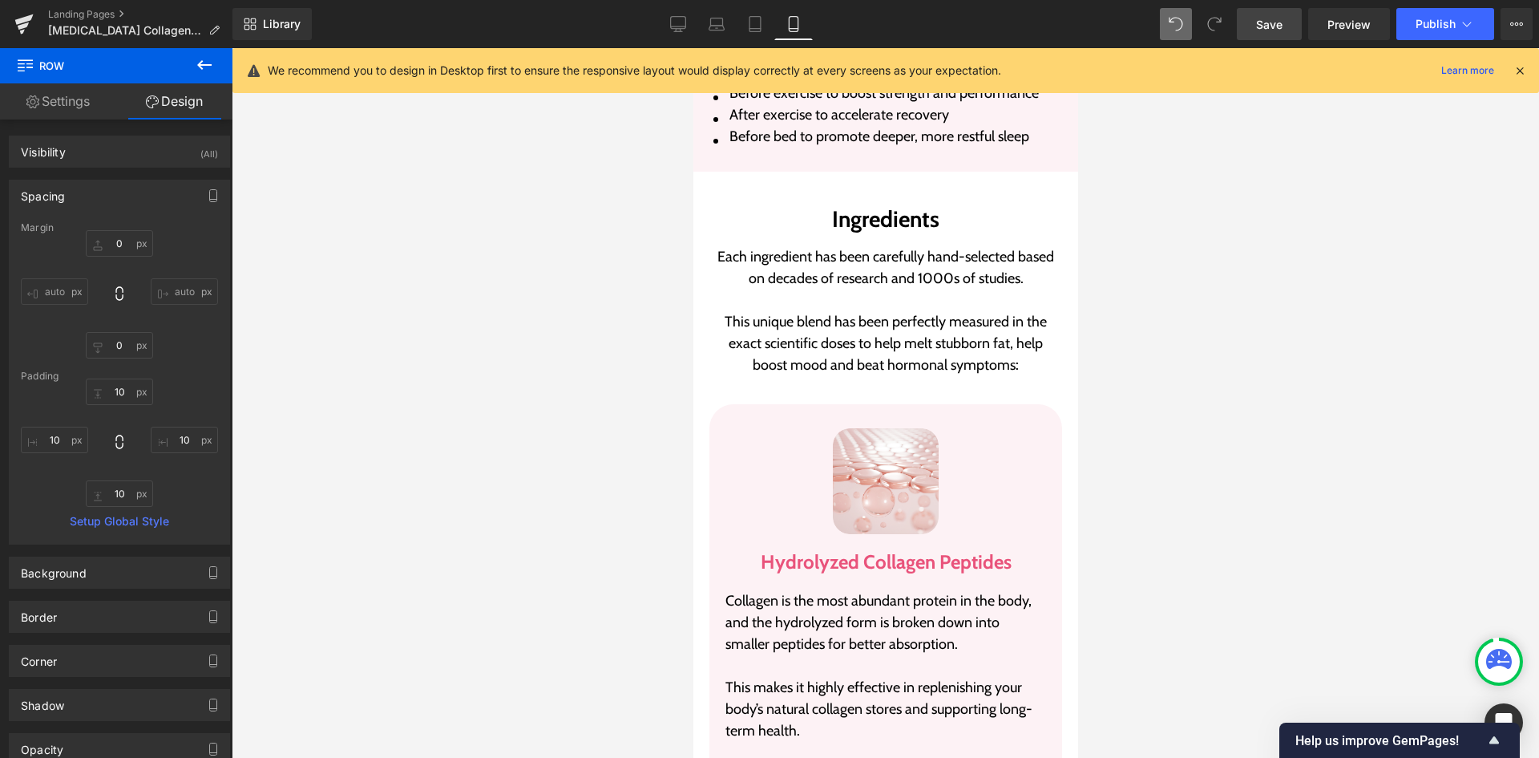
click at [1279, 14] on link "Save" at bounding box center [1269, 24] width 65 height 32
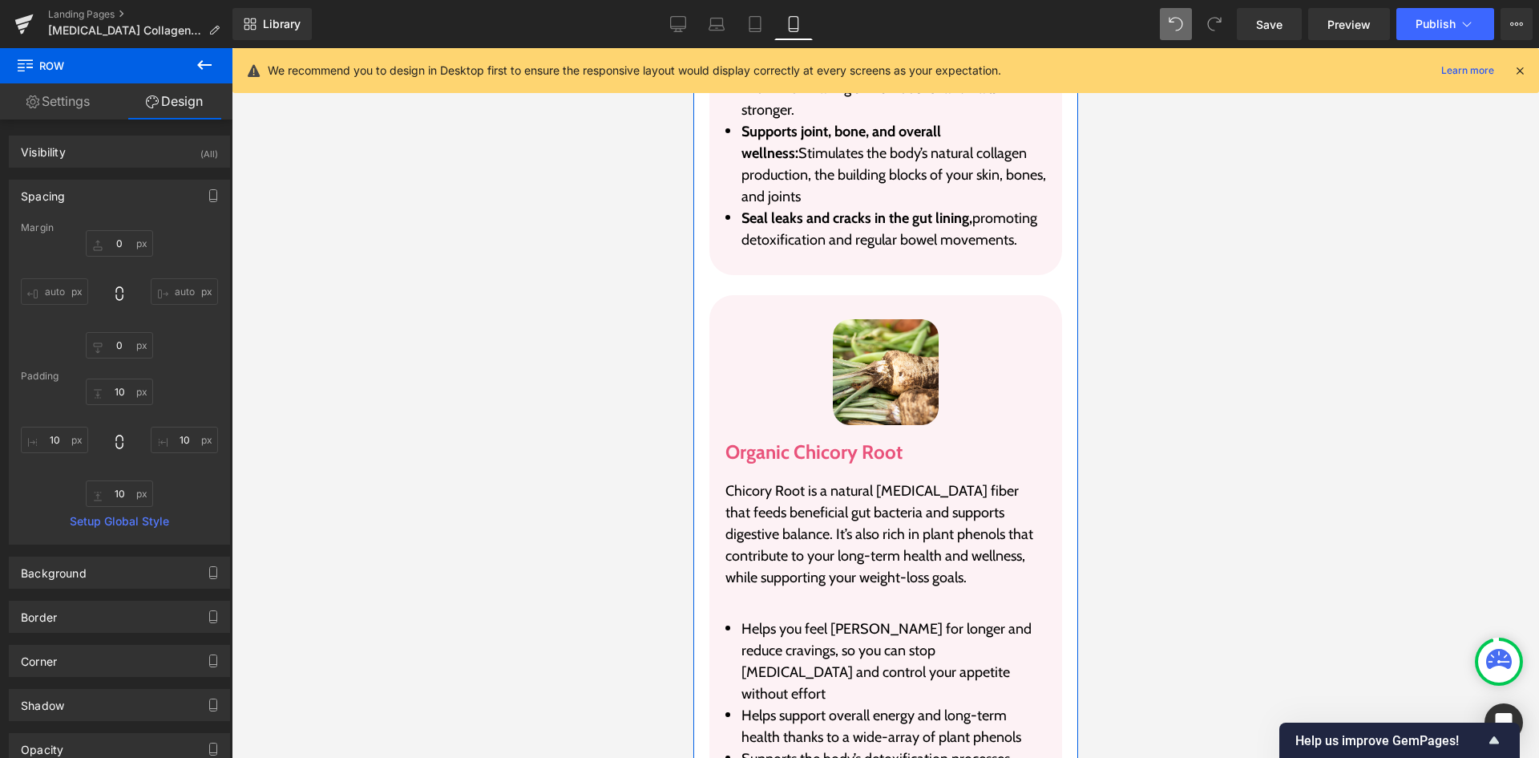
scroll to position [4126, 0]
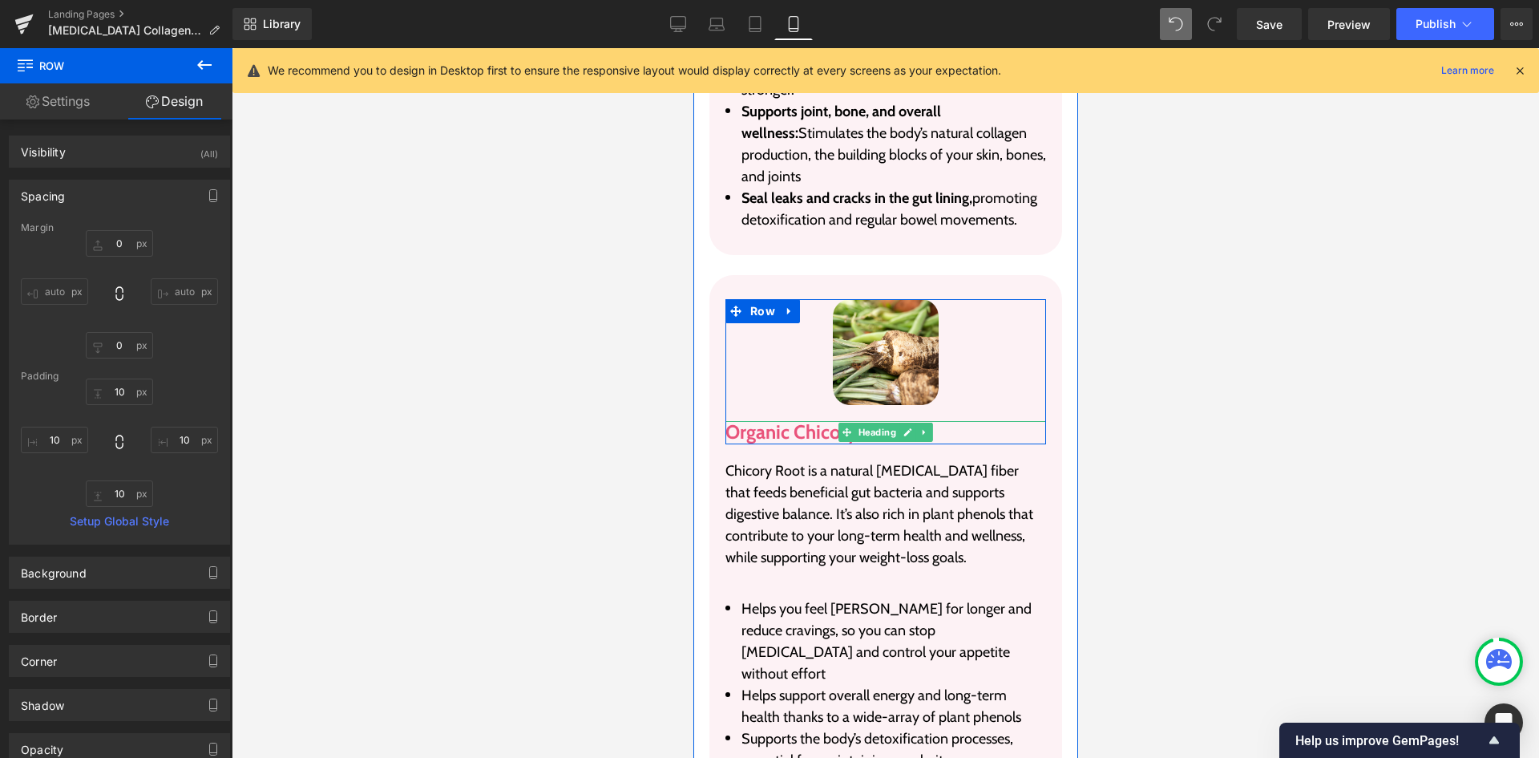
click at [932, 421] on h3 "Organic Chicory Root" at bounding box center [885, 432] width 321 height 23
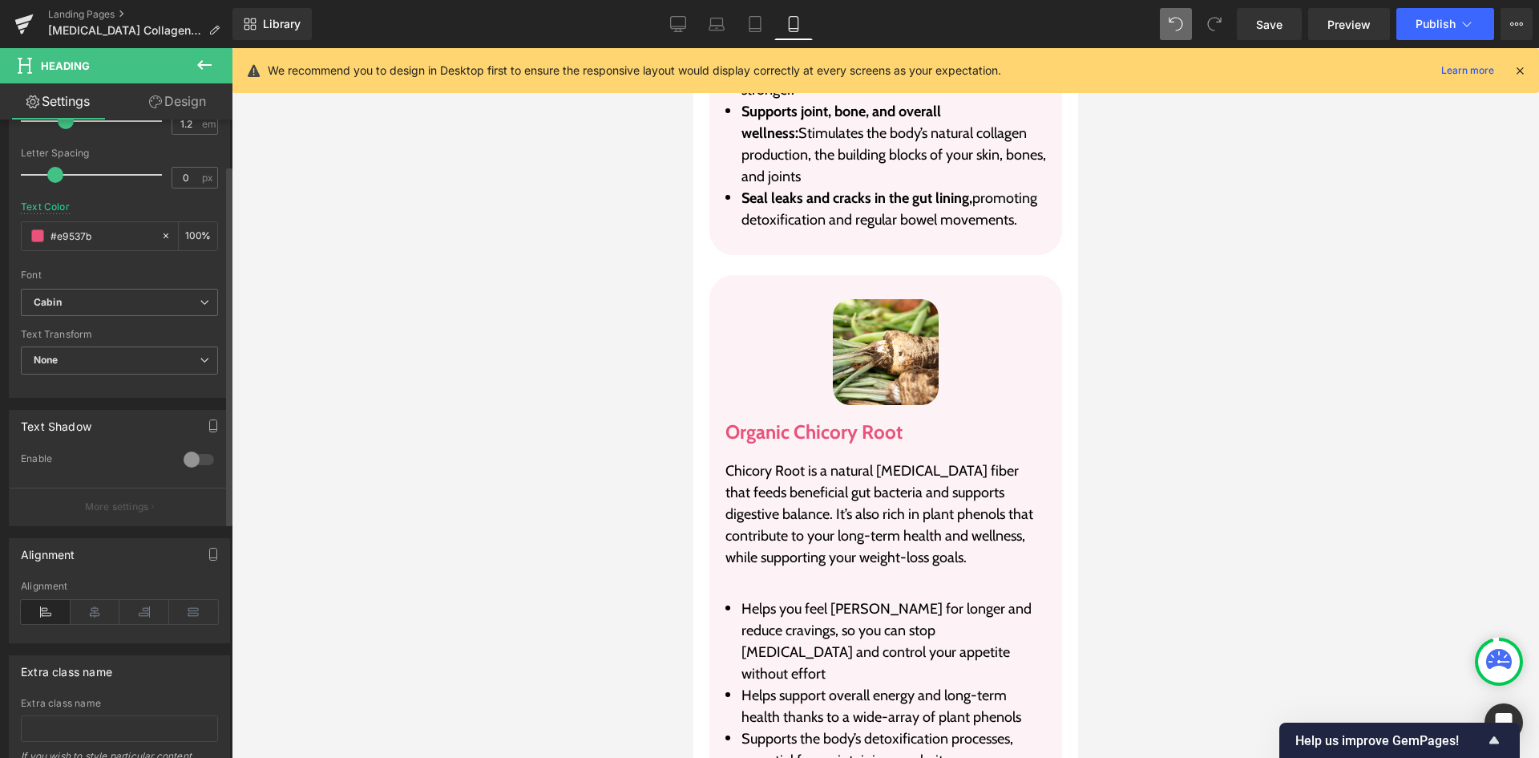
scroll to position [401, 0]
click at [88, 601] on icon at bounding box center [96, 611] width 50 height 24
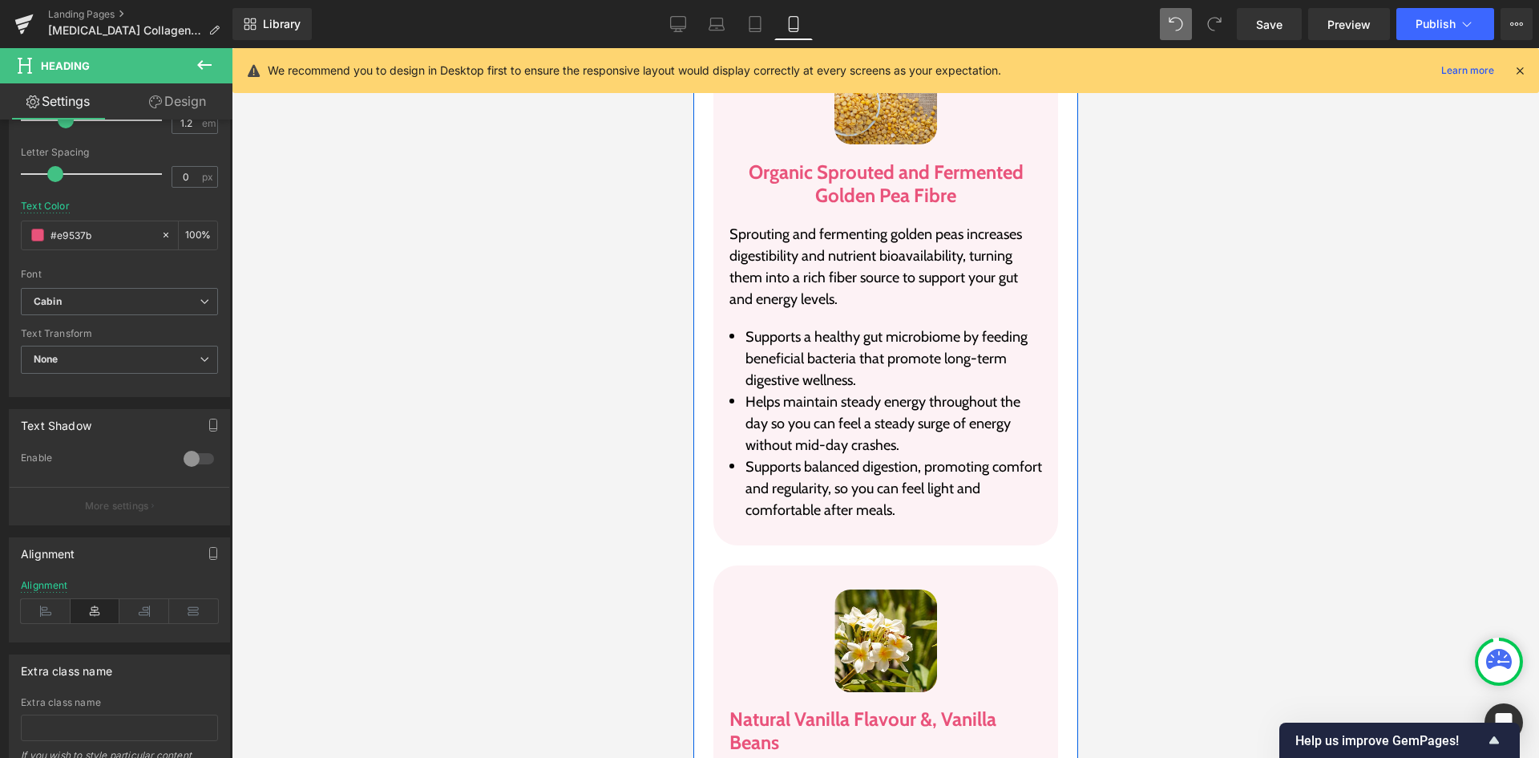
scroll to position [5008, 0]
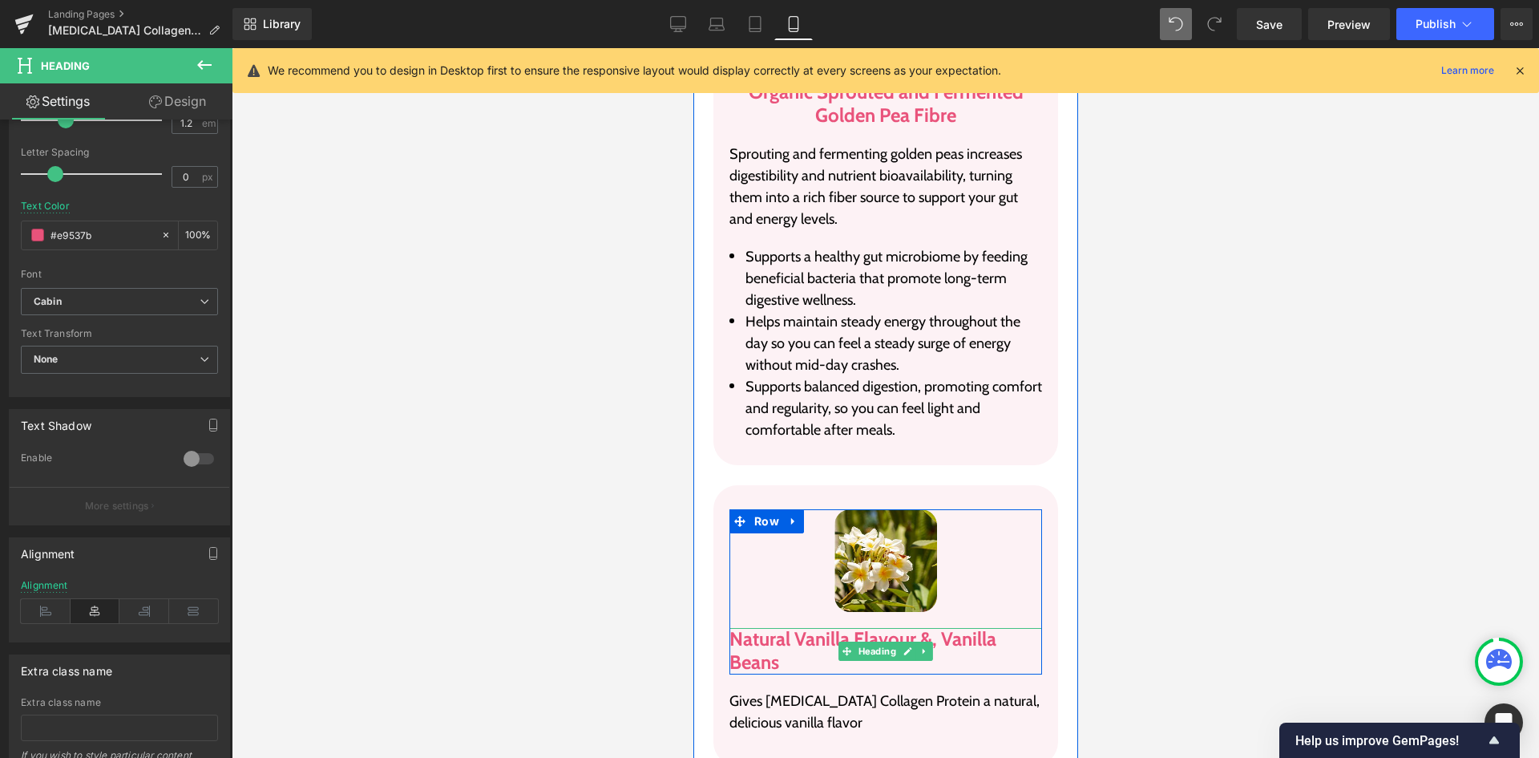
click at [794, 628] on h3 "Natural Vanilla Flavour &, Vanilla Beans" at bounding box center [885, 651] width 313 height 46
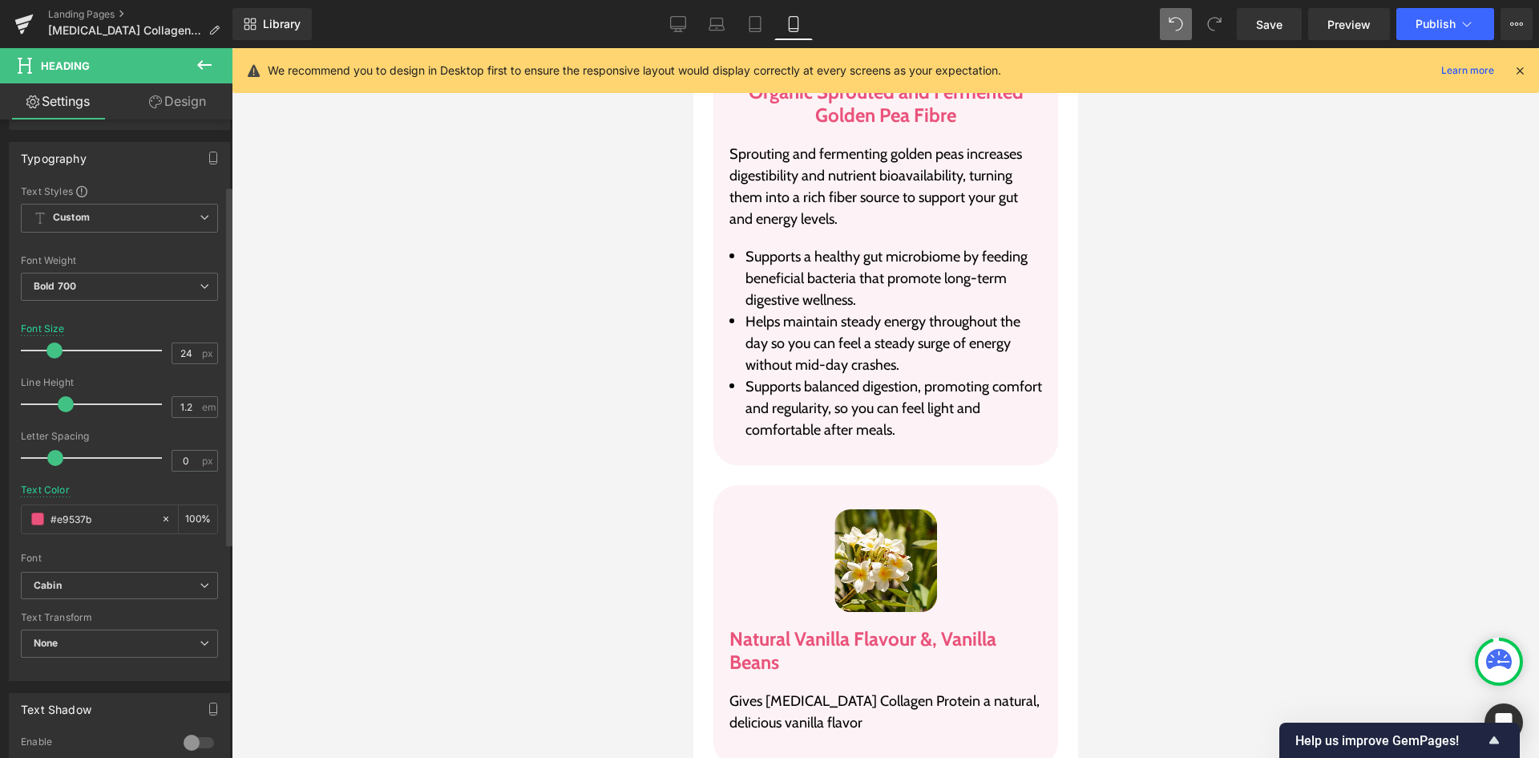
scroll to position [321, 0]
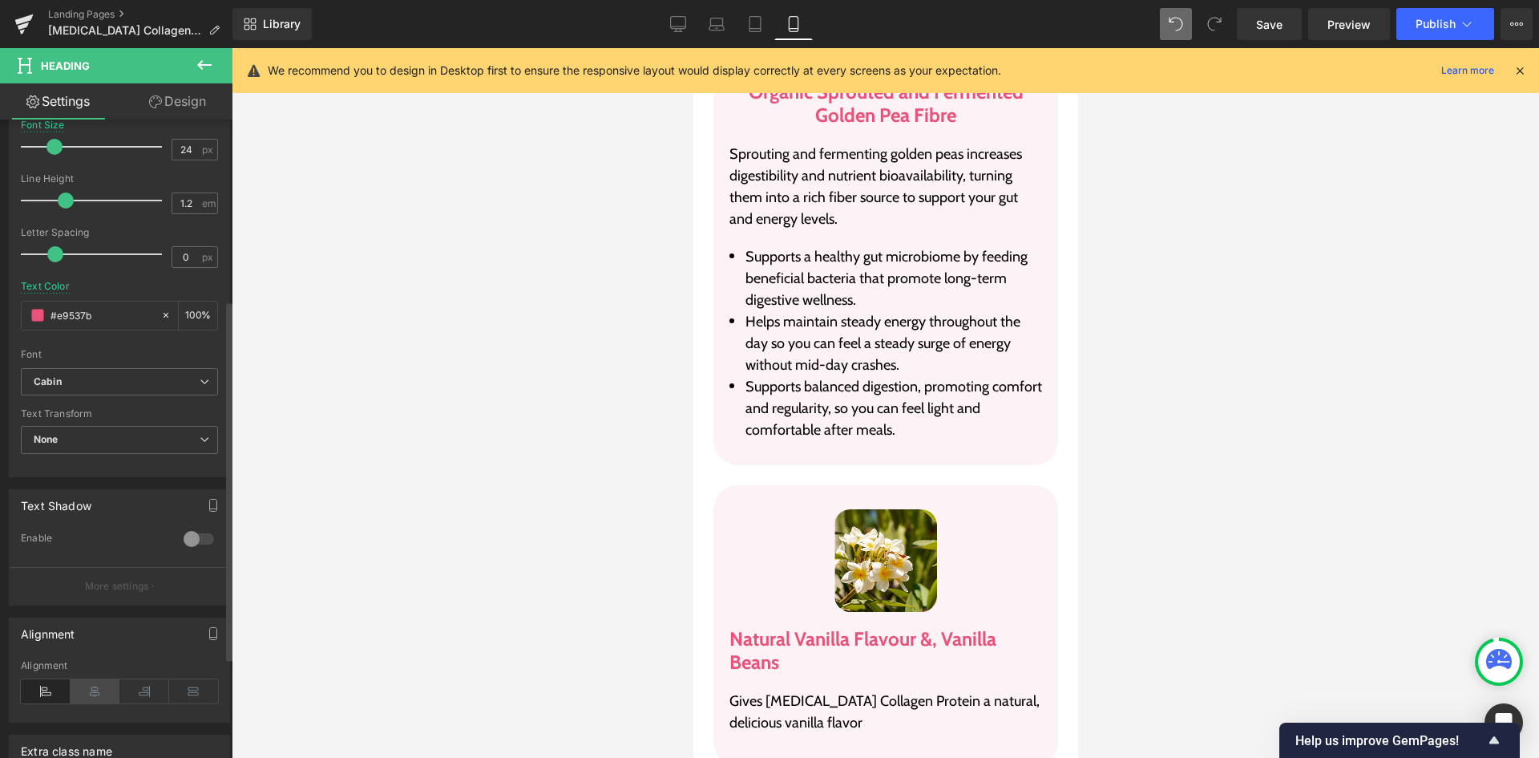
click at [86, 683] on icon at bounding box center [96, 691] width 50 height 24
click at [1295, 36] on link "Save" at bounding box center [1269, 24] width 65 height 32
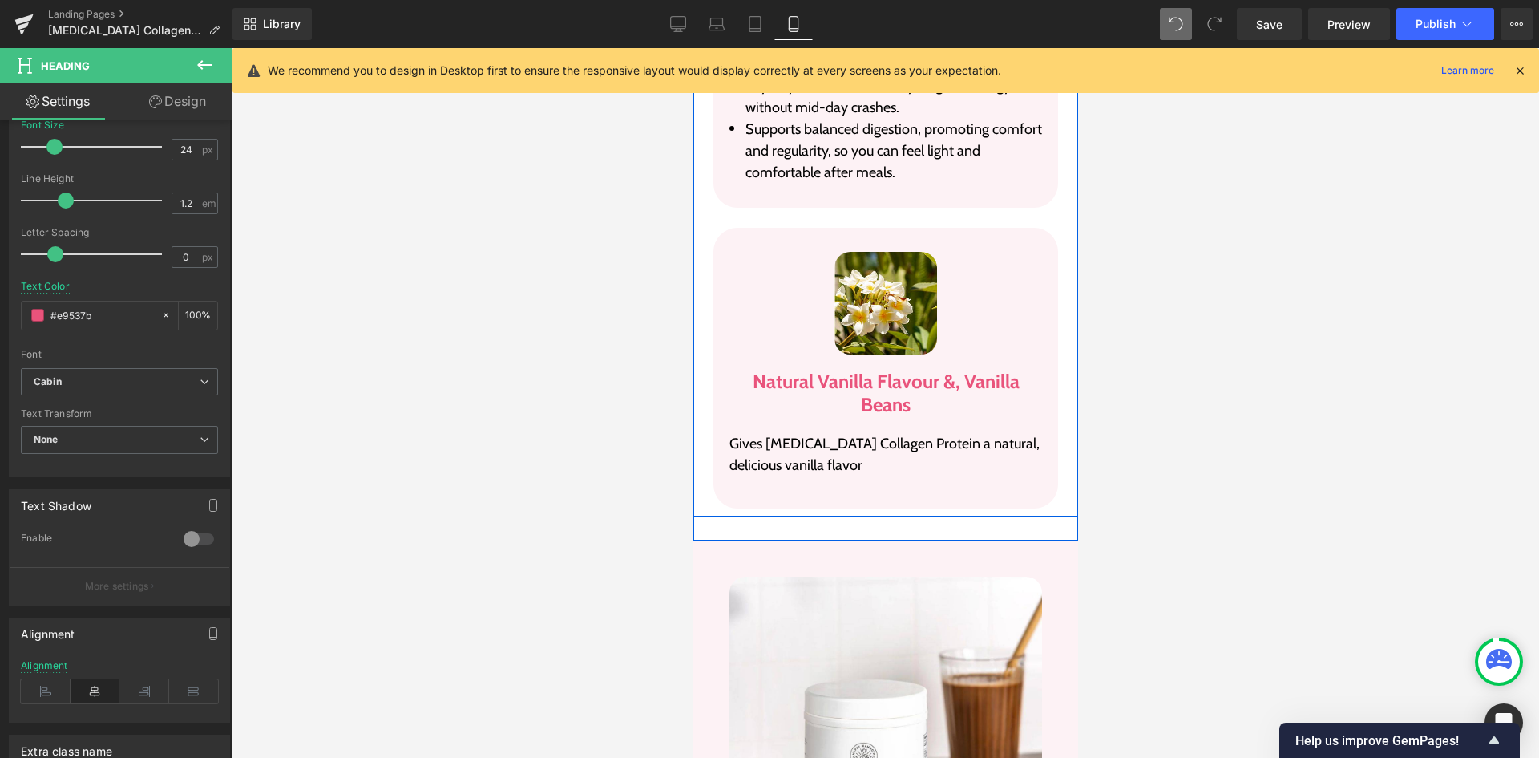
scroll to position [5329, 0]
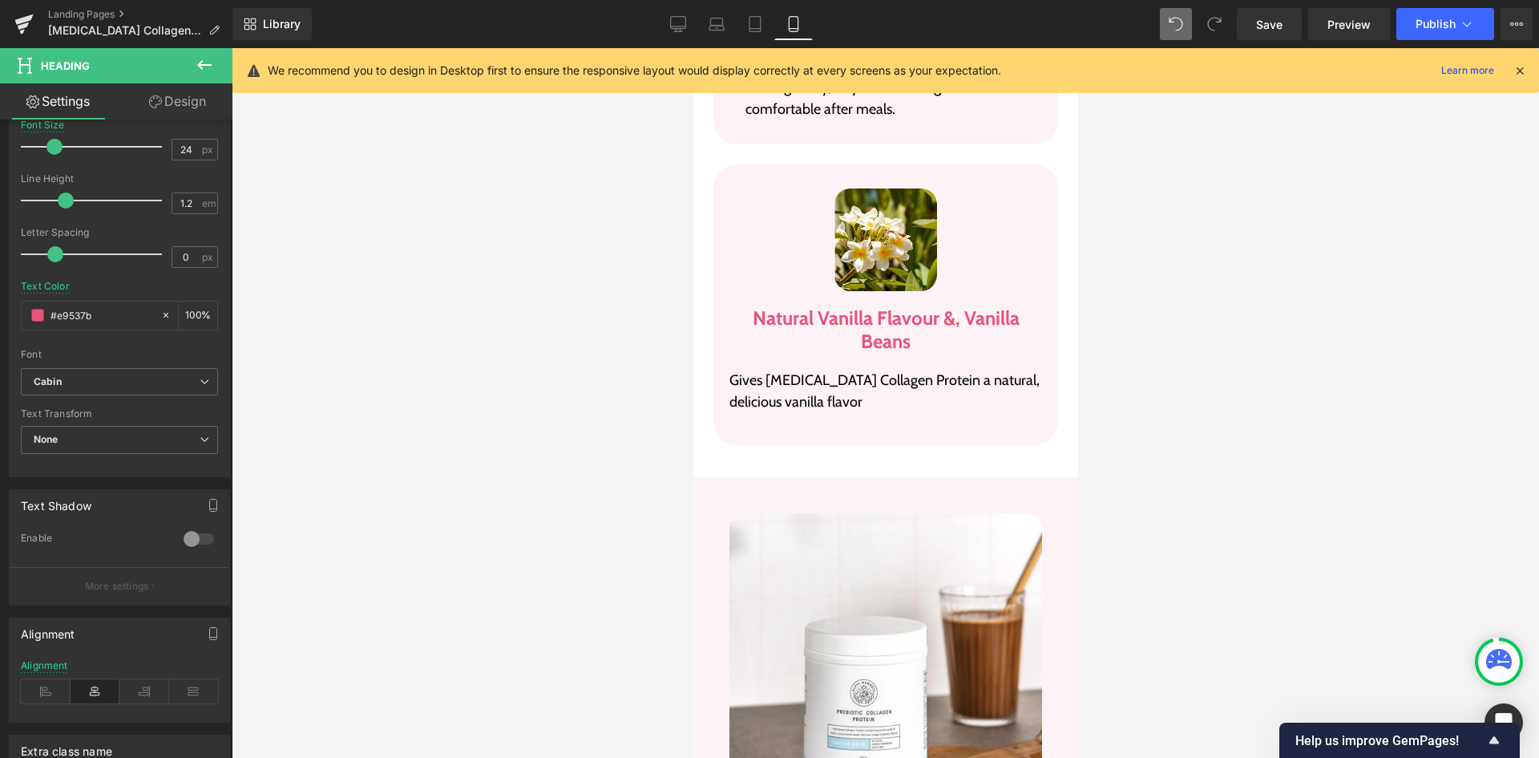
click at [1262, 43] on div "Library Mobile Desktop Laptop Tablet Mobile Save Preview Publish Scheduled View…" at bounding box center [885, 24] width 1307 height 48
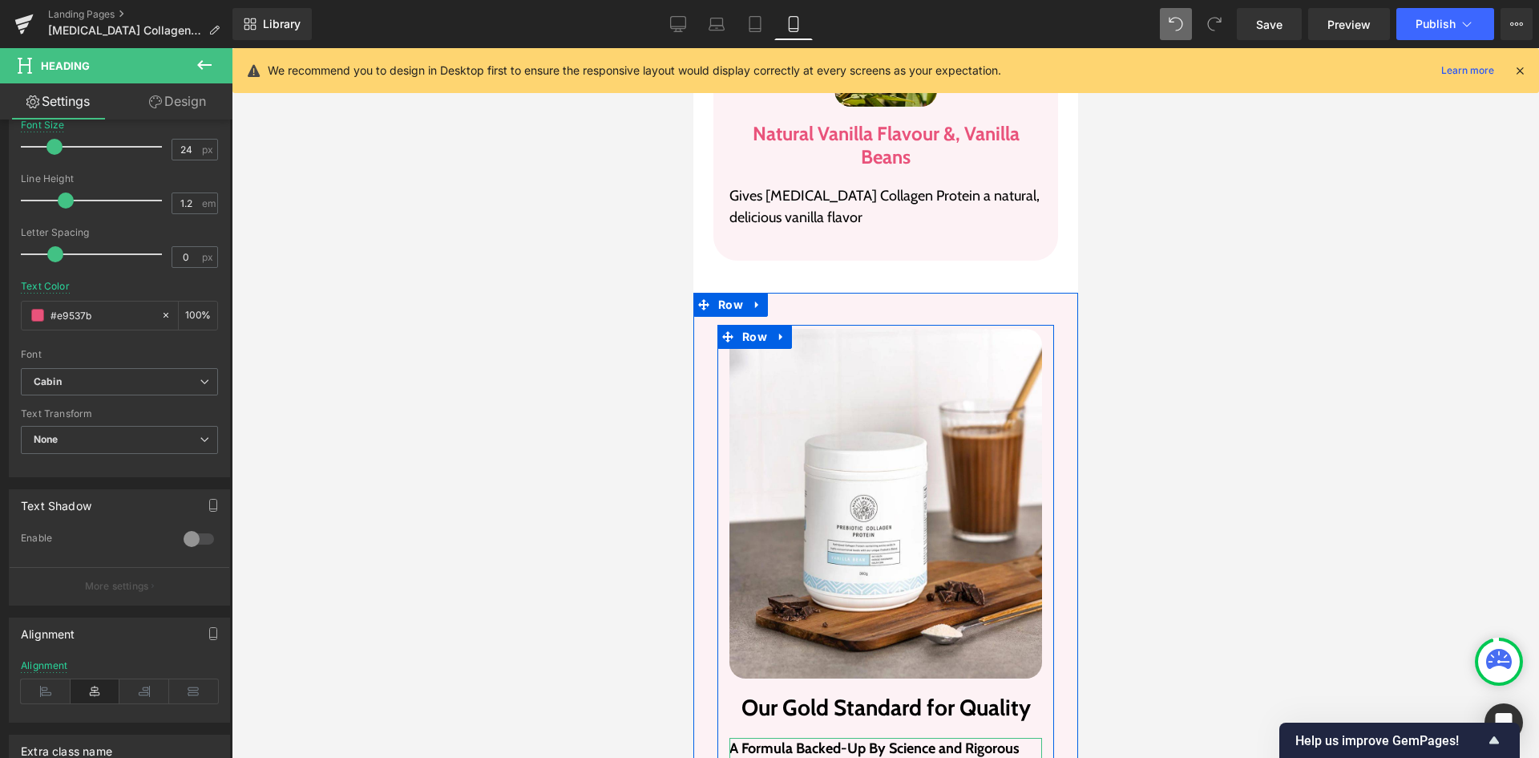
scroll to position [5489, 0]
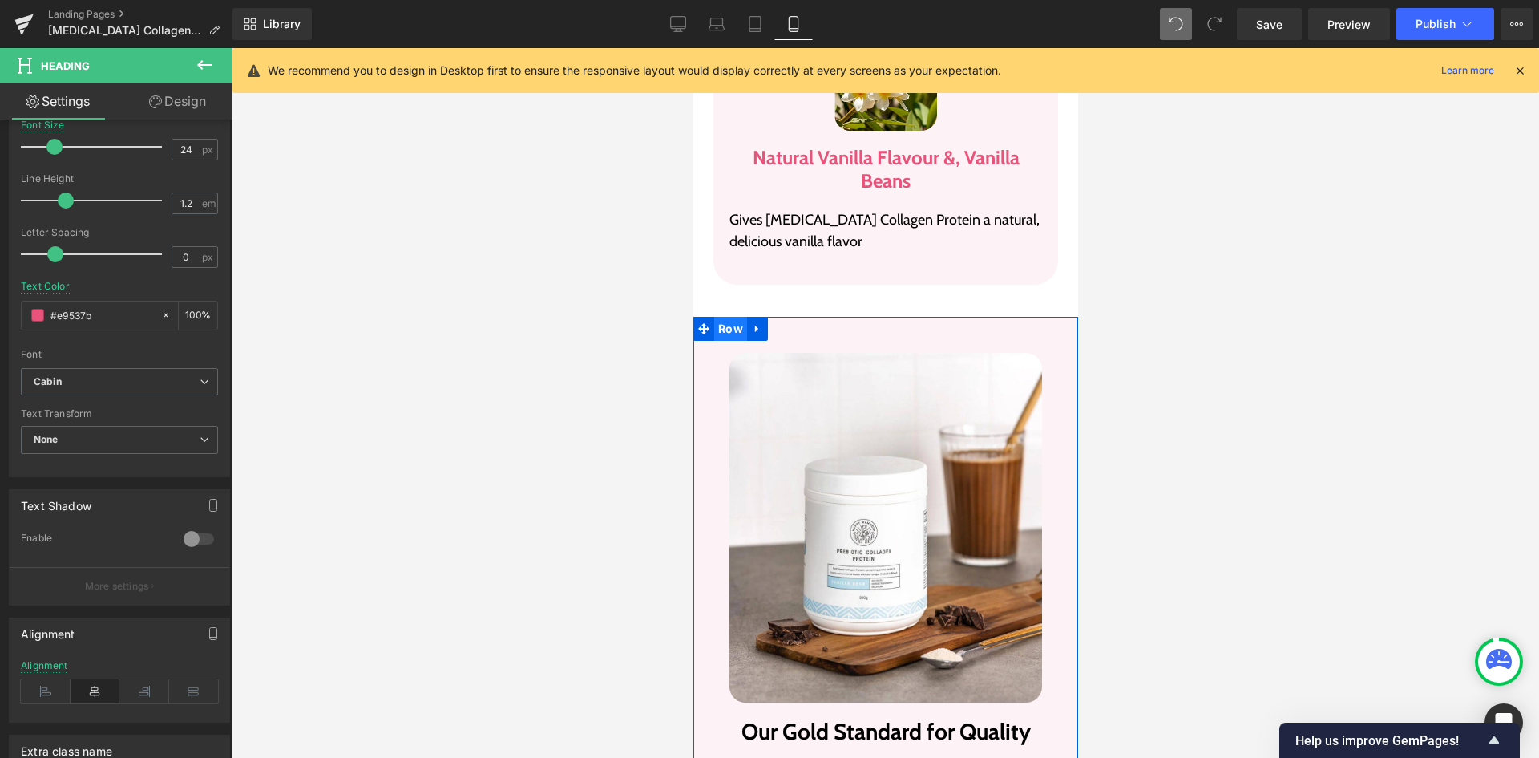
click at [725, 317] on span "Row" at bounding box center [729, 329] width 33 height 24
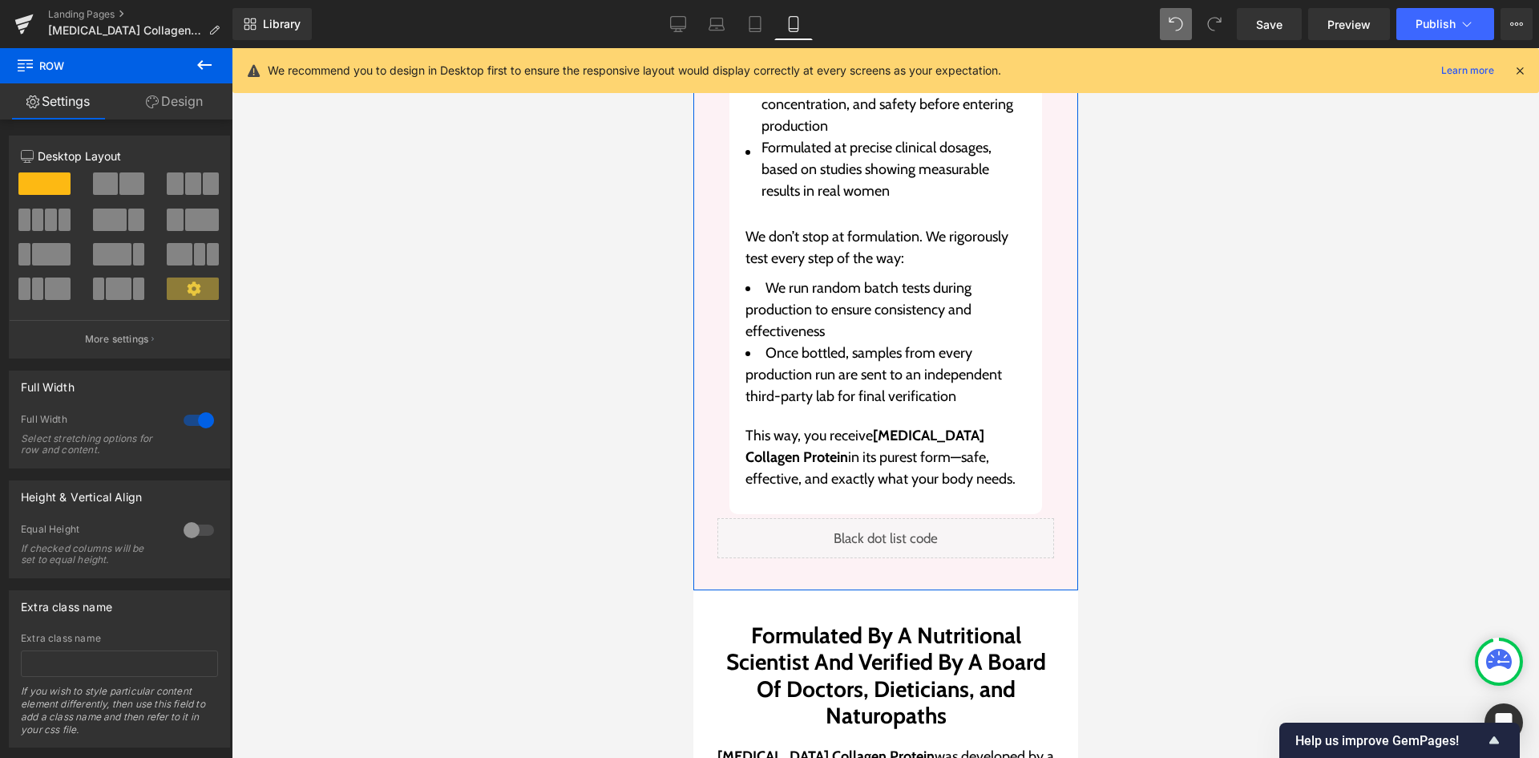
scroll to position [6611, 0]
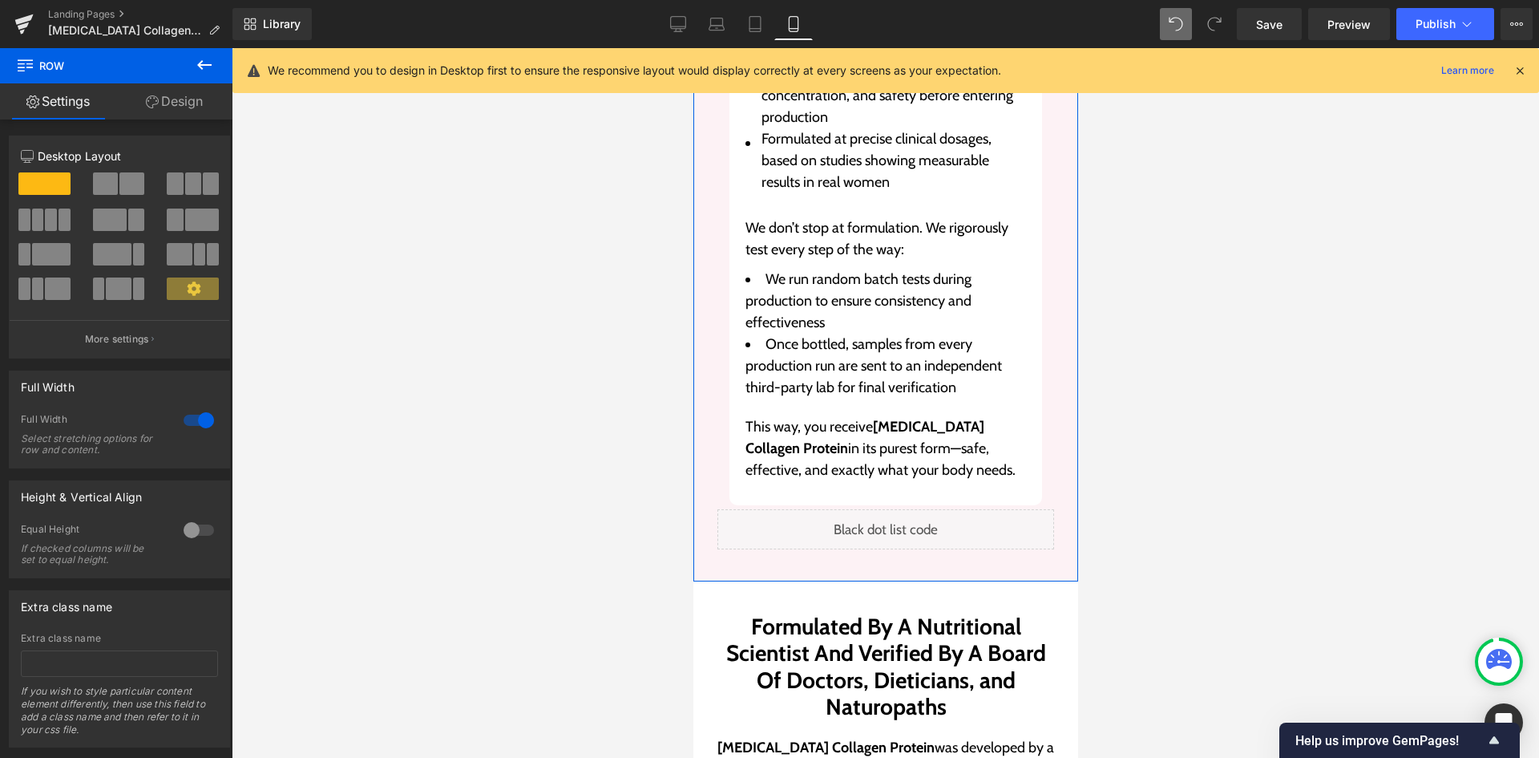
click at [187, 113] on link "Design" at bounding box center [174, 101] width 116 height 36
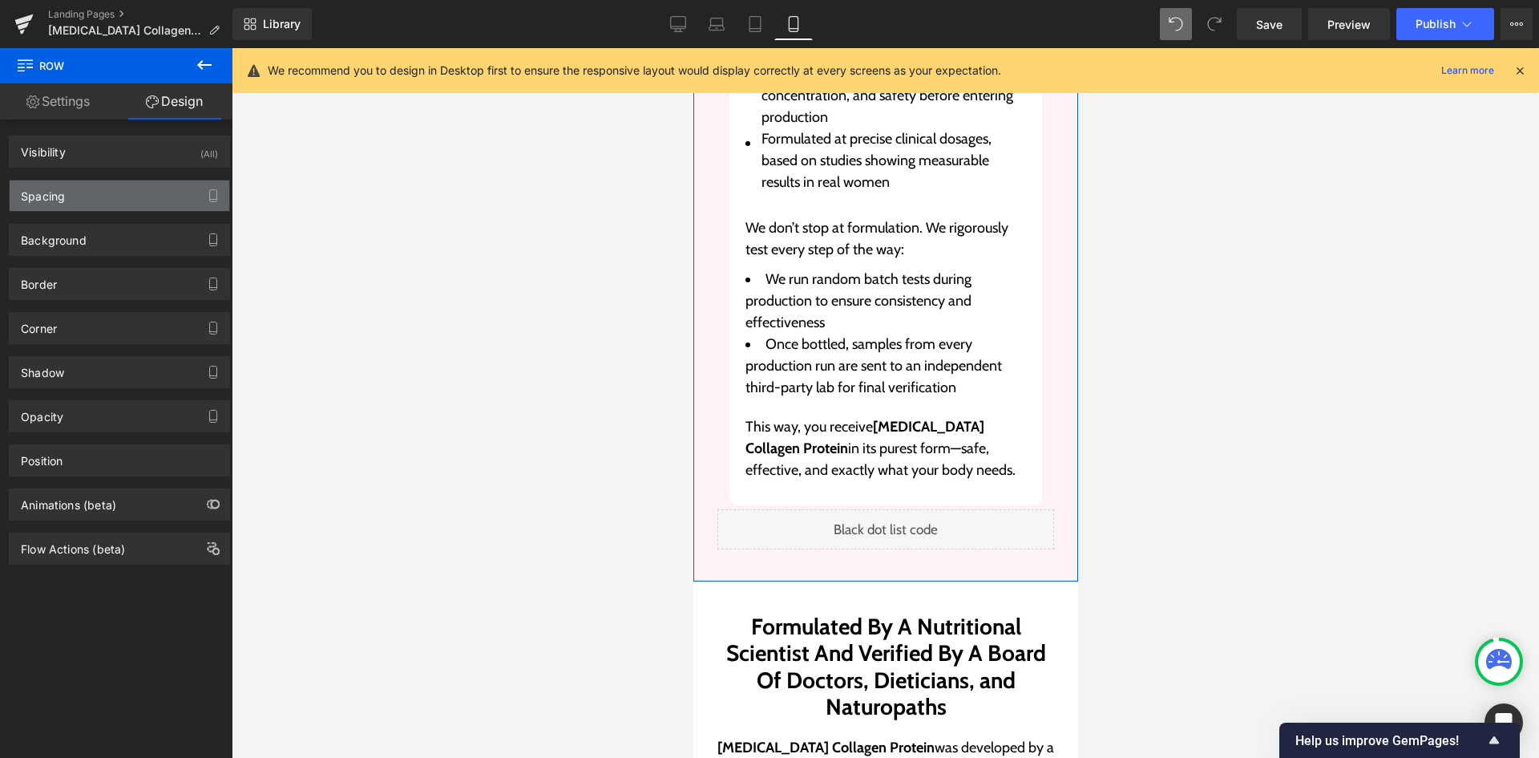
click at [98, 204] on div "Spacing" at bounding box center [120, 195] width 220 height 30
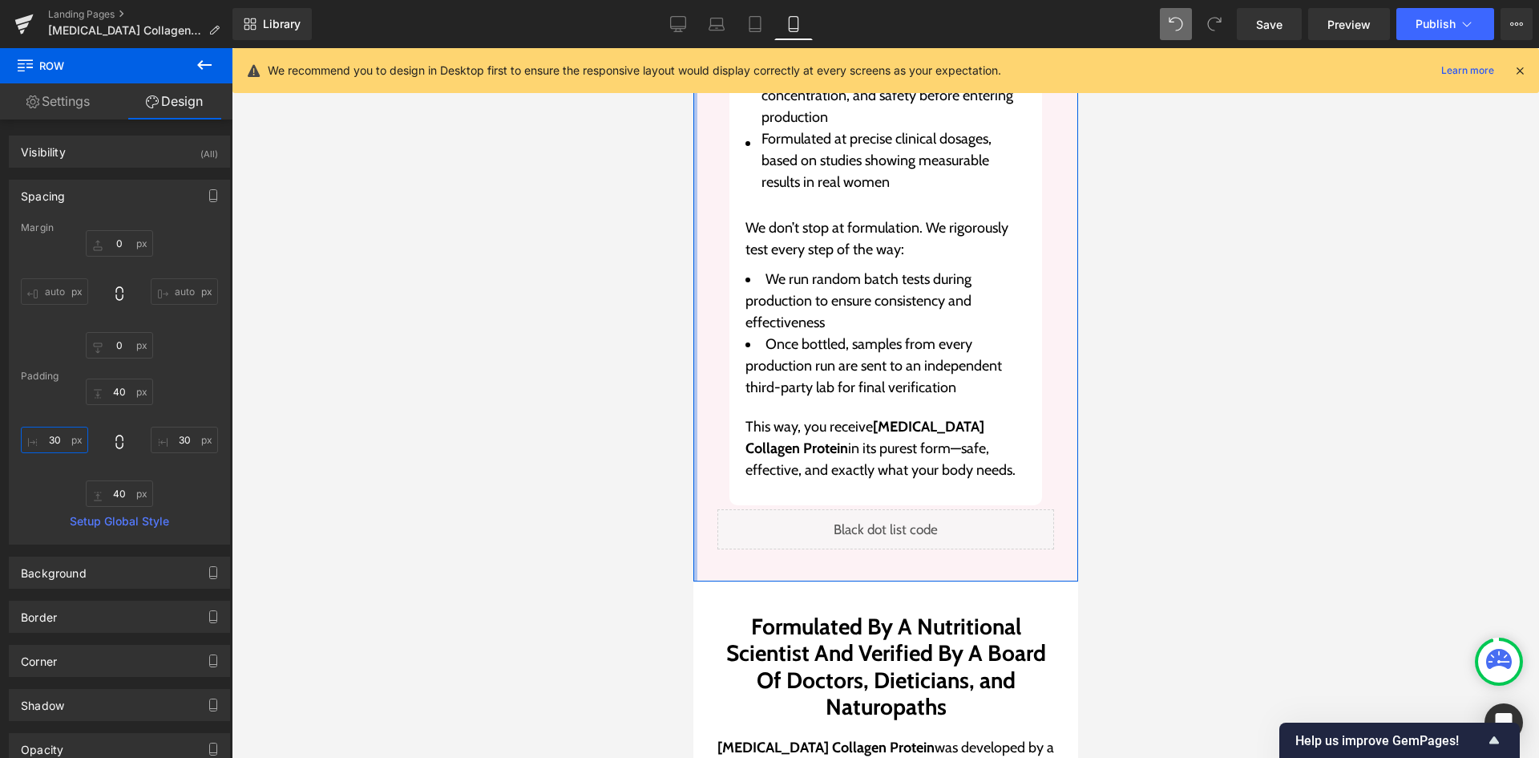
click at [52, 445] on input "30" at bounding box center [54, 439] width 67 height 26
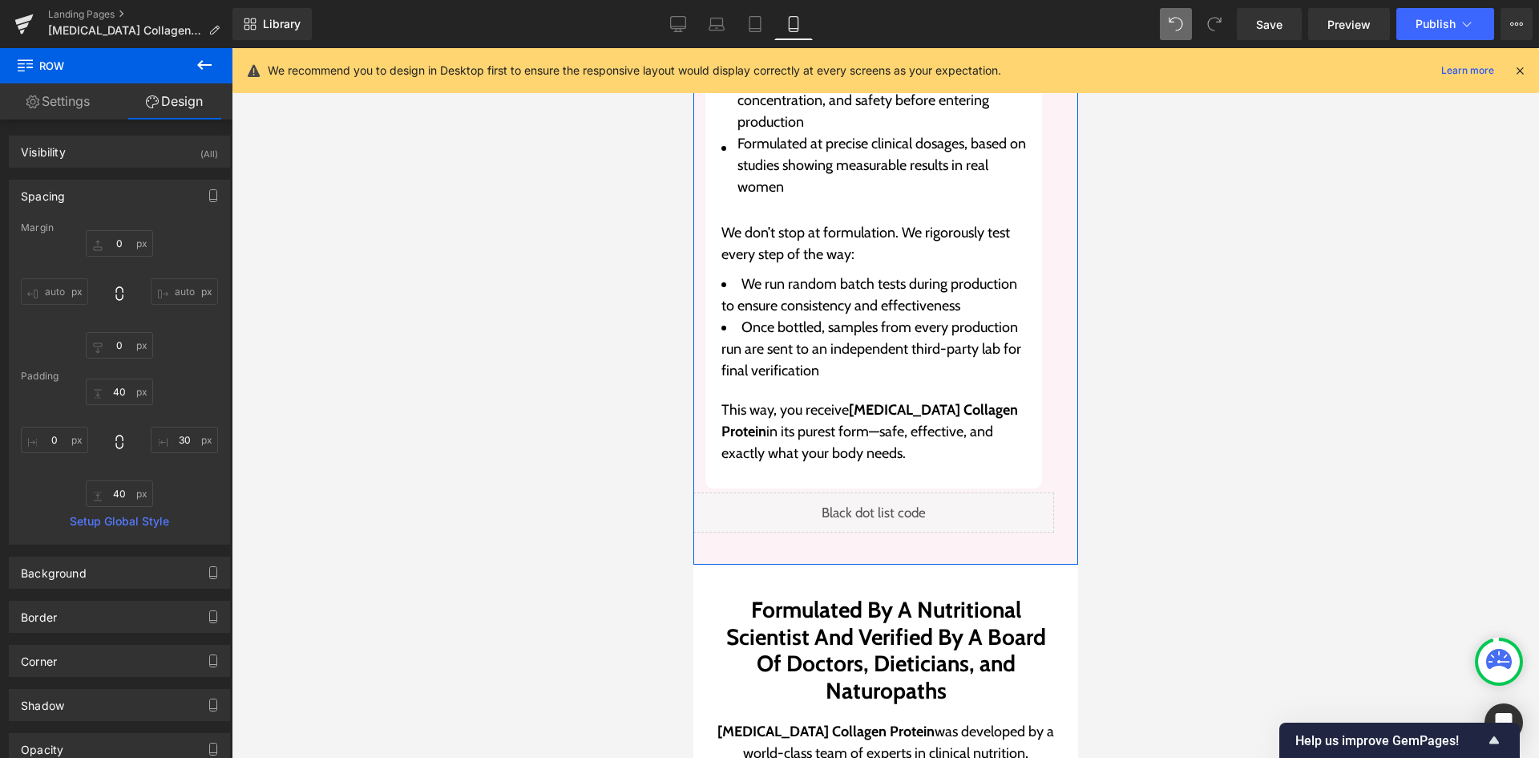
click at [182, 426] on div "40px 40 30px 30 40px 40 0 0" at bounding box center [119, 442] width 197 height 128
click at [189, 430] on input "30" at bounding box center [184, 439] width 67 height 26
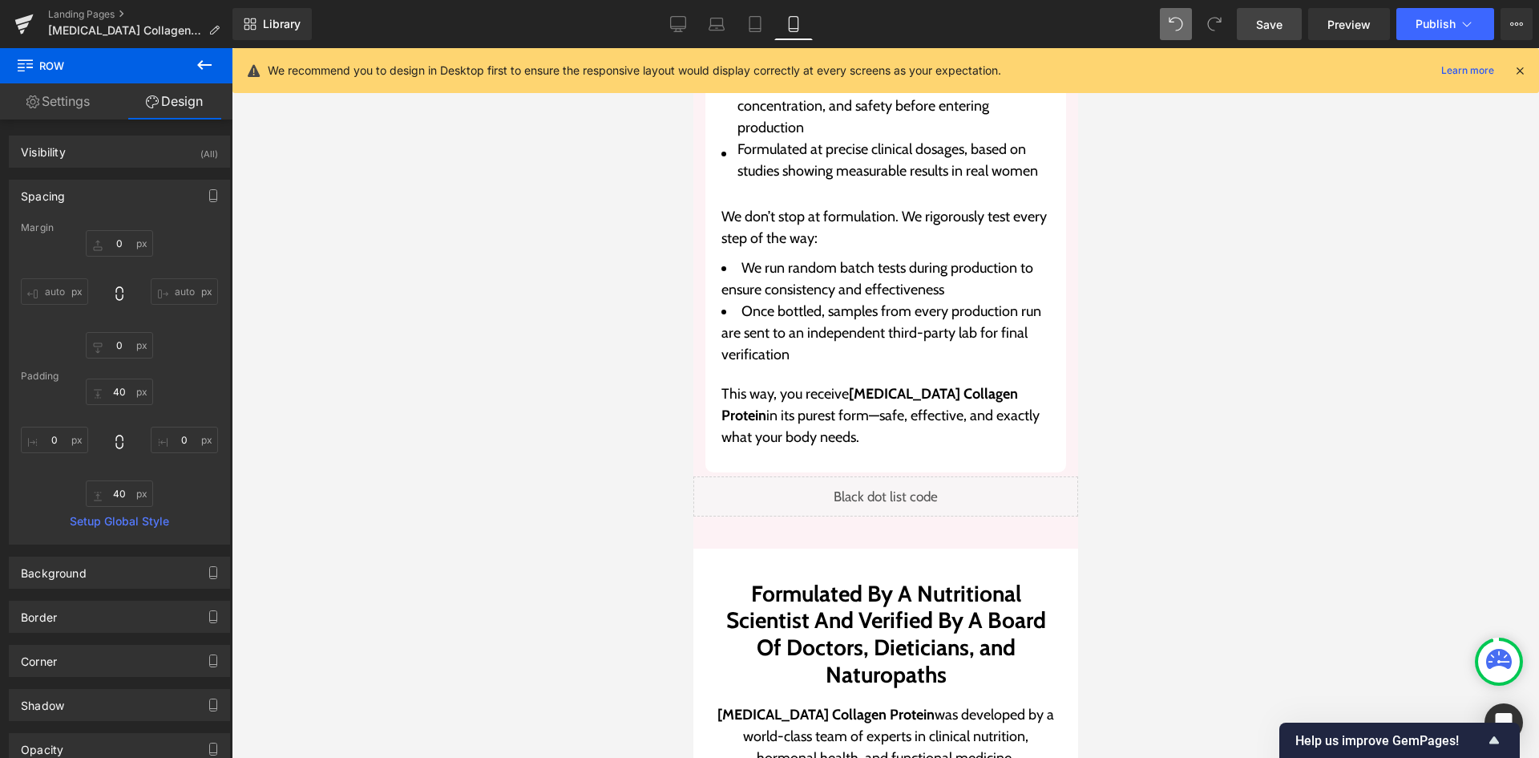
click at [1286, 26] on link "Save" at bounding box center [1269, 24] width 65 height 32
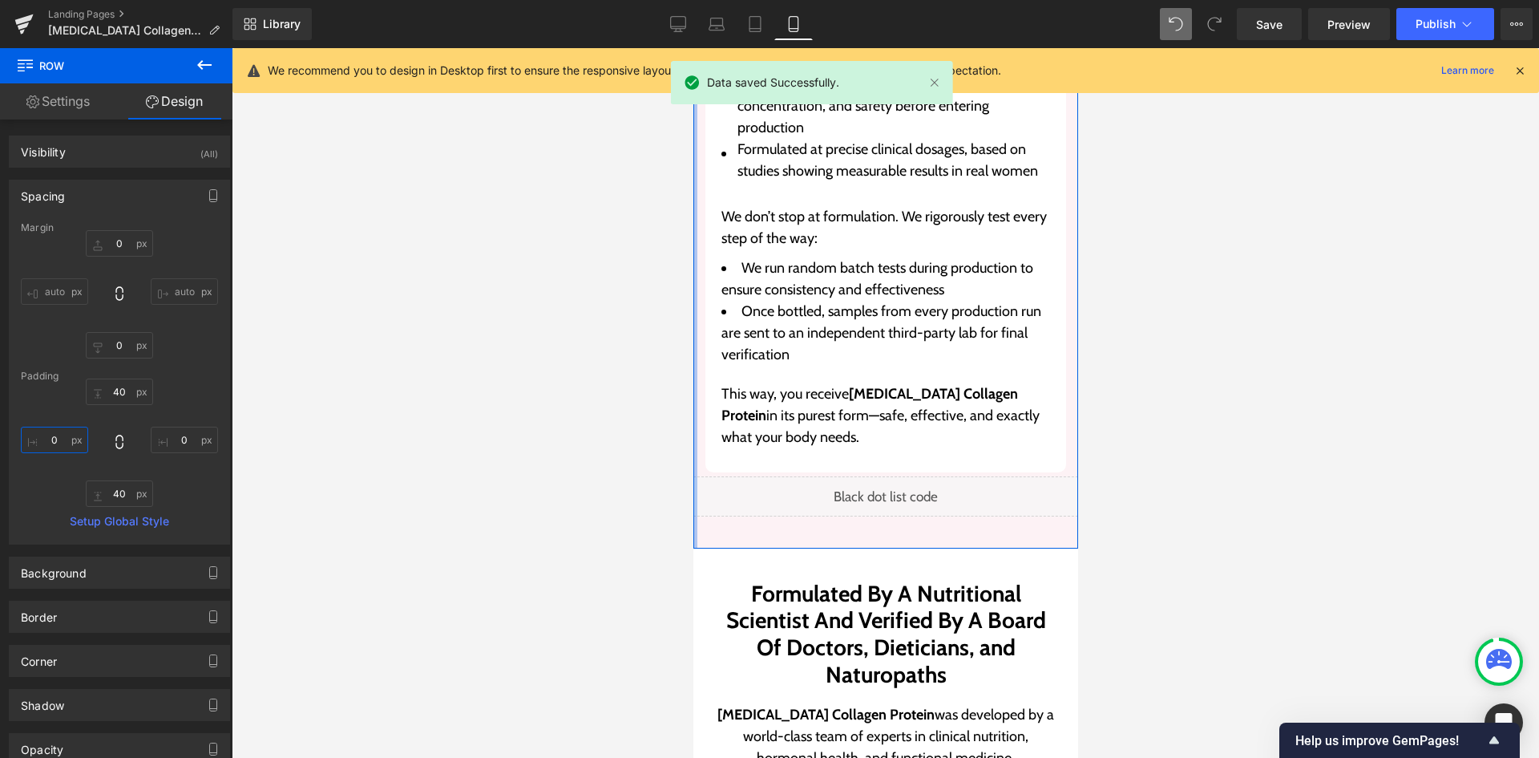
click at [70, 438] on input "0" at bounding box center [54, 439] width 67 height 26
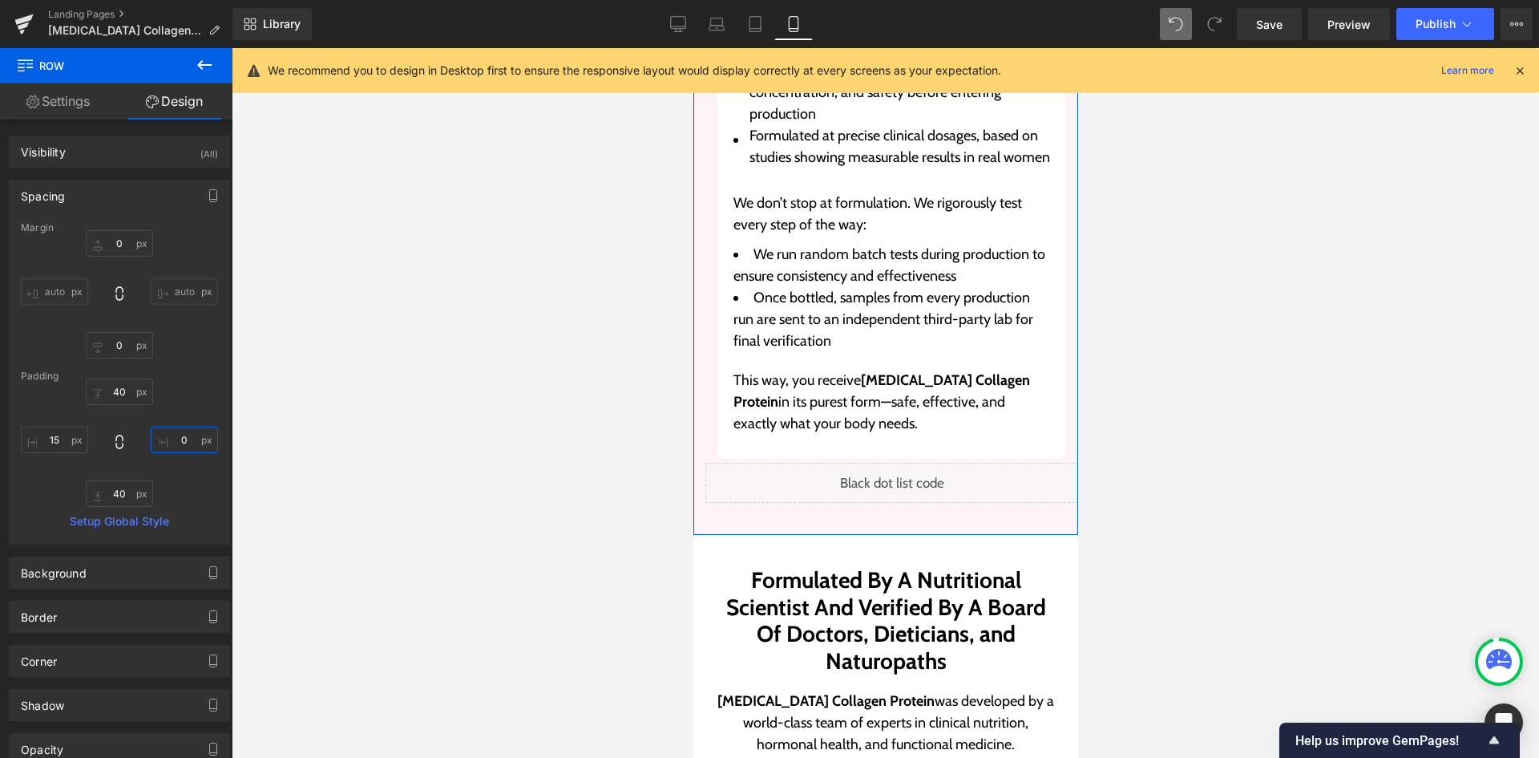
click at [176, 433] on input "0" at bounding box center [184, 439] width 67 height 26
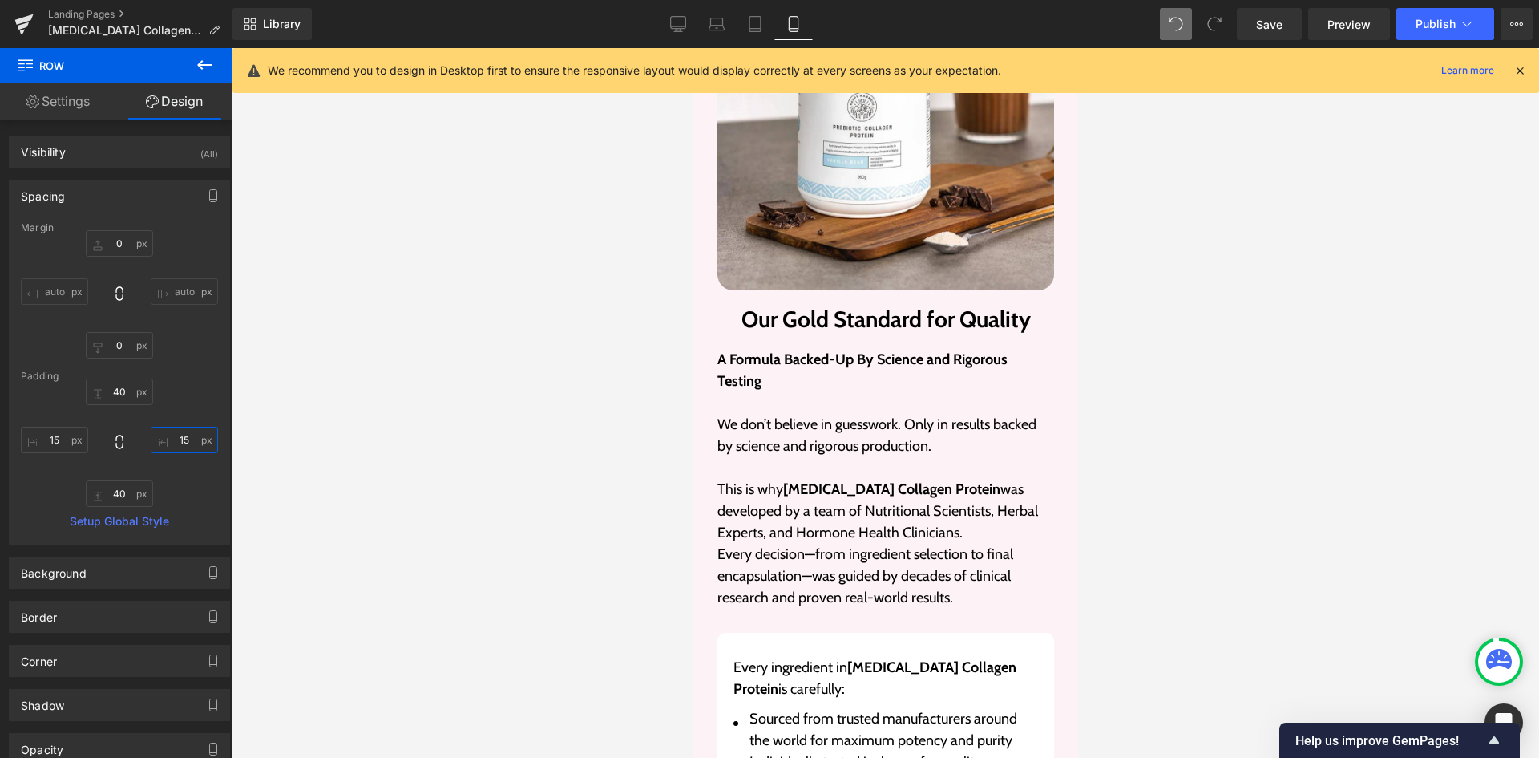
scroll to position [5890, 0]
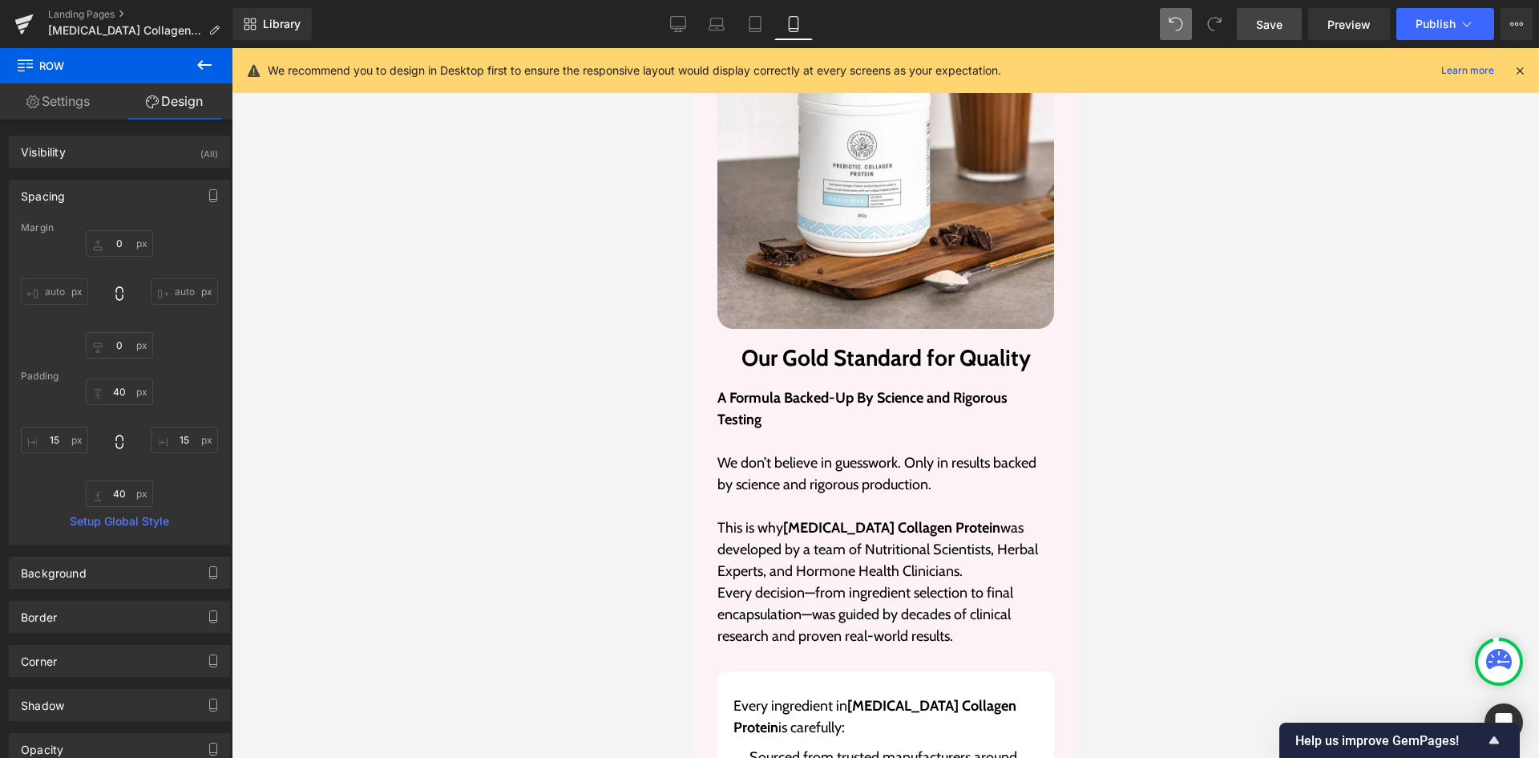
click at [1265, 19] on span "Save" at bounding box center [1269, 24] width 26 height 17
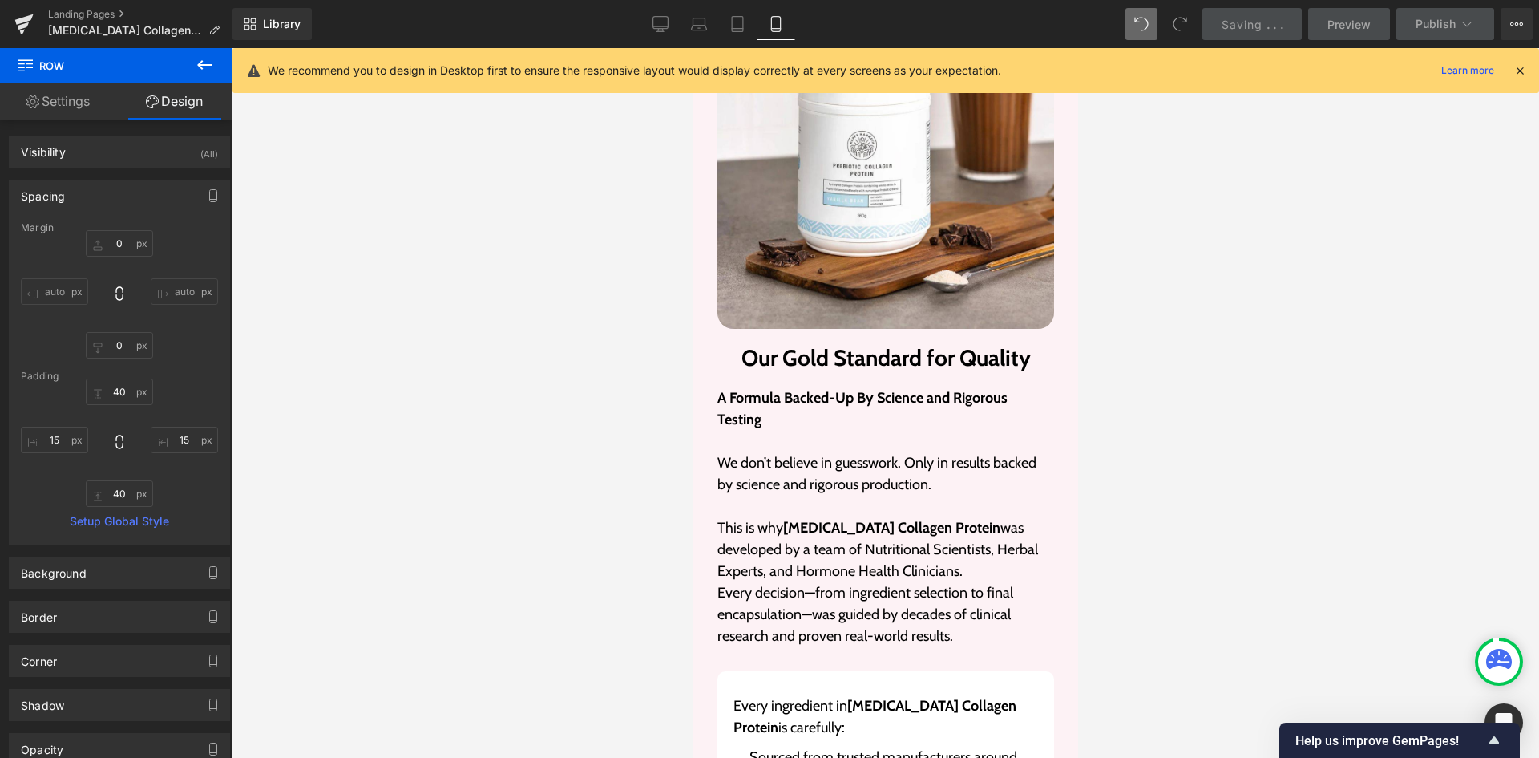
scroll to position [5810, 0]
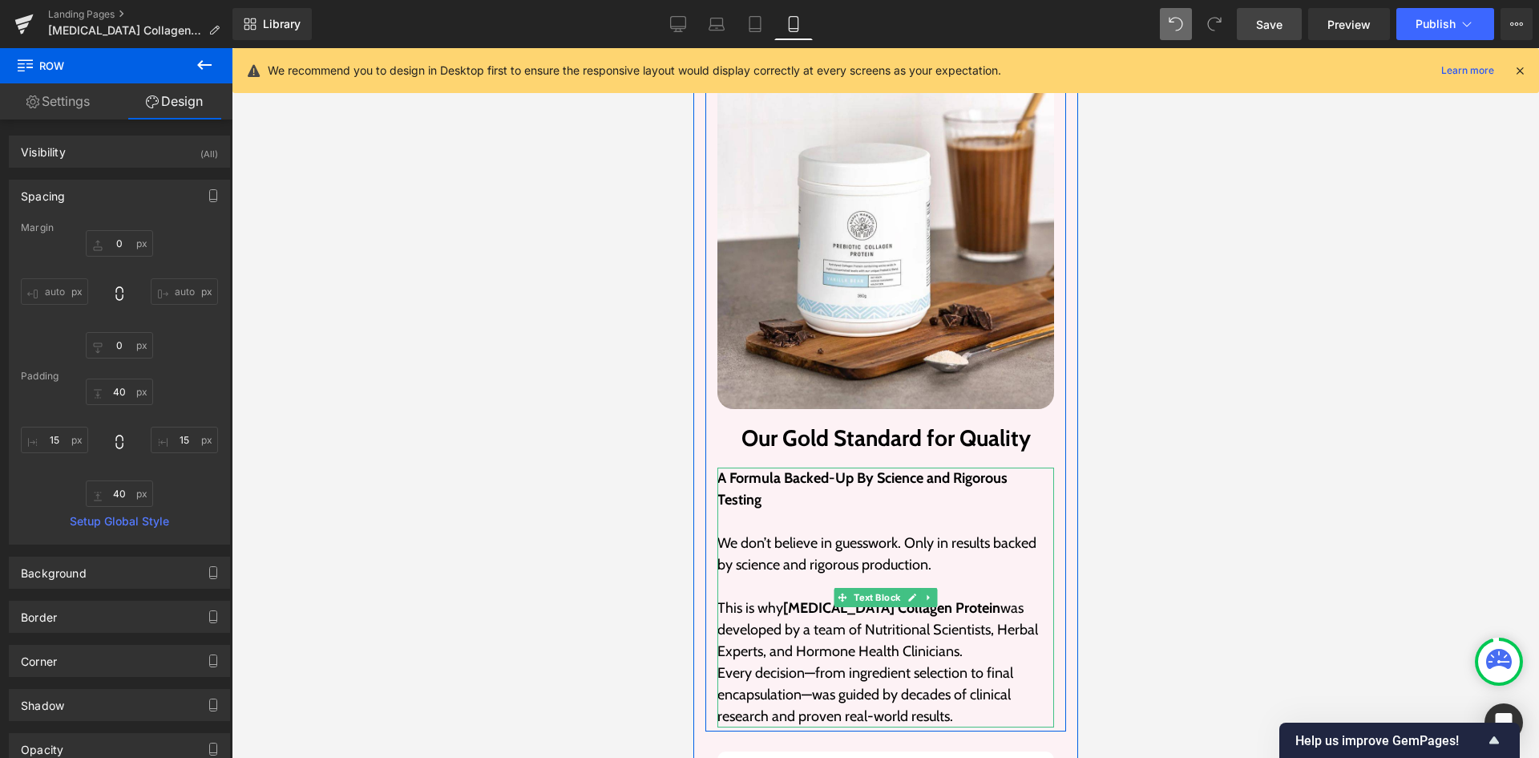
click at [855, 469] on span "A Formula Backed-Up By Science and Rigorous Testing" at bounding box center [862, 488] width 290 height 39
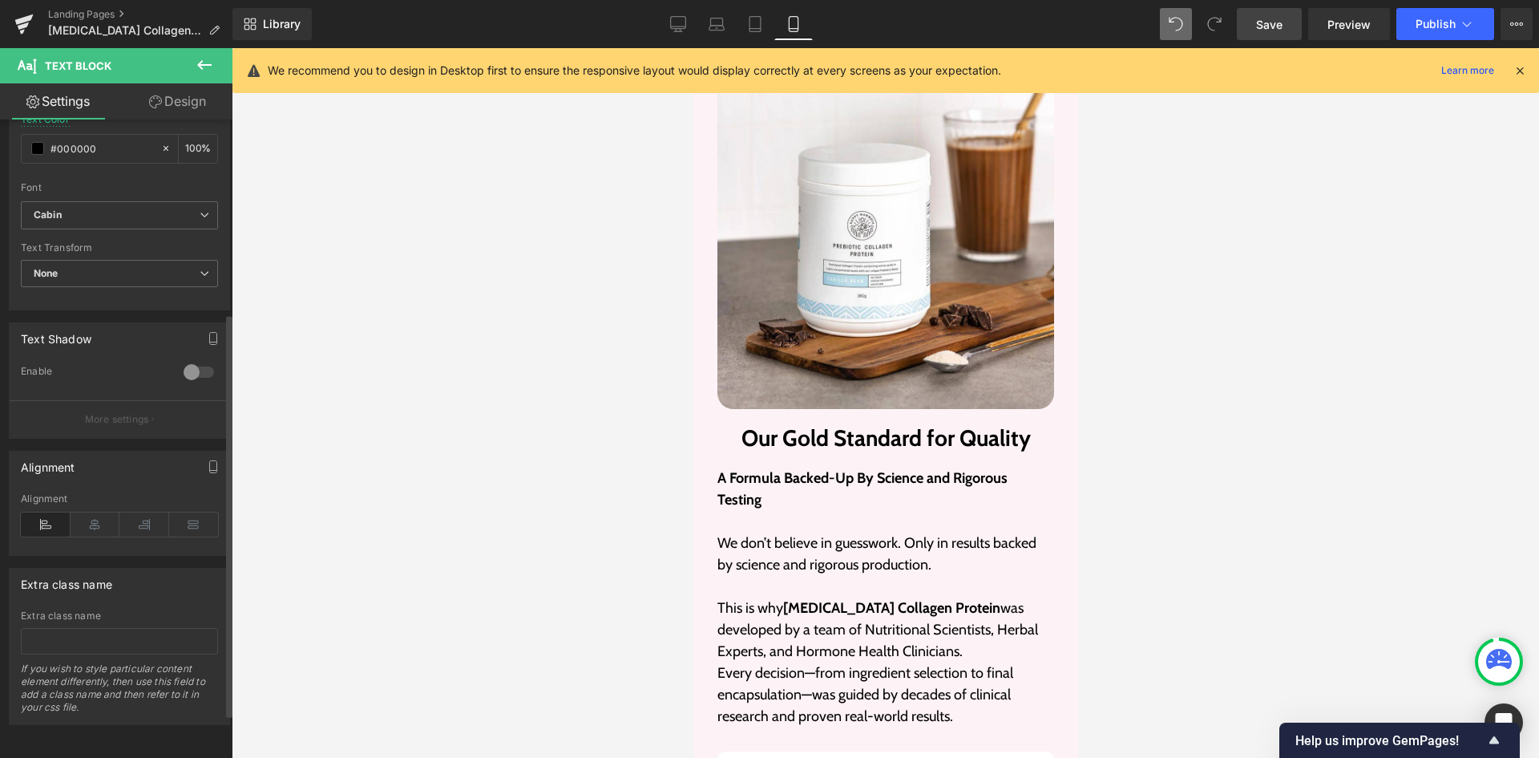
scroll to position [376, 0]
click at [87, 524] on icon at bounding box center [96, 524] width 50 height 24
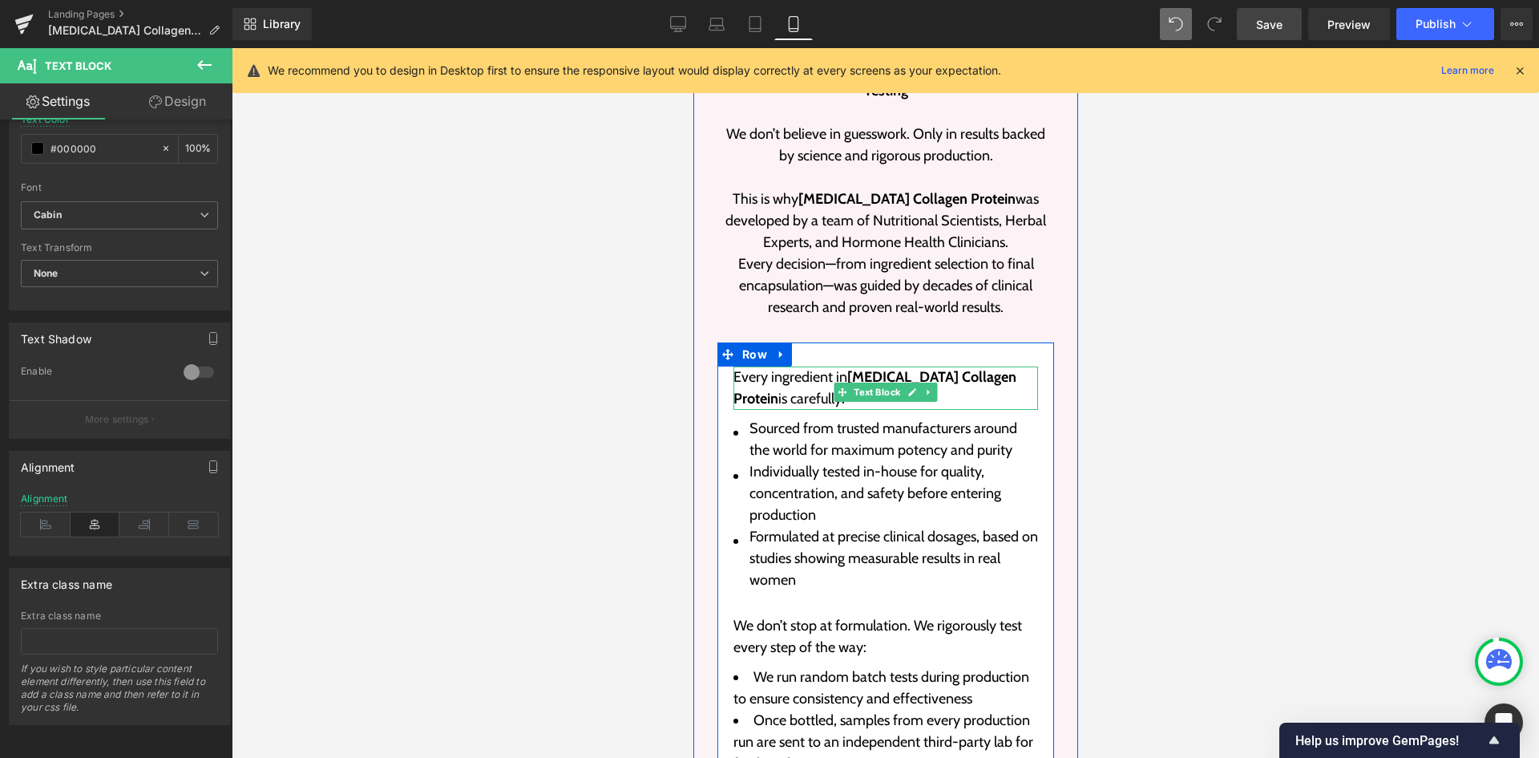
scroll to position [6531, 0]
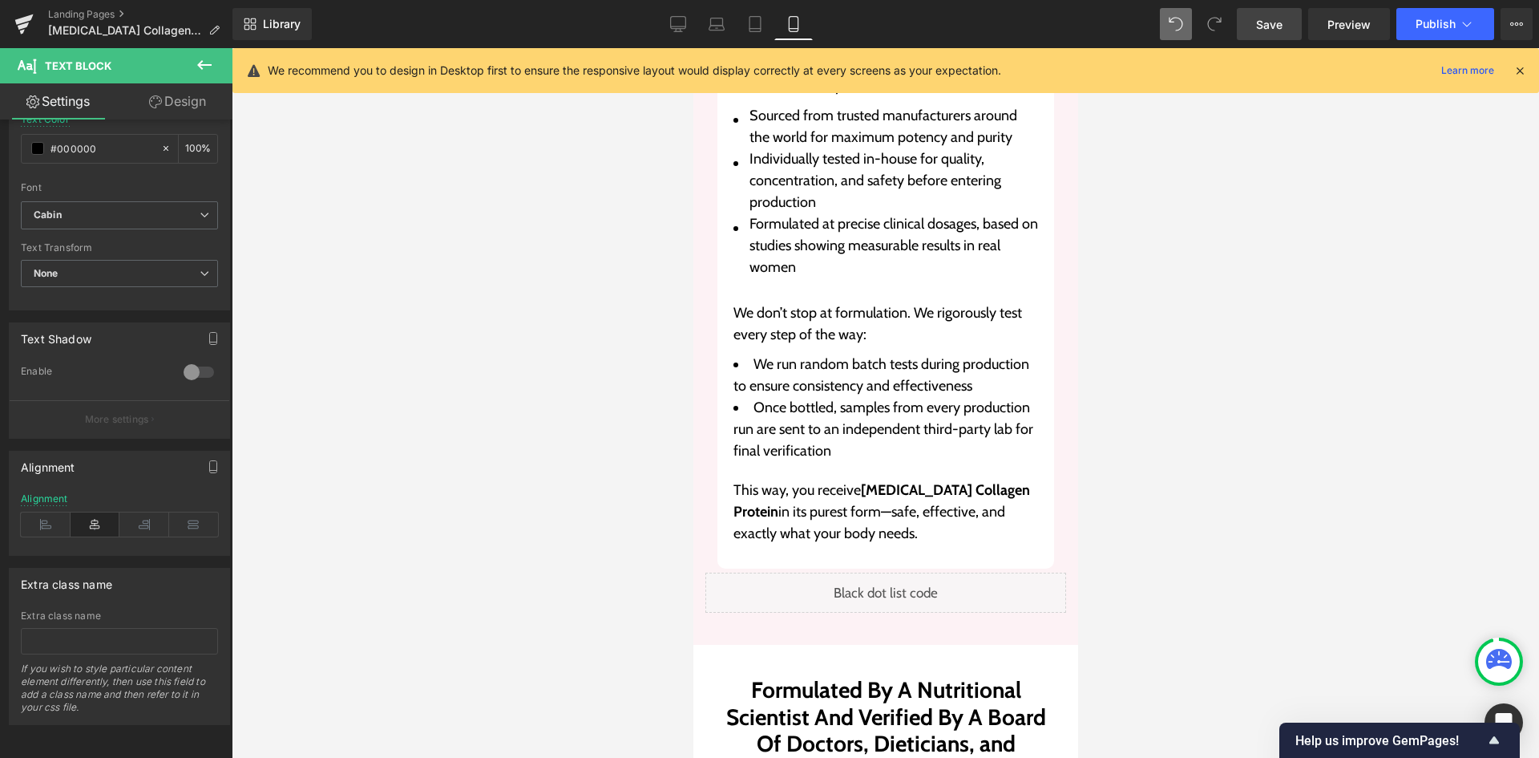
click at [1296, 22] on link "Save" at bounding box center [1269, 24] width 65 height 32
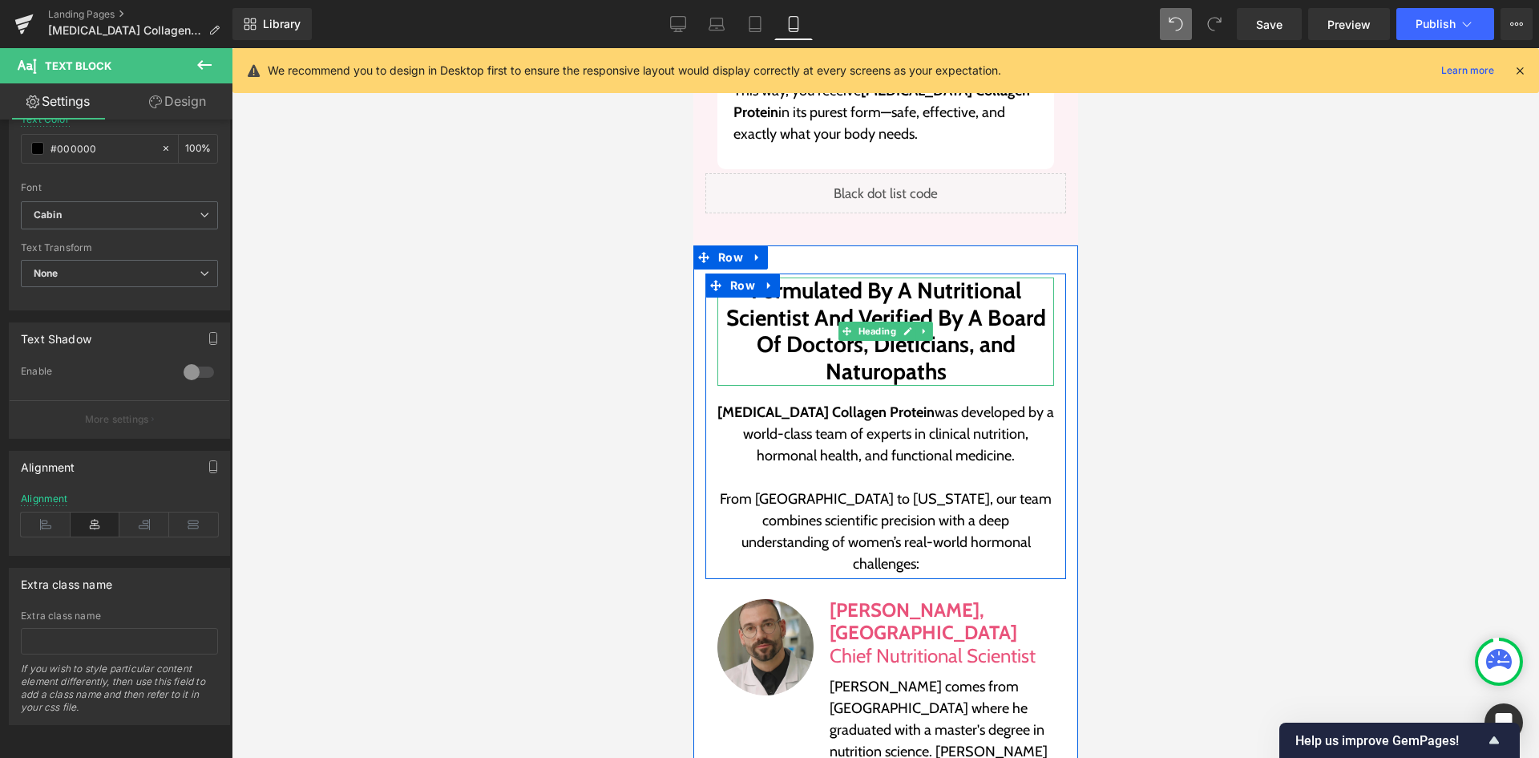
scroll to position [6932, 0]
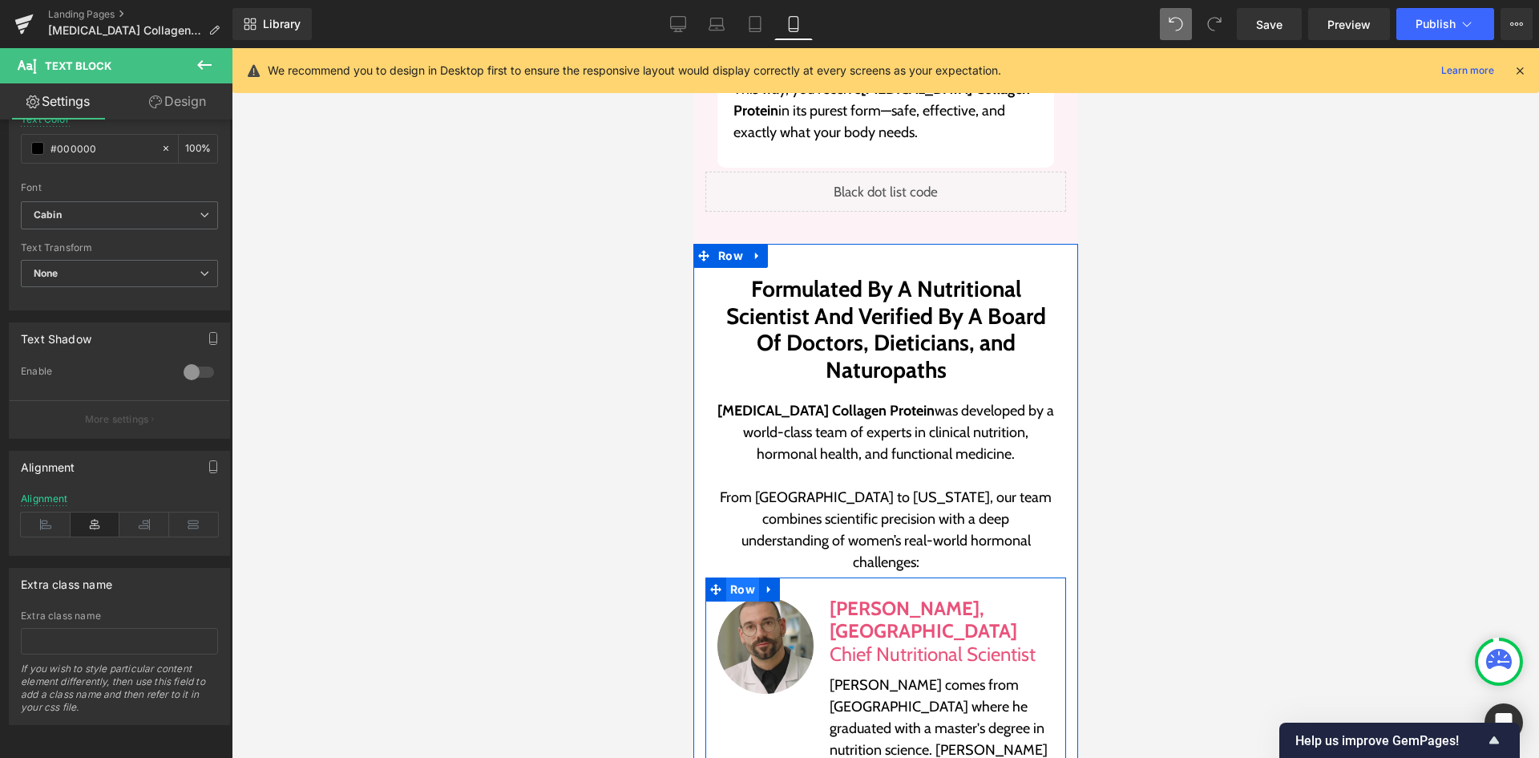
click at [742, 577] on span "Row" at bounding box center [741, 589] width 33 height 24
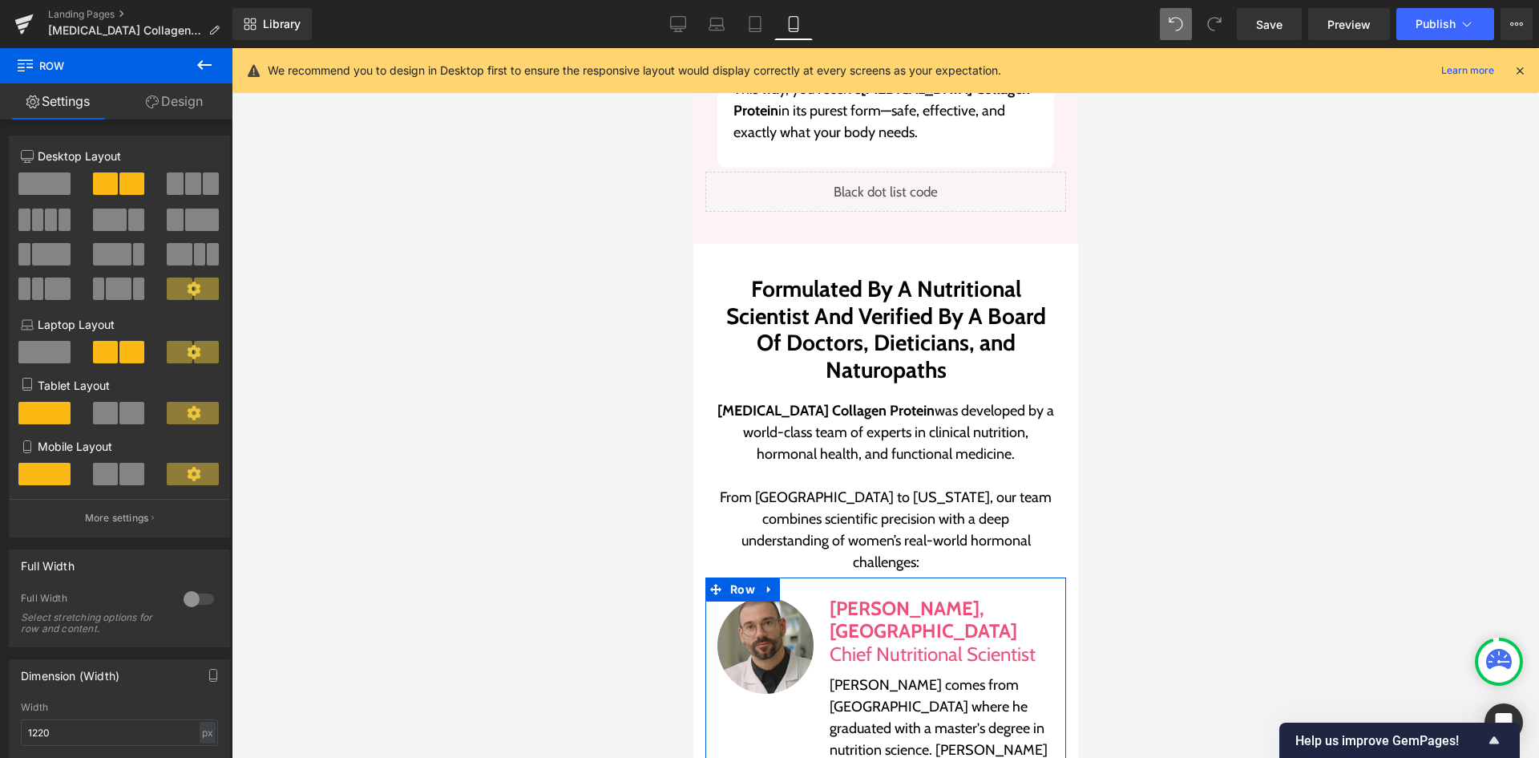
click at [185, 99] on link "Design" at bounding box center [174, 101] width 116 height 36
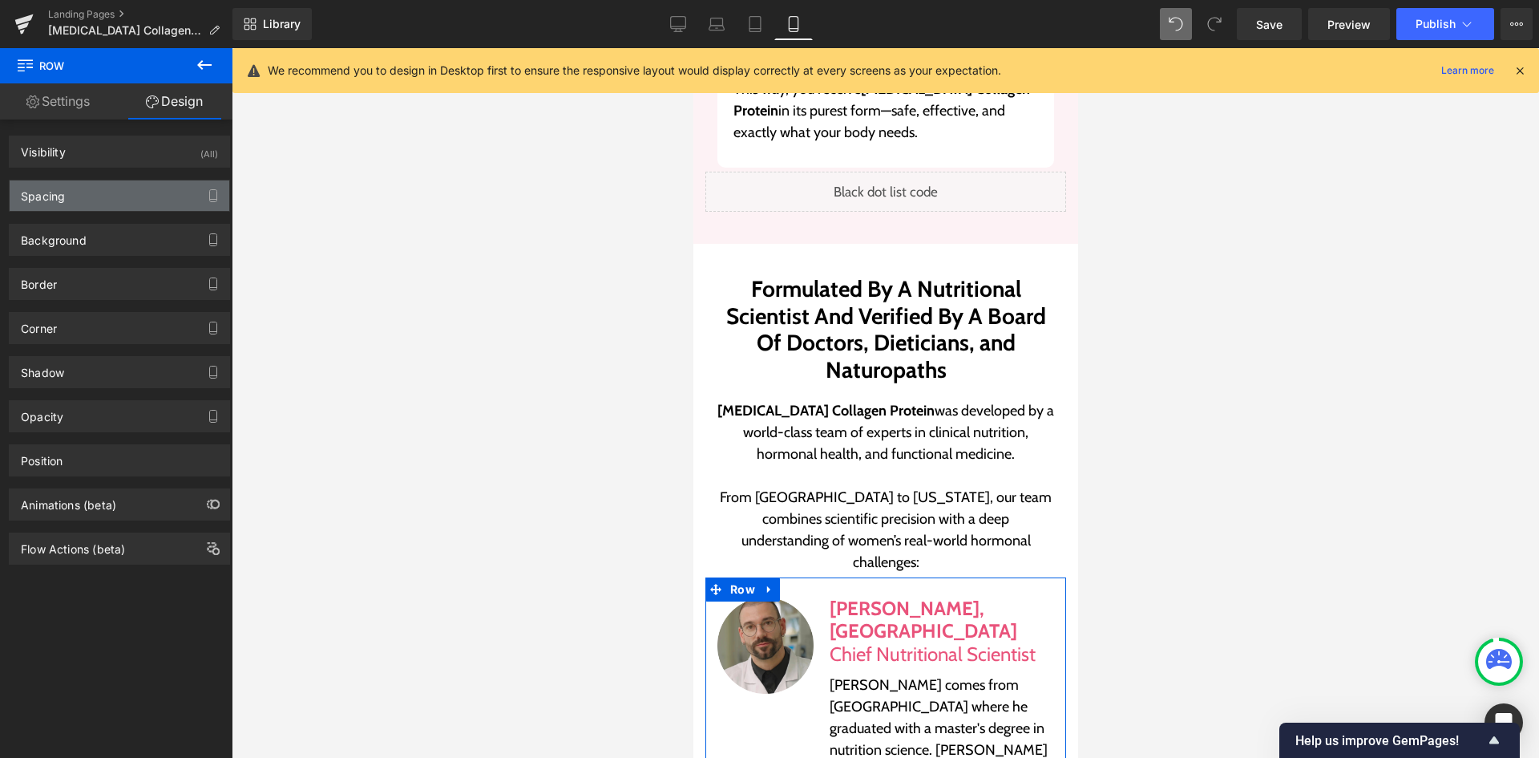
click at [120, 188] on div "Spacing" at bounding box center [120, 195] width 220 height 30
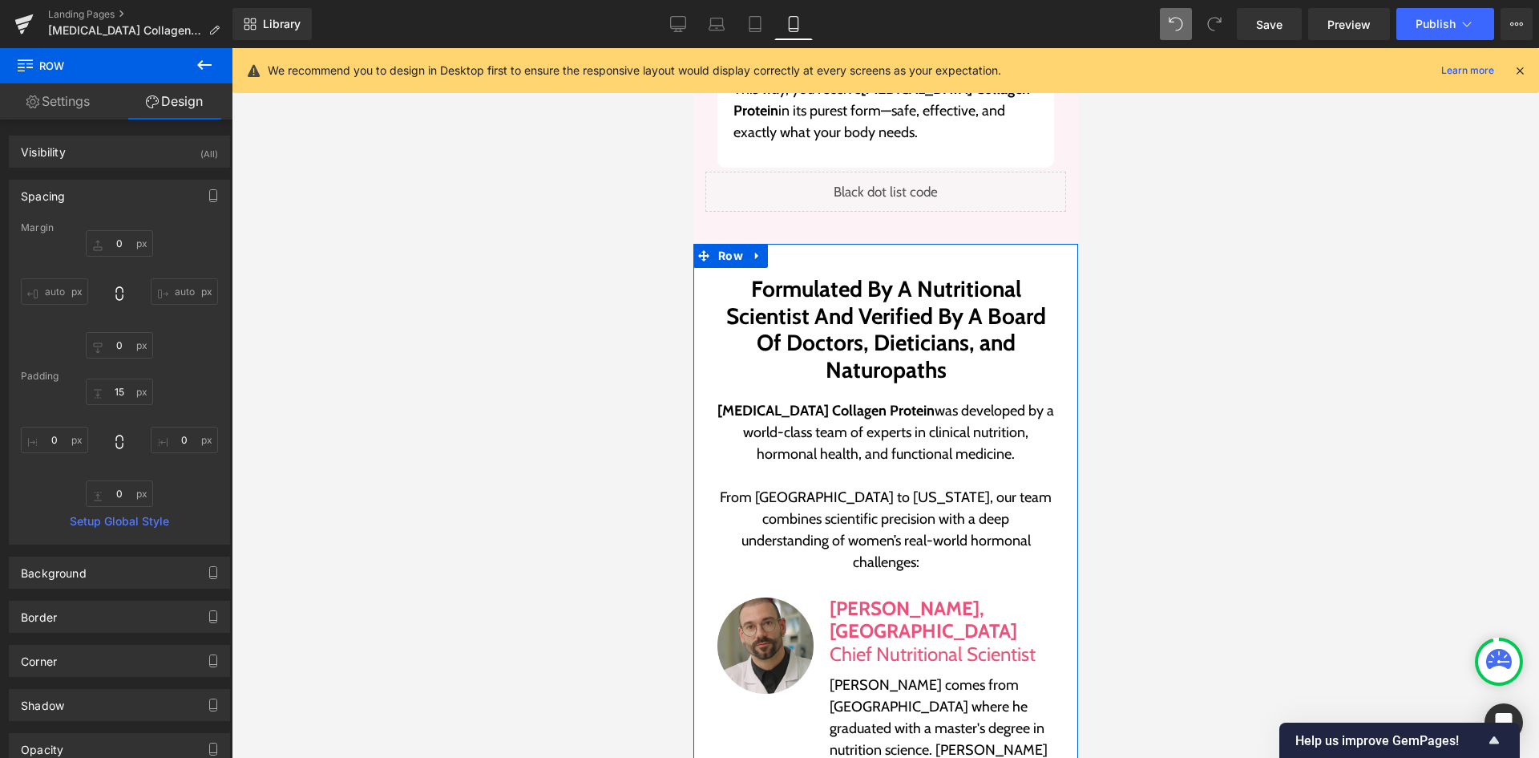
click at [713, 244] on span "Row" at bounding box center [729, 256] width 33 height 24
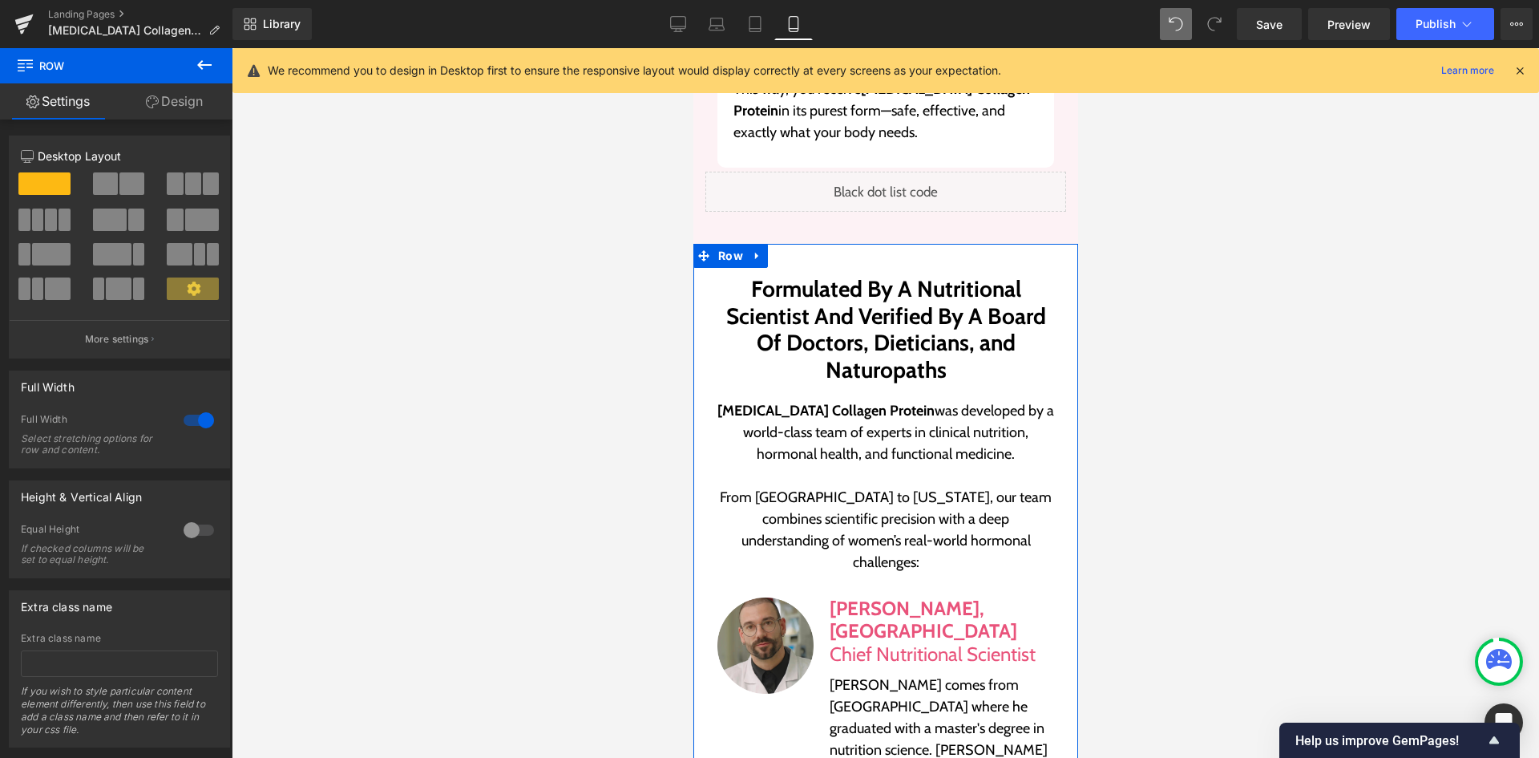
click at [188, 113] on link "Design" at bounding box center [174, 101] width 116 height 36
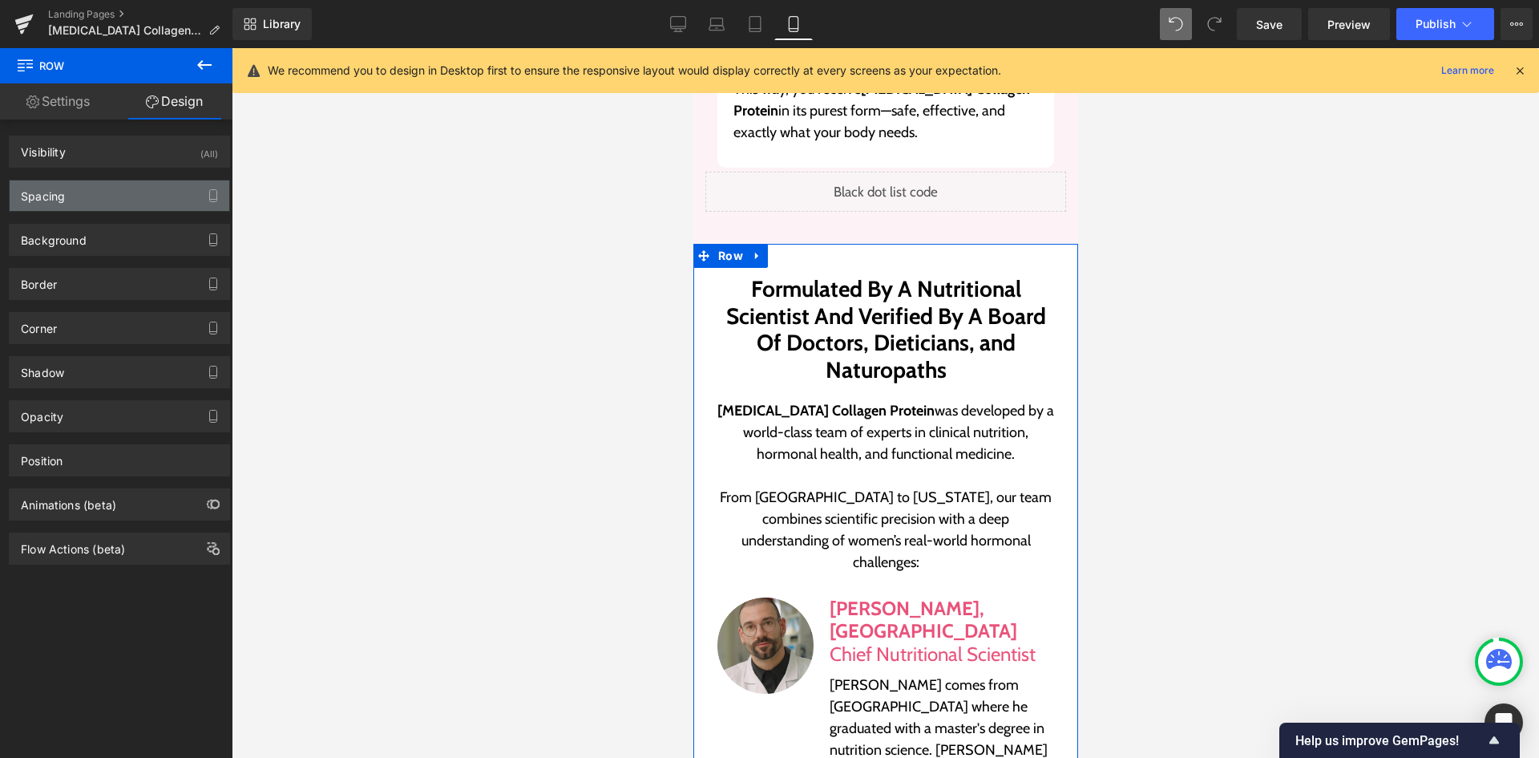
click at [108, 200] on div "Spacing" at bounding box center [120, 195] width 220 height 30
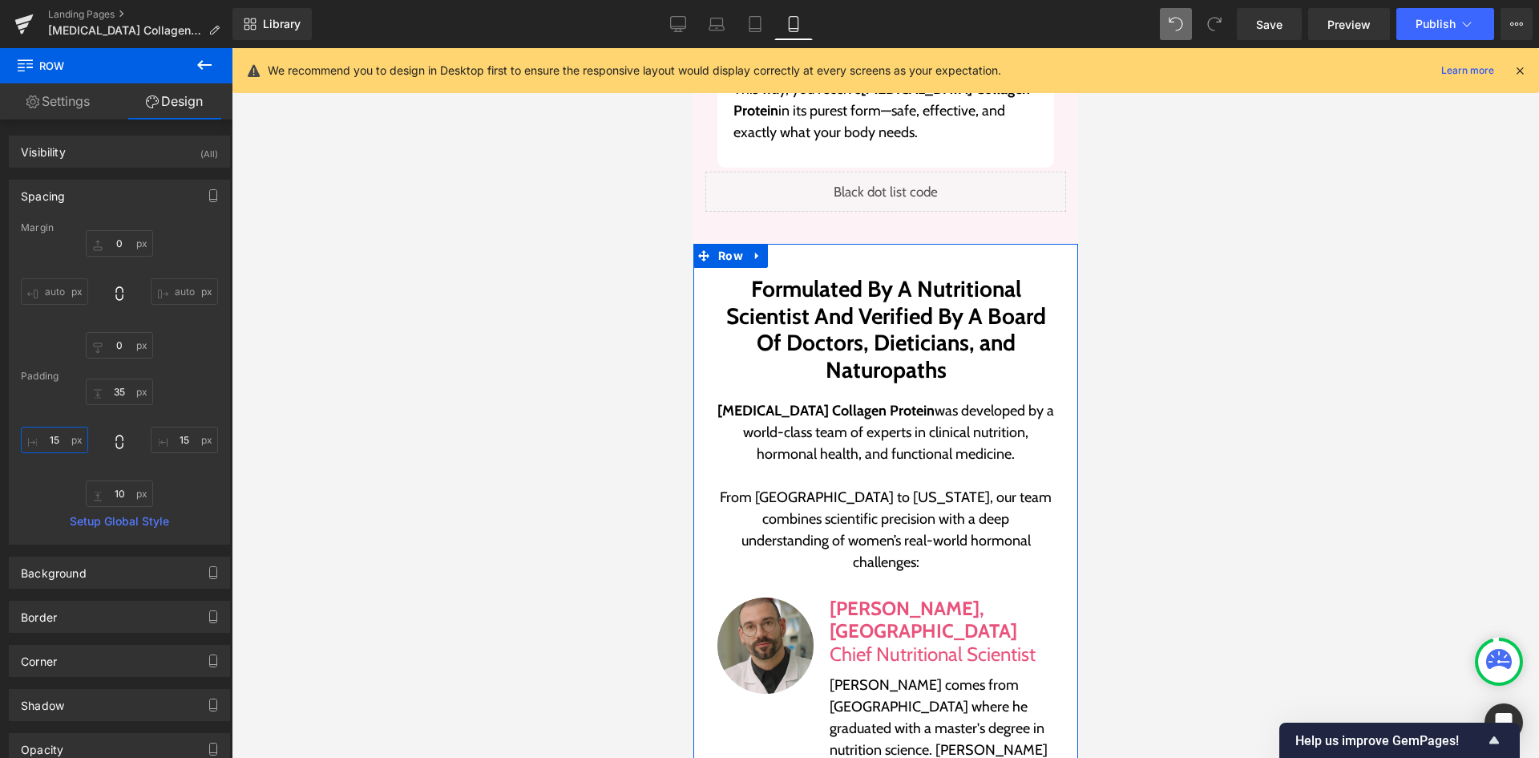
click at [53, 435] on input "15" at bounding box center [54, 439] width 67 height 26
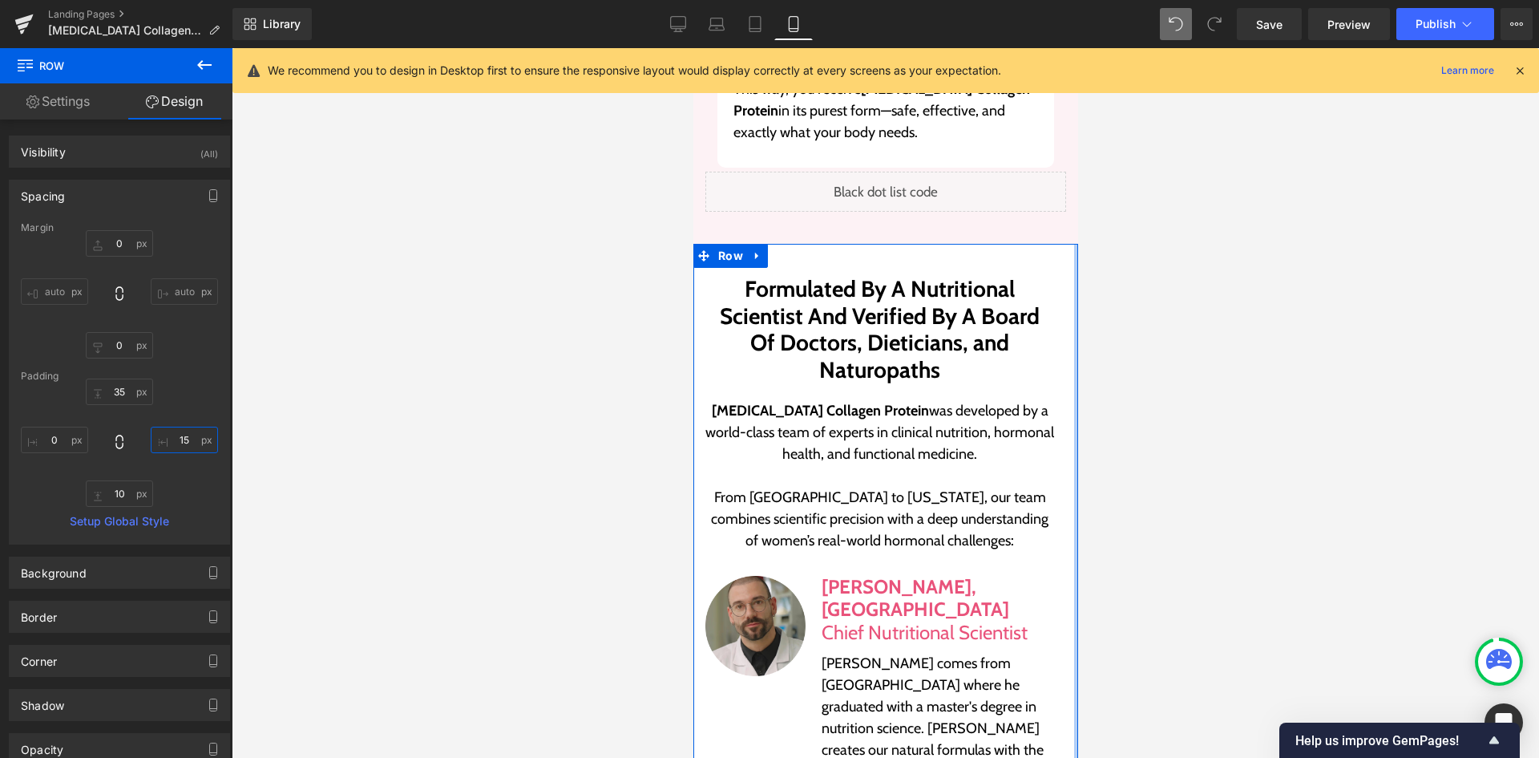
click at [166, 440] on input "15" at bounding box center [184, 439] width 67 height 26
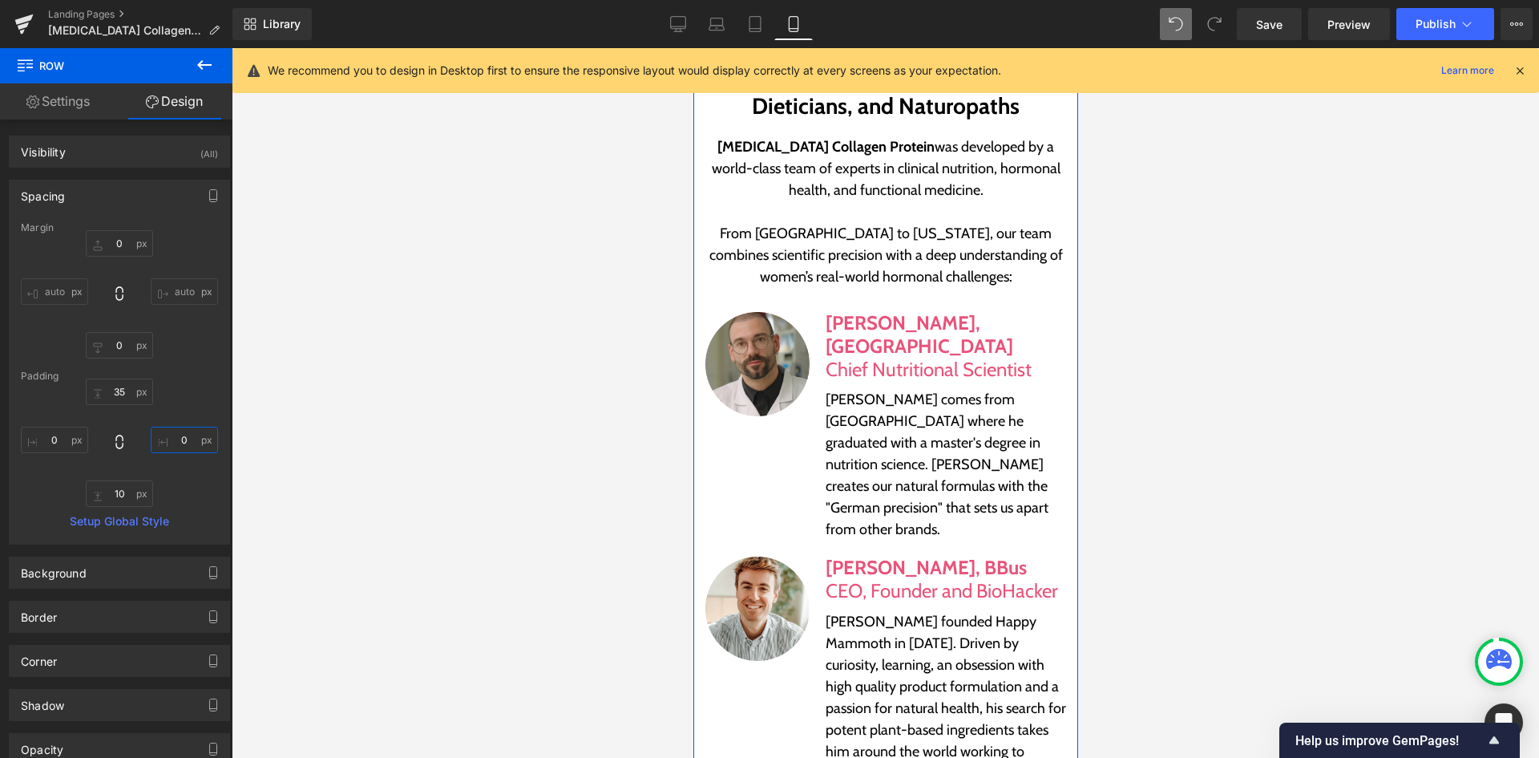
scroll to position [7172, 0]
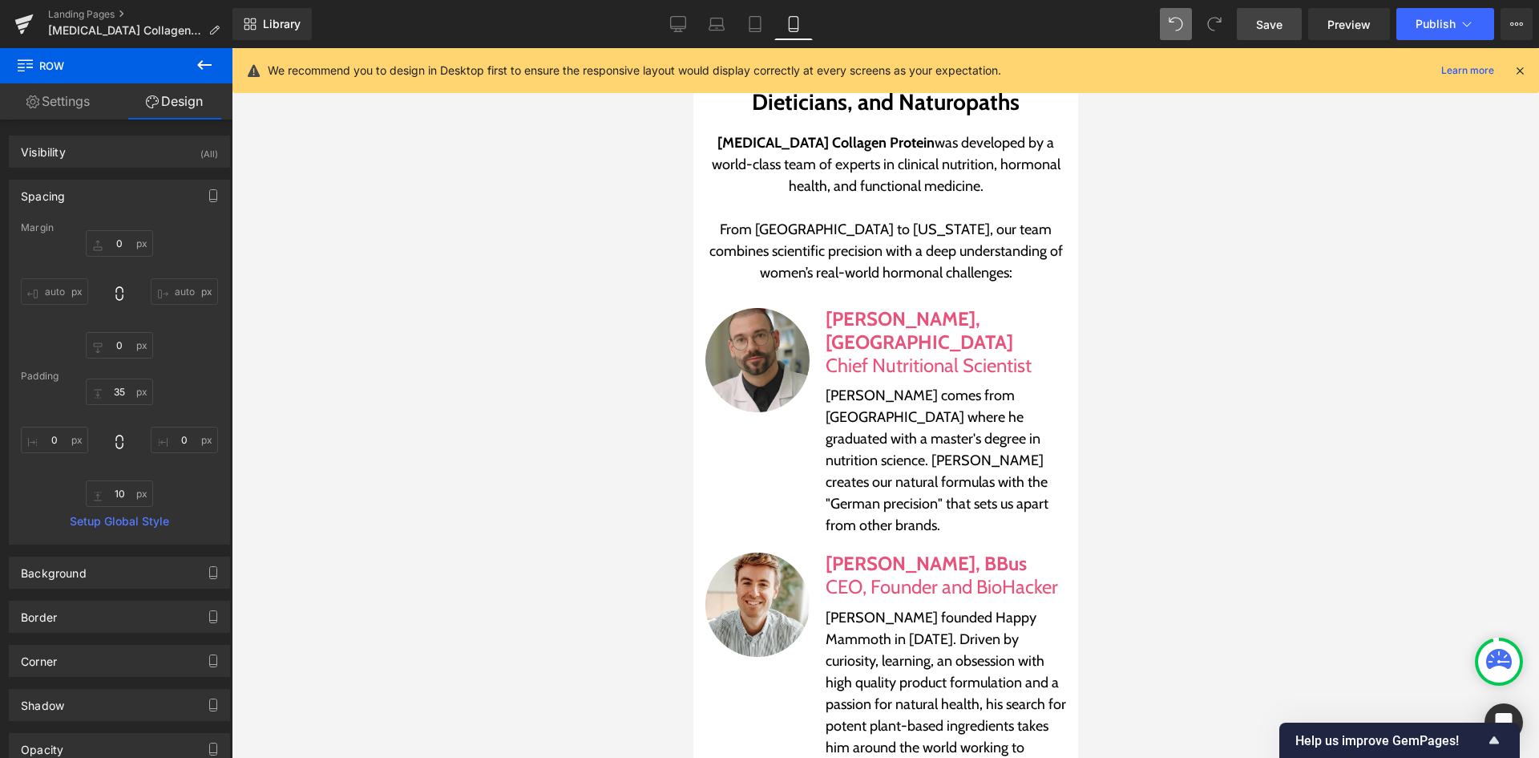
click at [1277, 24] on span "Save" at bounding box center [1269, 24] width 26 height 17
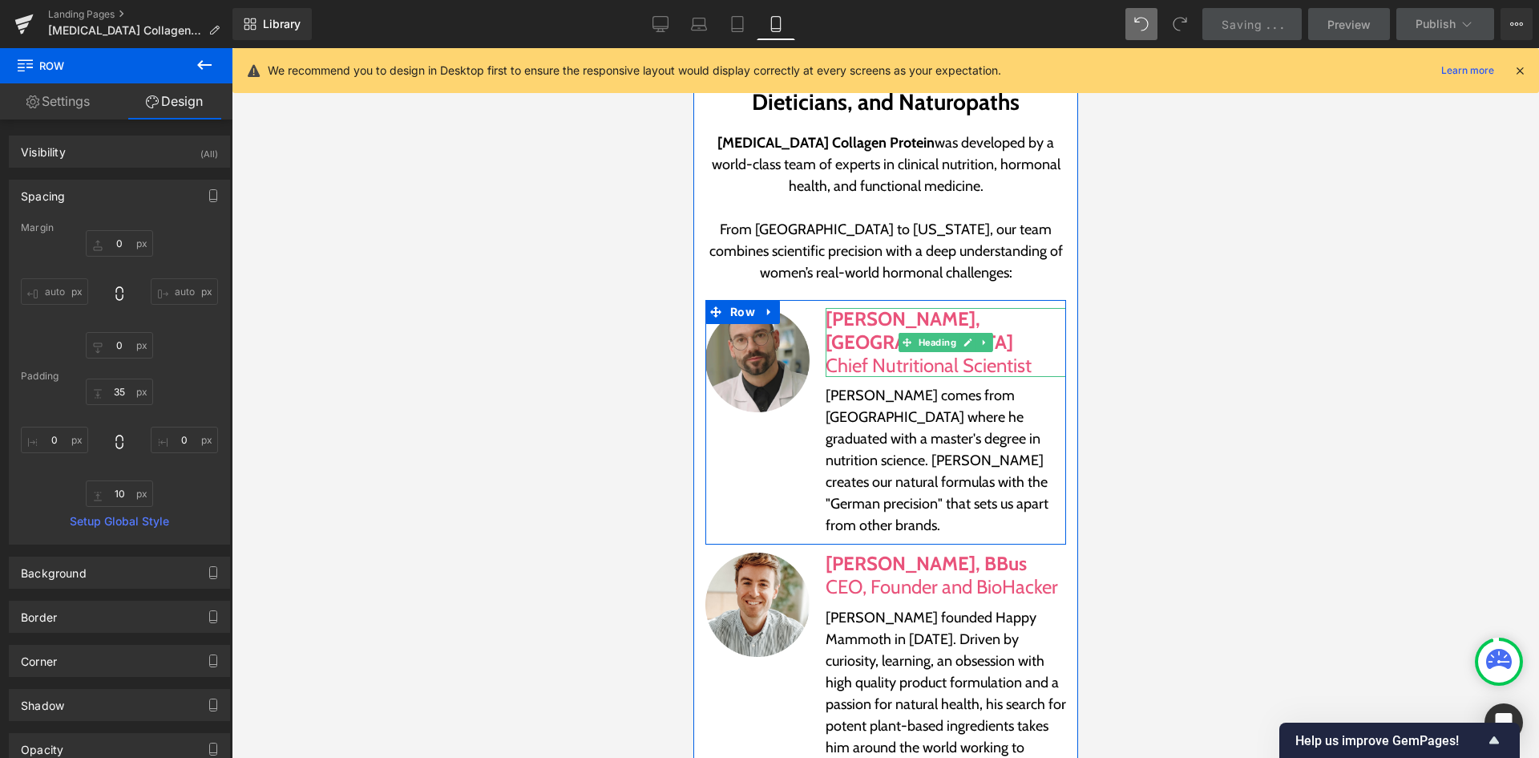
click at [923, 333] on span "Heading" at bounding box center [937, 342] width 44 height 19
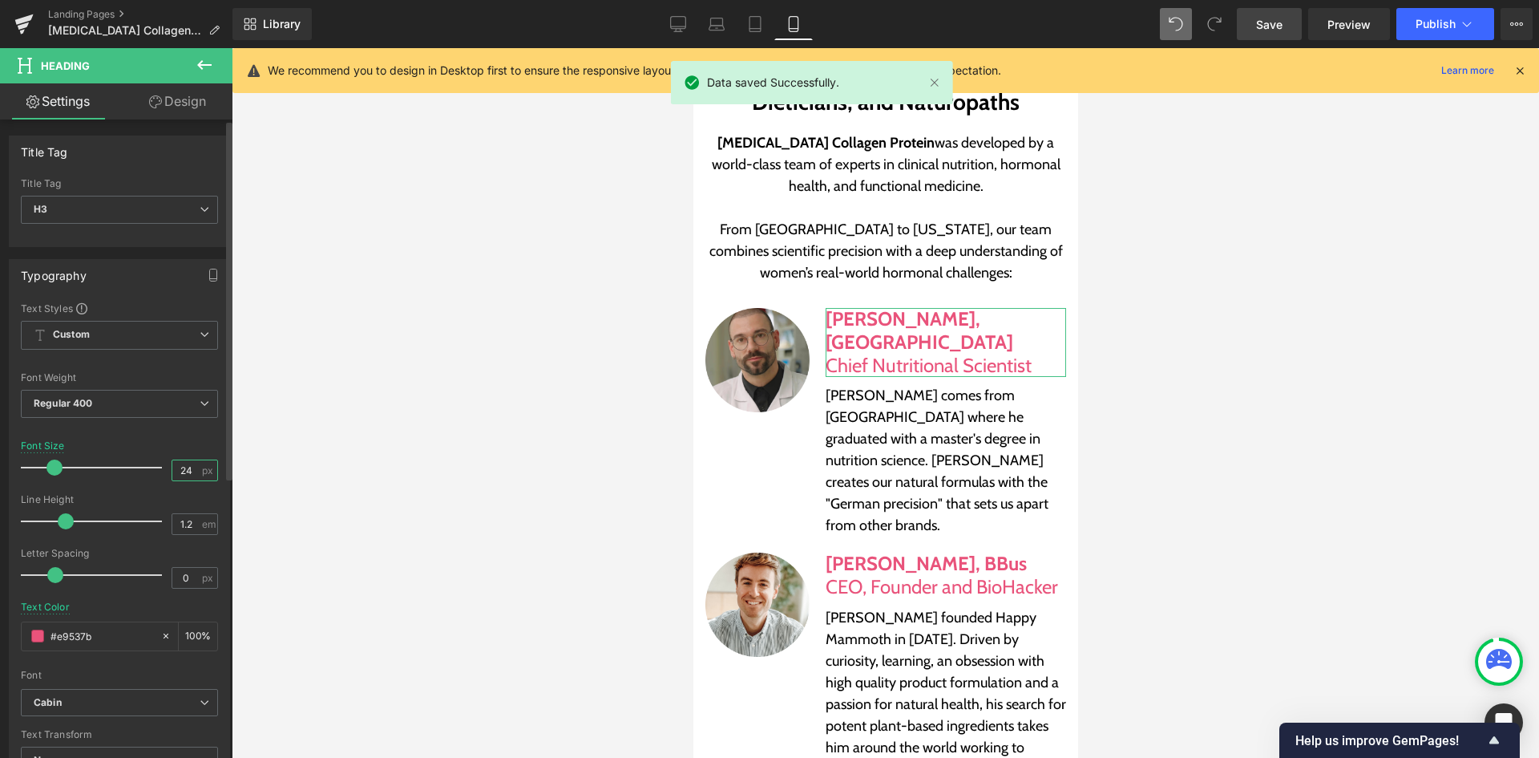
click at [183, 471] on input "24" at bounding box center [186, 470] width 28 height 20
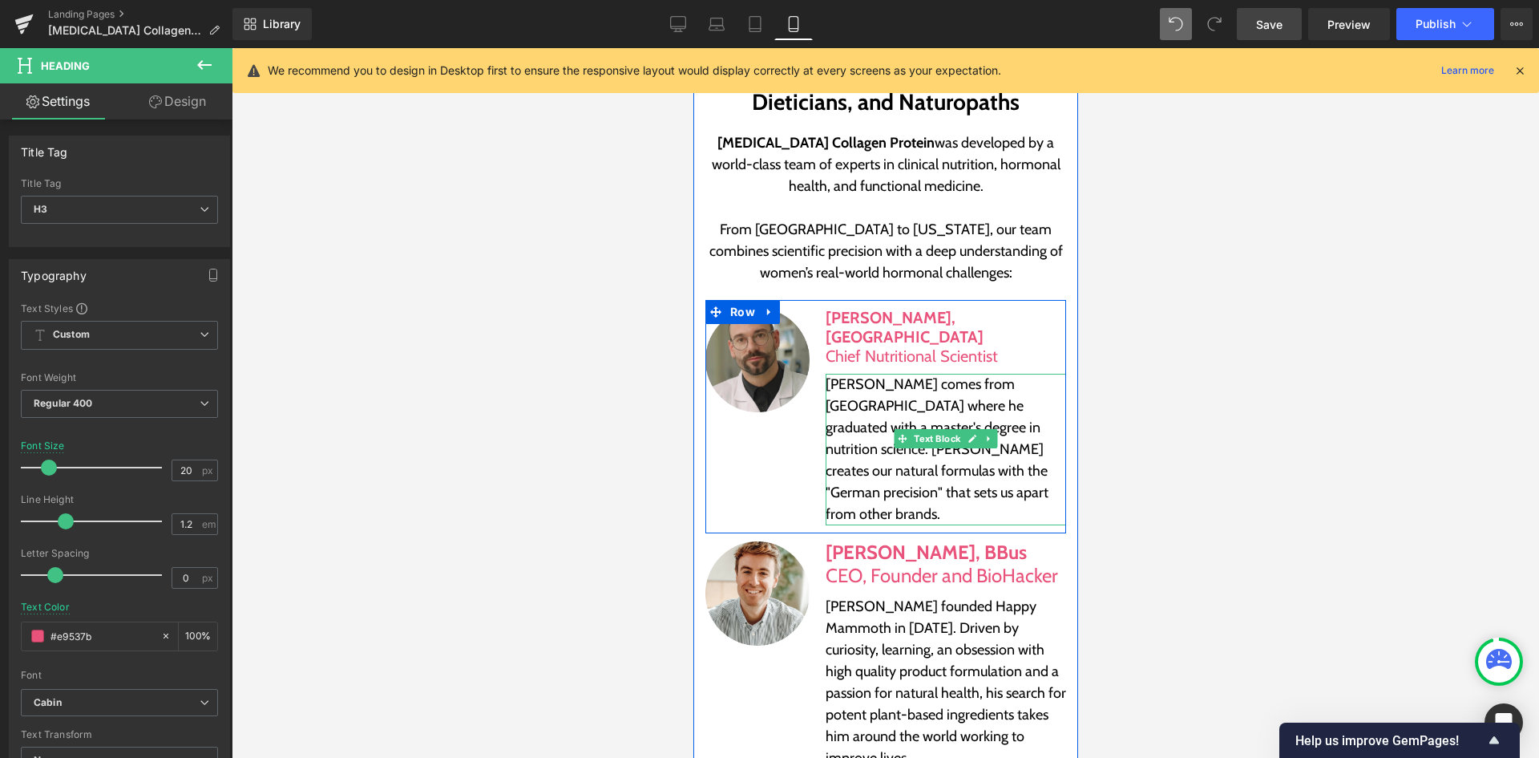
click at [942, 374] on p "[PERSON_NAME] comes from [GEOGRAPHIC_DATA] where he graduated with a master's d…" at bounding box center [945, 450] width 240 height 152
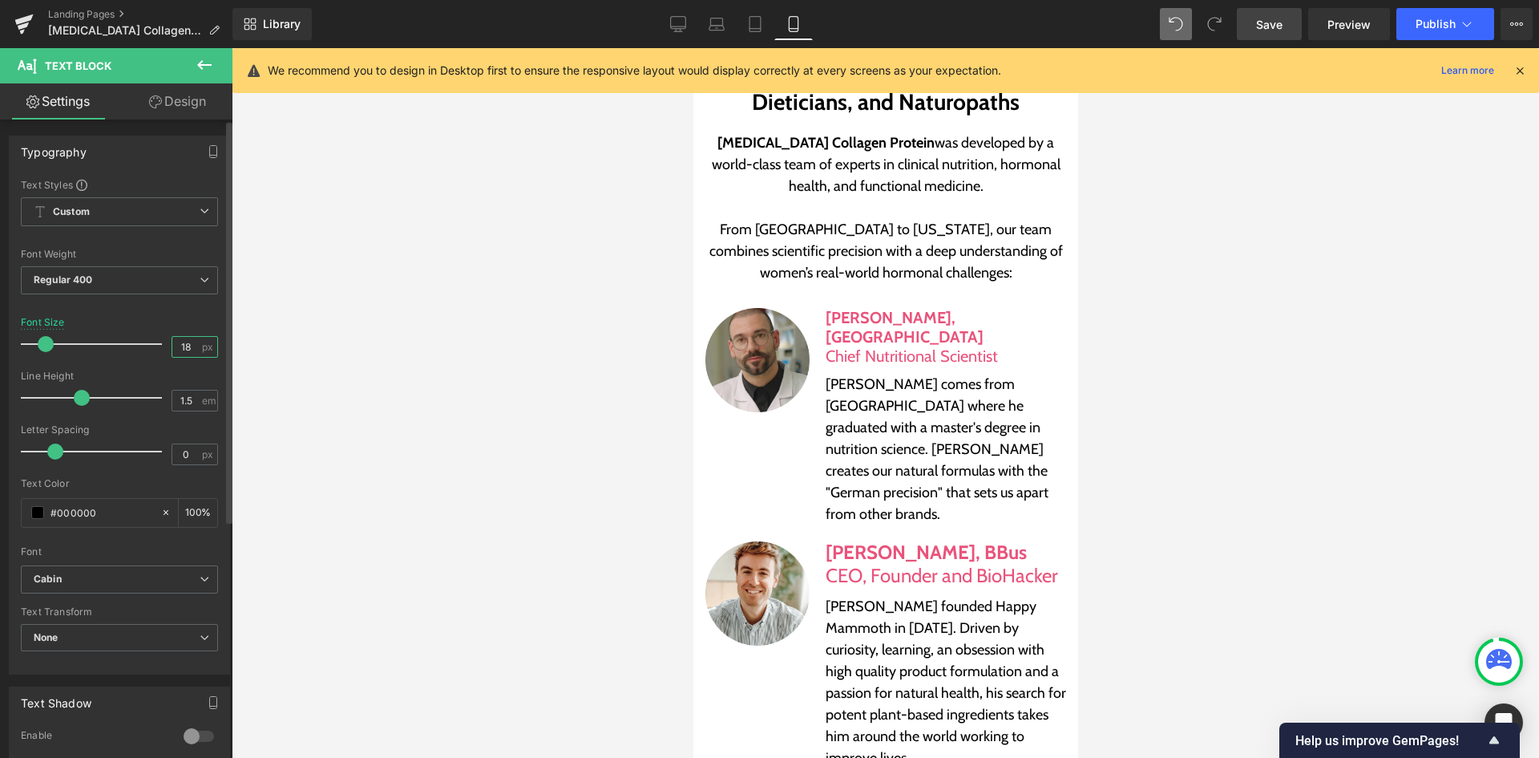
click at [183, 344] on input "18" at bounding box center [186, 347] width 28 height 20
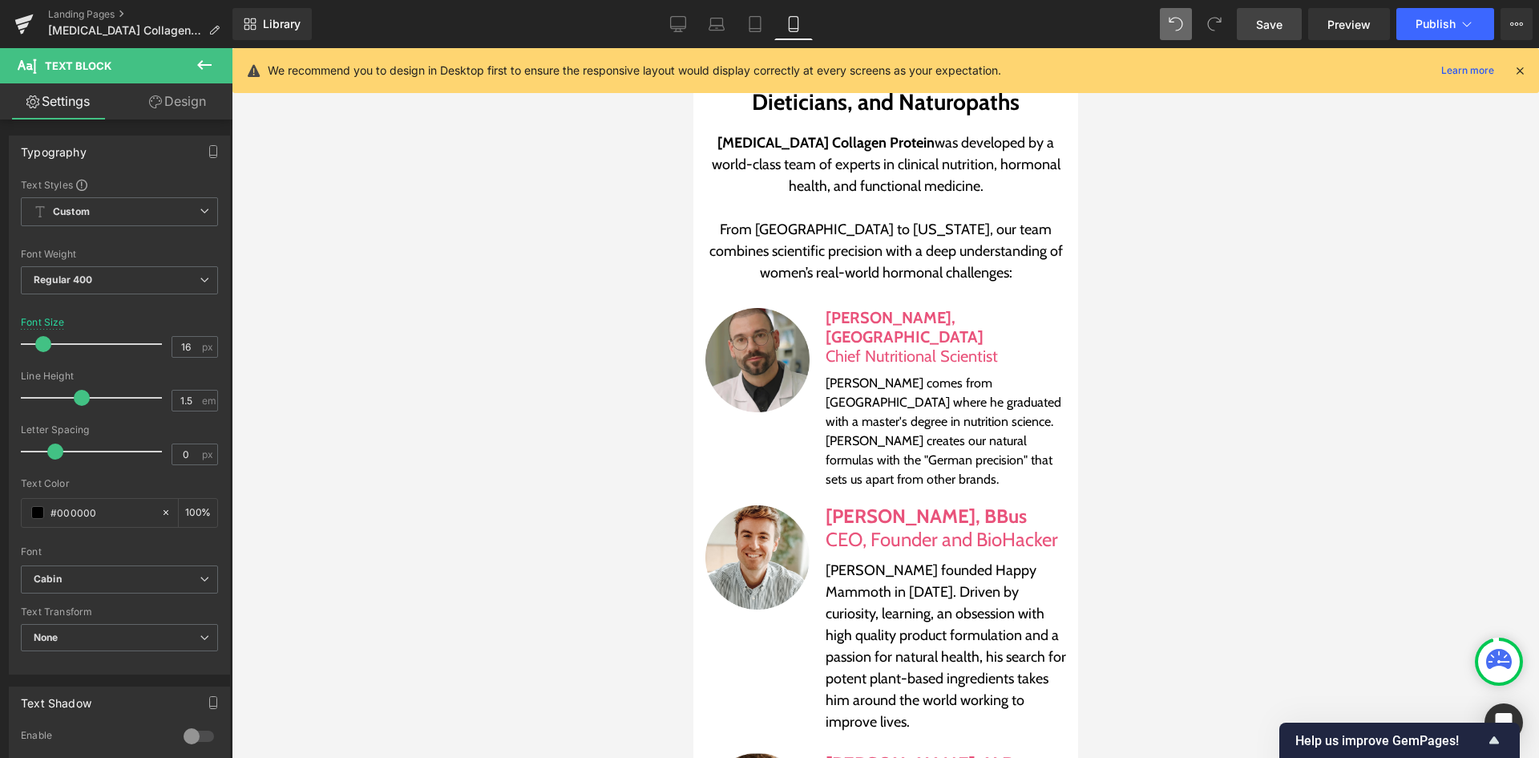
click at [1248, 29] on link "Save" at bounding box center [1269, 24] width 65 height 32
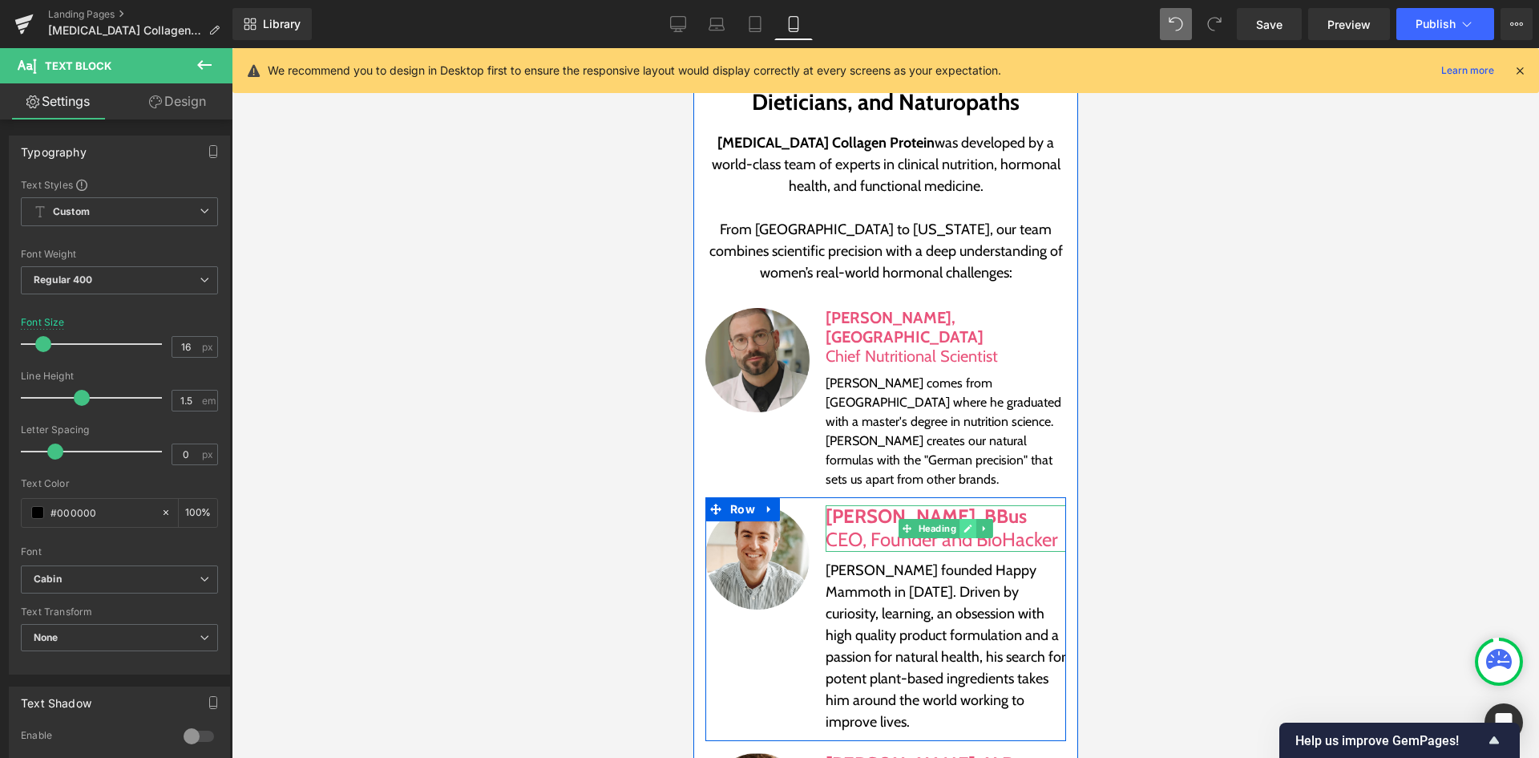
click at [959, 519] on link at bounding box center [967, 528] width 17 height 19
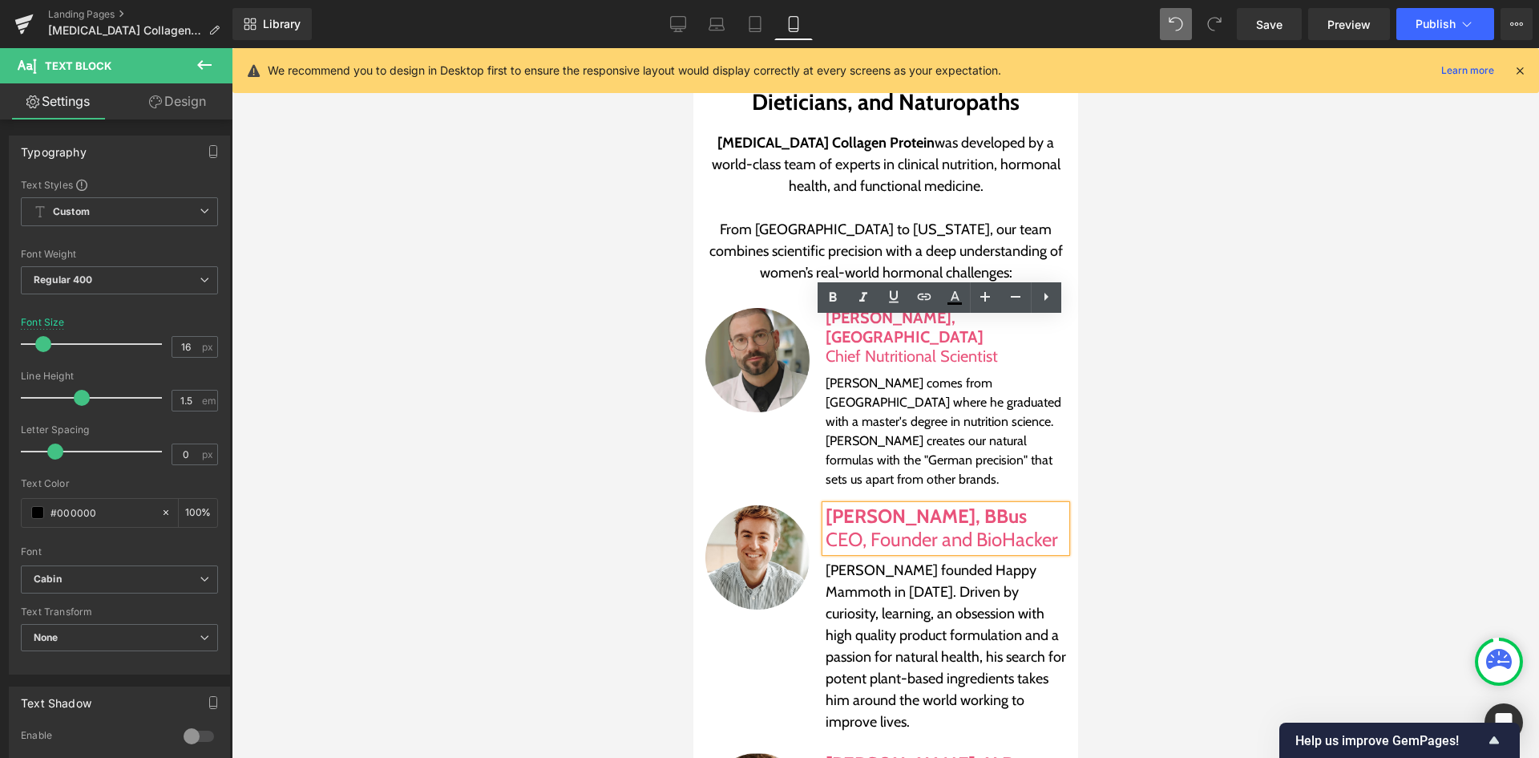
click at [872, 527] on span "CEO, Founder and BioHacker" at bounding box center [941, 538] width 232 height 23
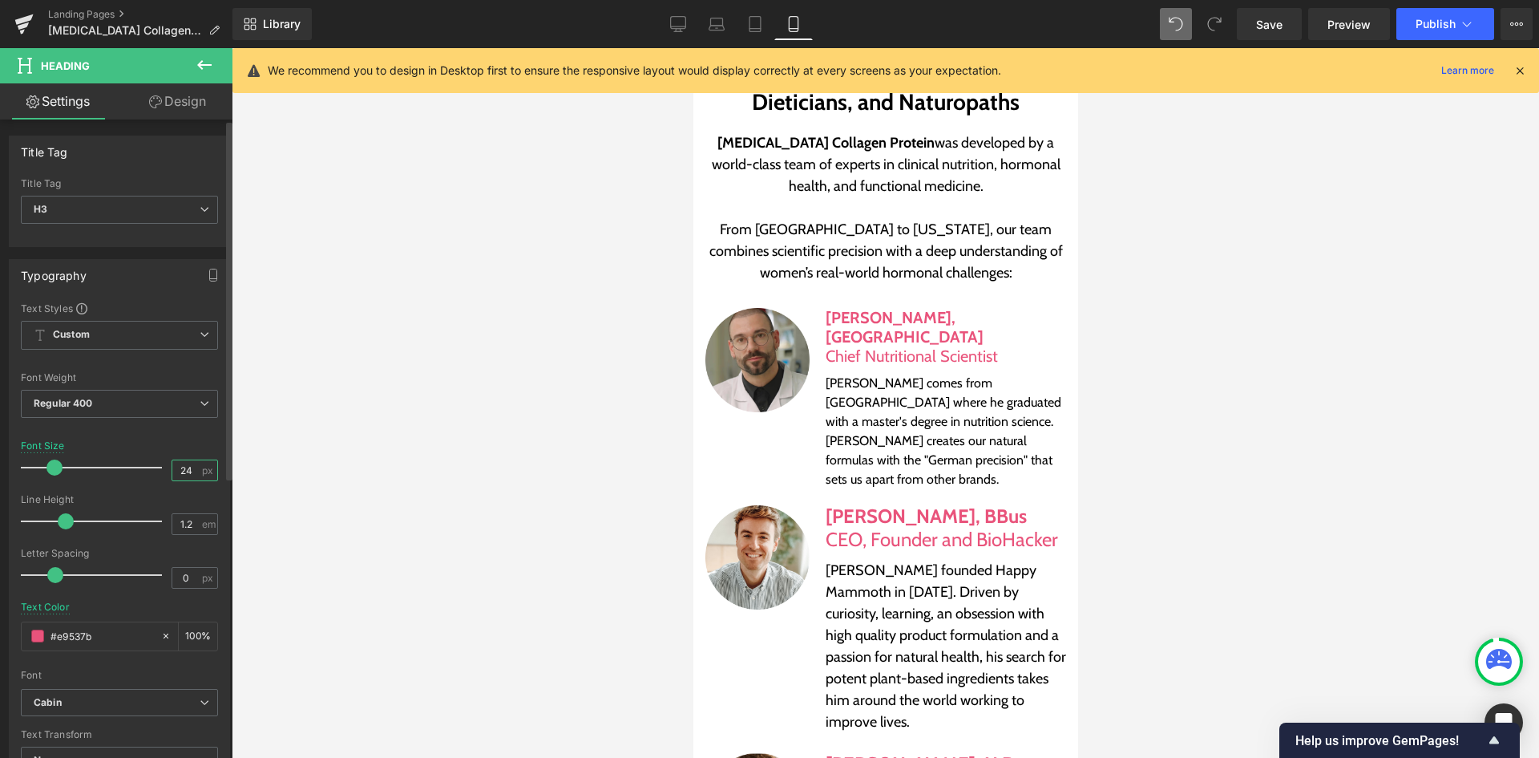
click at [192, 469] on input "24" at bounding box center [186, 470] width 28 height 20
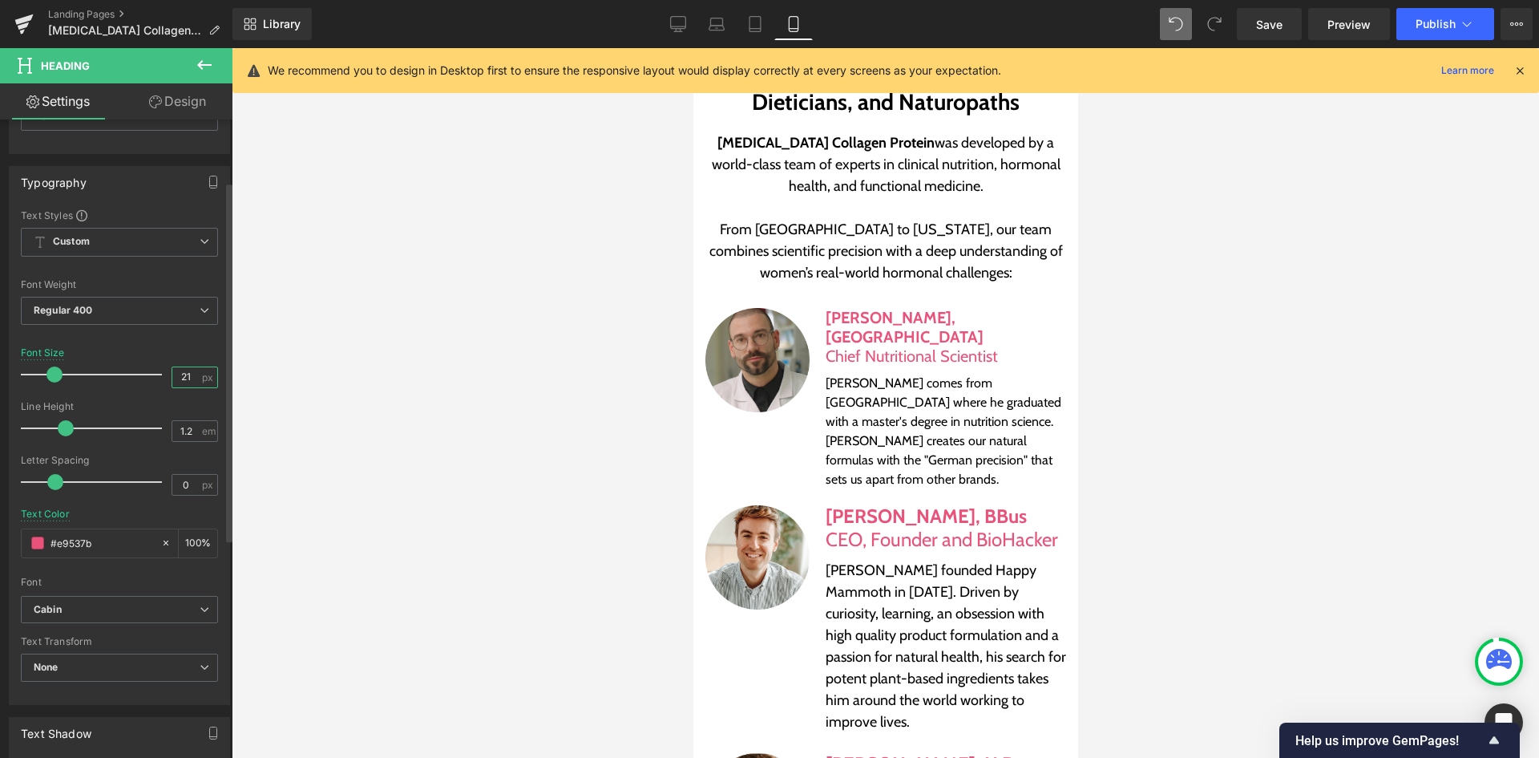
scroll to position [80, 0]
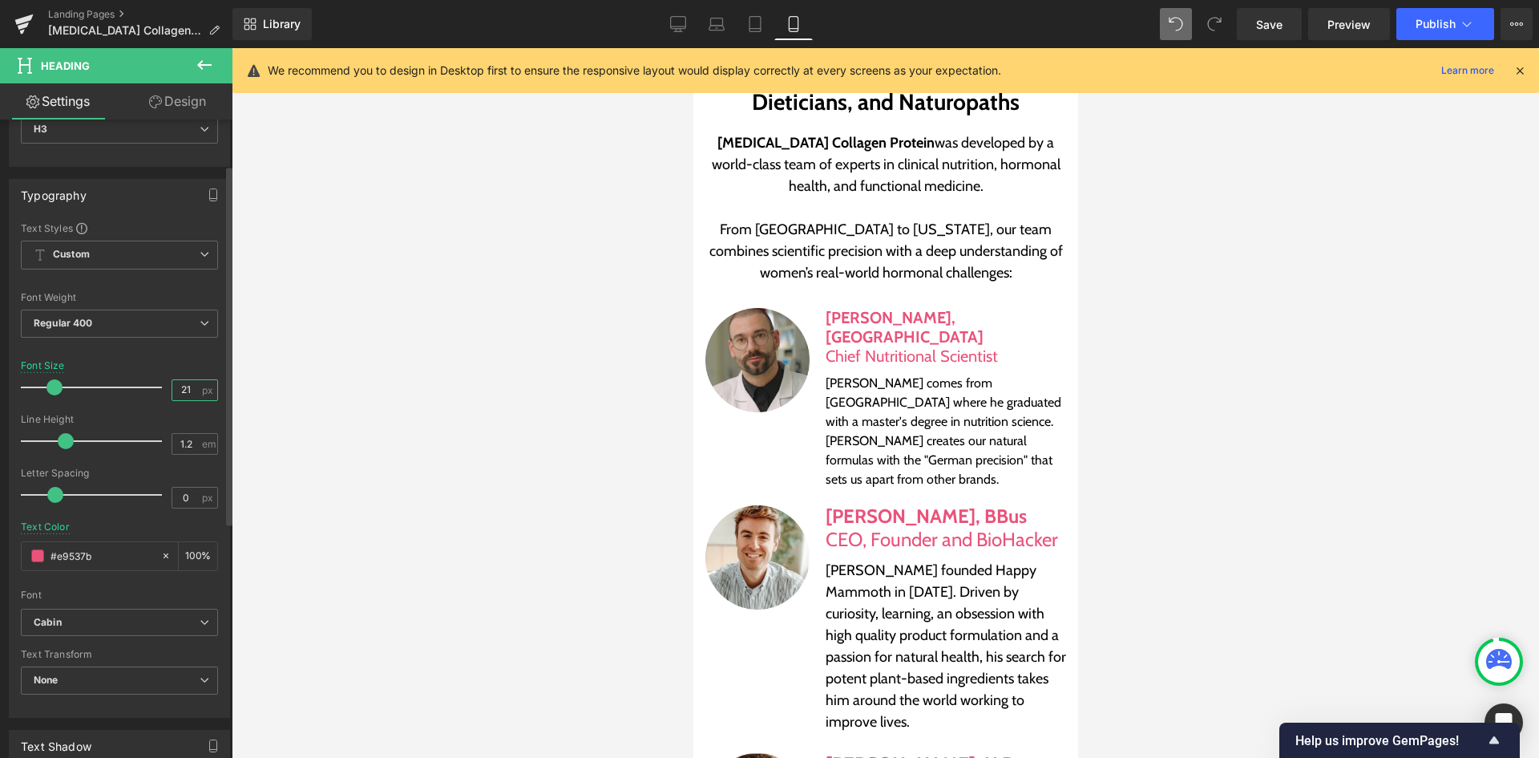
click at [185, 387] on input "21" at bounding box center [186, 390] width 28 height 20
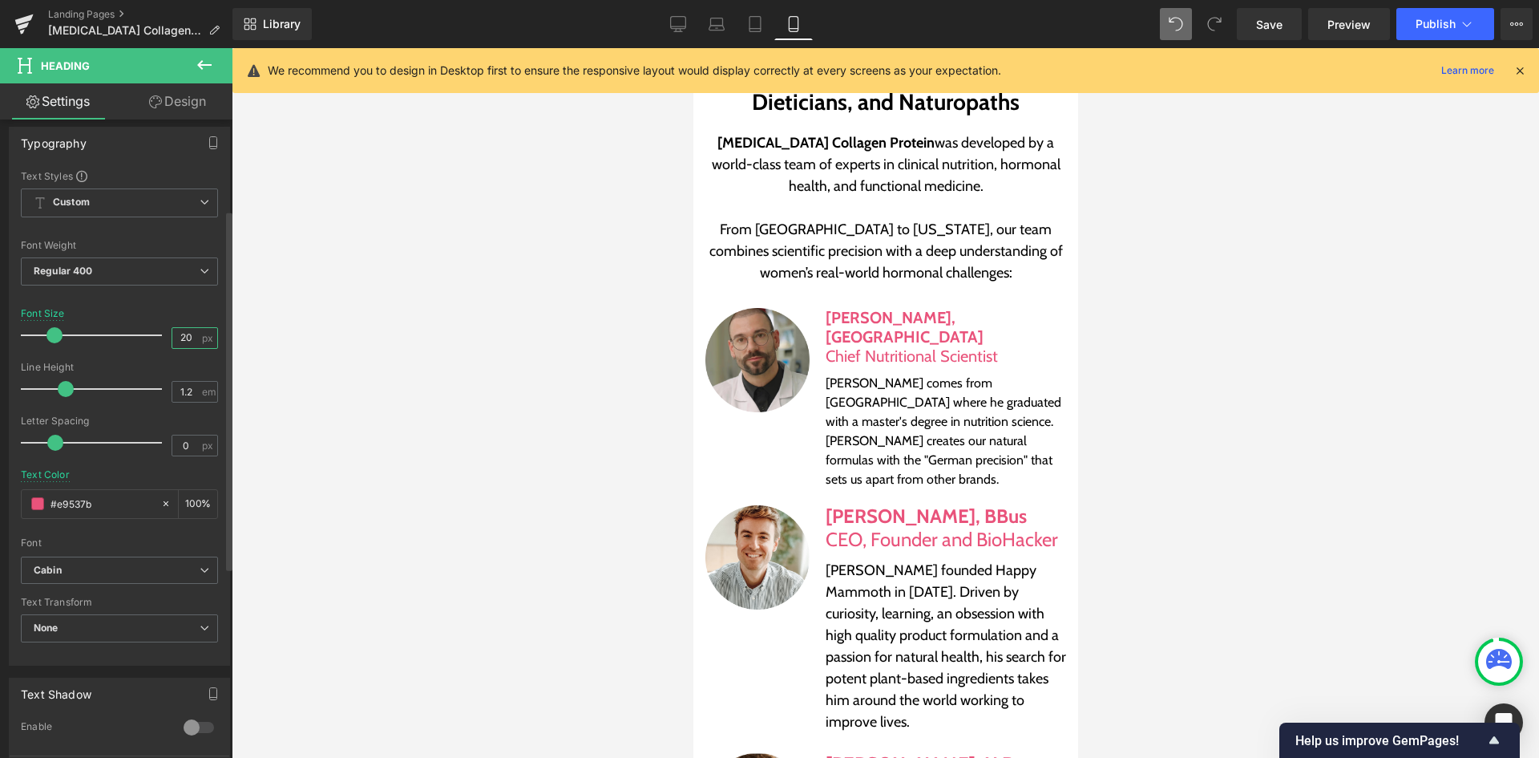
scroll to position [160, 0]
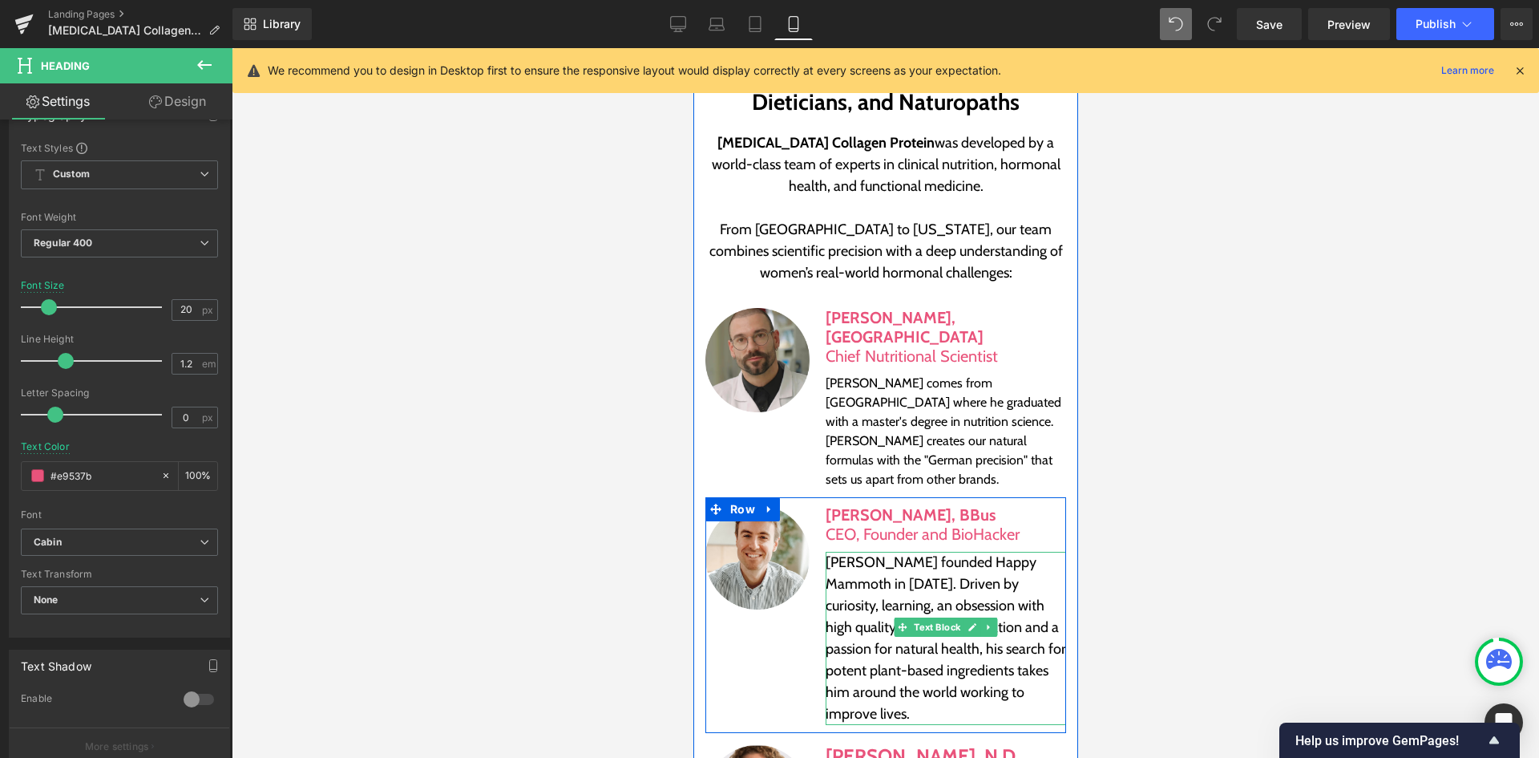
click at [925, 552] on p "[PERSON_NAME] founded Happy Mammoth in [DATE]. Driven by curiosity, learning, a…" at bounding box center [945, 638] width 240 height 173
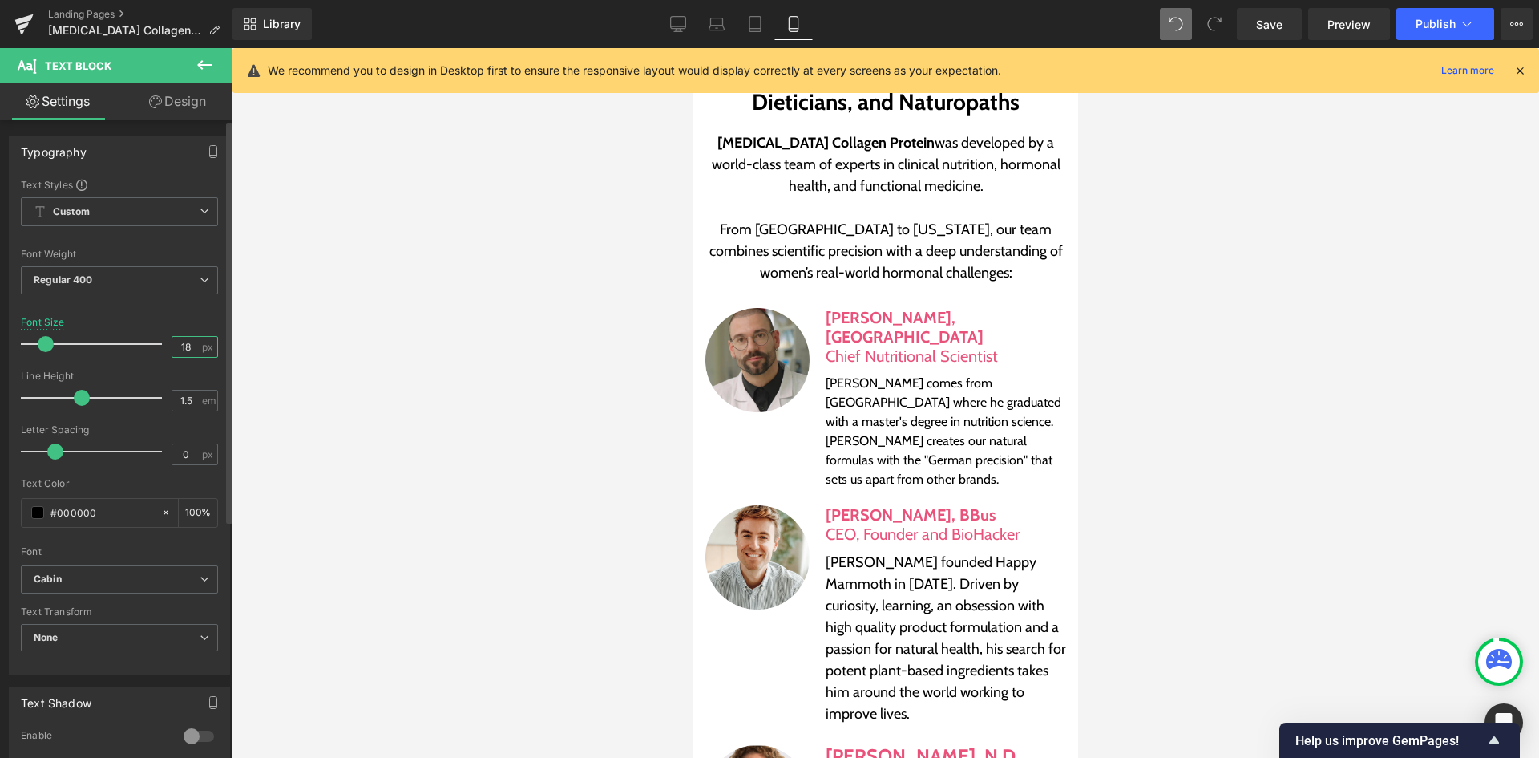
click at [190, 337] on input "18" at bounding box center [186, 347] width 28 height 20
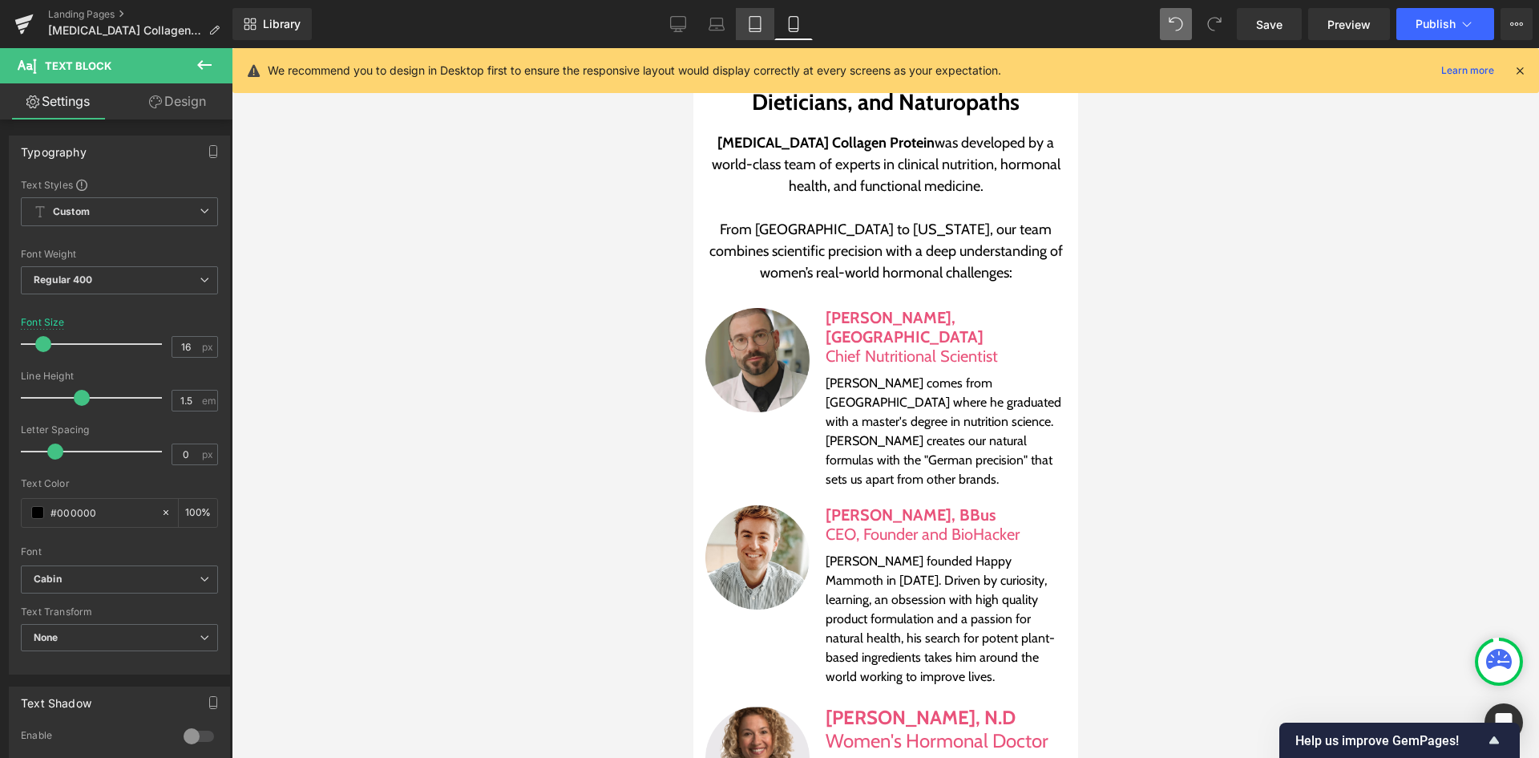
click at [746, 14] on link "Tablet" at bounding box center [755, 24] width 38 height 32
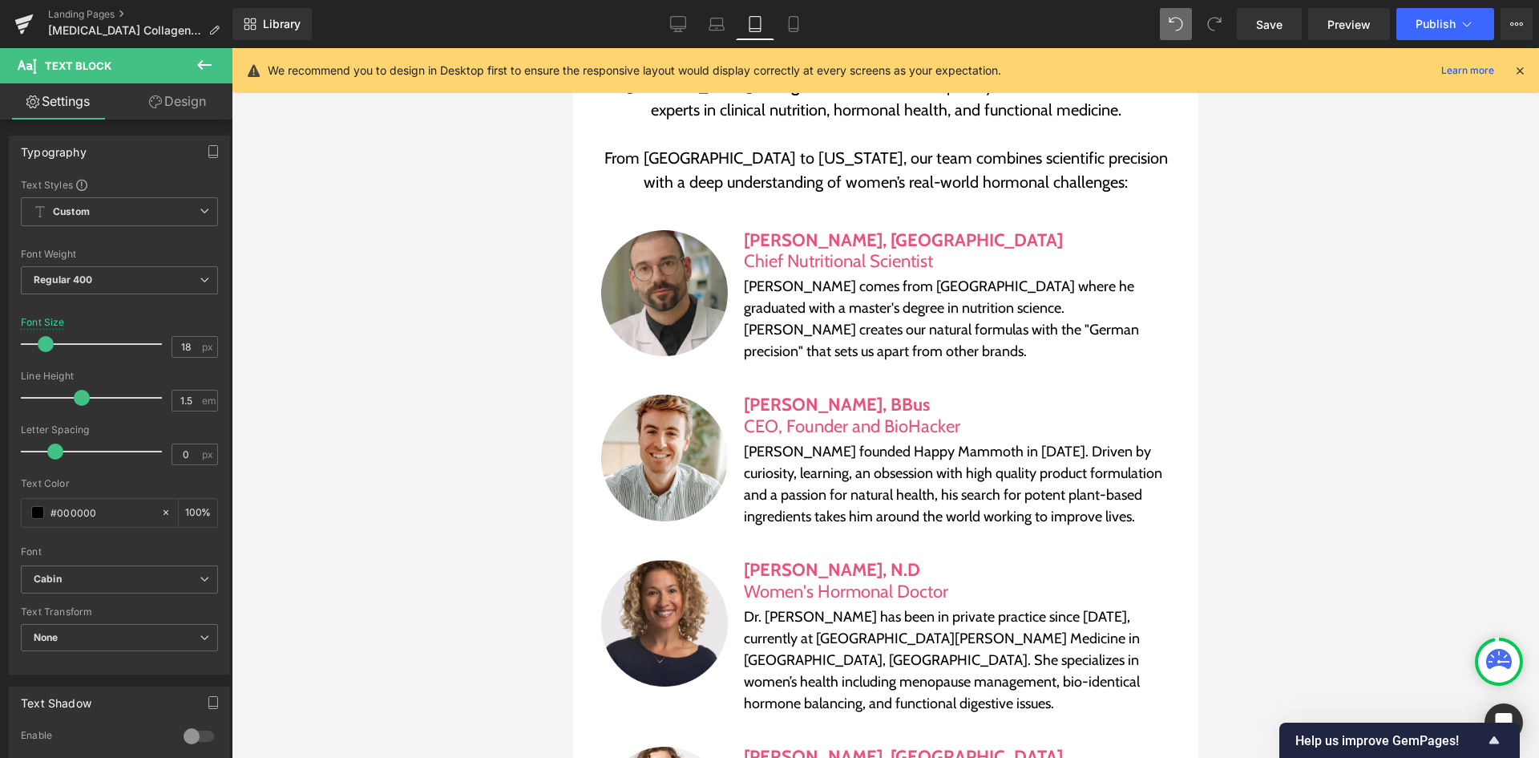
scroll to position [5841, 0]
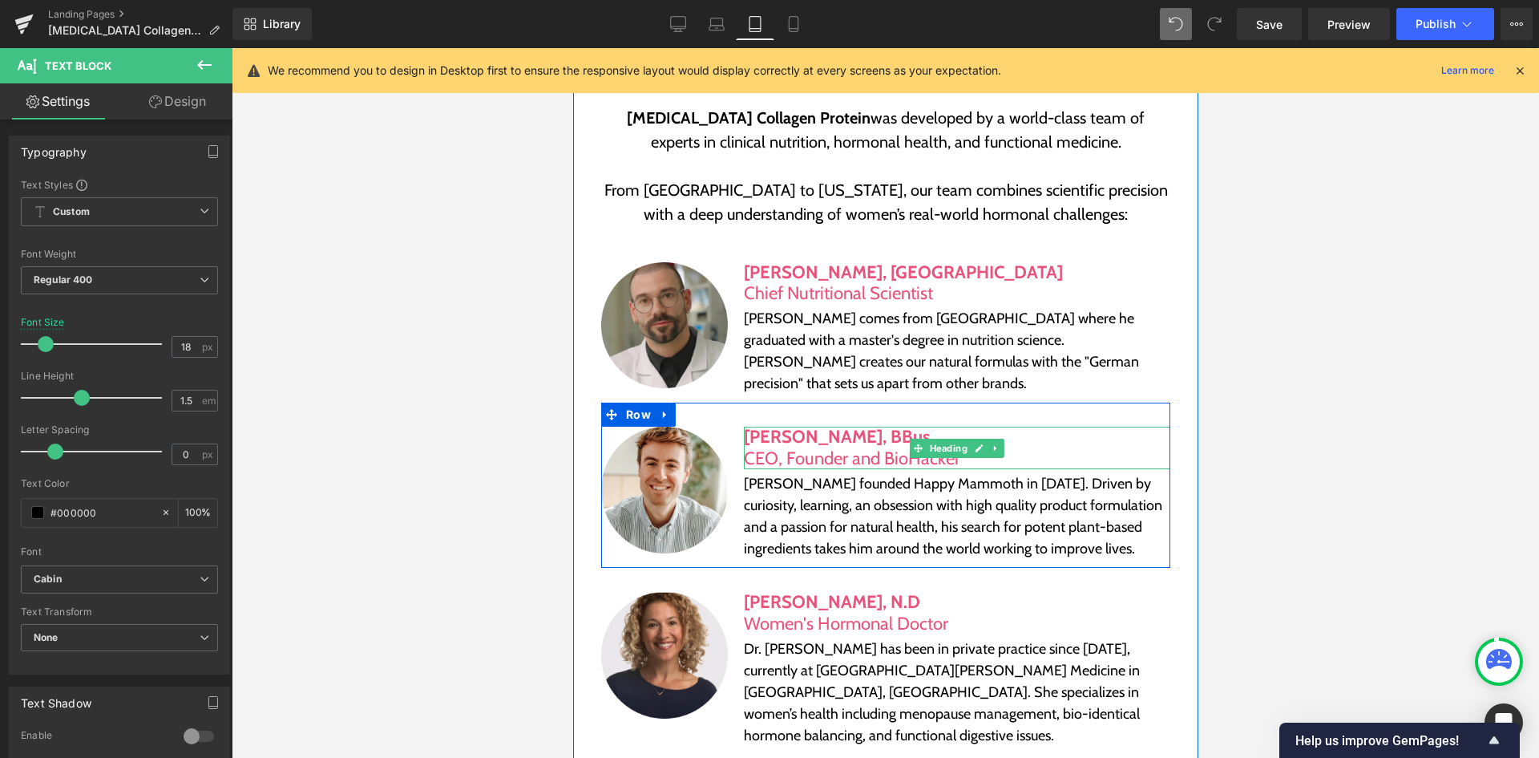
click at [800, 447] on span "CEO, Founder and BioHacker" at bounding box center [851, 458] width 216 height 22
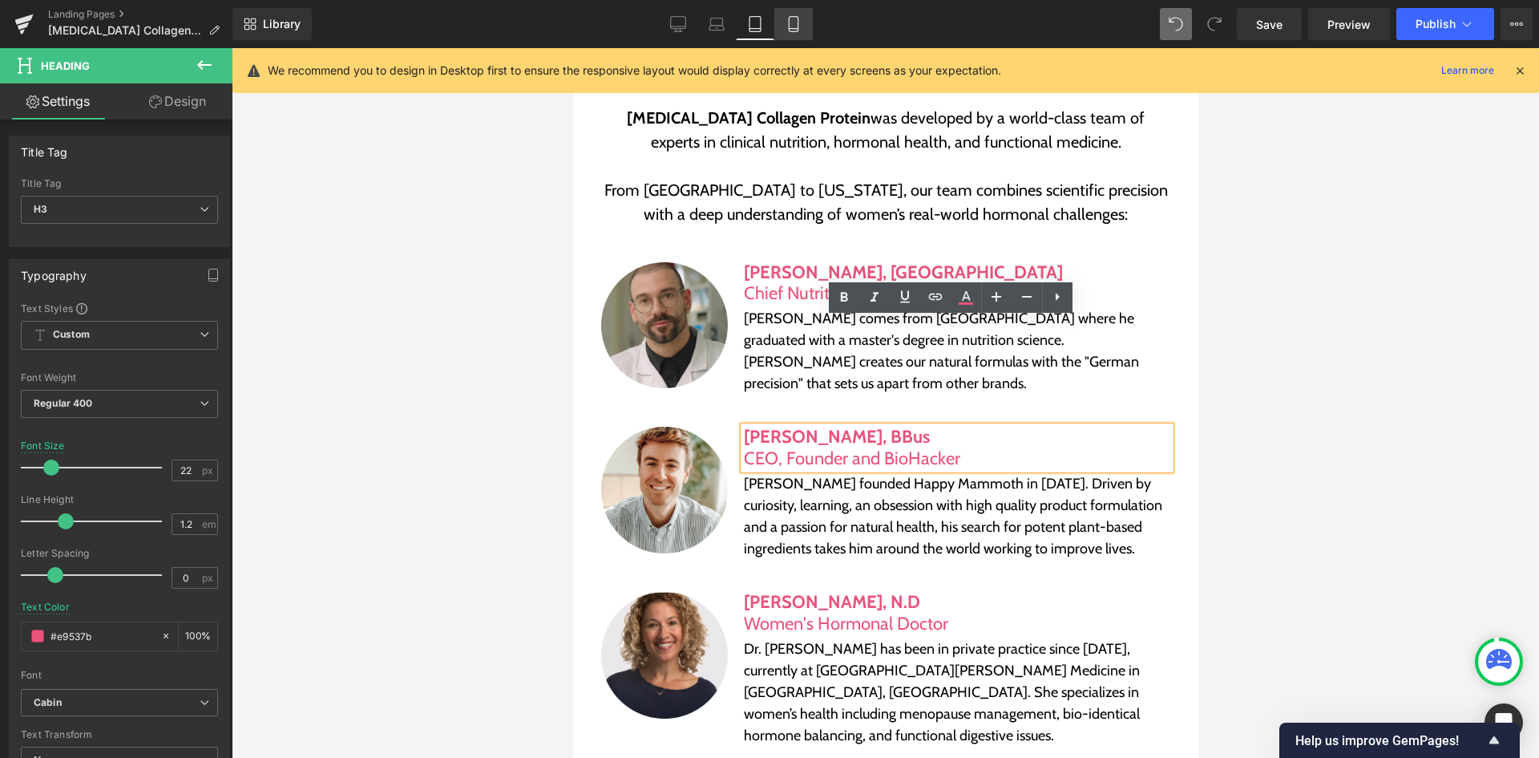
click at [796, 29] on icon at bounding box center [793, 29] width 9 height 0
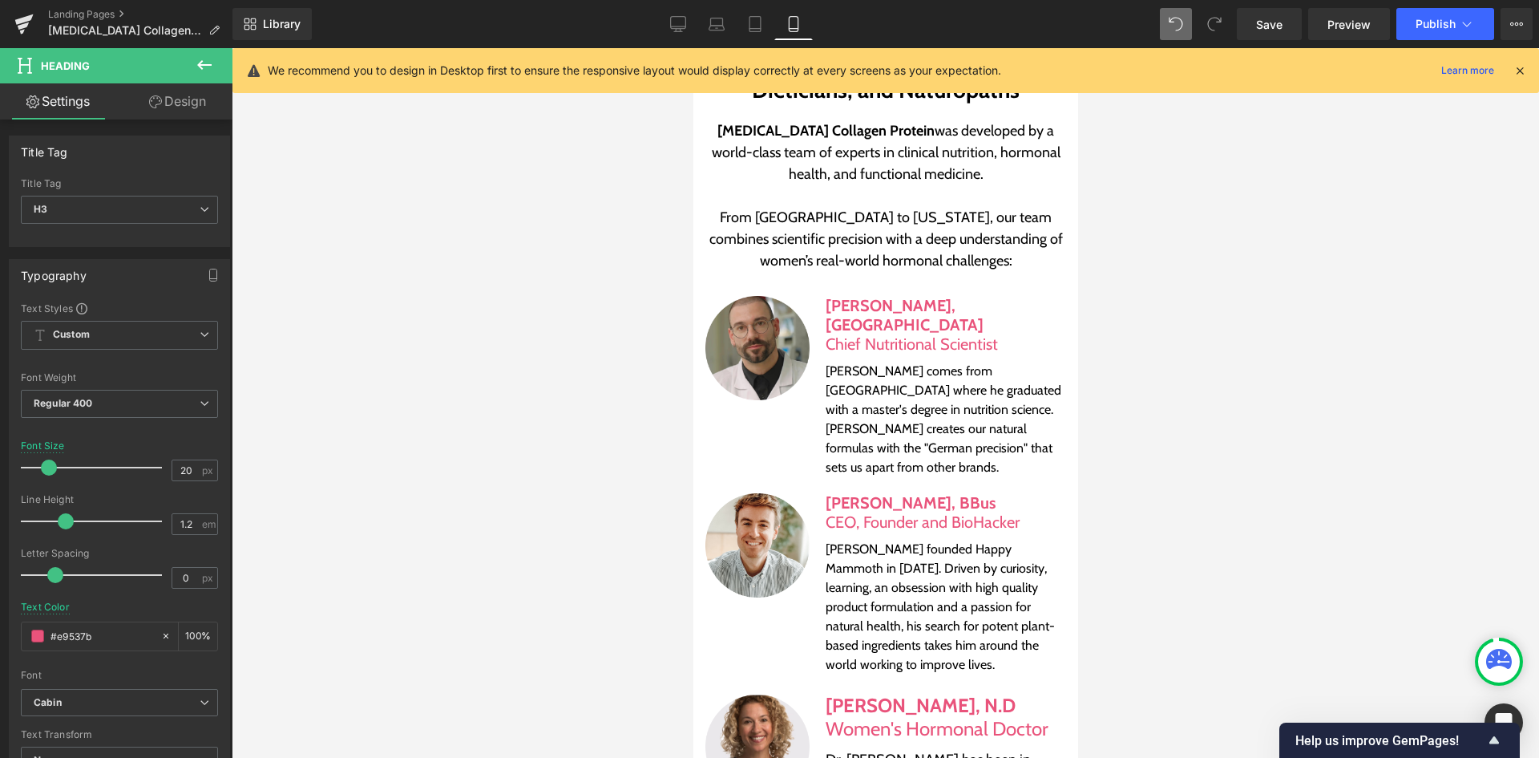
scroll to position [7173, 0]
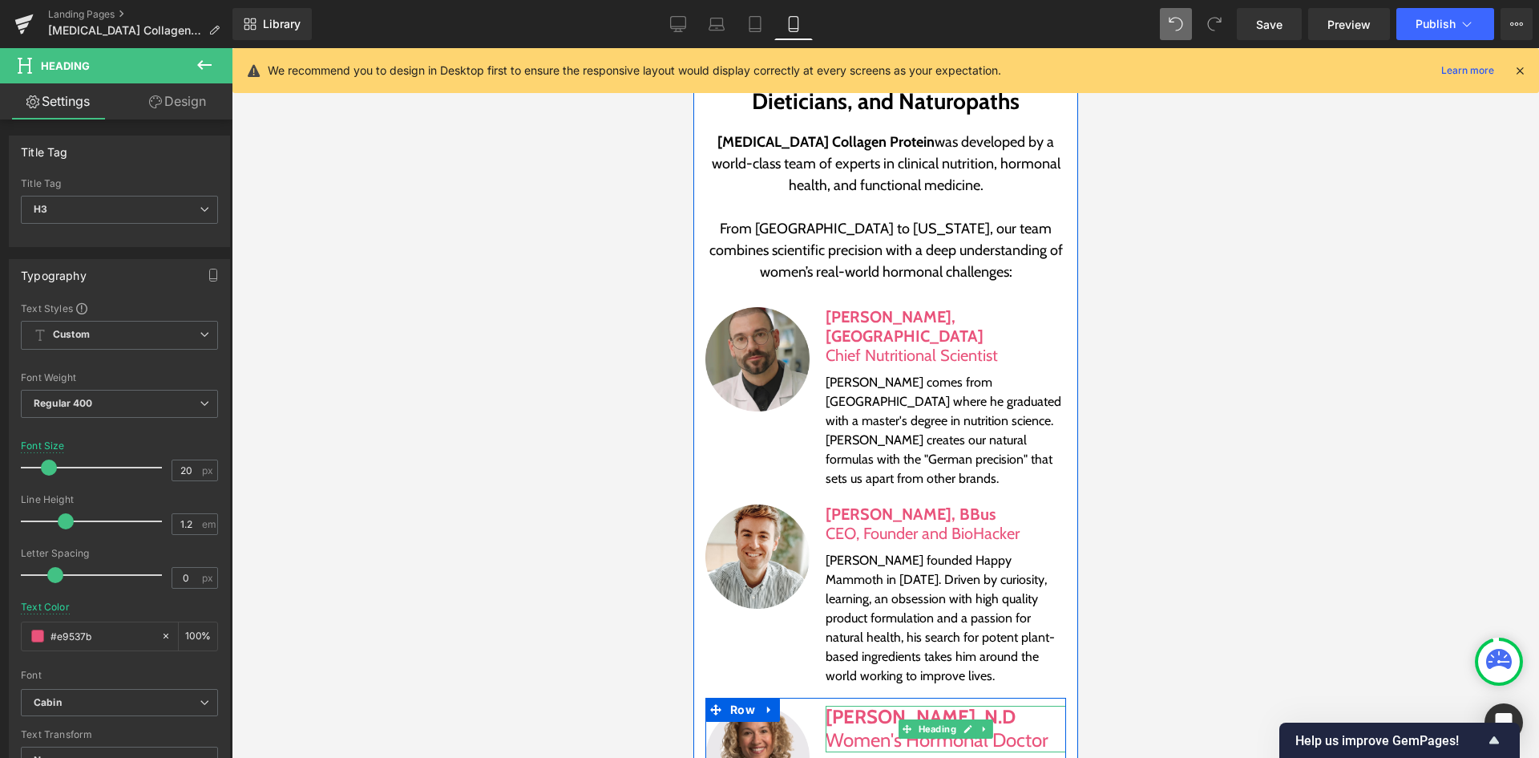
click at [863, 728] on span "Women's Hormonal Doctor" at bounding box center [936, 739] width 223 height 23
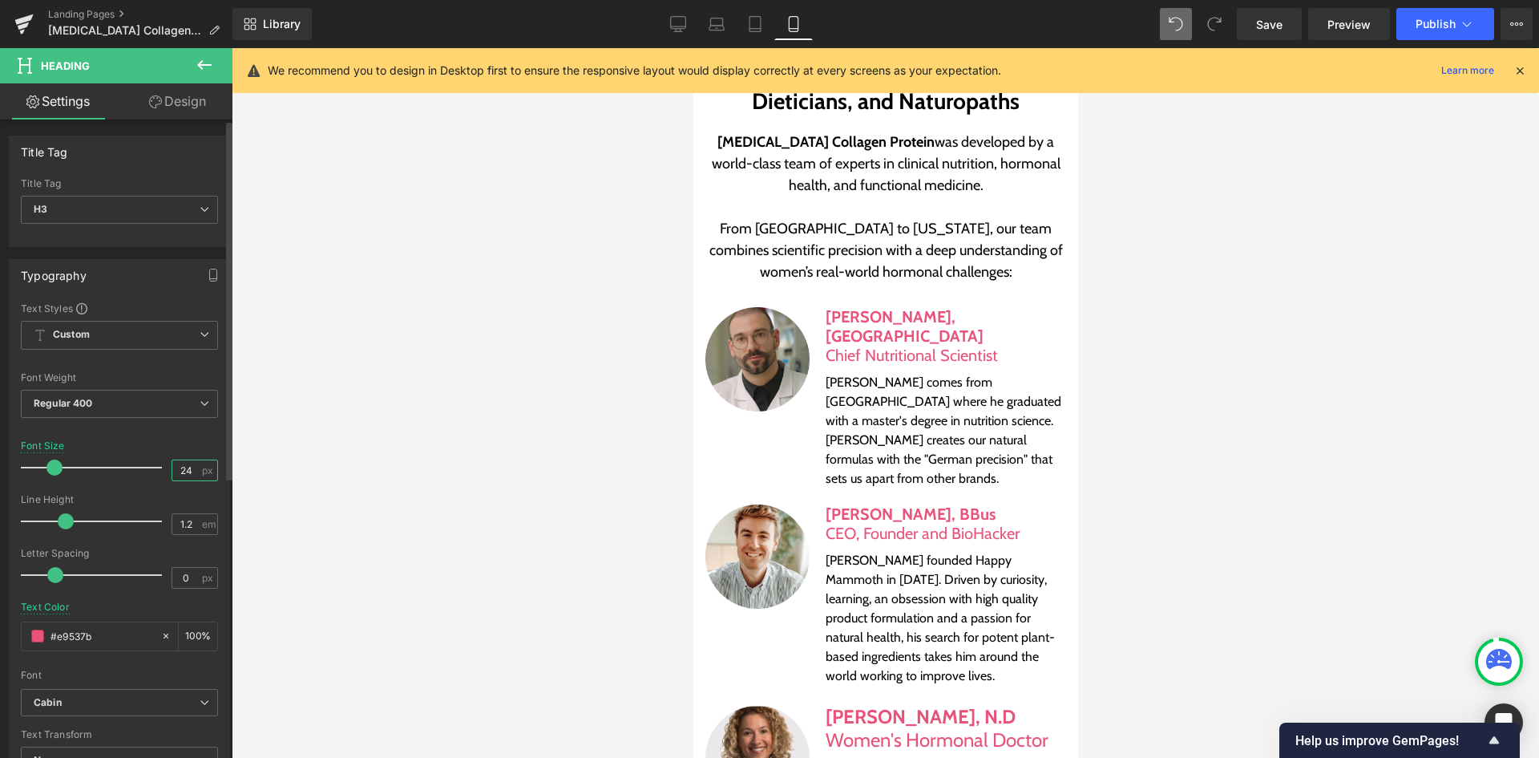
click at [188, 467] on input "24" at bounding box center [186, 470] width 28 height 20
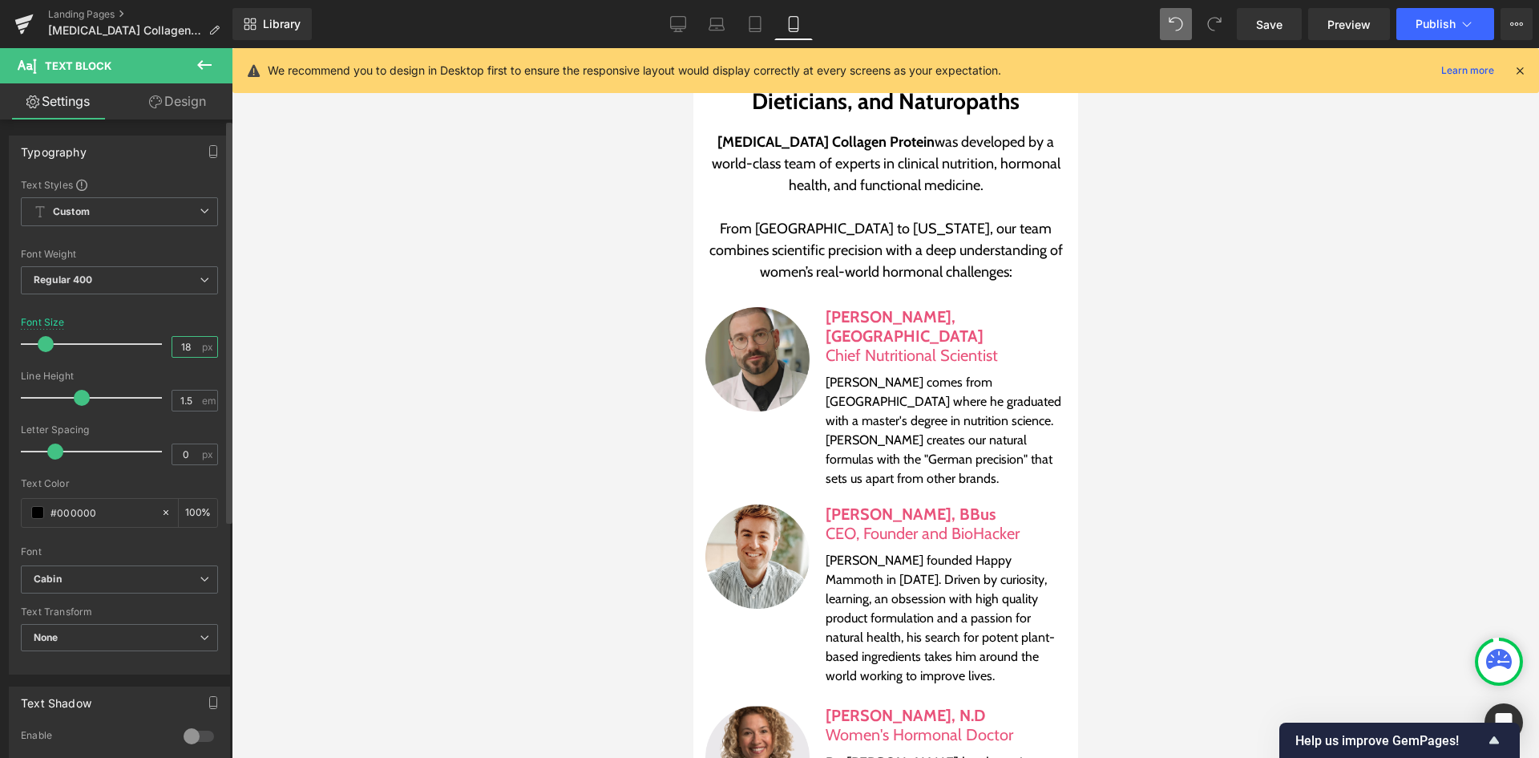
click at [185, 349] on input "18" at bounding box center [186, 347] width 28 height 20
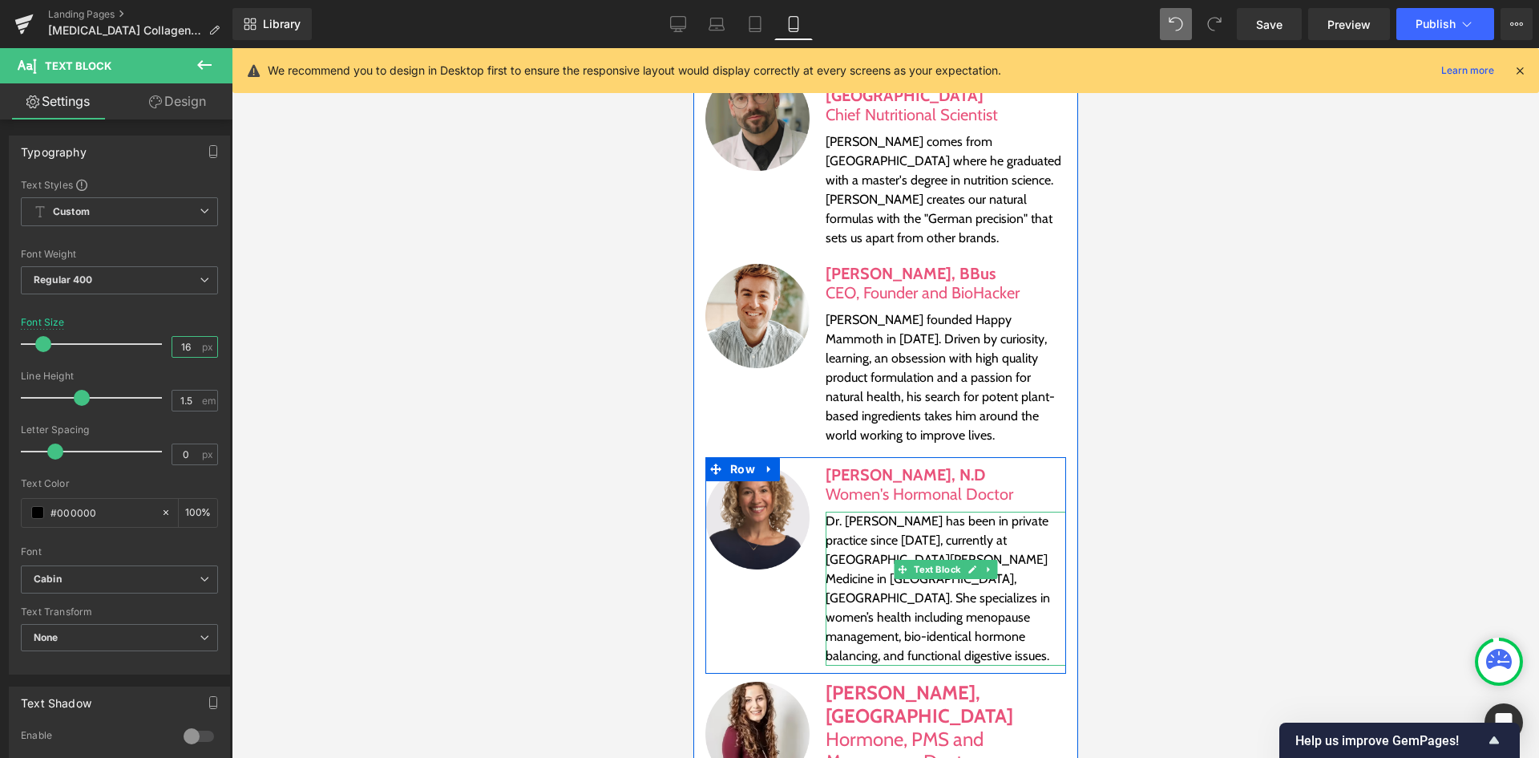
scroll to position [7494, 0]
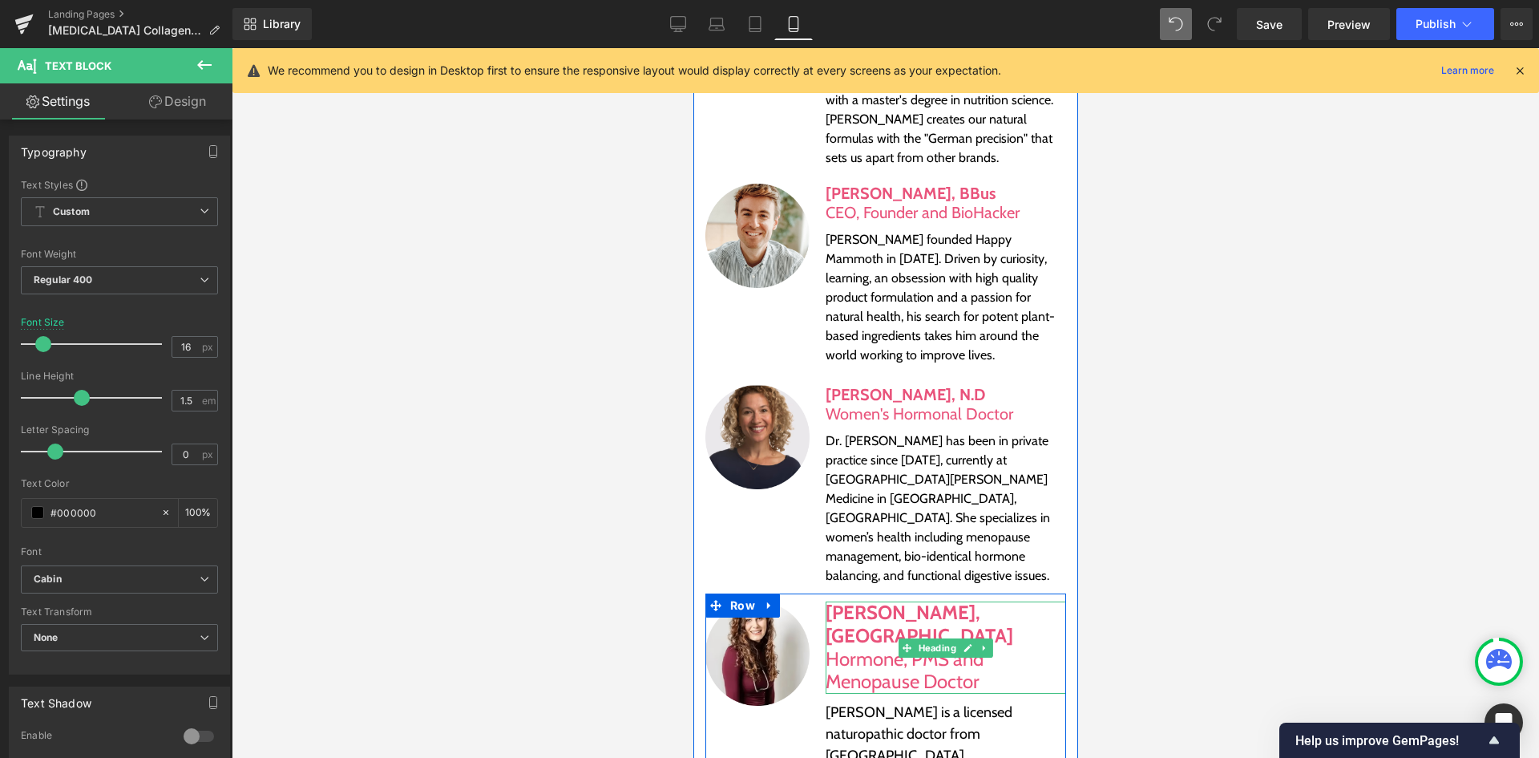
click at [851, 600] on b "[PERSON_NAME], [GEOGRAPHIC_DATA]" at bounding box center [919, 623] width 188 height 46
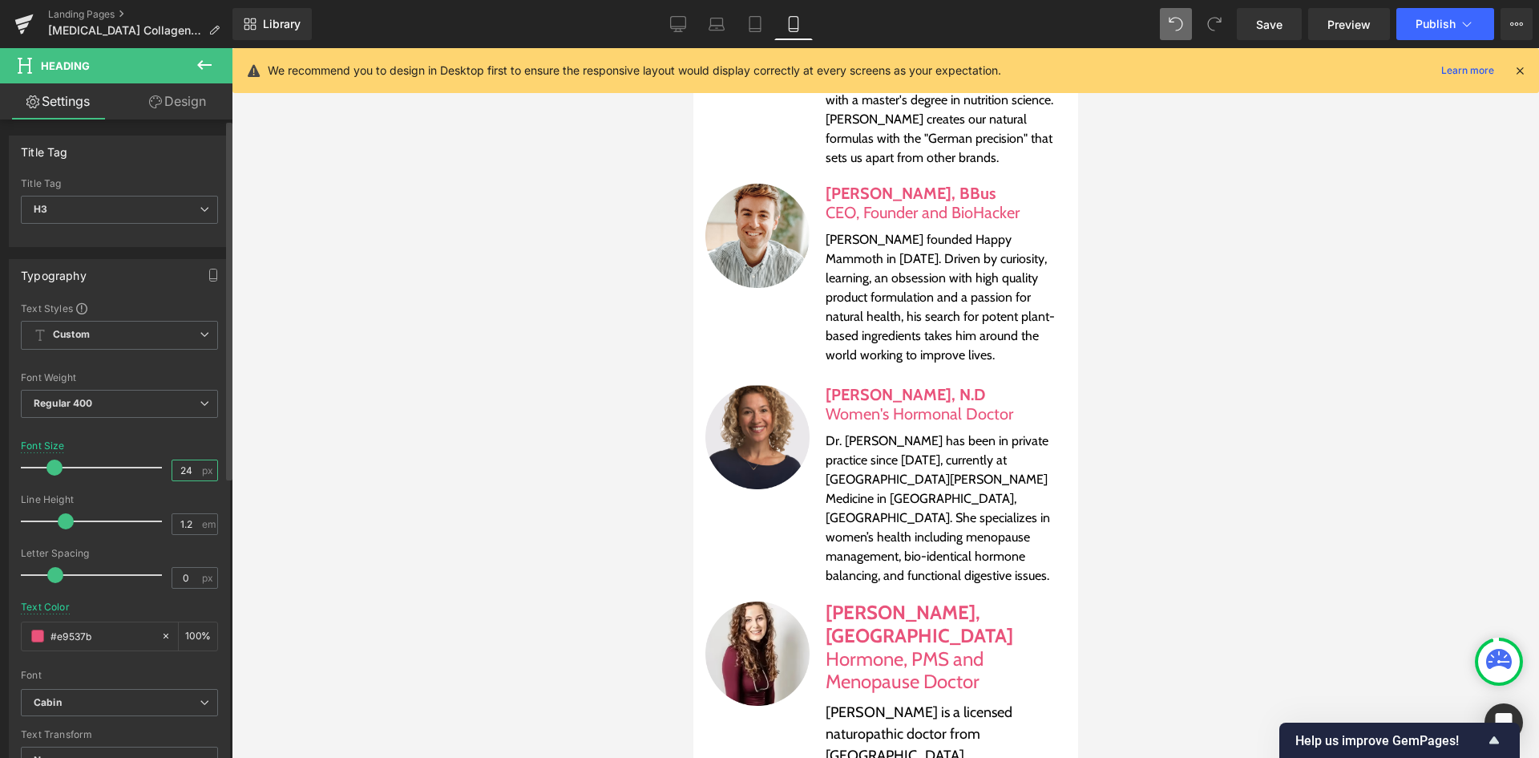
click at [183, 462] on input "24" at bounding box center [186, 470] width 28 height 20
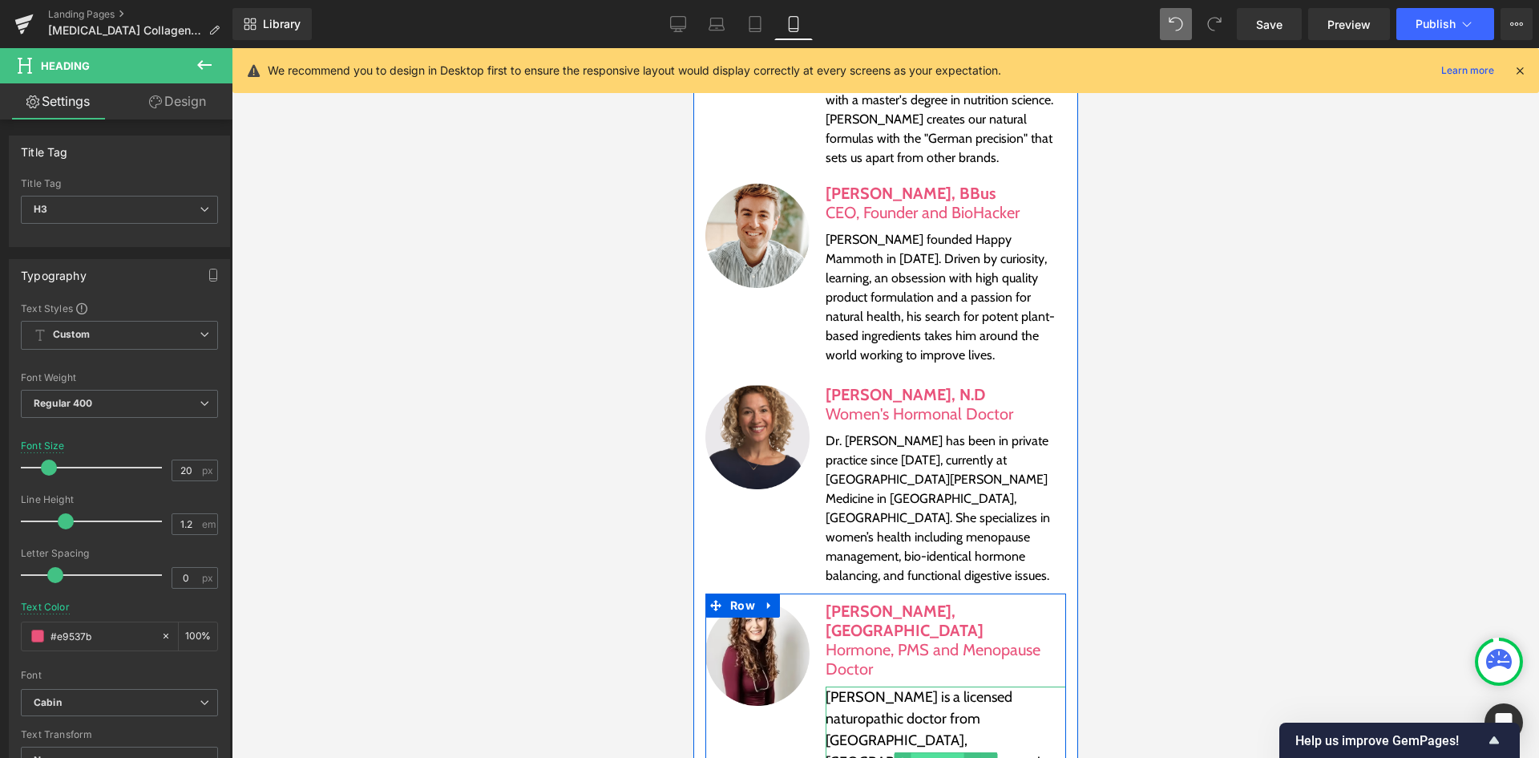
click at [935, 753] on span "Text Block" at bounding box center [936, 762] width 53 height 19
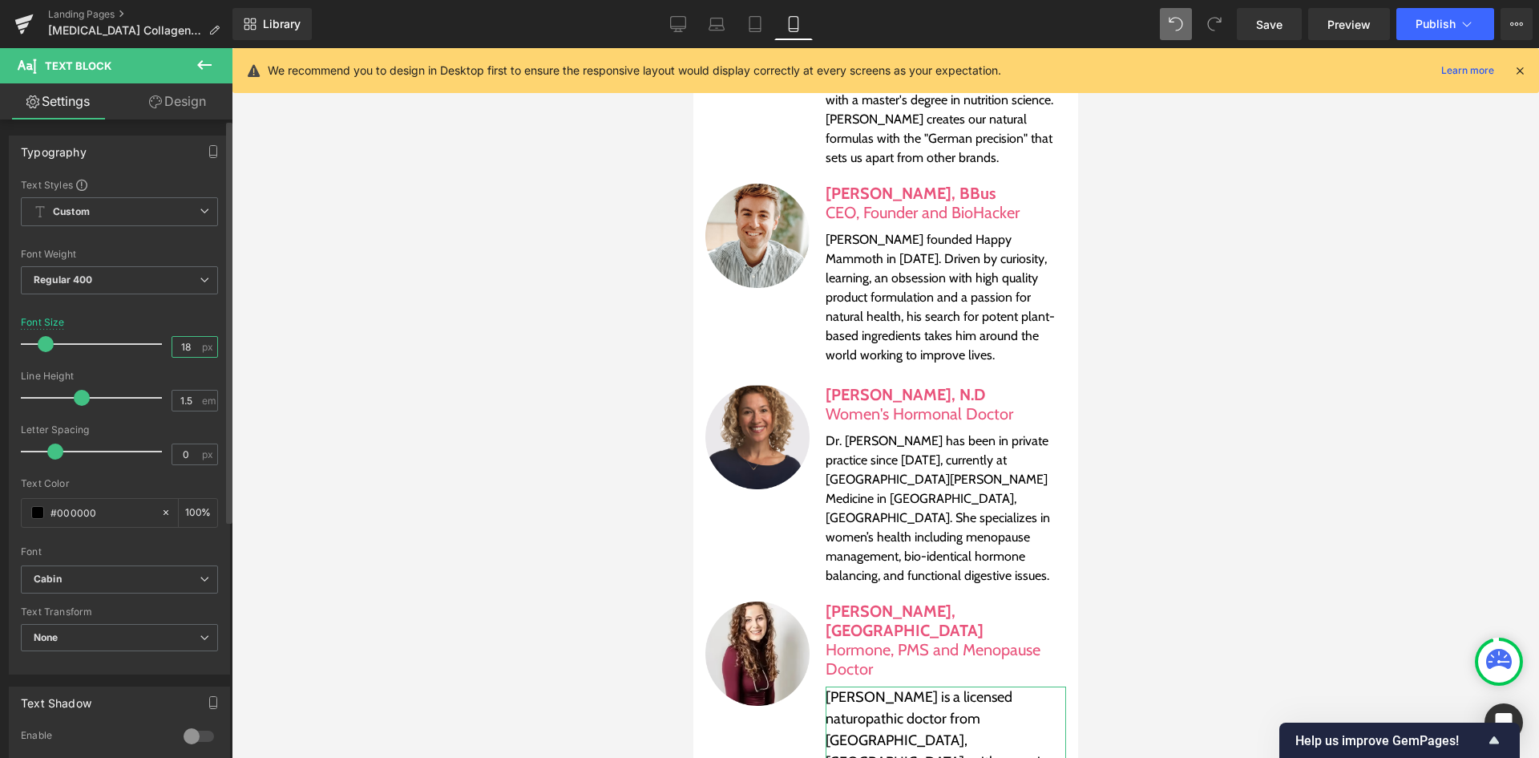
click at [188, 349] on input "18" at bounding box center [186, 347] width 28 height 20
click at [1294, 29] on link "Save" at bounding box center [1269, 24] width 65 height 32
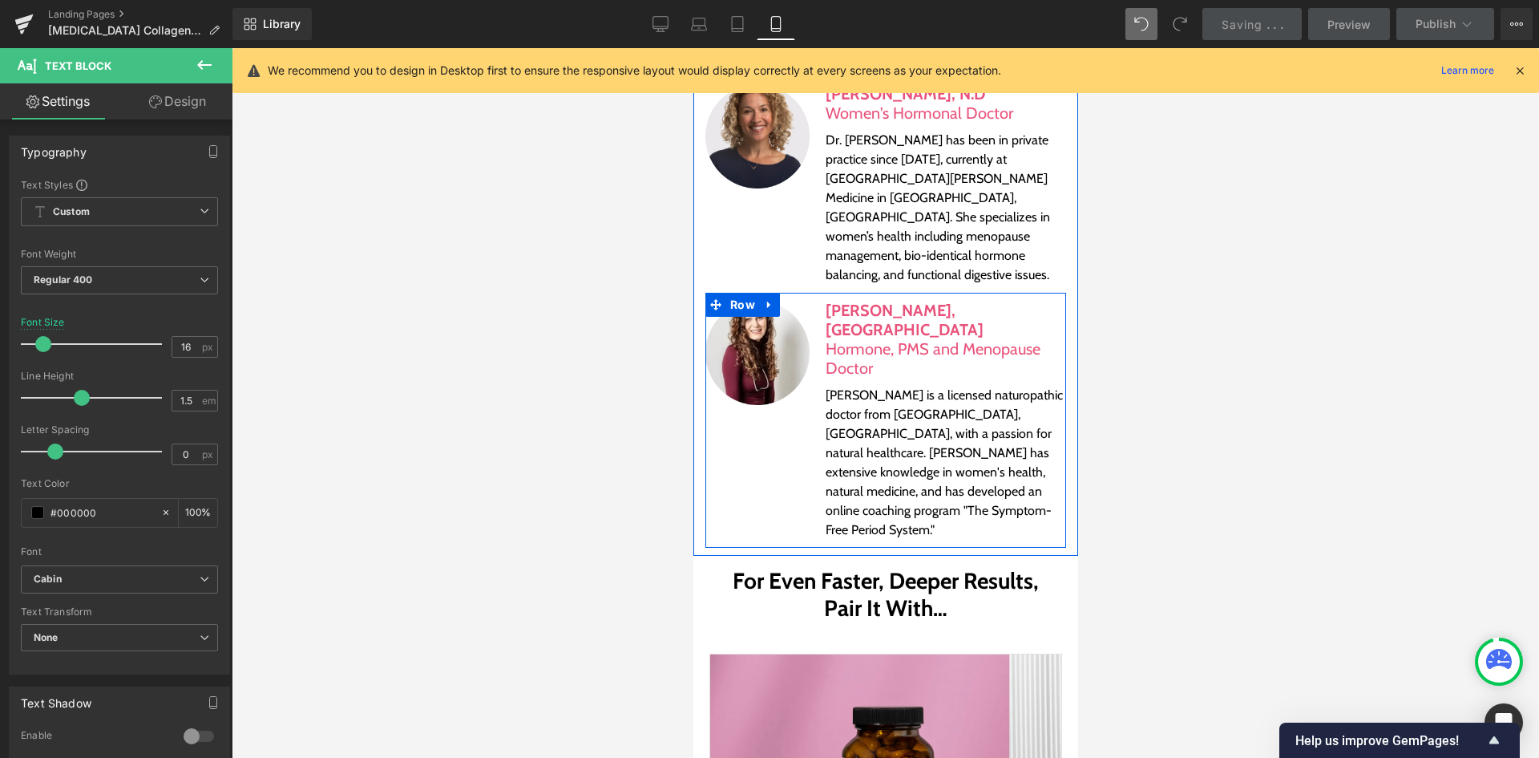
scroll to position [7814, 0]
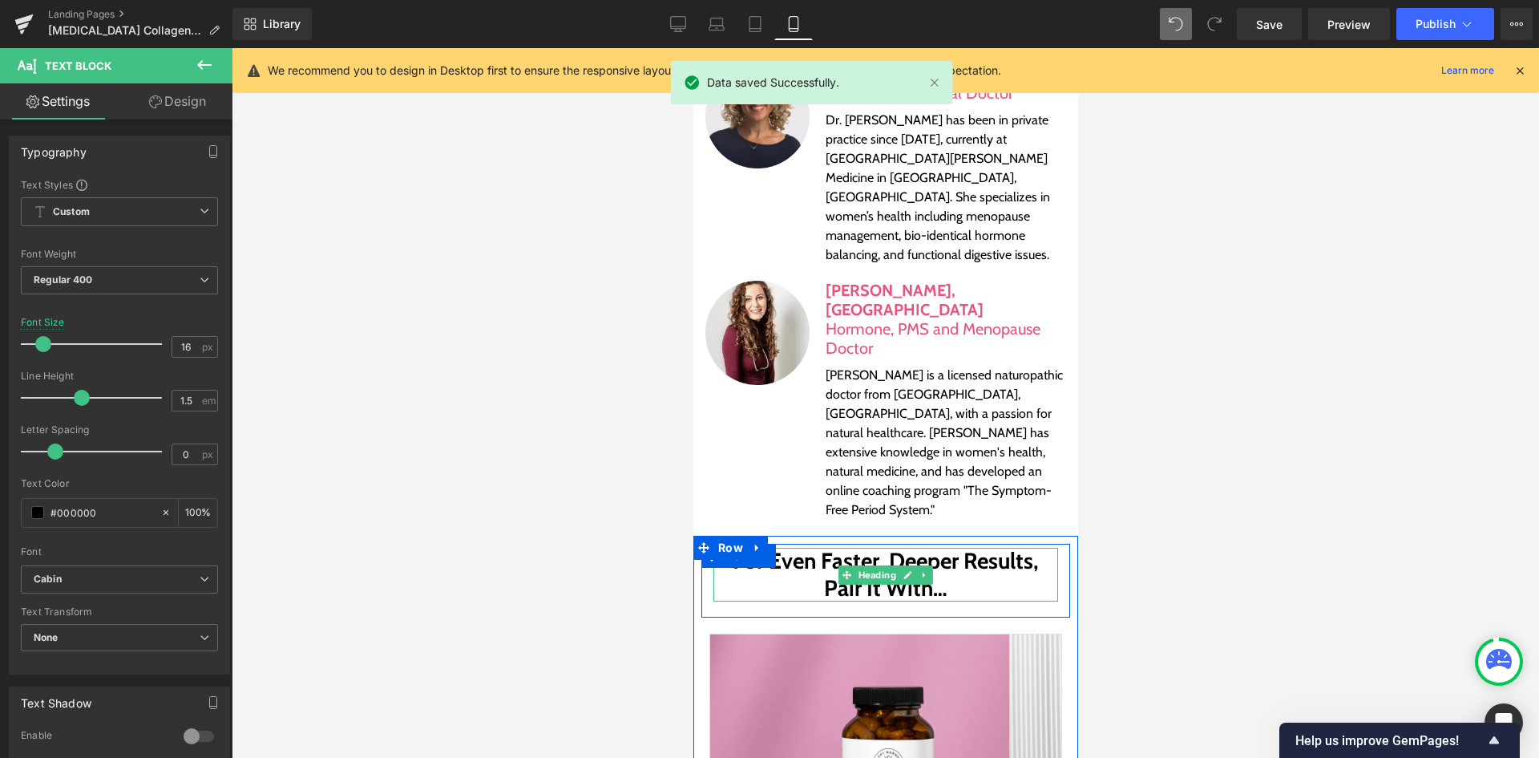
click at [882, 548] on h2 "For Even Faster, Deeper Results, Pair It With…" at bounding box center [885, 575] width 345 height 54
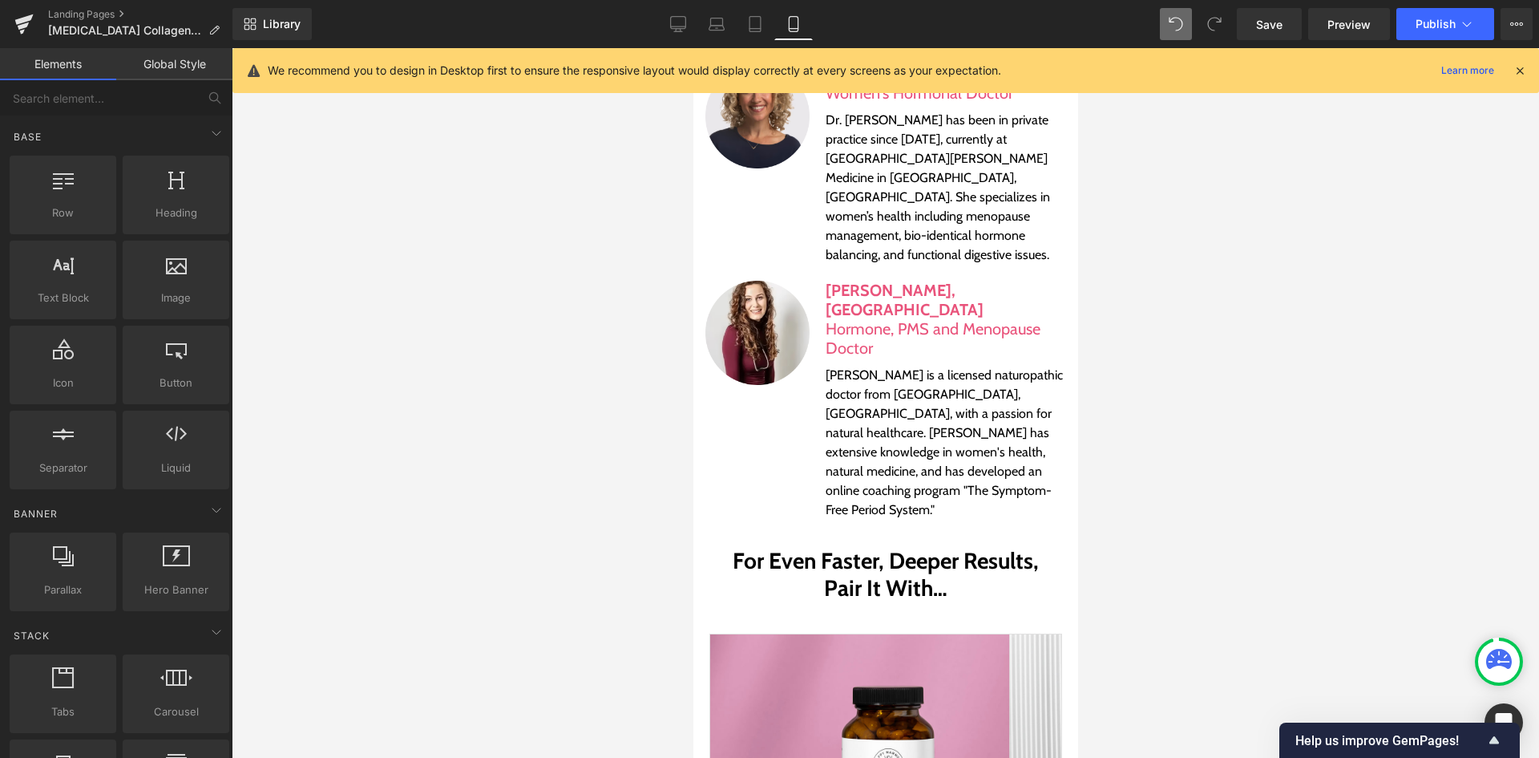
click at [1231, 320] on div at bounding box center [885, 402] width 1307 height 709
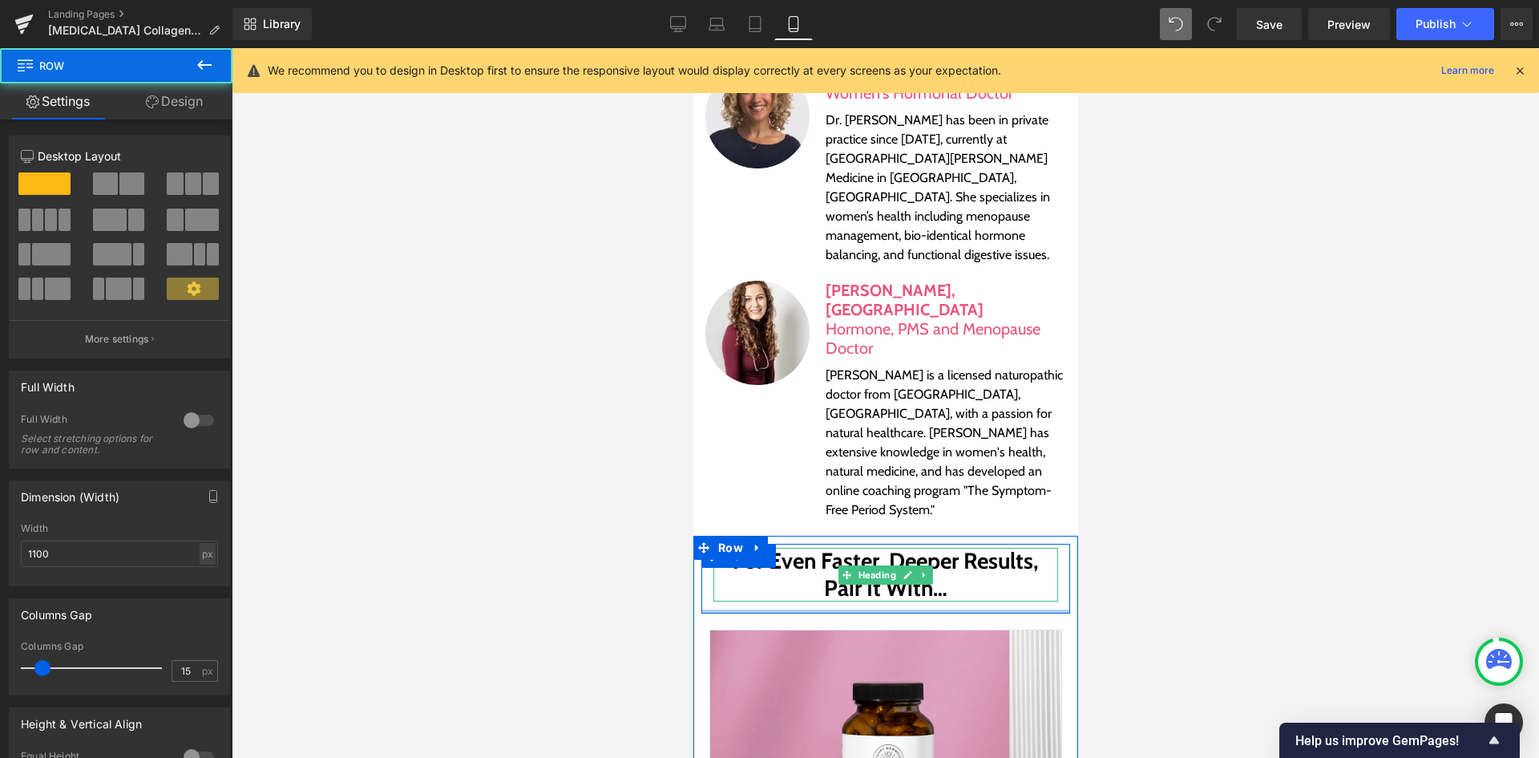
drag, startPoint x: 848, startPoint y: 334, endPoint x: 843, endPoint y: 305, distance: 29.3
click at [843, 544] on div "For Even Faster, Deeper Results, Pair It With… Heading Row" at bounding box center [885, 579] width 369 height 70
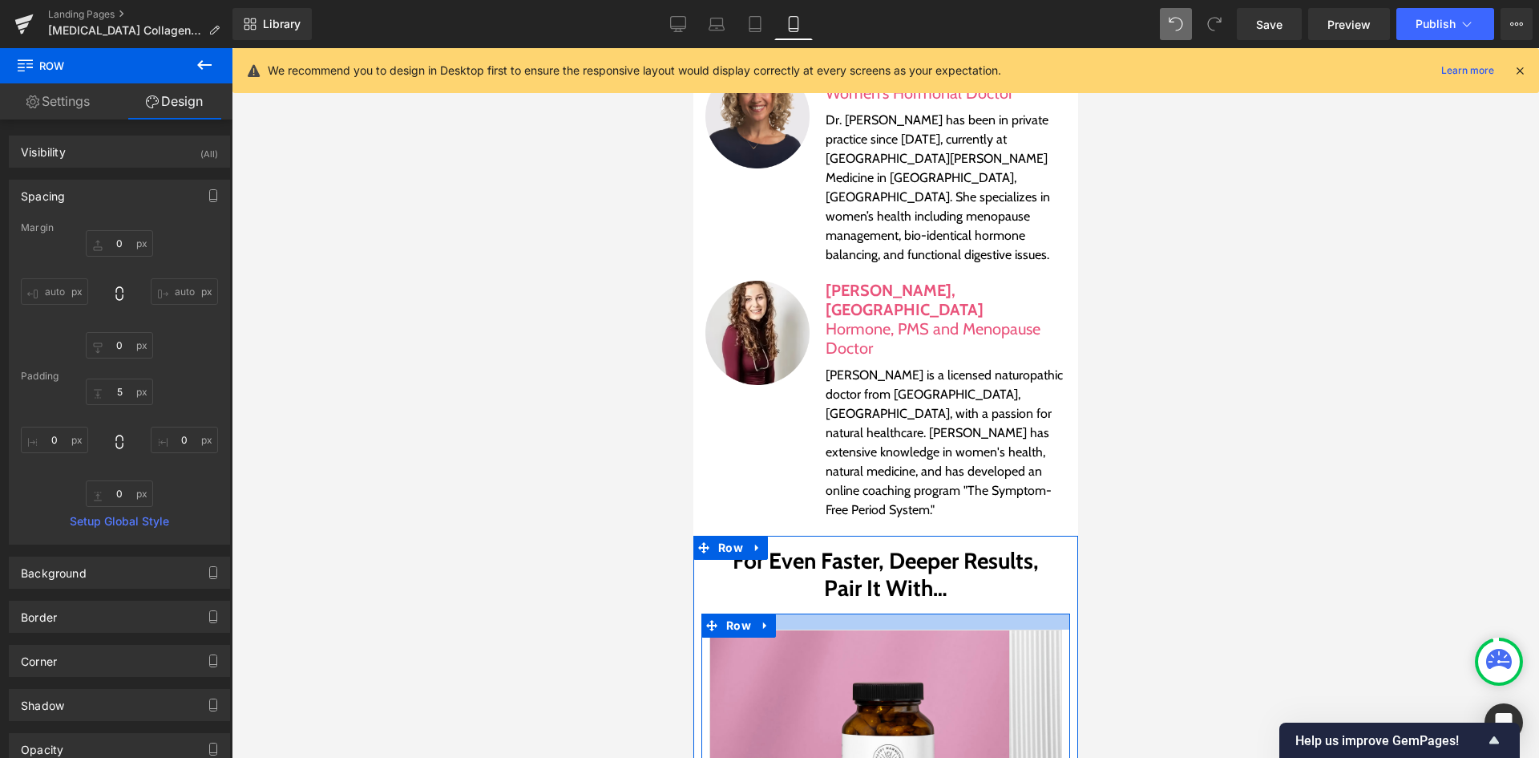
click at [903, 613] on div at bounding box center [885, 621] width 369 height 16
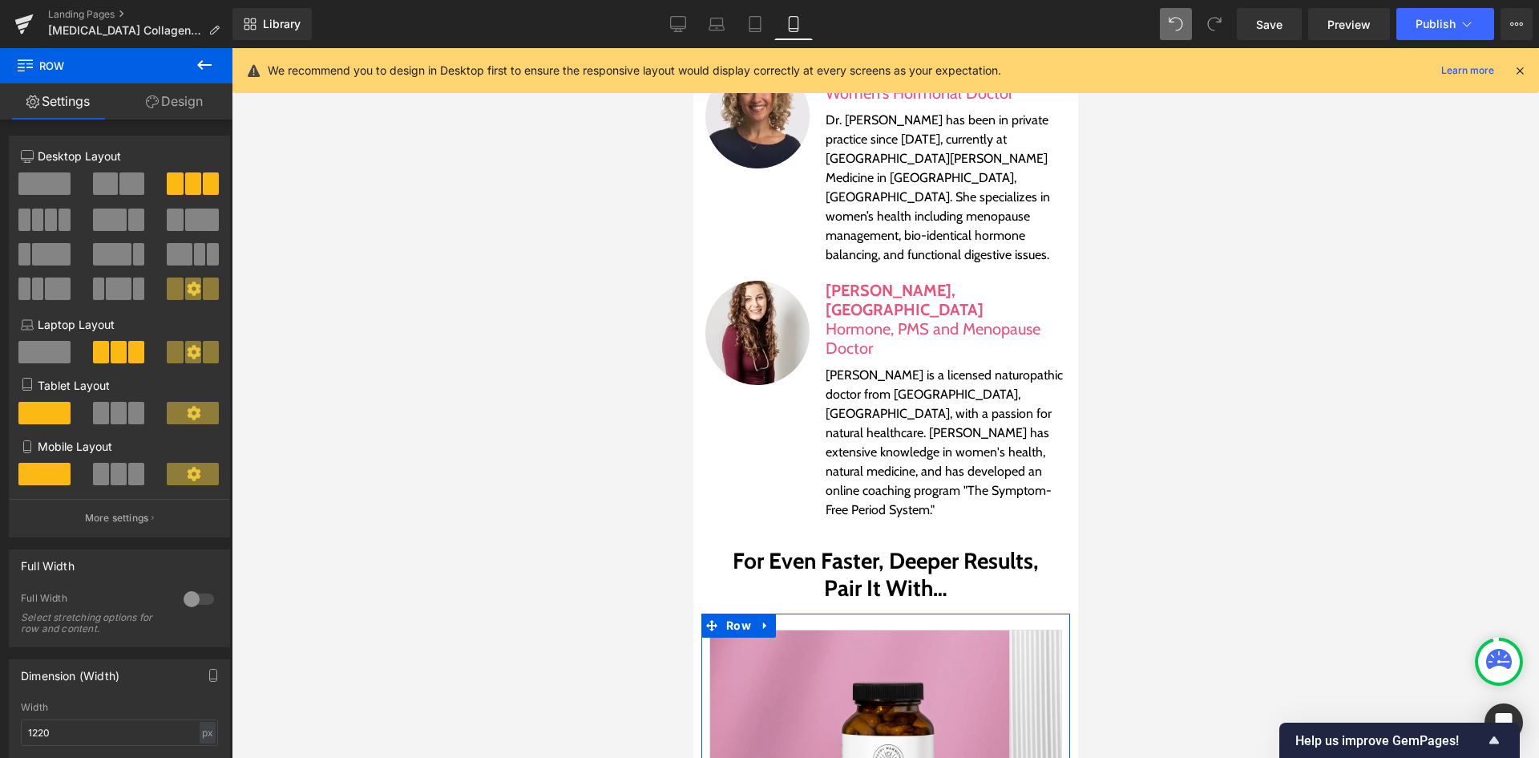
drag, startPoint x: 166, startPoint y: 103, endPoint x: 113, endPoint y: 195, distance: 105.6
click at [166, 103] on link "Design" at bounding box center [174, 101] width 116 height 36
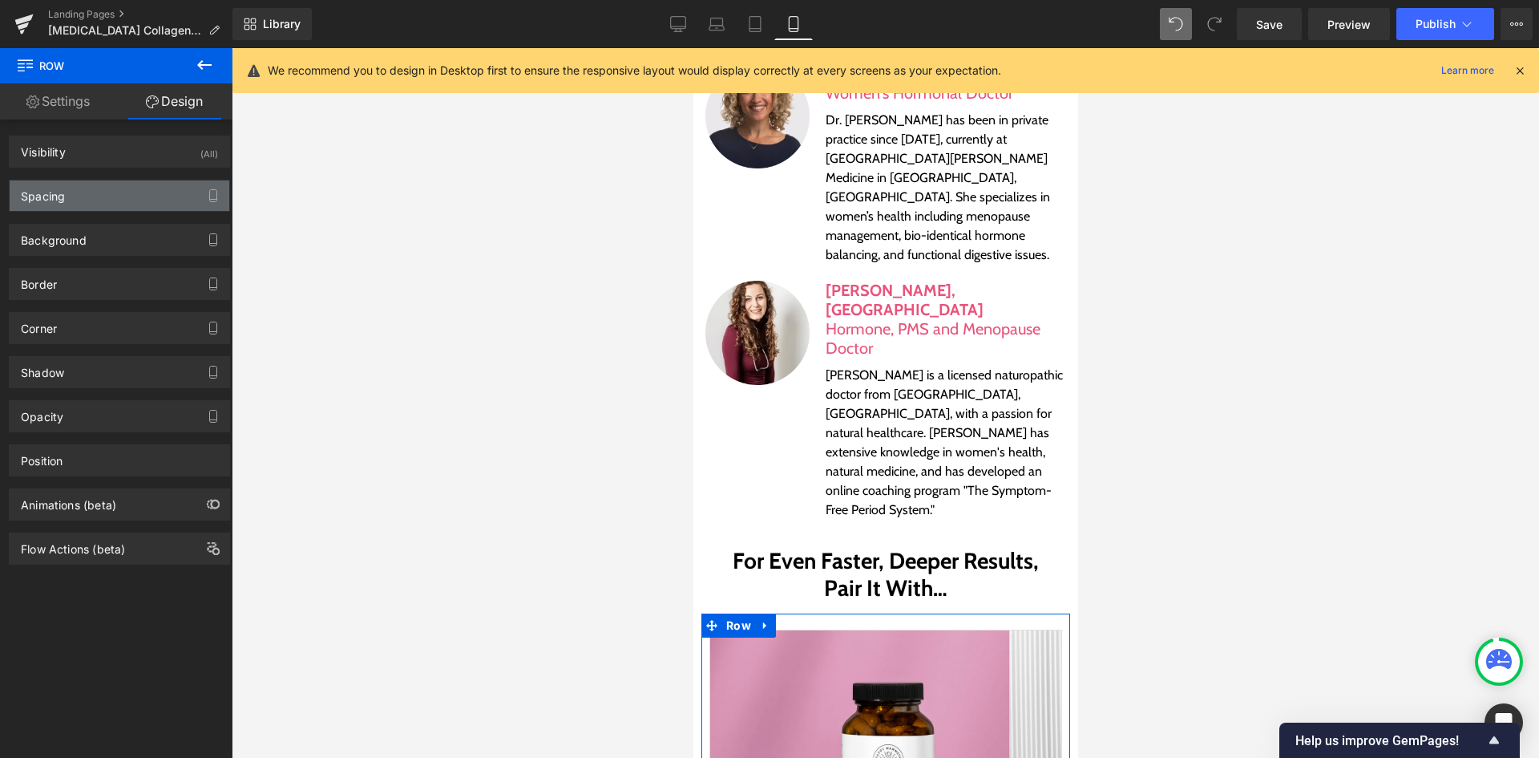
click at [113, 195] on div "Spacing" at bounding box center [120, 195] width 220 height 30
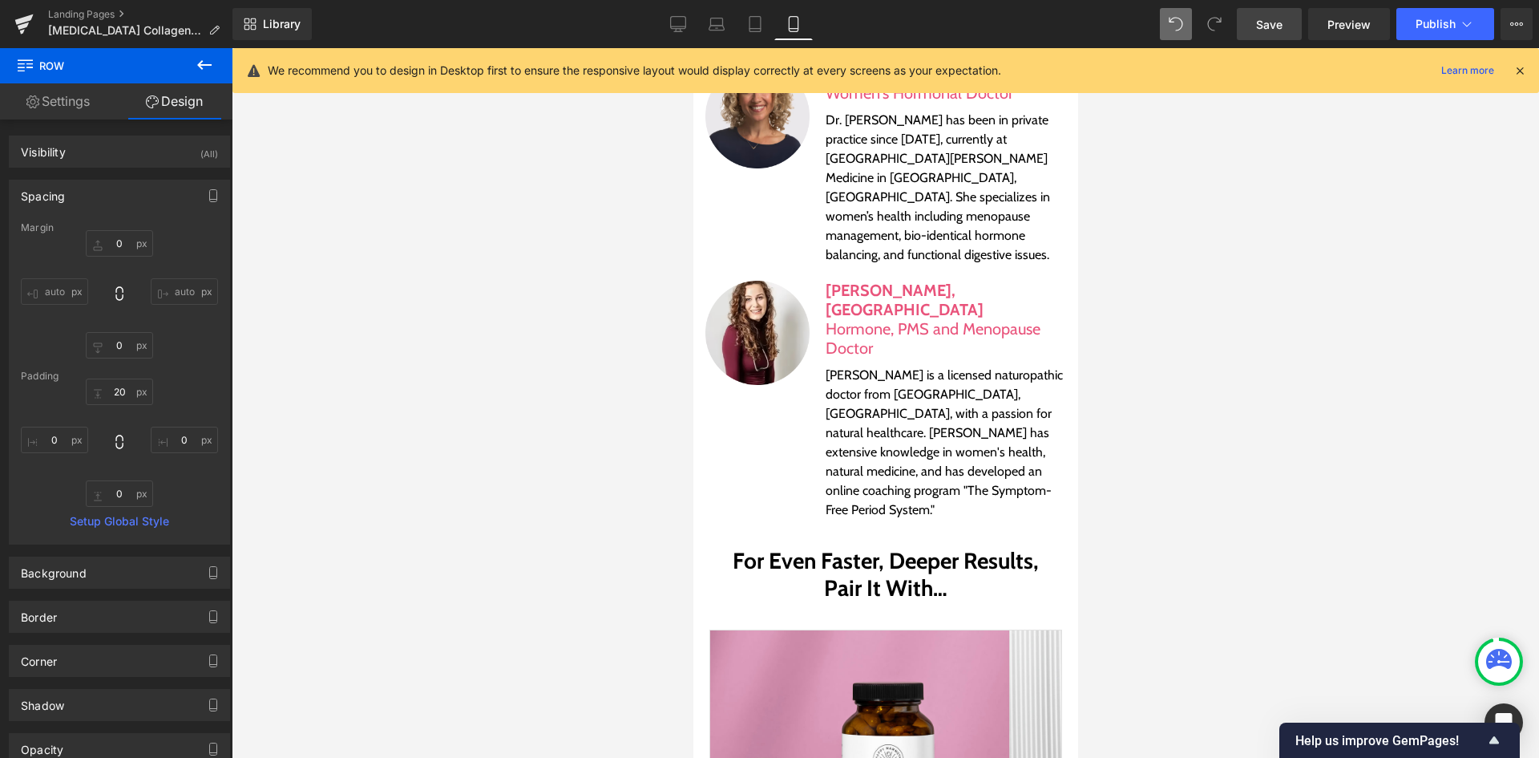
click at [1282, 31] on span "Save" at bounding box center [1269, 24] width 26 height 17
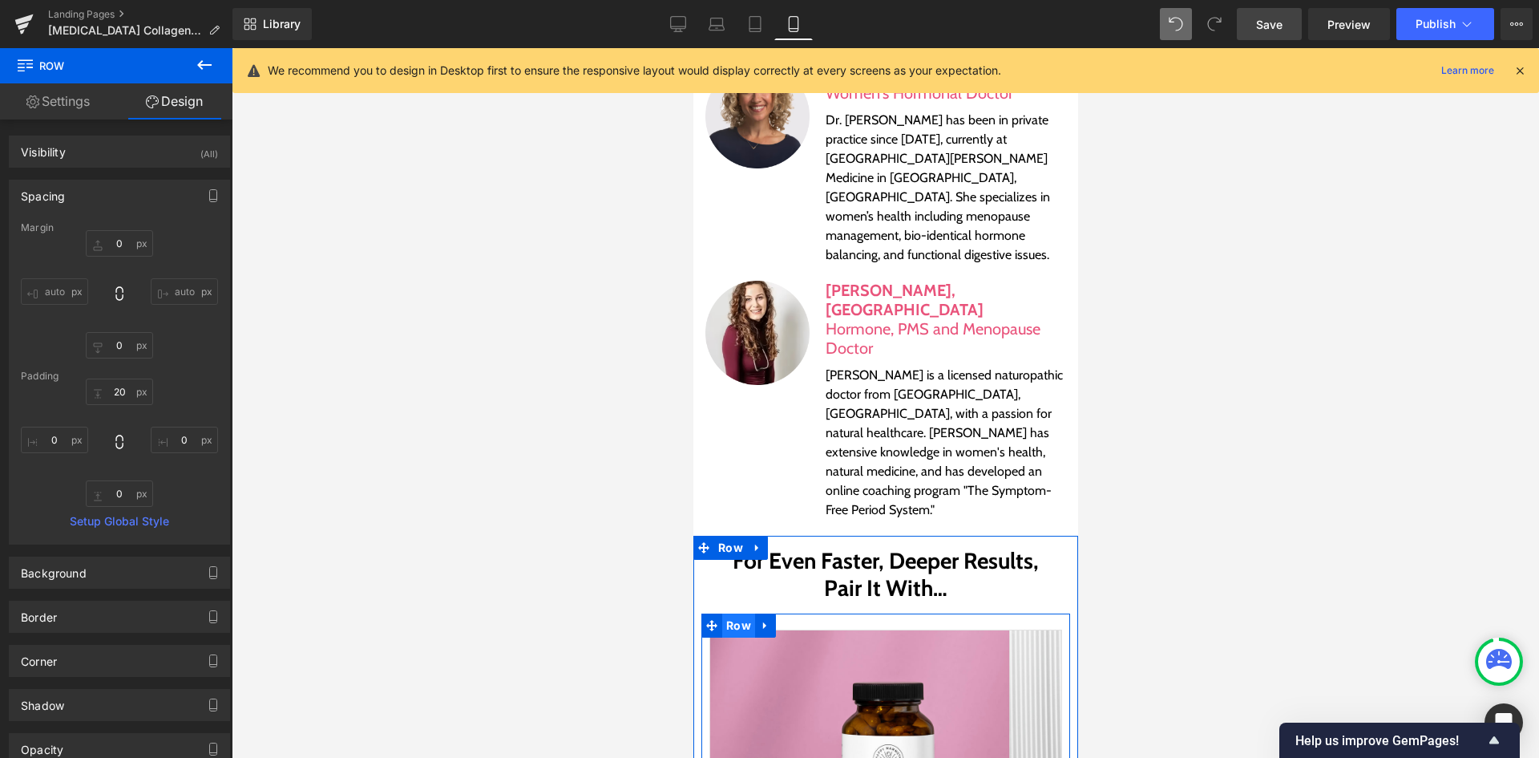
click at [738, 613] on span "Row" at bounding box center [737, 625] width 33 height 24
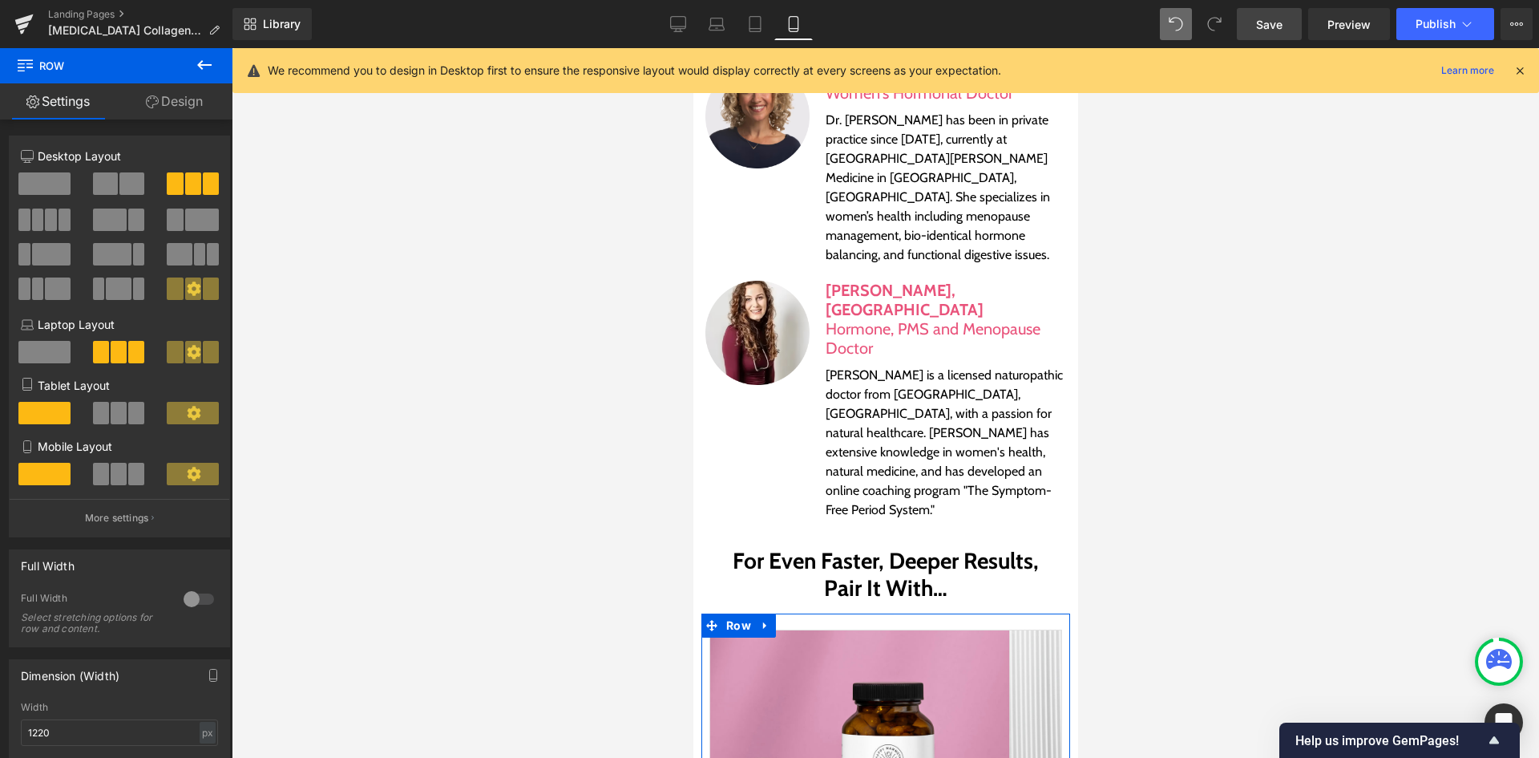
click at [161, 108] on link "Design" at bounding box center [174, 101] width 116 height 36
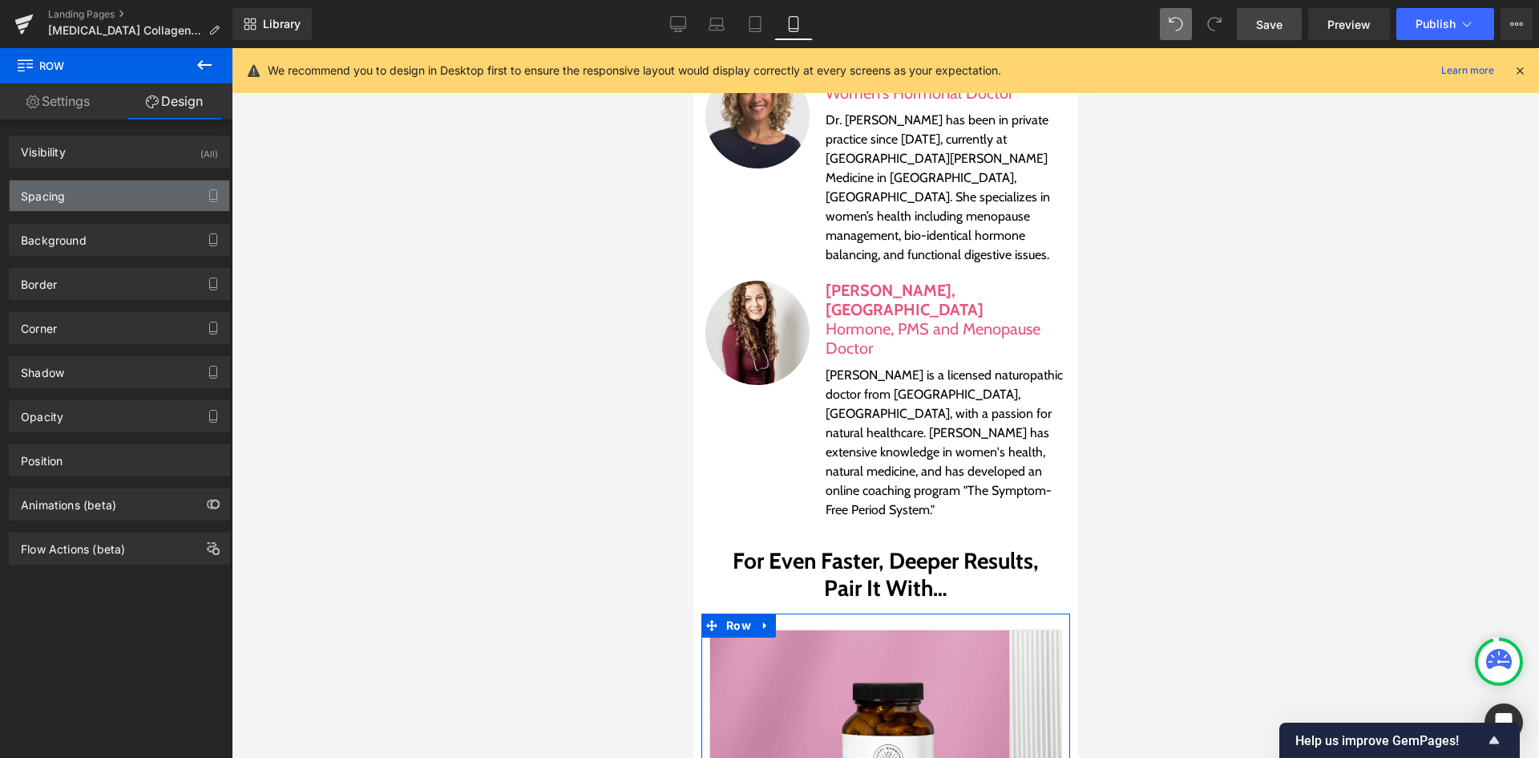
click at [118, 209] on div "Spacing" at bounding box center [120, 195] width 220 height 30
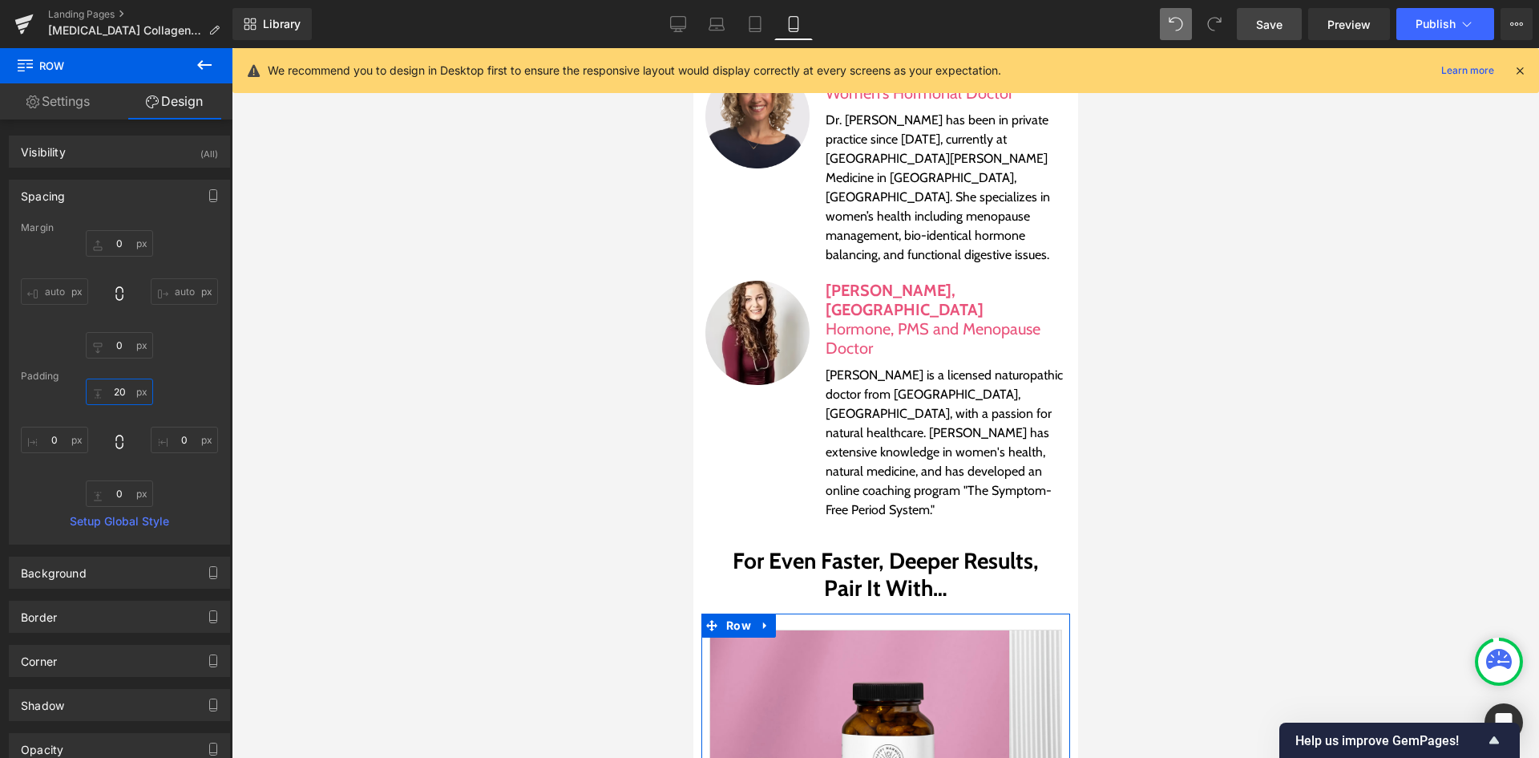
click at [115, 399] on input "20" at bounding box center [119, 391] width 67 height 26
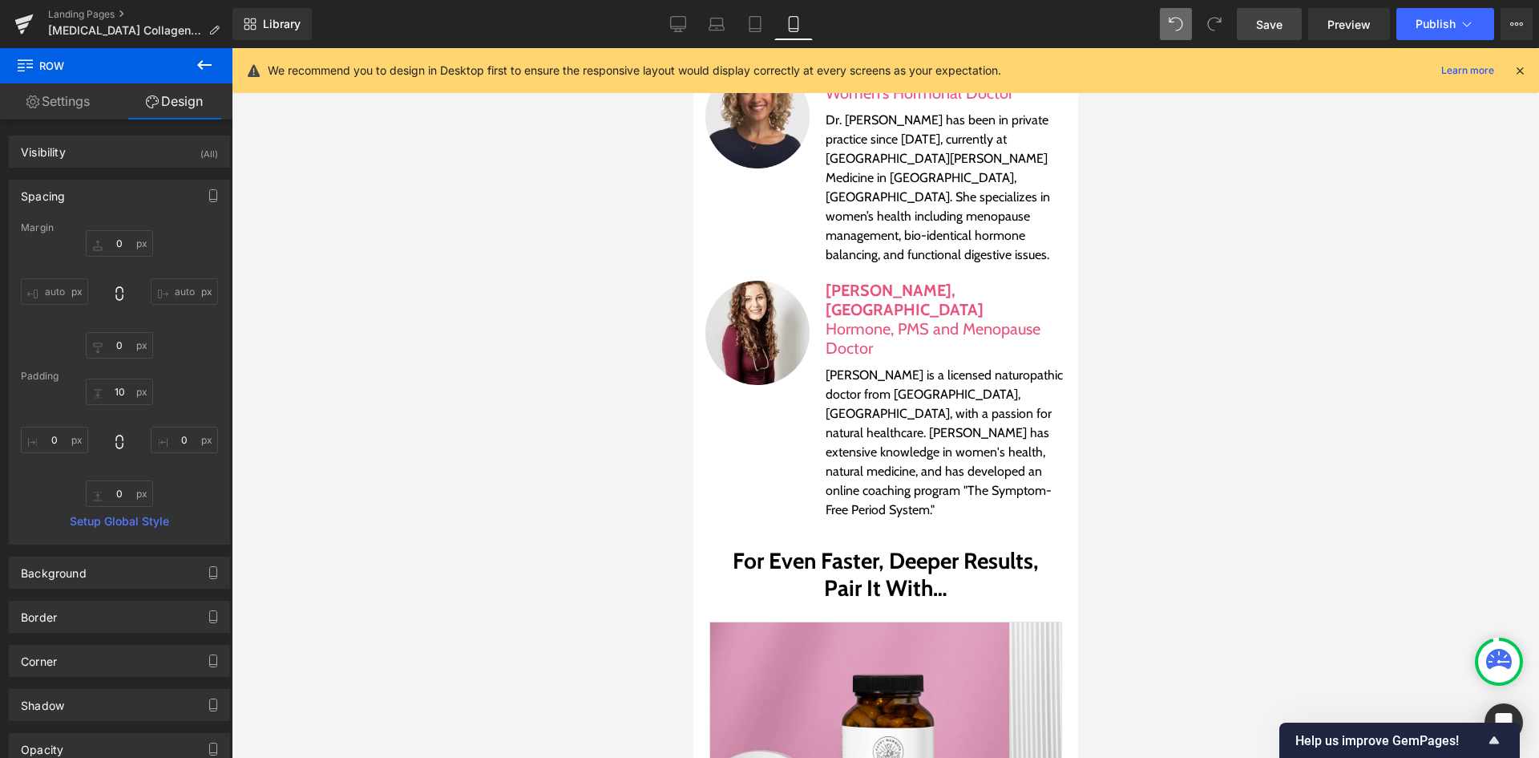
click at [1272, 19] on span "Save" at bounding box center [1269, 24] width 26 height 17
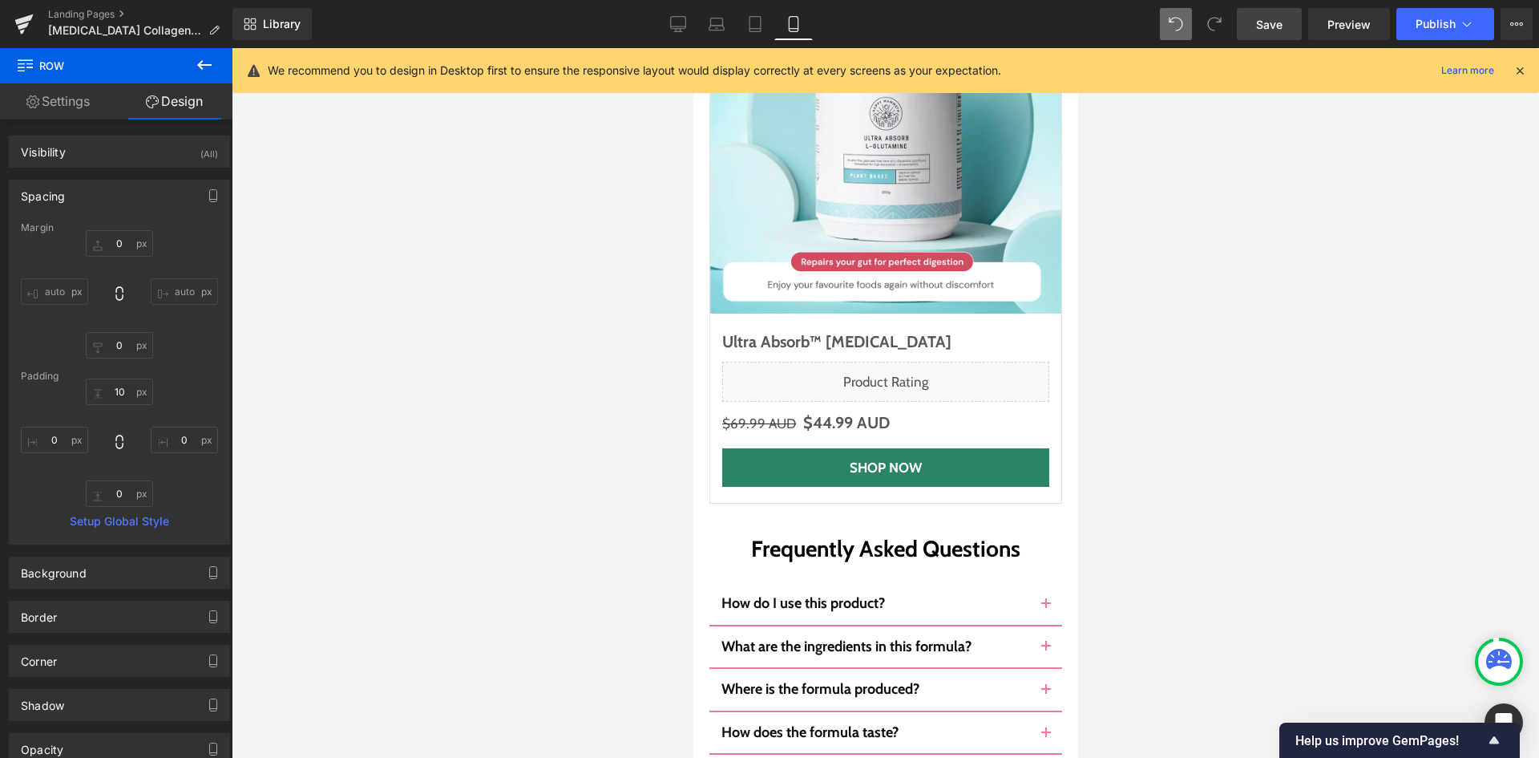
scroll to position [9578, 0]
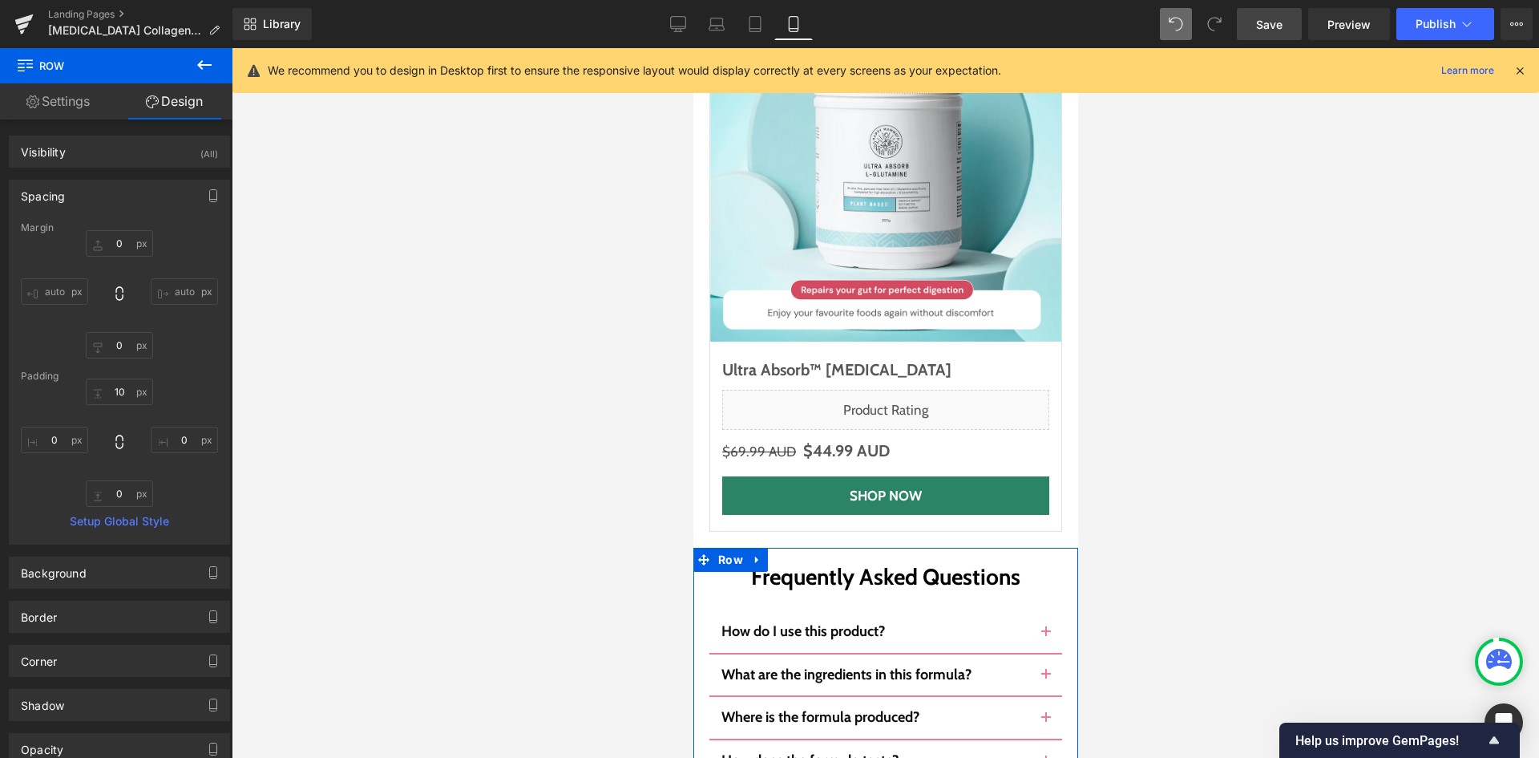
click at [879, 564] on div "Frequently Asked Questions Heading" at bounding box center [885, 577] width 353 height 27
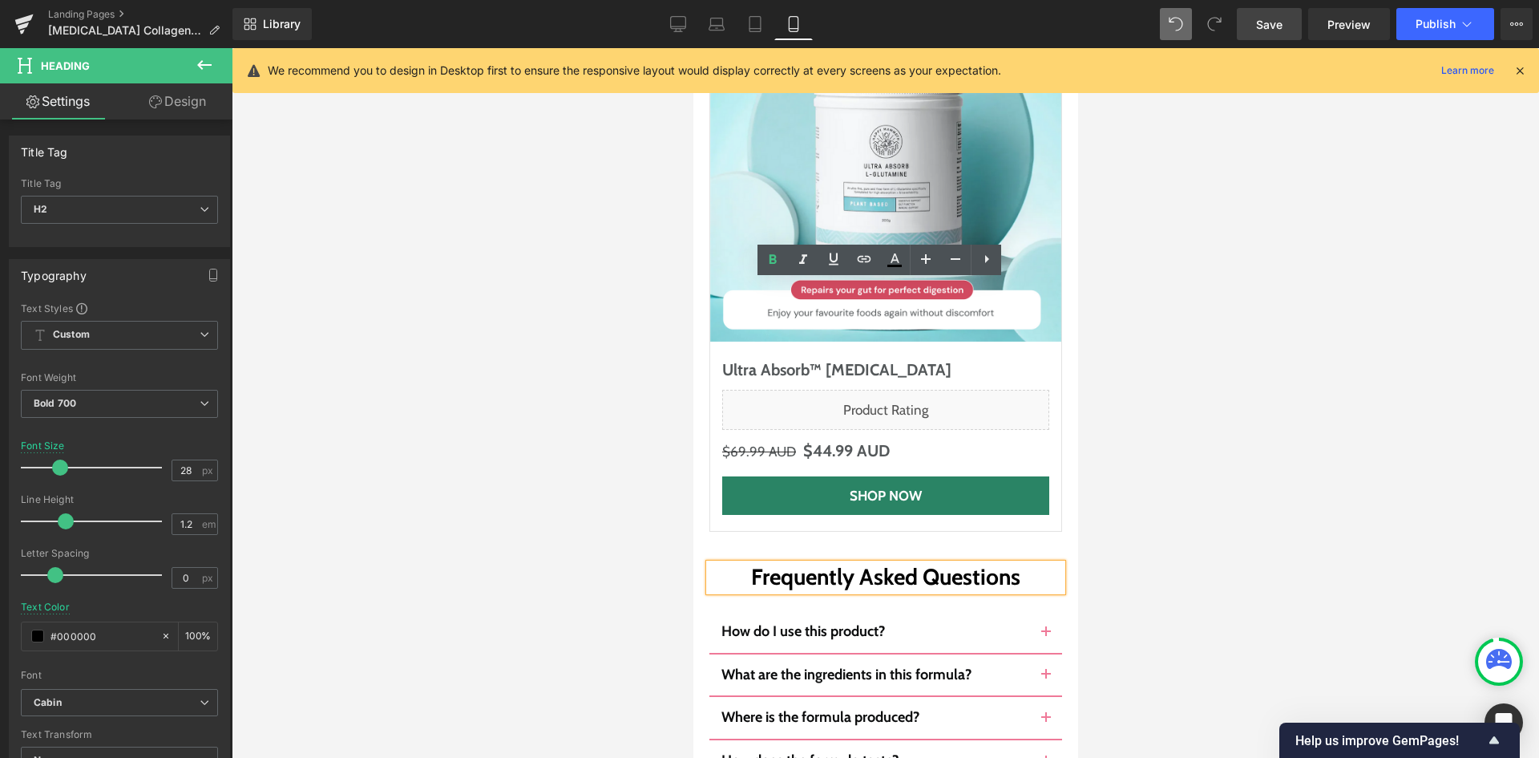
click at [887, 564] on h2 "Frequently Asked Questions" at bounding box center [885, 577] width 353 height 27
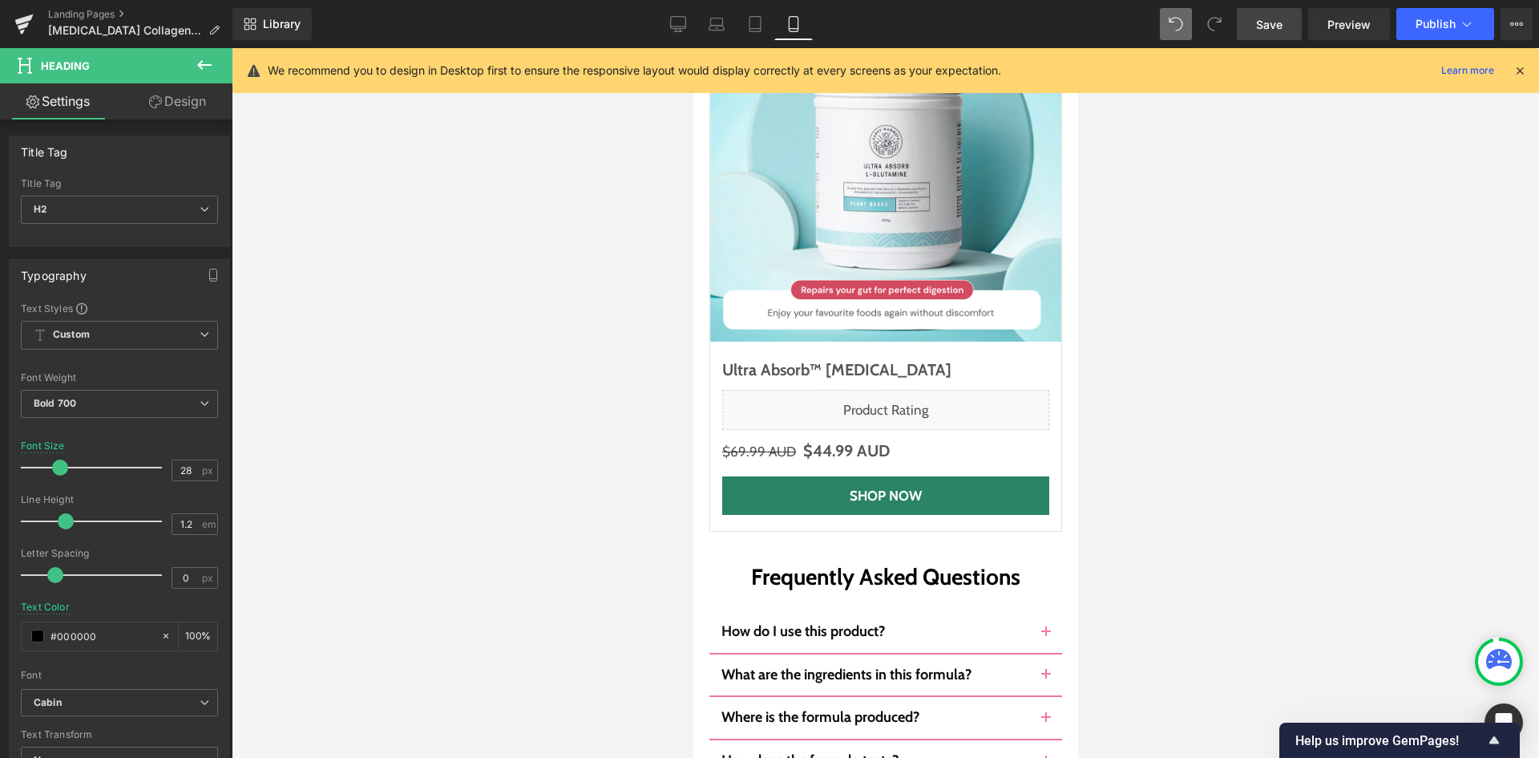
click at [159, 96] on icon at bounding box center [155, 101] width 13 height 13
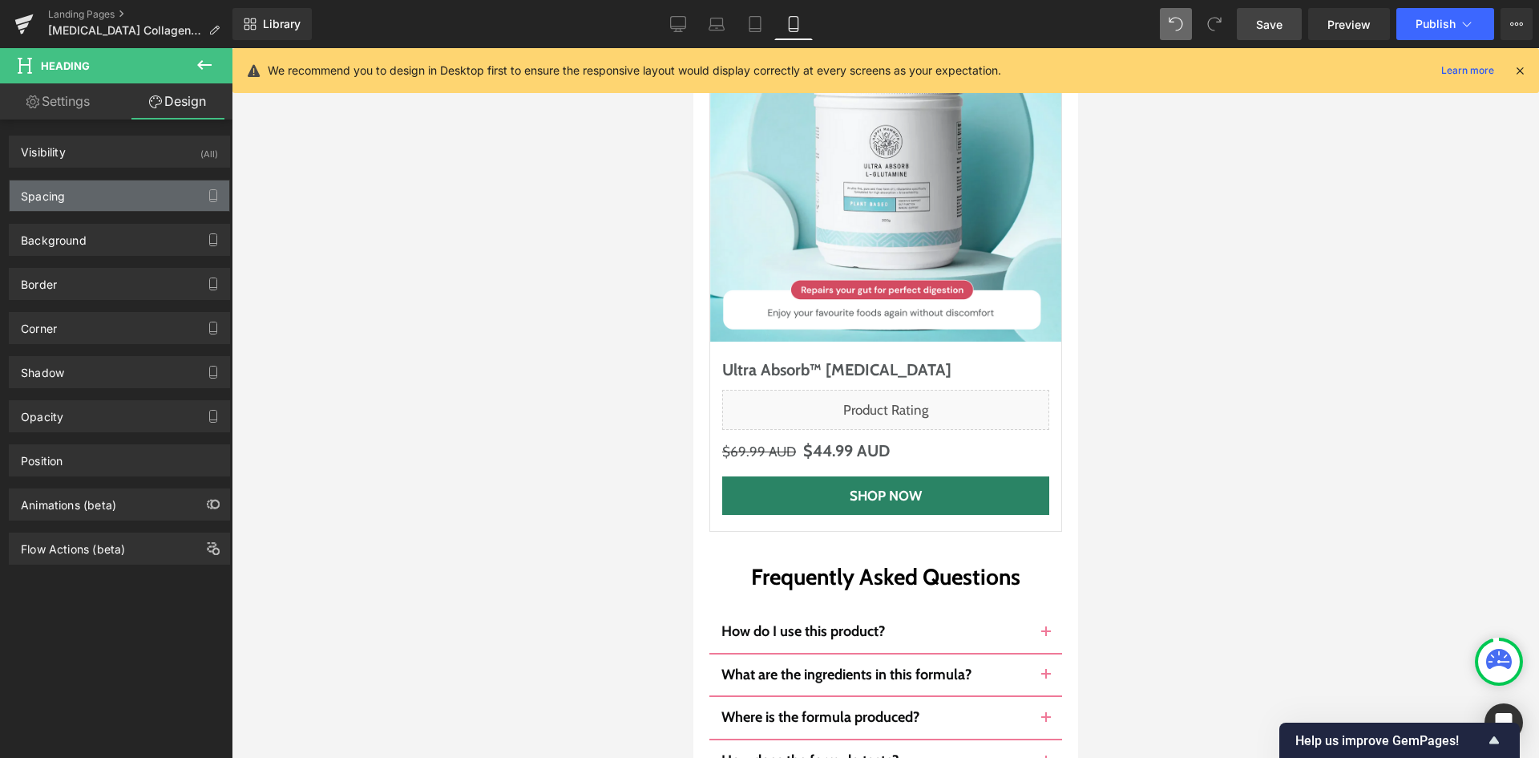
click at [113, 197] on div "Spacing" at bounding box center [120, 195] width 220 height 30
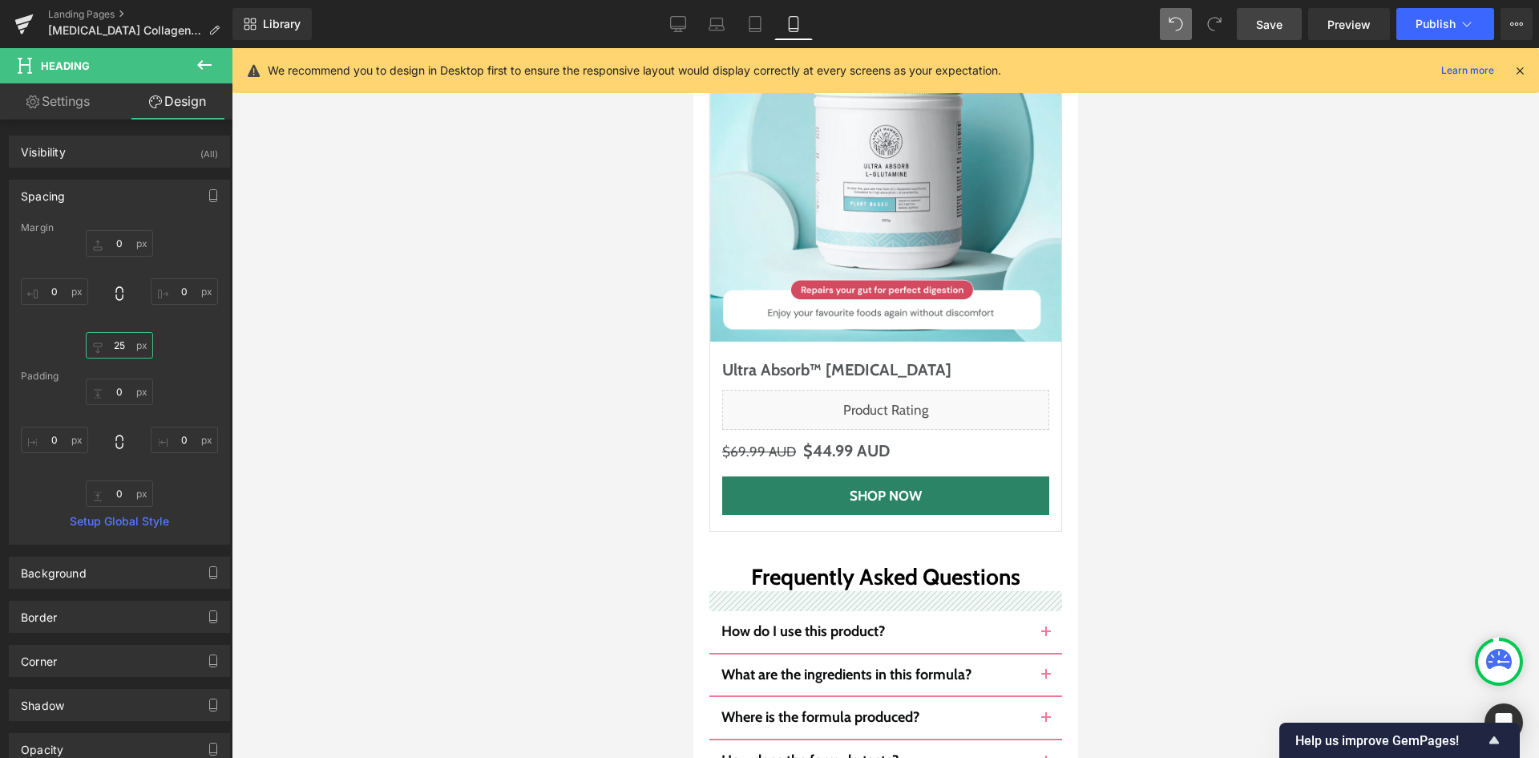
click at [132, 349] on input "25" at bounding box center [119, 345] width 67 height 26
click at [1294, 19] on link "Save" at bounding box center [1269, 24] width 65 height 32
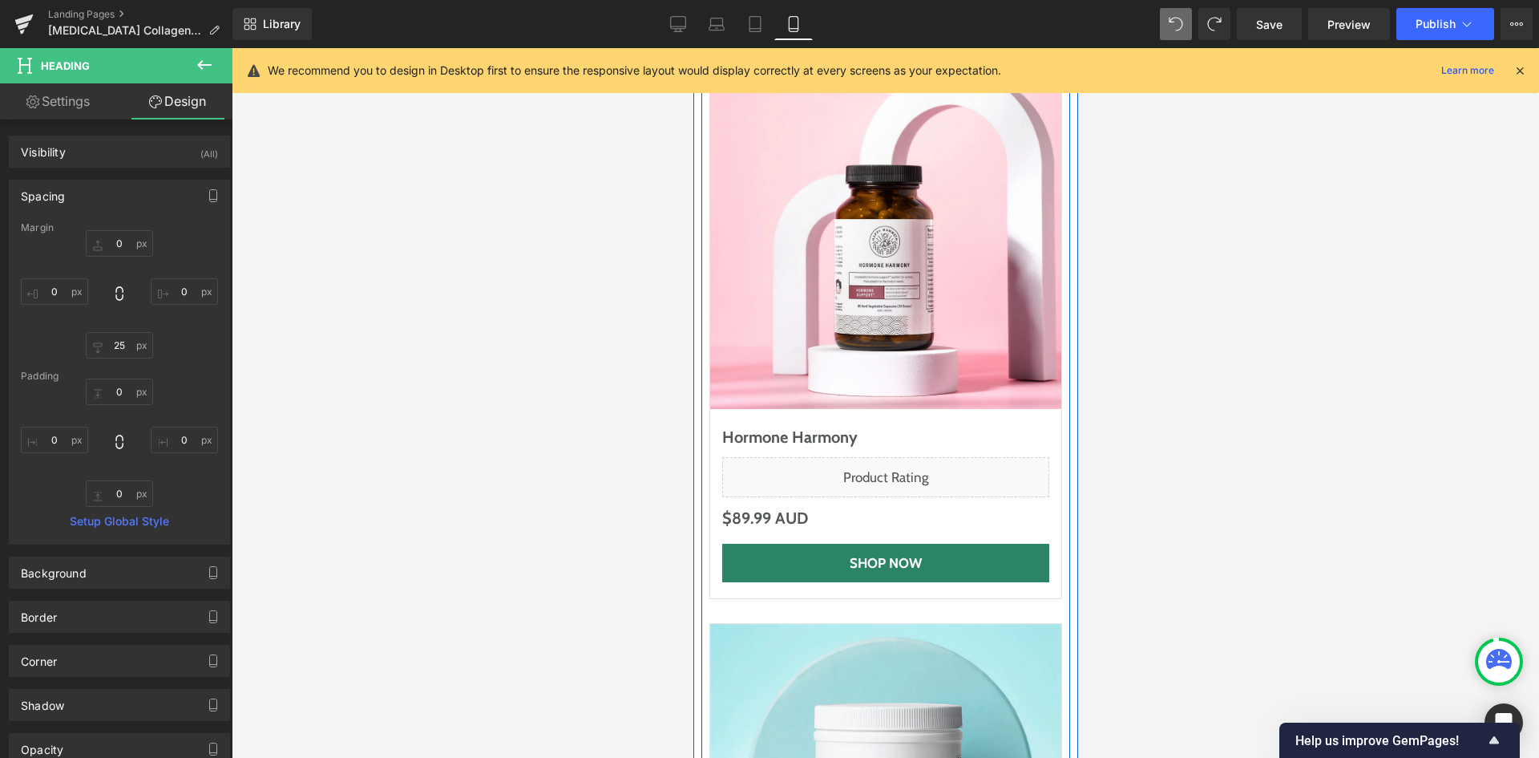
scroll to position [9177, 0]
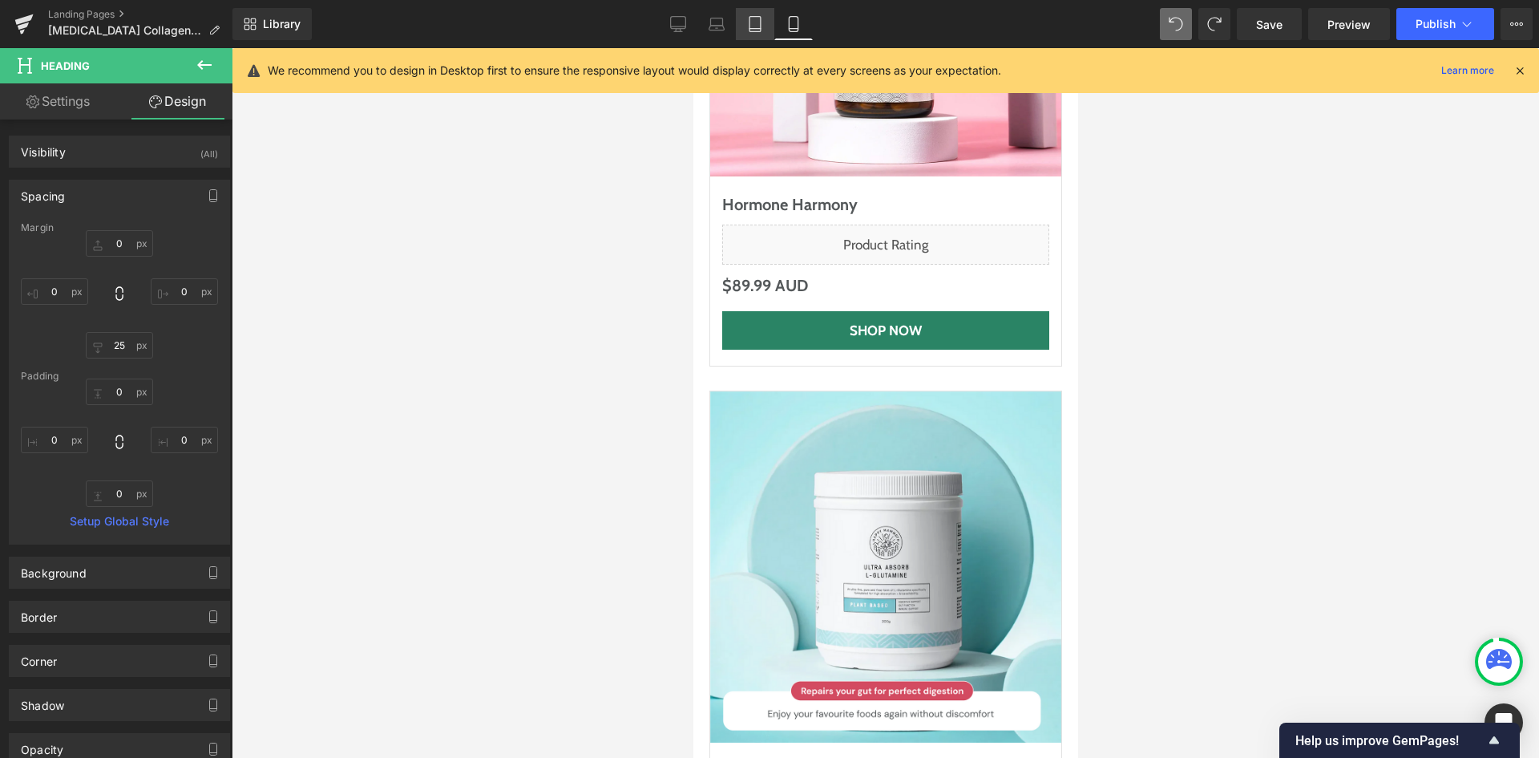
click at [741, 22] on link "Tablet" at bounding box center [755, 24] width 38 height 32
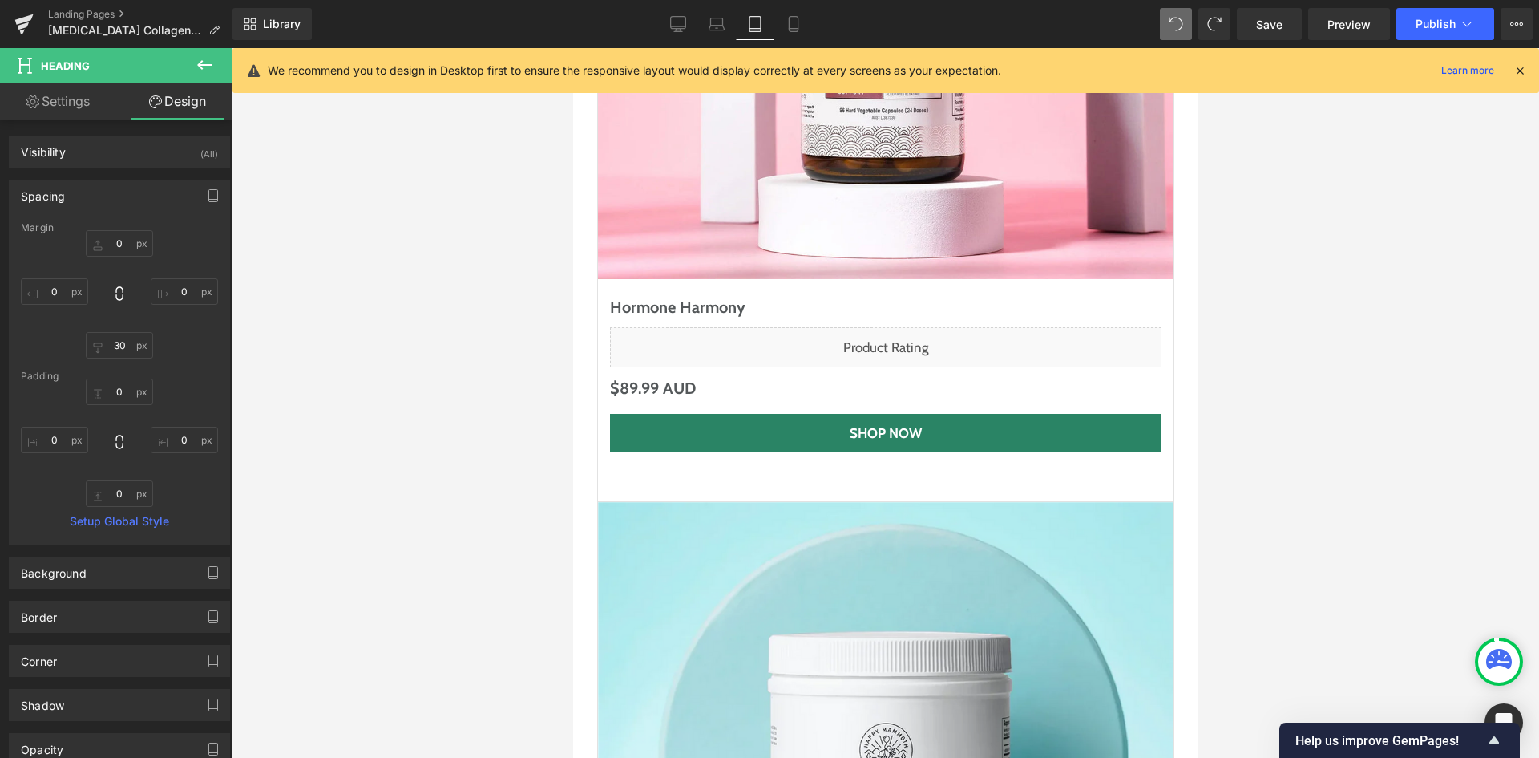
scroll to position [7963, 0]
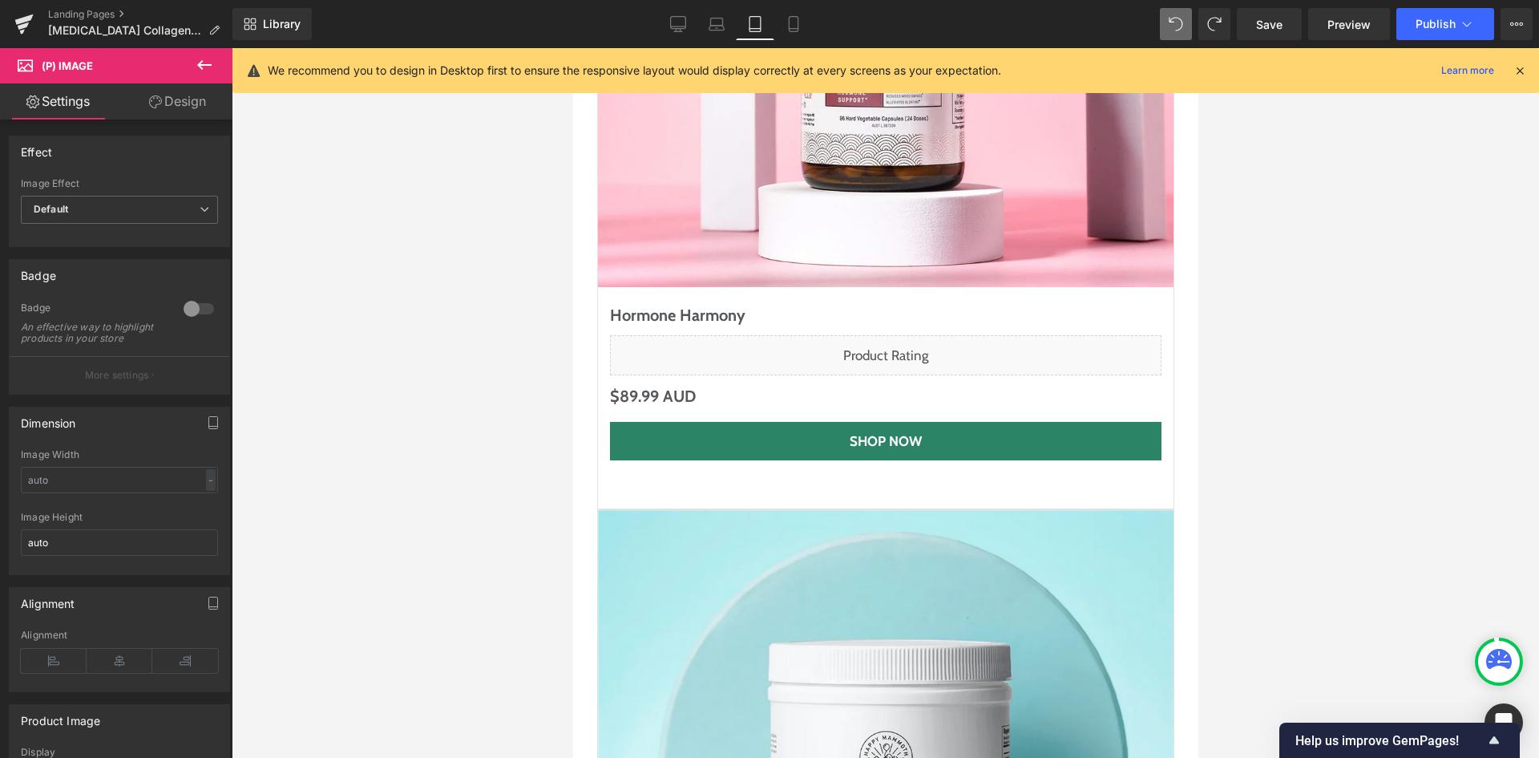
click at [185, 101] on link "Design" at bounding box center [177, 101] width 116 height 36
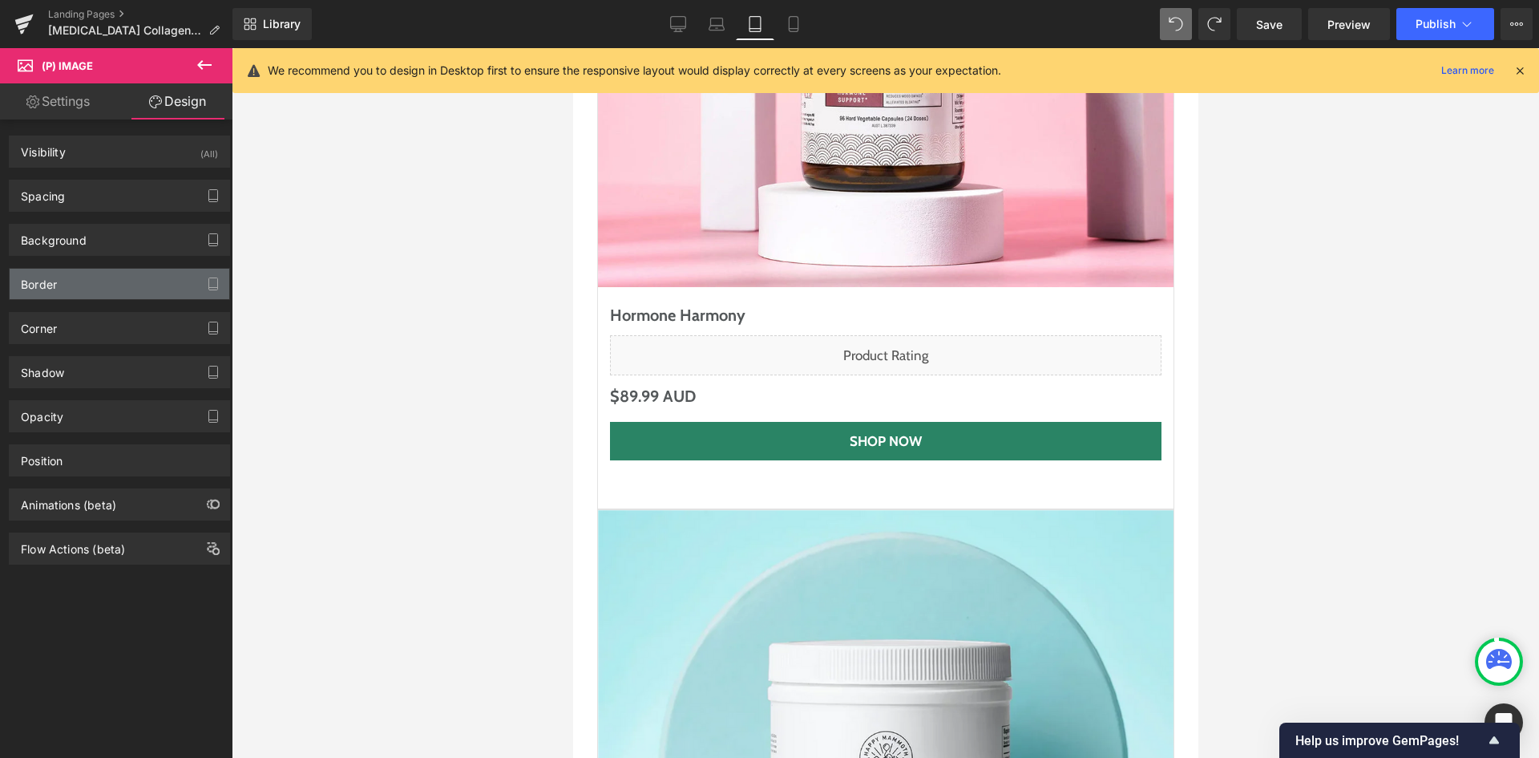
click at [135, 284] on div "Border" at bounding box center [120, 284] width 220 height 30
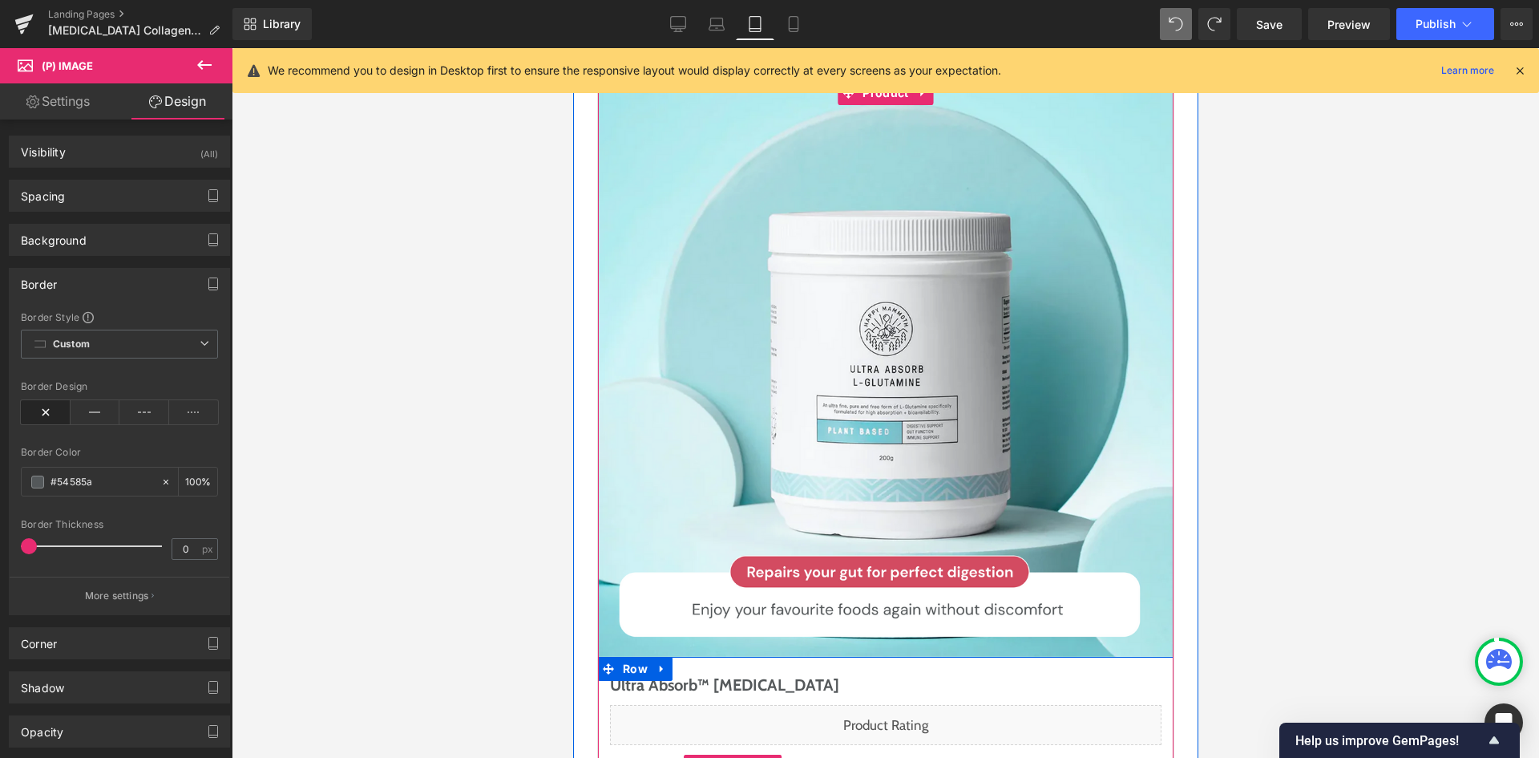
scroll to position [8364, 0]
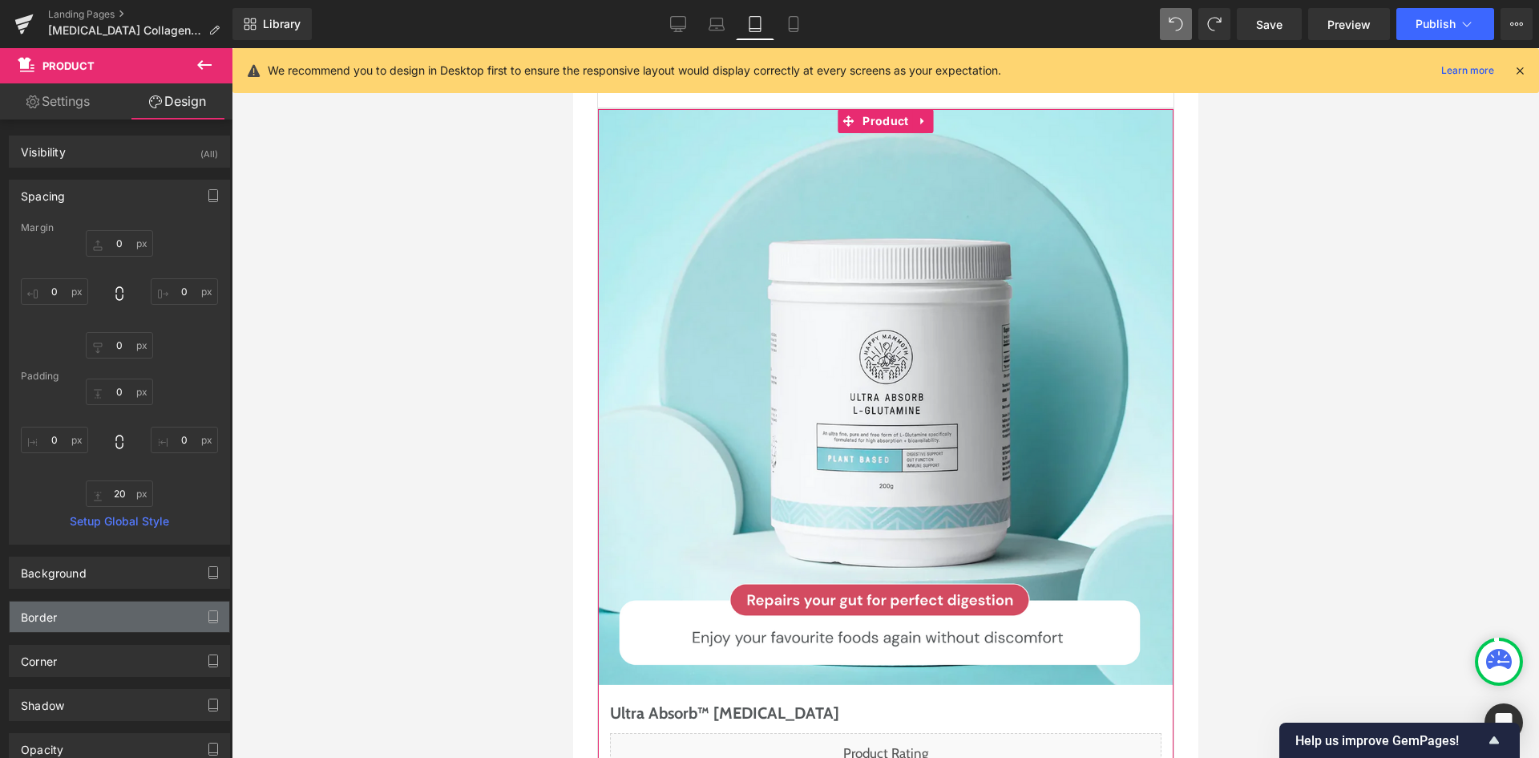
click at [152, 601] on div "Border" at bounding box center [120, 616] width 220 height 30
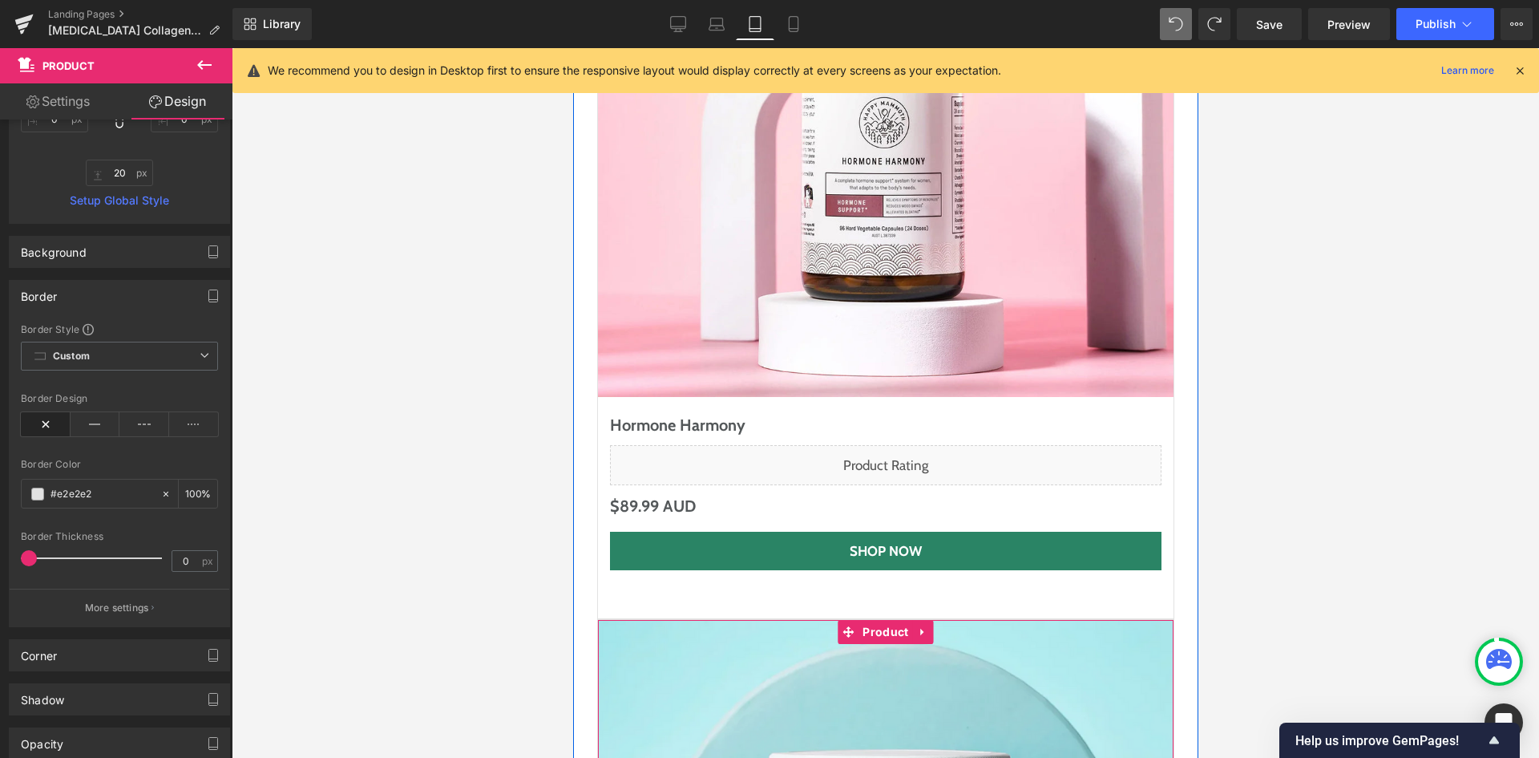
scroll to position [7642, 0]
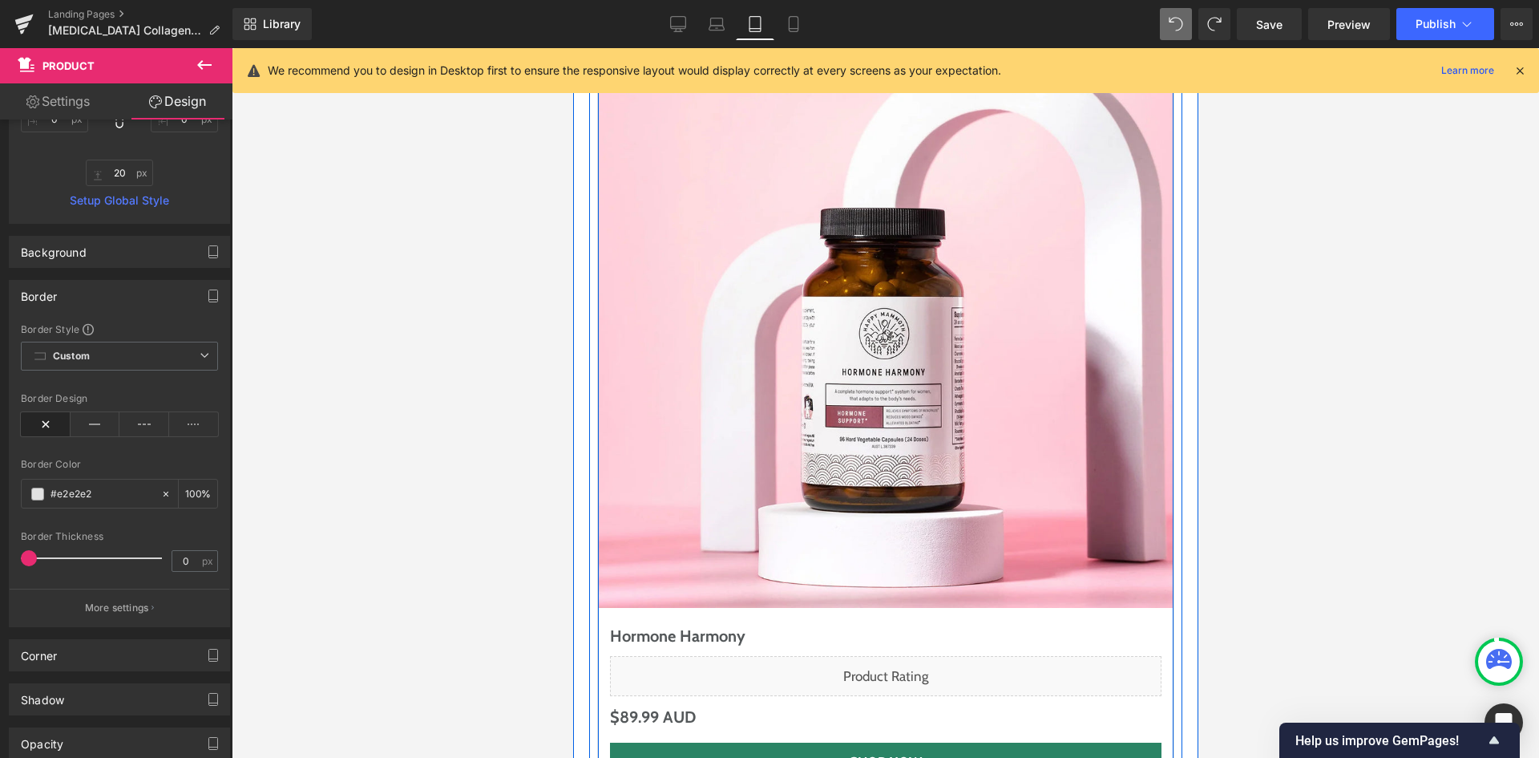
click at [658, 654] on div "Sale Off (P) Image Hormone Harmony (P) Title Liquid $0 AUD $89.99 AUD (P) Price…" at bounding box center [884, 430] width 577 height 798
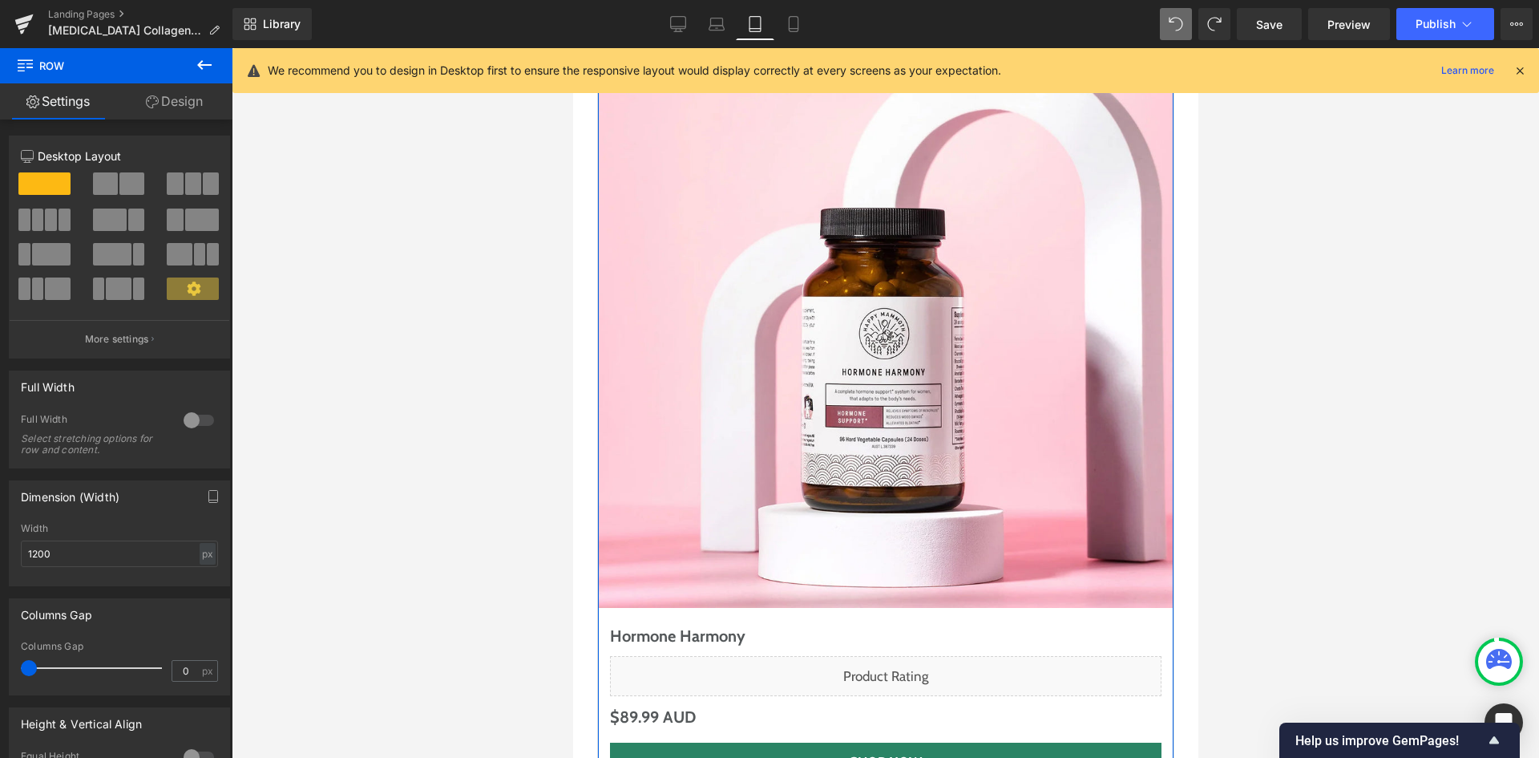
click at [149, 99] on icon at bounding box center [152, 101] width 13 height 13
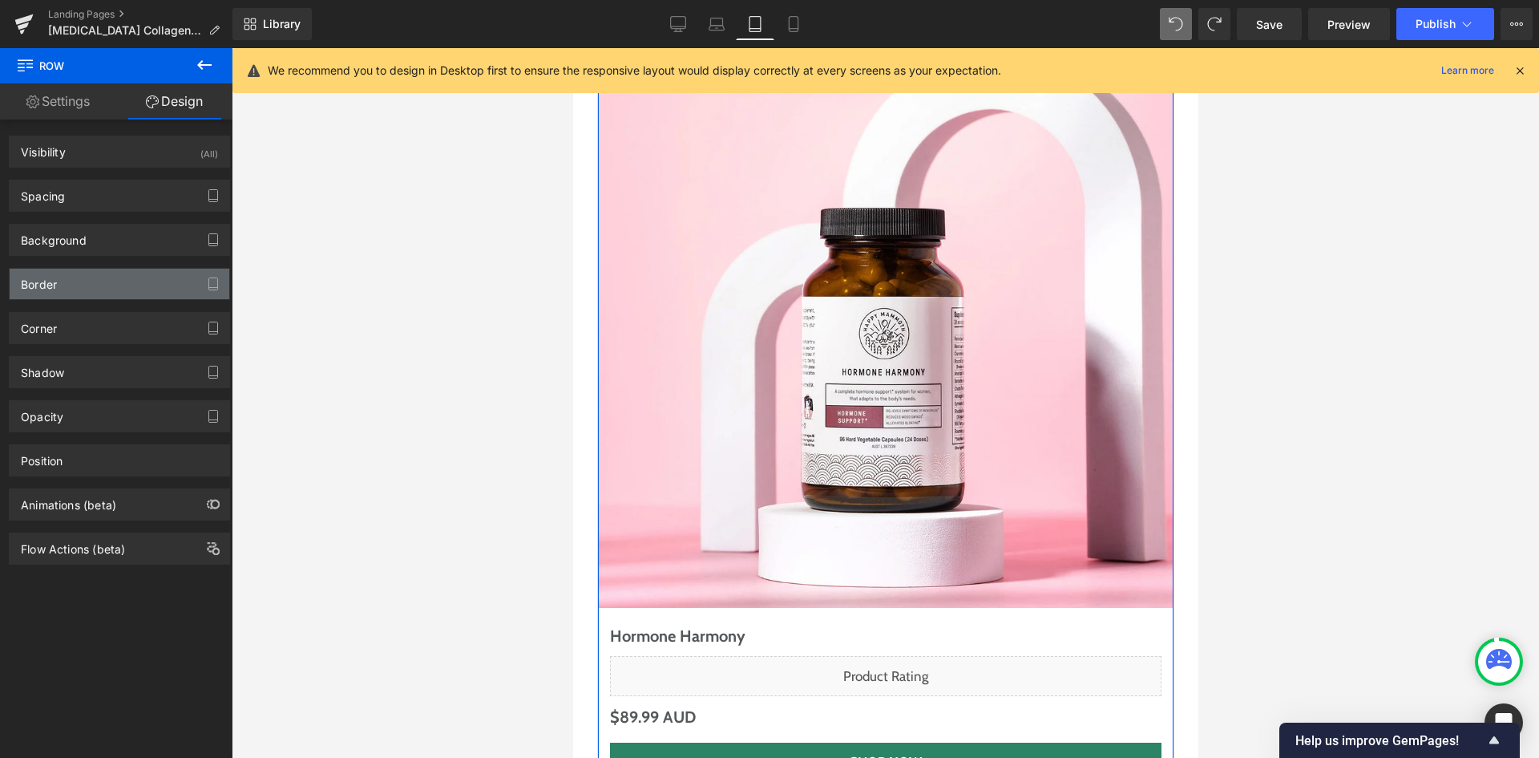
click at [60, 298] on div "Border" at bounding box center [120, 284] width 220 height 30
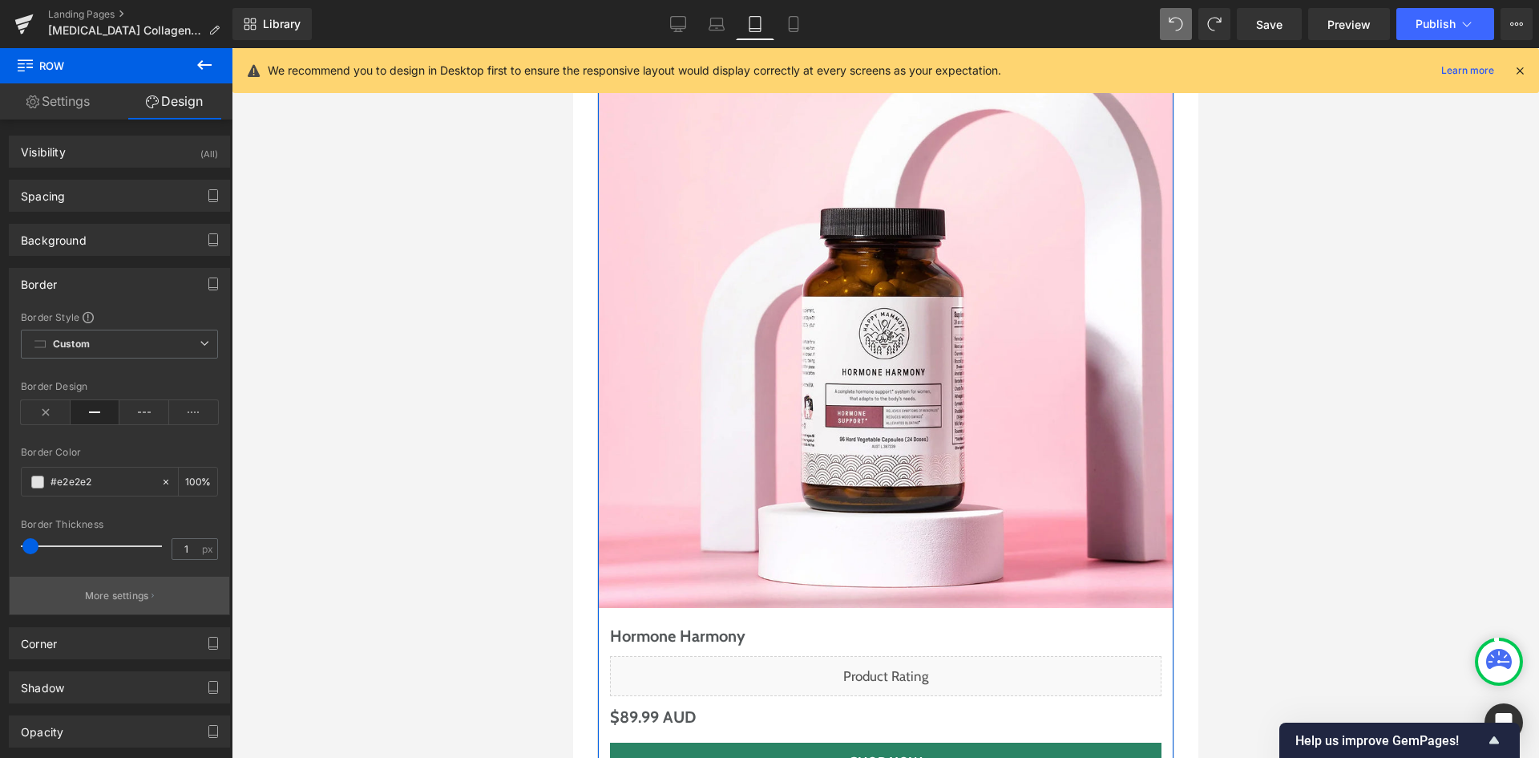
click at [125, 596] on p "More settings" at bounding box center [117, 595] width 64 height 14
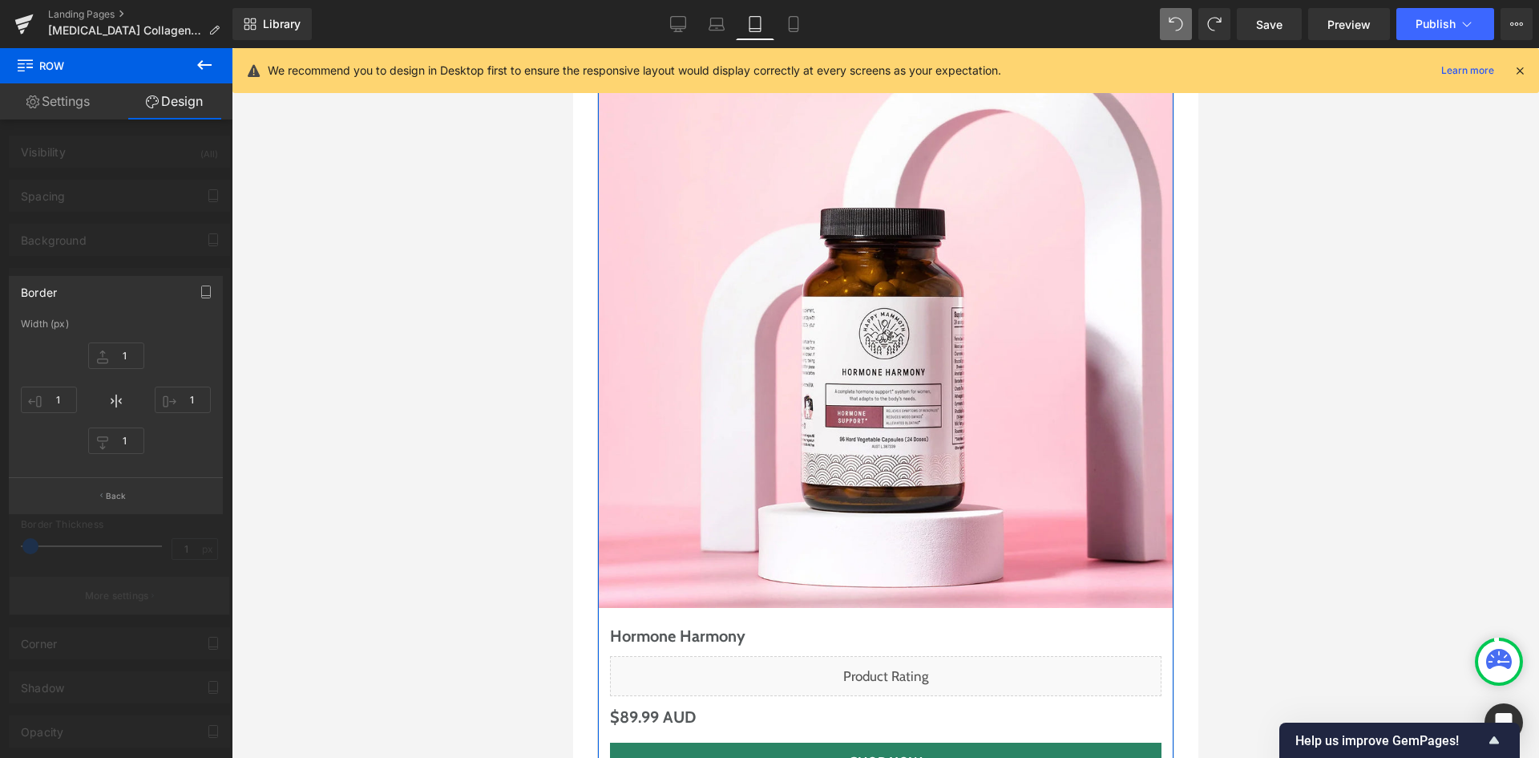
click at [125, 596] on div at bounding box center [116, 406] width 232 height 717
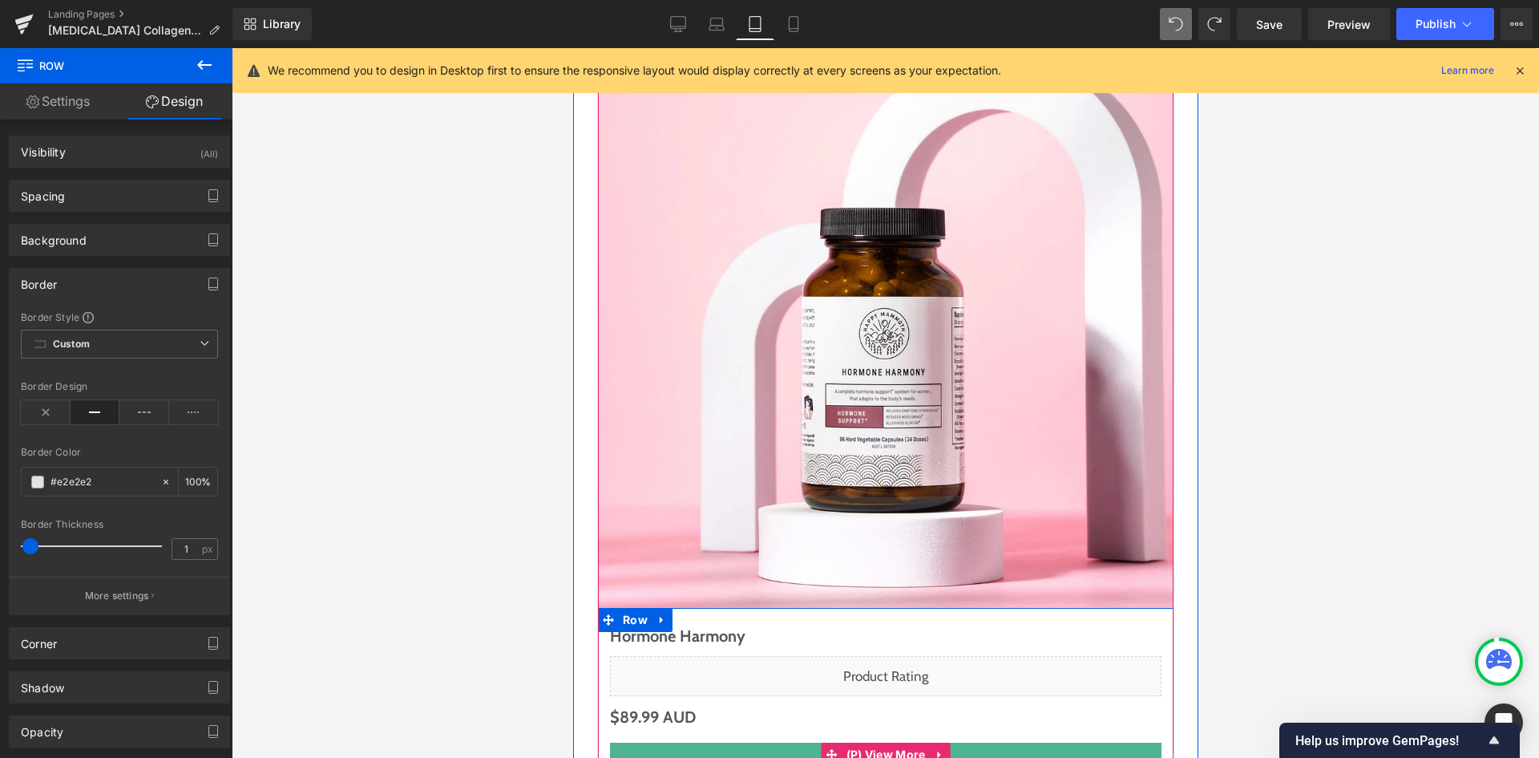
scroll to position [7963, 0]
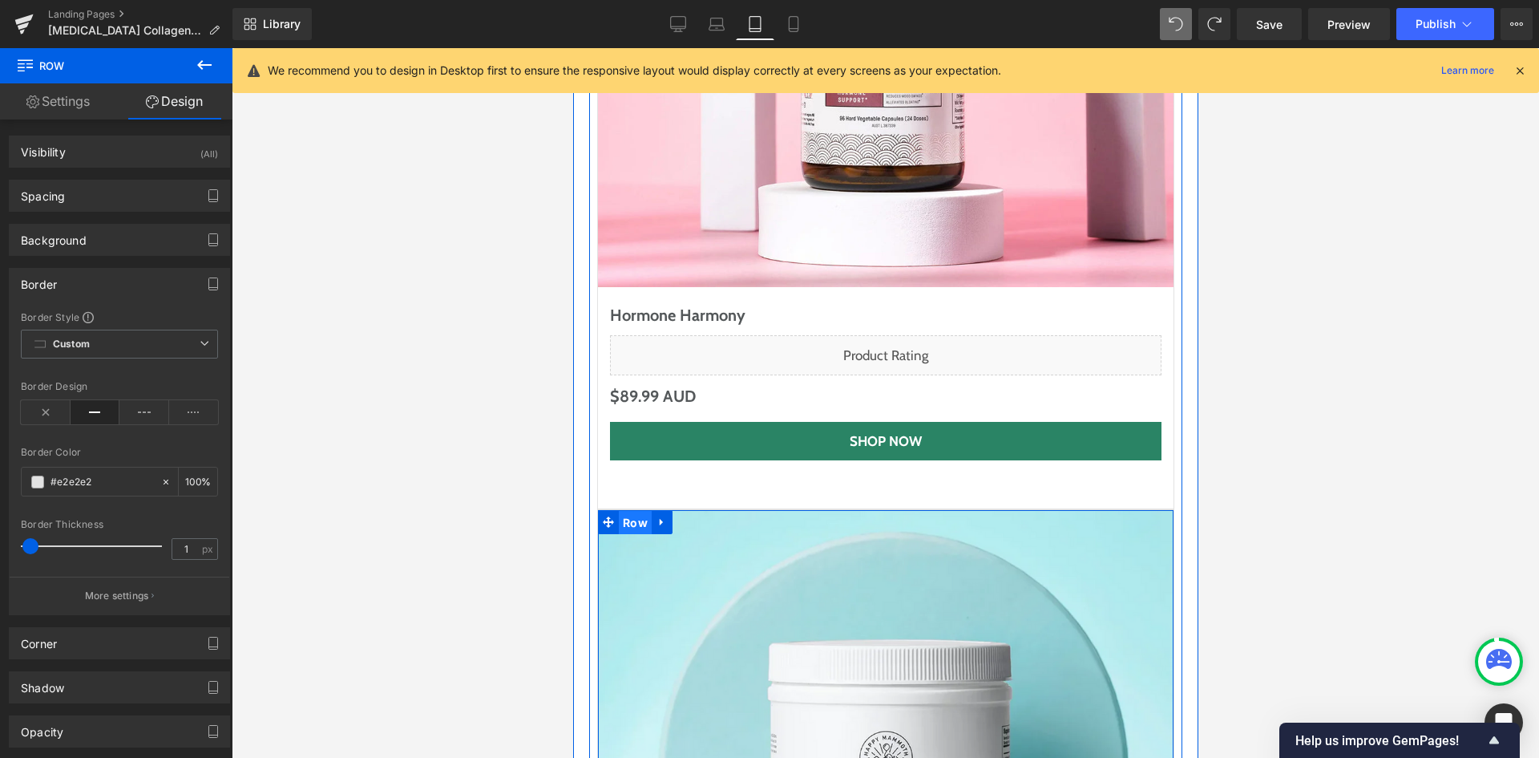
click at [622, 511] on span "Row" at bounding box center [634, 523] width 33 height 24
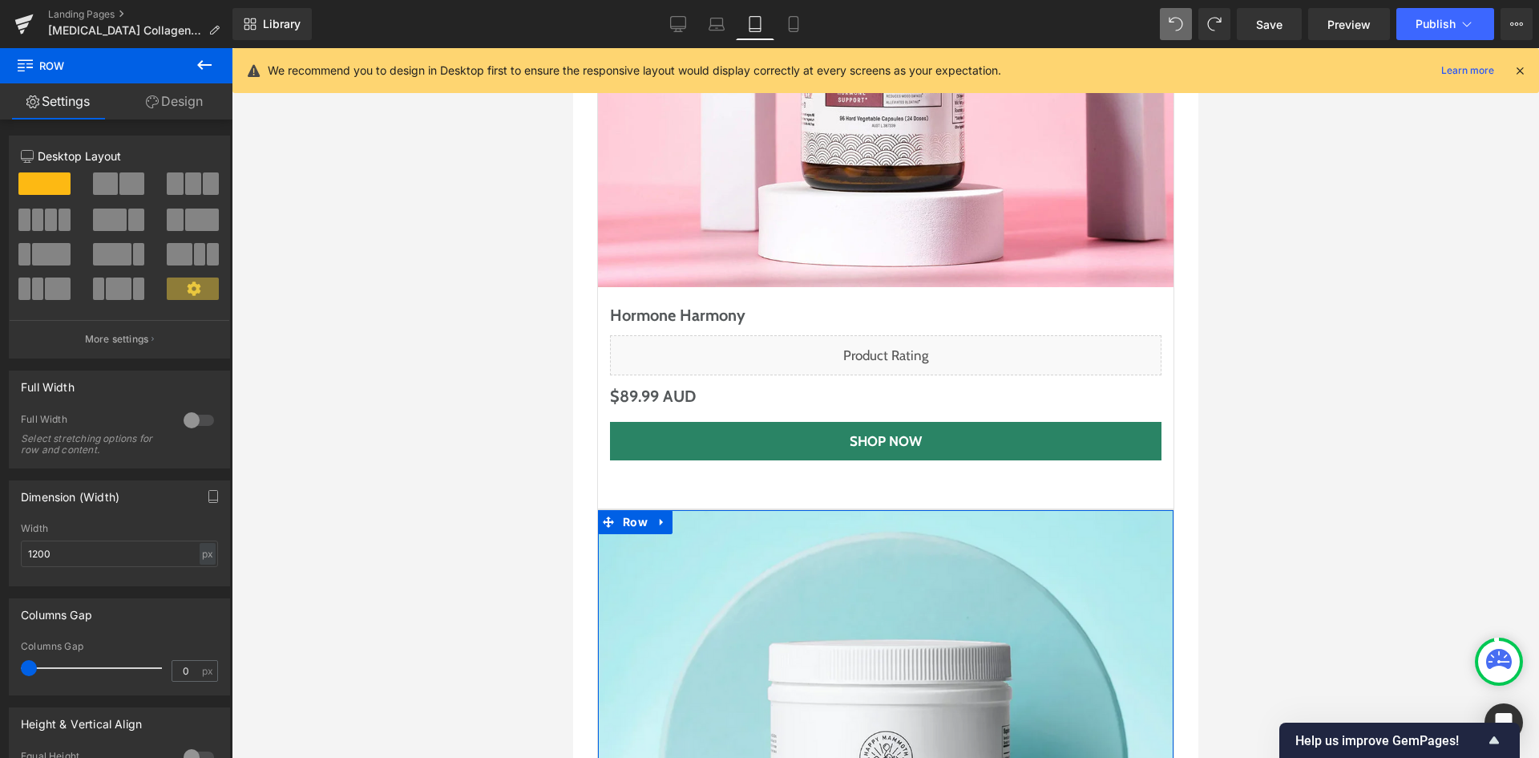
click at [173, 111] on link "Design" at bounding box center [174, 101] width 116 height 36
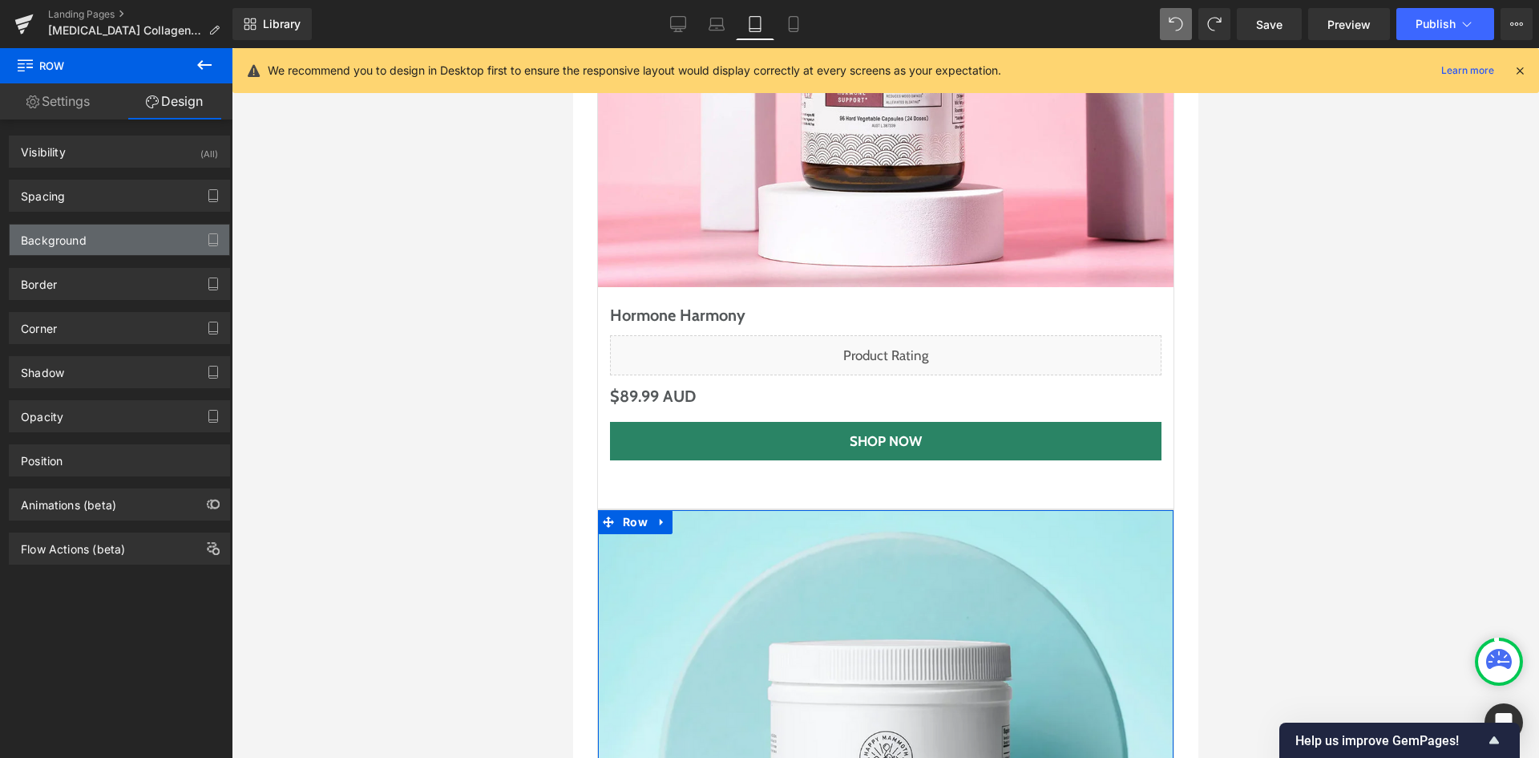
click at [108, 238] on div "Background" at bounding box center [120, 239] width 220 height 30
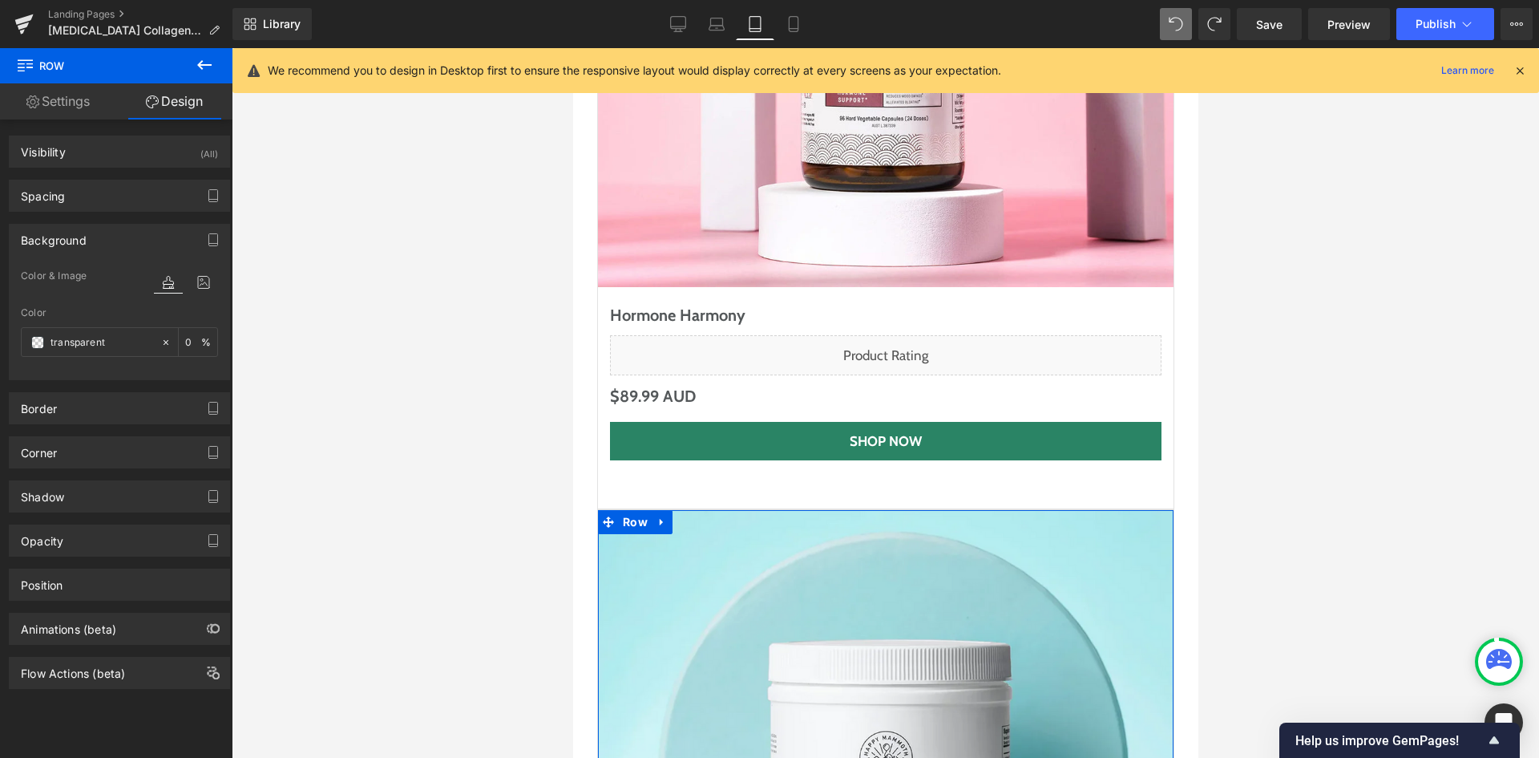
click at [108, 238] on div "Background" at bounding box center [120, 239] width 220 height 30
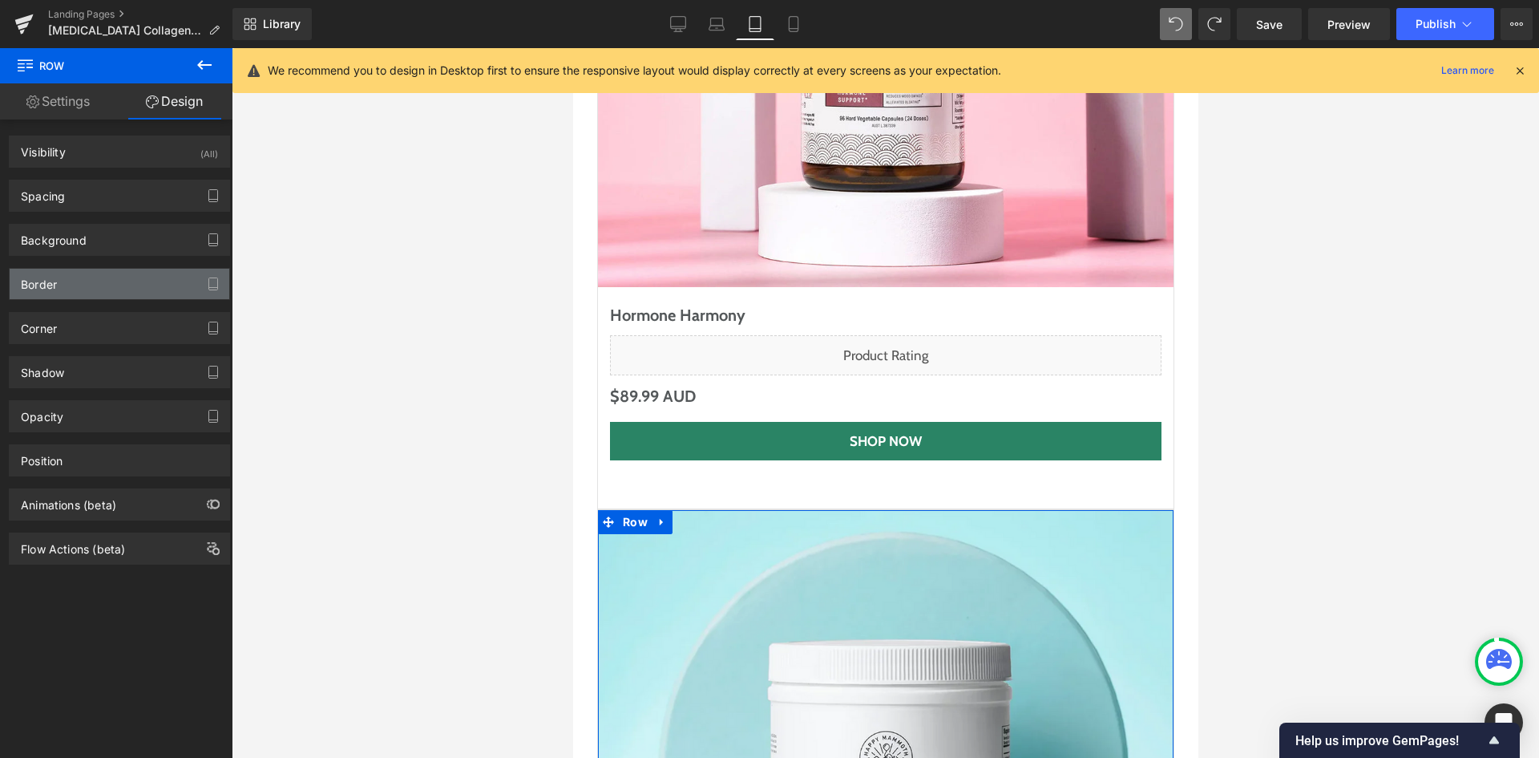
click at [79, 281] on div "Border" at bounding box center [120, 284] width 220 height 30
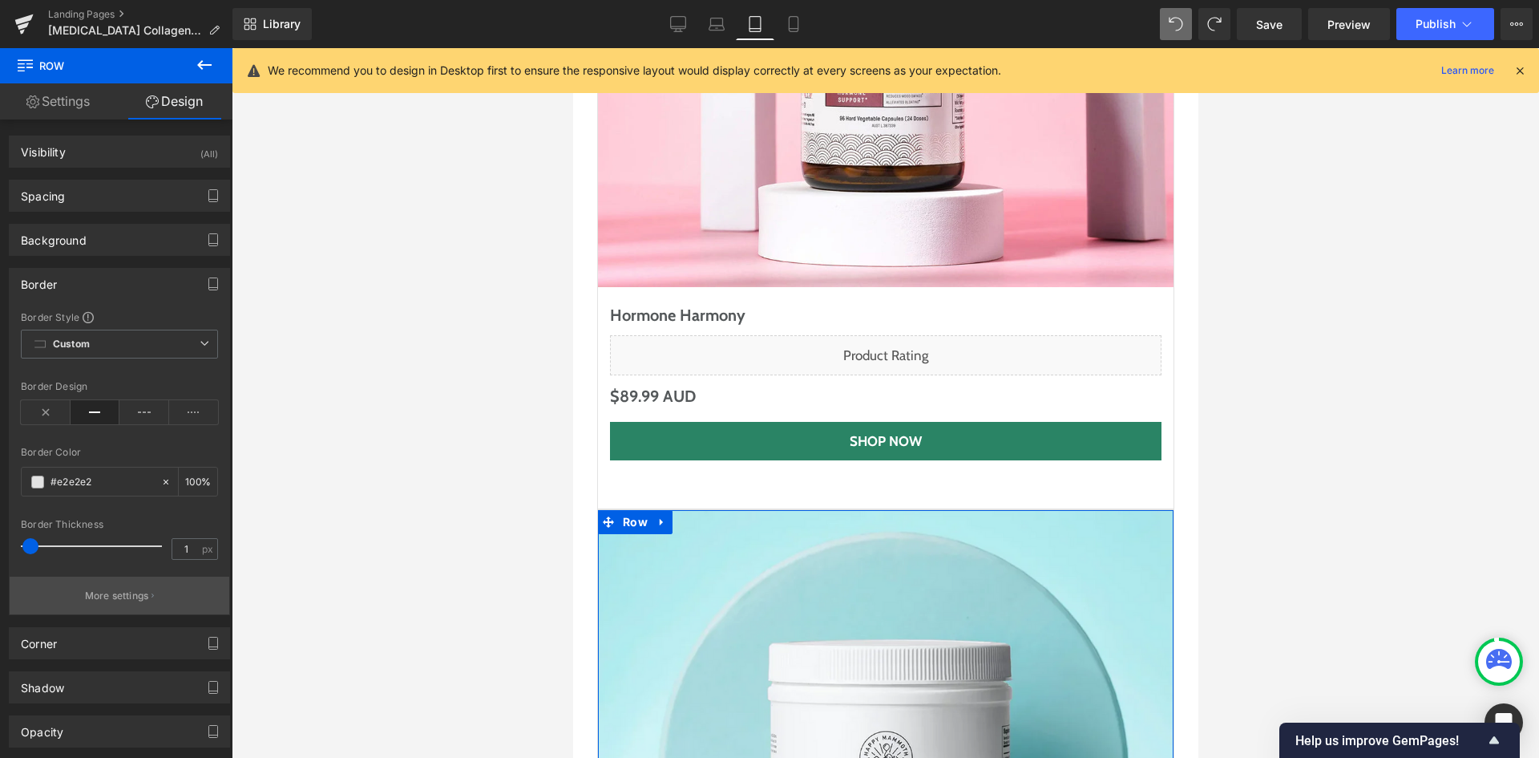
click at [139, 589] on p "More settings" at bounding box center [117, 595] width 64 height 14
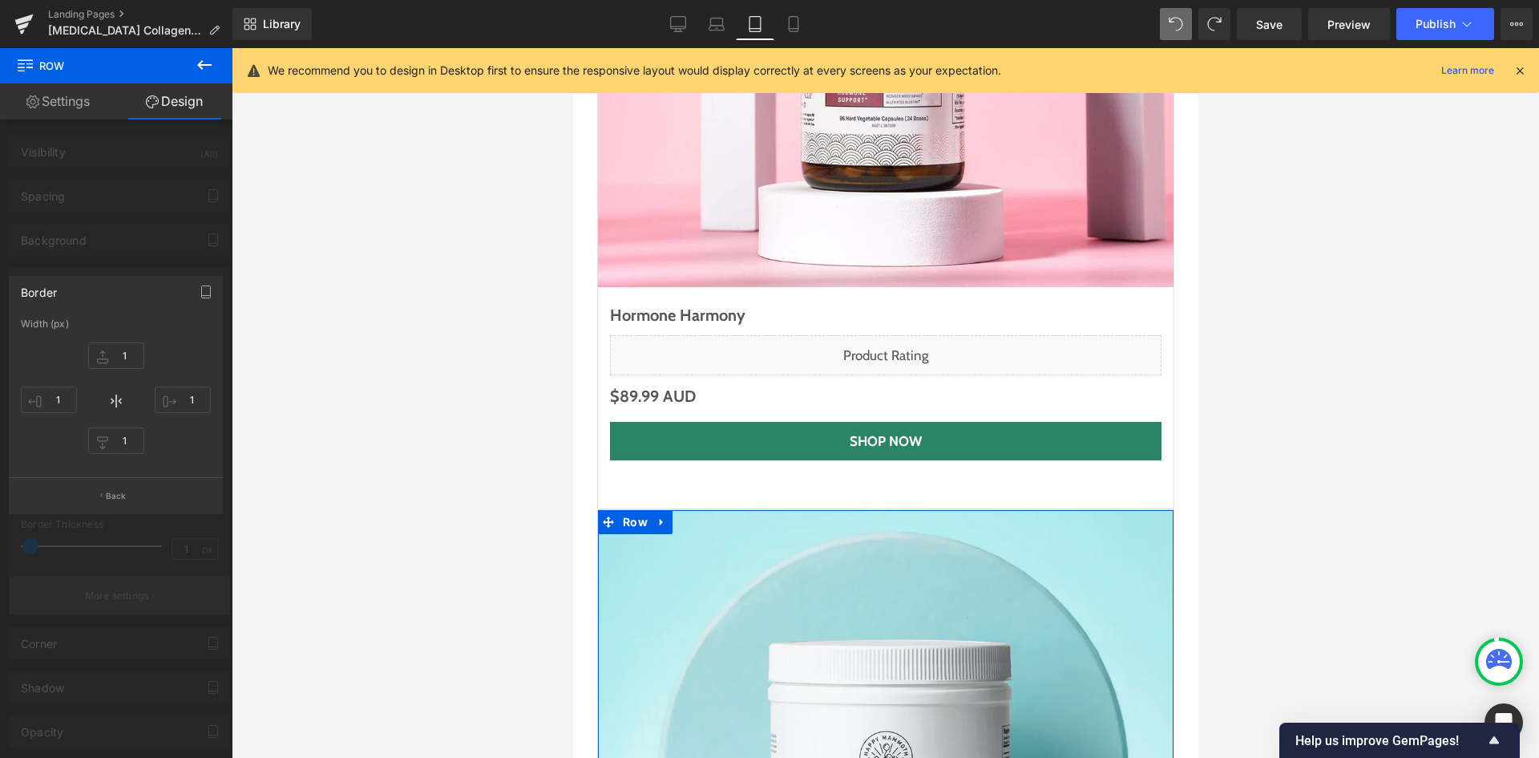
click at [139, 589] on div at bounding box center [116, 406] width 232 height 717
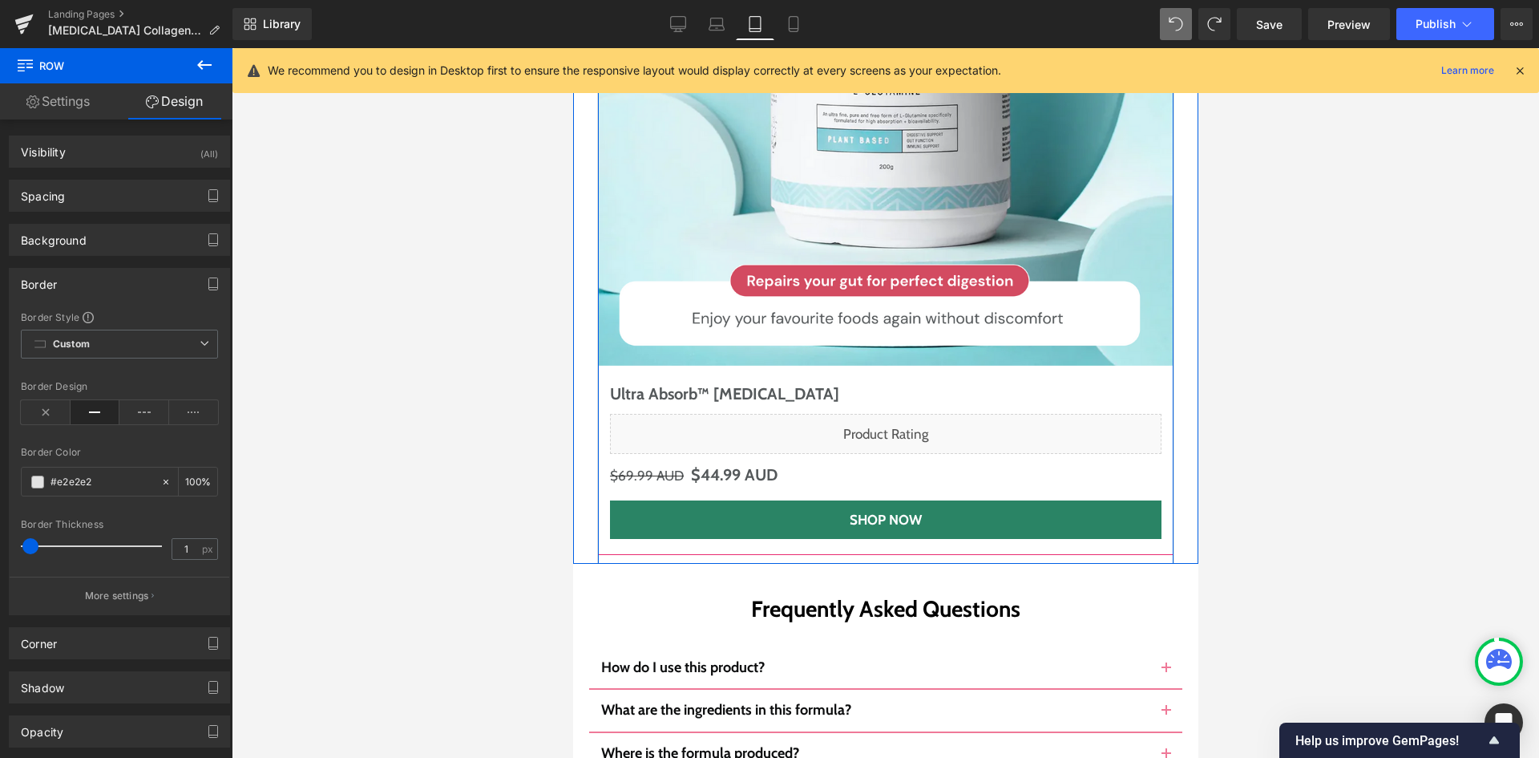
scroll to position [8684, 0]
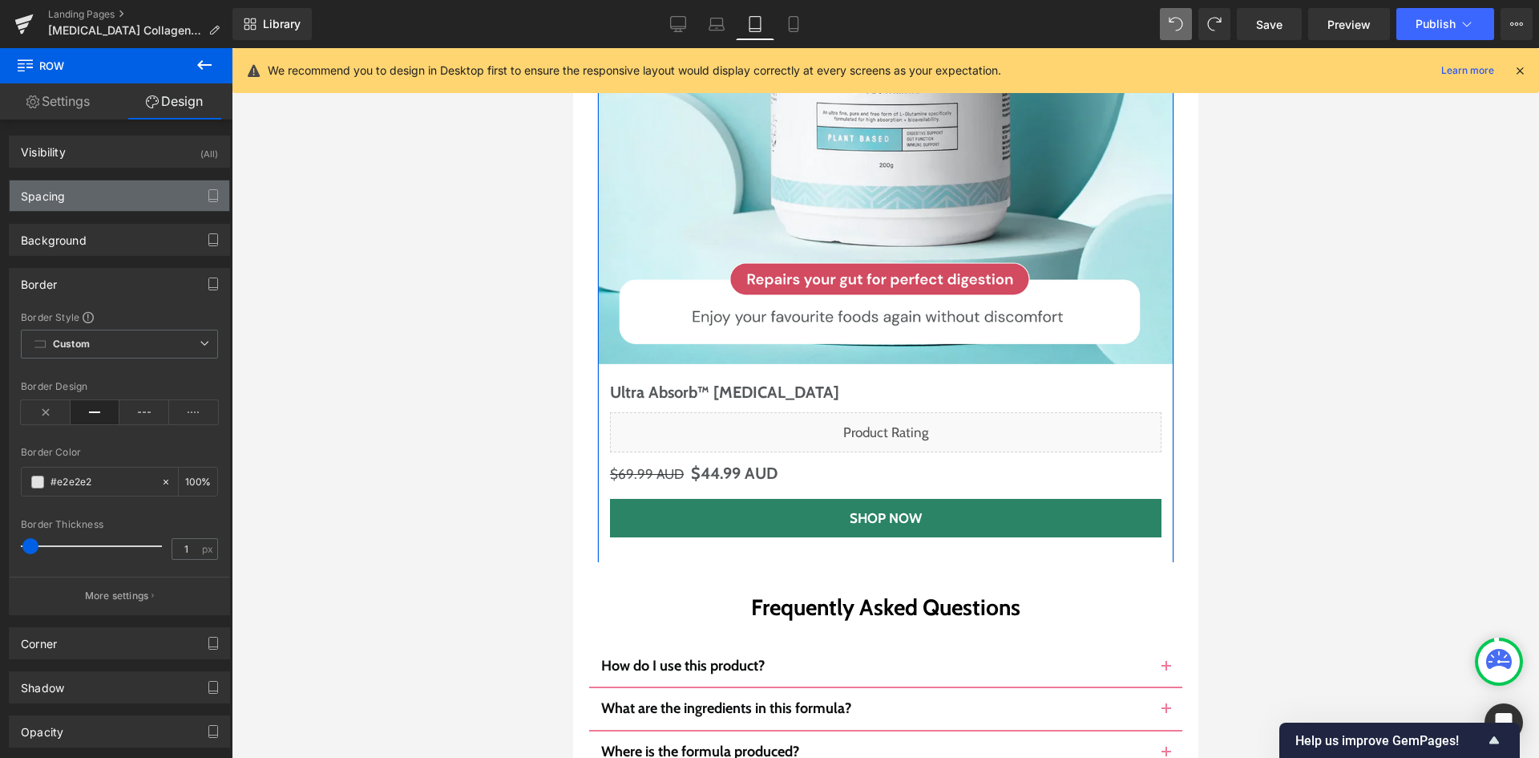
click at [118, 188] on div "Spacing" at bounding box center [120, 195] width 220 height 30
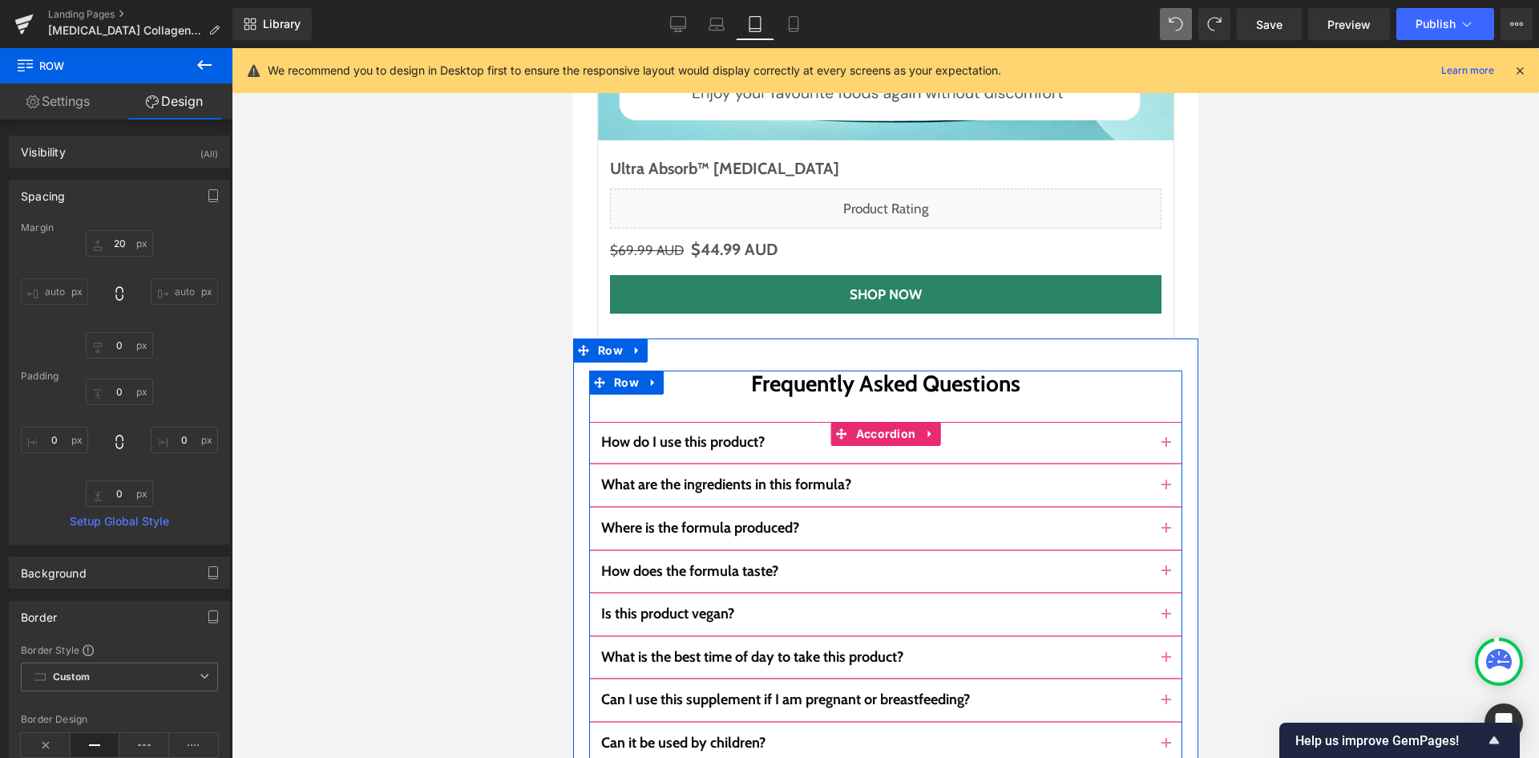
scroll to position [8764, 0]
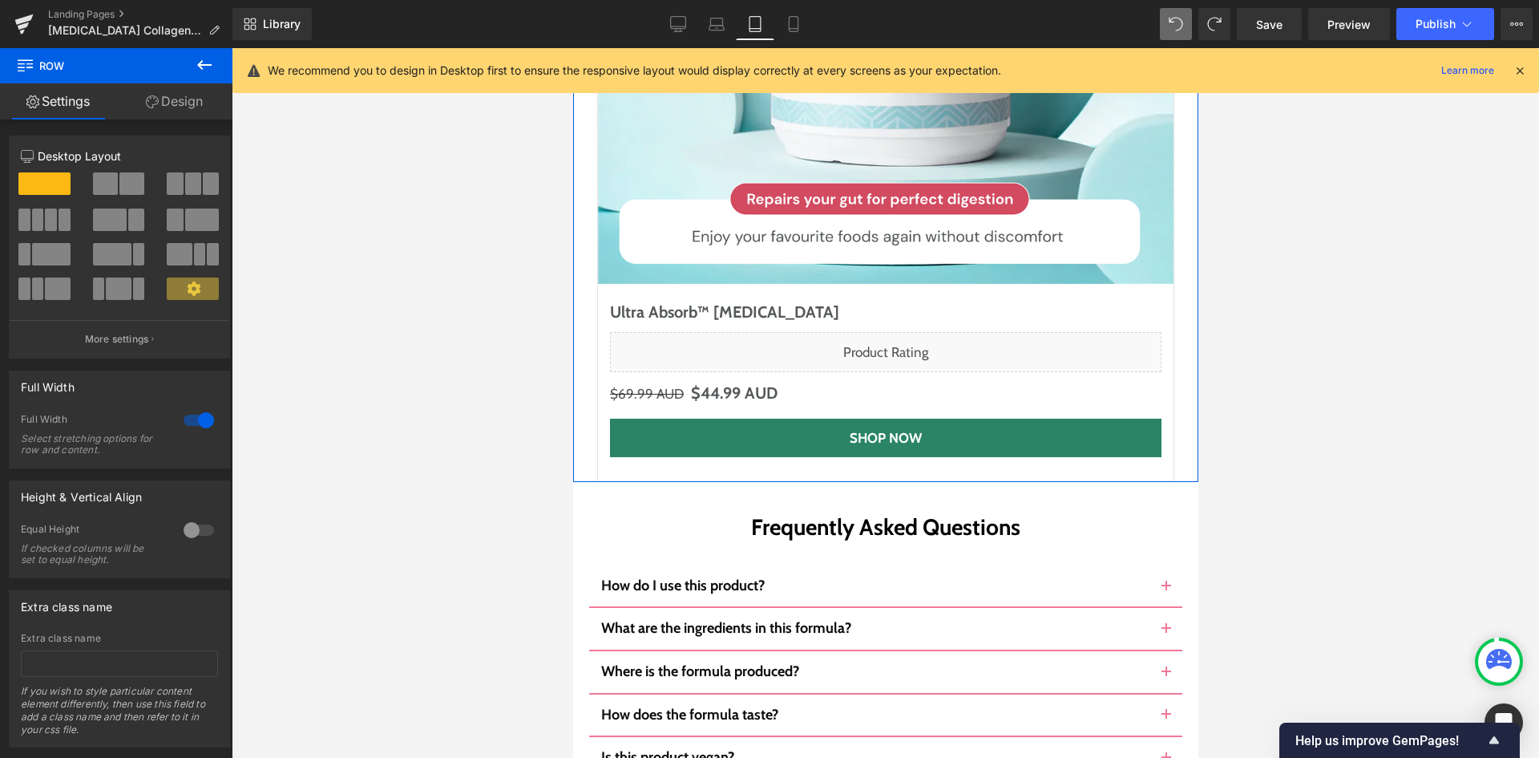
click at [173, 94] on link "Design" at bounding box center [174, 101] width 116 height 36
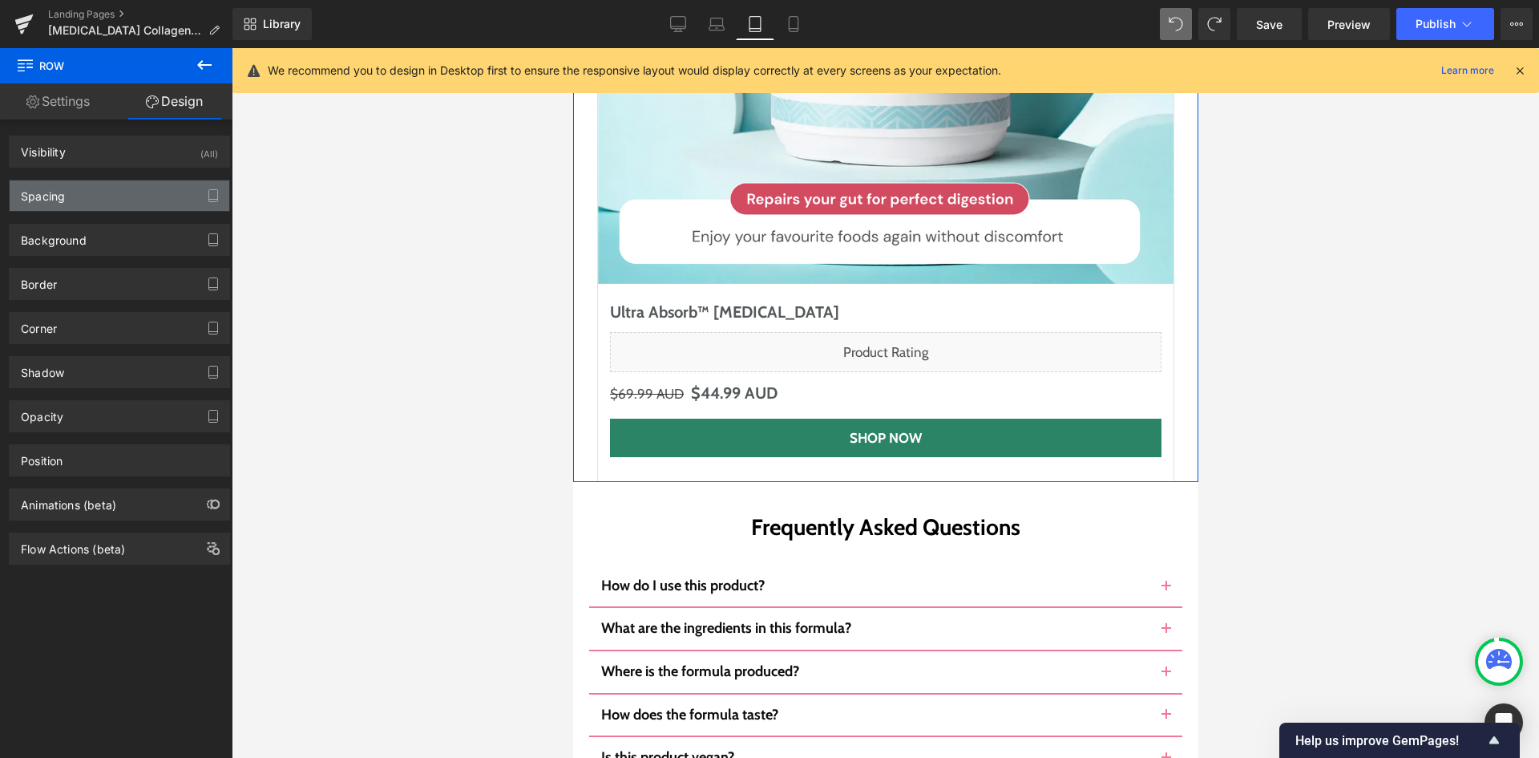
click at [111, 202] on div "Spacing" at bounding box center [120, 195] width 220 height 30
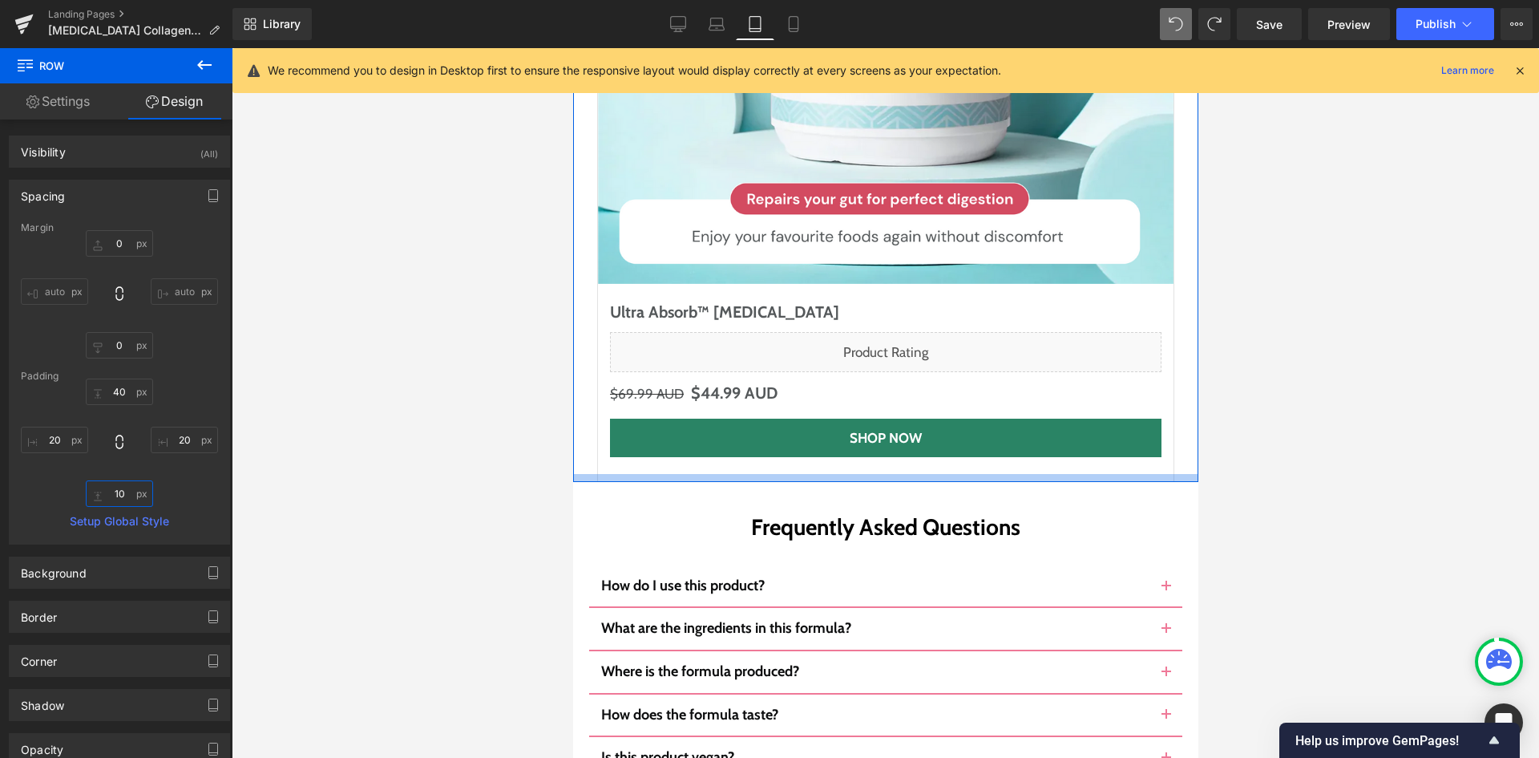
click at [120, 498] on input "10" at bounding box center [119, 493] width 67 height 26
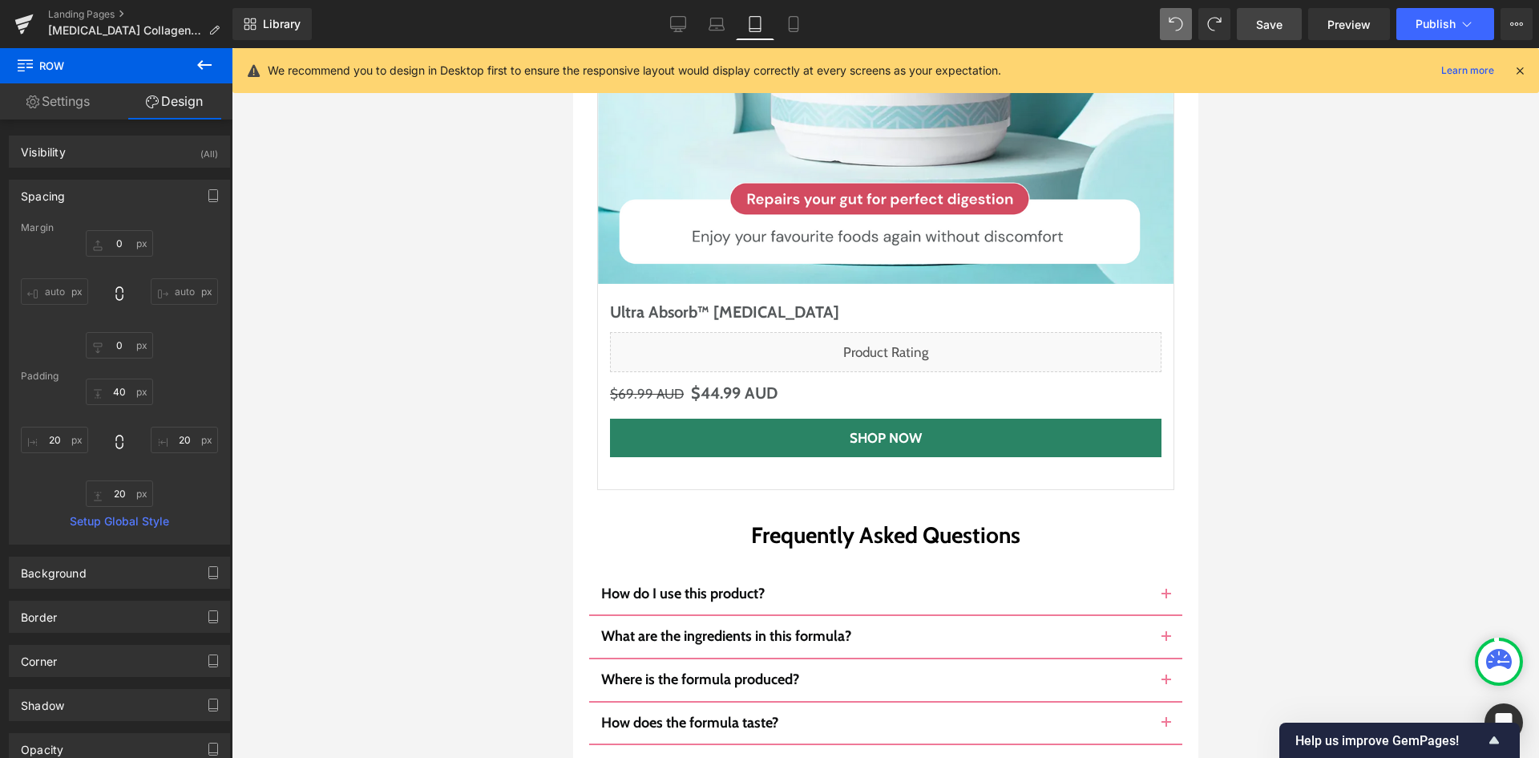
click at [1299, 26] on link "Save" at bounding box center [1269, 24] width 65 height 32
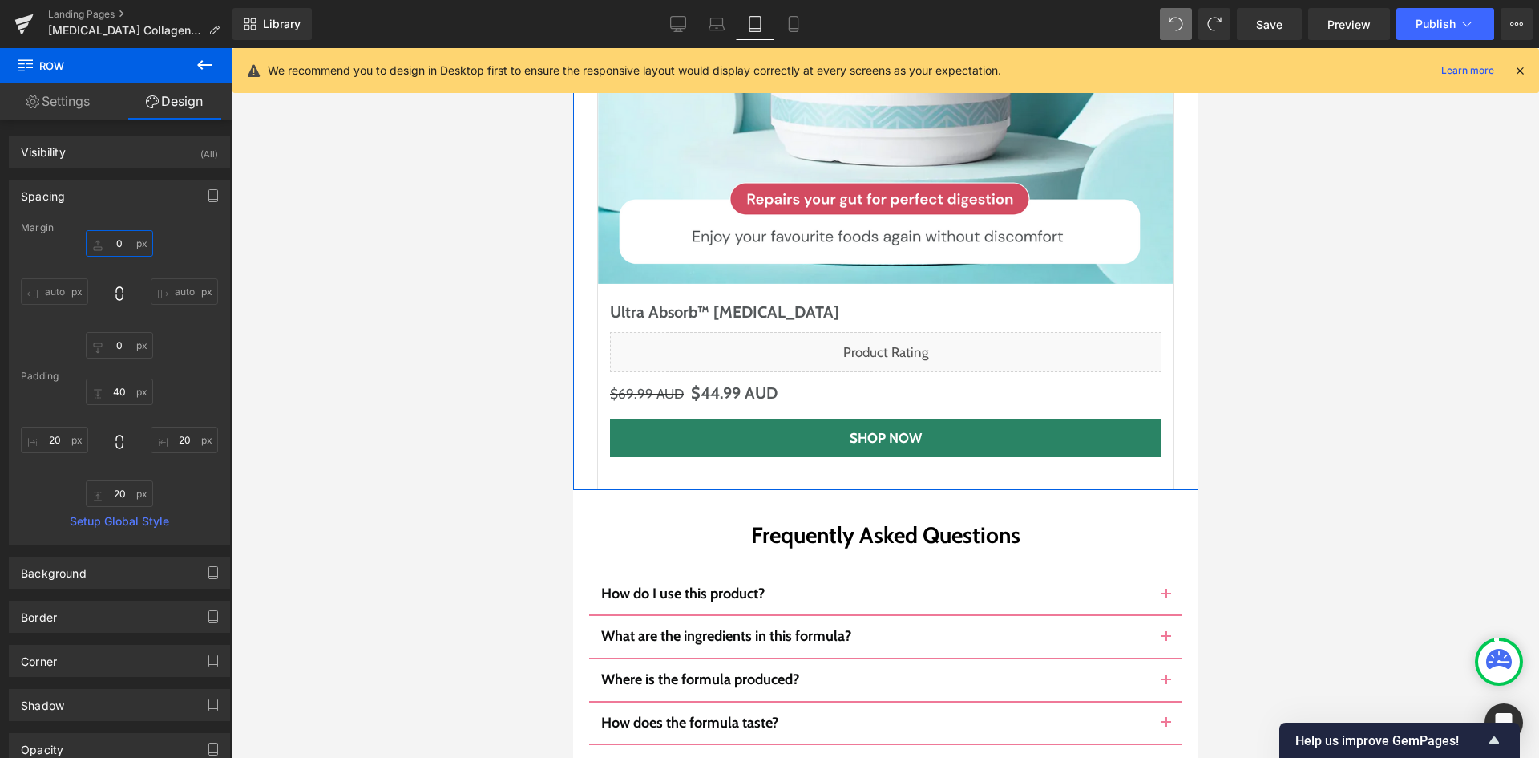
click at [127, 240] on input "0" at bounding box center [119, 243] width 67 height 26
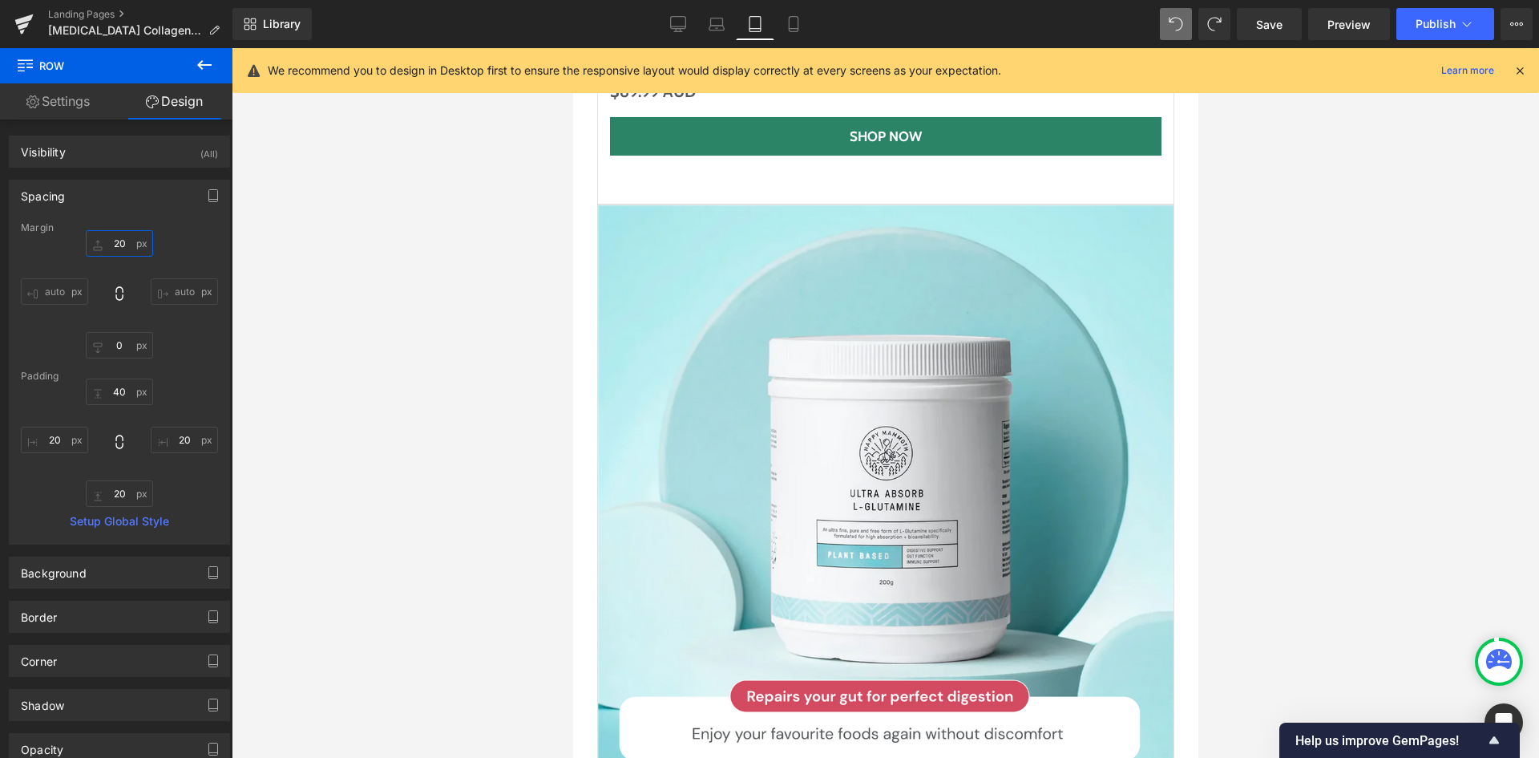
scroll to position [7963, 0]
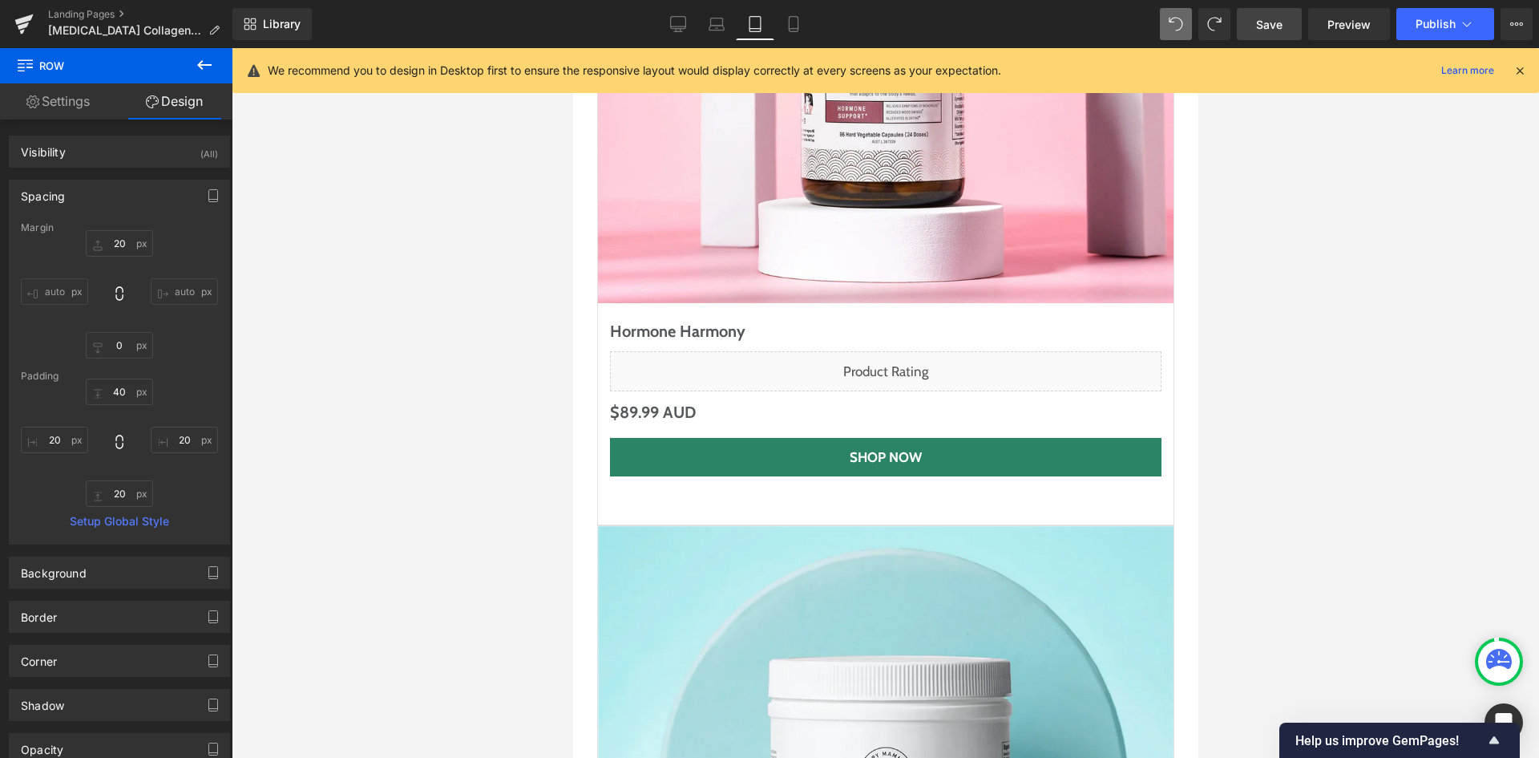
drag, startPoint x: 1253, startPoint y: 38, endPoint x: 79, endPoint y: 305, distance: 1204.4
click at [1253, 38] on link "Save" at bounding box center [1269, 24] width 65 height 32
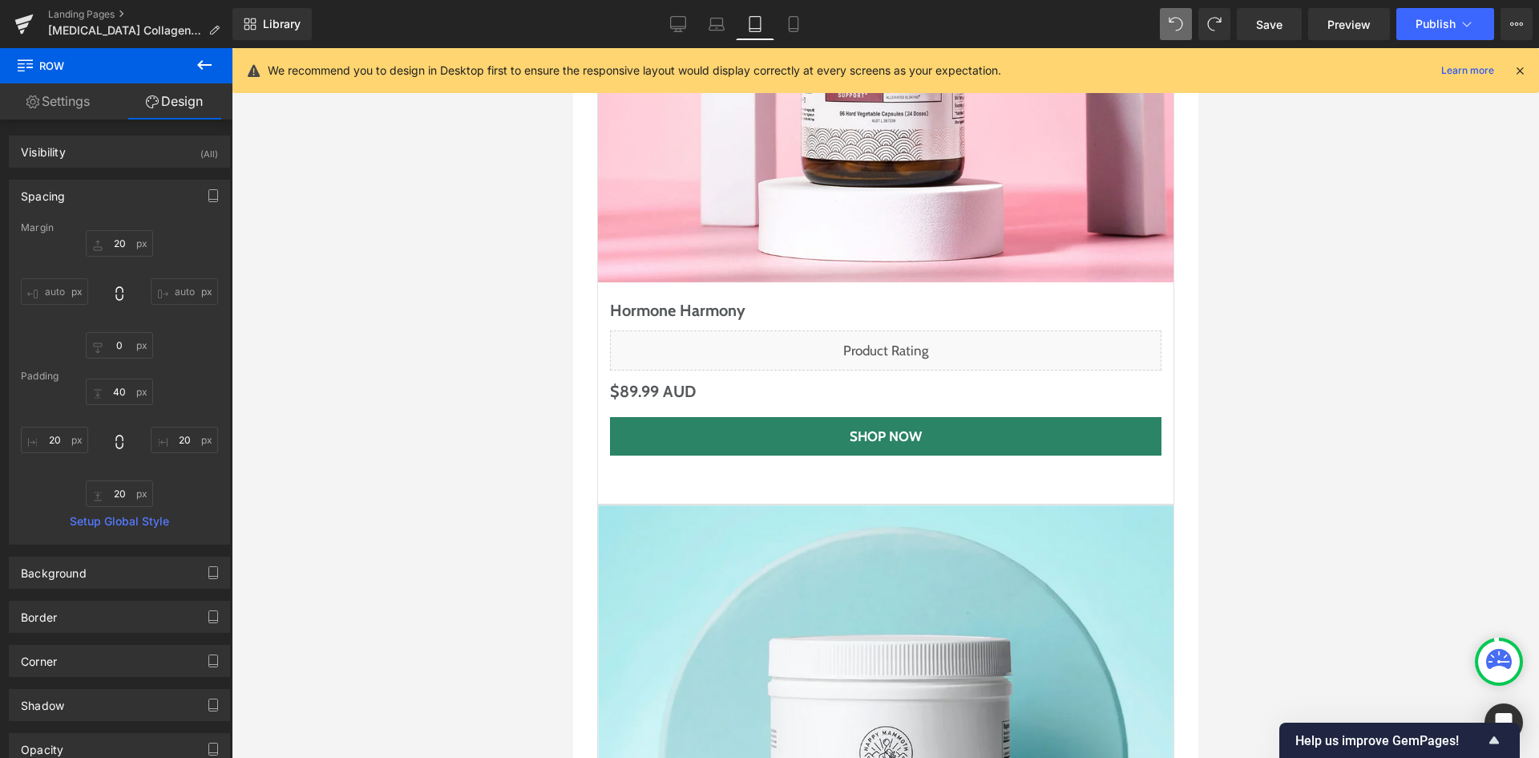
scroll to position [7883, 0]
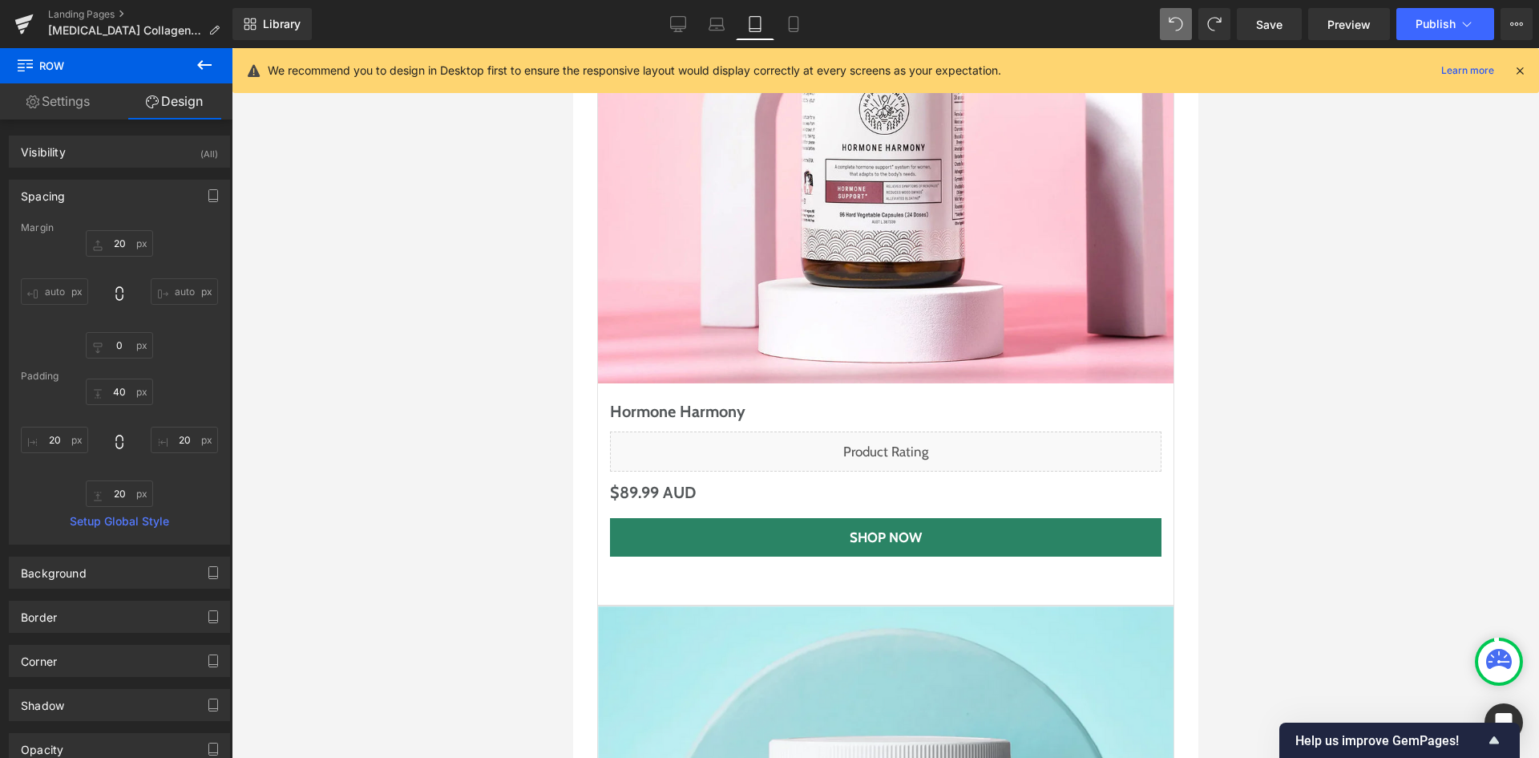
click at [670, 433] on div "Sale Off (P) Image Hormone Harmony (P) Title Liquid $0 AUD $89.99 AUD (P) Price…" at bounding box center [884, 206] width 577 height 798
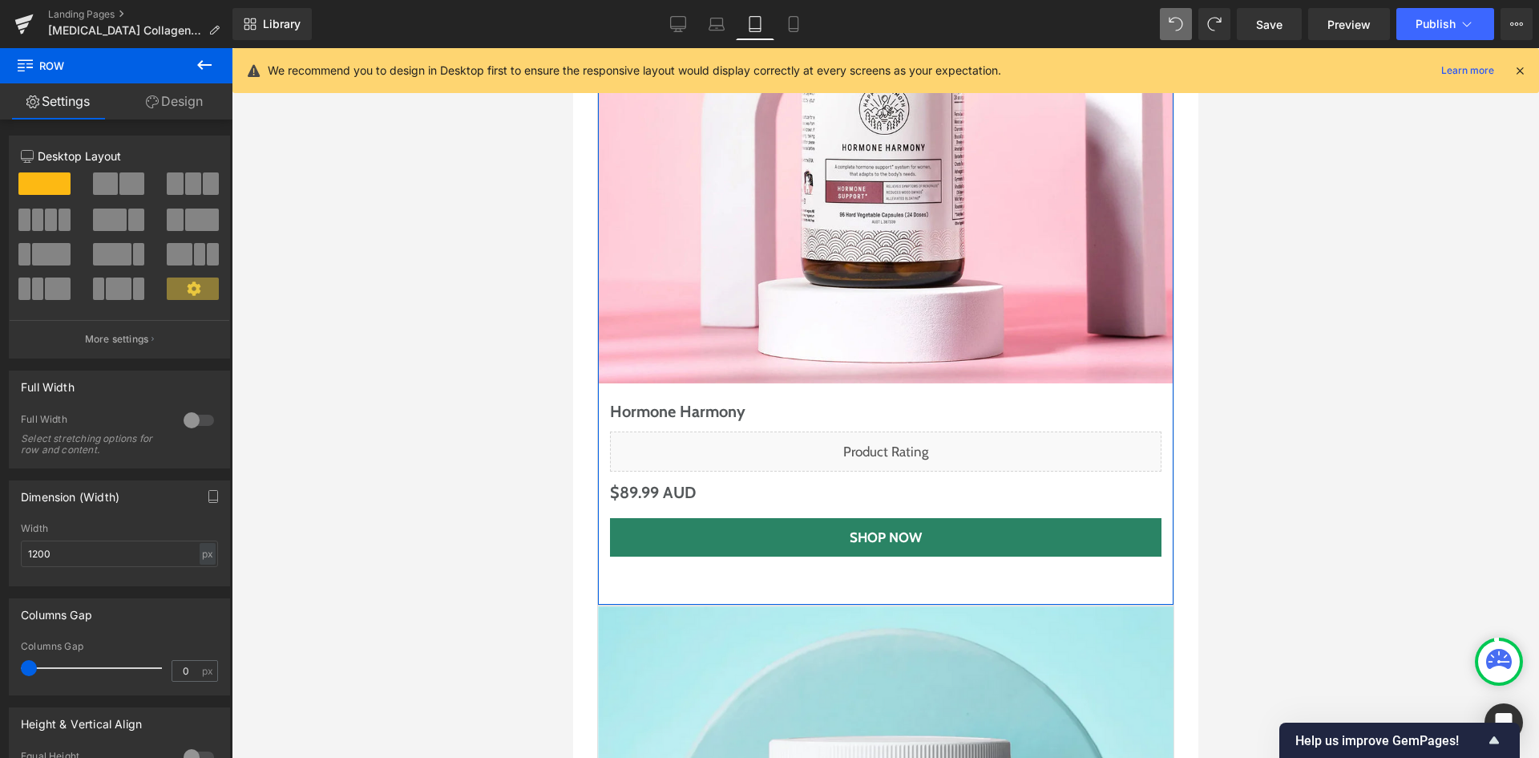
click at [183, 99] on link "Design" at bounding box center [174, 101] width 116 height 36
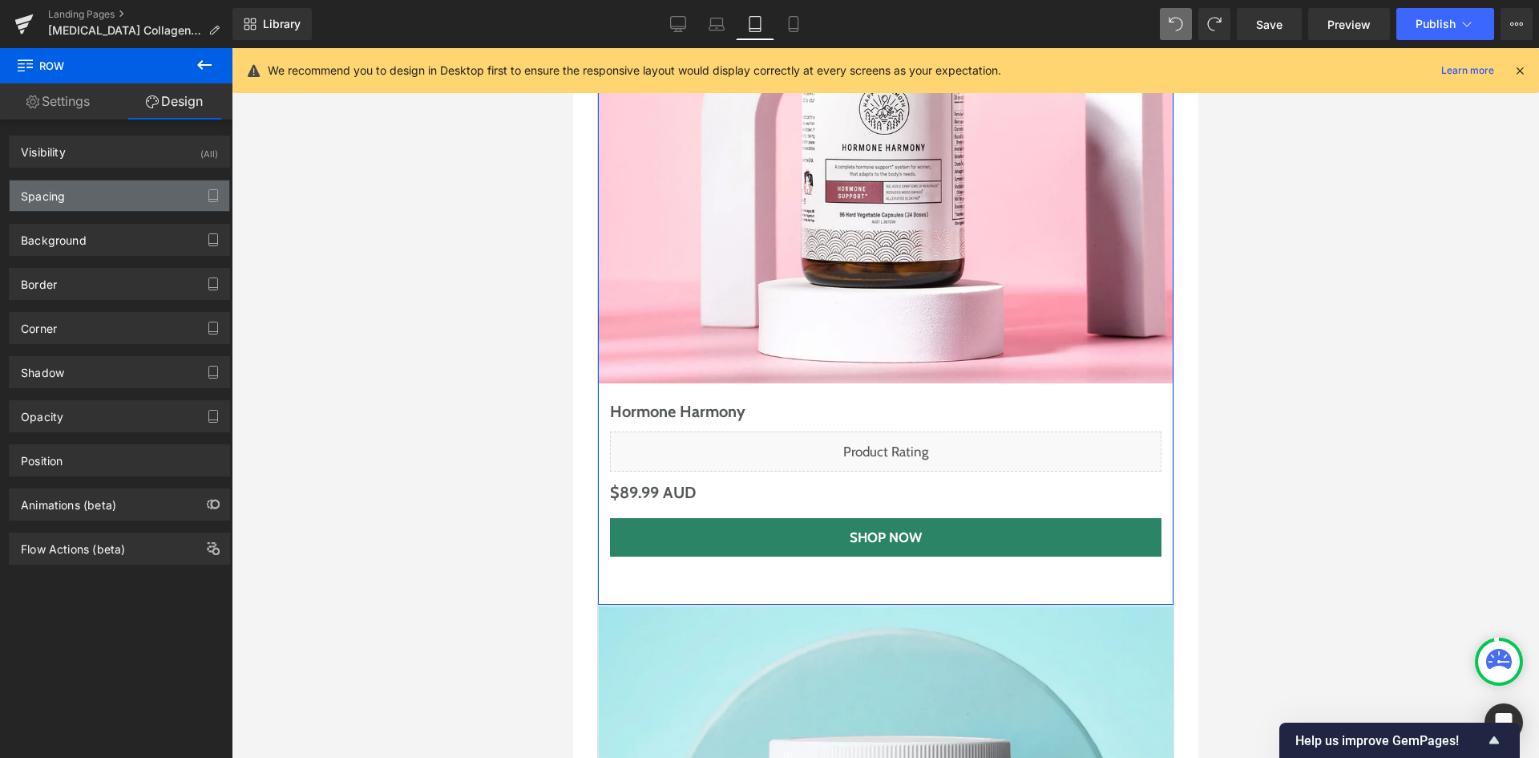
click at [108, 192] on div "Spacing" at bounding box center [120, 195] width 220 height 30
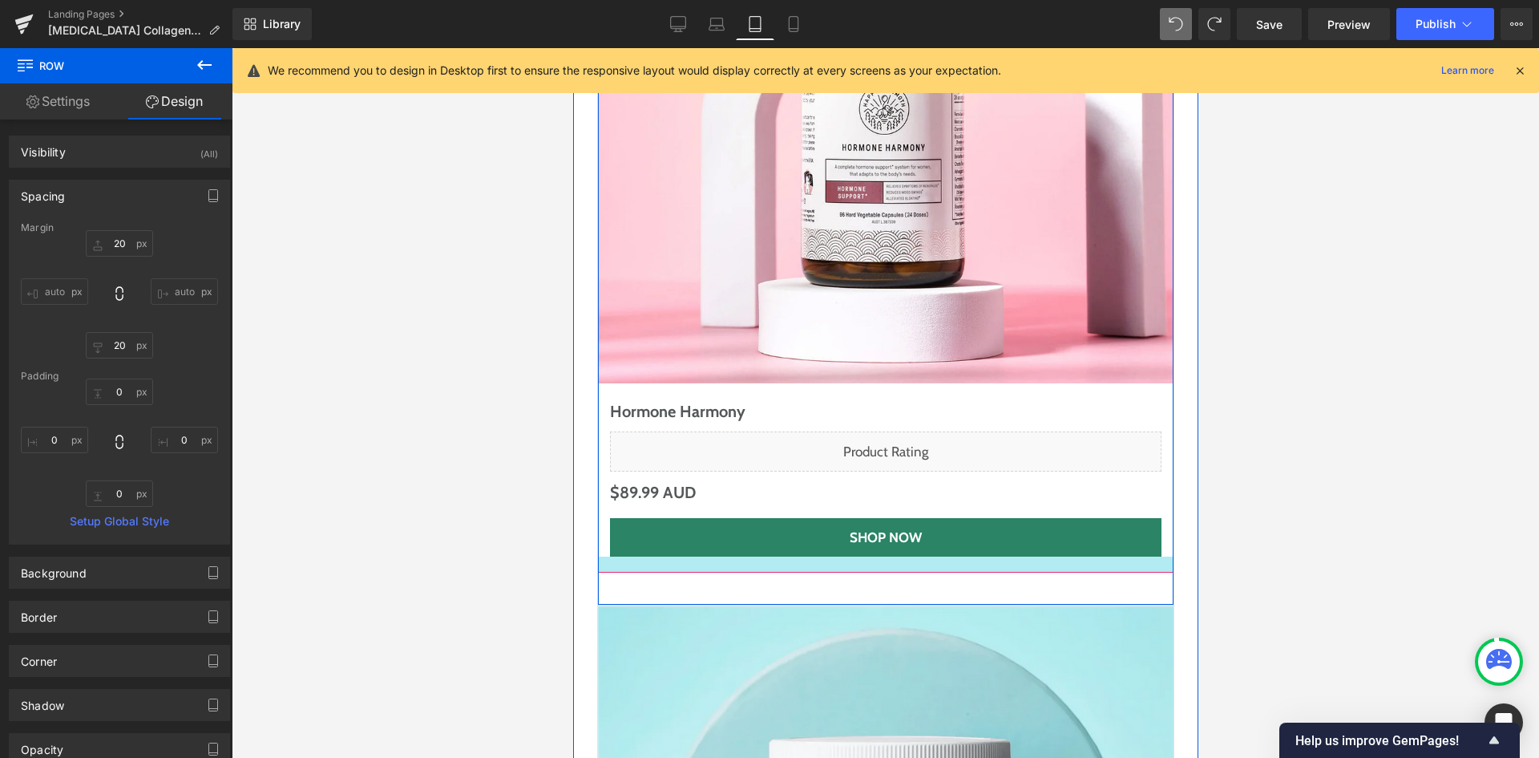
click at [759, 556] on div at bounding box center [885, 564] width 576 height 16
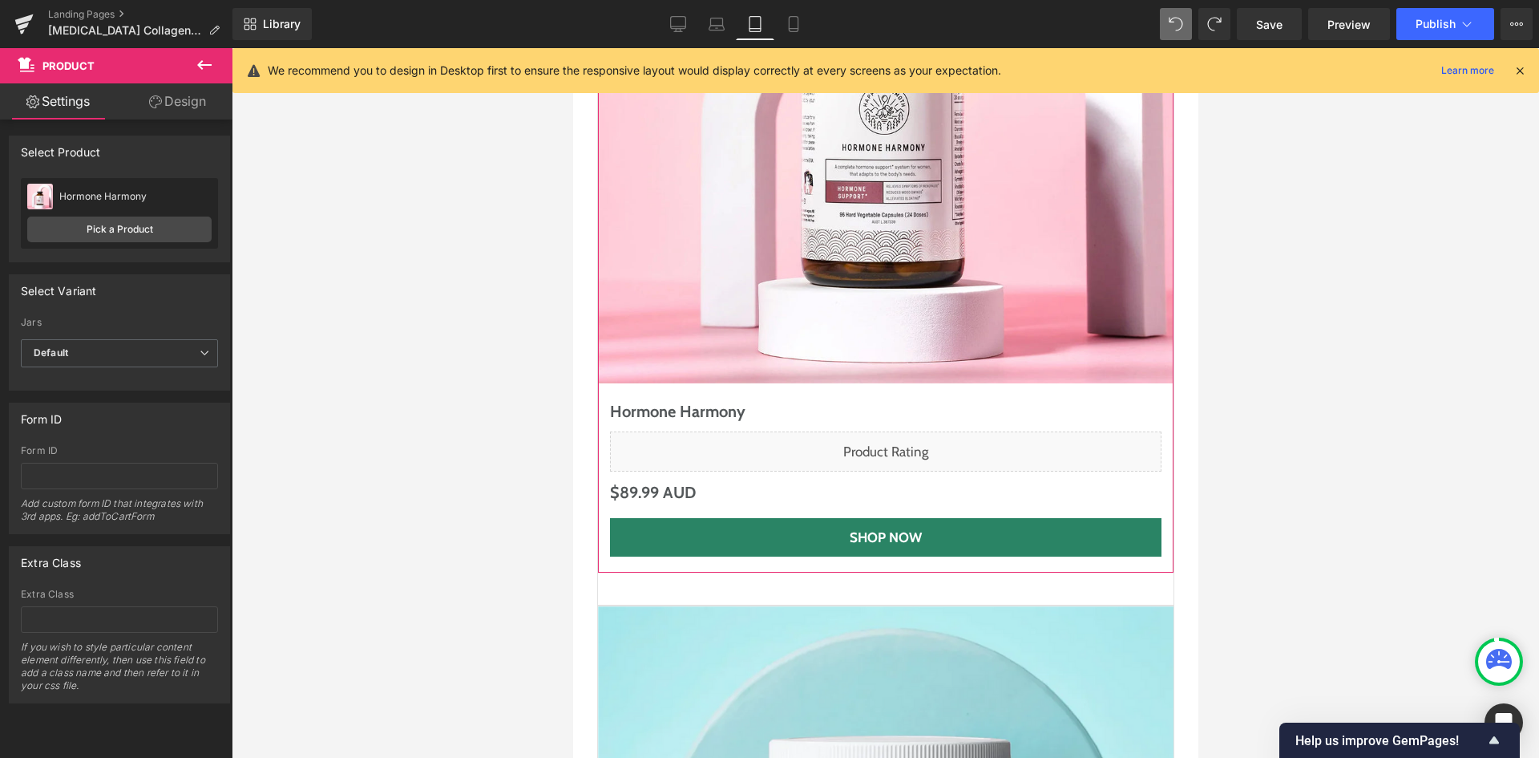
click at [173, 111] on link "Design" at bounding box center [177, 101] width 116 height 36
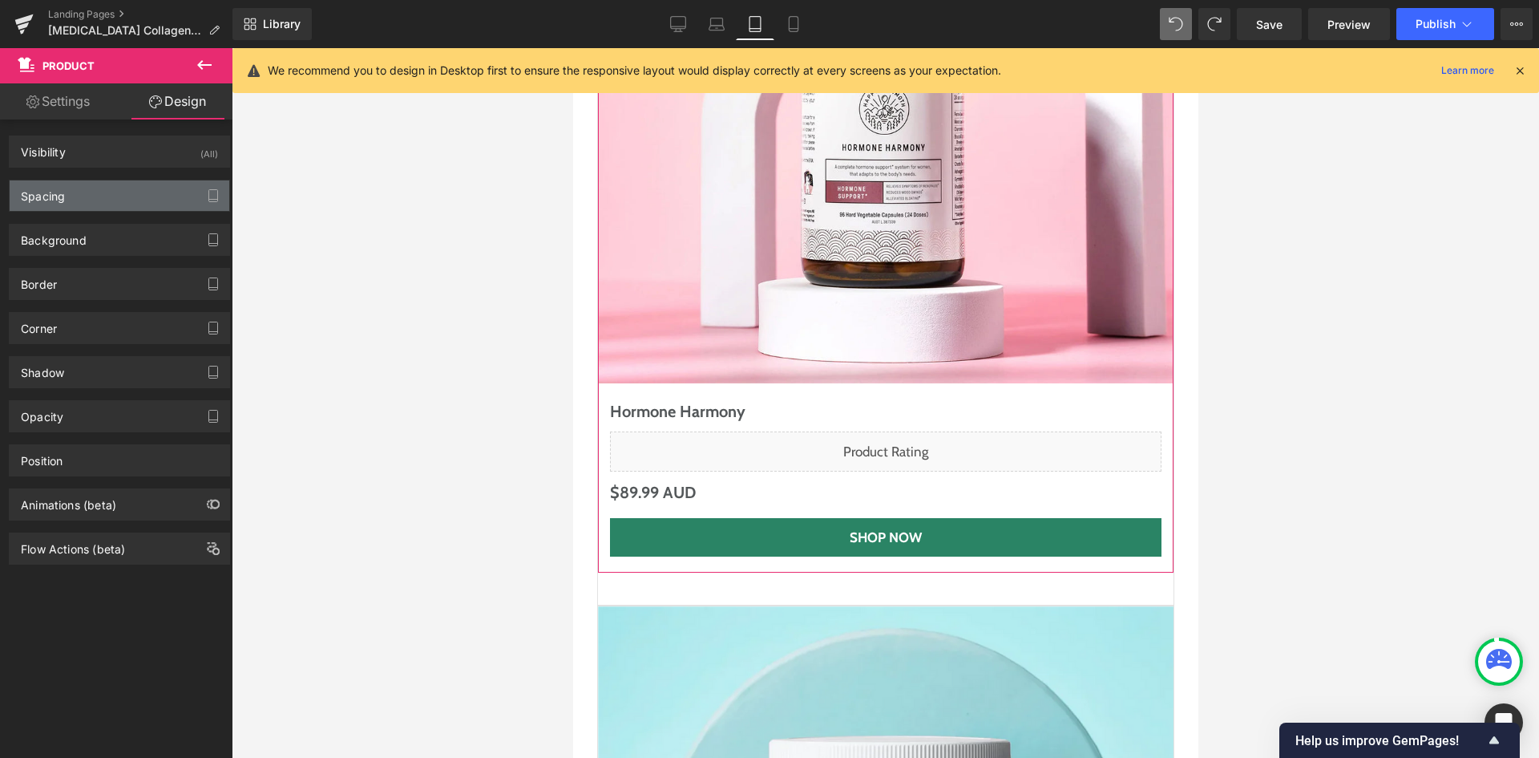
click at [123, 188] on div "Spacing" at bounding box center [120, 195] width 220 height 30
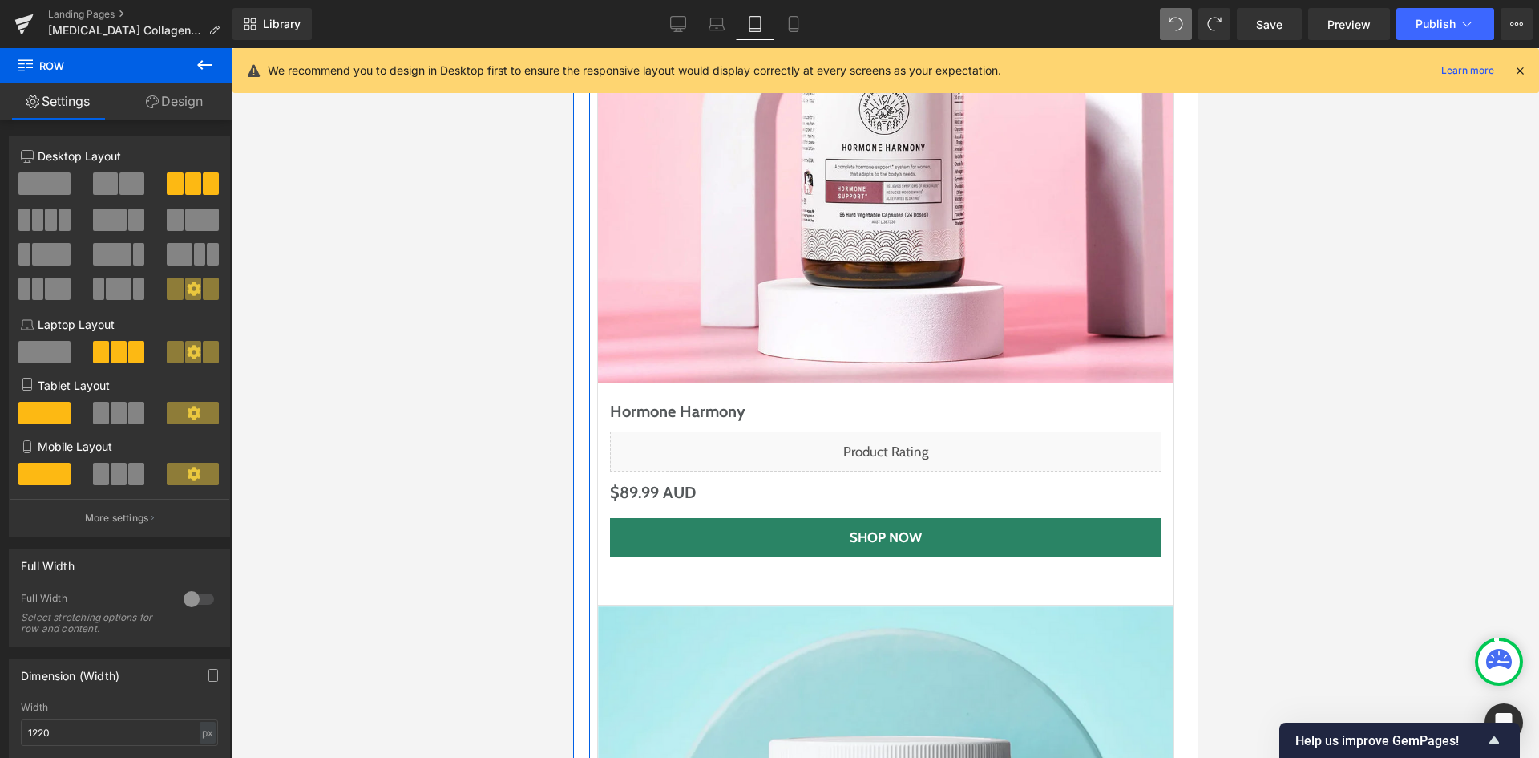
click at [598, 421] on div "Sale Off (P) Image Hormone Harmony (P) Title Liquid $0 AUD $89.99 AUD (P) Price…" at bounding box center [885, 190] width 576 height 765
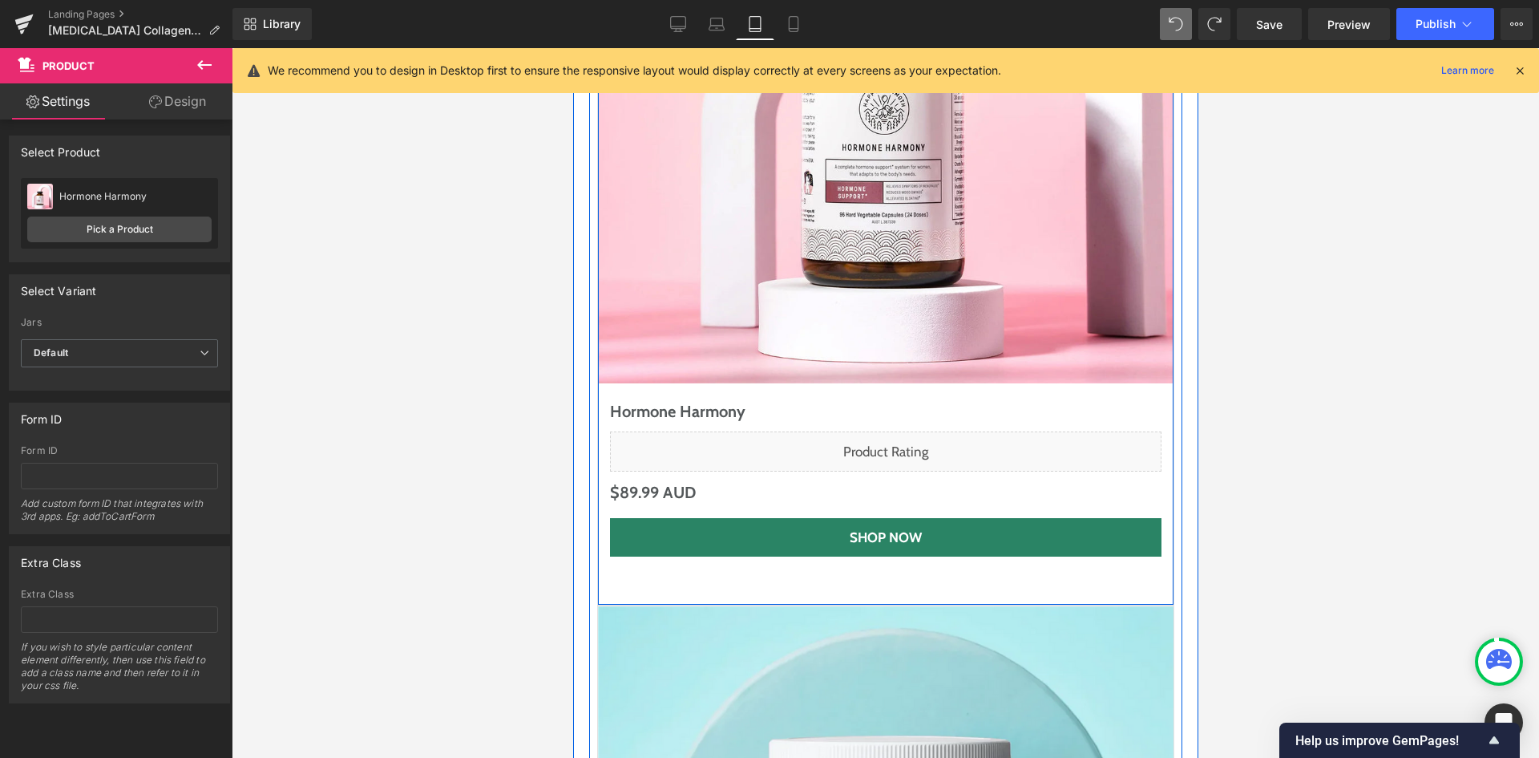
click at [798, 426] on div "Sale Off (P) Image Hormone Harmony (P) Title Liquid $0 AUD $89.99 AUD (P) Price…" at bounding box center [884, 206] width 577 height 798
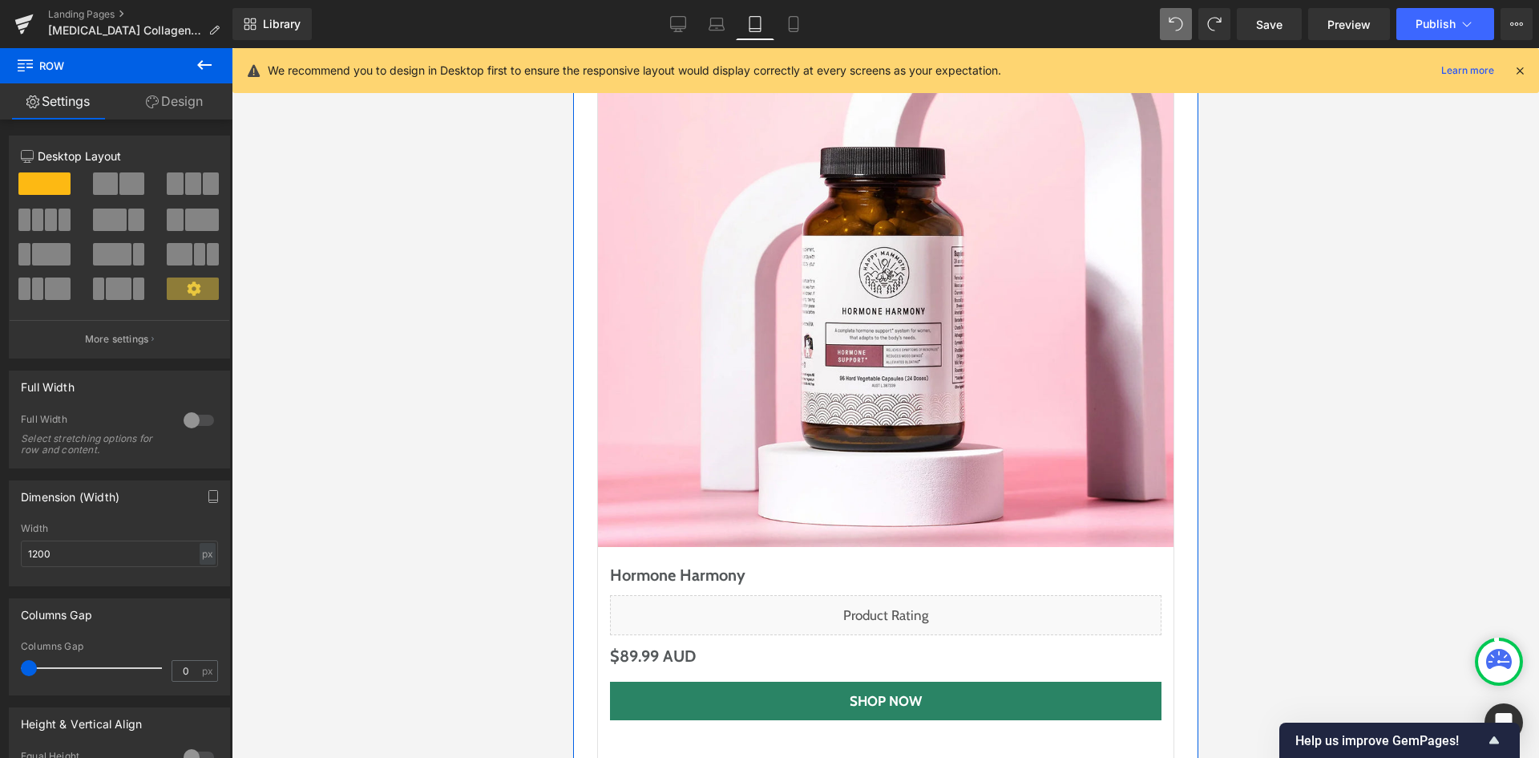
scroll to position [7722, 0]
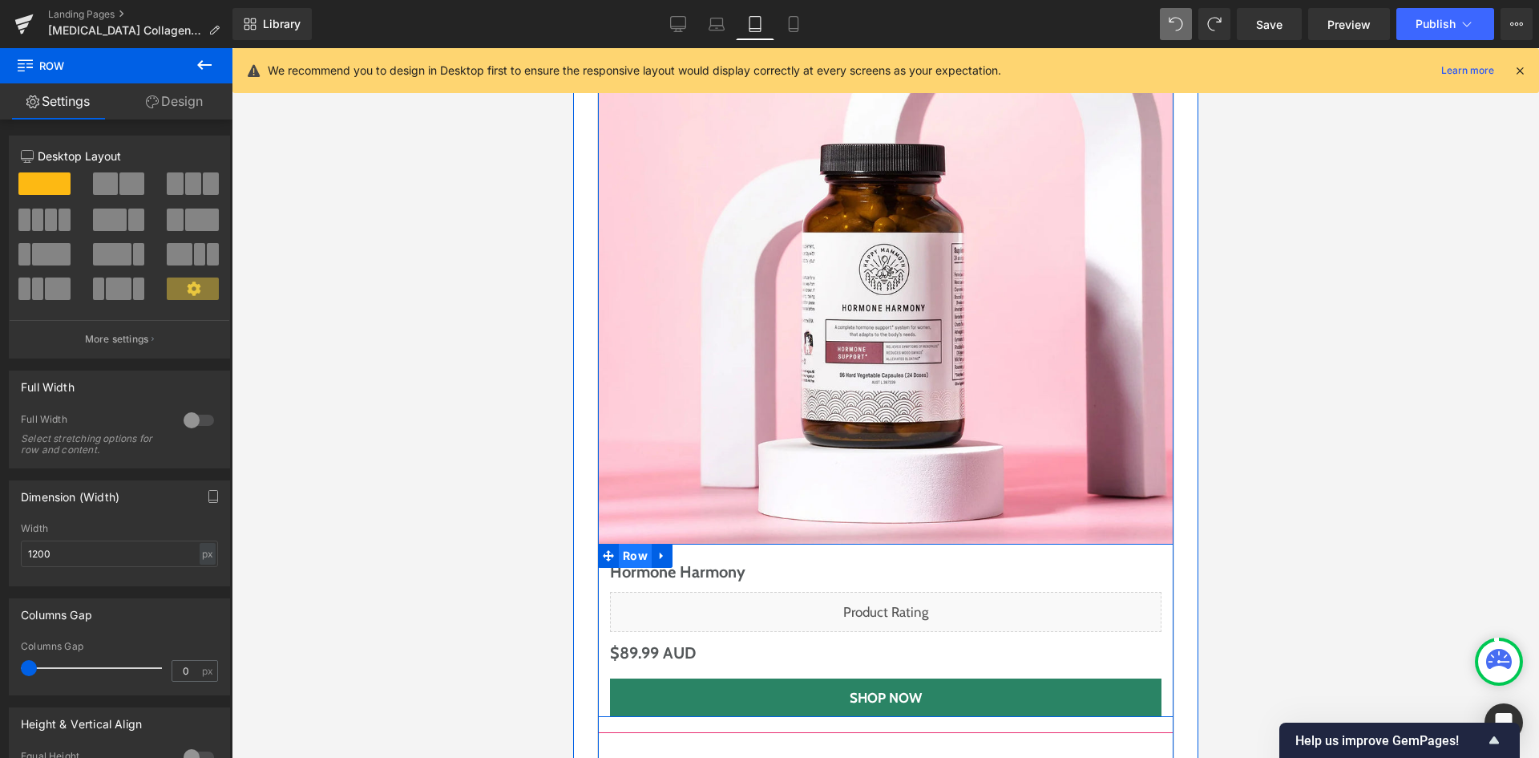
click at [637, 544] on span "Row" at bounding box center [634, 556] width 33 height 24
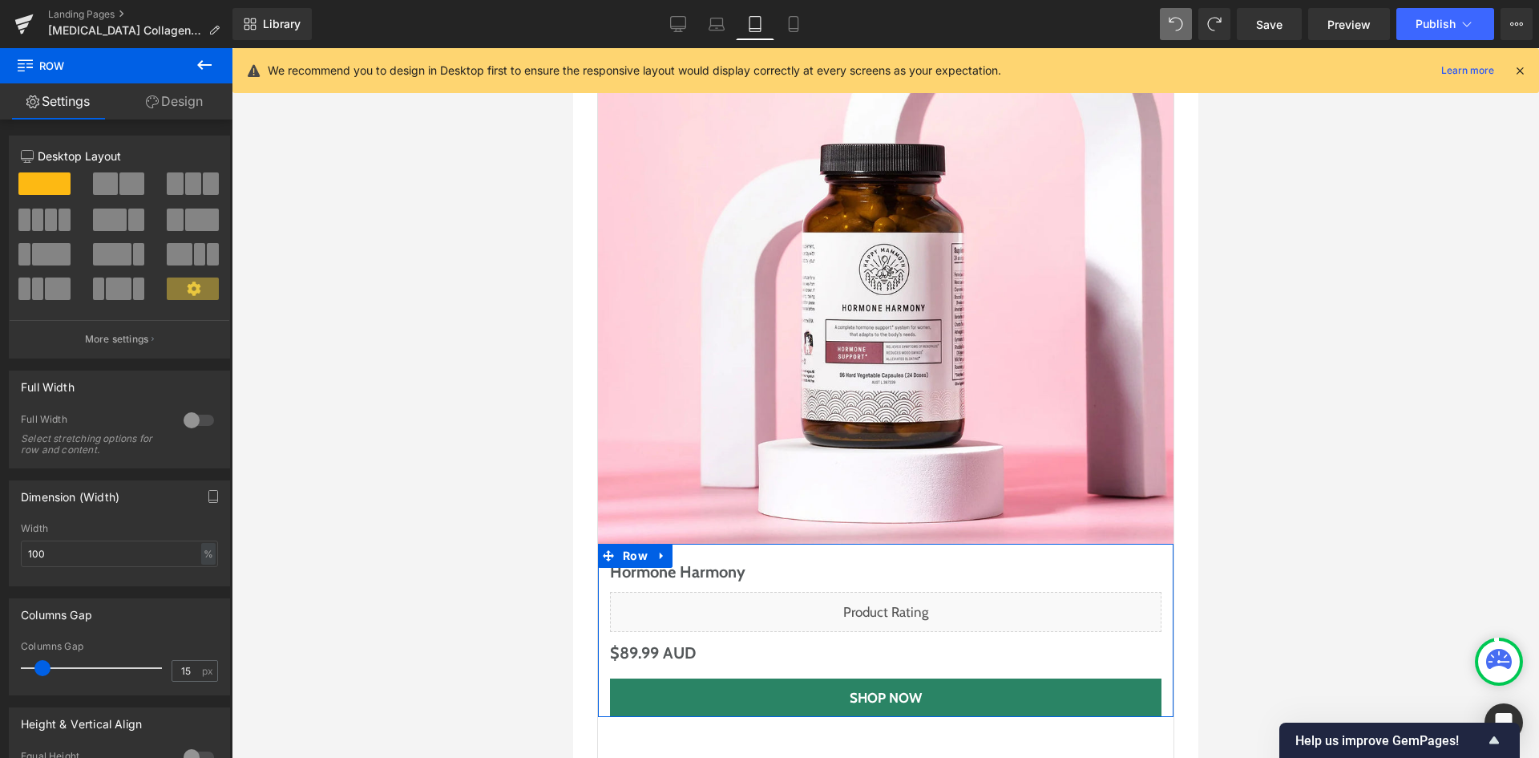
click at [171, 106] on link "Design" at bounding box center [174, 101] width 116 height 36
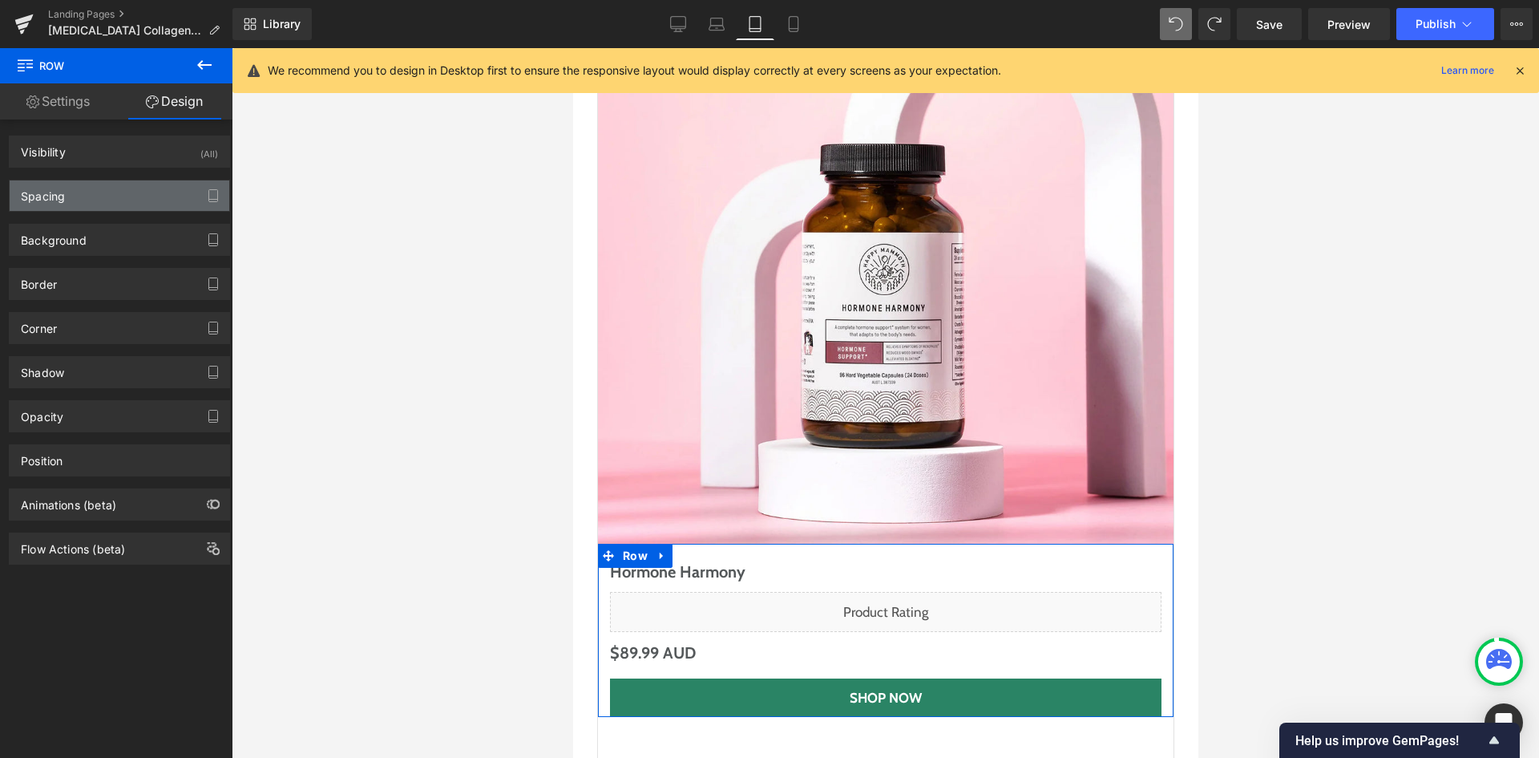
click at [137, 200] on div "Spacing" at bounding box center [120, 195] width 220 height 30
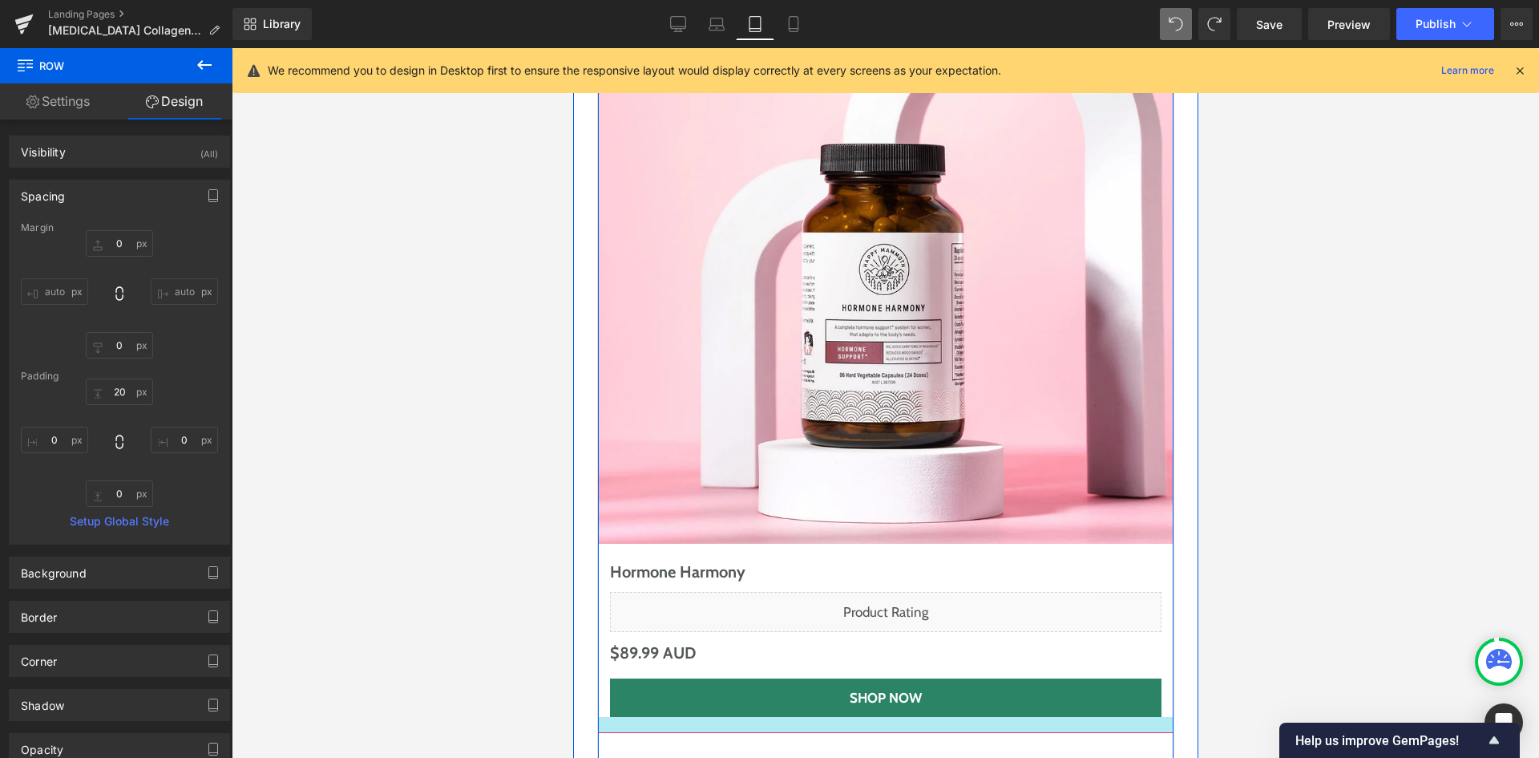
click at [634, 717] on div at bounding box center [885, 725] width 576 height 16
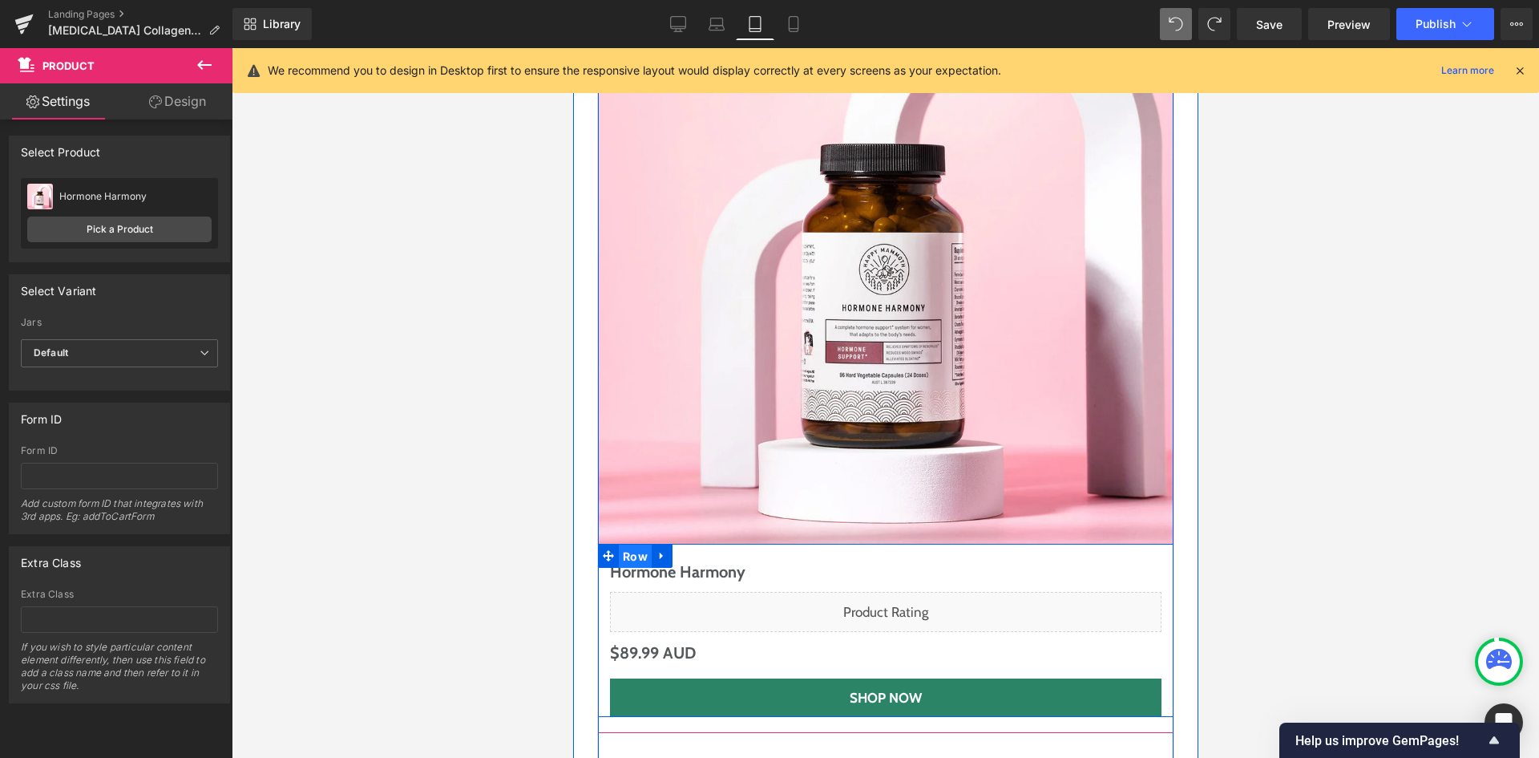
click at [641, 544] on span "Row" at bounding box center [634, 556] width 33 height 24
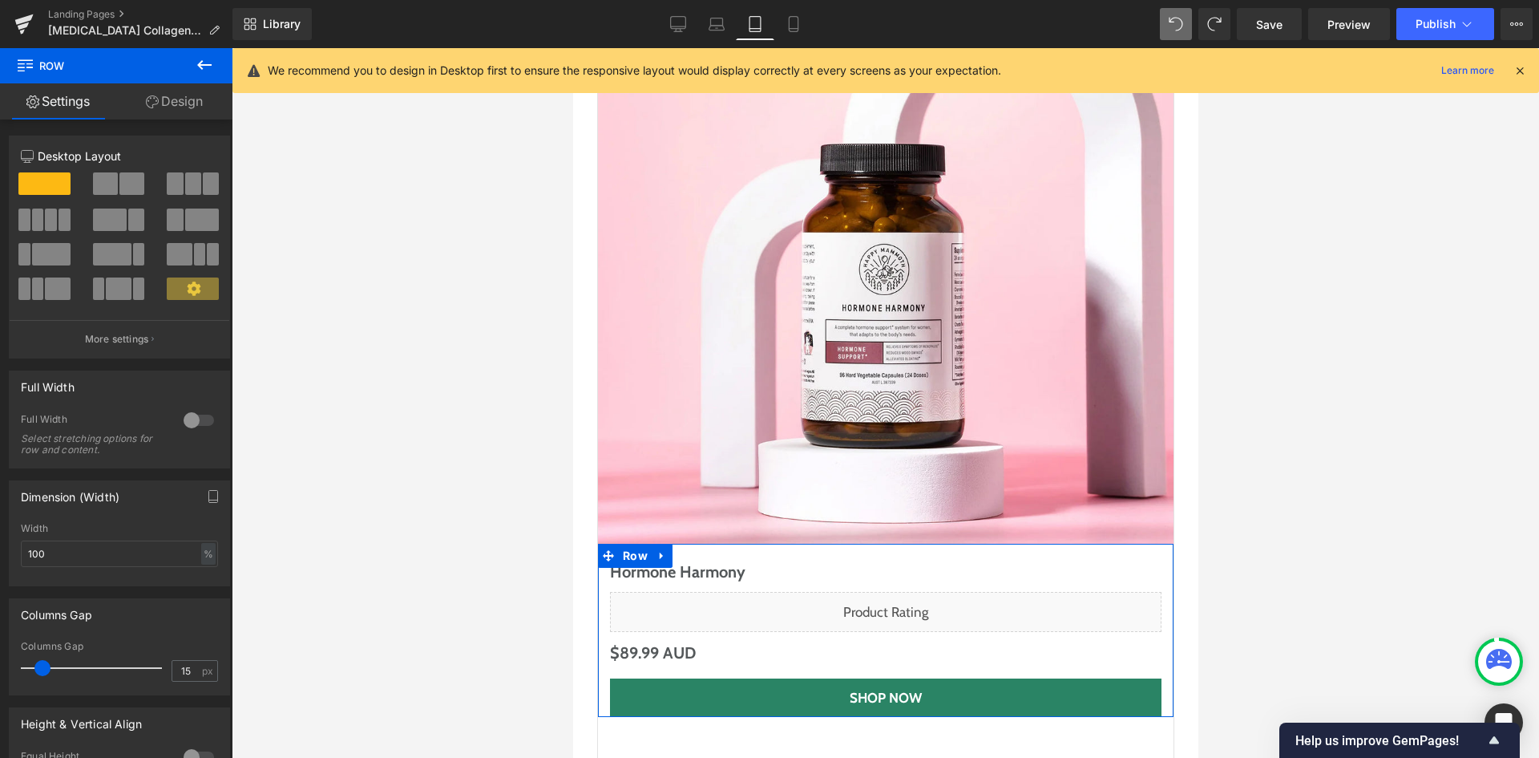
click at [156, 94] on link "Design" at bounding box center [174, 101] width 116 height 36
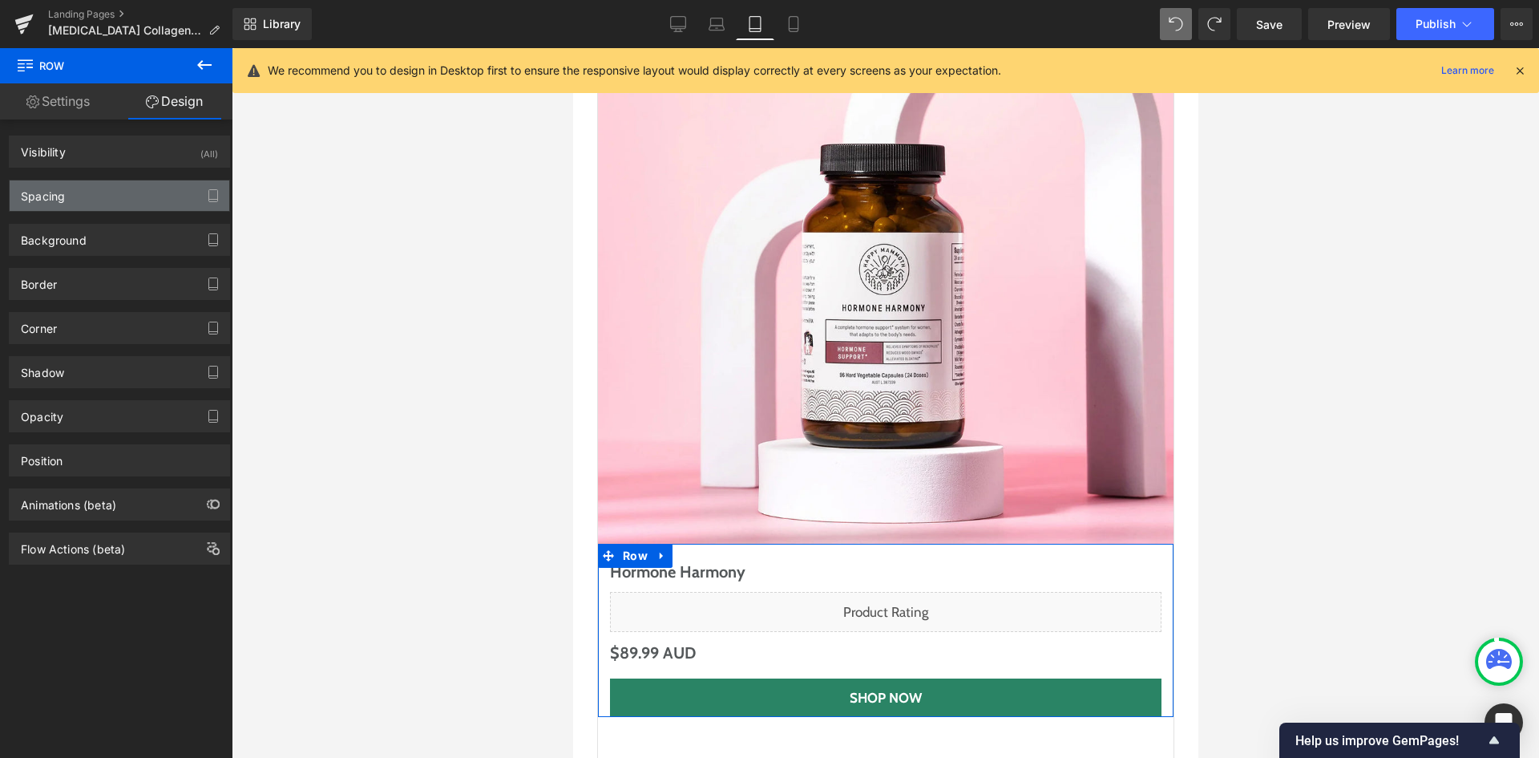
click at [123, 202] on div "Spacing" at bounding box center [120, 195] width 220 height 30
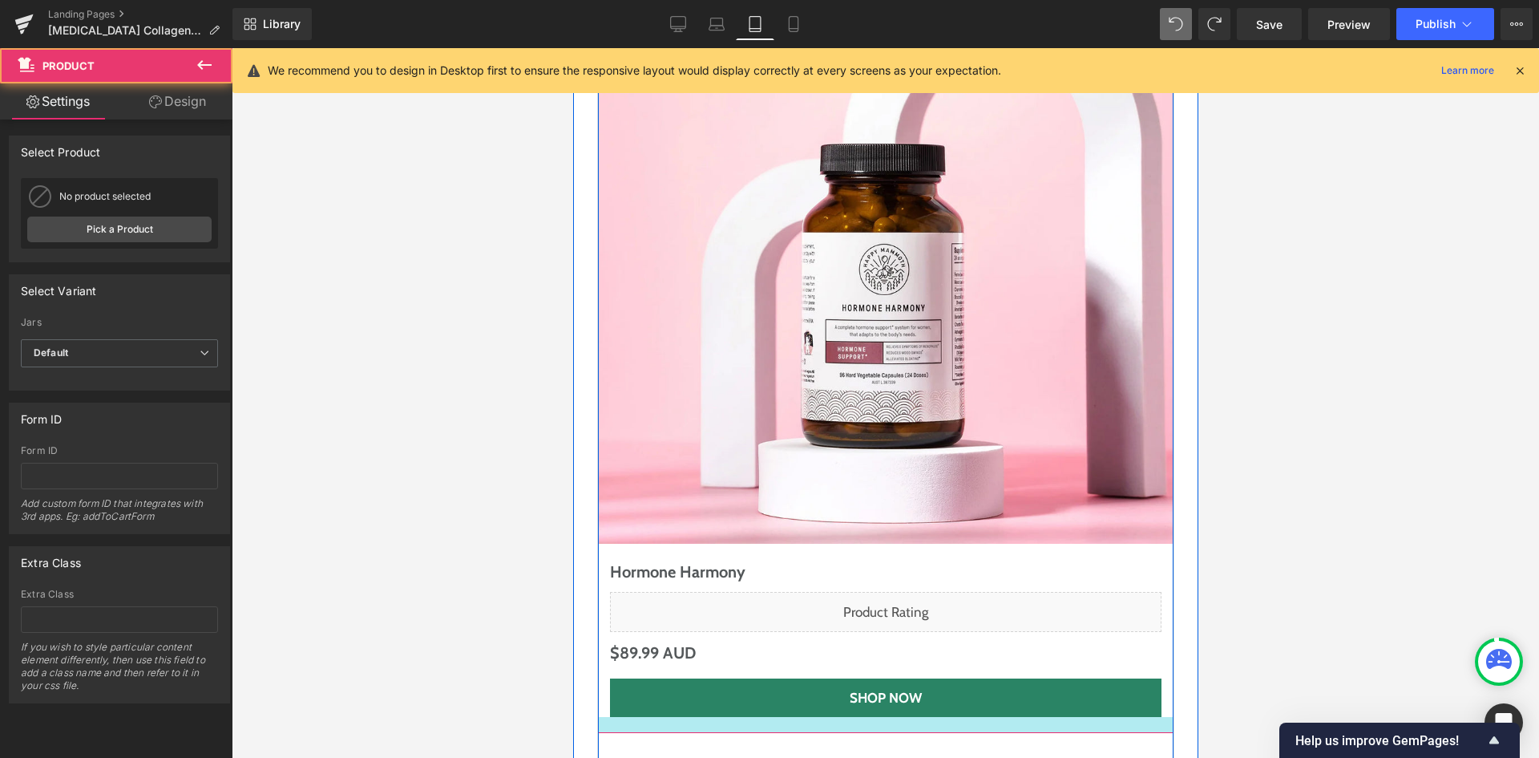
click at [704, 717] on div at bounding box center [885, 725] width 576 height 16
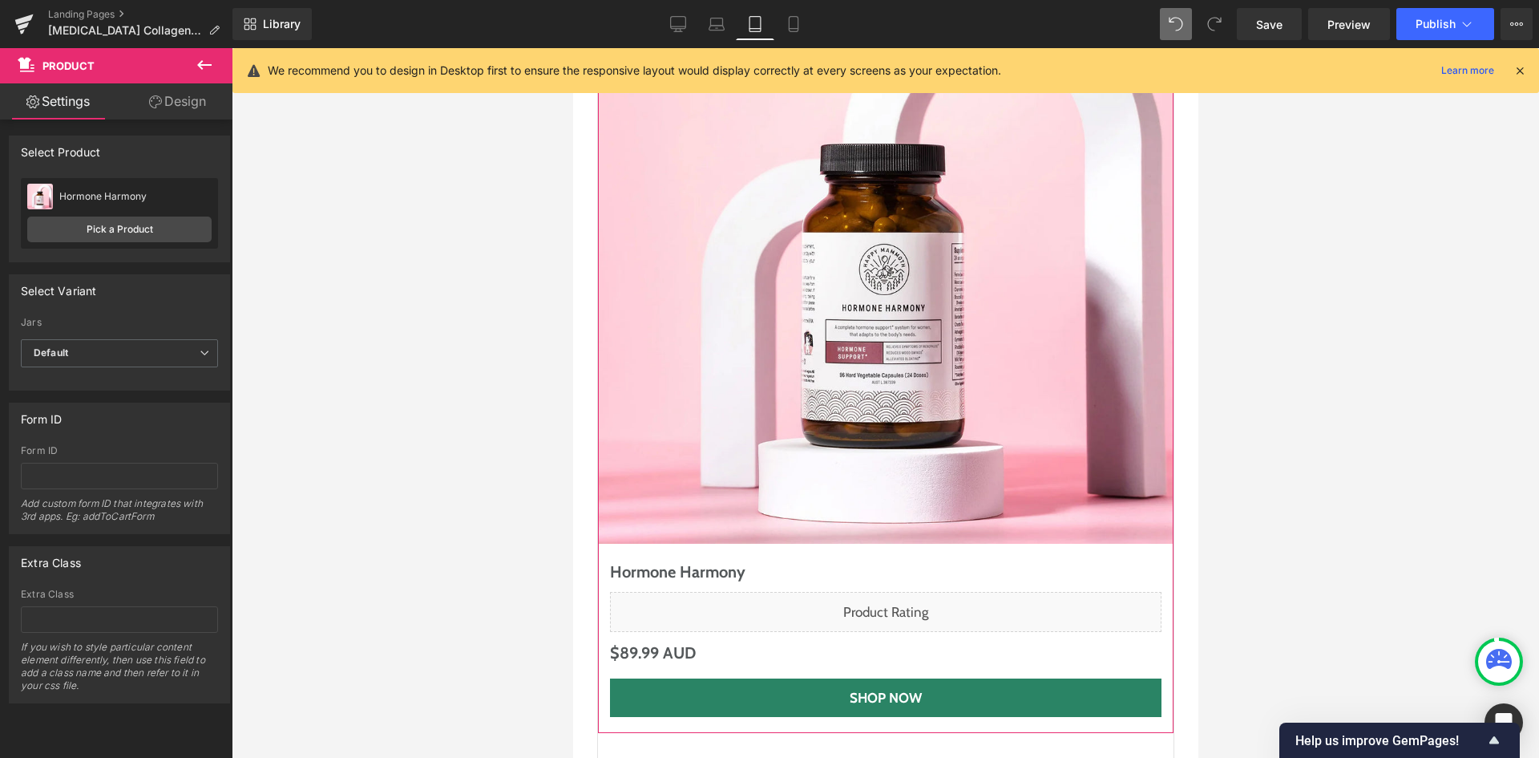
click at [178, 101] on link "Design" at bounding box center [177, 101] width 116 height 36
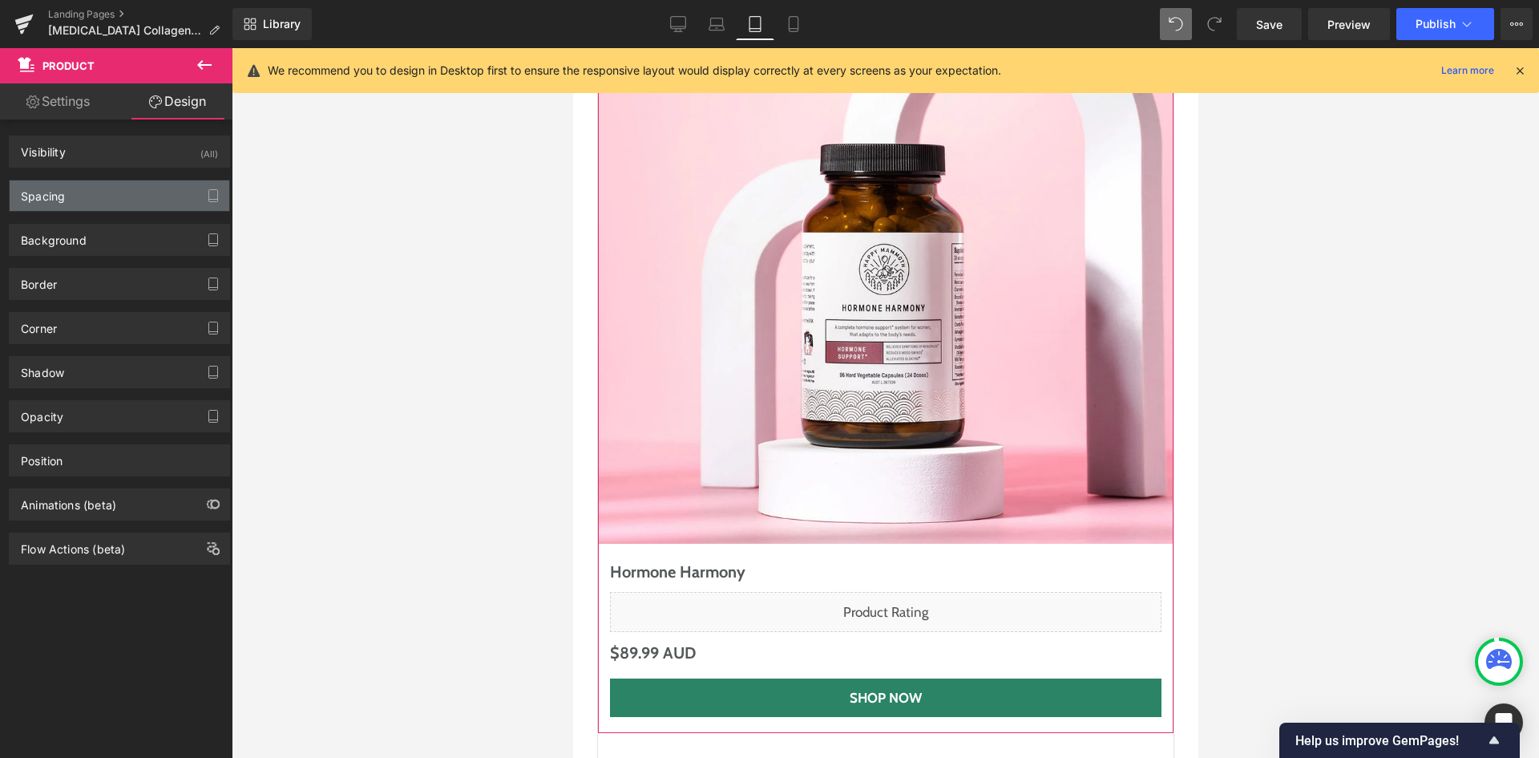
click at [127, 183] on div "Spacing" at bounding box center [120, 195] width 220 height 30
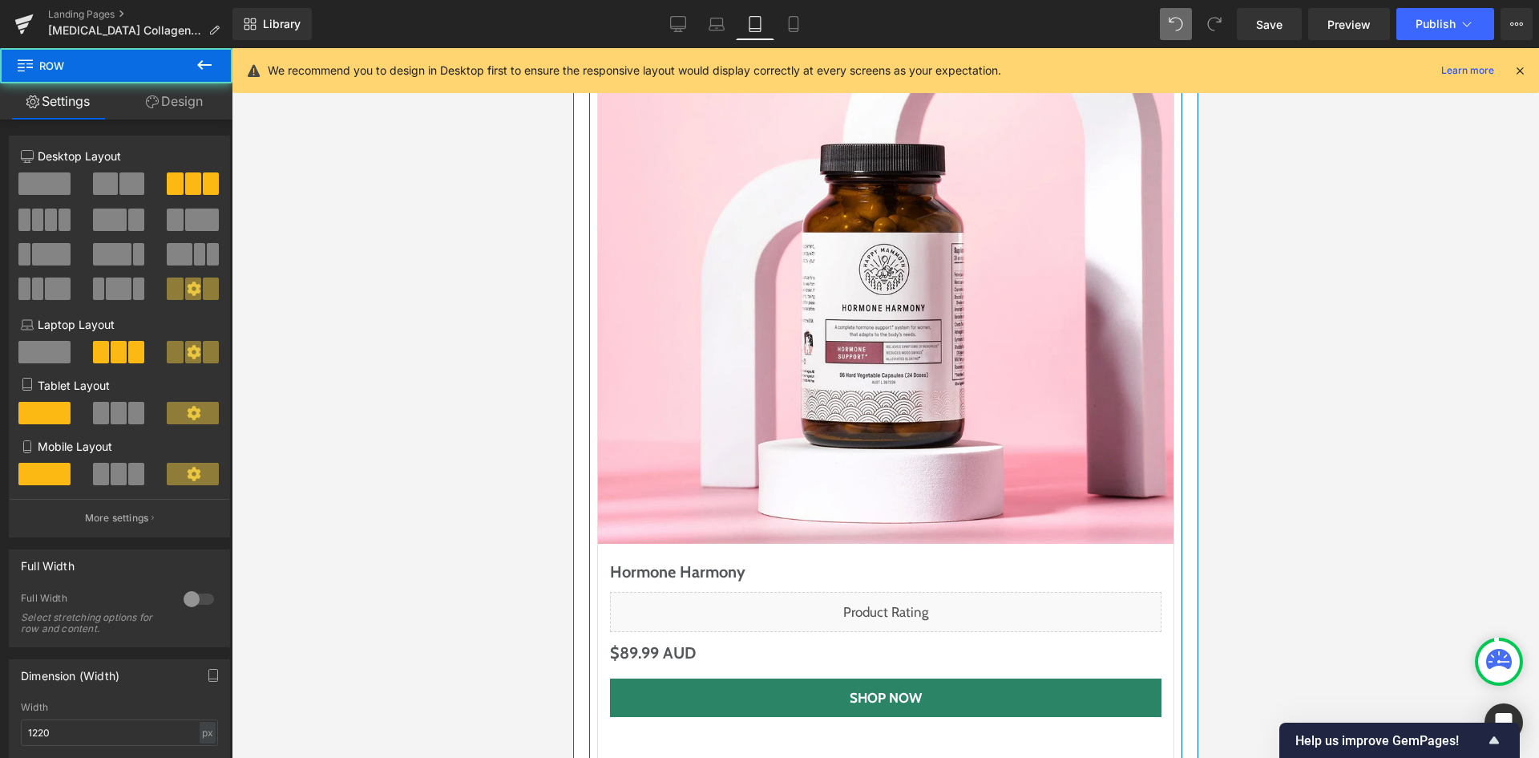
click at [740, 587] on div "Sale Off (P) Image Hormone Harmony (P) Title Liquid $0 AUD $89.99 AUD (P) Price…" at bounding box center [884, 366] width 577 height 798
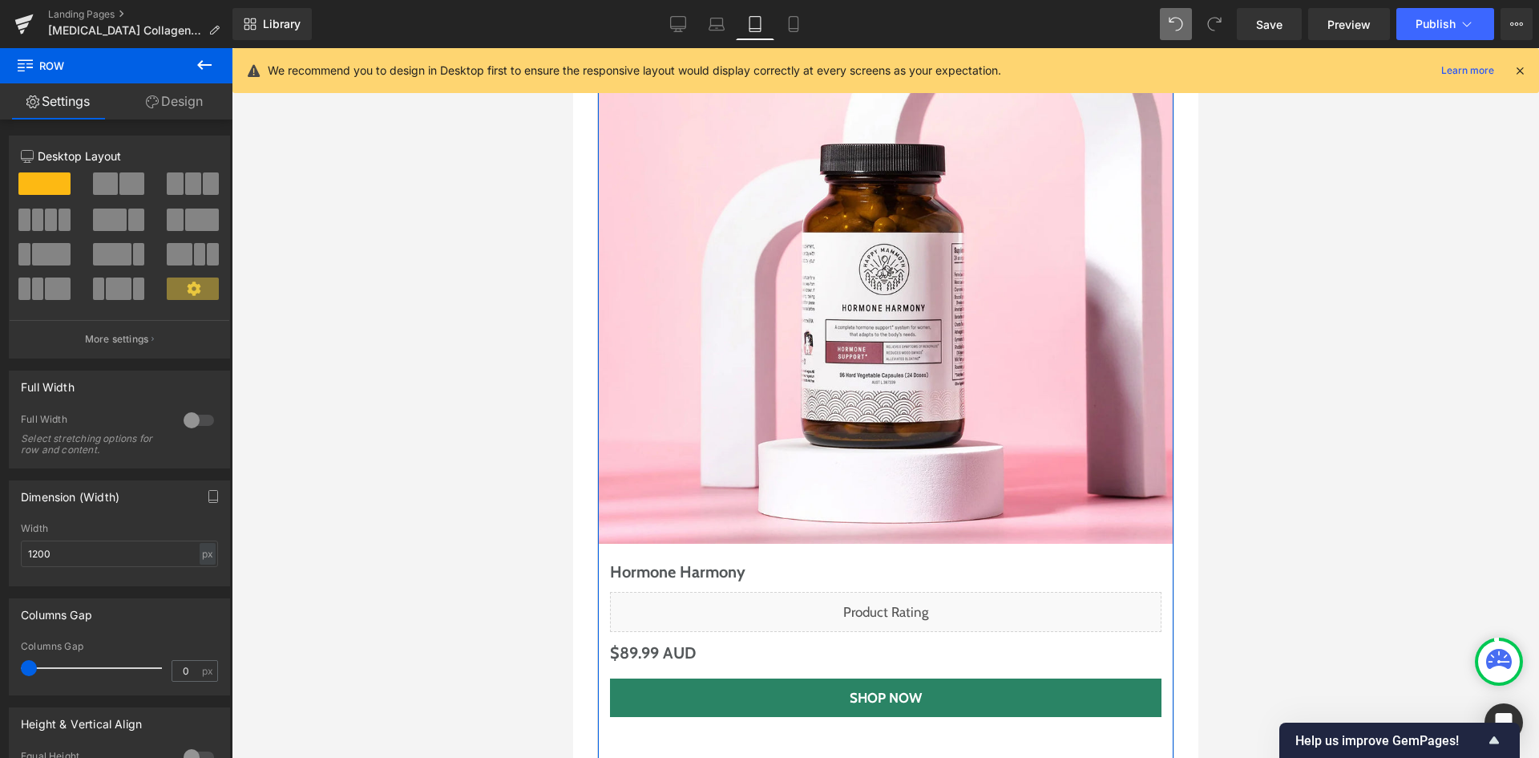
click at [168, 118] on link "Design" at bounding box center [174, 101] width 116 height 36
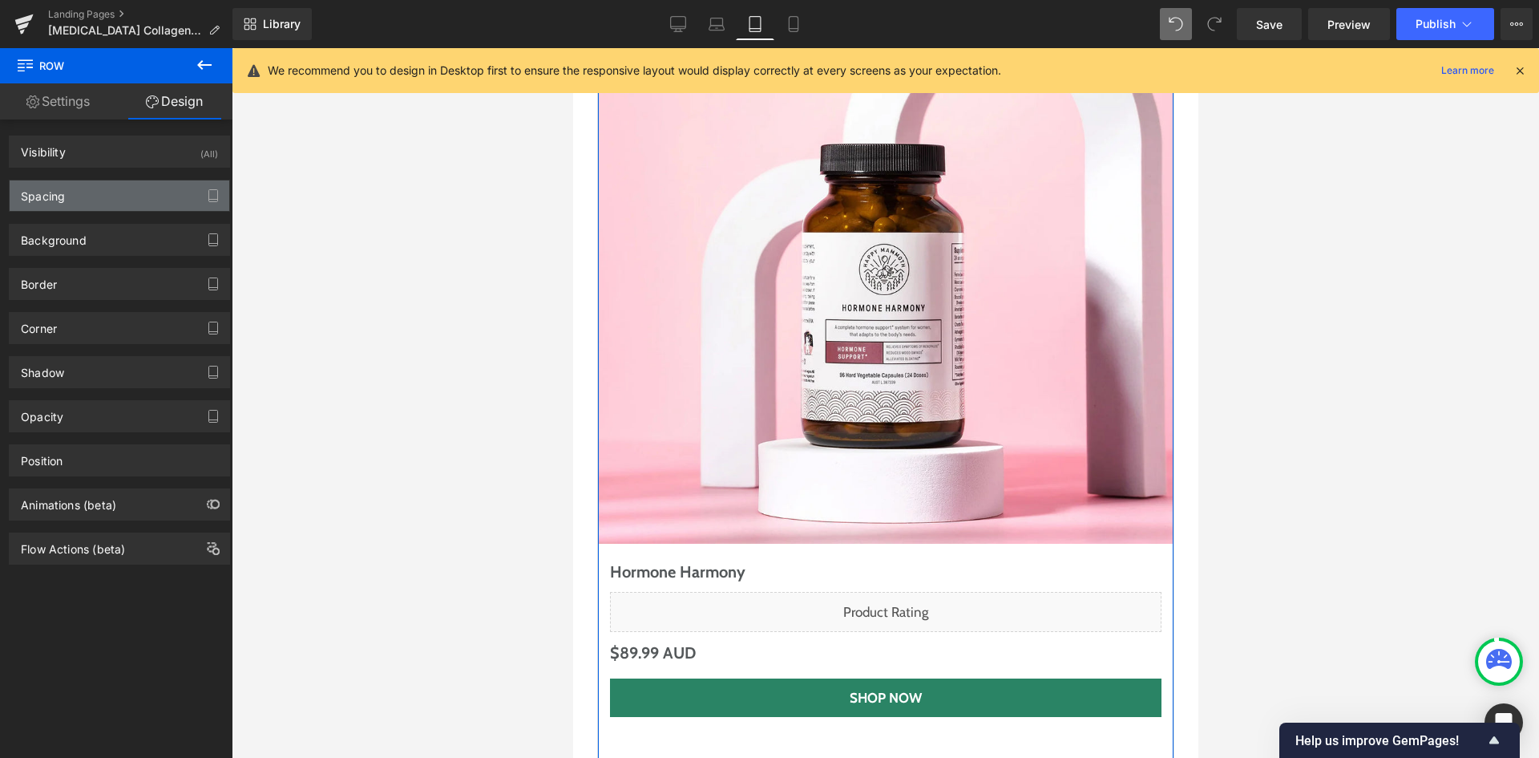
click at [113, 180] on div "Spacing" at bounding box center [120, 195] width 220 height 30
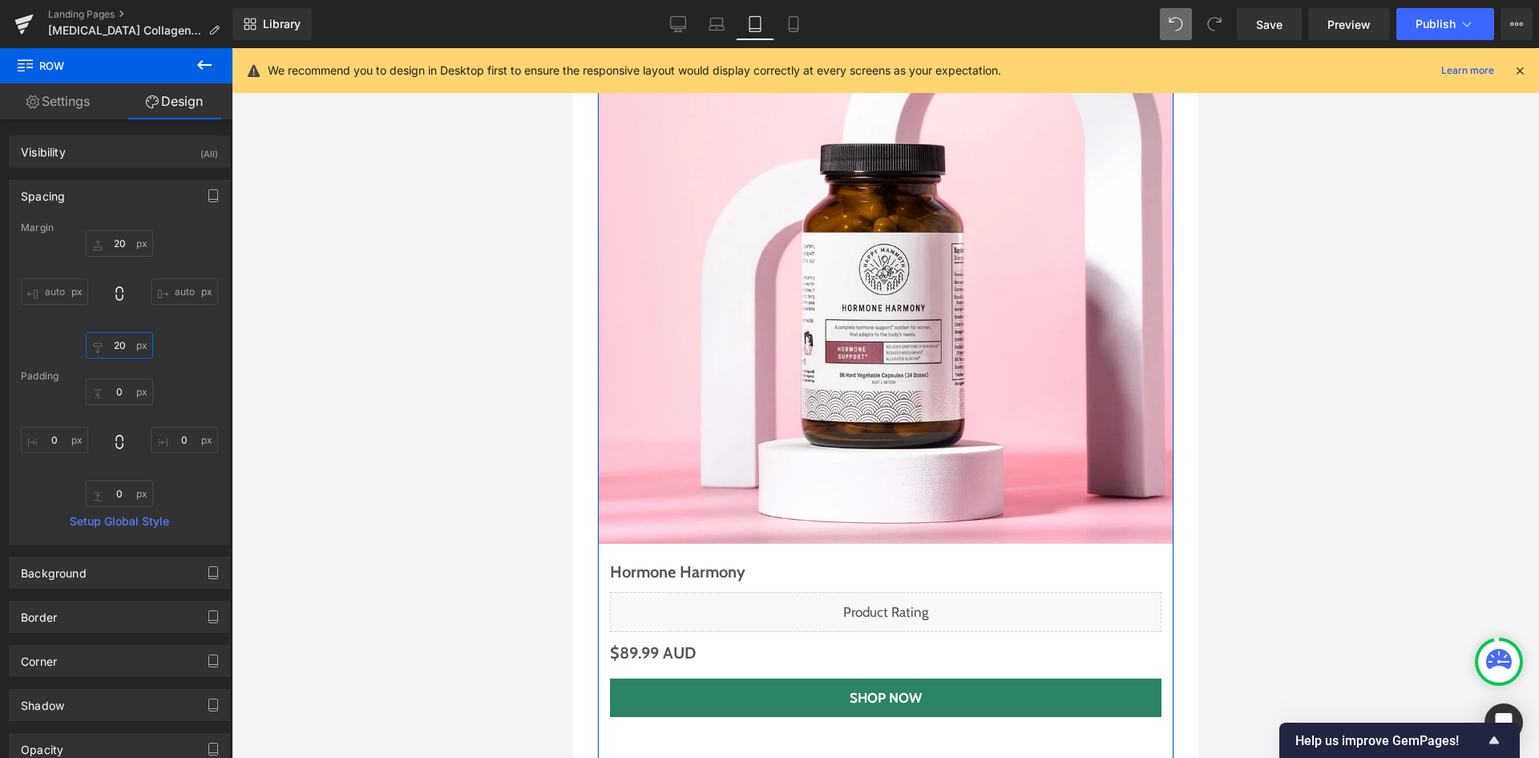
click at [118, 346] on input "20" at bounding box center [119, 345] width 67 height 26
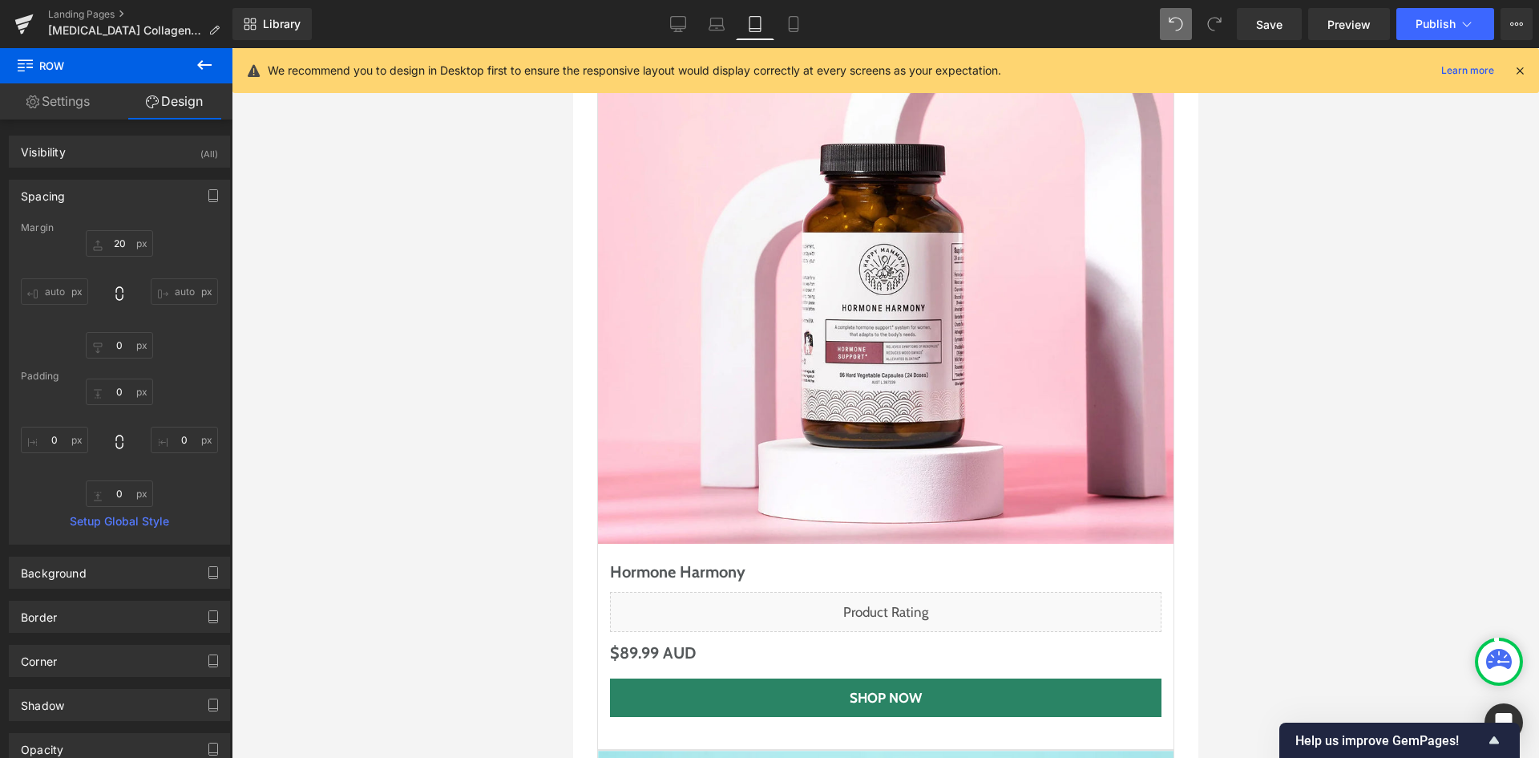
click at [1255, 41] on div "Library Tablet Desktop Laptop Tablet Mobile Save Preview Publish Scheduled View…" at bounding box center [885, 24] width 1307 height 48
click at [1260, 31] on span "Save" at bounding box center [1269, 24] width 26 height 17
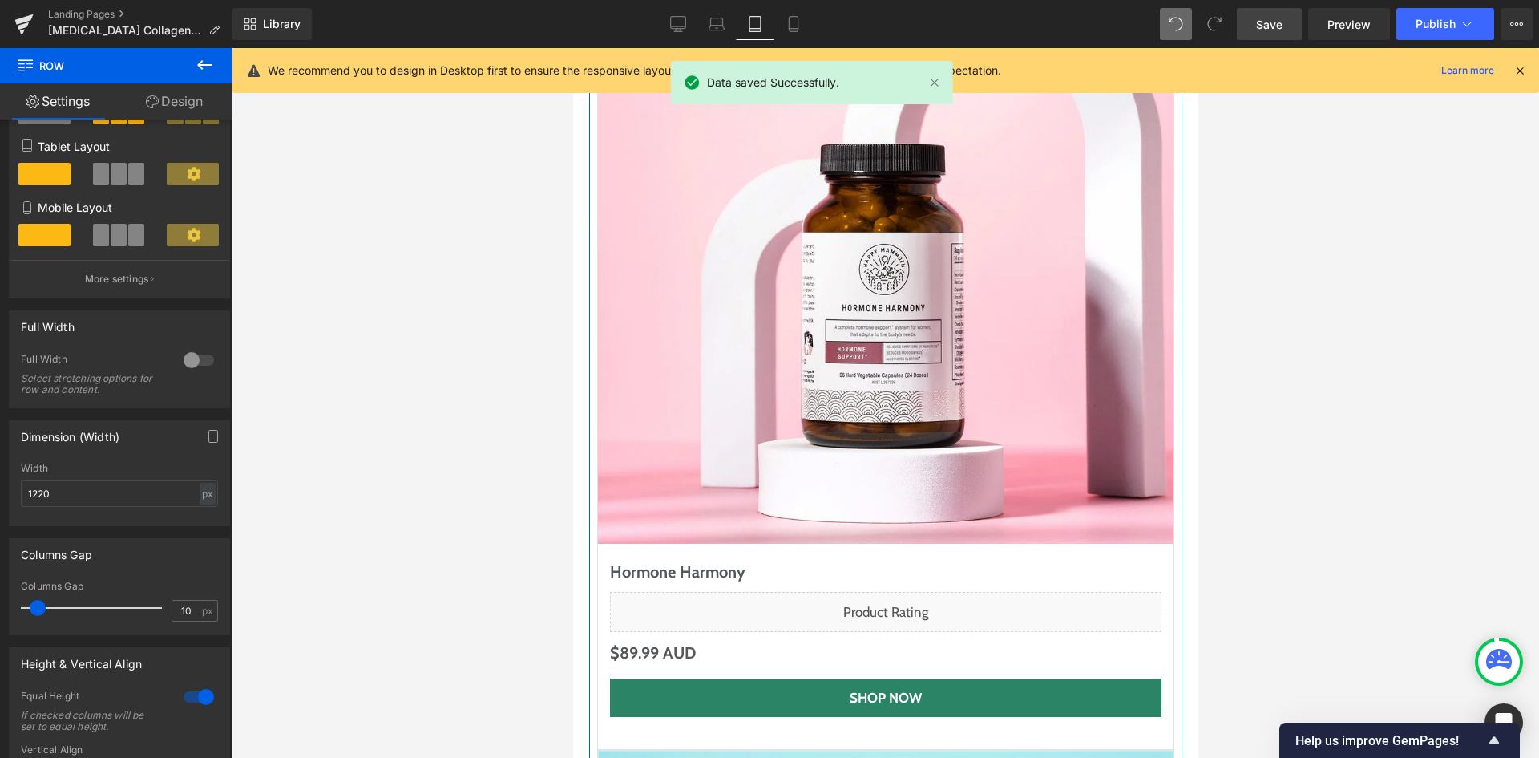
scroll to position [240, 0]
click at [190, 115] on link "Design" at bounding box center [174, 101] width 116 height 36
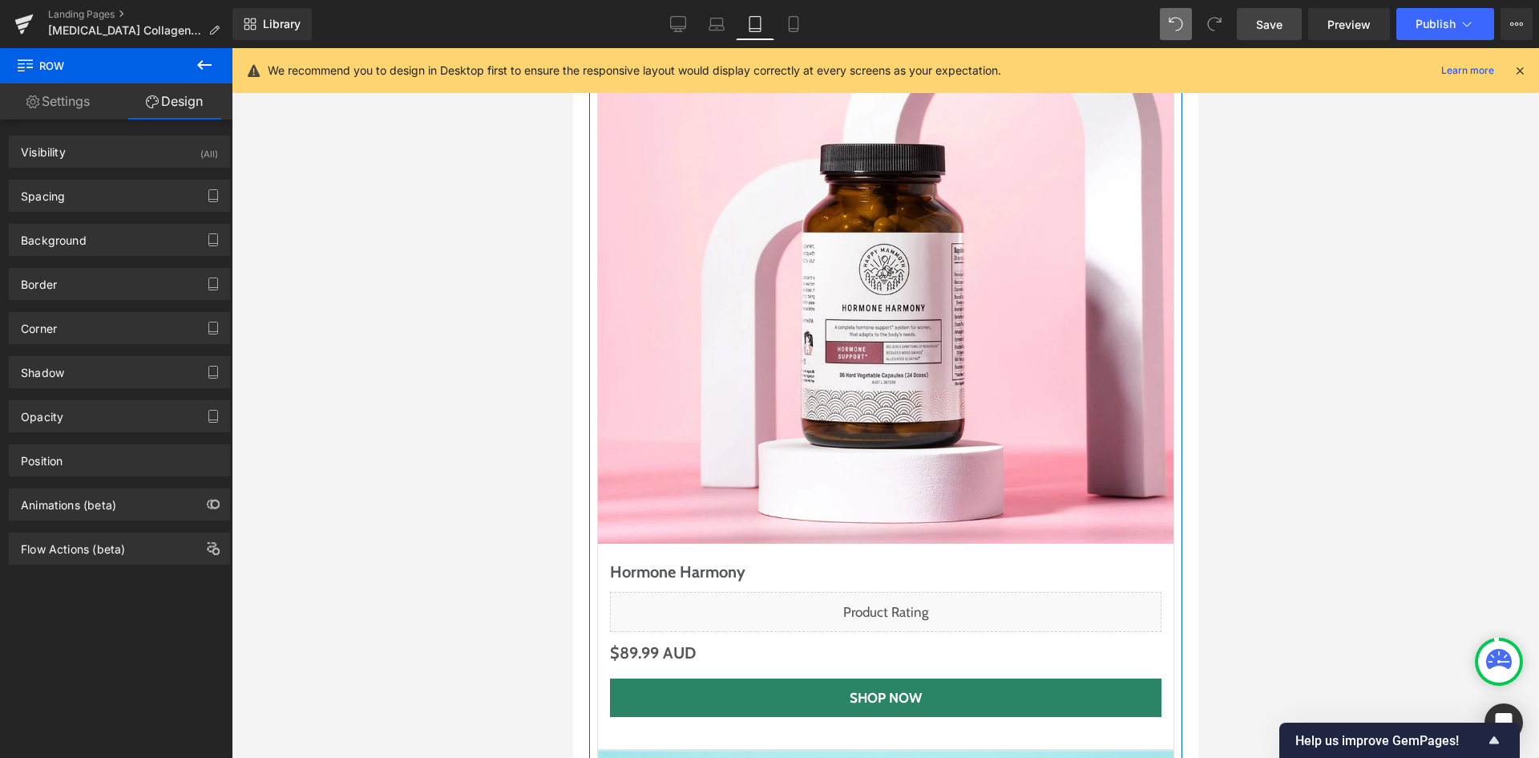
click at [91, 94] on link "Settings" at bounding box center [58, 101] width 116 height 36
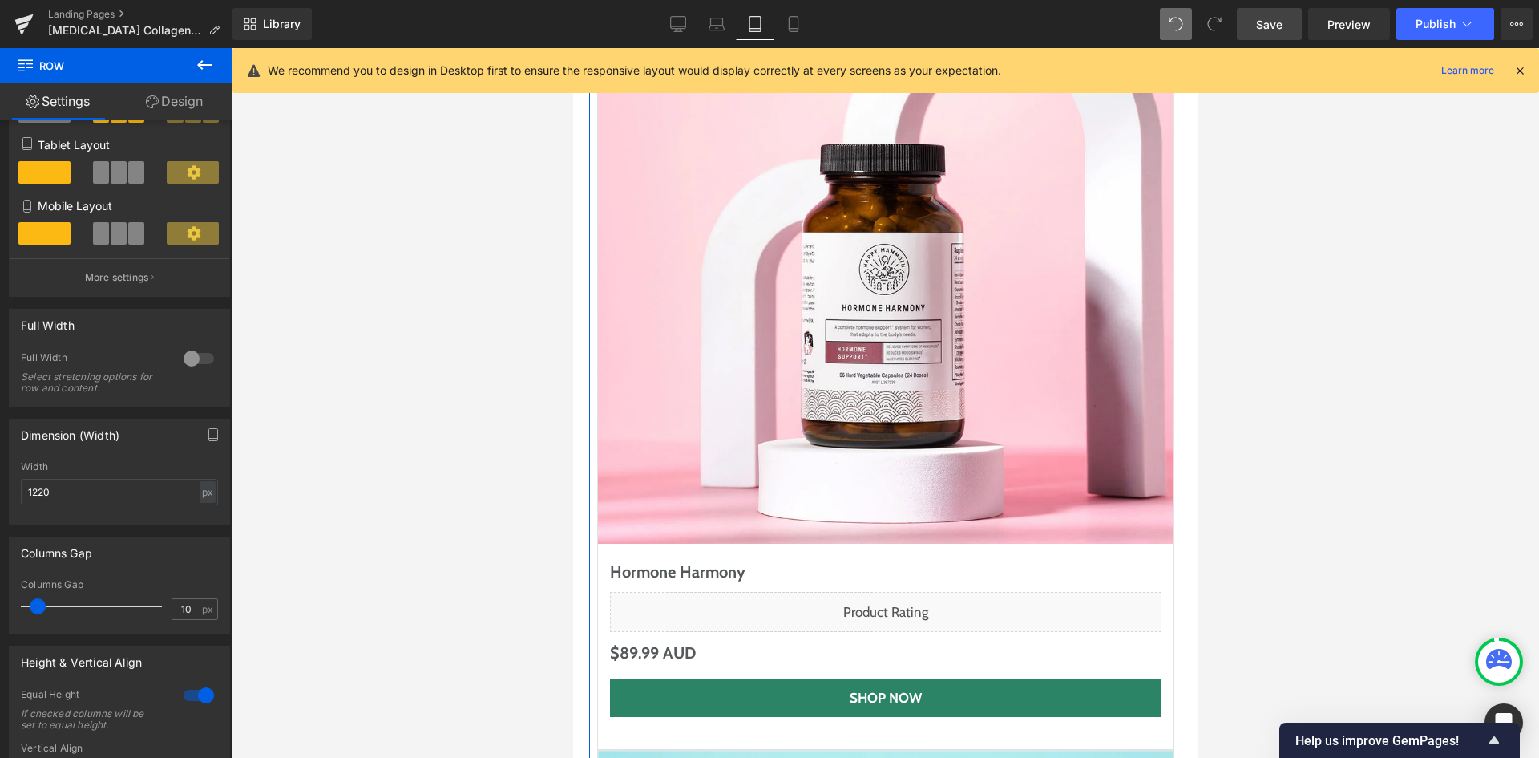
scroll to position [0, 0]
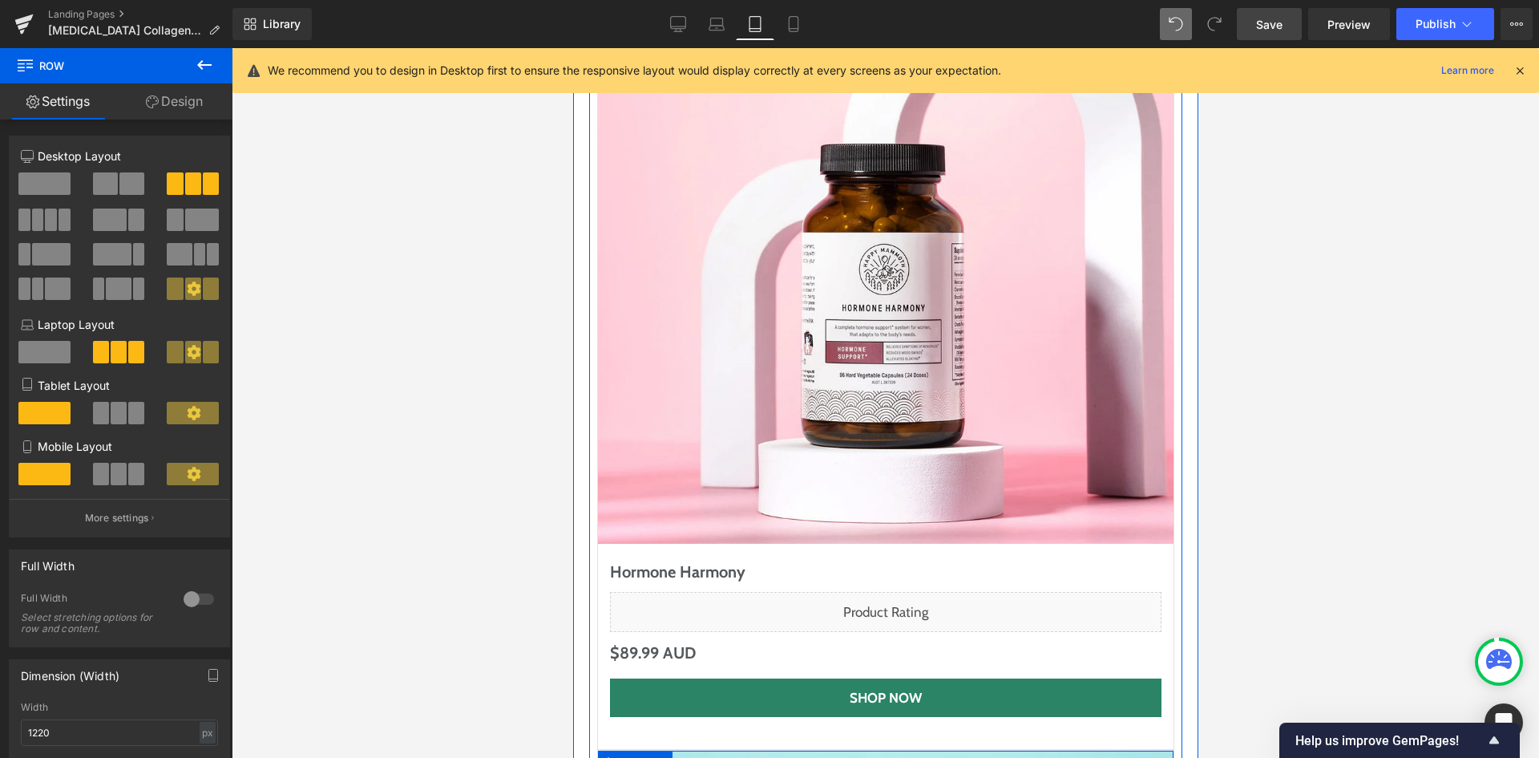
click at [629, 751] on span "Row" at bounding box center [634, 763] width 33 height 24
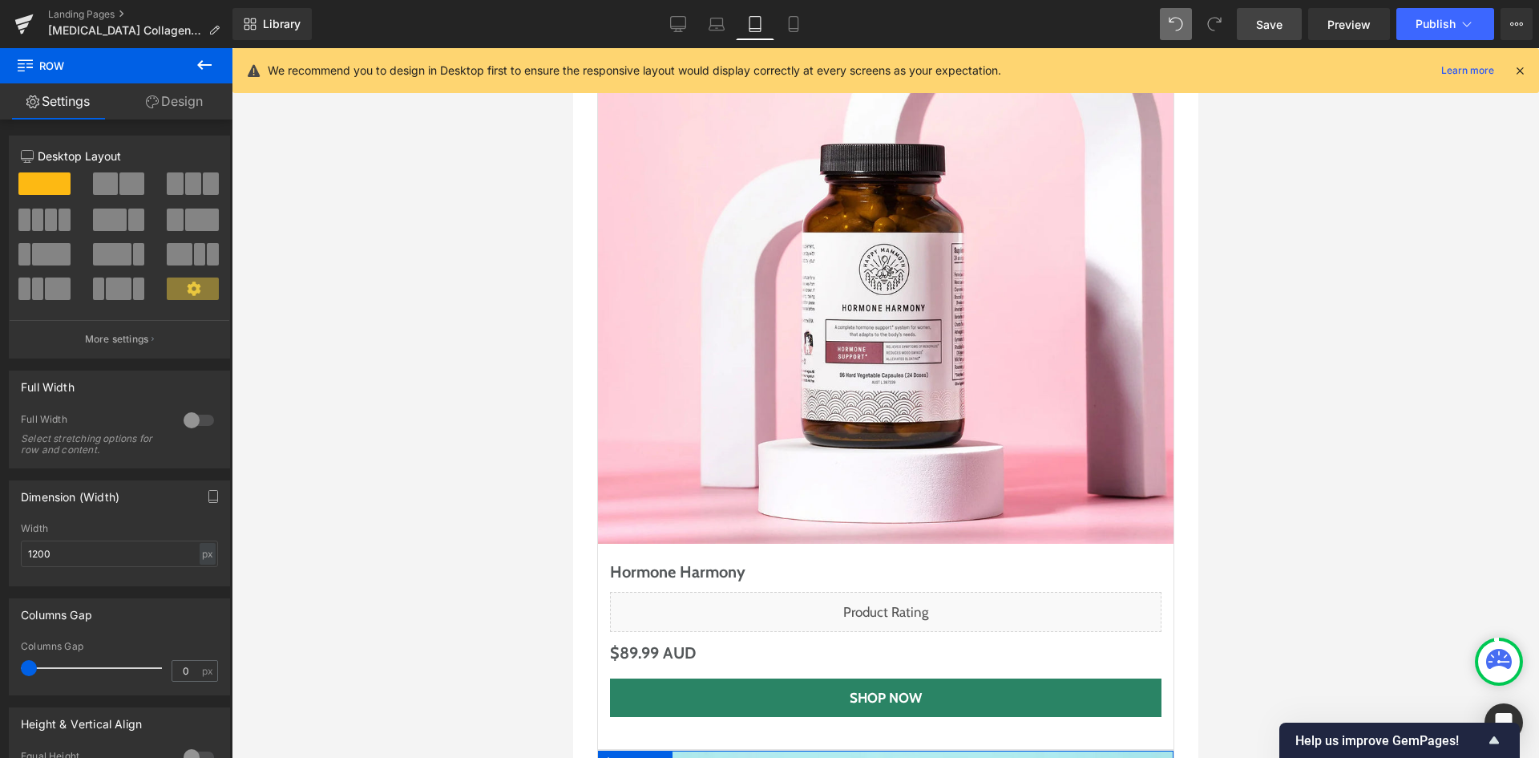
click at [190, 99] on link "Design" at bounding box center [174, 101] width 116 height 36
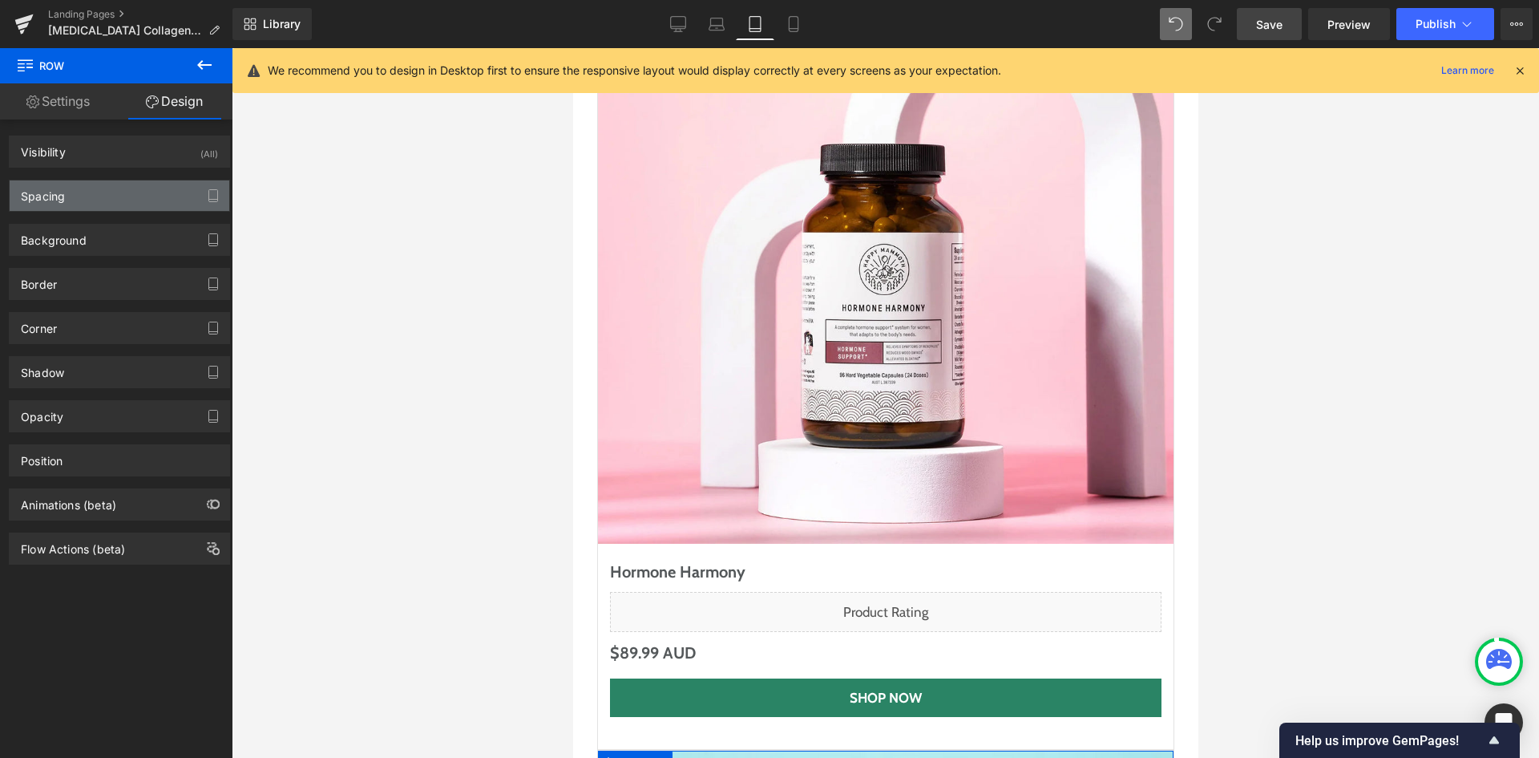
click at [123, 188] on div "Spacing" at bounding box center [120, 195] width 220 height 30
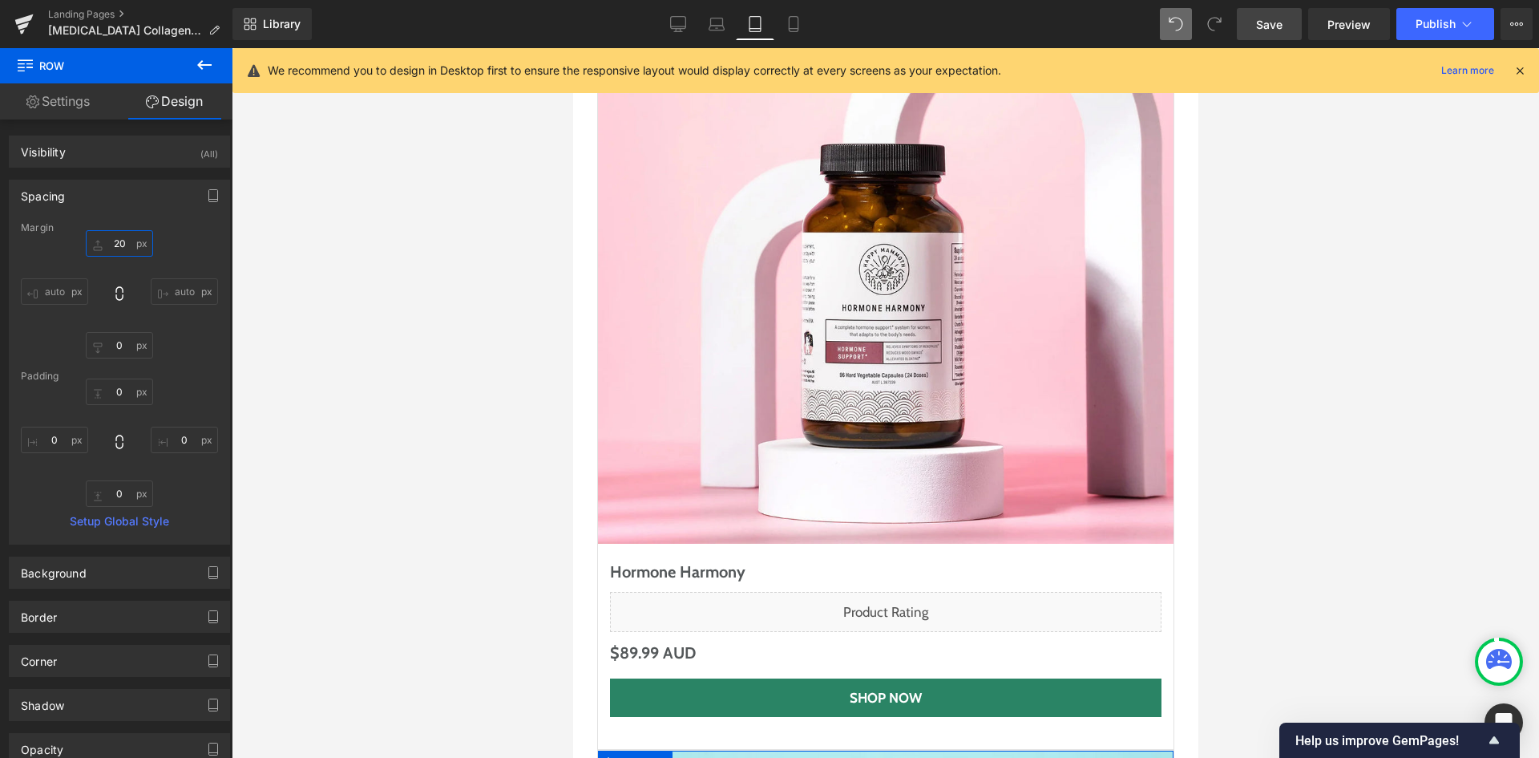
click at [115, 243] on input "20" at bounding box center [119, 243] width 67 height 26
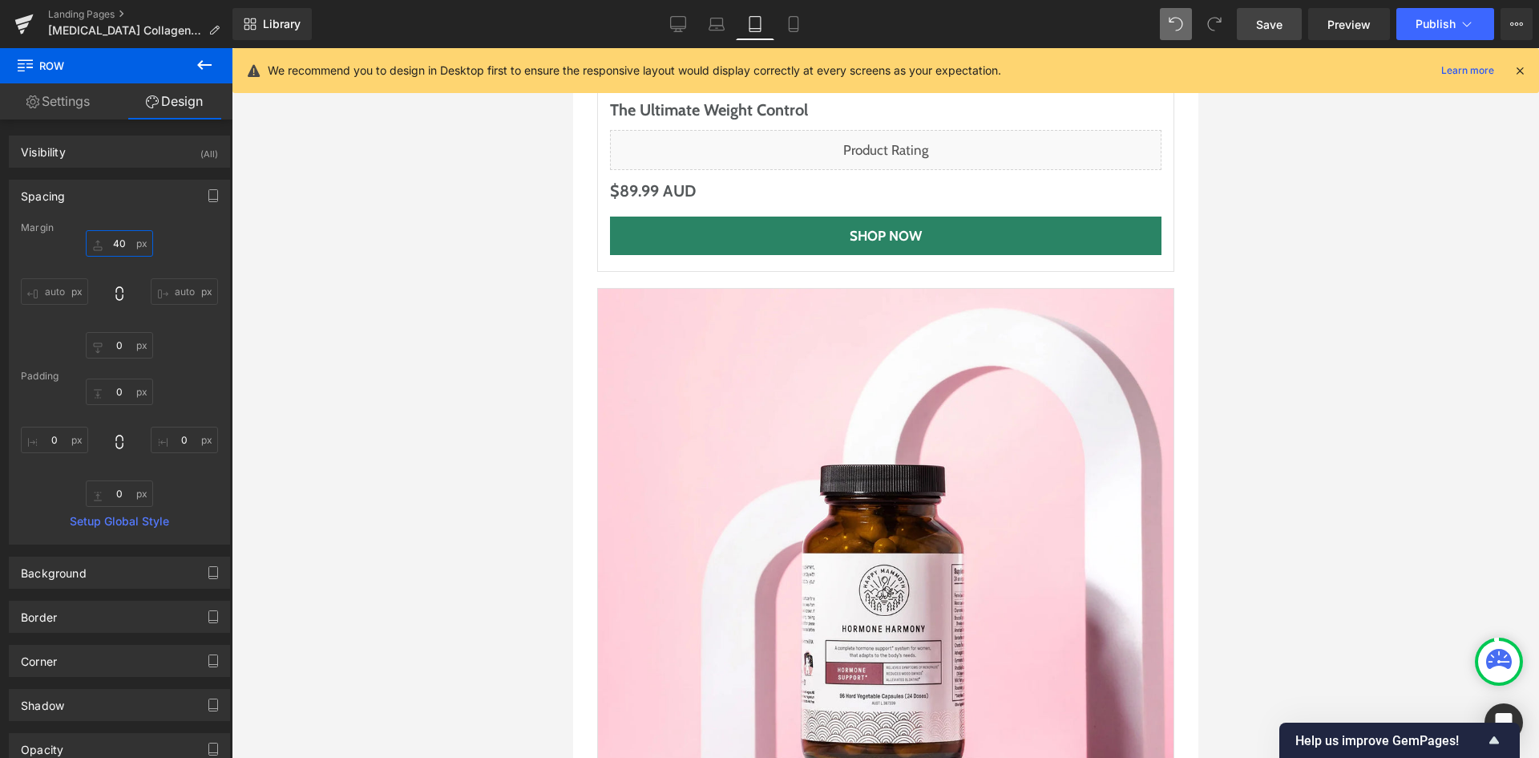
scroll to position [6921, 0]
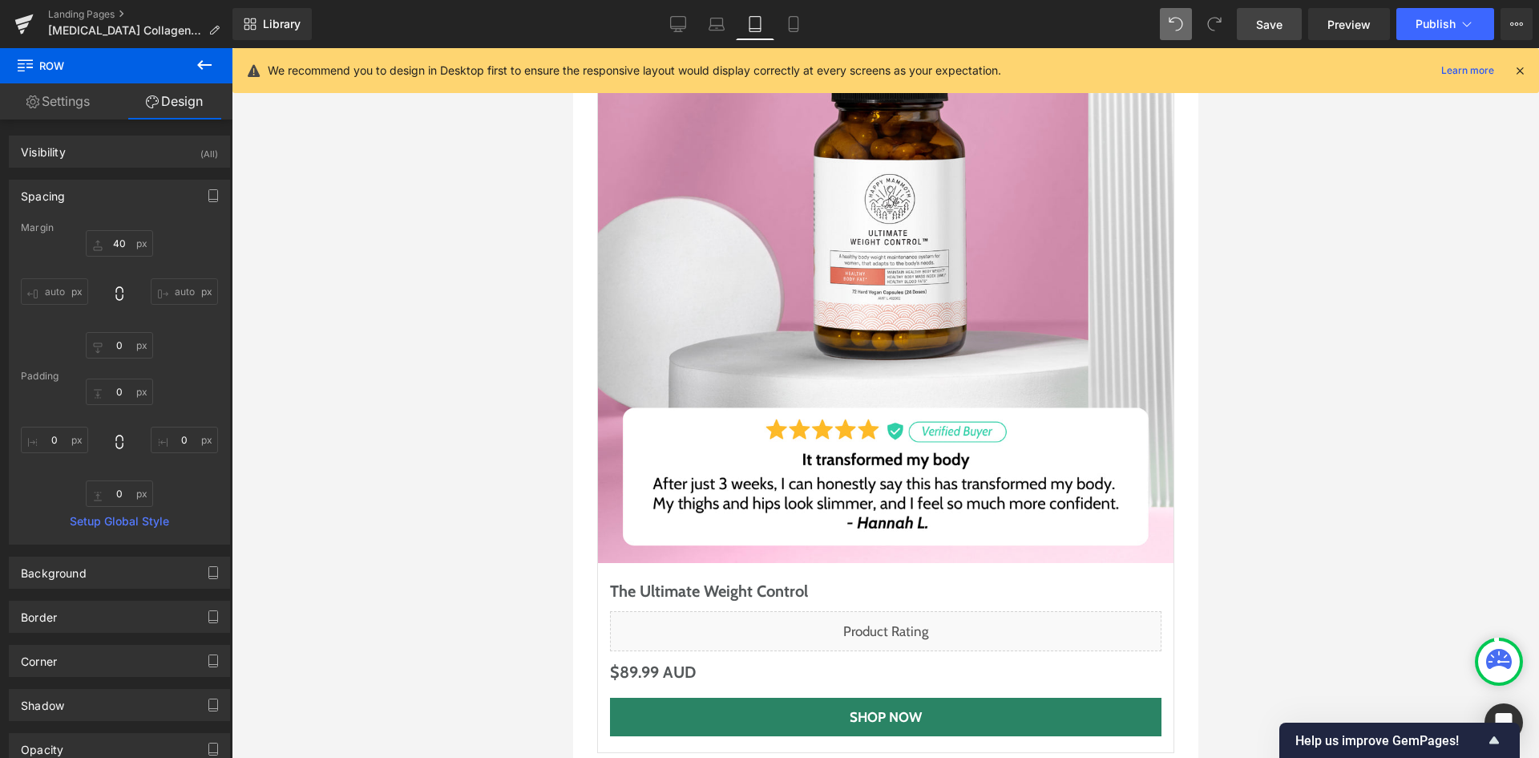
click at [1267, 14] on link "Save" at bounding box center [1269, 24] width 65 height 32
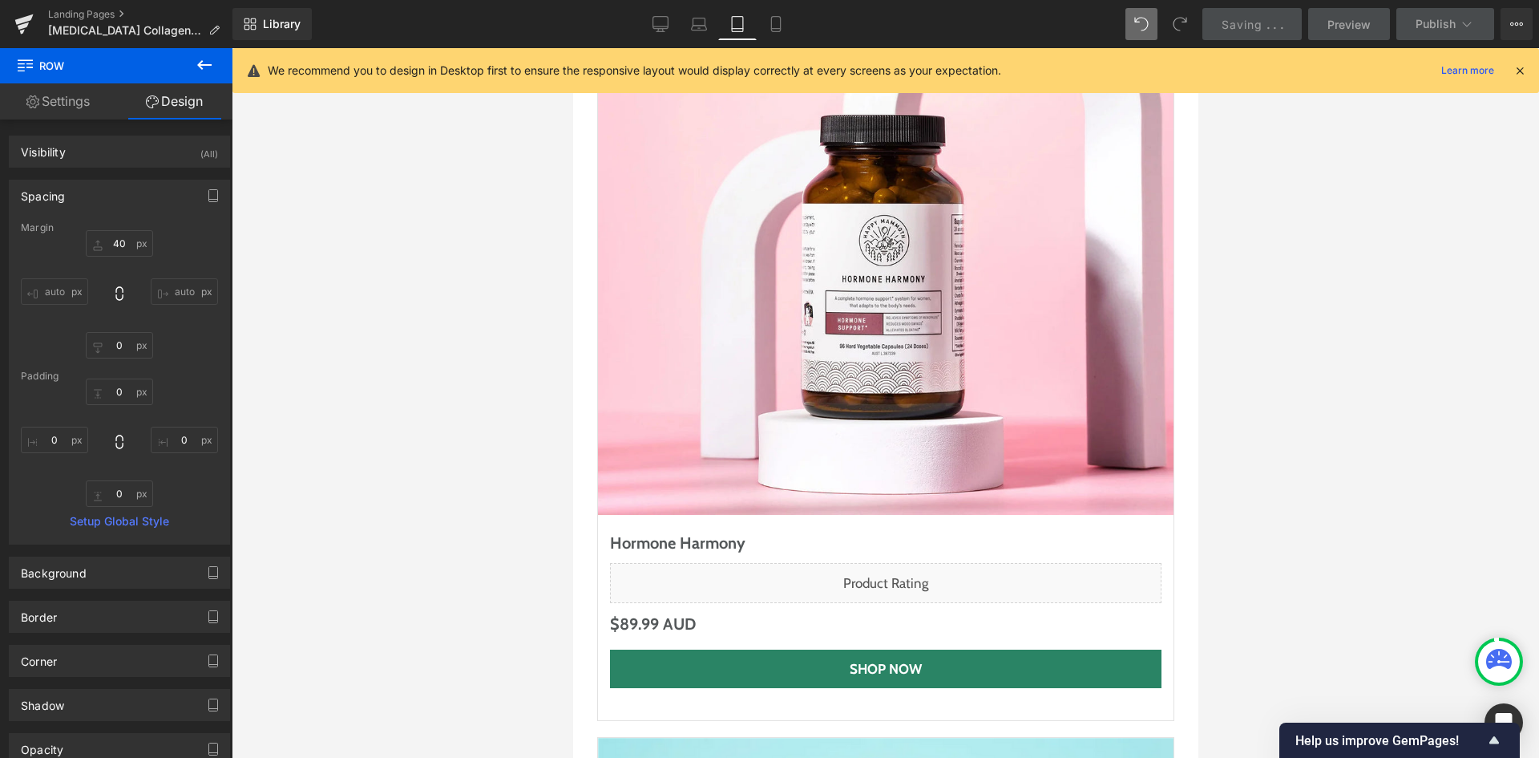
scroll to position [7802, 0]
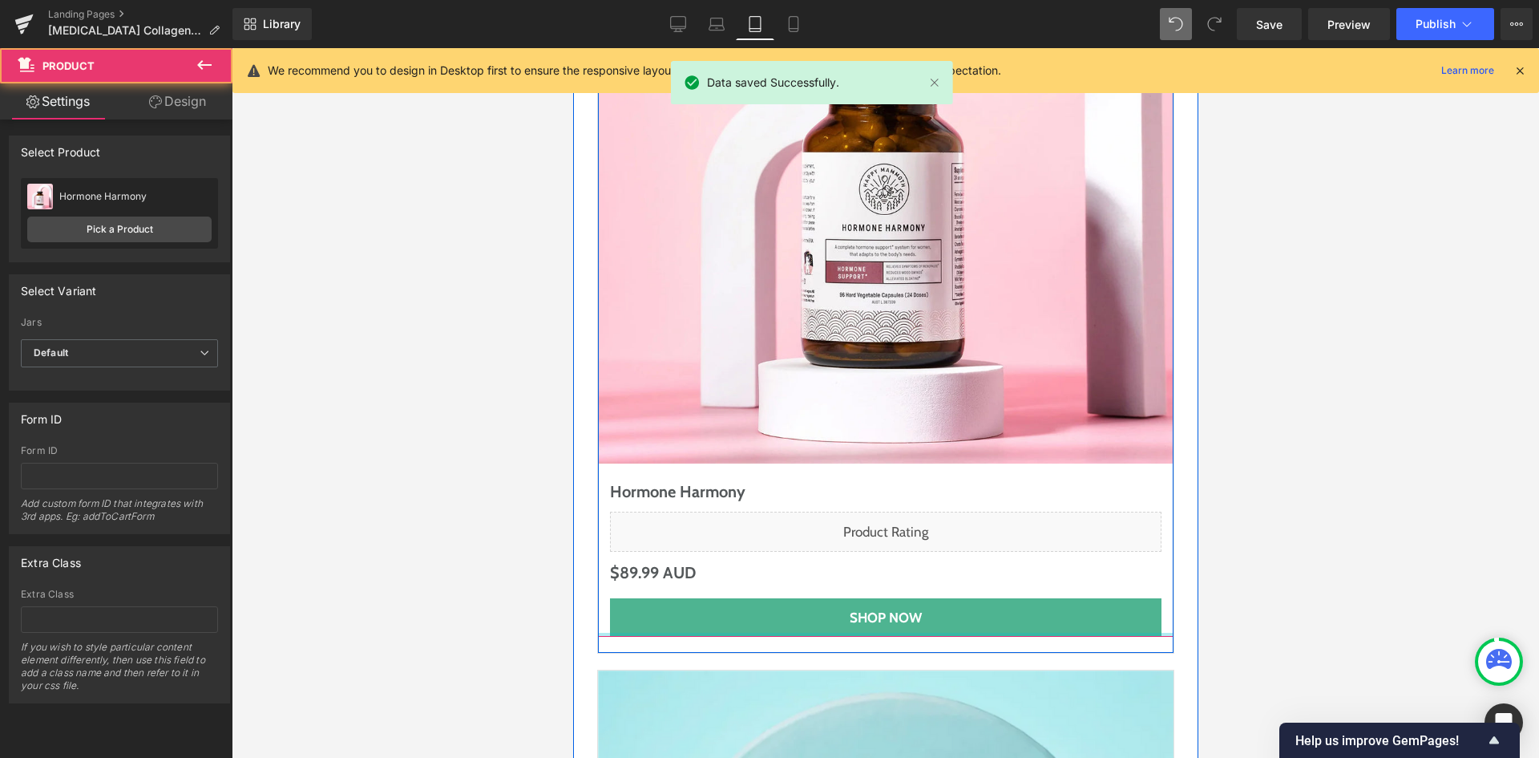
drag, startPoint x: 730, startPoint y: 497, endPoint x: 776, endPoint y: 461, distance: 58.2
click at [759, 468] on div "Sale Off (P) Image Hormone Harmony (P) Title Liquid $0 AUD $89.99 AUD (P) Price…" at bounding box center [885, 262] width 576 height 749
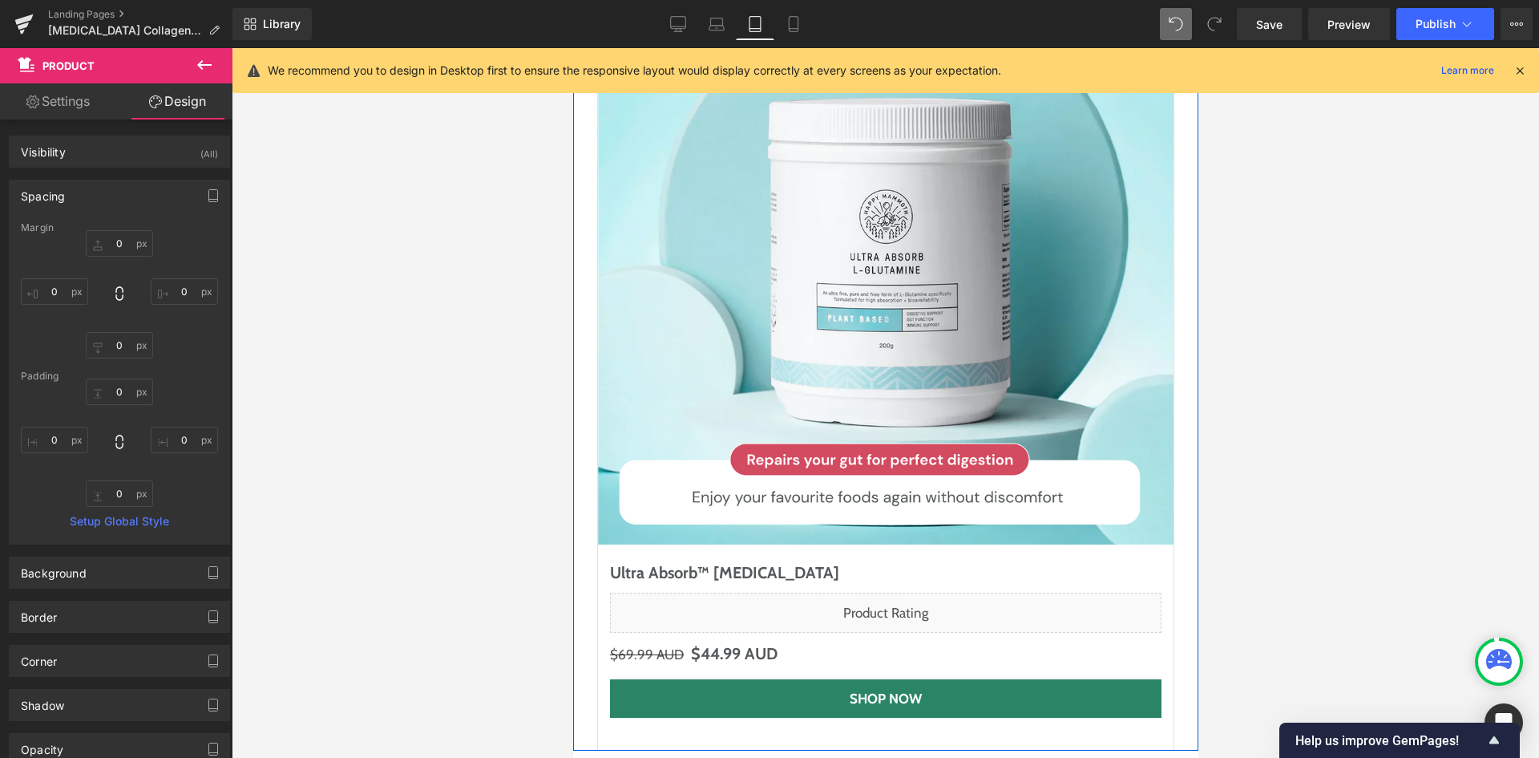
scroll to position [8524, 0]
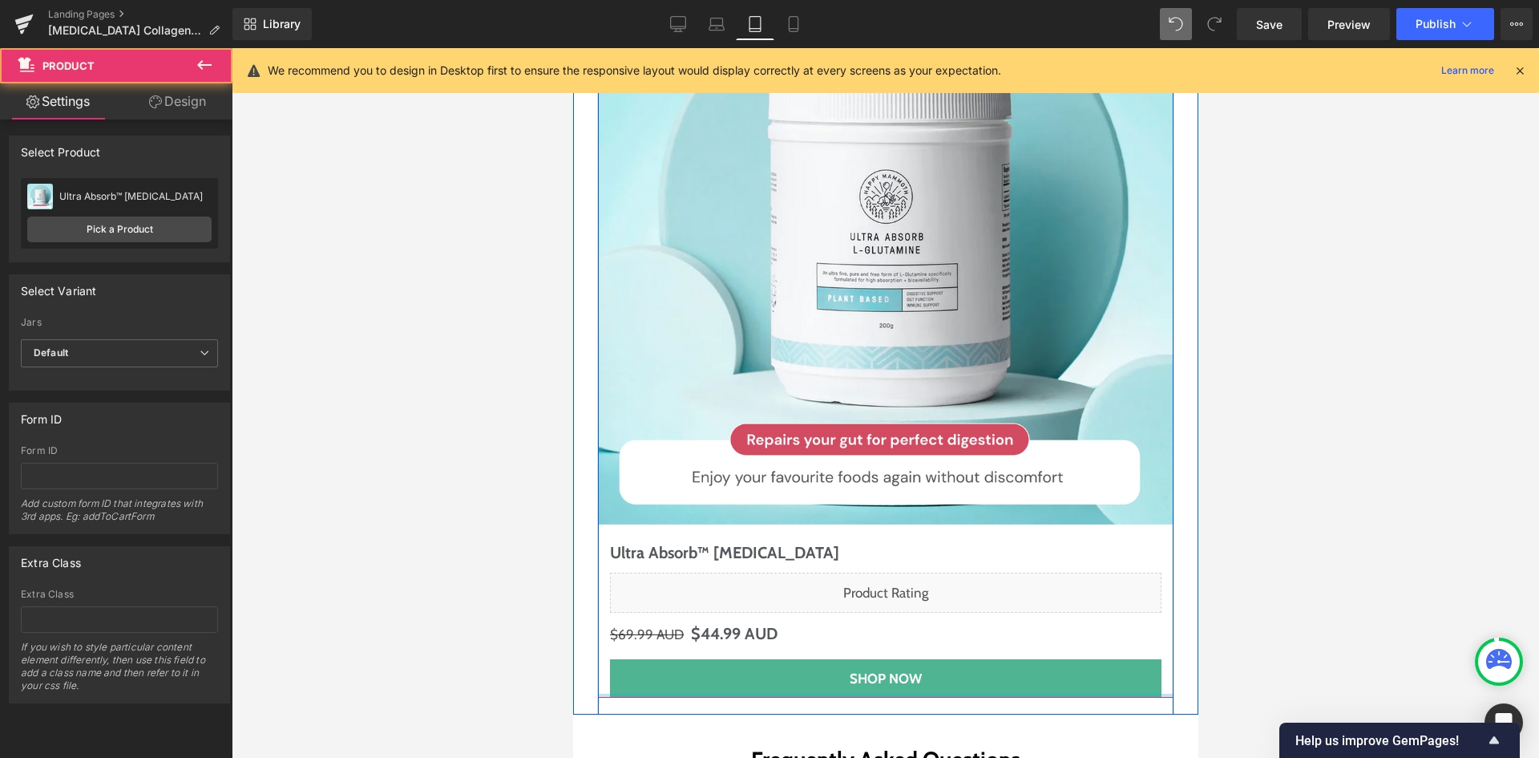
drag, startPoint x: 697, startPoint y: 555, endPoint x: 735, endPoint y: 526, distance: 48.1
click at [735, 526] on div "Sale Off (P) Image Ultra Absorb™ [MEDICAL_DATA] (P) Title Liquid $69.99 AUD $44…" at bounding box center [885, 323] width 576 height 749
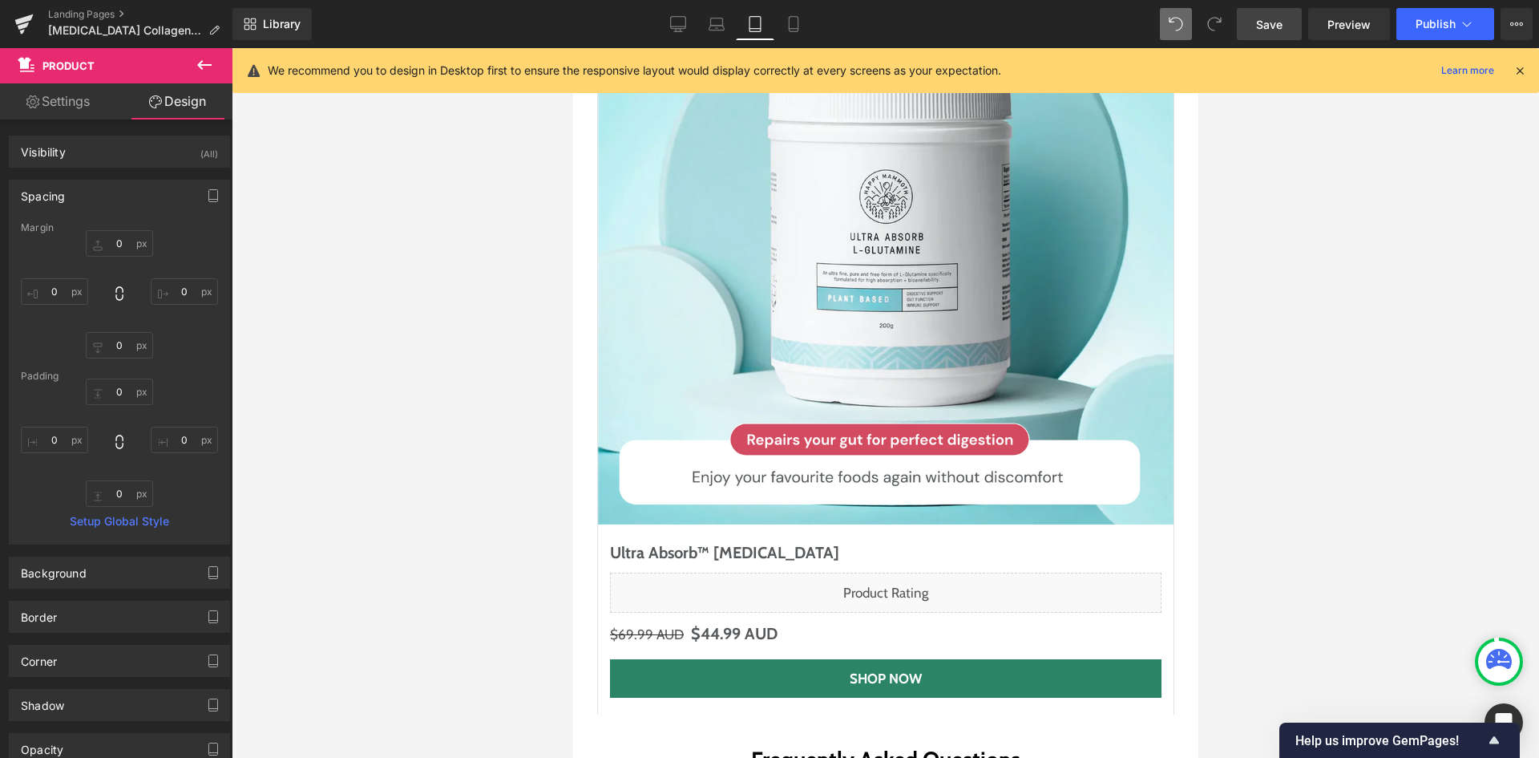
drag, startPoint x: 1263, startPoint y: 26, endPoint x: 360, endPoint y: 487, distance: 1013.9
click at [1263, 26] on span "Save" at bounding box center [1269, 24] width 26 height 17
click at [605, 714] on span "Row" at bounding box center [609, 726] width 33 height 24
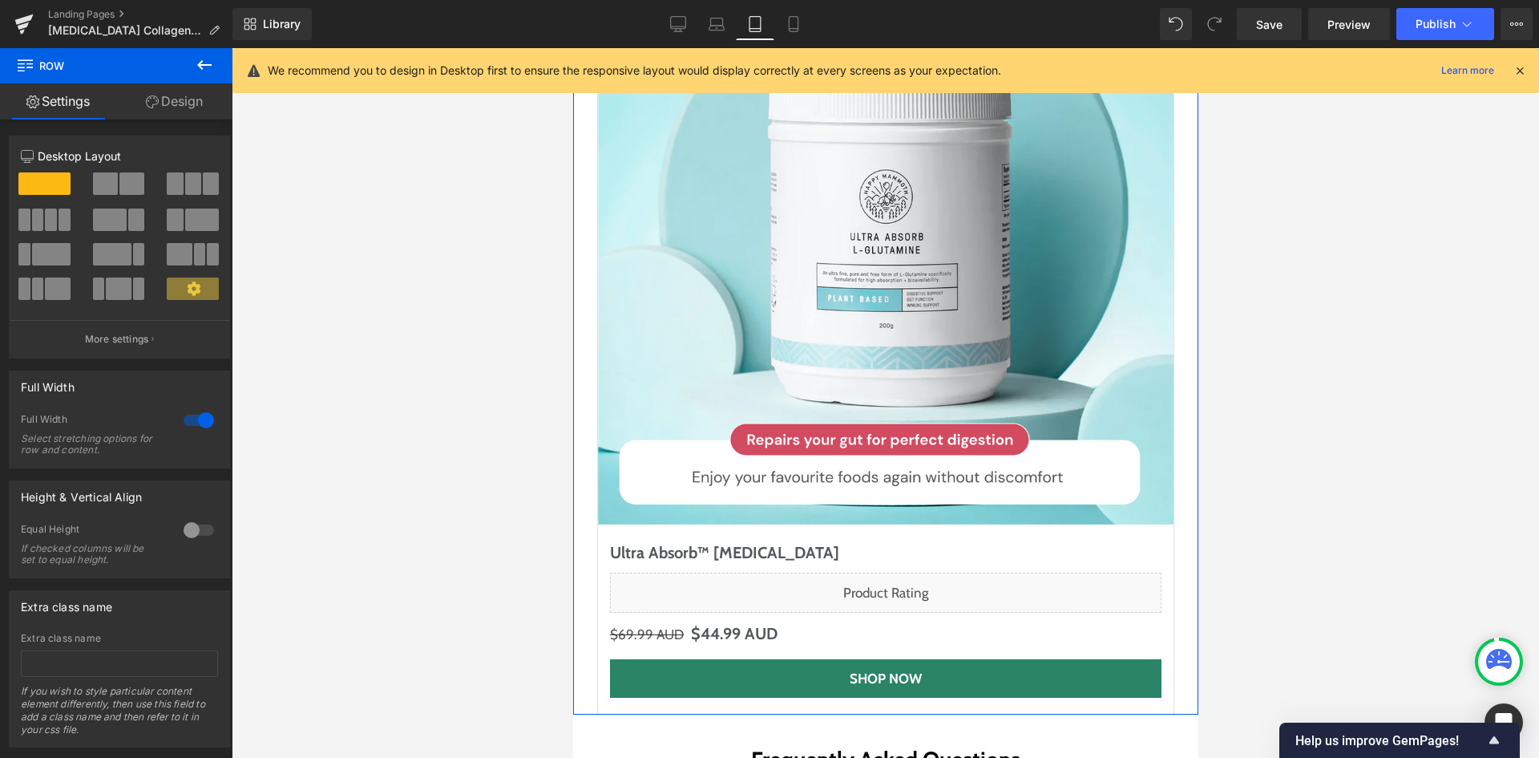
click at [202, 99] on link "Design" at bounding box center [174, 101] width 116 height 36
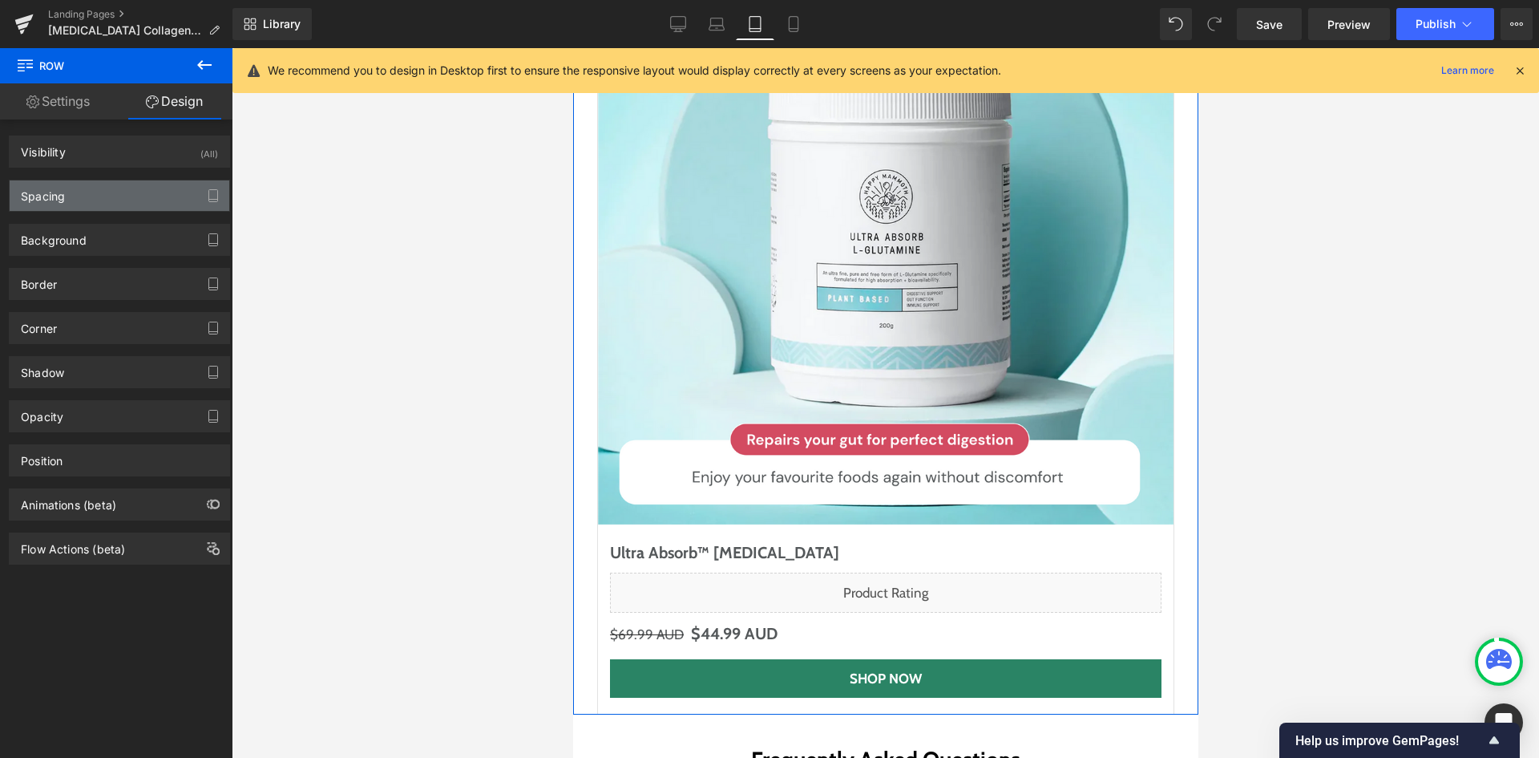
type input "20"
type input "0"
type input "40"
type input "20"
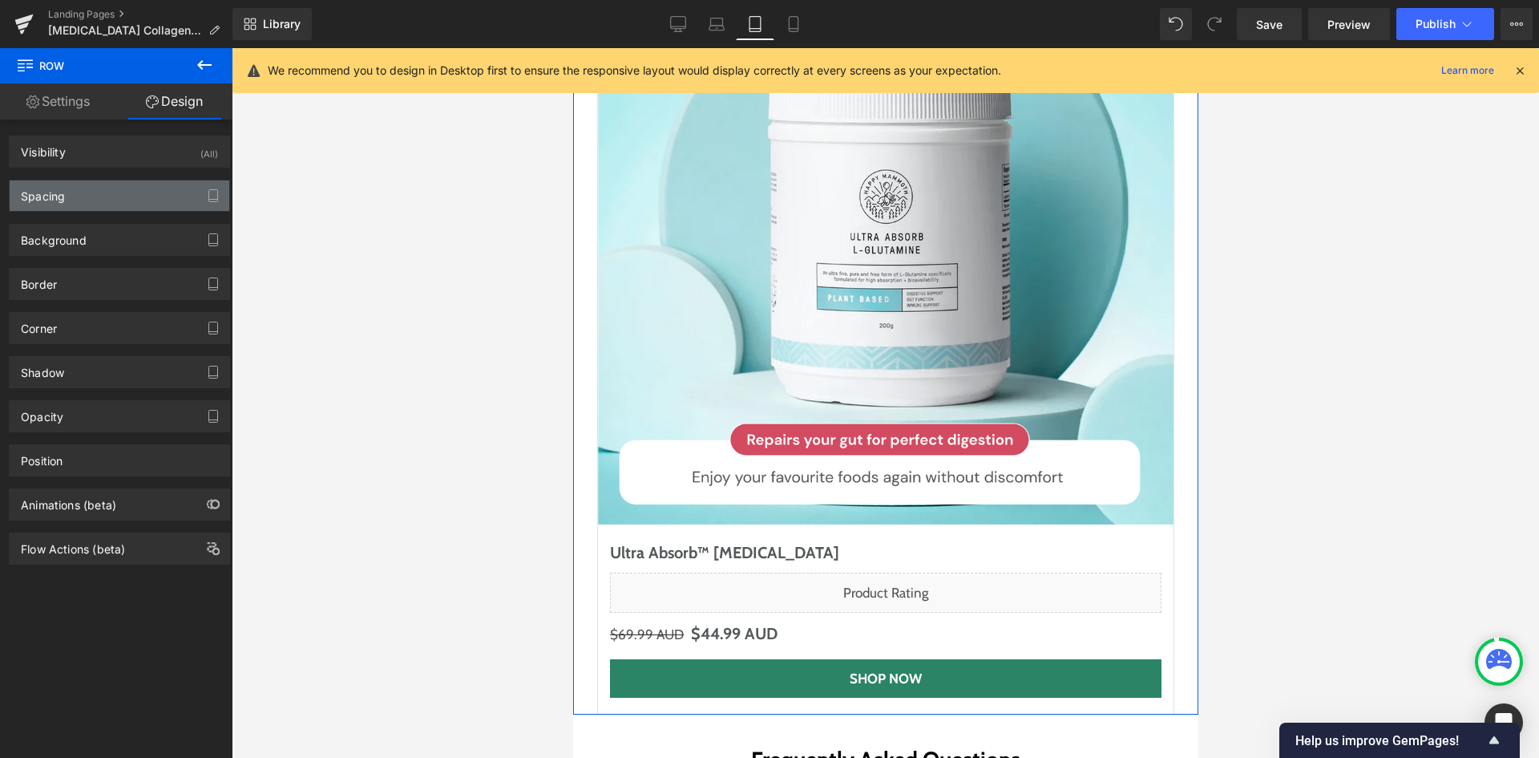
type input "20"
click at [132, 200] on div "Spacing" at bounding box center [120, 195] width 220 height 30
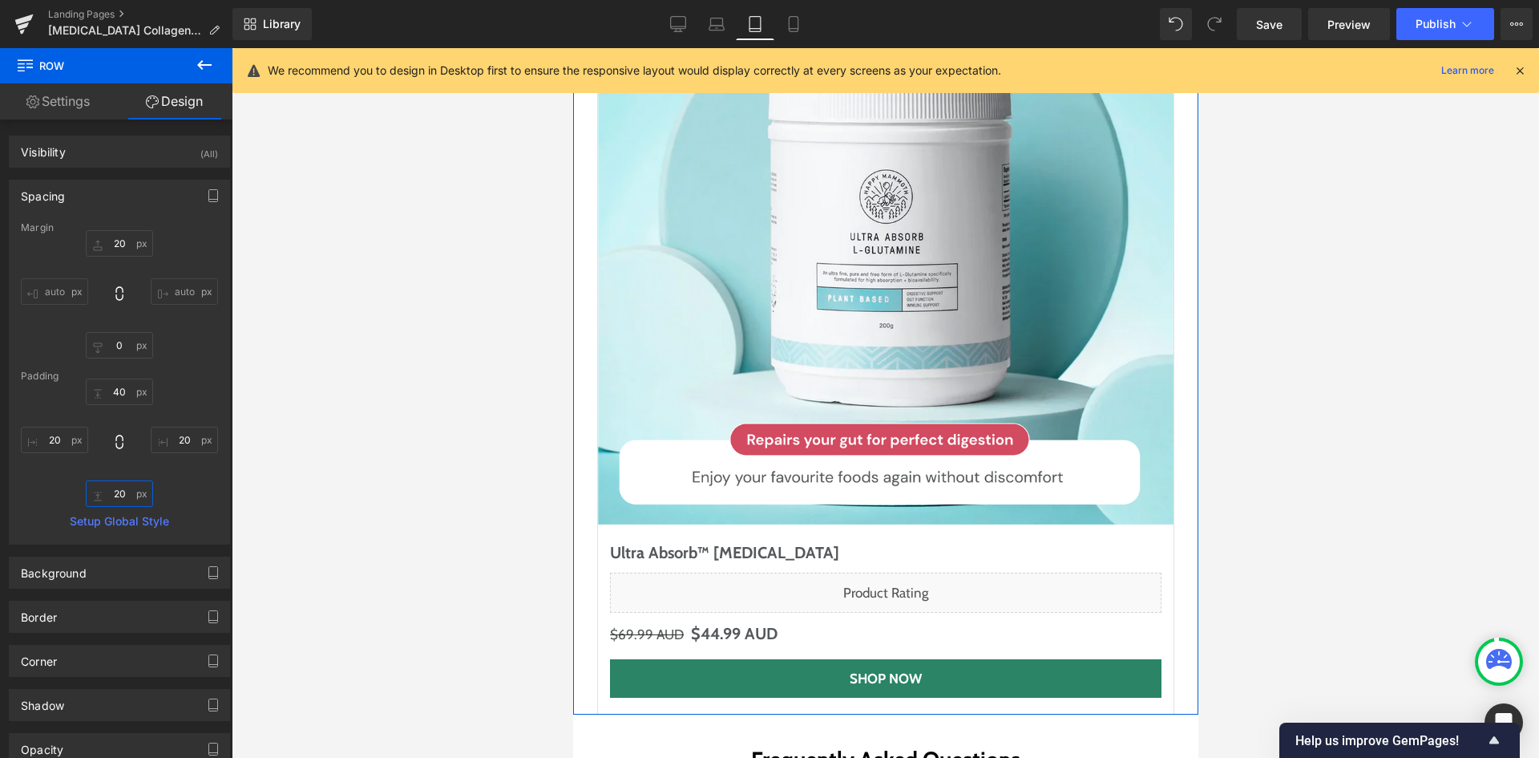
click at [123, 498] on input "20" at bounding box center [119, 493] width 67 height 26
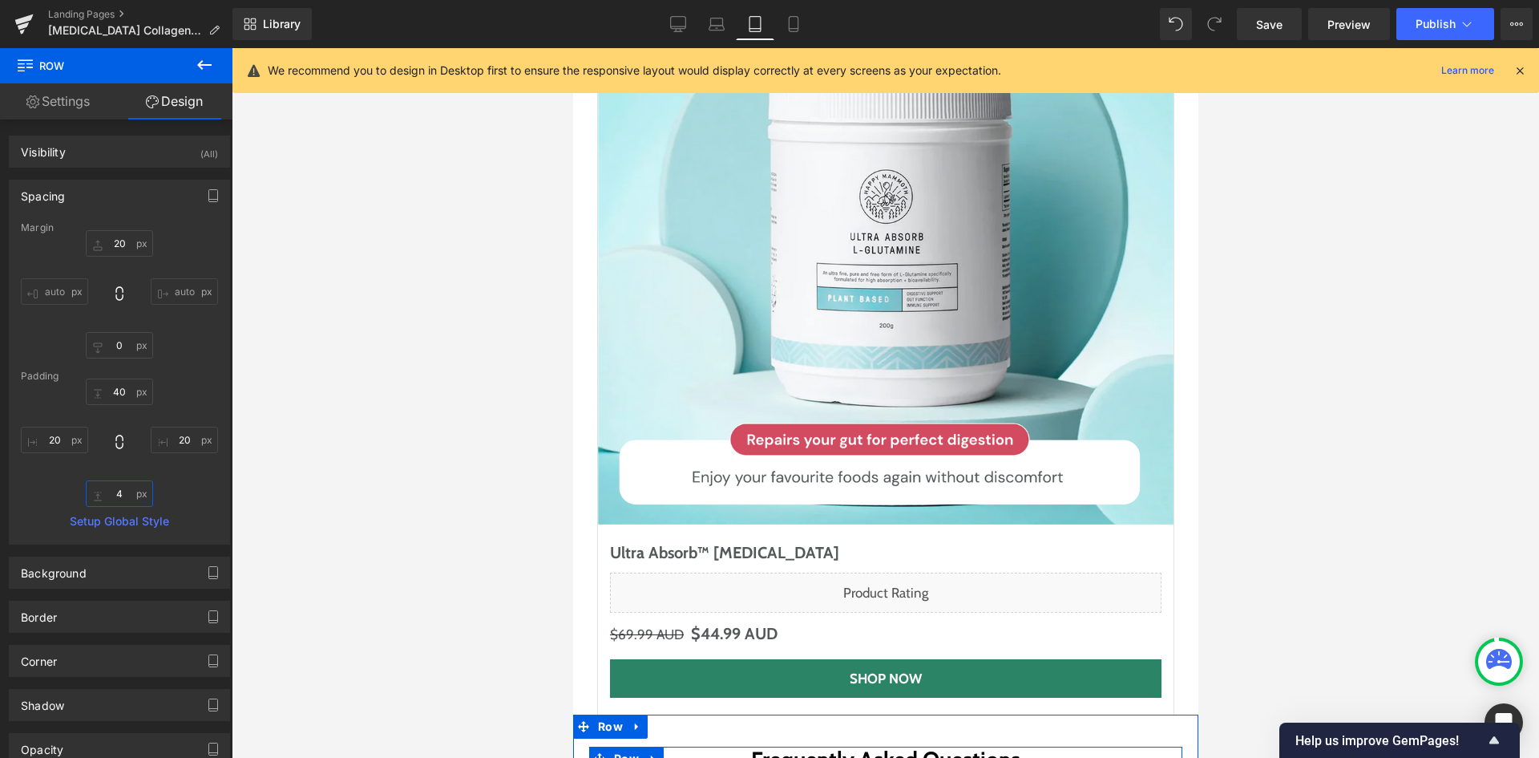
type input "40"
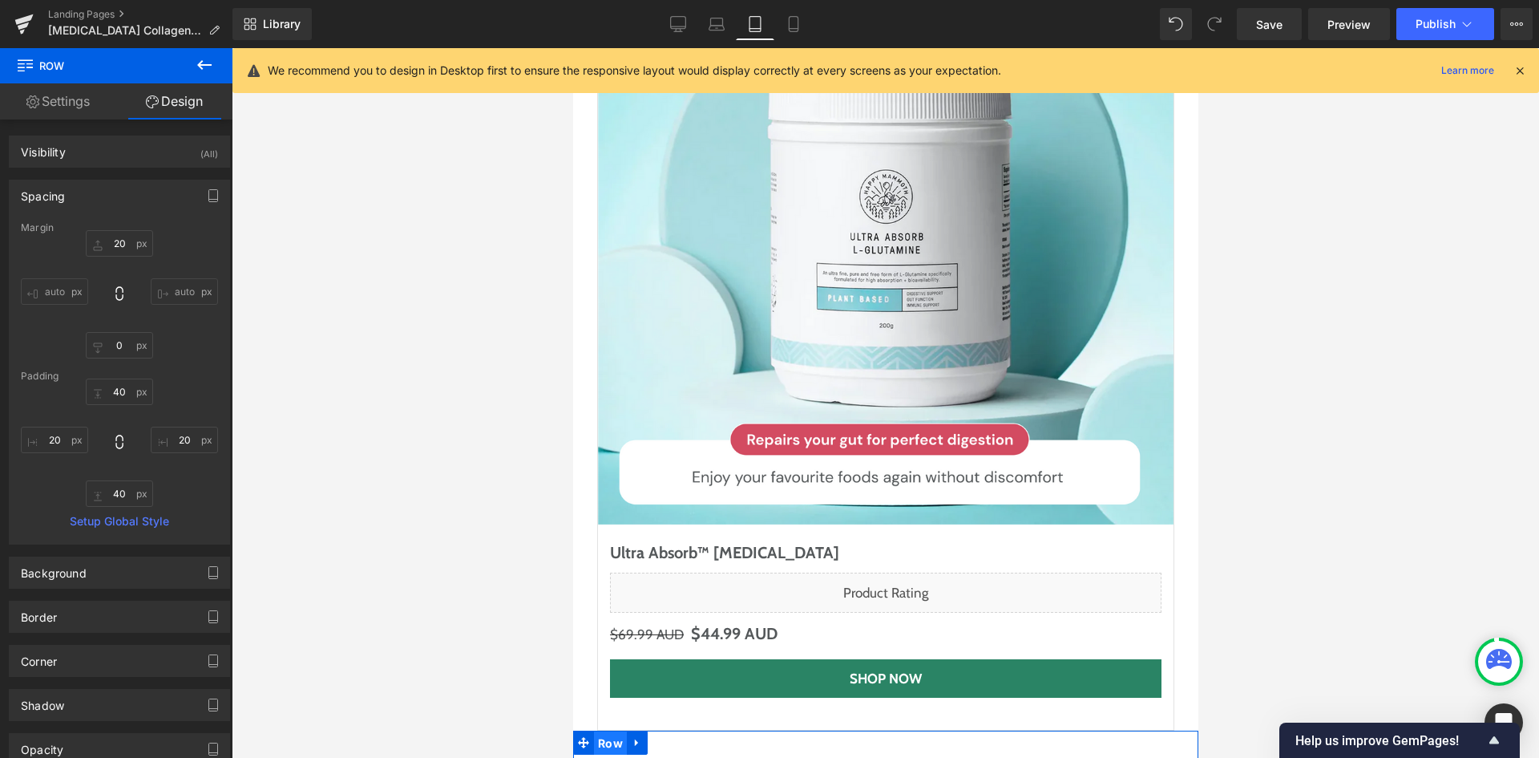
click at [608, 731] on span "Row" at bounding box center [609, 743] width 33 height 24
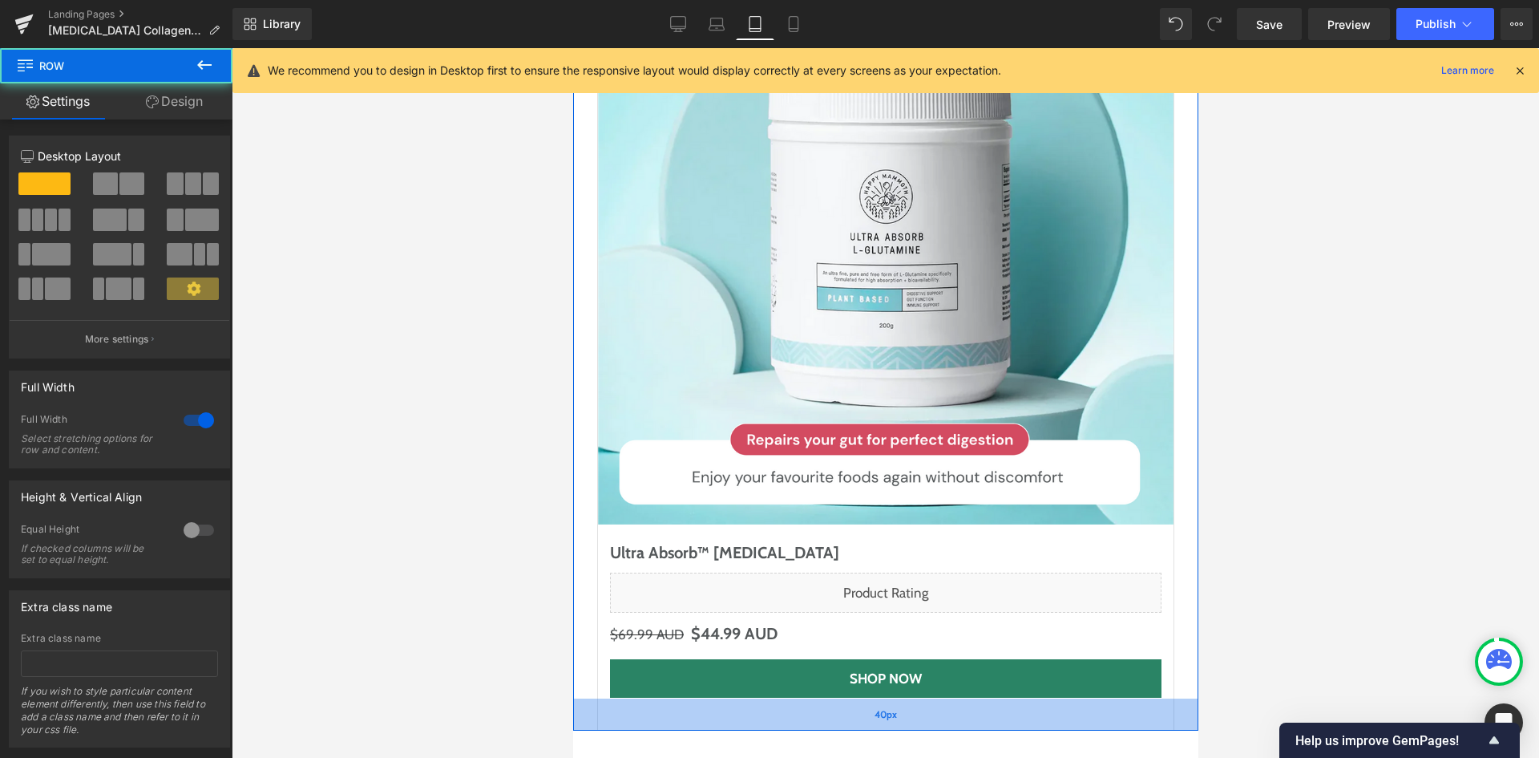
click at [637, 698] on div "40px" at bounding box center [884, 714] width 625 height 32
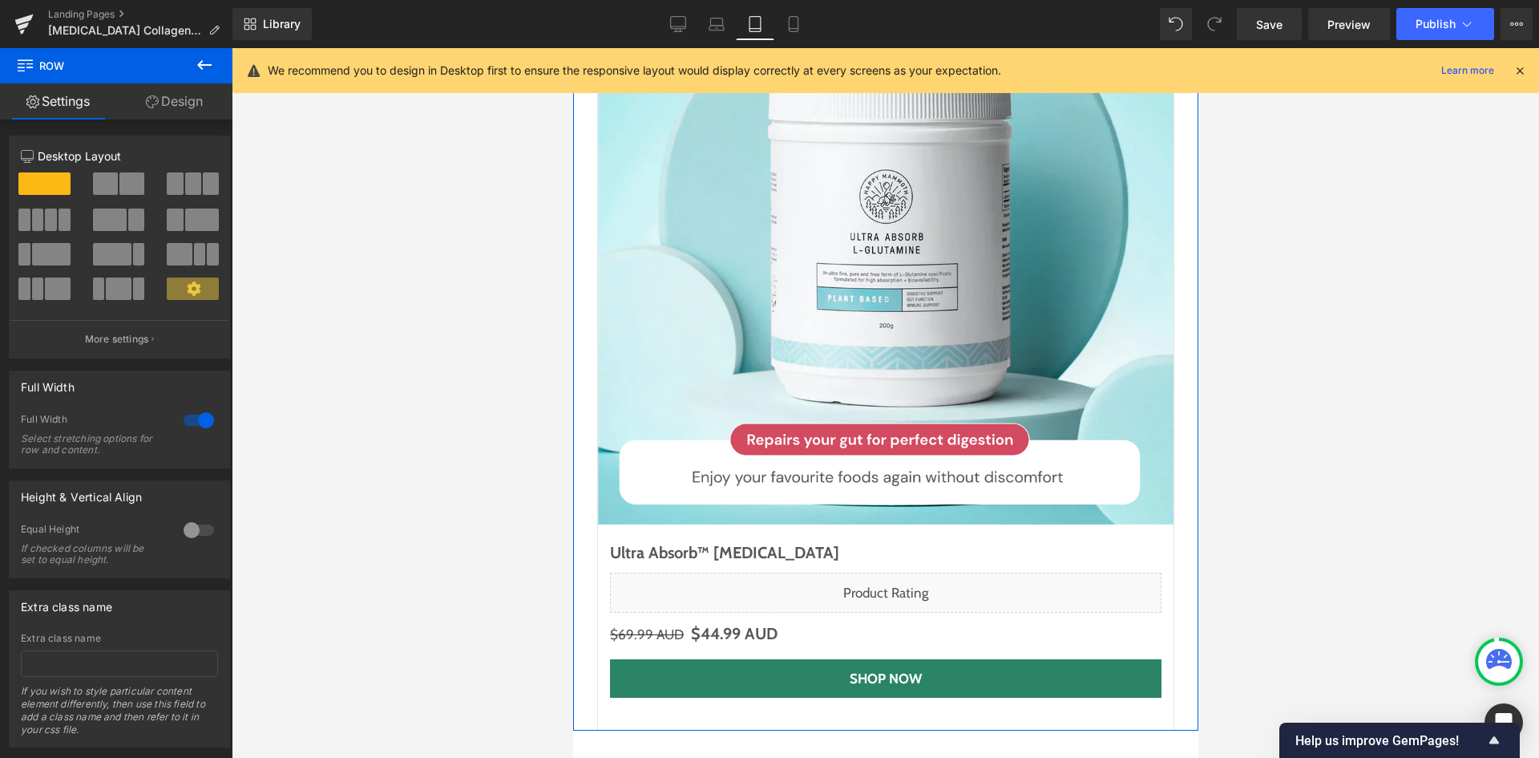
click at [200, 101] on link "Design" at bounding box center [174, 101] width 116 height 36
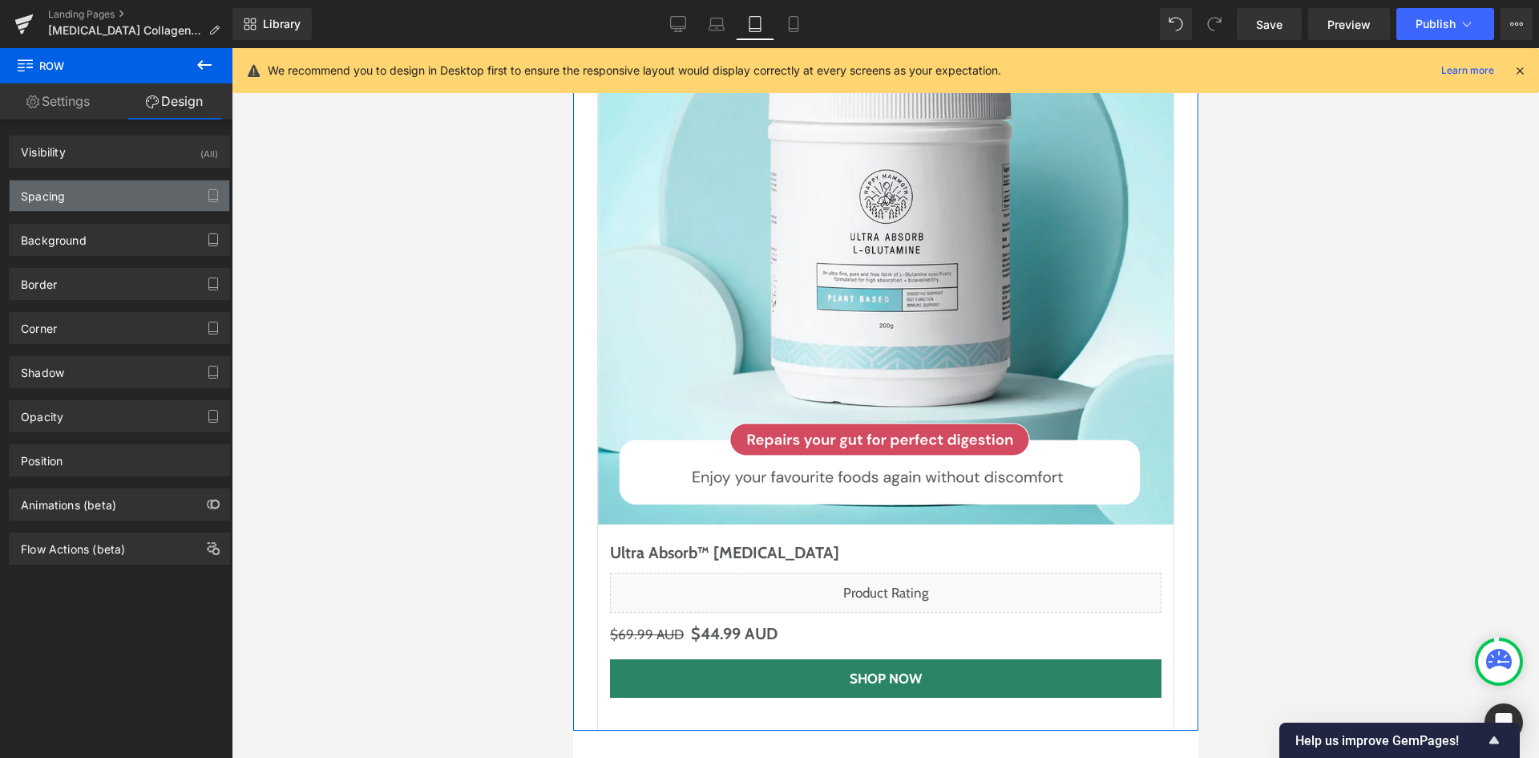
type input "20"
type input "0"
type input "40"
type input "20"
type input "40"
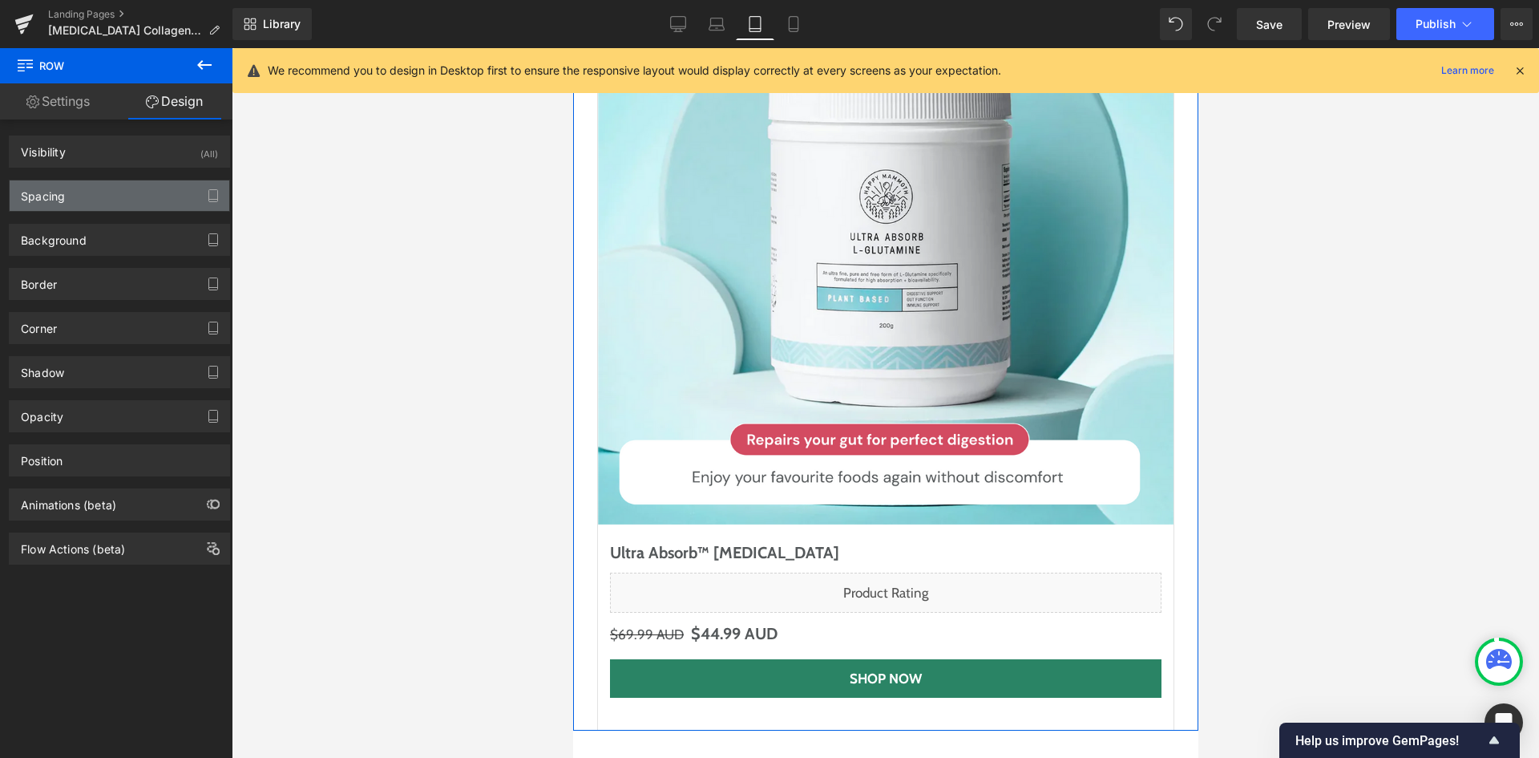
type input "20"
click at [115, 192] on div "Spacing" at bounding box center [120, 195] width 220 height 30
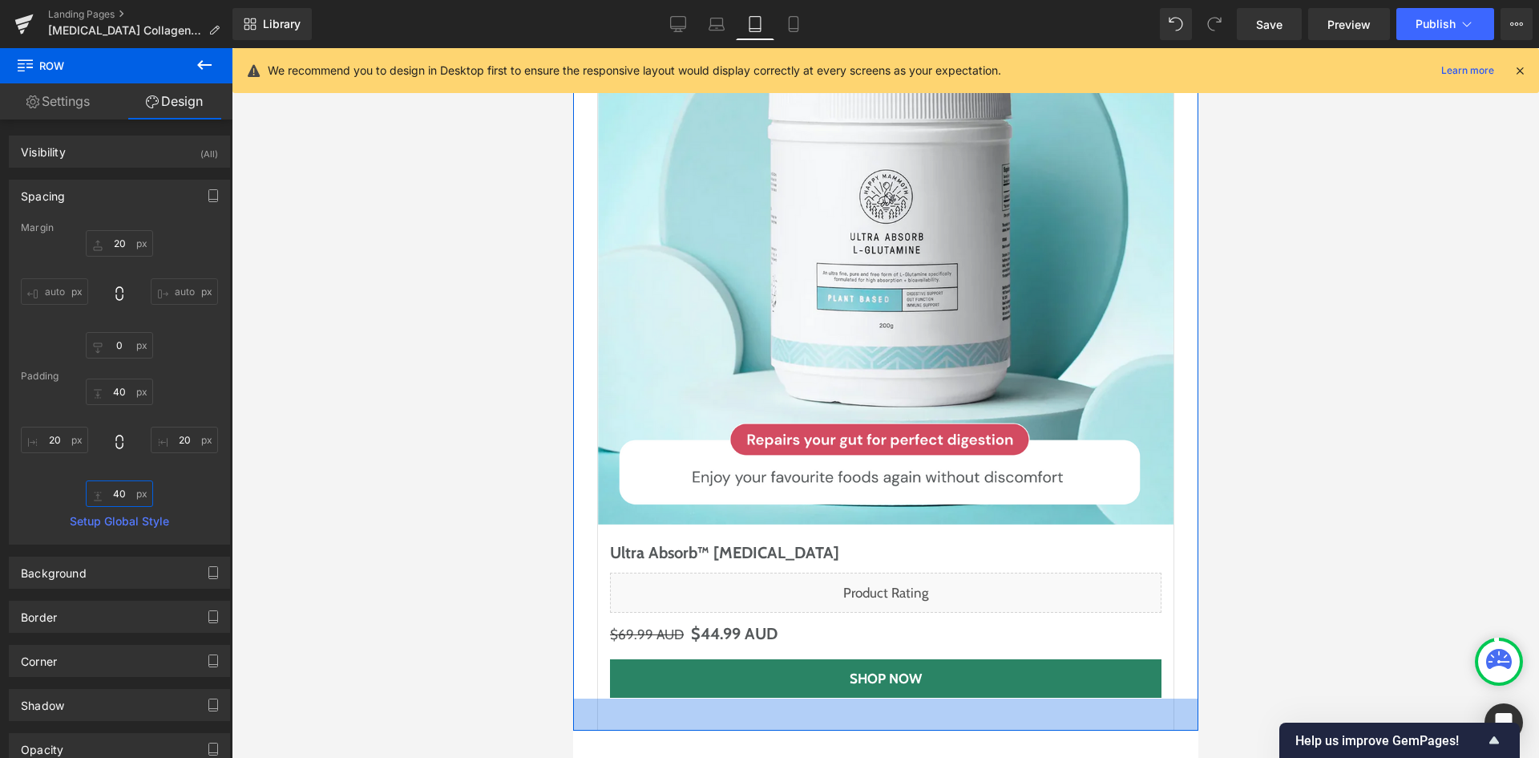
click at [123, 481] on input "40" at bounding box center [119, 493] width 67 height 26
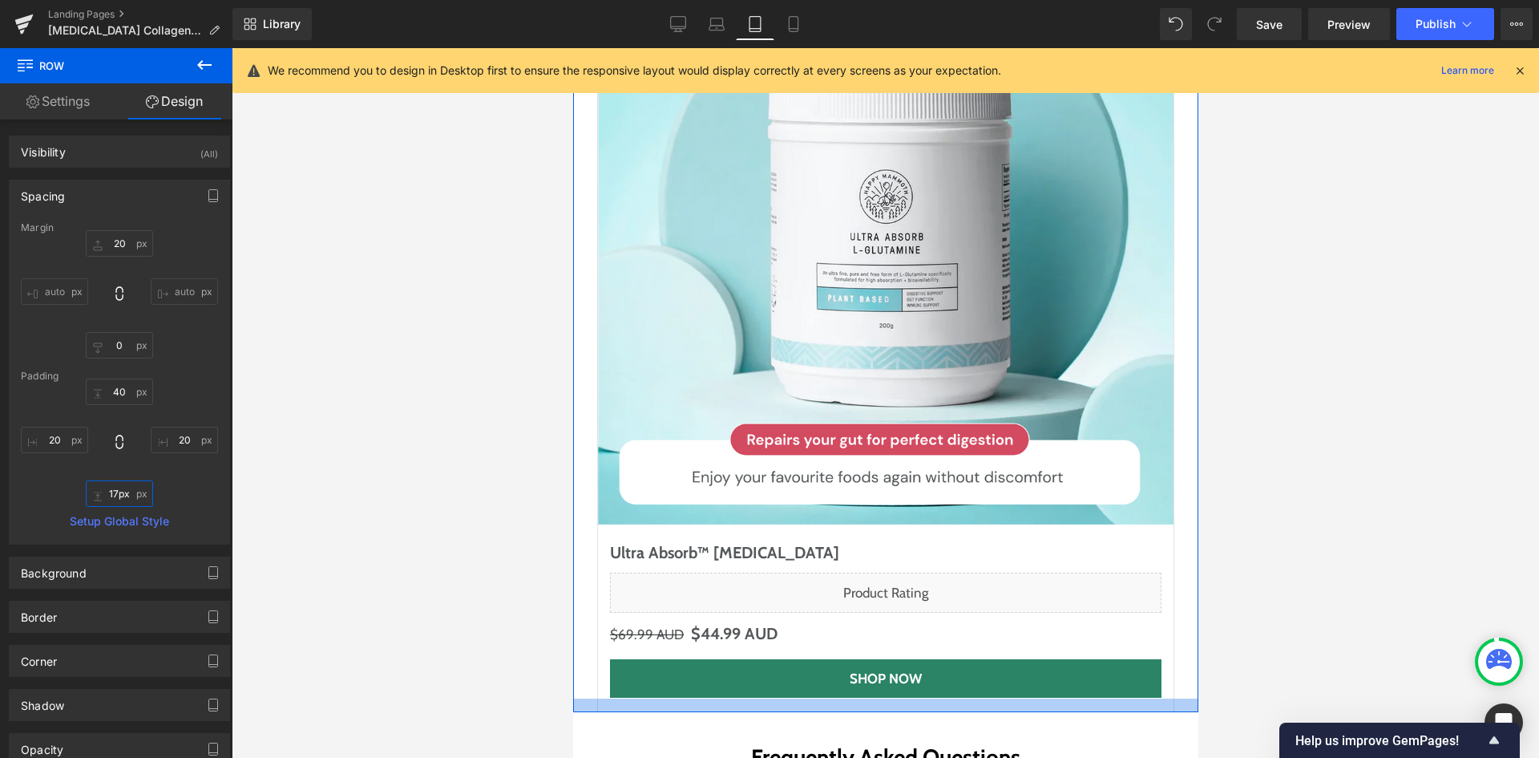
click at [580, 698] on div at bounding box center [884, 705] width 625 height 14
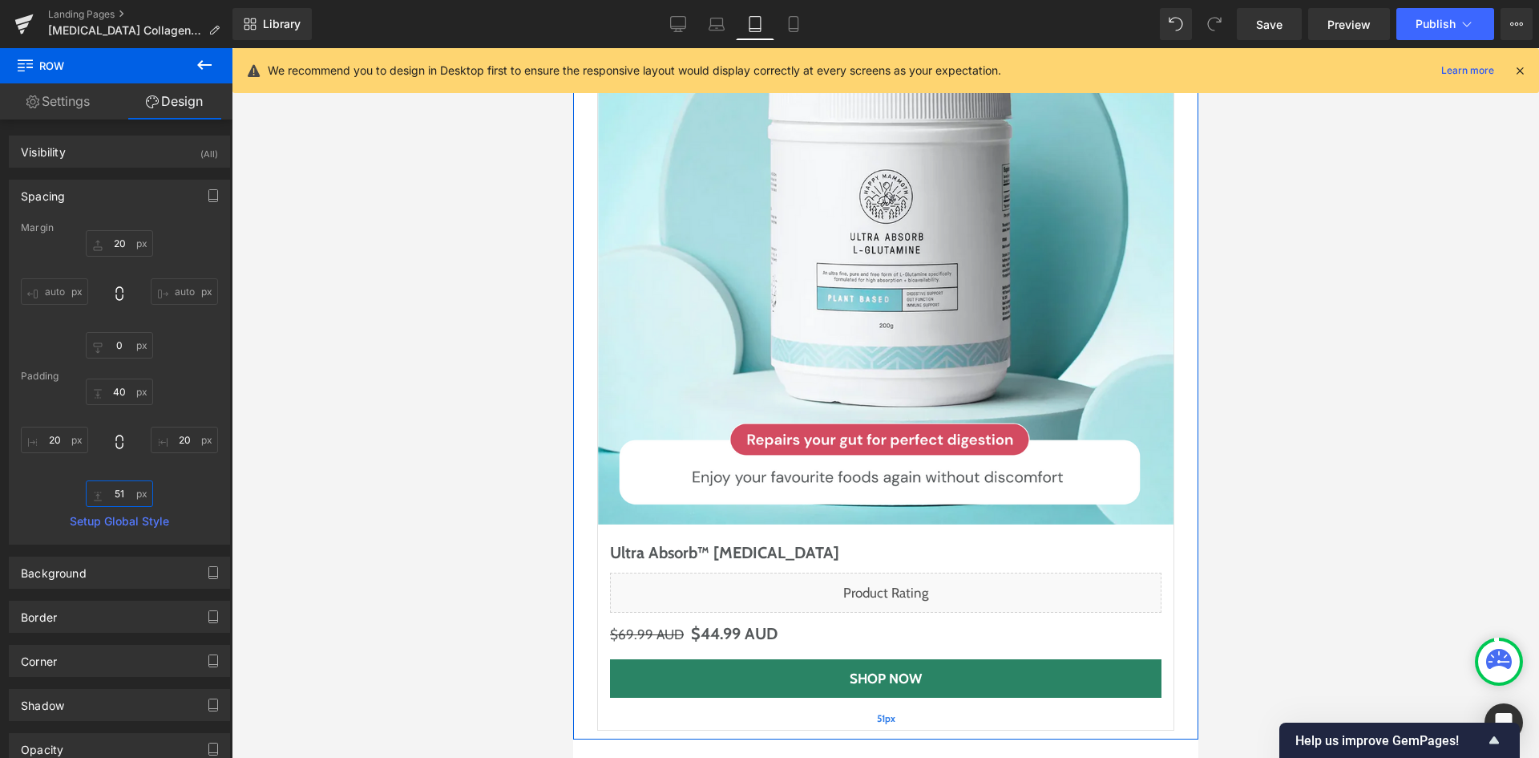
type input "50"
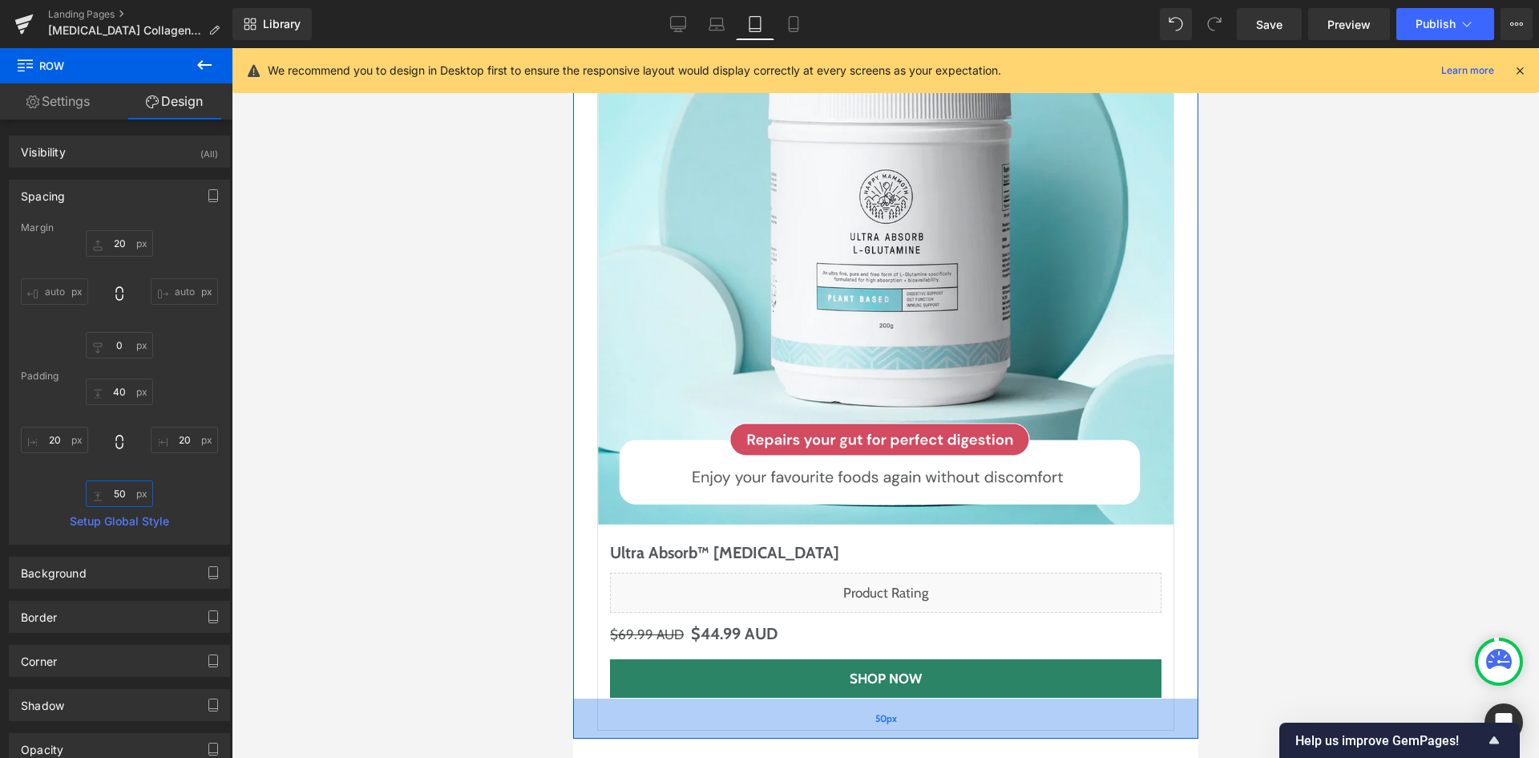
click at [621, 698] on div "50px" at bounding box center [884, 718] width 625 height 40
click at [638, 698] on div "50px" at bounding box center [884, 718] width 625 height 40
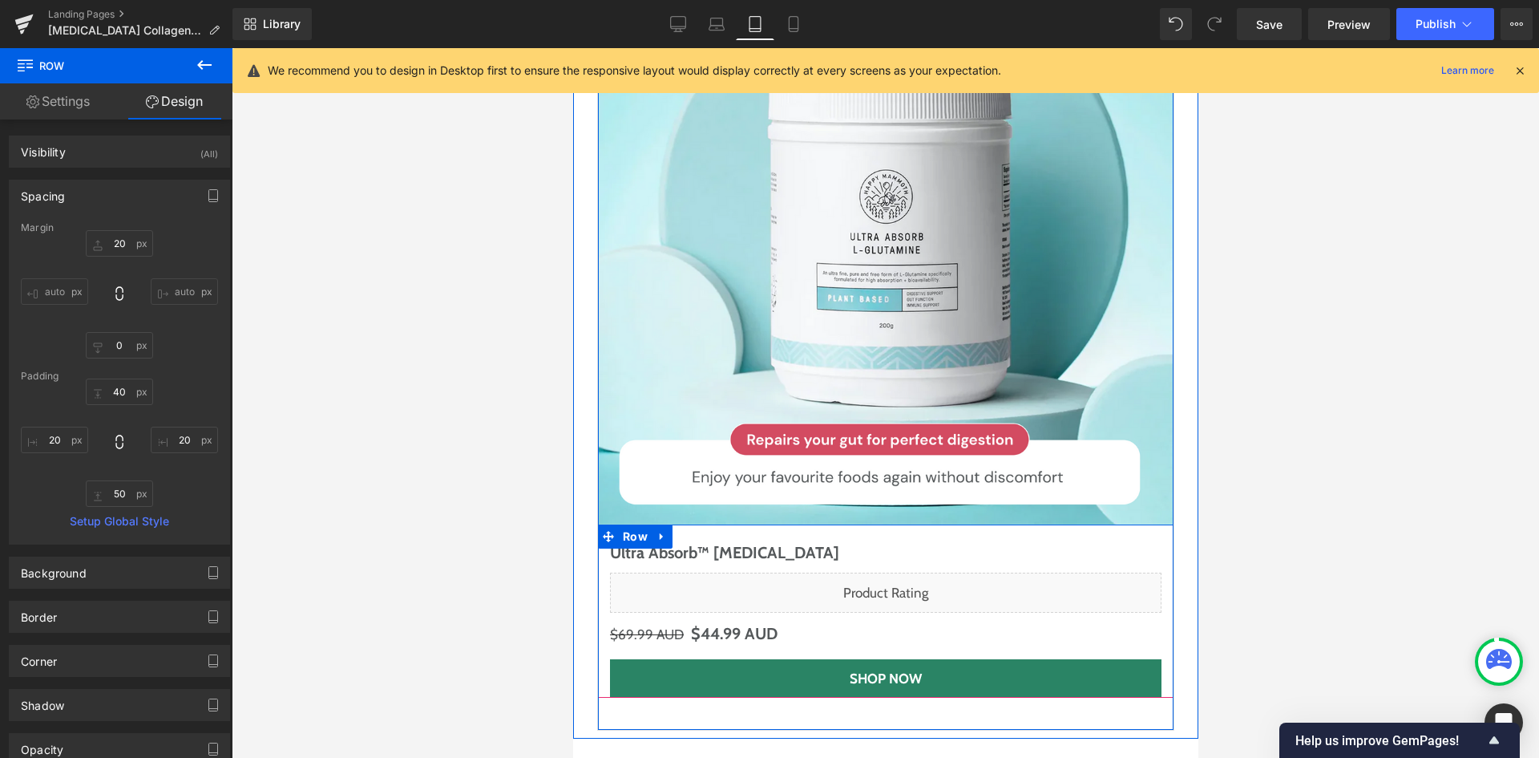
click at [600, 540] on div "Ultra Absorb™ L-Glutamine (P) Title Liquid $69.99 AUD $44.99 AUD (P) Price Shop…" at bounding box center [885, 618] width 576 height 157
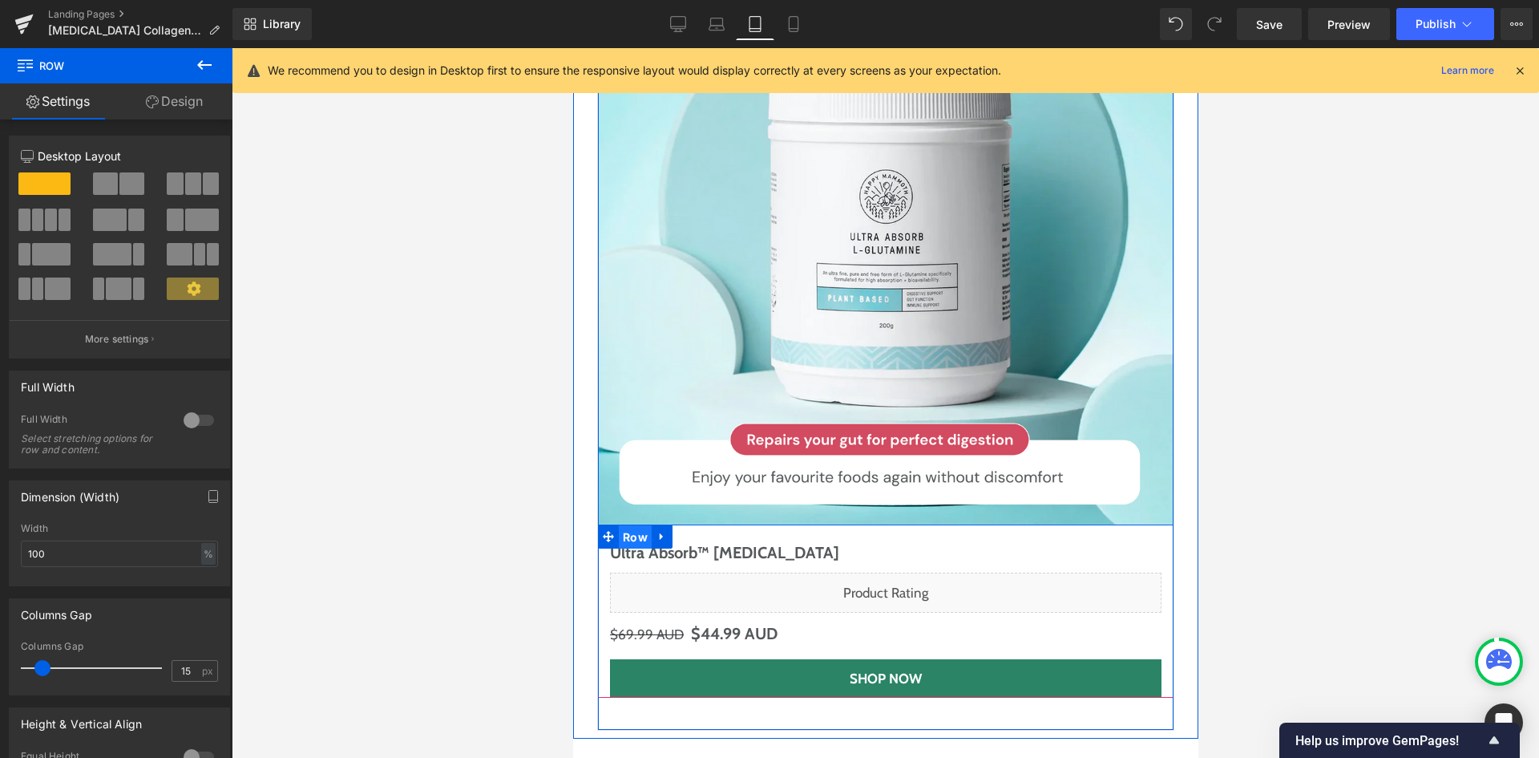
click at [619, 525] on span "Row" at bounding box center [634, 537] width 33 height 24
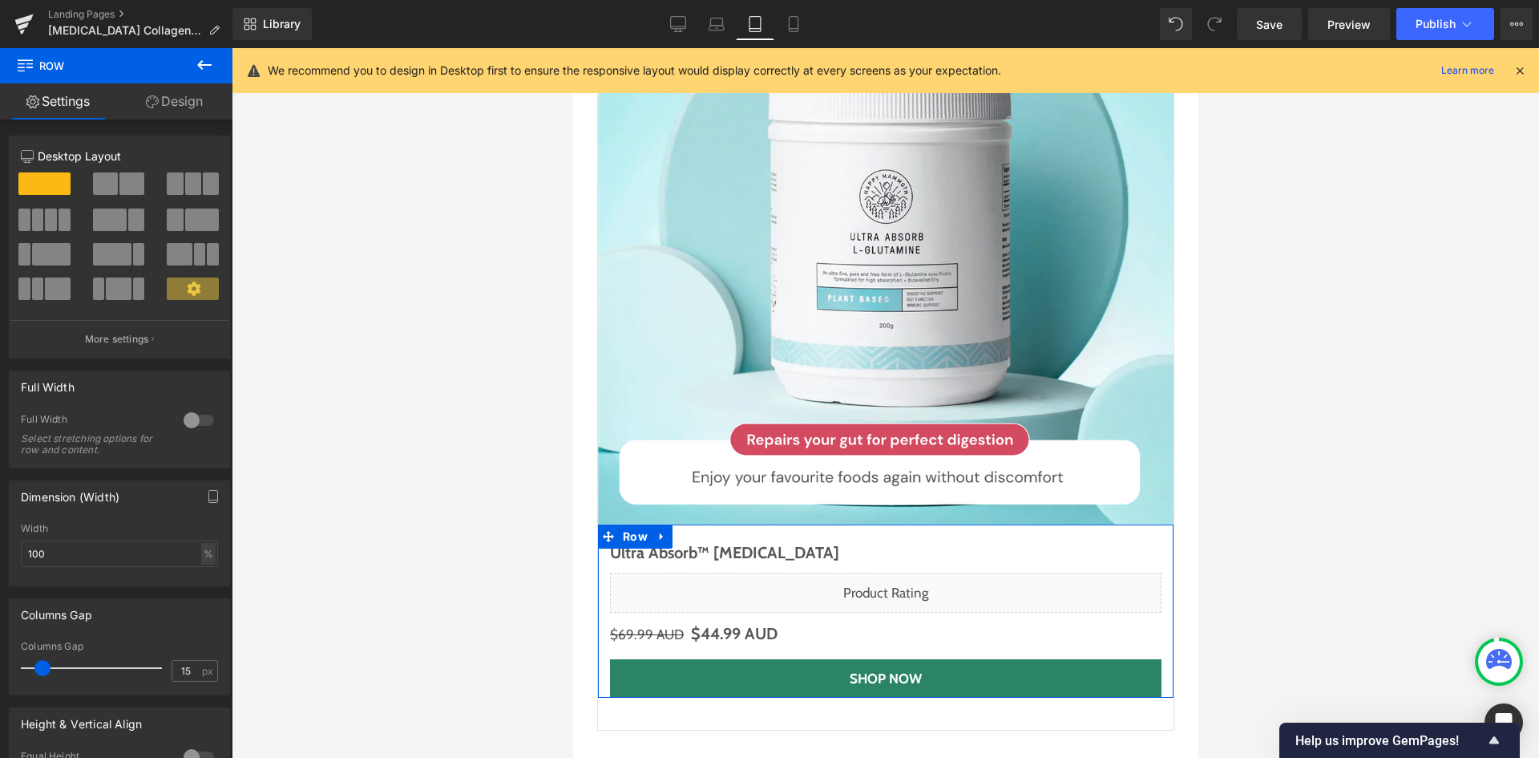
click at [192, 100] on link "Design" at bounding box center [174, 101] width 116 height 36
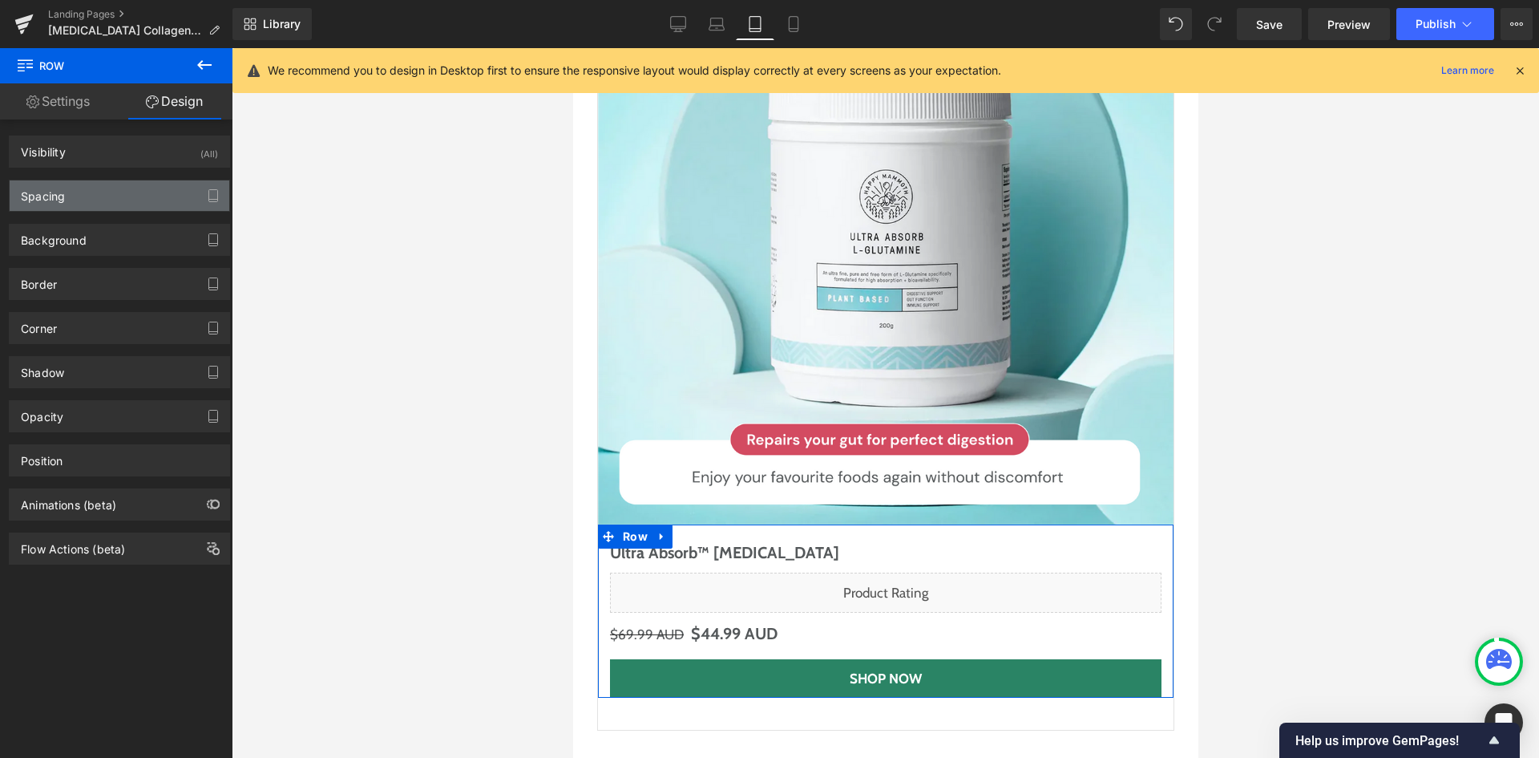
click at [112, 187] on div "Spacing" at bounding box center [120, 195] width 220 height 30
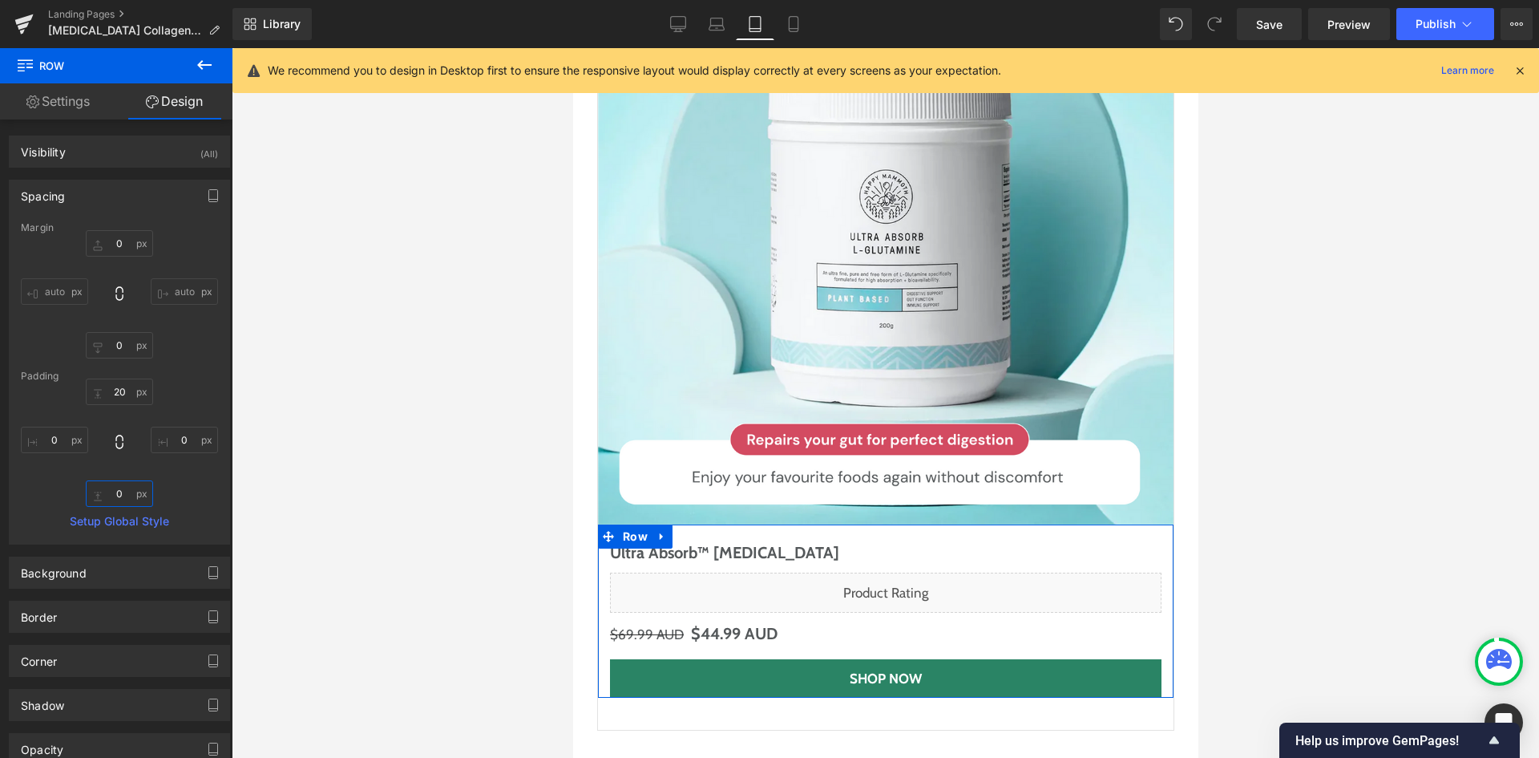
click at [122, 492] on input "0" at bounding box center [119, 493] width 67 height 26
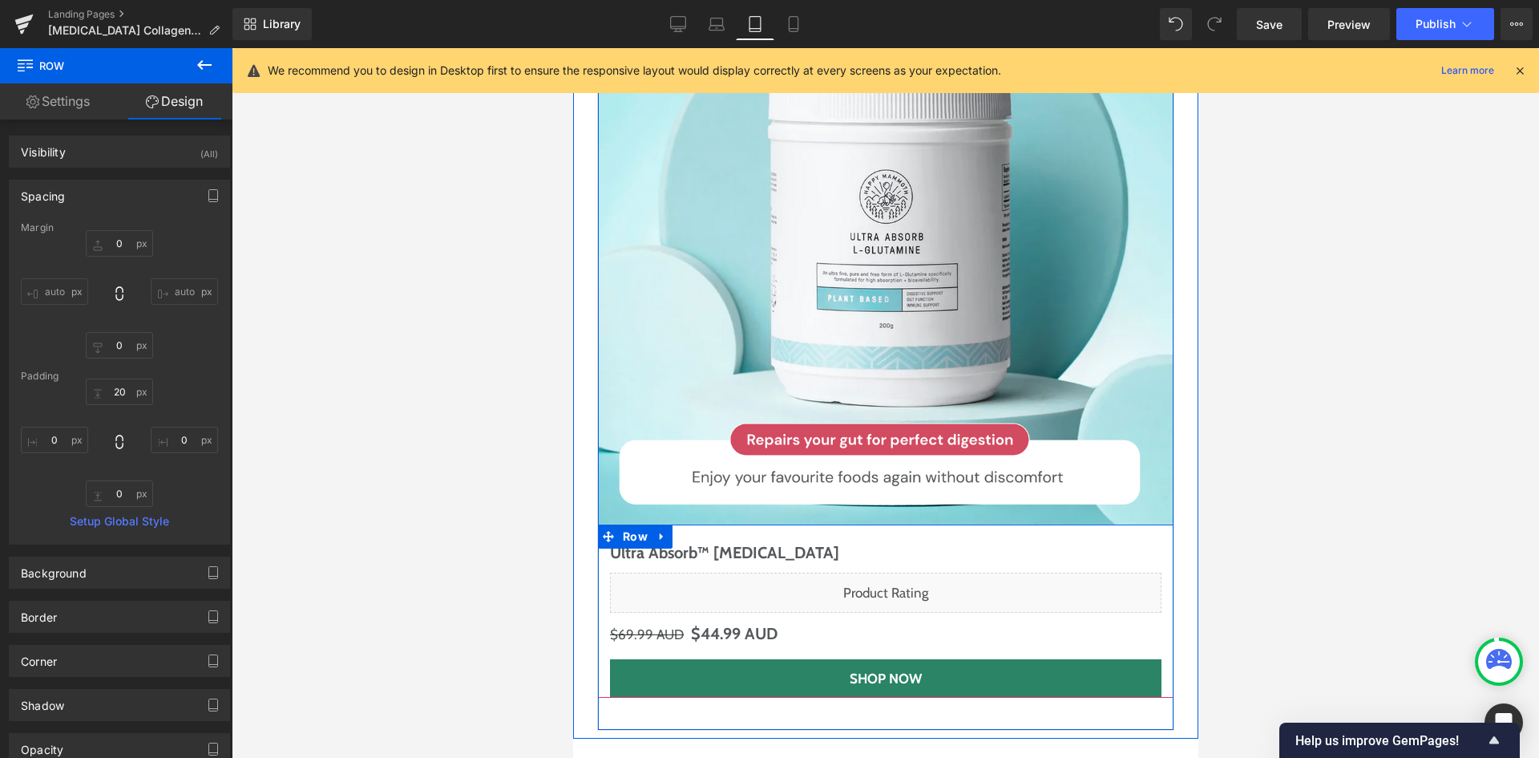
click at [597, 540] on div "Ultra Absorb™ L-Glutamine (P) Title Liquid $69.99 AUD $44.99 AUD (P) Price Shop…" at bounding box center [885, 618] width 576 height 157
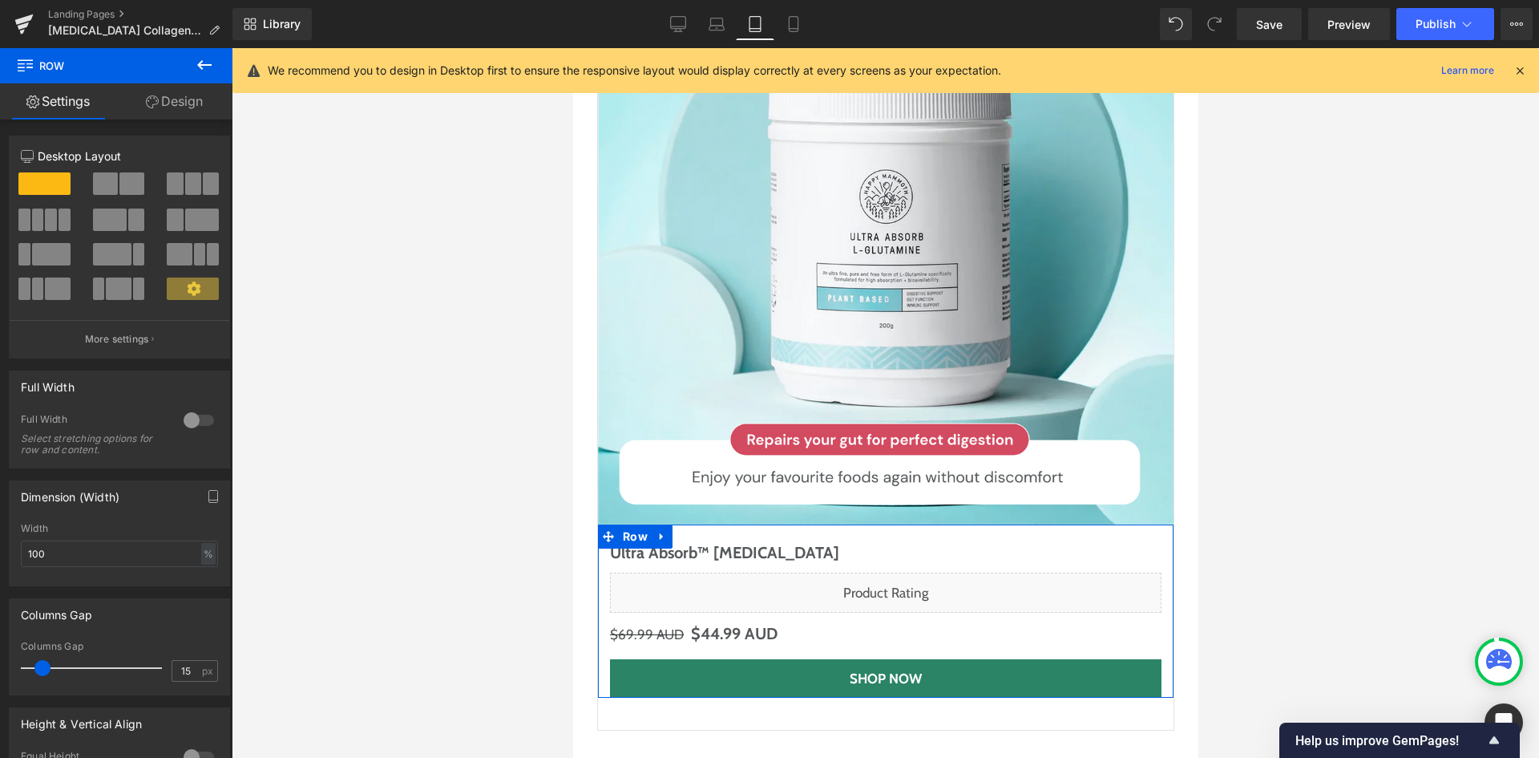
click at [196, 86] on link "Design" at bounding box center [174, 101] width 116 height 36
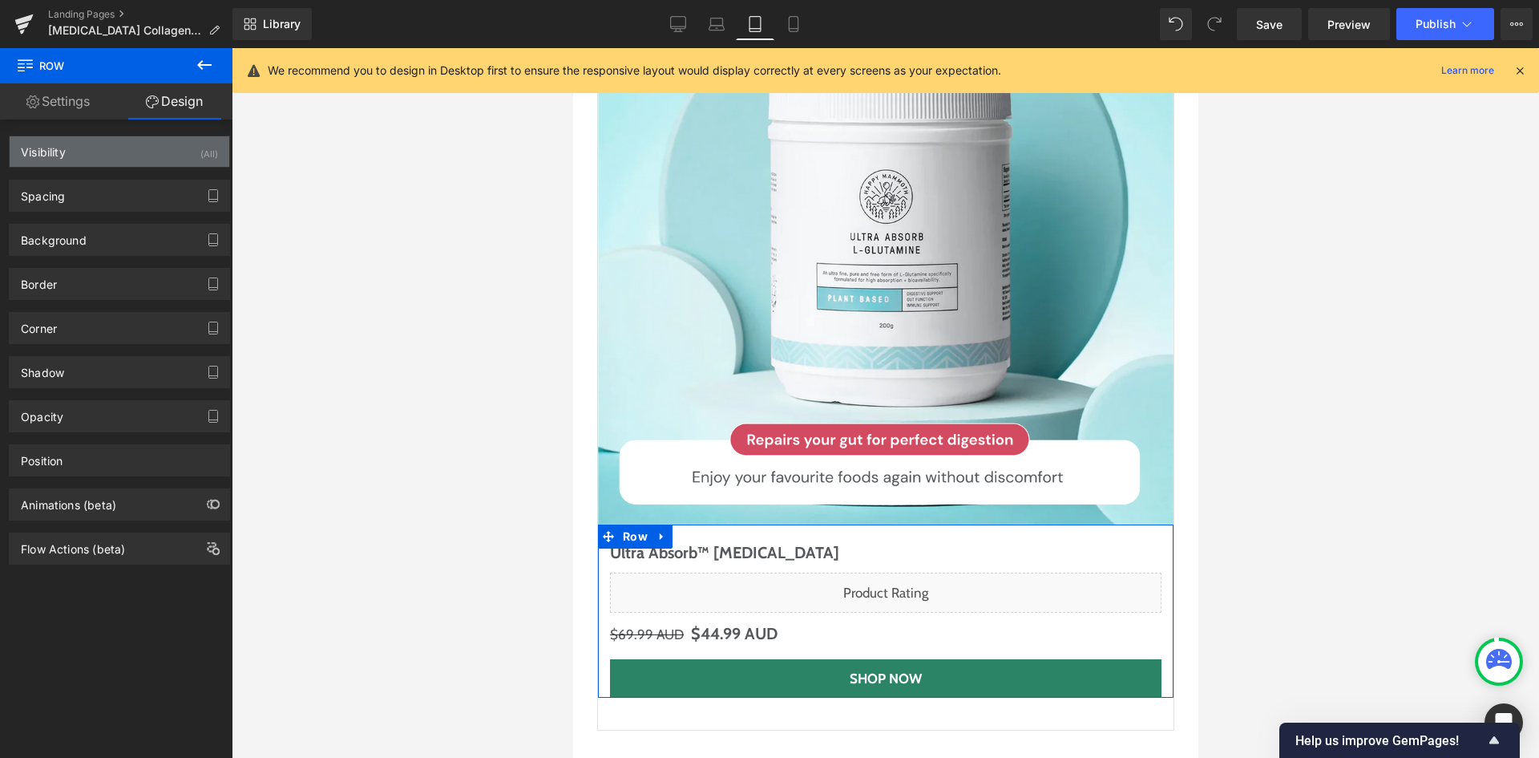
type input "0"
type input "20"
type input "0"
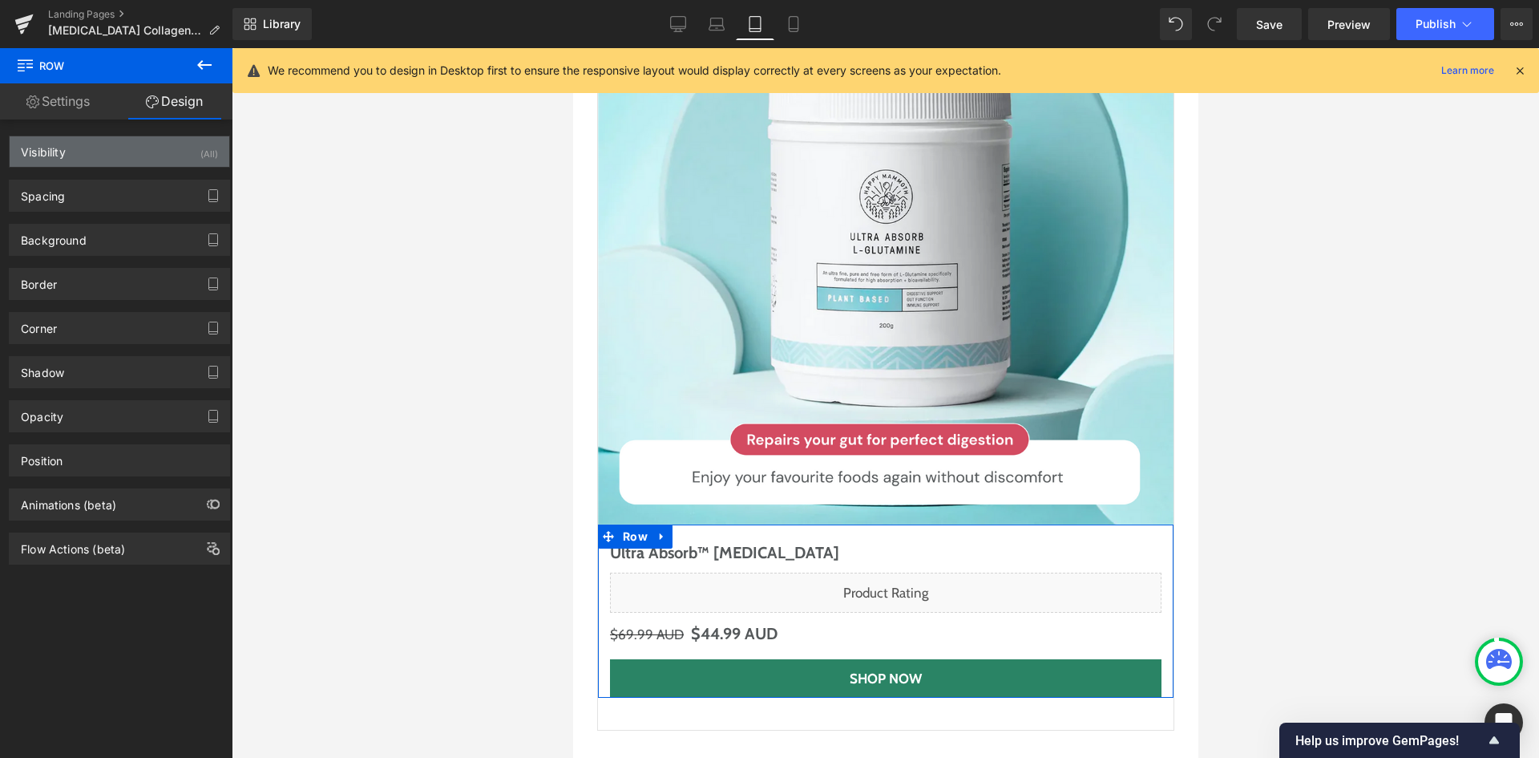
type input "0"
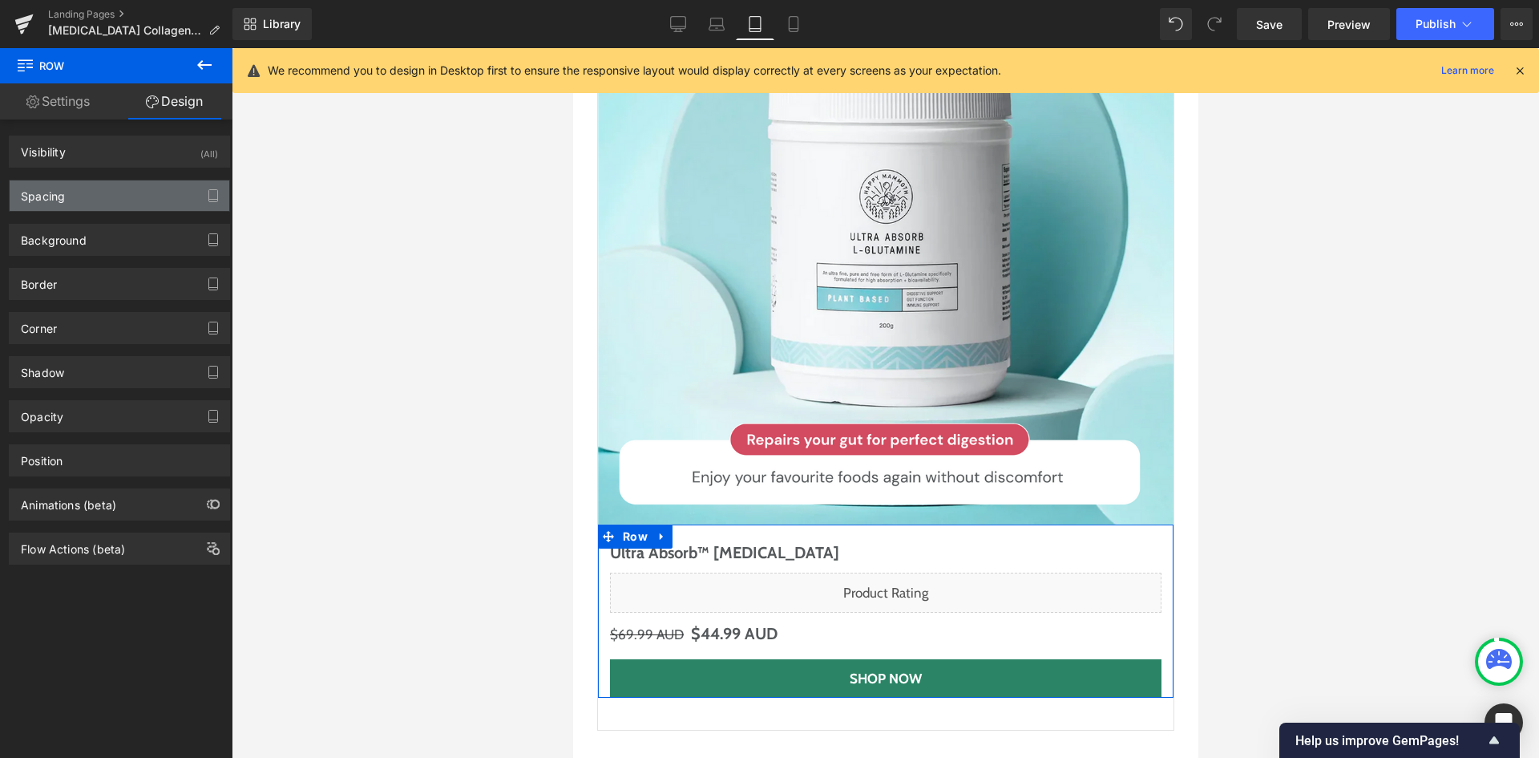
click at [110, 194] on div "Spacing" at bounding box center [120, 195] width 220 height 30
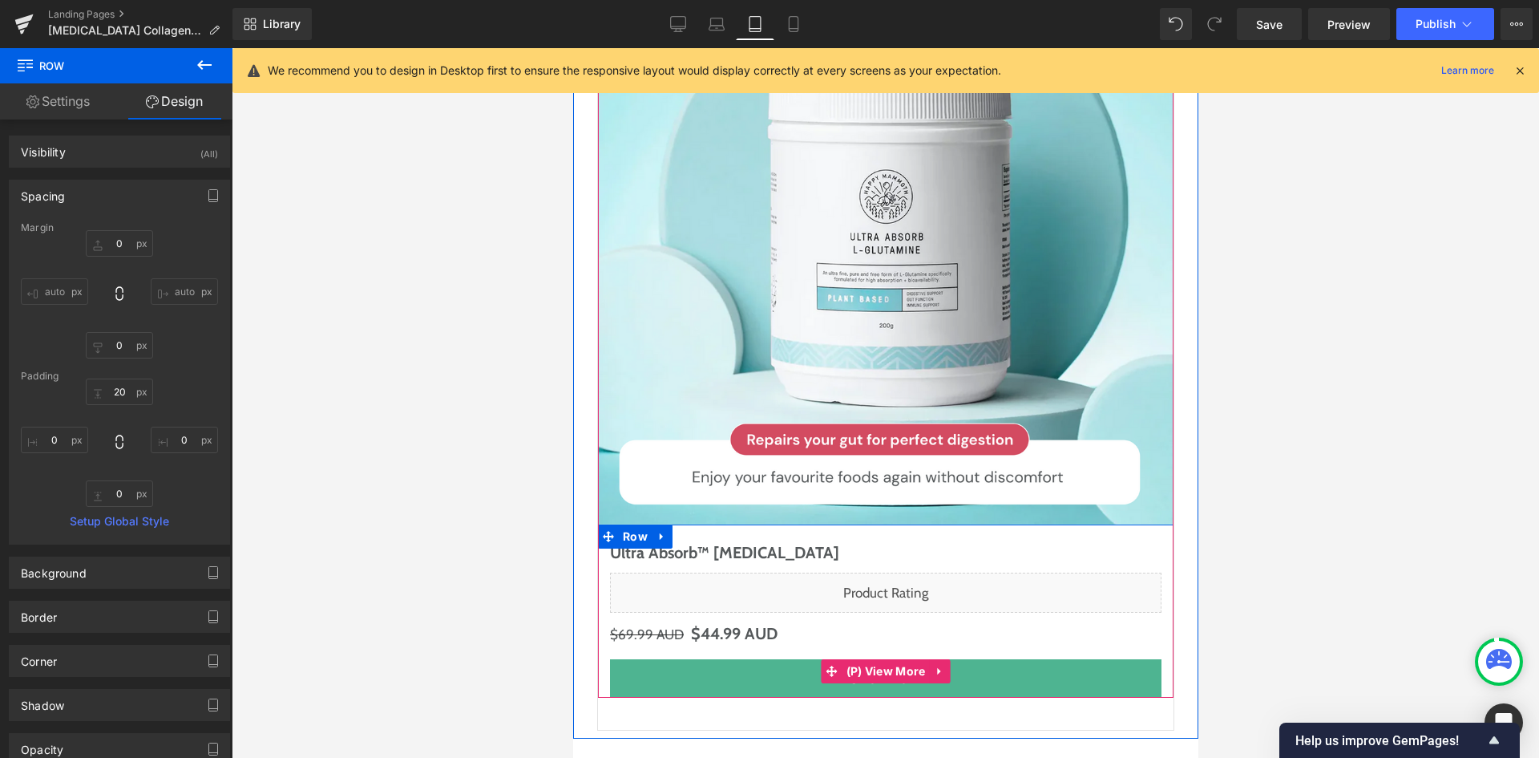
click at [657, 659] on link "Shop Now" at bounding box center [885, 678] width 552 height 38
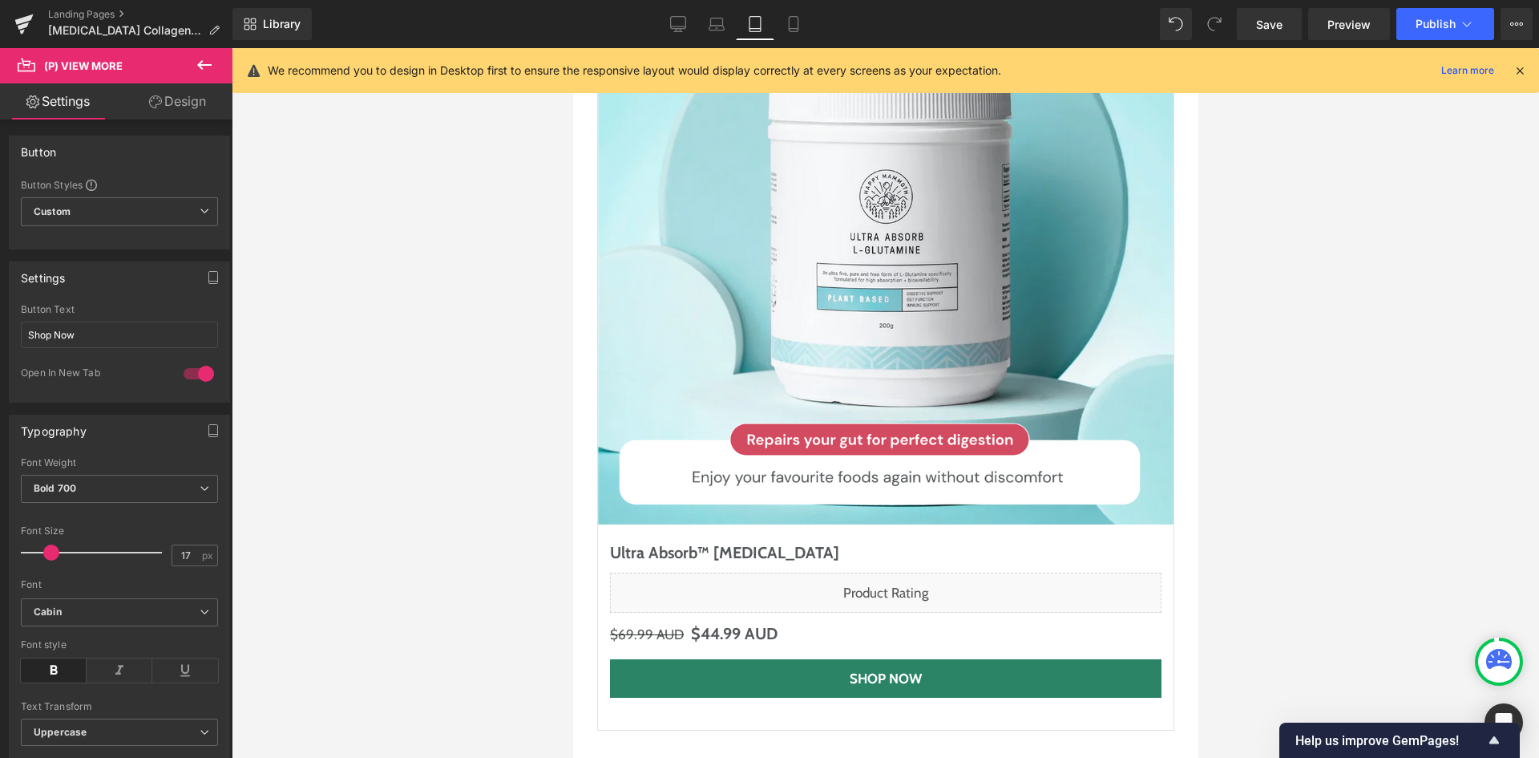
click at [175, 93] on link "Design" at bounding box center [177, 101] width 116 height 36
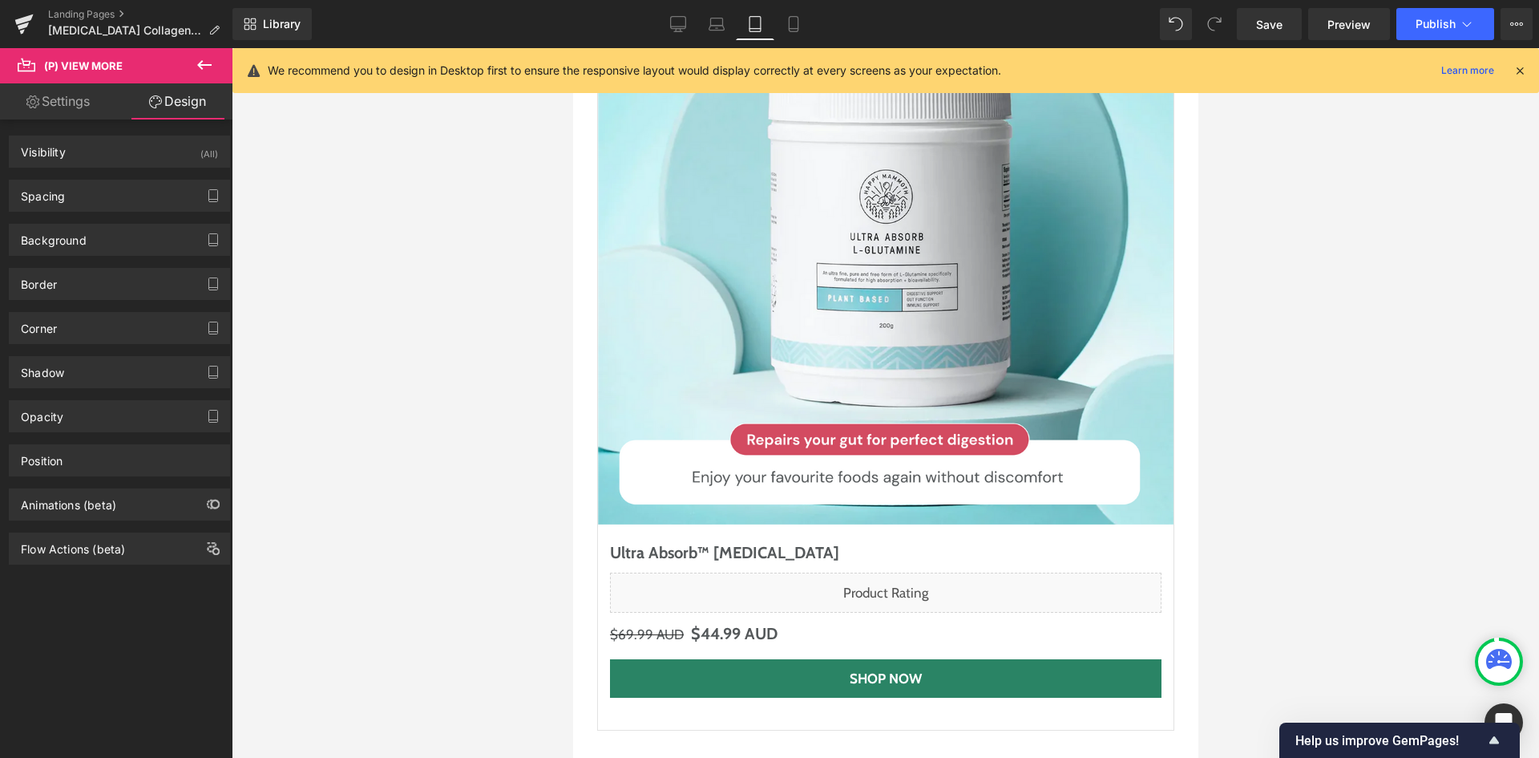
type input "0"
type input "10"
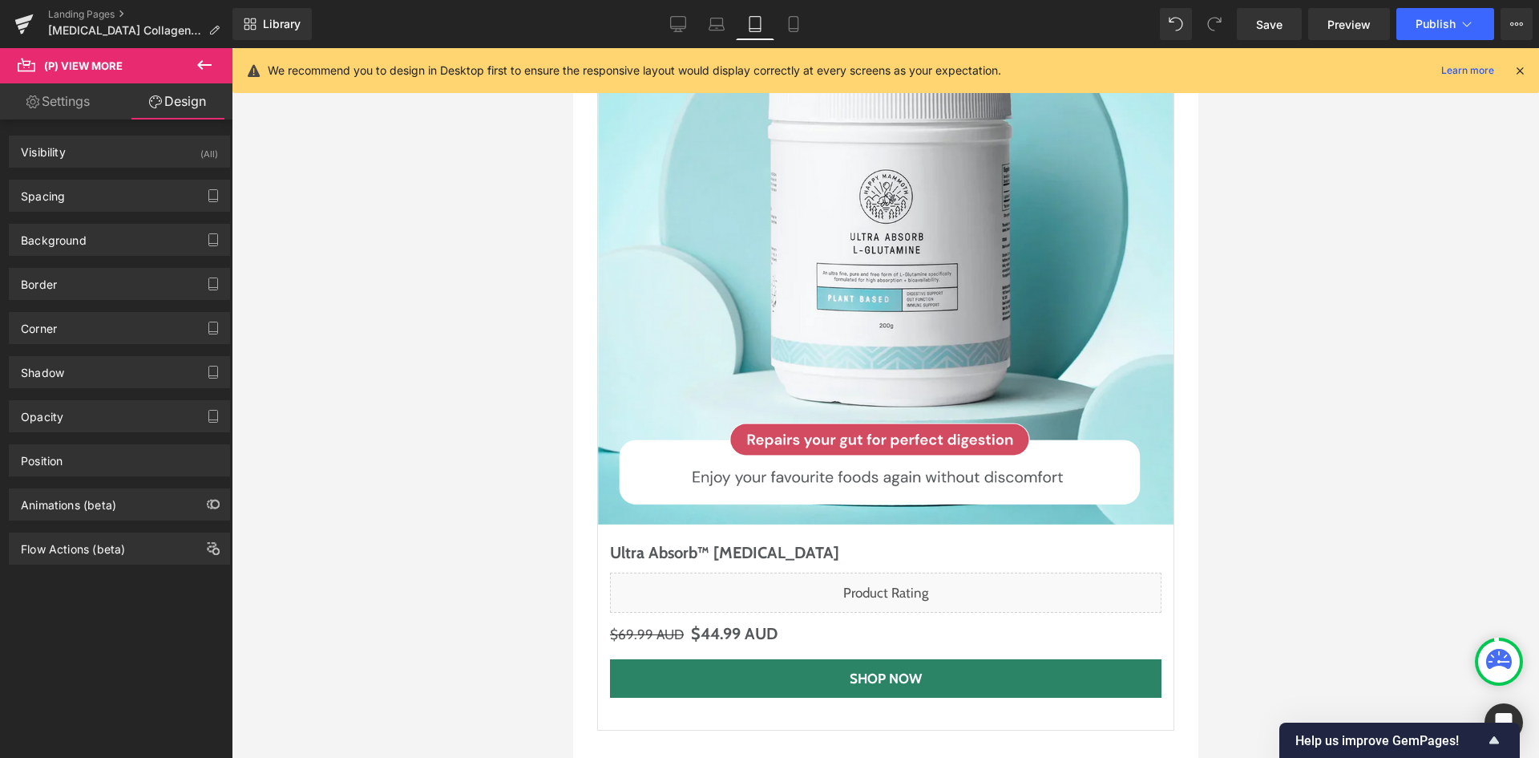
type input "0"
type input "10"
type input "0"
click at [131, 211] on div "Spacing Margin 0px 0 0px 0 0px 0 0px 0 Padding 10px 10 0px 0 10px 10 0px 0" at bounding box center [119, 196] width 221 height 32
click at [134, 189] on div "Spacing" at bounding box center [120, 195] width 220 height 30
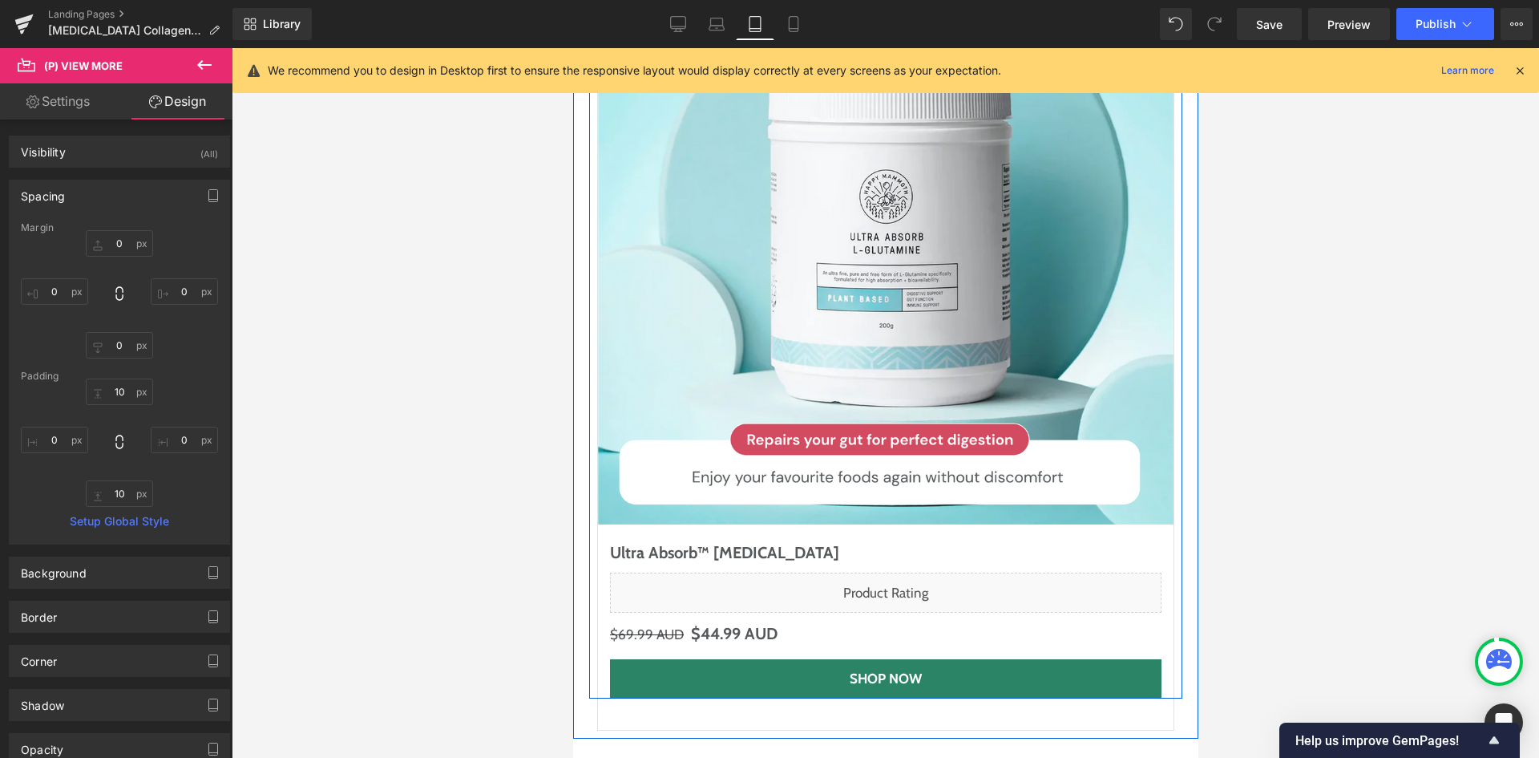
click at [588, 531] on div "Sale Off (P) Image Ultra Absorb™ [MEDICAL_DATA] (P) Title Liquid $69.99 AUD $44…" at bounding box center [884, 307] width 593 height 782
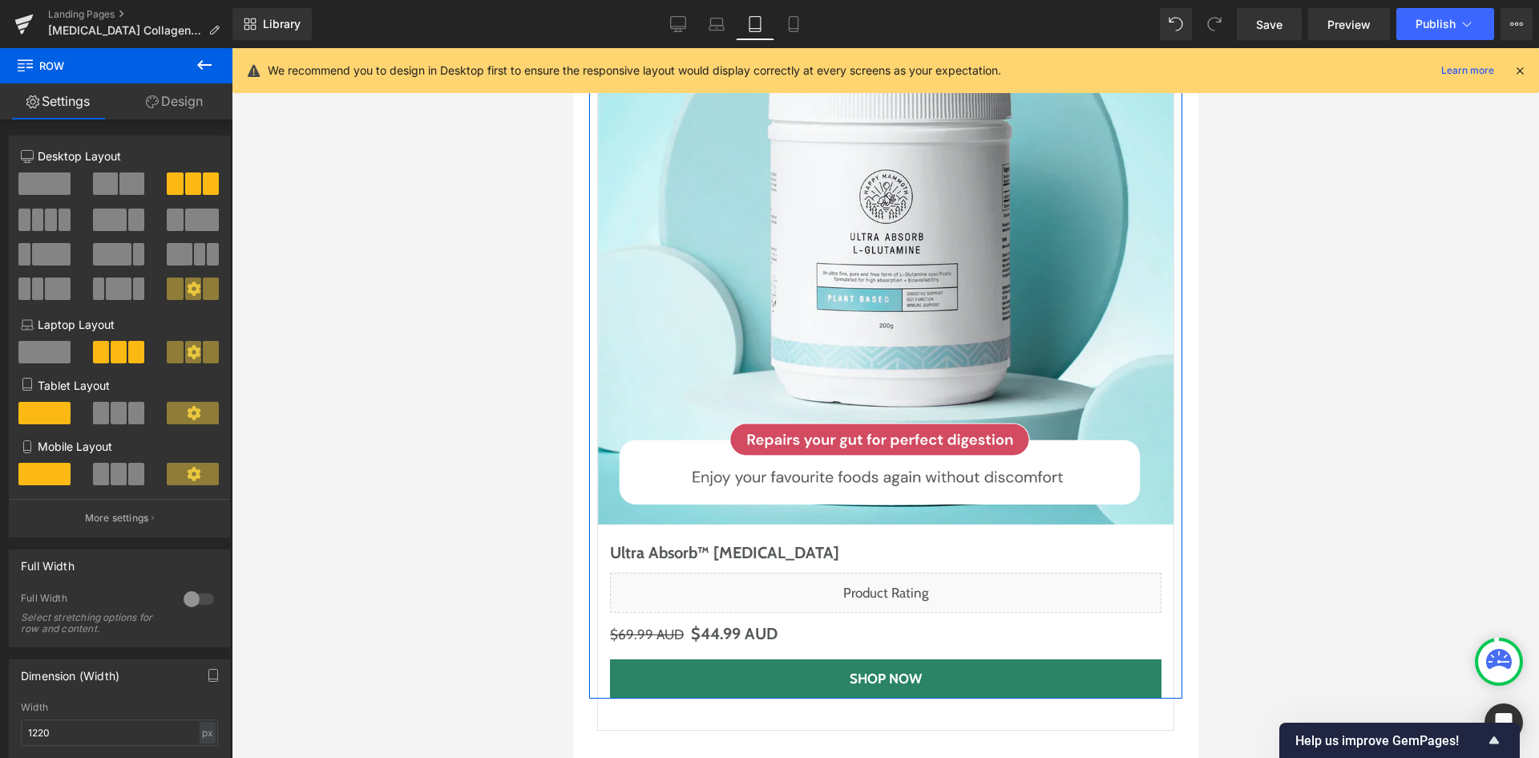
click at [165, 91] on link "Design" at bounding box center [174, 101] width 116 height 36
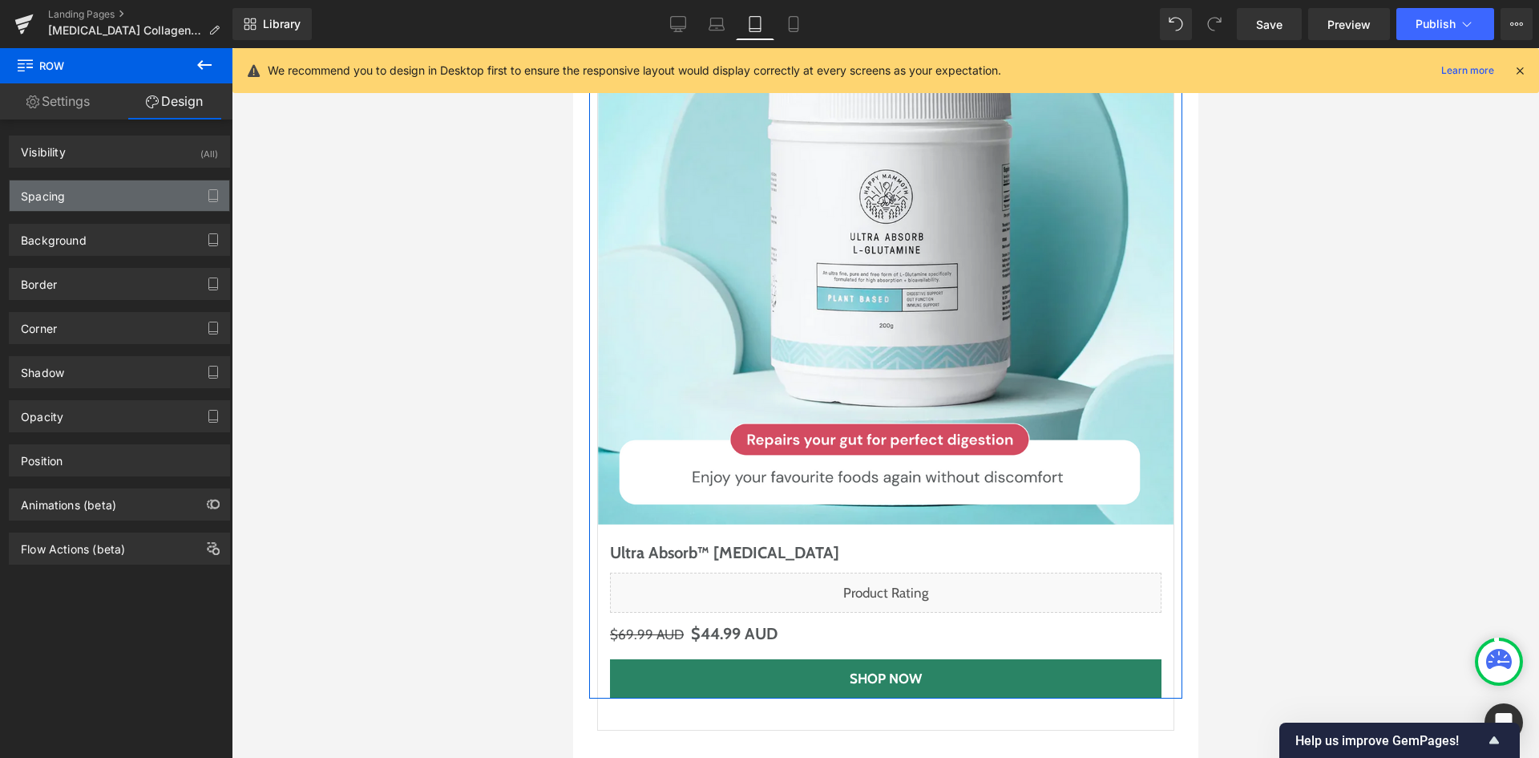
type input "0"
type input "20"
type input "0"
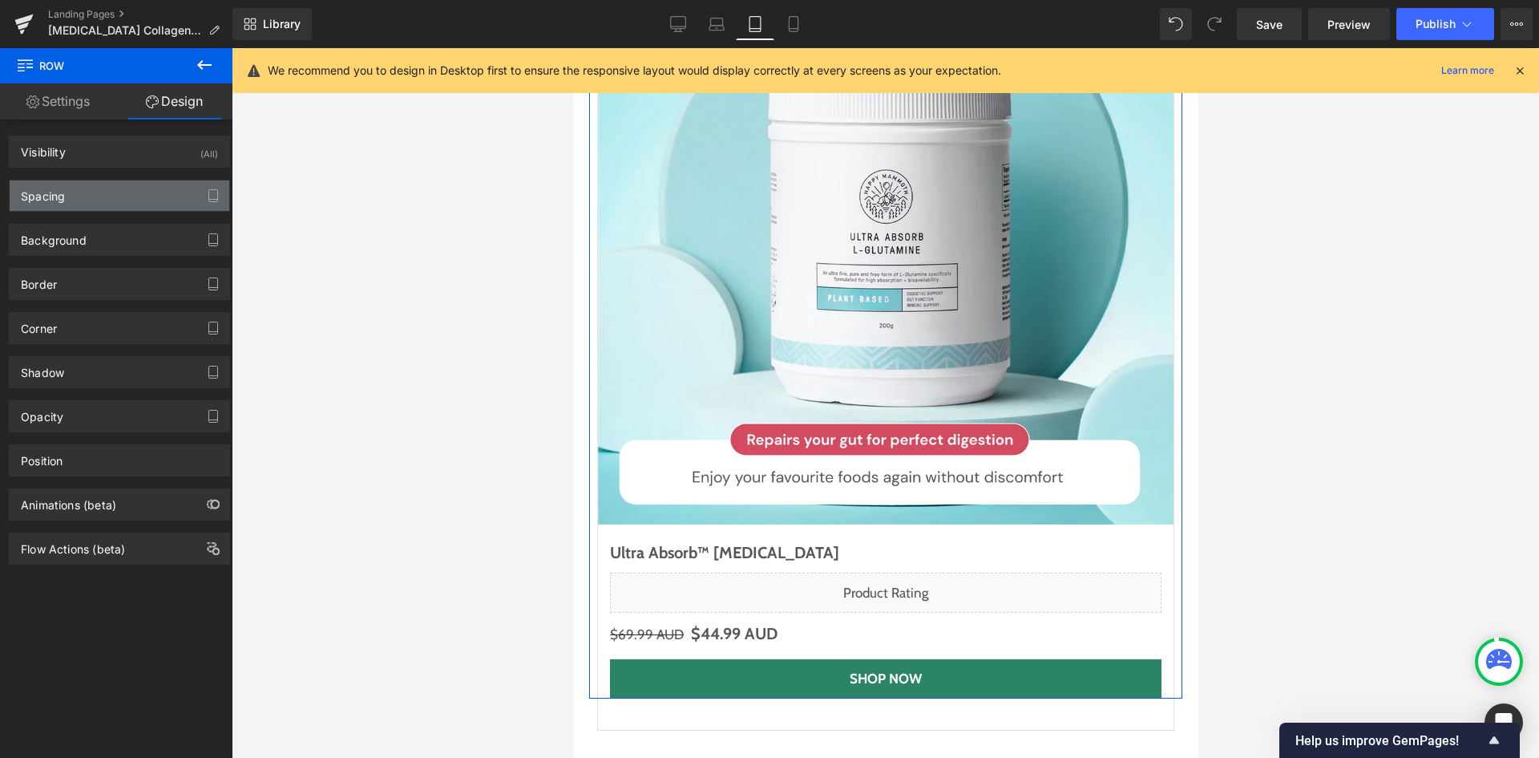
type input "0"
click at [107, 184] on div "Spacing" at bounding box center [120, 195] width 220 height 30
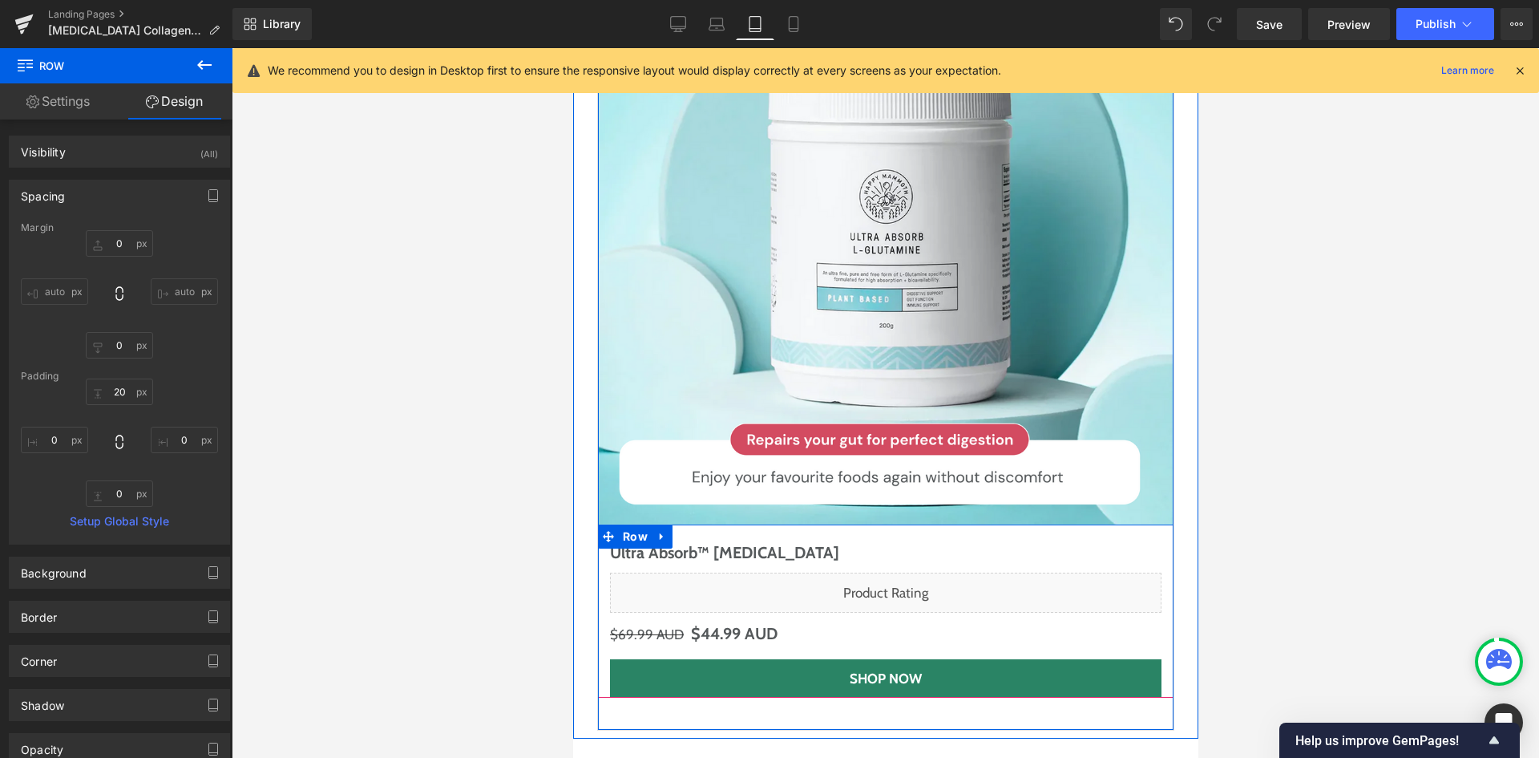
click at [600, 540] on div "Ultra Absorb™ L-Glutamine (P) Title Liquid $69.99 AUD $44.99 AUD (P) Price Shop…" at bounding box center [885, 618] width 576 height 157
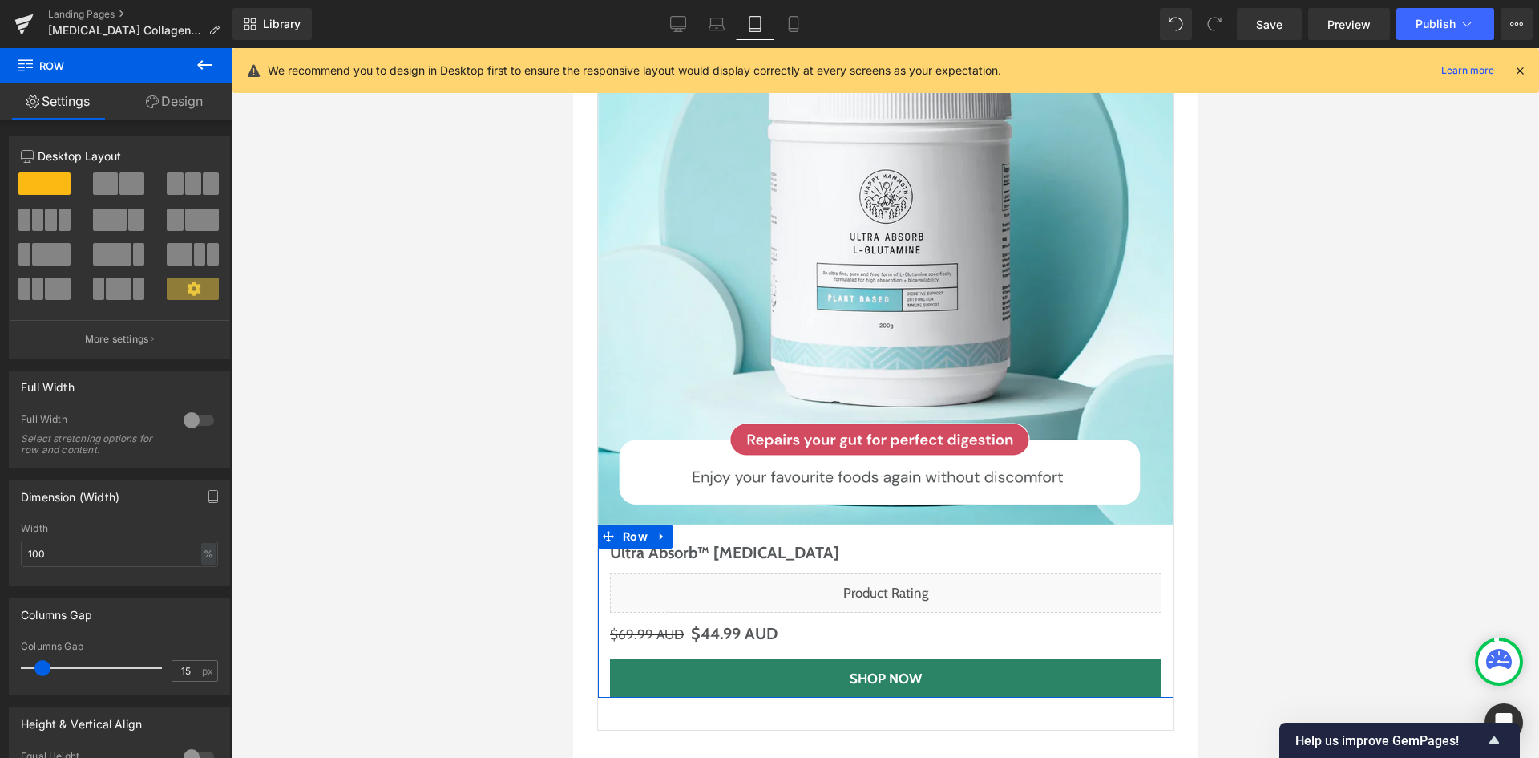
click at [180, 107] on link "Design" at bounding box center [174, 101] width 116 height 36
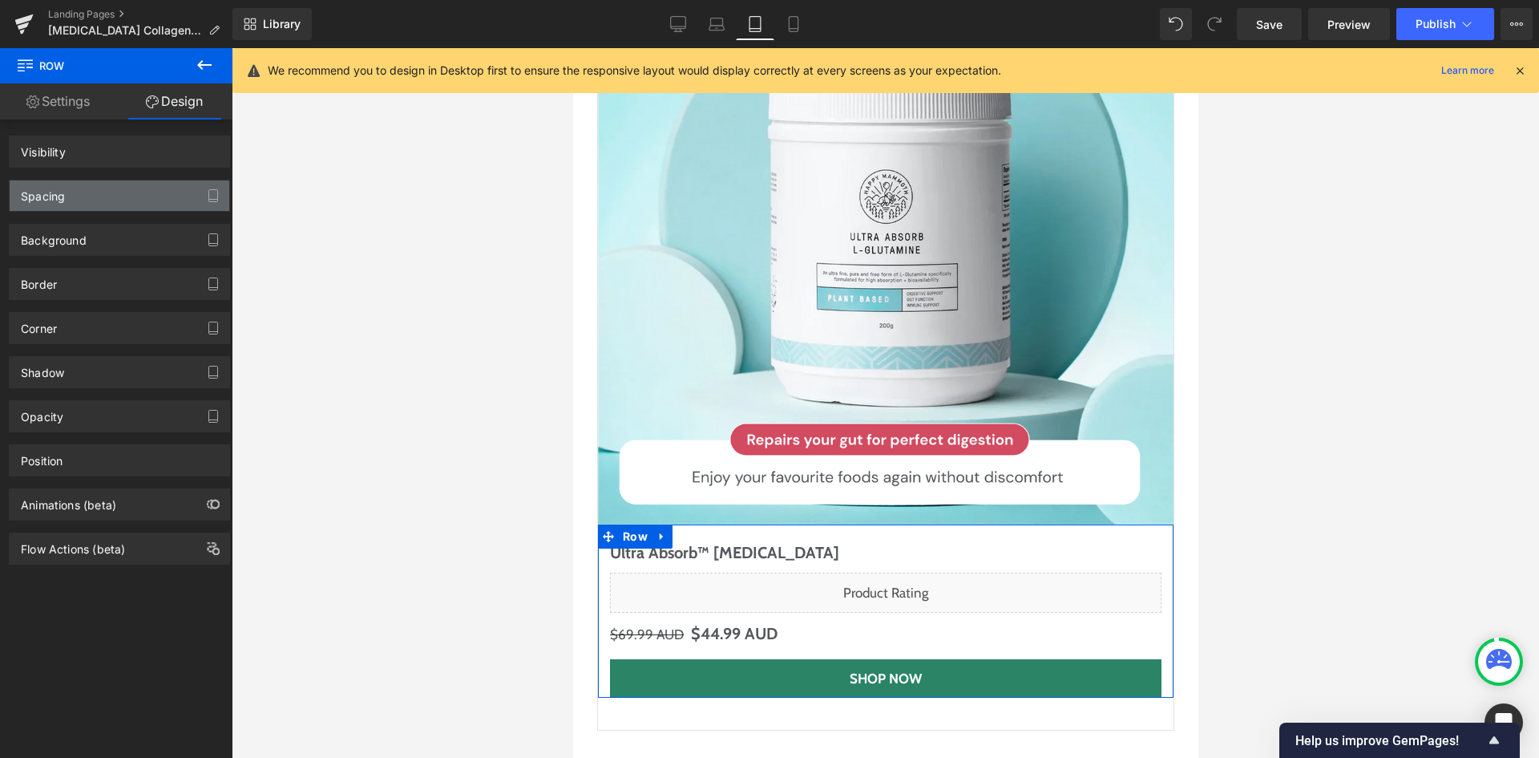
click at [95, 192] on div "Spacing" at bounding box center [120, 195] width 220 height 30
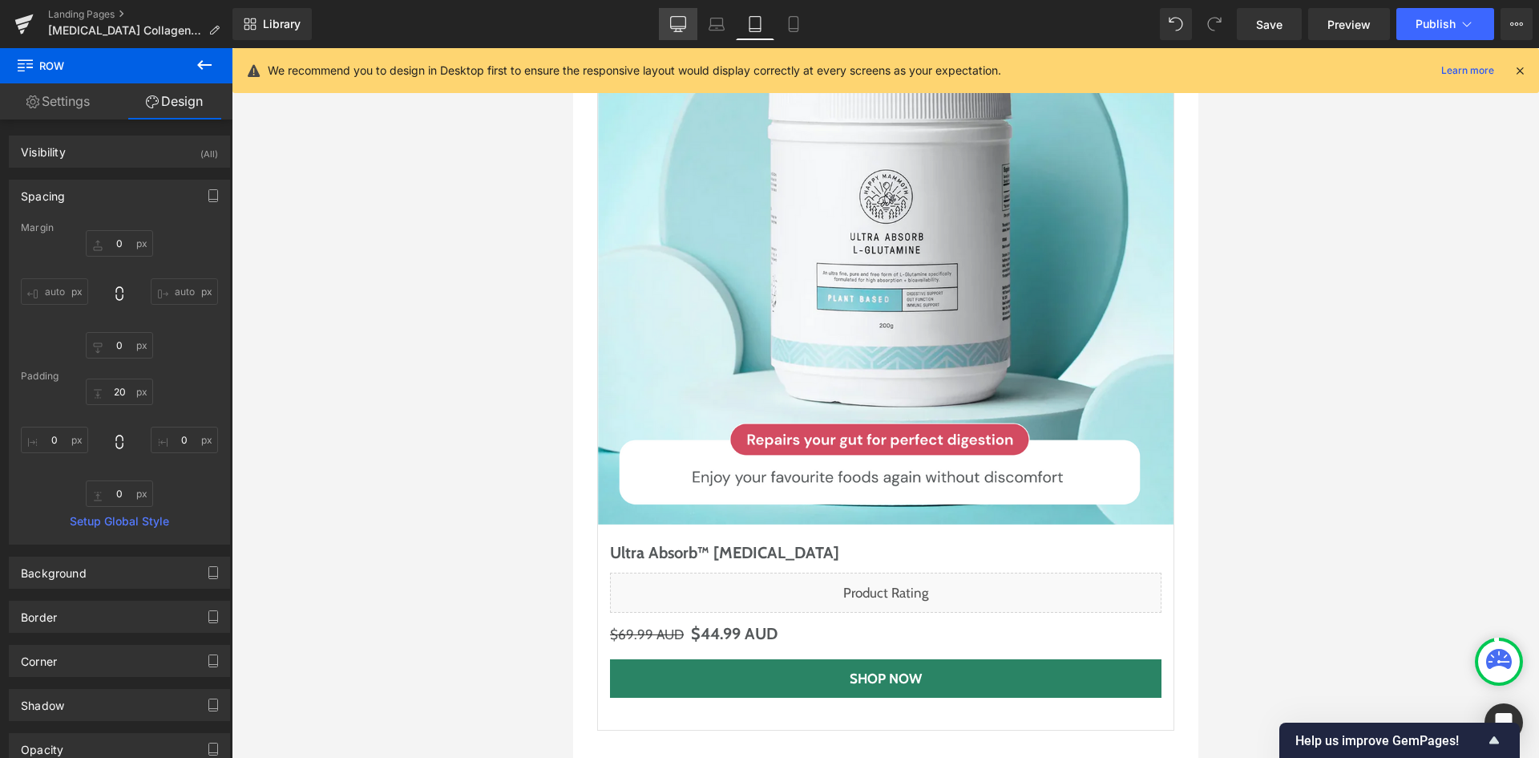
click at [682, 21] on icon at bounding box center [678, 24] width 16 height 16
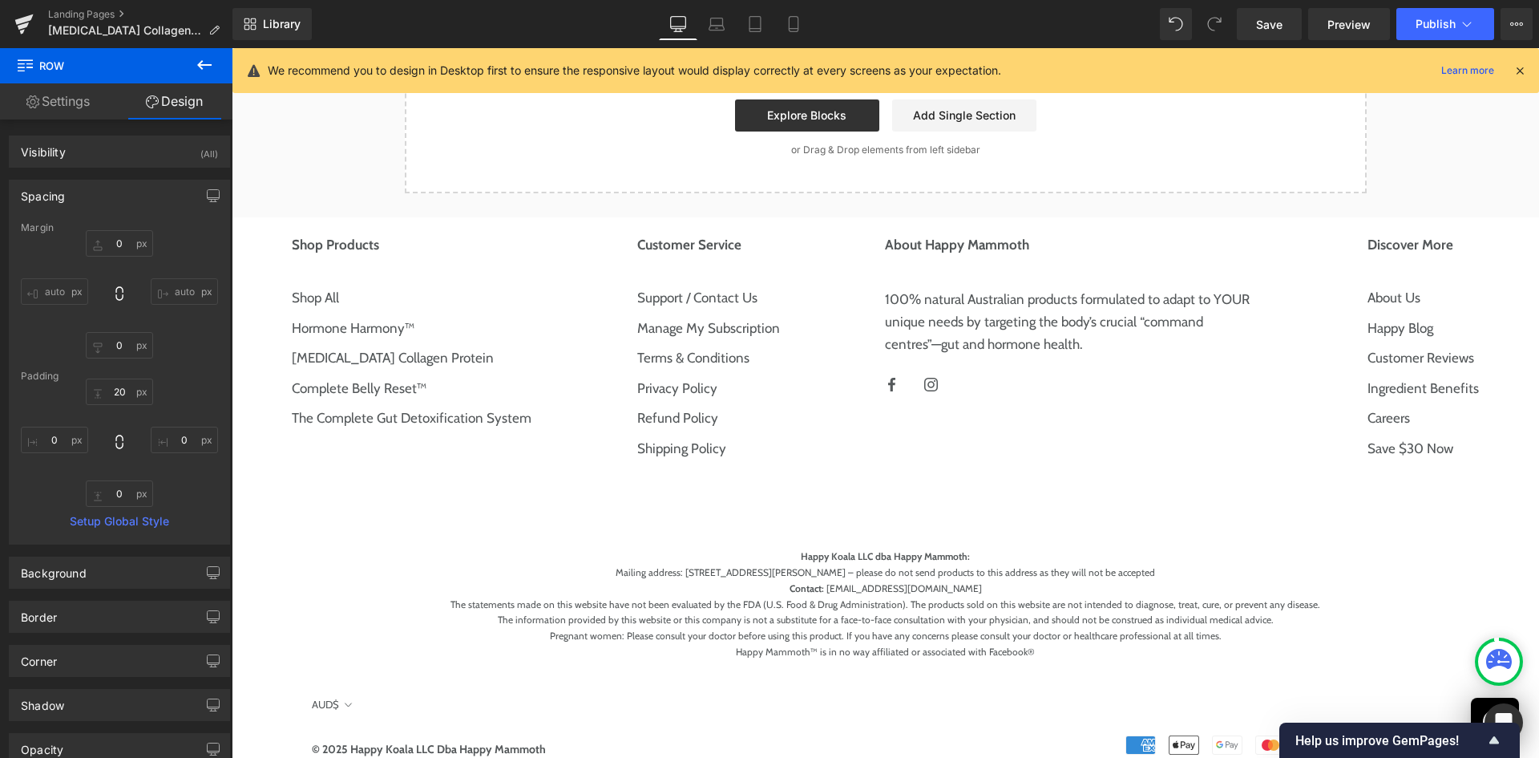
type input "0"
type input "20"
type input "0"
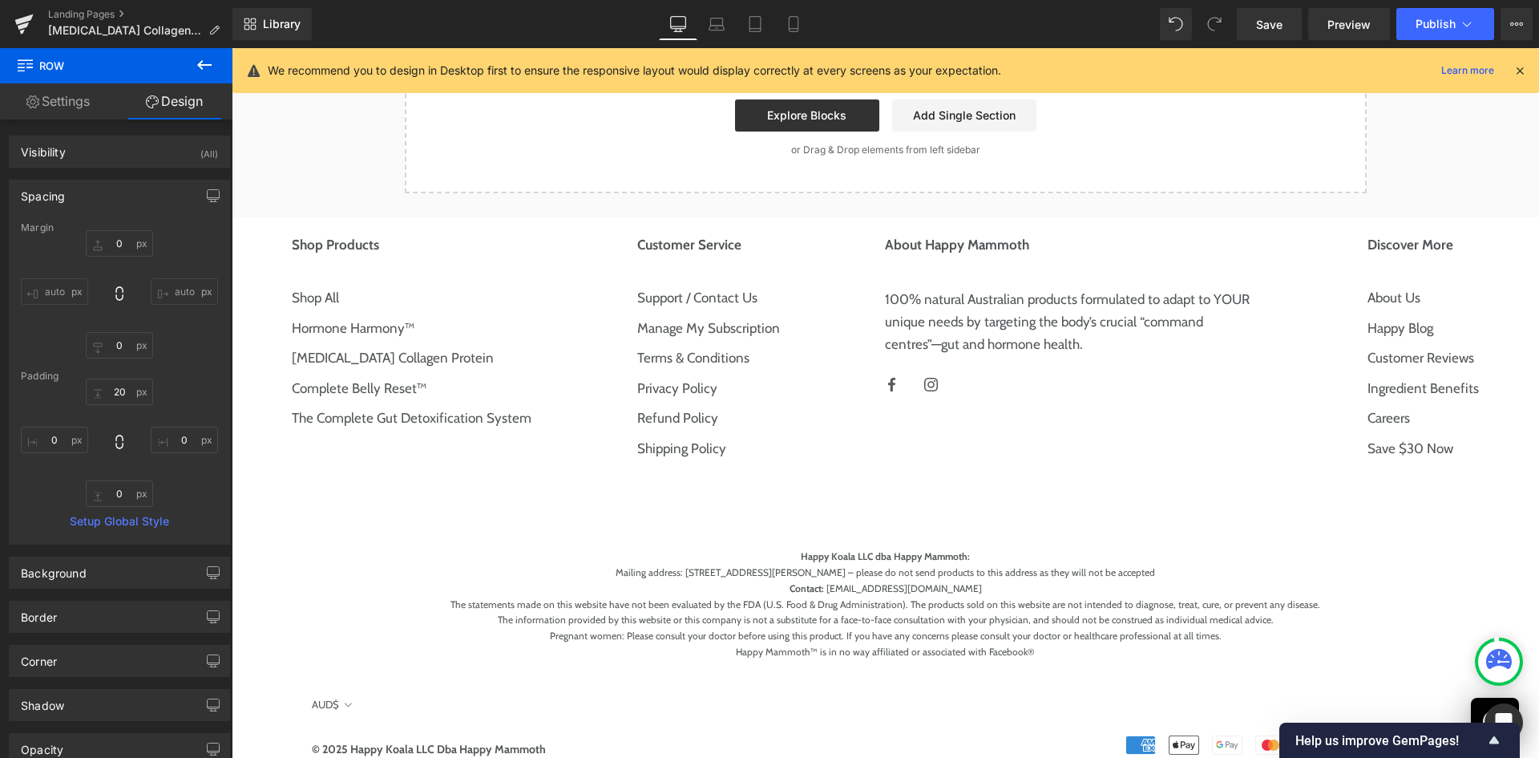
type input "0"
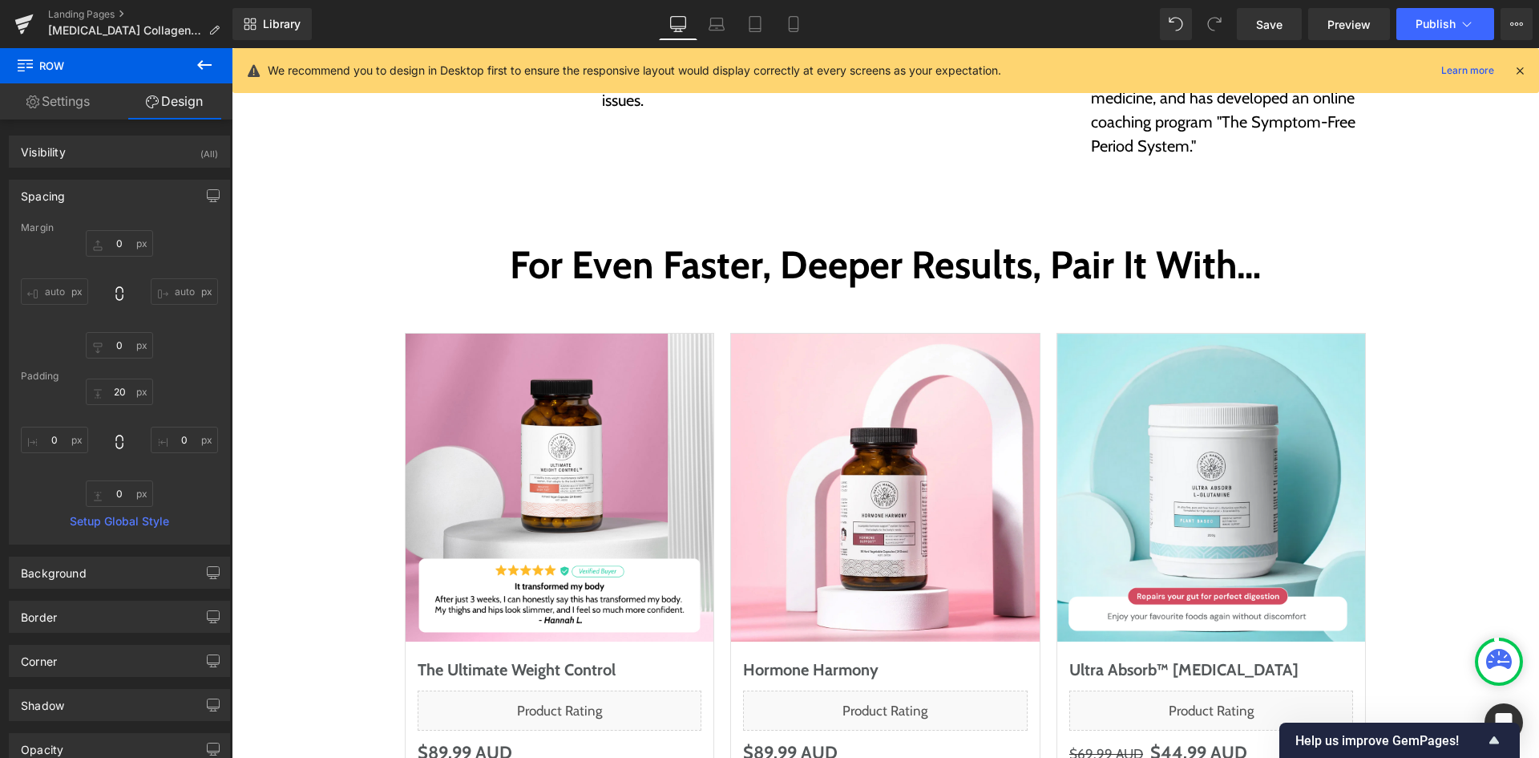
scroll to position [5578, 0]
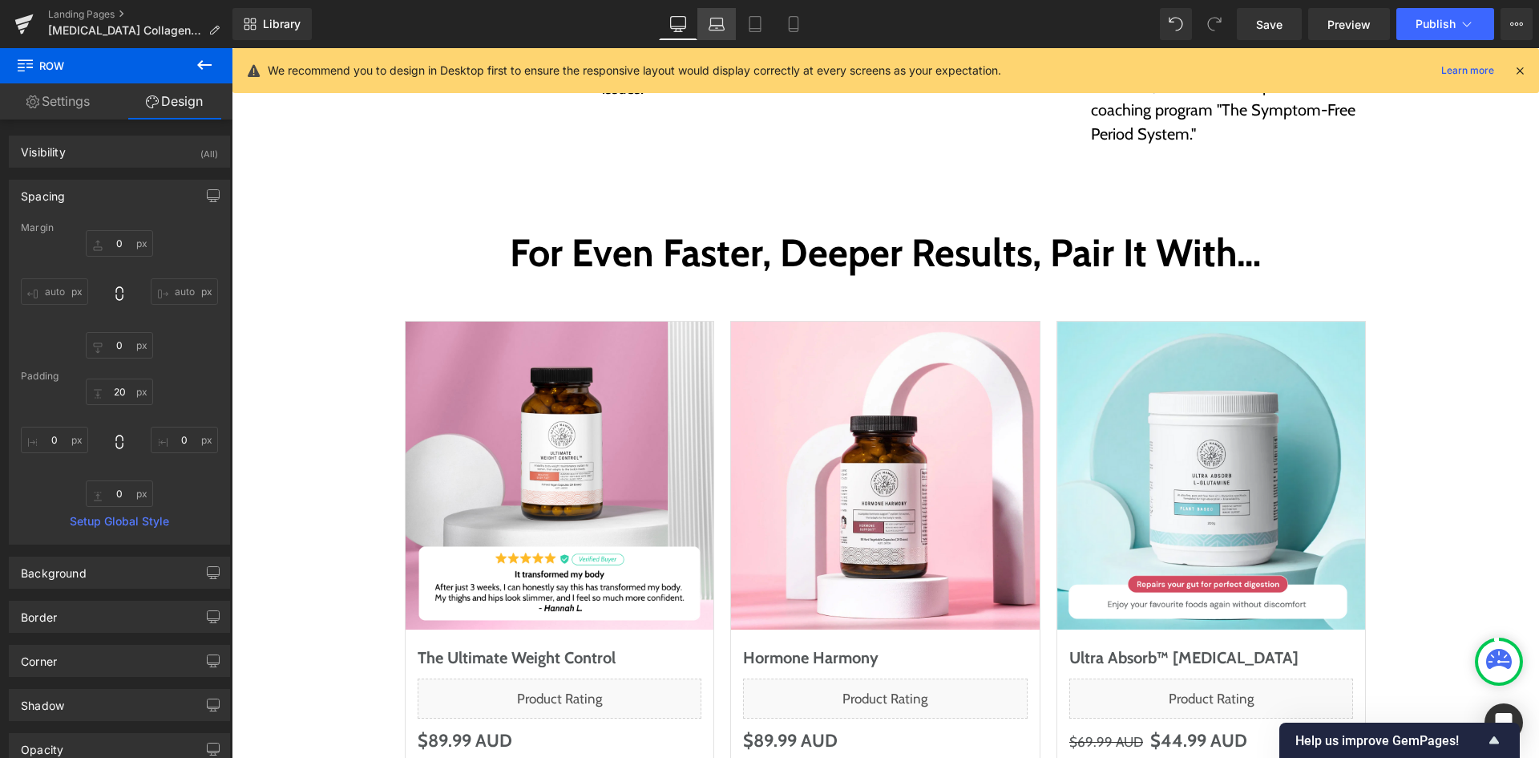
click at [735, 30] on link "Laptop" at bounding box center [716, 24] width 38 height 32
type input "0"
type input "20"
type input "0"
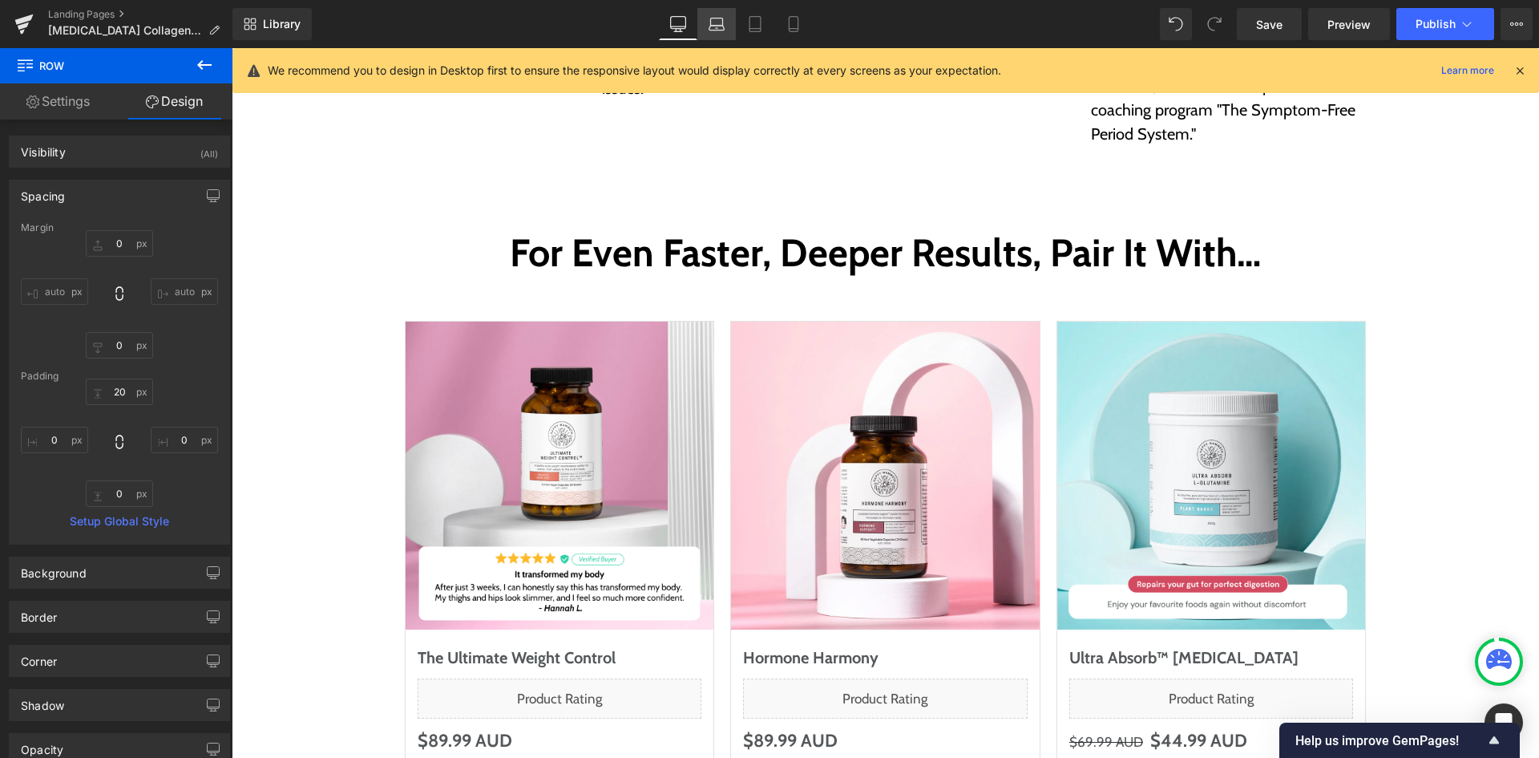
type input "0"
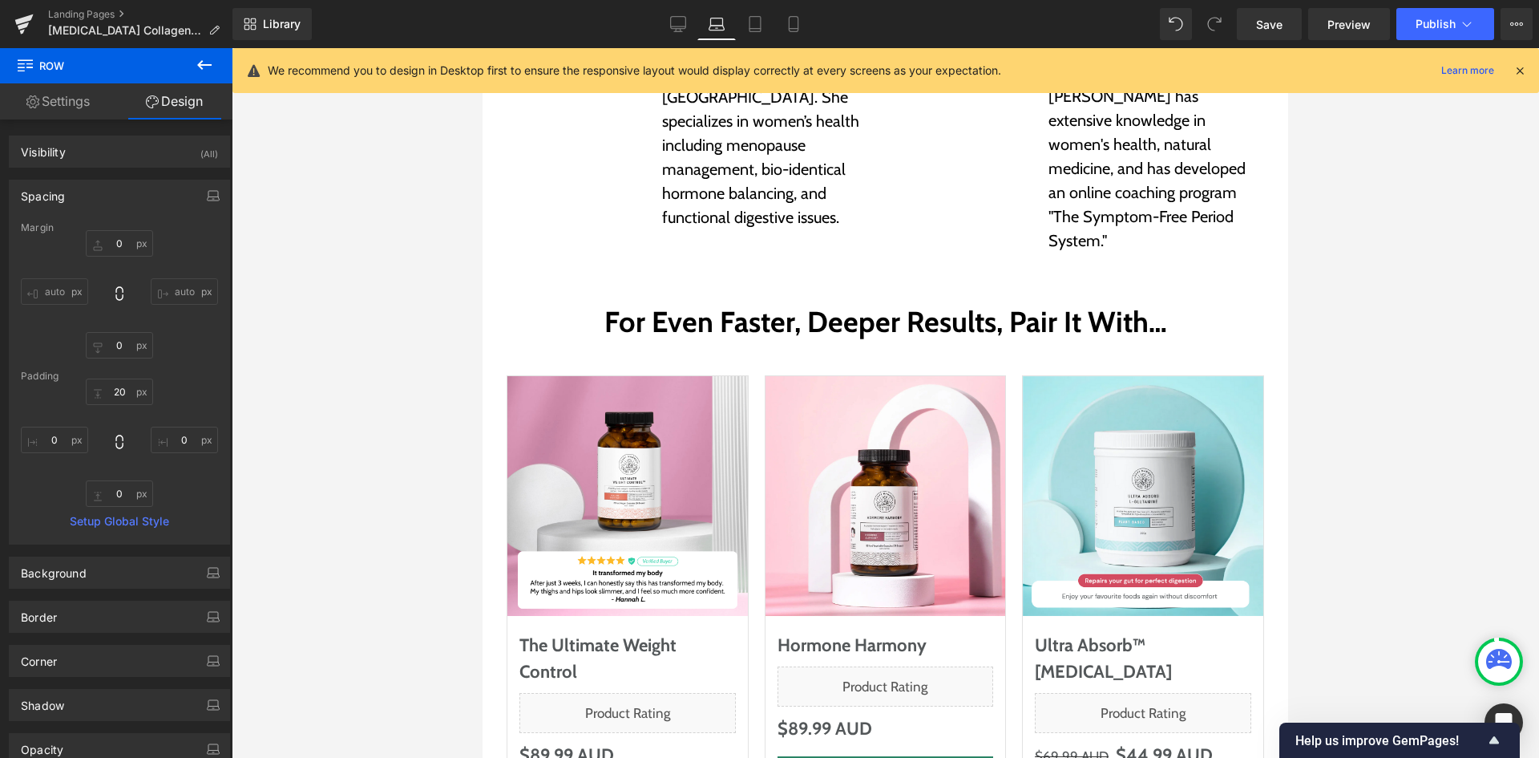
scroll to position [5297, 0]
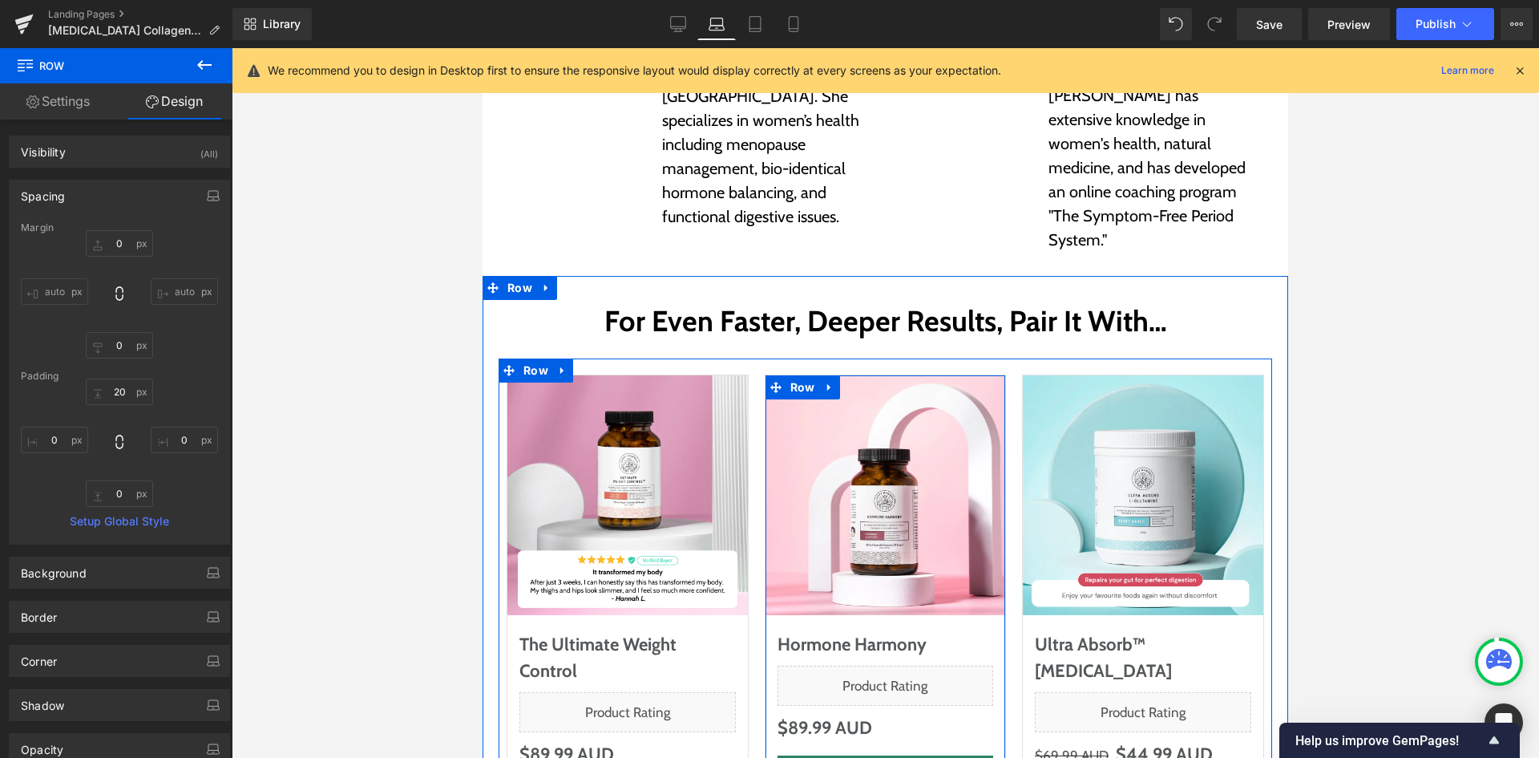
click at [824, 586] on div "Sale Off (P) Image Hormone Harmony (P) Title Liquid $0 AUD $89.99 AUD (P) Price…" at bounding box center [886, 605] width 242 height 463
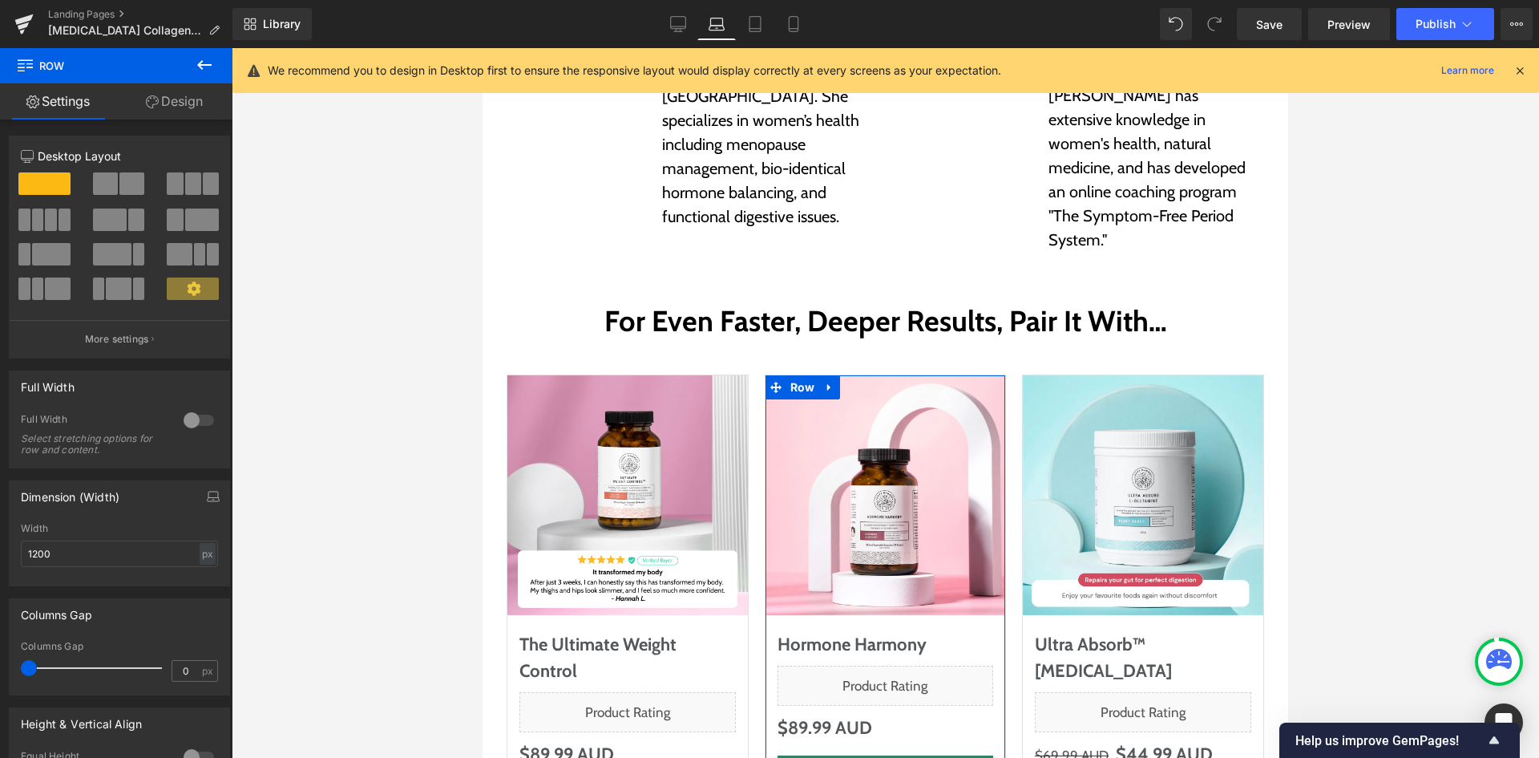
click at [189, 103] on link "Design" at bounding box center [174, 101] width 116 height 36
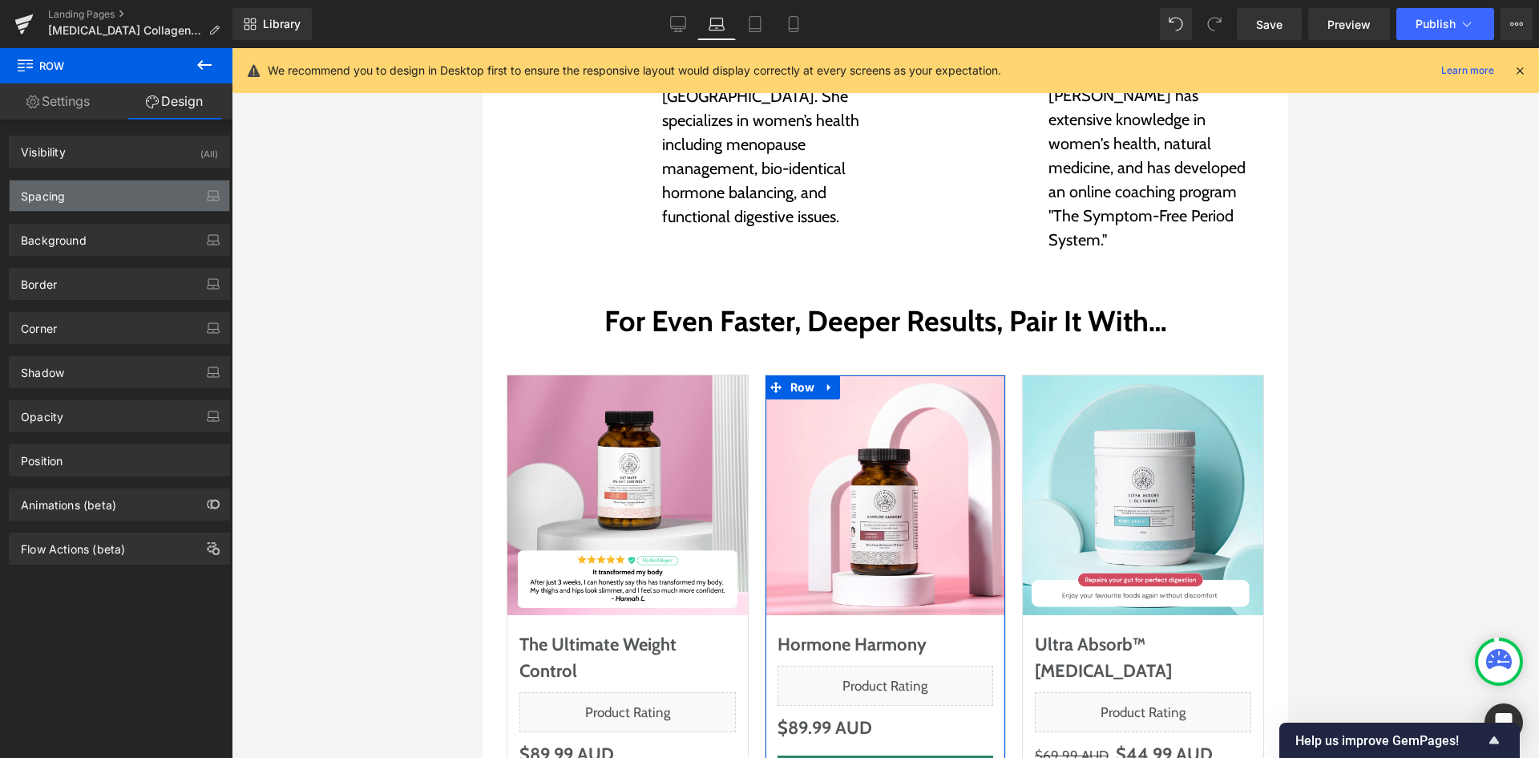
click at [122, 204] on div "Spacing" at bounding box center [120, 195] width 220 height 30
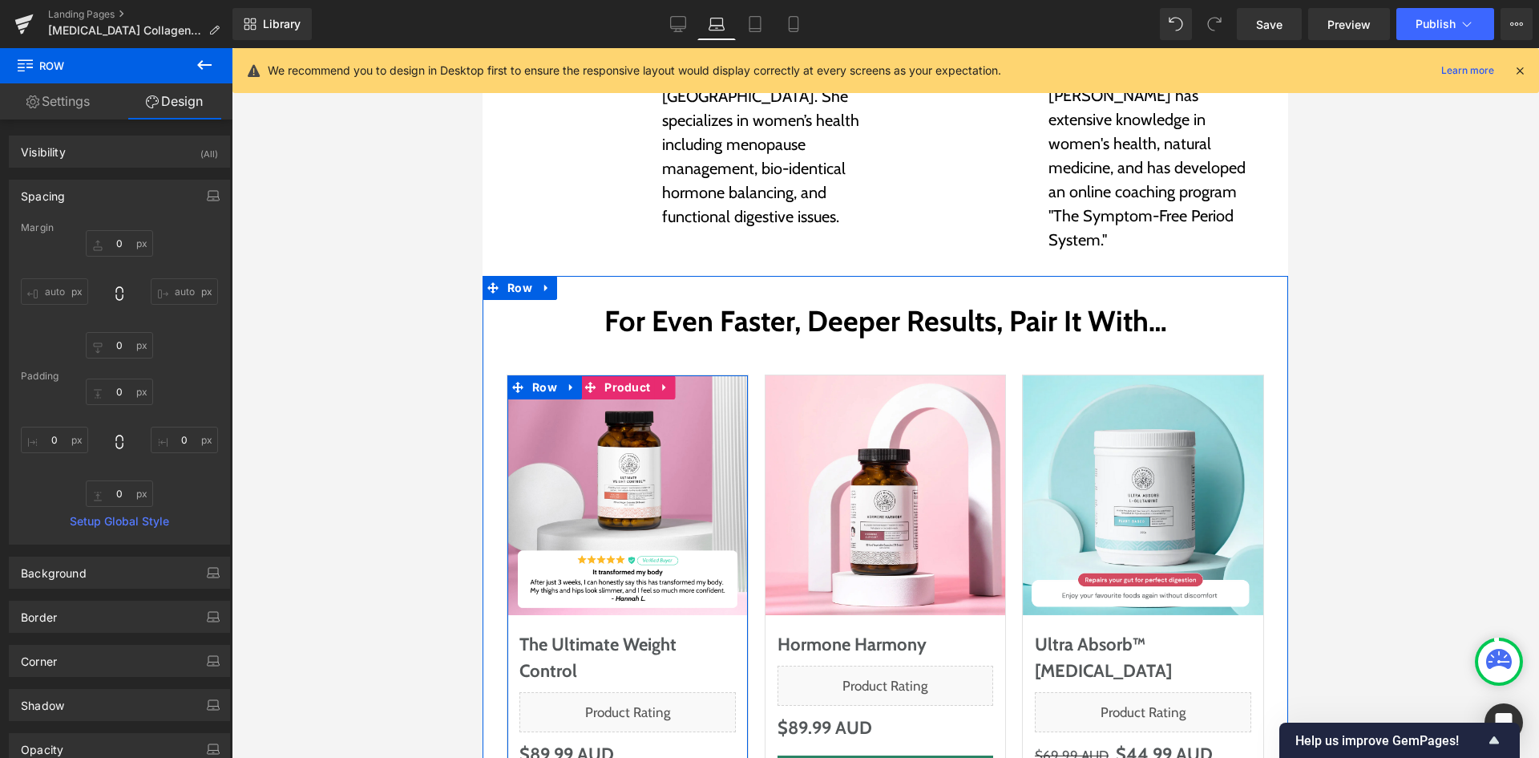
click at [718, 584] on div "Sale Off (P) Image The Ultimate Weight Control (P) Title Liquid $0 AUD $89.99 A…" at bounding box center [627, 605] width 240 height 461
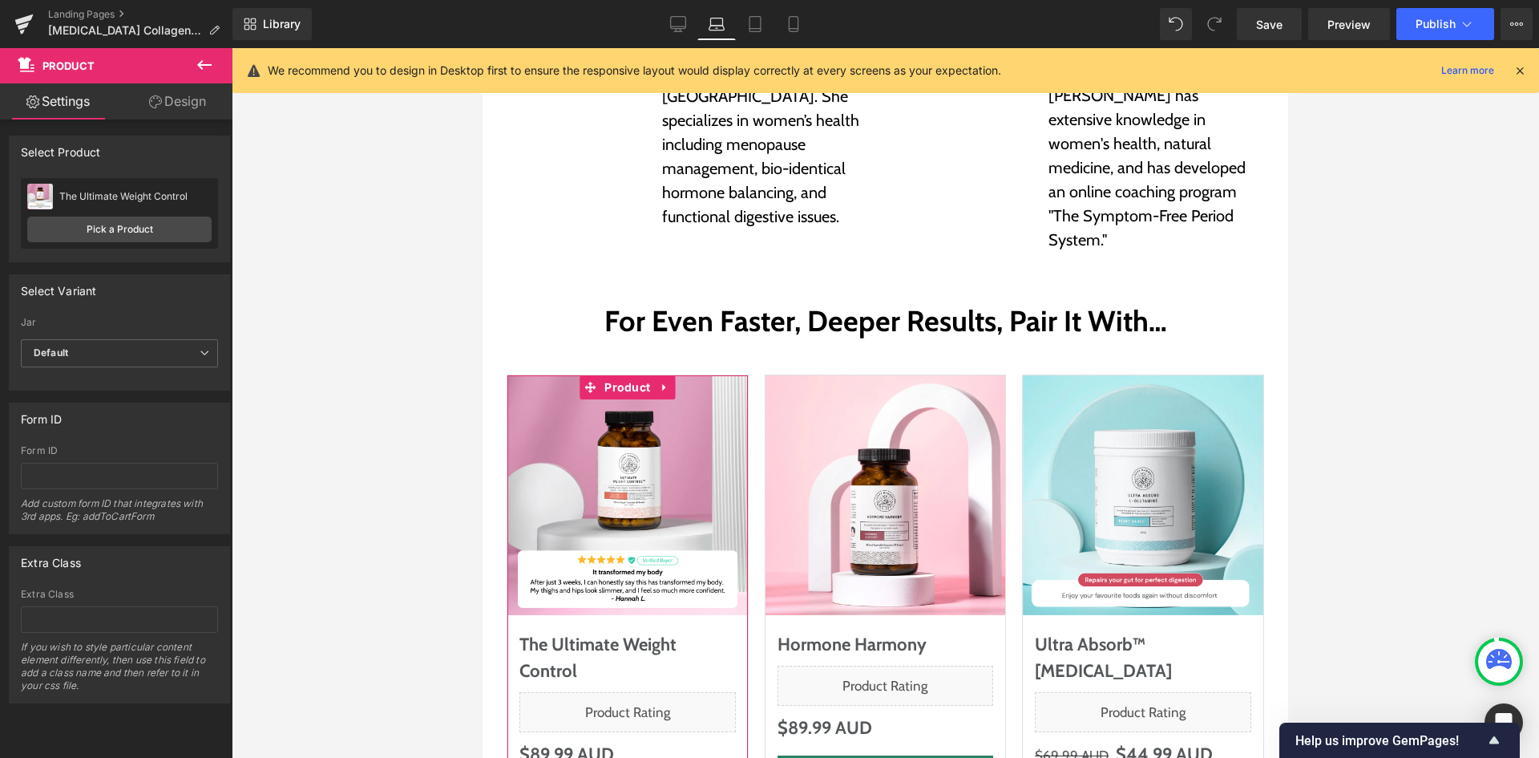
click at [180, 105] on link "Design" at bounding box center [177, 101] width 116 height 36
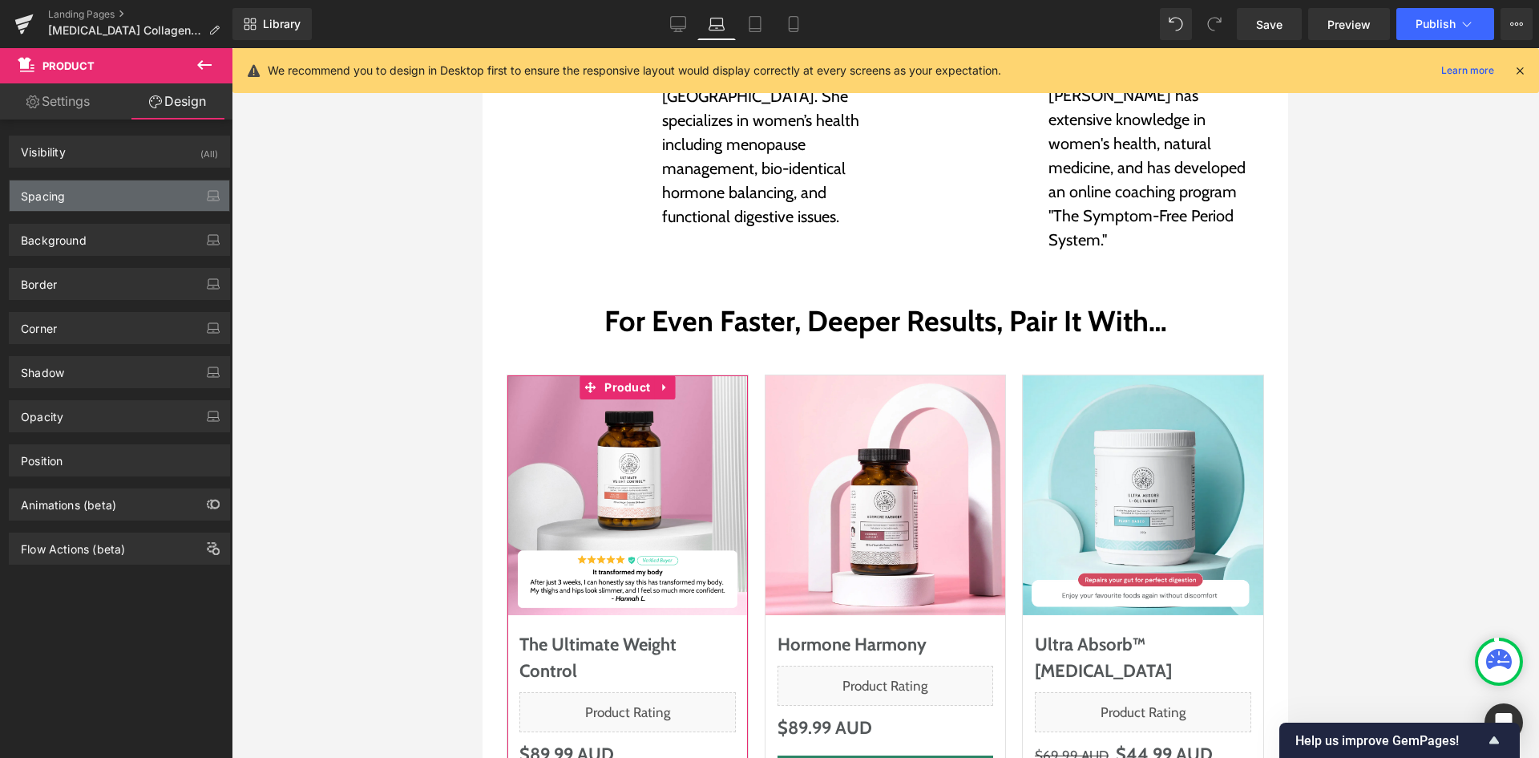
click at [129, 196] on div "Spacing" at bounding box center [120, 195] width 220 height 30
type input "0"
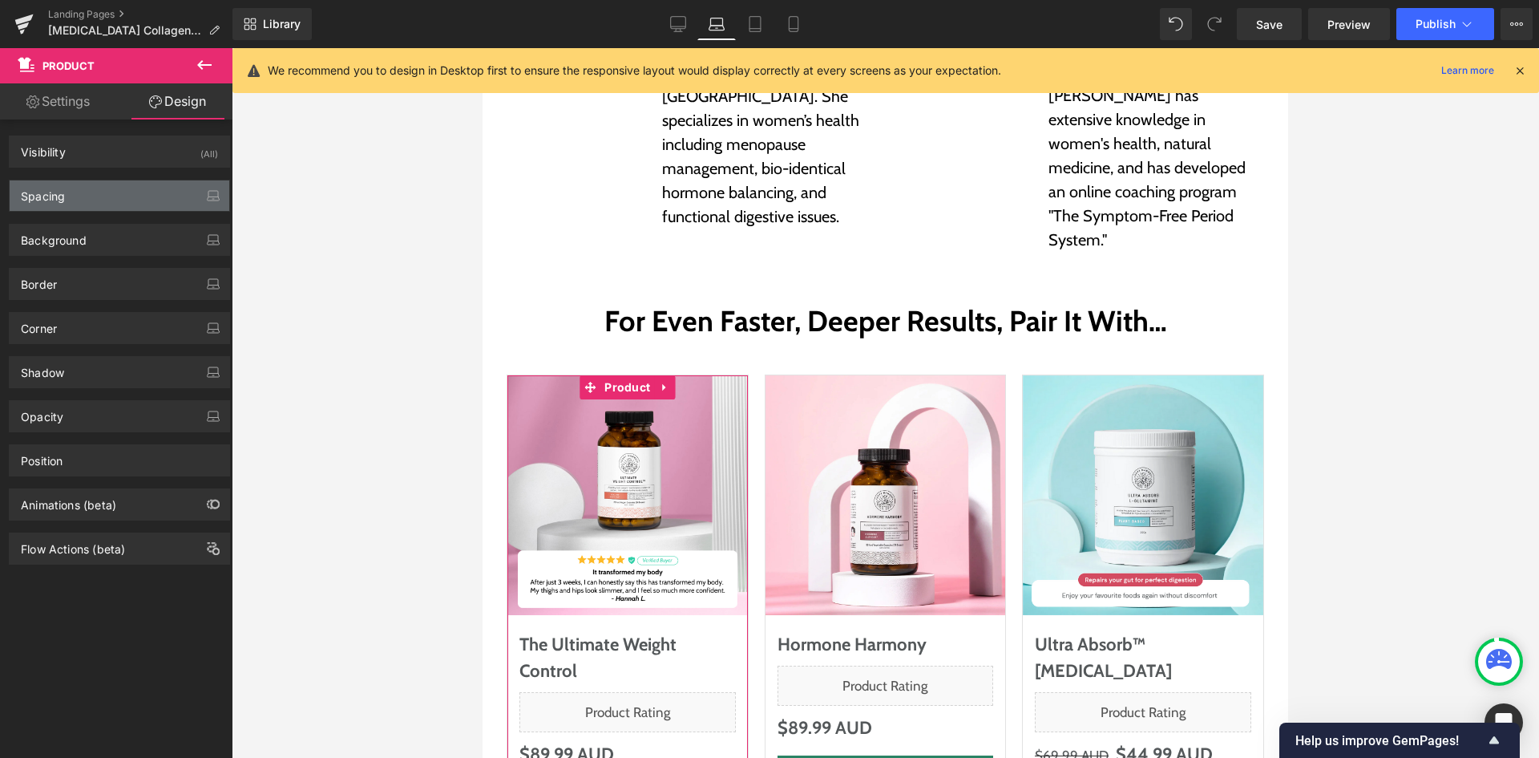
type input "0"
type input "20"
type input "0"
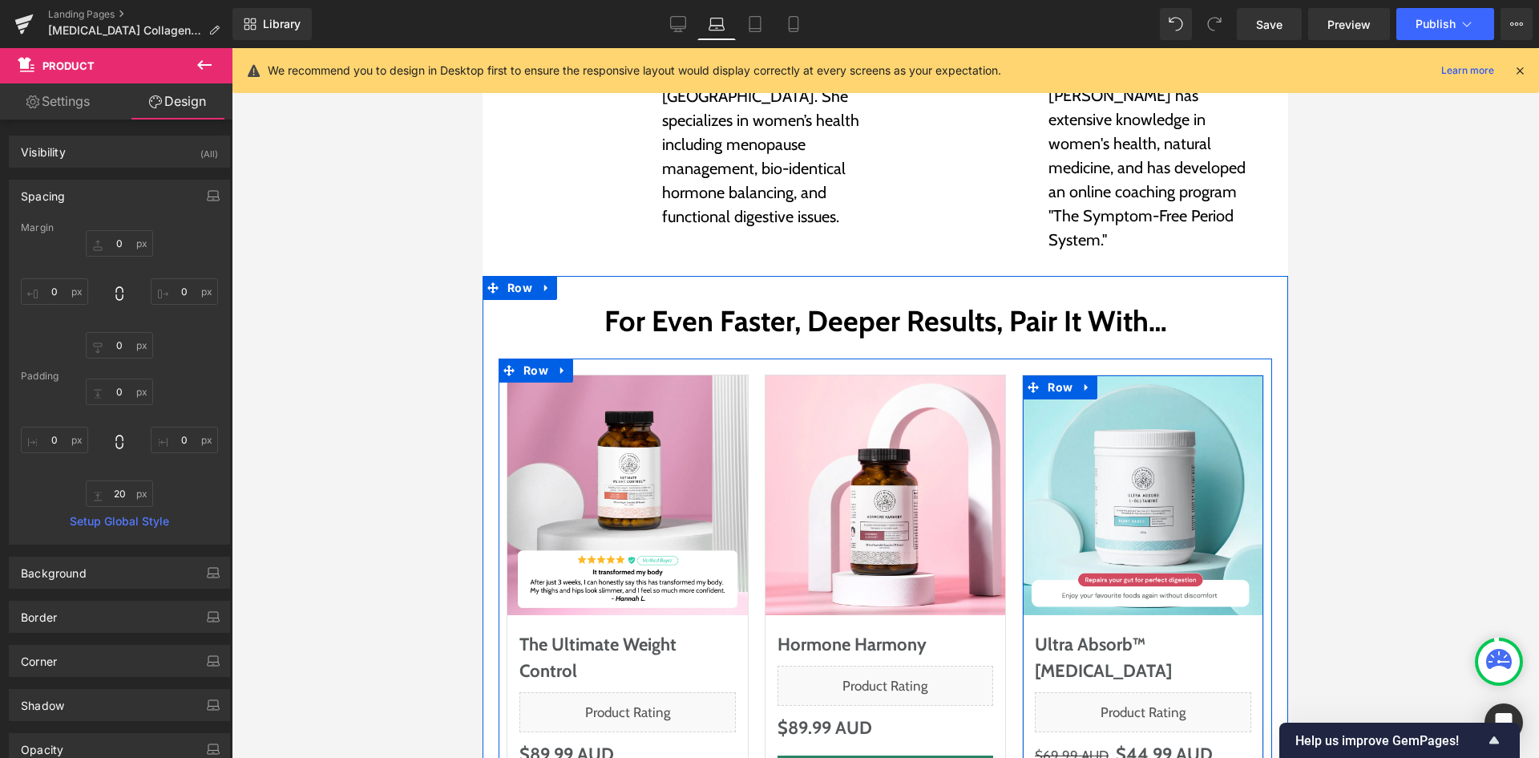
click at [1033, 581] on div "Sale Off (P) Image Ultra Absorb™ [MEDICAL_DATA] (P) Title Liquid $69.99 AUD $44…" at bounding box center [1143, 605] width 242 height 463
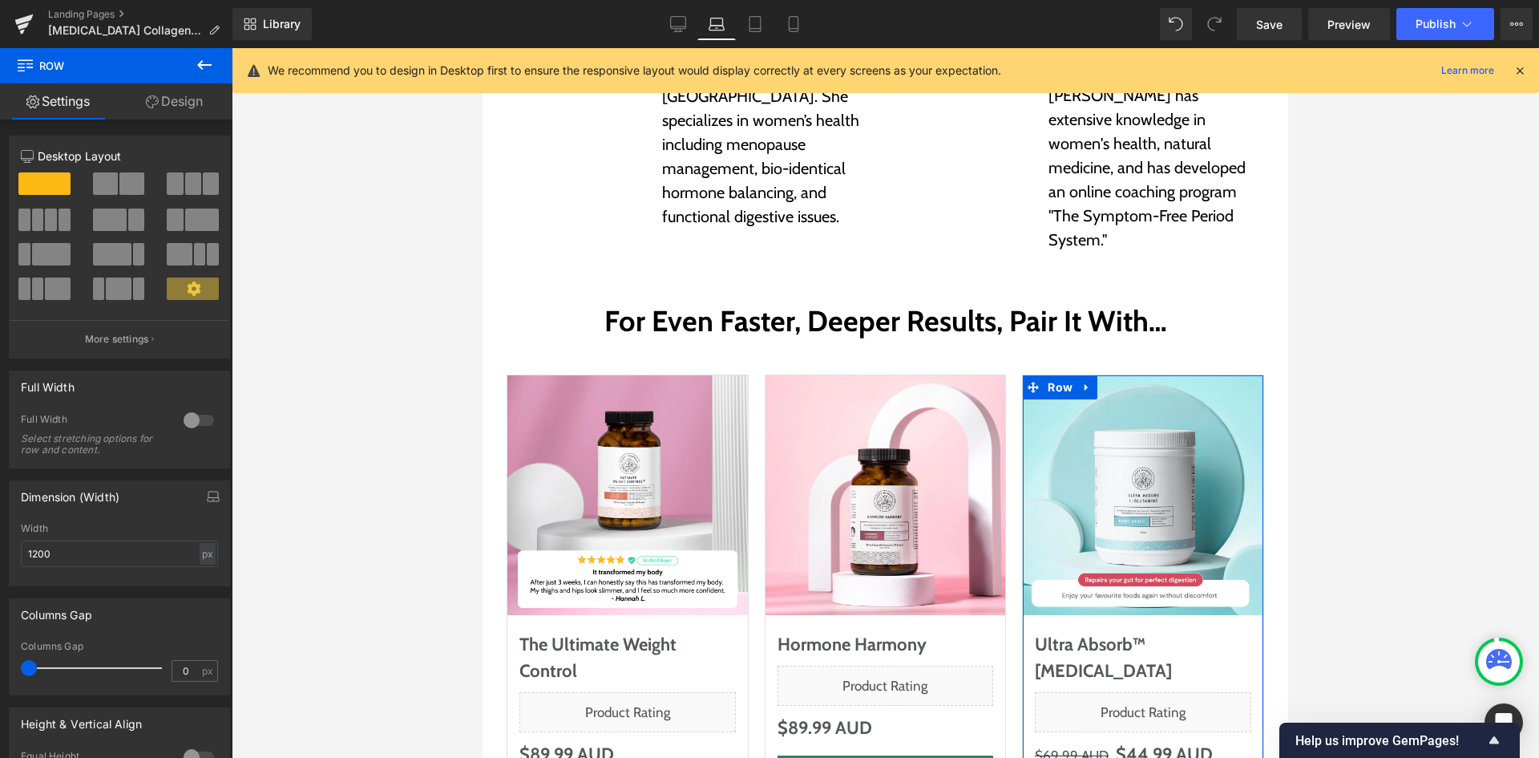
click at [158, 95] on link "Design" at bounding box center [174, 101] width 116 height 36
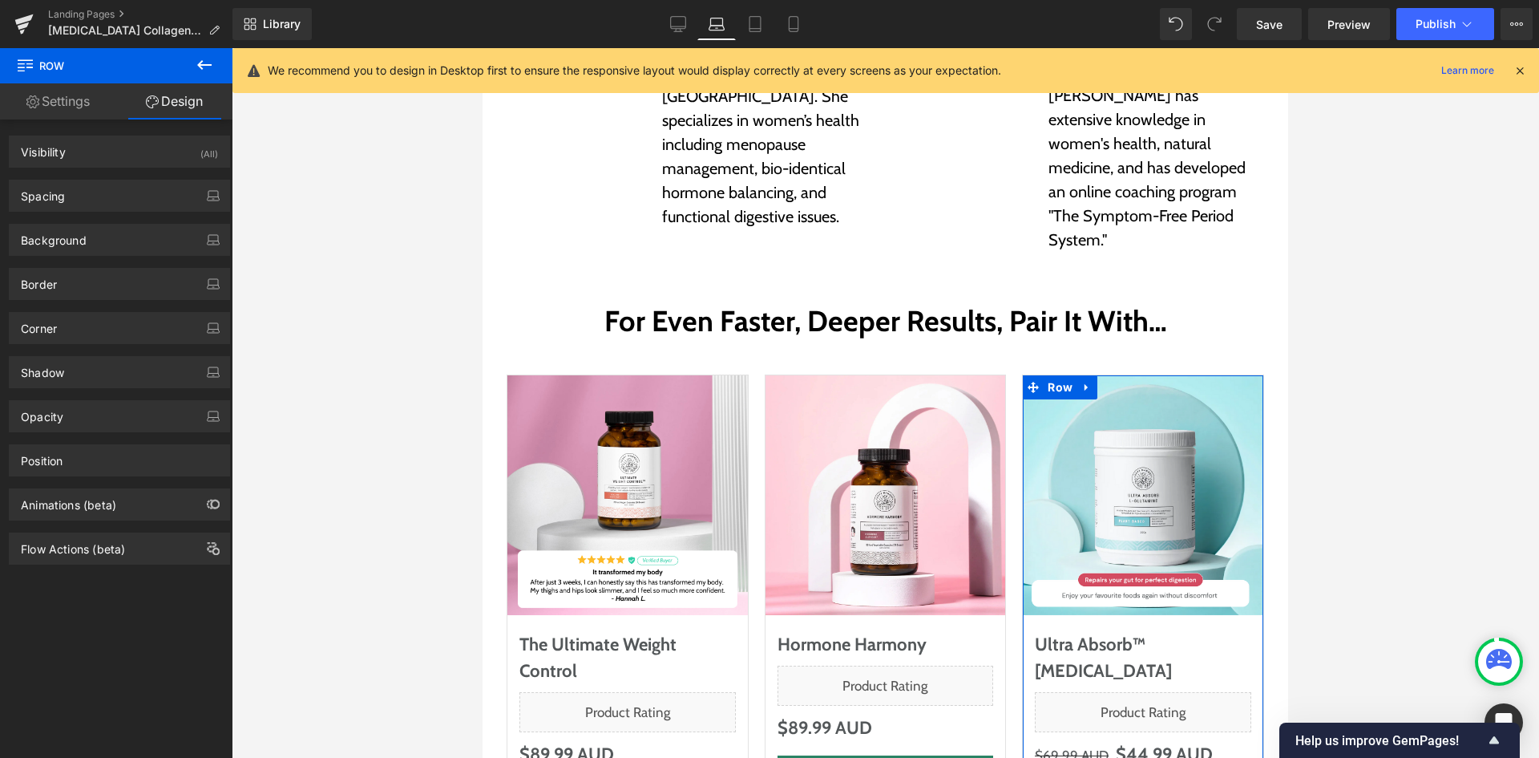
type input "0"
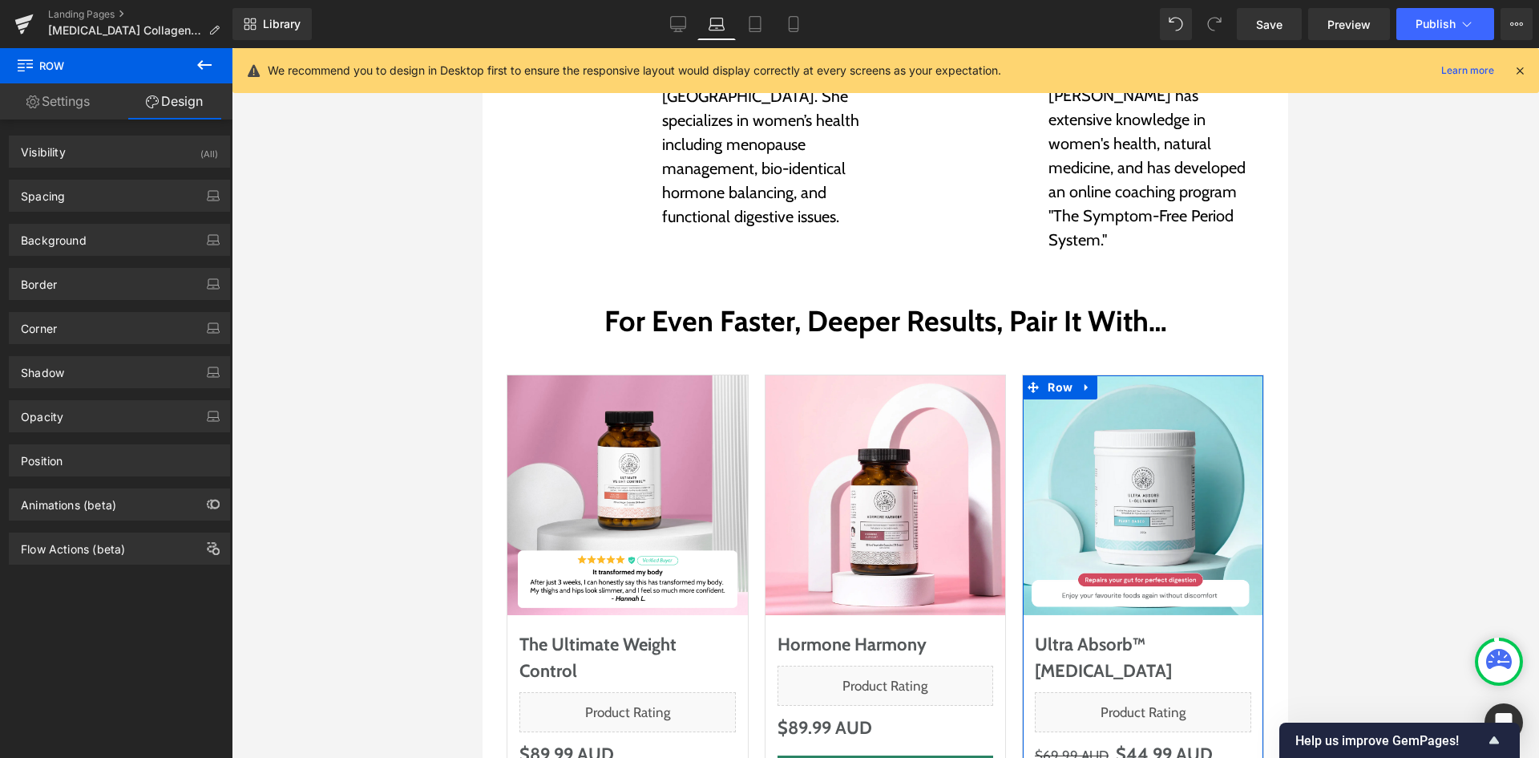
type input "0"
click at [148, 216] on div "Background Color & Image color transparent Color transparent 0 % Image Replace …" at bounding box center [120, 234] width 240 height 44
click at [143, 211] on div "Spacing Margin 0px 0 auto auto 0px 0 auto auto Padding 0px 0 0px 0 0px 0 0px 0 …" at bounding box center [119, 196] width 221 height 32
click at [143, 194] on div "Spacing" at bounding box center [120, 195] width 220 height 30
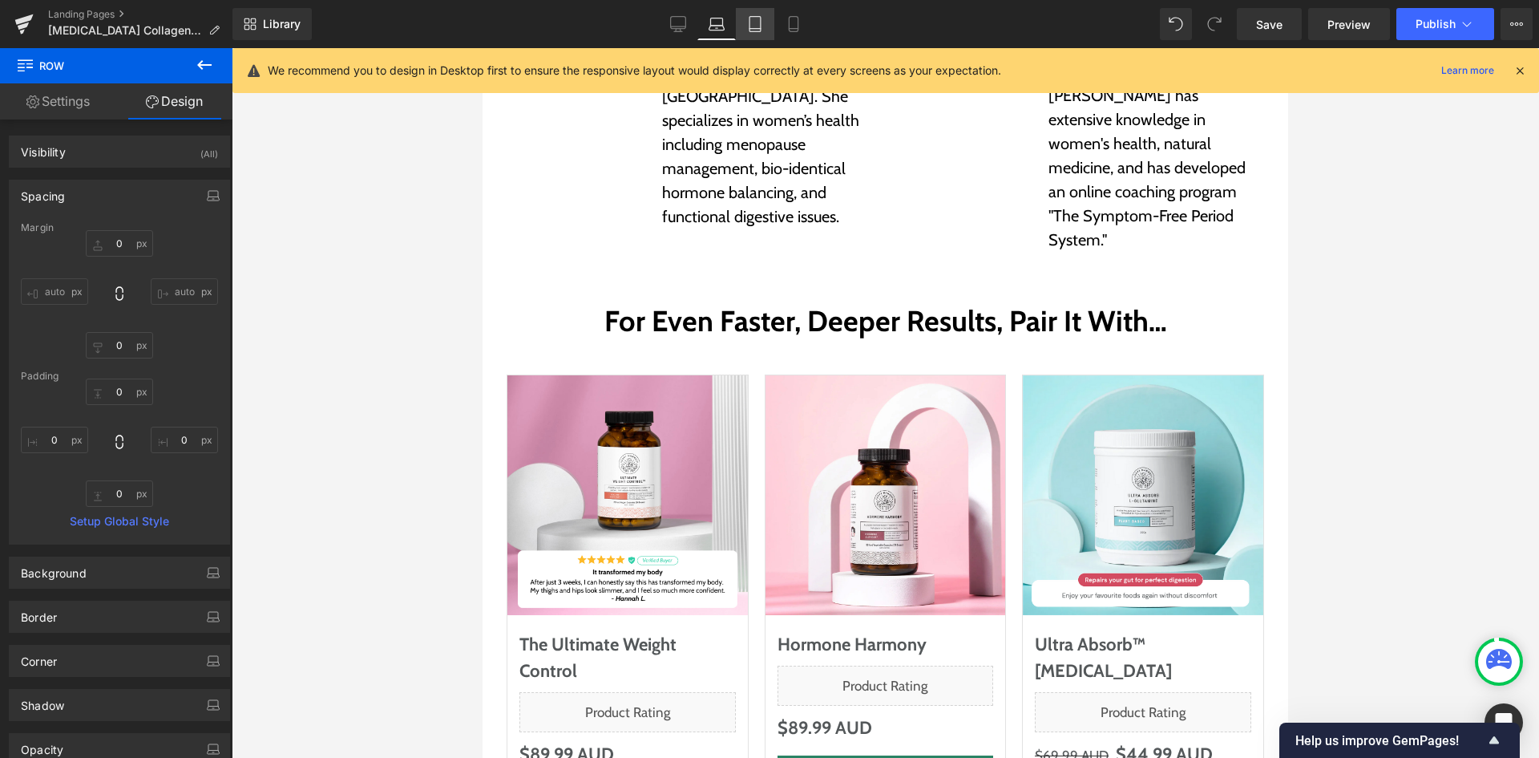
click at [745, 18] on link "Tablet" at bounding box center [755, 24] width 38 height 32
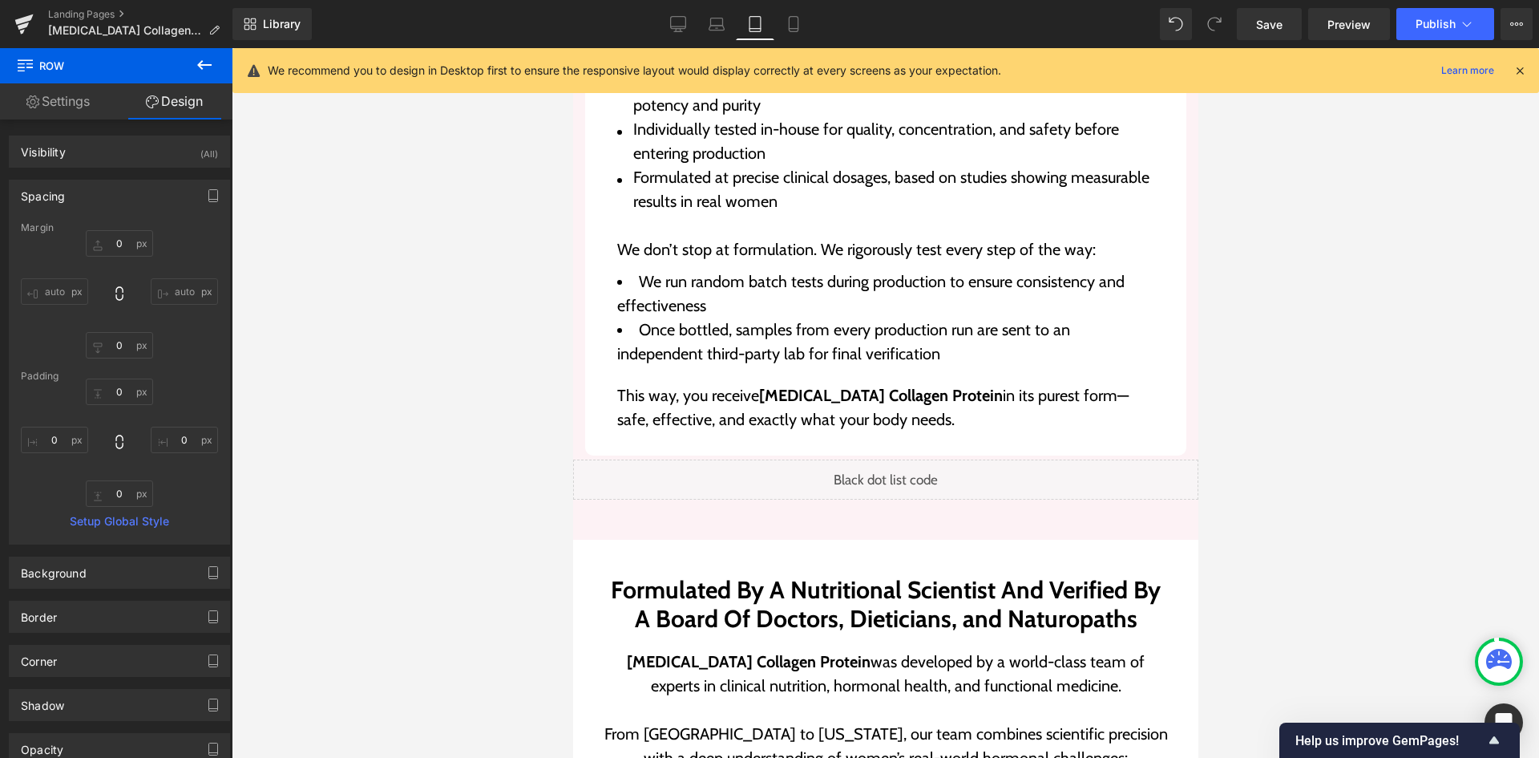
type input "40"
type input "0"
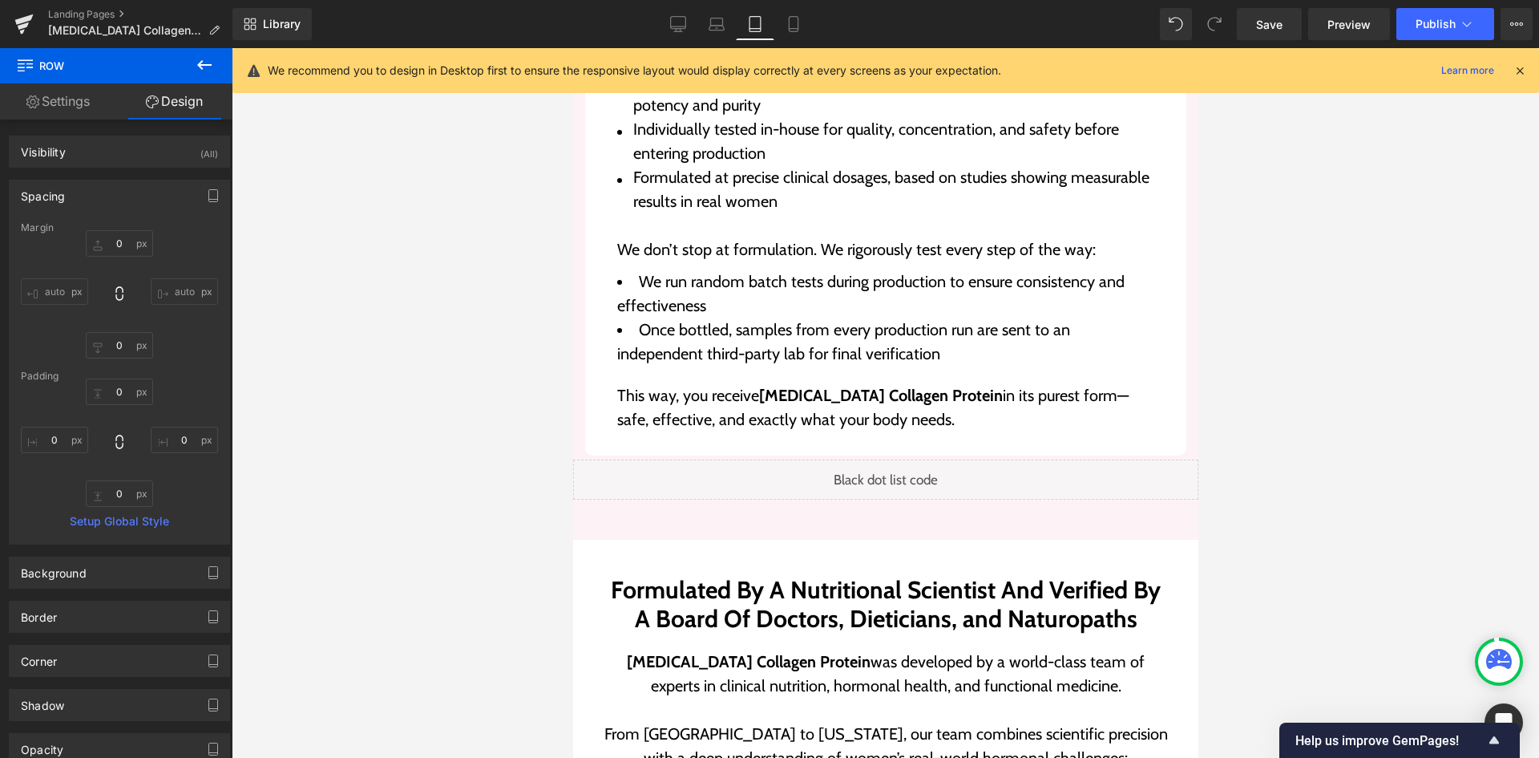
type input "0"
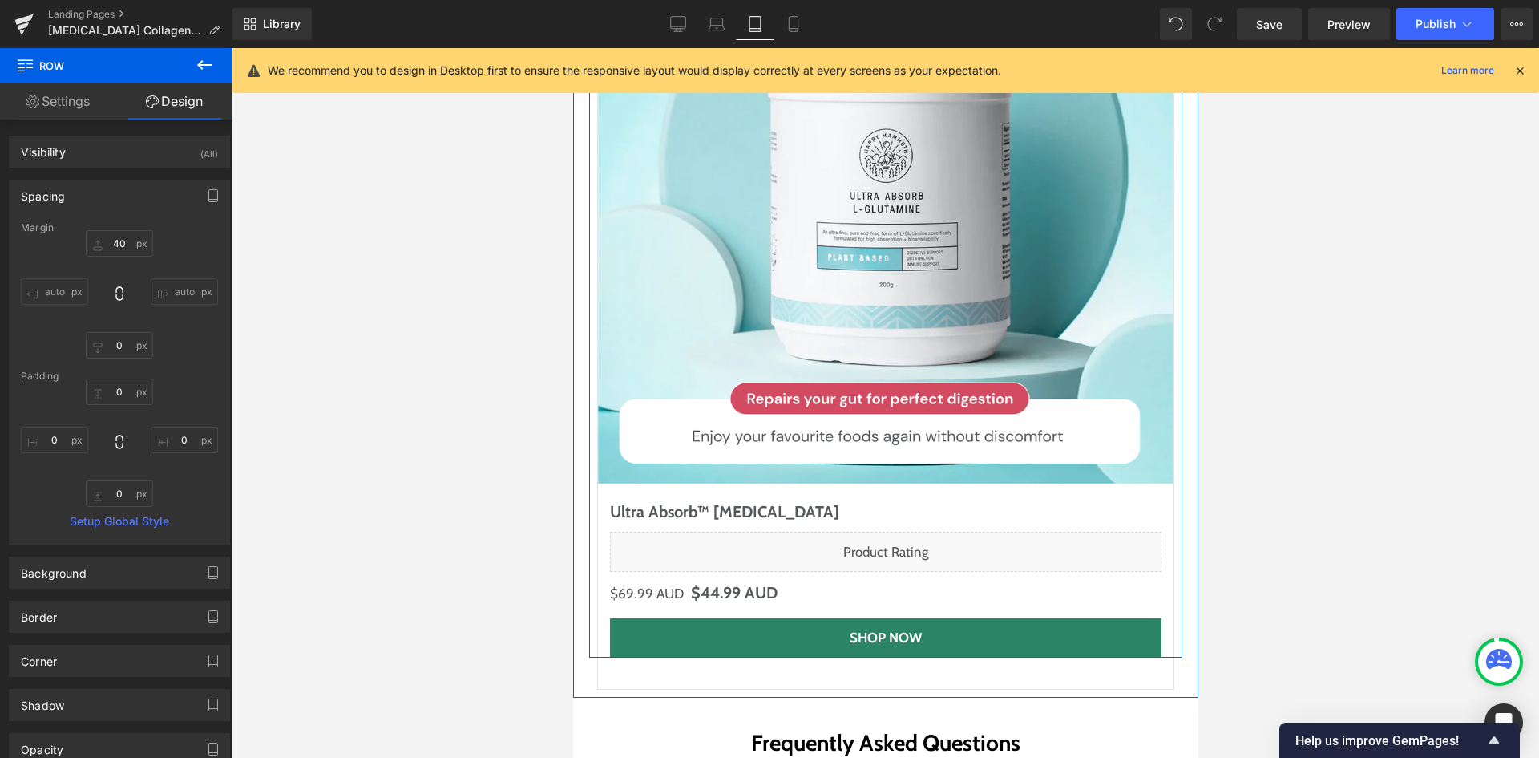
scroll to position [8590, 0]
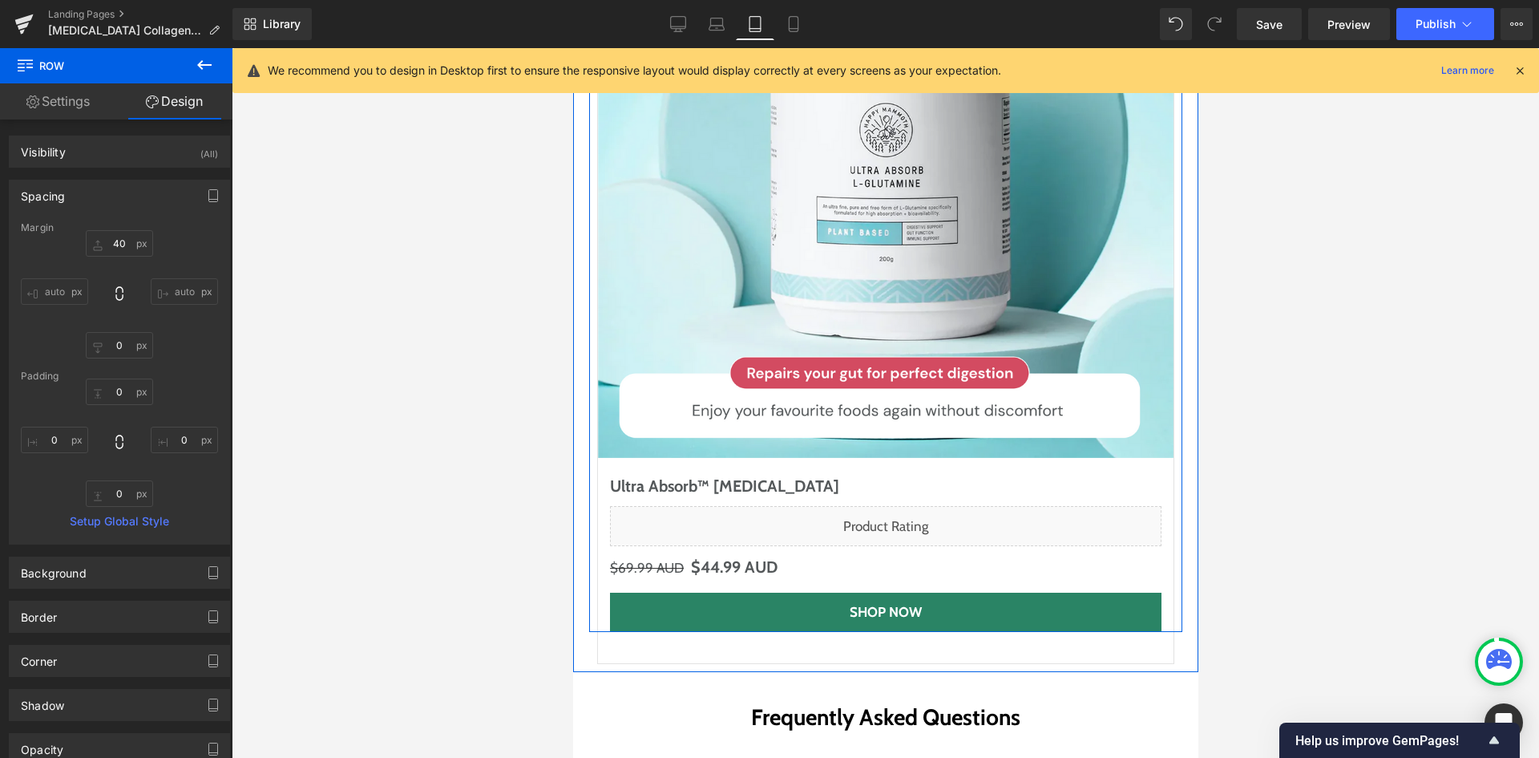
click at [588, 442] on div "Sale Off (P) Image Ultra Absorb™ [MEDICAL_DATA] (P) Title Liquid $69.99 AUD $44…" at bounding box center [884, 240] width 593 height 782
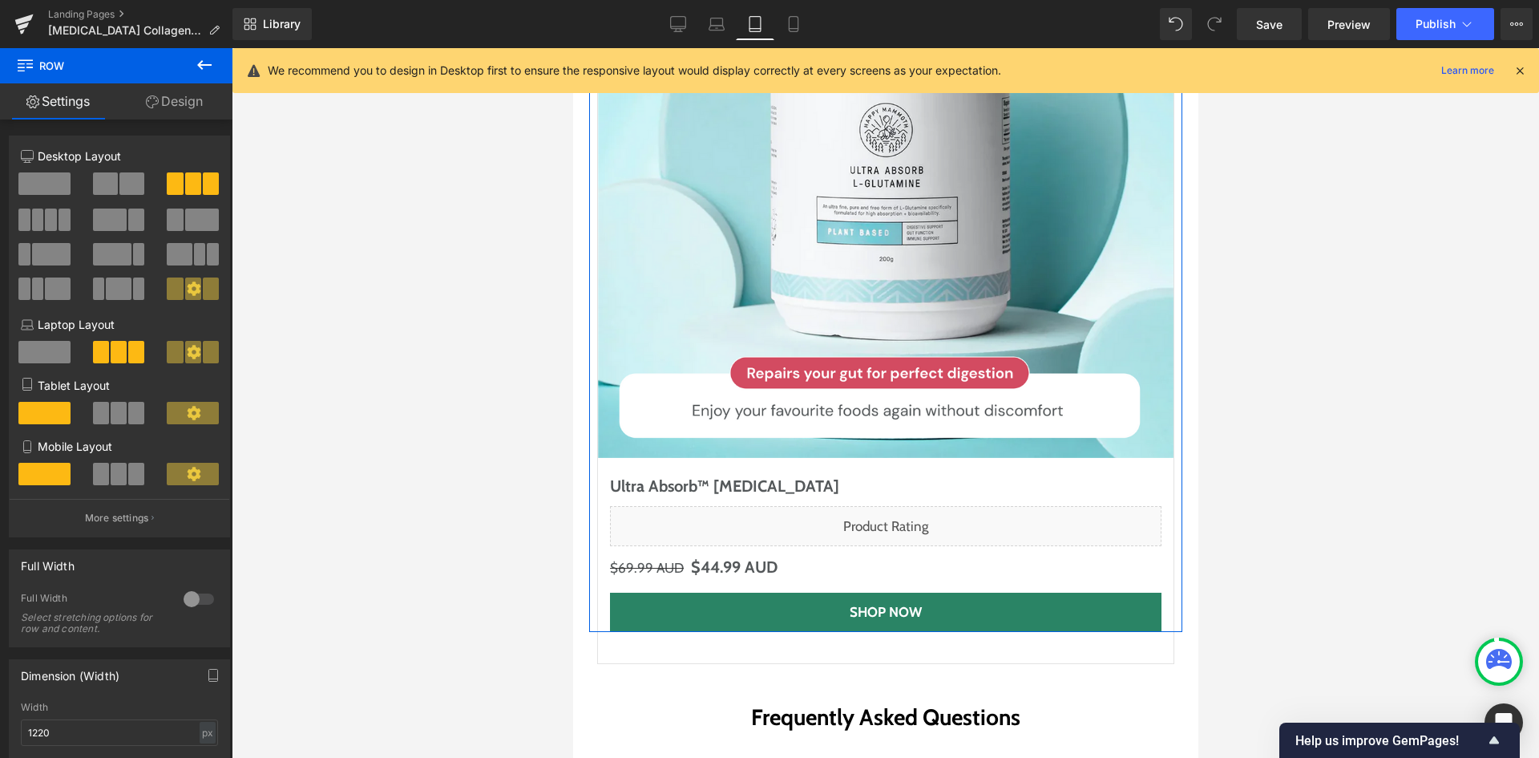
click at [158, 100] on link "Design" at bounding box center [174, 101] width 116 height 36
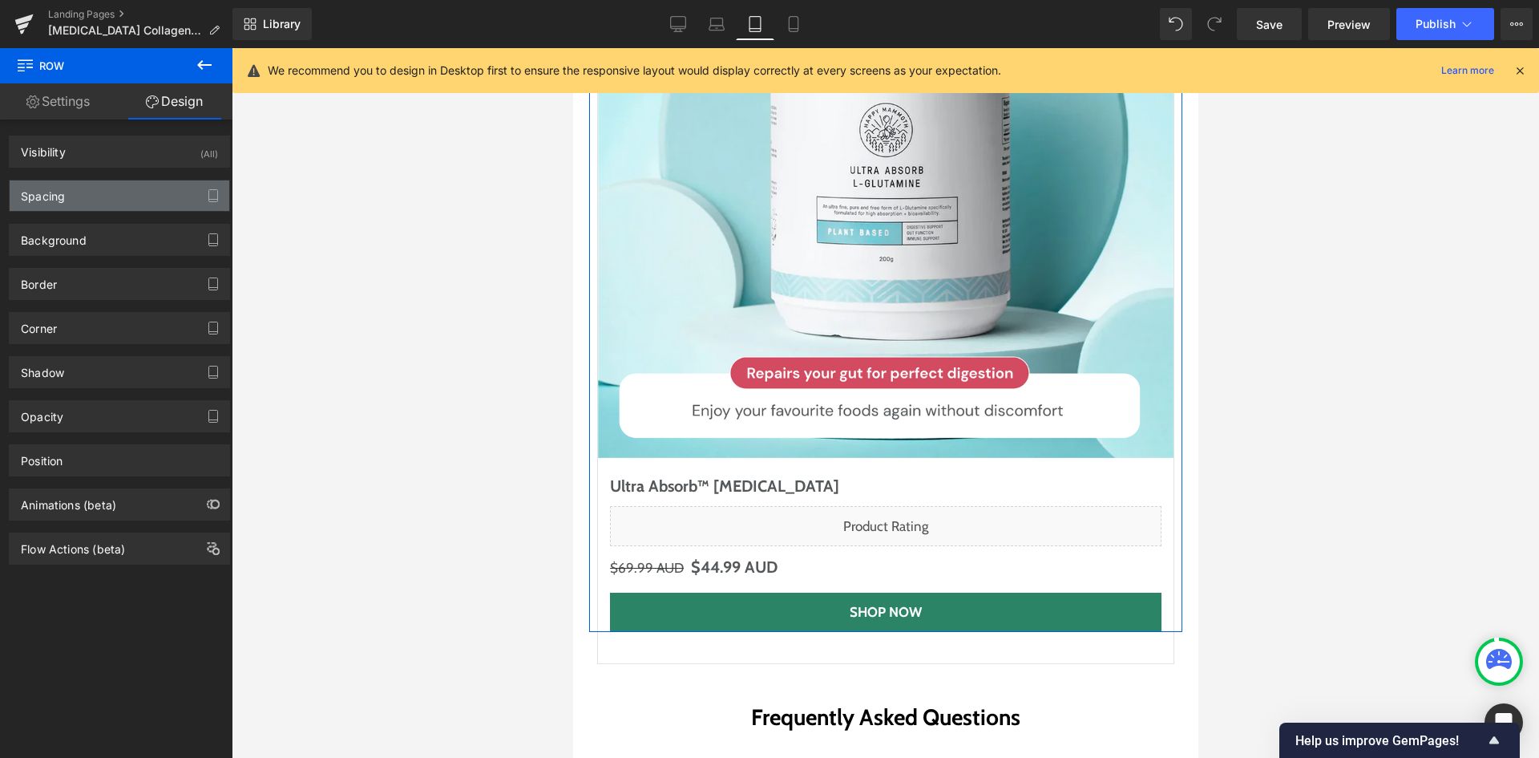
click at [129, 206] on div "Spacing" at bounding box center [120, 195] width 220 height 30
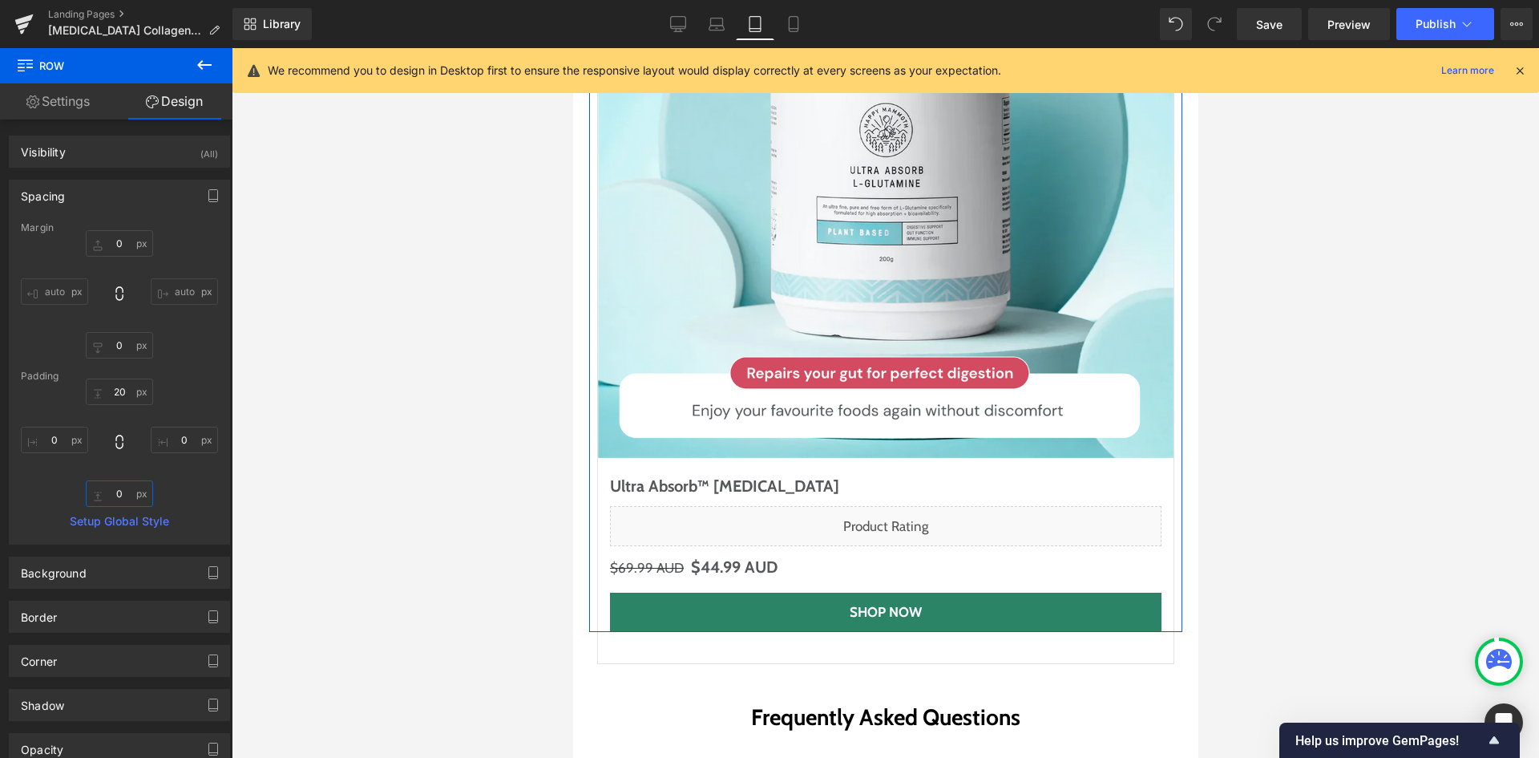
click at [139, 495] on input "0" at bounding box center [119, 493] width 67 height 26
type input "20"
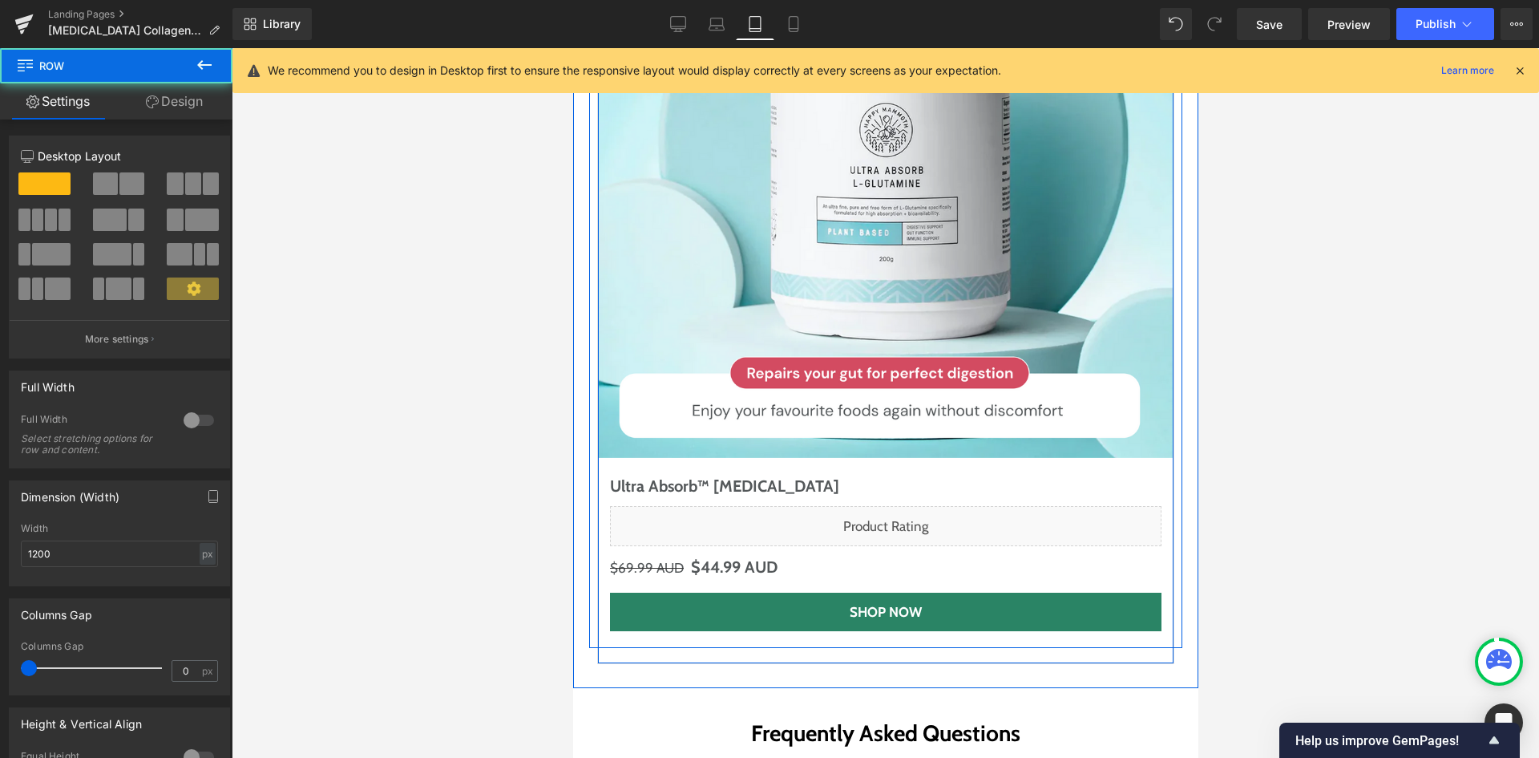
click at [596, 459] on div "Sale Off (P) Image Ultra Absorb™ [MEDICAL_DATA] (P) Title Liquid $69.99 AUD $44…" at bounding box center [884, 272] width 577 height 782
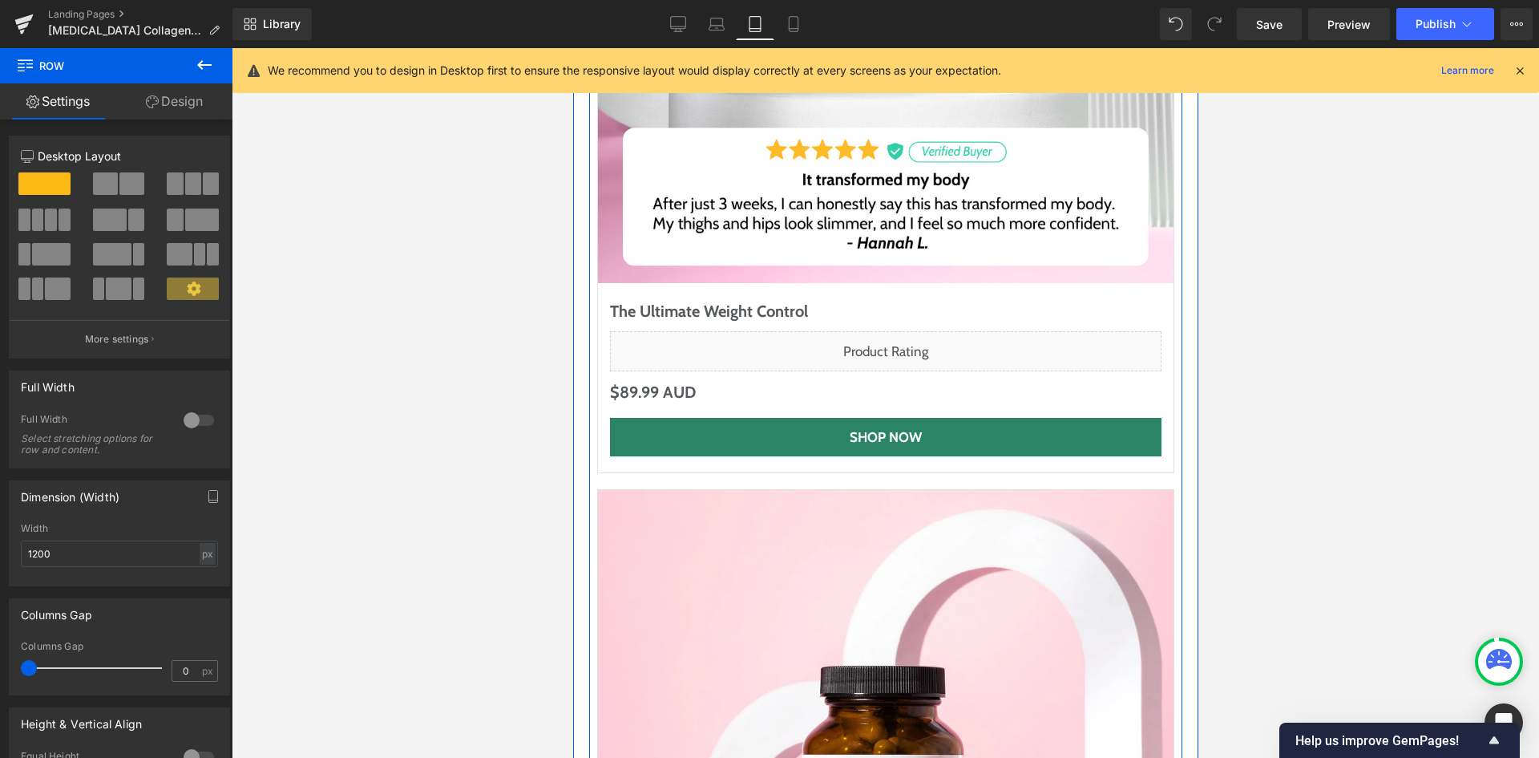
scroll to position [7067, 0]
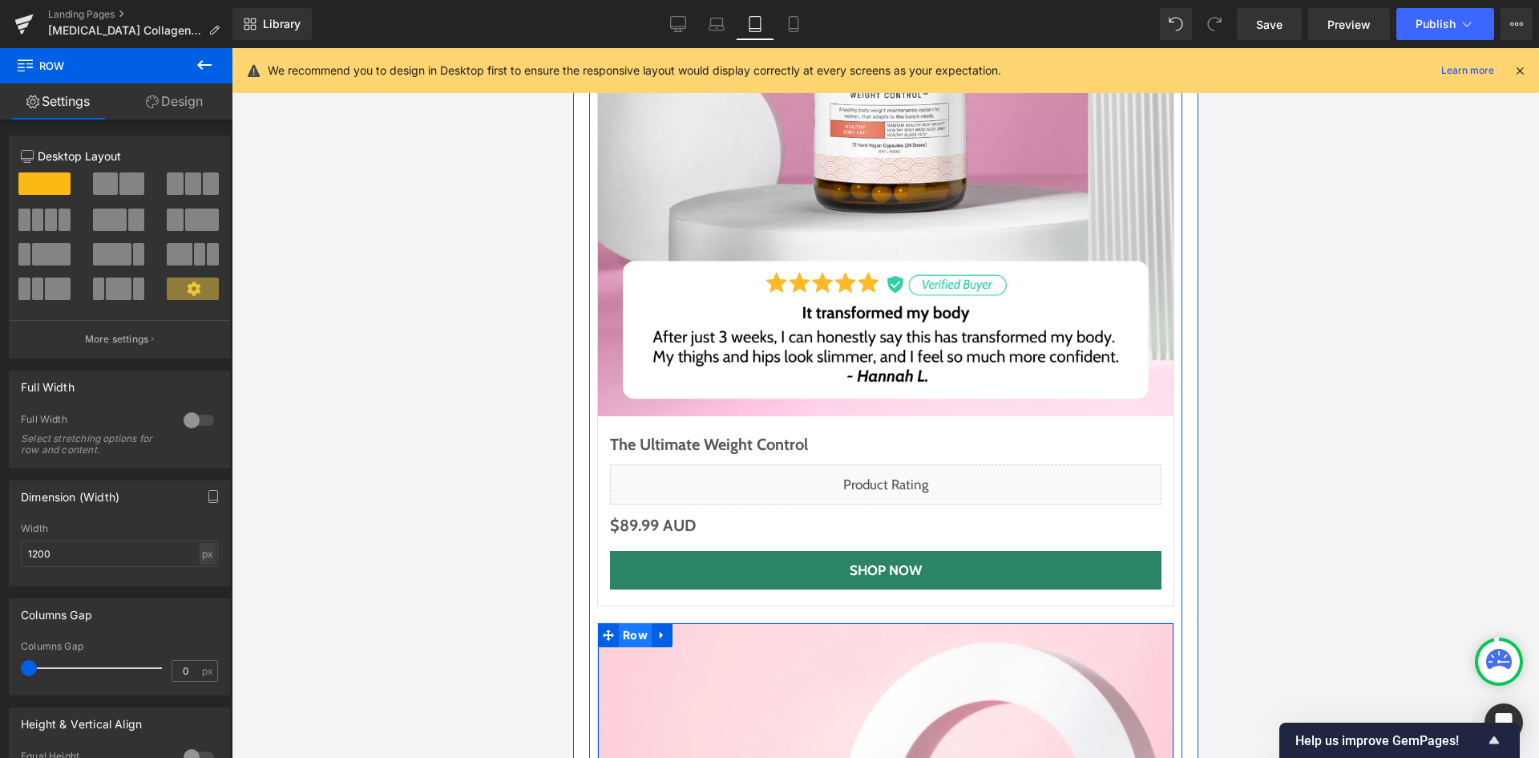
click at [624, 623] on span "Row" at bounding box center [634, 635] width 33 height 24
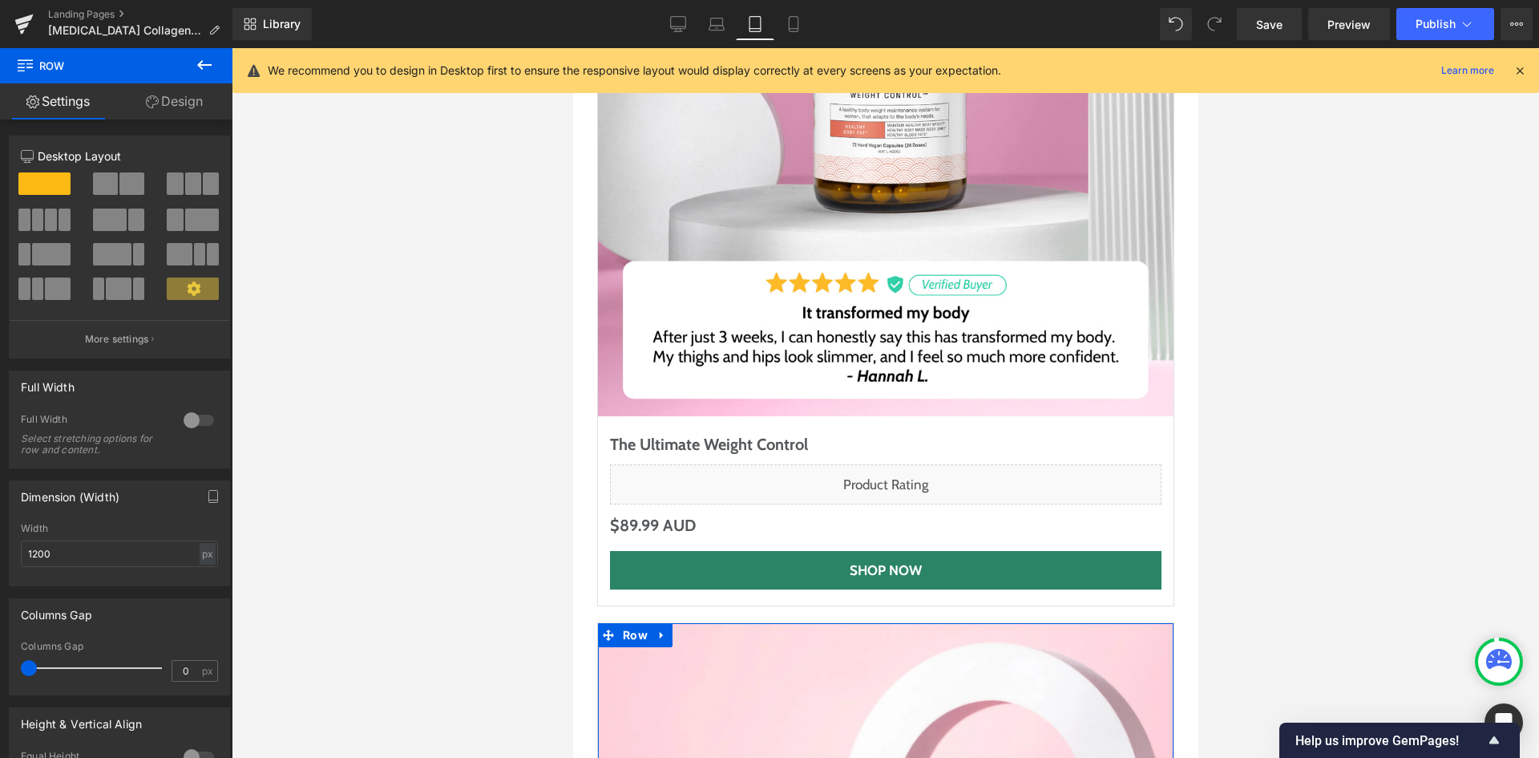
click at [206, 107] on link "Design" at bounding box center [174, 101] width 116 height 36
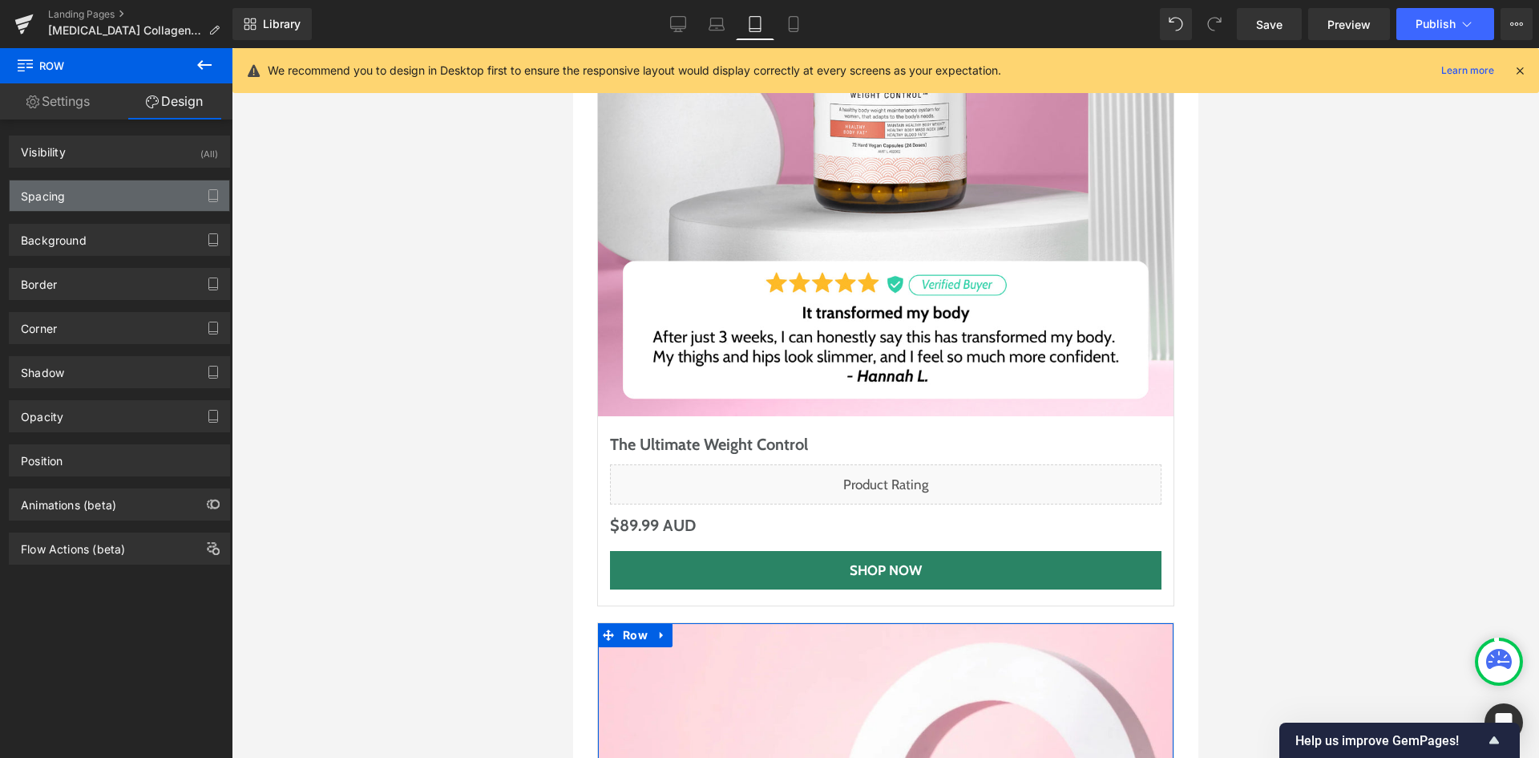
type input "20"
type input "0"
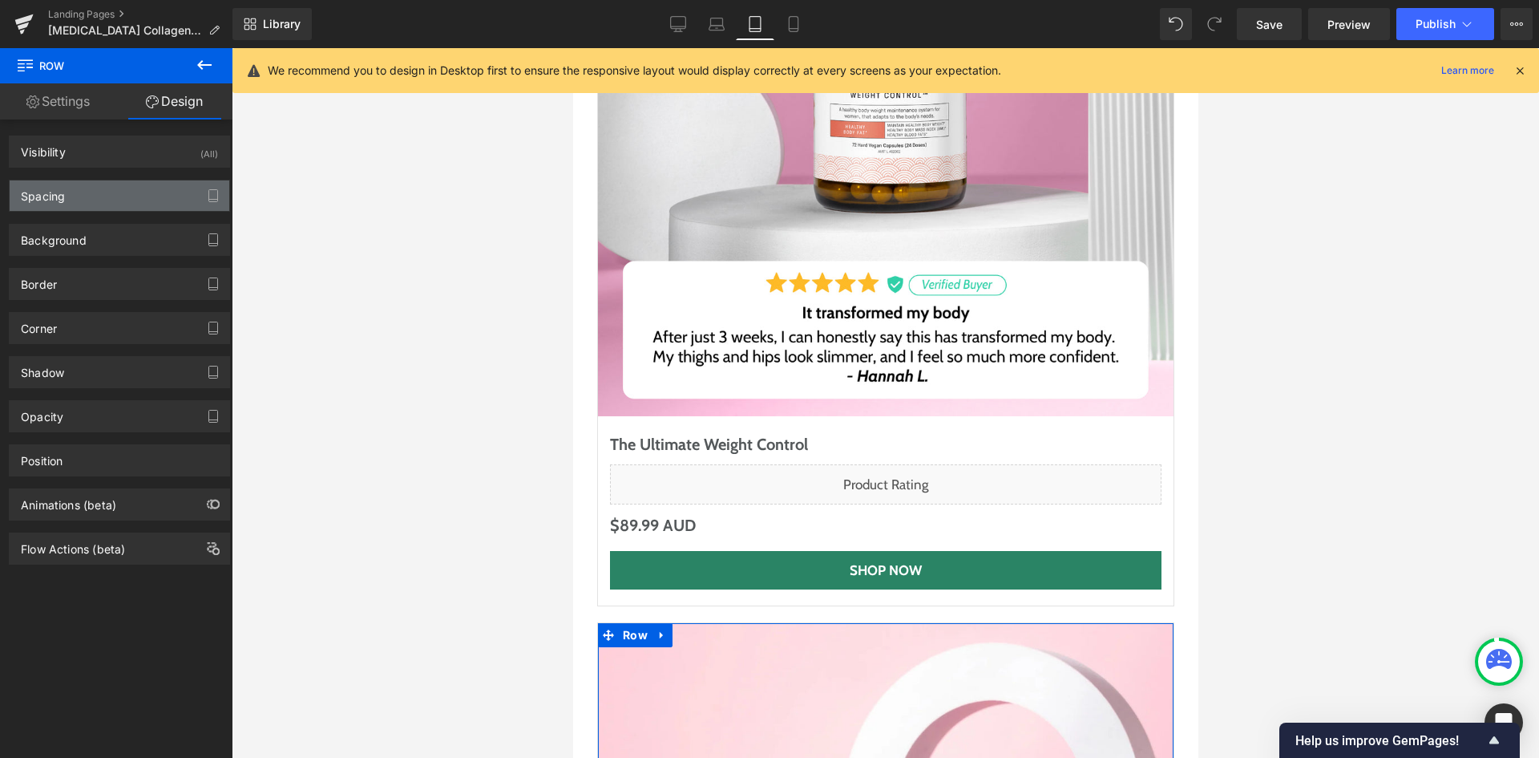
type input "0"
click at [112, 192] on div "Spacing" at bounding box center [120, 195] width 220 height 30
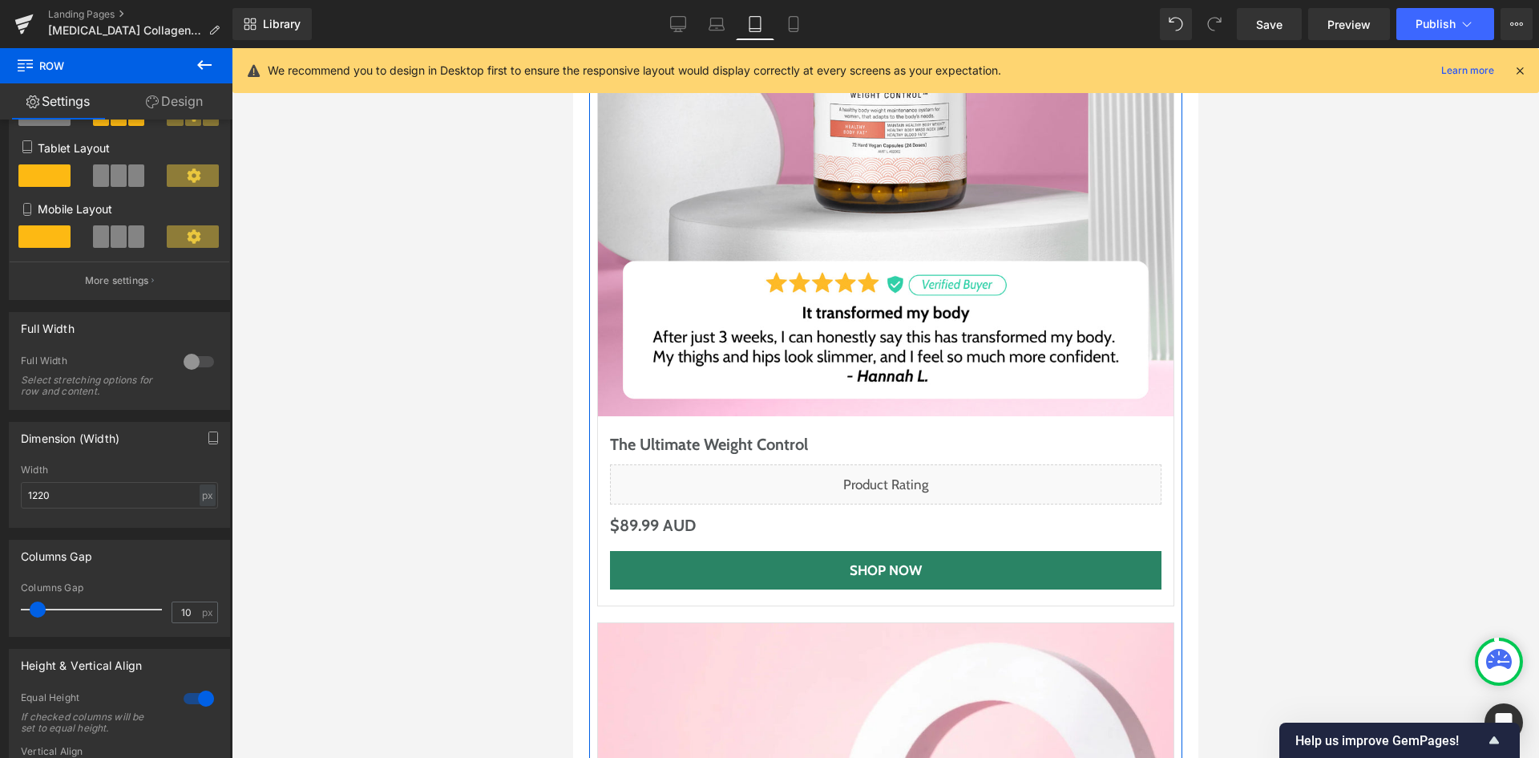
scroll to position [240, 0]
click at [180, 605] on input "10" at bounding box center [186, 609] width 28 height 20
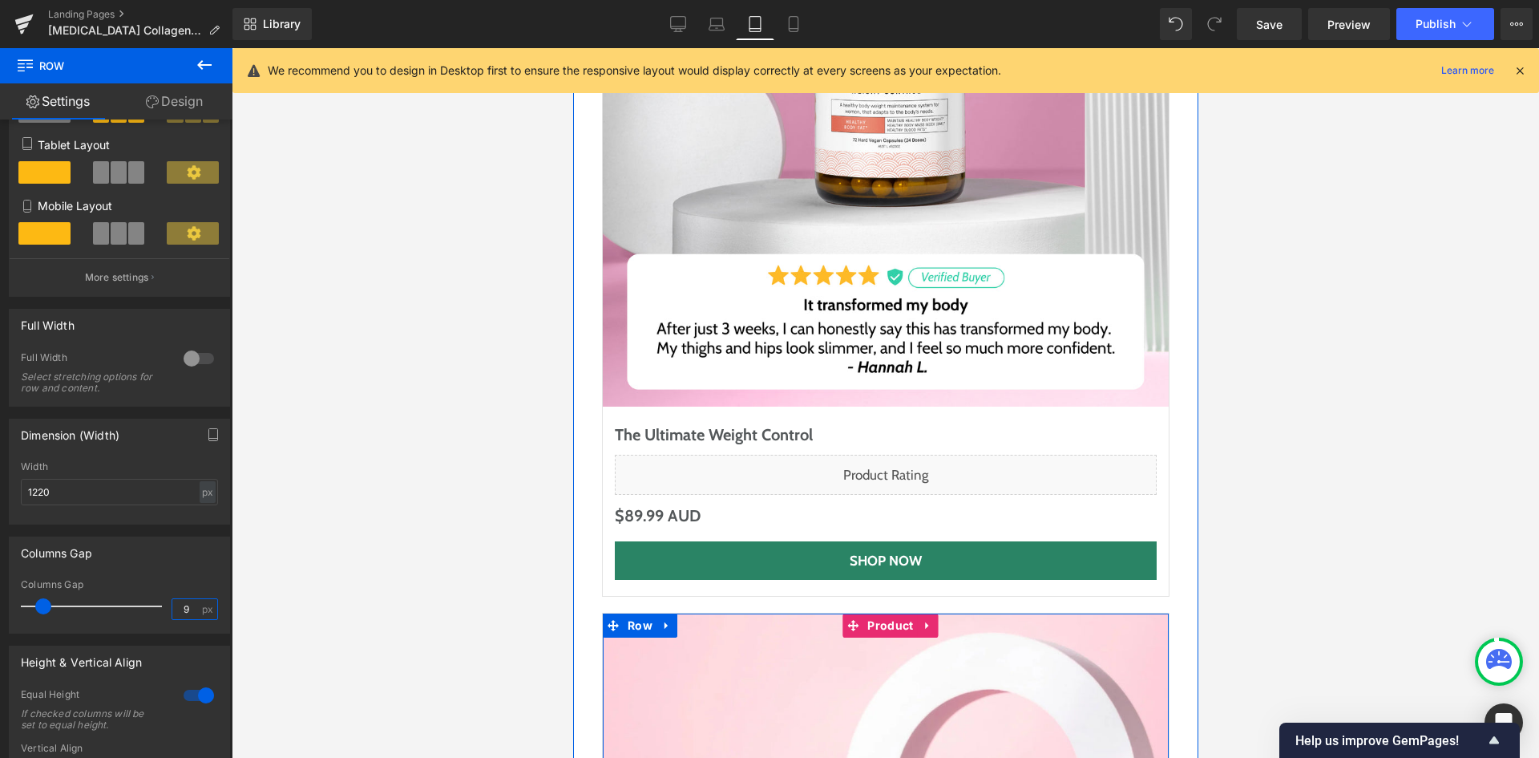
type input "10"
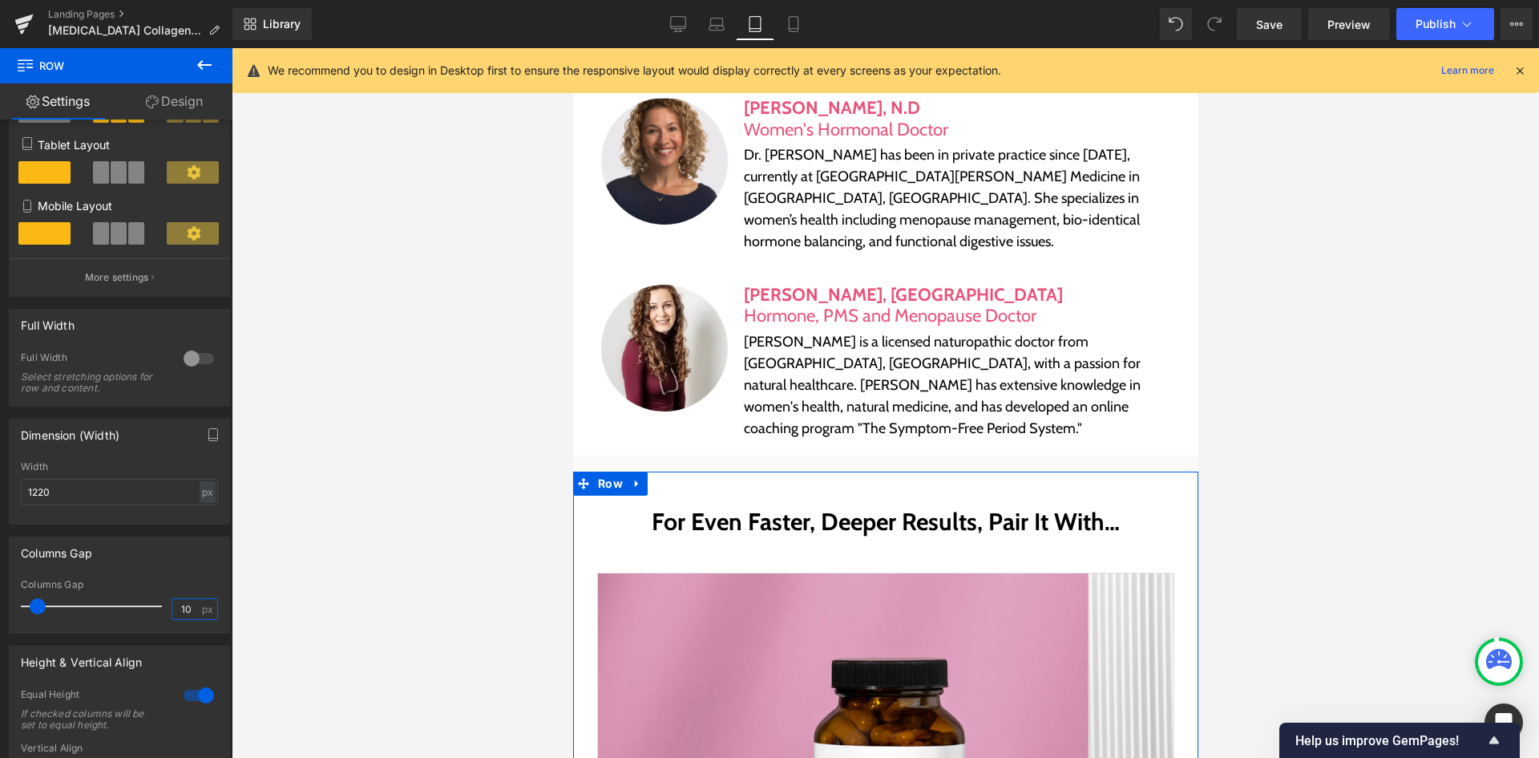
scroll to position [6346, 0]
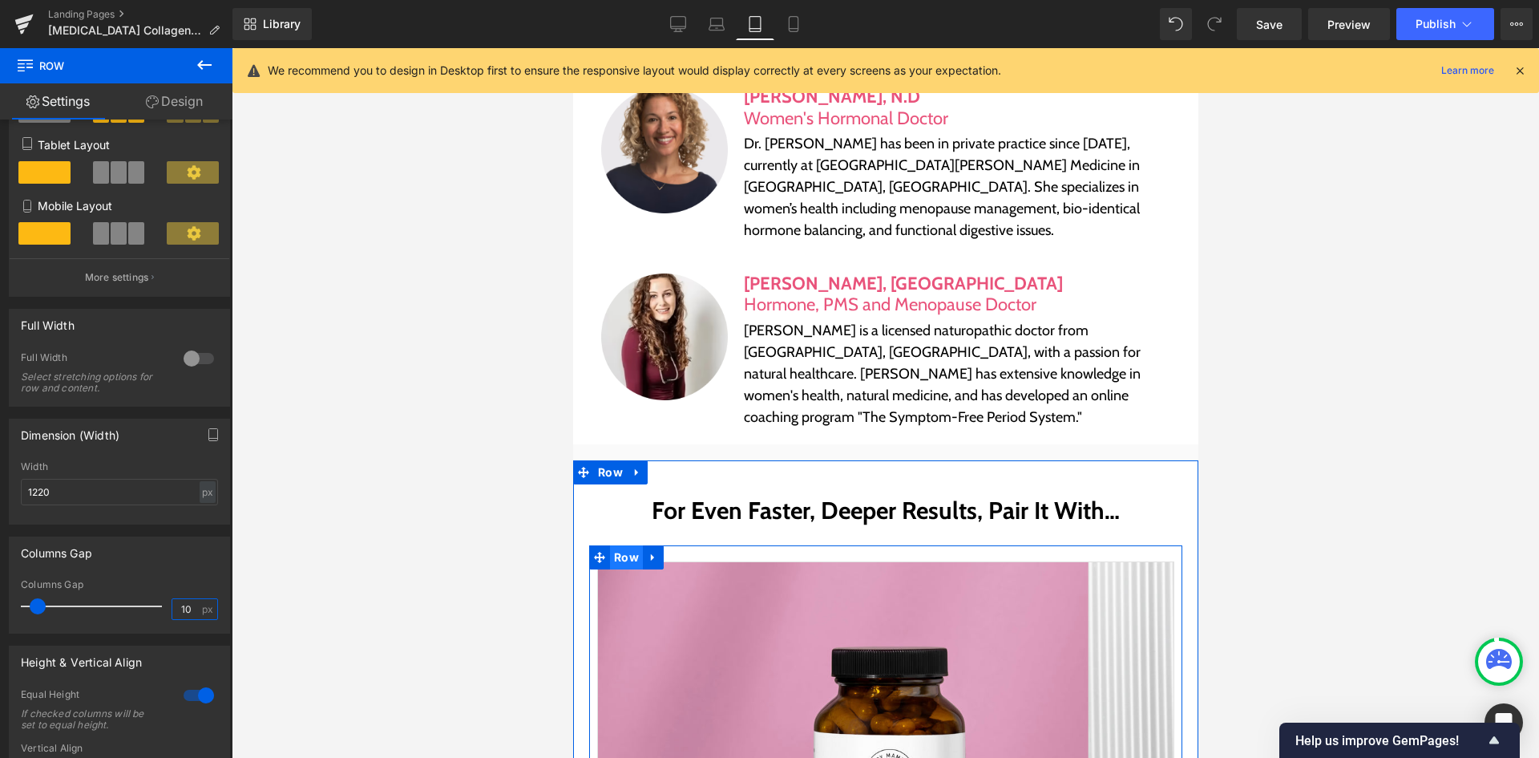
click at [616, 545] on span "Row" at bounding box center [625, 557] width 33 height 24
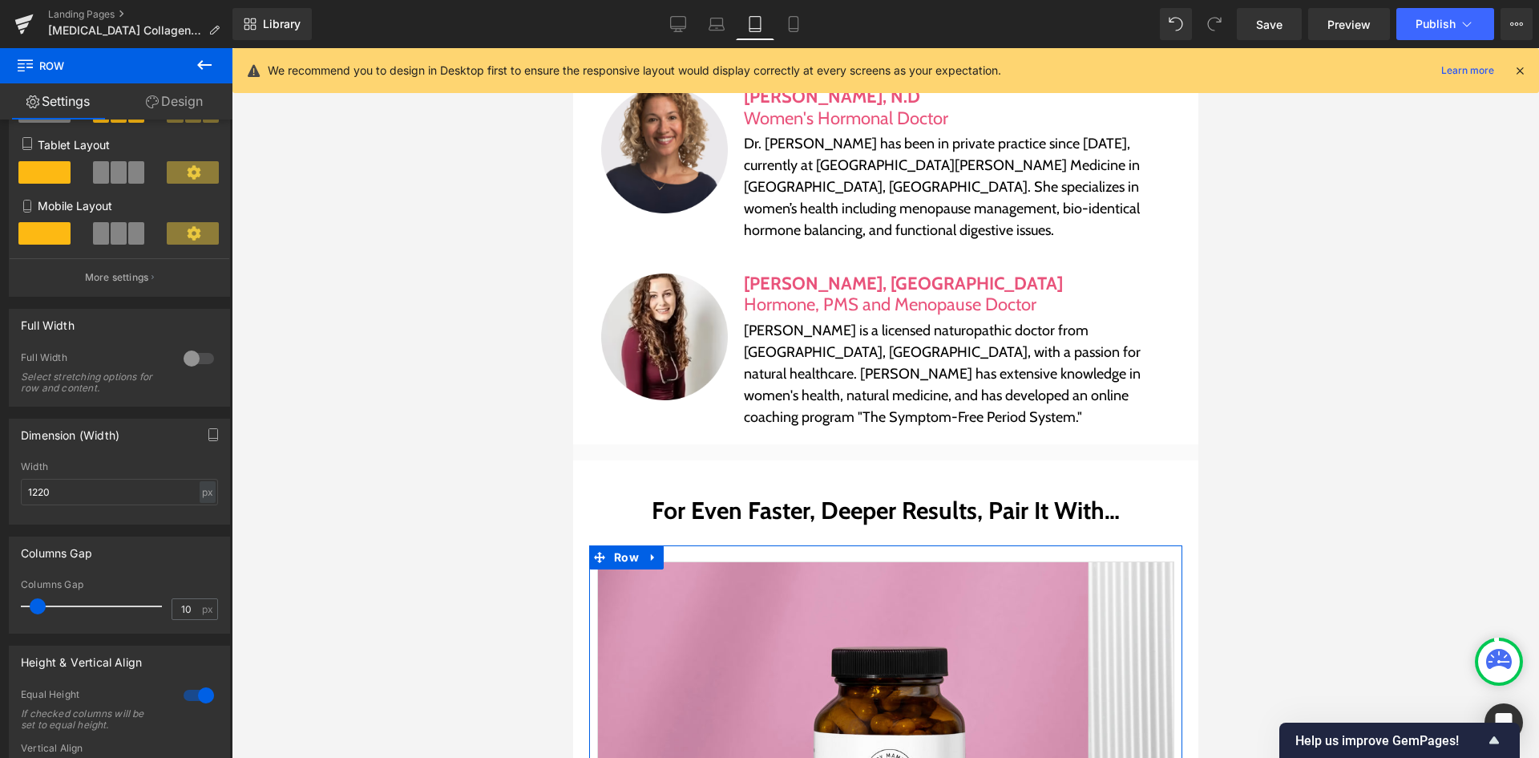
click at [192, 93] on link "Design" at bounding box center [174, 101] width 116 height 36
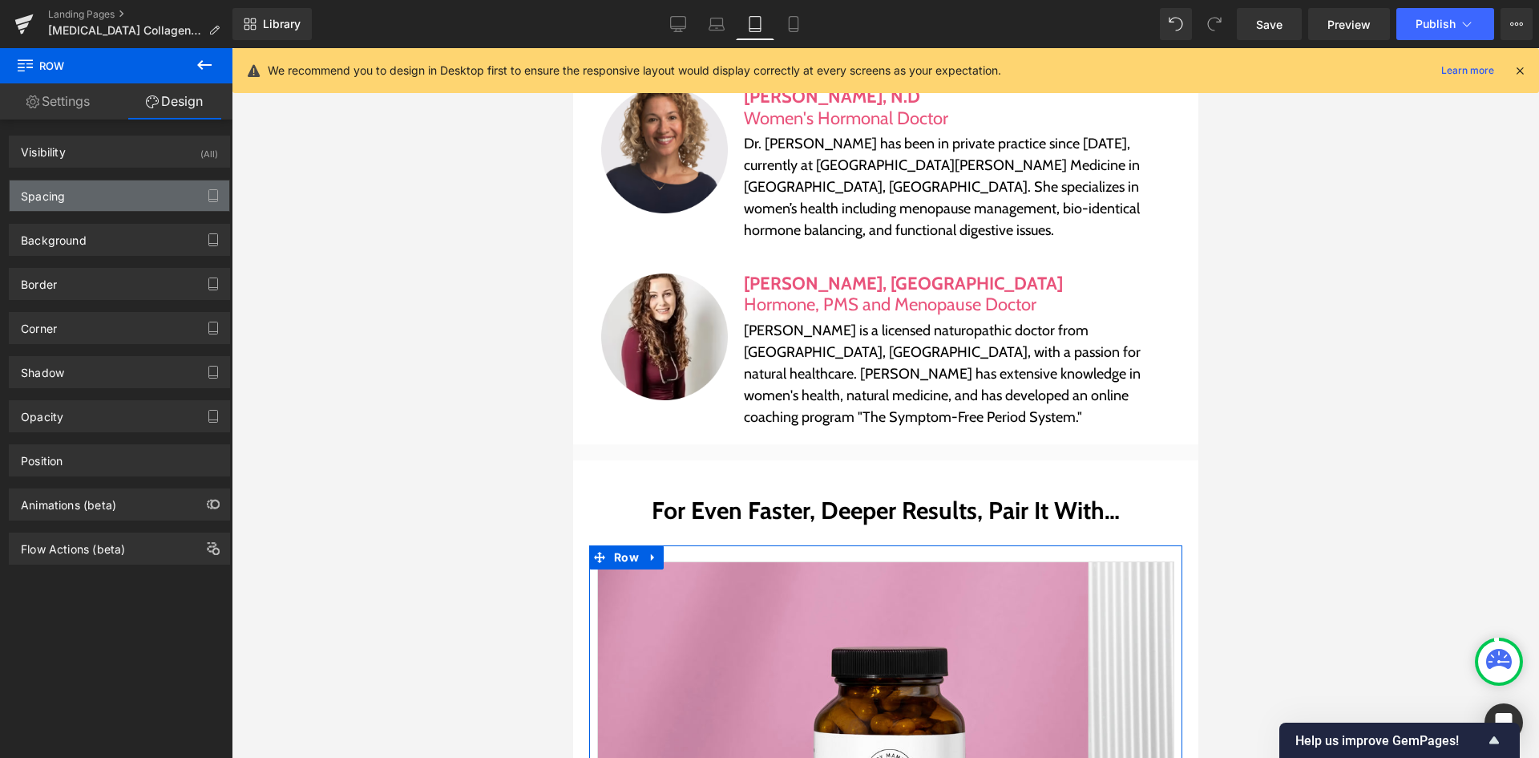
click at [122, 199] on div "Spacing" at bounding box center [120, 195] width 220 height 30
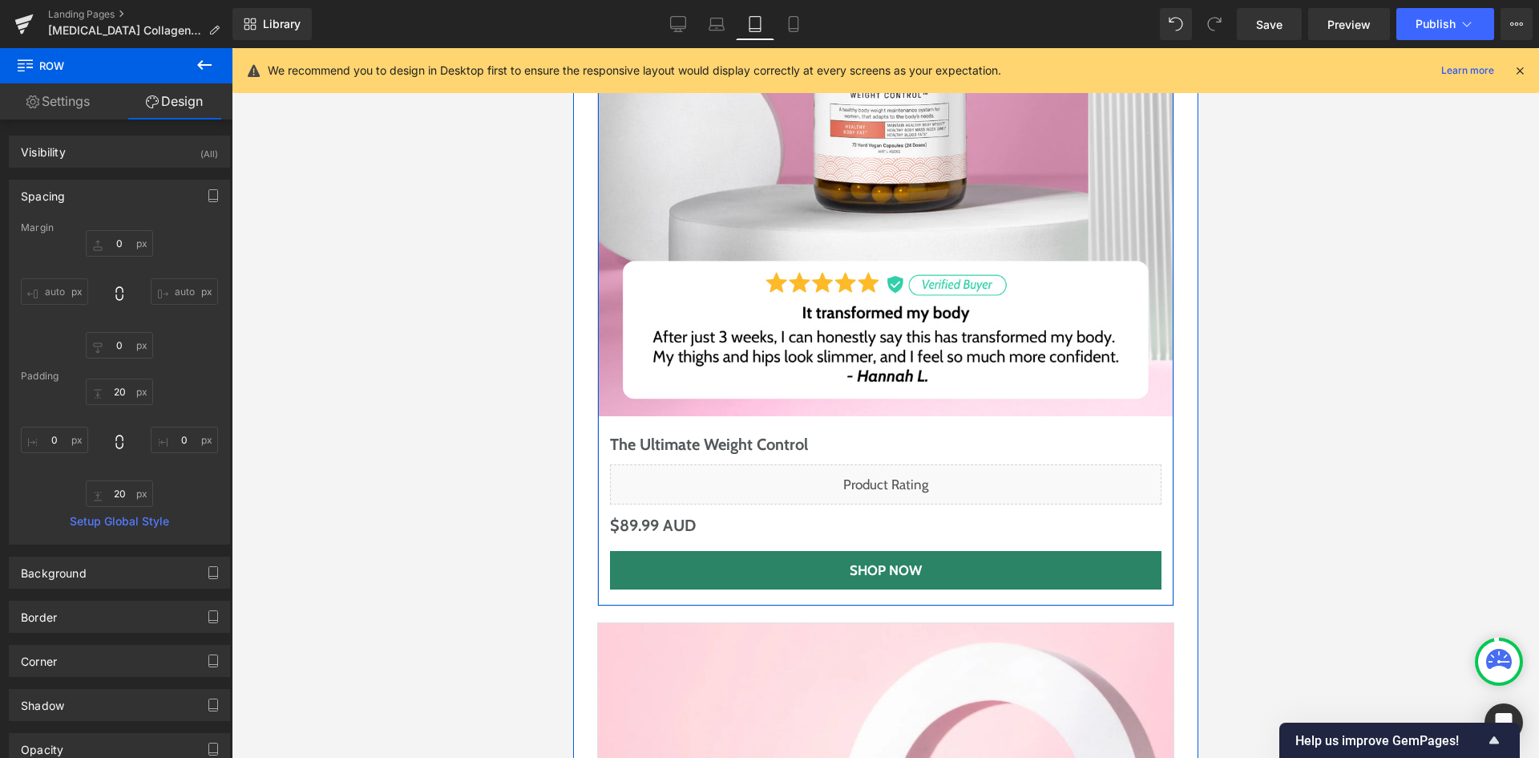
scroll to position [7147, 0]
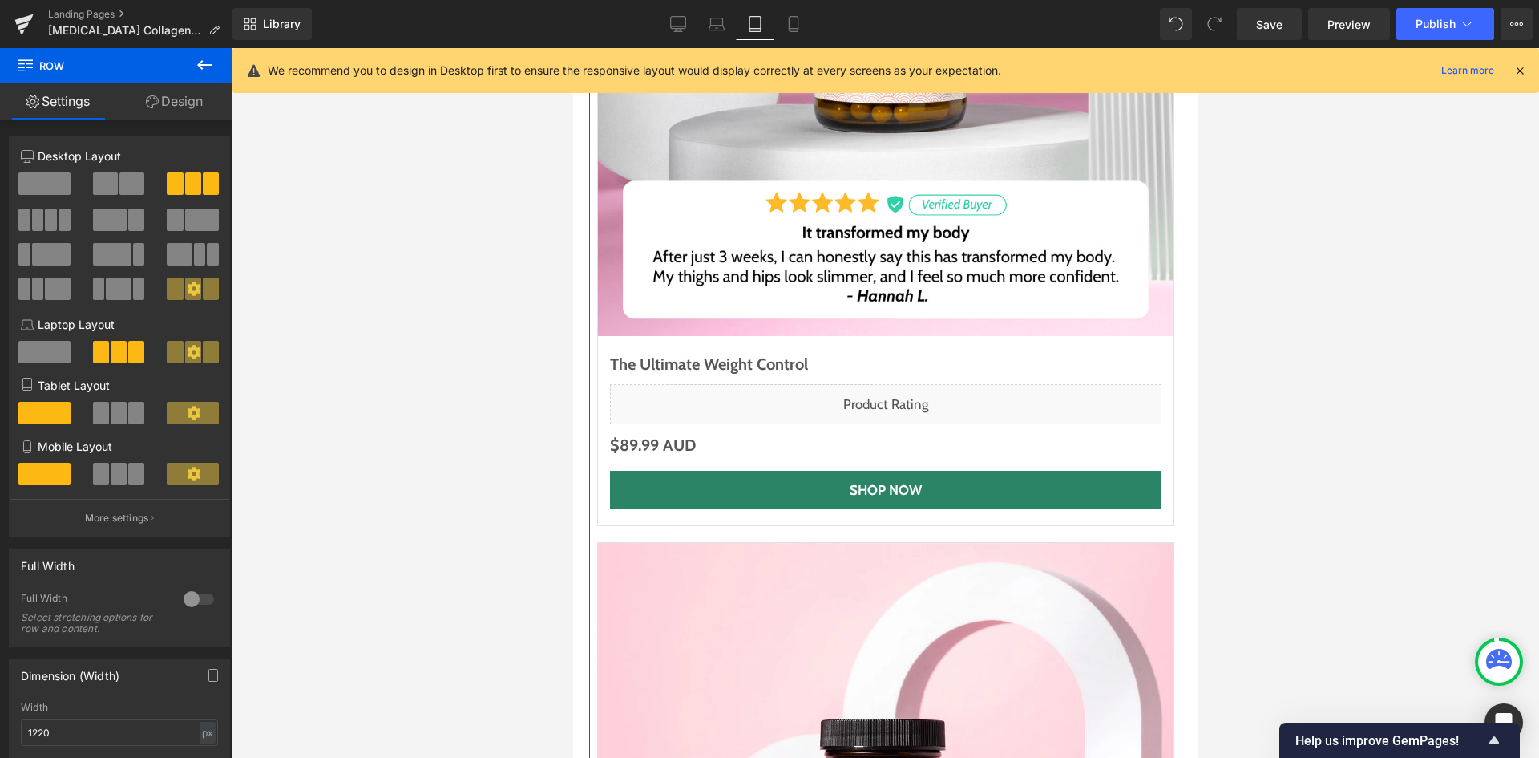
click at [143, 88] on link "Design" at bounding box center [174, 101] width 116 height 36
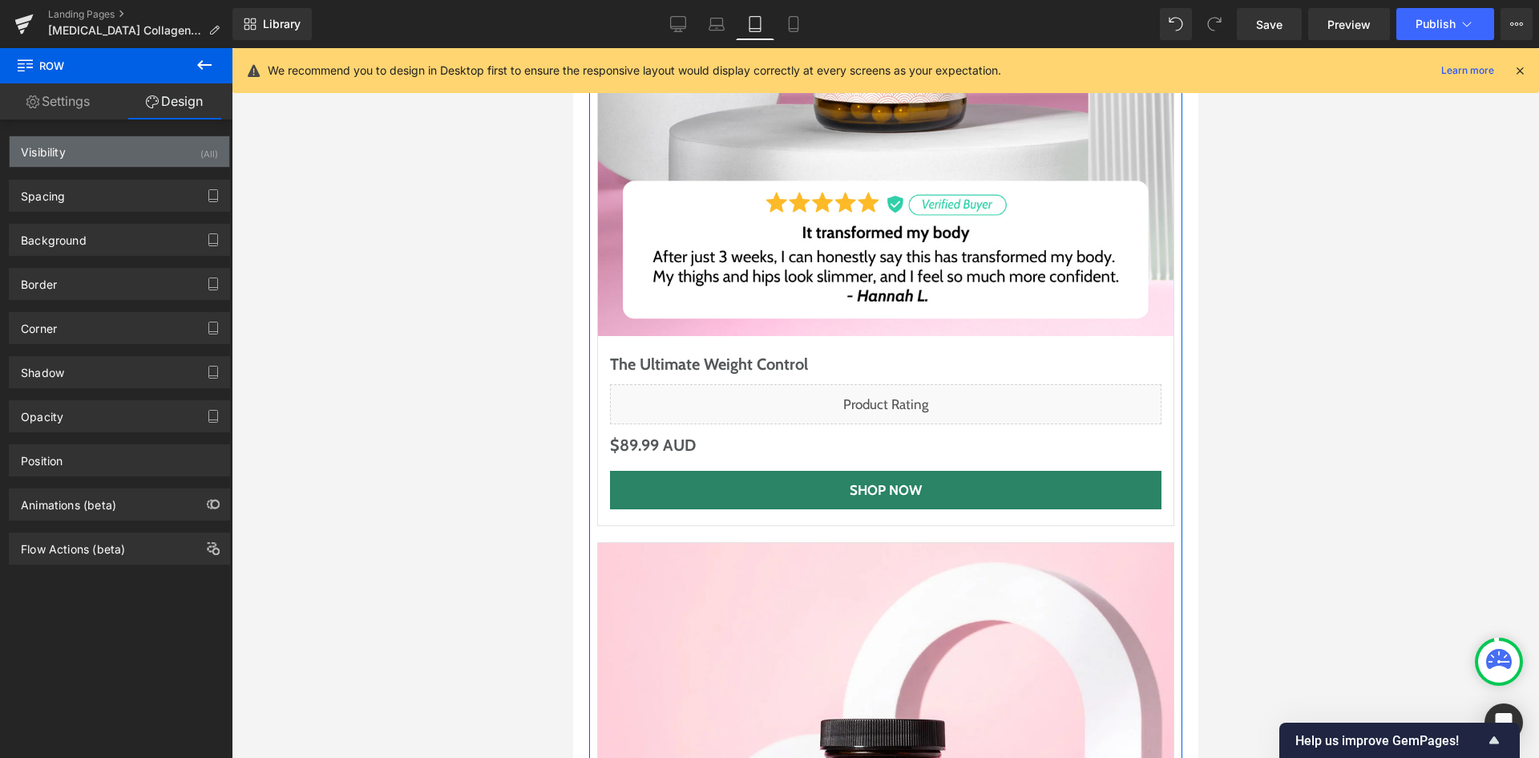
type input "0"
type input "20"
type input "0"
type input "20"
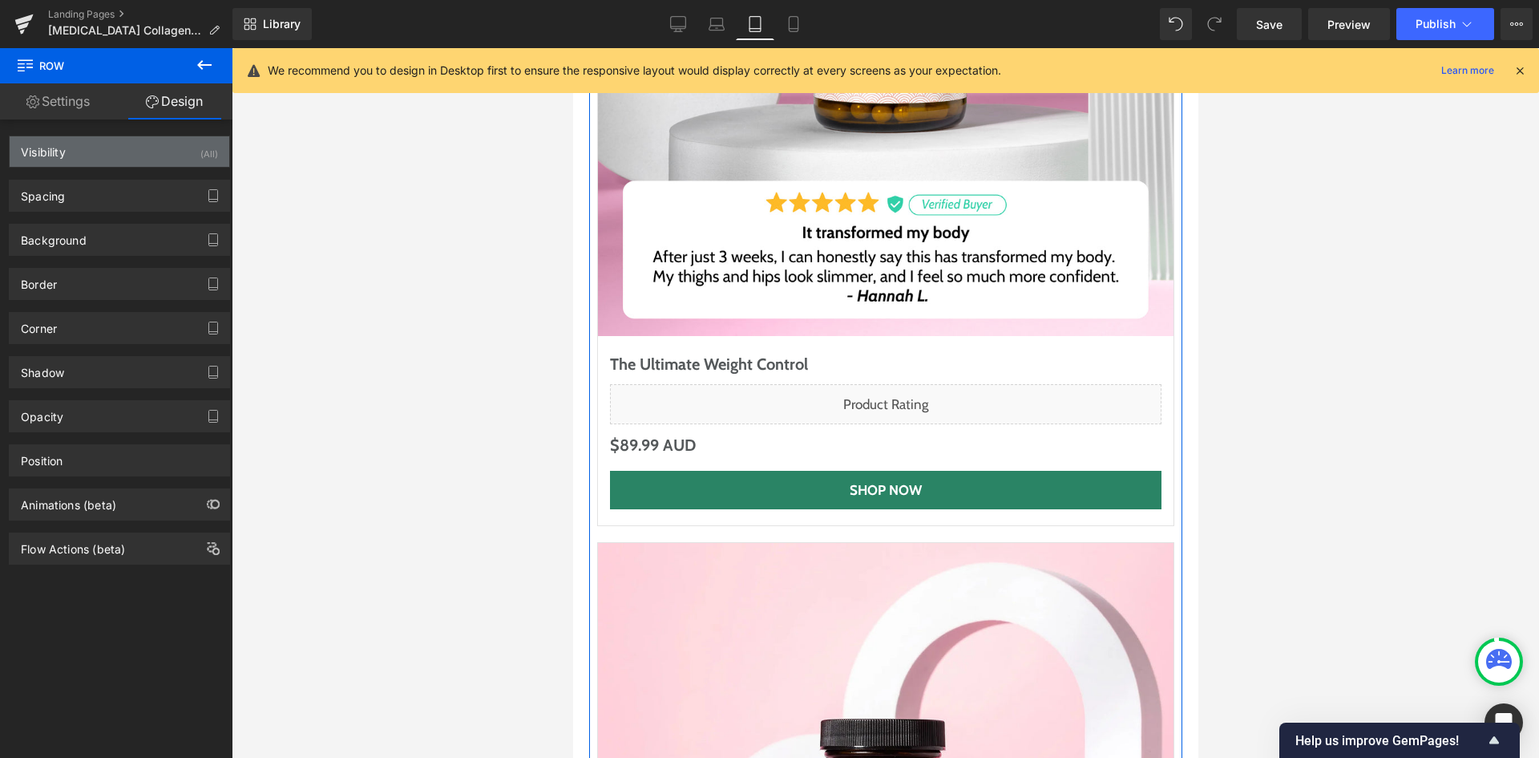
type input "0"
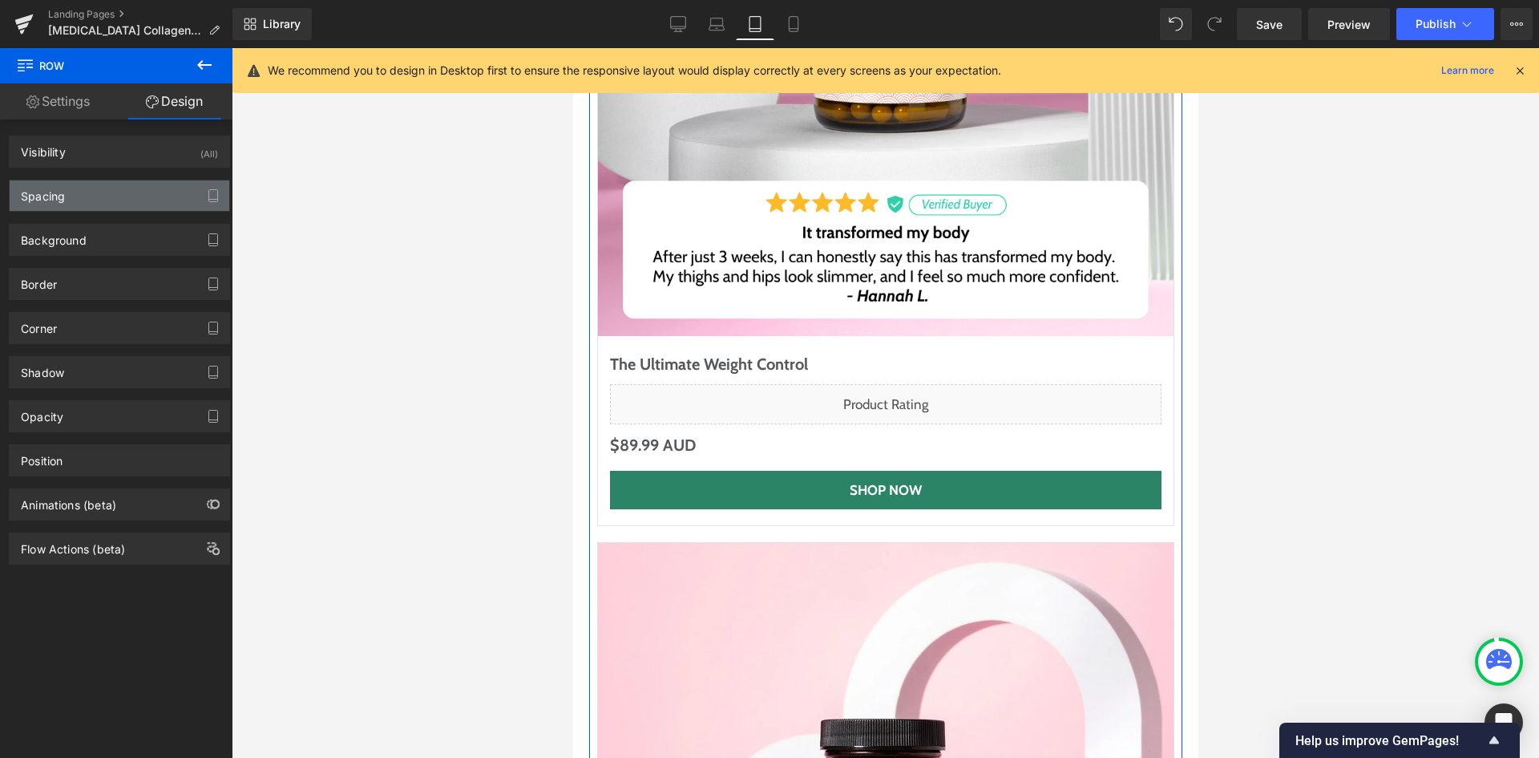
click at [115, 201] on div "Spacing" at bounding box center [120, 195] width 220 height 30
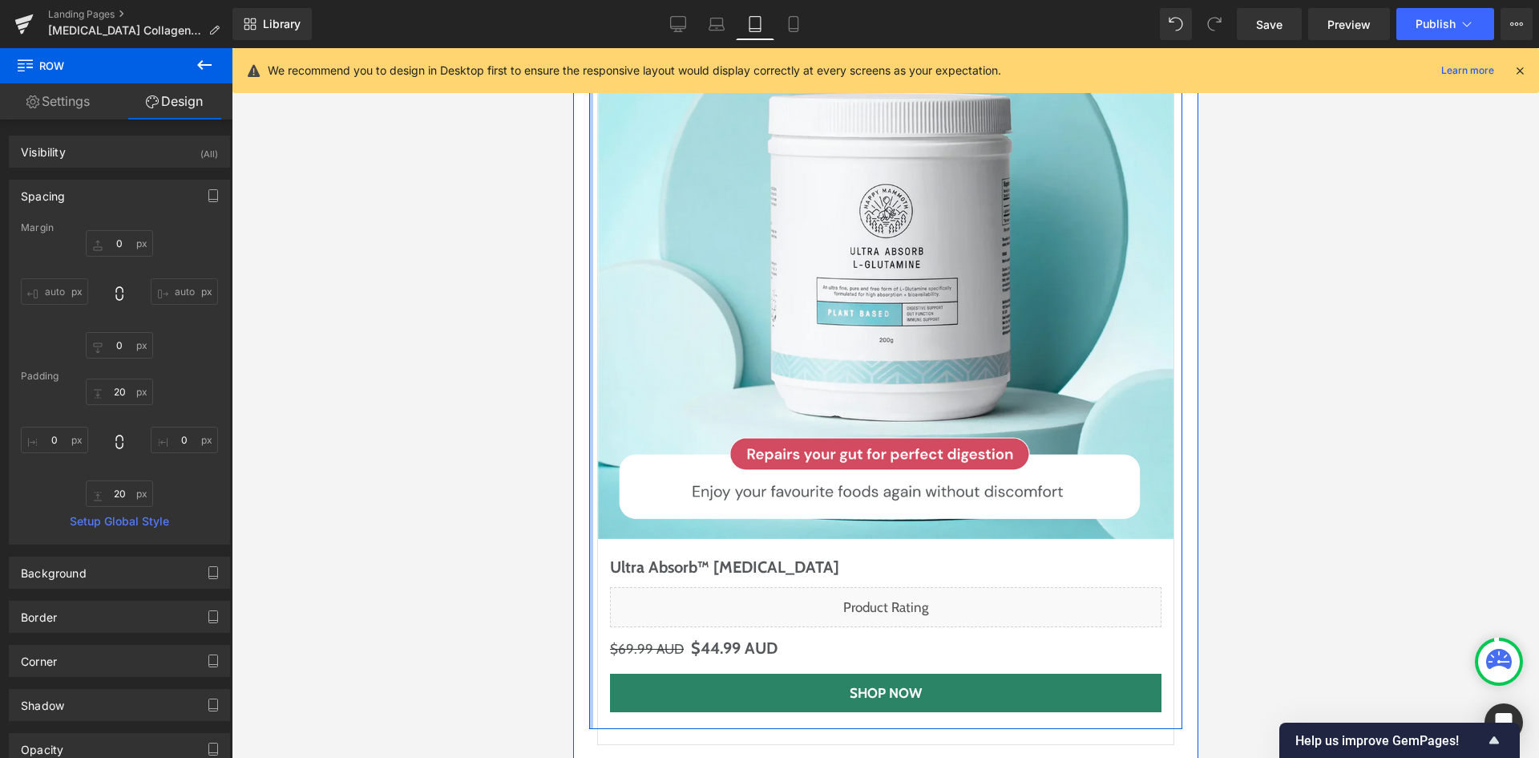
scroll to position [8510, 0]
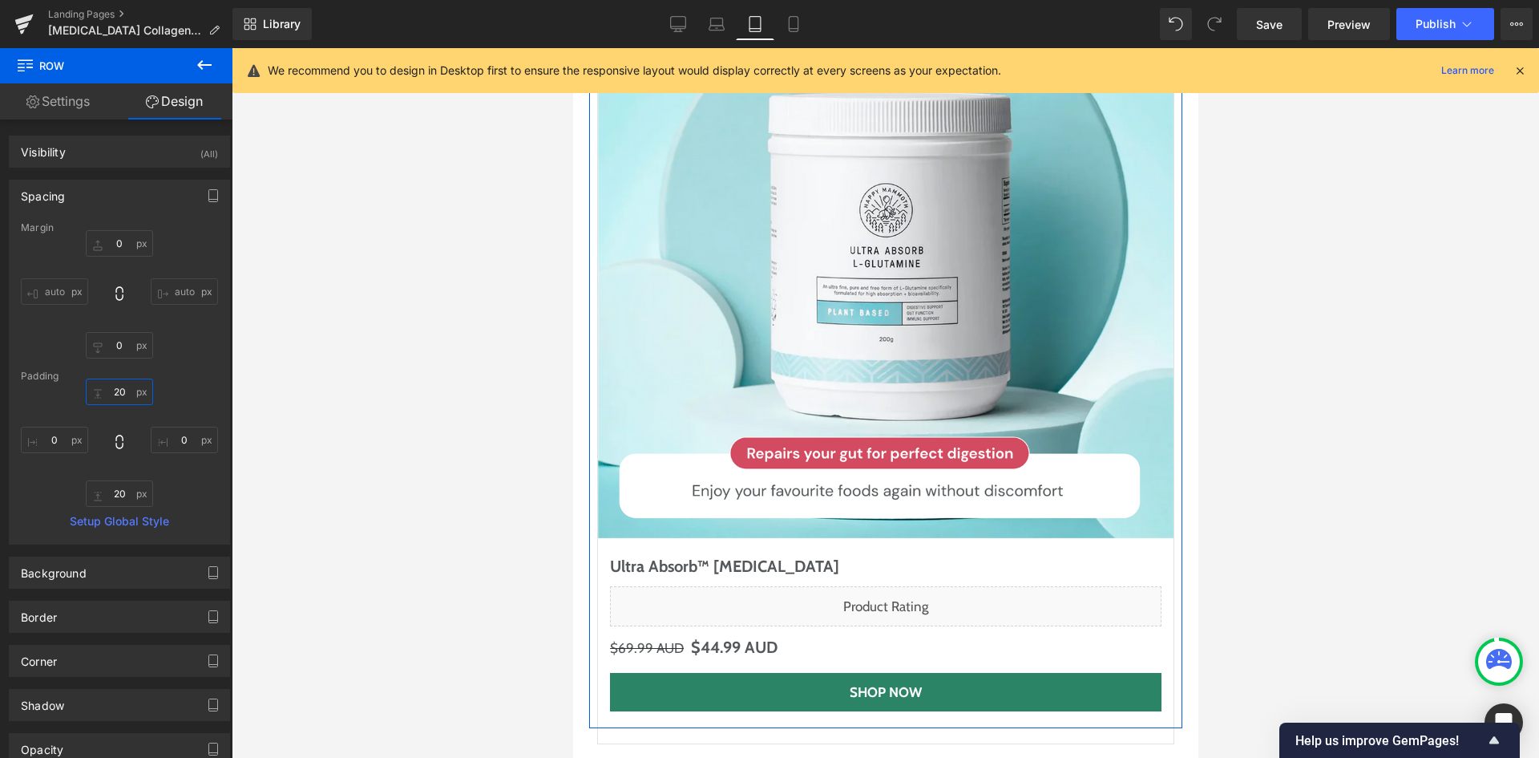
click at [122, 386] on input "20" at bounding box center [119, 391] width 67 height 26
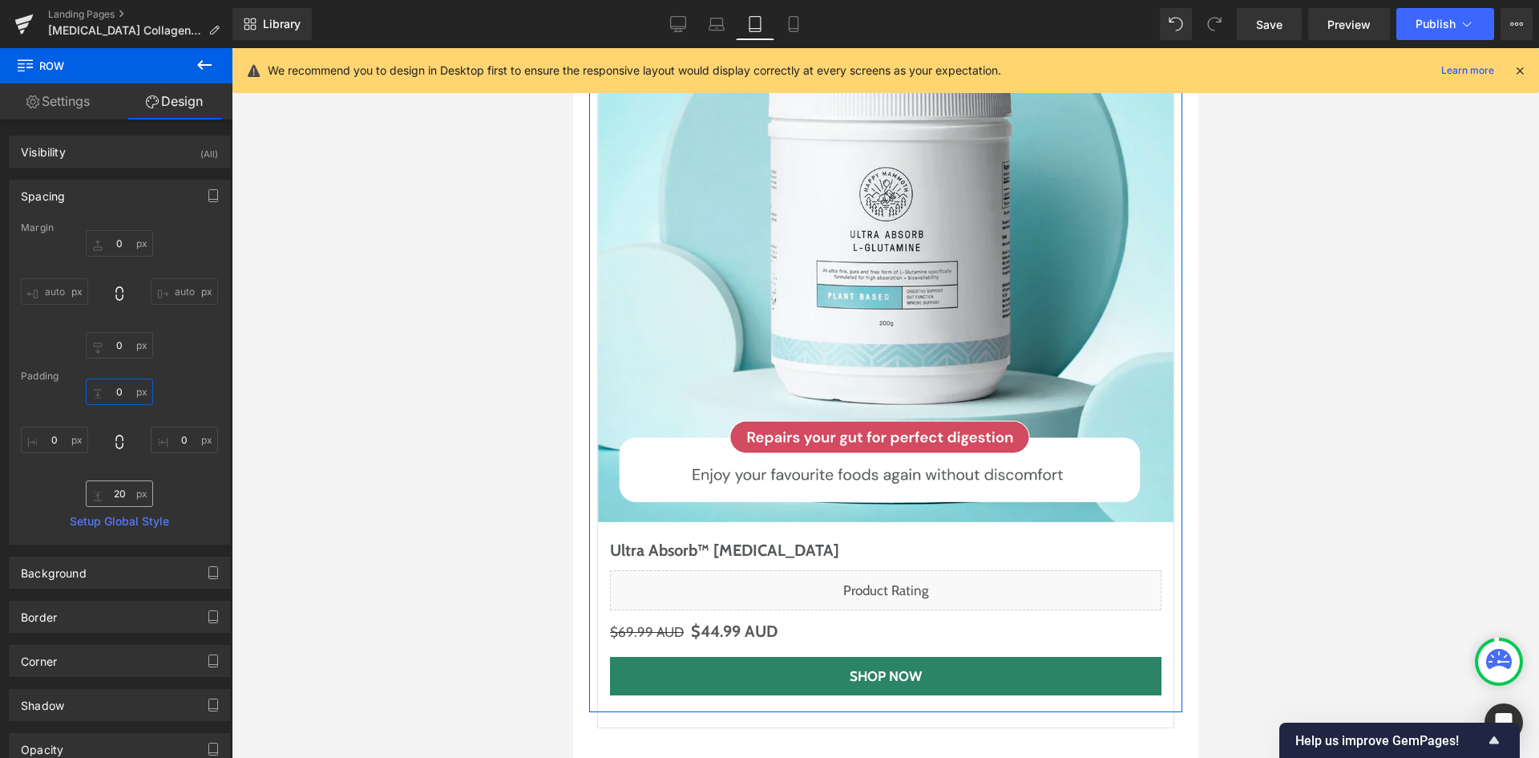
type input "0"
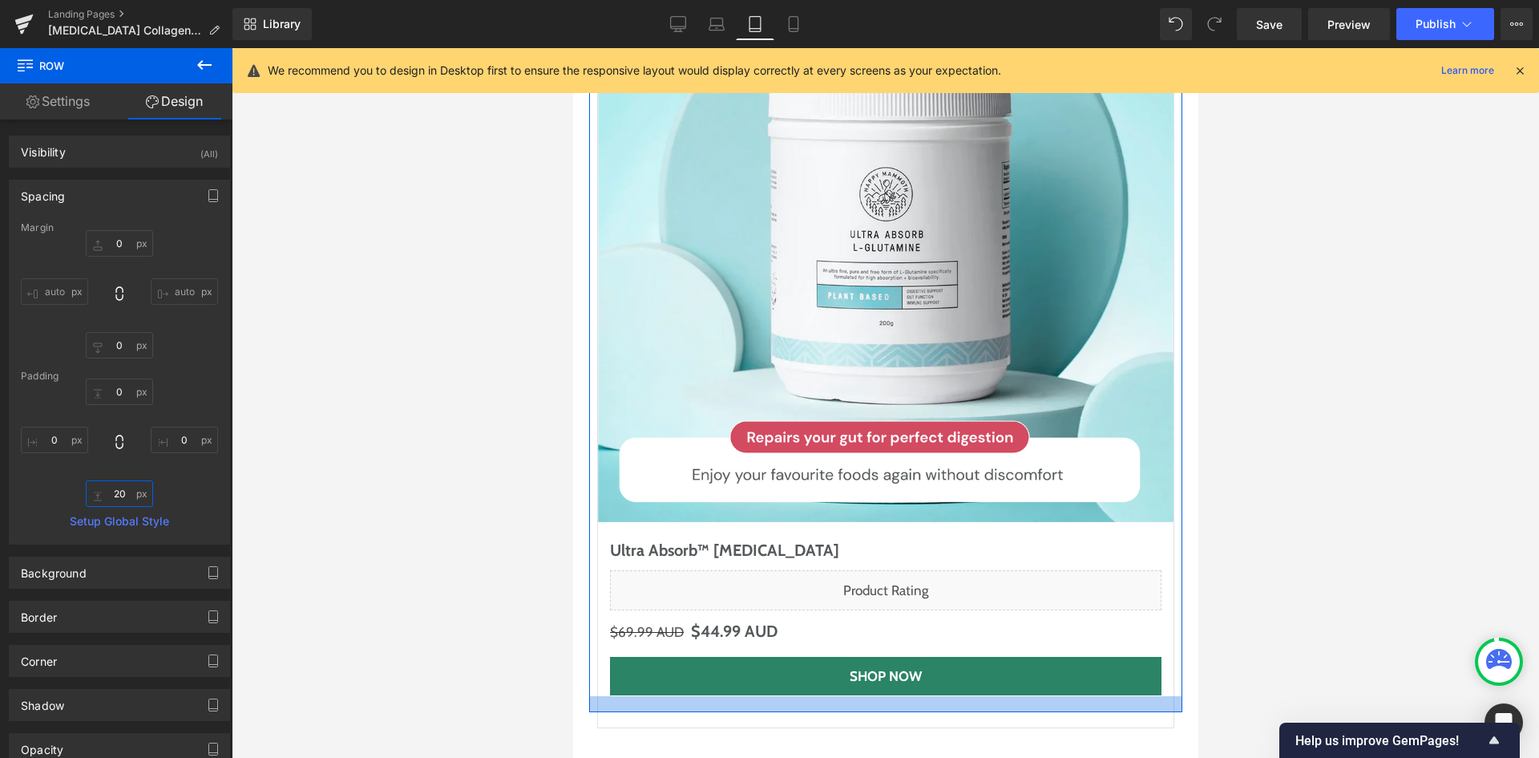
click at [115, 492] on input "20" at bounding box center [119, 493] width 67 height 26
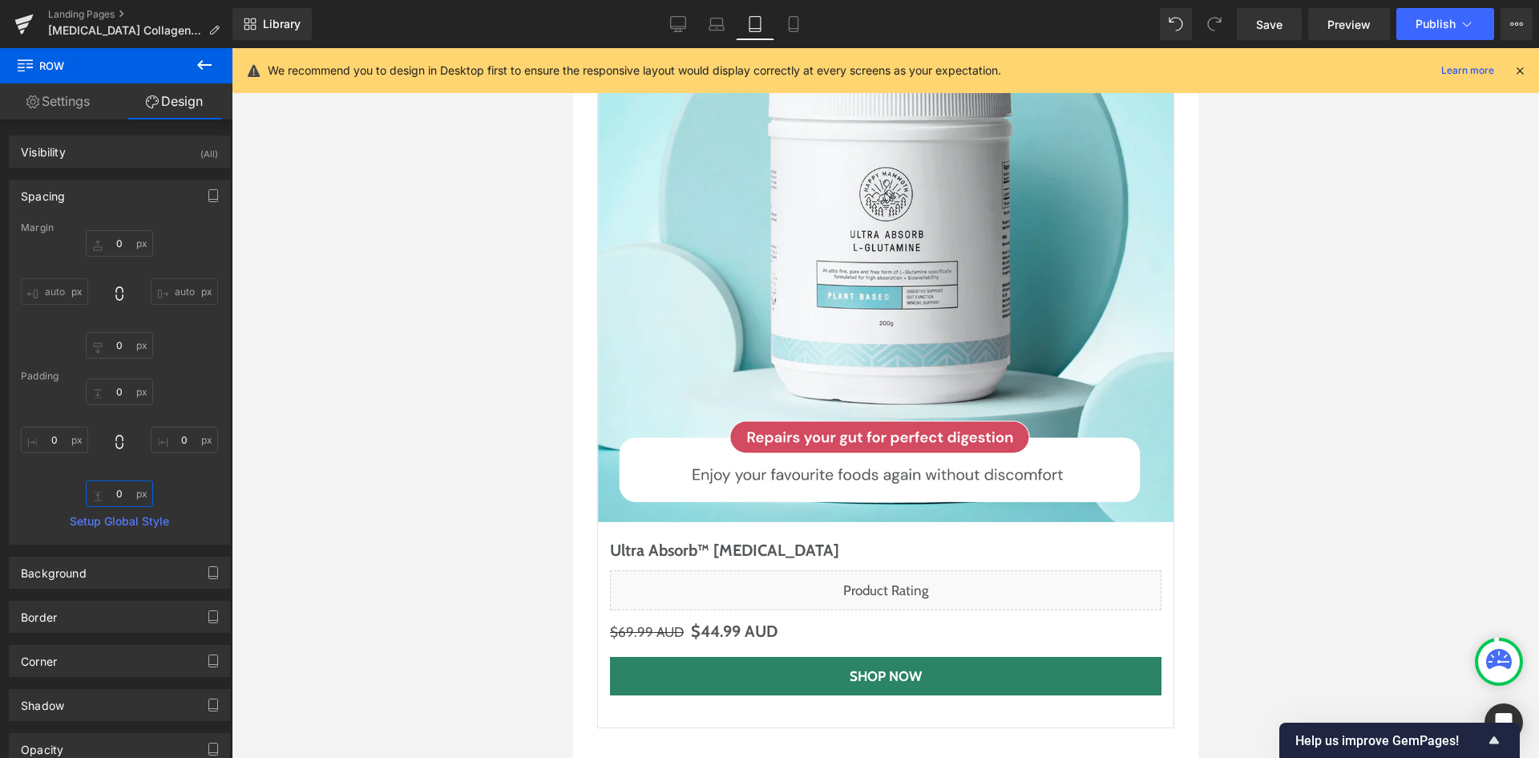
type input "20"
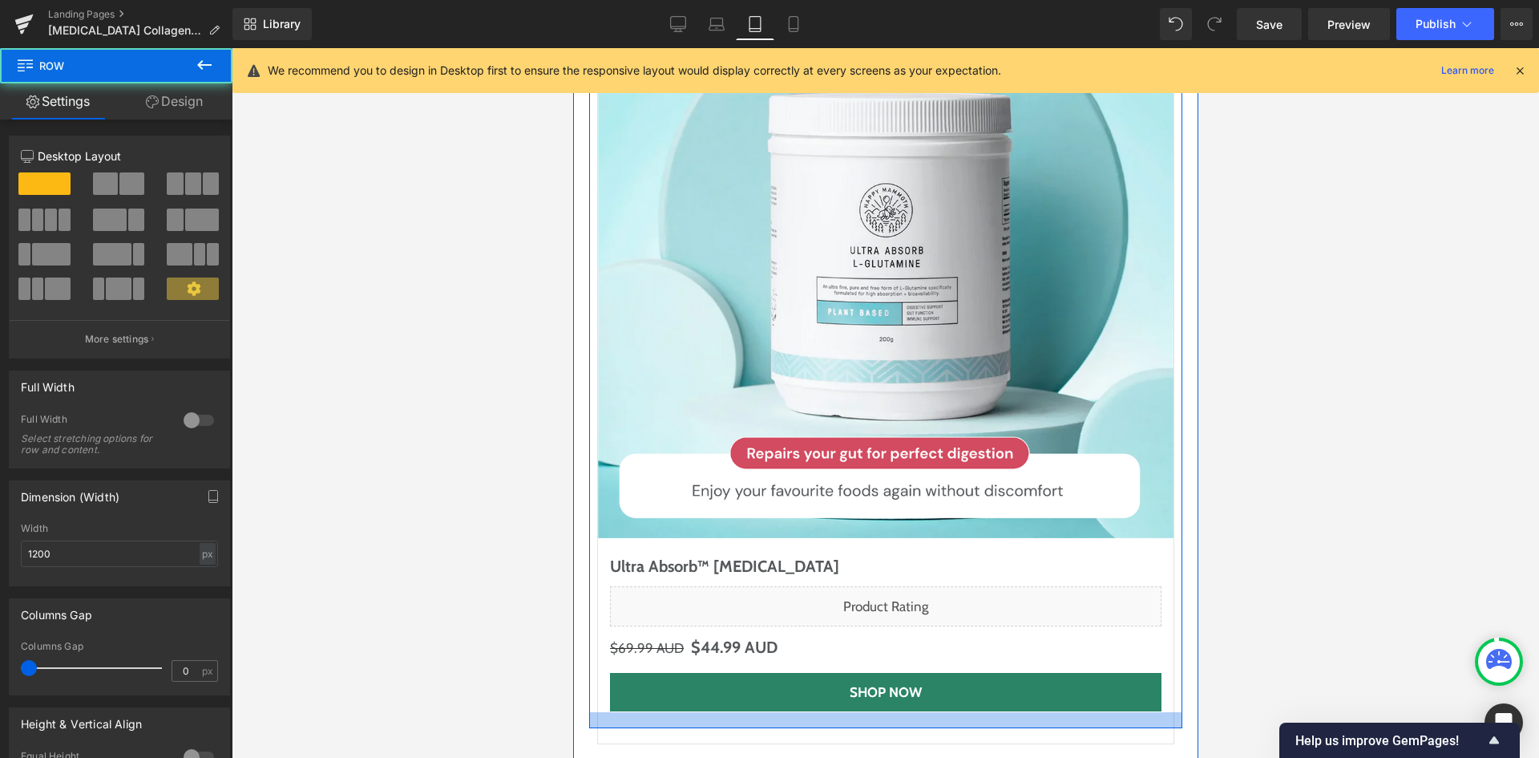
drag, startPoint x: 653, startPoint y: 588, endPoint x: 653, endPoint y: 562, distance: 26.5
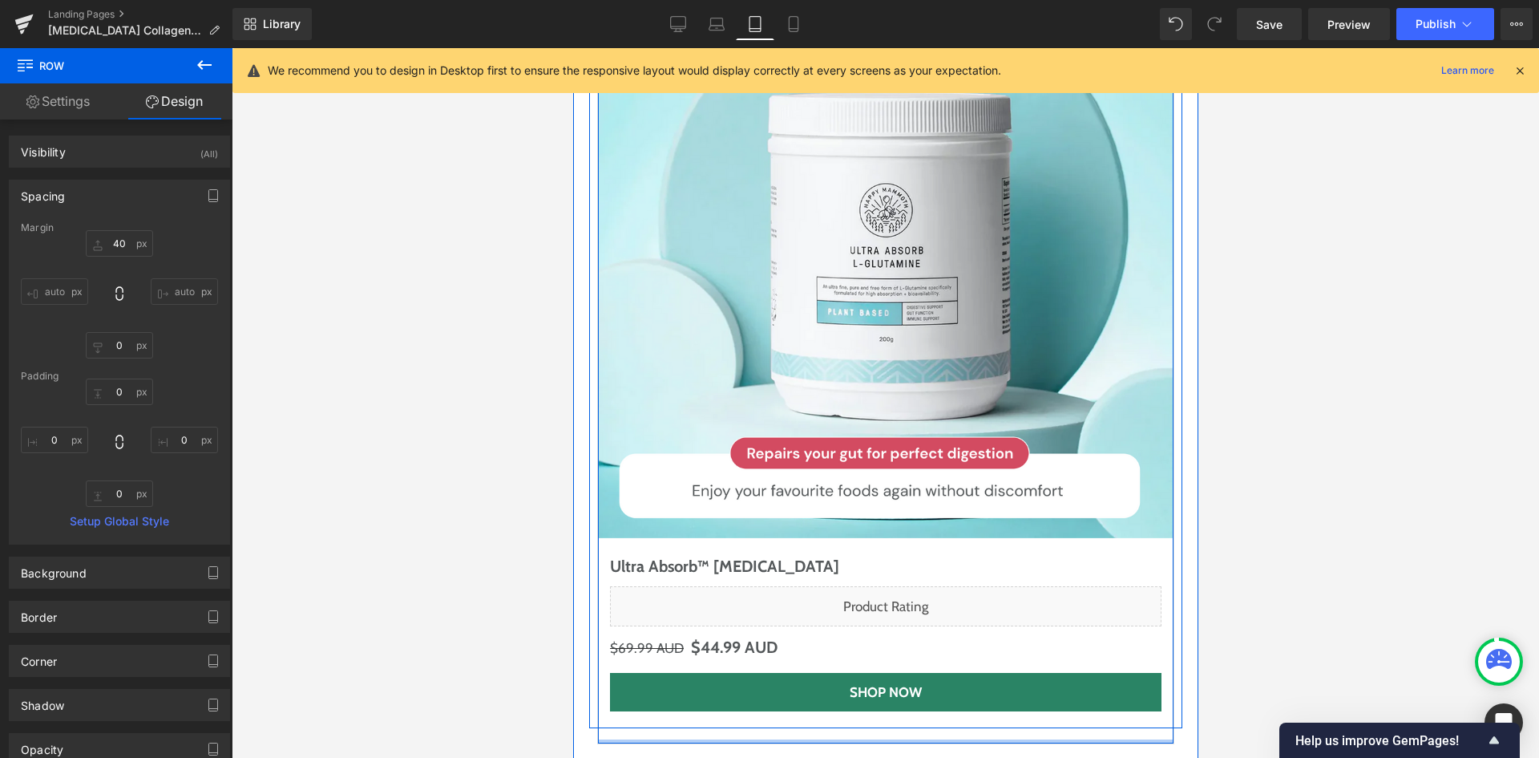
click at [653, 739] on div at bounding box center [885, 741] width 576 height 4
type input "0px"
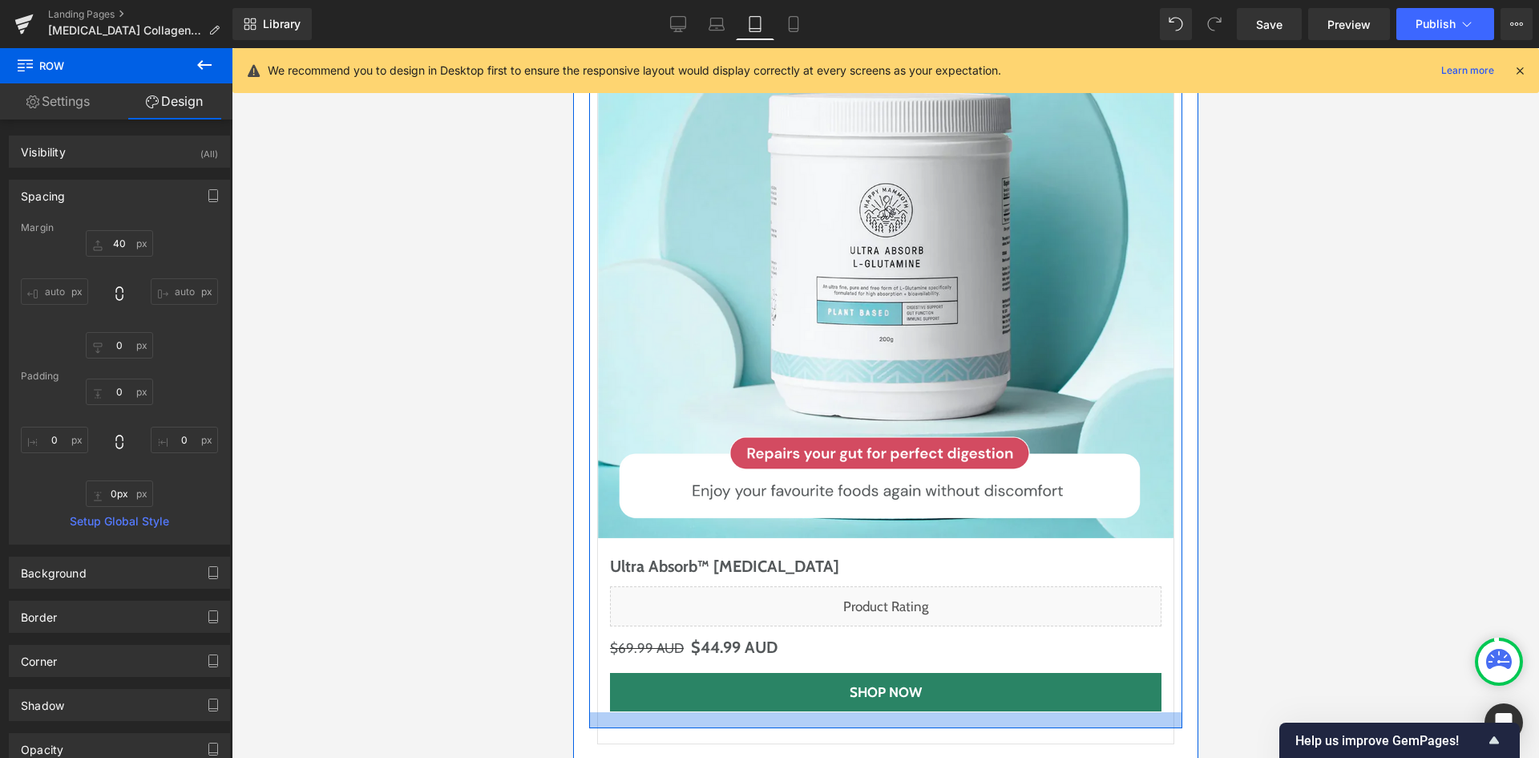
drag, startPoint x: 653, startPoint y: 591, endPoint x: 653, endPoint y: 569, distance: 21.6
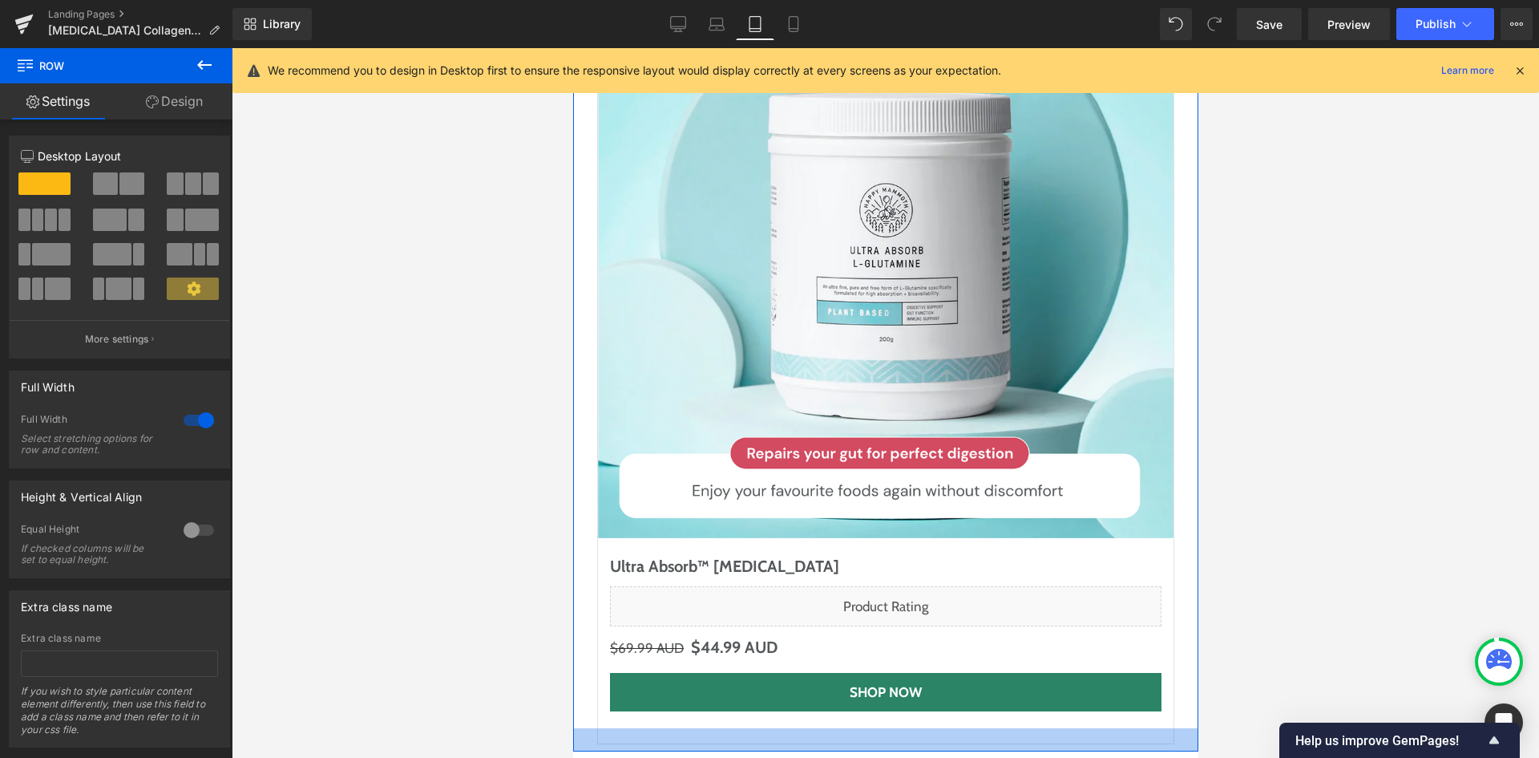
drag, startPoint x: 737, startPoint y: 598, endPoint x: 758, endPoint y: 581, distance: 27.4
click at [758, 728] on div at bounding box center [884, 739] width 625 height 23
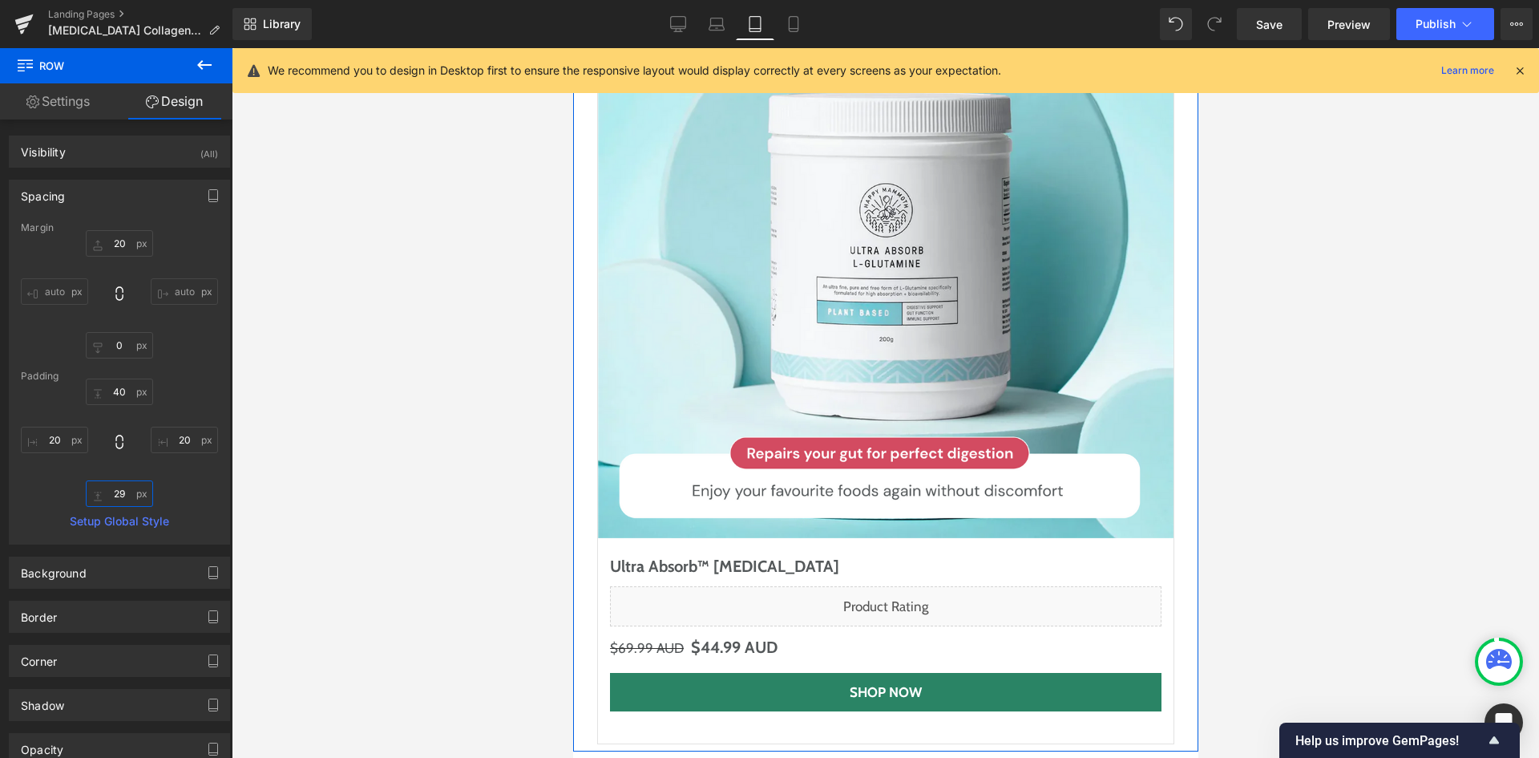
click at [122, 502] on input "29" at bounding box center [119, 493] width 67 height 26
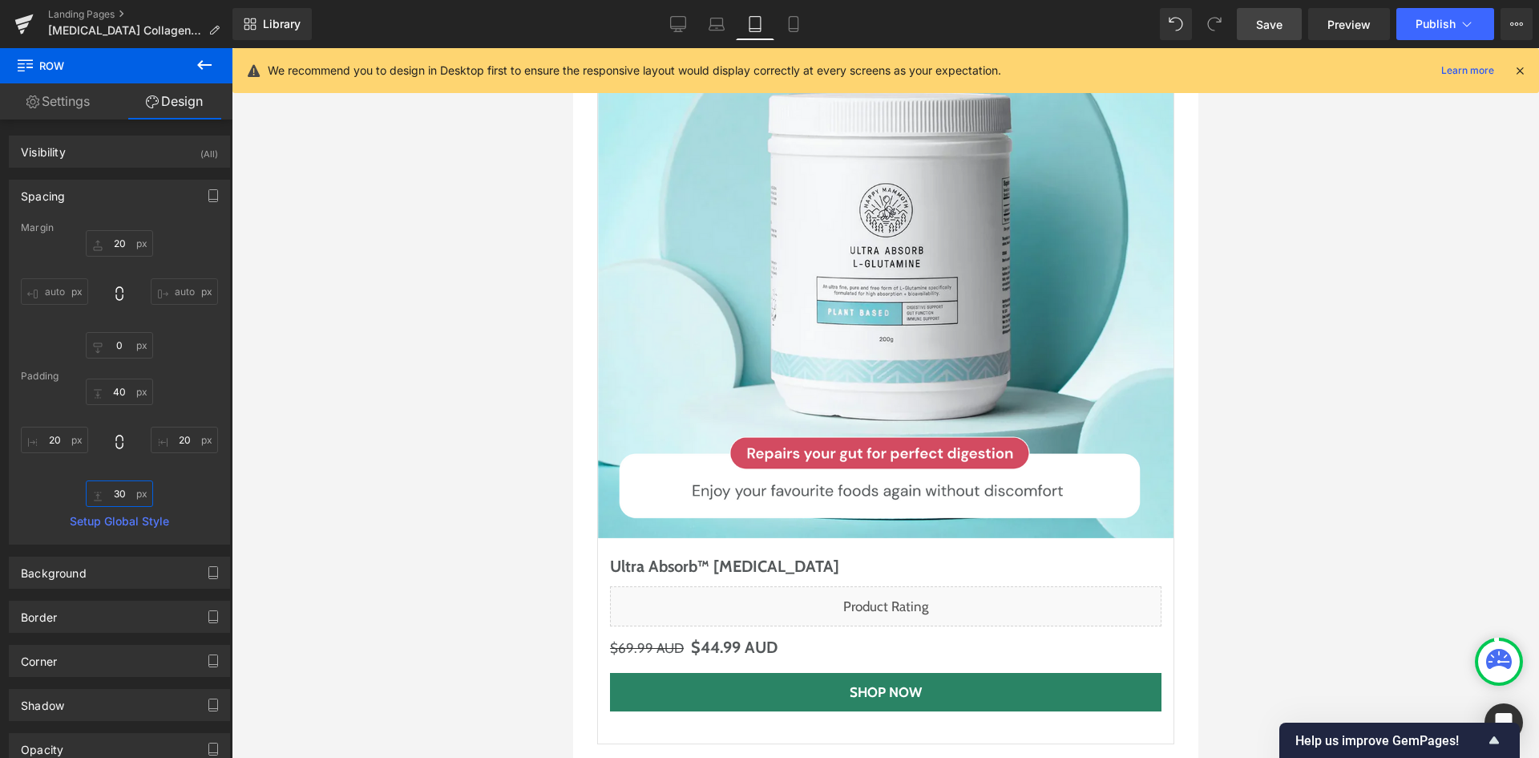
type input "30"
click at [1274, 30] on span "Save" at bounding box center [1269, 24] width 26 height 17
click at [681, 34] on link "Desktop" at bounding box center [678, 24] width 38 height 32
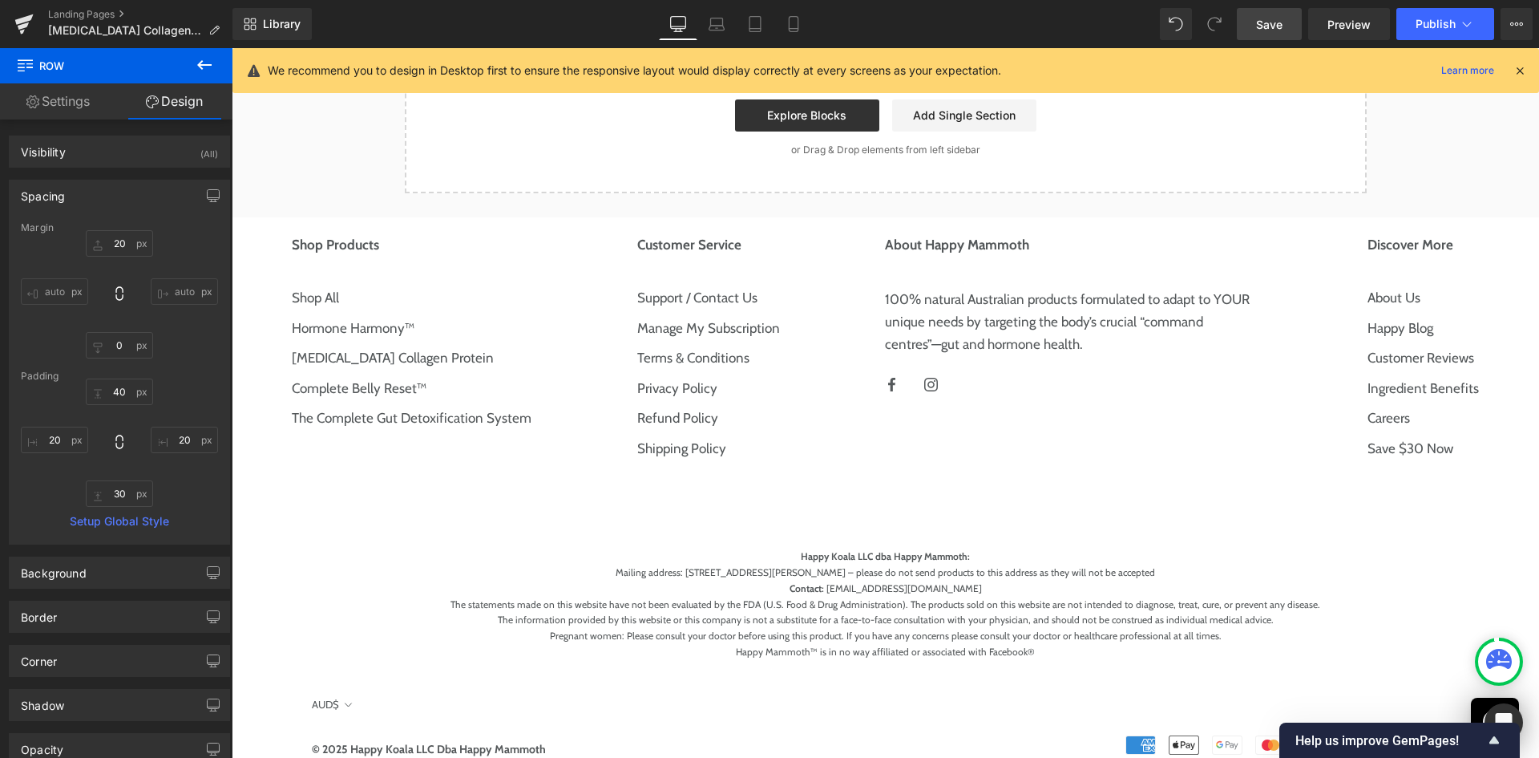
type input "0"
type input "70"
type input "20"
type input "70"
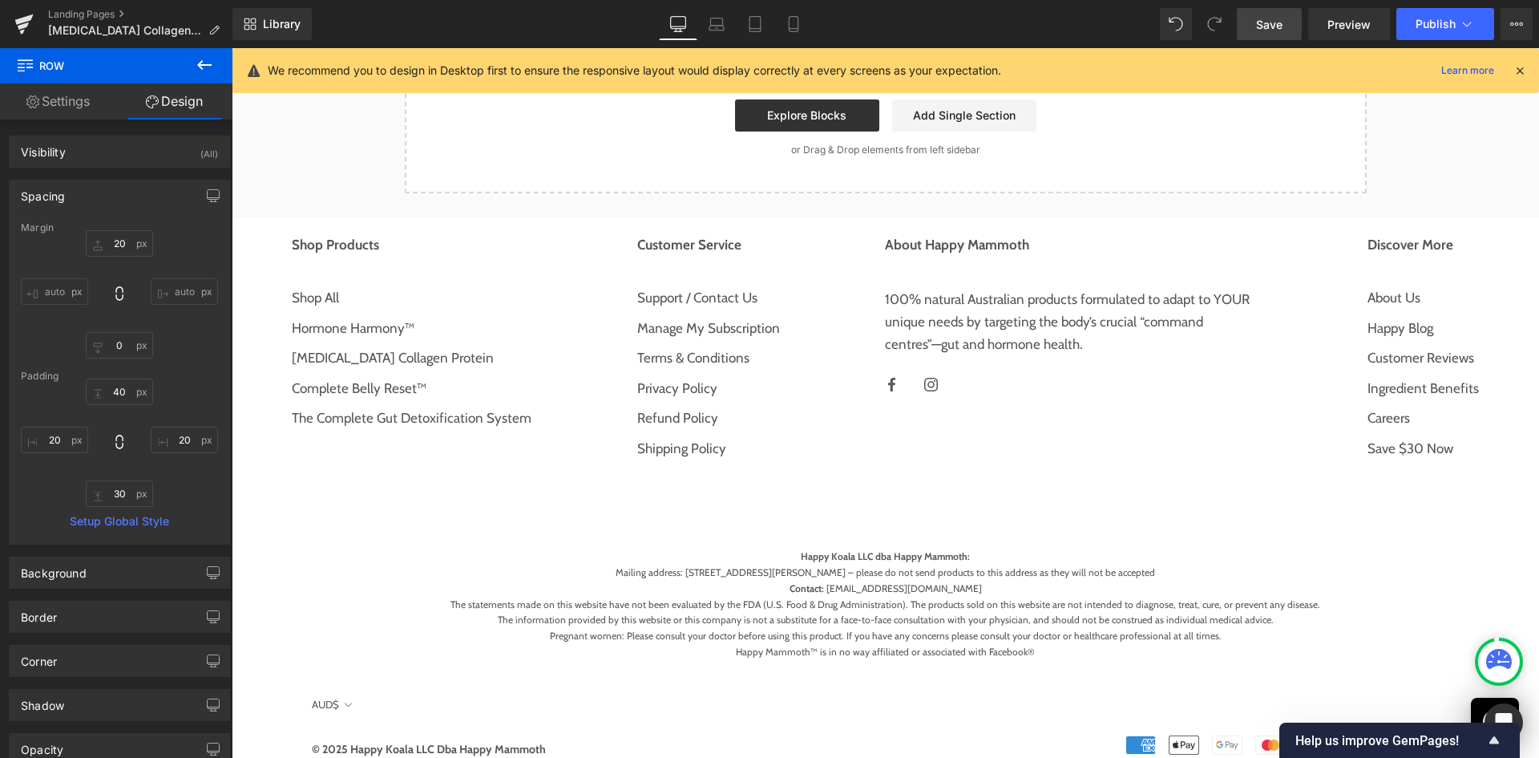
type input "20"
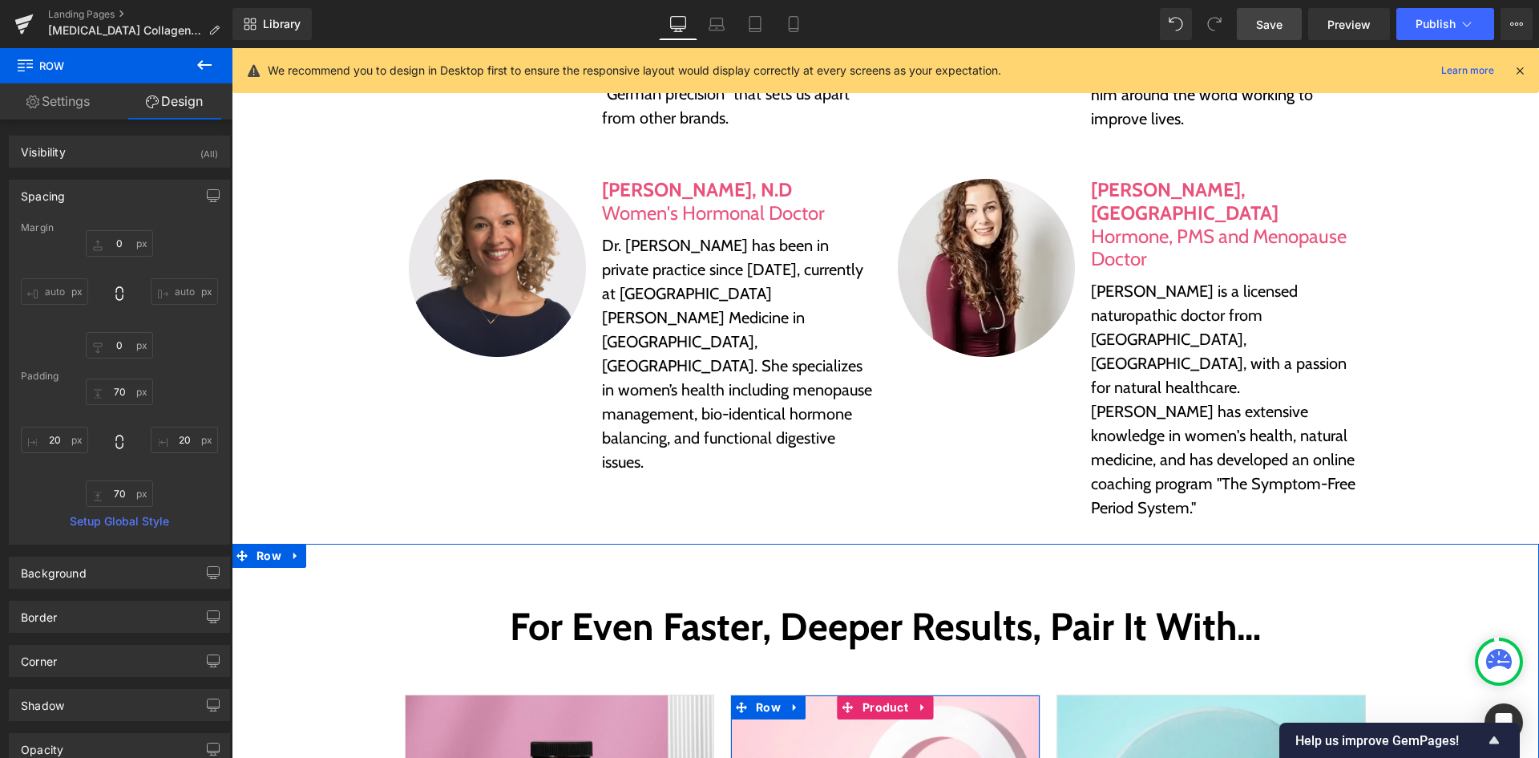
scroll to position [5445, 0]
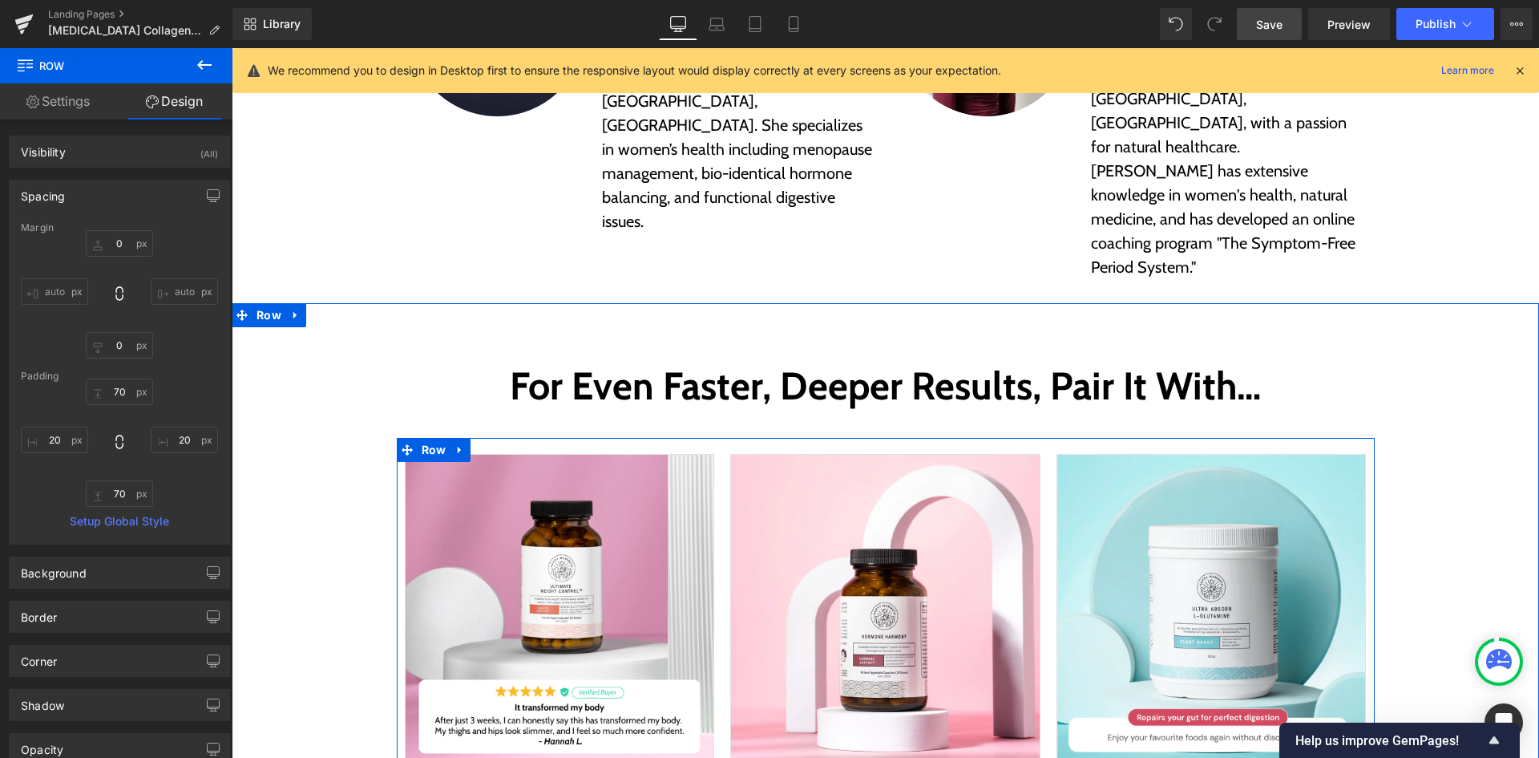
click at [712, 454] on div "Sale Off (P) Image The Ultimate Weight Control (P) Title Liquid $0 AUD $89.99 A…" at bounding box center [560, 705] width 326 height 502
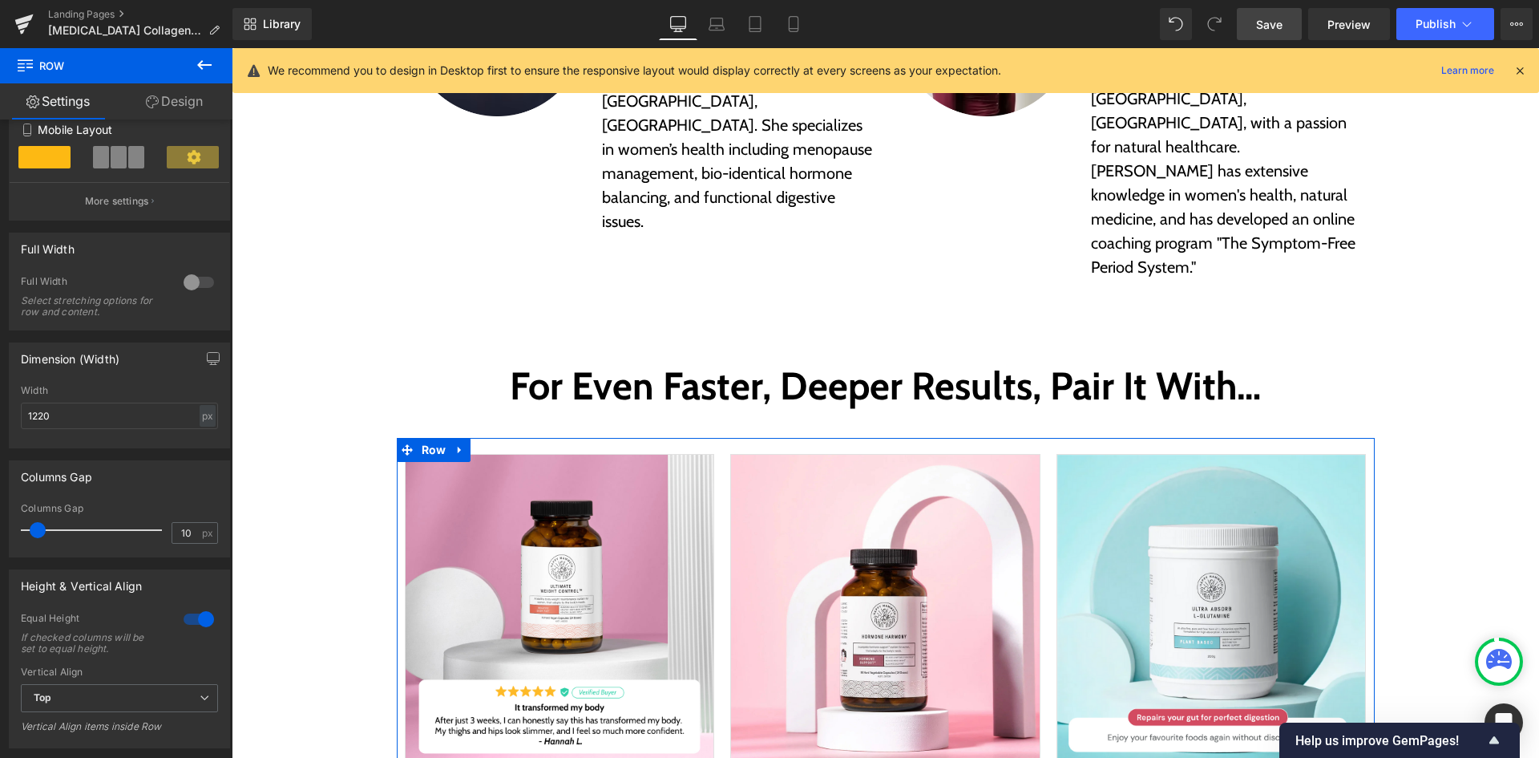
scroll to position [321, 0]
click at [195, 531] on div "10 px" at bounding box center [195, 529] width 46 height 22
click at [190, 529] on input "10" at bounding box center [186, 529] width 28 height 20
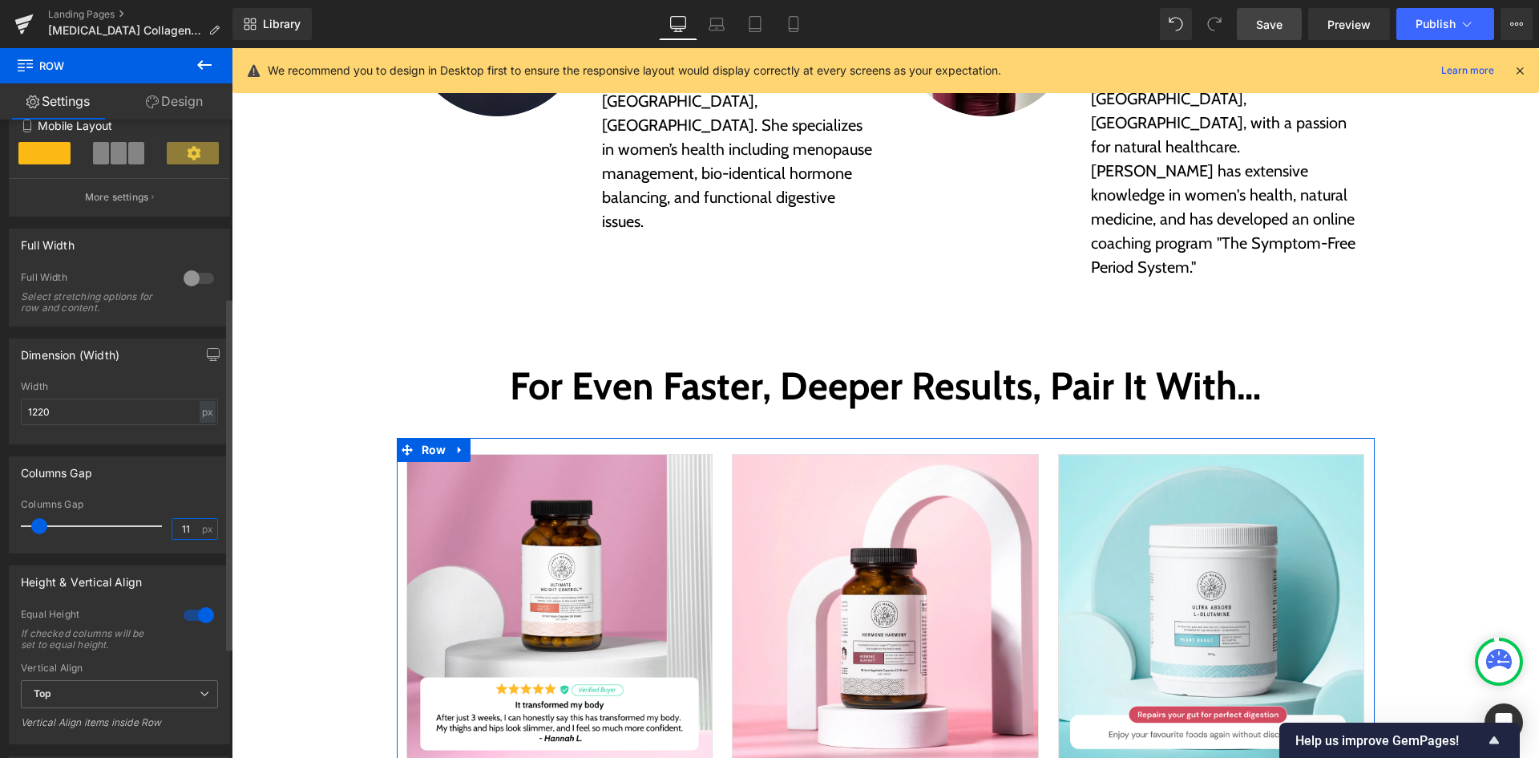
type input "10"
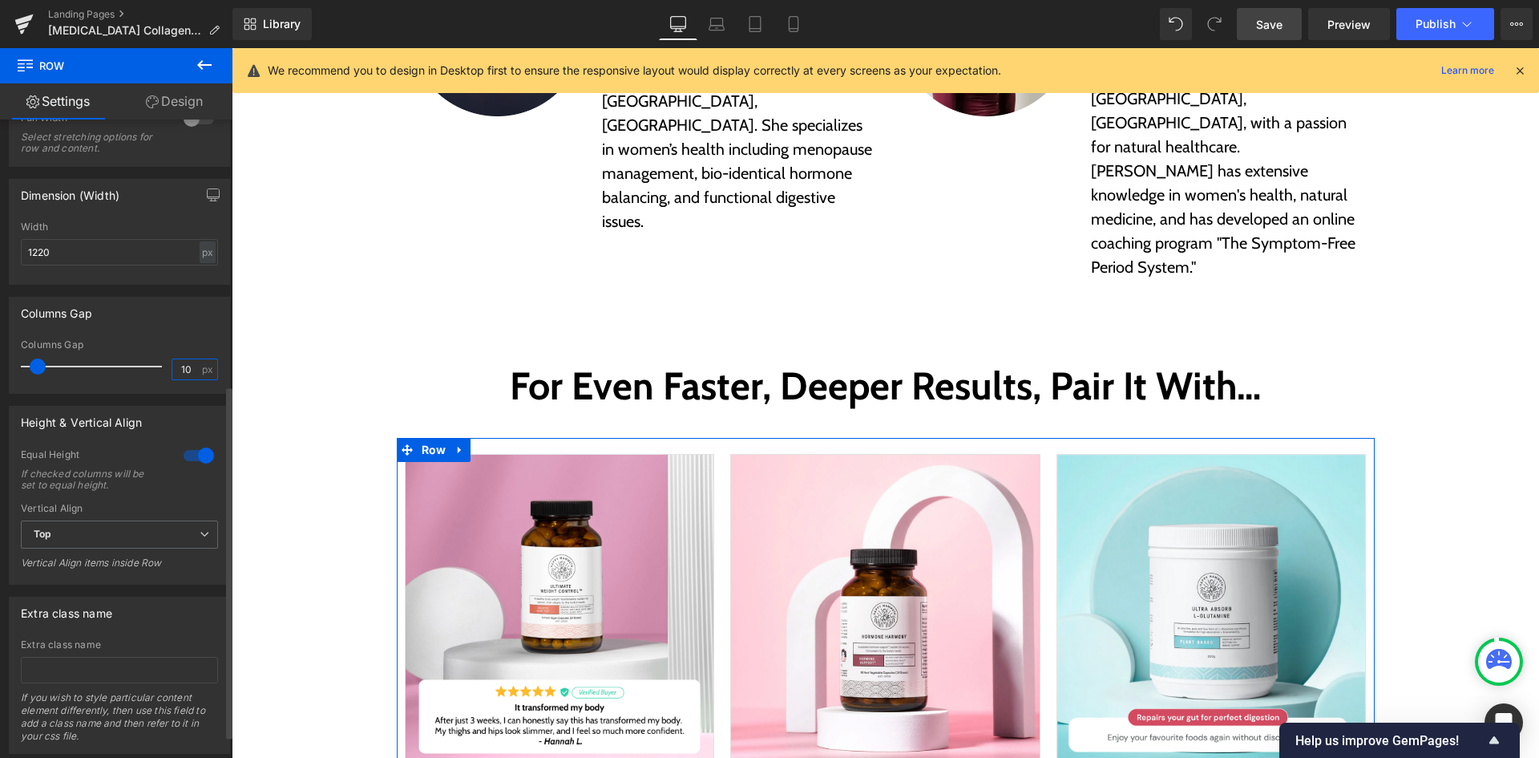
scroll to position [481, 0]
click at [717, 26] on icon at bounding box center [717, 24] width 16 height 16
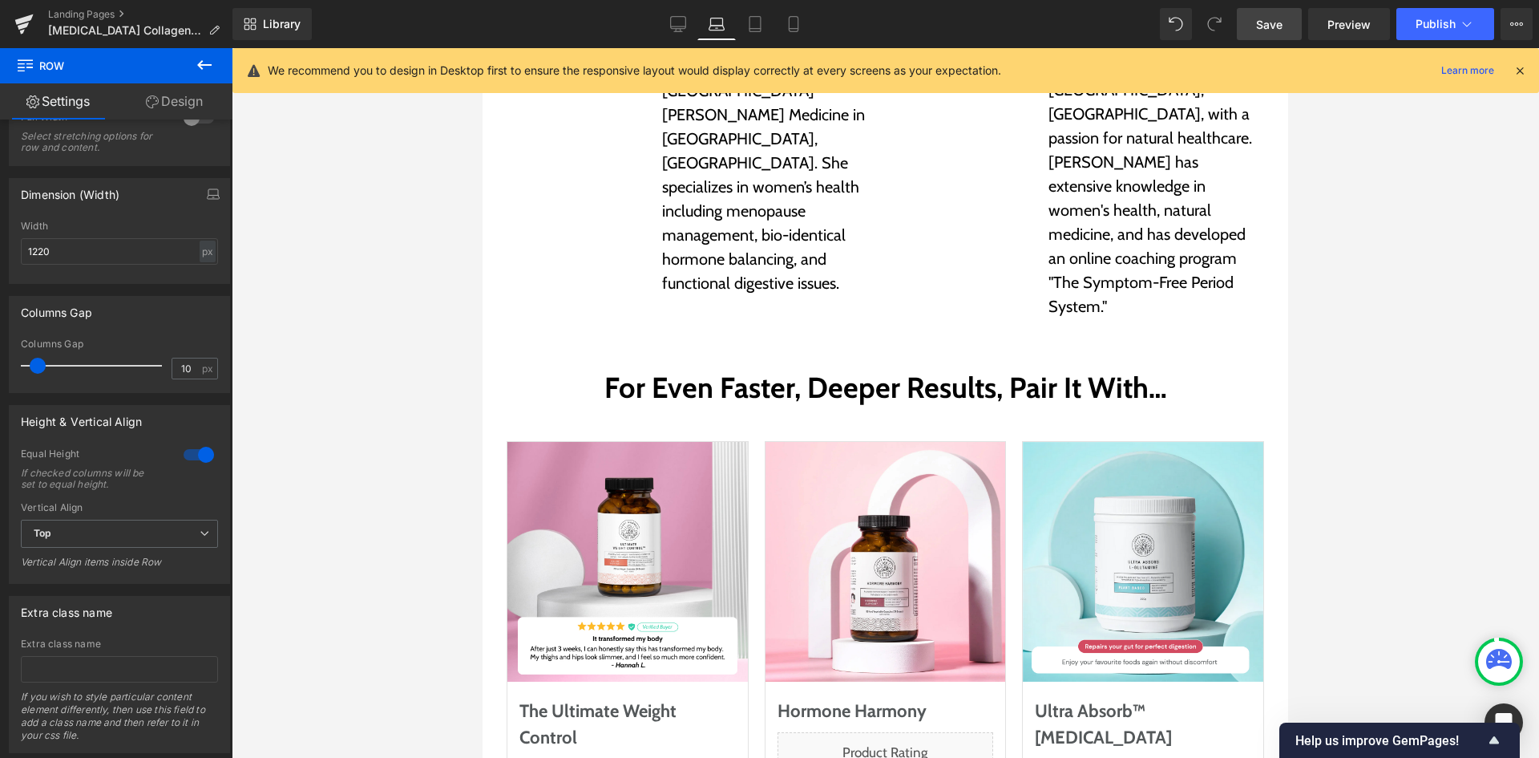
scroll to position [5232, 0]
click at [669, 31] on link "Desktop" at bounding box center [678, 24] width 38 height 32
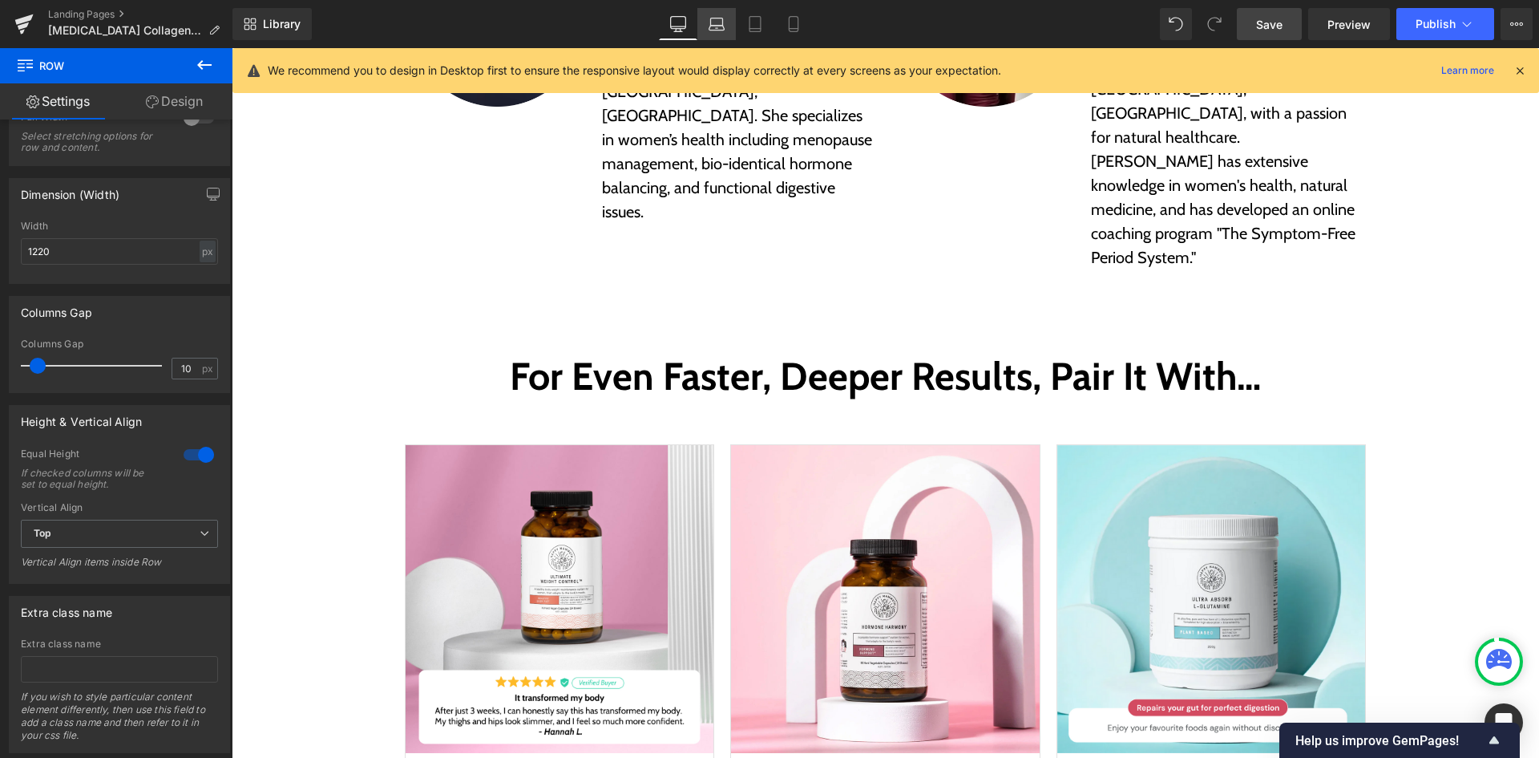
scroll to position [5444, 0]
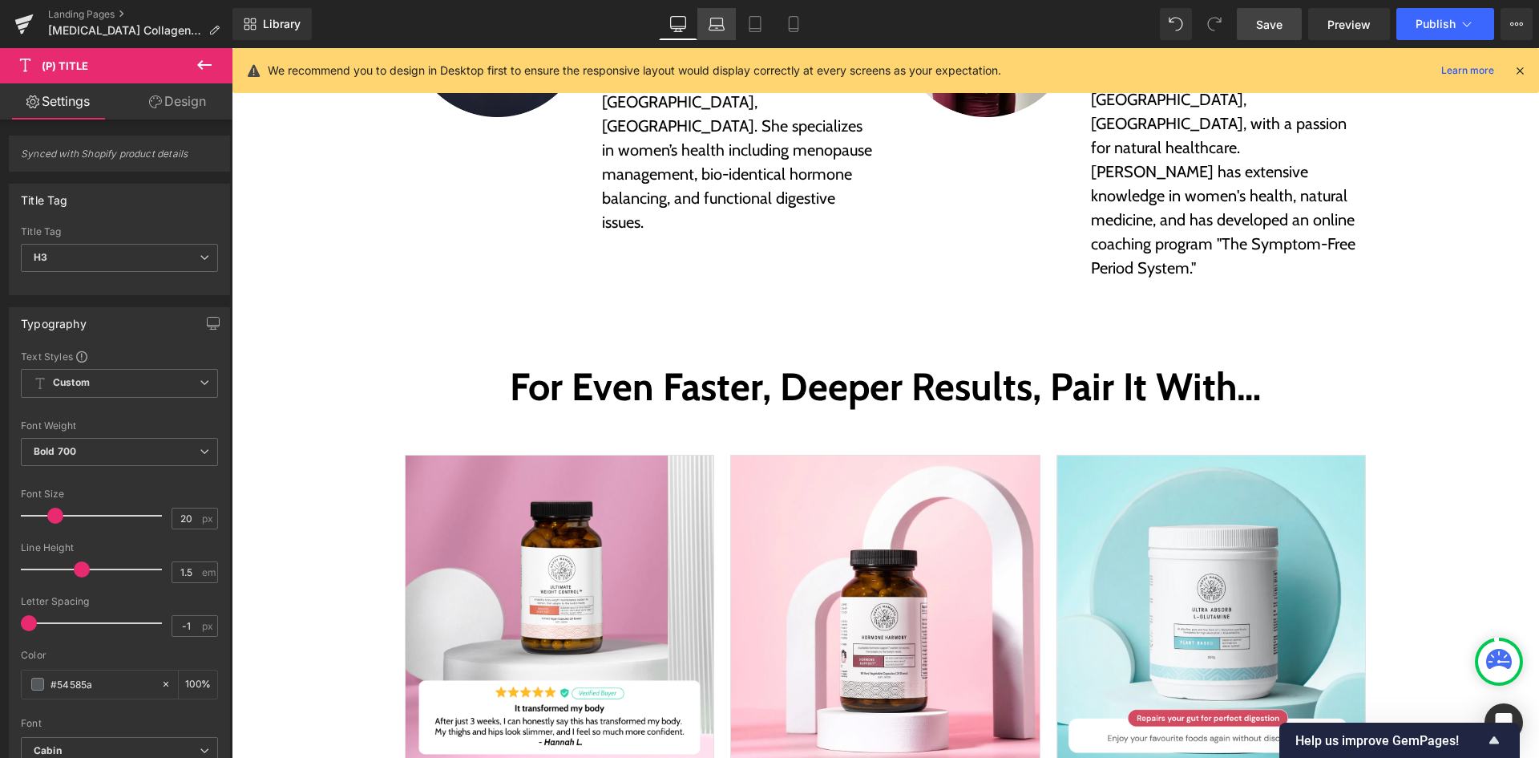
click at [721, 36] on link "Laptop" at bounding box center [716, 24] width 38 height 32
type input "22"
type input "100"
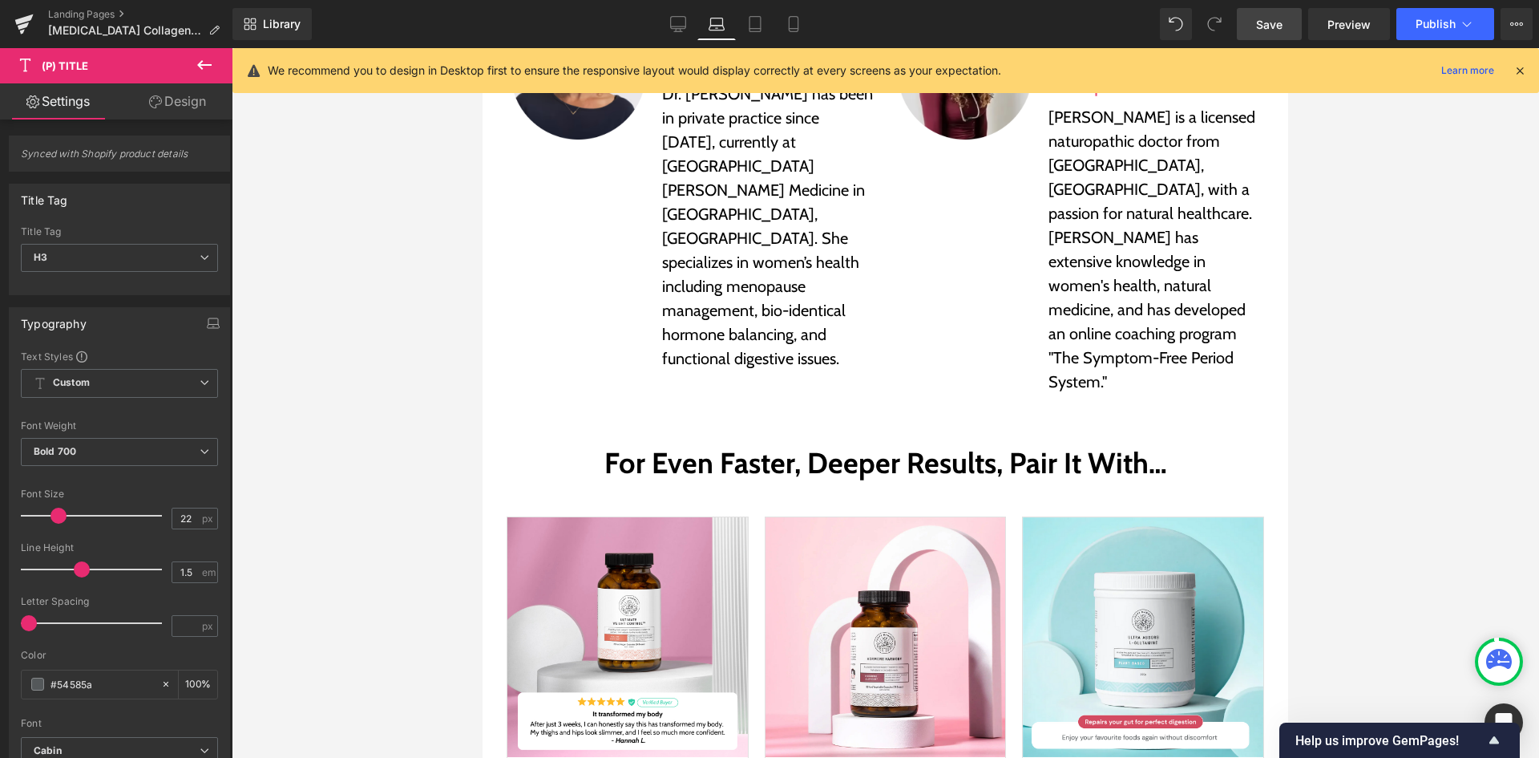
scroll to position [5163, 0]
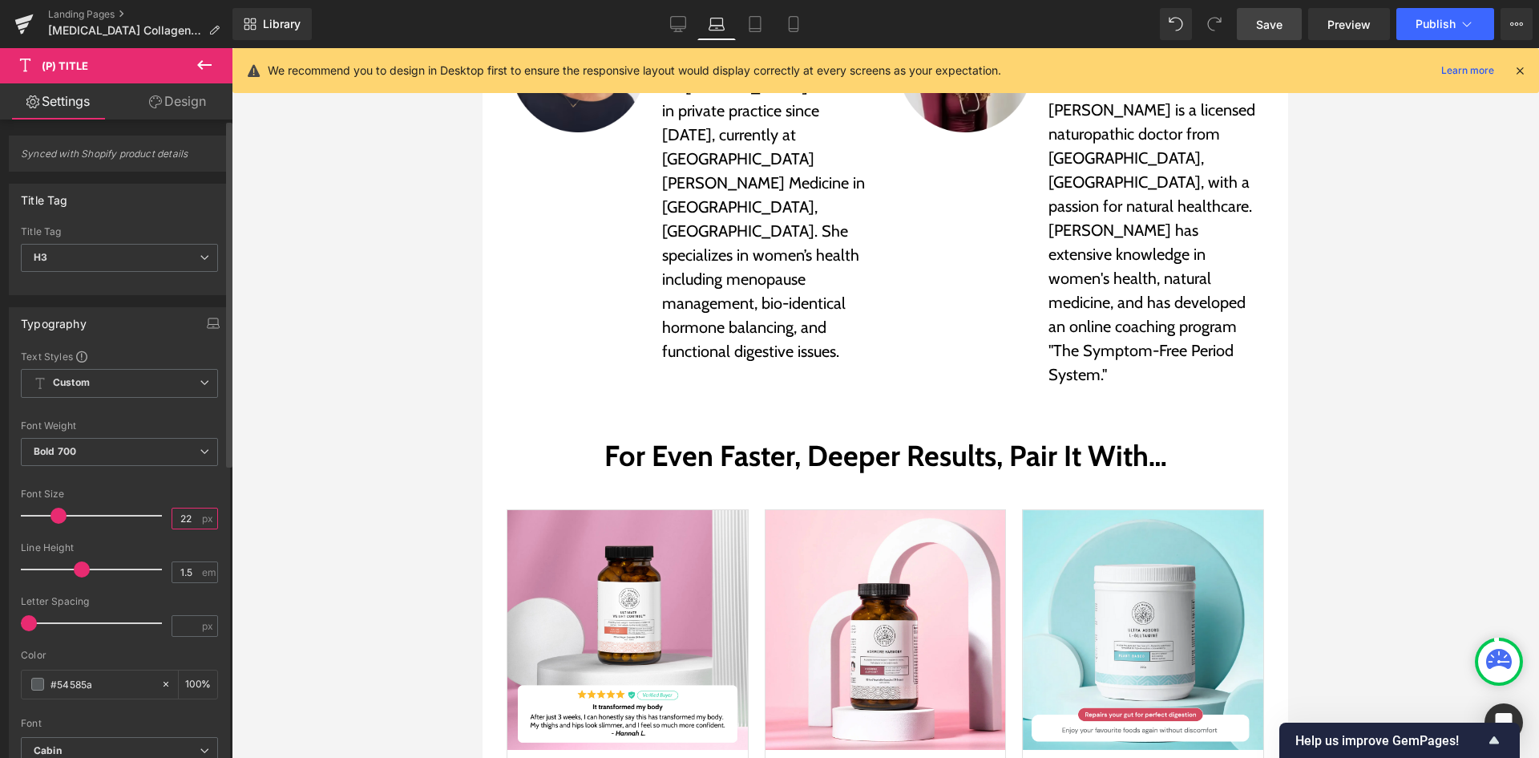
click at [188, 522] on input "22" at bounding box center [186, 518] width 28 height 20
type input "20"
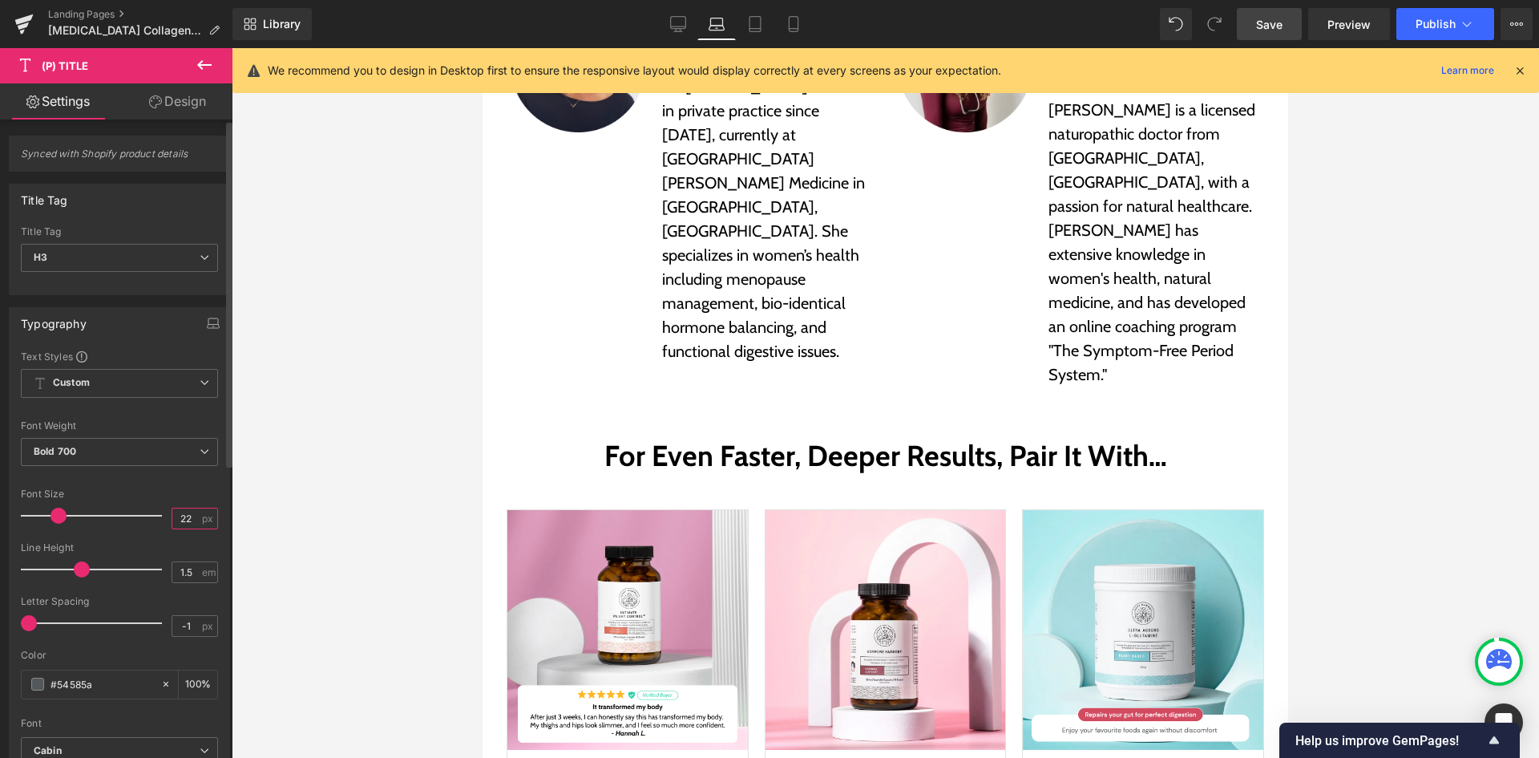
click at [190, 522] on input "22" at bounding box center [186, 518] width 28 height 20
type input "20"
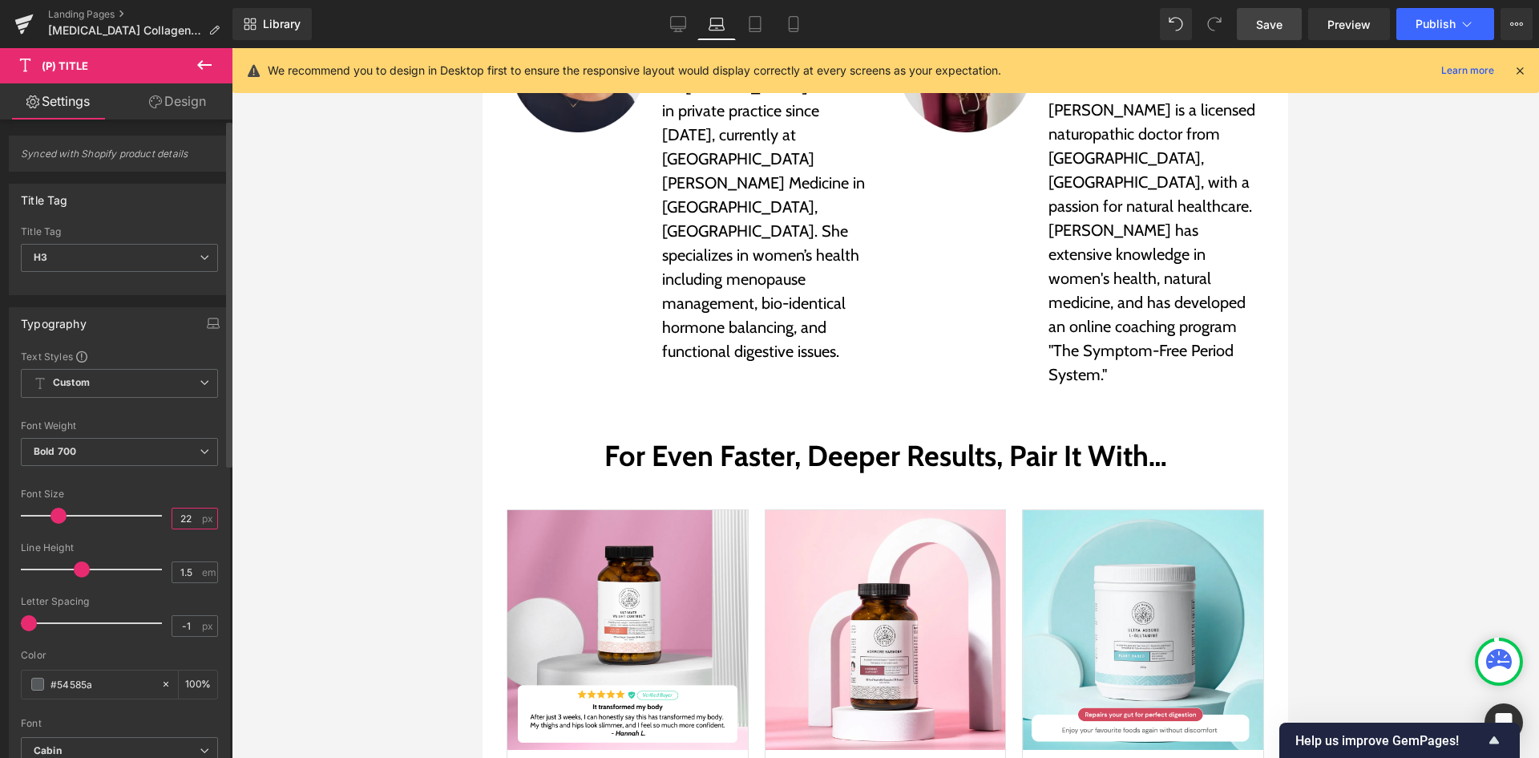
click at [183, 524] on input "22" at bounding box center [186, 518] width 28 height 20
type input "20"
click at [683, 22] on icon at bounding box center [678, 24] width 16 height 16
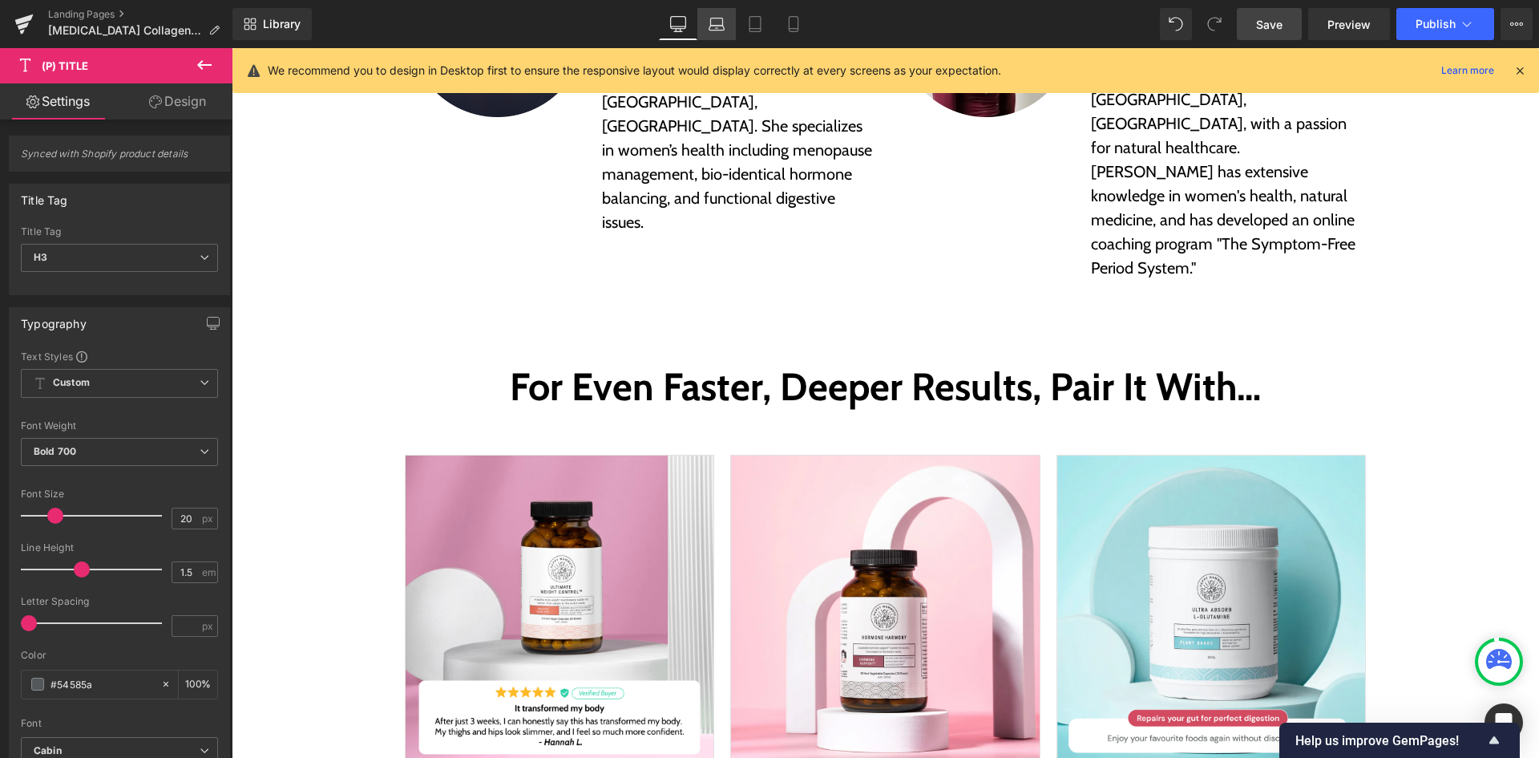
scroll to position [5443, 0]
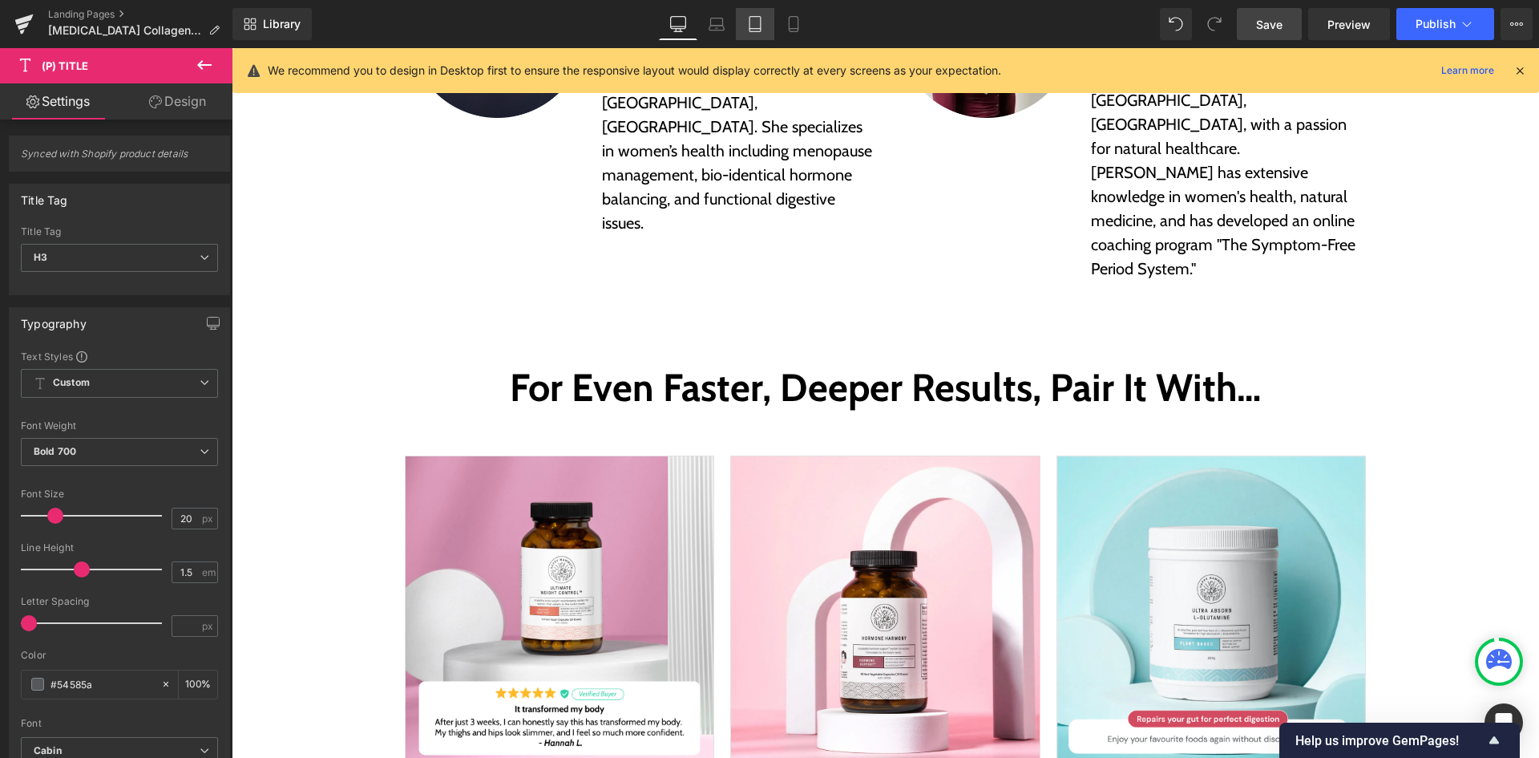
click at [748, 29] on icon at bounding box center [755, 24] width 16 height 16
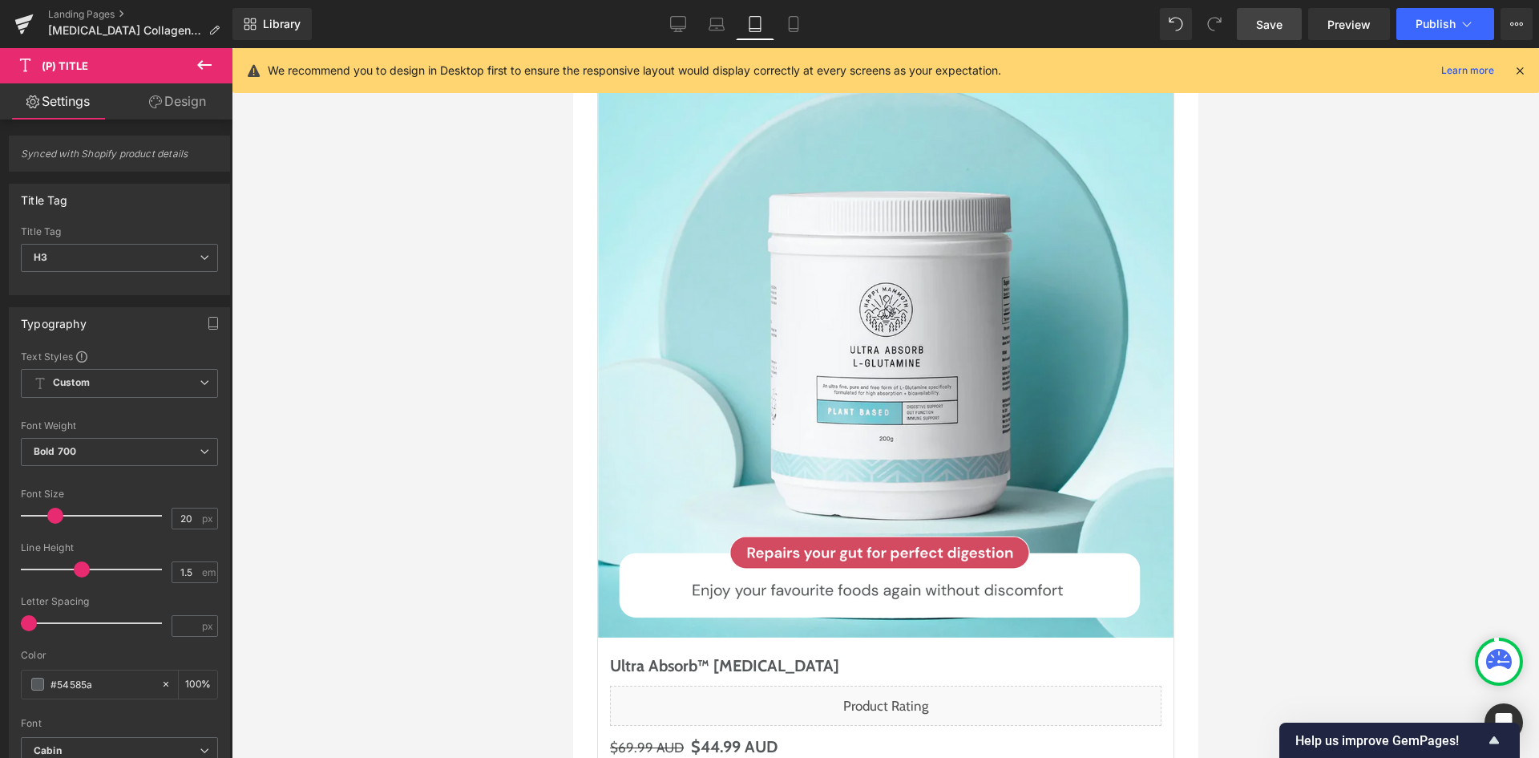
scroll to position [8388, 0]
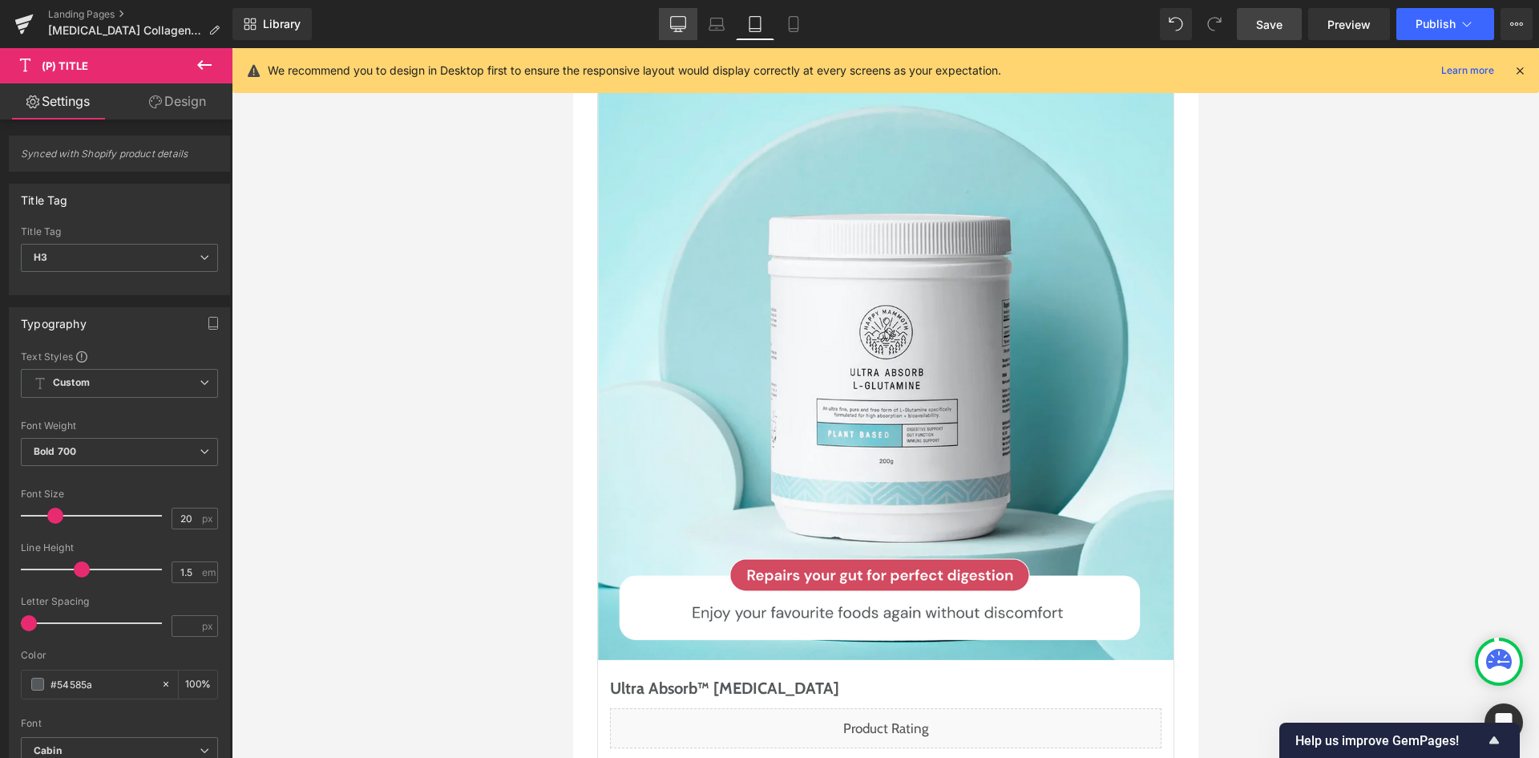
click at [678, 19] on icon at bounding box center [678, 24] width 16 height 16
type input "100"
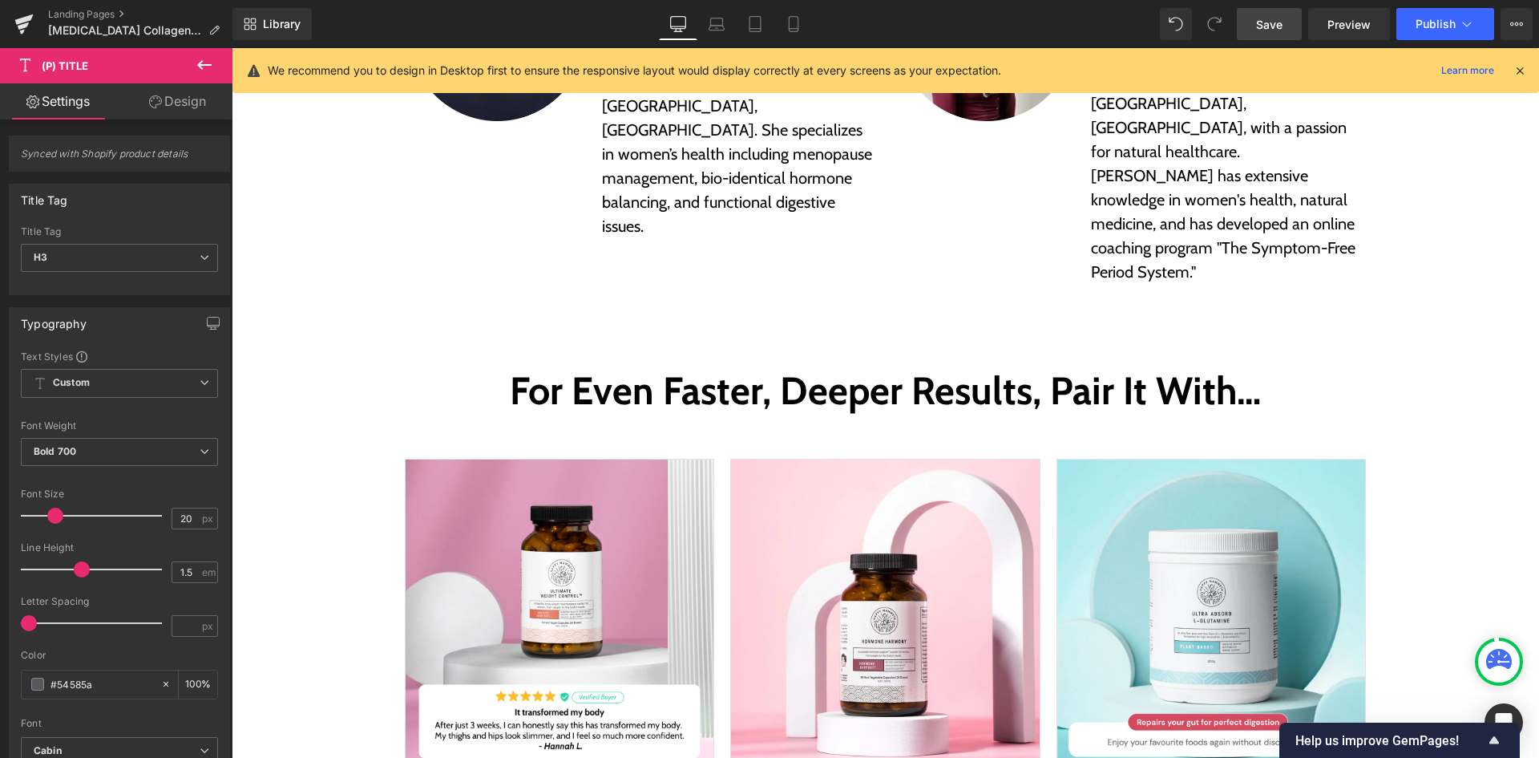
scroll to position [5442, 0]
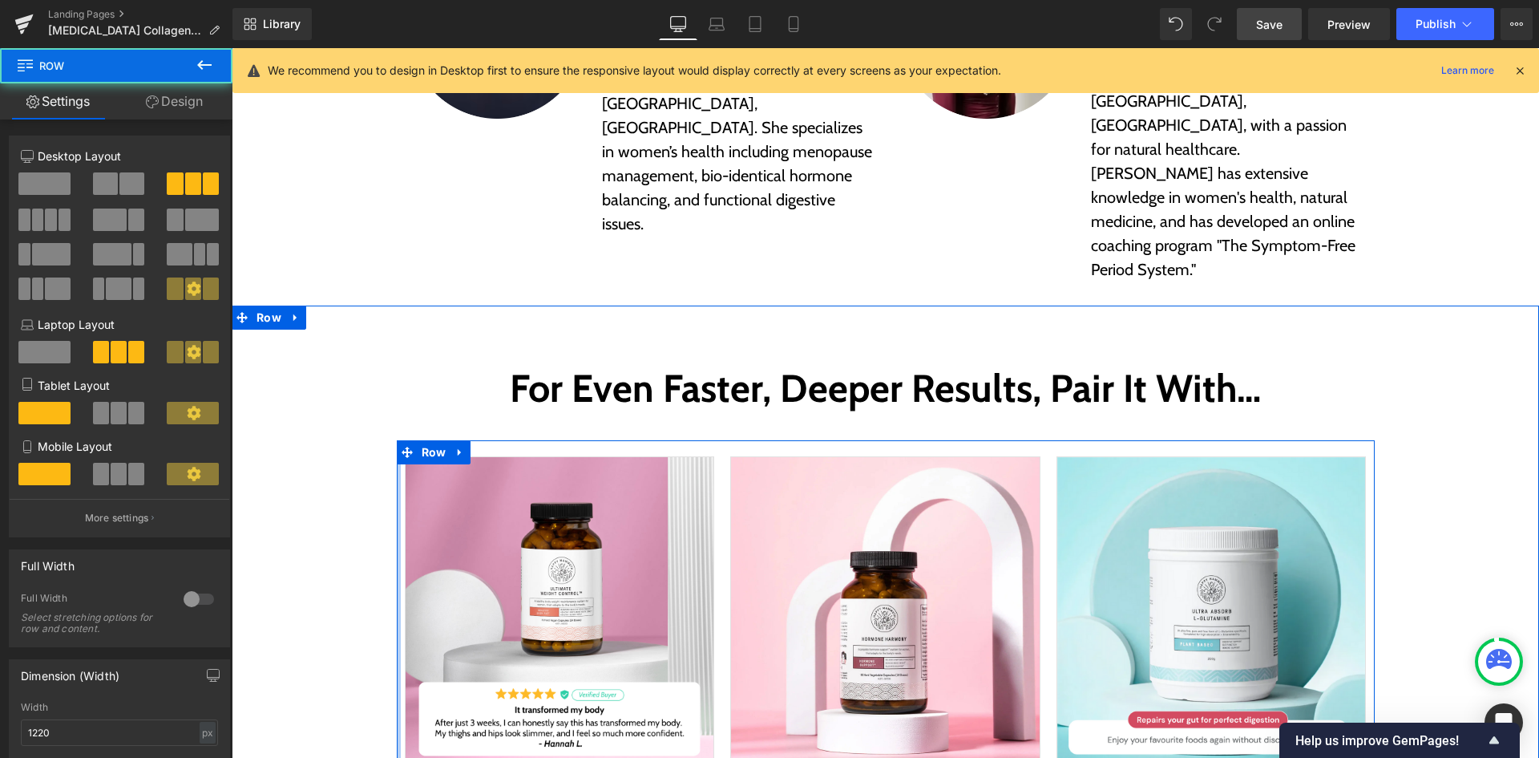
click at [397, 534] on div at bounding box center [399, 699] width 4 height 518
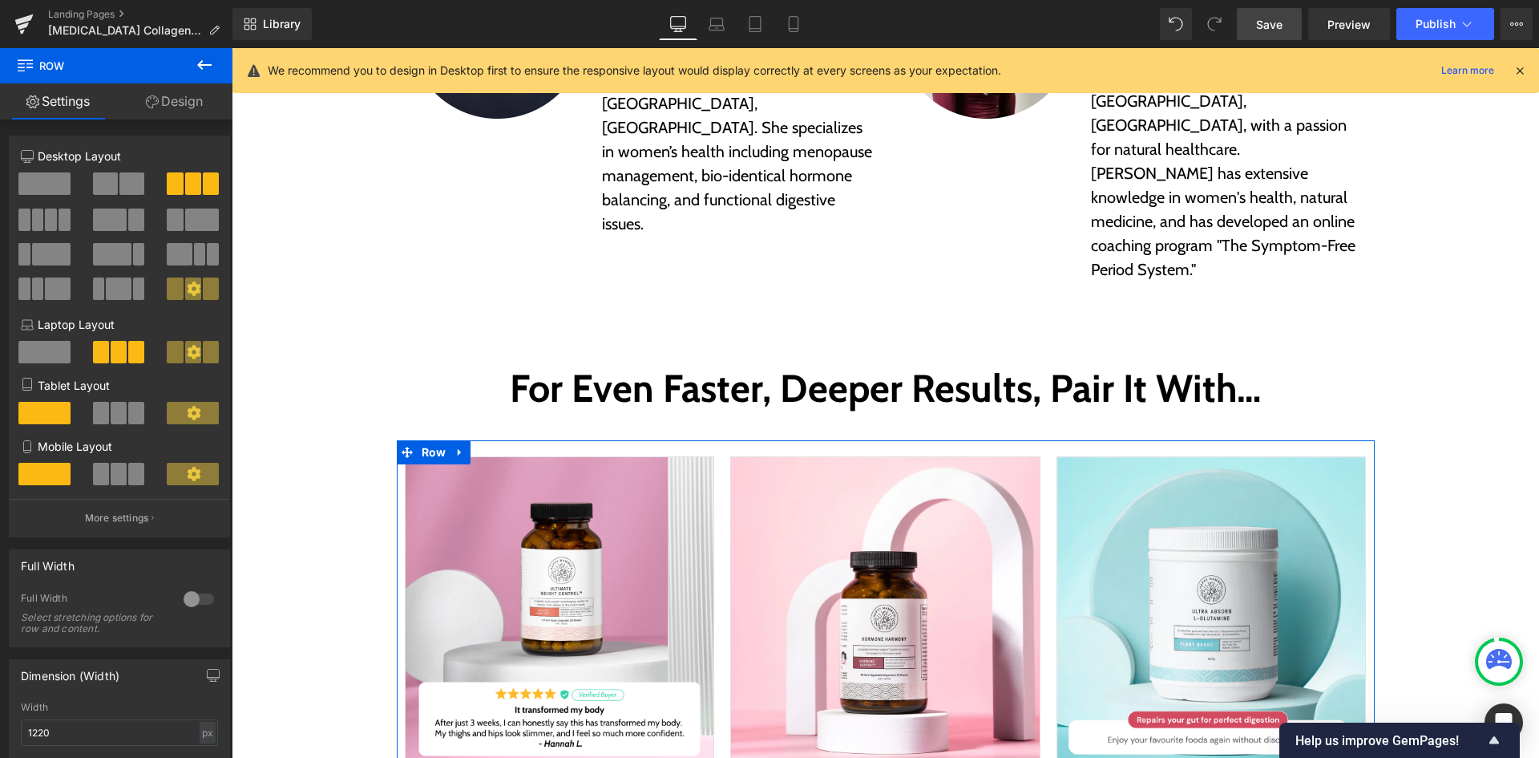
drag, startPoint x: 159, startPoint y: 94, endPoint x: 137, endPoint y: 176, distance: 84.6
click at [159, 94] on link "Design" at bounding box center [174, 101] width 116 height 36
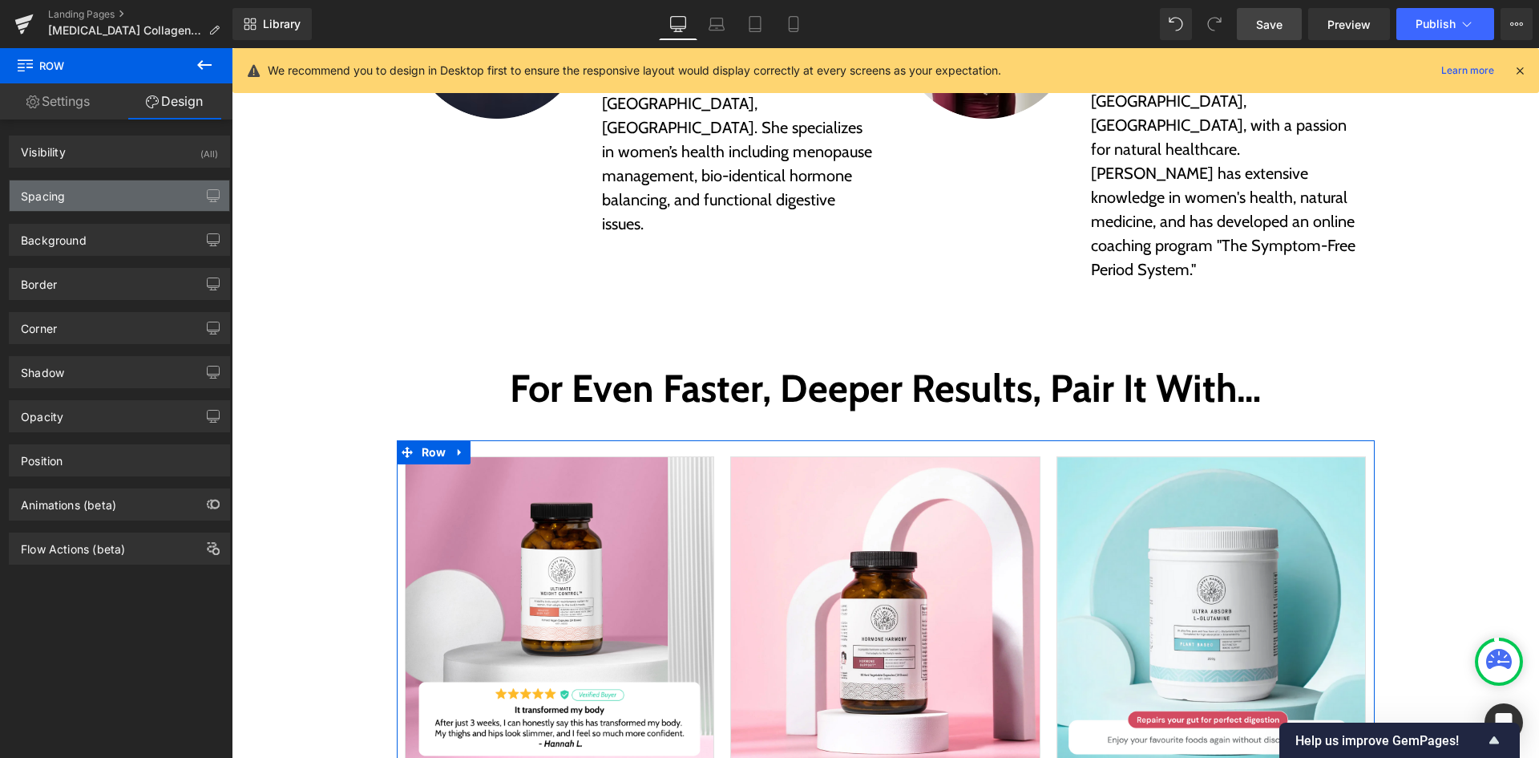
type input "0"
type input "20"
type input "0"
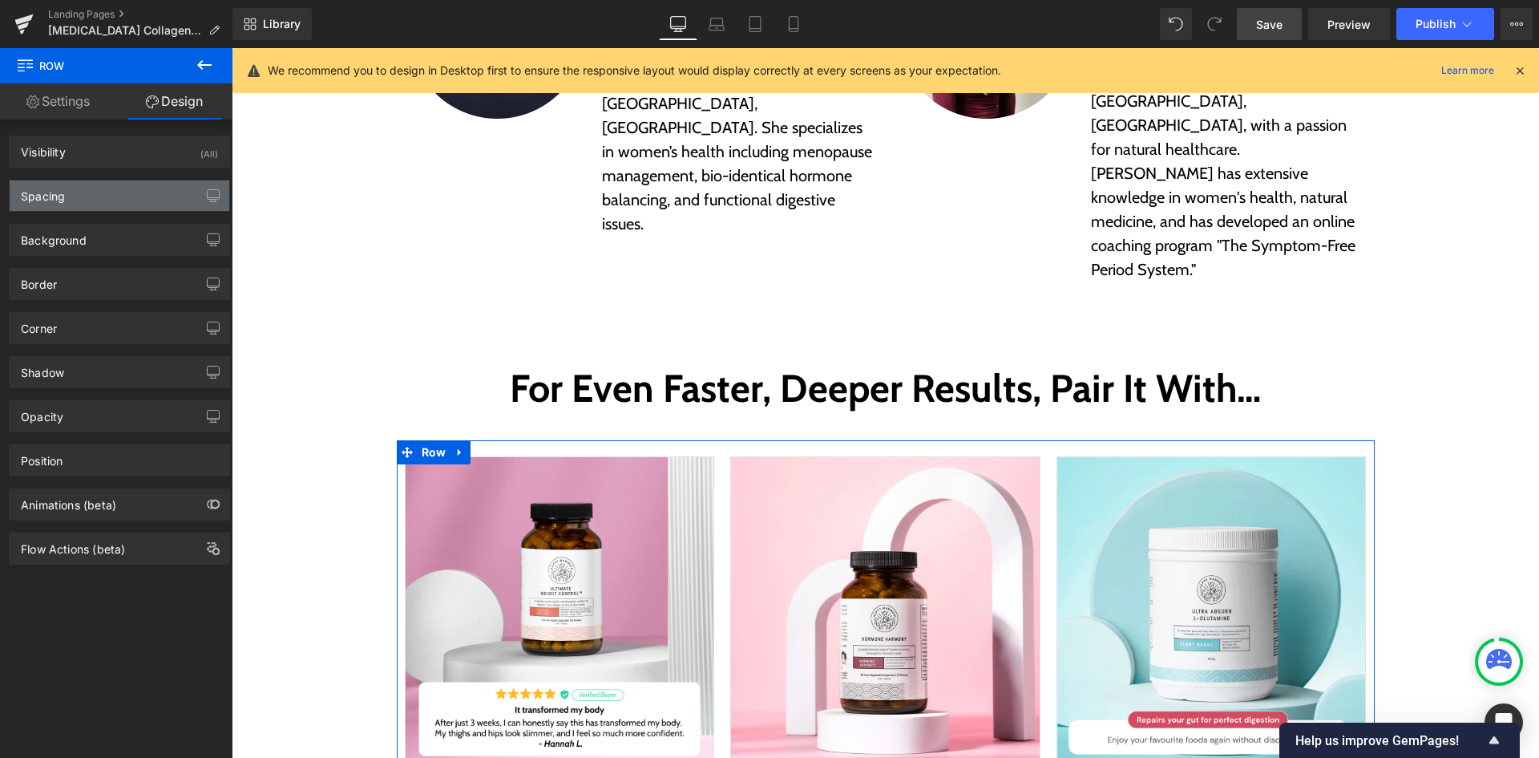
type input "0"
click at [139, 195] on div "Spacing" at bounding box center [120, 195] width 220 height 30
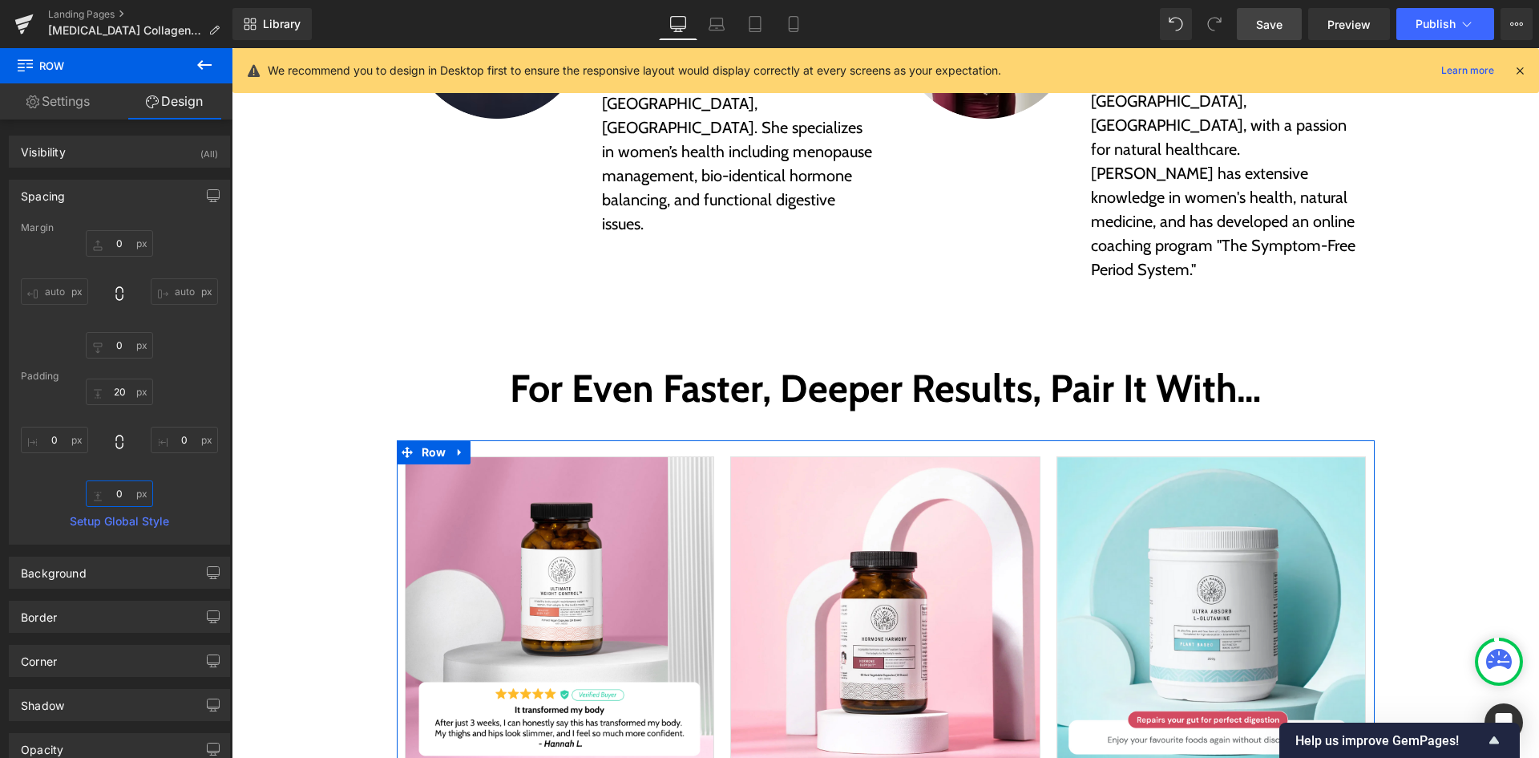
click at [123, 486] on input "0" at bounding box center [119, 493] width 67 height 26
type input "20"
click at [154, 498] on div "20px 20 0px 0 20 20 0px 0" at bounding box center [119, 442] width 197 height 128
click at [750, 36] on link "Tablet" at bounding box center [755, 24] width 38 height 32
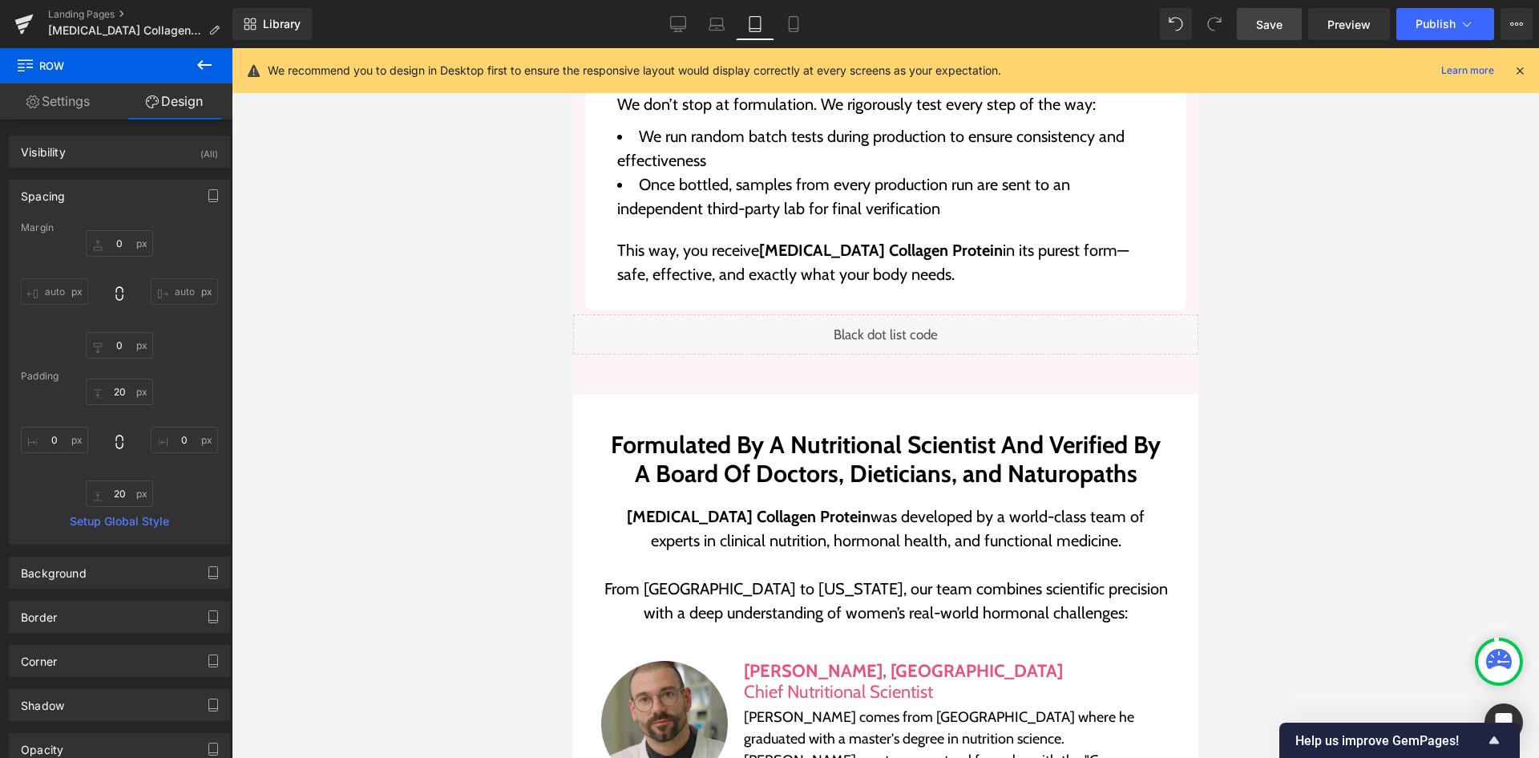
type input "0"
type input "20"
type input "0"
type input "20"
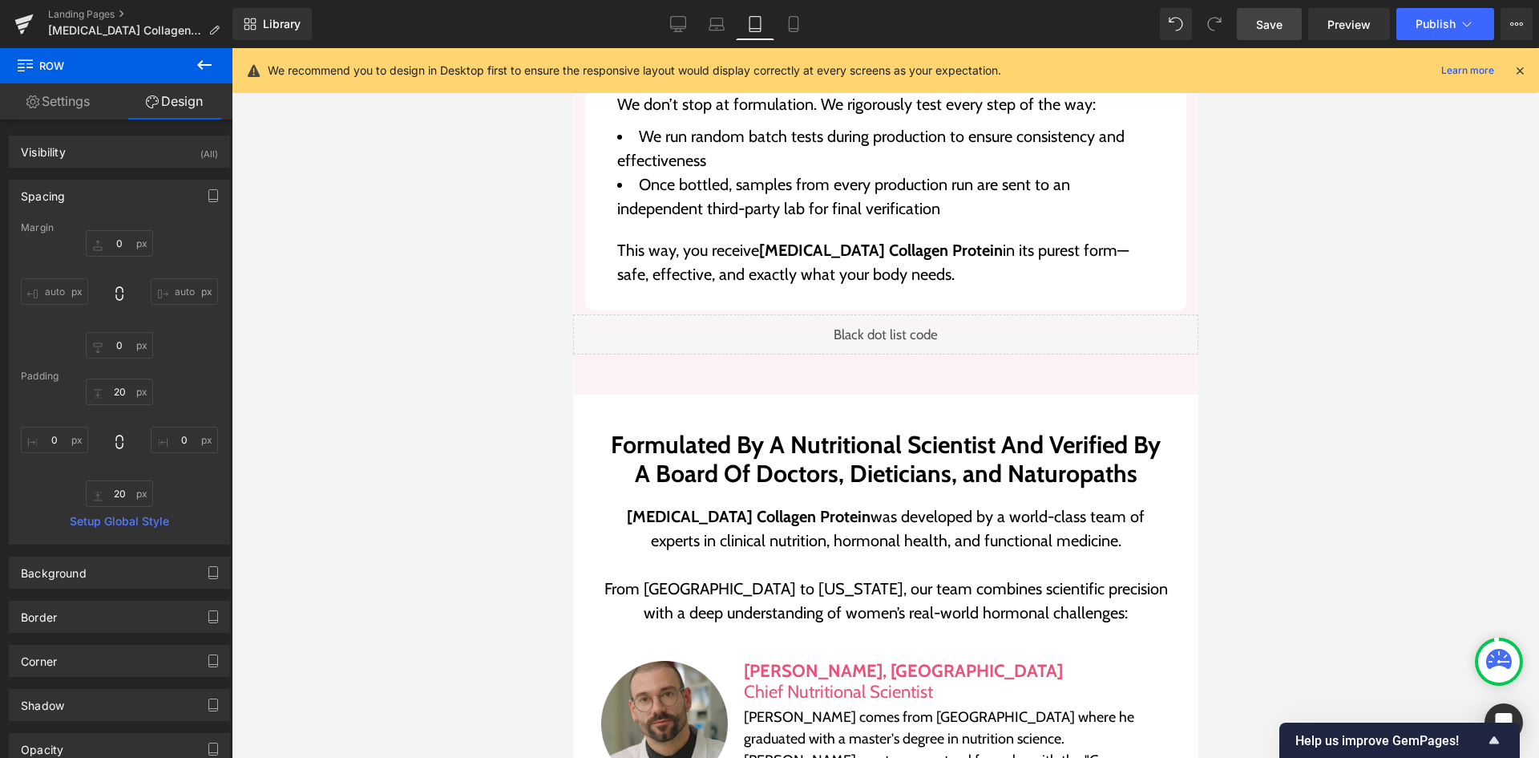
type input "0"
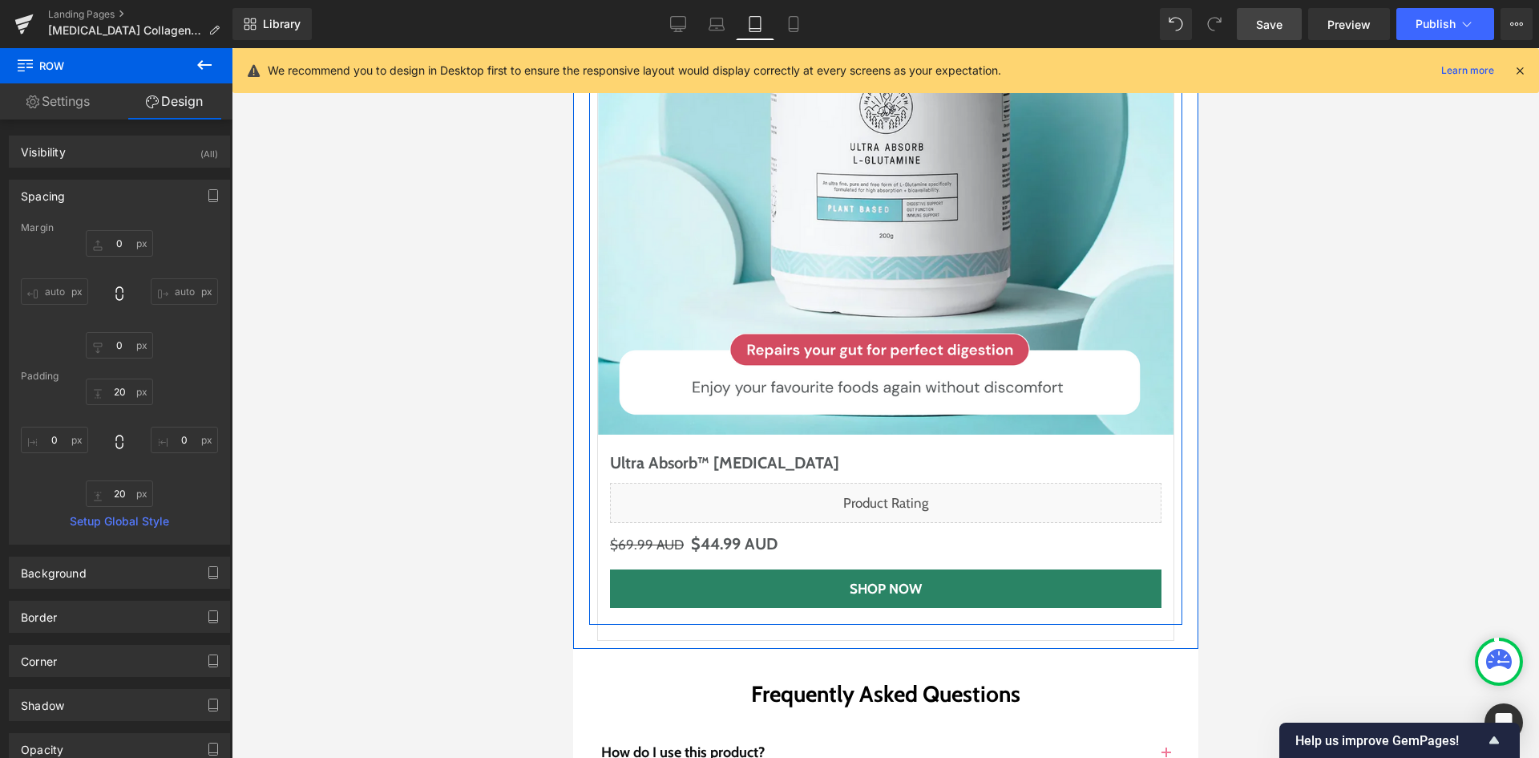
scroll to position [8640, 0]
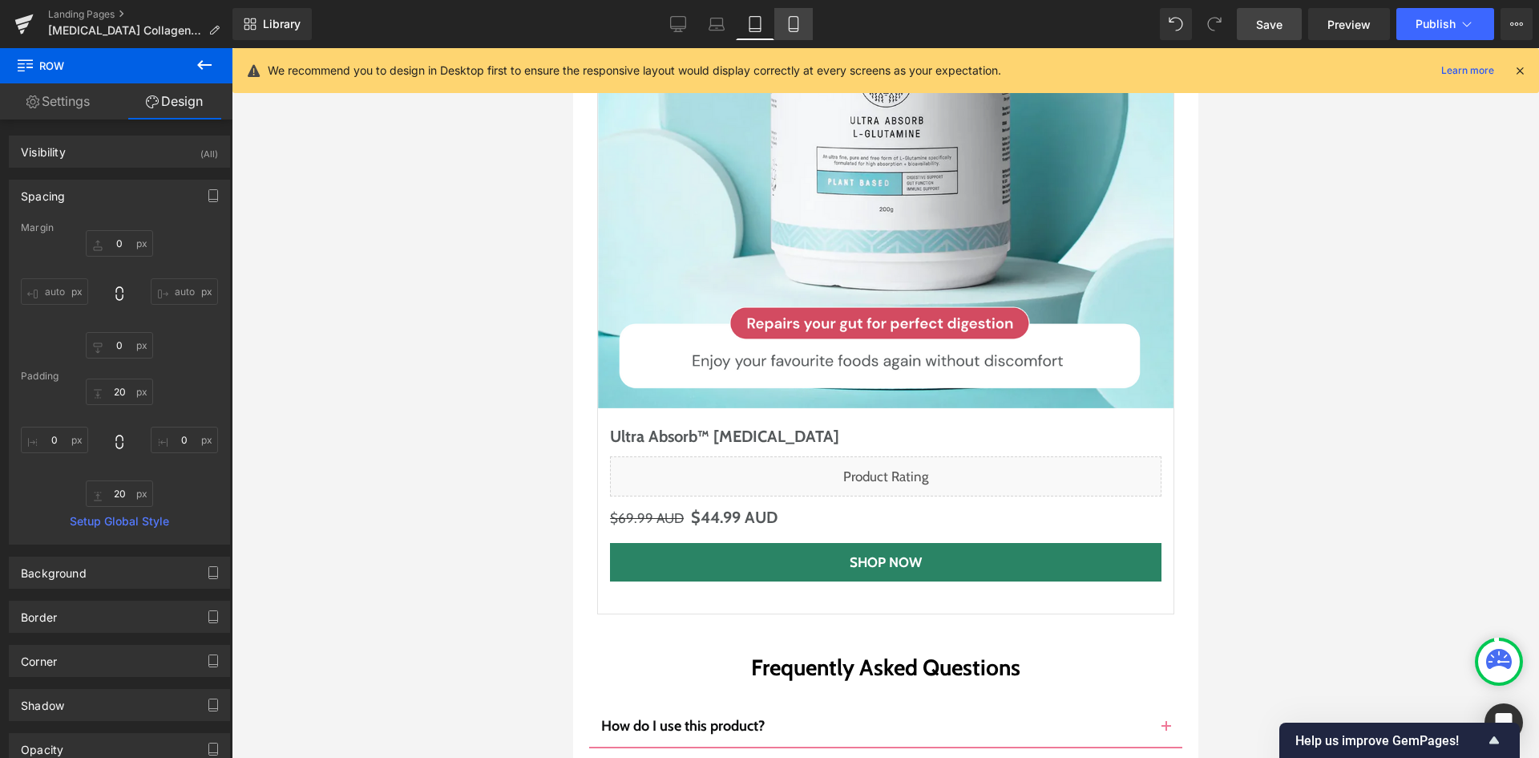
click at [779, 22] on link "Mobile" at bounding box center [793, 24] width 38 height 32
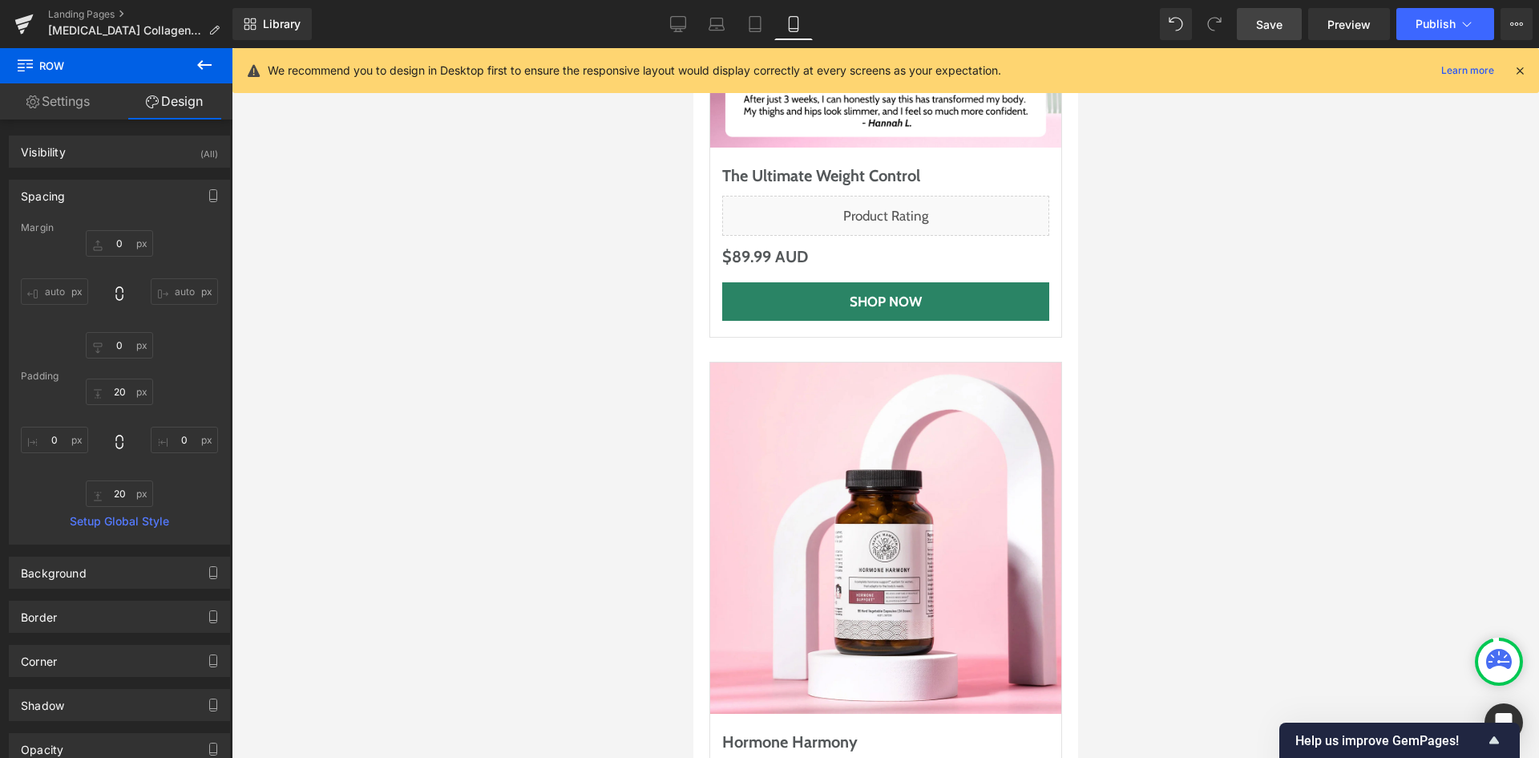
type input "0"
type input "10"
type input "0"
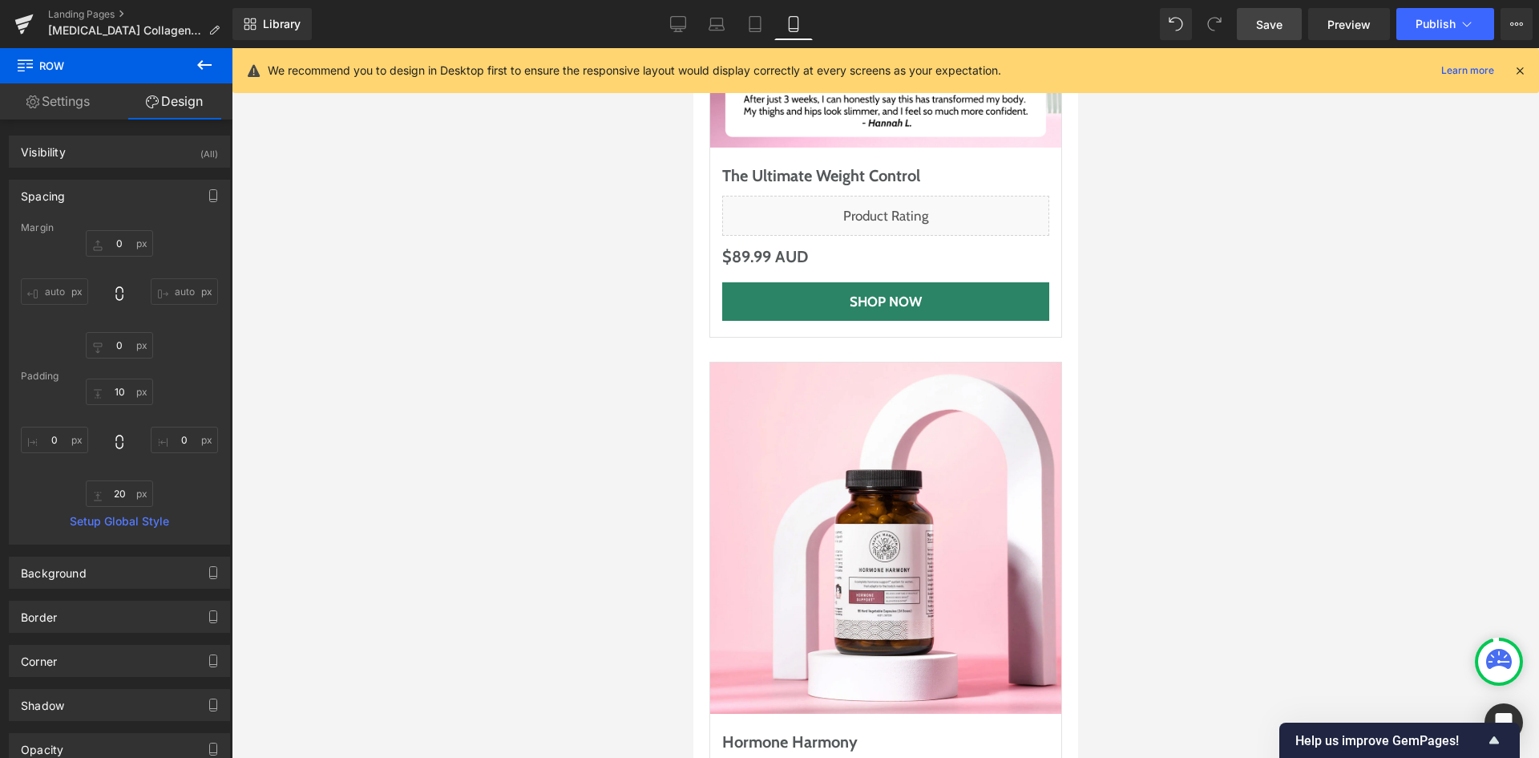
type input "0"
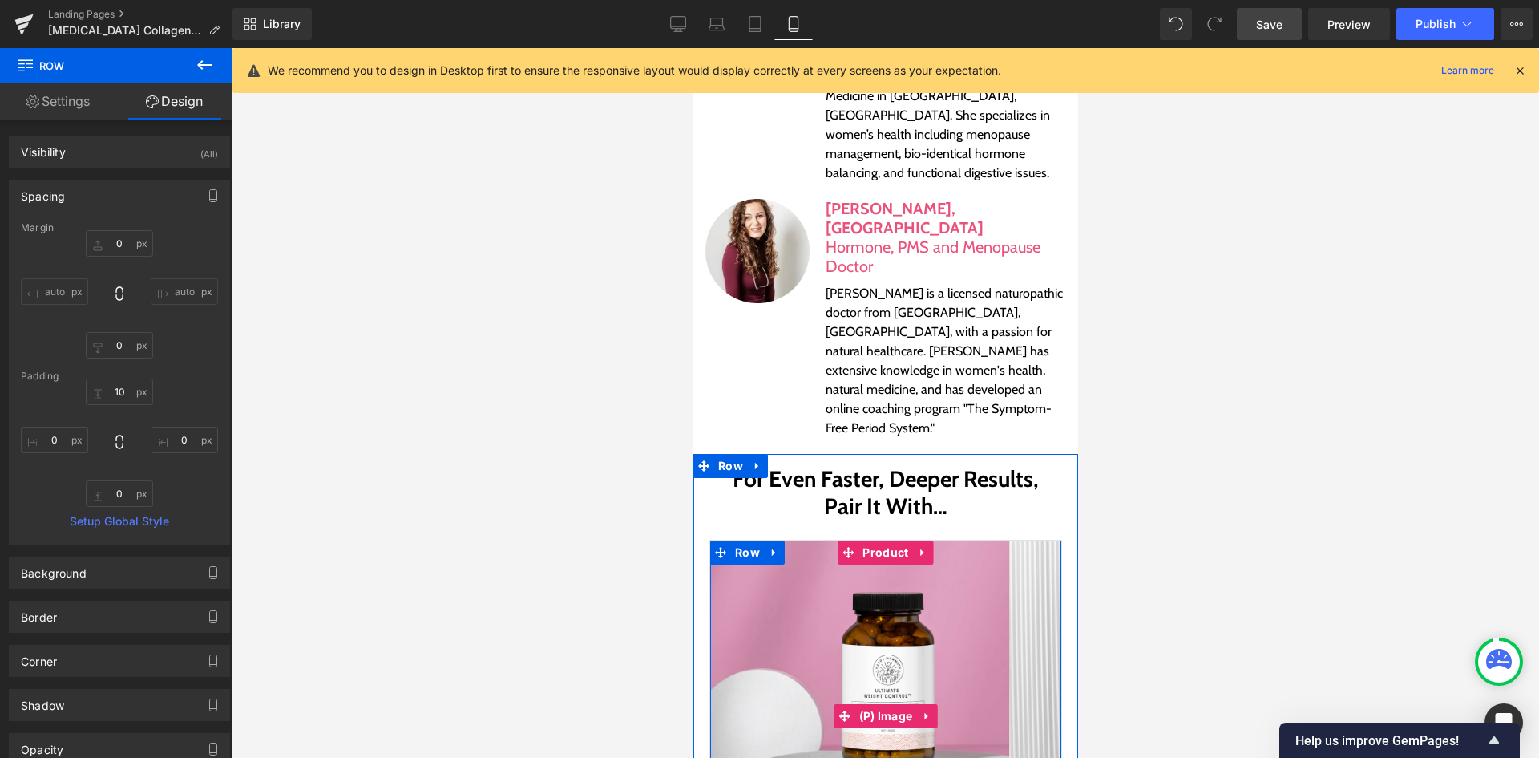
scroll to position [7859, 0]
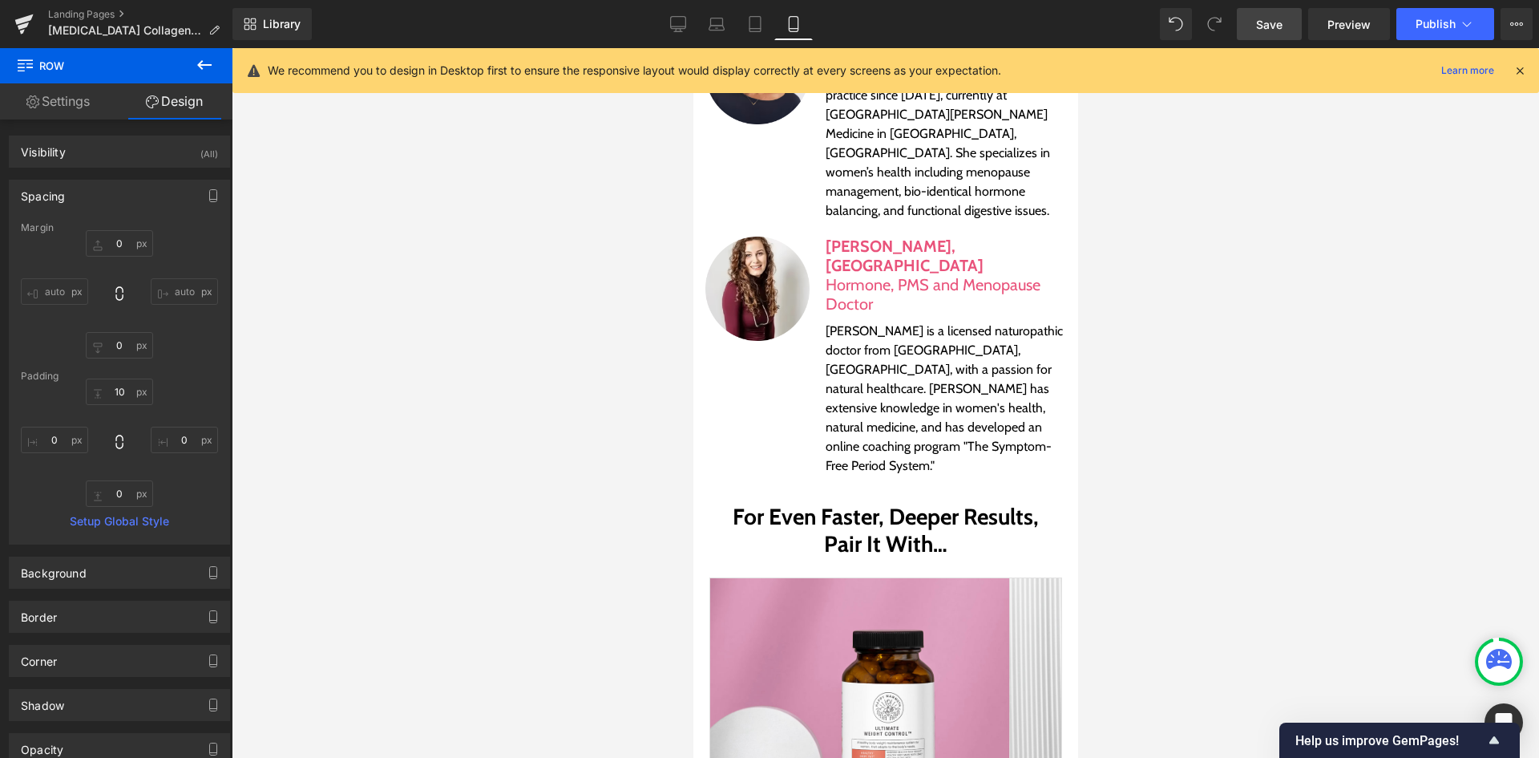
click at [1251, 19] on link "Save" at bounding box center [1269, 24] width 65 height 32
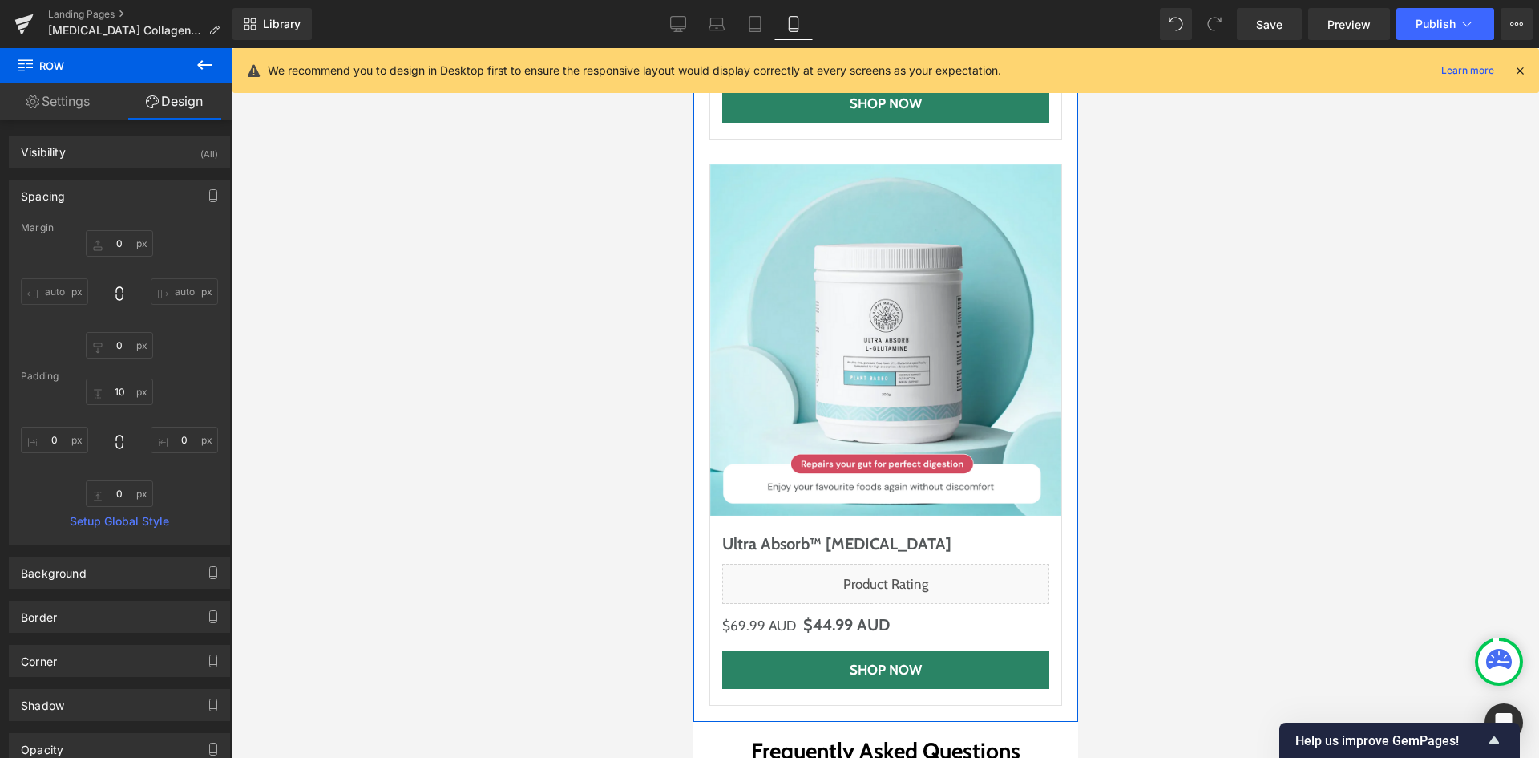
scroll to position [9382, 0]
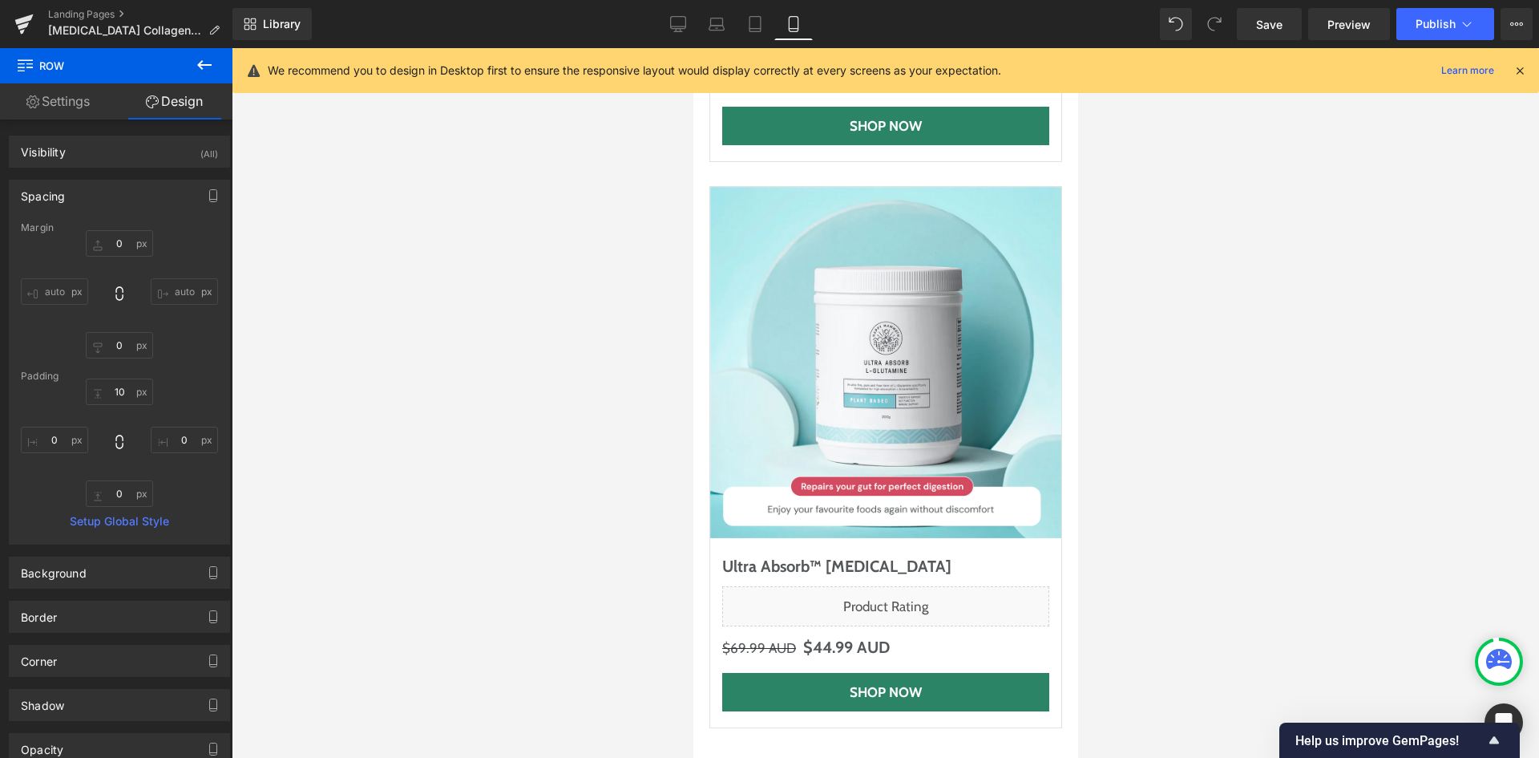
drag, startPoint x: 758, startPoint y: 14, endPoint x: 767, endPoint y: 84, distance: 70.4
click at [758, 14] on link "Tablet" at bounding box center [755, 24] width 38 height 32
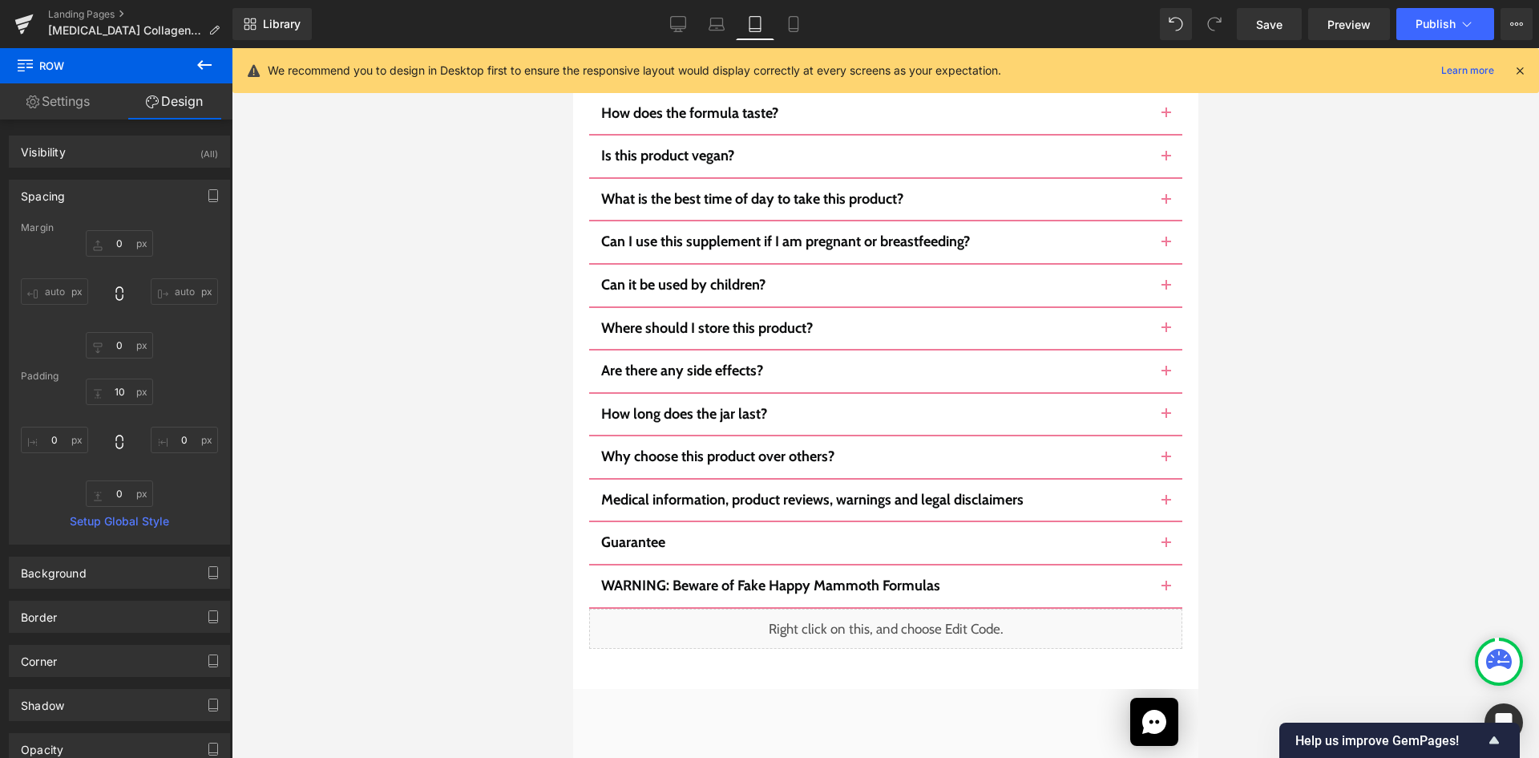
type input "0"
type input "20"
type input "0"
type input "20"
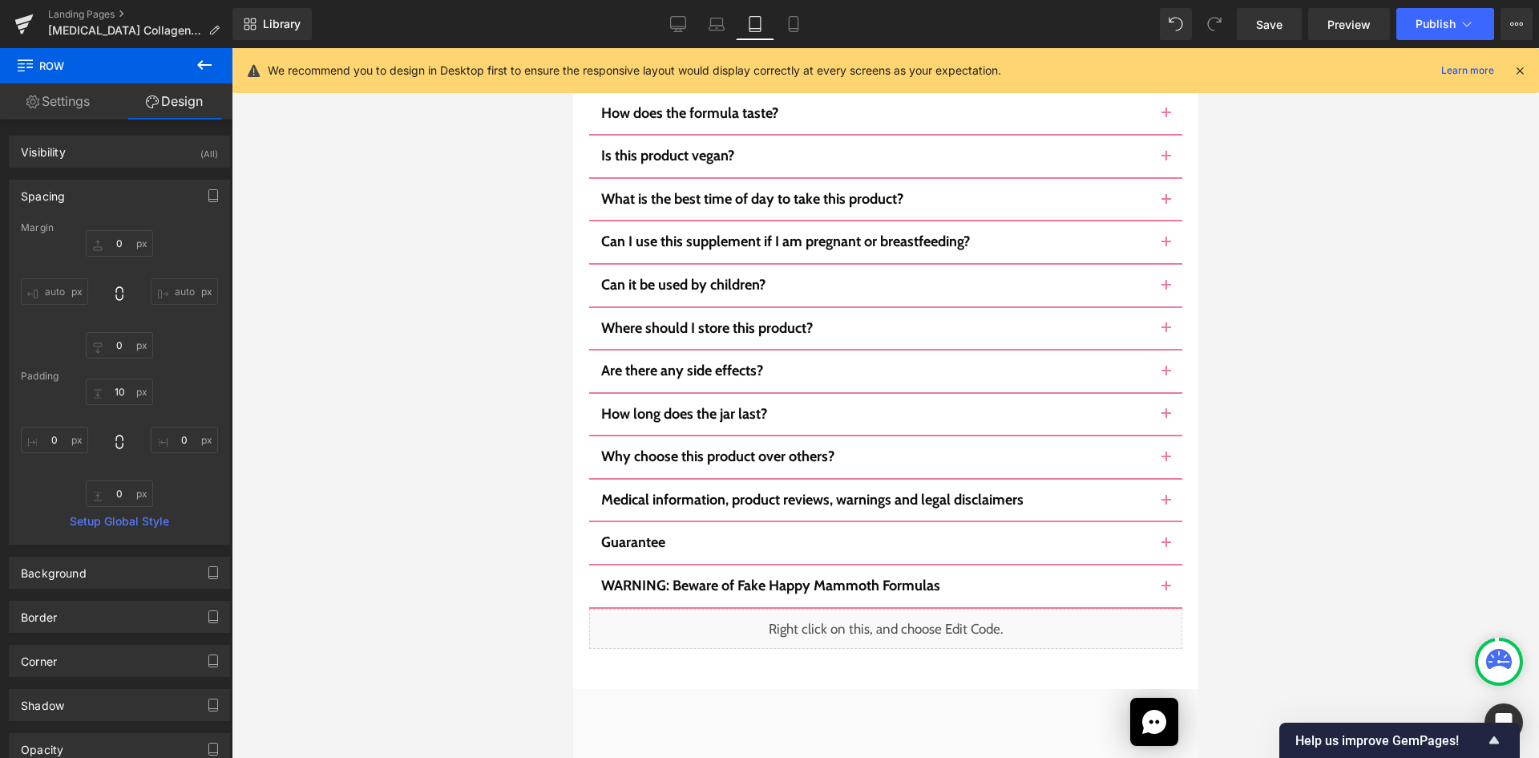
type input "0"
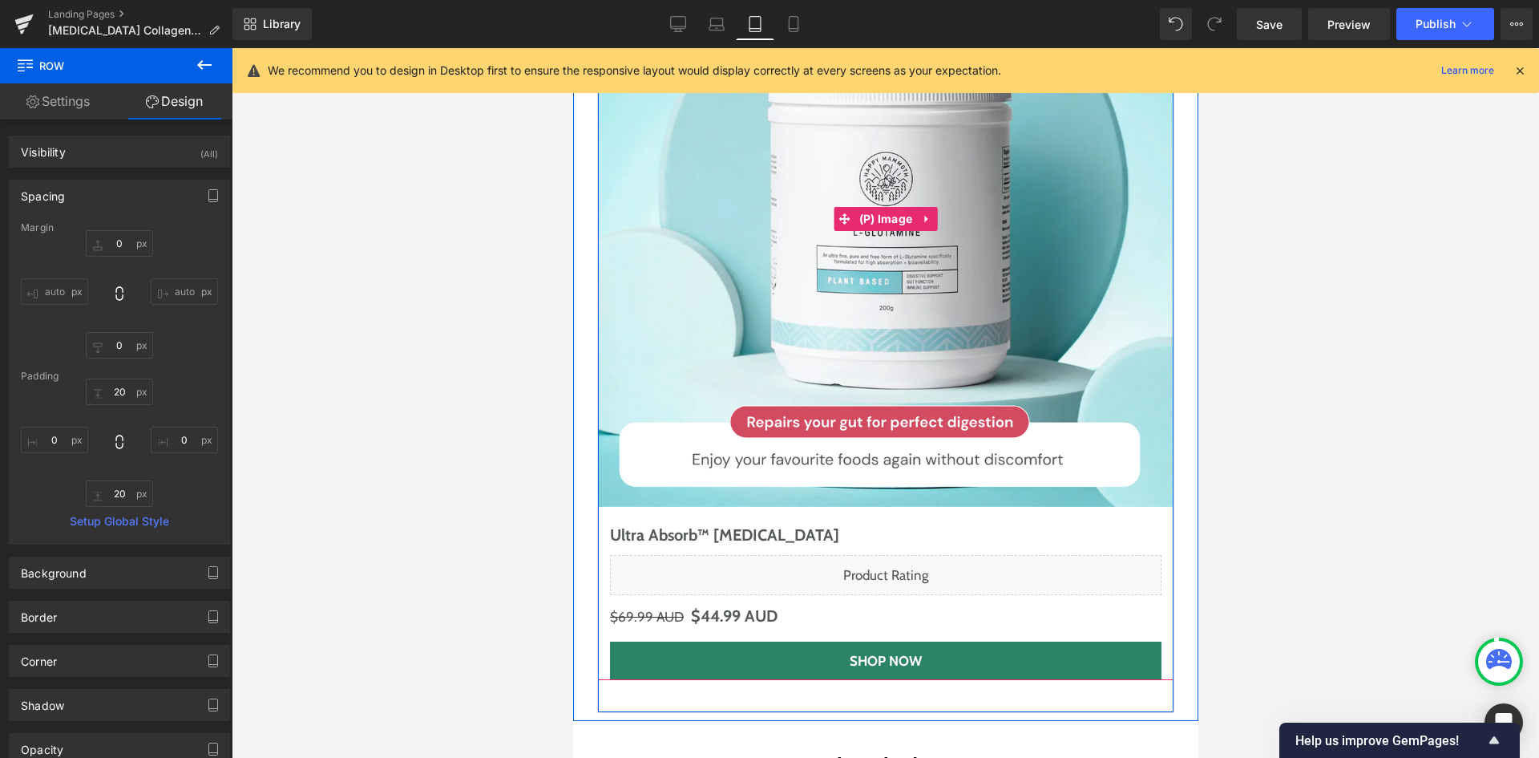
scroll to position [8616, 0]
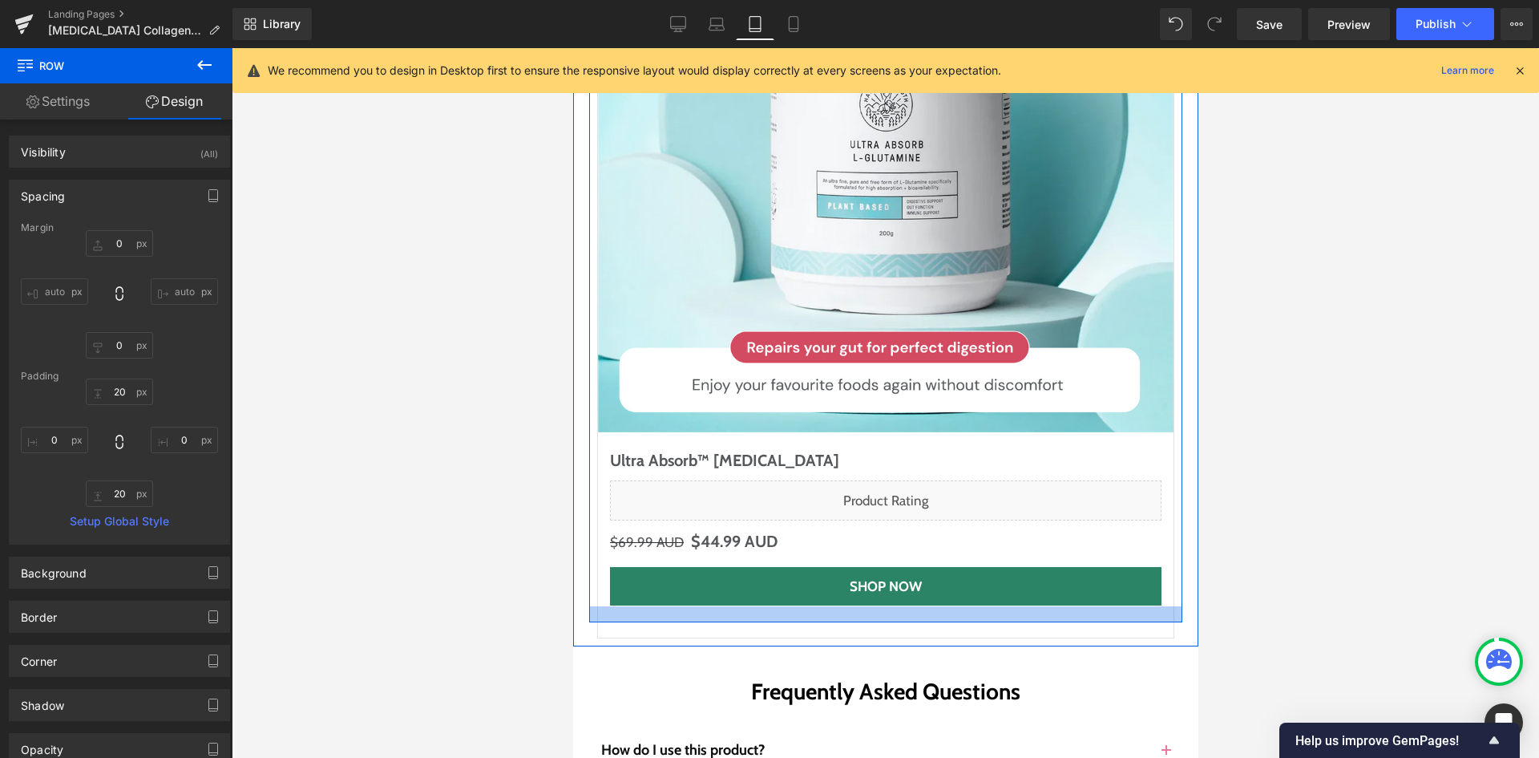
click at [733, 606] on div at bounding box center [884, 614] width 593 height 16
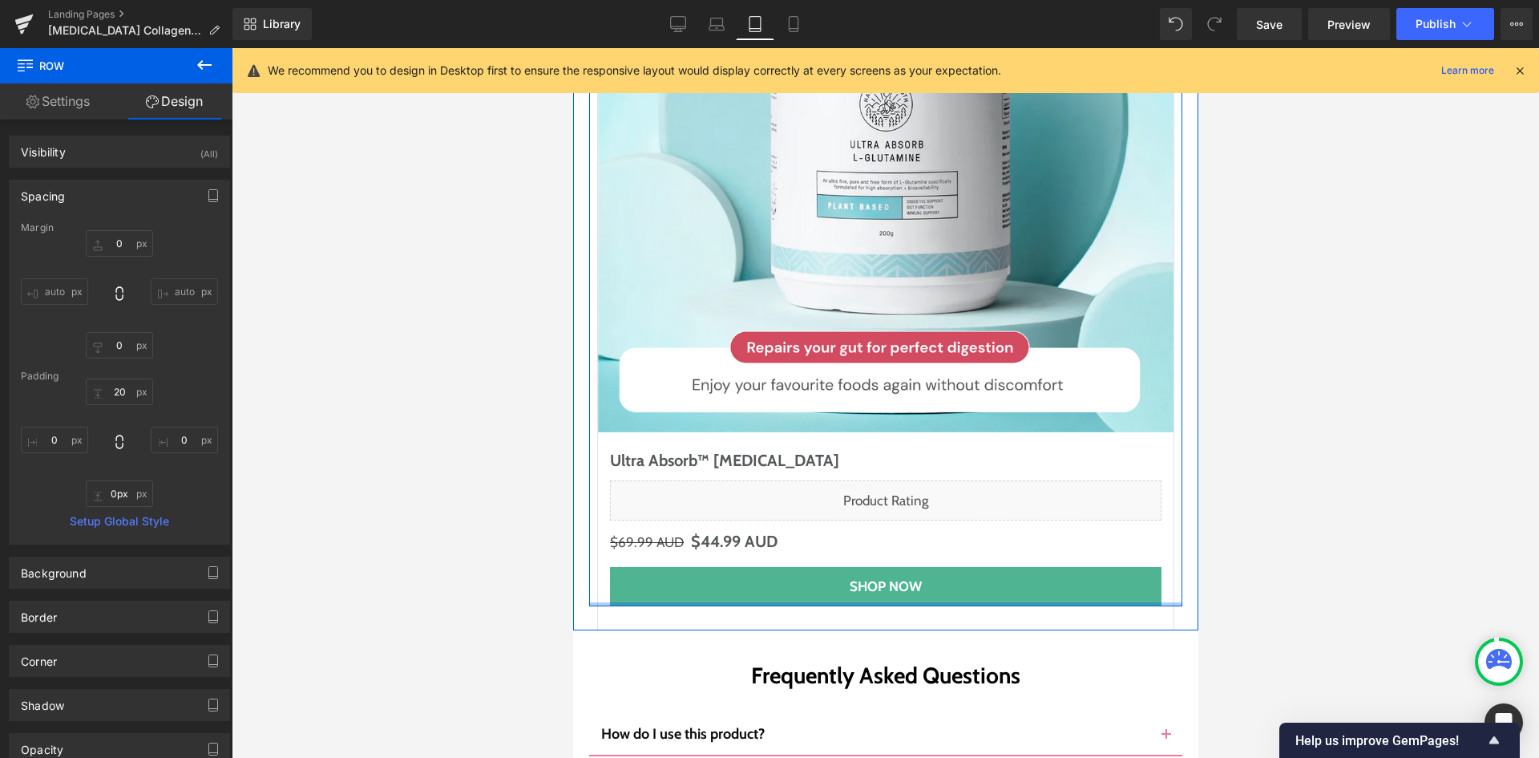
drag, startPoint x: 733, startPoint y: 467, endPoint x: 735, endPoint y: 438, distance: 29.0
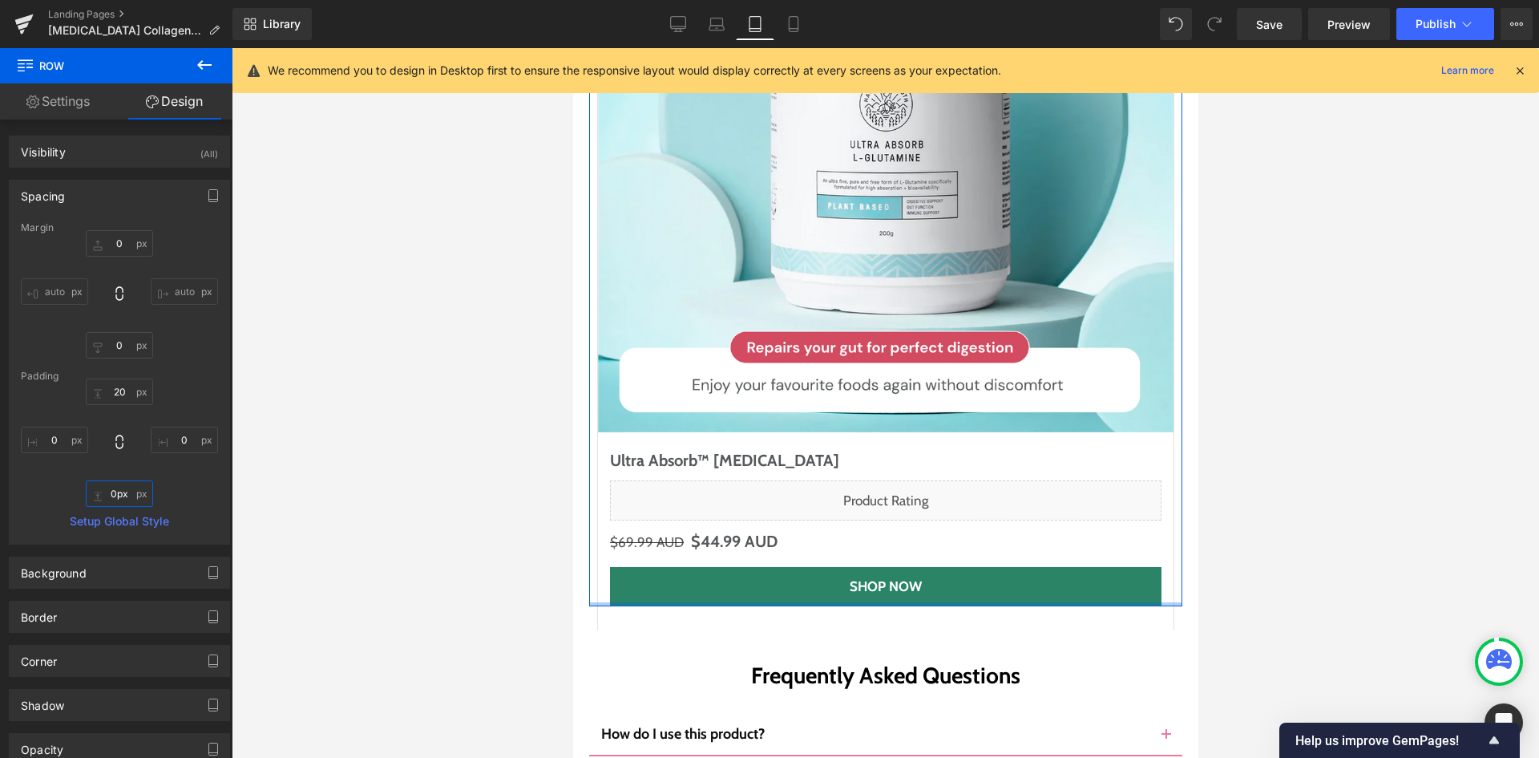
click at [123, 488] on input "0px" at bounding box center [119, 493] width 67 height 26
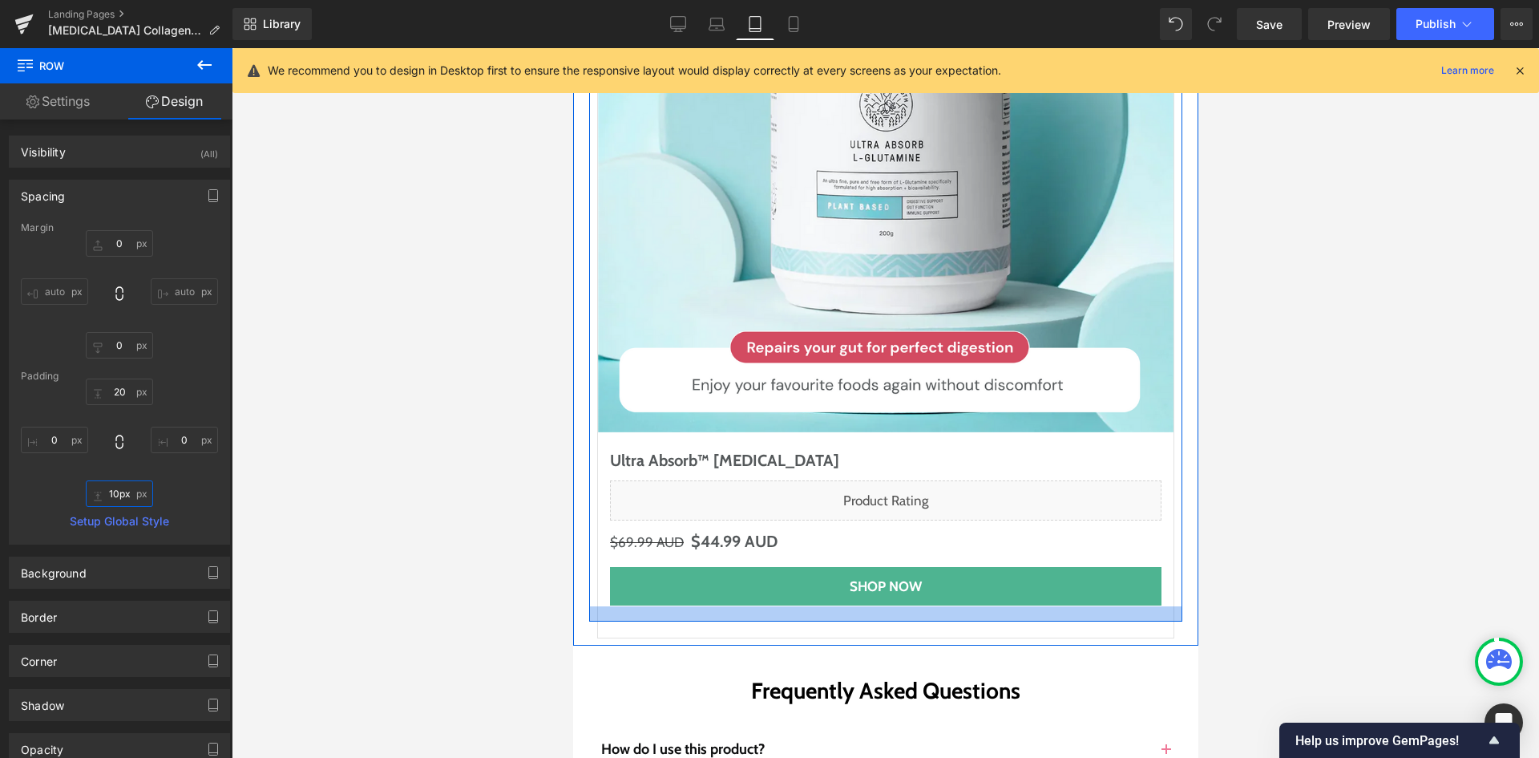
type input "4px"
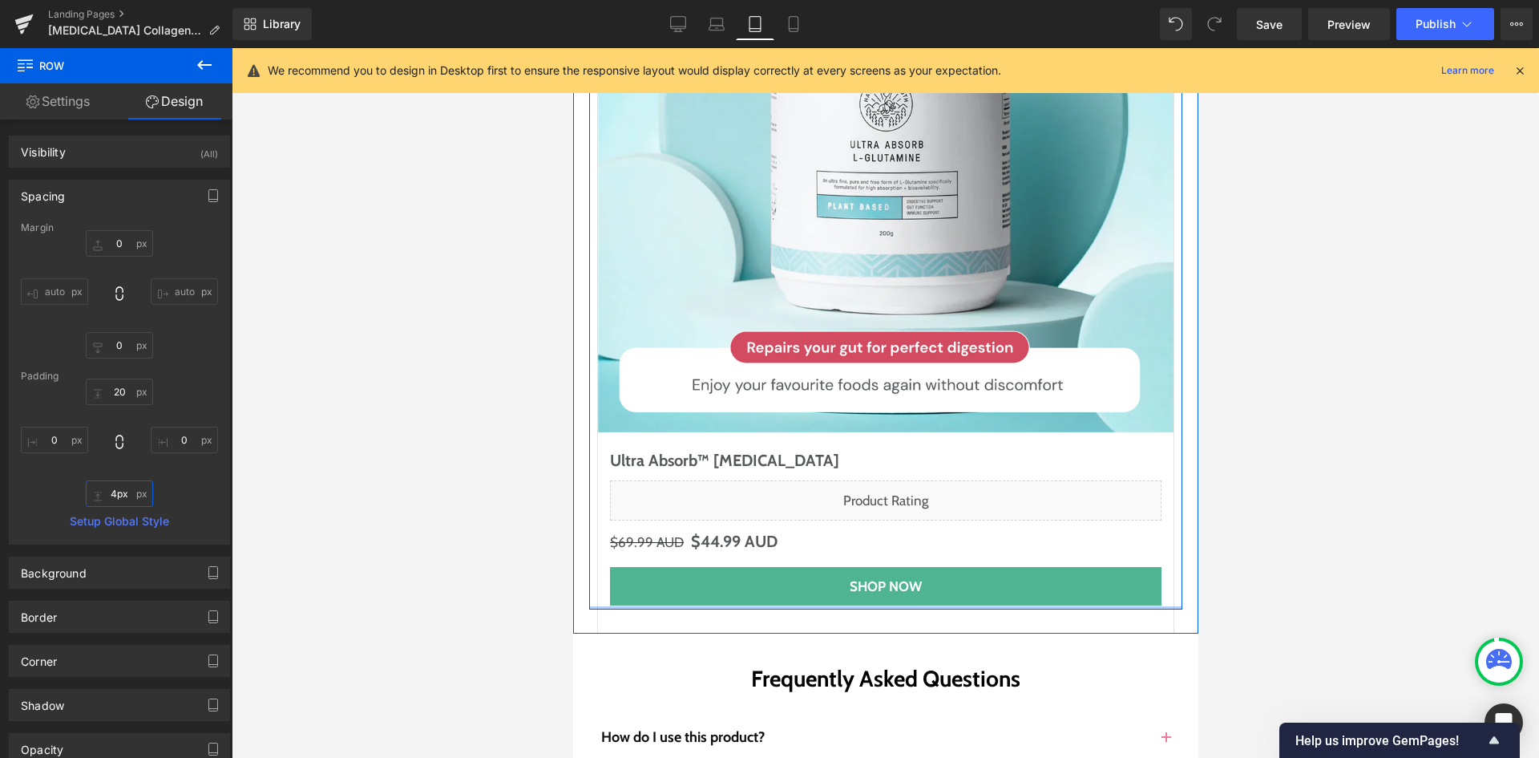
drag, startPoint x: 615, startPoint y: 462, endPoint x: 615, endPoint y: 447, distance: 14.4
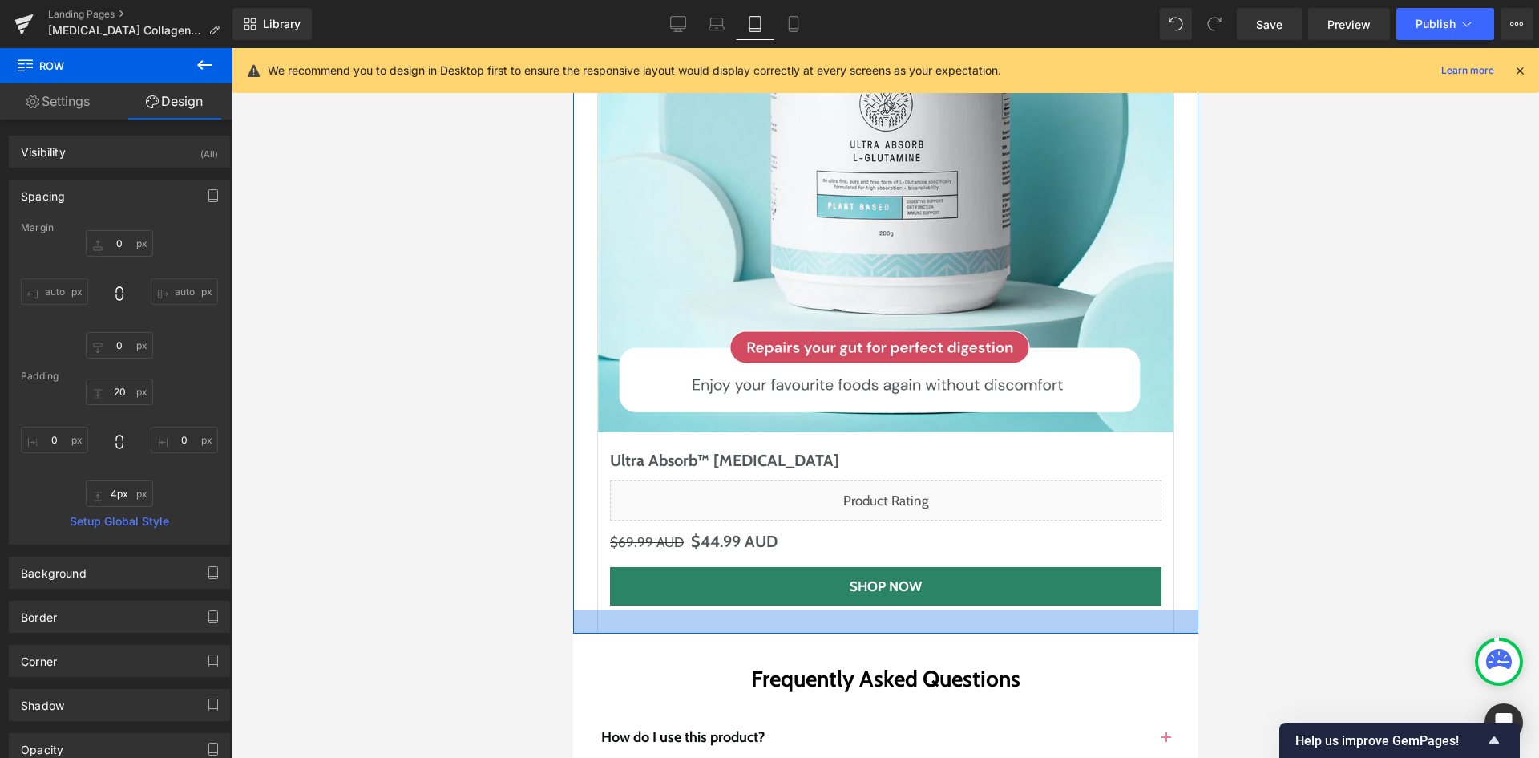
click at [615, 609] on div at bounding box center [884, 621] width 625 height 24
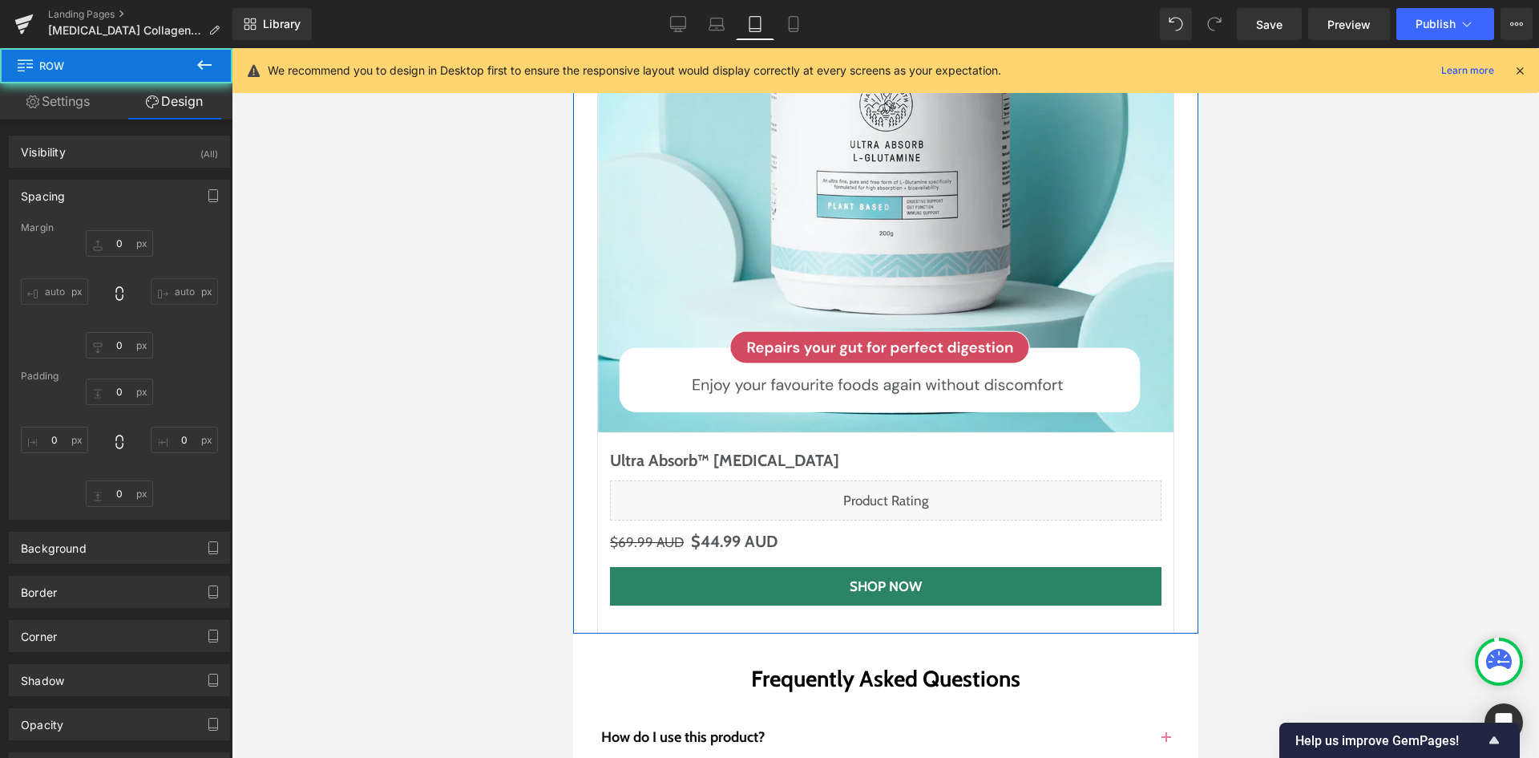
type input "20"
type input "0"
type input "40"
type input "20"
type input "30"
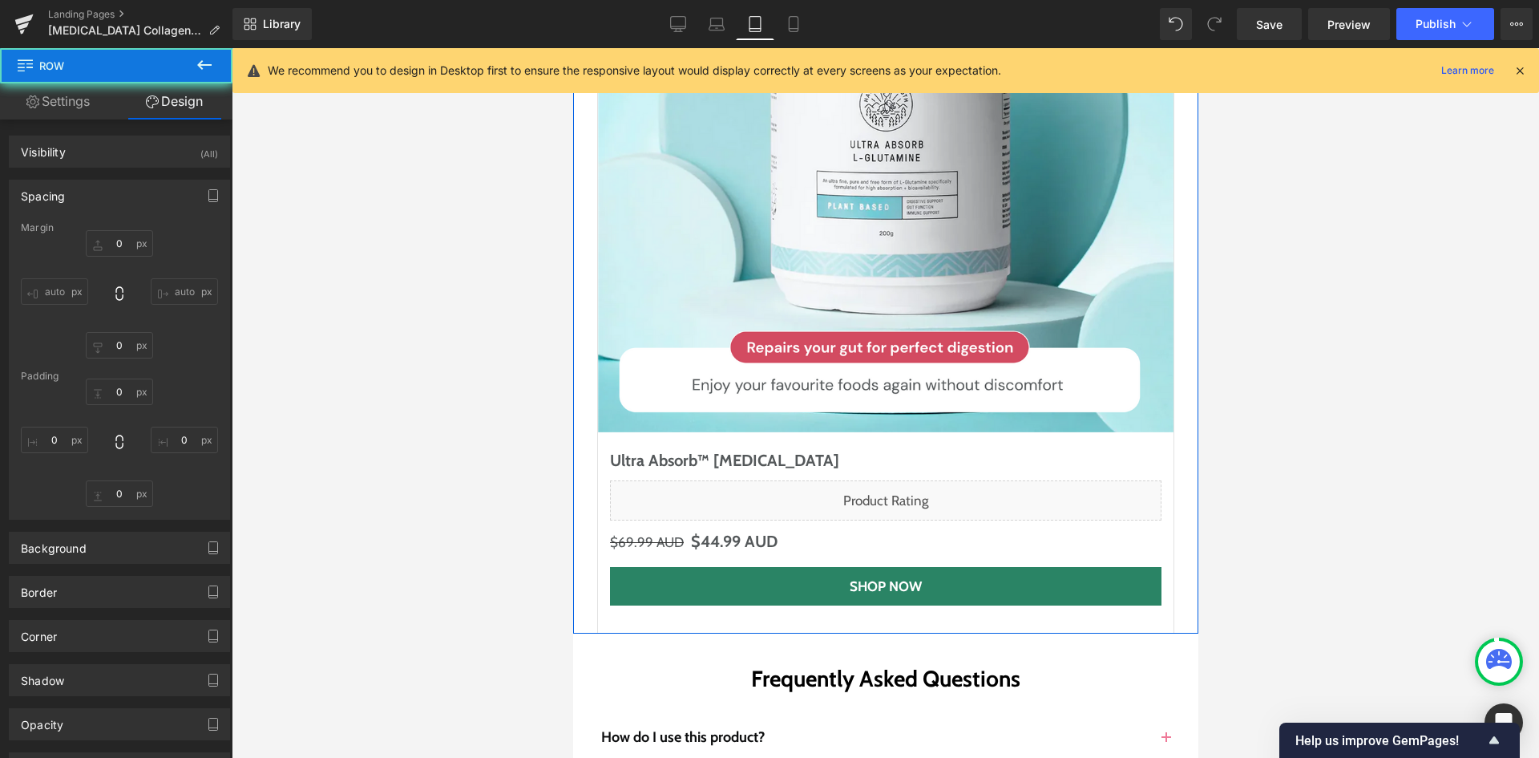
type input "20"
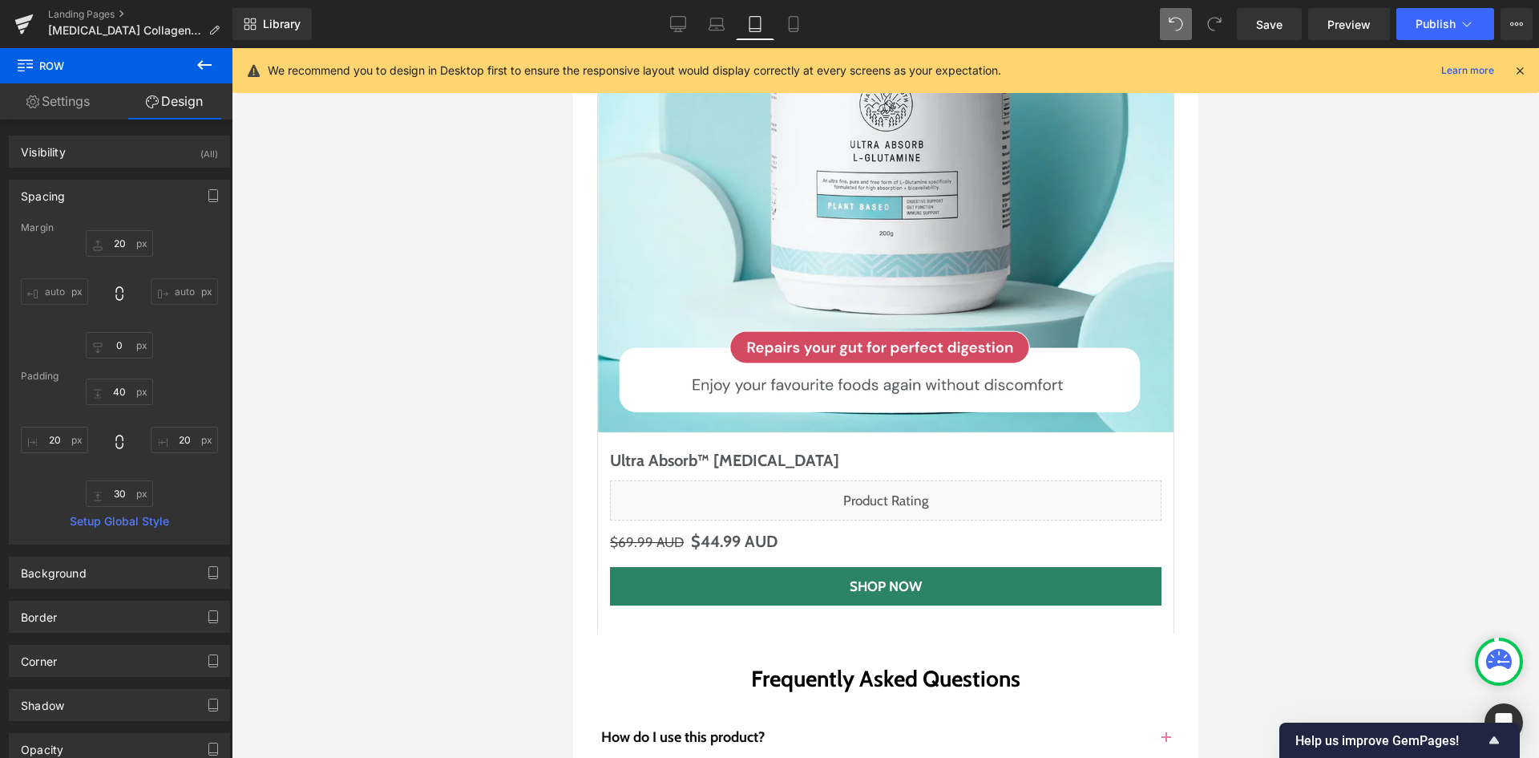
type input "20"
type input "0"
type input "40"
type input "20"
type input "30"
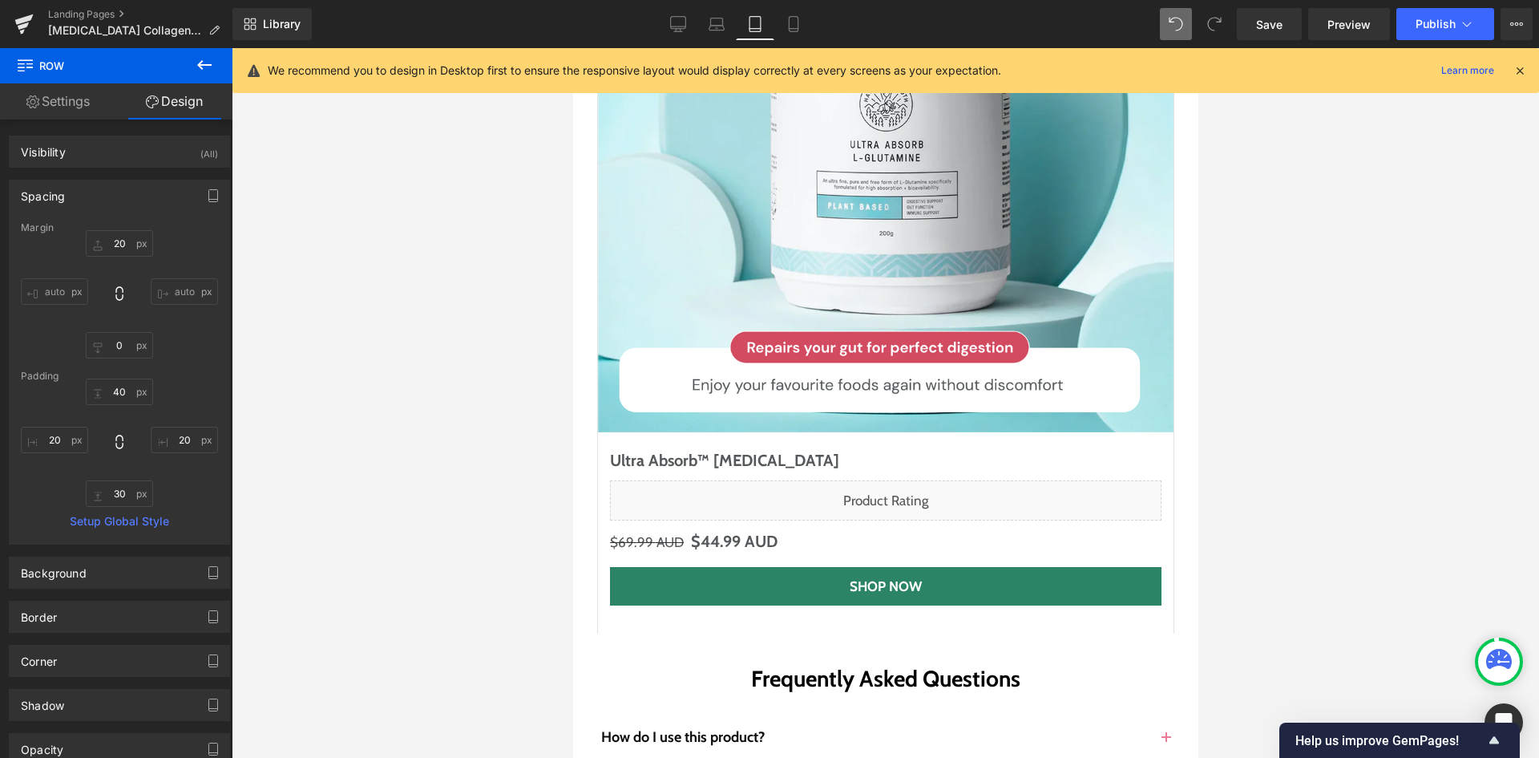
type input "20"
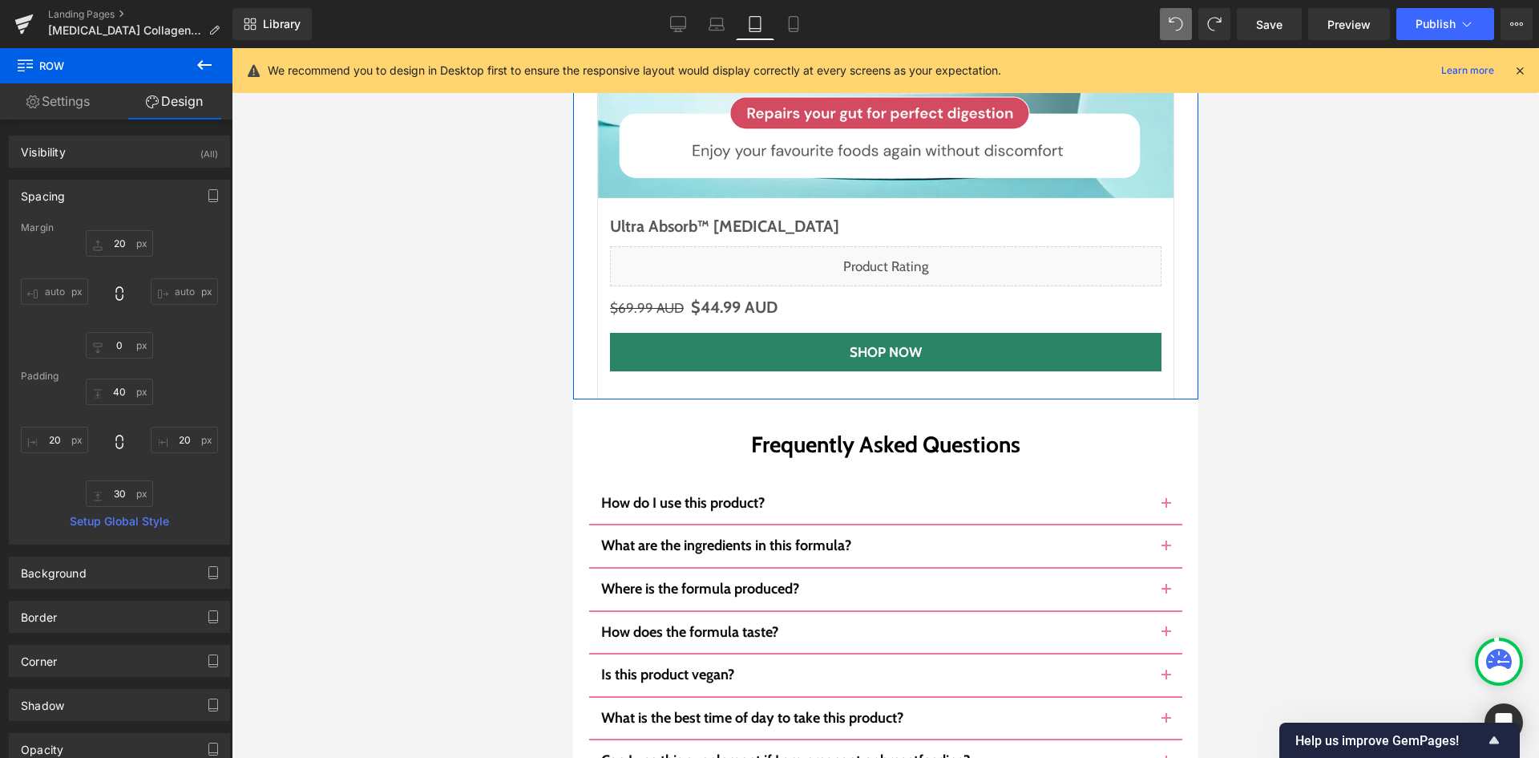
scroll to position [8853, 0]
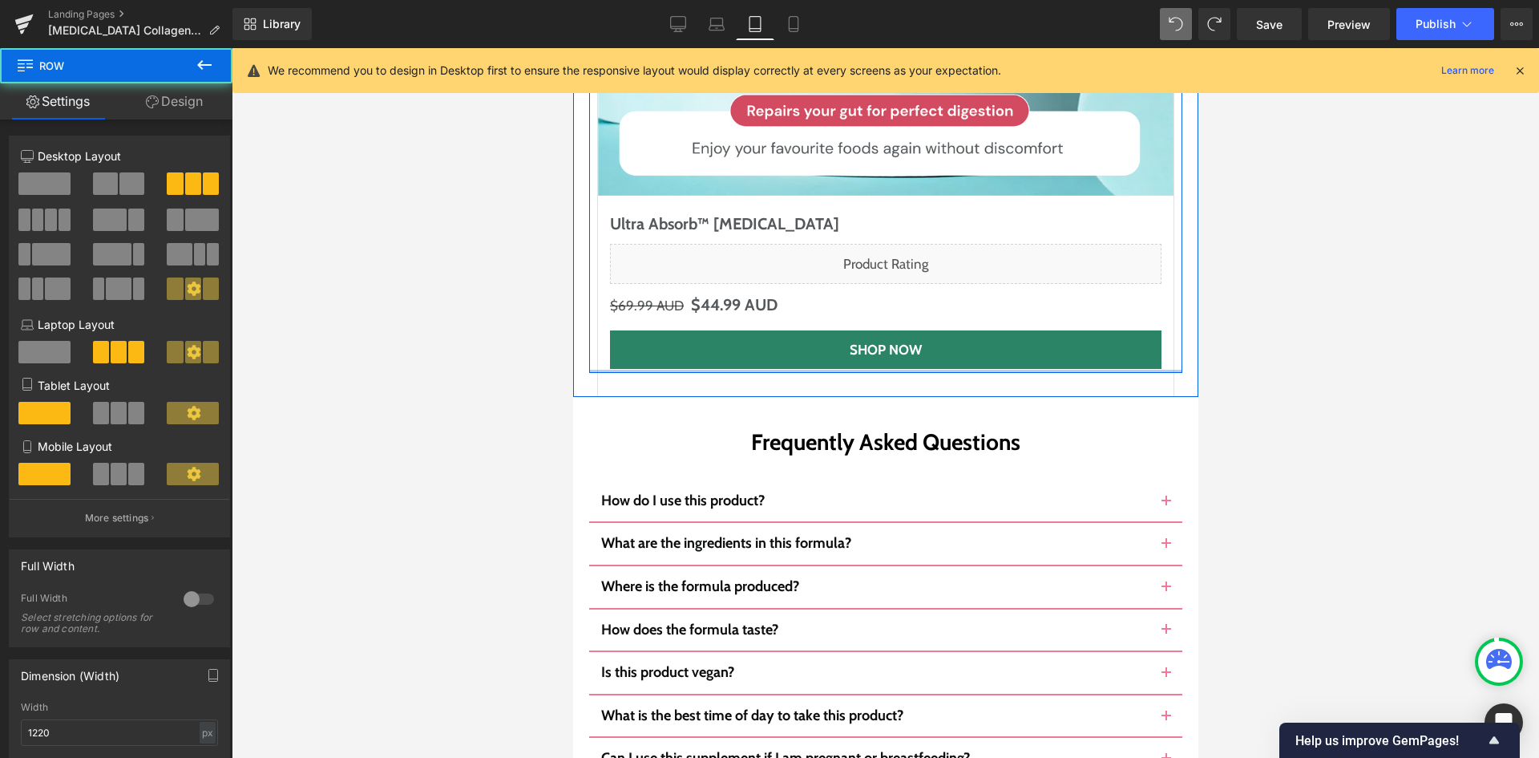
click at [605, 370] on div at bounding box center [884, 371] width 593 height 3
click at [598, 370] on div at bounding box center [884, 371] width 593 height 3
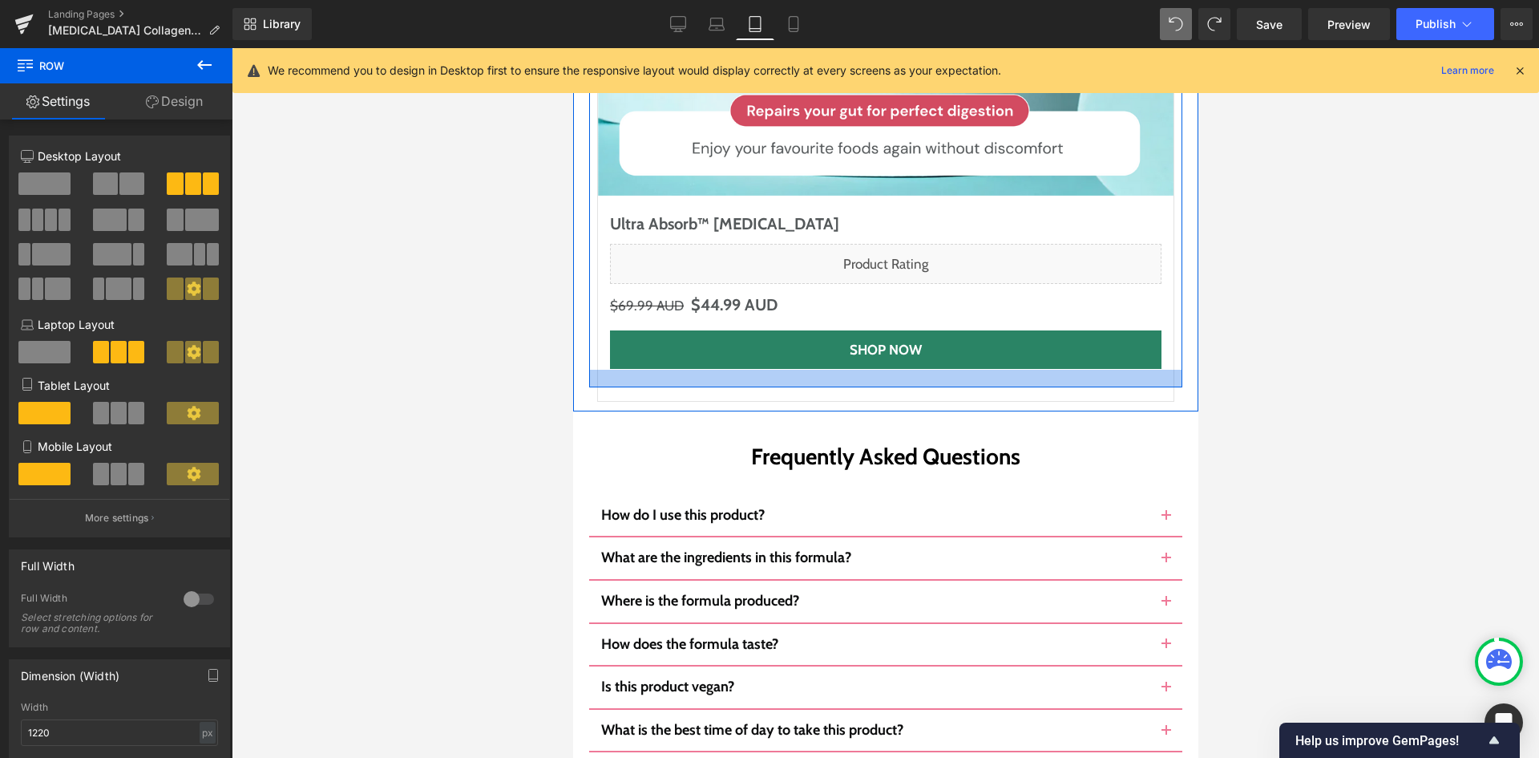
drag, startPoint x: 598, startPoint y: 219, endPoint x: 610, endPoint y: 233, distance: 18.8
click at [610, 370] on div at bounding box center [884, 379] width 593 height 18
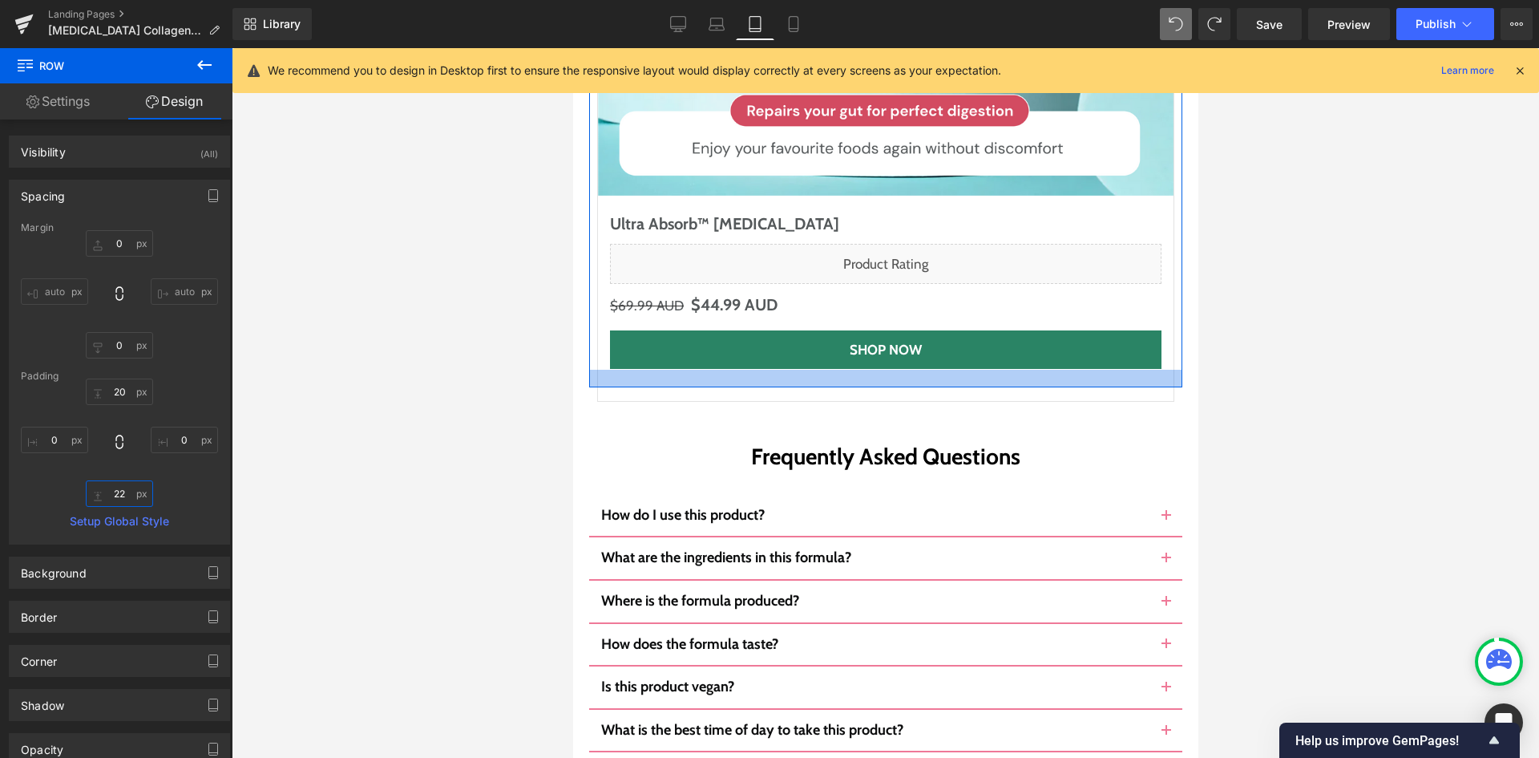
click at [120, 483] on input "22" at bounding box center [119, 493] width 67 height 26
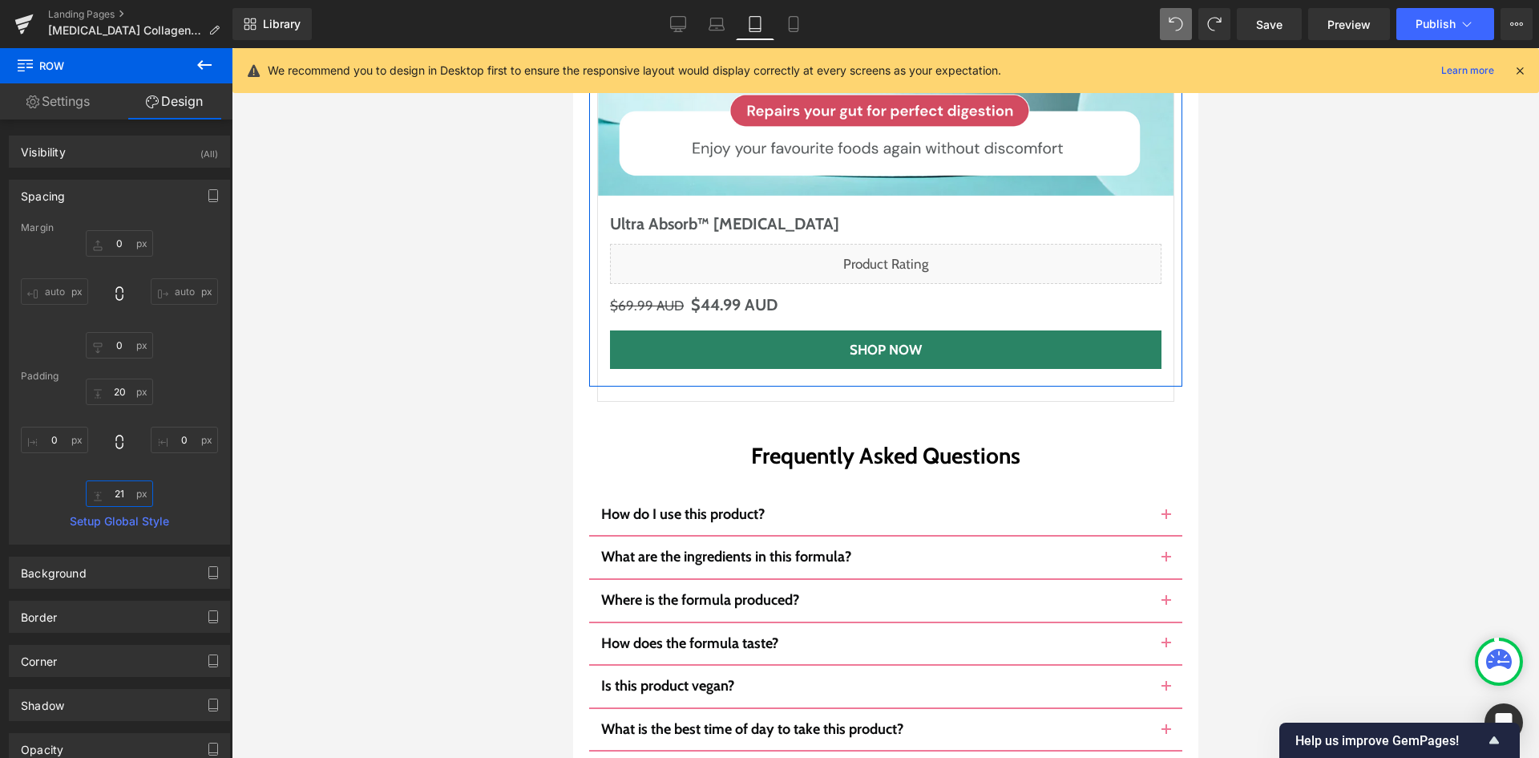
type input "20"
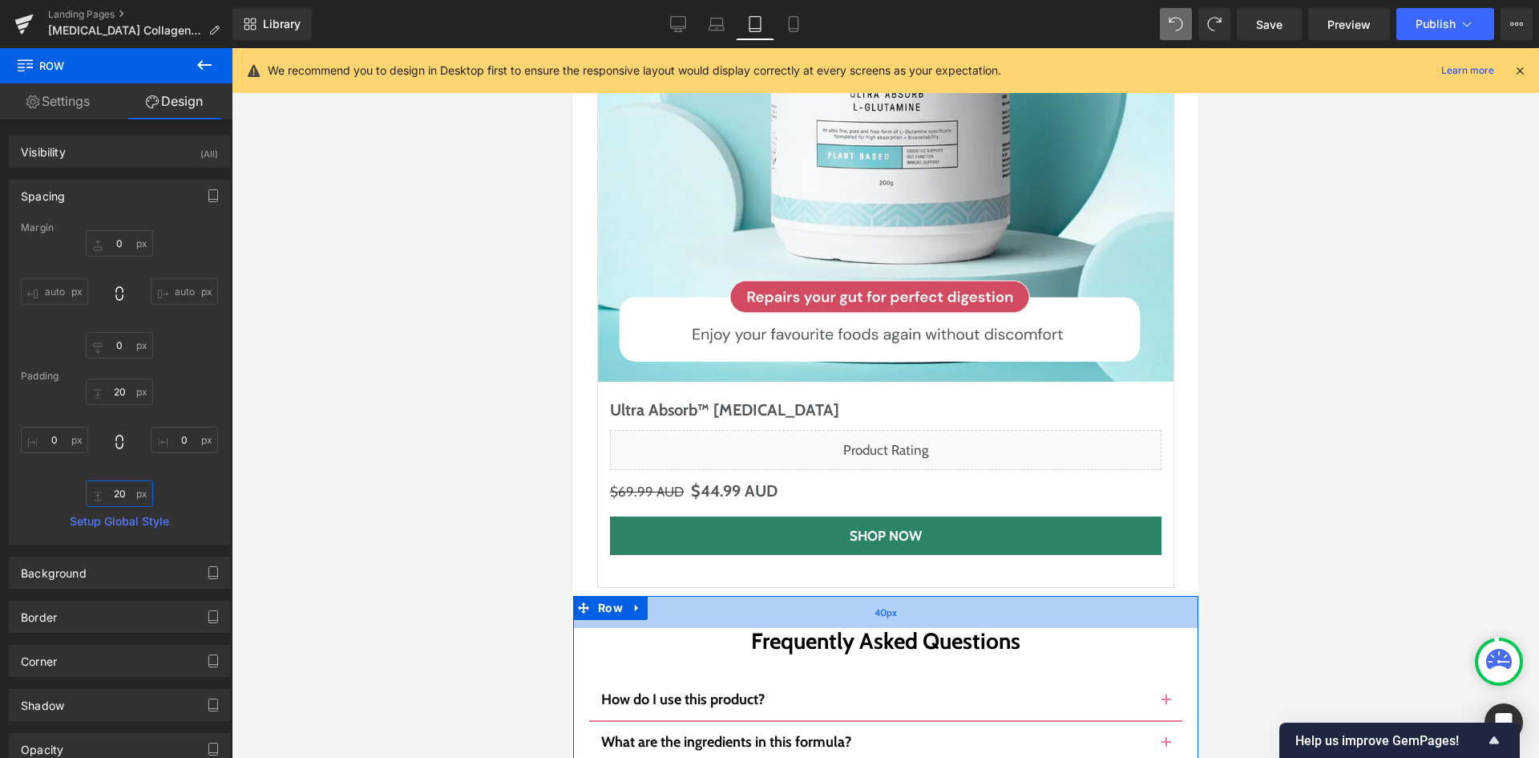
scroll to position [8612, 0]
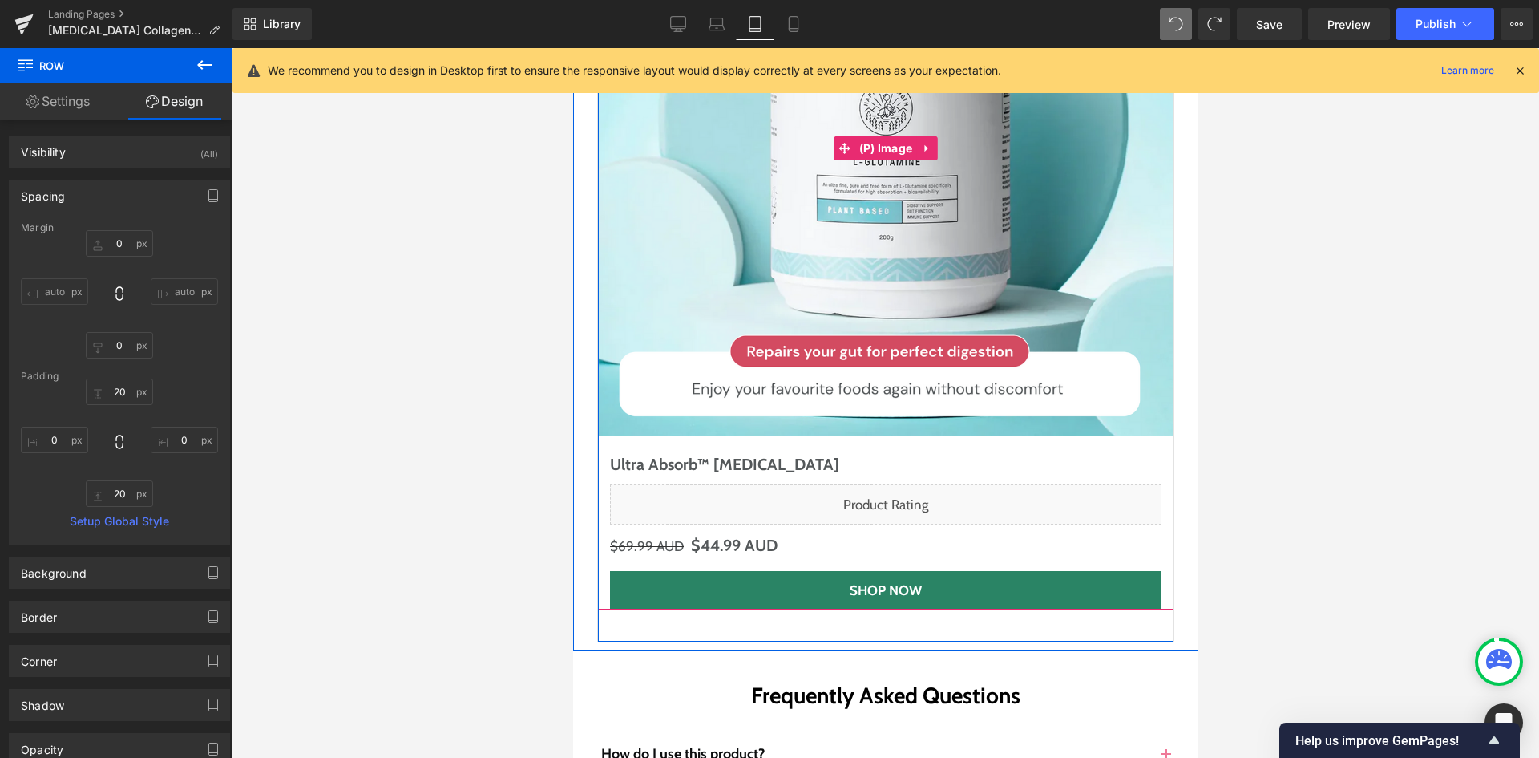
click at [597, 262] on img at bounding box center [885, 149] width 576 height 576
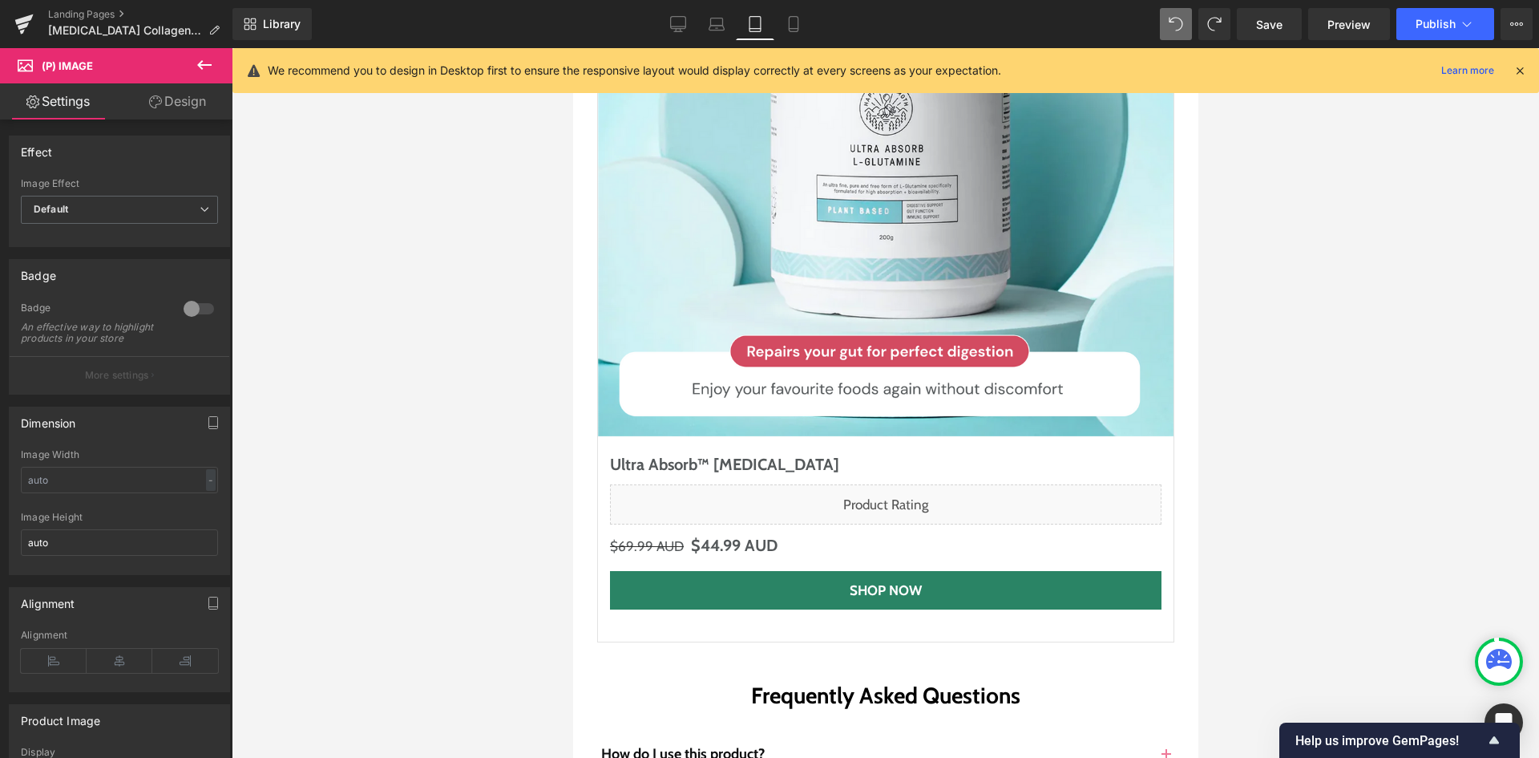
click at [171, 99] on link "Design" at bounding box center [177, 101] width 116 height 36
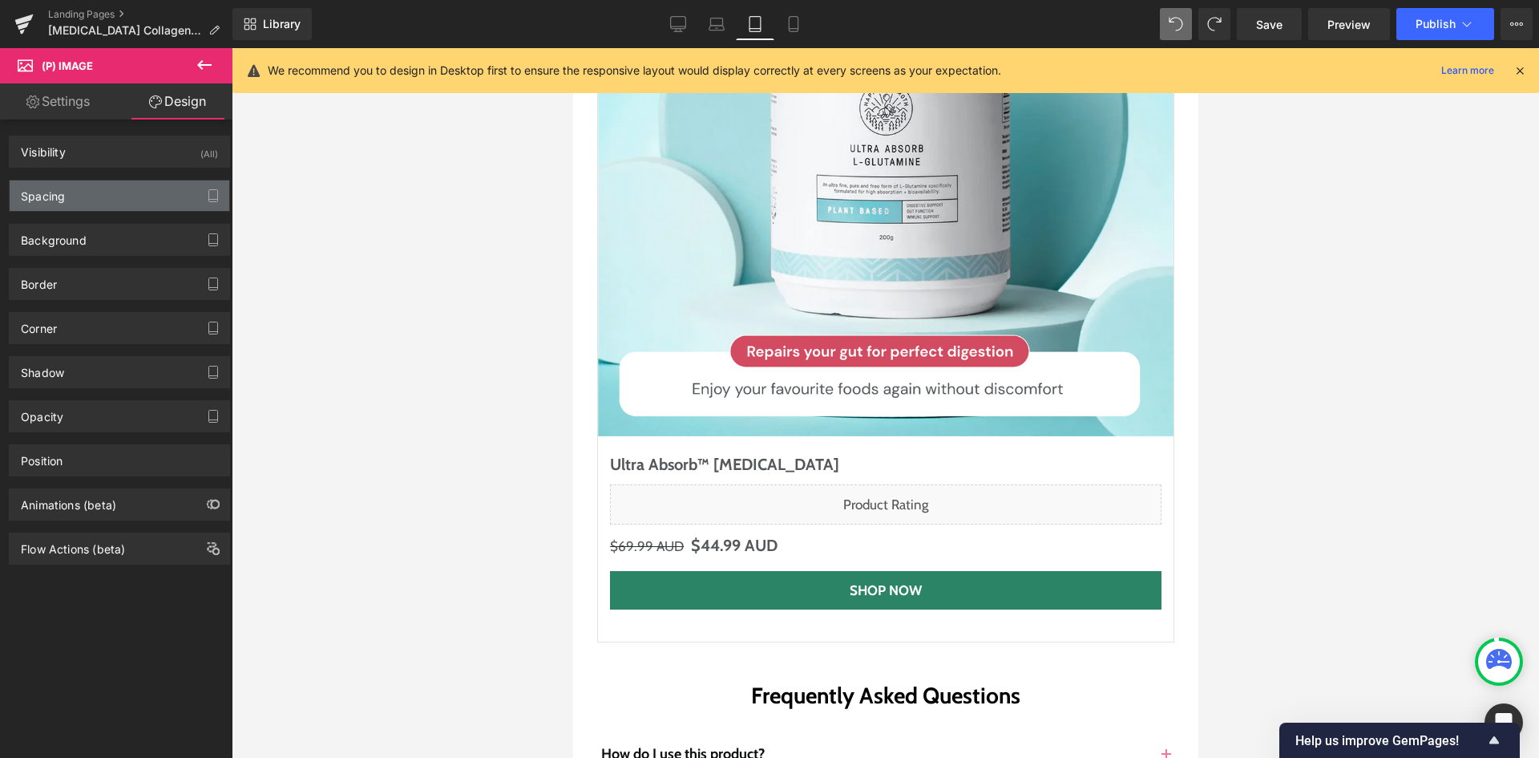
click at [96, 183] on div "Spacing" at bounding box center [120, 195] width 220 height 30
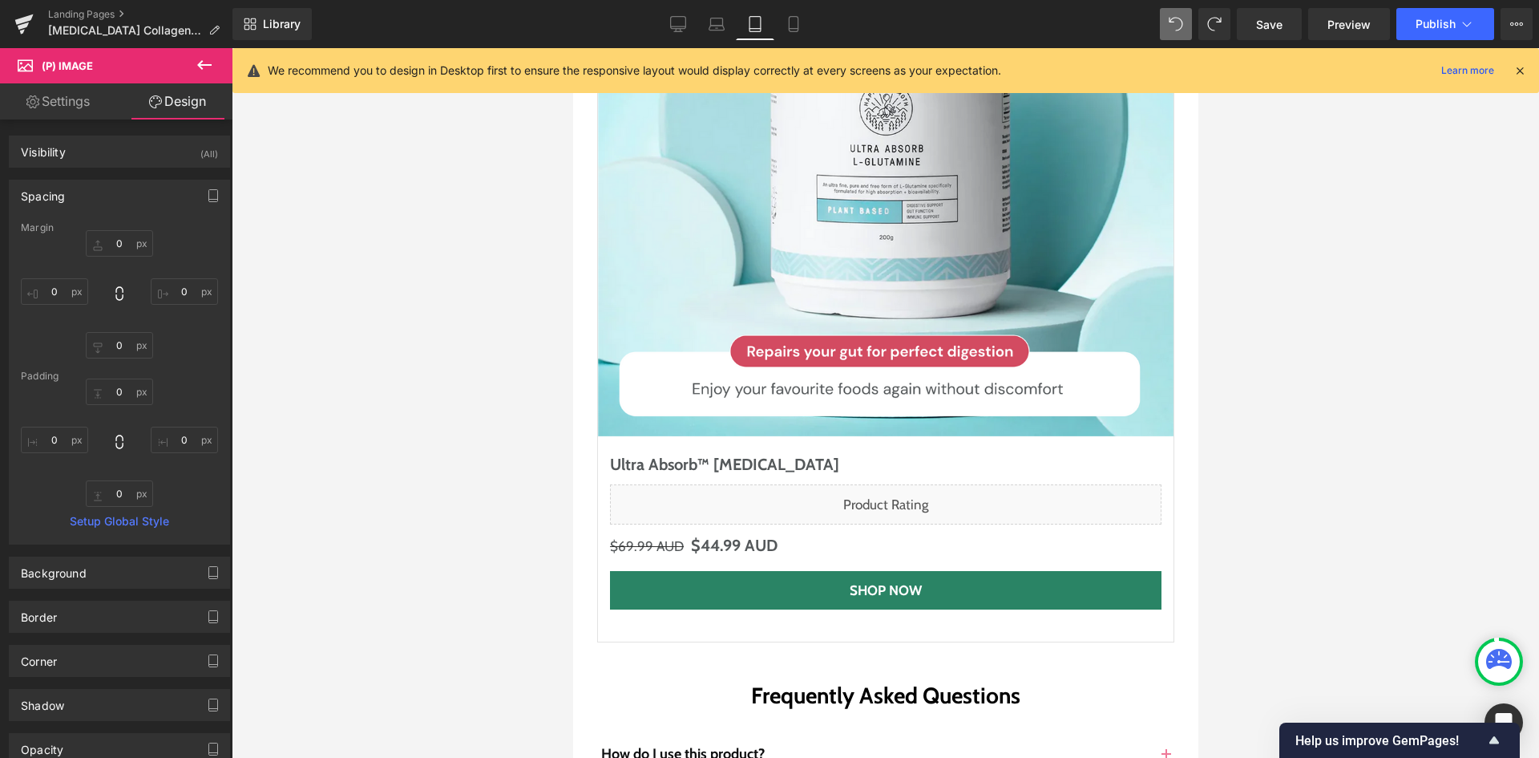
click at [77, 101] on link "Settings" at bounding box center [58, 101] width 116 height 36
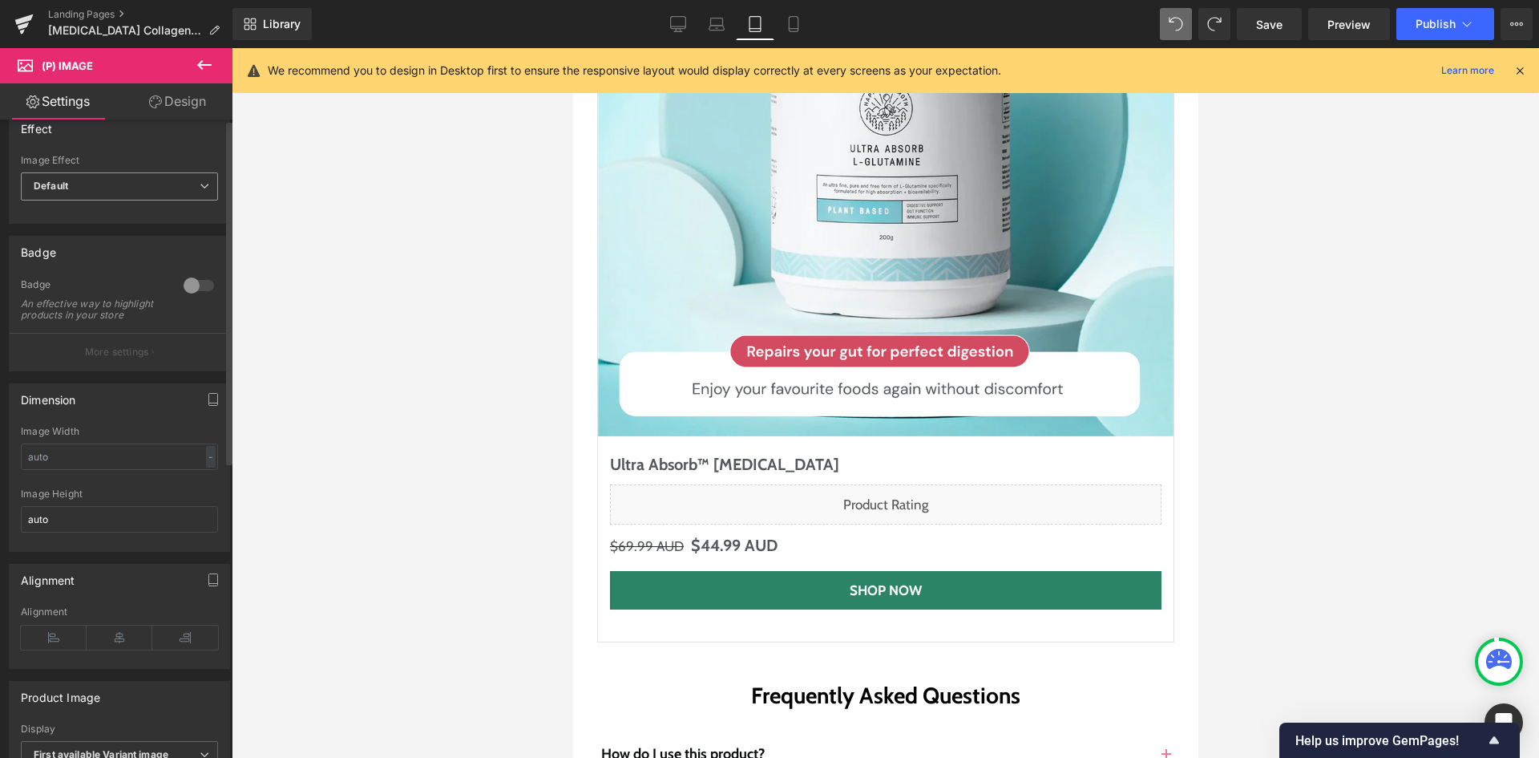
scroll to position [0, 0]
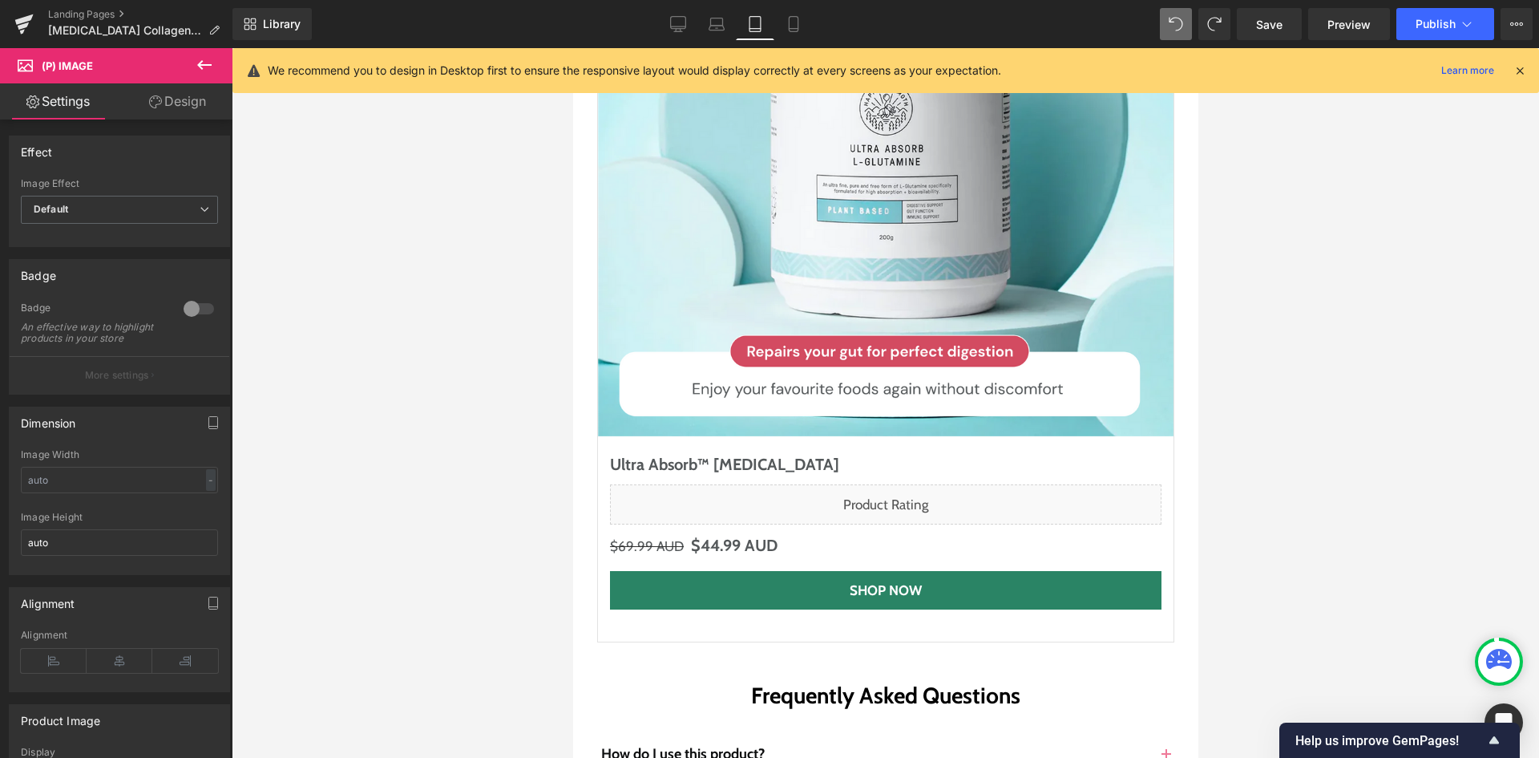
click at [180, 99] on link "Design" at bounding box center [177, 101] width 116 height 36
type input "0"
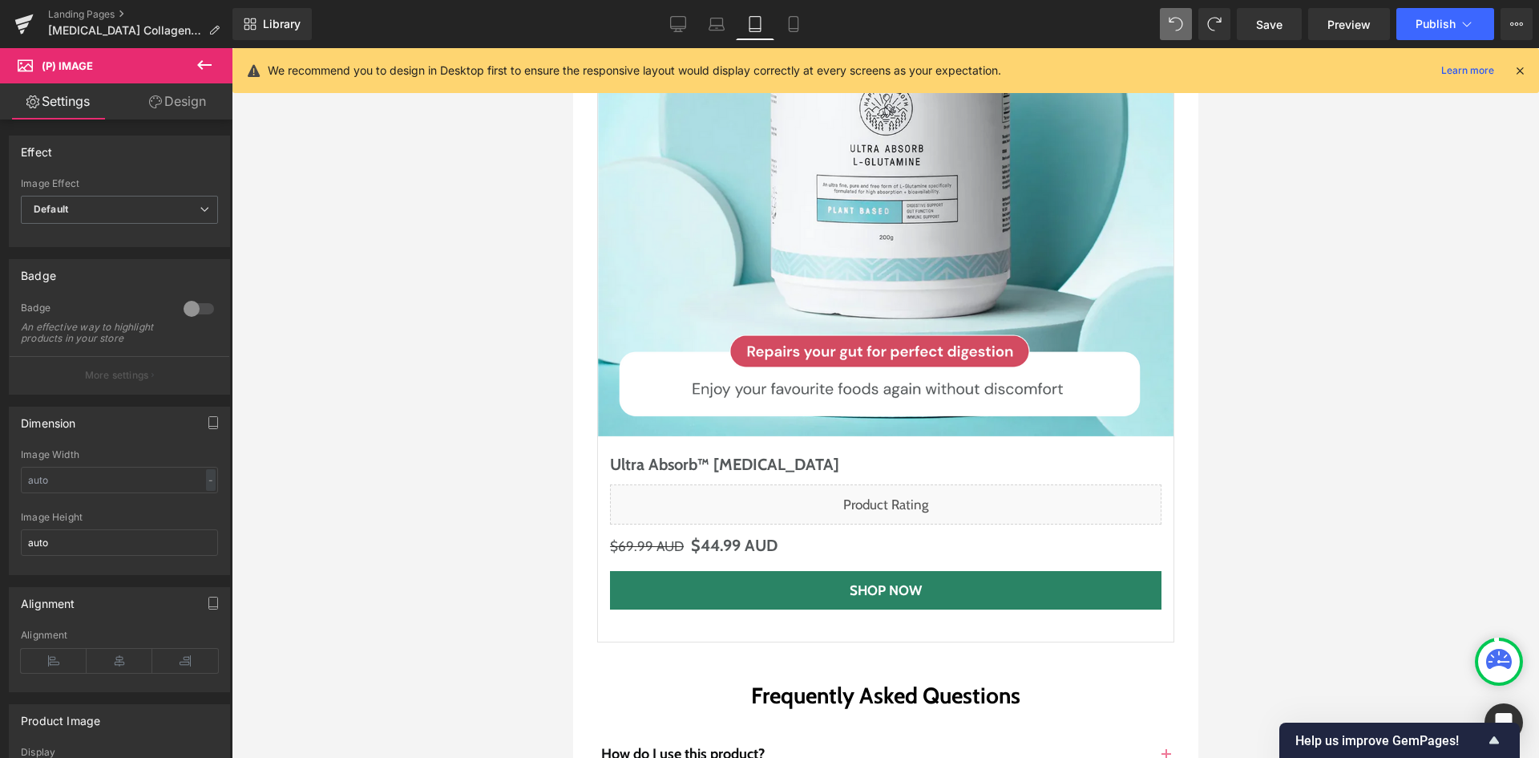
type input "0"
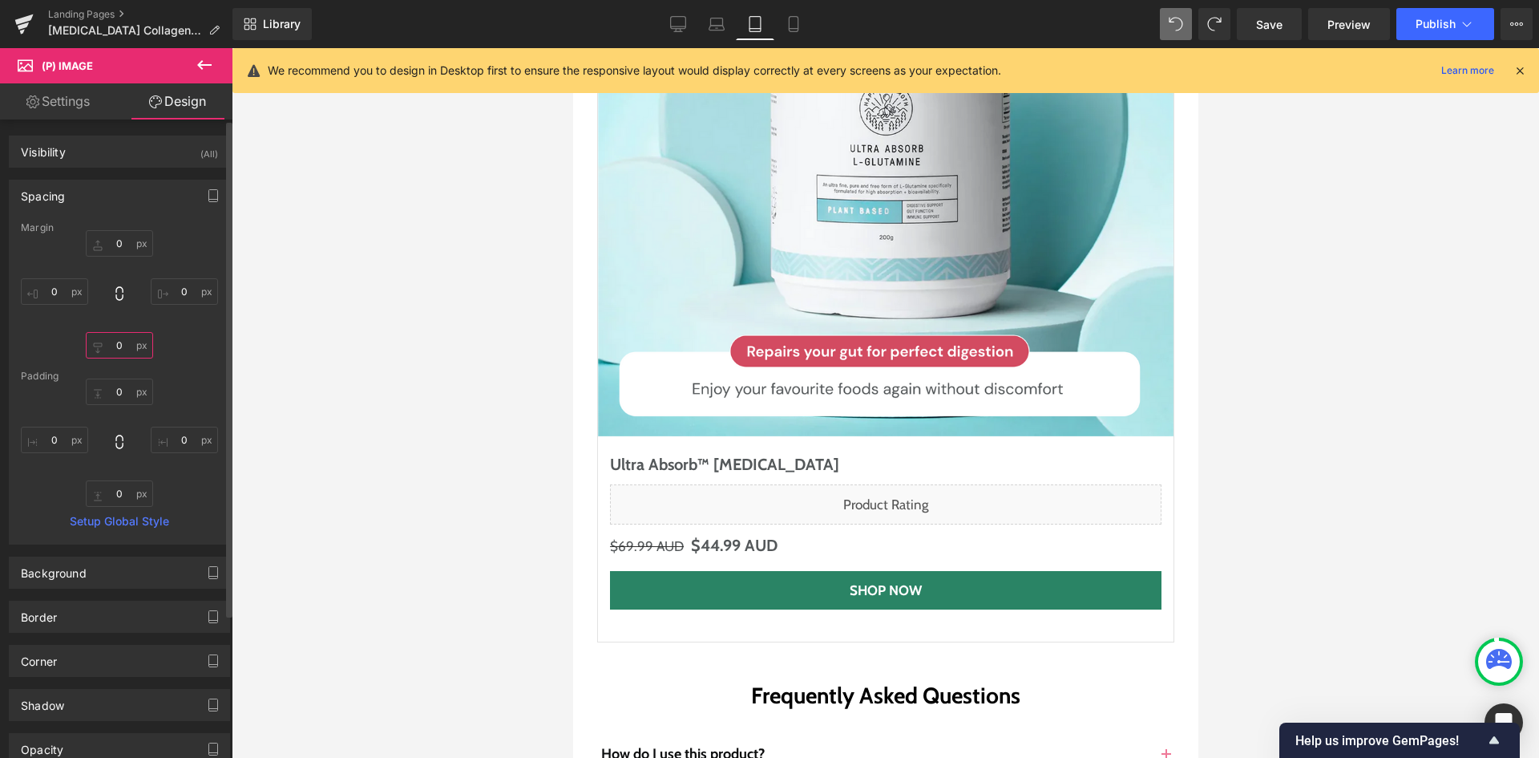
click at [127, 337] on input "0" at bounding box center [119, 345] width 67 height 26
click at [106, 474] on div "0px 0 0px 0 0px 0 0px 0" at bounding box center [119, 442] width 197 height 128
click at [120, 479] on div "0px 0 0px 0 0px 0 0px 0" at bounding box center [119, 442] width 197 height 128
click at [127, 493] on input "0" at bounding box center [119, 493] width 67 height 26
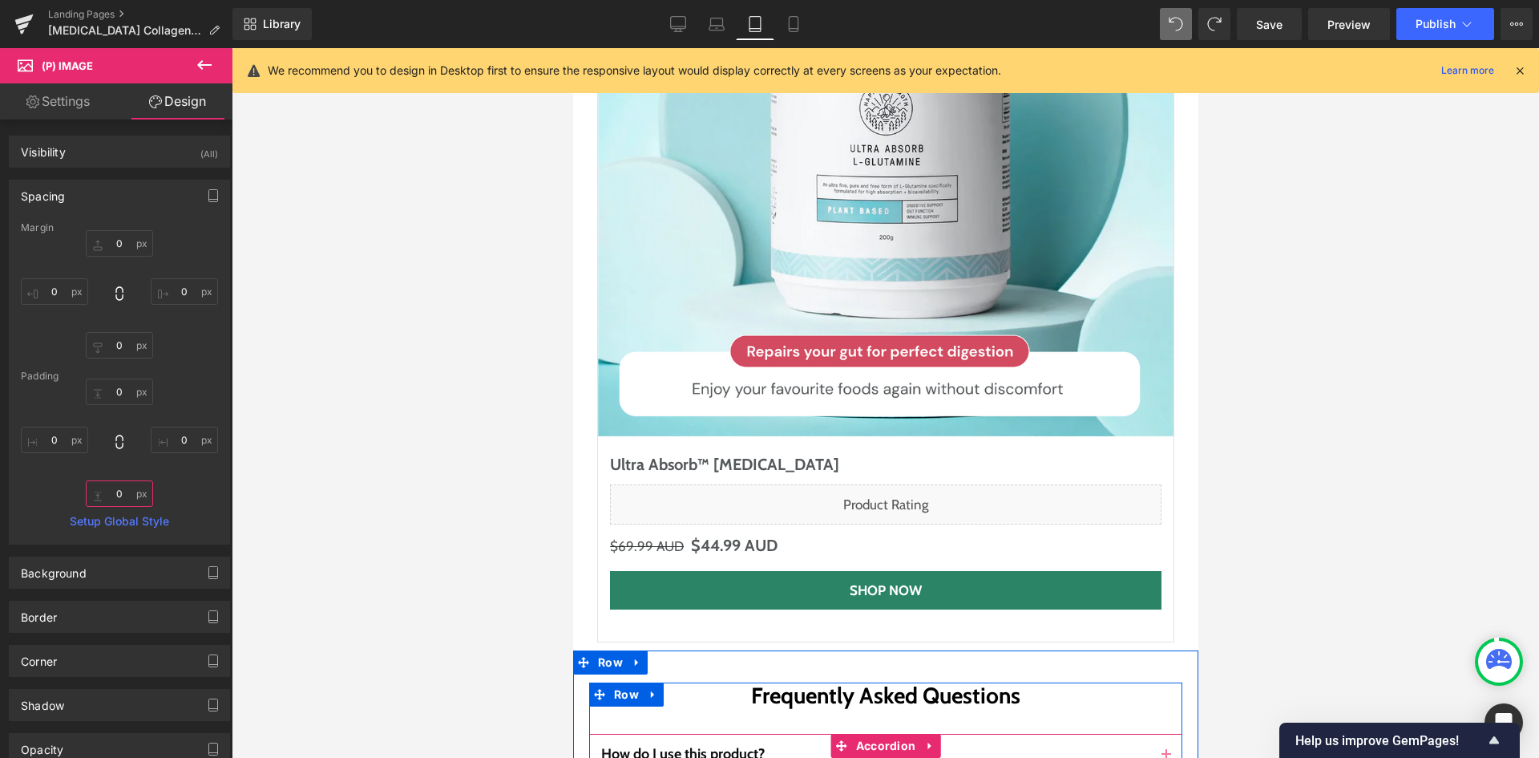
type input "0"
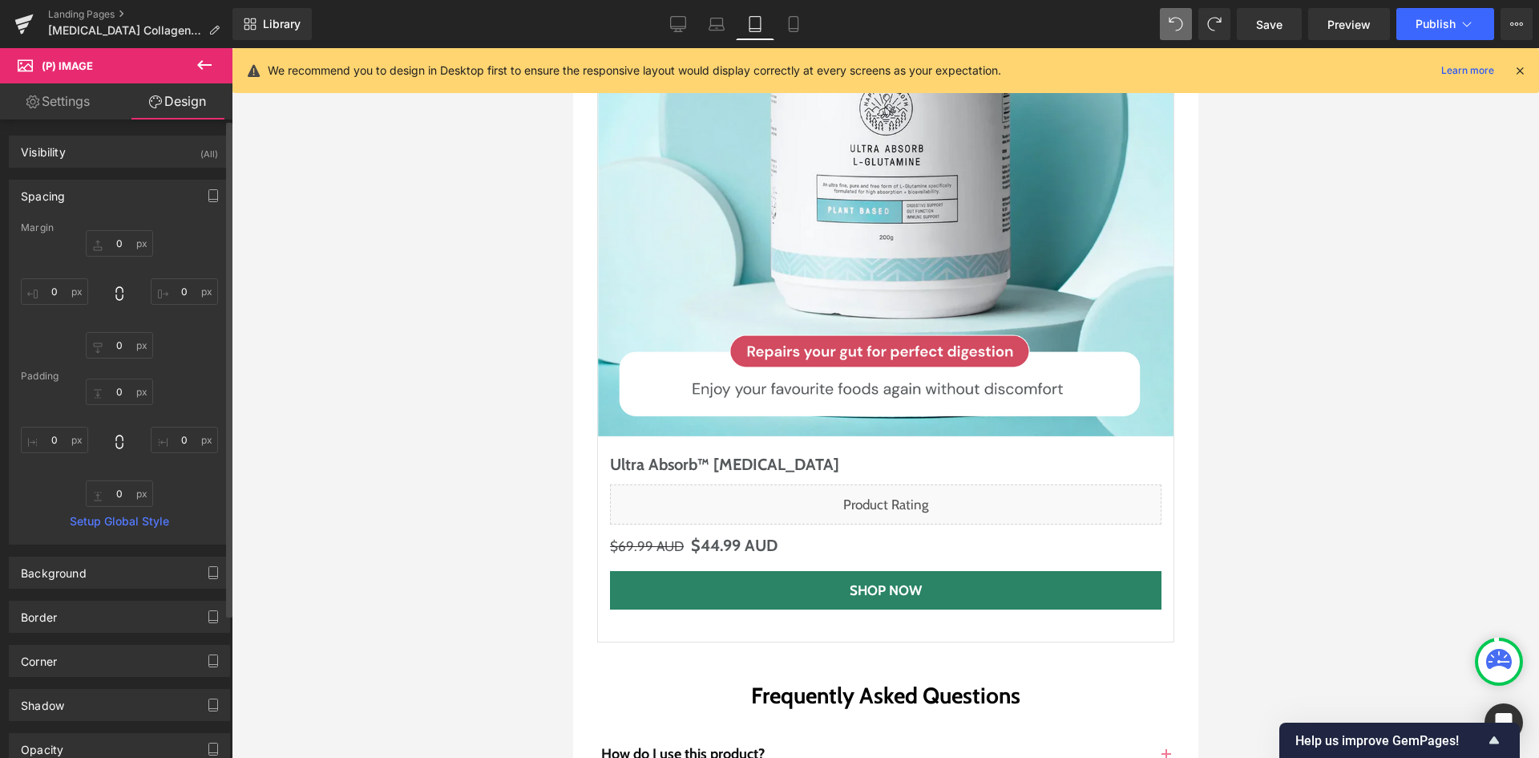
click at [166, 503] on div "0px 0 0px 0 0 0 0px 0" at bounding box center [119, 442] width 197 height 128
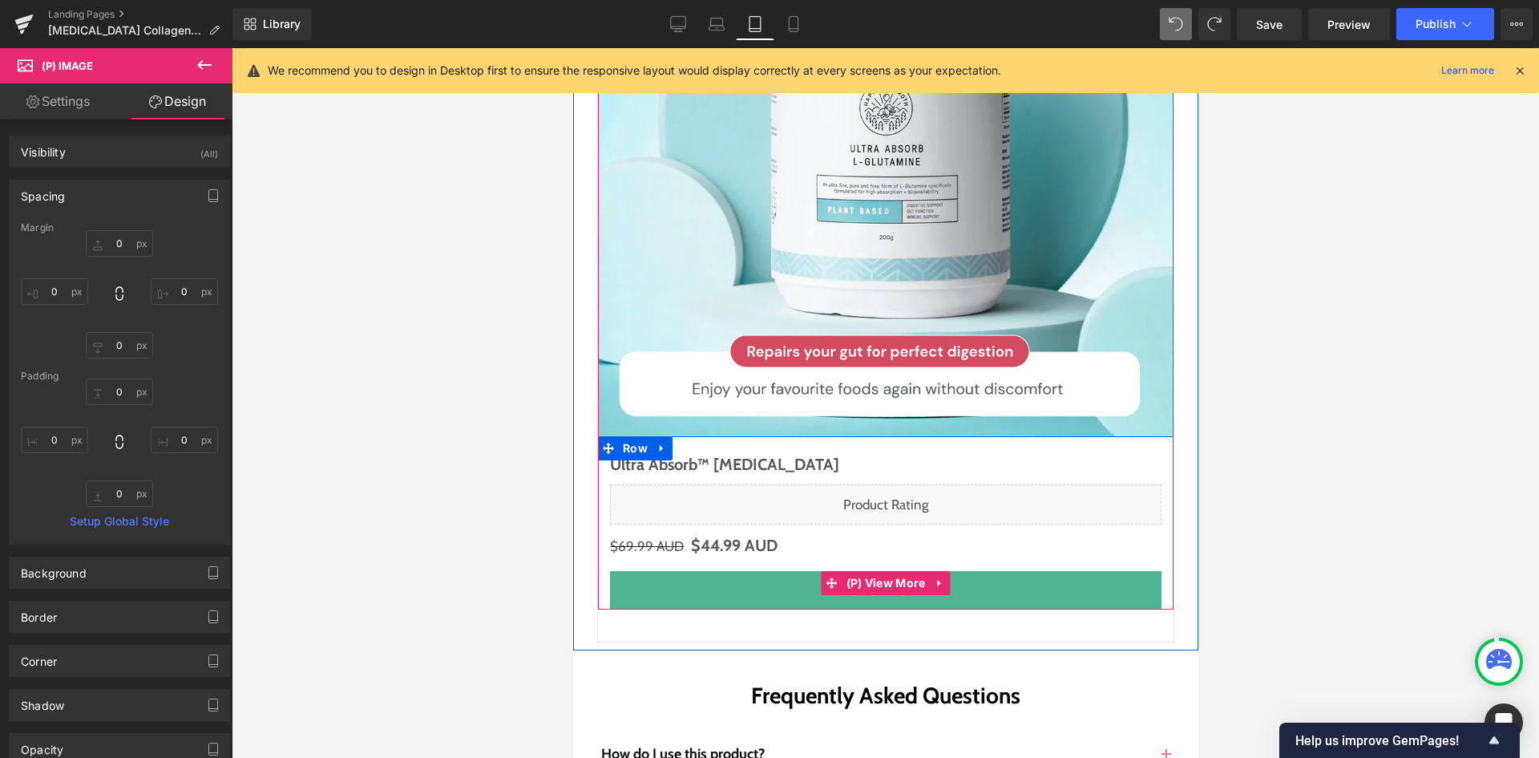
click at [762, 571] on link "Shop Now" at bounding box center [885, 590] width 552 height 38
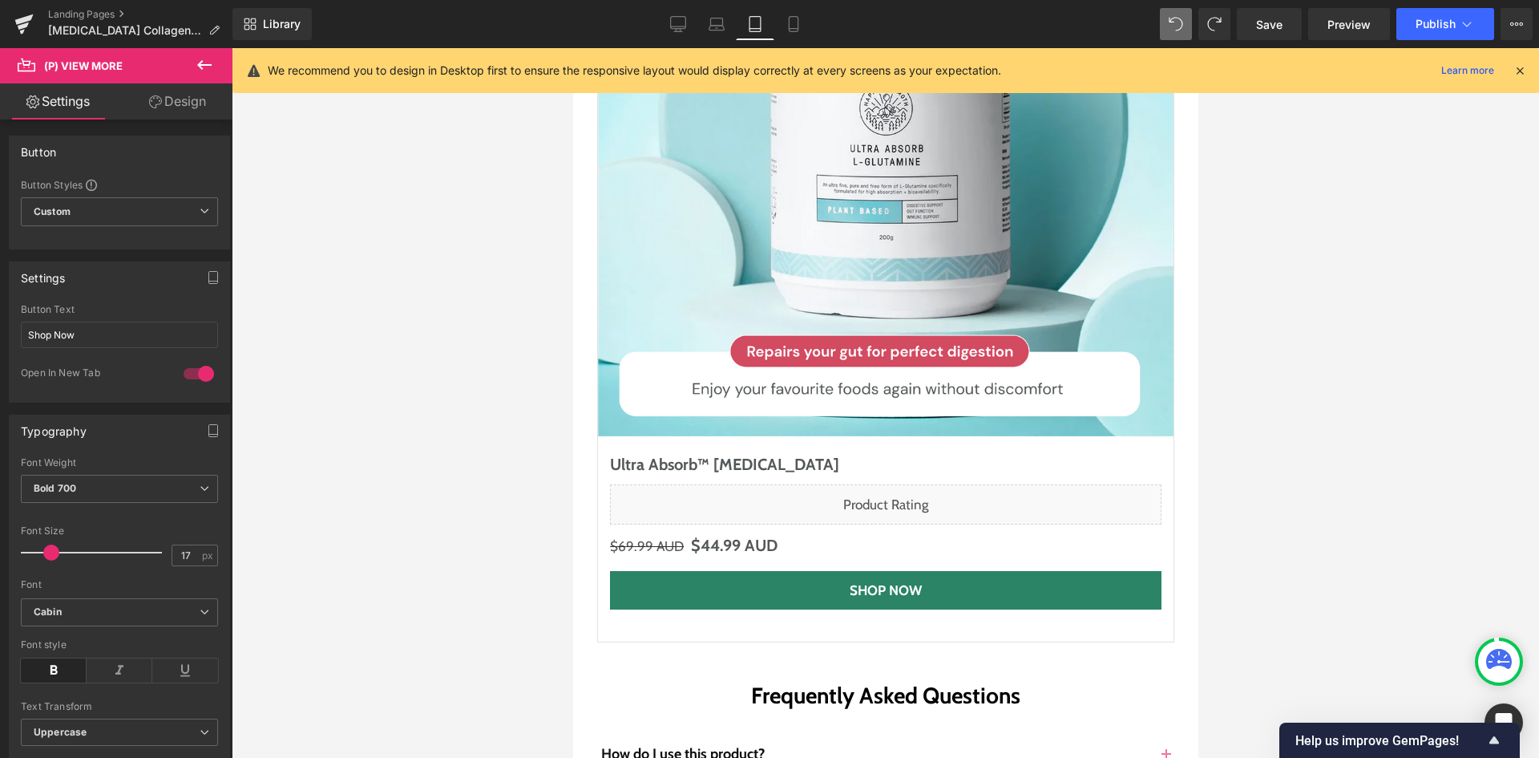
click at [164, 111] on link "Design" at bounding box center [177, 101] width 116 height 36
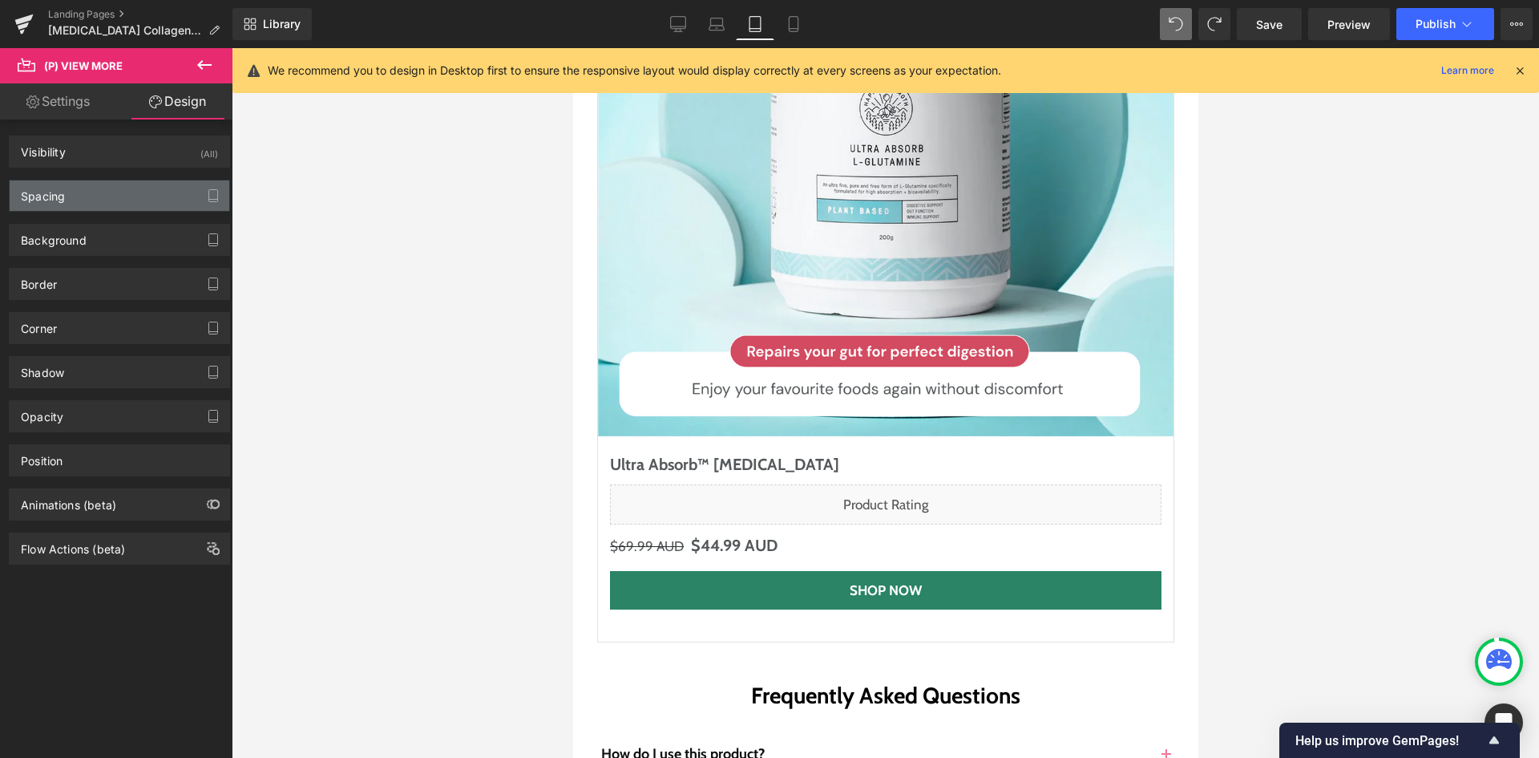
type input "0"
type input "10"
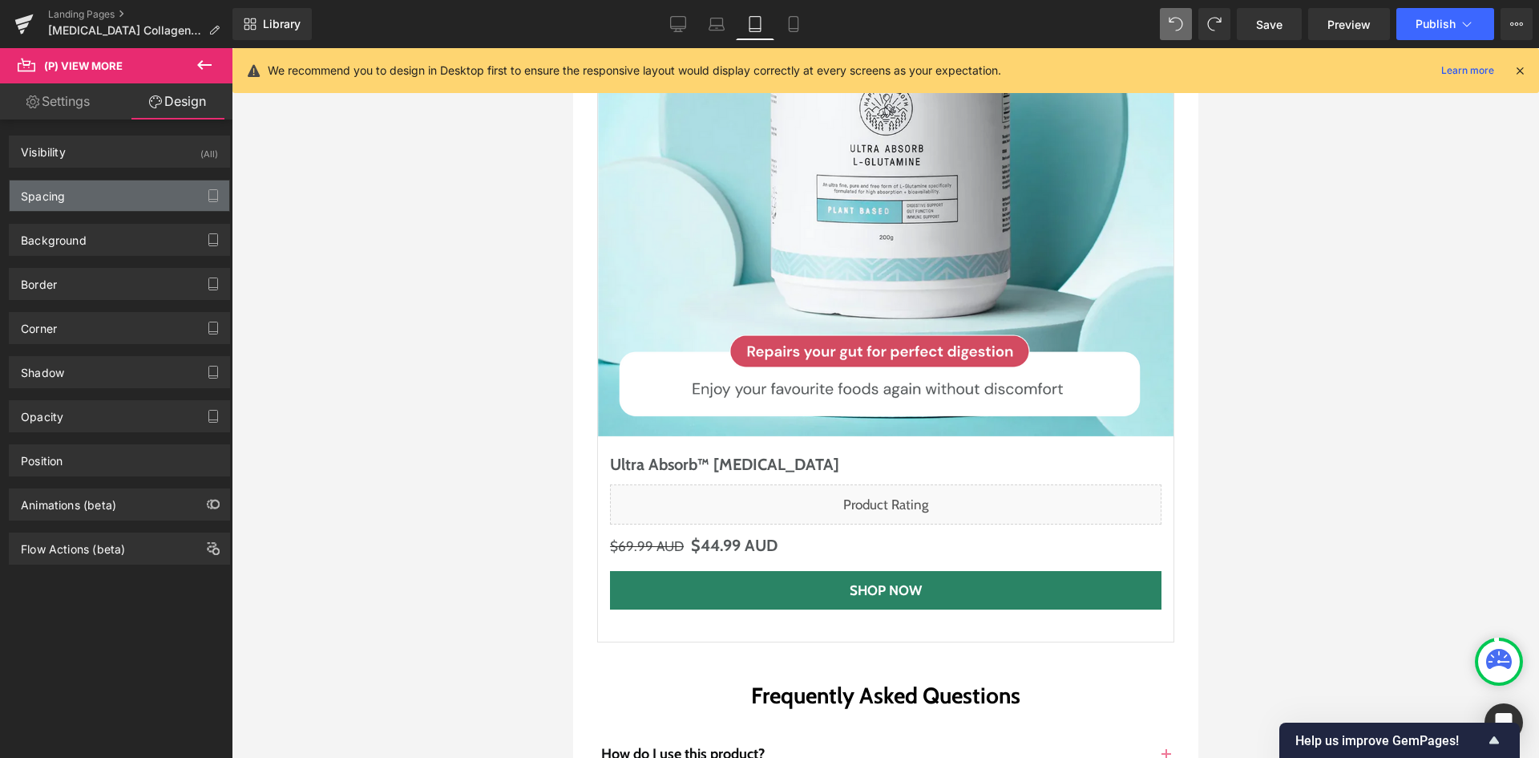
type input "0"
type input "10"
type input "0"
click at [139, 209] on div "Spacing" at bounding box center [120, 195] width 220 height 30
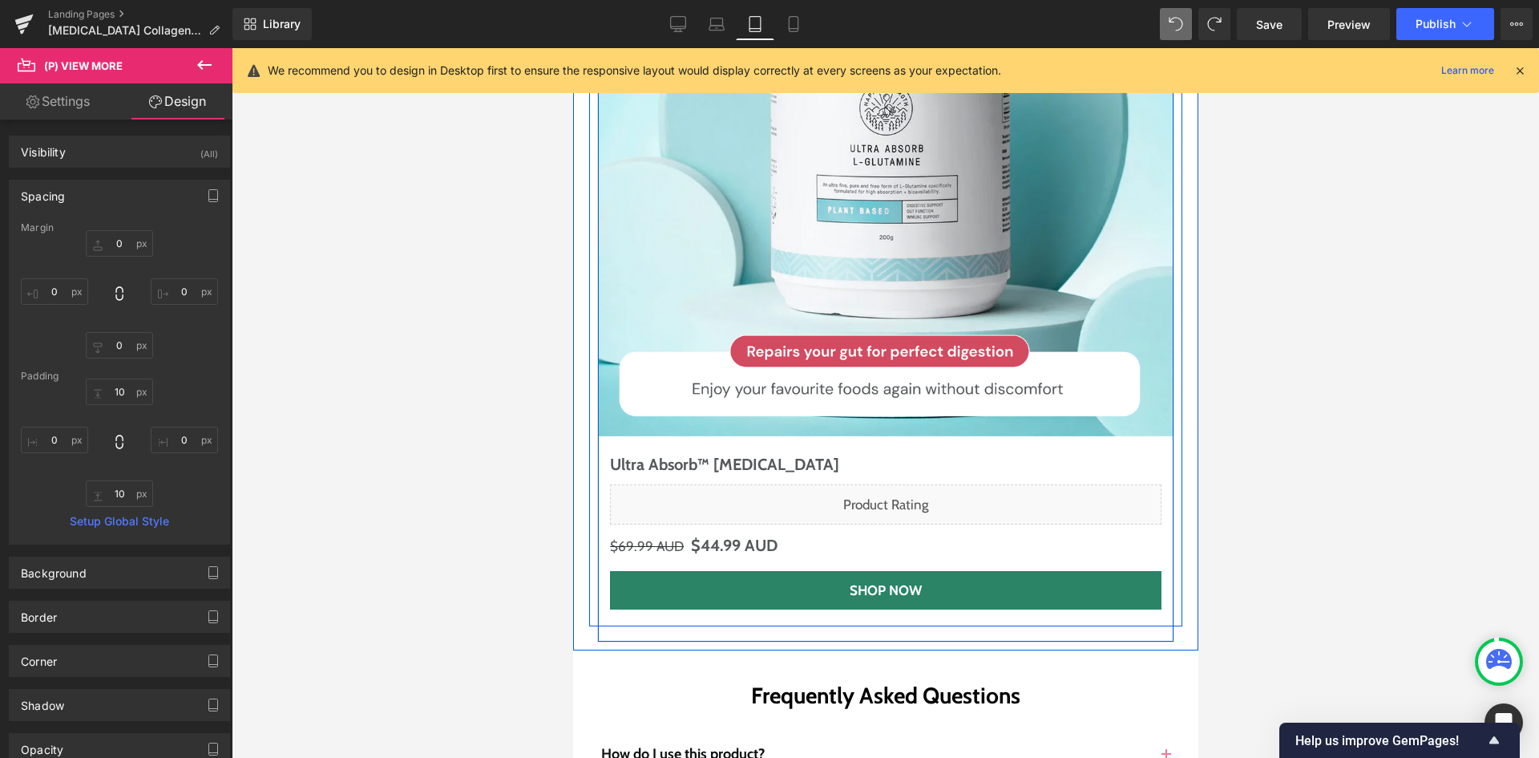
click at [597, 257] on img at bounding box center [885, 149] width 576 height 576
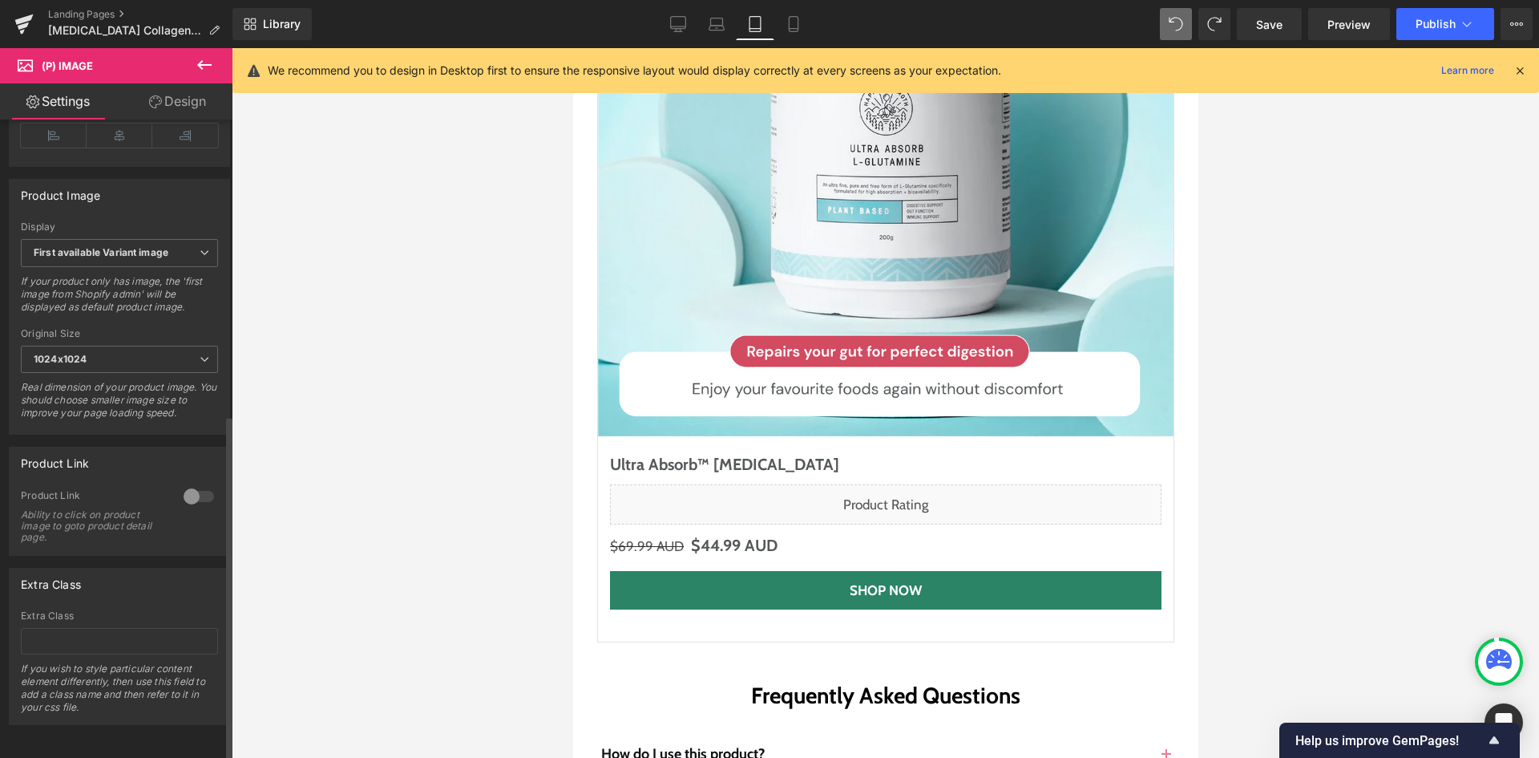
scroll to position [548, 0]
click at [190, 96] on link "Design" at bounding box center [177, 101] width 116 height 36
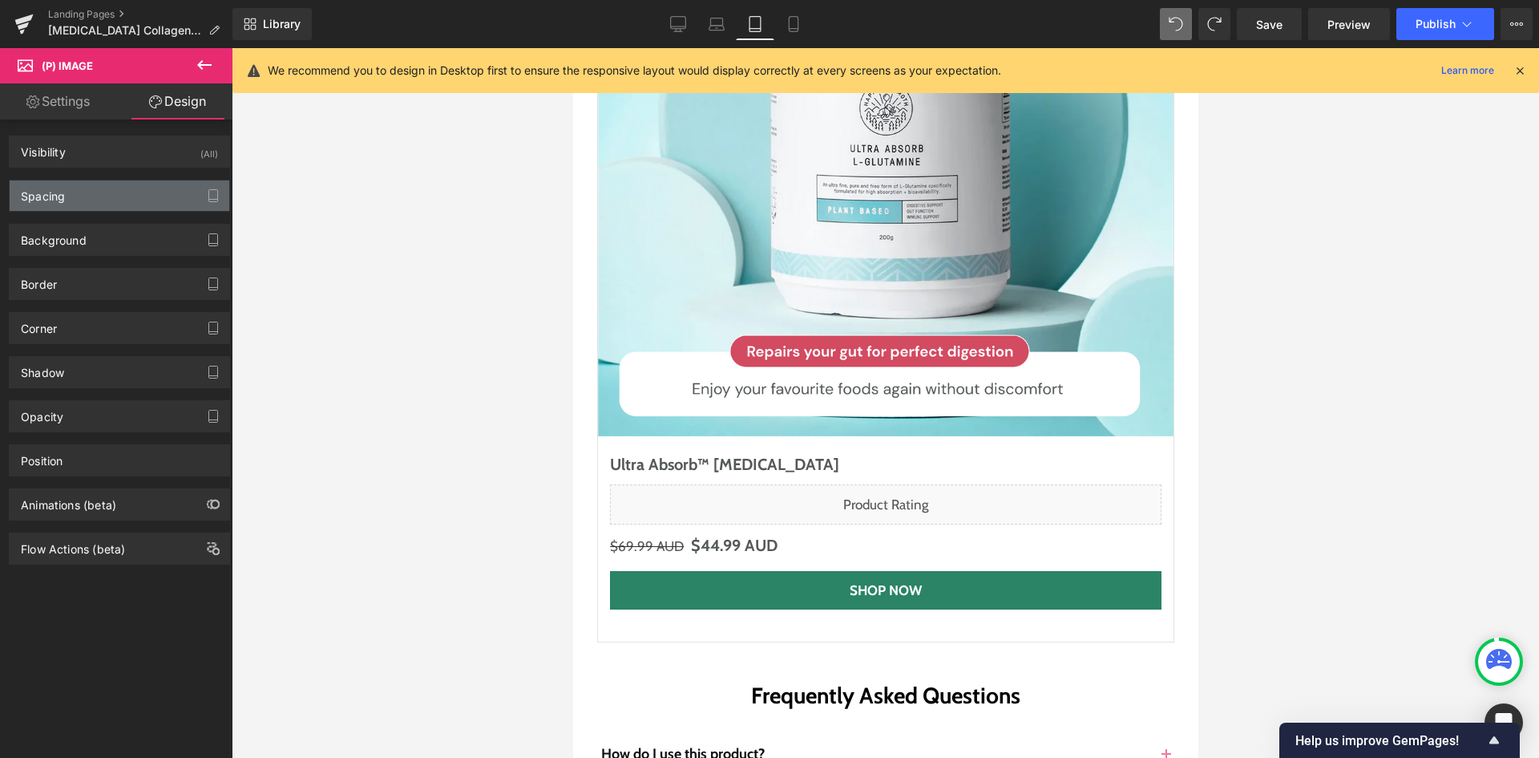
click at [139, 188] on div "Spacing" at bounding box center [120, 195] width 220 height 30
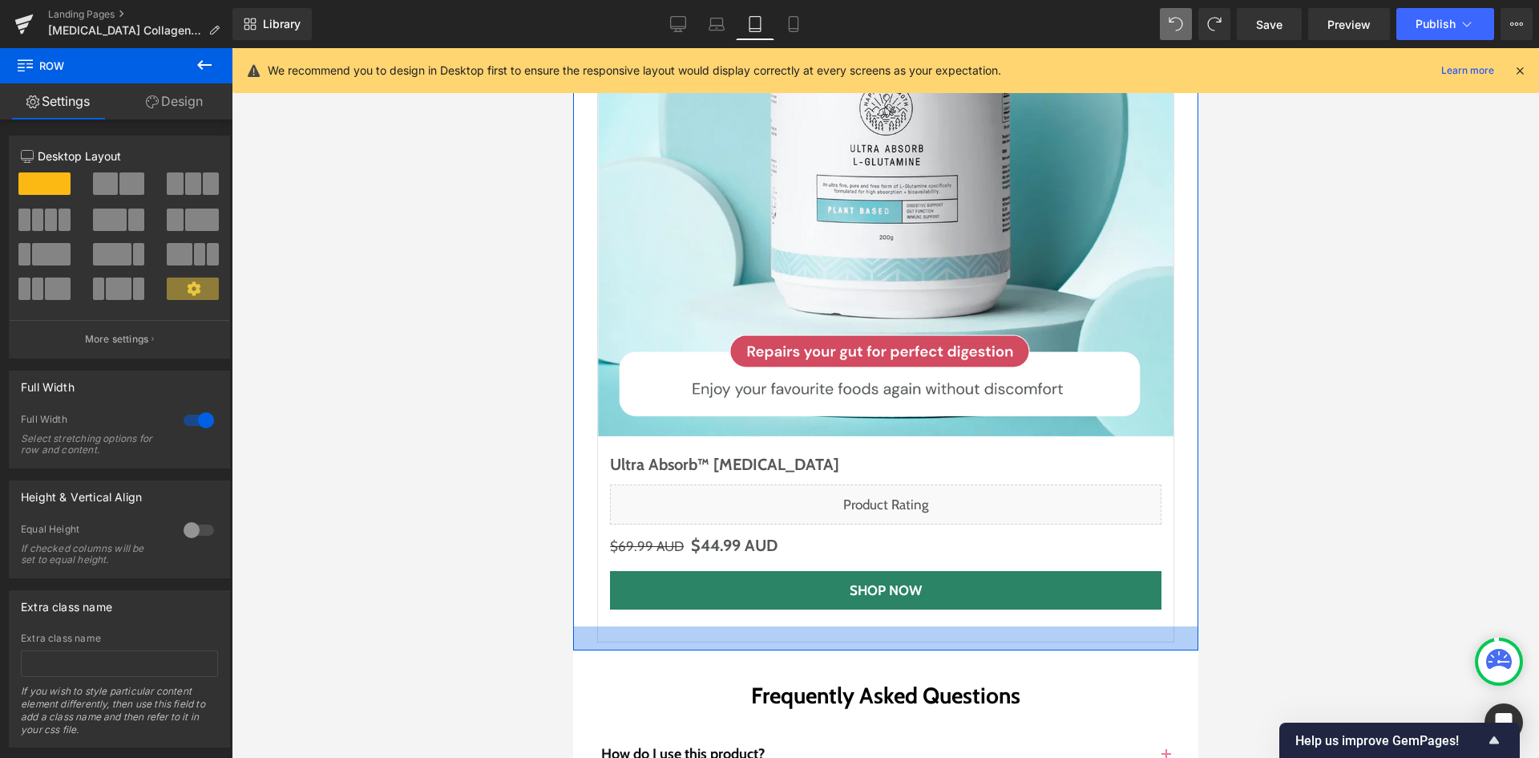
click at [588, 626] on div at bounding box center [884, 638] width 625 height 24
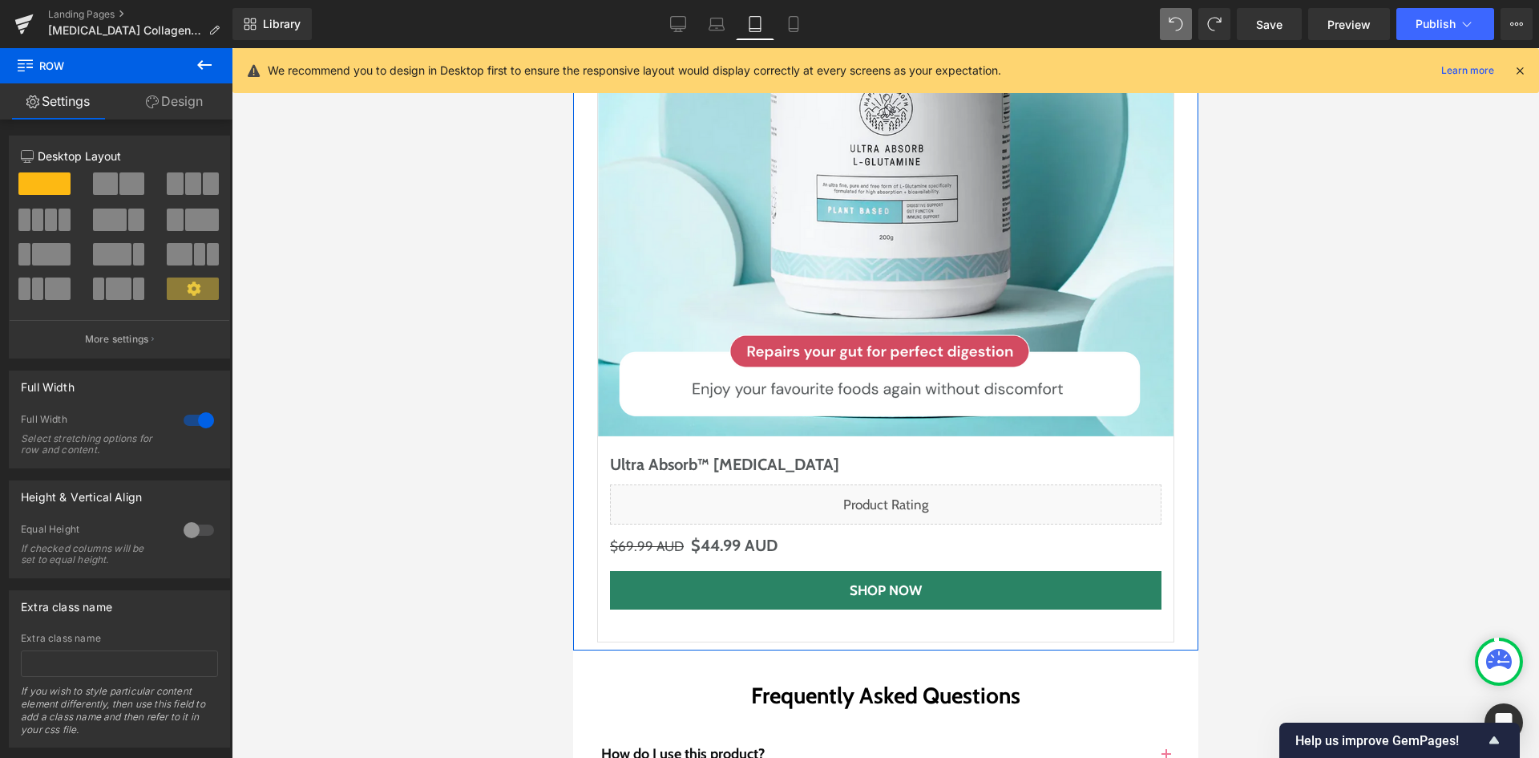
click at [178, 87] on link "Design" at bounding box center [174, 101] width 116 height 36
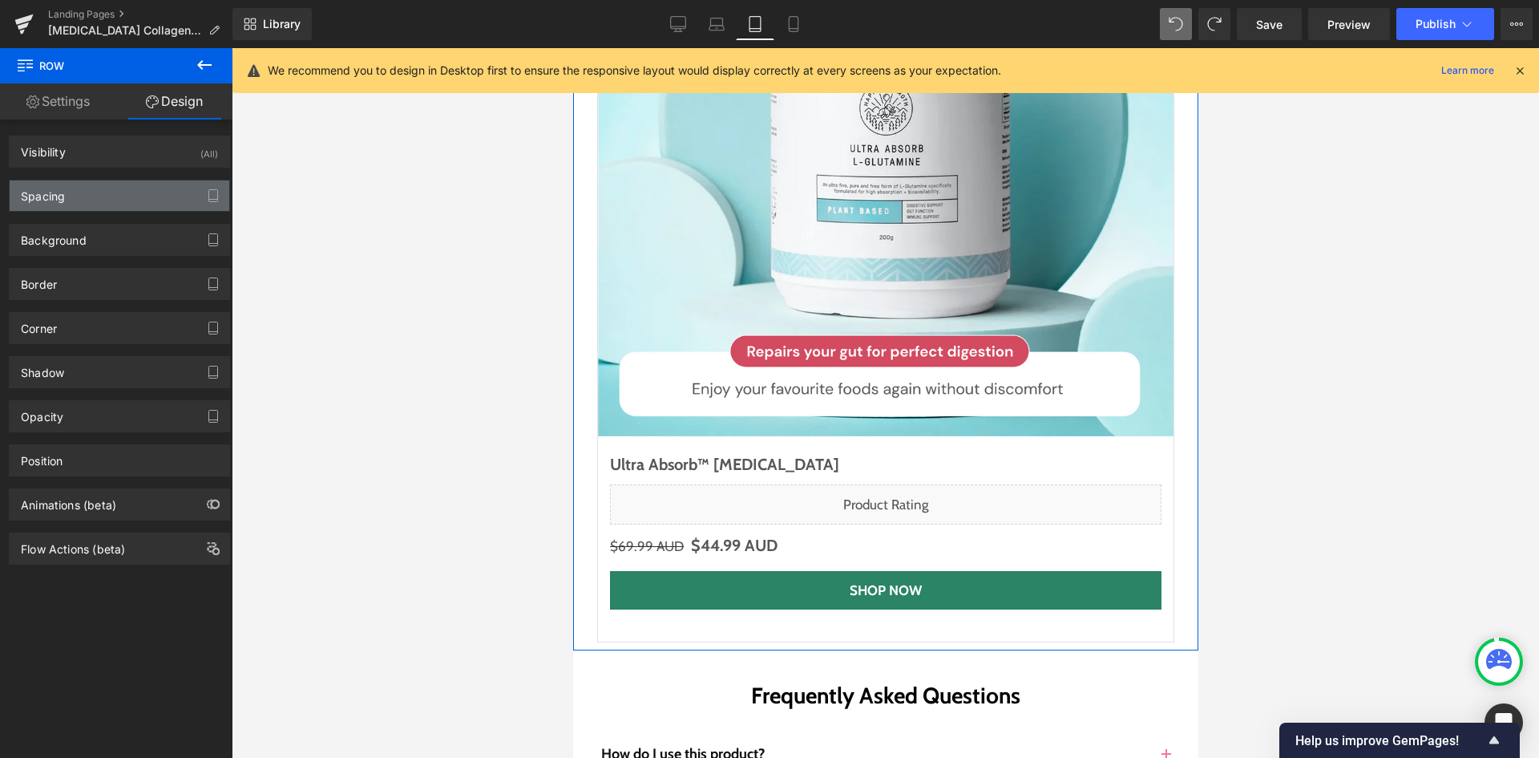
click at [152, 197] on div "Spacing" at bounding box center [120, 195] width 220 height 30
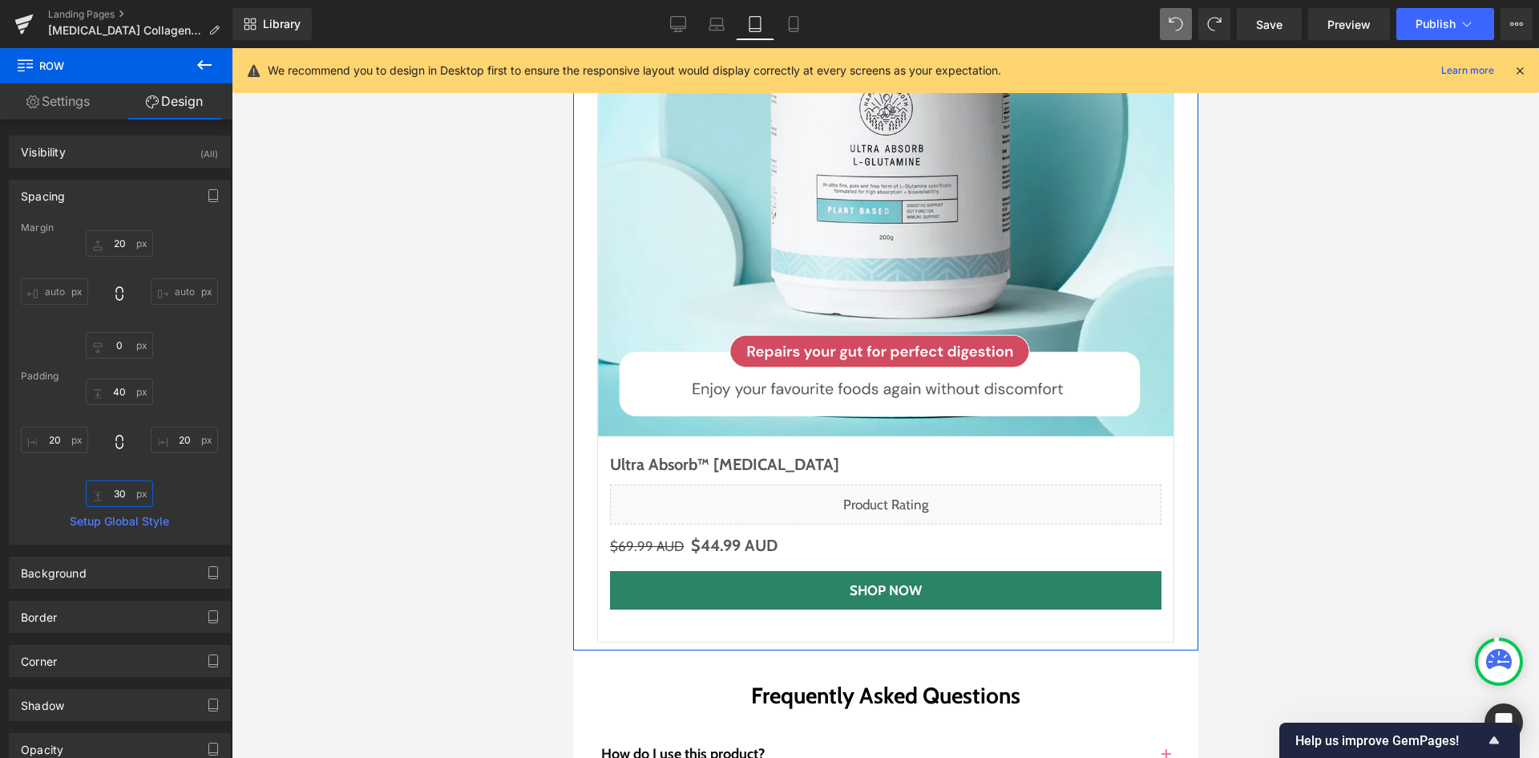
click at [120, 498] on input "30" at bounding box center [119, 493] width 67 height 26
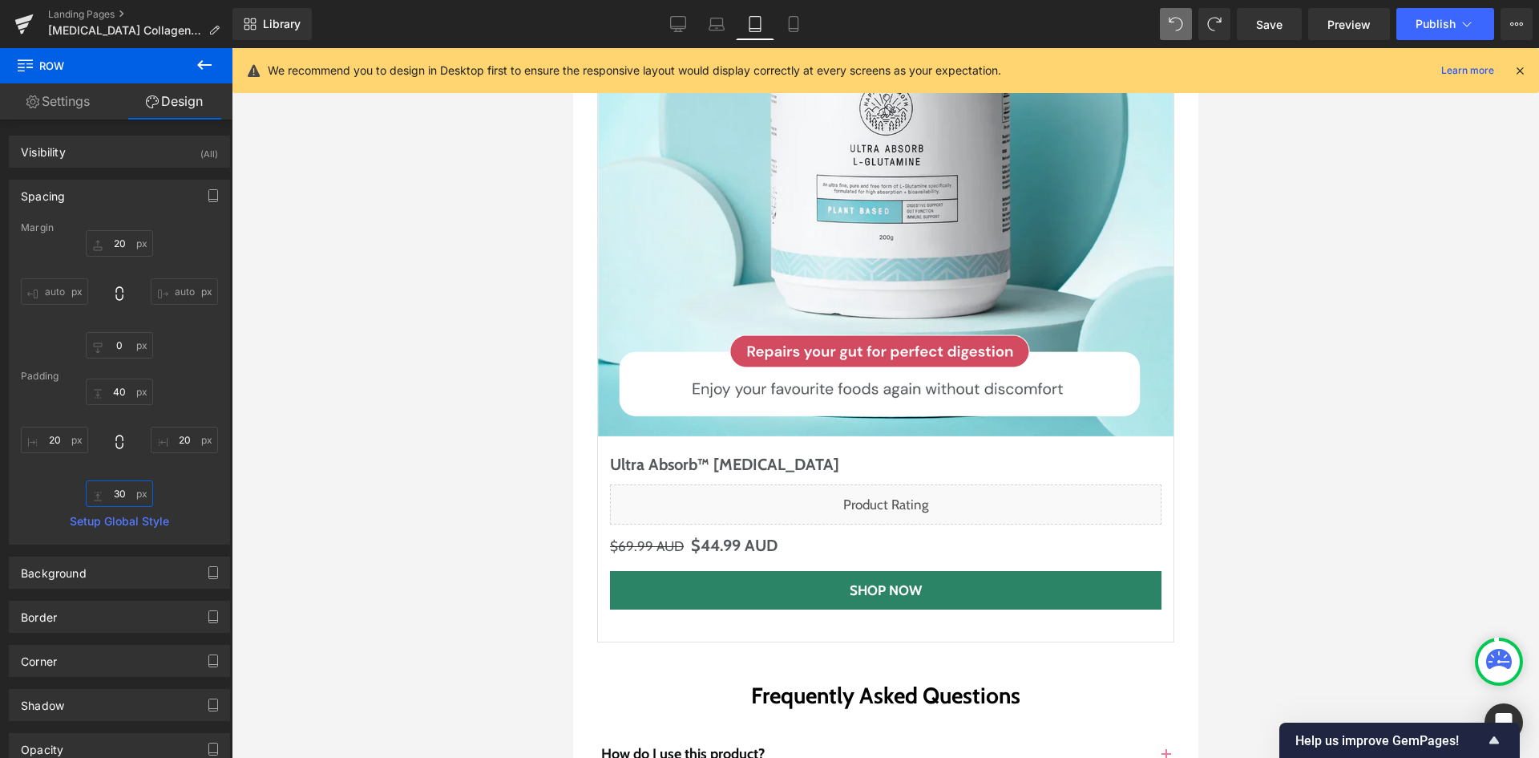
type input "0"
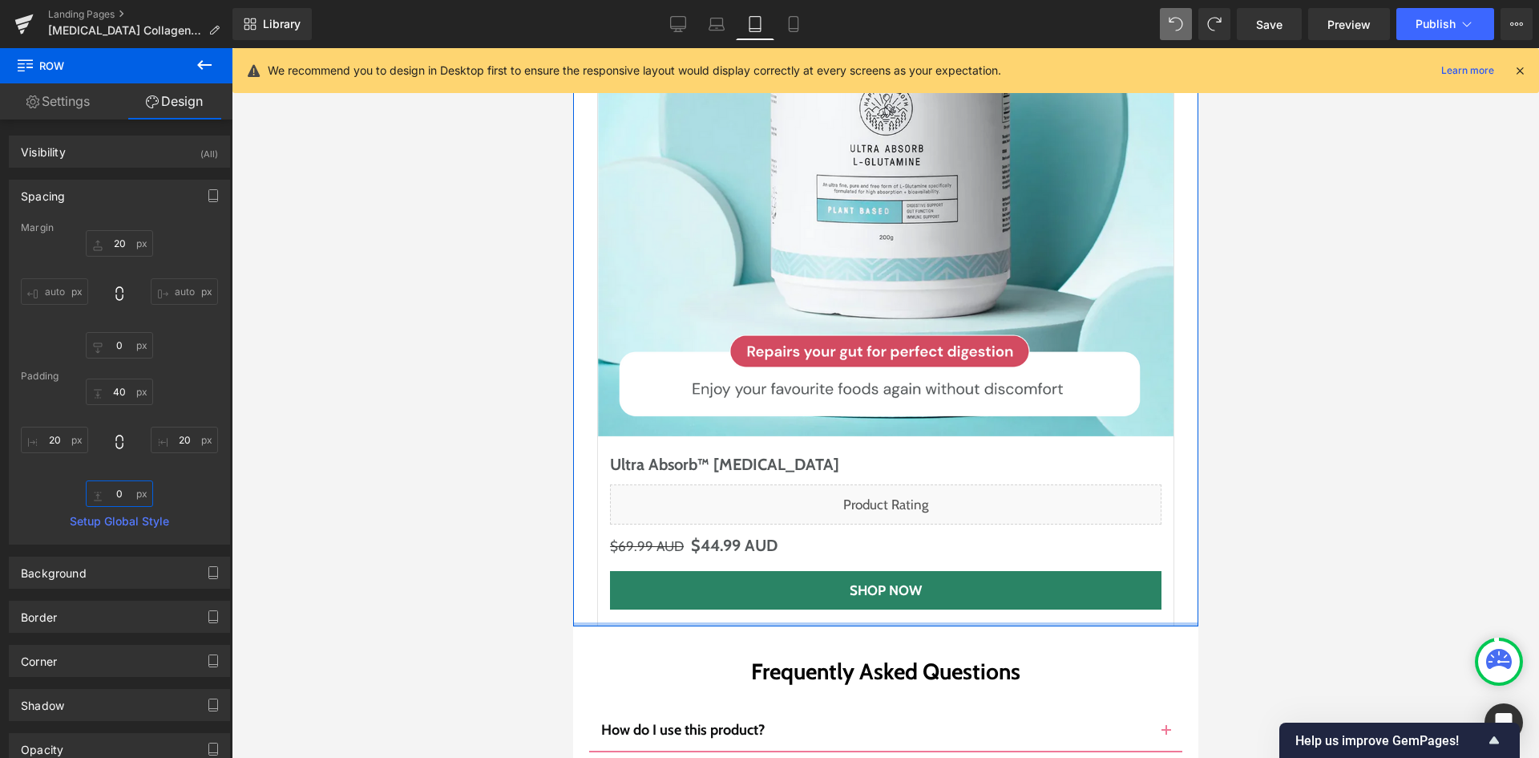
click at [600, 622] on div at bounding box center [884, 624] width 625 height 4
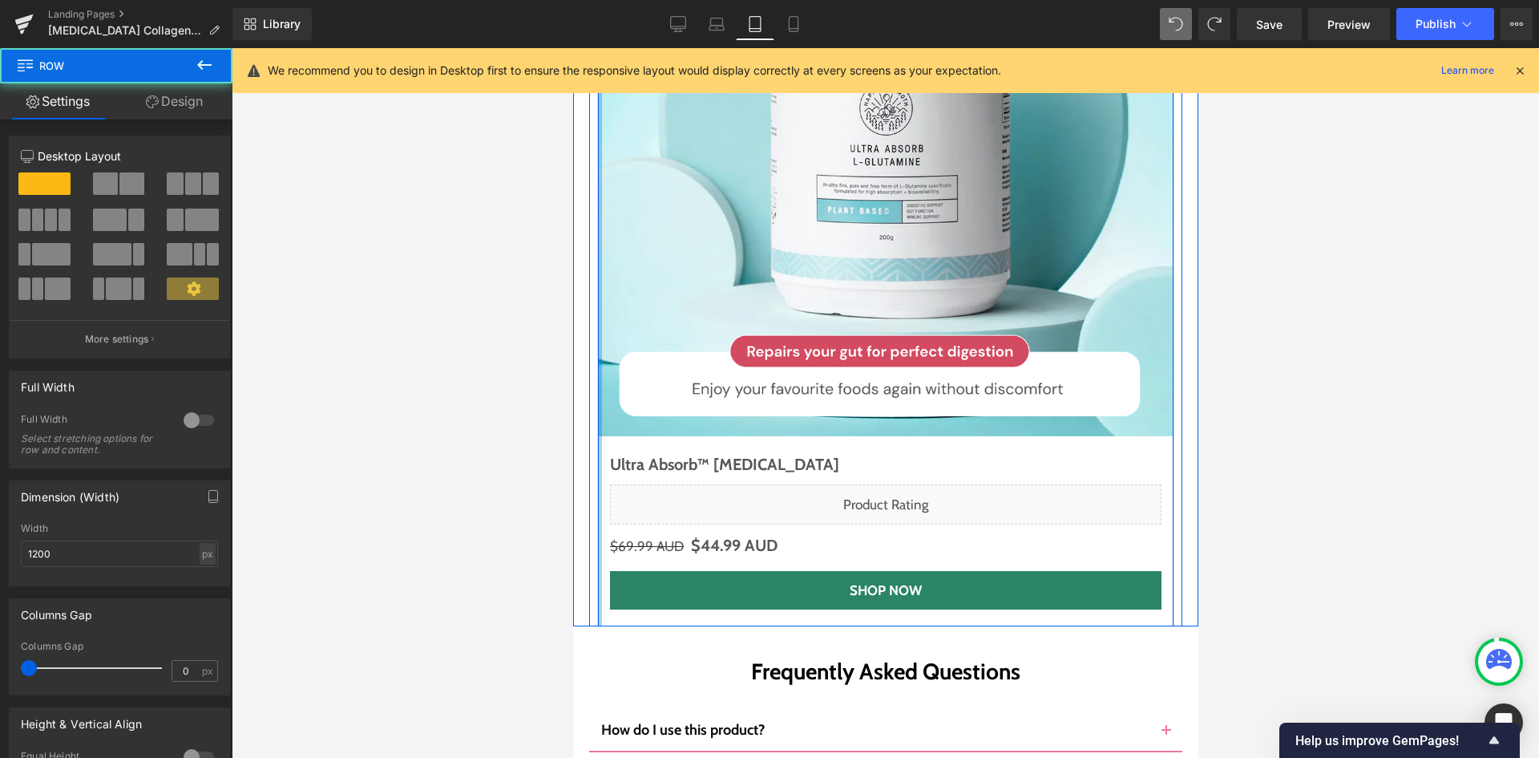
click at [597, 430] on div at bounding box center [599, 251] width 4 height 781
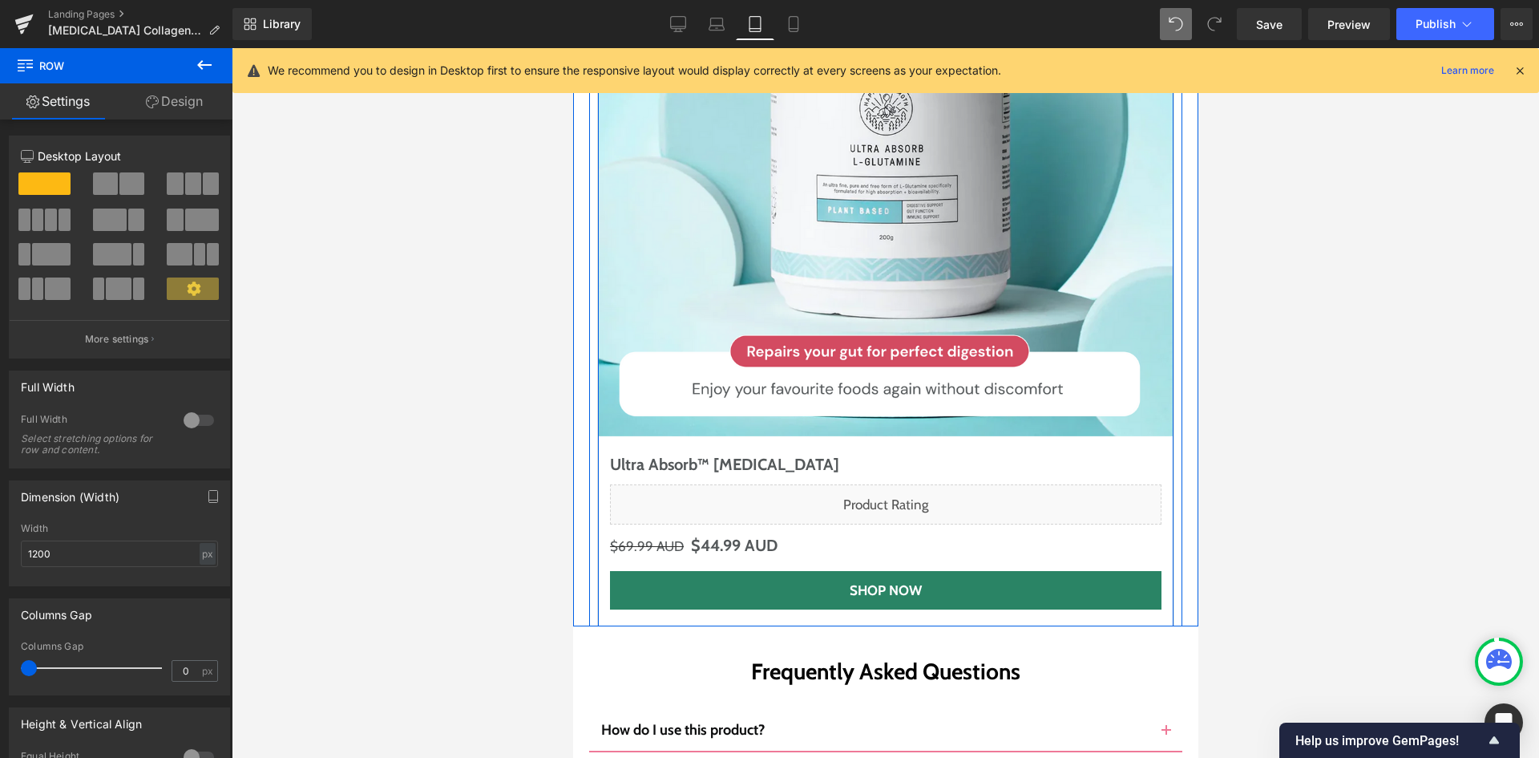
click at [597, 430] on div at bounding box center [599, 251] width 4 height 781
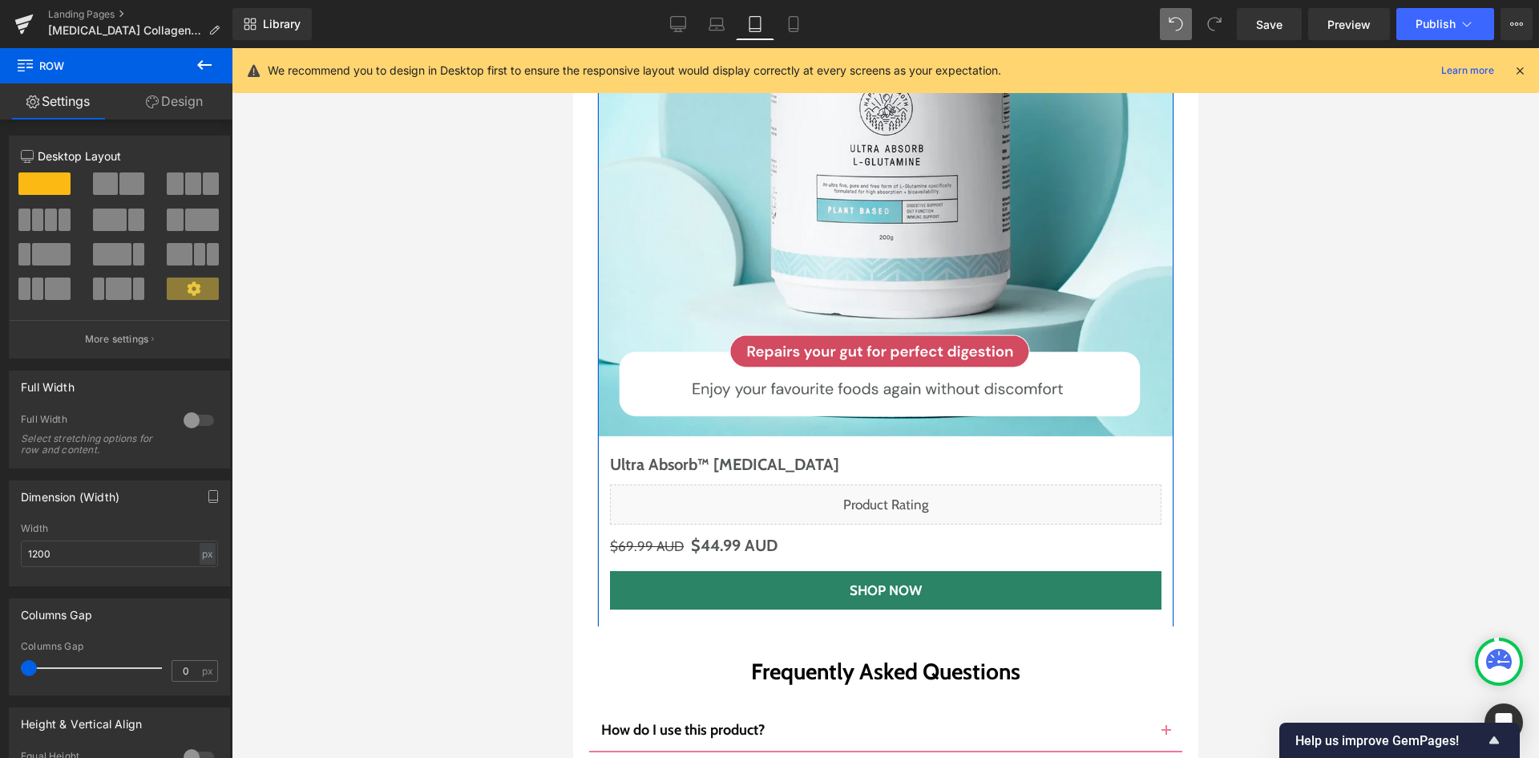
click at [173, 113] on link "Design" at bounding box center [174, 101] width 116 height 36
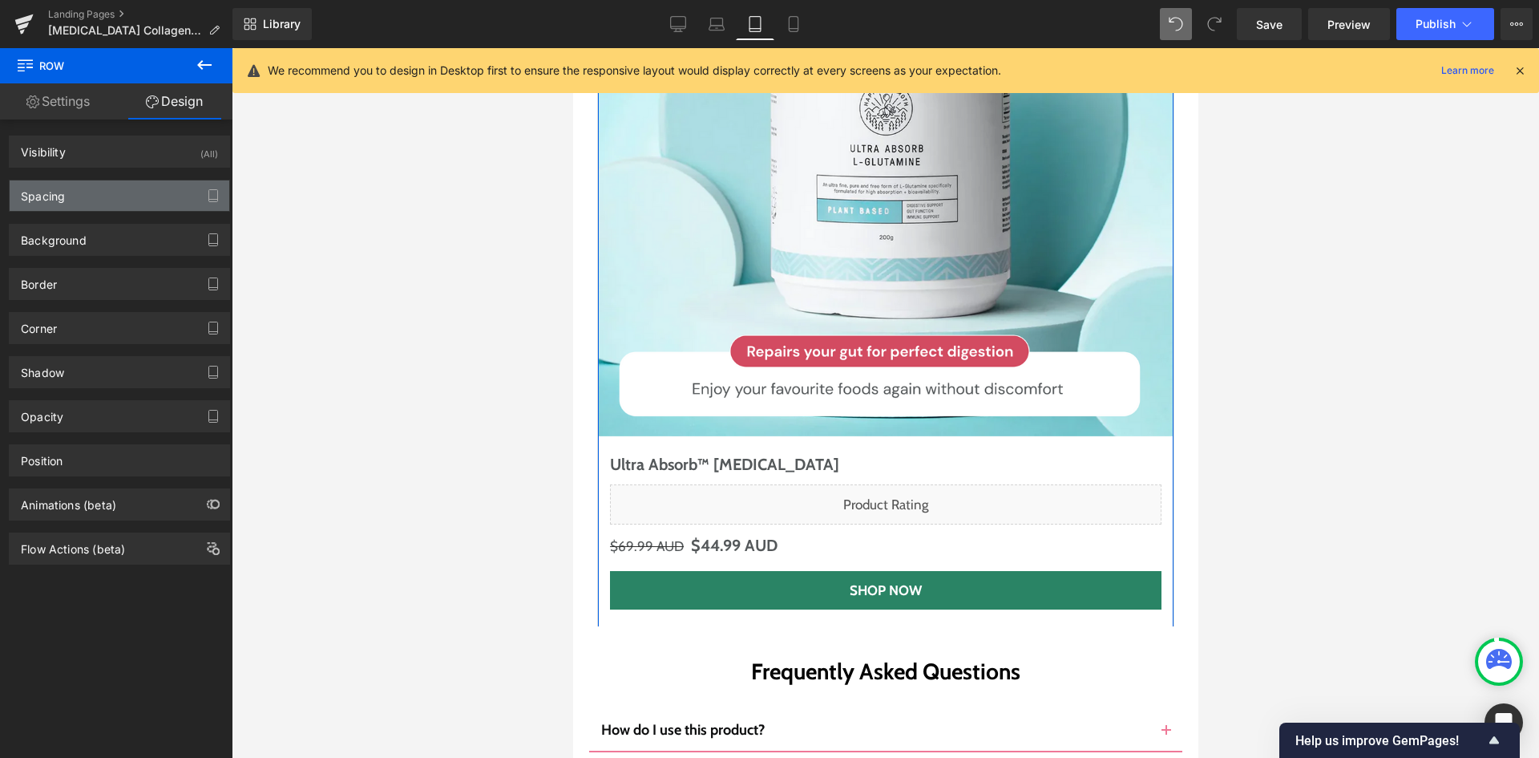
type input "40"
type input "0"
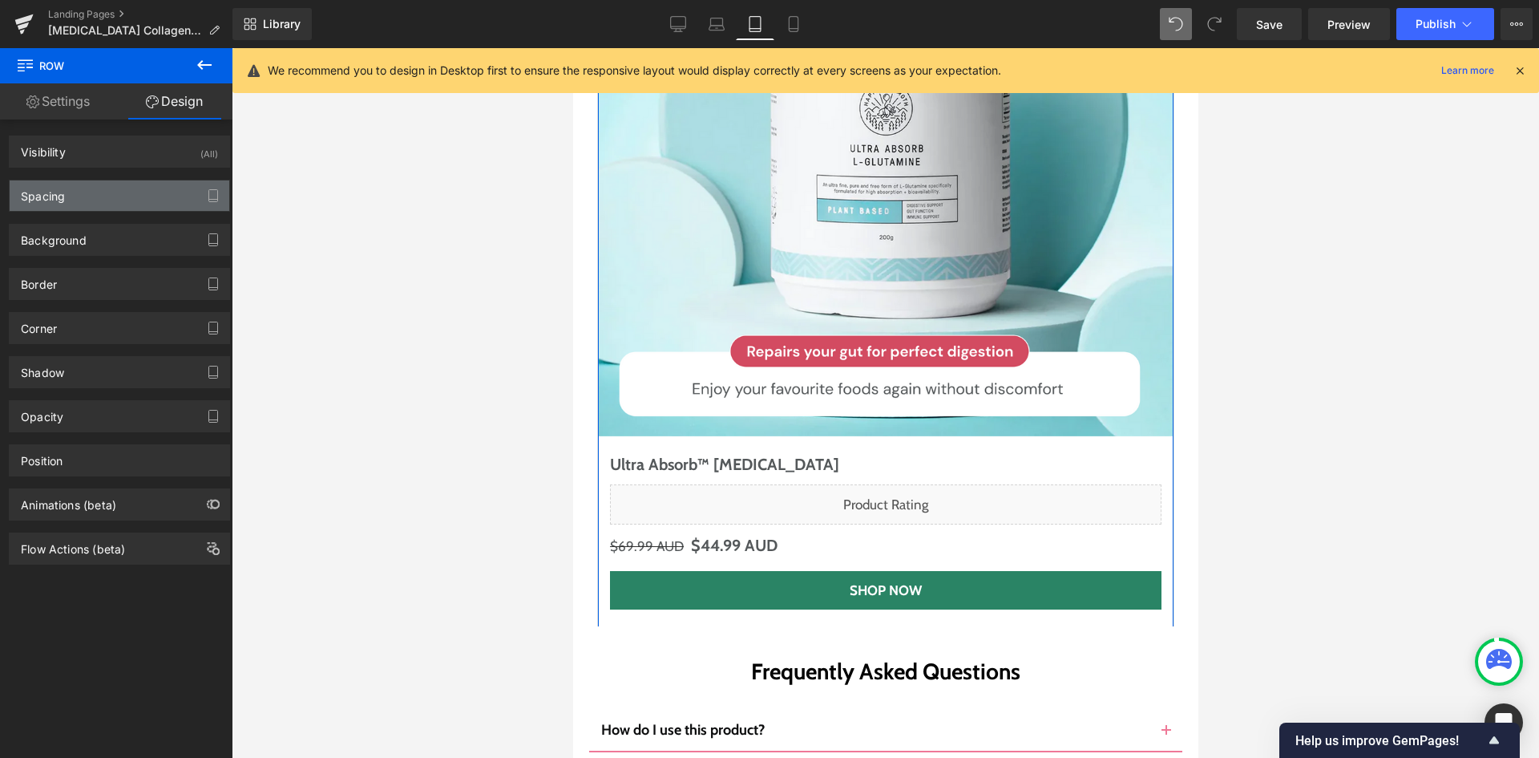
type input "0"
click at [120, 192] on div "Spacing" at bounding box center [120, 195] width 220 height 30
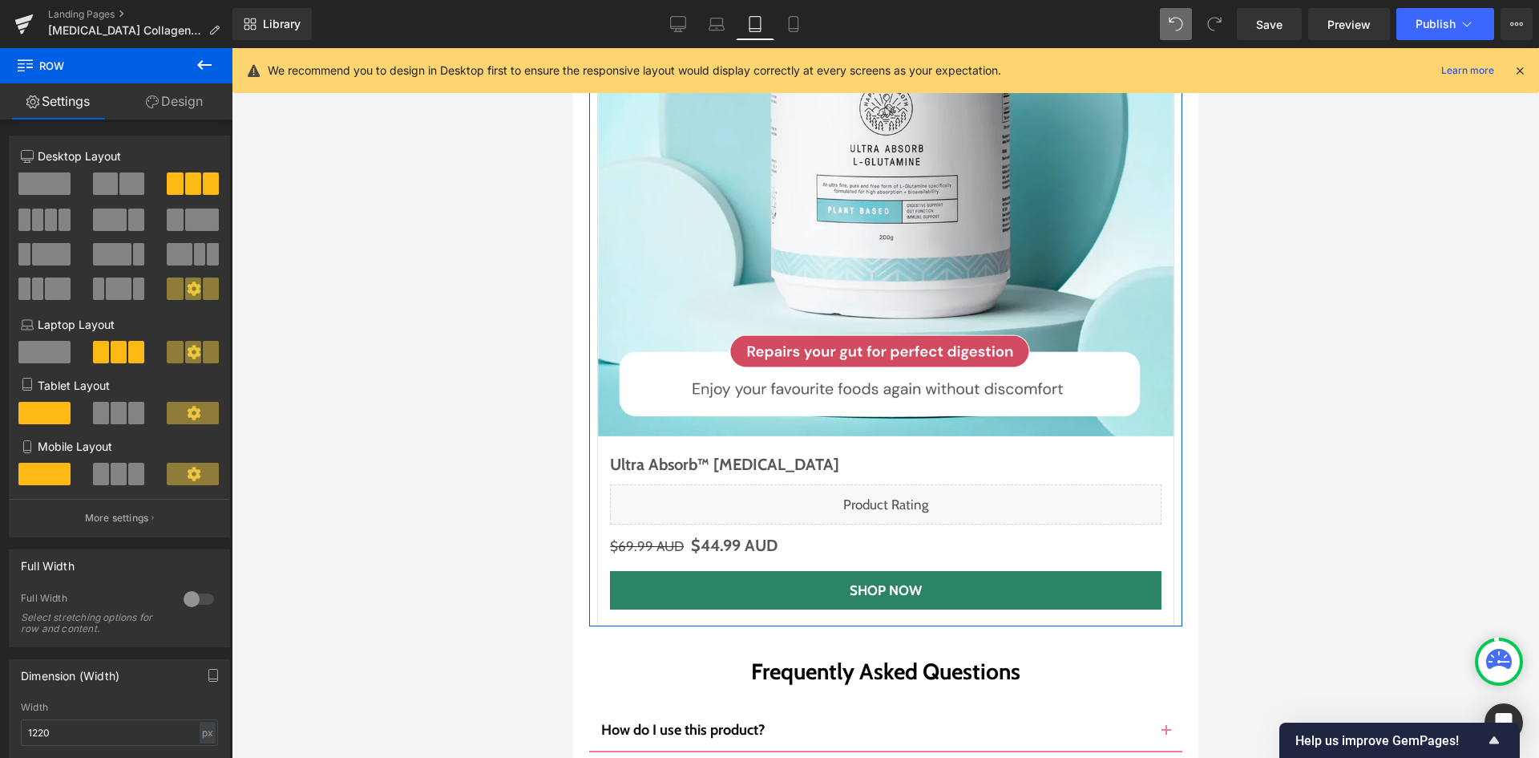
click at [171, 99] on link "Design" at bounding box center [174, 101] width 116 height 36
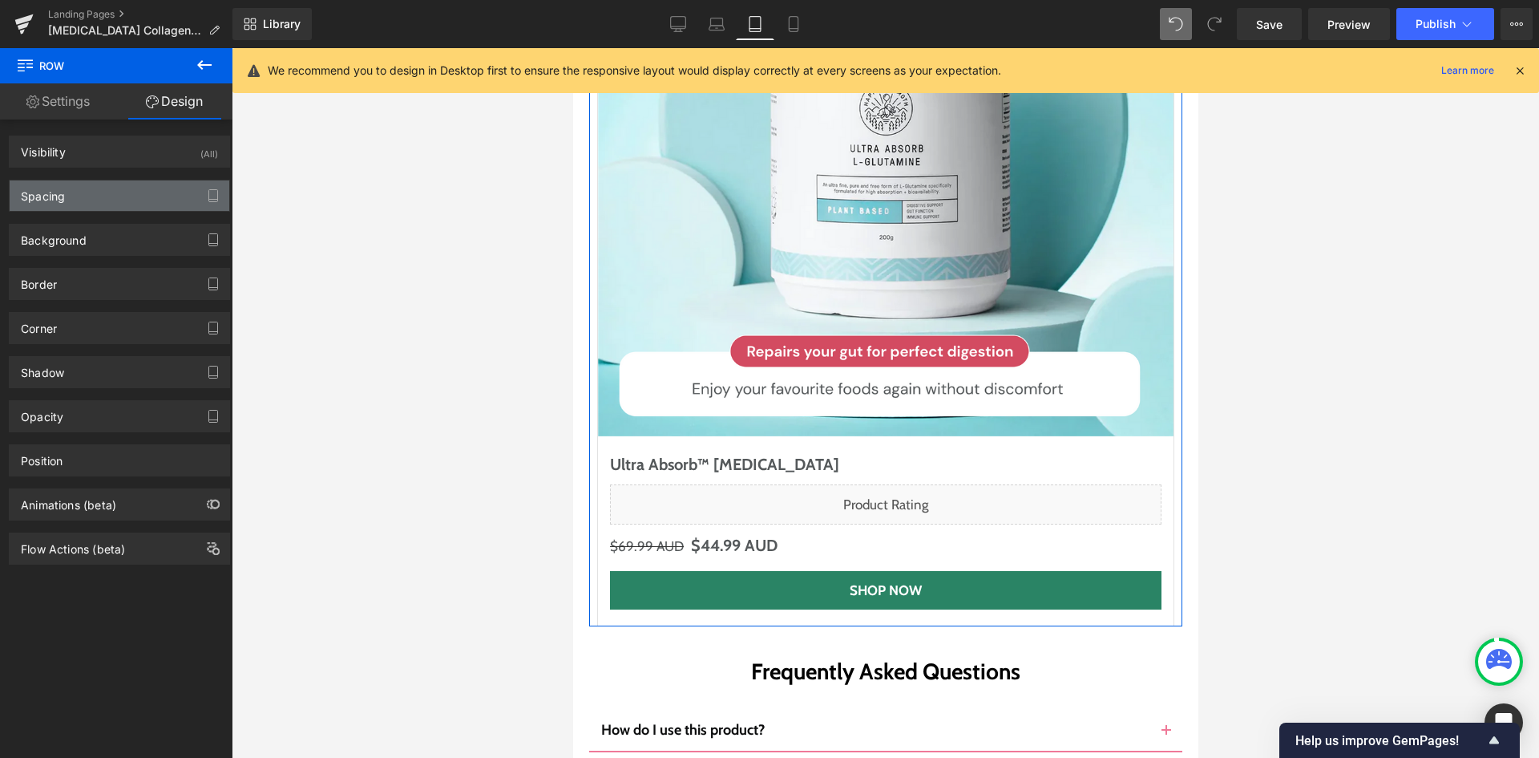
click at [113, 188] on div "Spacing" at bounding box center [120, 195] width 220 height 30
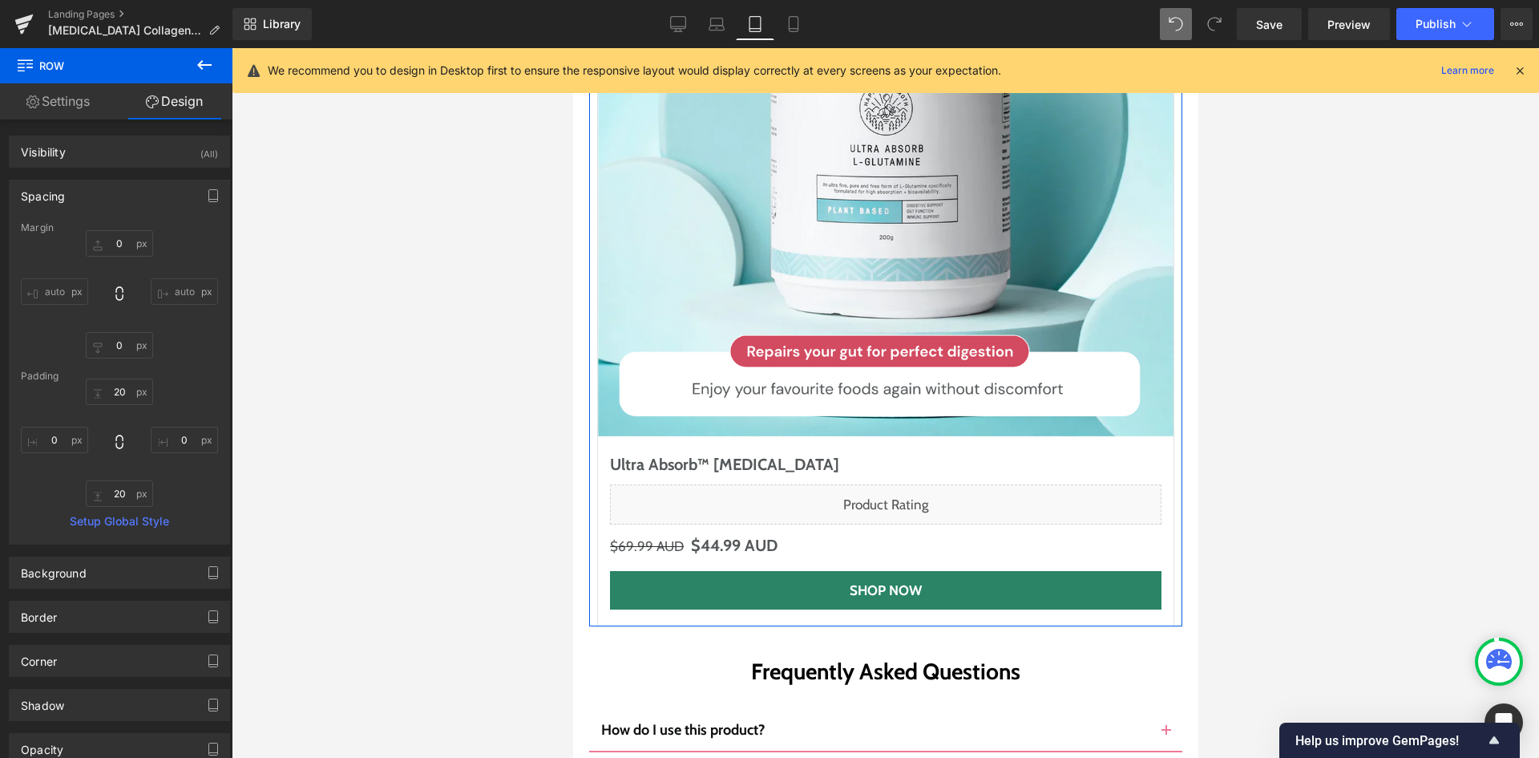
click at [113, 476] on div "20px 20 0px 0 20px 20 0px 0" at bounding box center [119, 442] width 197 height 128
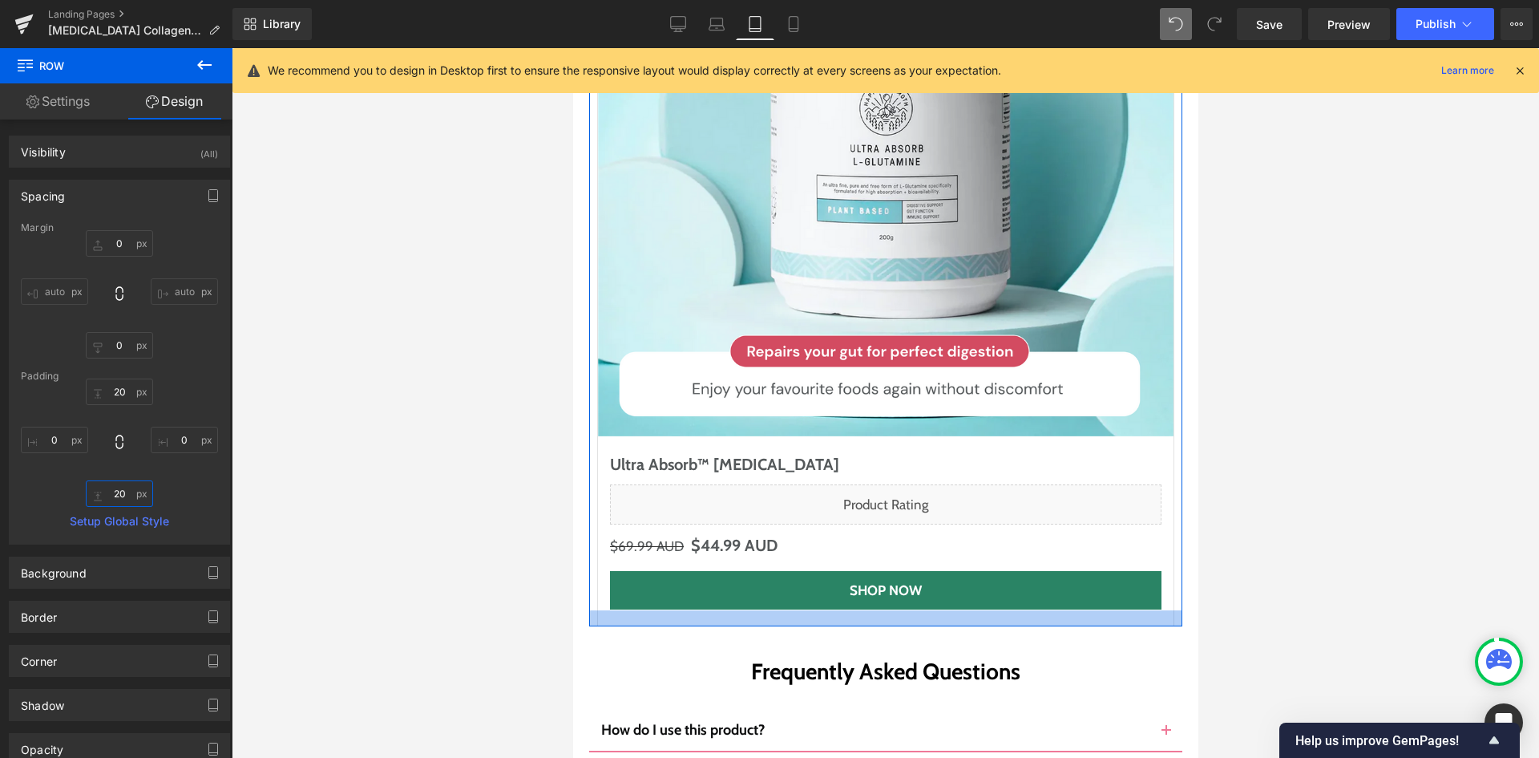
click at [135, 495] on input "20" at bounding box center [119, 493] width 67 height 26
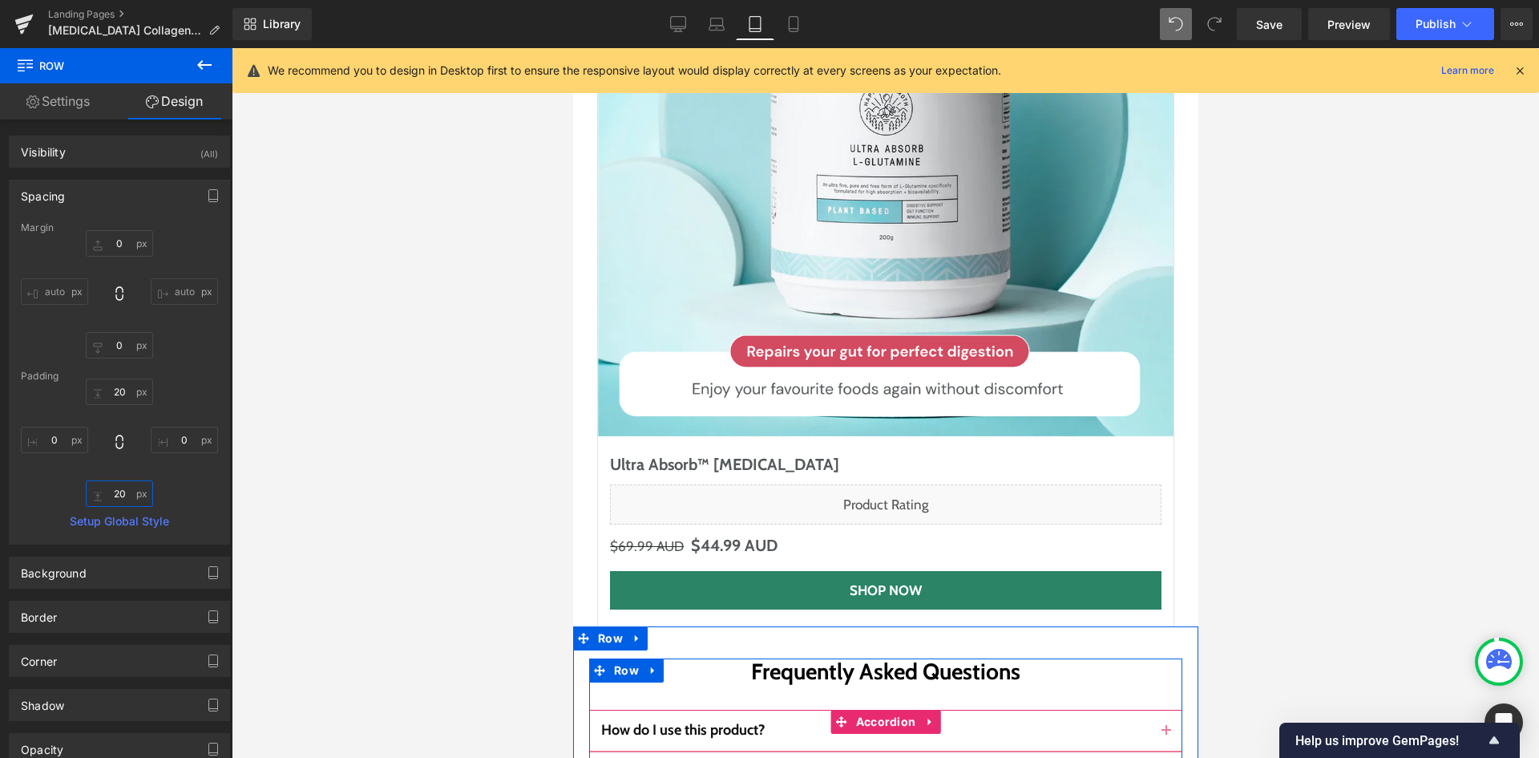
type input "."
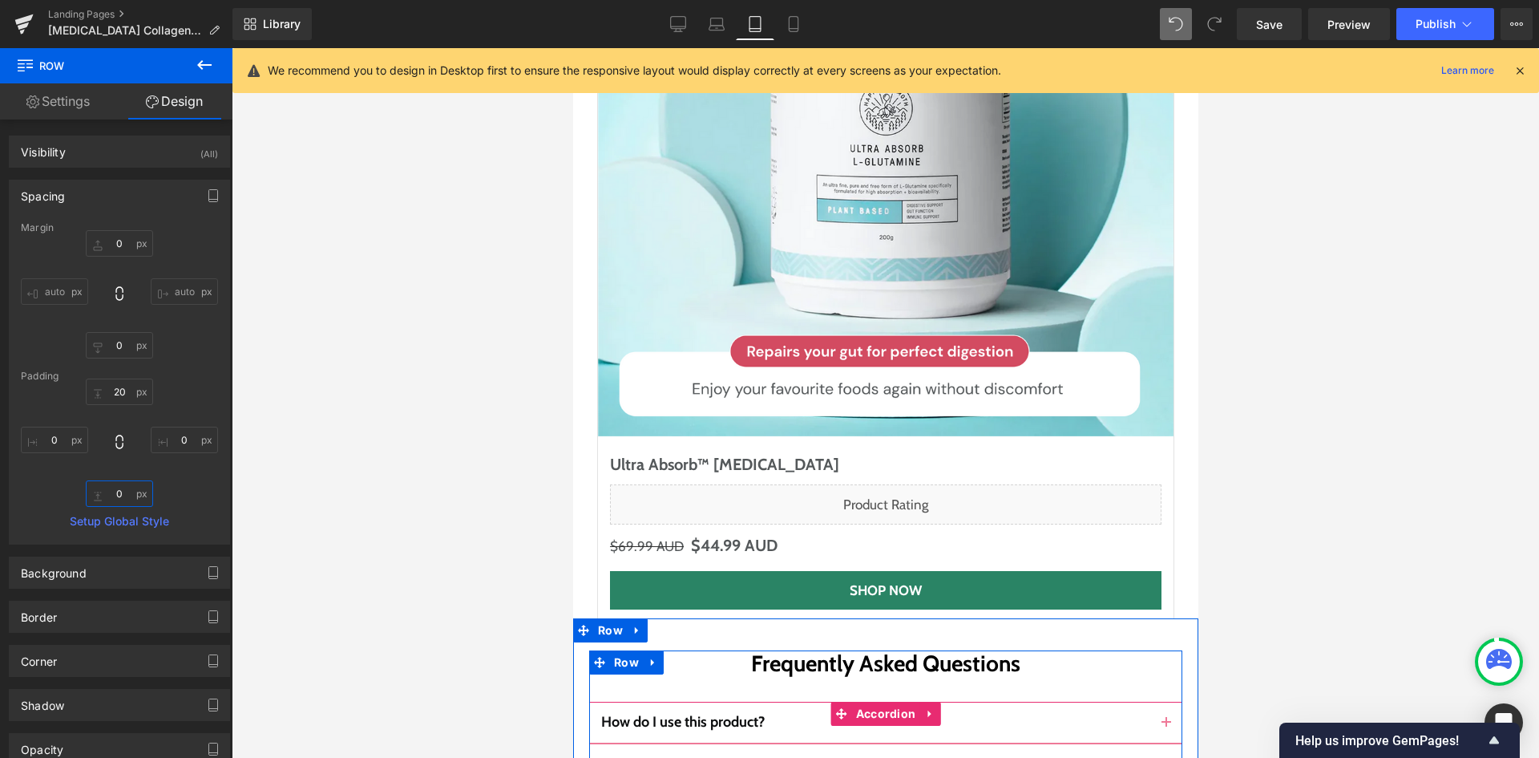
type input "0"
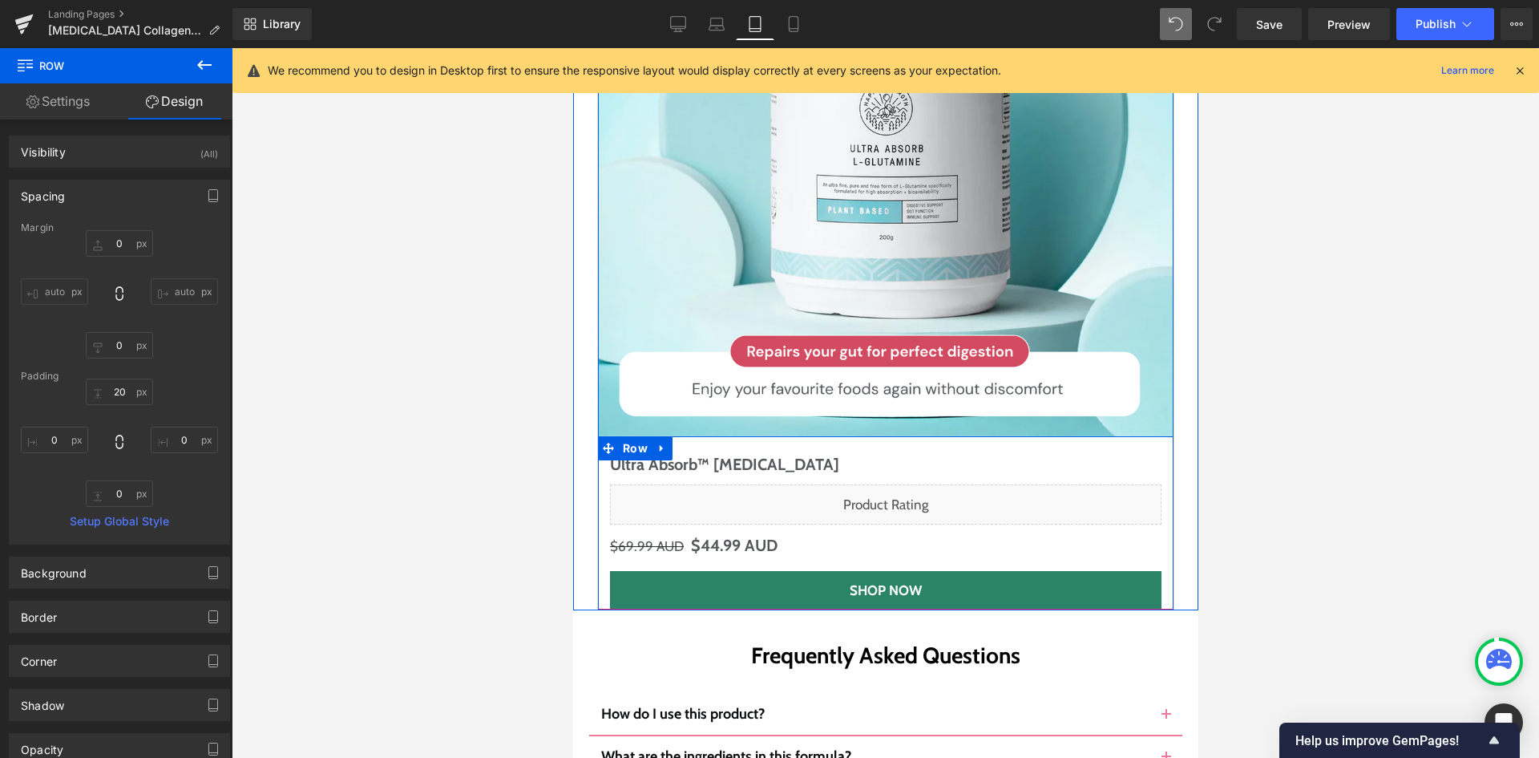
click at [598, 452] on div "Ultra Absorb™ L-Glutamine (P) Title Liquid $69.99 AUD $44.99 AUD (P) Price Shop…" at bounding box center [885, 530] width 576 height 157
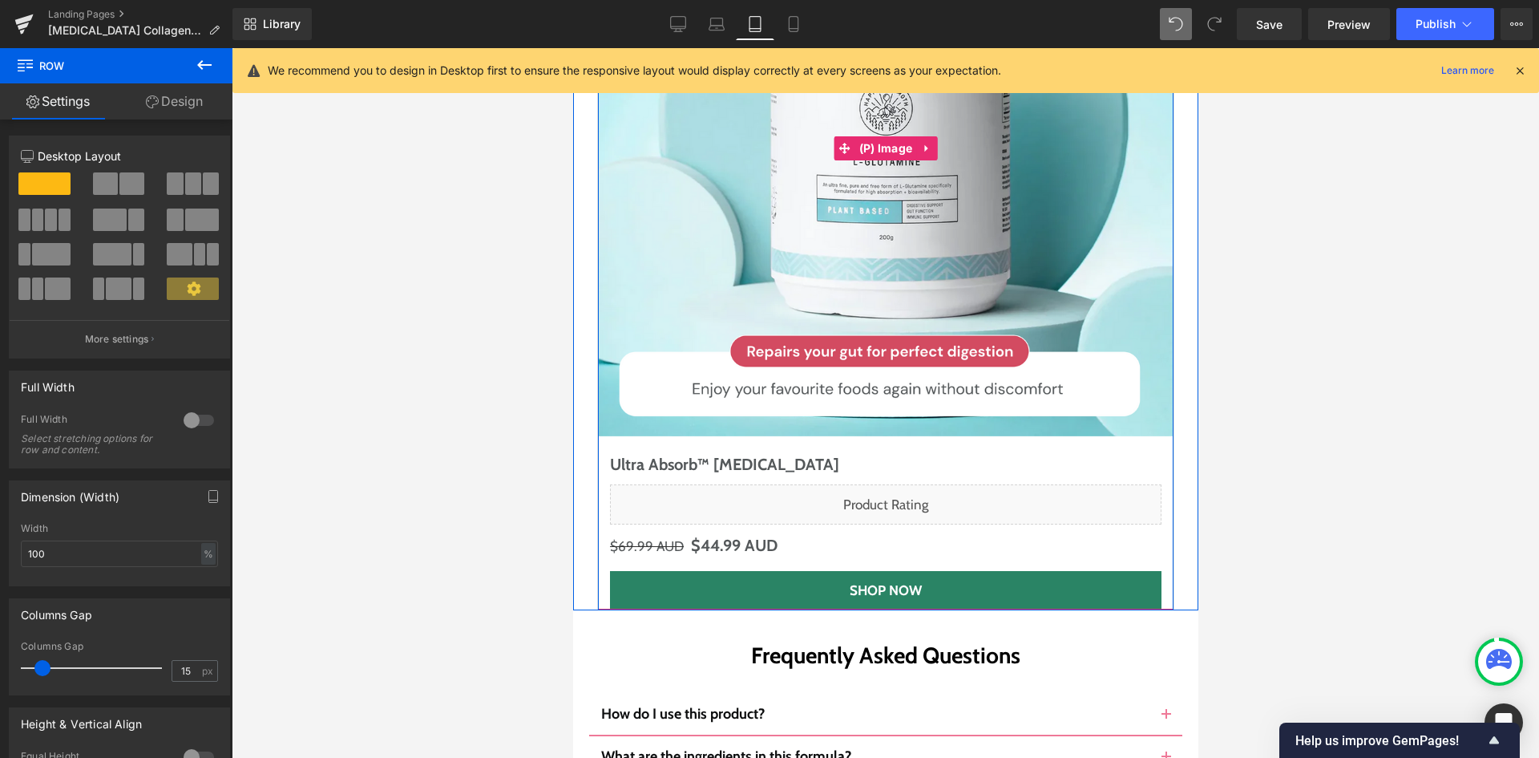
click at [603, 255] on img at bounding box center [885, 149] width 576 height 576
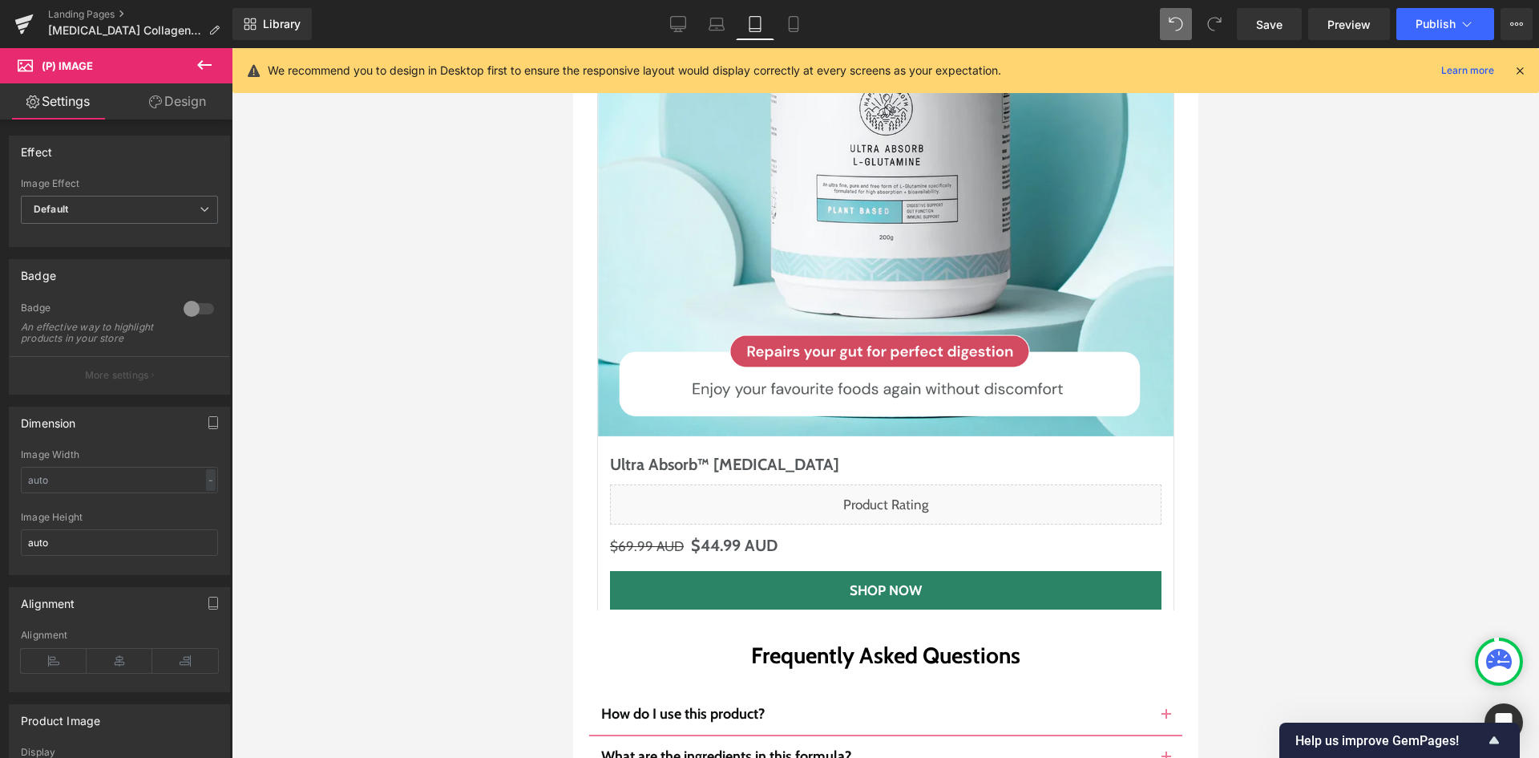
click at [152, 101] on icon at bounding box center [155, 101] width 13 height 13
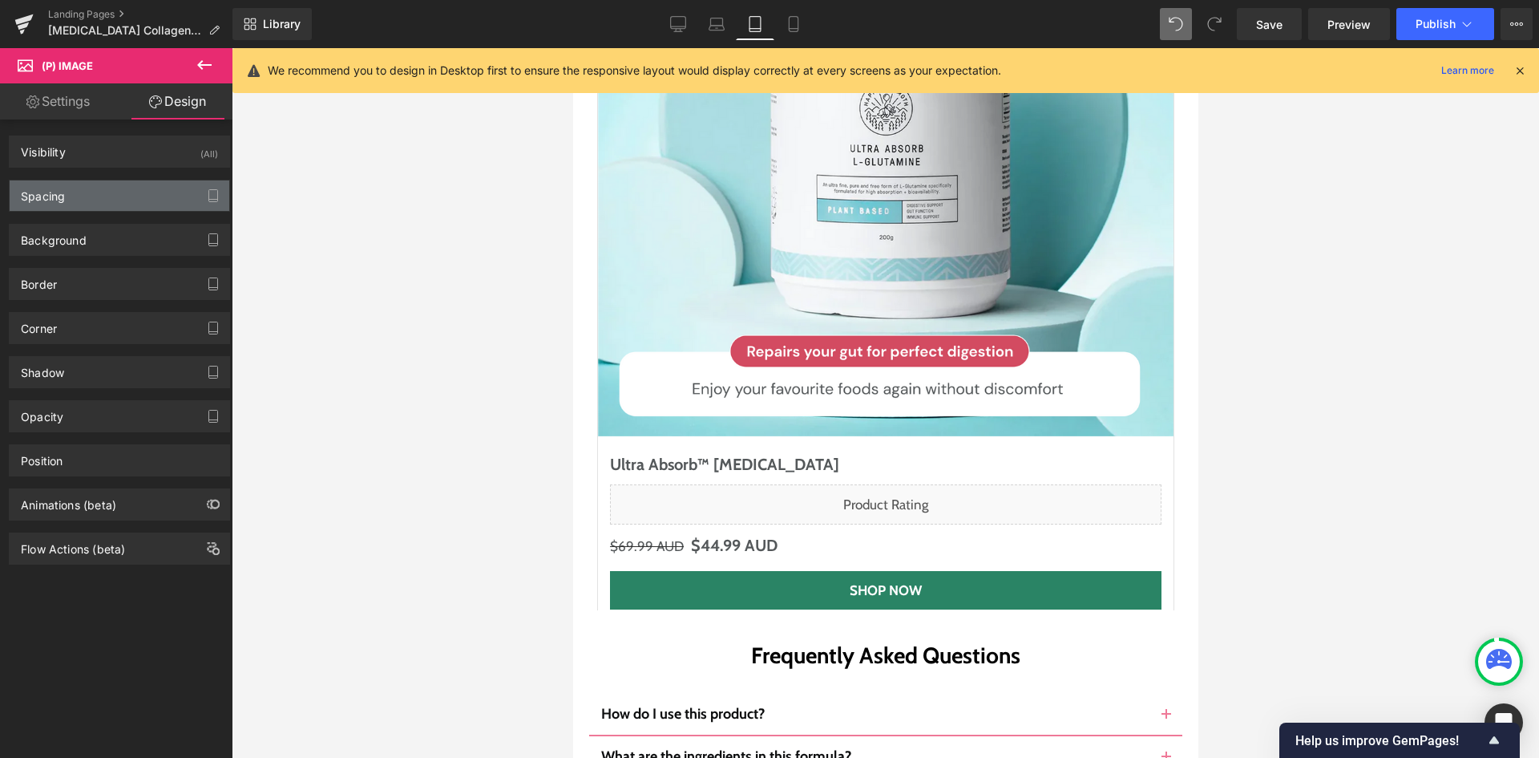
click at [115, 185] on div "Spacing" at bounding box center [120, 195] width 220 height 30
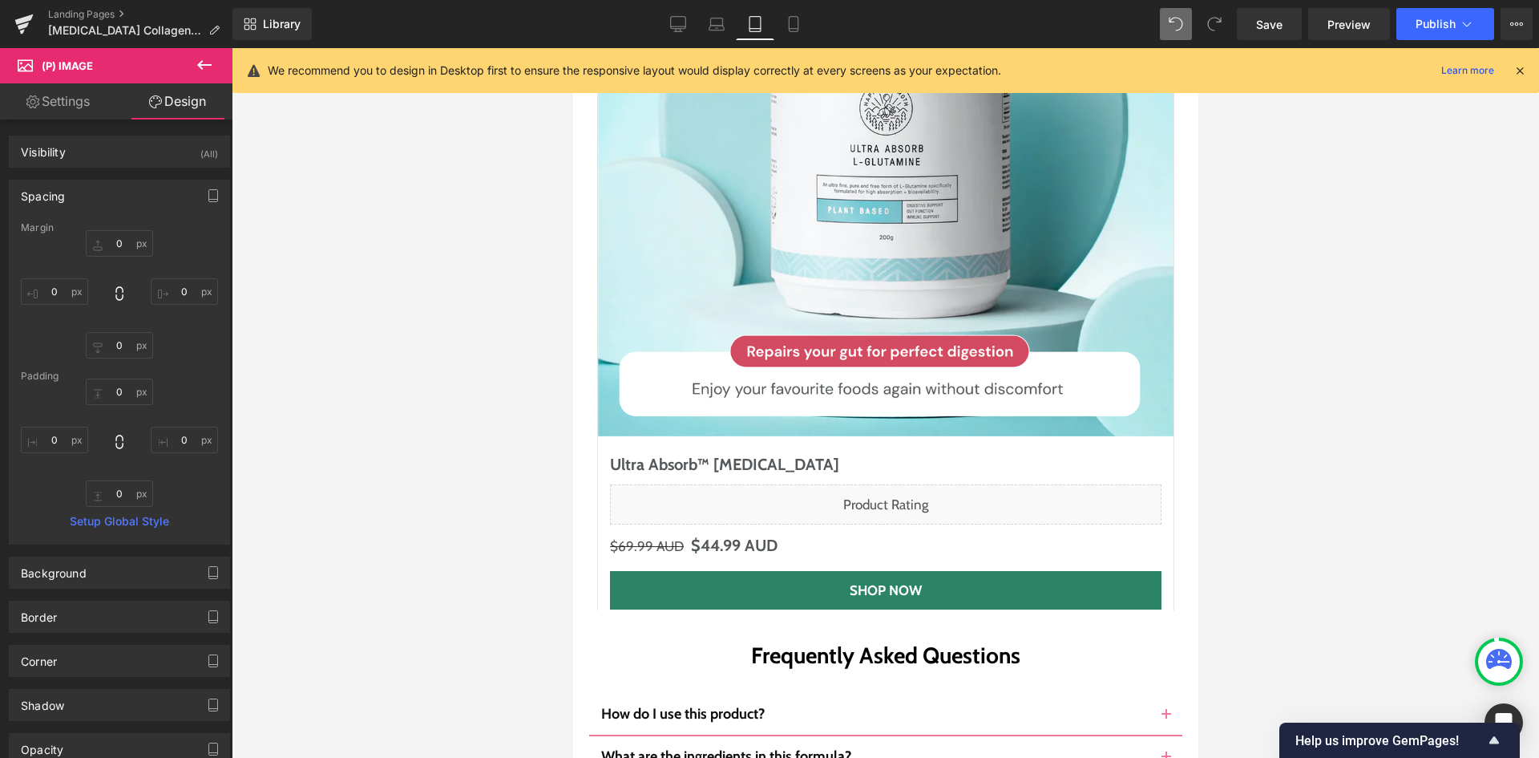
type input "0"
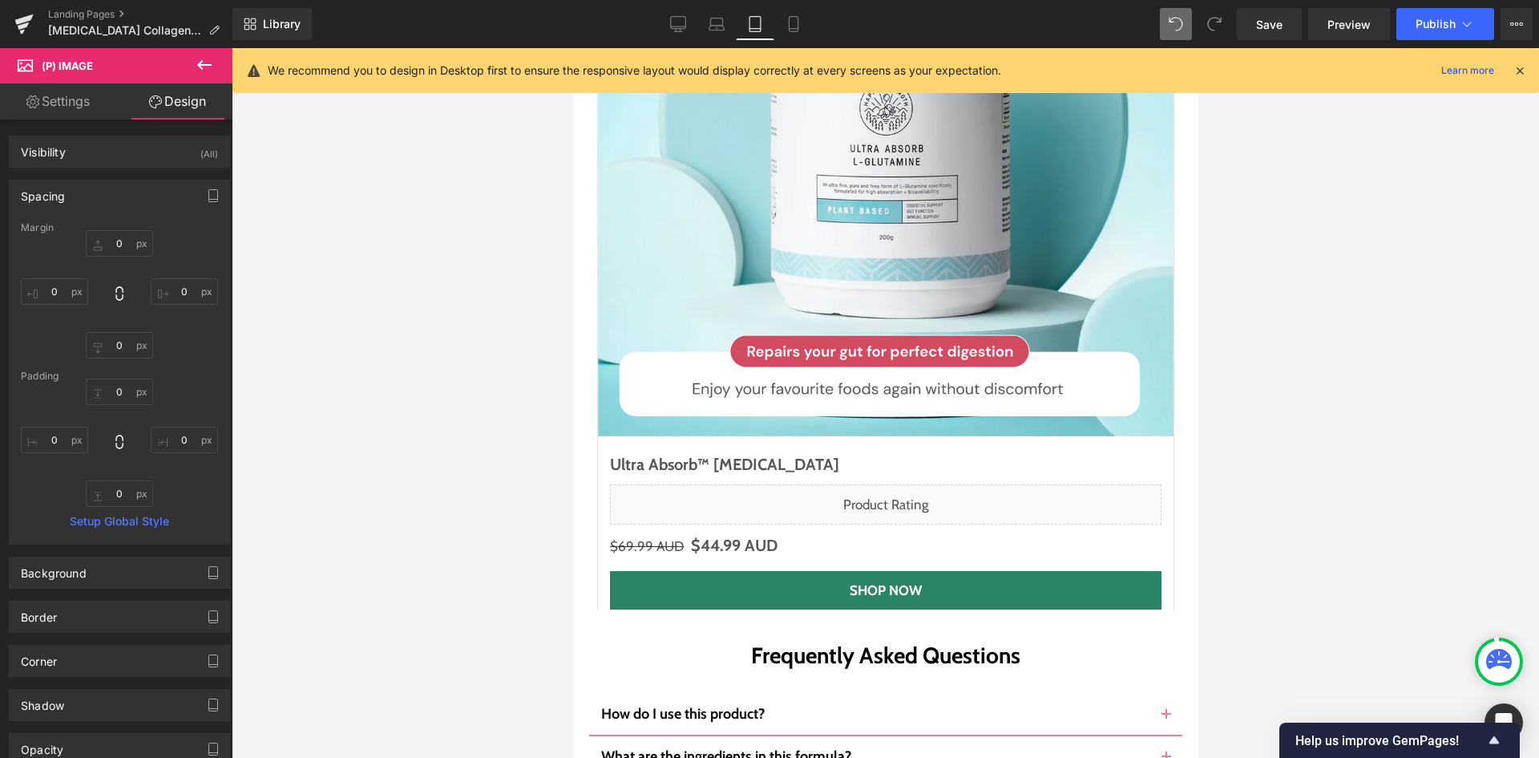
type input "0"
click at [120, 505] on input "0" at bounding box center [119, 493] width 67 height 26
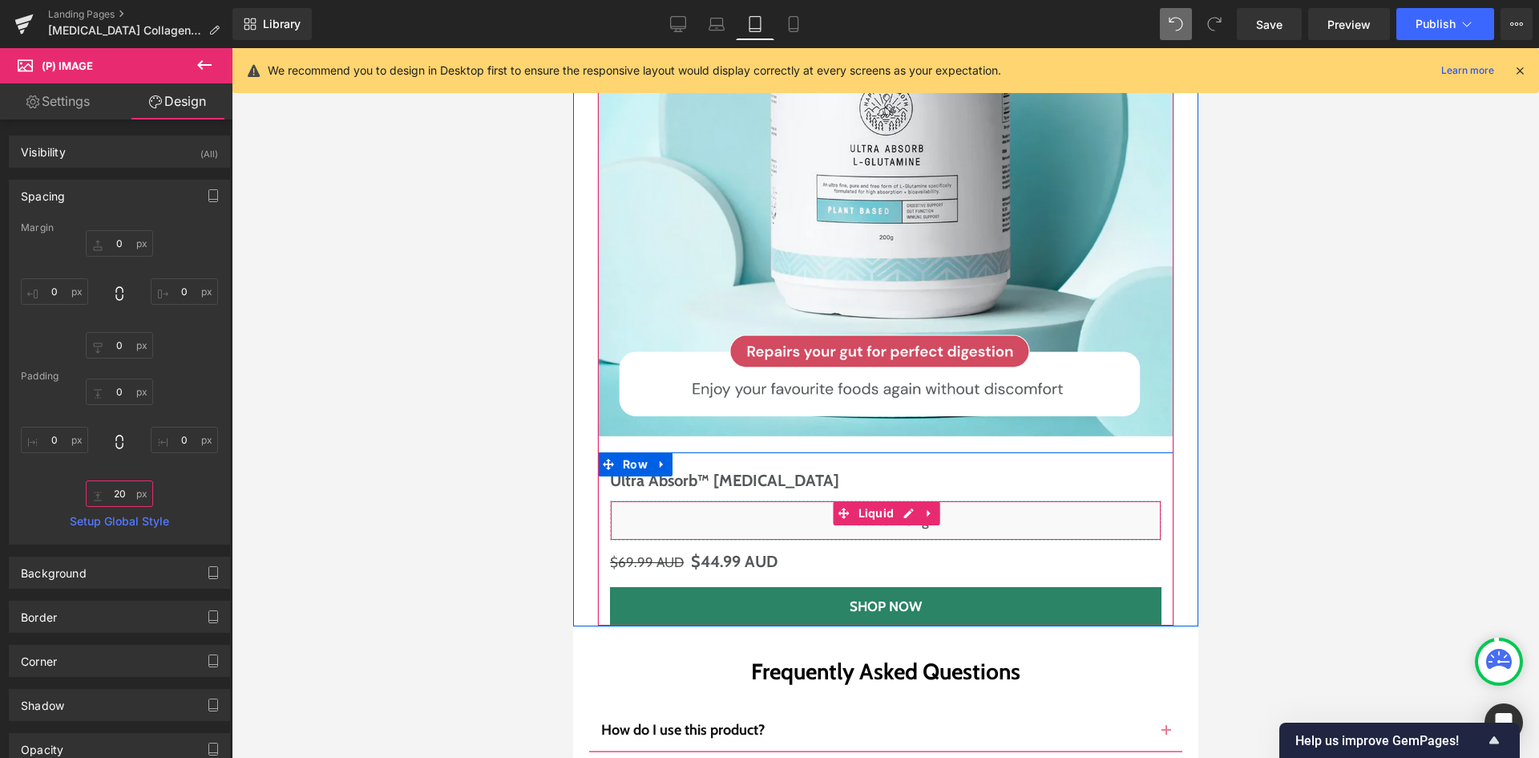
type input "2"
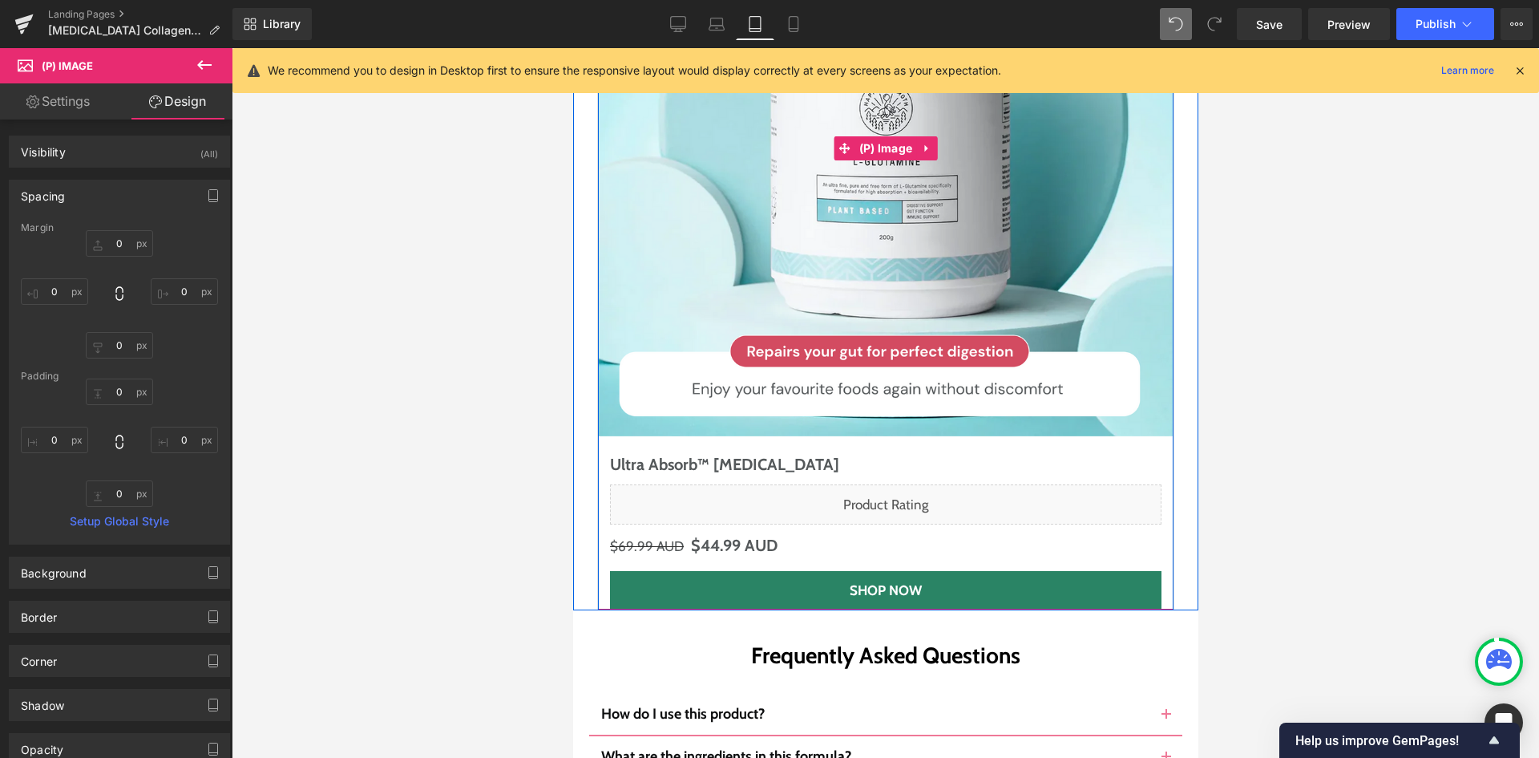
click at [605, 250] on img at bounding box center [885, 149] width 576 height 576
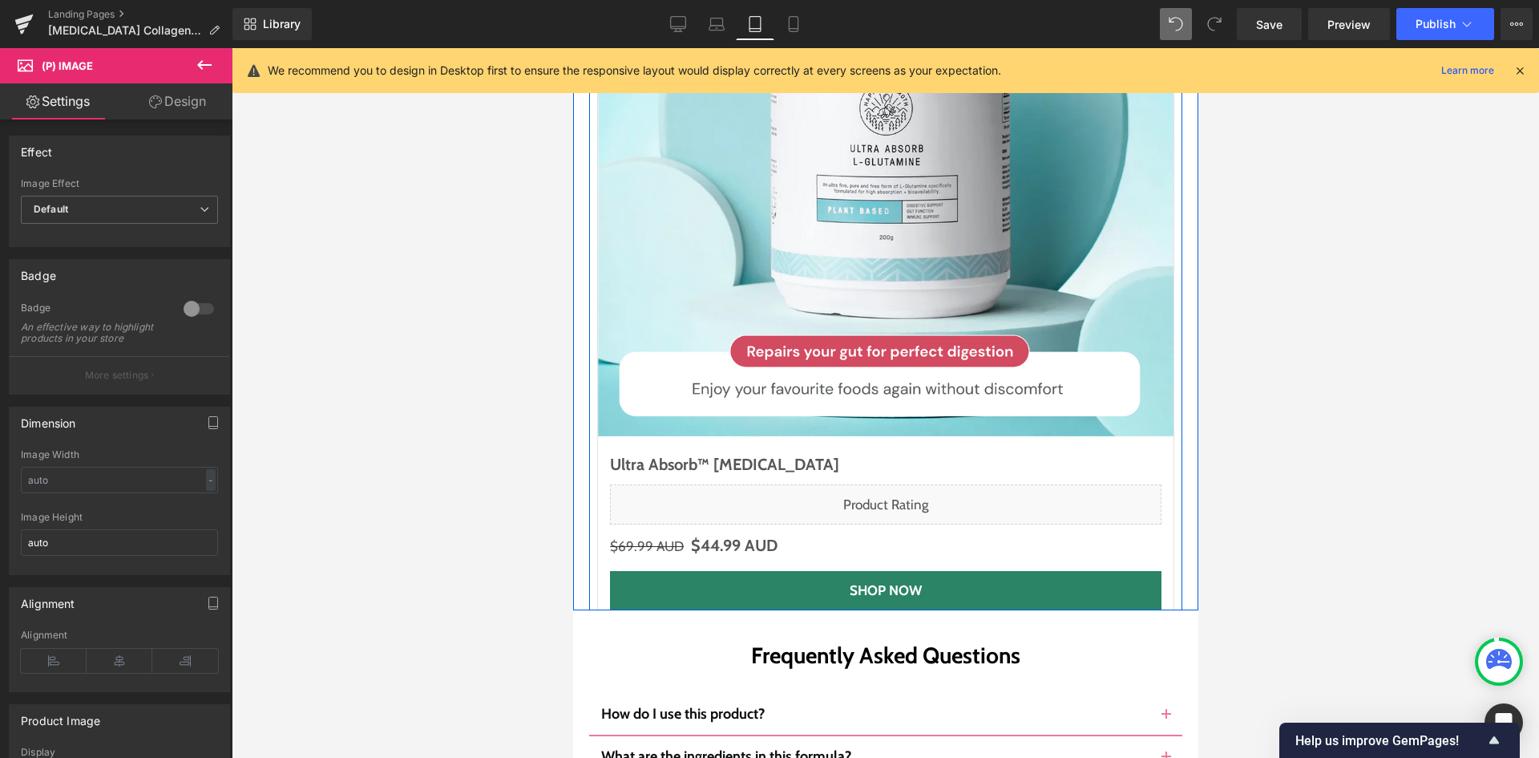
click at [588, 250] on div "Sale Off (P) Image Ultra Absorb™ [MEDICAL_DATA] (P) Title Liquid $69.99 AUD $44…" at bounding box center [884, 219] width 593 height 782
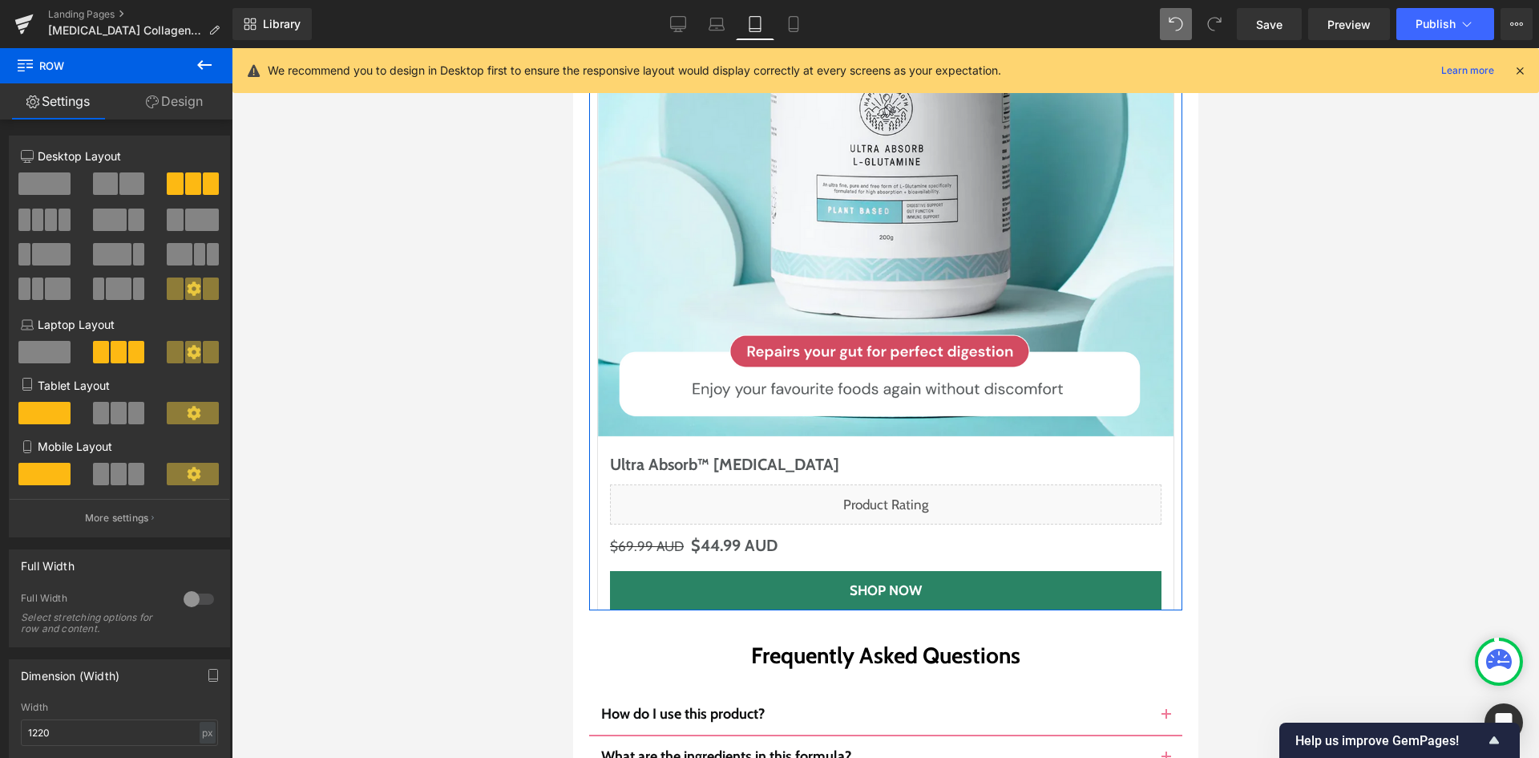
click at [188, 113] on link "Design" at bounding box center [174, 101] width 116 height 36
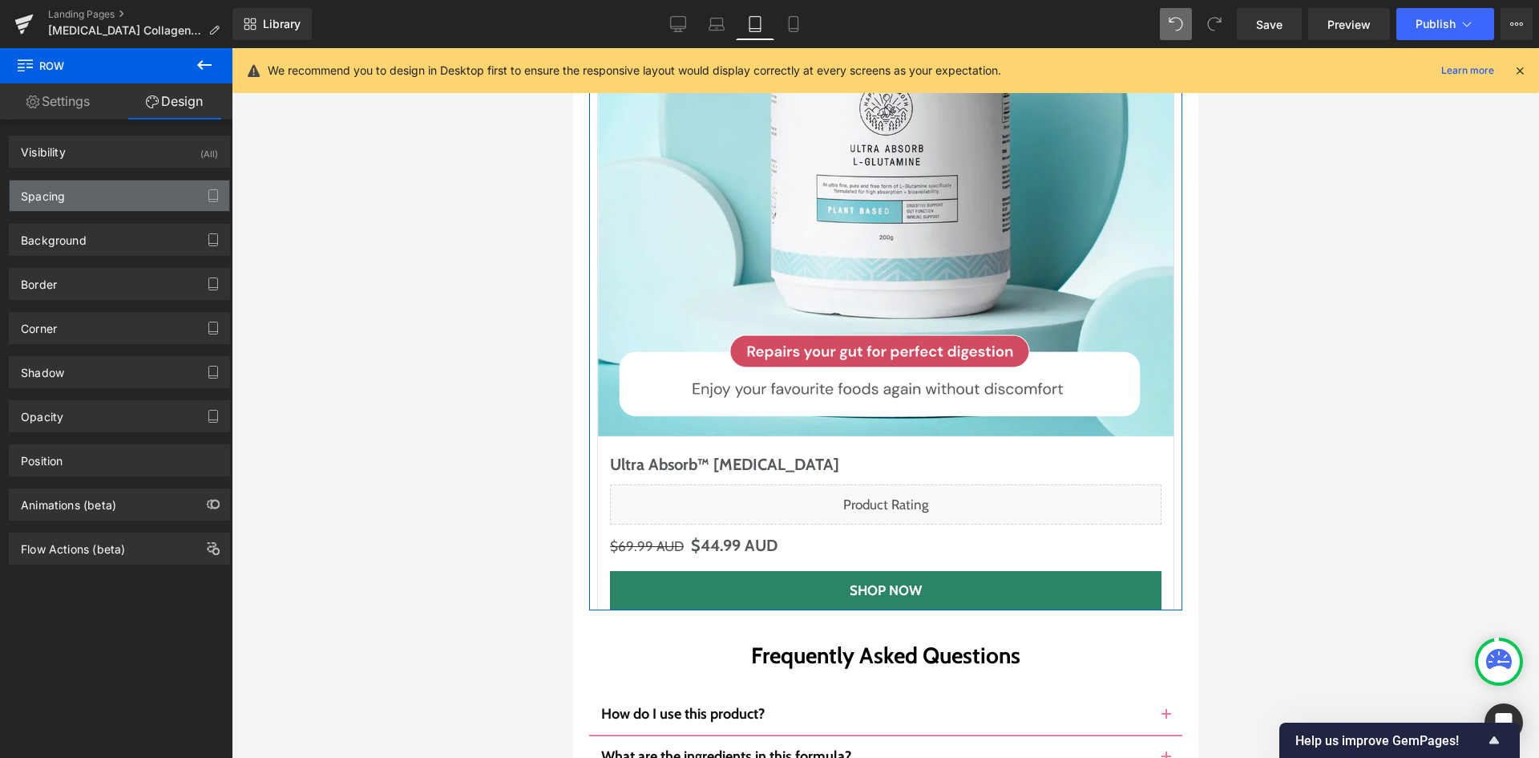
click at [101, 204] on div "Spacing" at bounding box center [120, 195] width 220 height 30
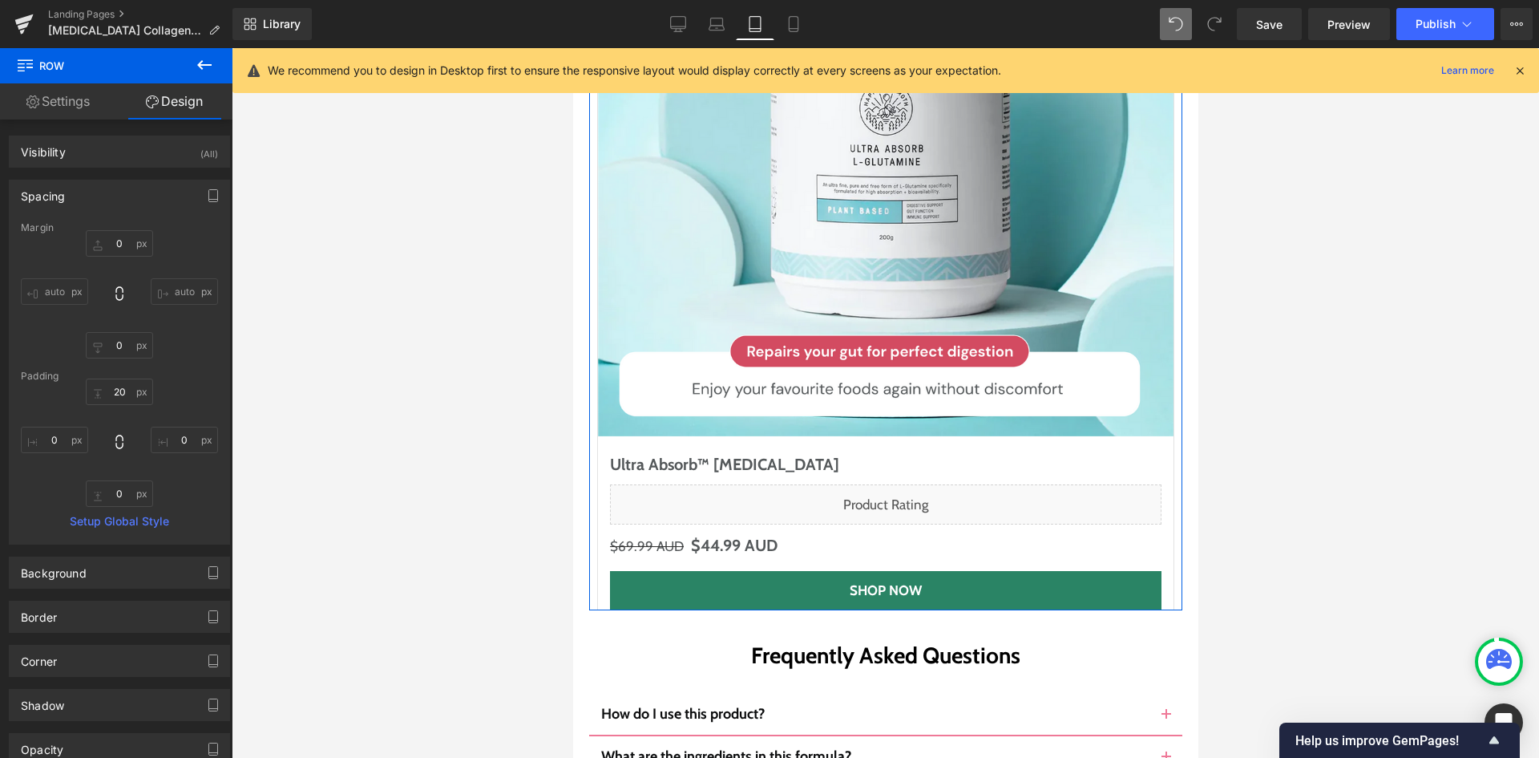
click at [94, 507] on div "Margin 0px 0 auto auto 0px 0 auto auto Padding 20px 20 0px 0 0px 0 0px 0 Setup …" at bounding box center [120, 382] width 220 height 321
click at [108, 481] on input "0" at bounding box center [119, 493] width 67 height 26
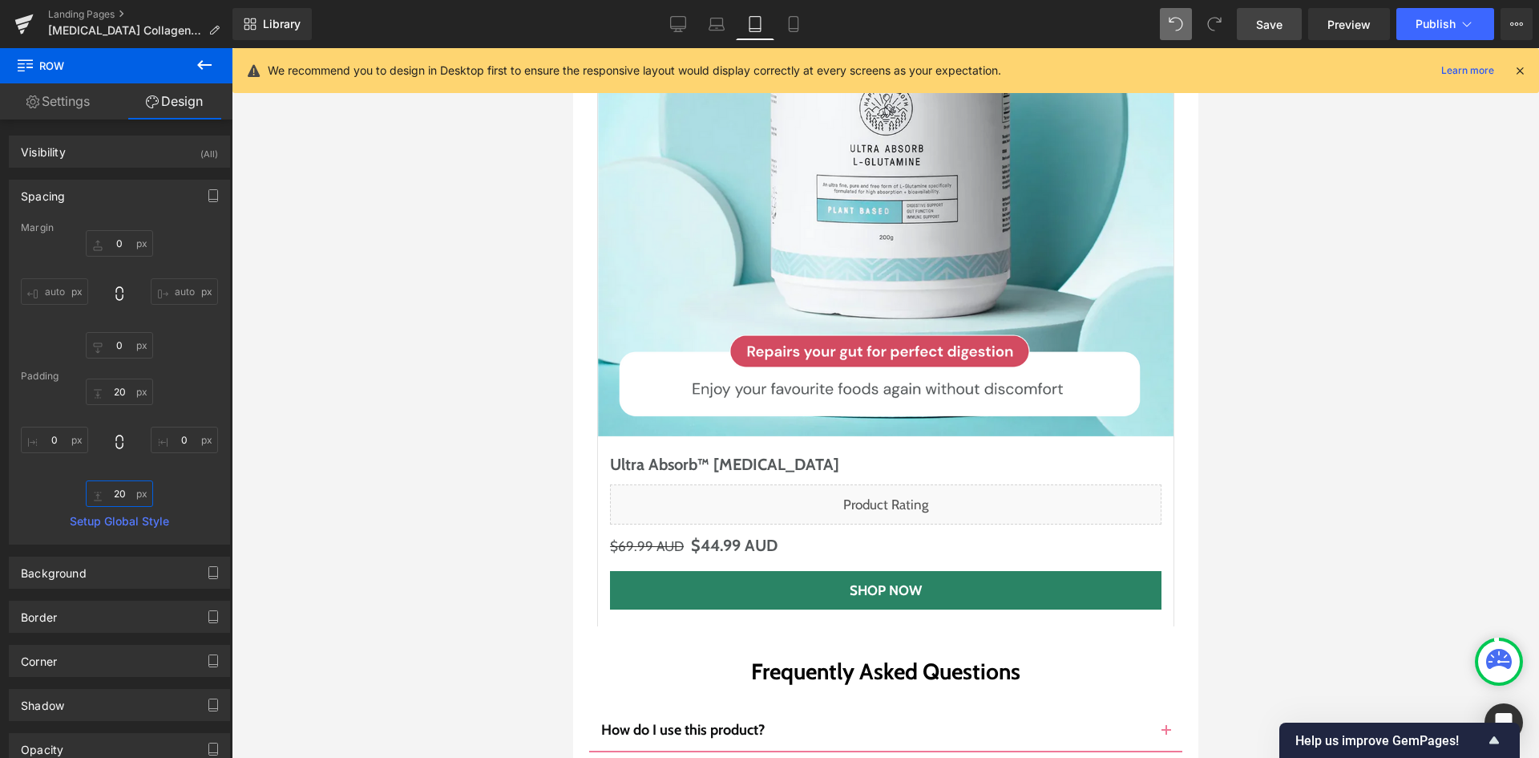
type input "20"
click at [1275, 24] on span "Save" at bounding box center [1269, 24] width 26 height 17
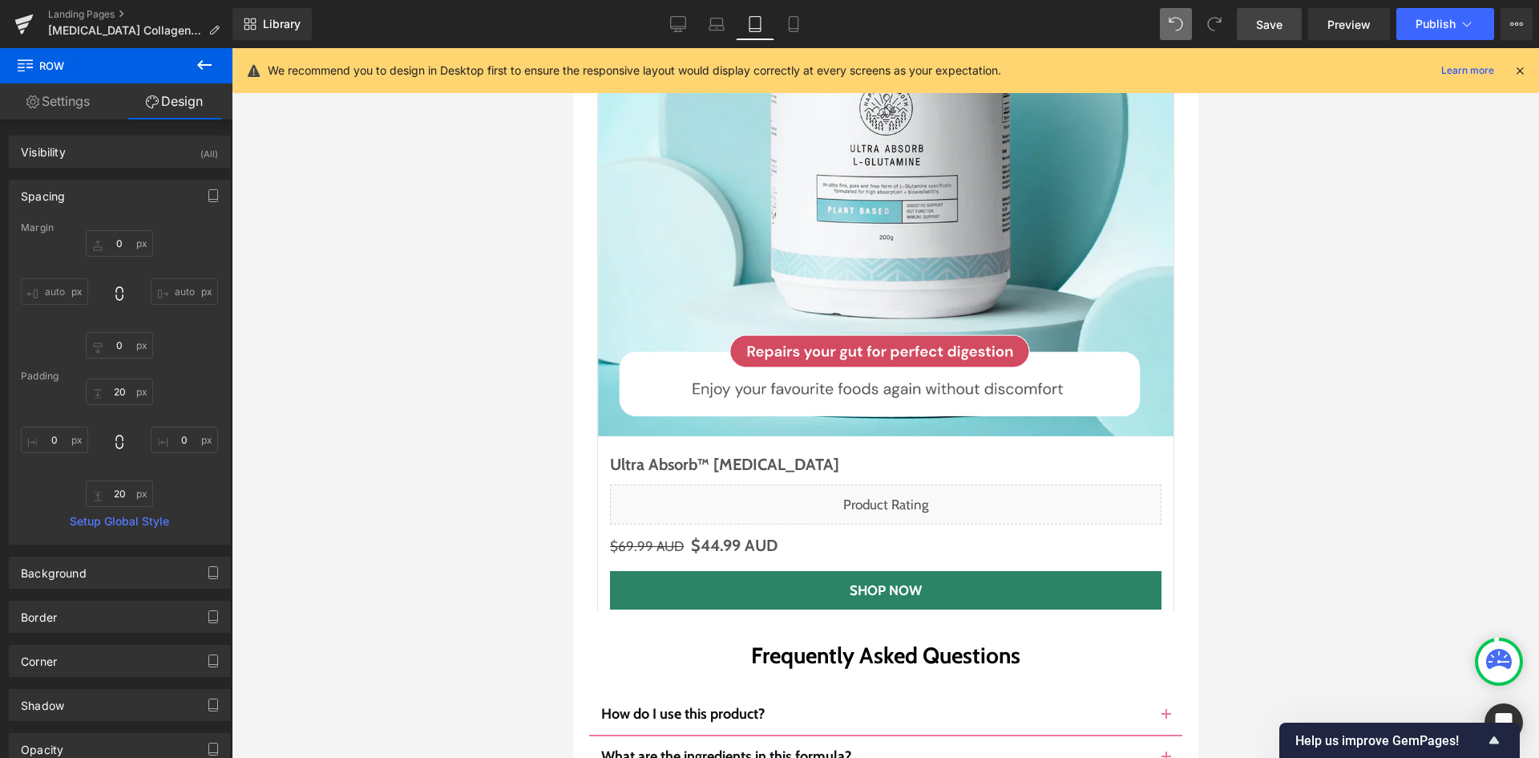
type input "0"
type input "20"
type input "0"
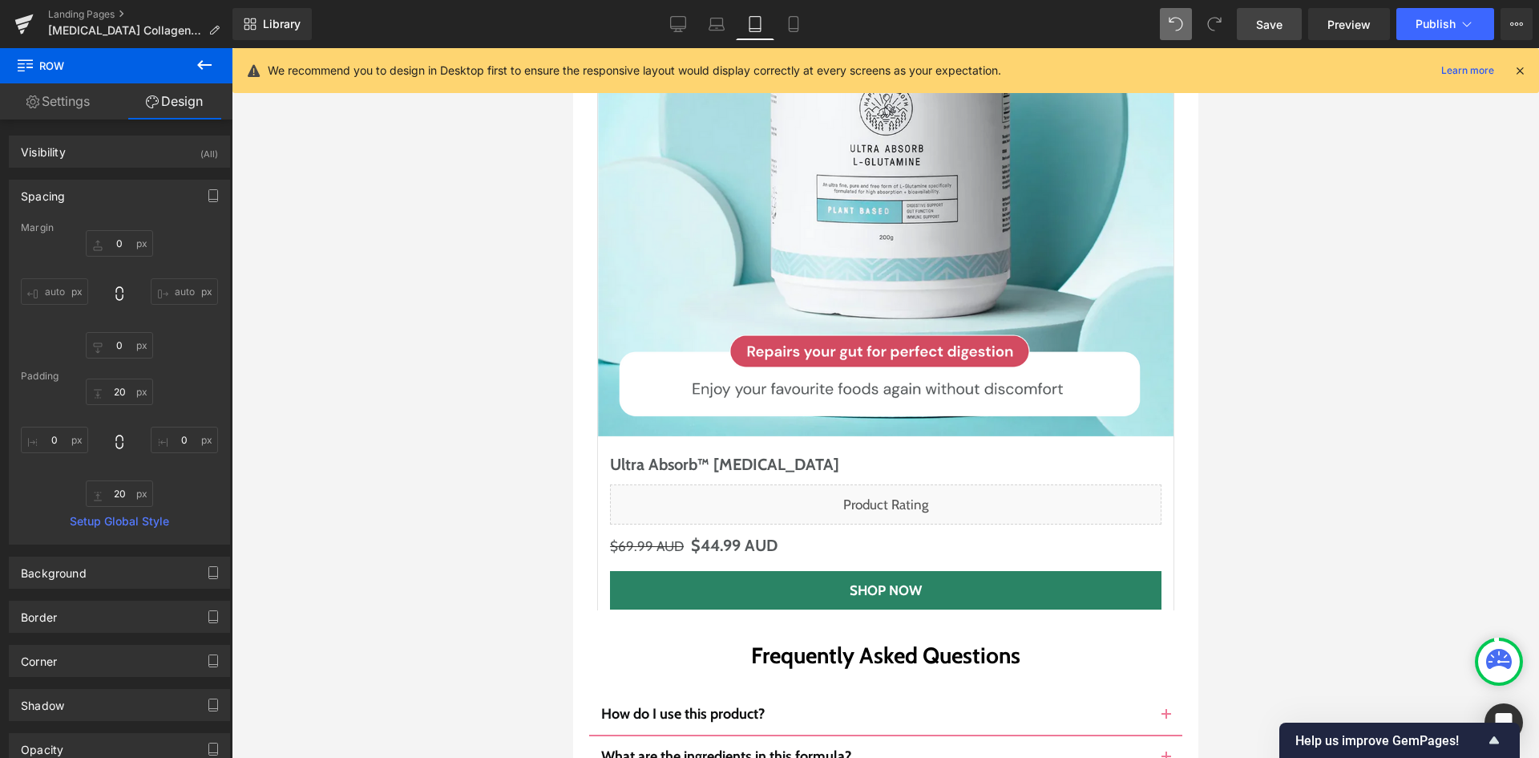
type input "0"
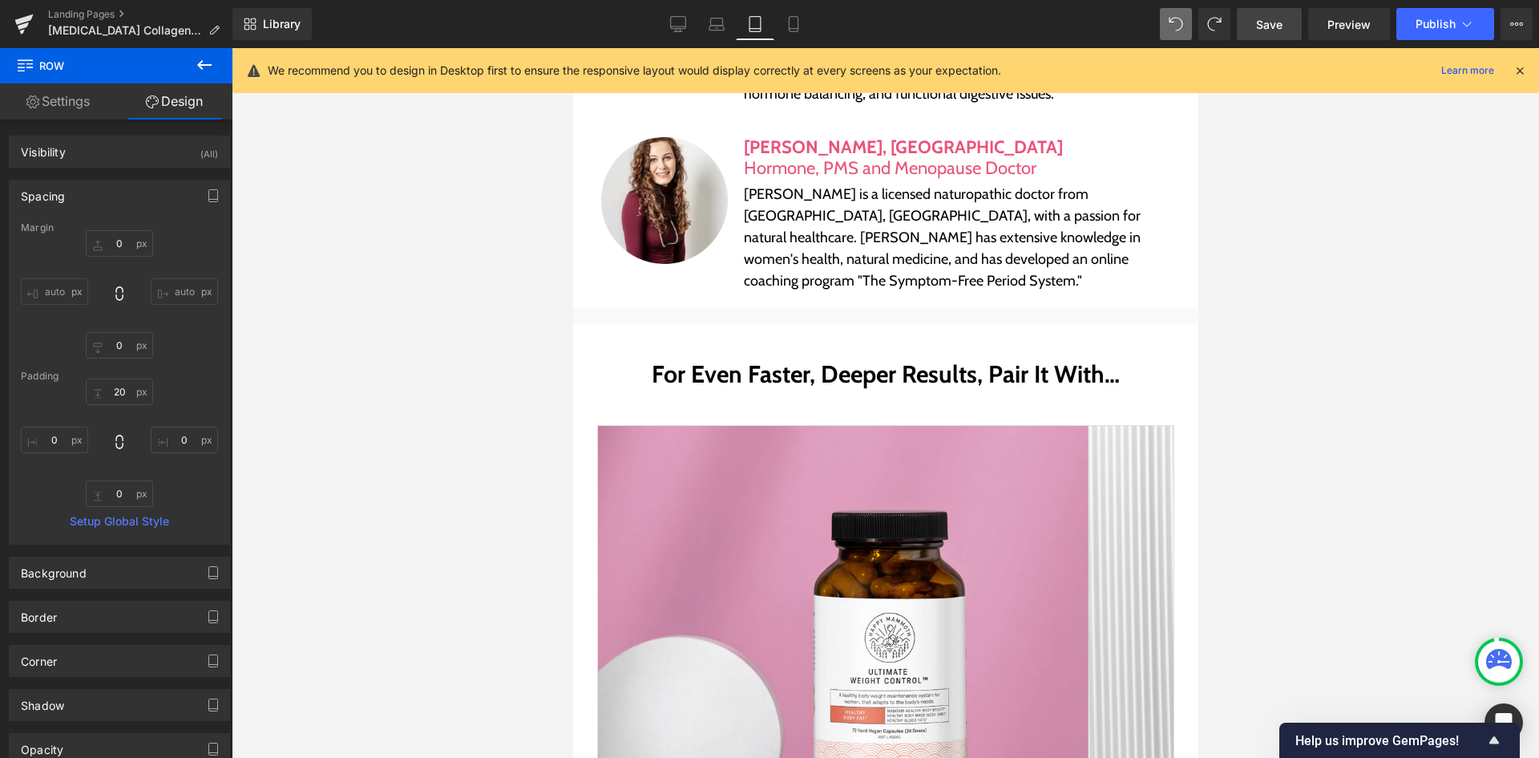
scroll to position [6452, 0]
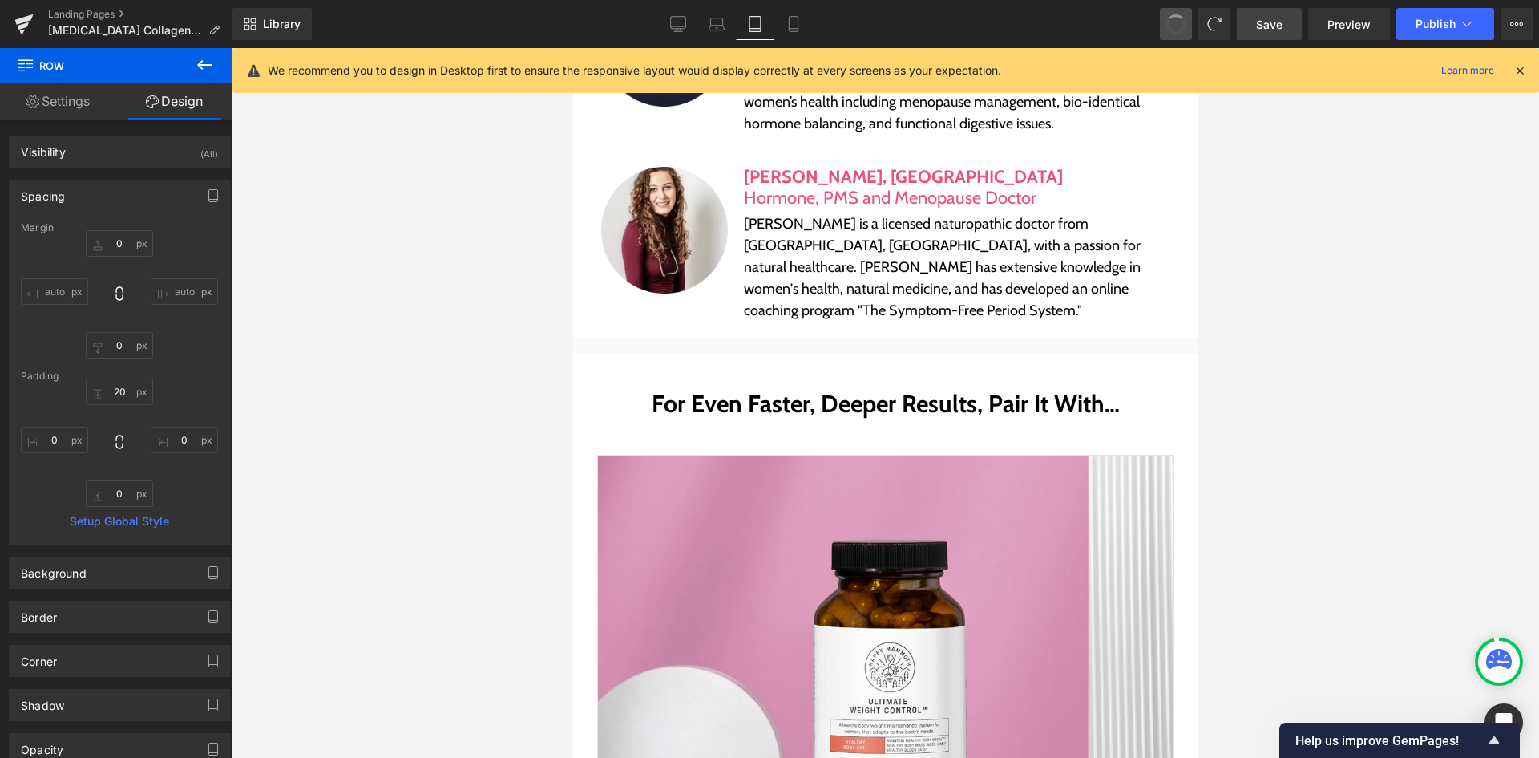
type input "0"
type input "20"
type input "0"
type input "20"
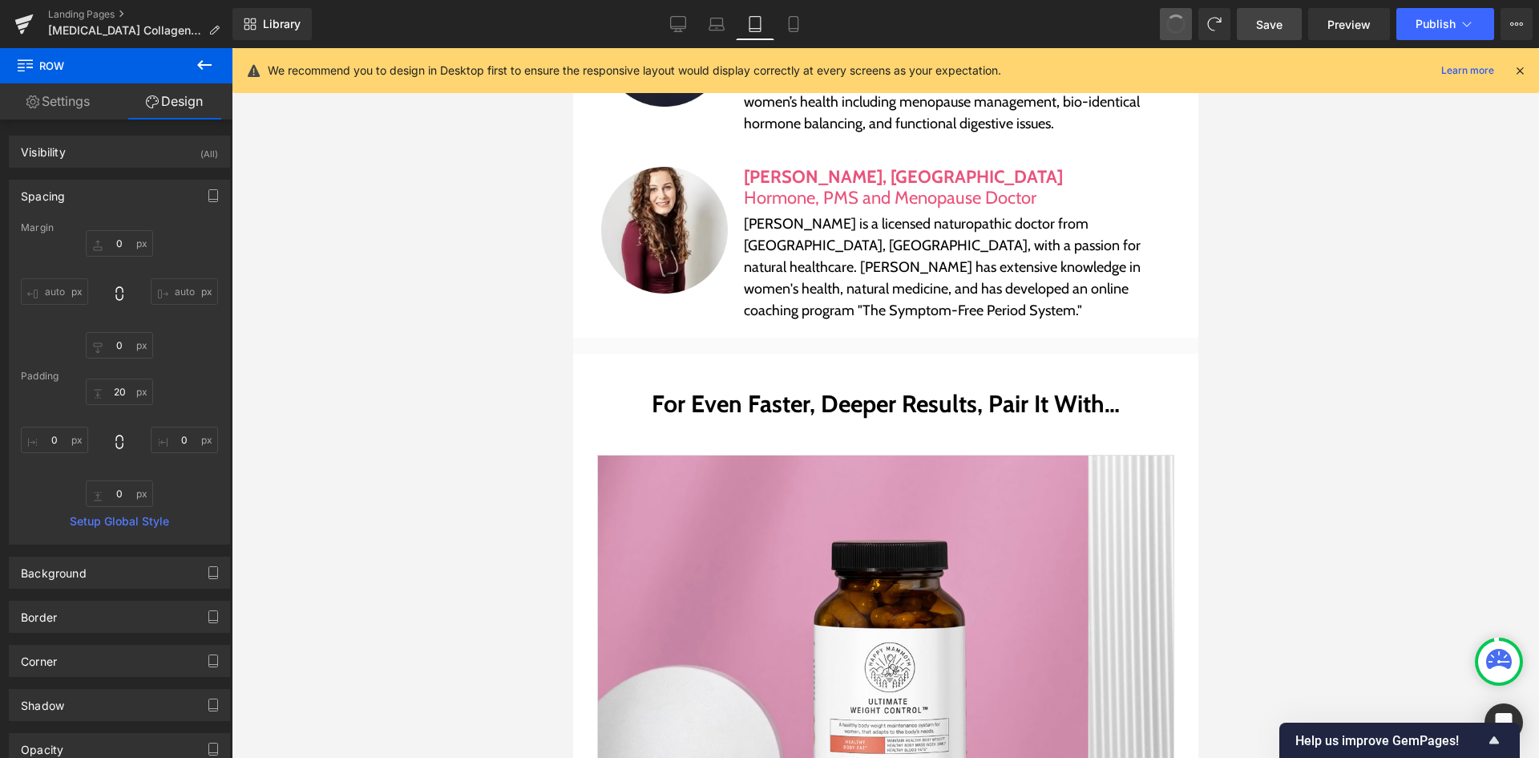
type input "0"
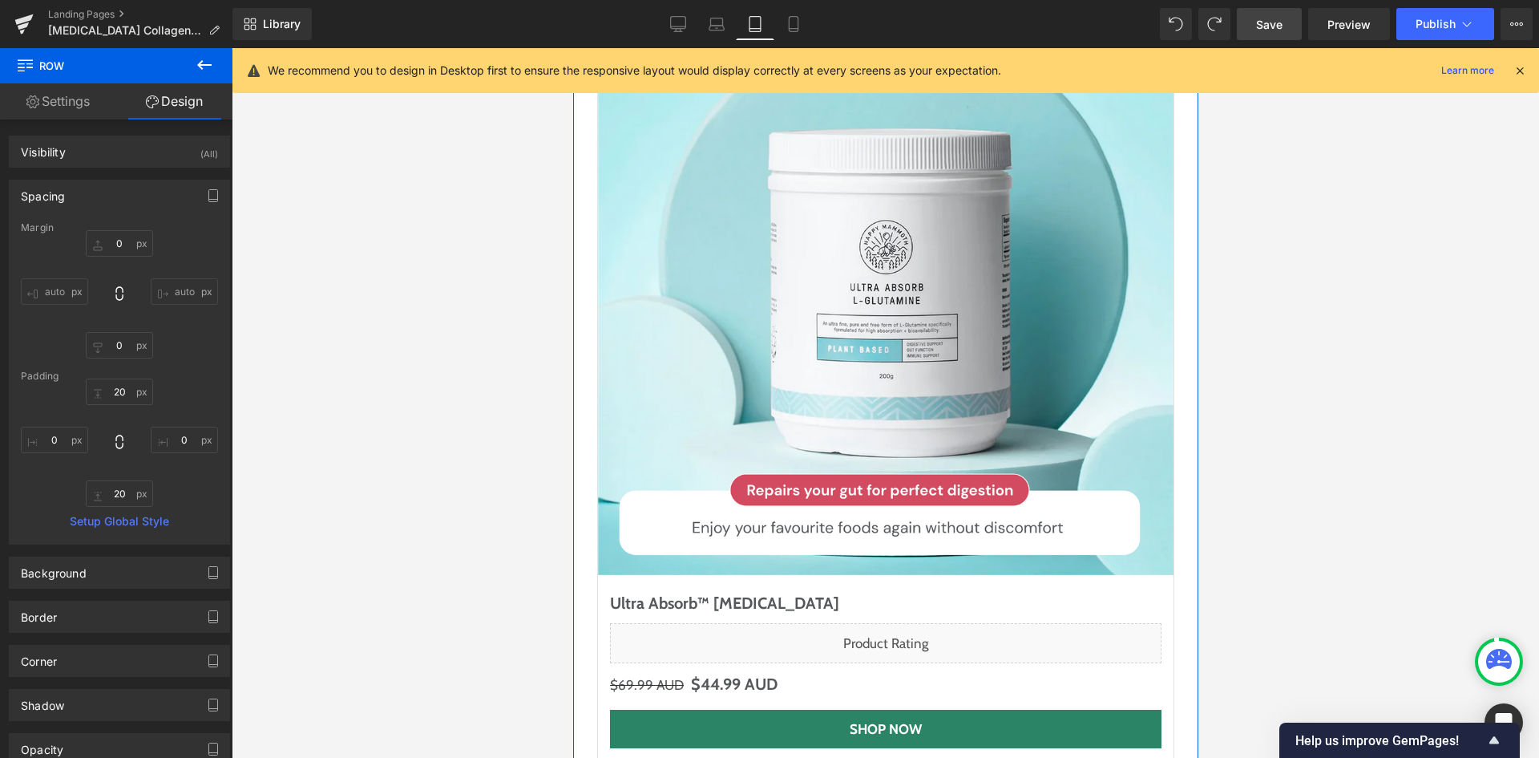
scroll to position [8617, 0]
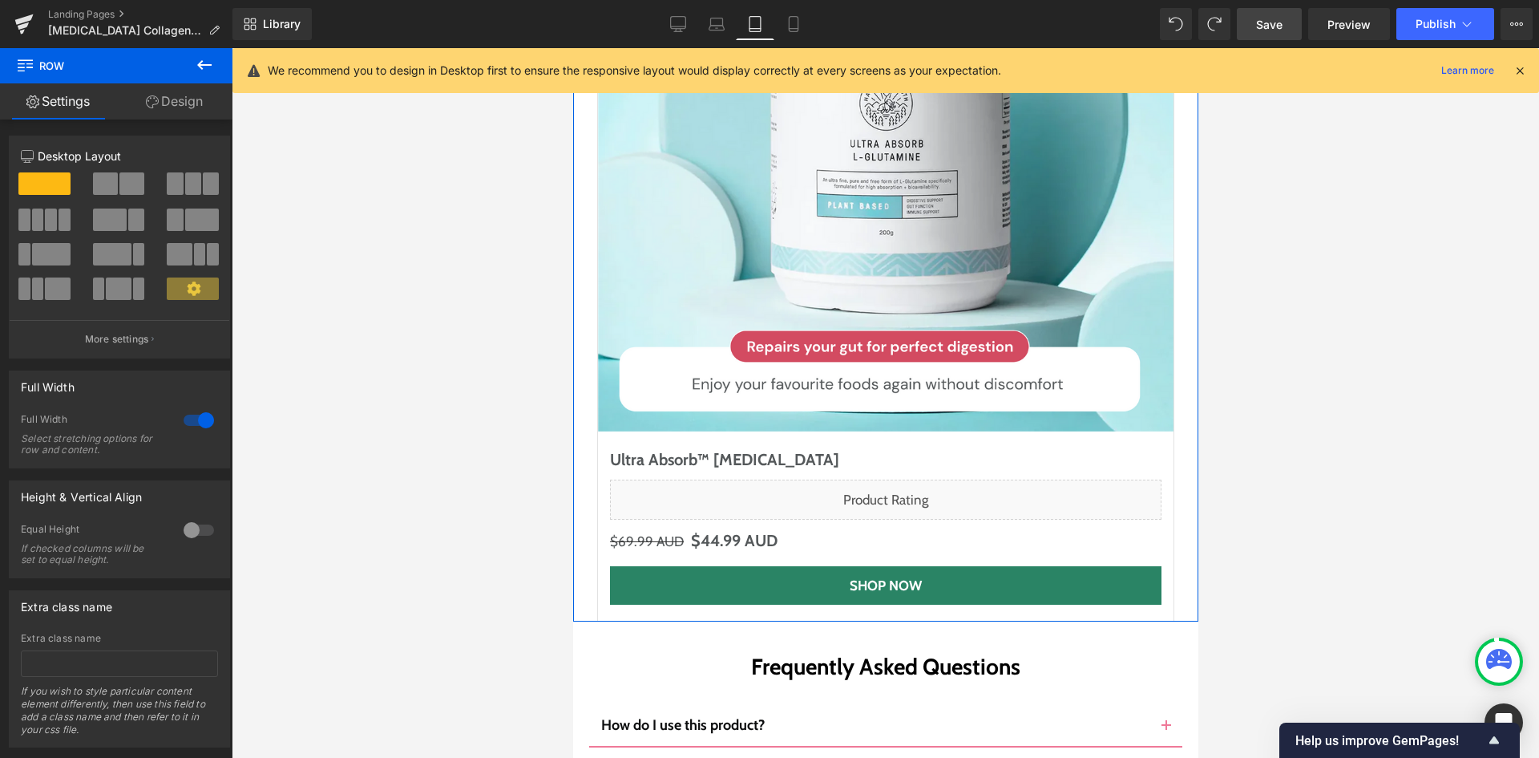
click at [149, 101] on icon at bounding box center [152, 101] width 13 height 13
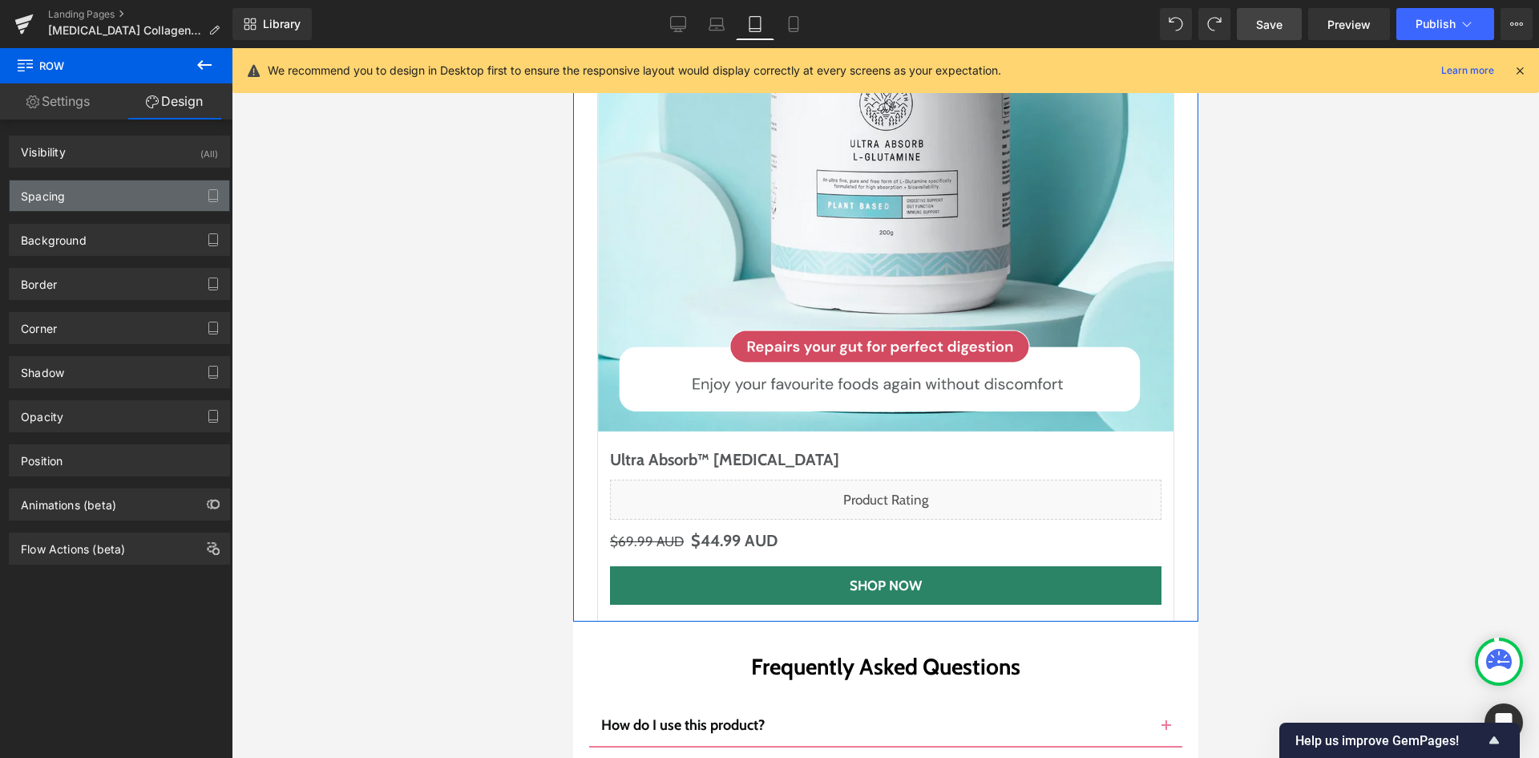
click at [125, 200] on div "Spacing" at bounding box center [120, 195] width 220 height 30
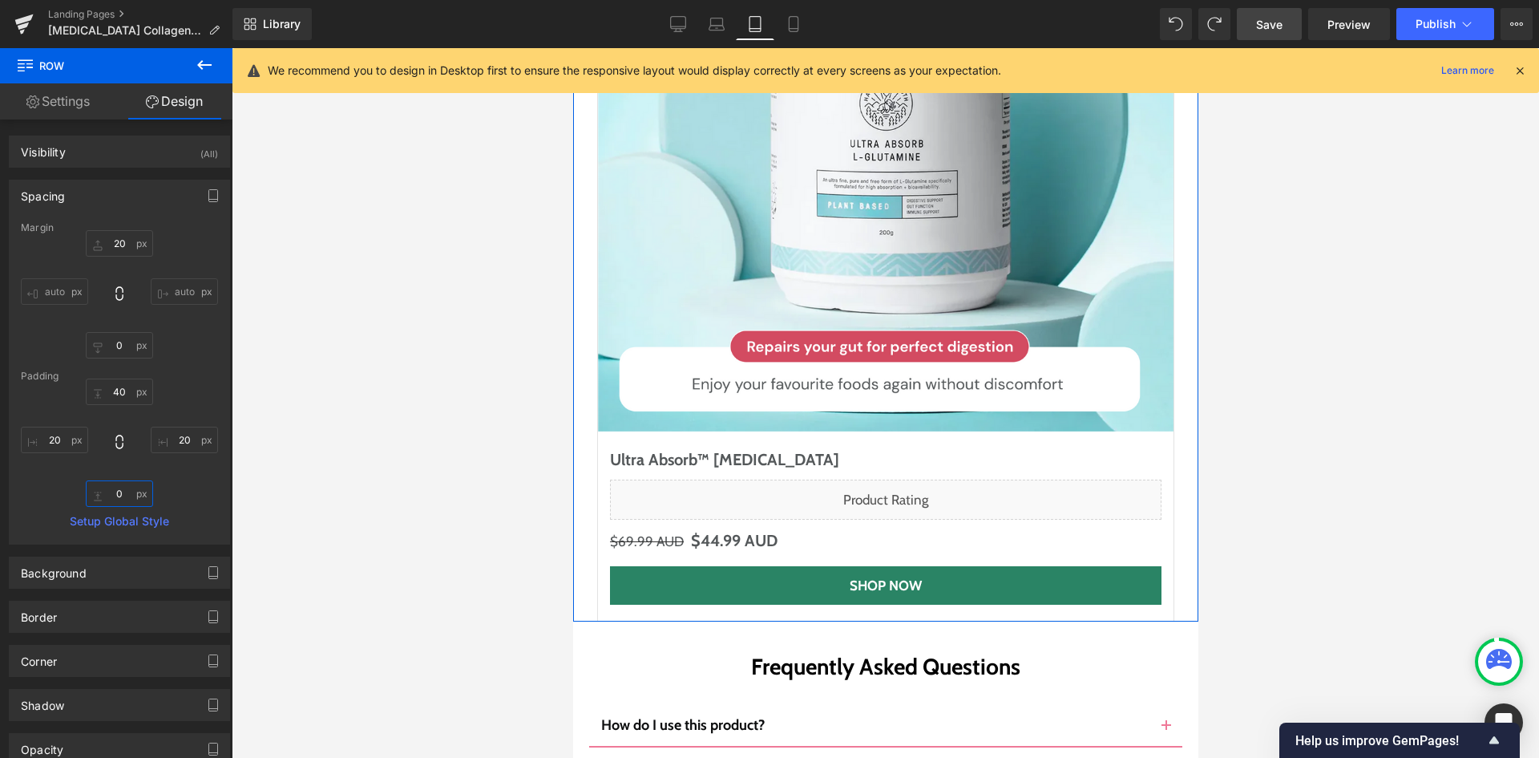
click at [111, 488] on input "0" at bounding box center [119, 493] width 67 height 26
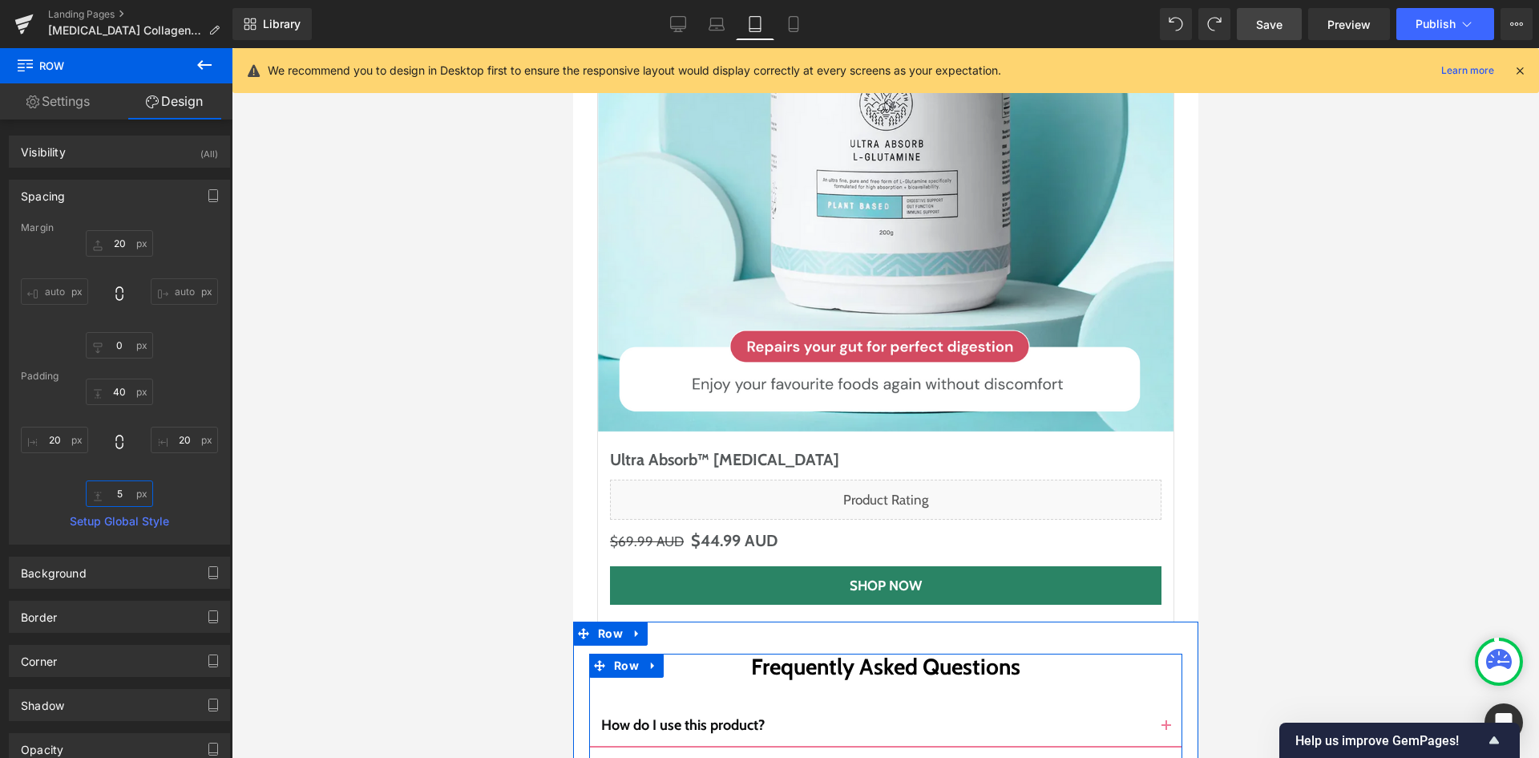
type input "50"
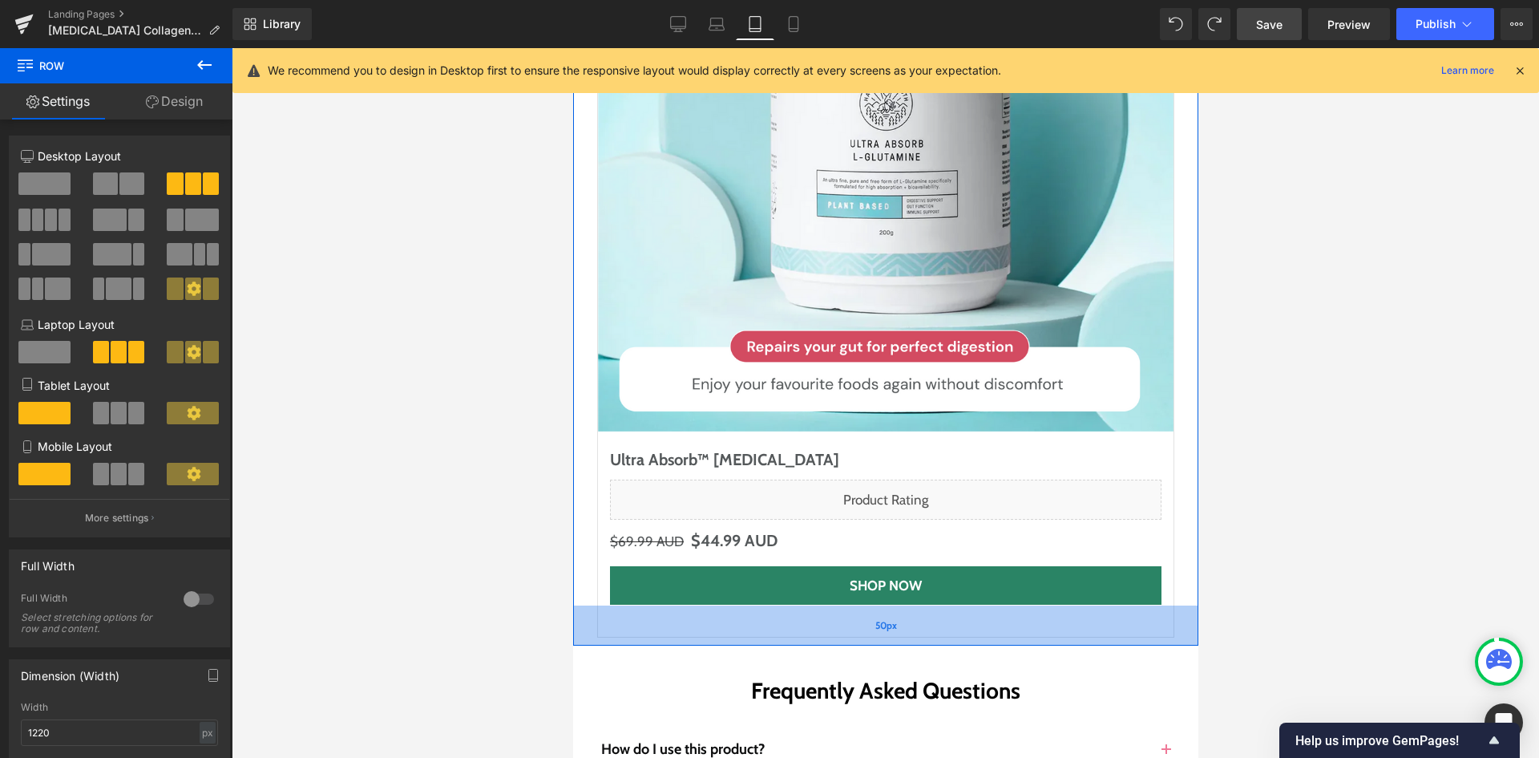
drag, startPoint x: 706, startPoint y: 455, endPoint x: 730, endPoint y: 462, distance: 25.1
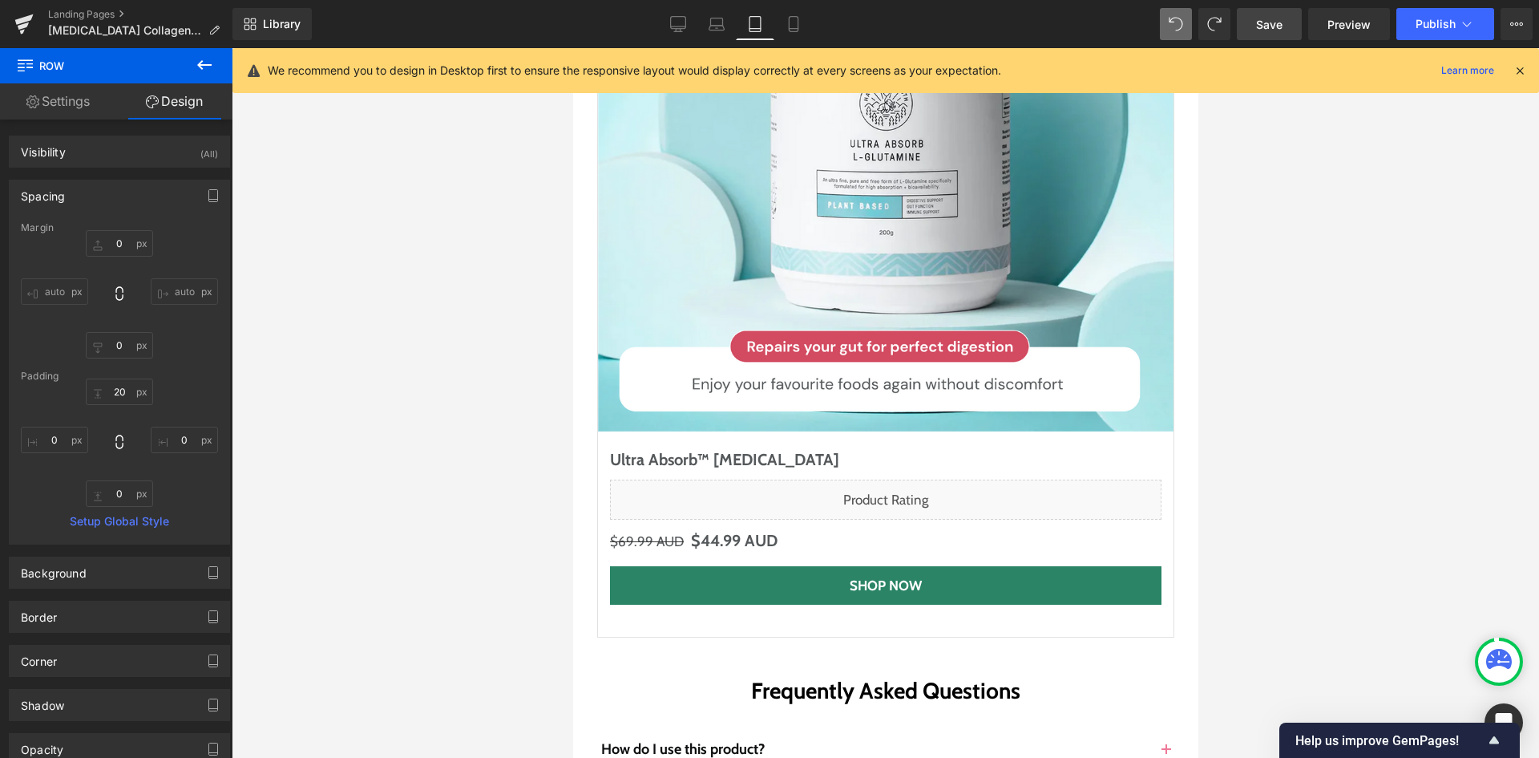
type input "0"
type input "20"
type input "0"
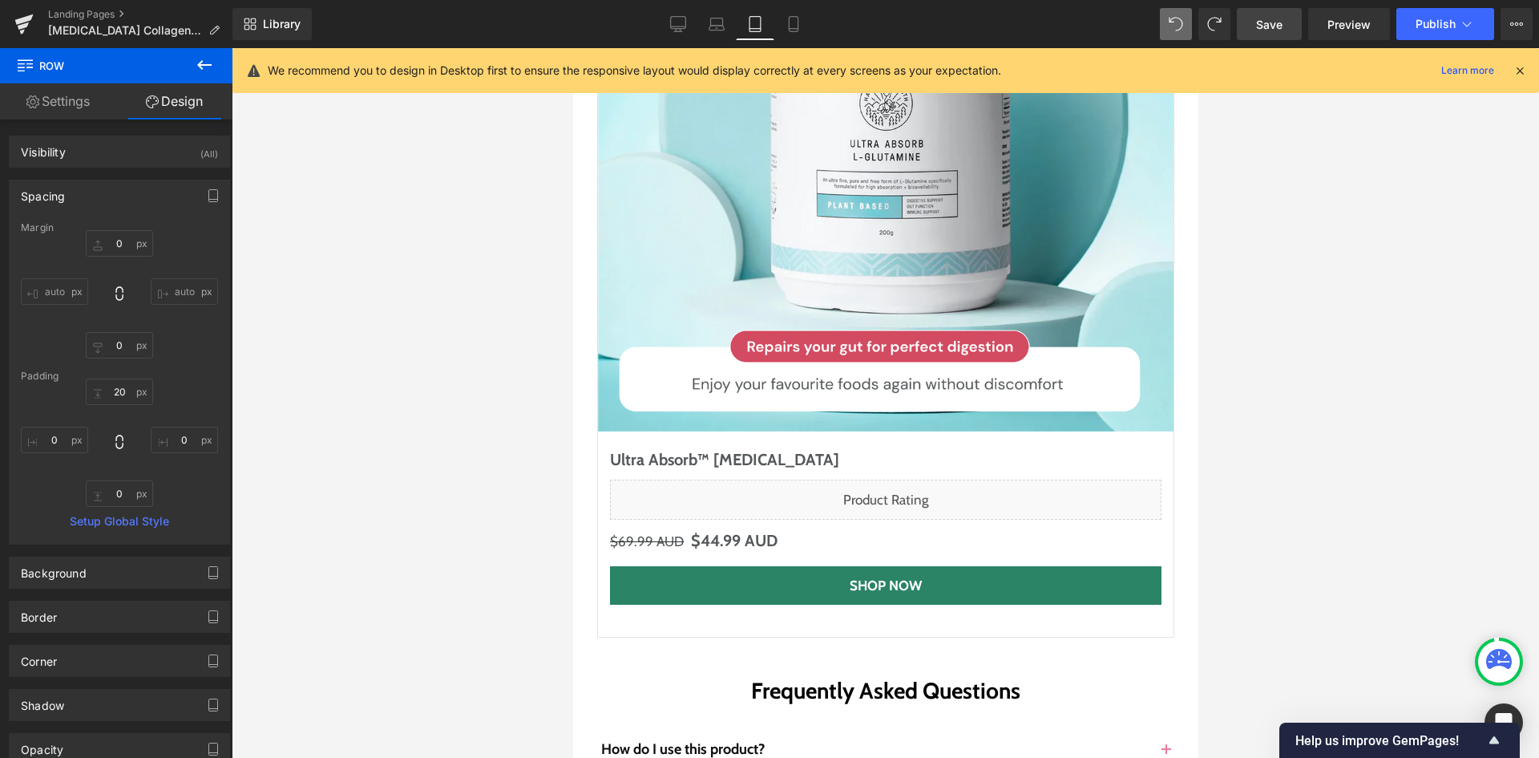
type input "0"
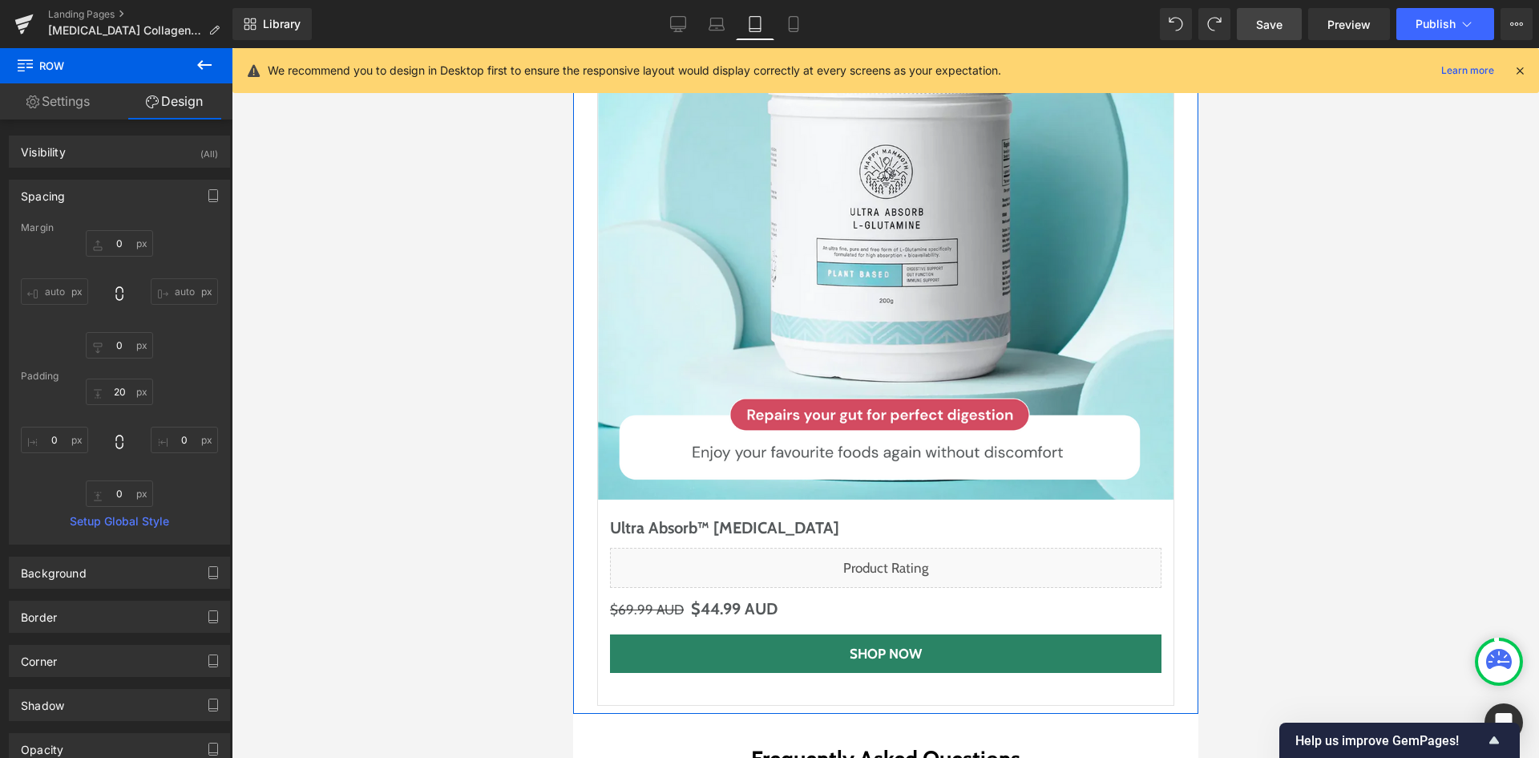
scroll to position [8697, 0]
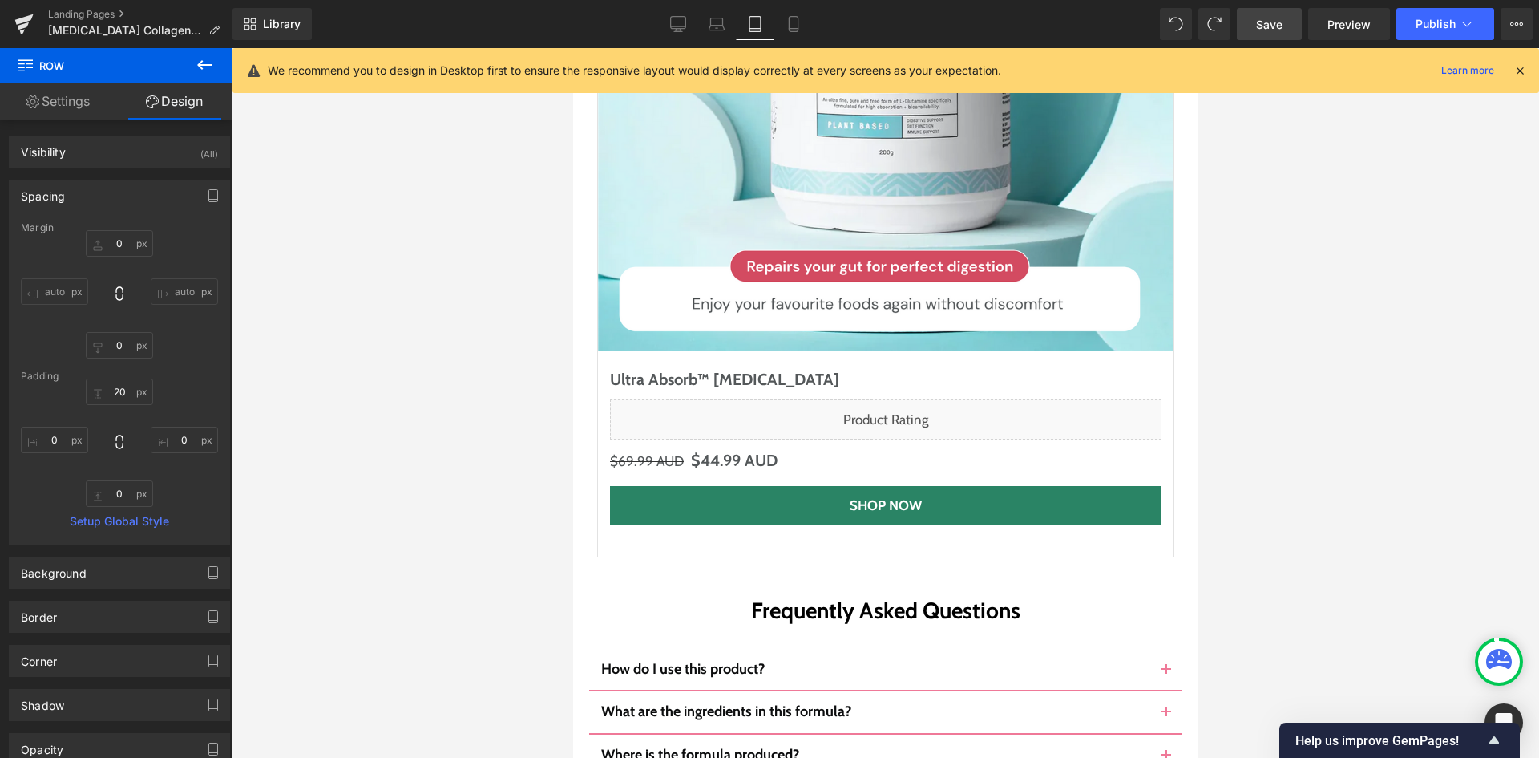
click at [1296, 12] on link "Save" at bounding box center [1269, 24] width 65 height 32
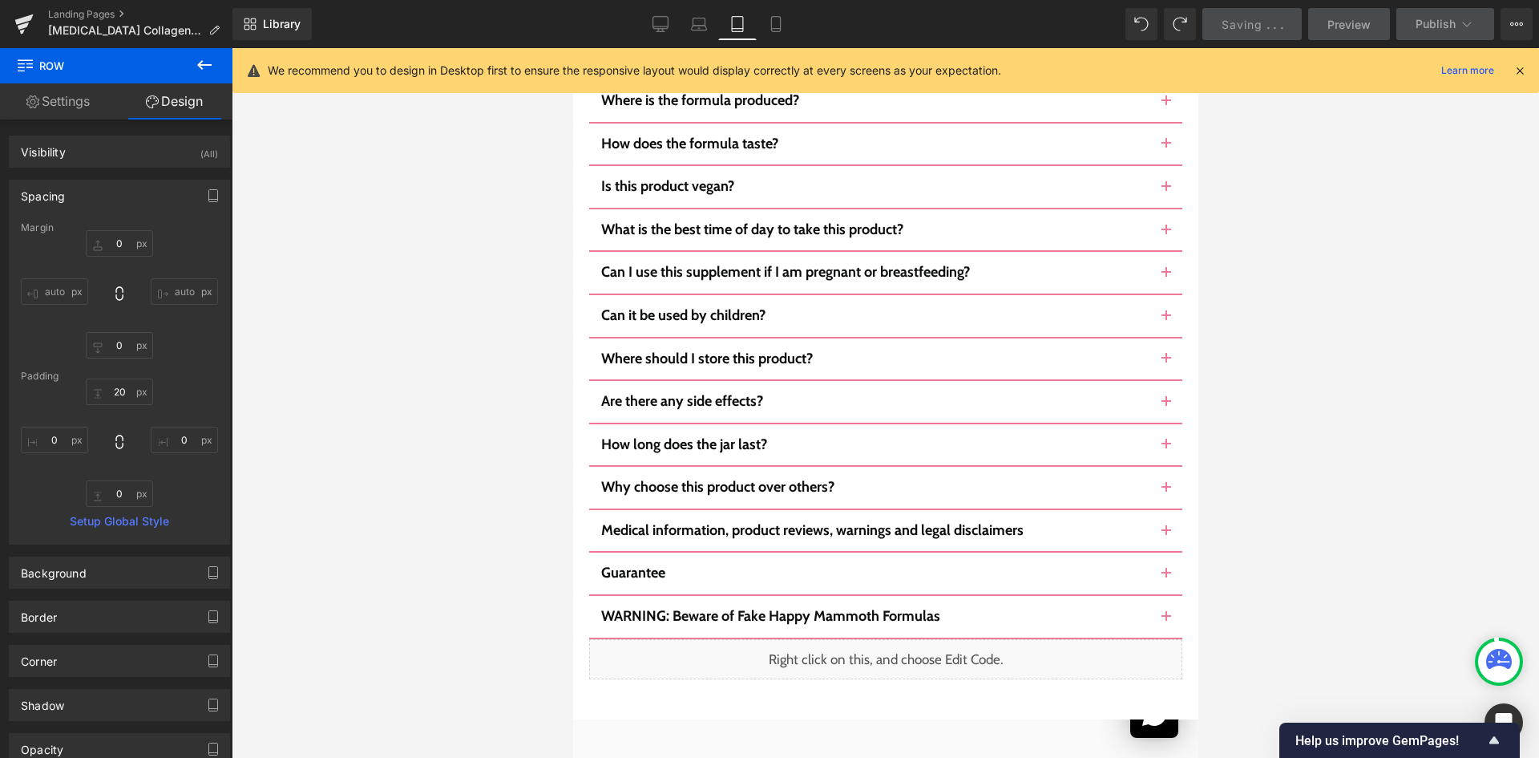
scroll to position [9659, 0]
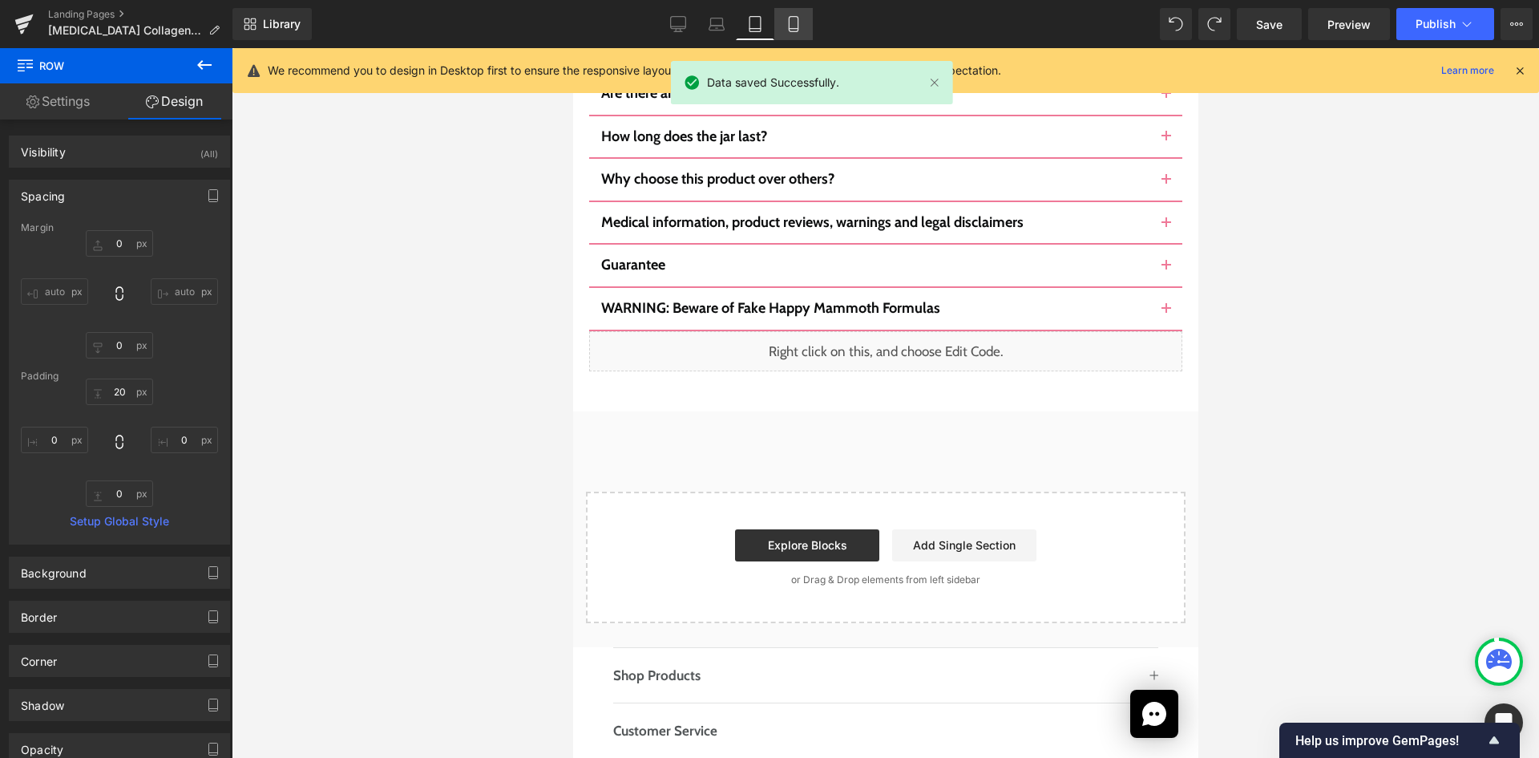
click at [791, 14] on link "Mobile" at bounding box center [793, 24] width 38 height 32
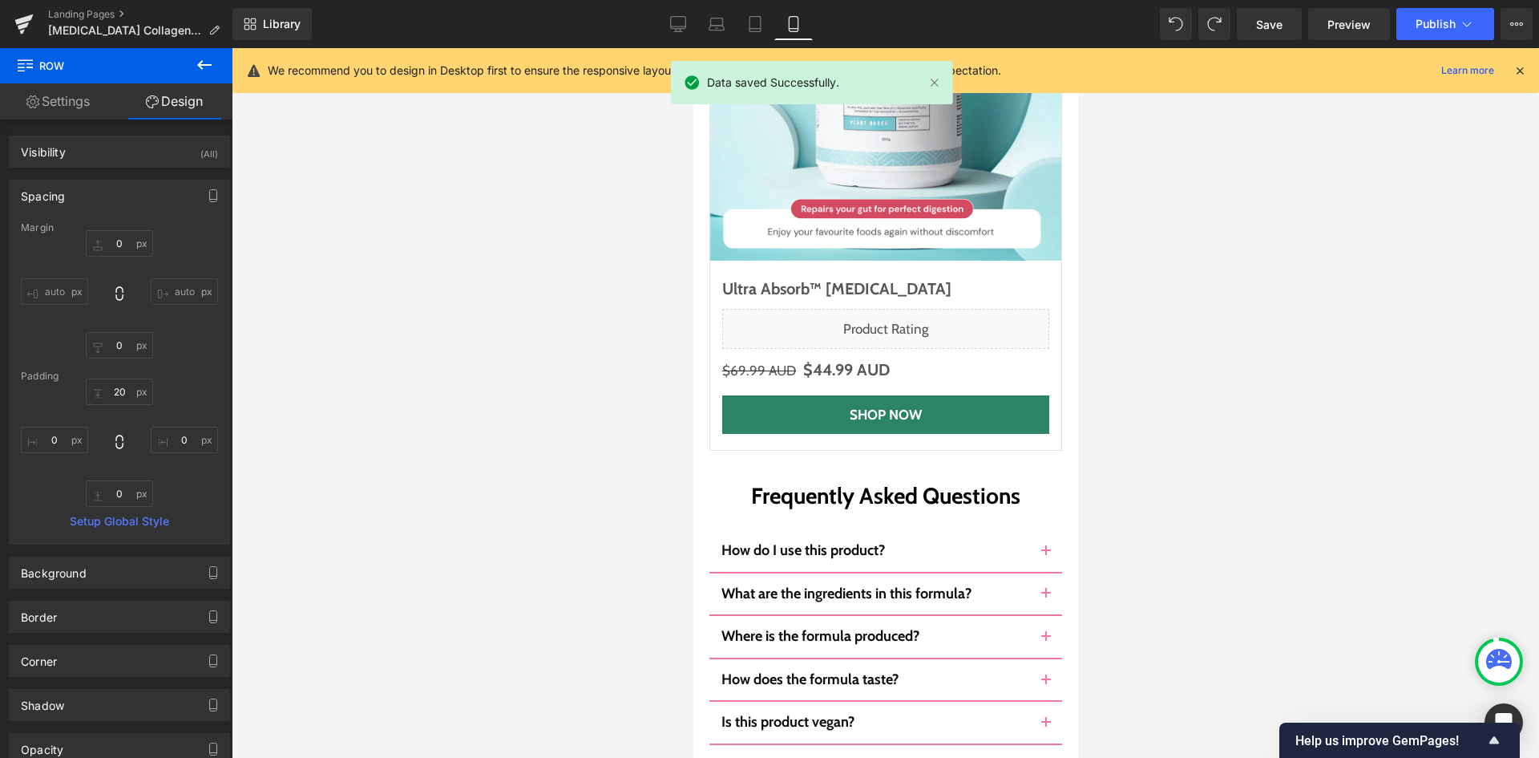
type input "0"
type input "10"
type input "0"
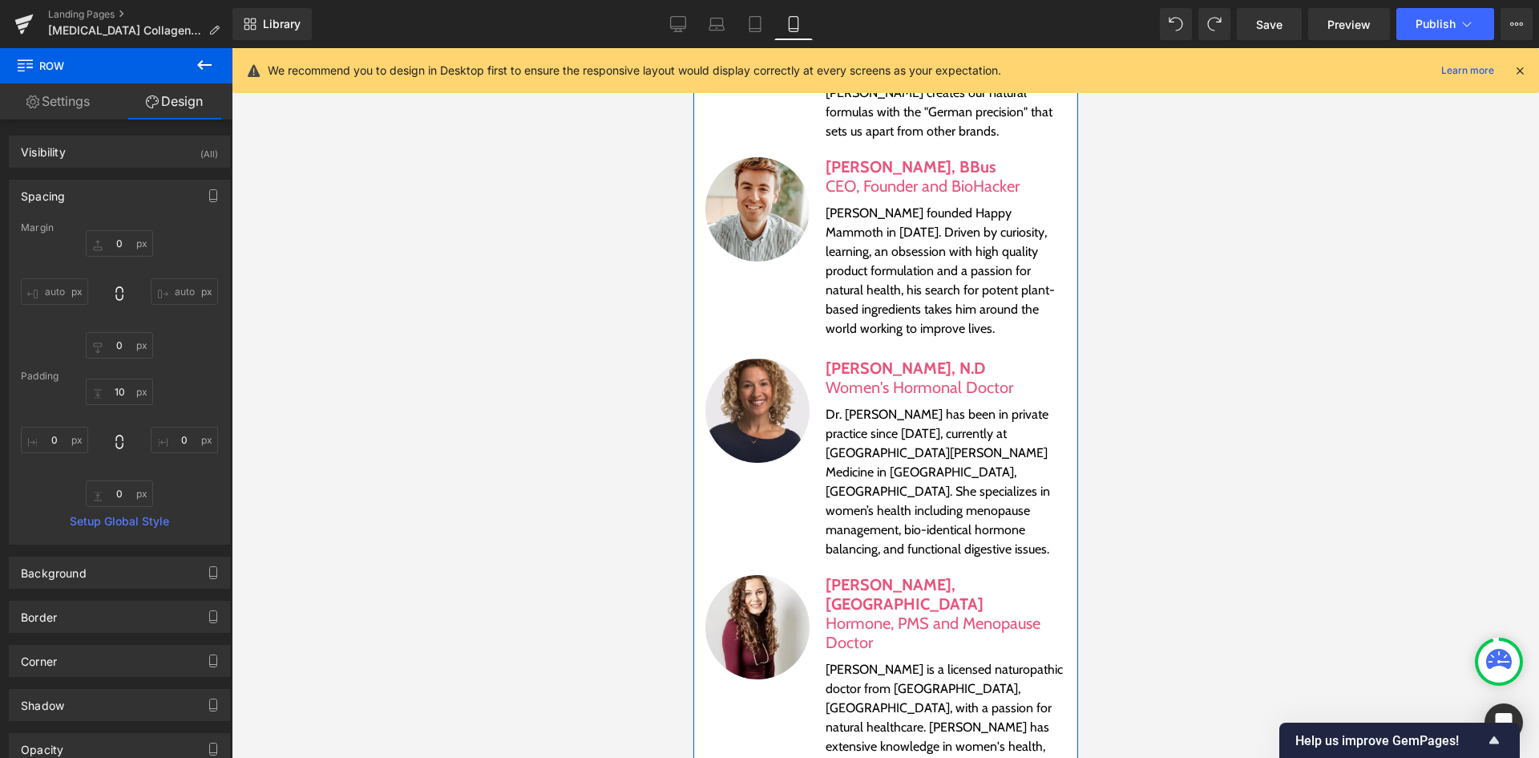
scroll to position [7538, 0]
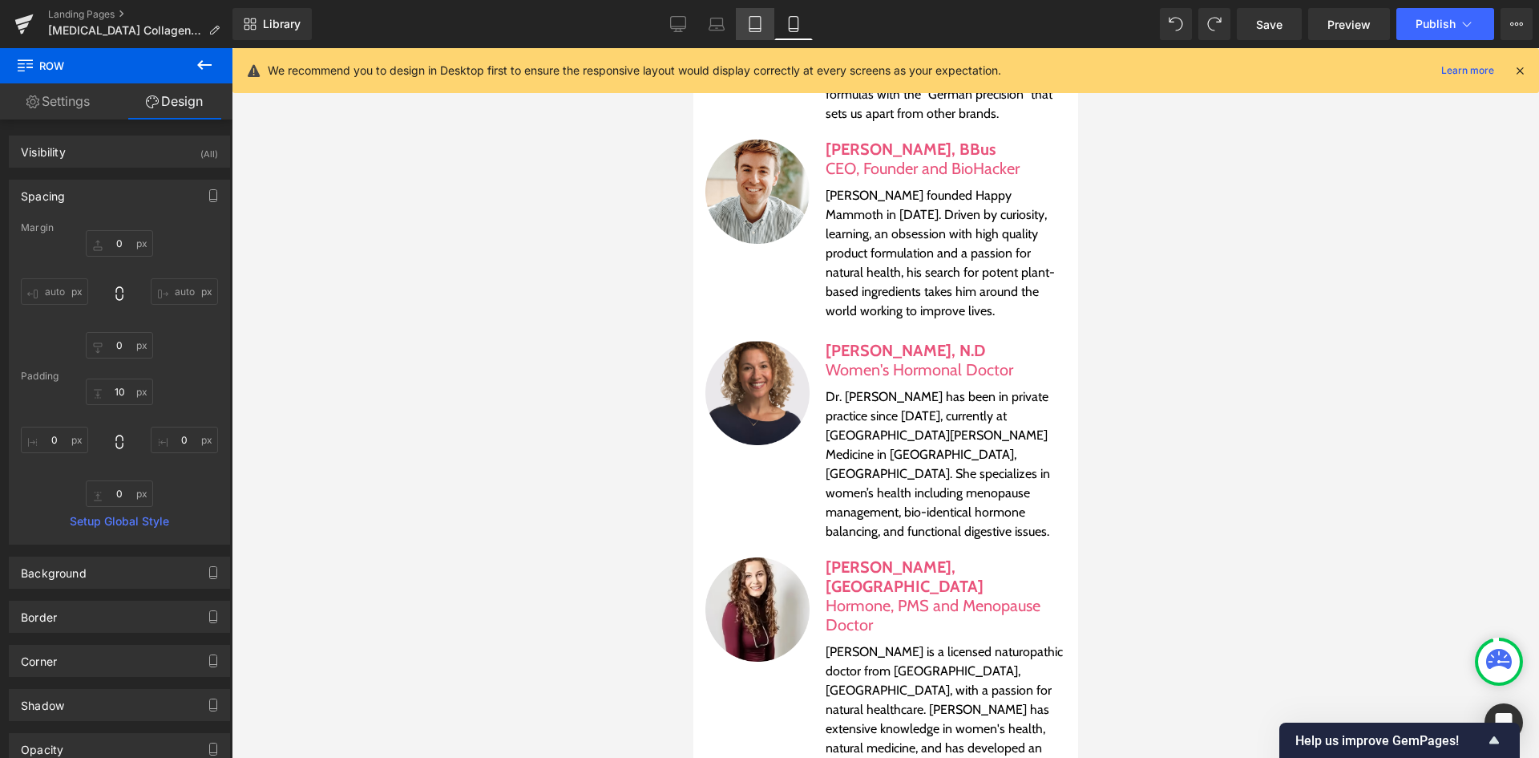
click at [753, 24] on icon at bounding box center [755, 24] width 16 height 16
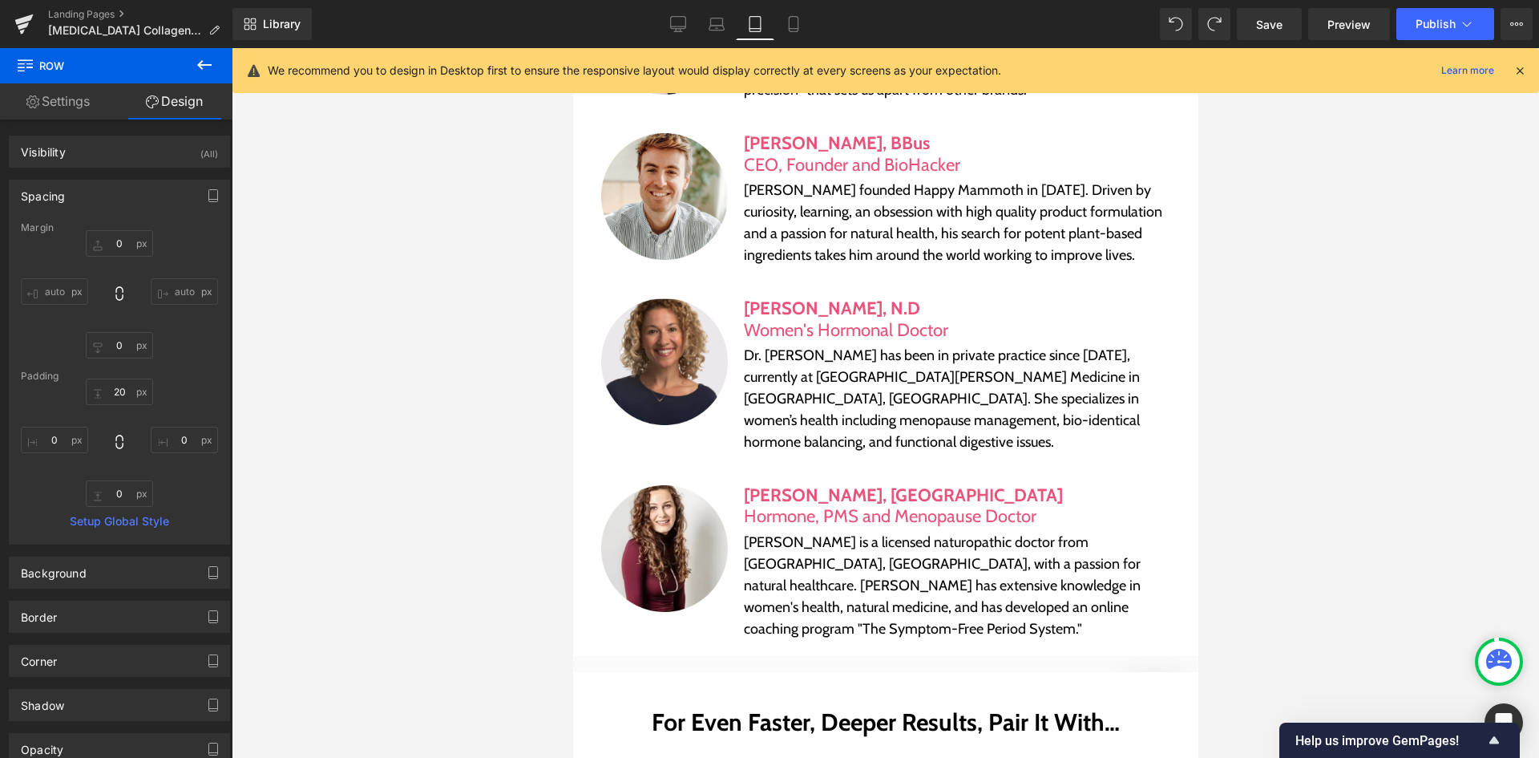
scroll to position [6132, 0]
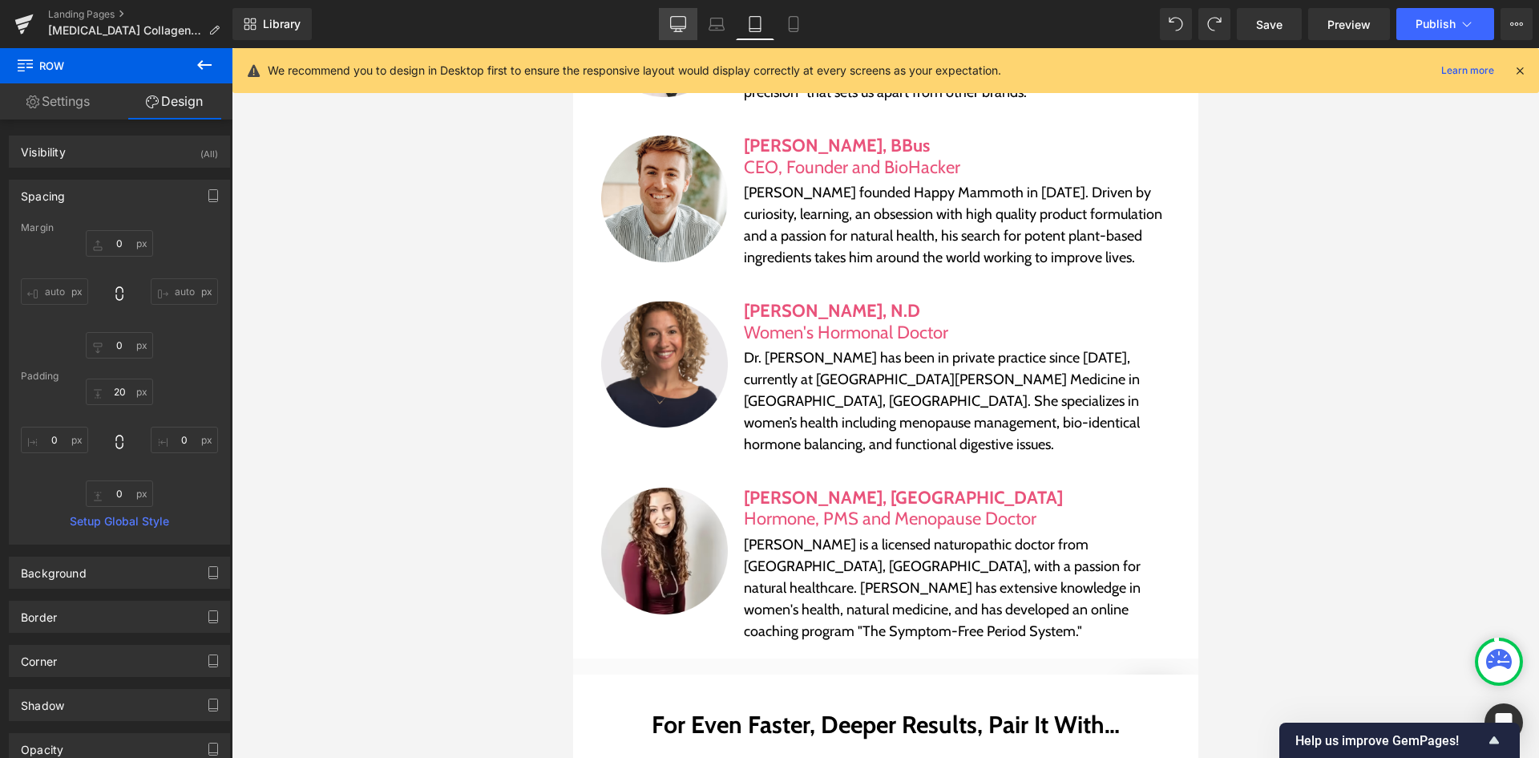
click at [676, 26] on icon at bounding box center [678, 26] width 15 height 0
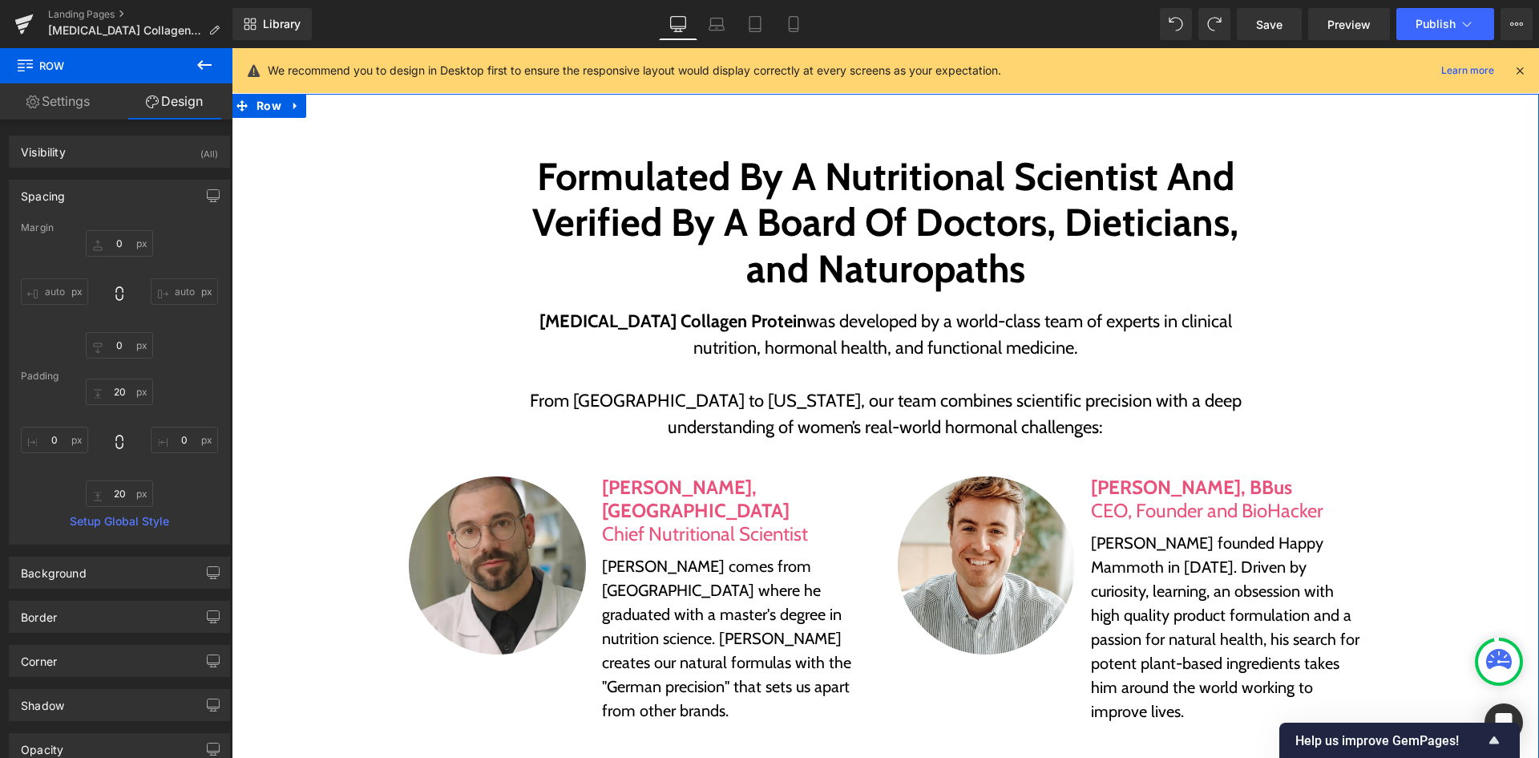
scroll to position [4617, 0]
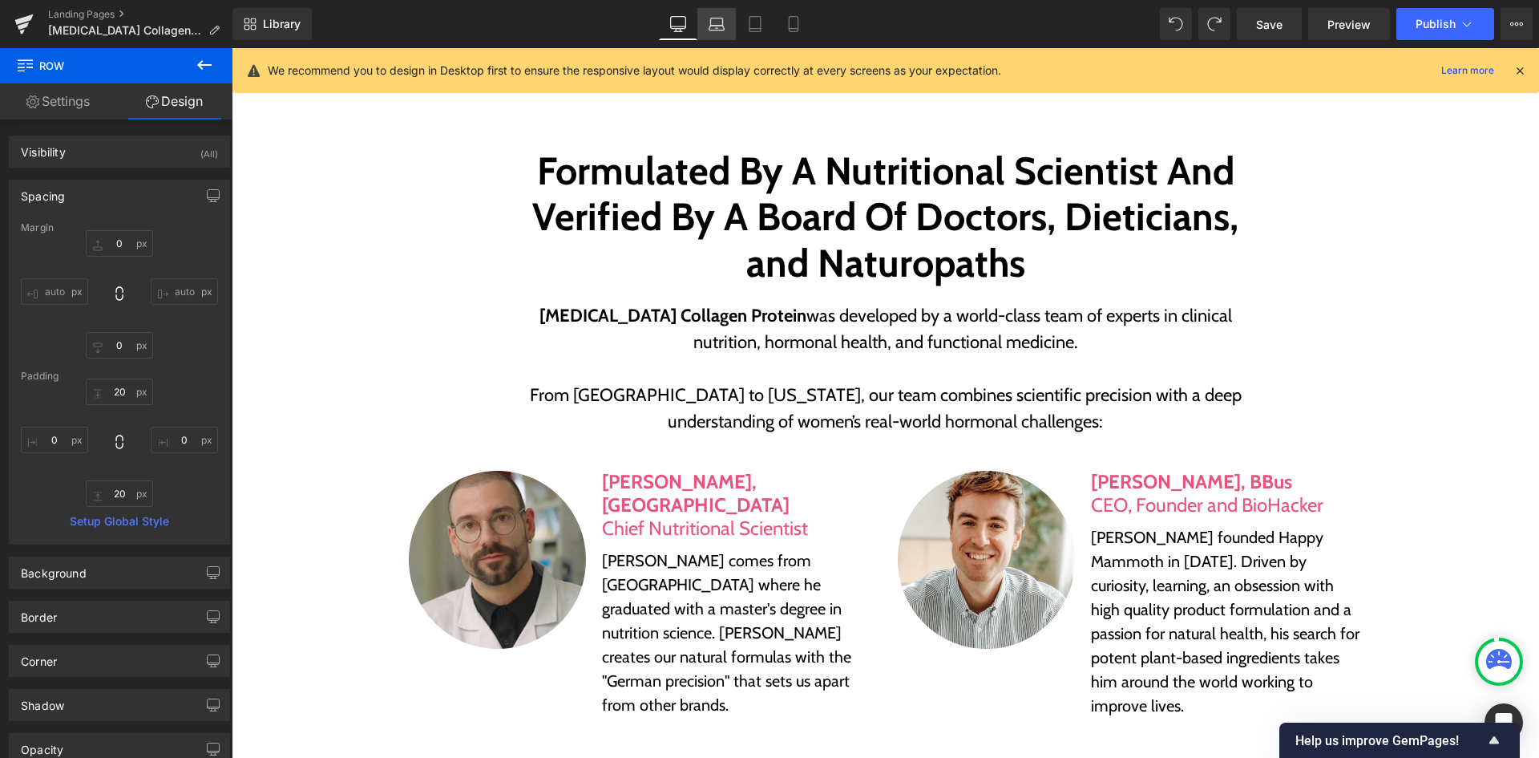
click at [729, 38] on link "Laptop" at bounding box center [716, 24] width 38 height 32
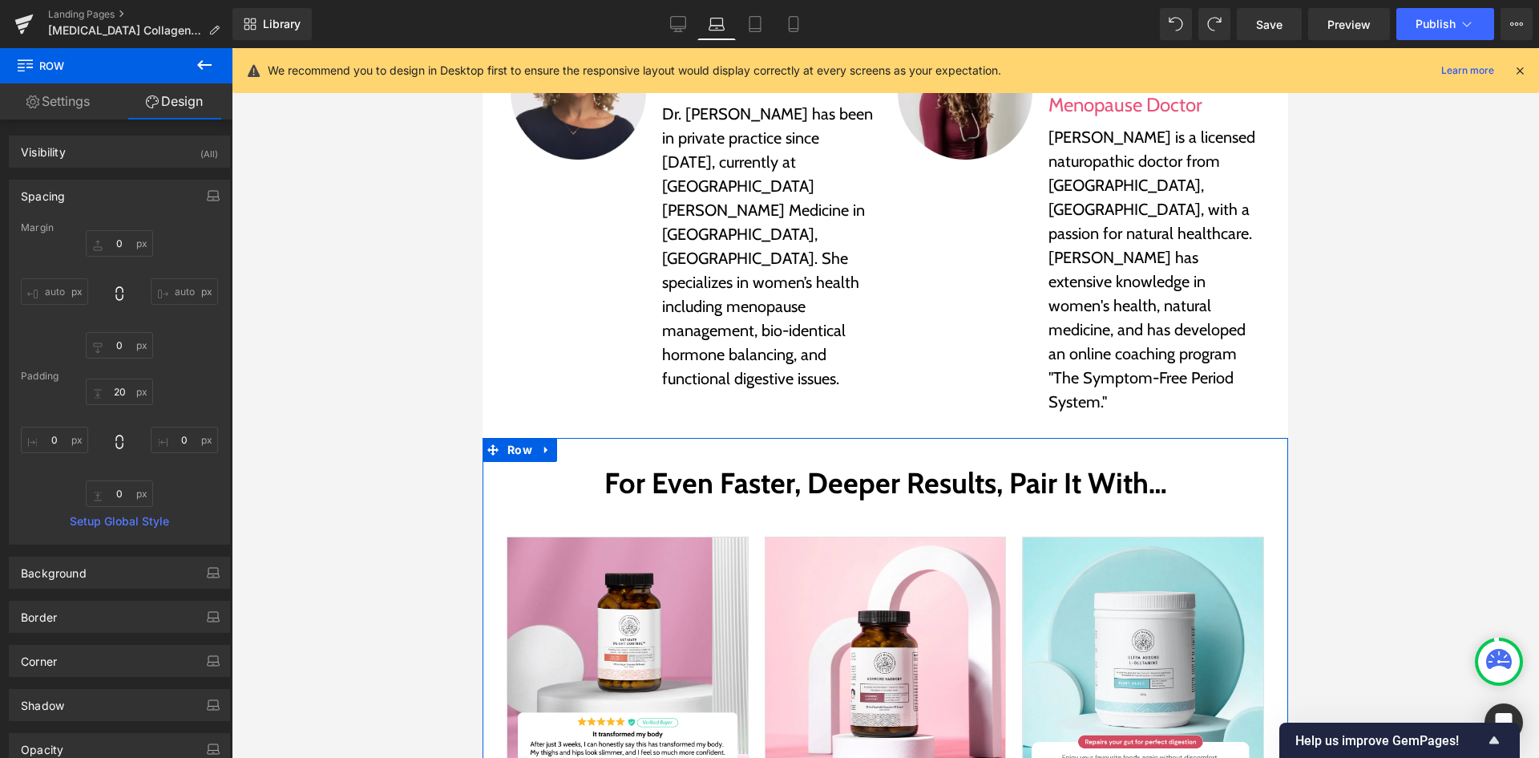
scroll to position [4886, 0]
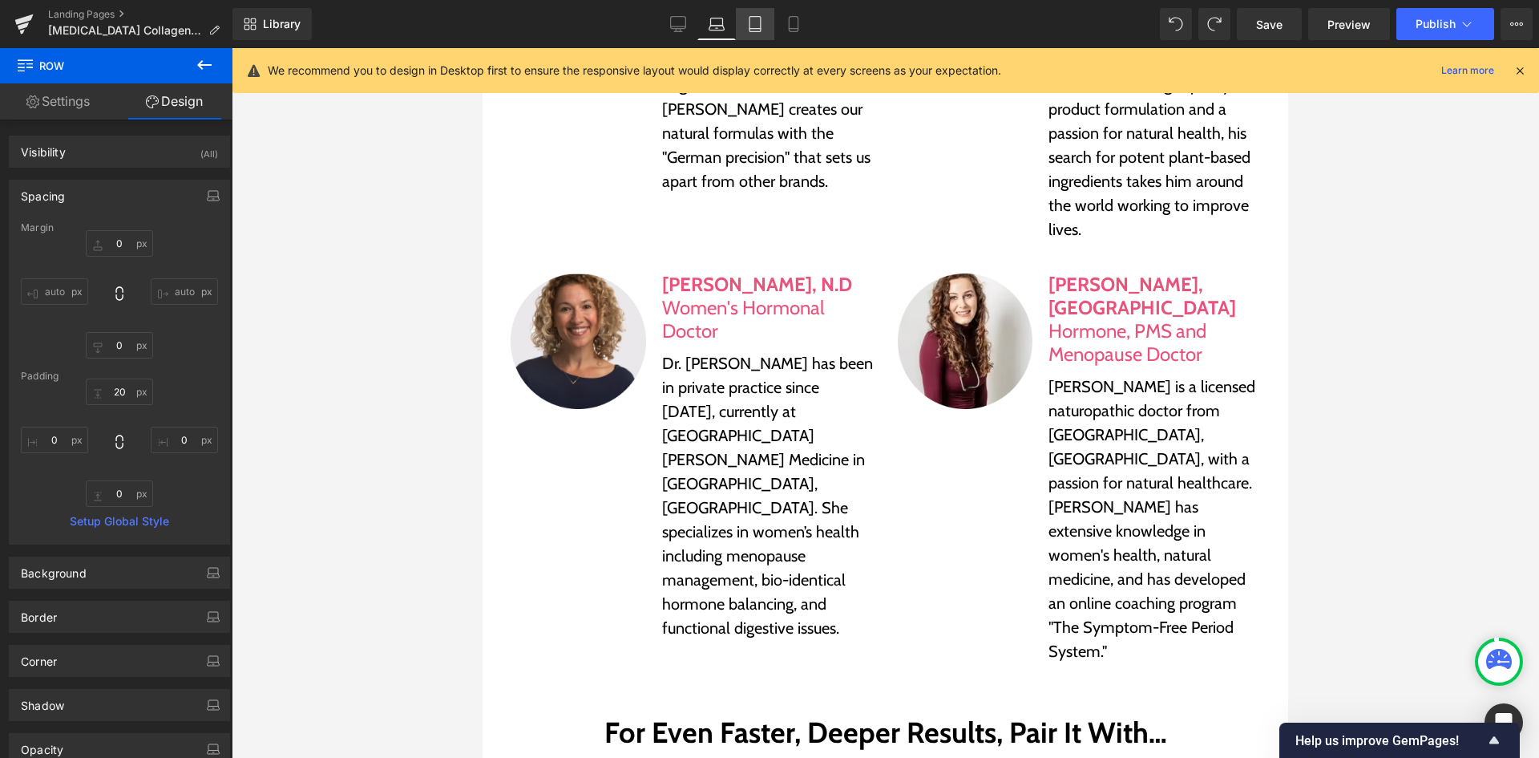
click at [760, 17] on icon at bounding box center [755, 24] width 11 height 15
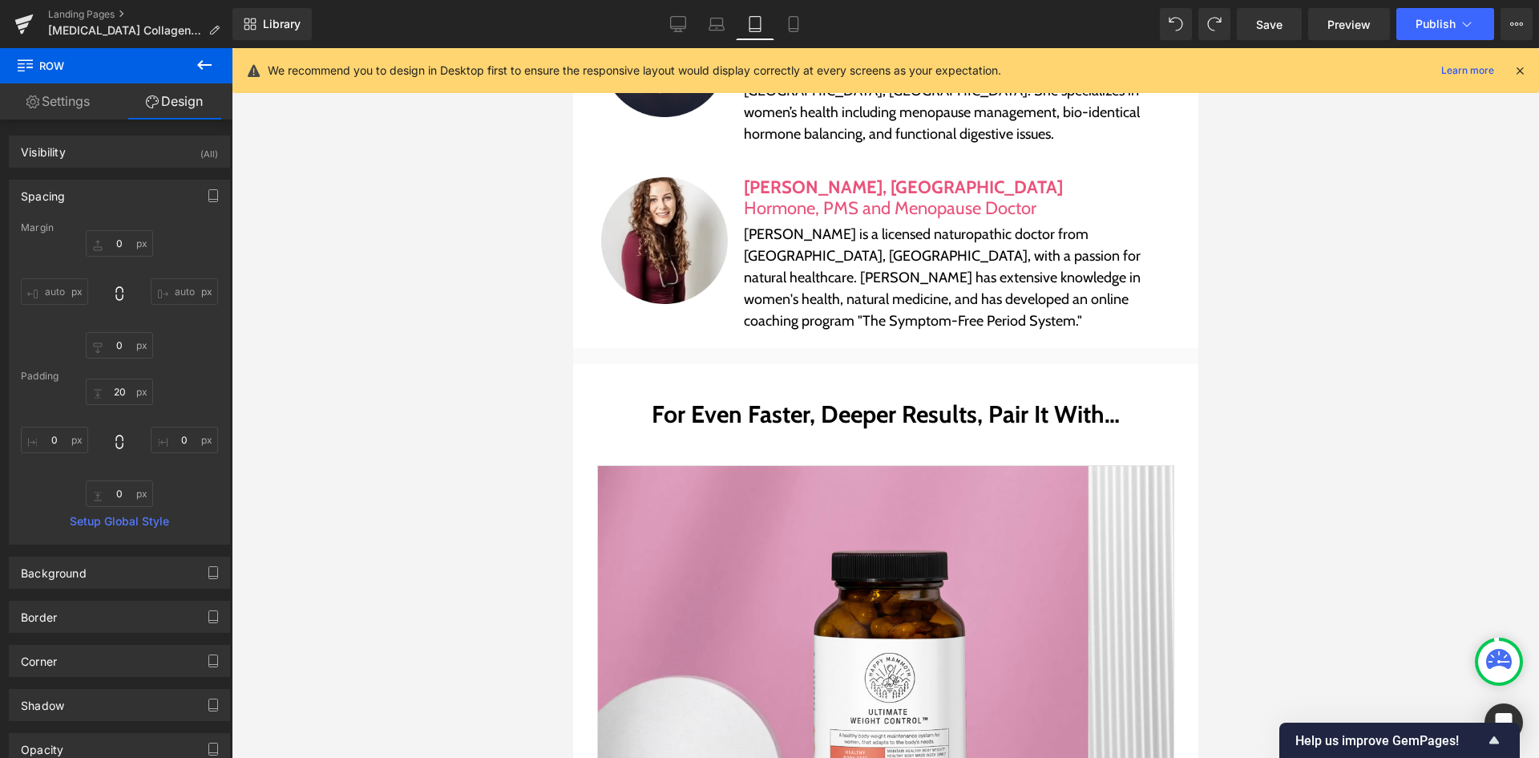
scroll to position [6213, 0]
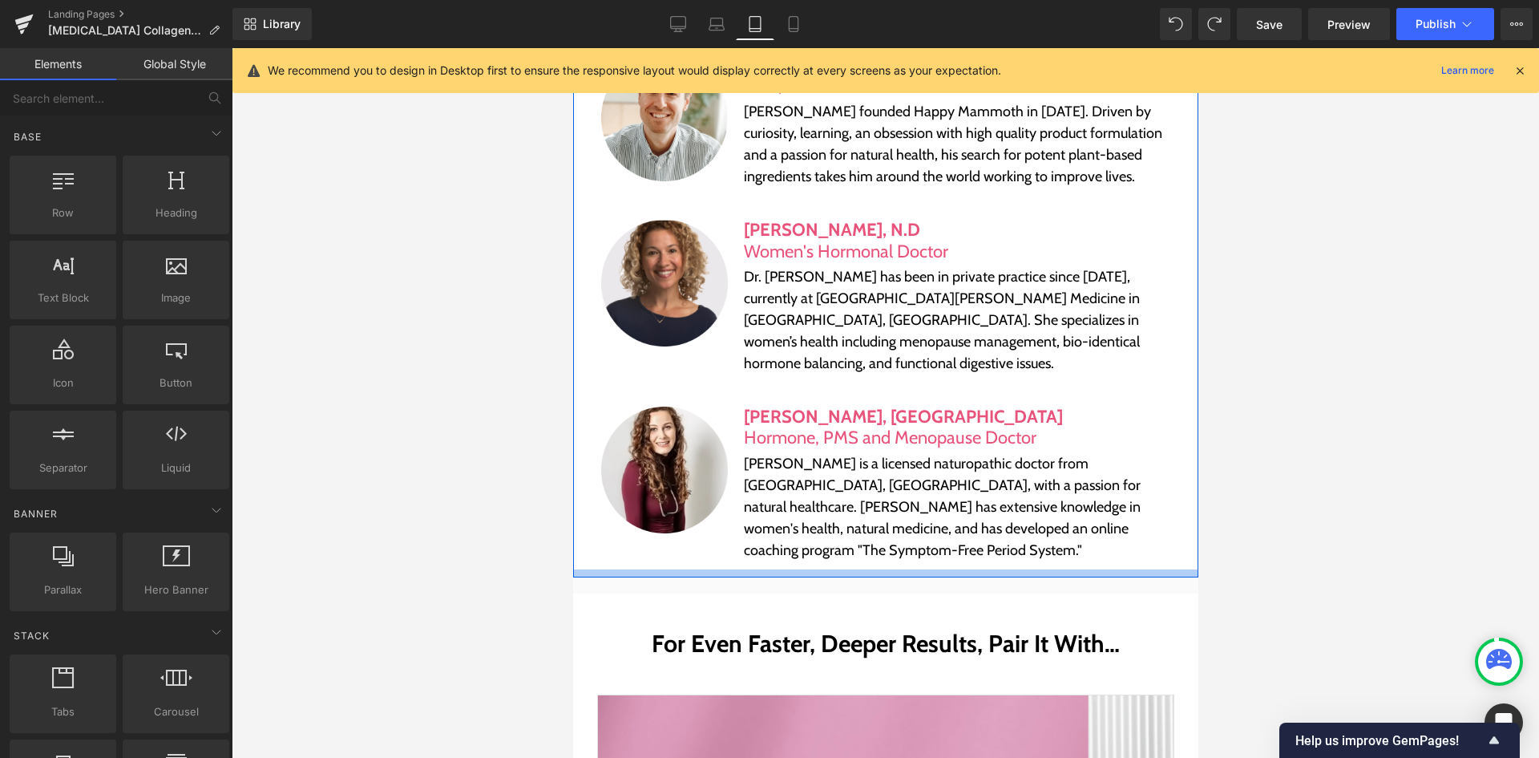
click at [1178, 569] on div at bounding box center [884, 573] width 625 height 8
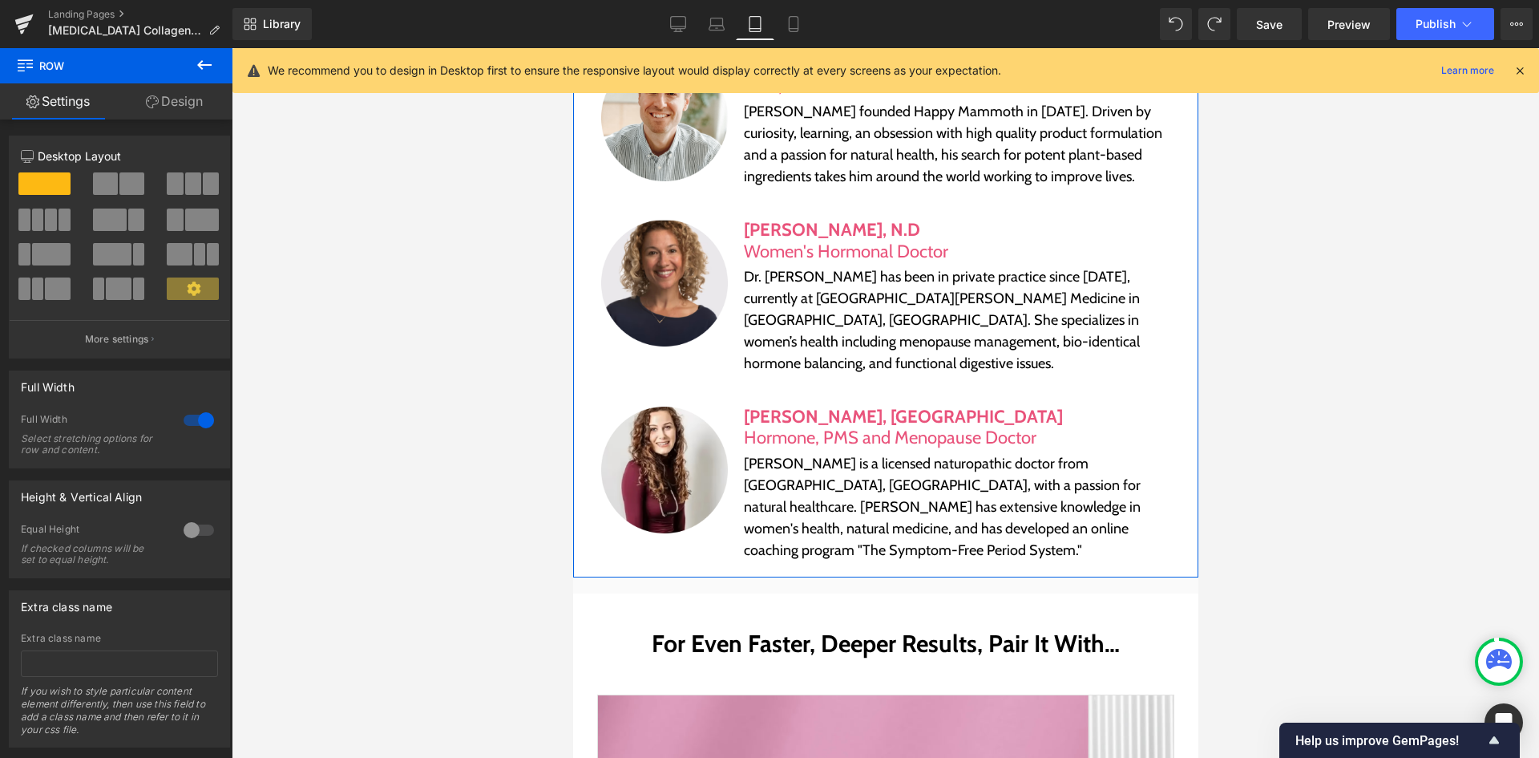
click at [176, 101] on link "Design" at bounding box center [174, 101] width 116 height 36
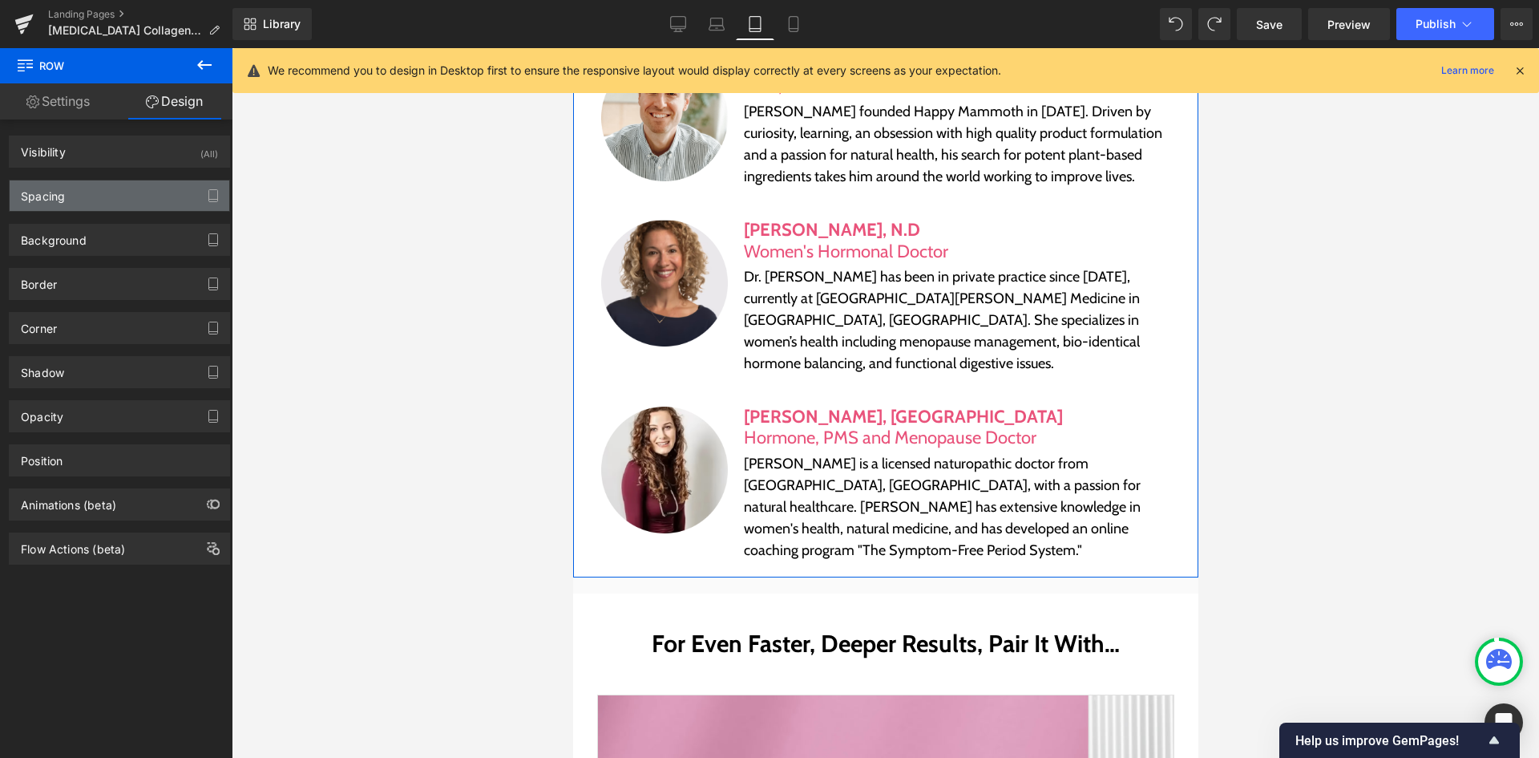
click at [125, 197] on div "Spacing" at bounding box center [120, 195] width 220 height 30
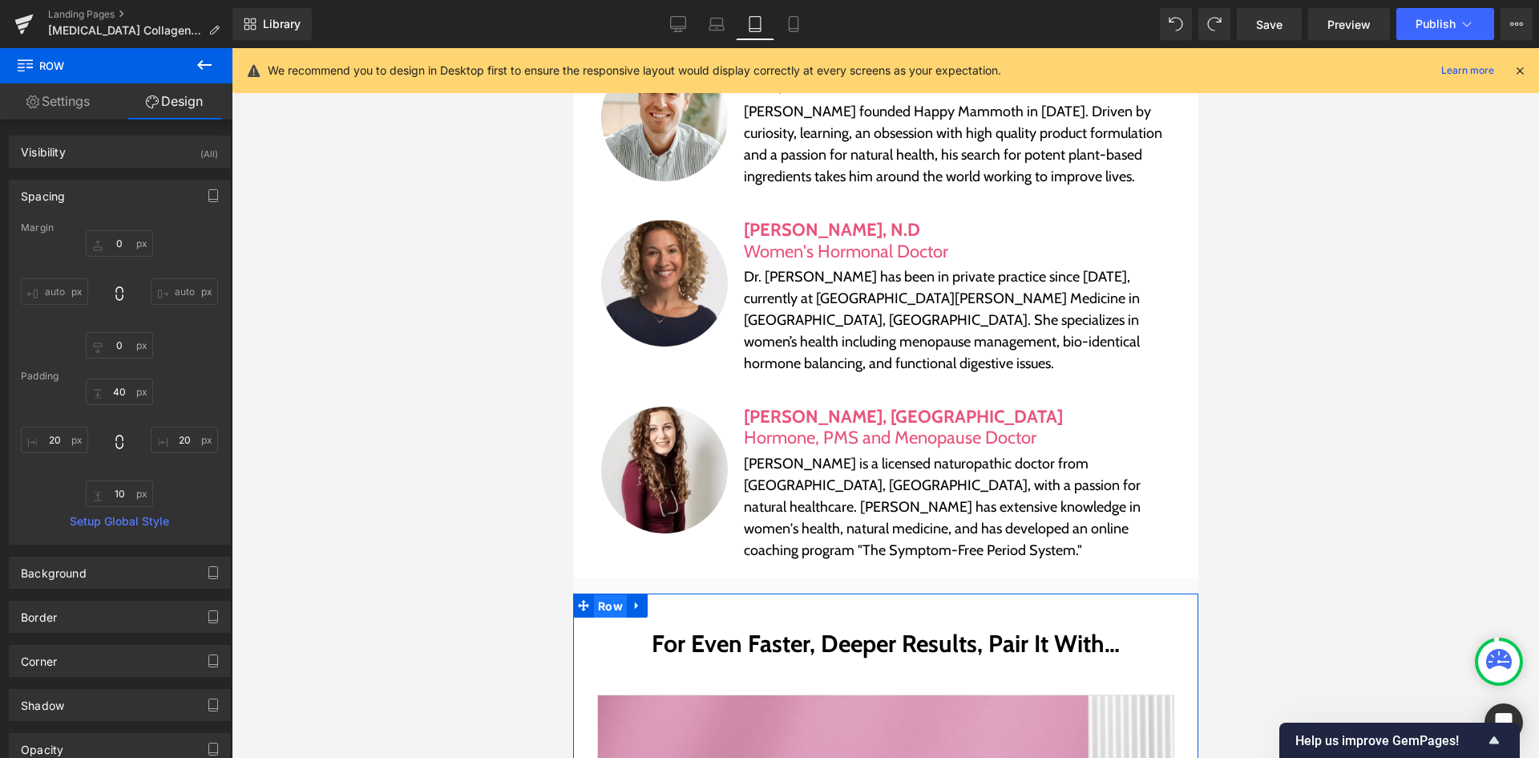
click at [610, 594] on span "Row" at bounding box center [609, 606] width 33 height 24
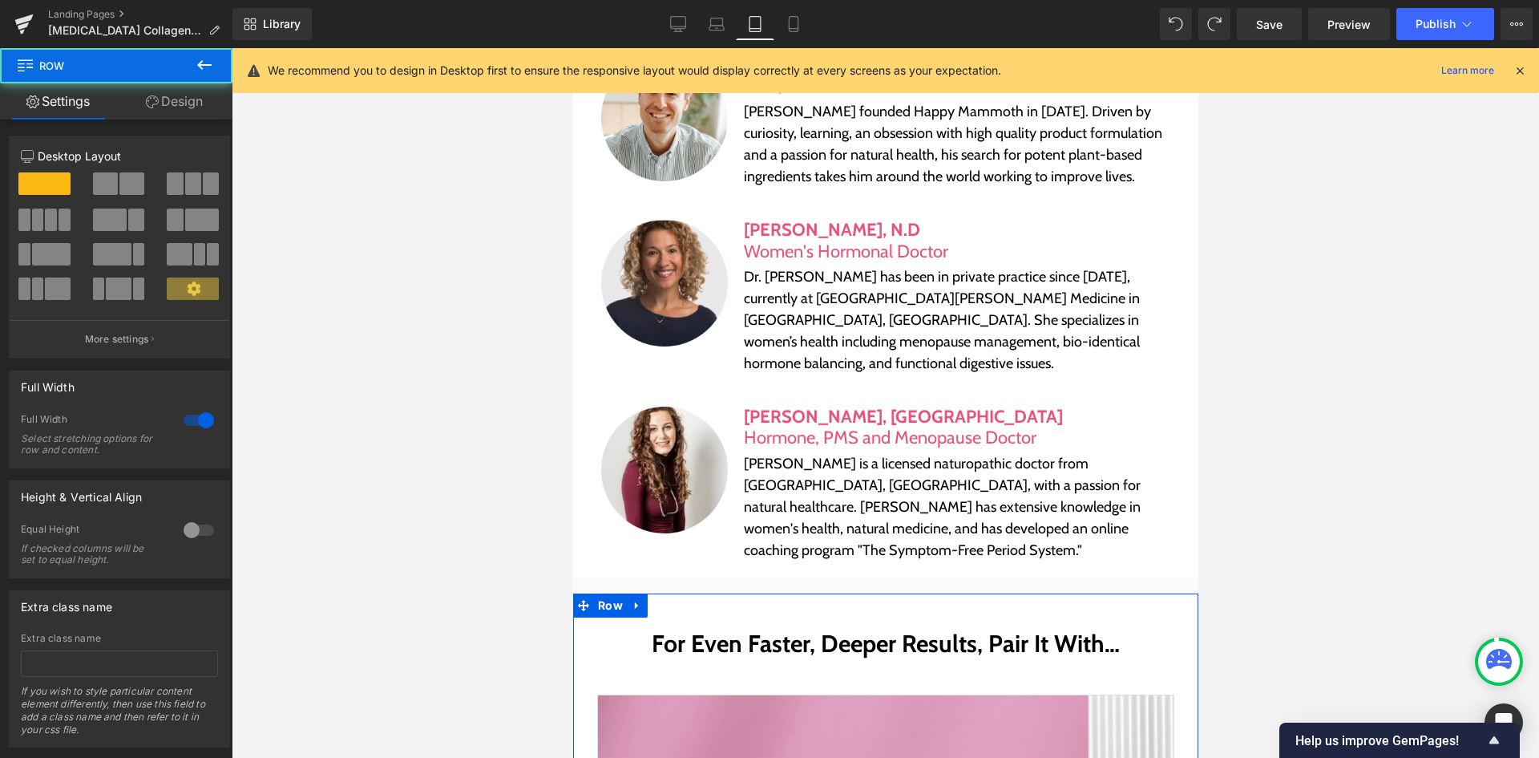
click at [202, 103] on link "Design" at bounding box center [174, 101] width 116 height 36
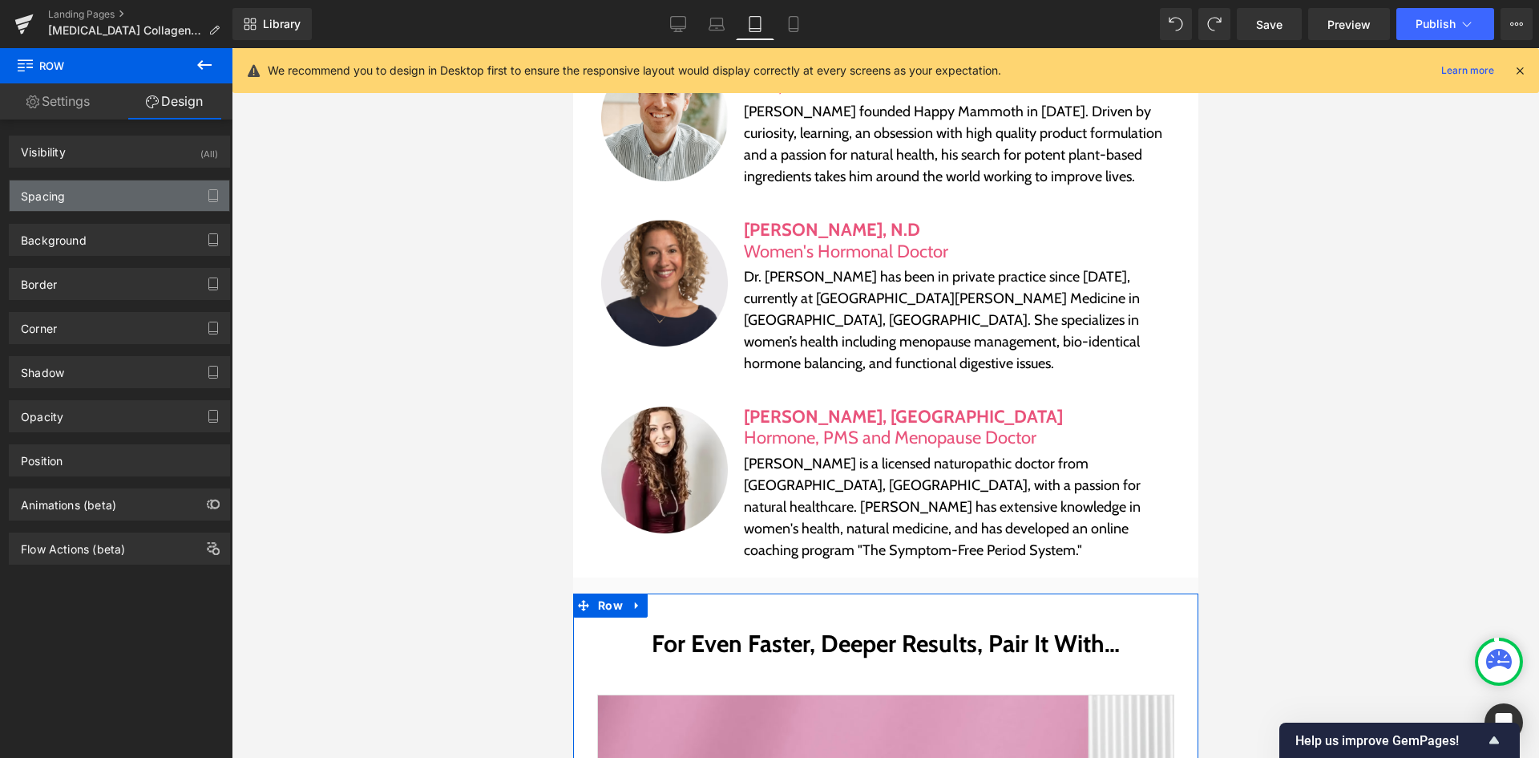
click at [132, 207] on div "Spacing" at bounding box center [120, 195] width 220 height 30
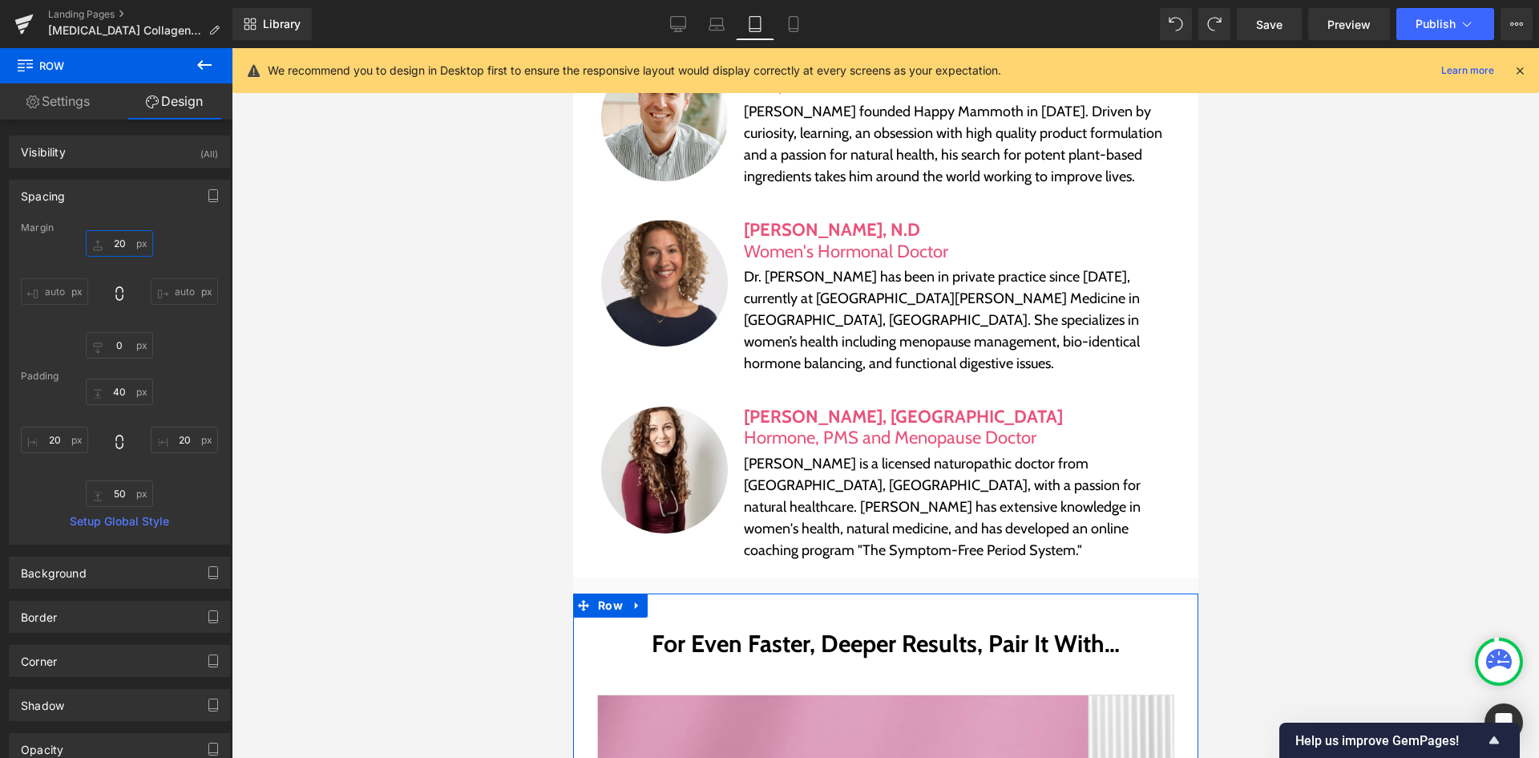
click at [106, 255] on input "20" at bounding box center [119, 243] width 67 height 26
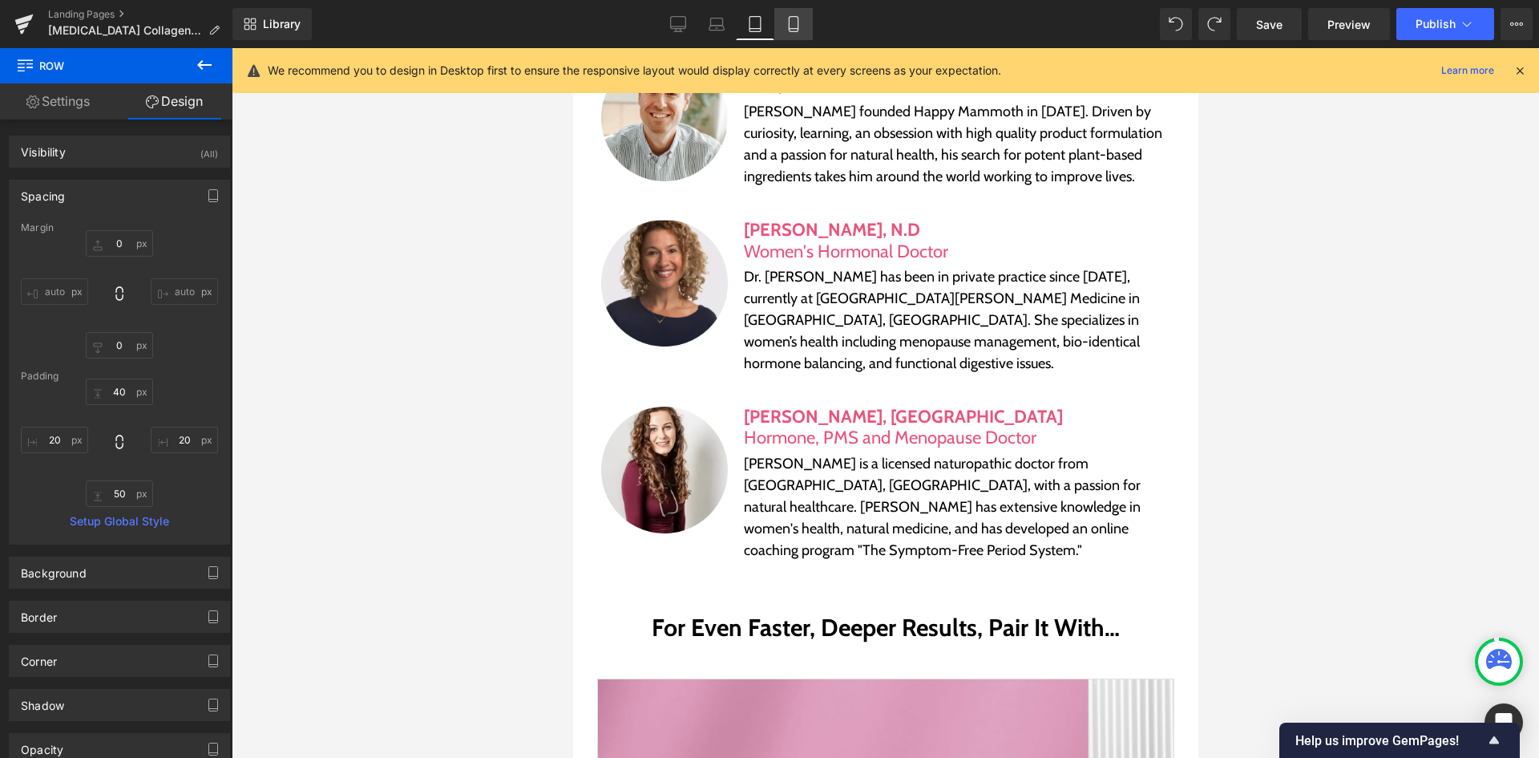
click at [791, 34] on link "Mobile" at bounding box center [793, 24] width 38 height 32
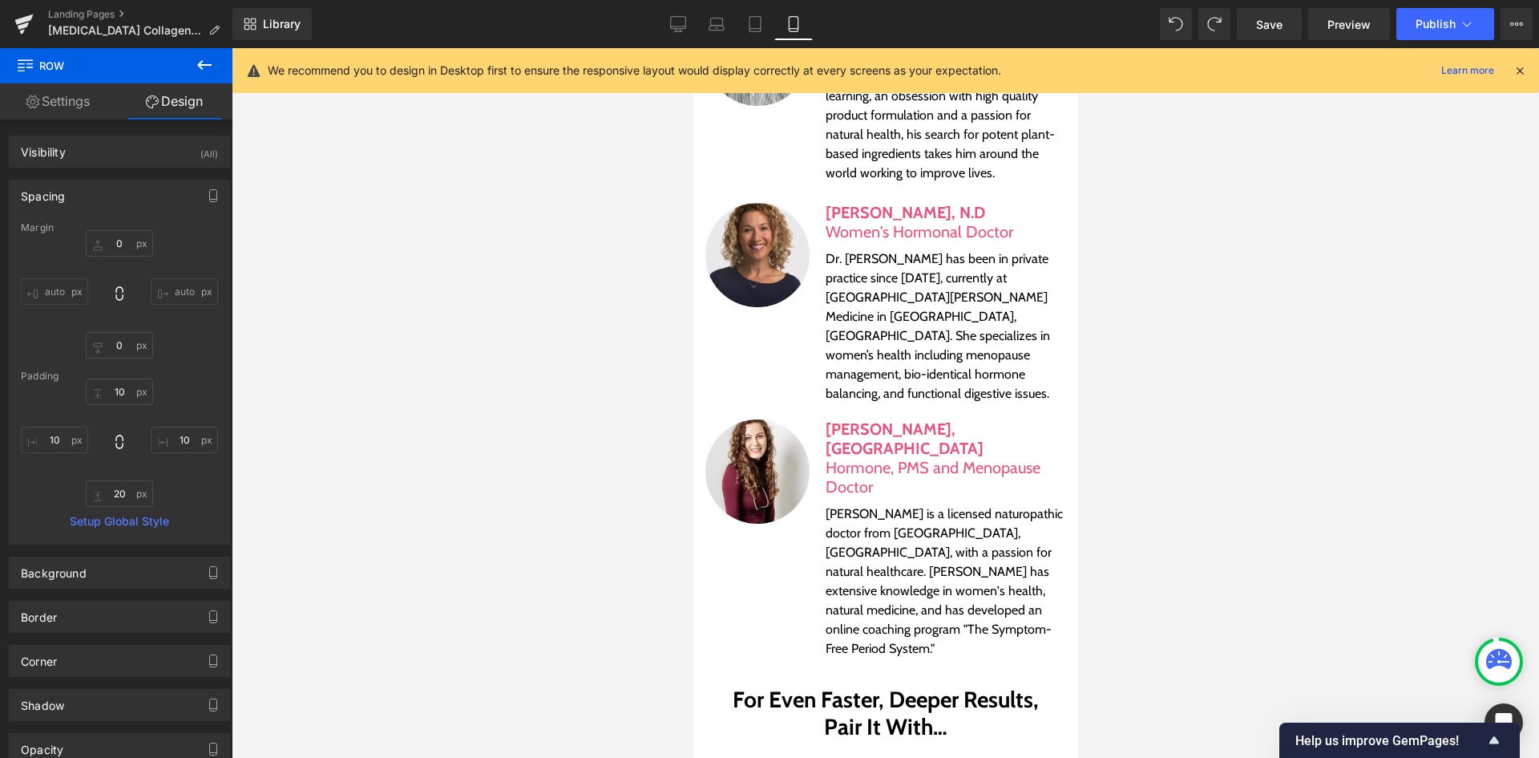
scroll to position [7642, 0]
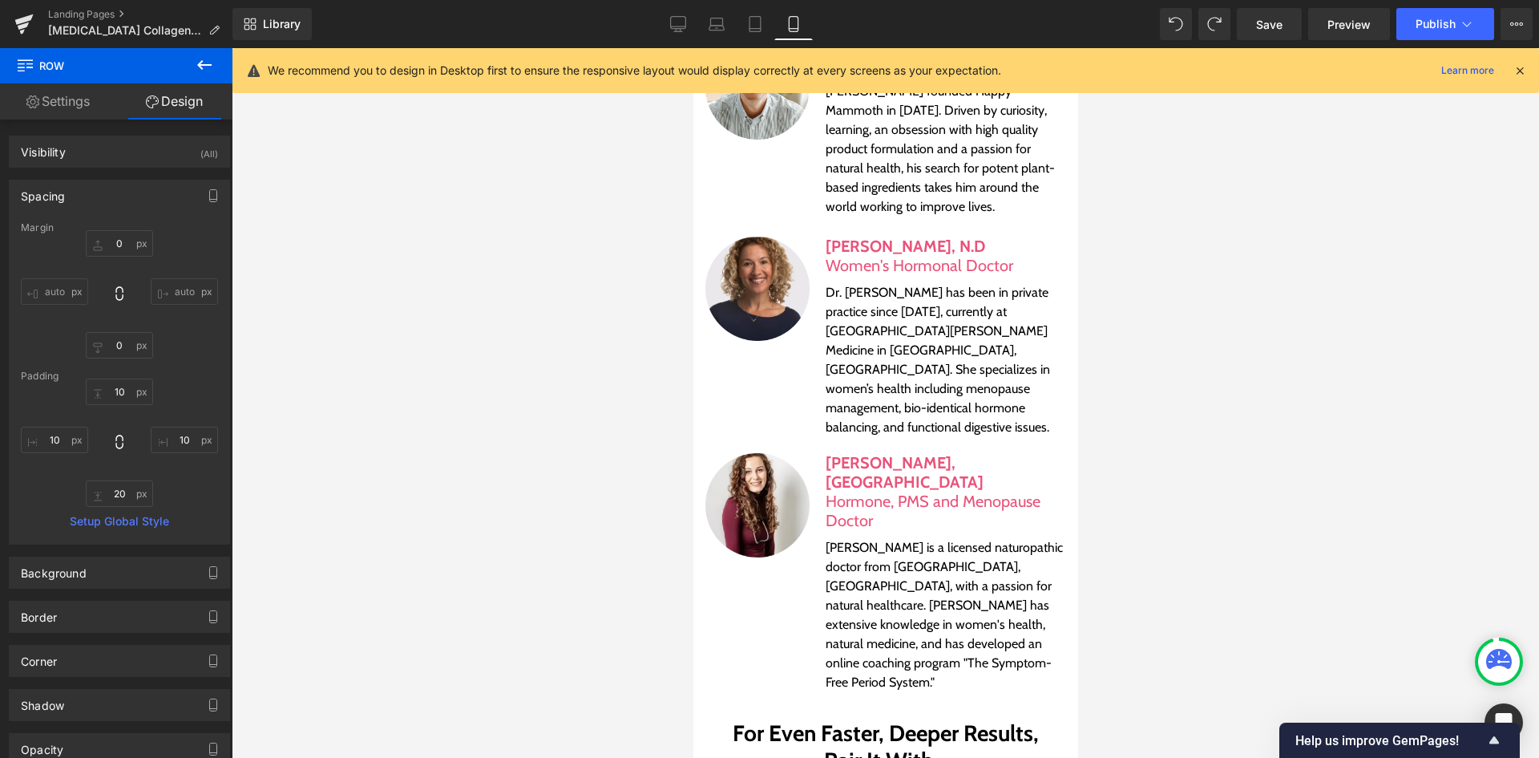
click at [1270, 7] on div "Library Mobile Desktop Laptop Tablet Mobile Save Preview Publish Scheduled View…" at bounding box center [885, 24] width 1307 height 48
click at [1255, 14] on link "Save" at bounding box center [1269, 24] width 65 height 32
click at [753, 34] on link "Tablet" at bounding box center [755, 24] width 38 height 32
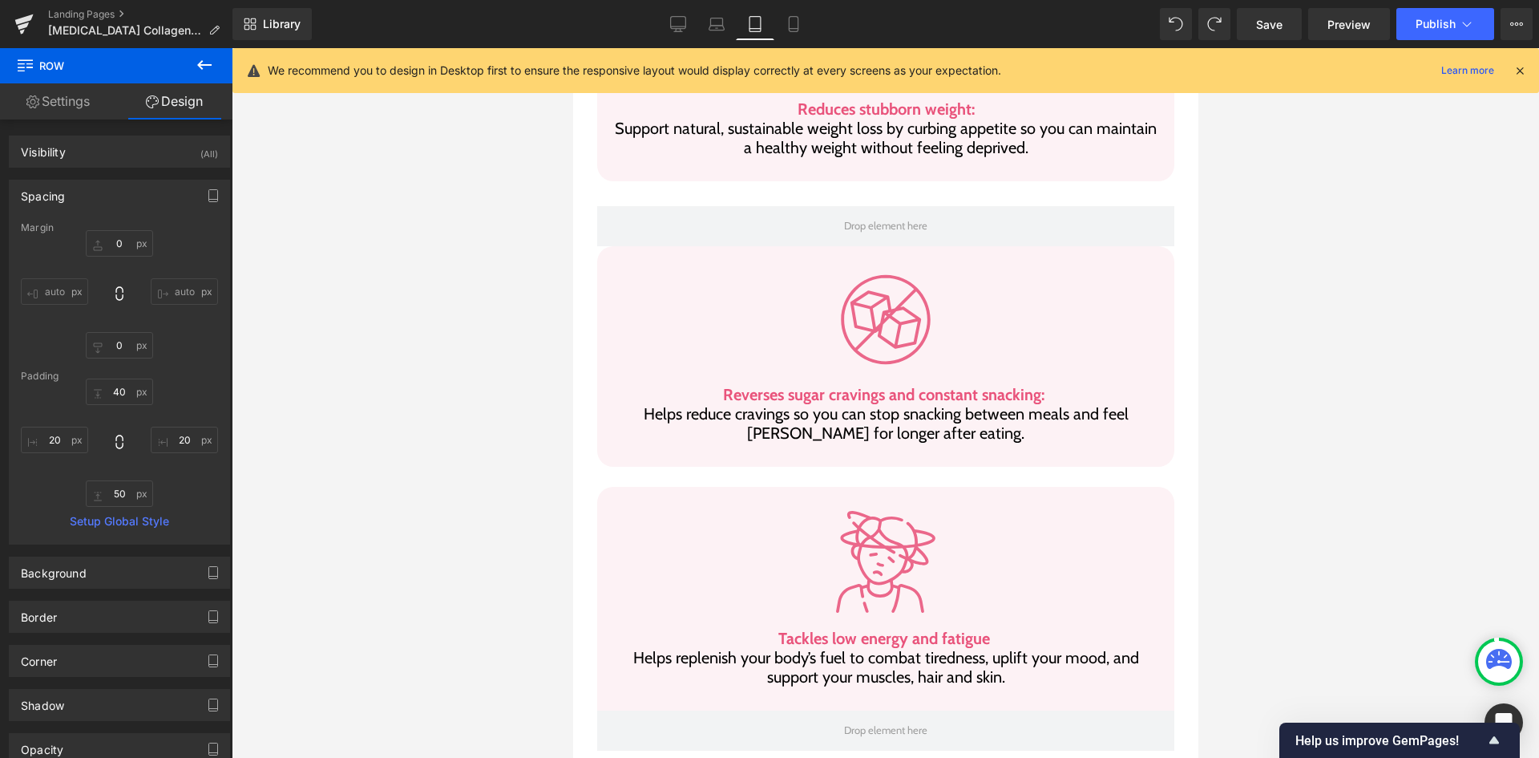
scroll to position [1724, 0]
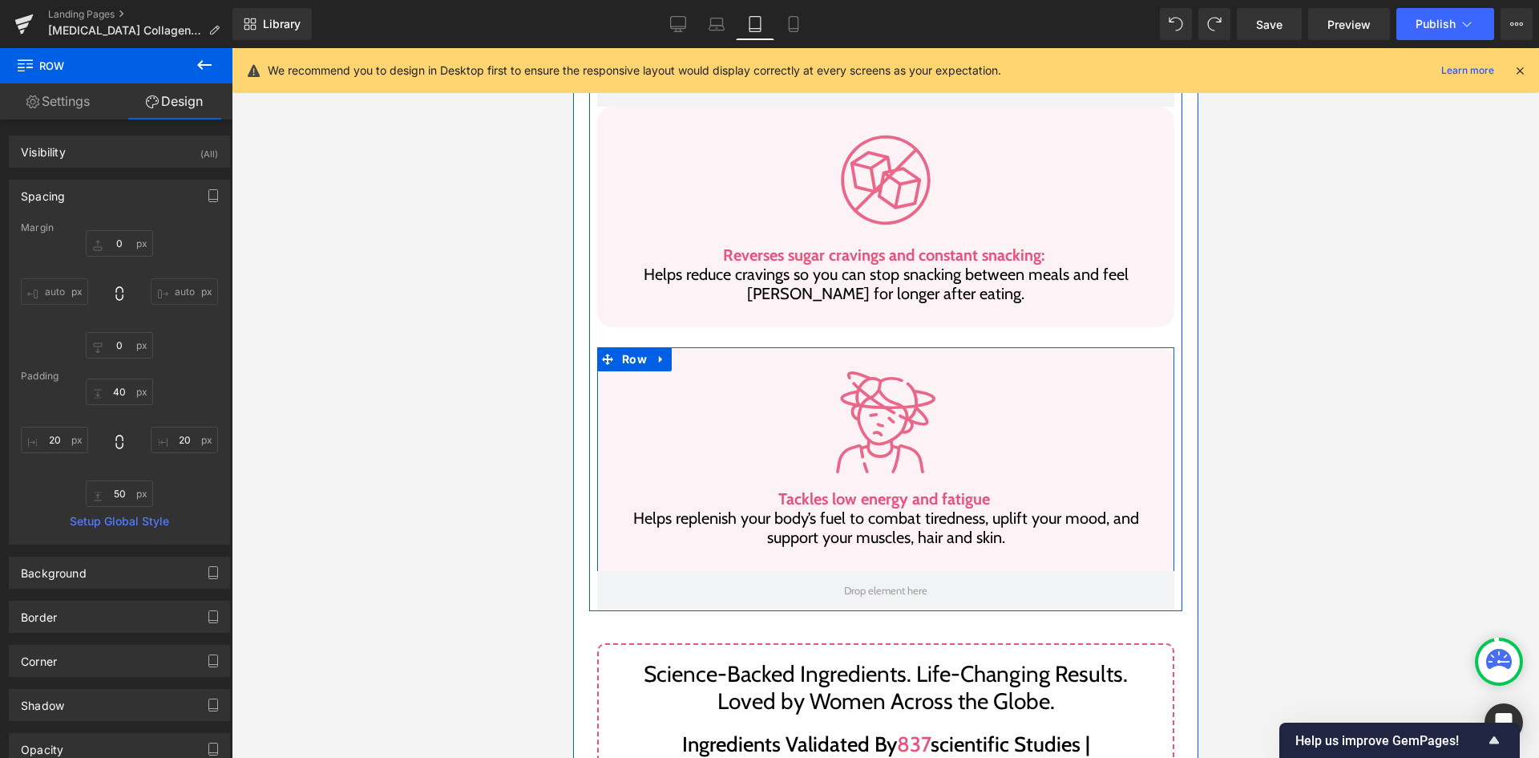
click at [826, 491] on div "Image Tackles low energy and fatigue Helps replenish your body’s fuel to combat…" at bounding box center [884, 469] width 577 height 244
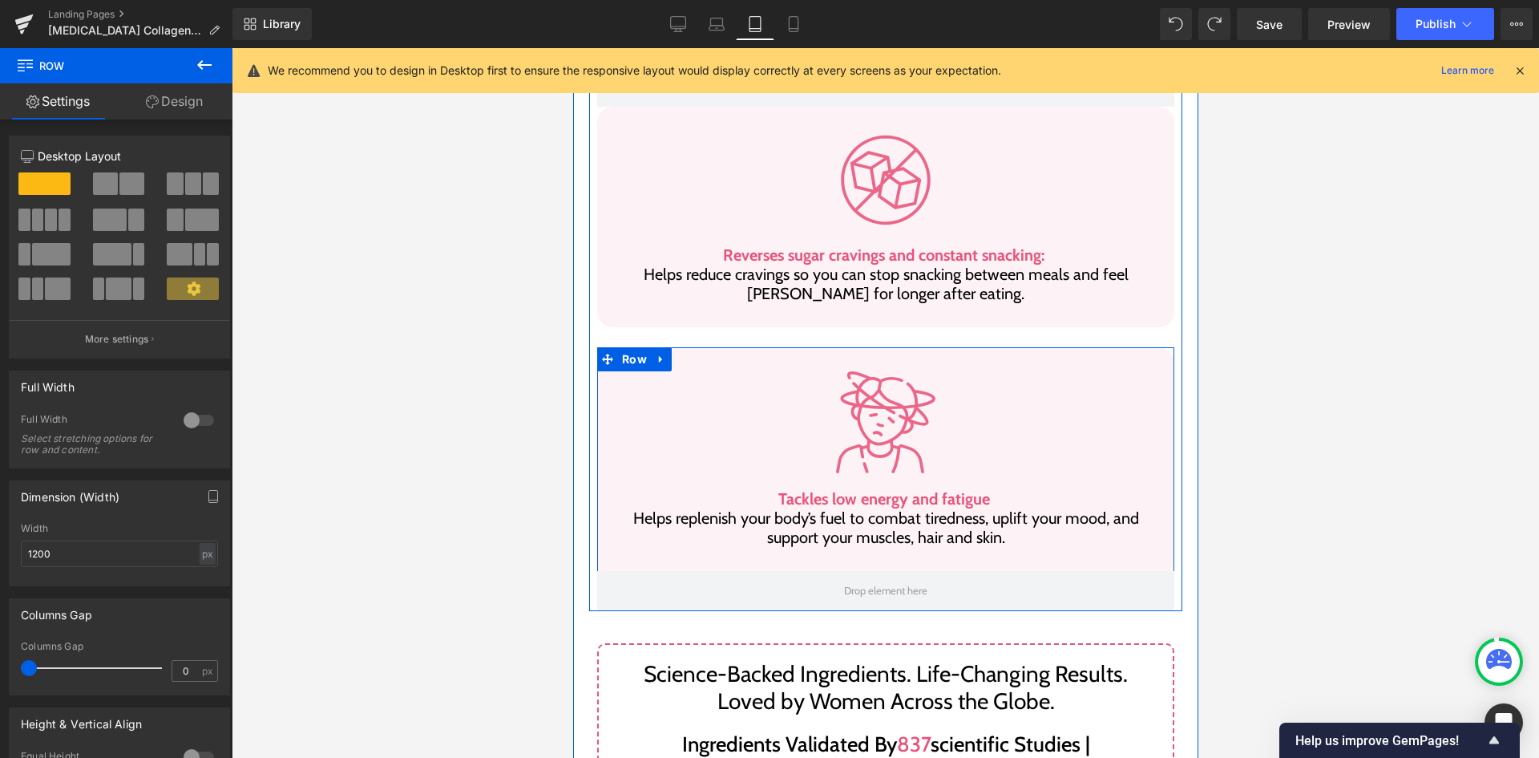
click at [572, 48] on div at bounding box center [572, 48] width 0 height 0
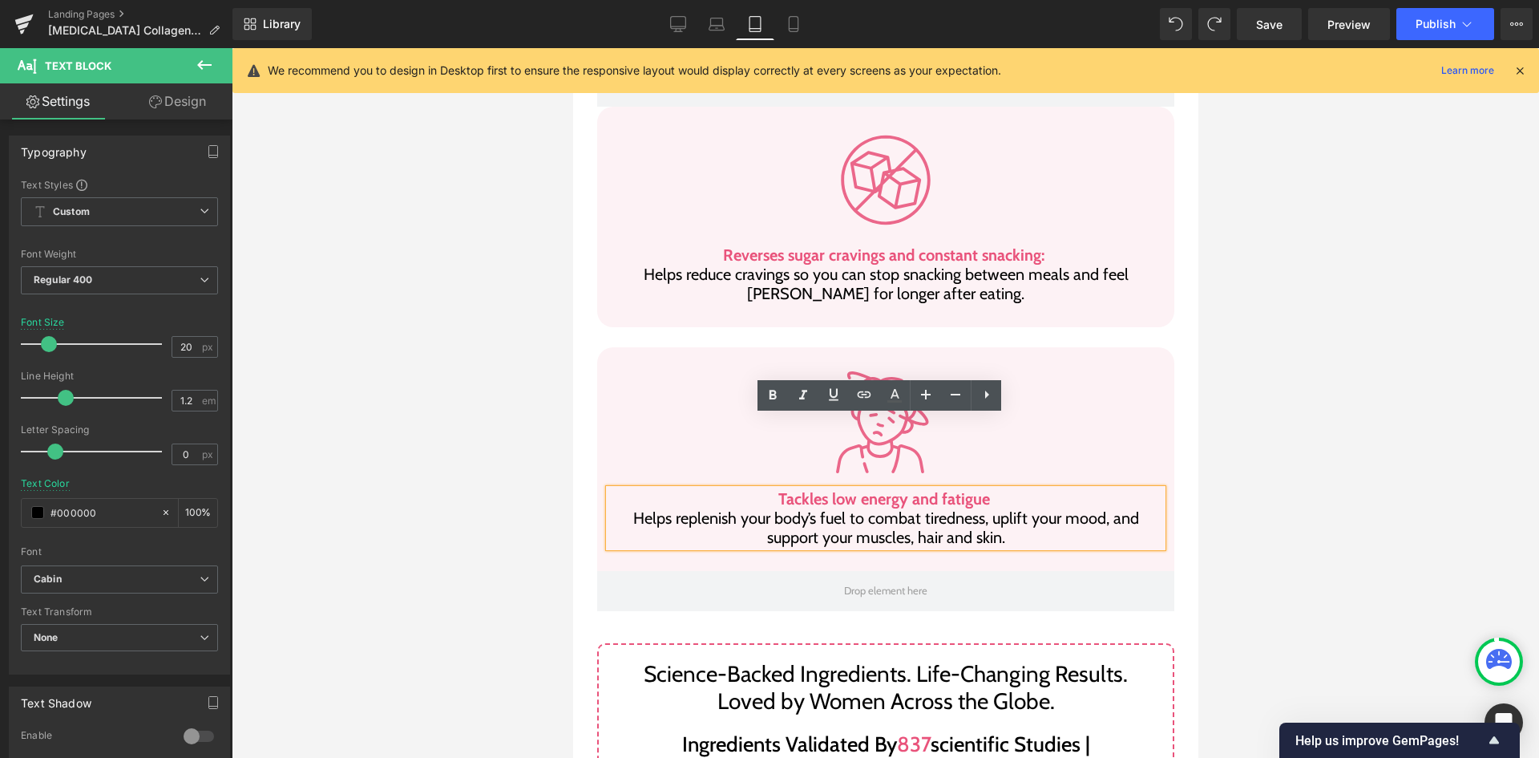
click at [610, 347] on div "Image Tackles low energy and fatigue Helps replenish your body’s fuel to combat…" at bounding box center [884, 469] width 577 height 244
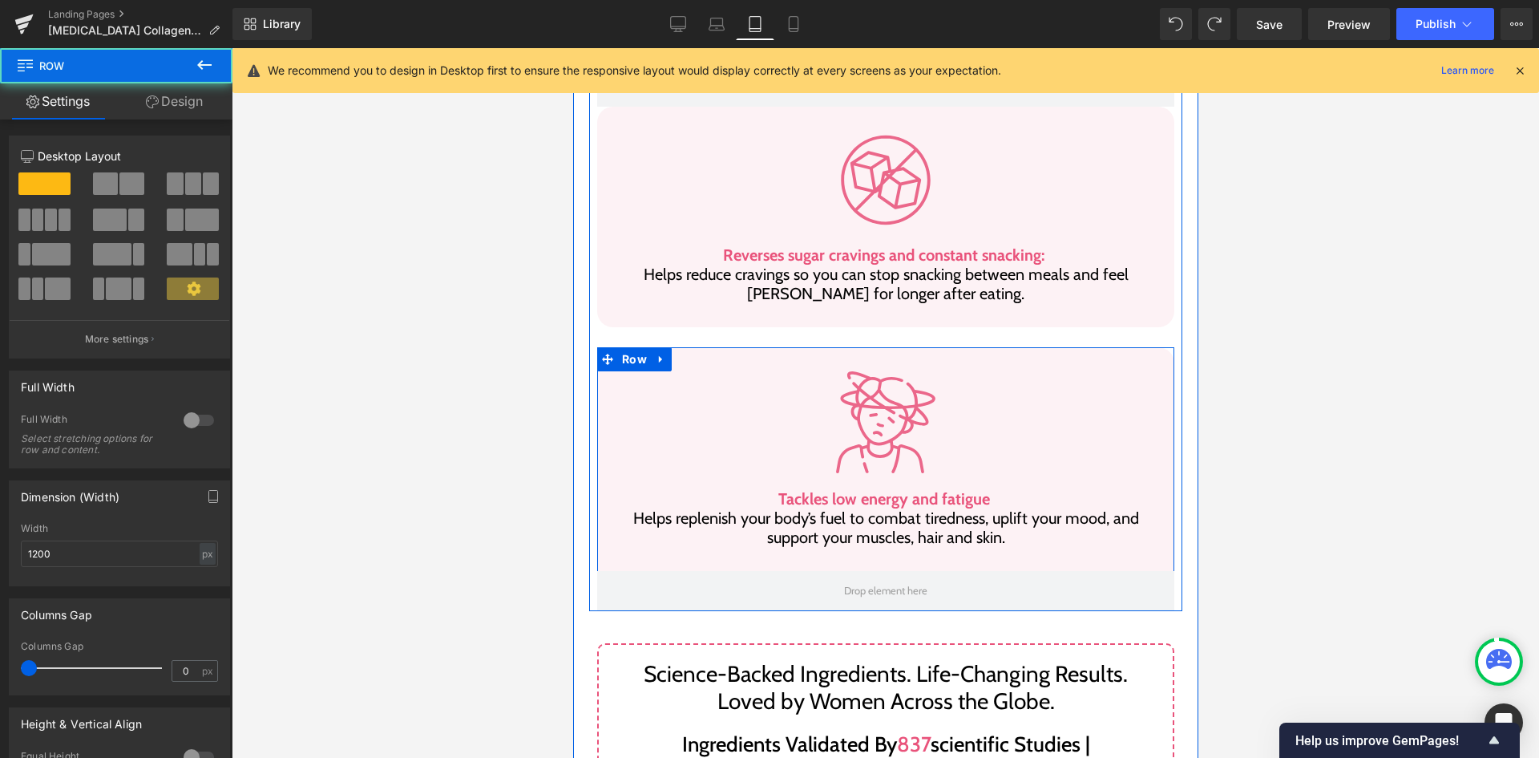
click at [610, 347] on div "Image Tackles low energy and fatigue Helps replenish your body’s fuel to combat…" at bounding box center [884, 469] width 577 height 244
click at [624, 348] on span "Row" at bounding box center [633, 360] width 33 height 24
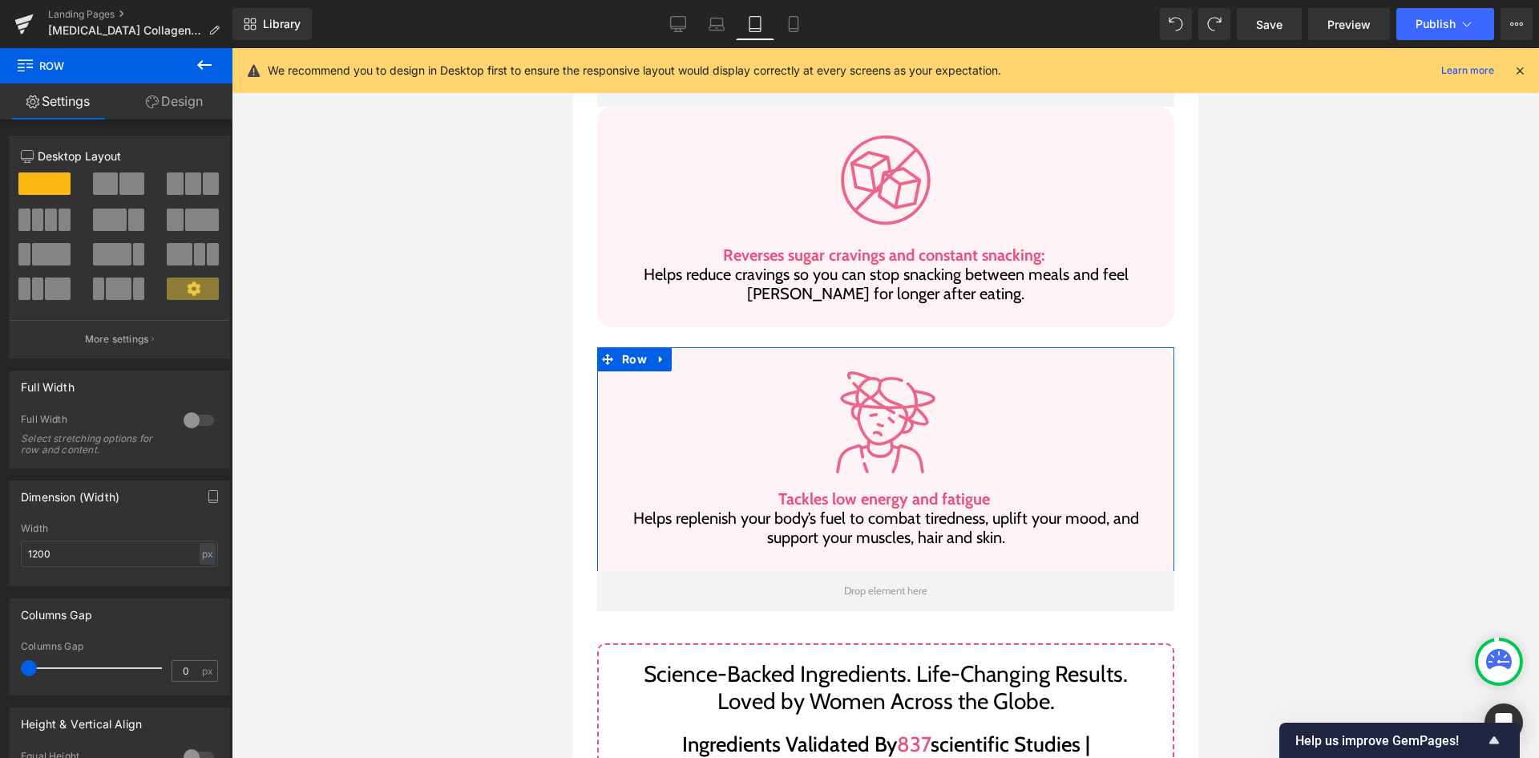
drag, startPoint x: 180, startPoint y: 91, endPoint x: 113, endPoint y: 195, distance: 123.4
click at [180, 91] on link "Design" at bounding box center [174, 101] width 116 height 36
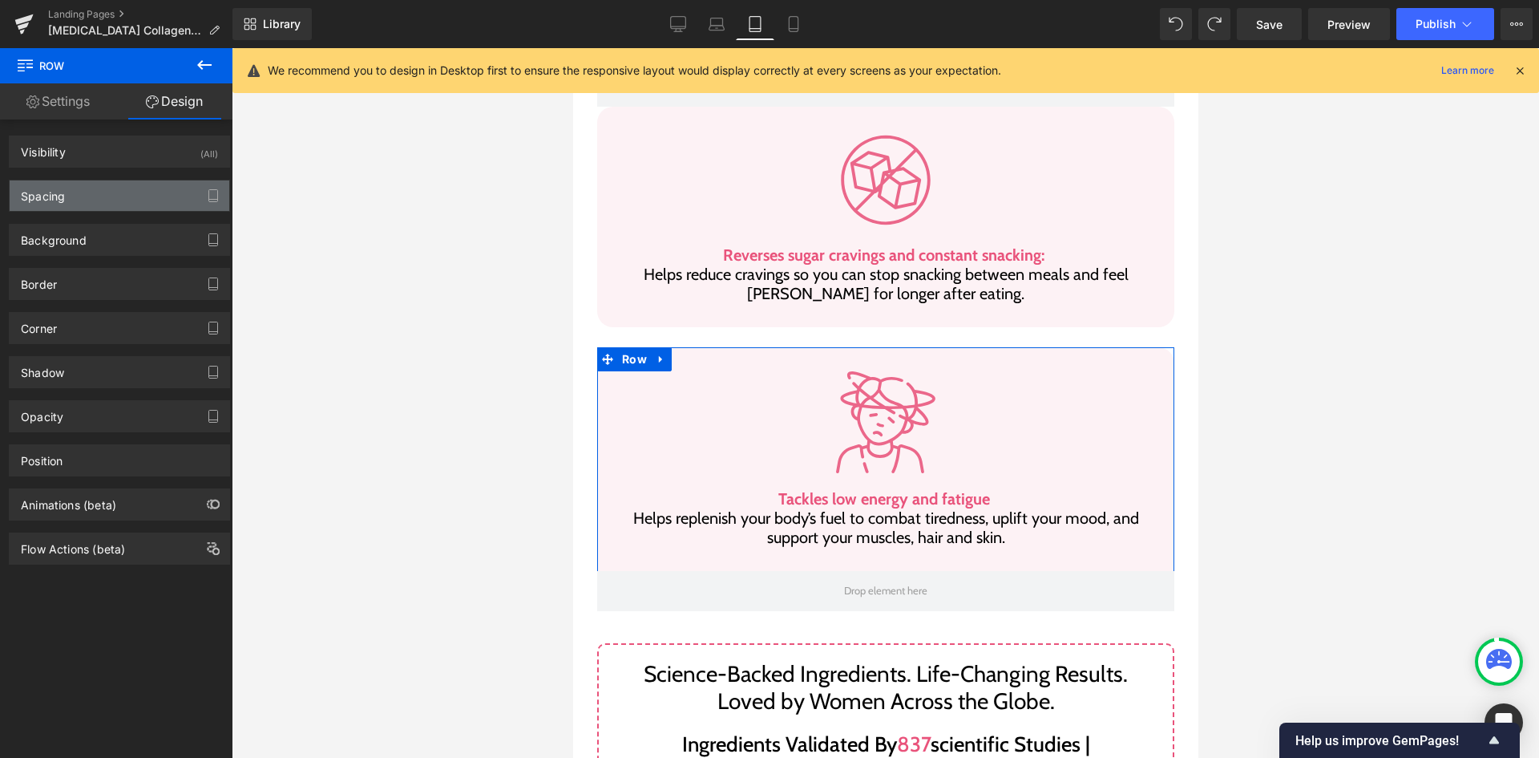
click at [118, 195] on div "Spacing" at bounding box center [120, 195] width 220 height 30
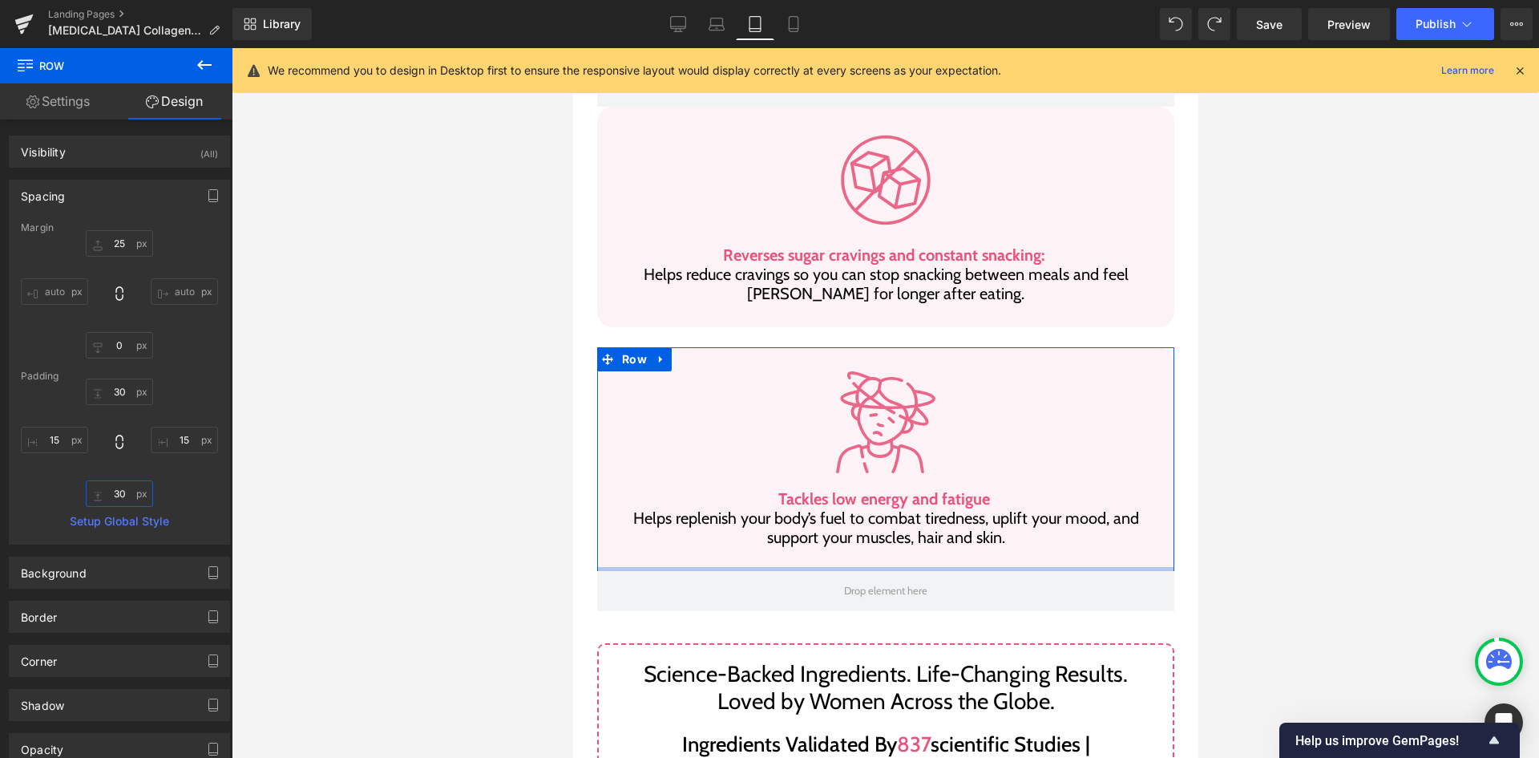
click at [111, 495] on input "30" at bounding box center [119, 493] width 67 height 26
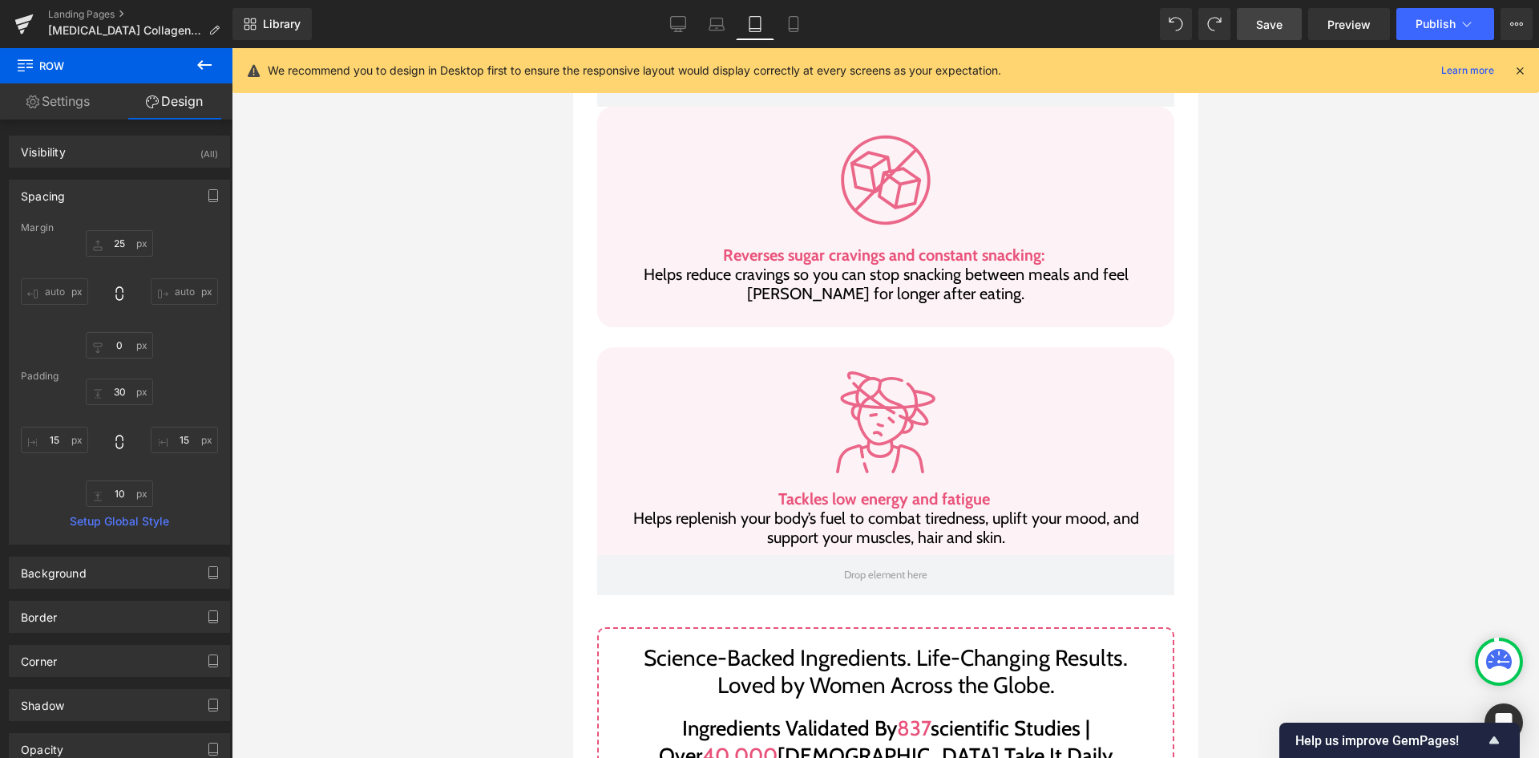
click at [1258, 26] on span "Save" at bounding box center [1269, 24] width 26 height 17
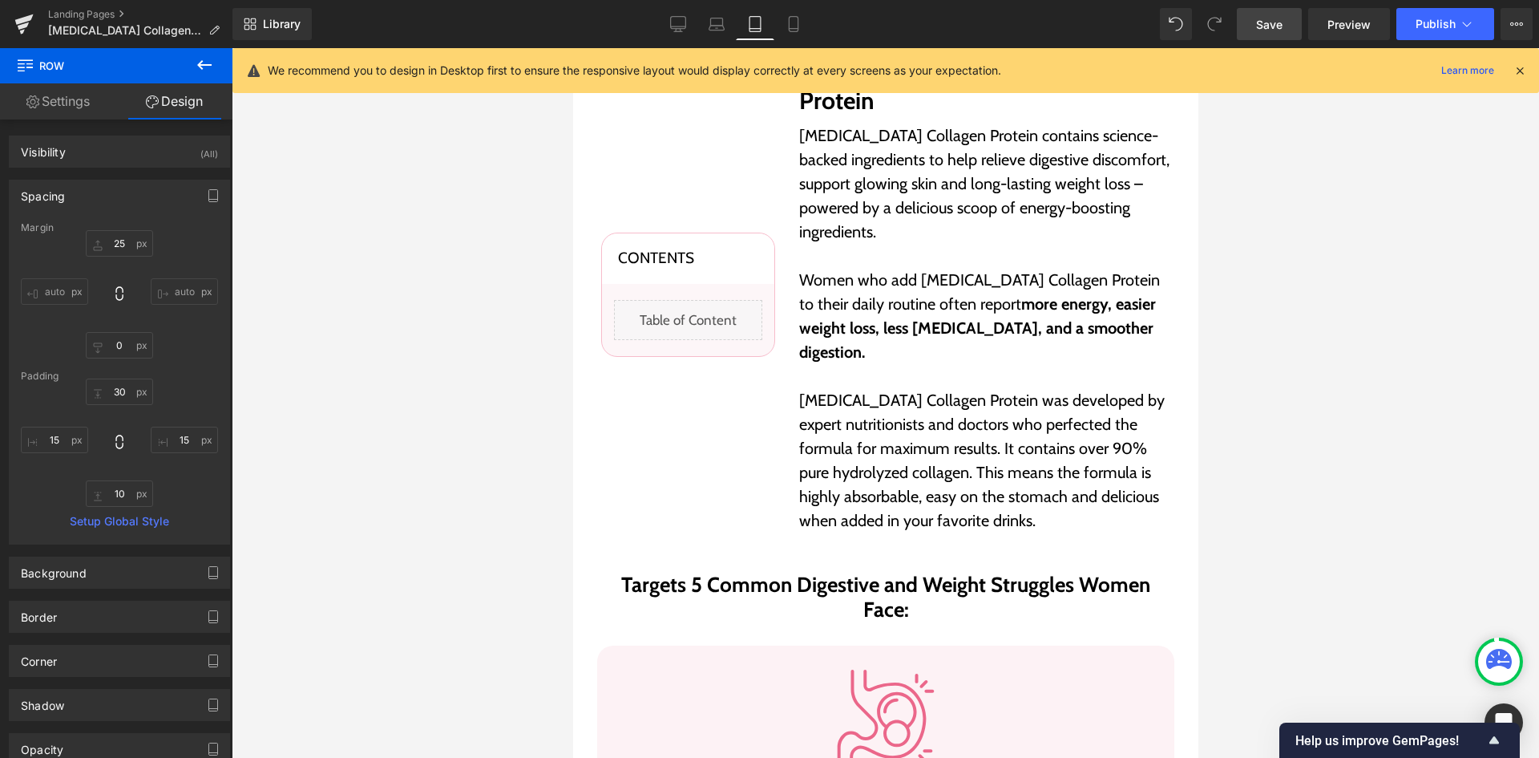
scroll to position [0, 0]
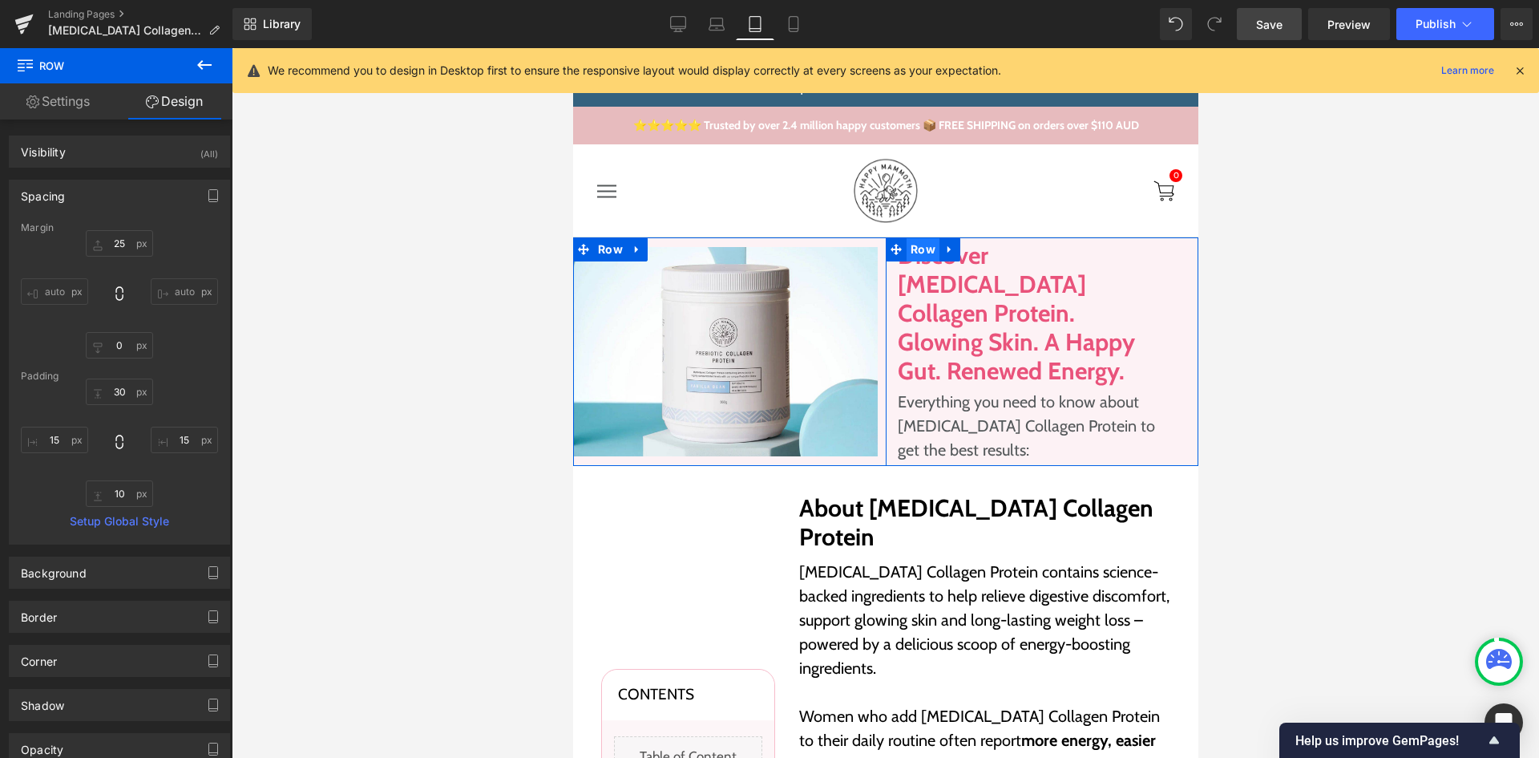
click at [918, 245] on span "Row" at bounding box center [922, 249] width 33 height 24
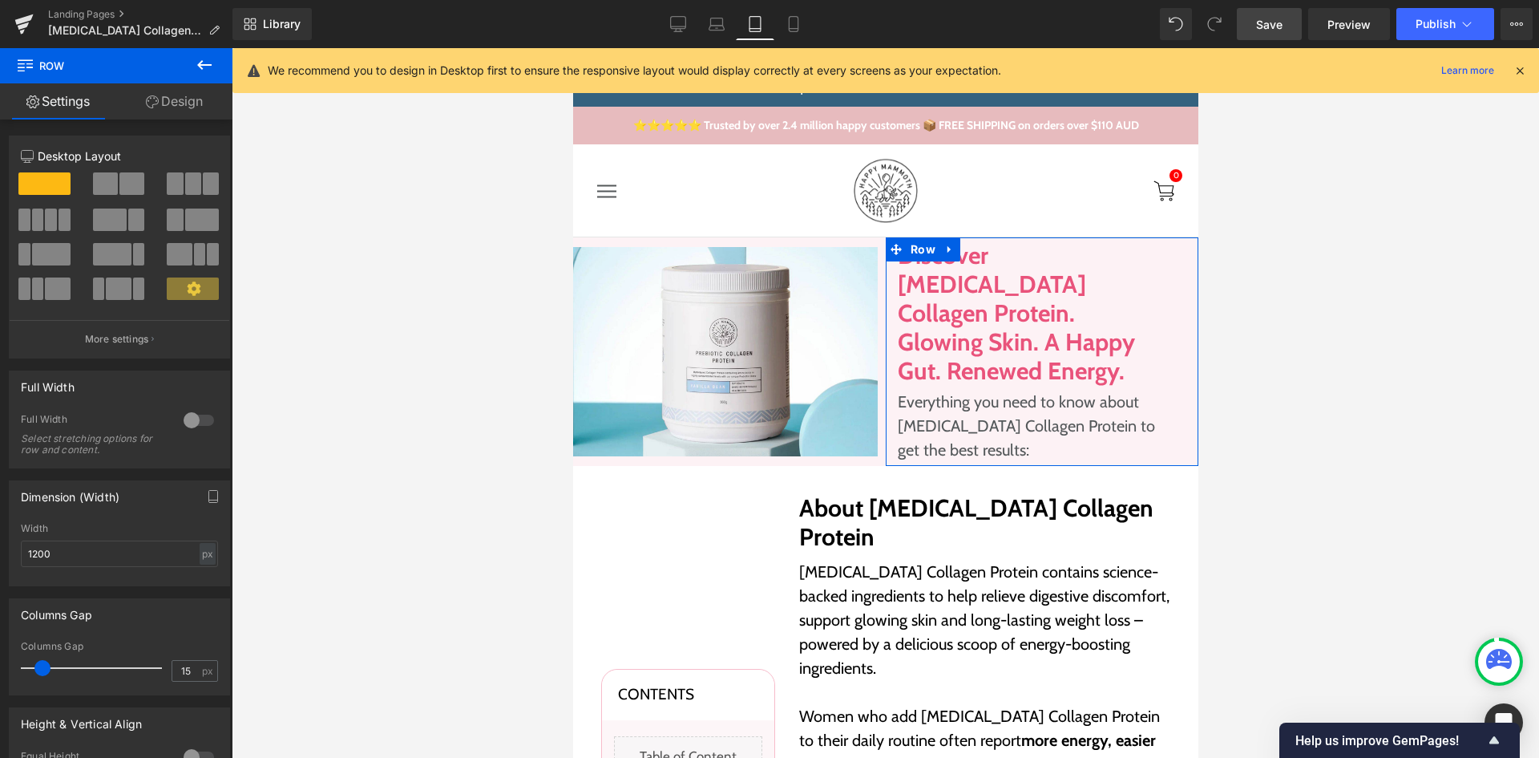
click at [178, 108] on link "Design" at bounding box center [174, 101] width 116 height 36
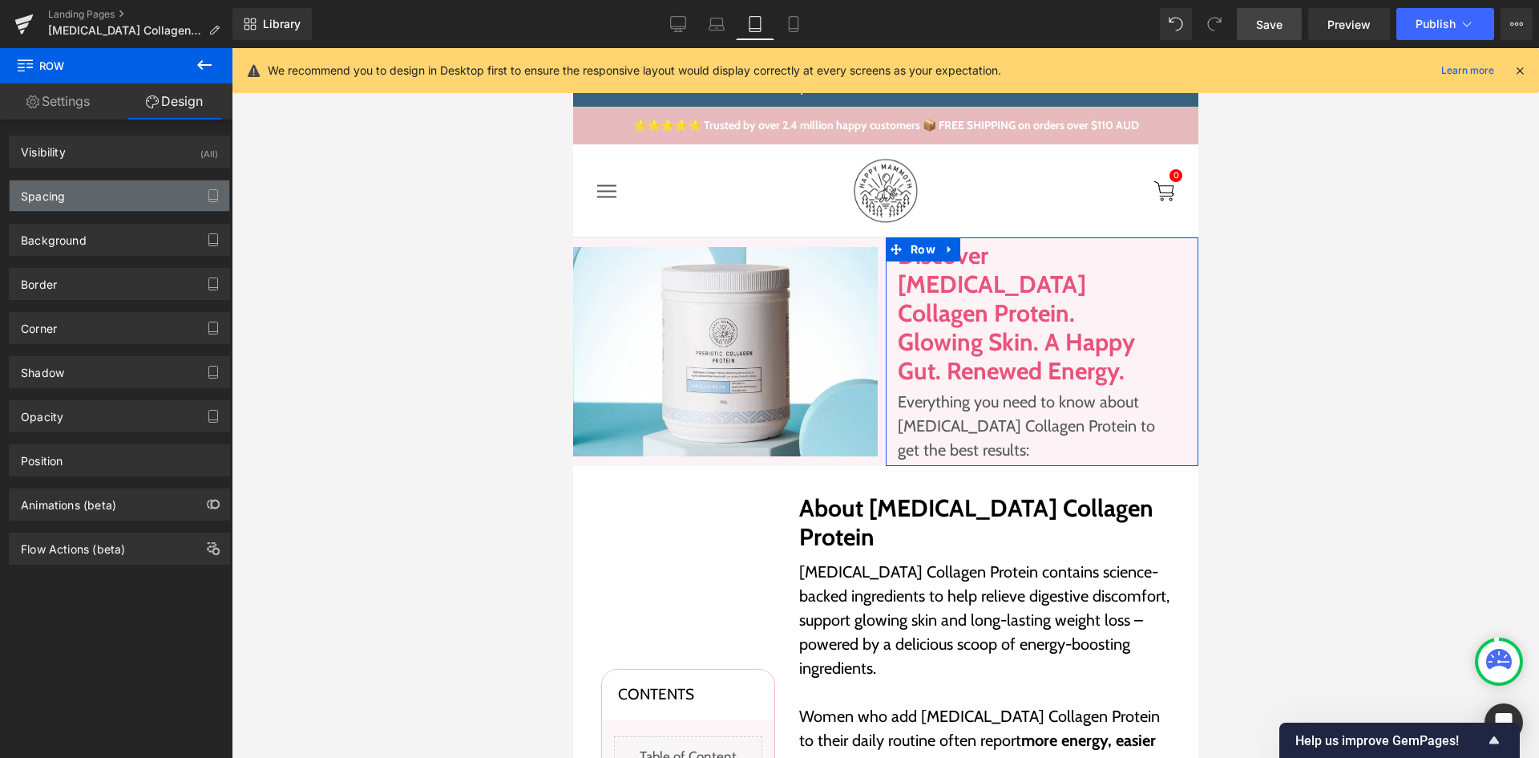
click at [130, 192] on div "Spacing" at bounding box center [120, 195] width 220 height 30
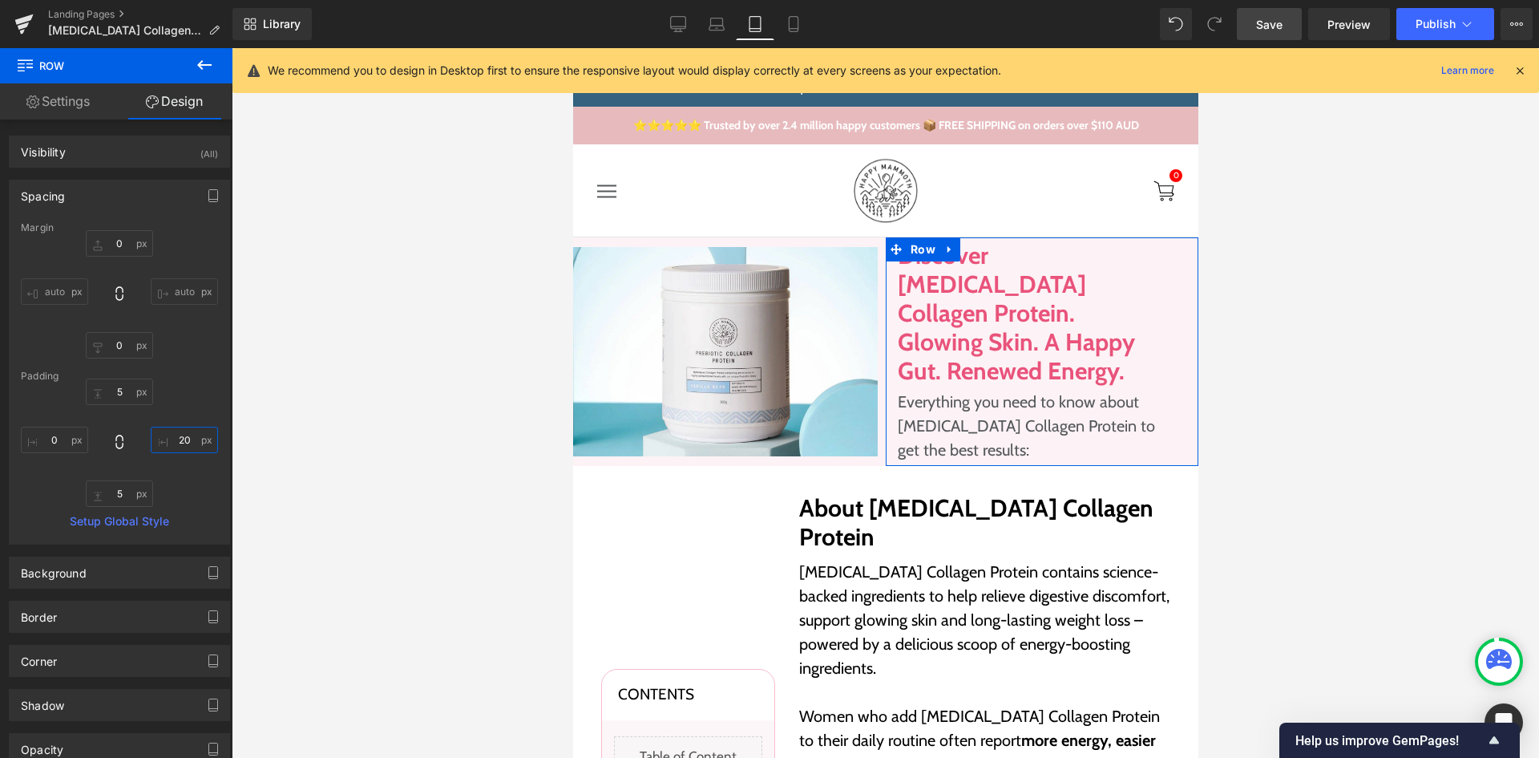
click at [173, 435] on input "20" at bounding box center [184, 439] width 67 height 26
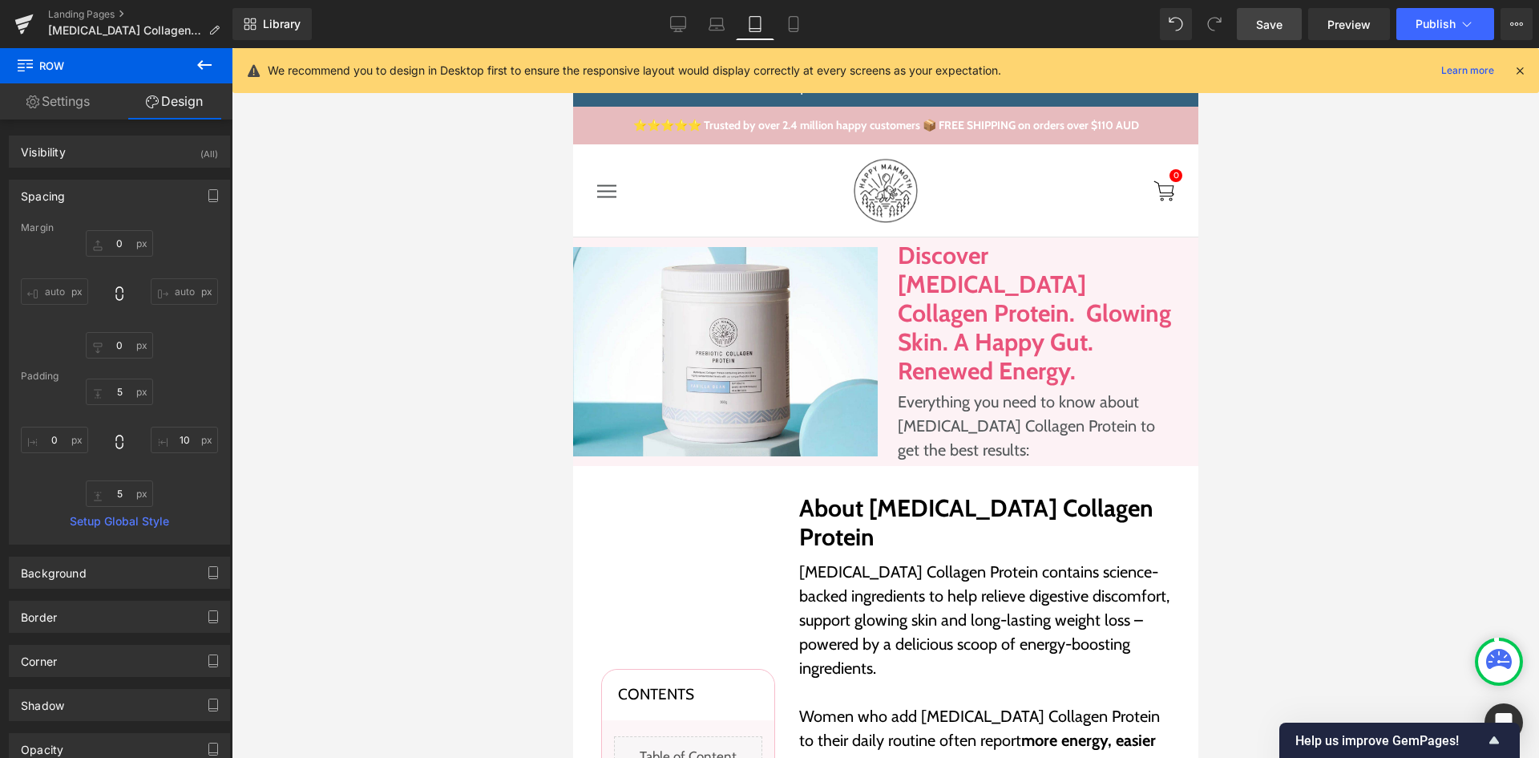
click at [1260, 34] on link "Save" at bounding box center [1269, 24] width 65 height 32
click at [176, 433] on input "10" at bounding box center [184, 439] width 67 height 26
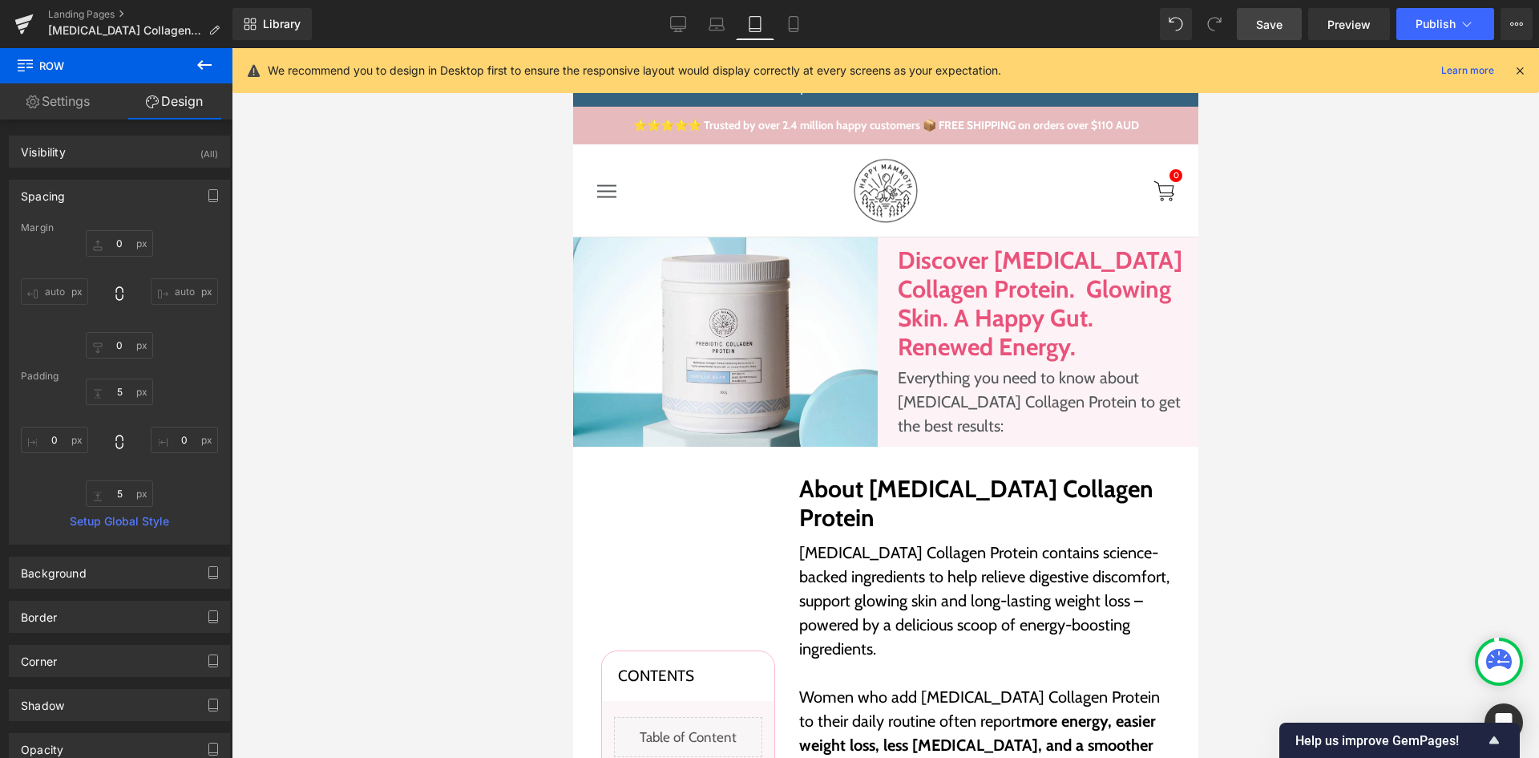
click at [1294, 36] on link "Save" at bounding box center [1269, 24] width 65 height 32
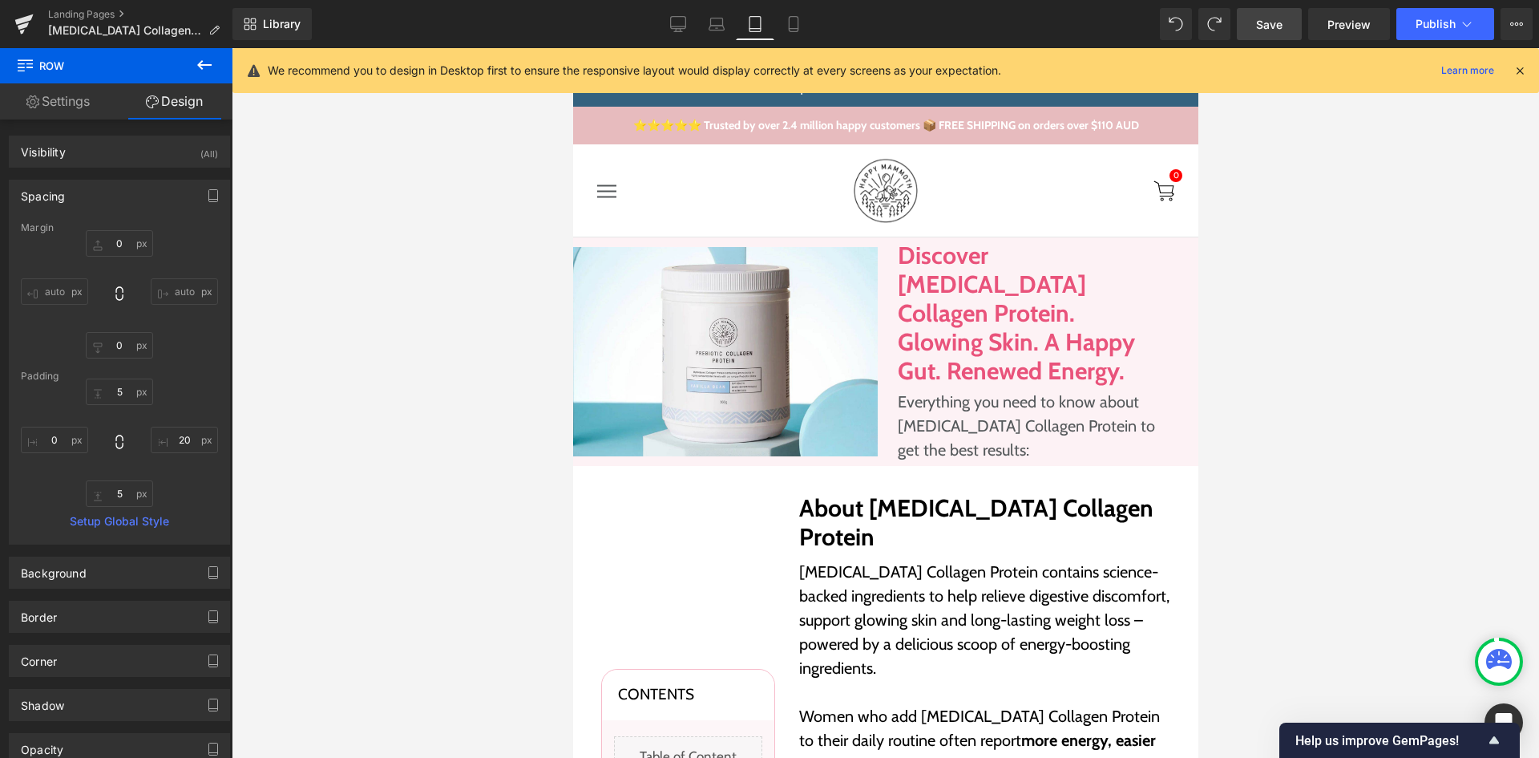
click at [1282, 31] on span "Save" at bounding box center [1269, 24] width 26 height 17
click at [596, 250] on span "Row" at bounding box center [609, 249] width 33 height 24
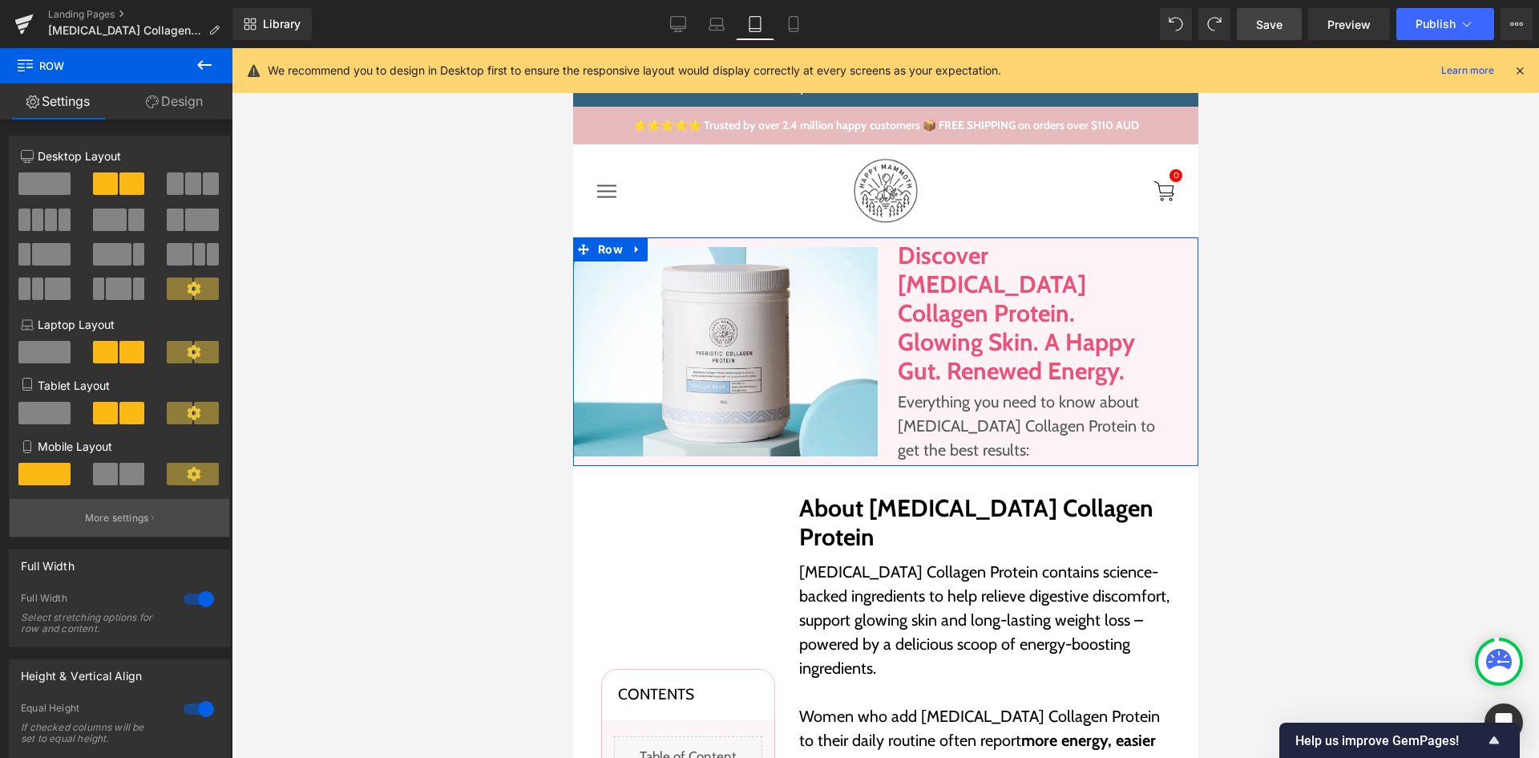
click at [85, 517] on p "More settings" at bounding box center [117, 518] width 64 height 14
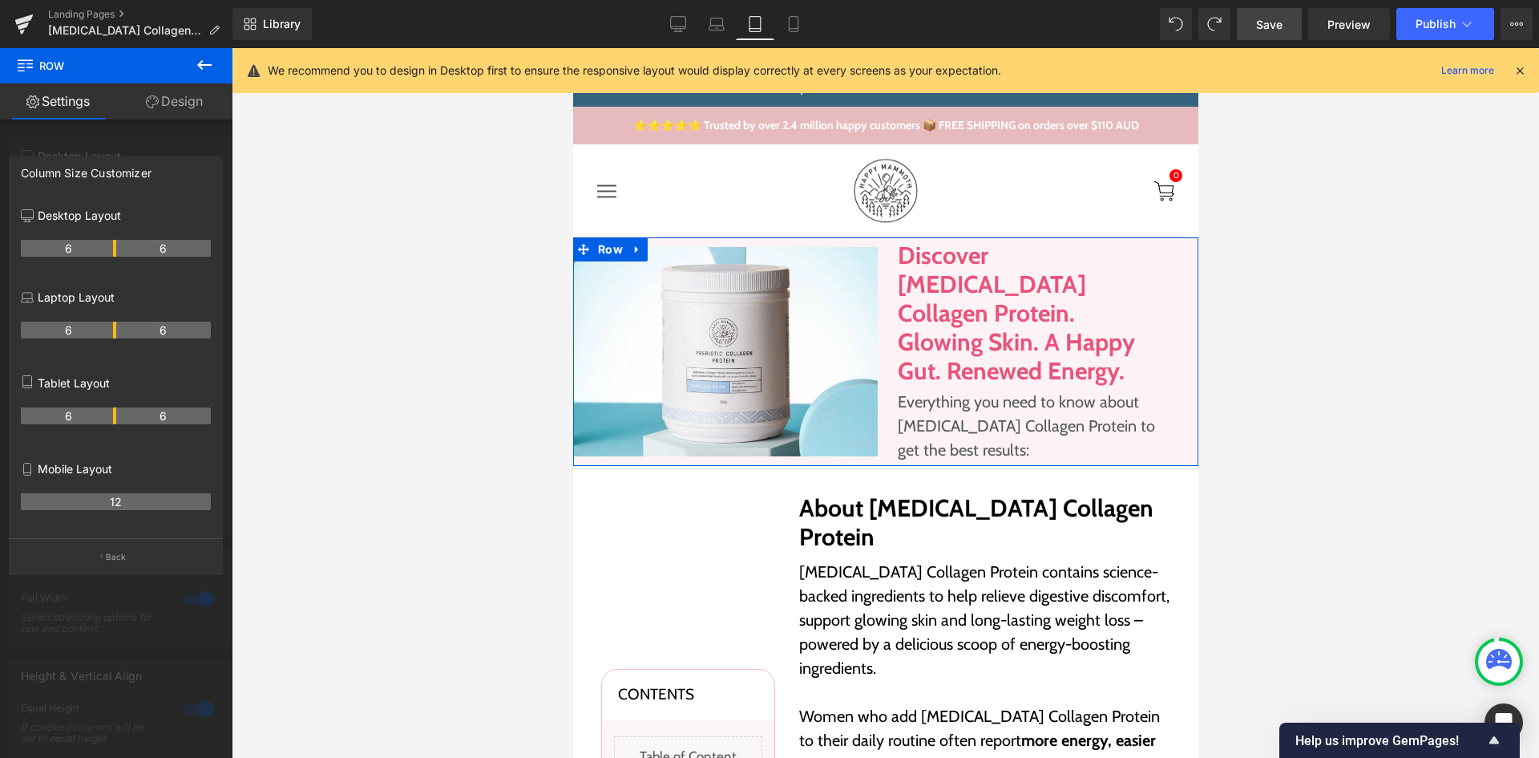
click at [115, 418] on tr "6 6" at bounding box center [116, 415] width 190 height 17
click at [1258, 31] on span "Save" at bounding box center [1269, 24] width 26 height 17
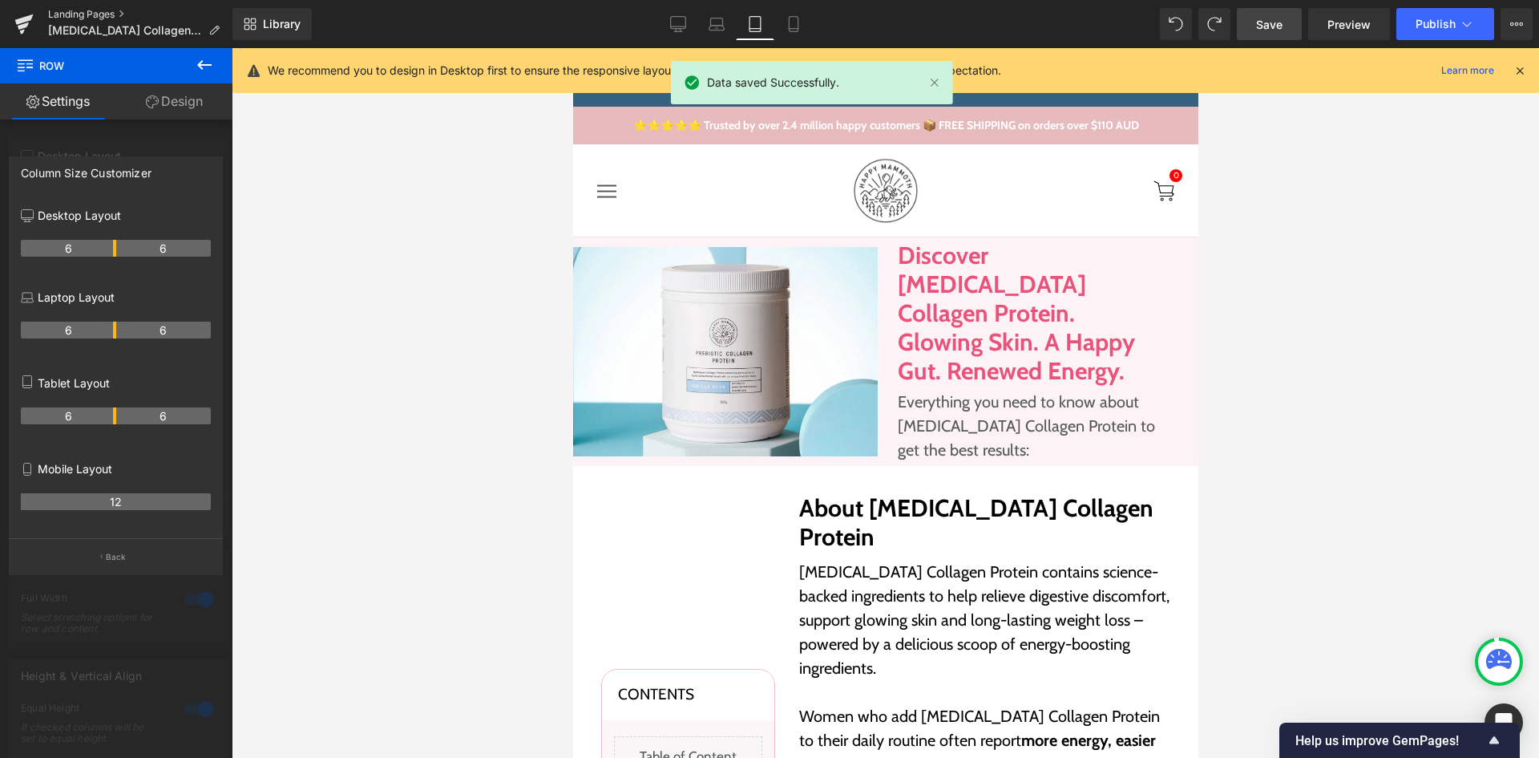
click at [96, 17] on link "Landing Pages" at bounding box center [140, 14] width 184 height 13
